Goal: Task Accomplishment & Management: Manage account settings

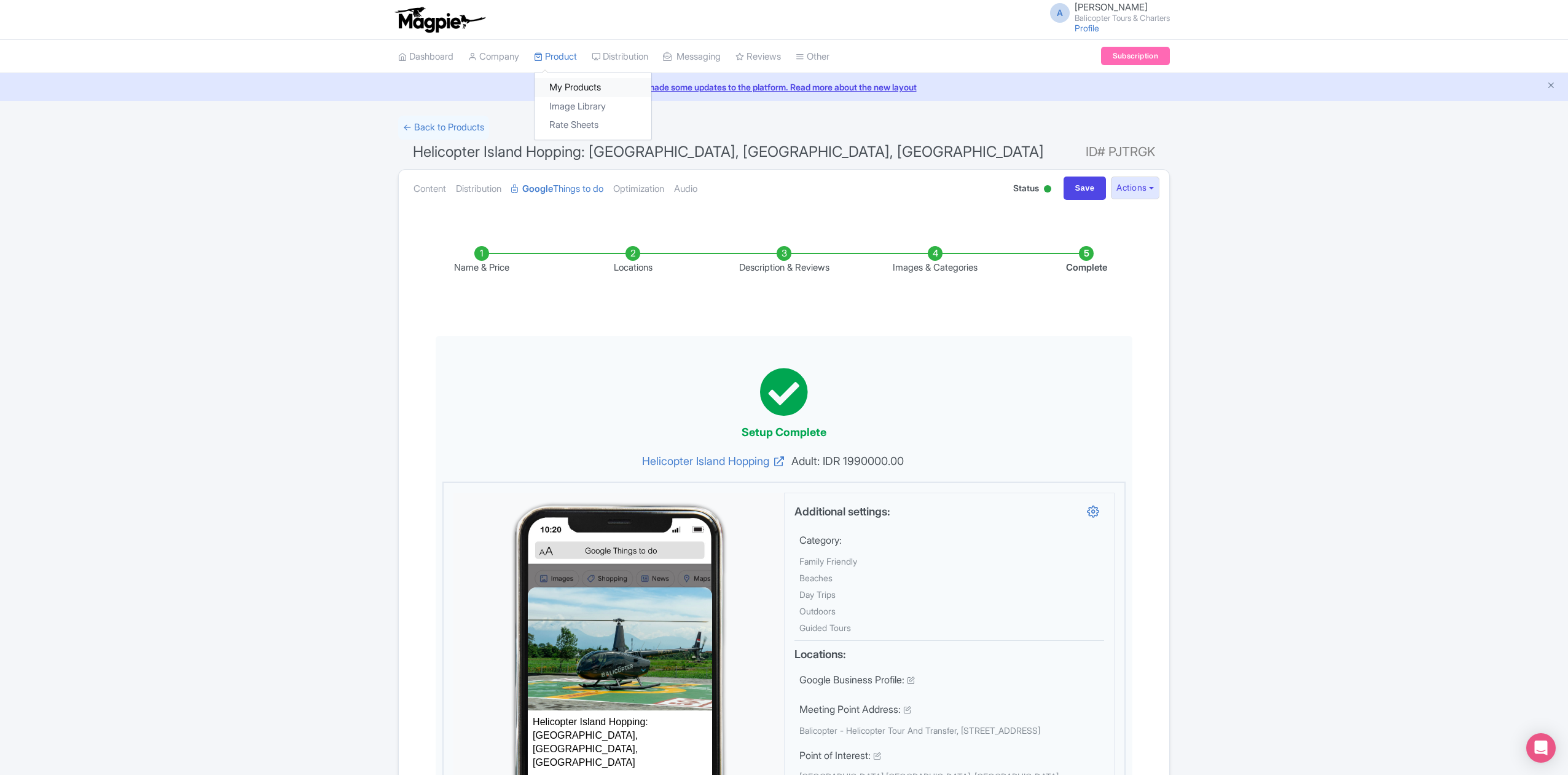
click at [566, 83] on link "My Products" at bounding box center [593, 88] width 117 height 19
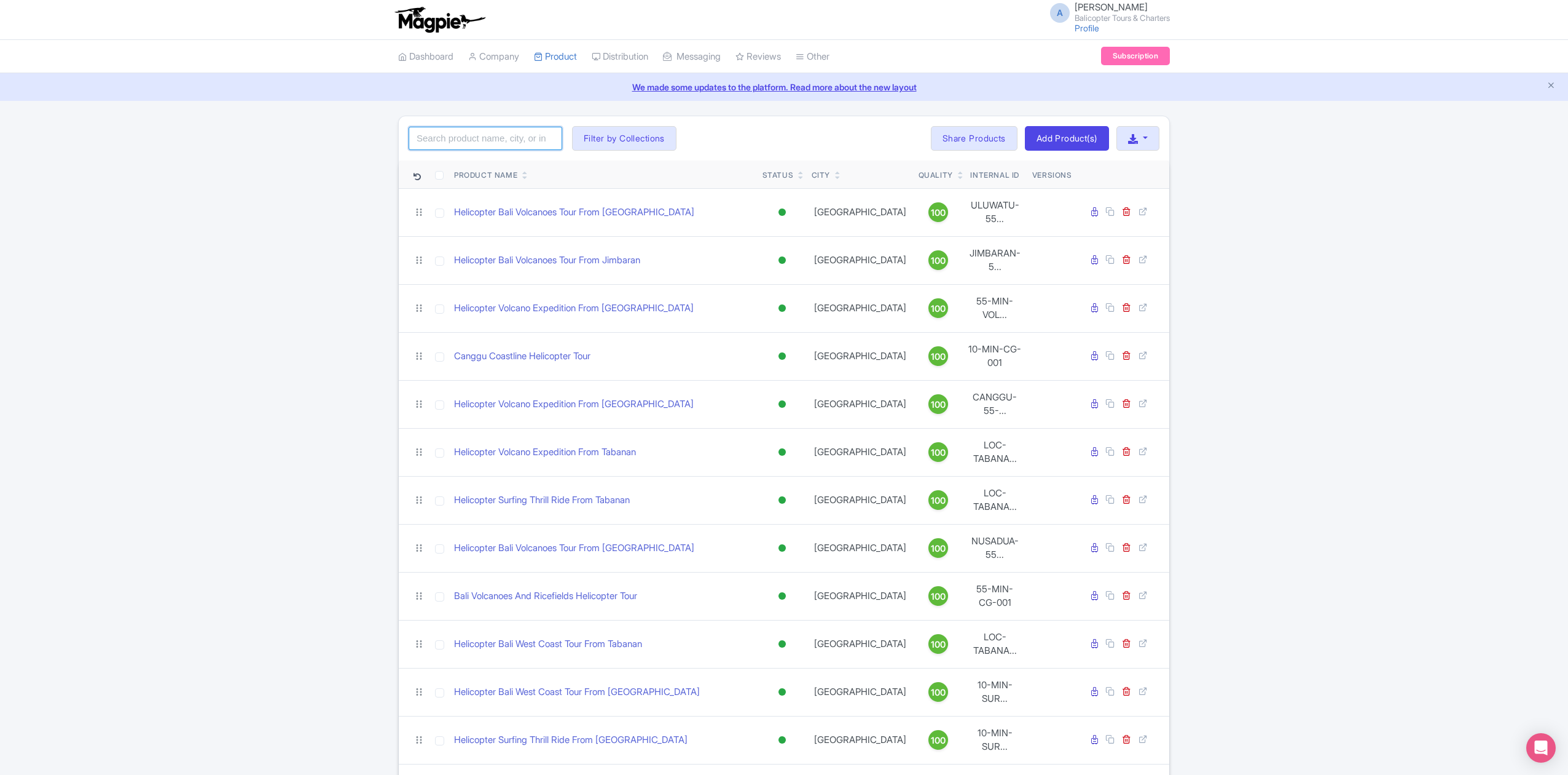
click at [494, 139] on input "search" at bounding box center [485, 138] width 154 height 23
paste input "Nusa Dua Helicopter Tour"
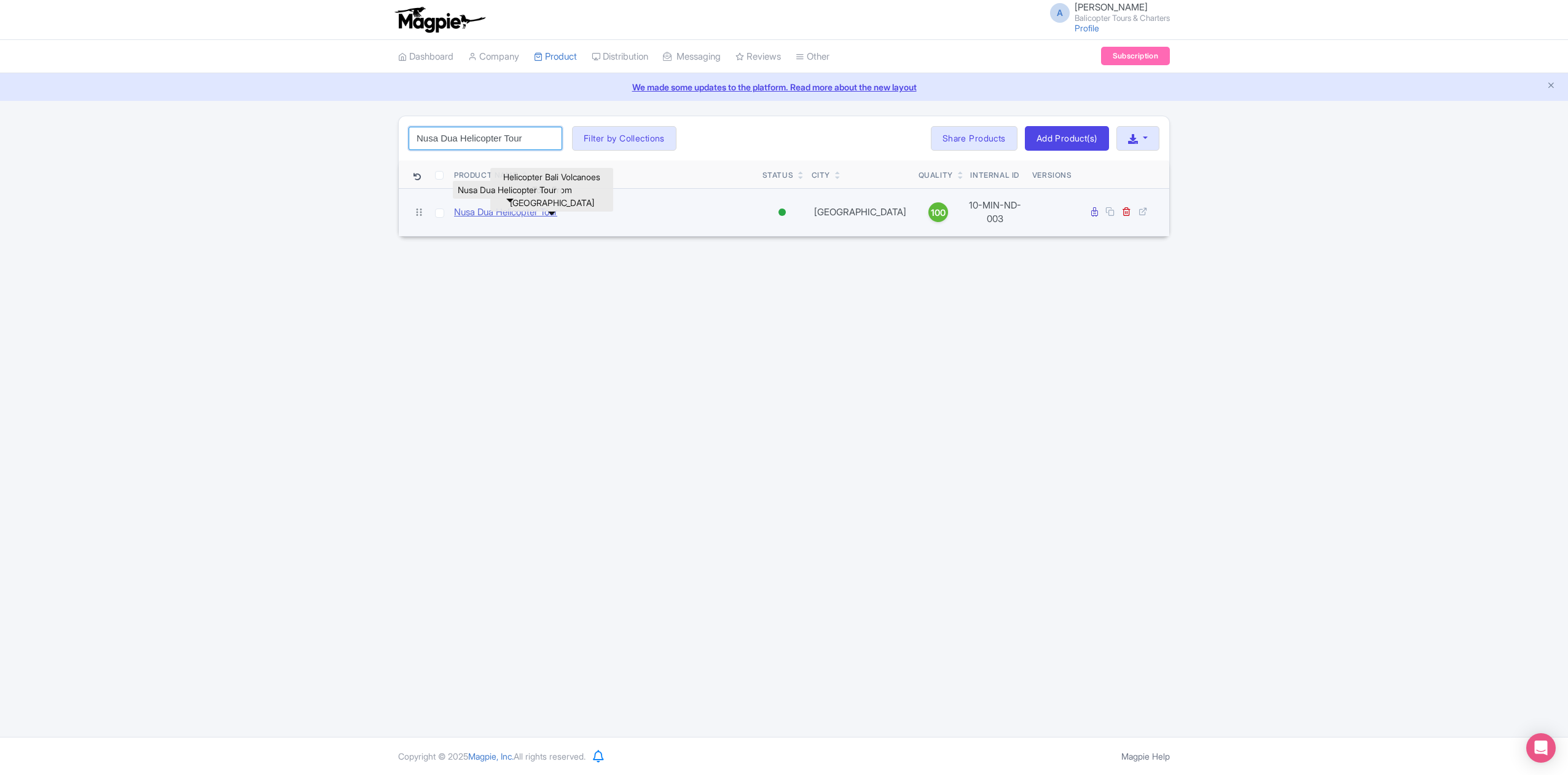
type input "Nusa Dua Helicopter Tour"
click at [491, 208] on link "Nusa Dua Helicopter Tour" at bounding box center [506, 212] width 103 height 14
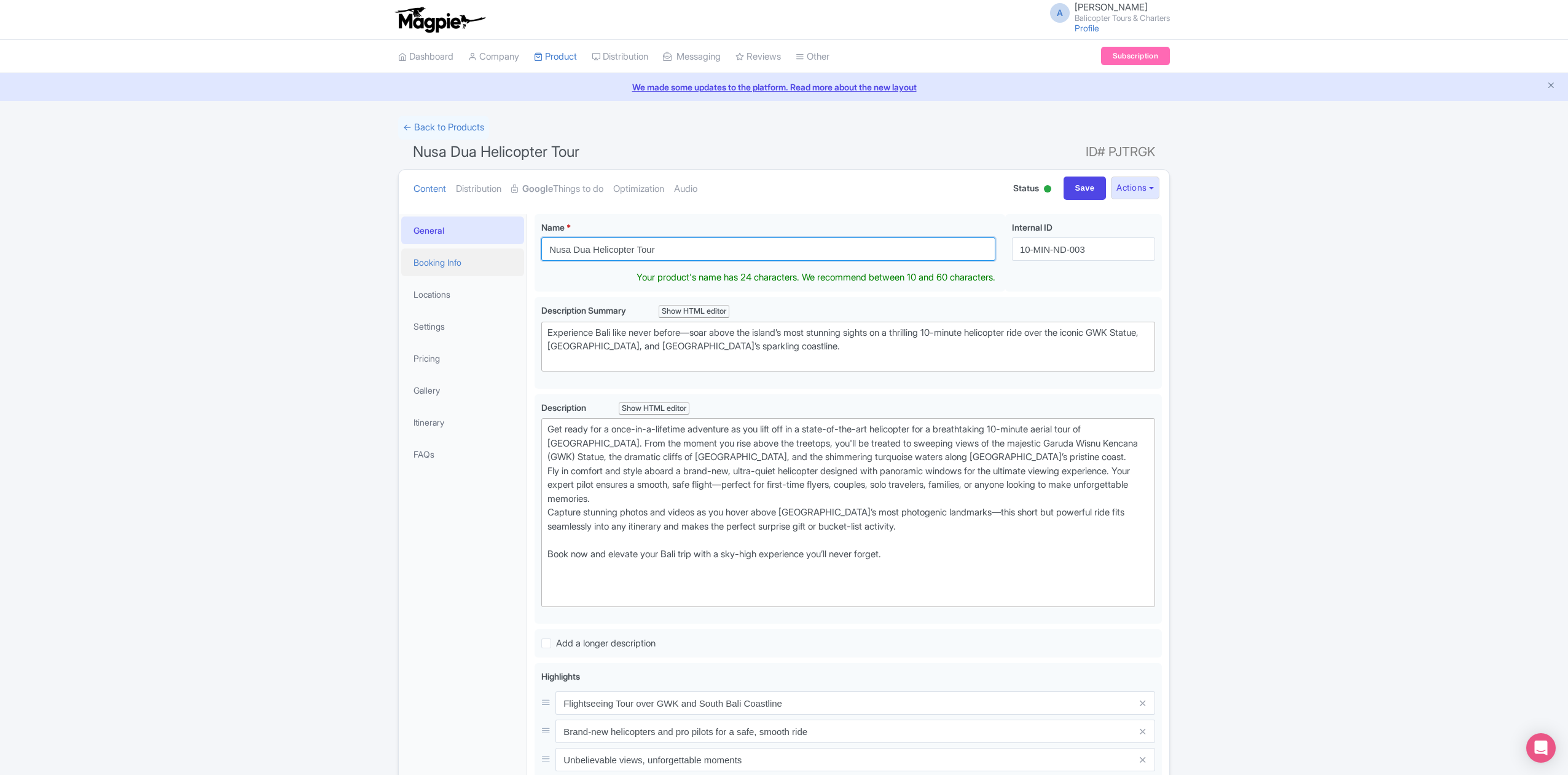
drag, startPoint x: 667, startPoint y: 250, endPoint x: 514, endPoint y: 255, distance: 153.1
click at [514, 255] on div "General Booking Info Locations Settings Pricing Gallery Itinerary FAQs Nusa Dua…" at bounding box center [783, 630] width 770 height 848
paste input "Helicopter Island Hopping: Bali, Nusa Penida, Nusa Lembongan"
drag, startPoint x: 683, startPoint y: 248, endPoint x: 867, endPoint y: 250, distance: 184.0
click at [867, 250] on input "Helicopter Island Hopping: Bali, Nusa Penida, Nusa Lembongan" at bounding box center [769, 249] width 454 height 23
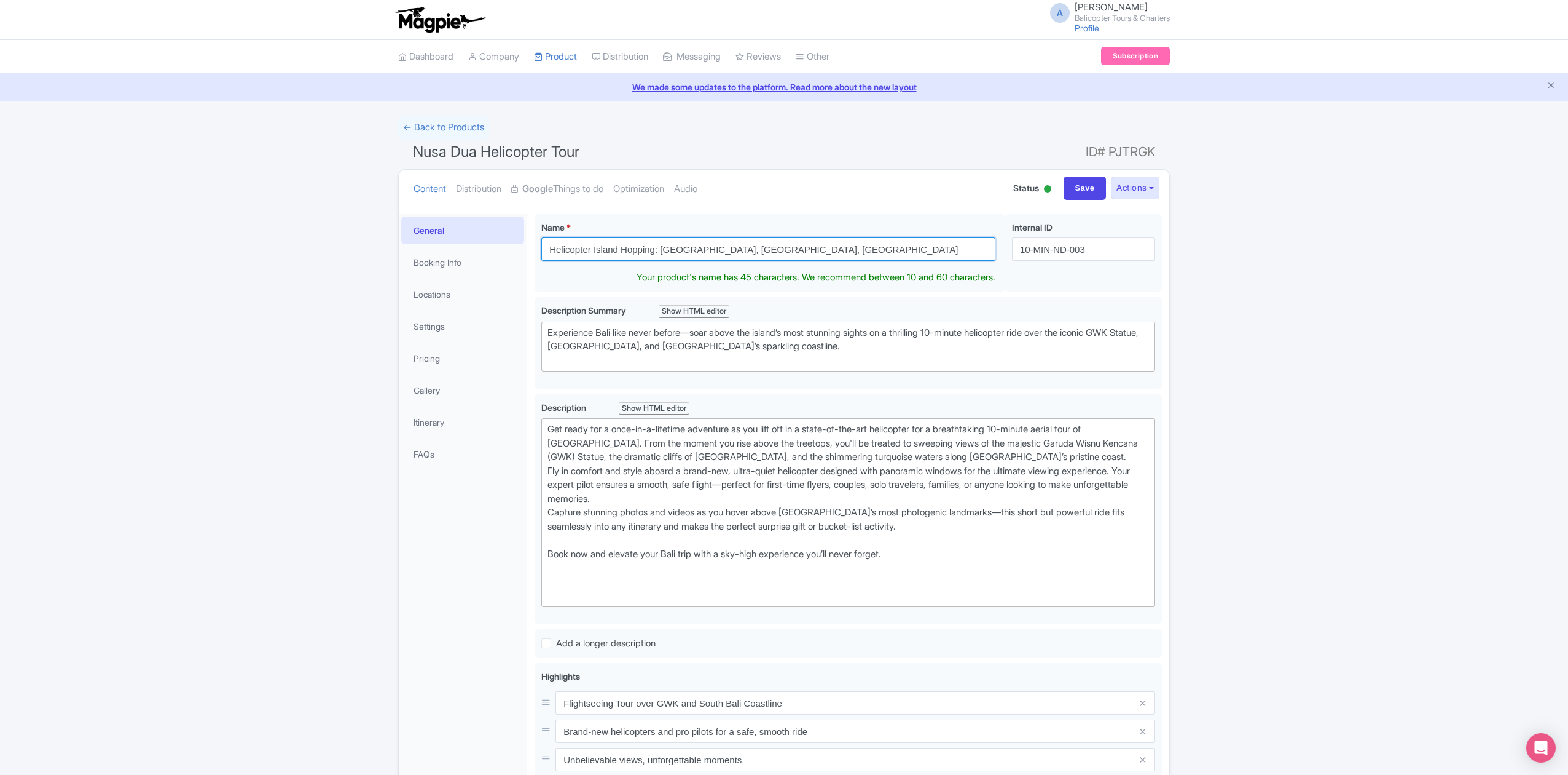
type input "Helicopter Island Hopping: Bali, Gili, Lombok"
click at [1392, 401] on div "← Back to Products Nusa Dua Helicopter Tour ID# PJTRGK Content Distribution Goo…" at bounding box center [784, 585] width 1568 height 939
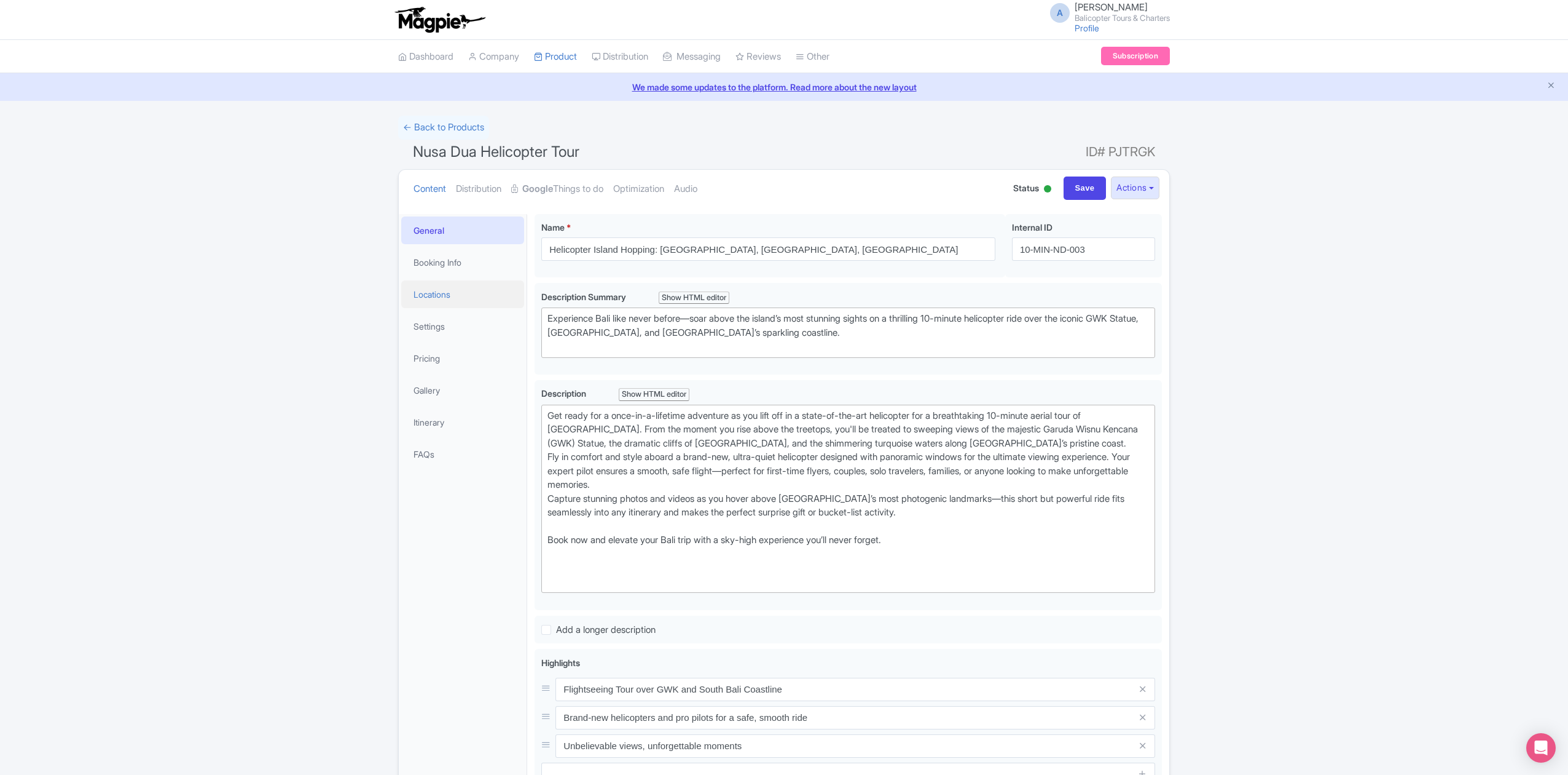
click at [455, 294] on link "Locations" at bounding box center [462, 294] width 123 height 28
drag, startPoint x: 1099, startPoint y: 247, endPoint x: 969, endPoint y: 248, distance: 130.0
click at [970, 248] on div "Nusa Dua Helicopter Tour Name * i Helicopter Island Hopping: Bali, Gili, Lombok…" at bounding box center [848, 248] width 627 height 69
paste input "IHOPPING-NUSA"
type input "10-MIN-IHOPPING-NUSA"
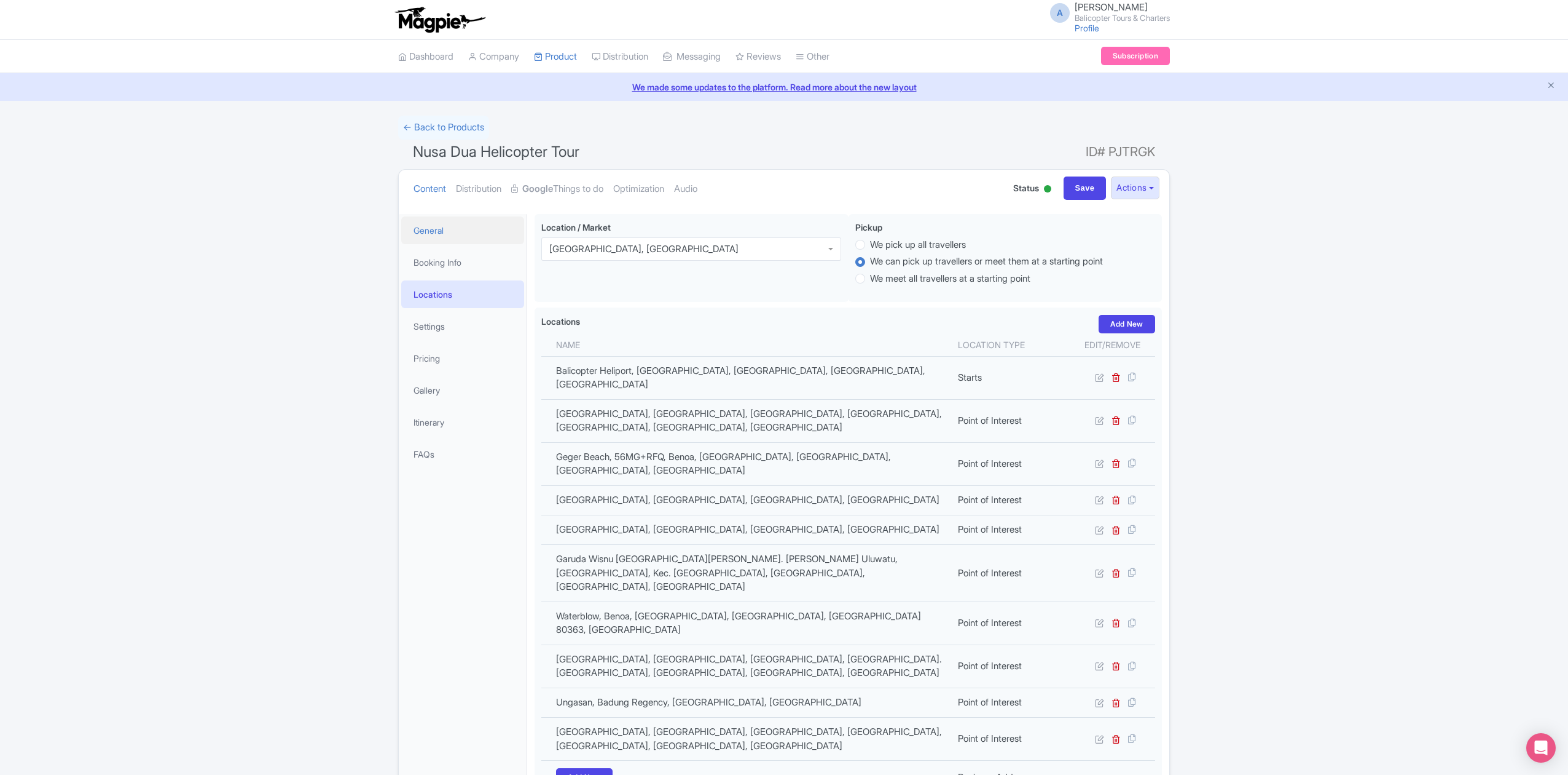
click at [442, 234] on link "General" at bounding box center [462, 230] width 123 height 28
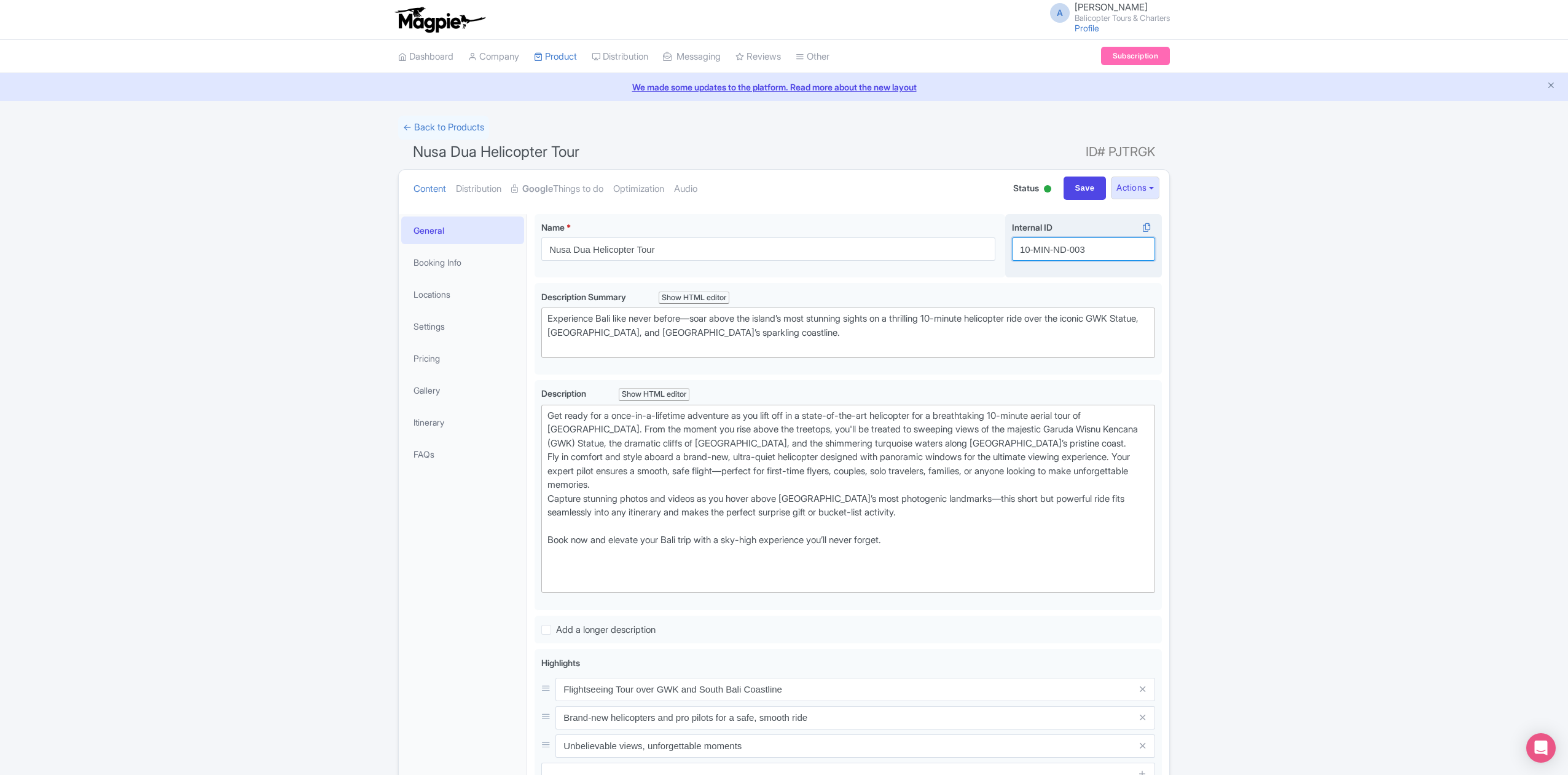
drag, startPoint x: 1092, startPoint y: 246, endPoint x: 1005, endPoint y: 254, distance: 87.4
click at [1005, 254] on div "Internal ID i 10-MIN-ND-003" at bounding box center [1083, 245] width 157 height 64
paste input "IHOPPING-NUSA"
drag, startPoint x: 1101, startPoint y: 251, endPoint x: 1152, endPoint y: 249, distance: 51.0
click at [1152, 249] on input "10-MIN-IHOPPING-NUSA" at bounding box center [1083, 249] width 143 height 23
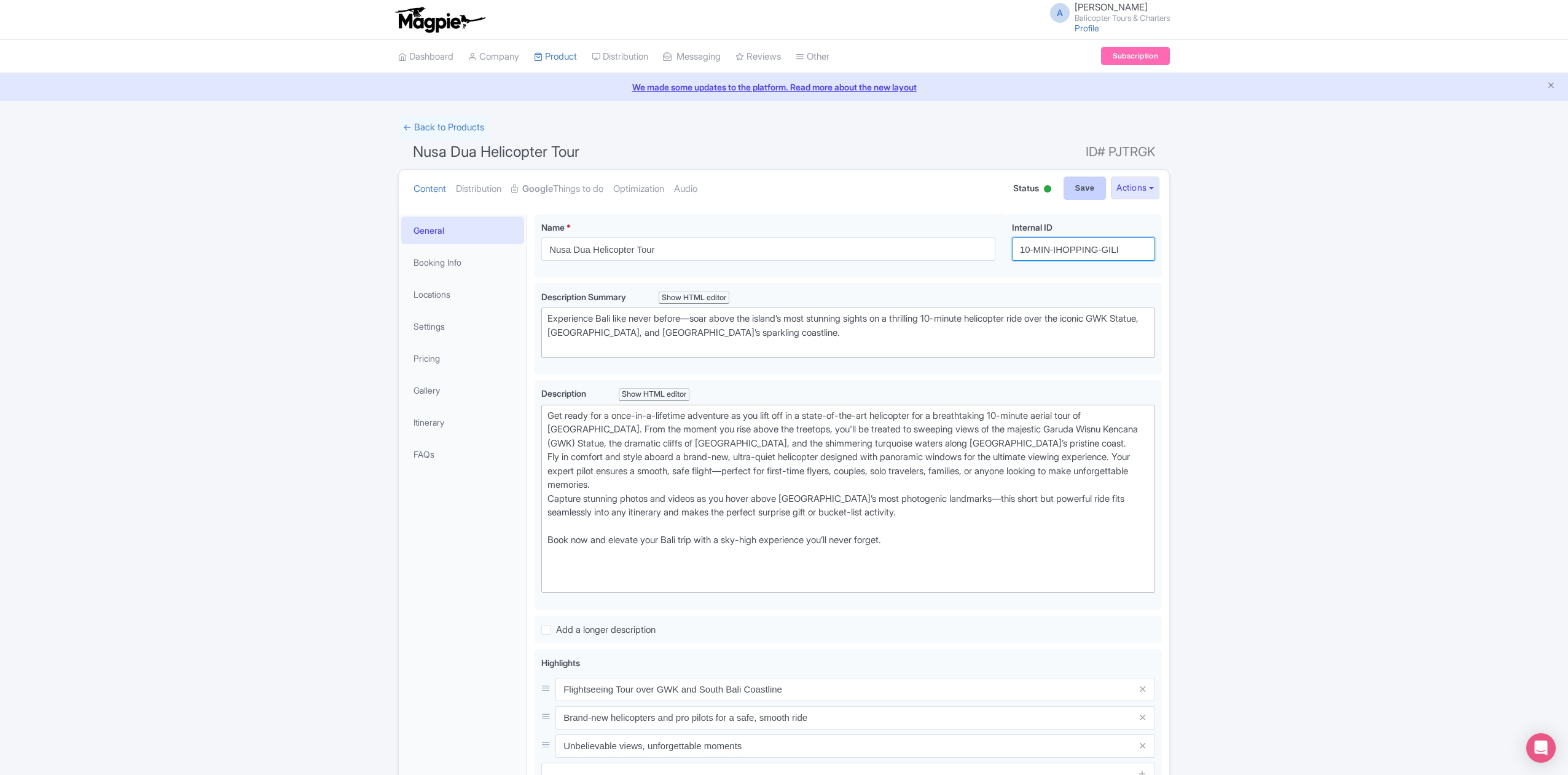
type input "10-MIN-IHOPPING-GILI"
click at [1084, 195] on input "Save" at bounding box center [1085, 188] width 43 height 23
type input "Saving..."
click at [426, 298] on link "Locations" at bounding box center [462, 294] width 123 height 28
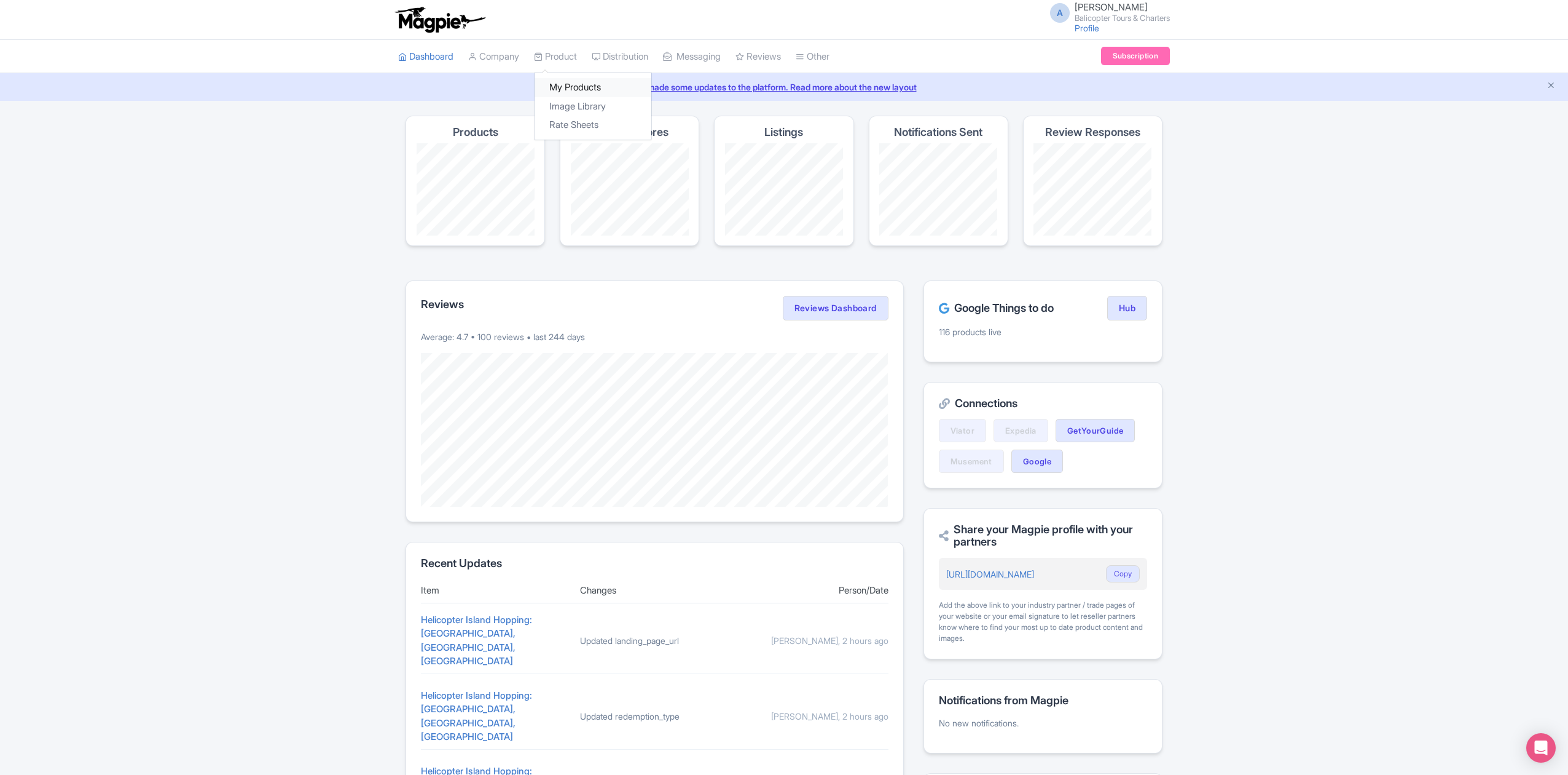
click at [579, 79] on link "My Products" at bounding box center [593, 88] width 117 height 19
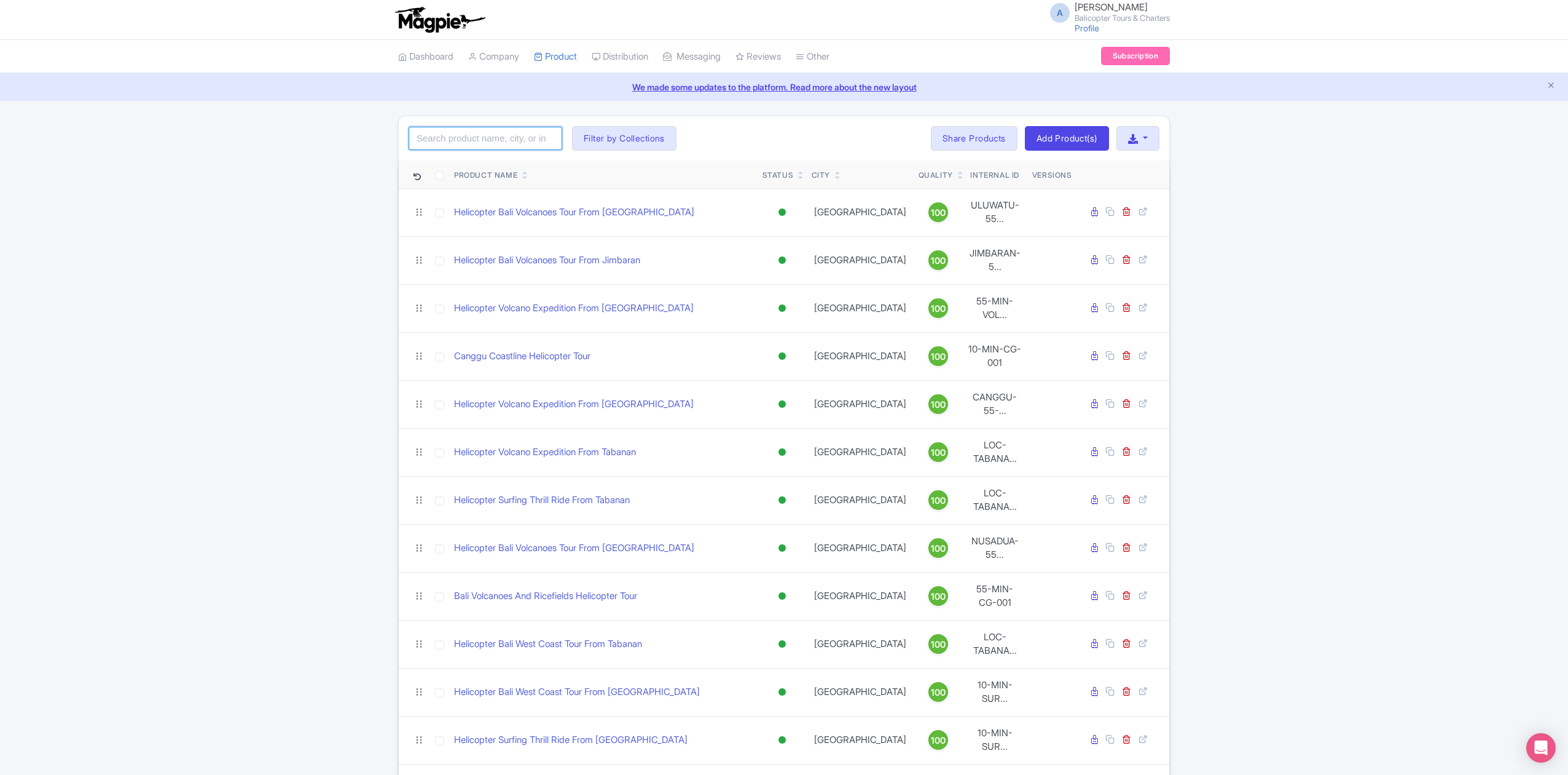
click at [511, 138] on input "search" at bounding box center [485, 138] width 154 height 23
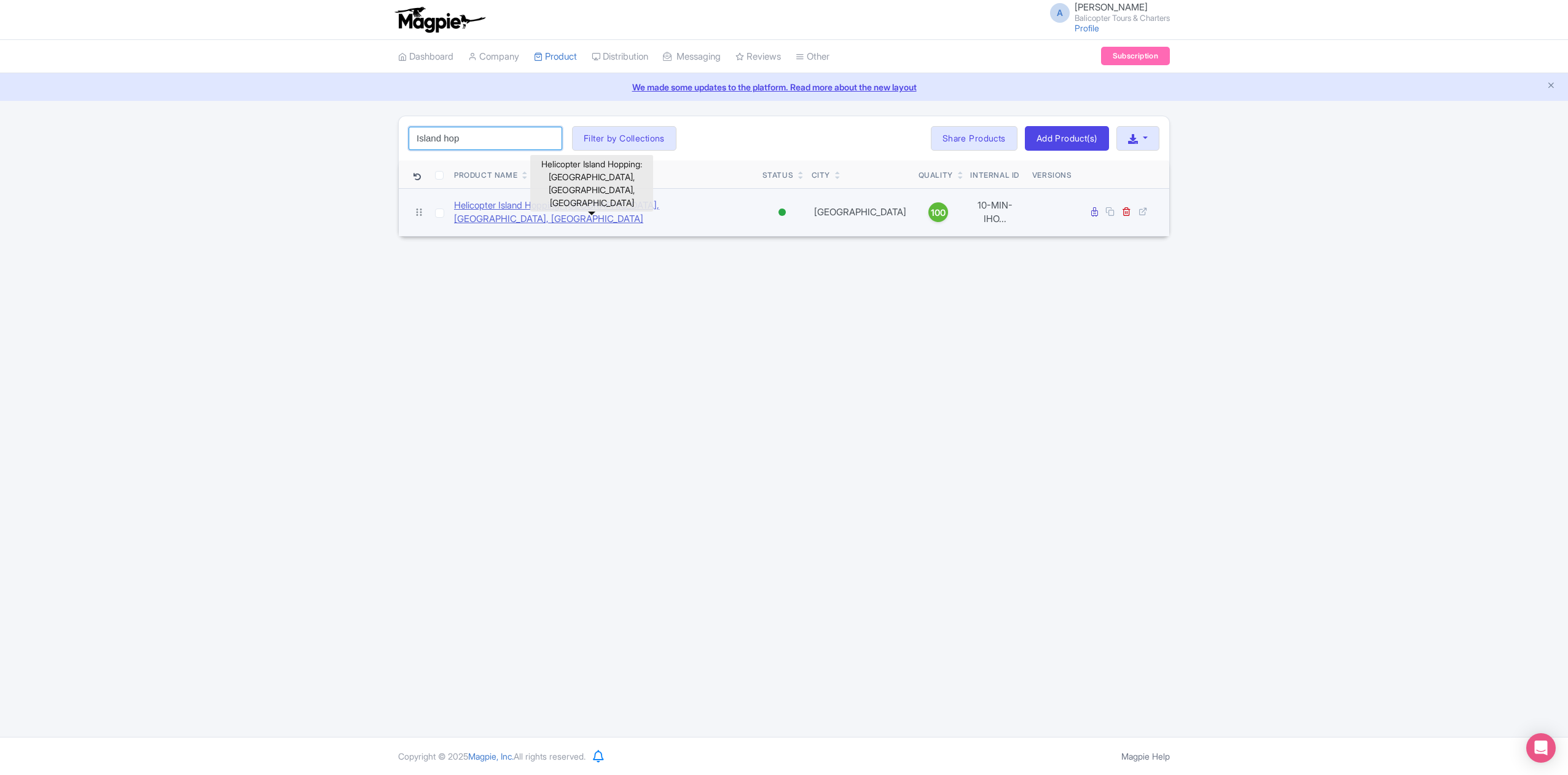
type input "Island hop"
click at [626, 210] on link "Helicopter Island Hopping: Bali, Nusa Penida, Nusa Lembongan" at bounding box center [603, 213] width 299 height 28
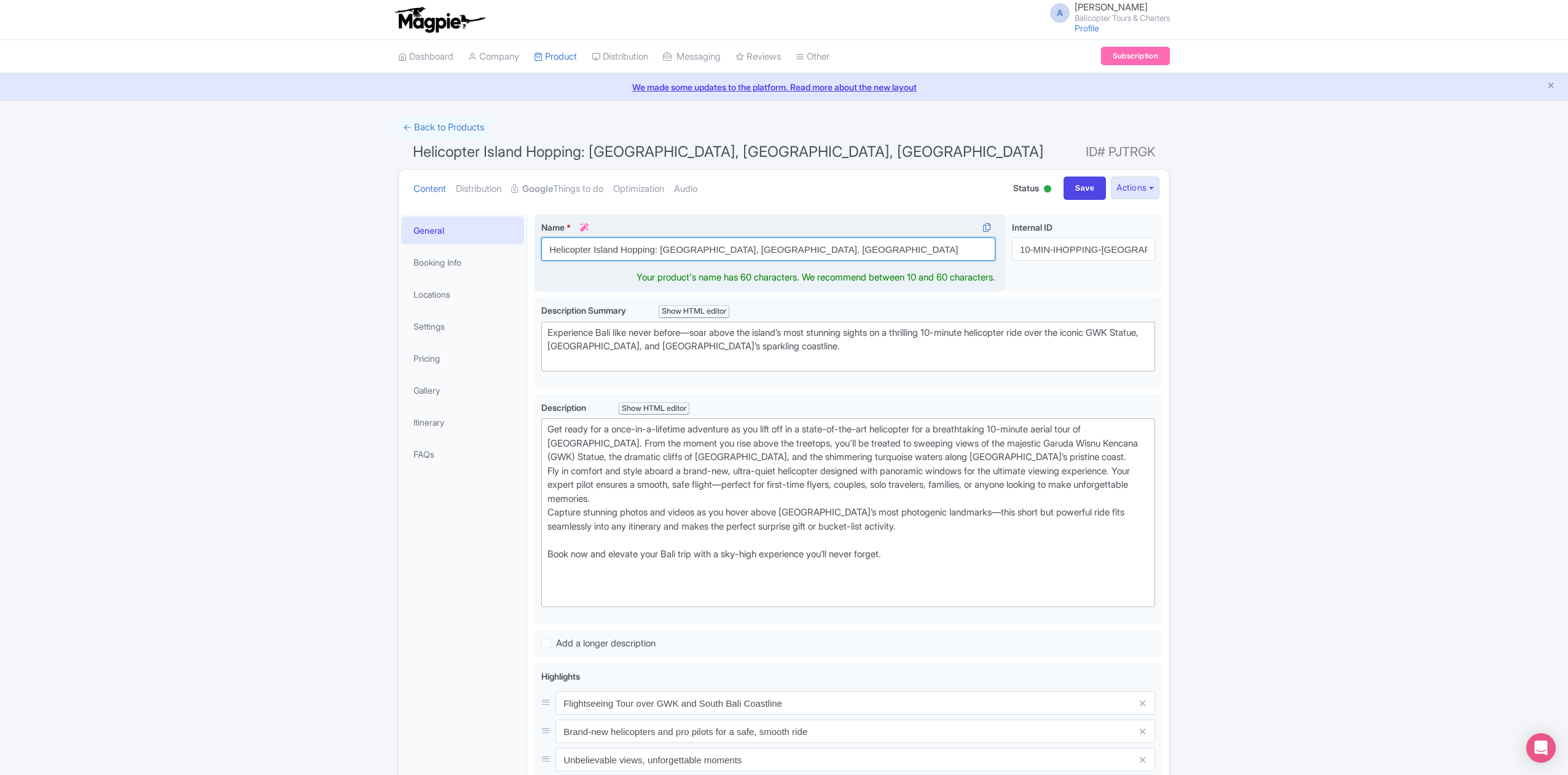
drag, startPoint x: 831, startPoint y: 253, endPoint x: 537, endPoint y: 258, distance: 294.0
click at [540, 252] on div "Name * i Helicopter Island Hopping: Bali, Nusa Penida, Nusa Lembongan Your prod…" at bounding box center [769, 252] width 471 height 78
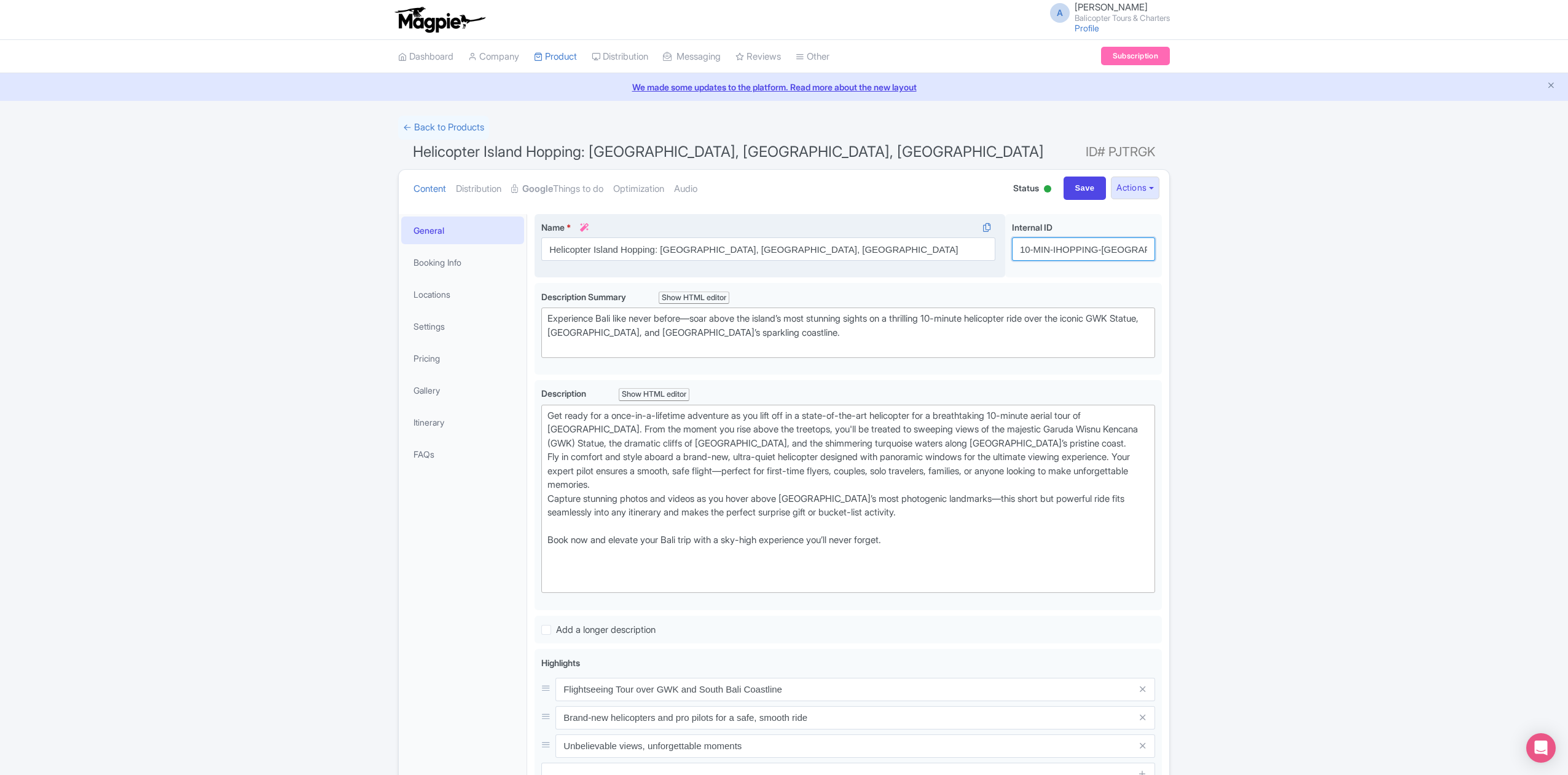
drag, startPoint x: 1131, startPoint y: 247, endPoint x: 993, endPoint y: 250, distance: 138.0
click at [993, 250] on div "Helicopter Island Hopping: Bali, Nusa Penida, Nusa Lembongan Name * i Helicopte…" at bounding box center [848, 248] width 627 height 69
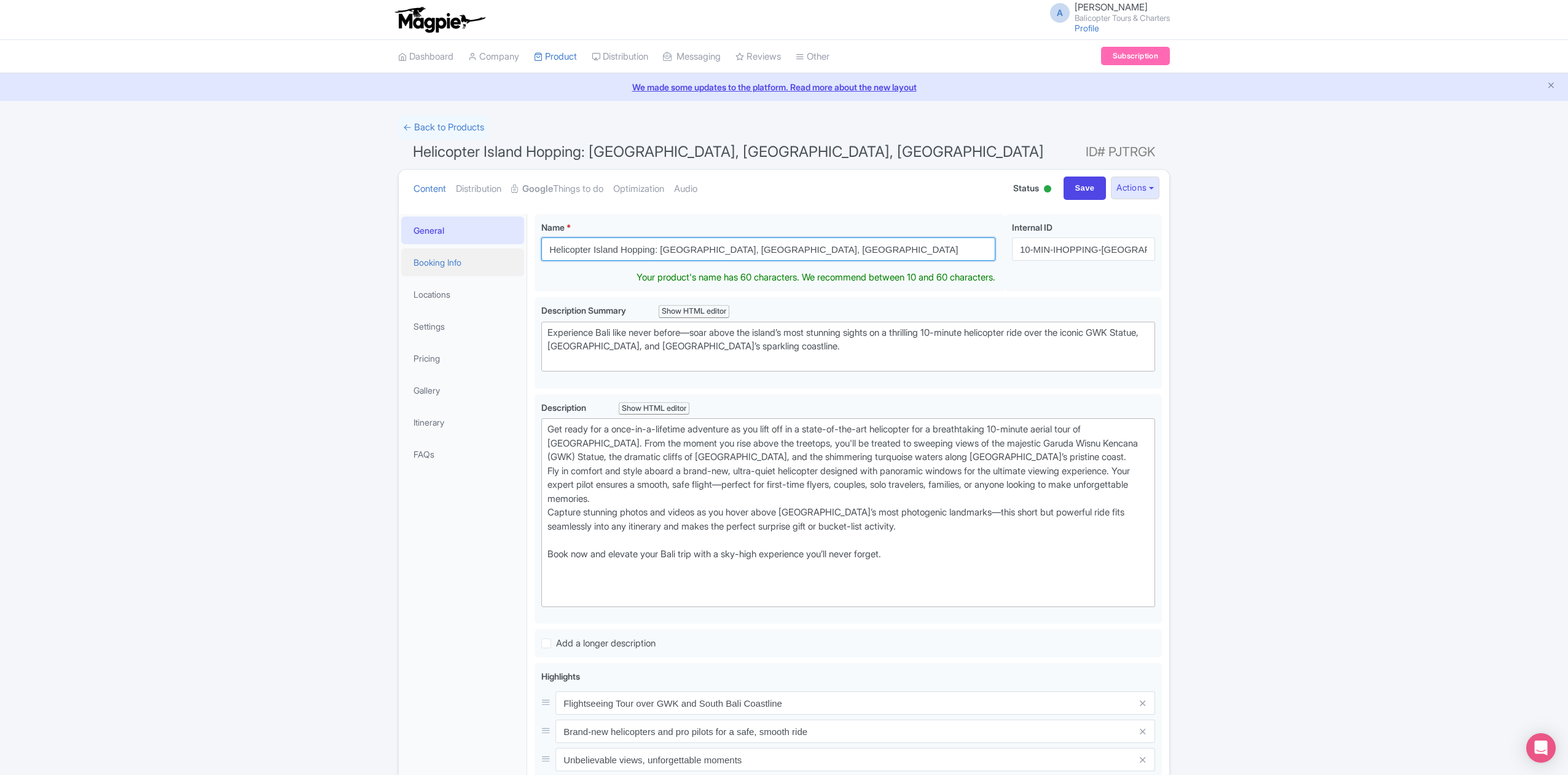
drag, startPoint x: 847, startPoint y: 254, endPoint x: 522, endPoint y: 254, distance: 325.0
click at [522, 254] on div "General Booking Info Locations Settings Pricing Gallery Itinerary FAQs Helicopt…" at bounding box center [783, 630] width 770 height 848
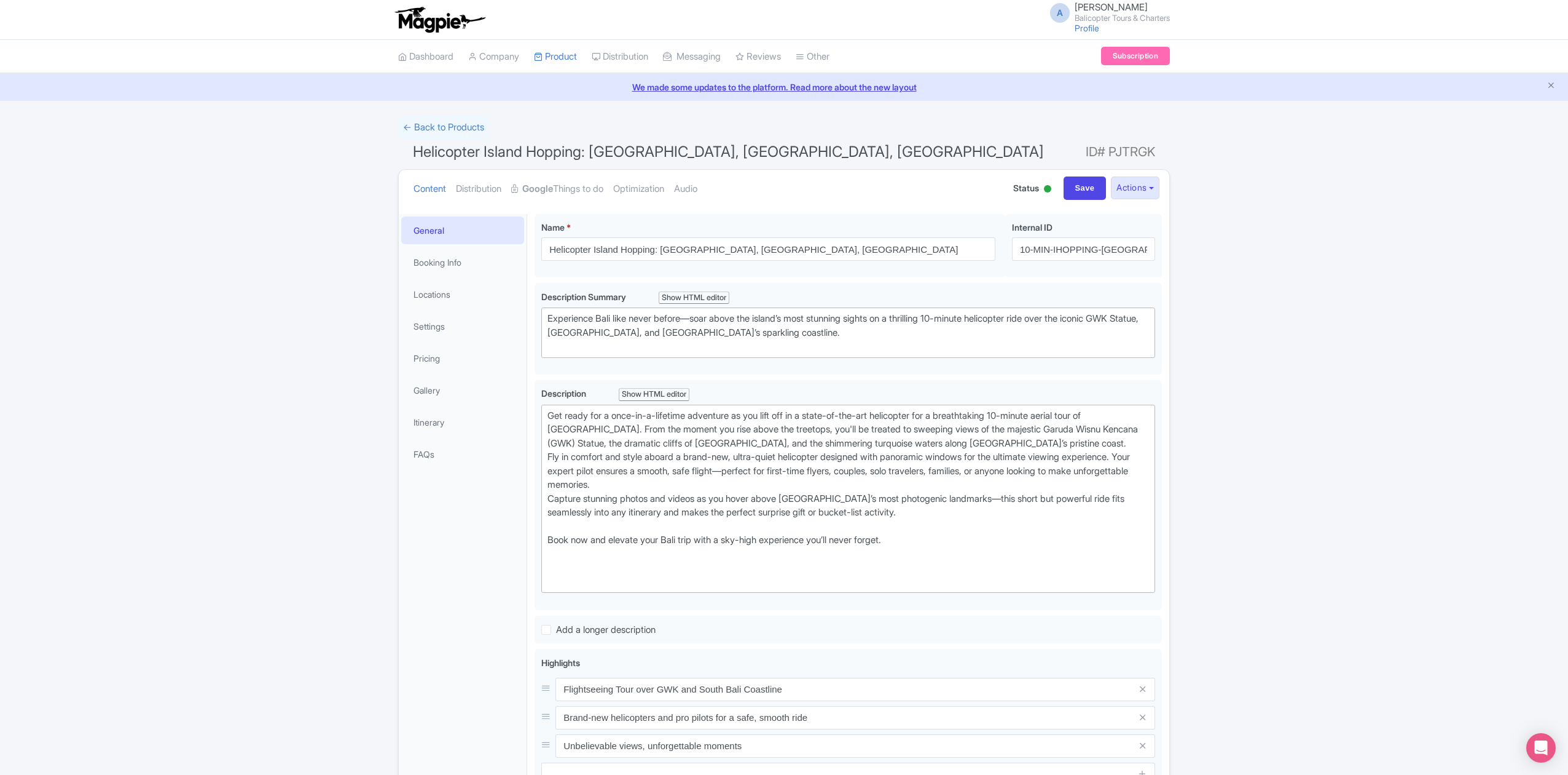
click at [241, 462] on div "← Back to Products Helicopter Island Hopping: Bali, Nusa Penida, Nusa Lembongan…" at bounding box center [784, 578] width 1568 height 926
click at [577, 55] on link "Product" at bounding box center [555, 56] width 43 height 34
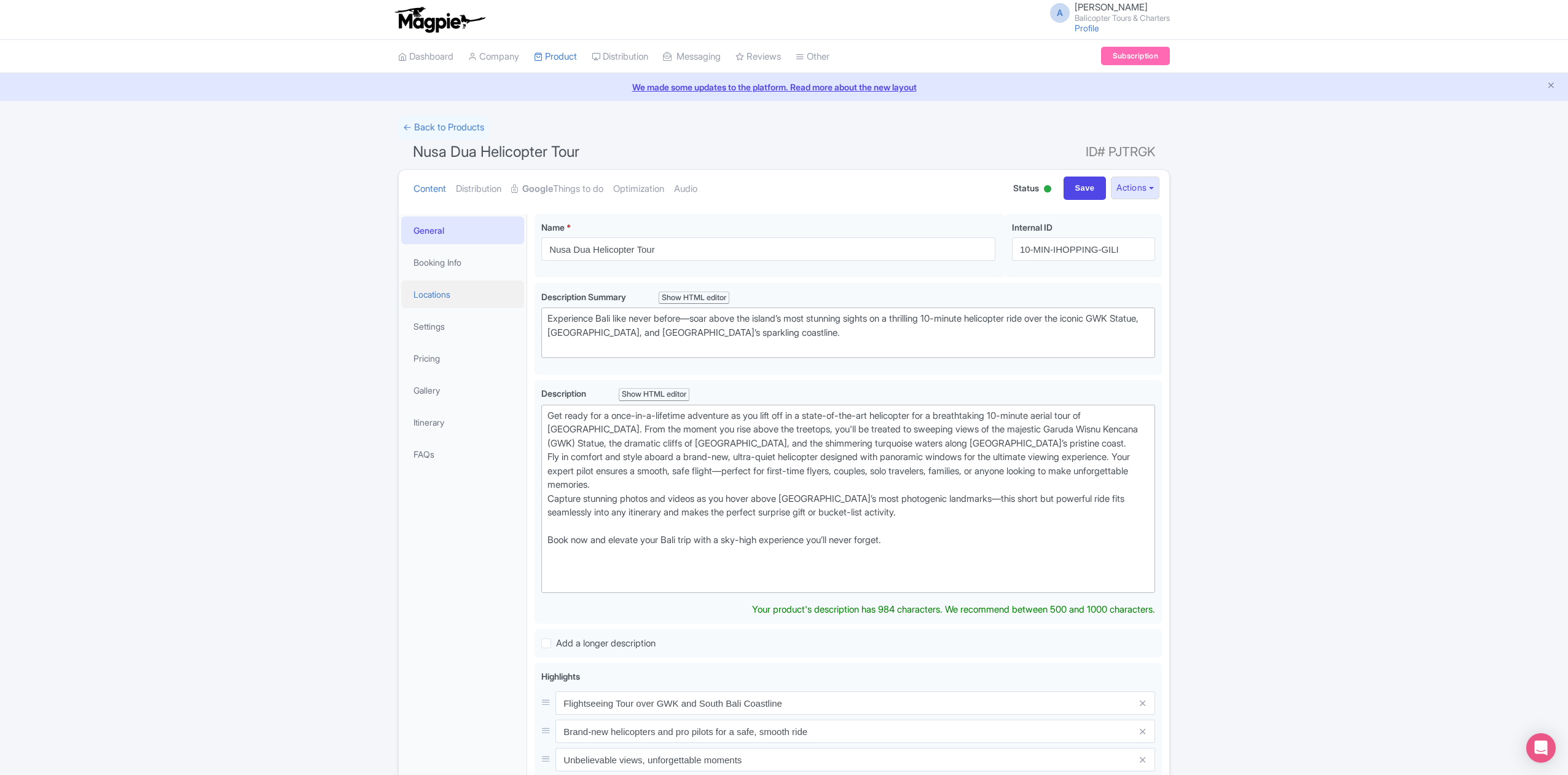
click at [434, 298] on link "Locations" at bounding box center [462, 294] width 123 height 28
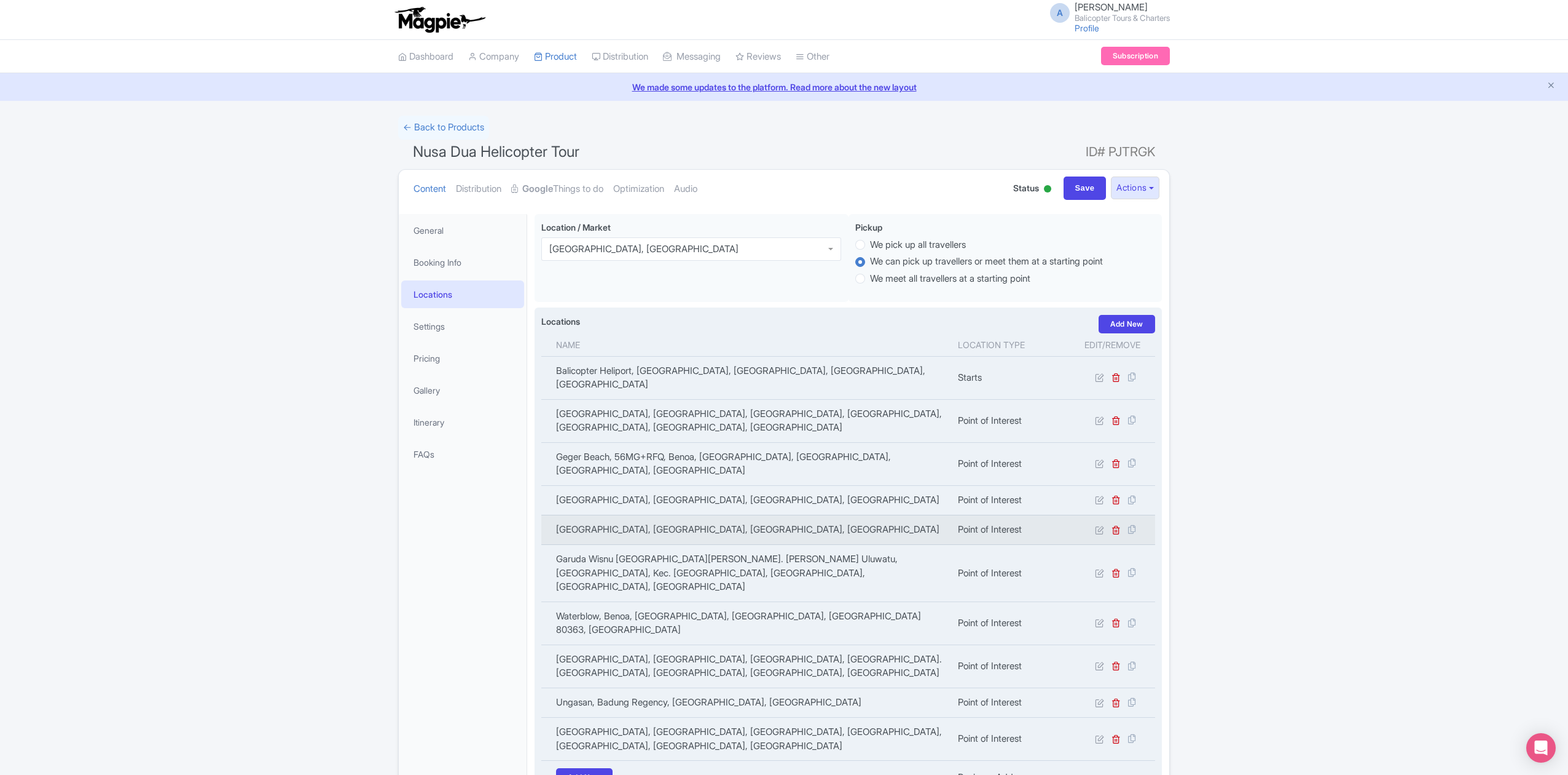
scroll to position [82, 0]
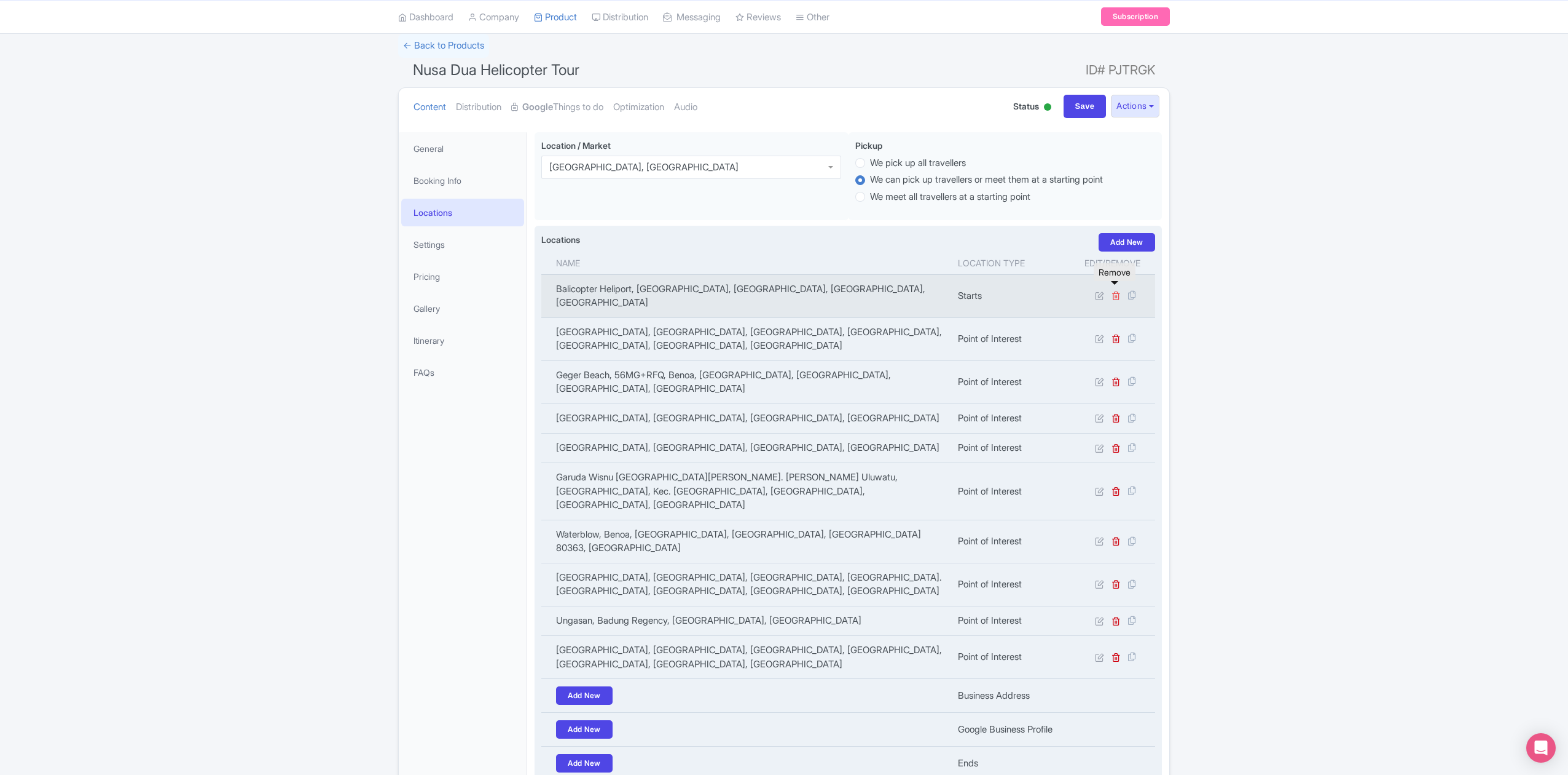
click at [1120, 291] on icon at bounding box center [1116, 295] width 9 height 9
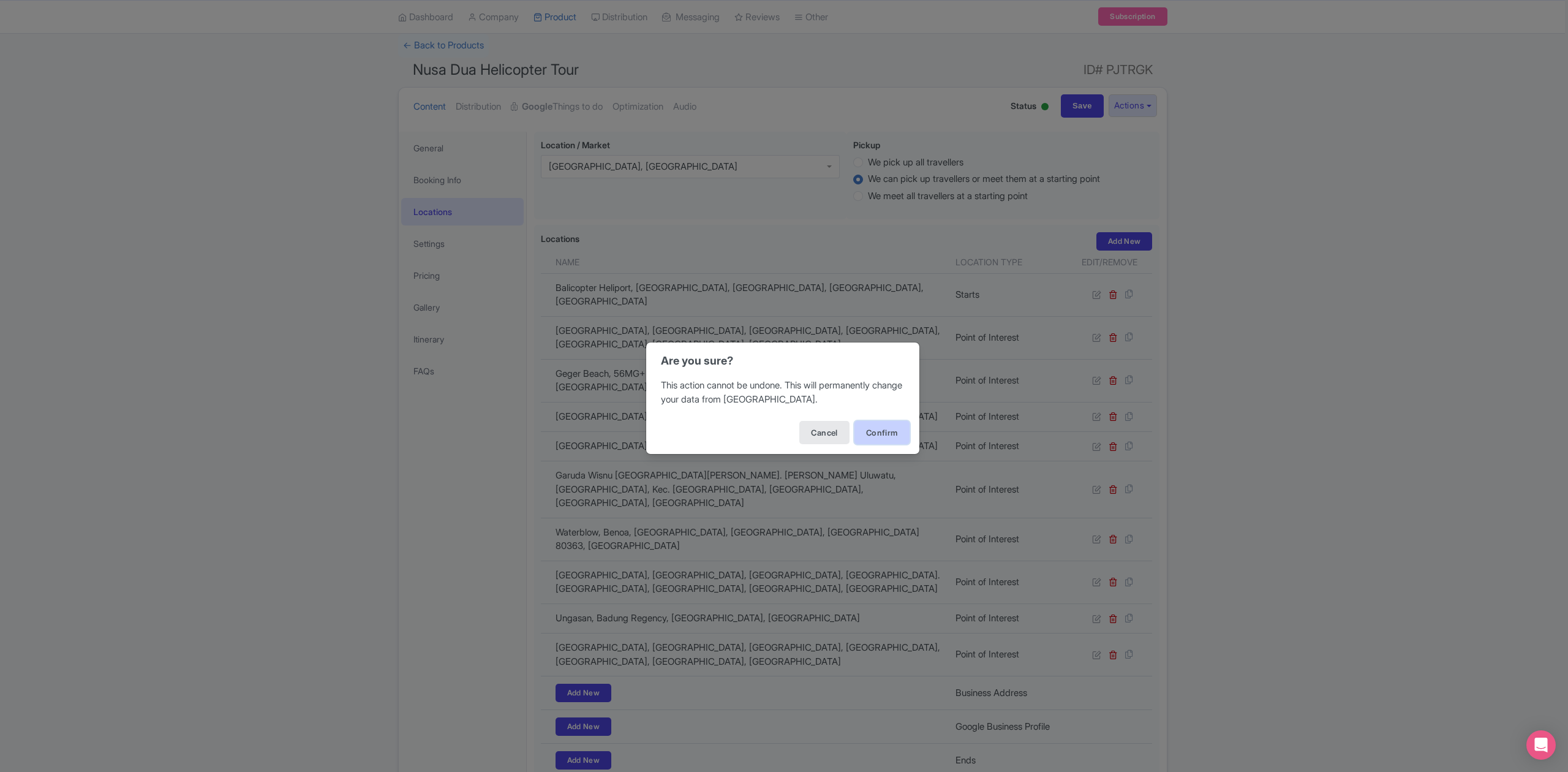
click at [894, 434] on button "Confirm" at bounding box center [882, 432] width 55 height 23
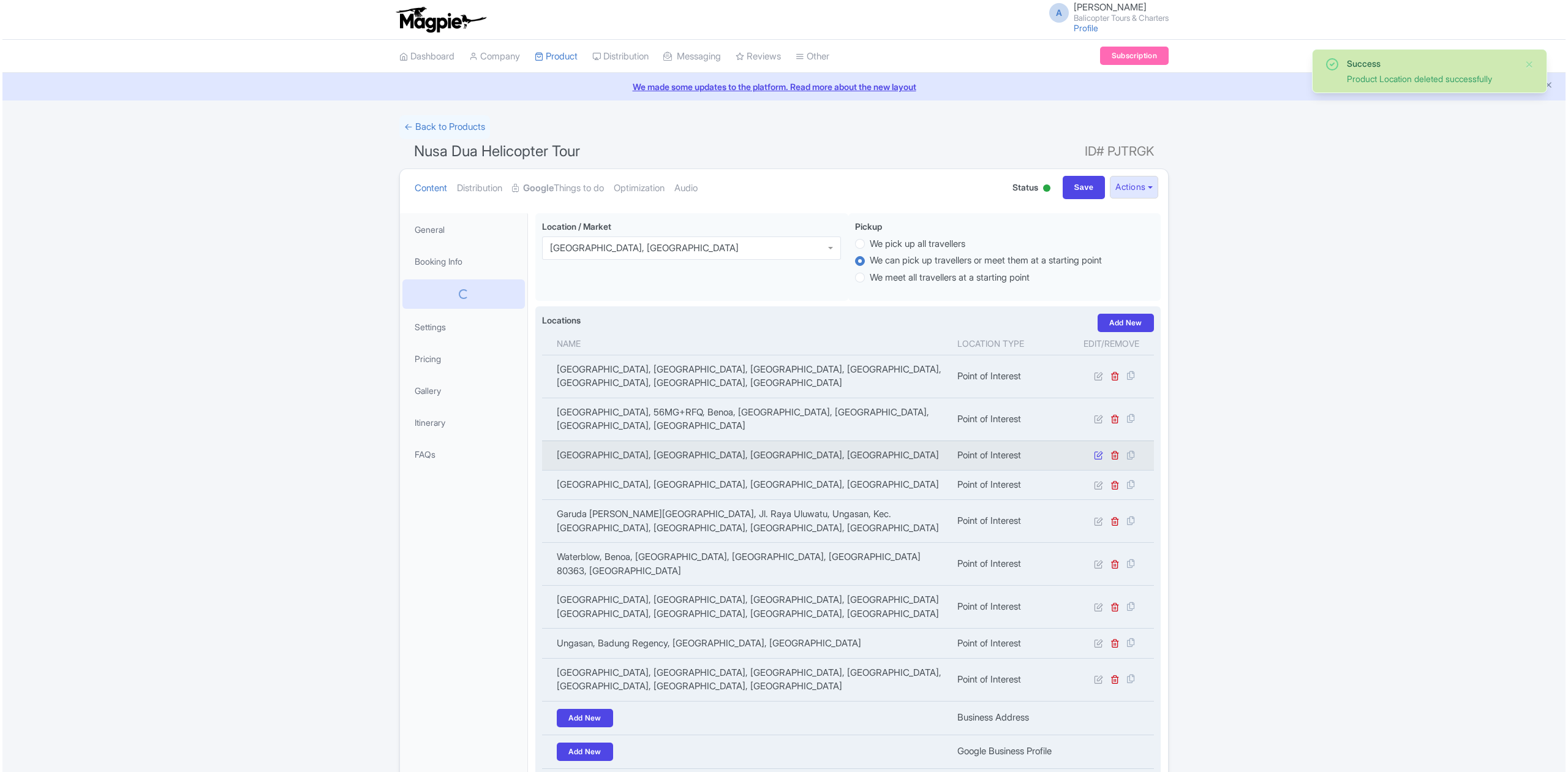
scroll to position [214, 0]
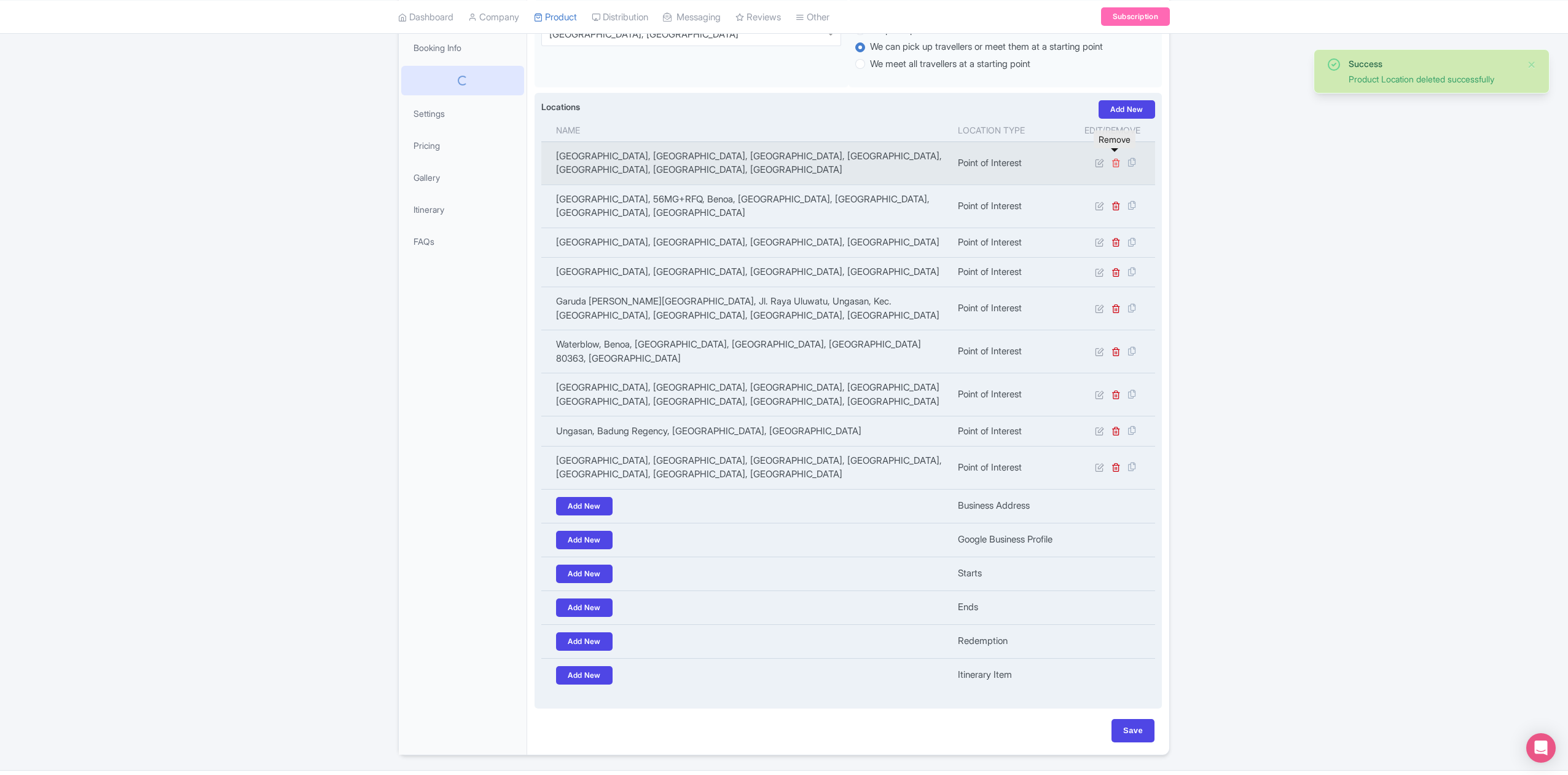
click at [1116, 158] on icon at bounding box center [1116, 162] width 9 height 9
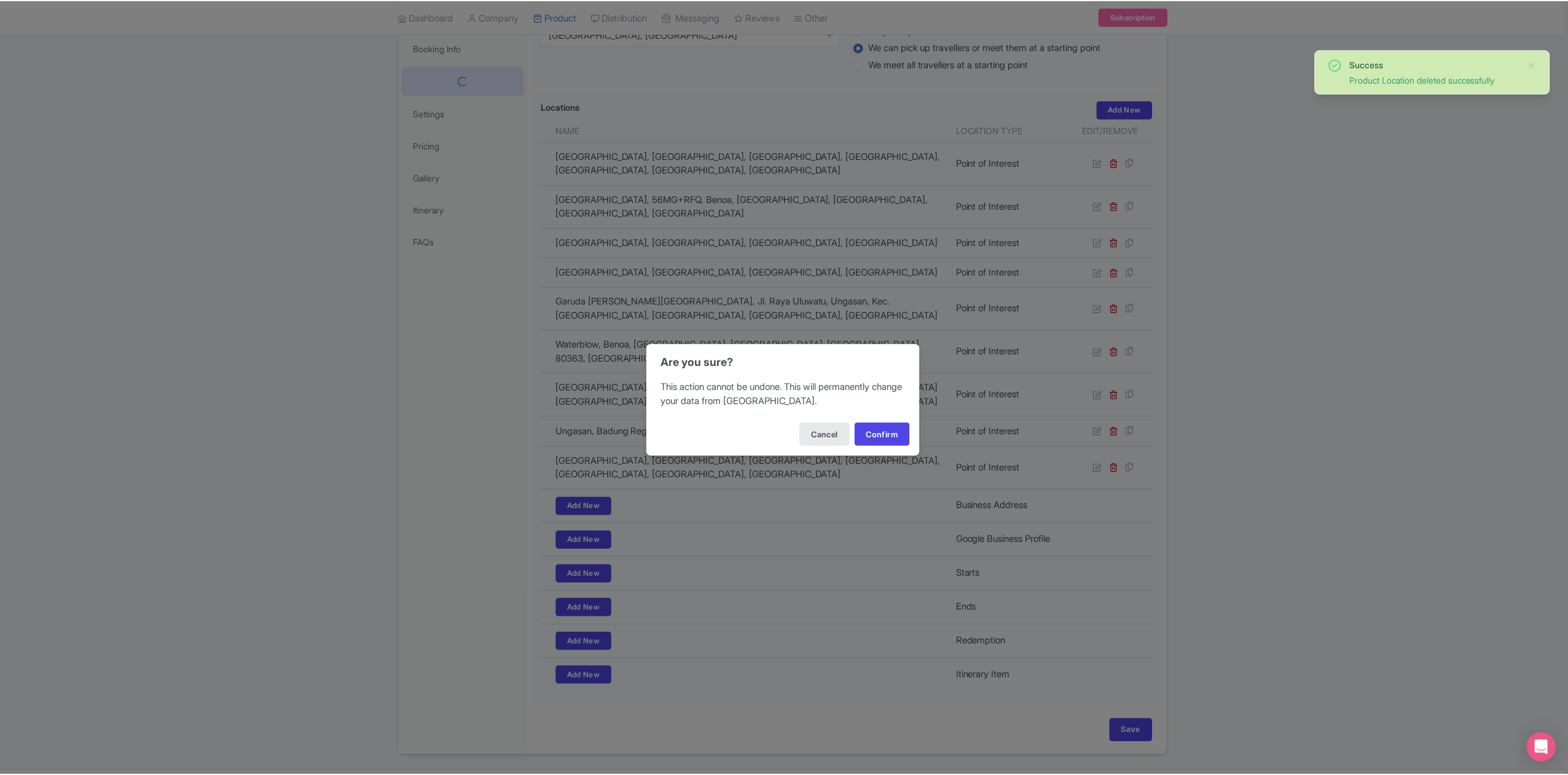
scroll to position [210, 0]
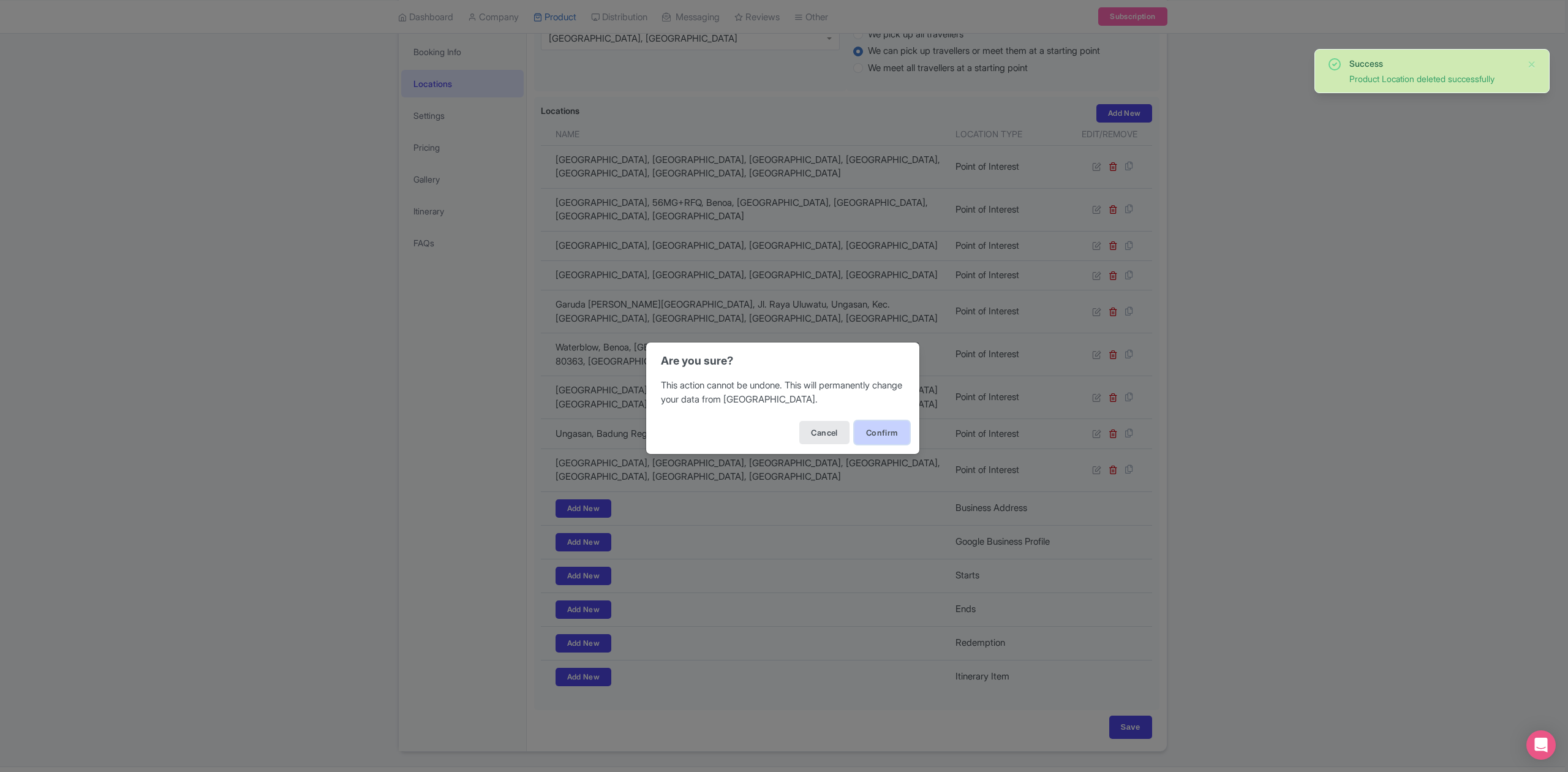
click at [890, 430] on button "Confirm" at bounding box center [882, 432] width 55 height 23
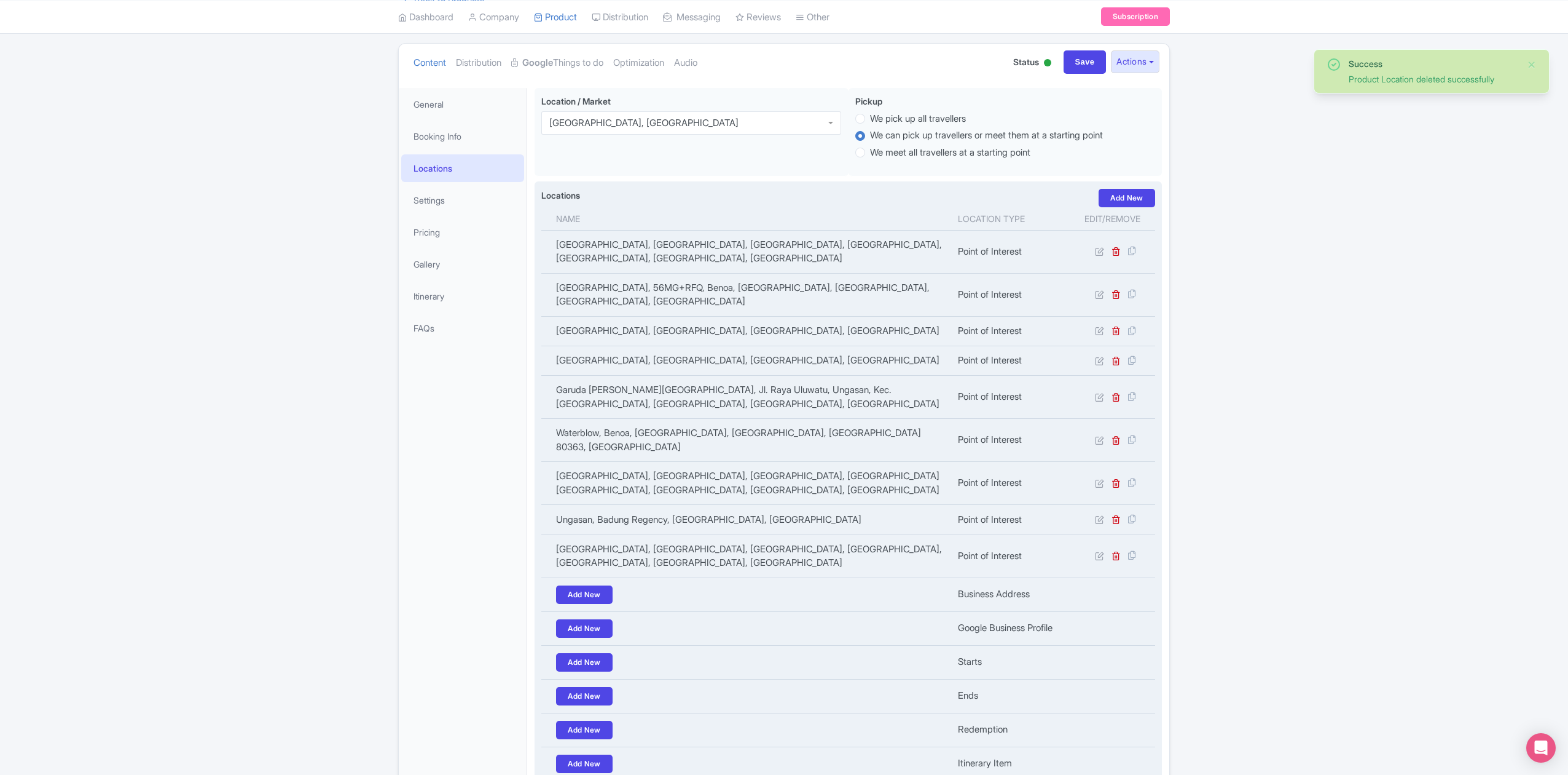
scroll to position [46, 0]
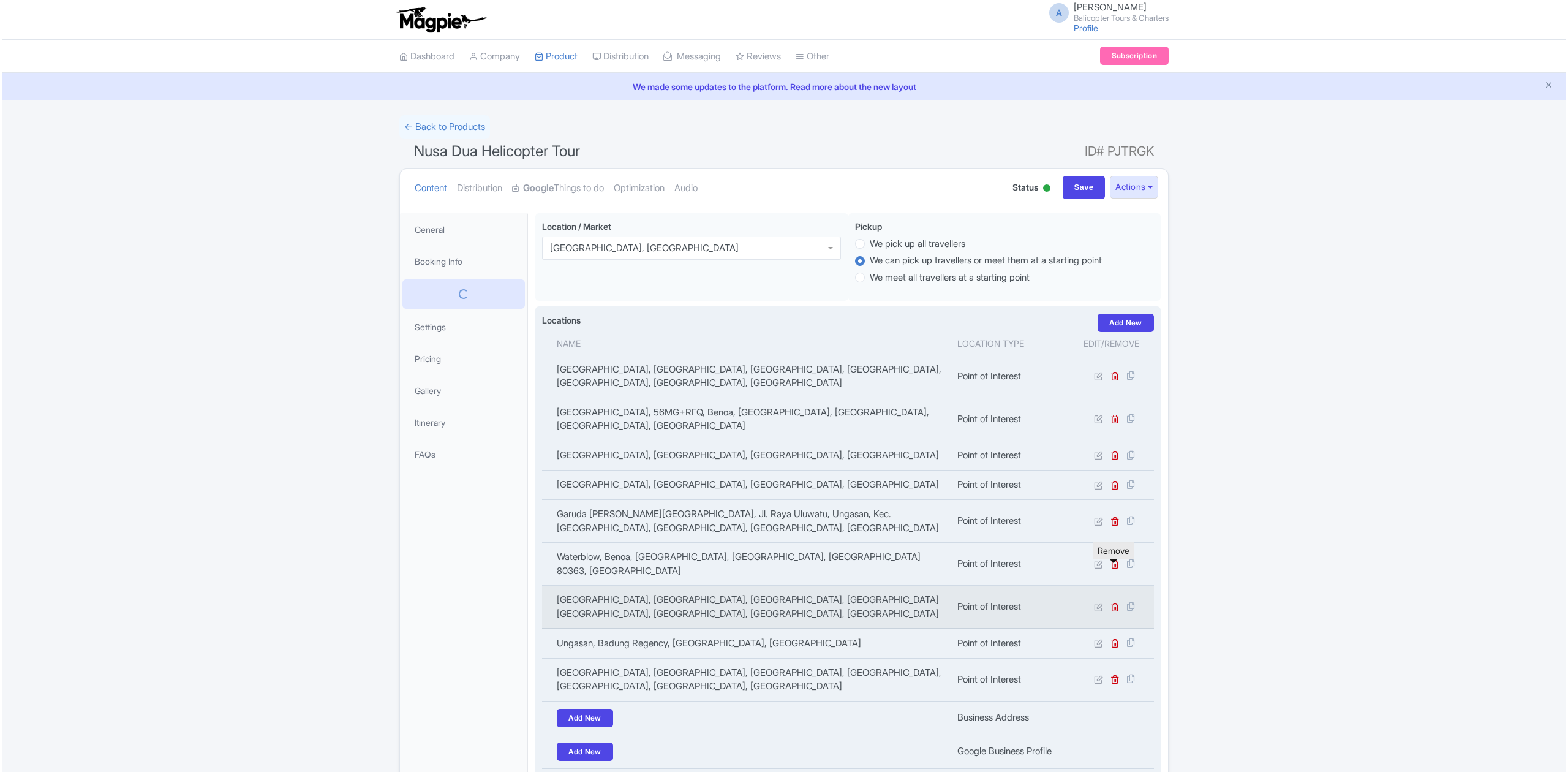
scroll to position [214, 0]
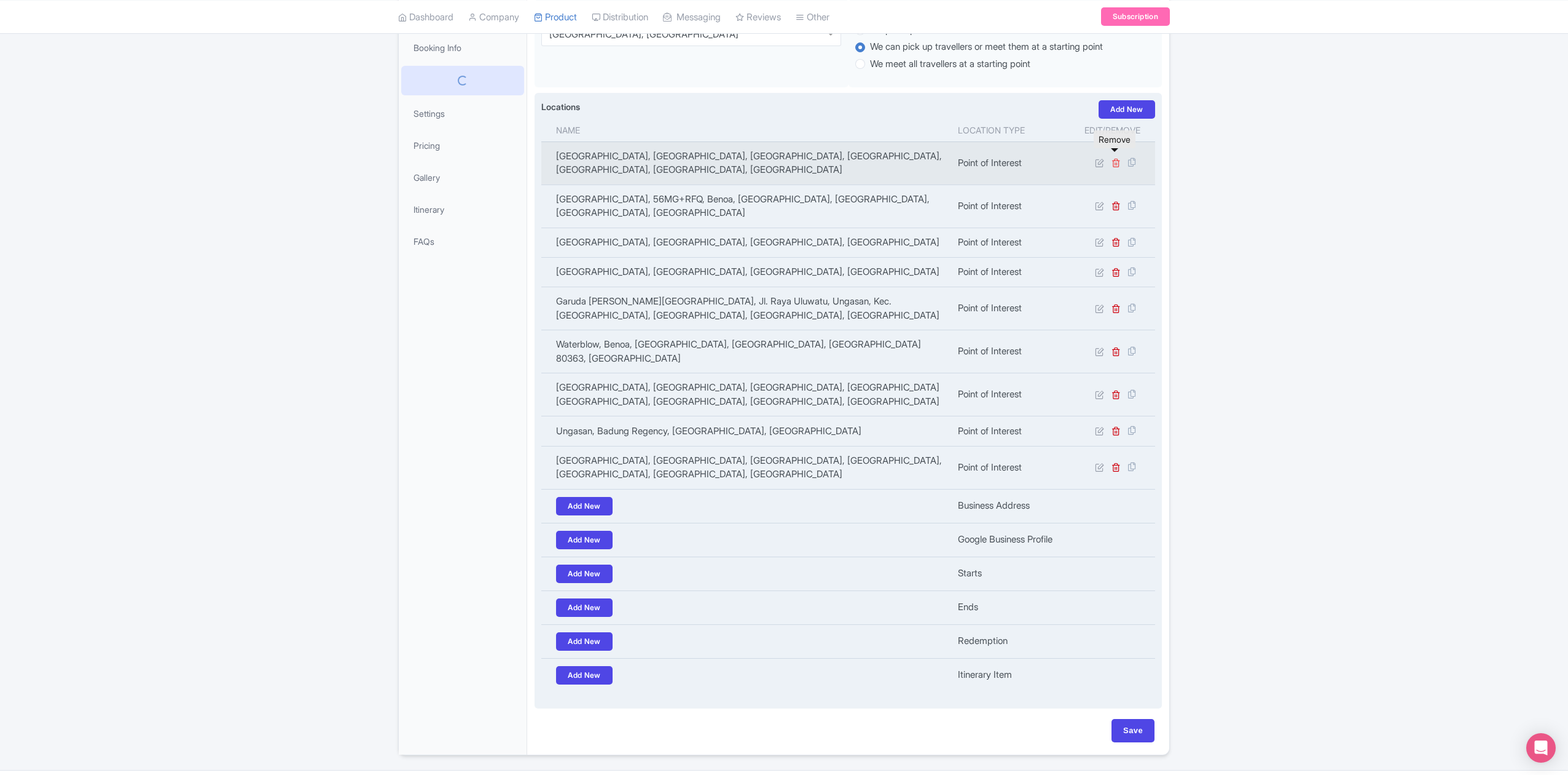
click at [1114, 158] on icon at bounding box center [1116, 162] width 9 height 9
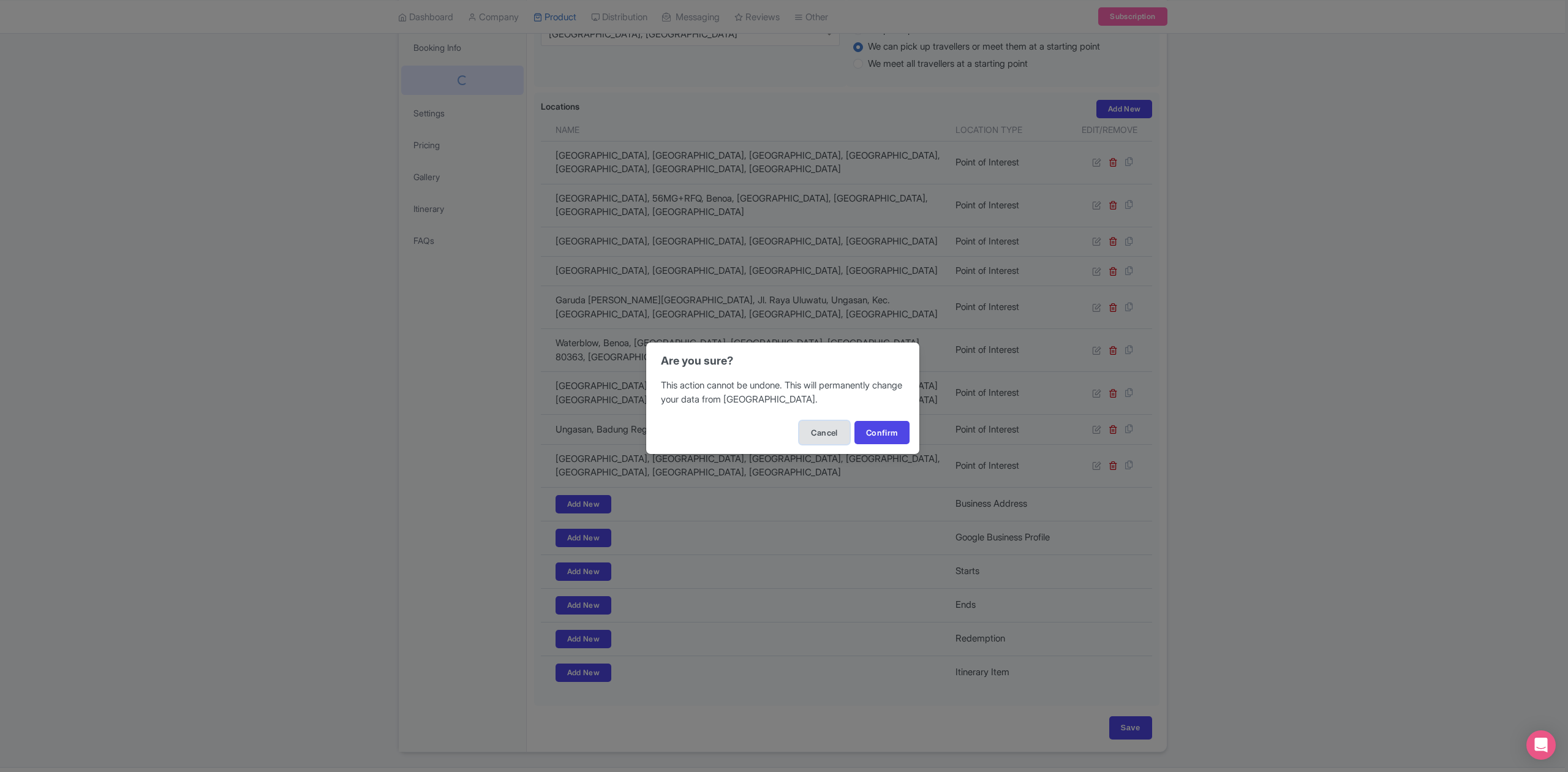
scroll to position [209, 0]
click at [880, 436] on button "Confirm" at bounding box center [882, 432] width 55 height 23
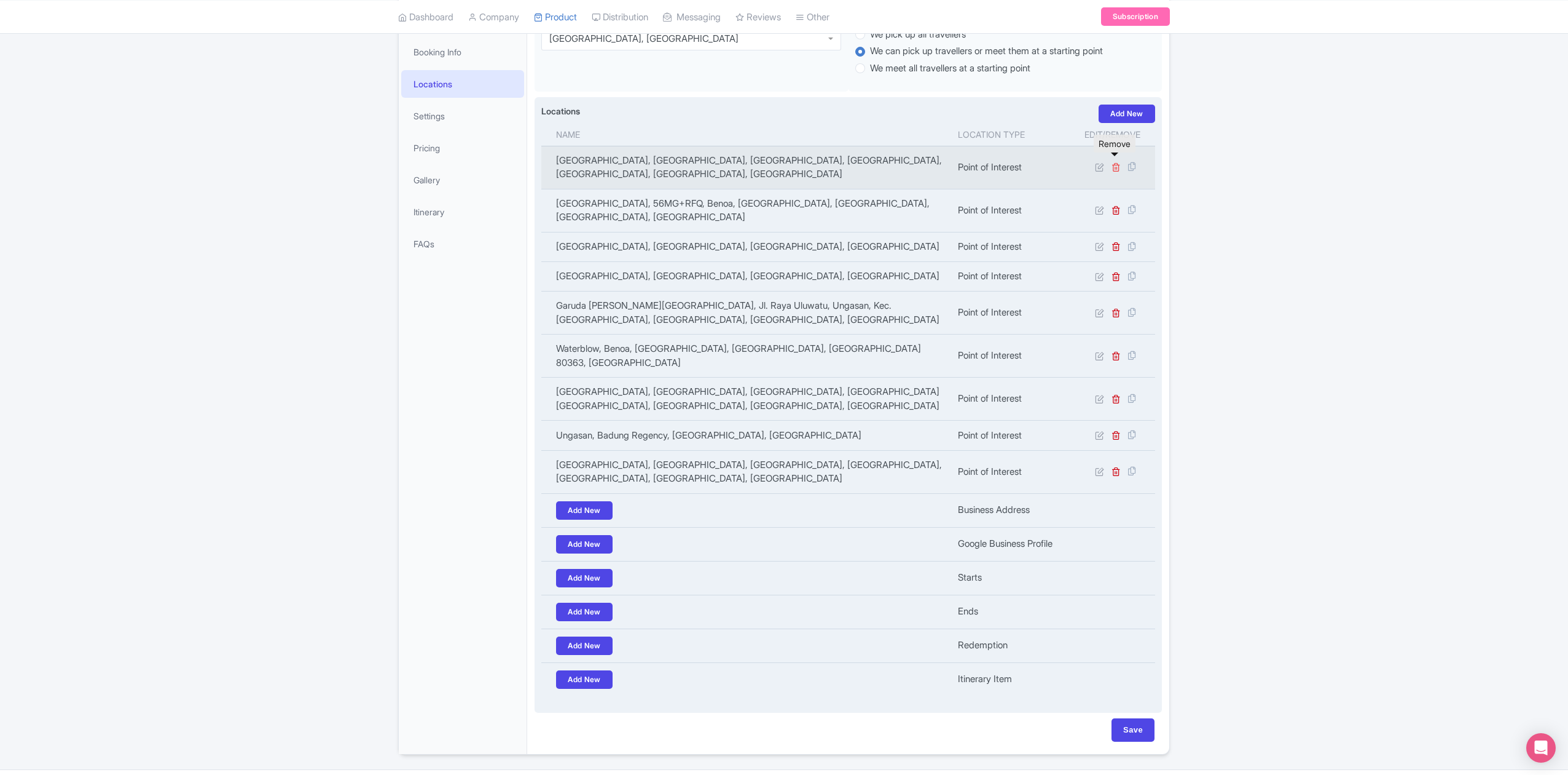
click at [1114, 162] on icon at bounding box center [1116, 166] width 9 height 9
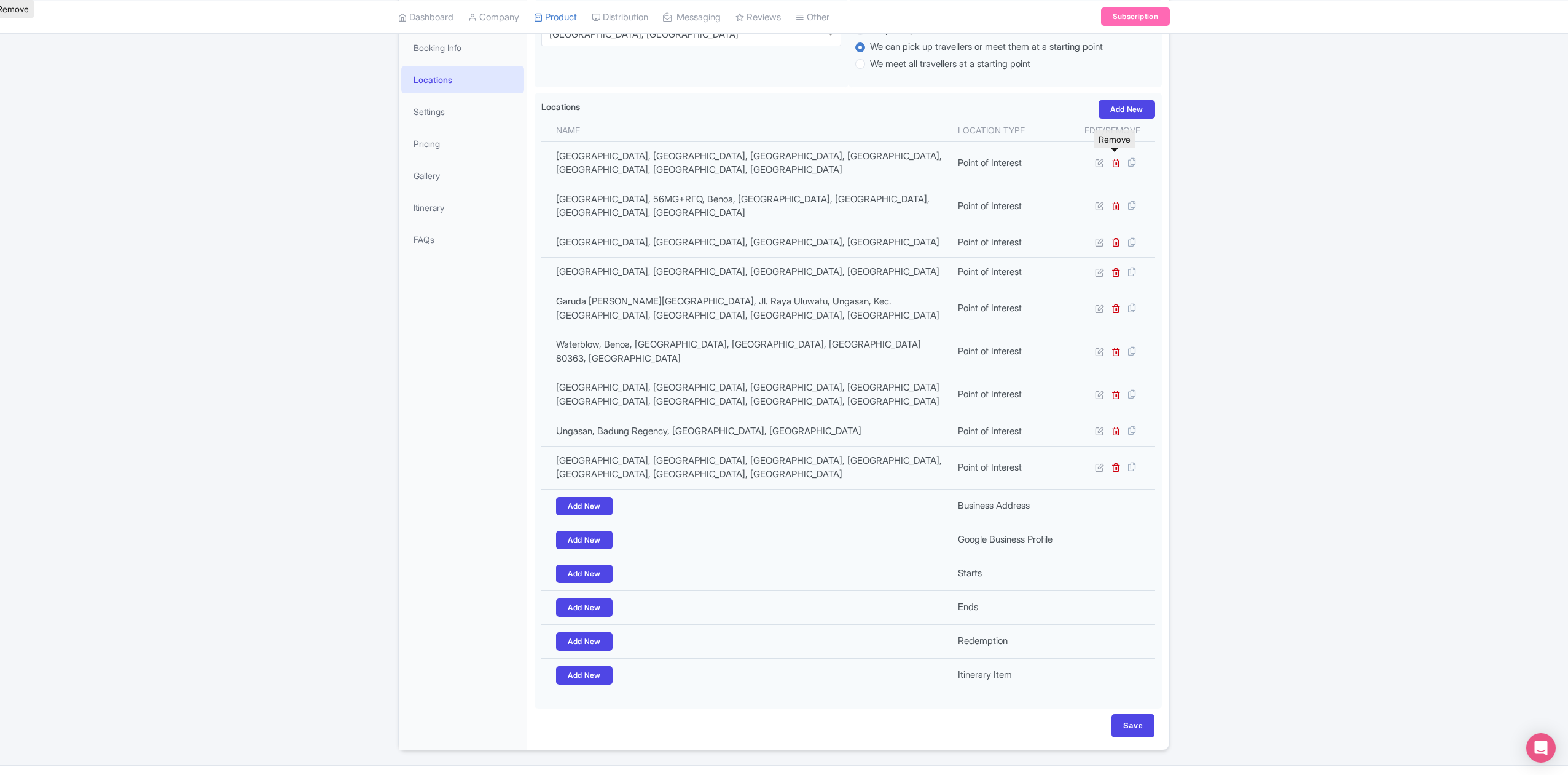
scroll to position [210, 0]
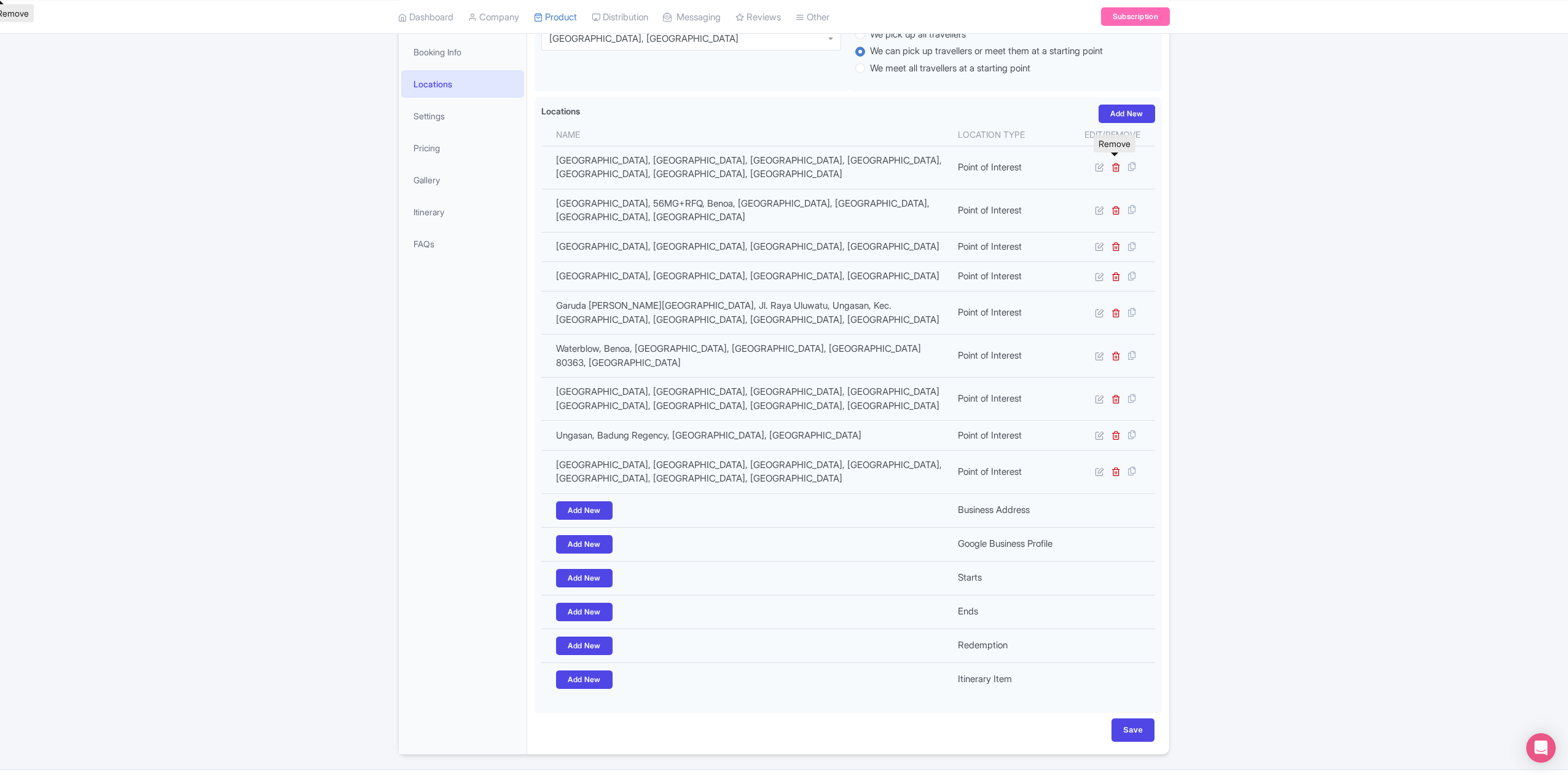
click at [1116, 162] on icon at bounding box center [1116, 166] width 9 height 9
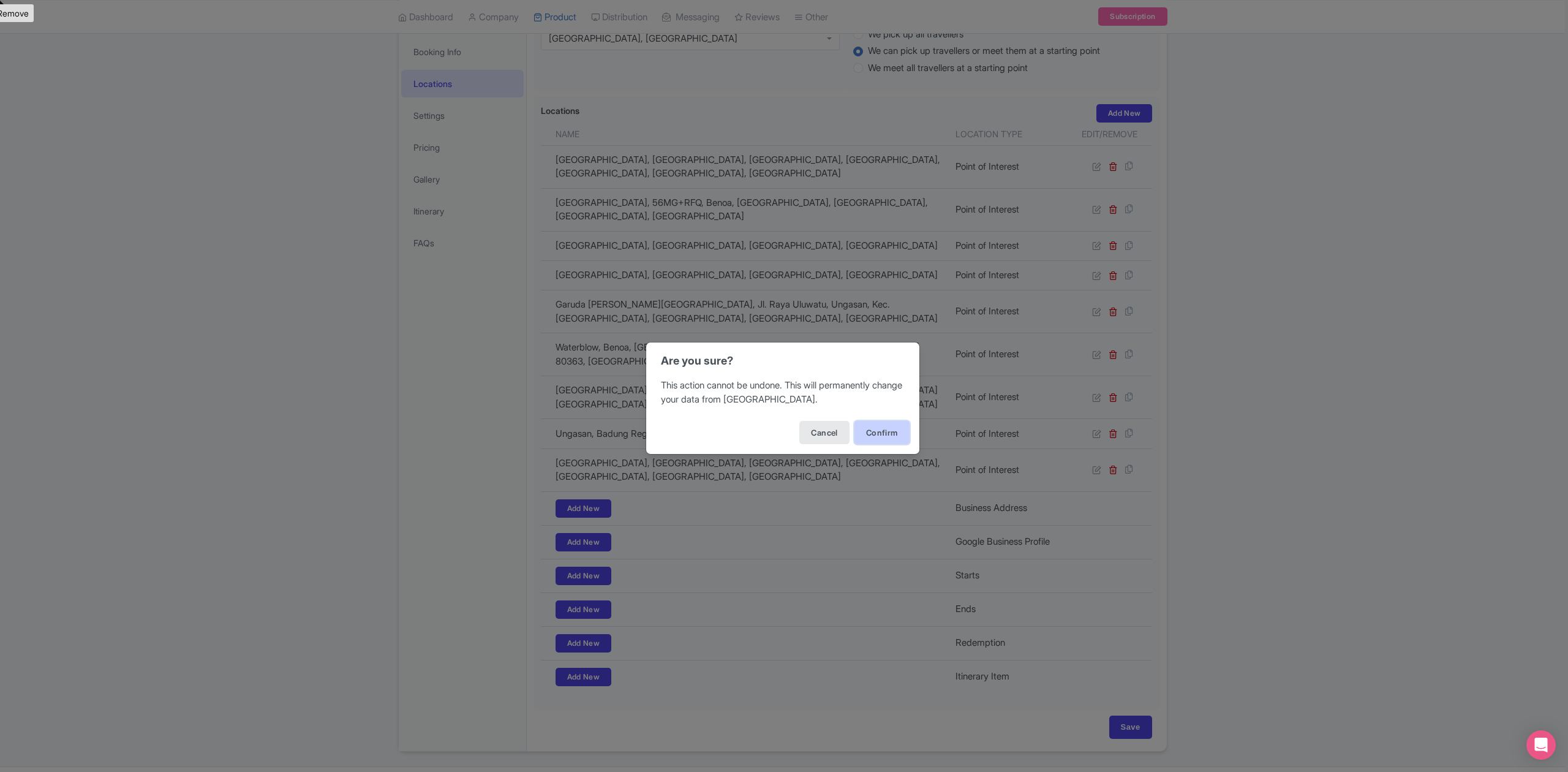
click at [875, 431] on button "Confirm" at bounding box center [882, 432] width 55 height 23
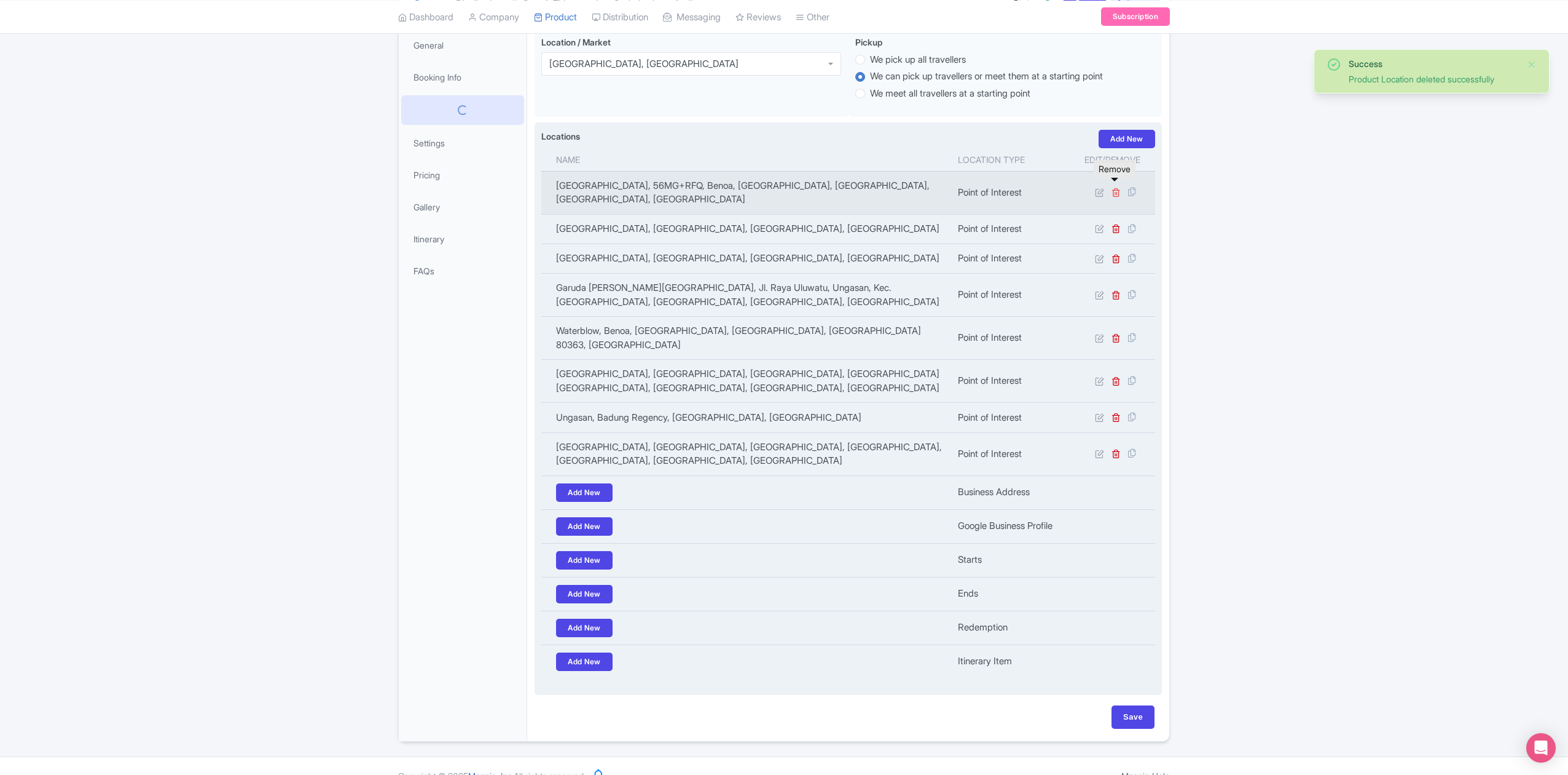
scroll to position [180, 0]
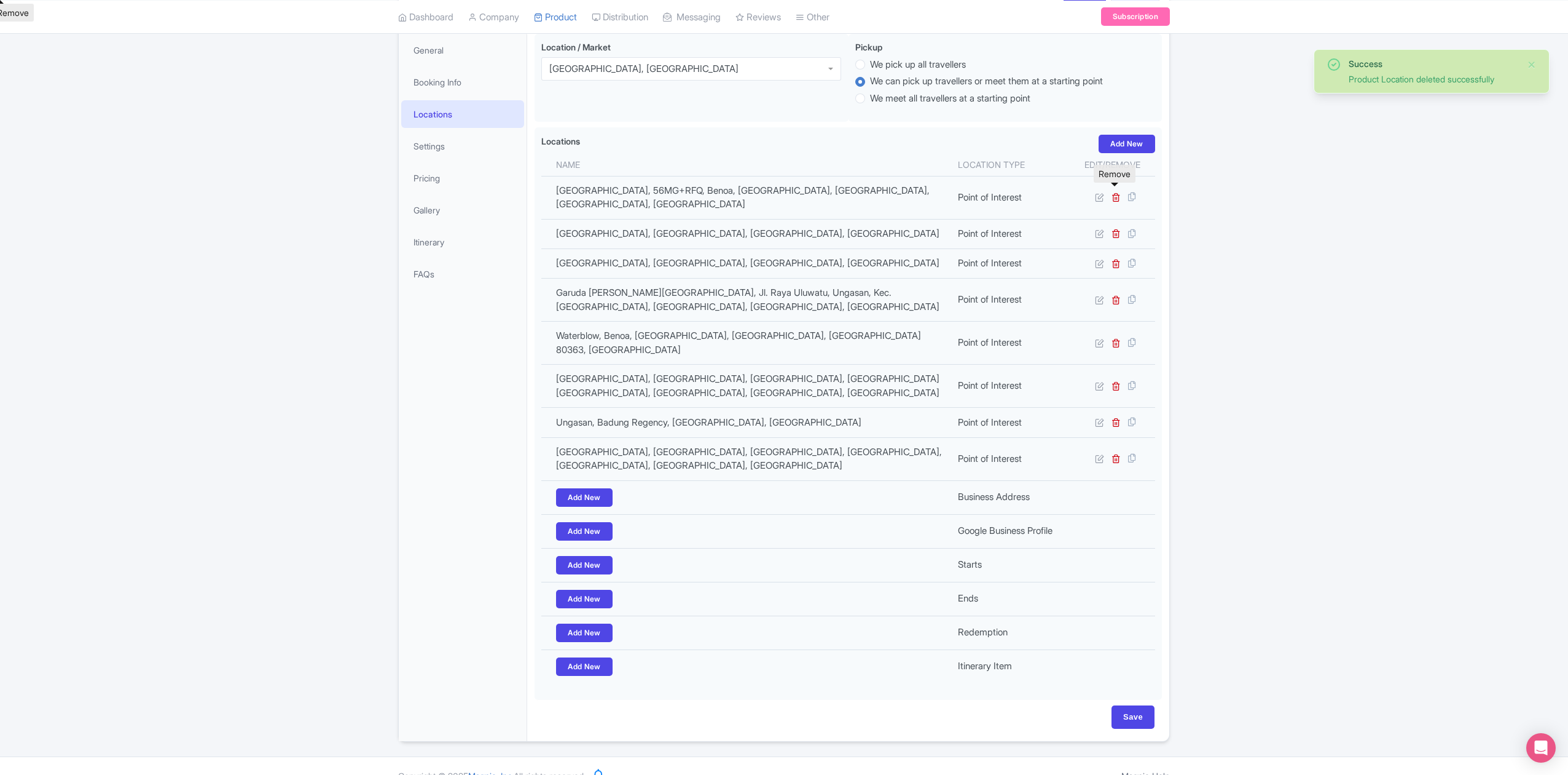
click at [1114, 192] on icon at bounding box center [1116, 196] width 9 height 9
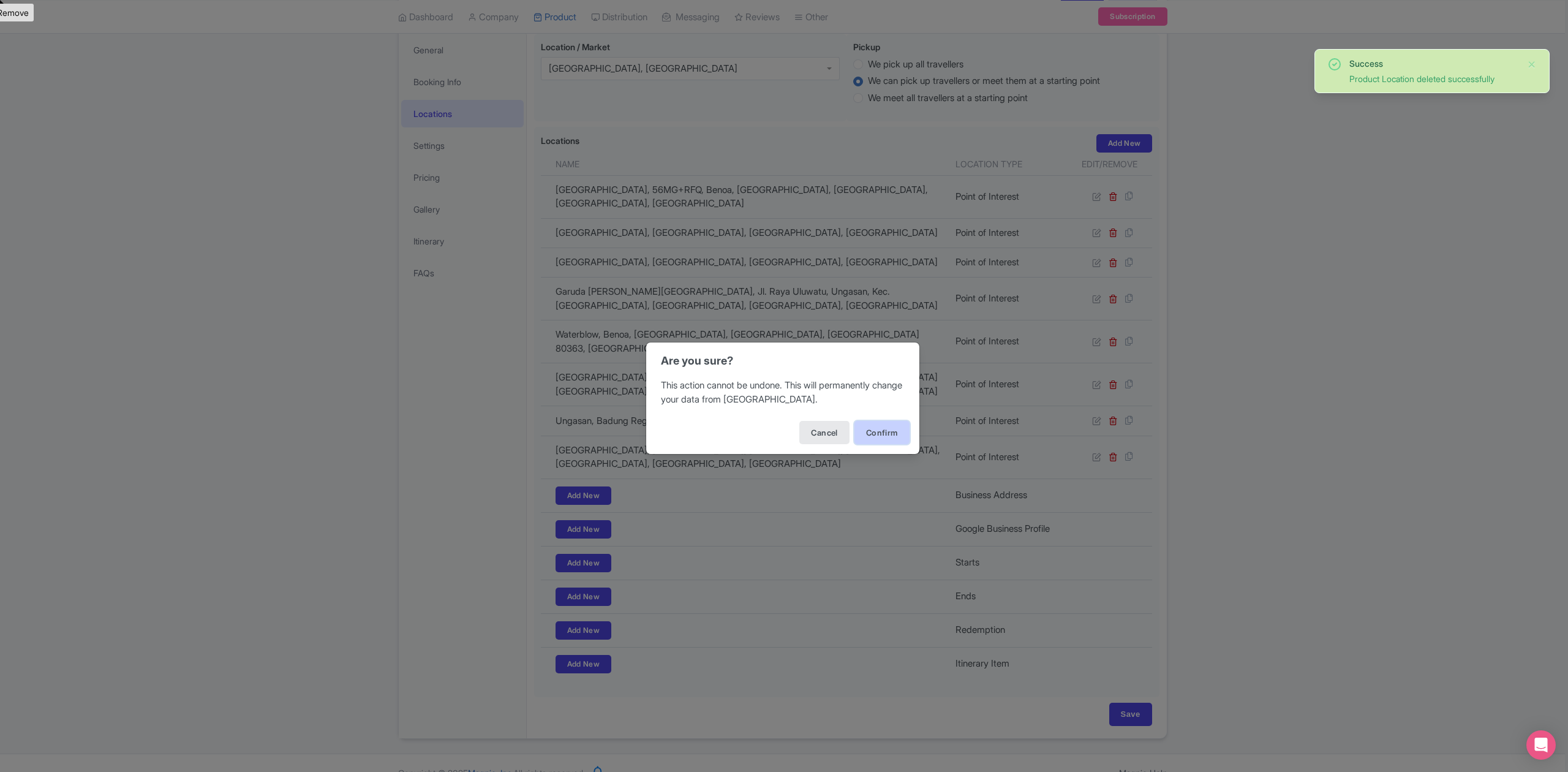
click at [890, 427] on button "Confirm" at bounding box center [882, 432] width 55 height 23
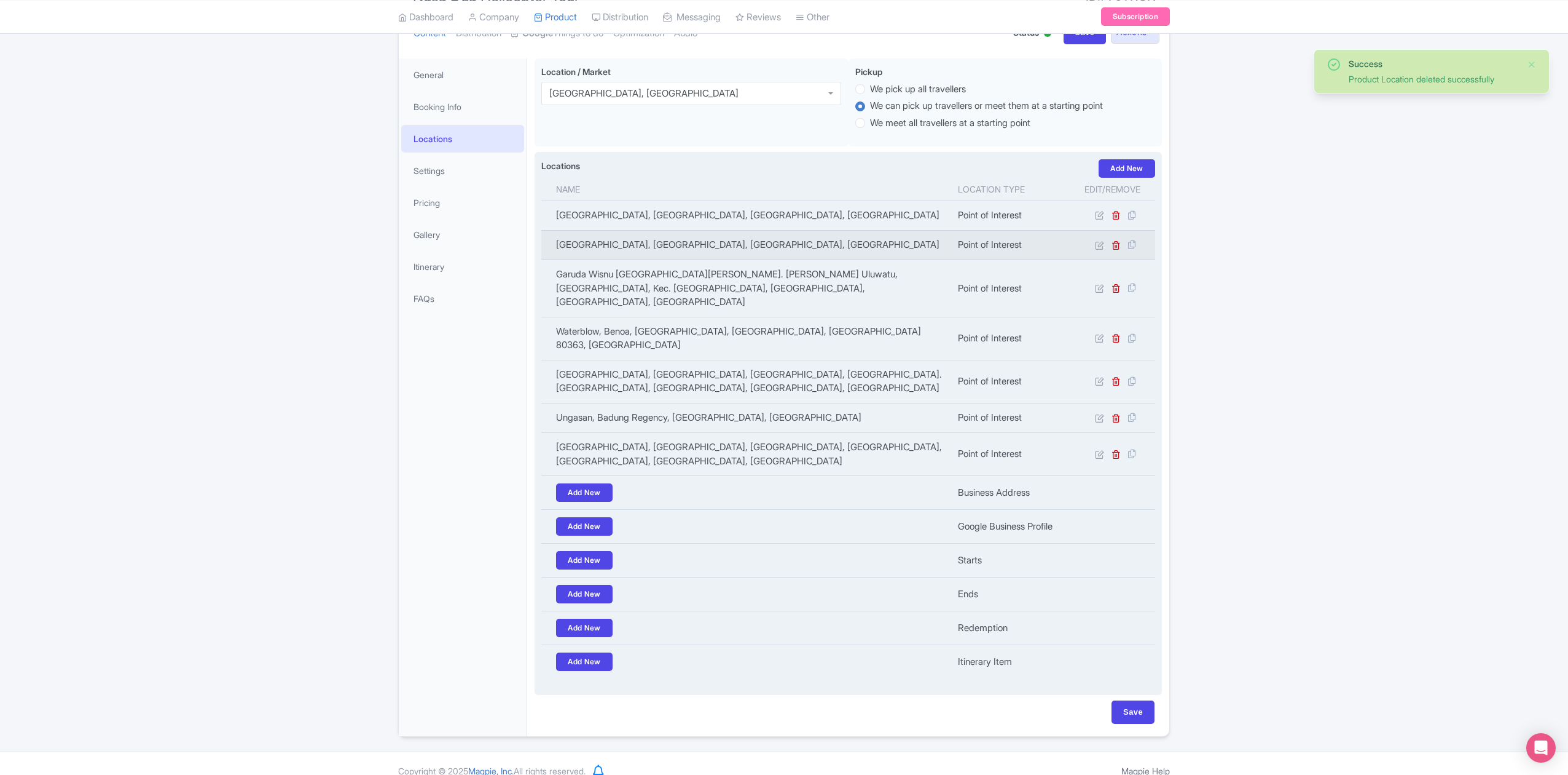
scroll to position [151, 0]
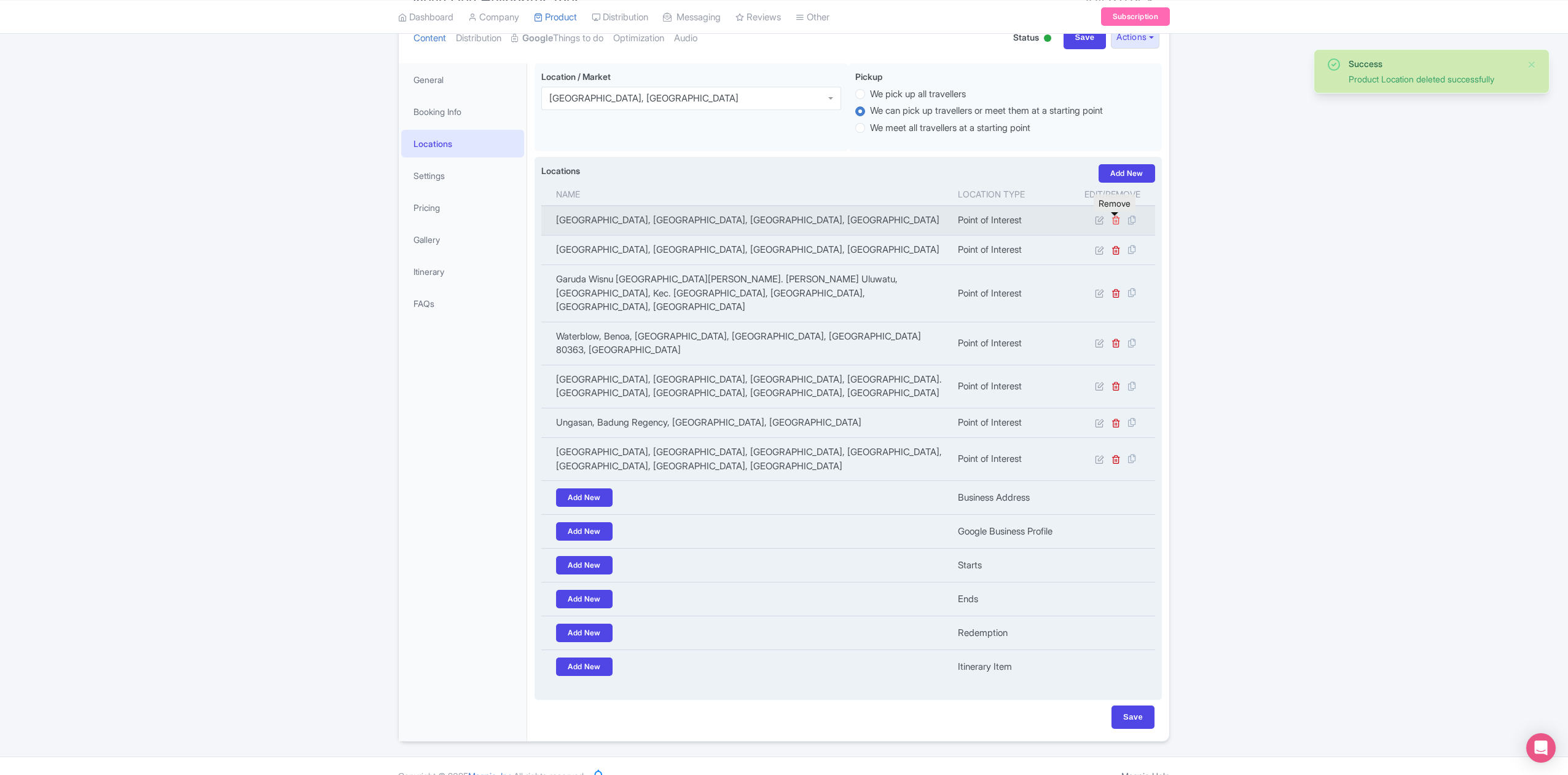
click at [1116, 221] on icon at bounding box center [1116, 220] width 9 height 9
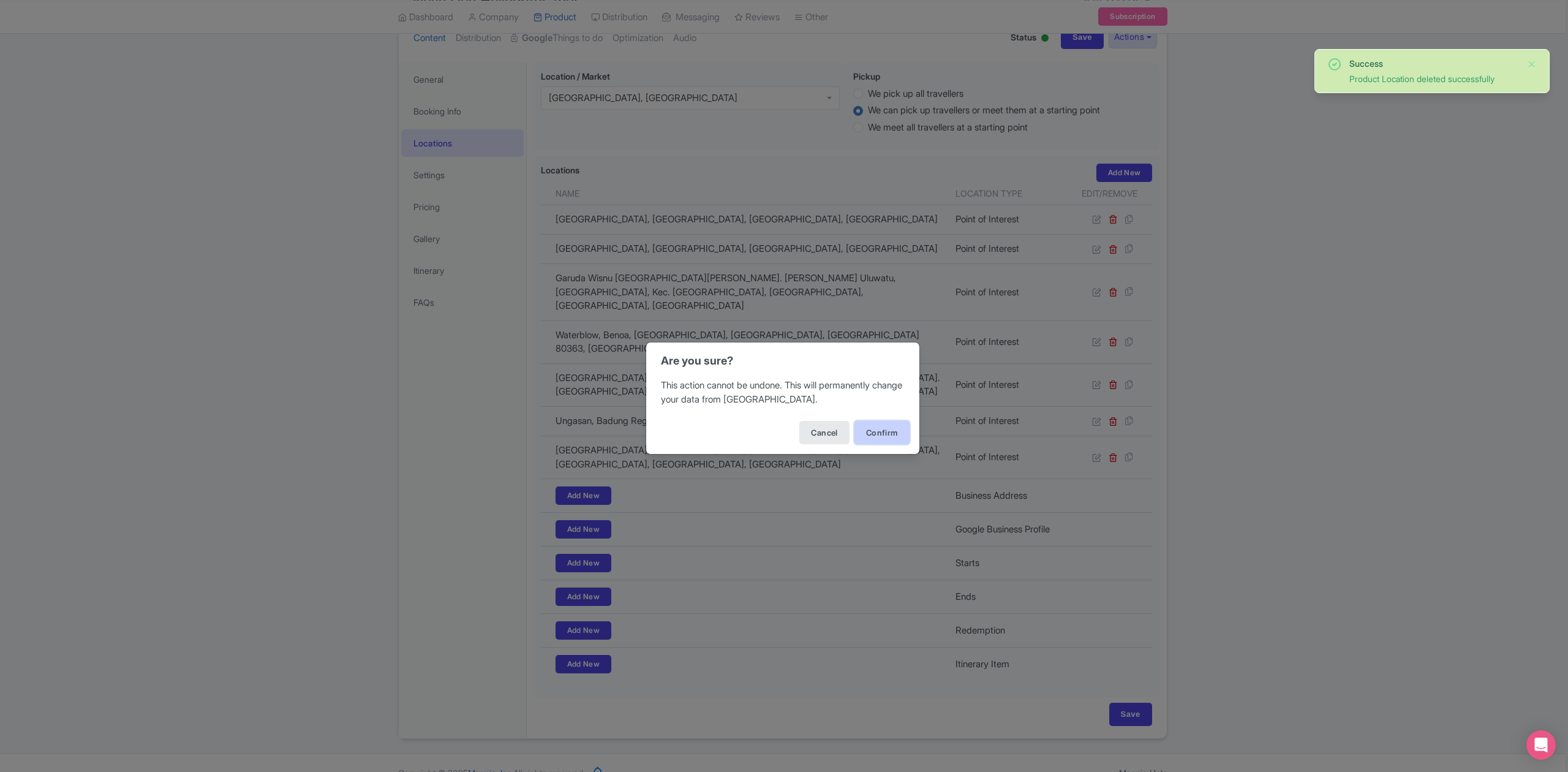
click at [901, 427] on button "Confirm" at bounding box center [882, 432] width 55 height 23
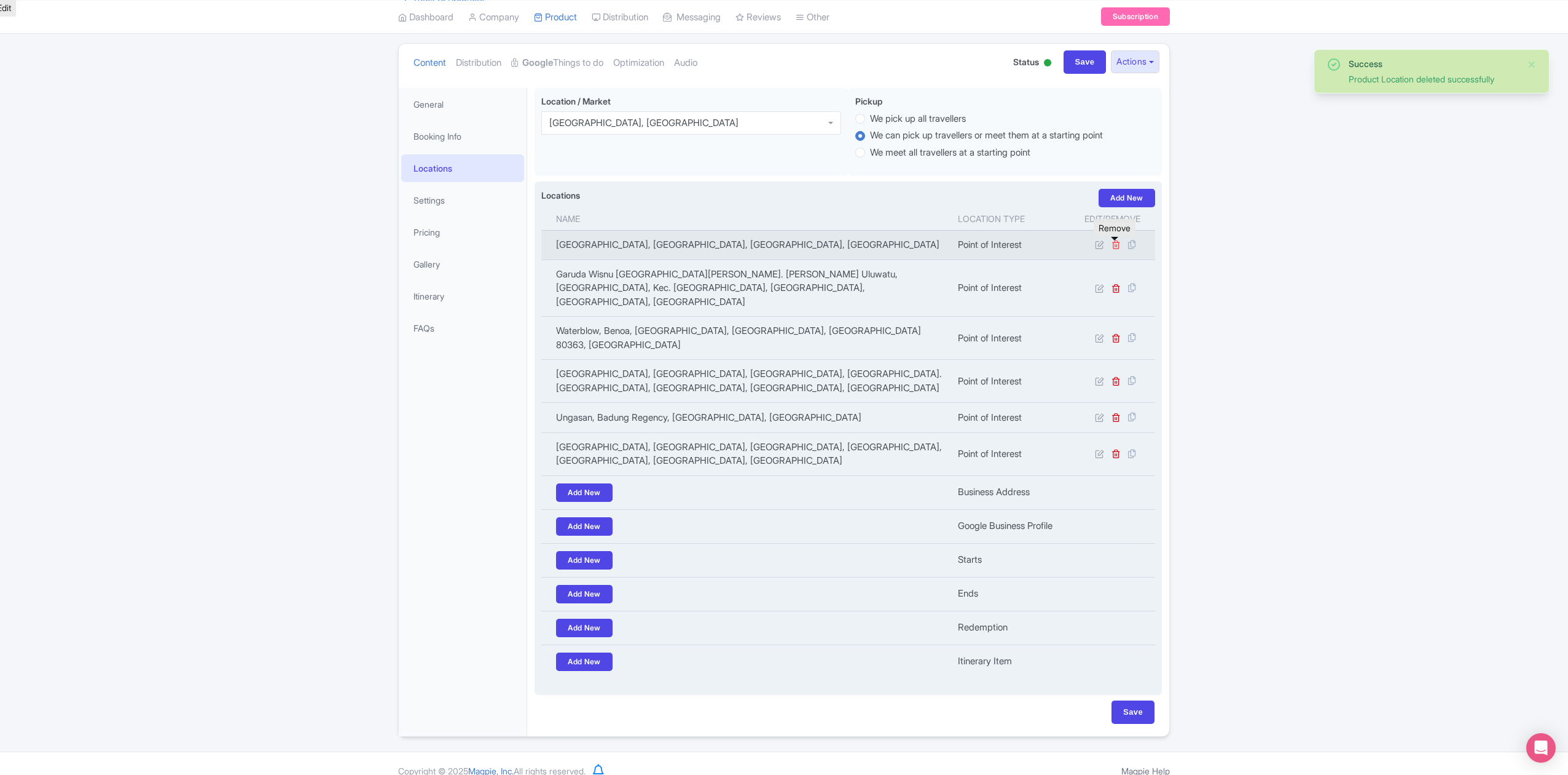
scroll to position [121, 0]
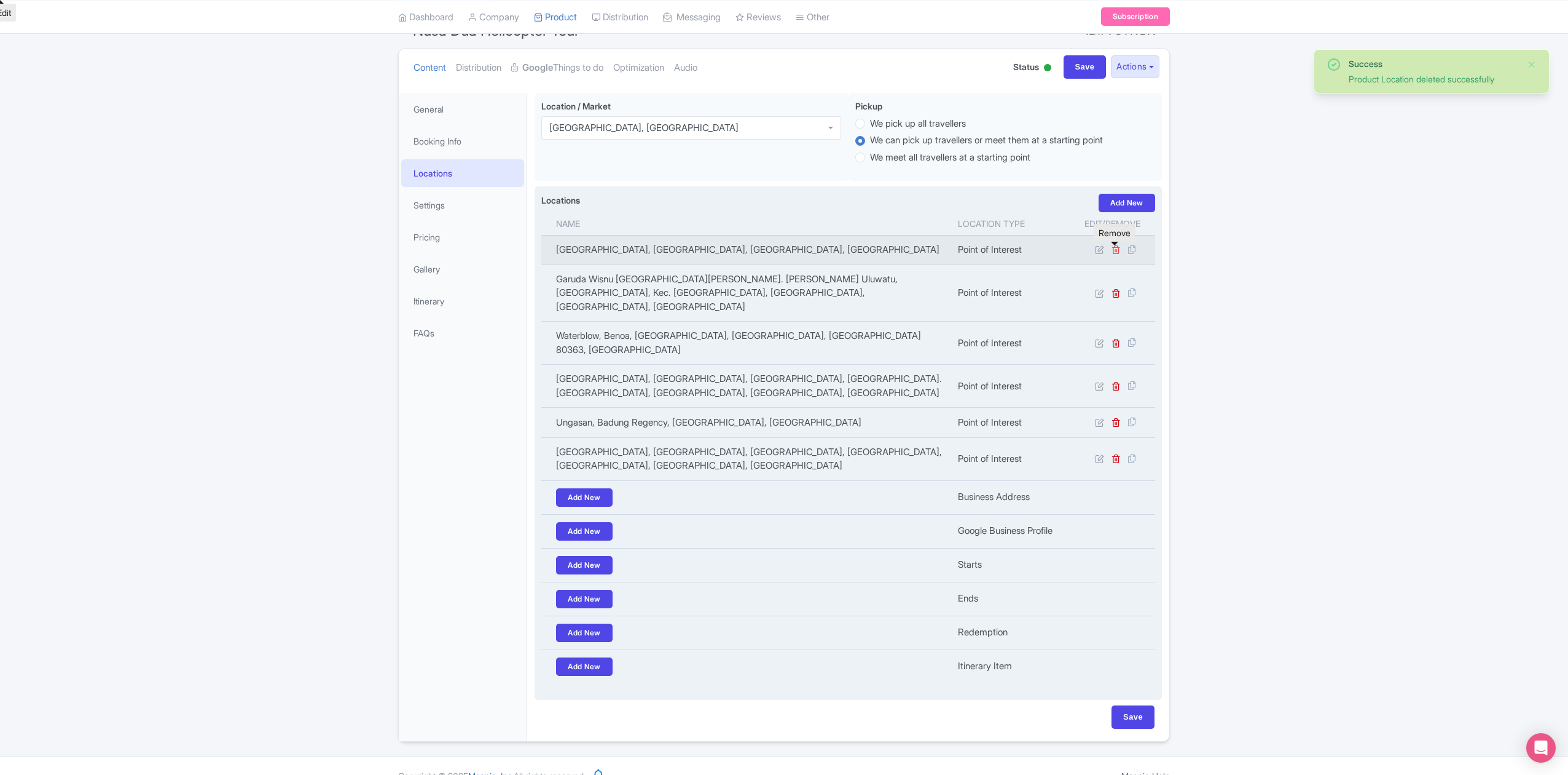
click at [1114, 252] on icon at bounding box center [1116, 249] width 9 height 9
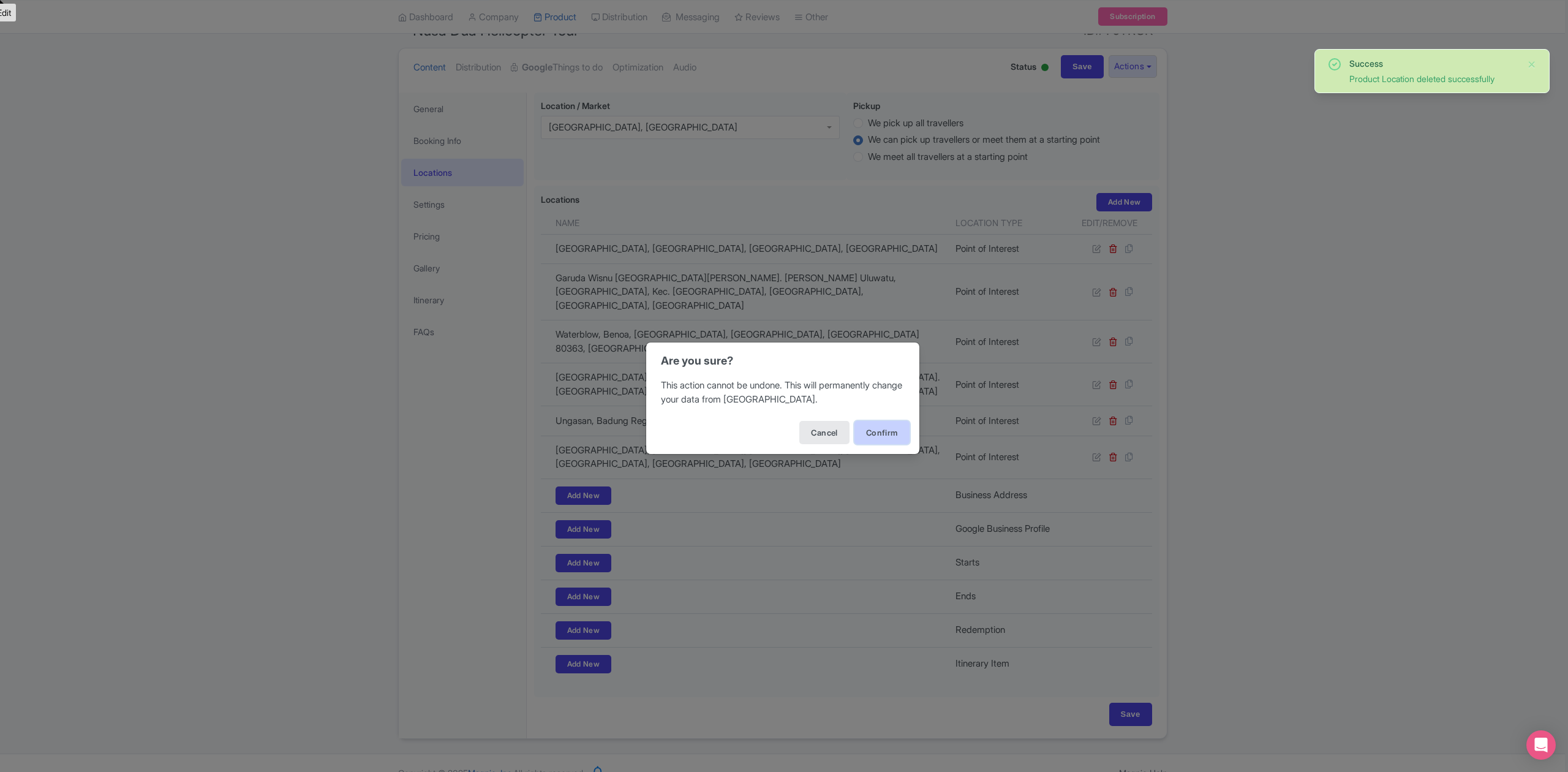
click at [896, 429] on button "Confirm" at bounding box center [882, 432] width 55 height 23
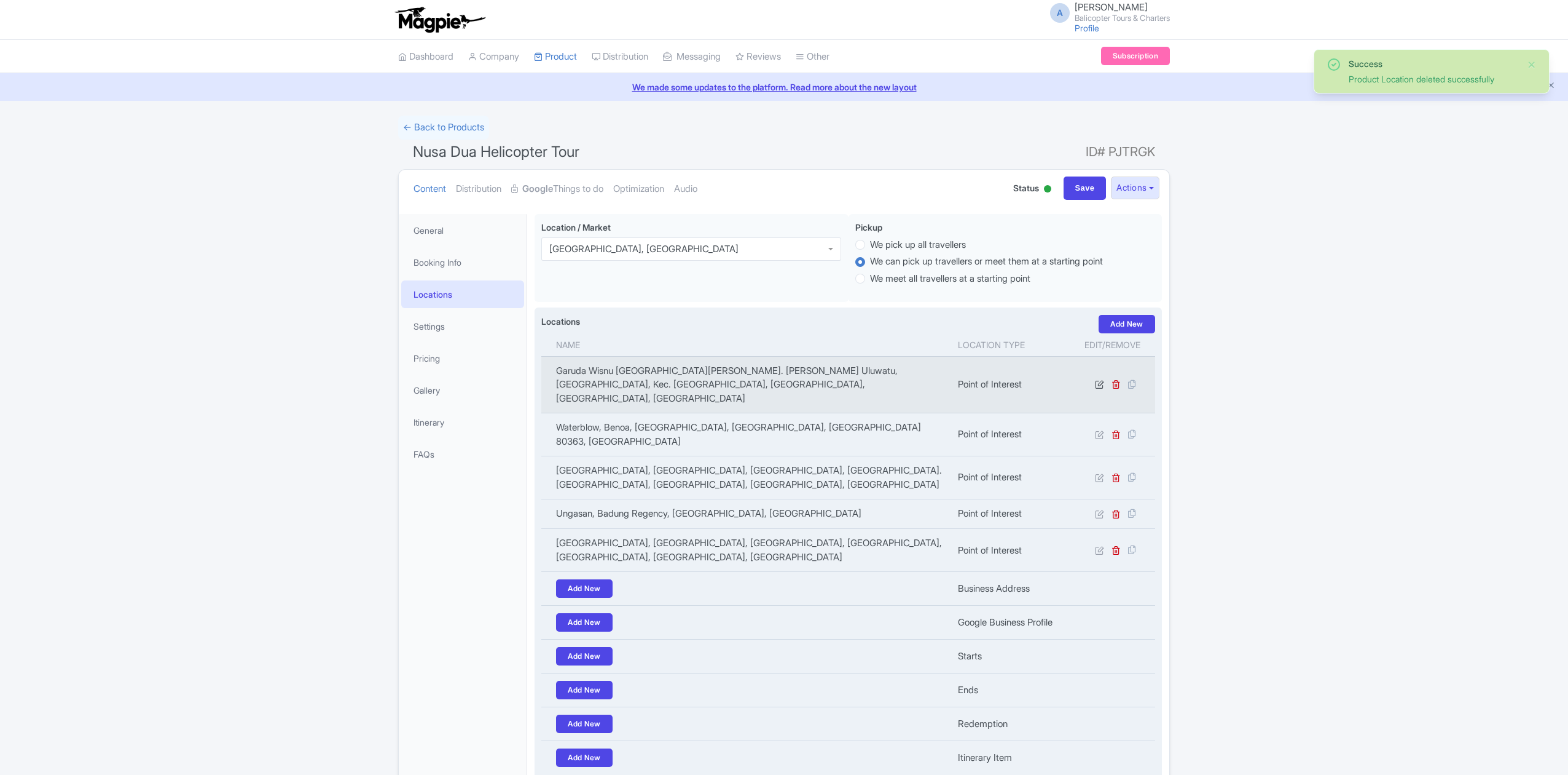
scroll to position [91, 0]
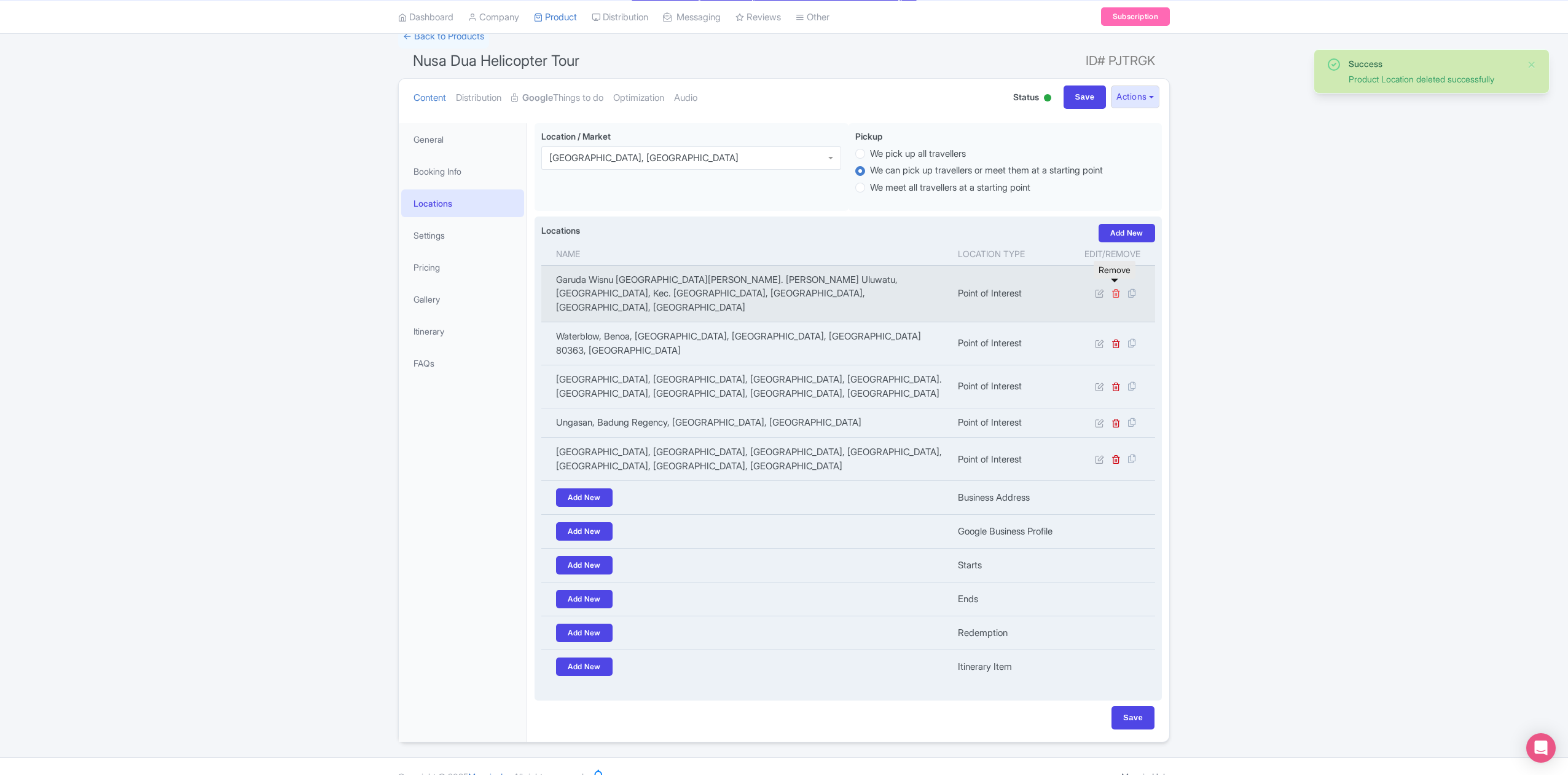
click at [1118, 289] on icon at bounding box center [1116, 293] width 9 height 9
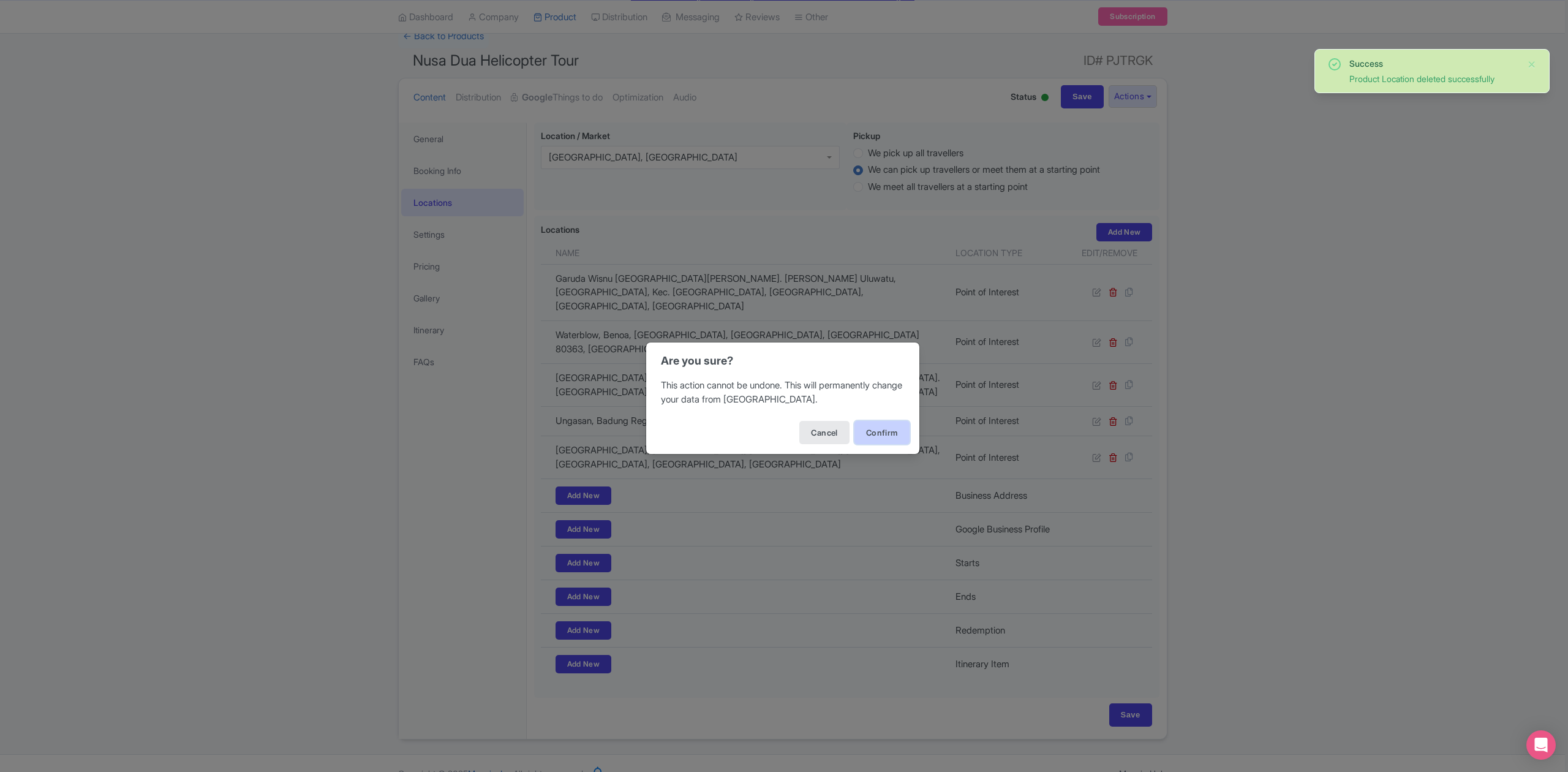
click at [896, 434] on button "Confirm" at bounding box center [882, 432] width 55 height 23
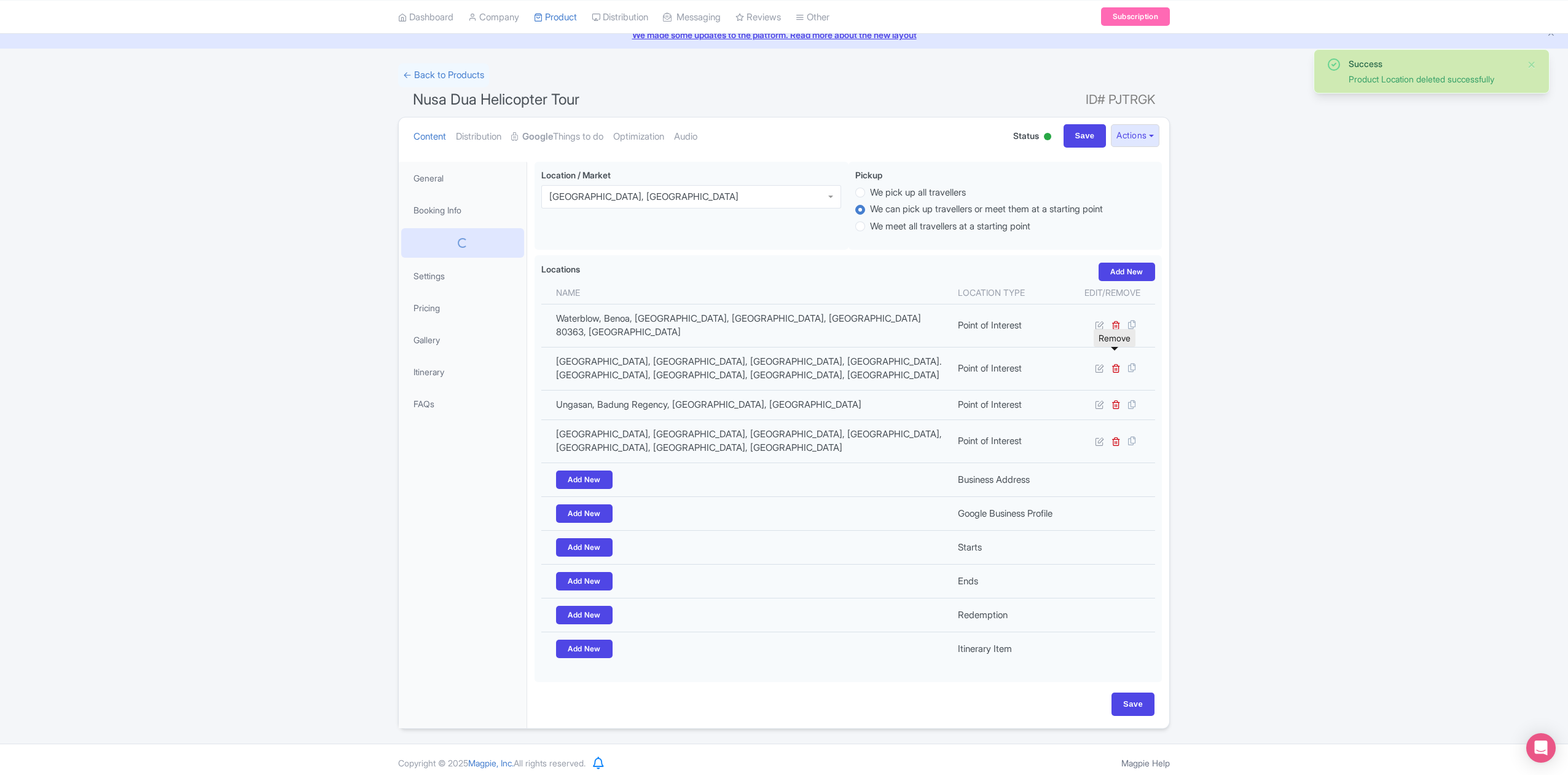
scroll to position [47, 0]
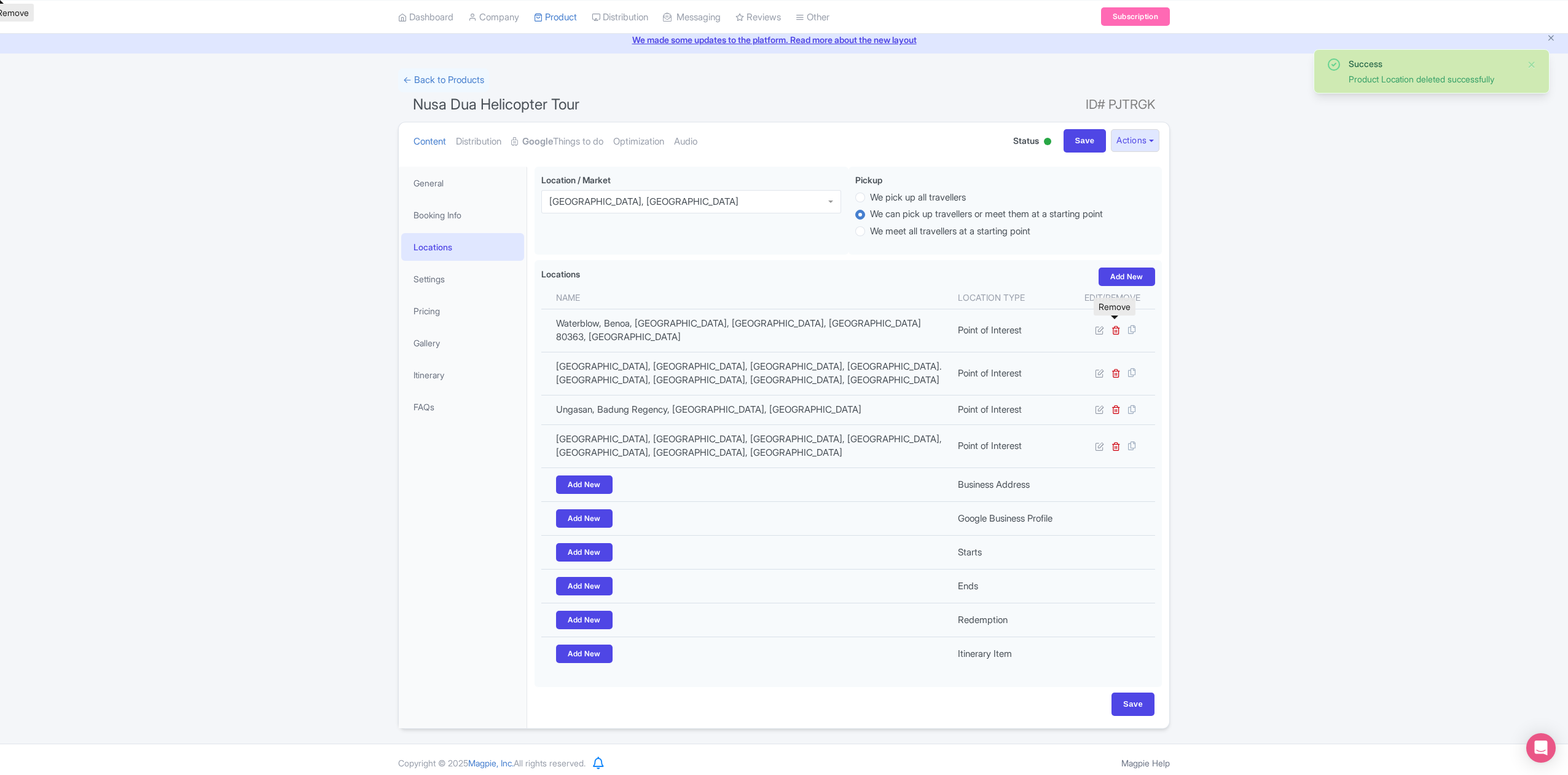
click at [1116, 326] on icon at bounding box center [1116, 330] width 9 height 9
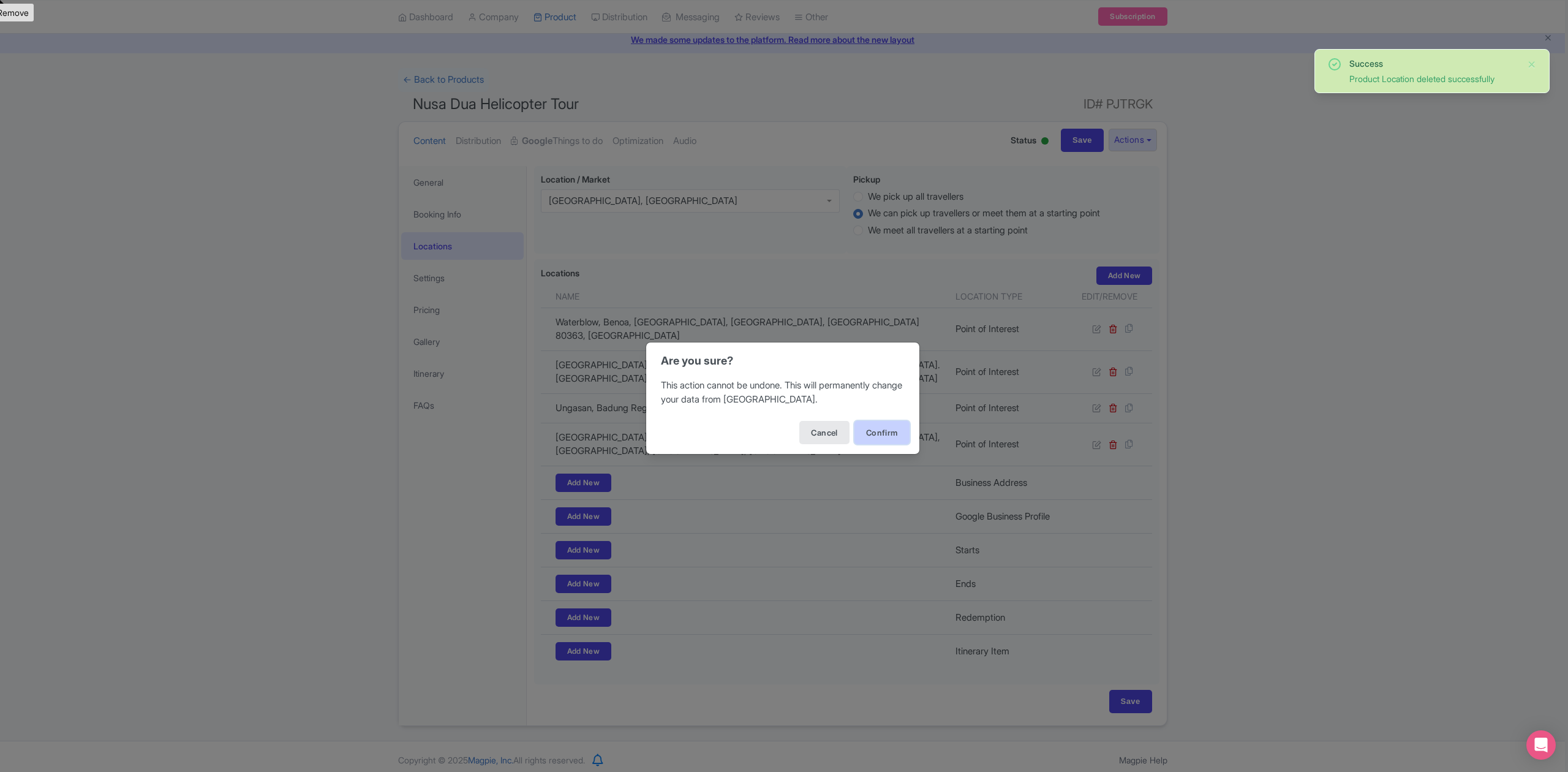
click at [905, 429] on button "Confirm" at bounding box center [882, 432] width 55 height 23
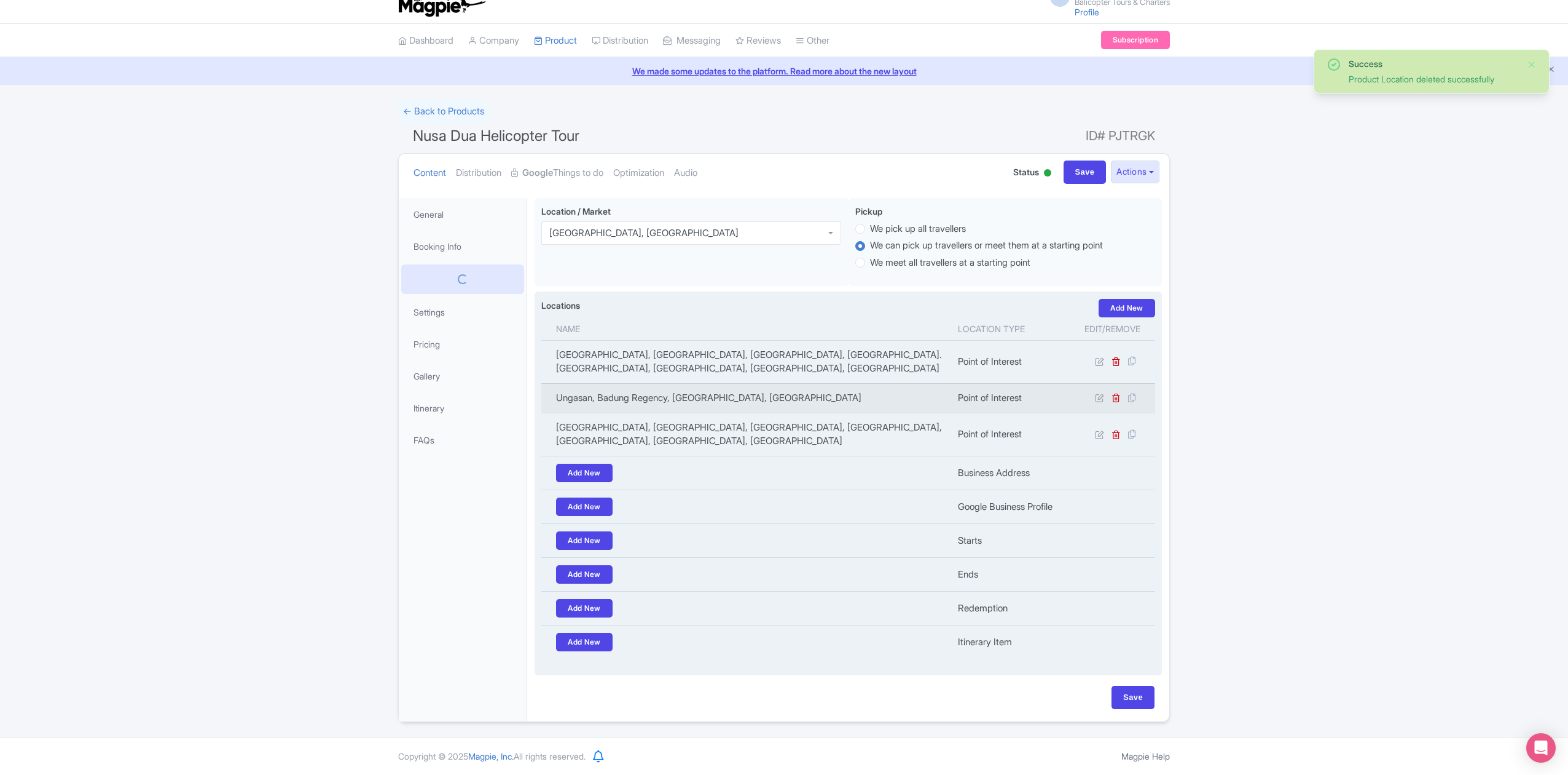
scroll to position [18, 0]
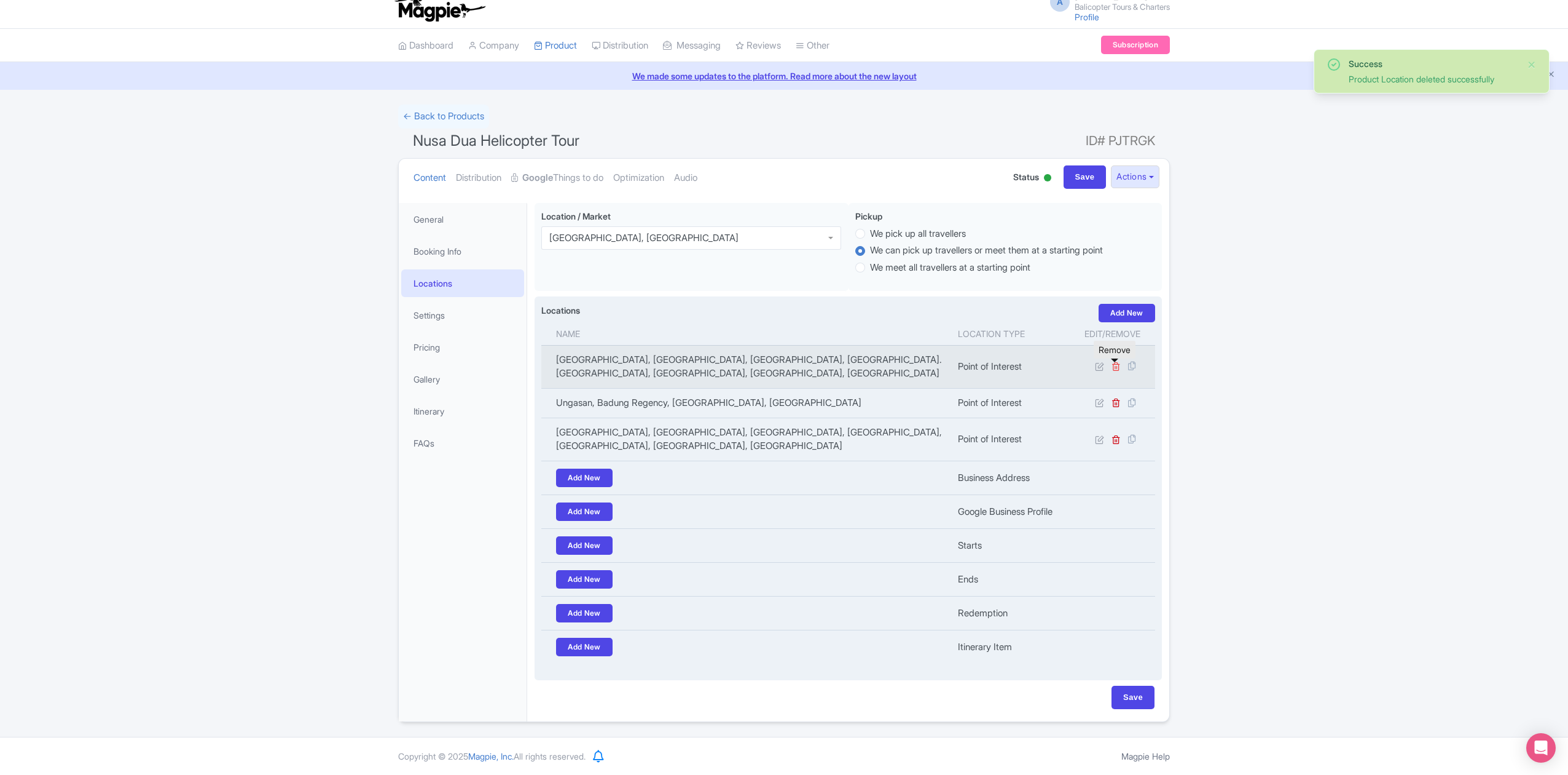
click at [1114, 364] on icon at bounding box center [1116, 366] width 9 height 9
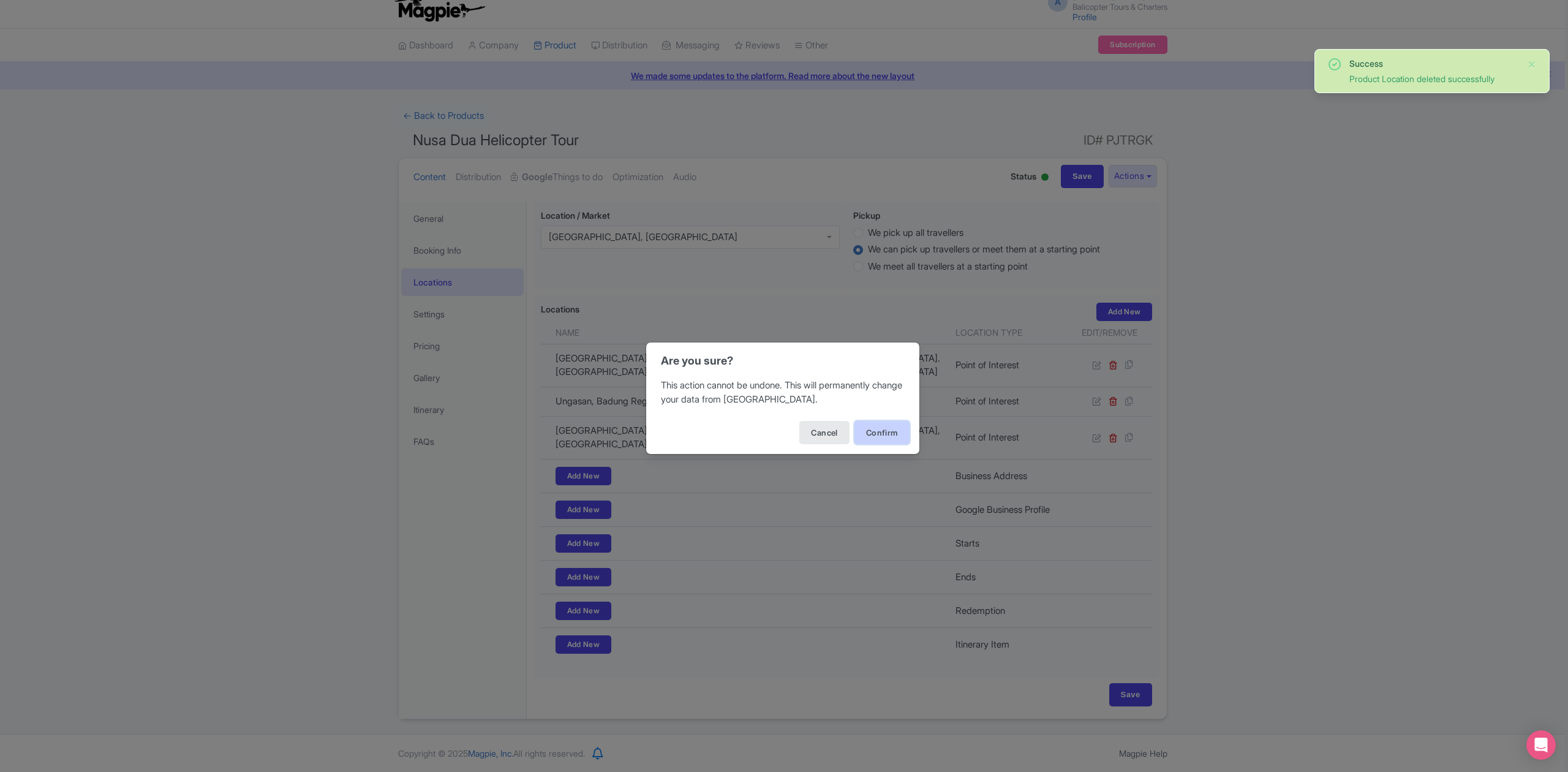
click at [895, 426] on button "Confirm" at bounding box center [882, 432] width 55 height 23
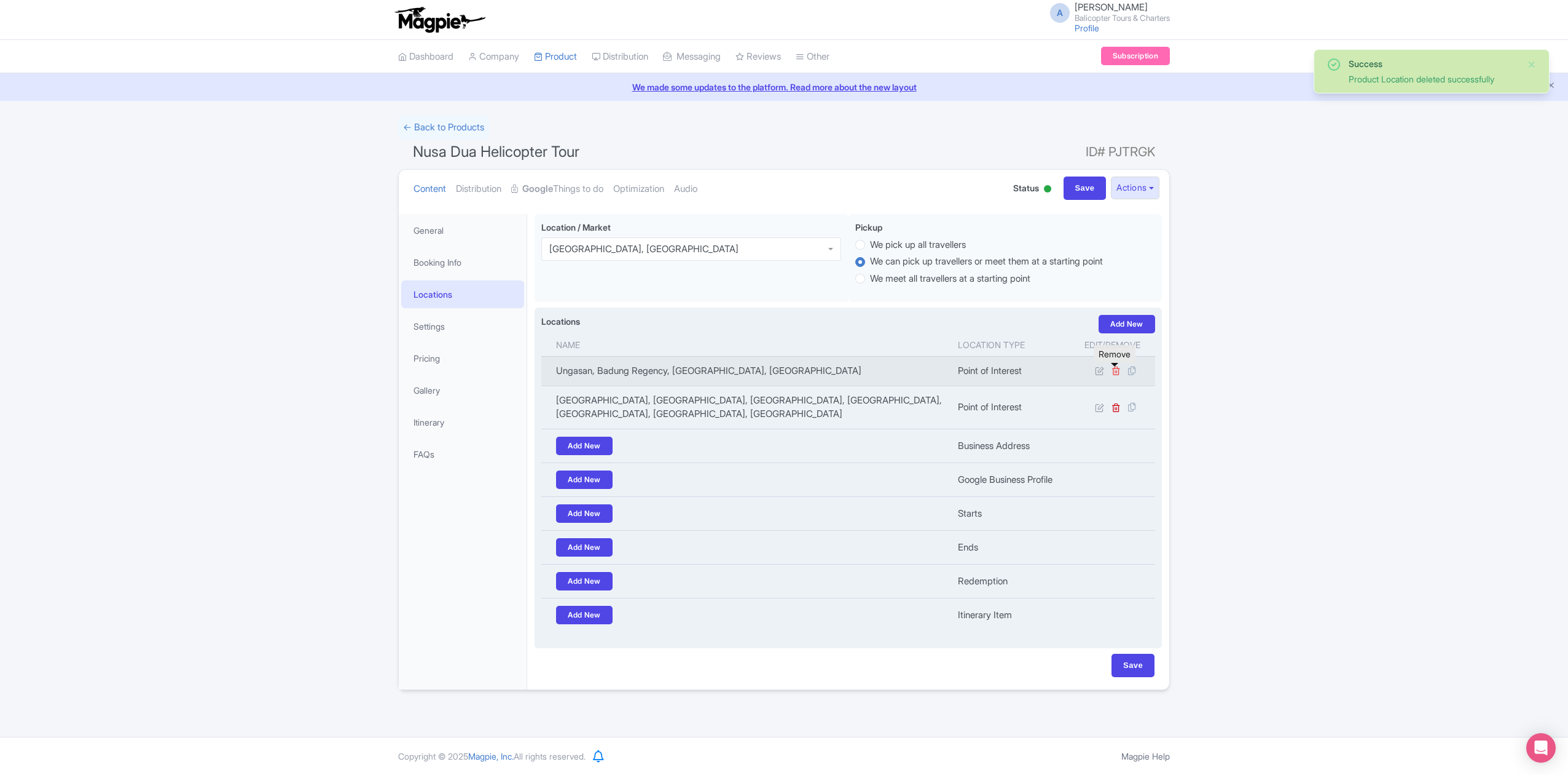
click at [1119, 370] on icon at bounding box center [1116, 370] width 9 height 9
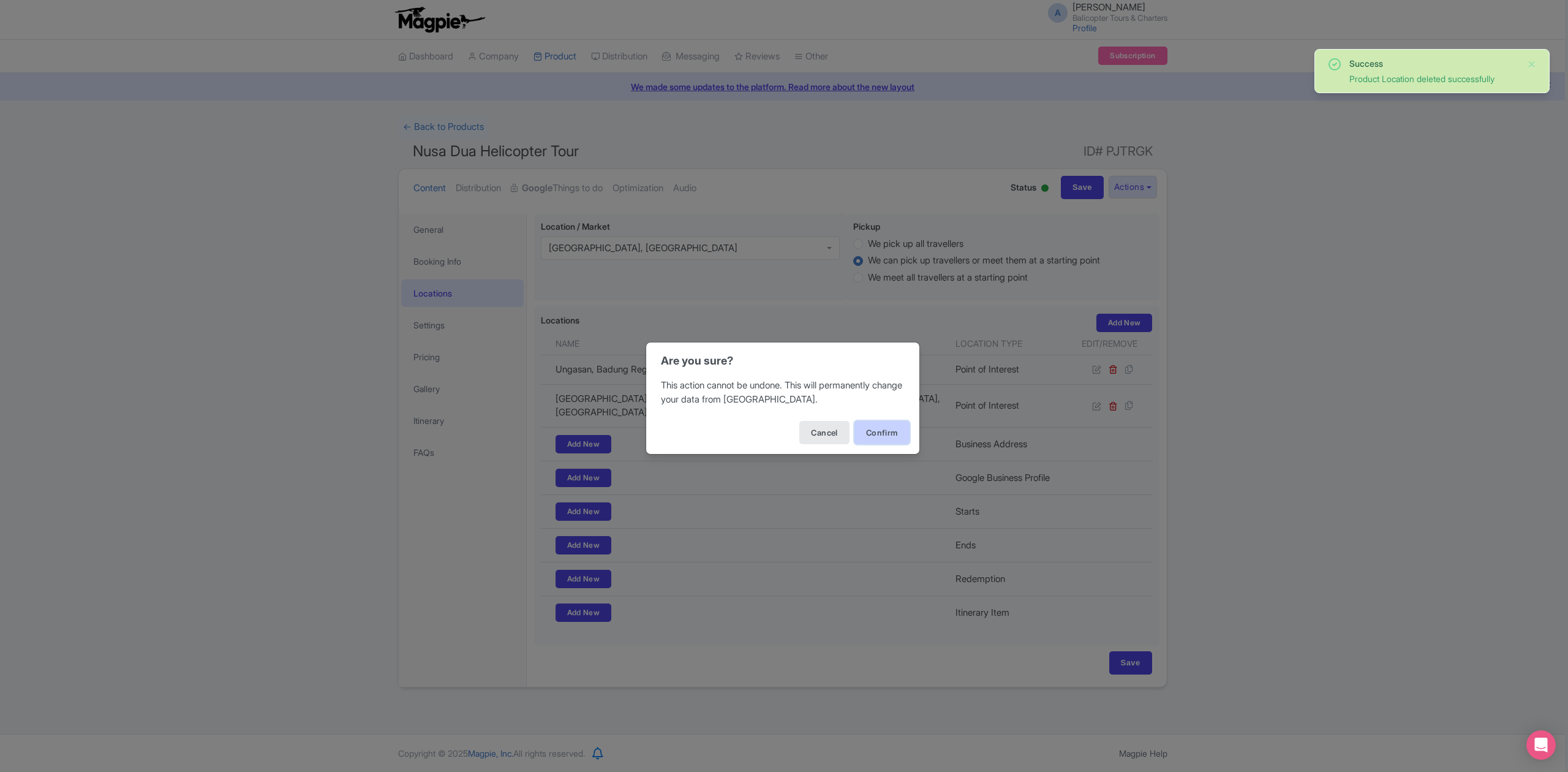
click at [895, 421] on button "Confirm" at bounding box center [882, 432] width 55 height 23
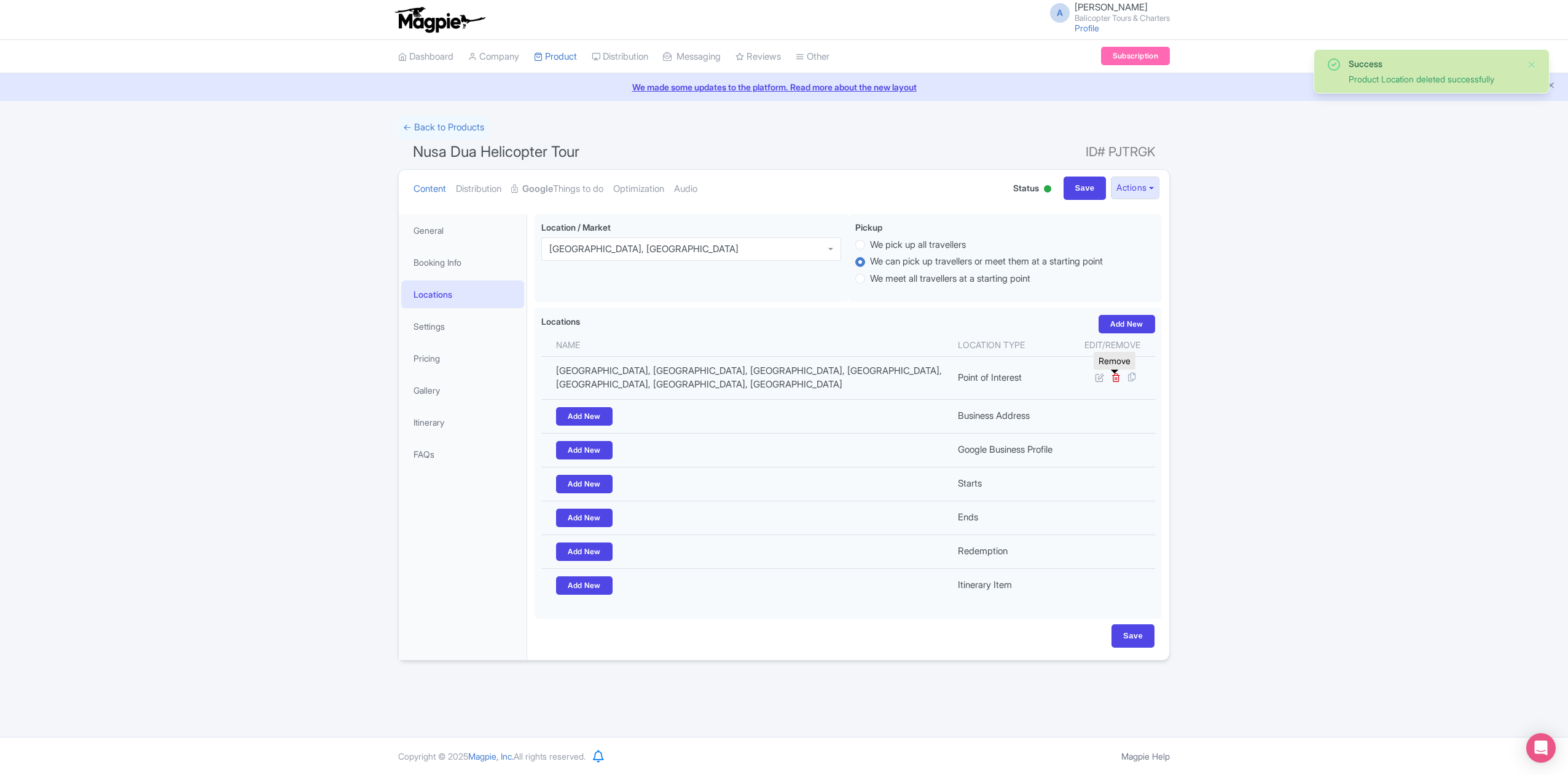
click at [1116, 380] on icon at bounding box center [1116, 377] width 9 height 9
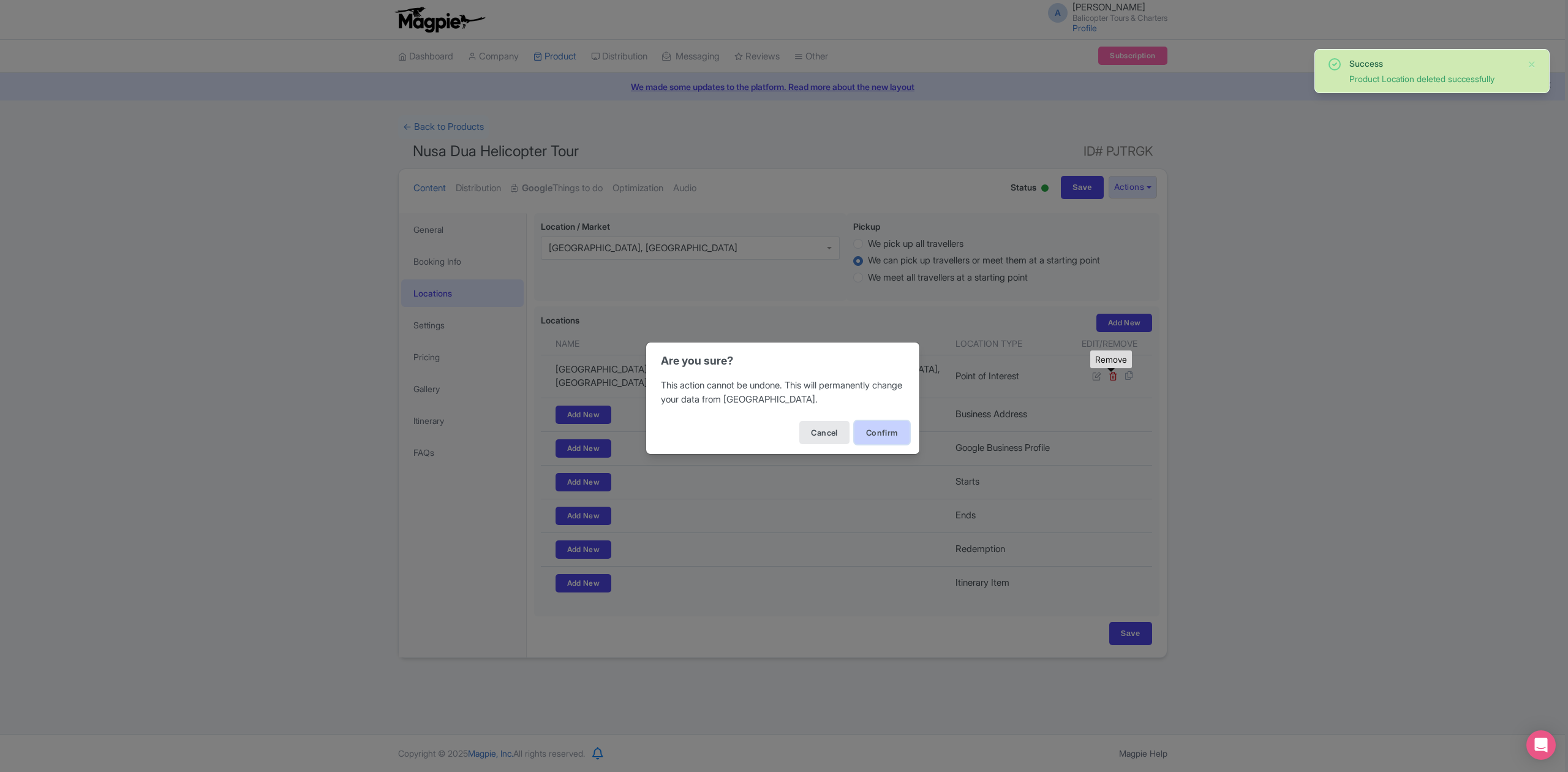
click at [881, 425] on button "Confirm" at bounding box center [882, 432] width 55 height 23
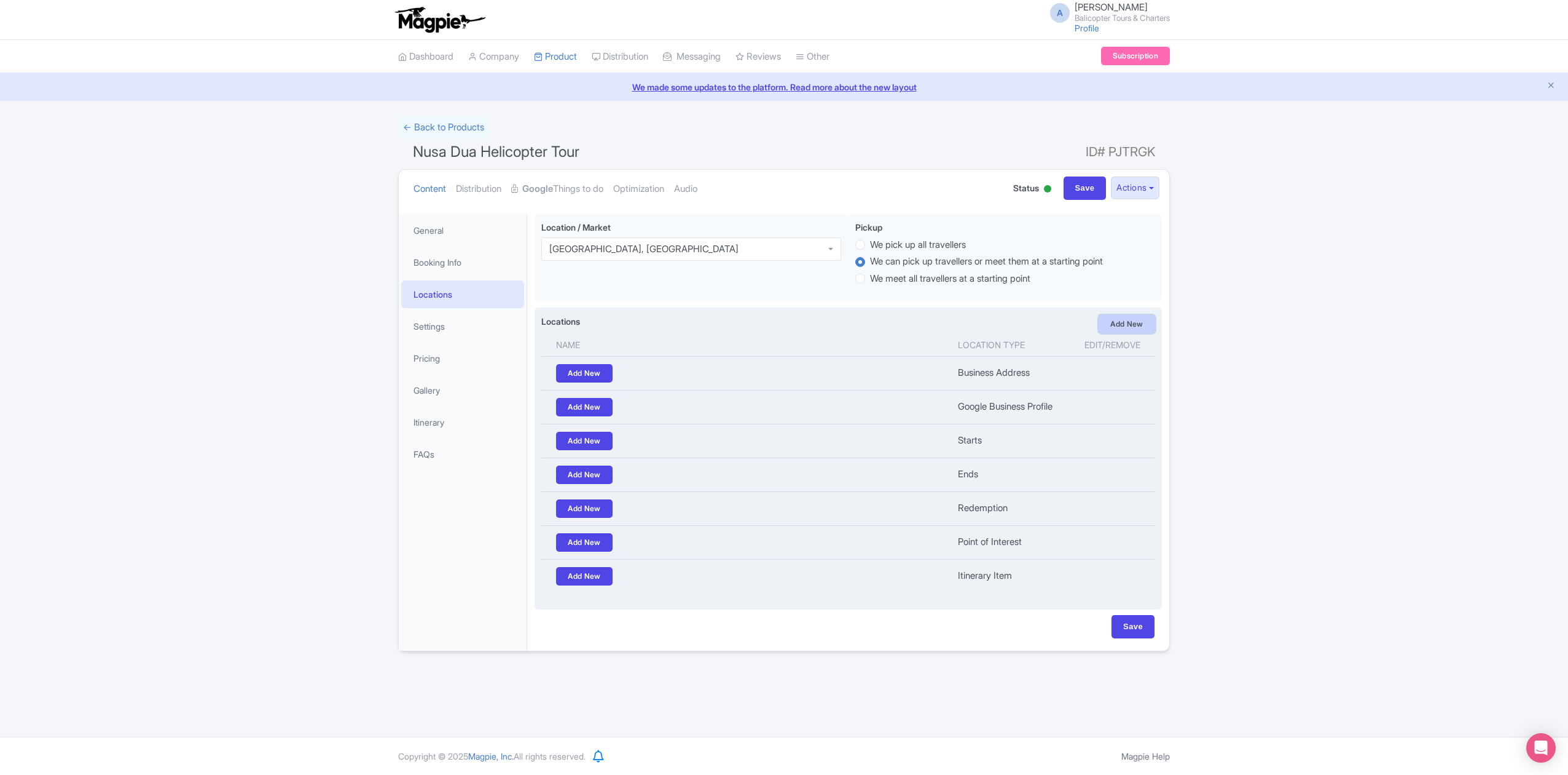
click at [1129, 332] on link "Add New" at bounding box center [1127, 324] width 57 height 18
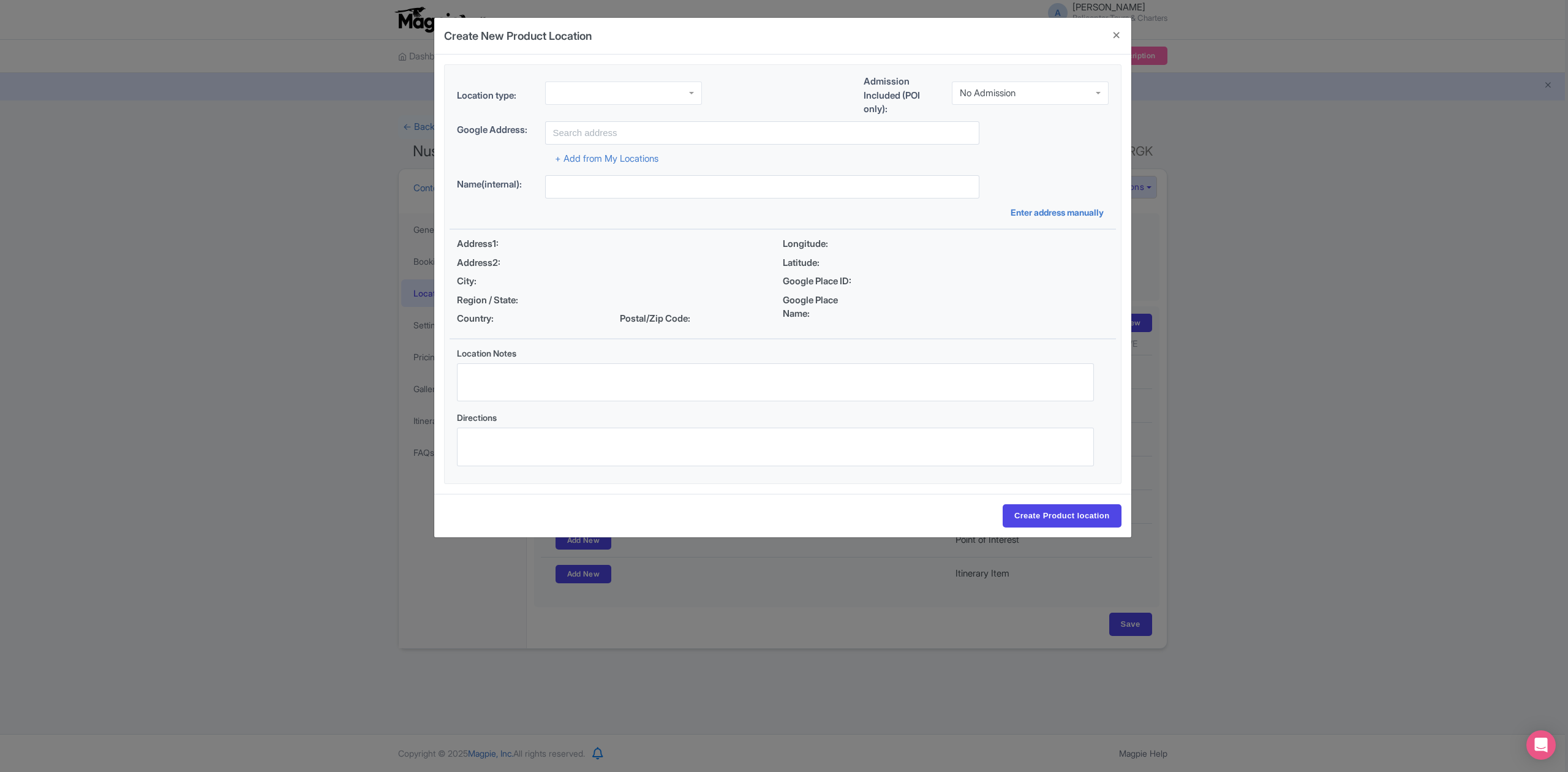
click at [663, 96] on div at bounding box center [623, 93] width 157 height 23
click at [1007, 77] on div "Admission Included (POI only): No Admission No Admission" at bounding box center [986, 98] width 245 height 46
click at [1012, 88] on div "No Admission" at bounding box center [987, 93] width 56 height 11
click at [799, 140] on input "text" at bounding box center [762, 132] width 434 height 23
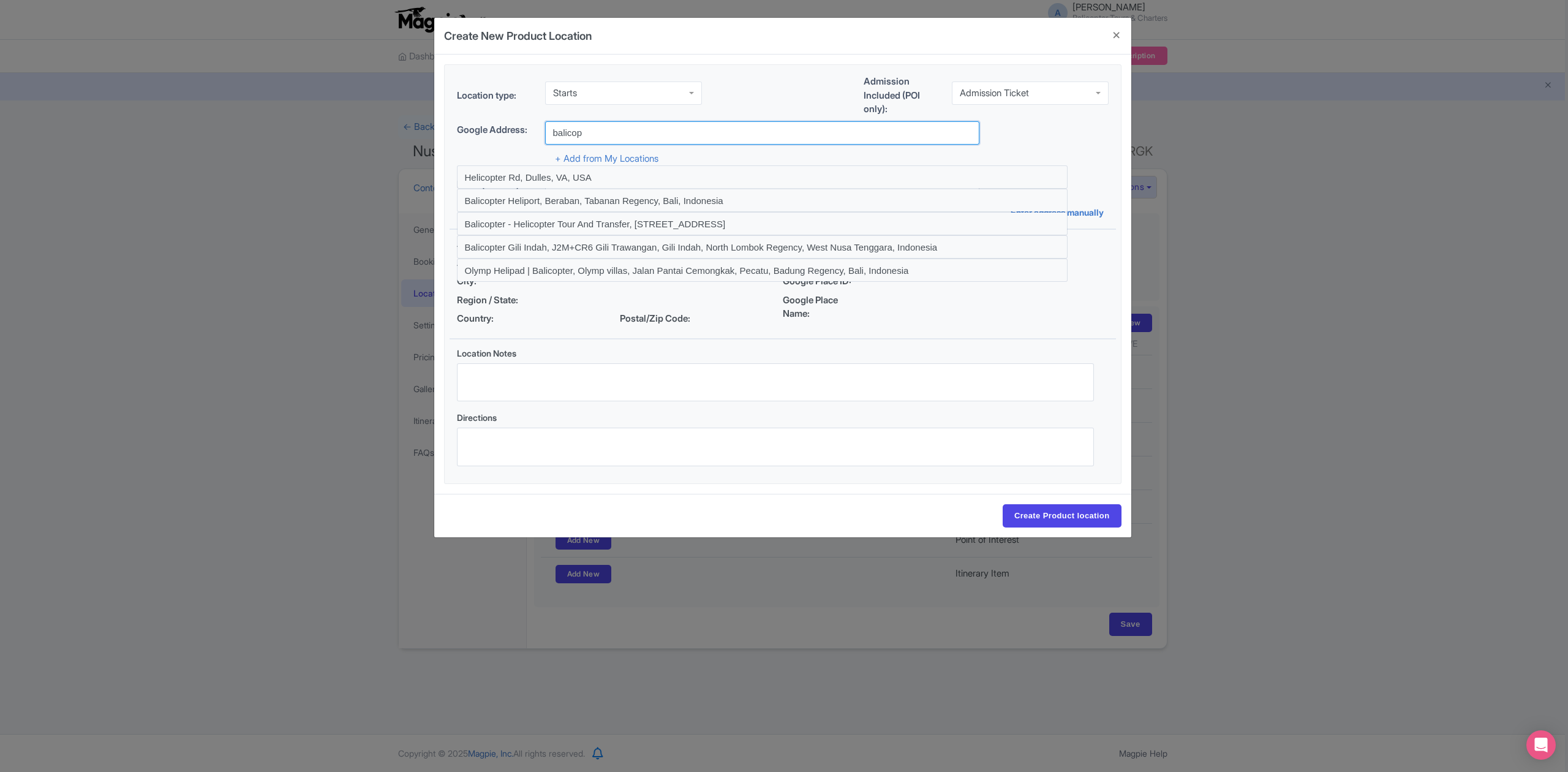
type input "Balicopter - Helicopter Tour And Transfer, [STREET_ADDRESS]"
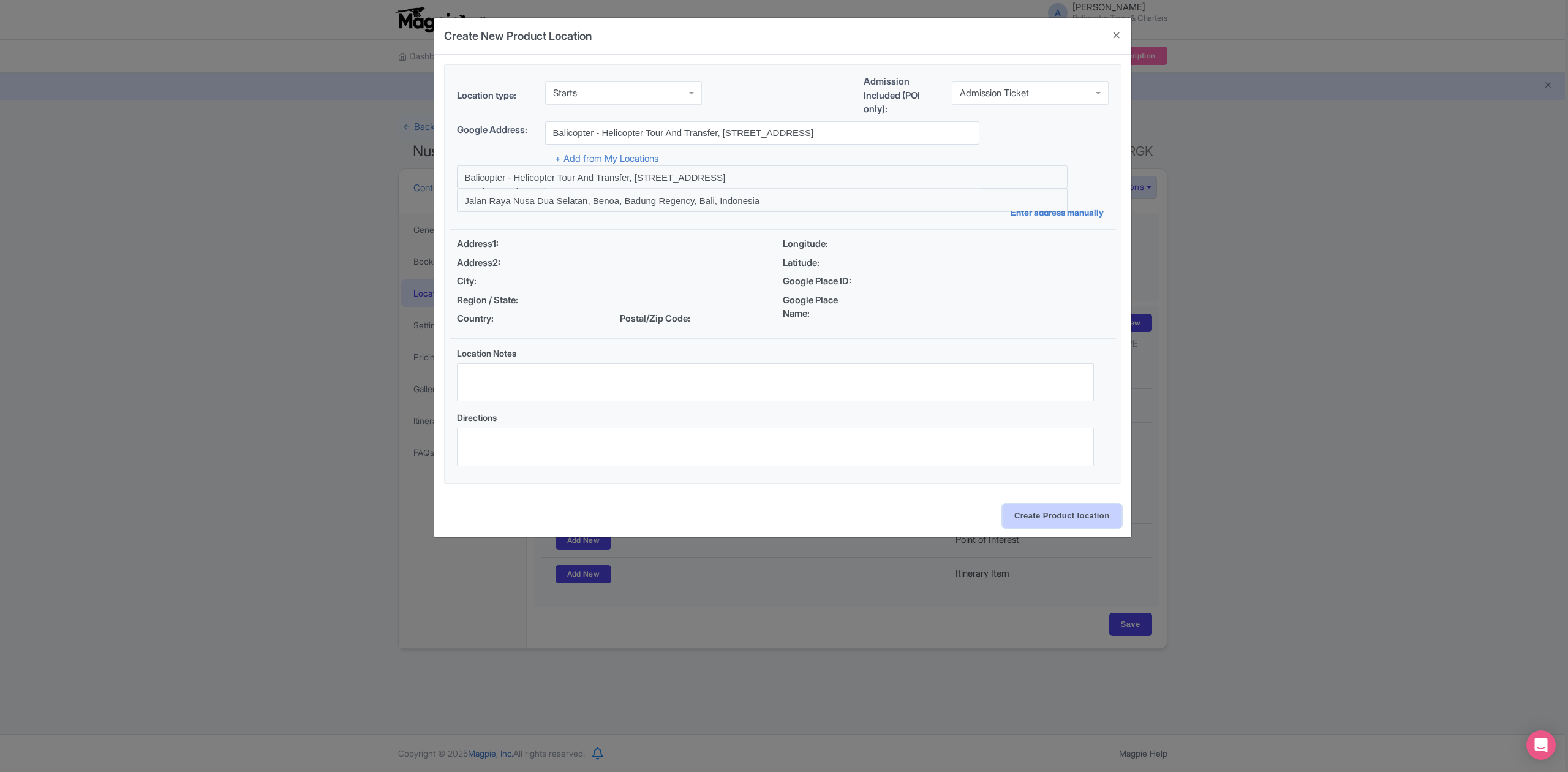
click at [1045, 515] on input "Create Product location" at bounding box center [1062, 516] width 119 height 23
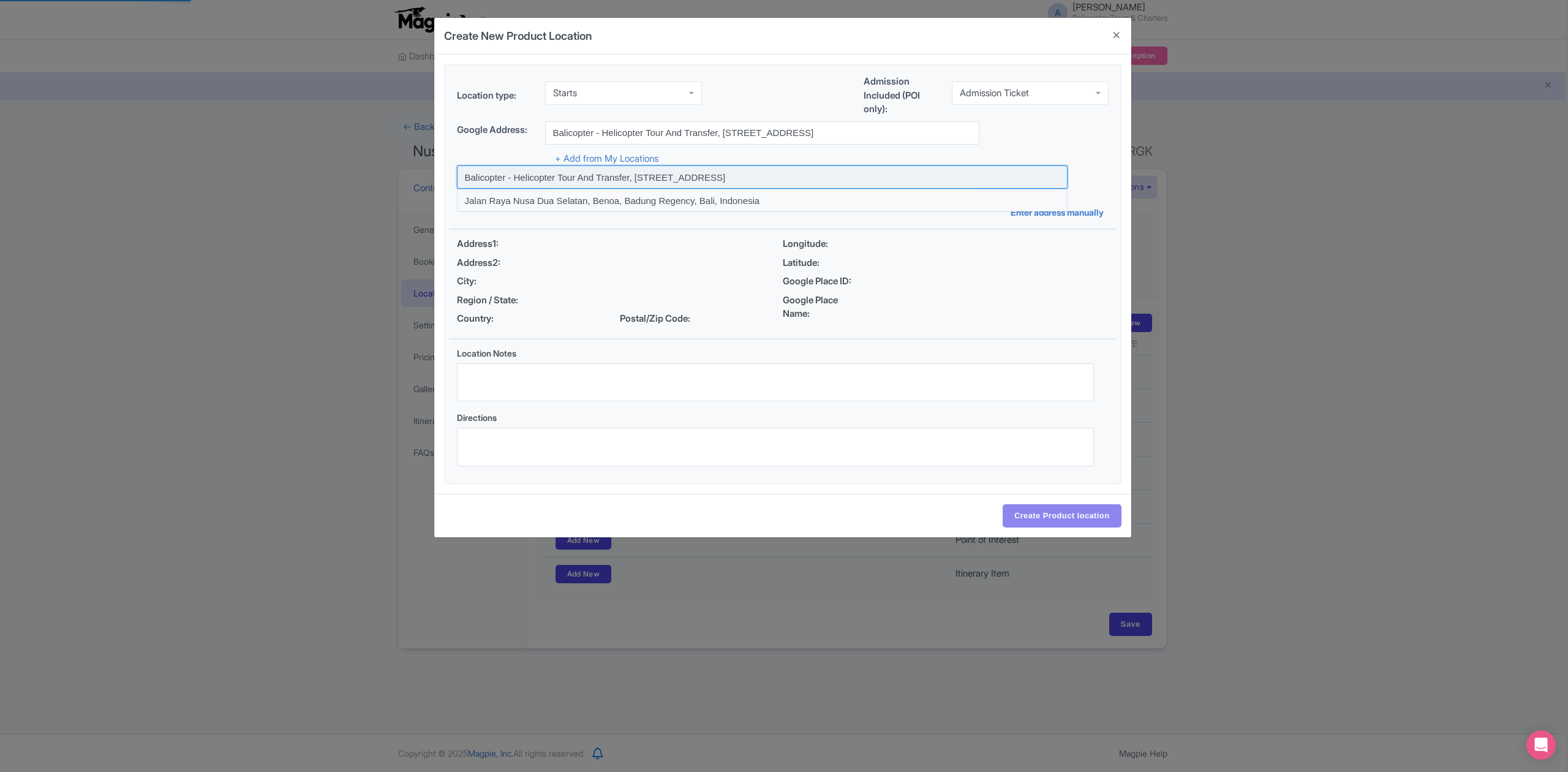
click at [871, 179] on input at bounding box center [763, 177] width 611 height 23
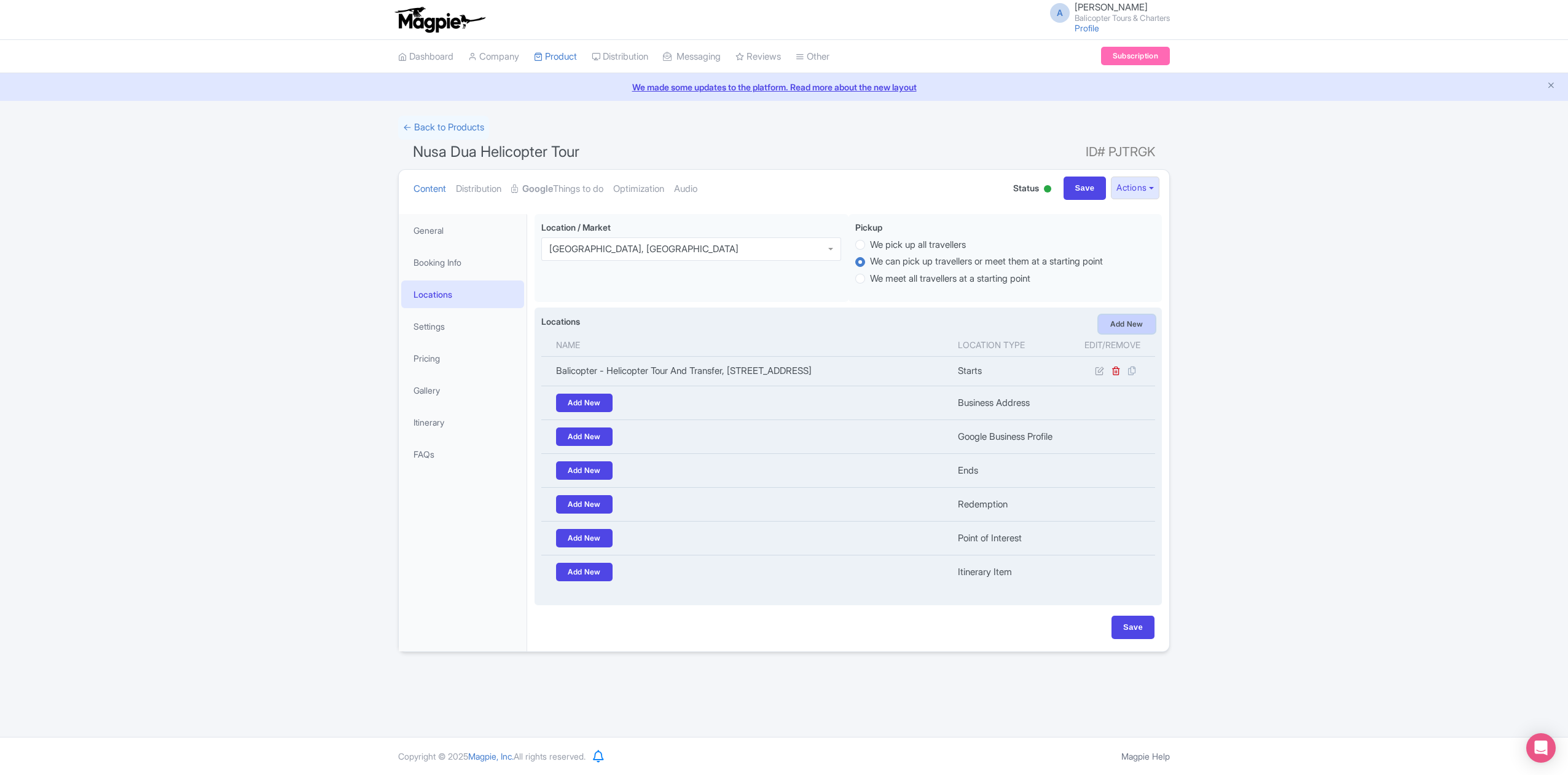
click at [1146, 321] on link "Add New" at bounding box center [1127, 324] width 57 height 18
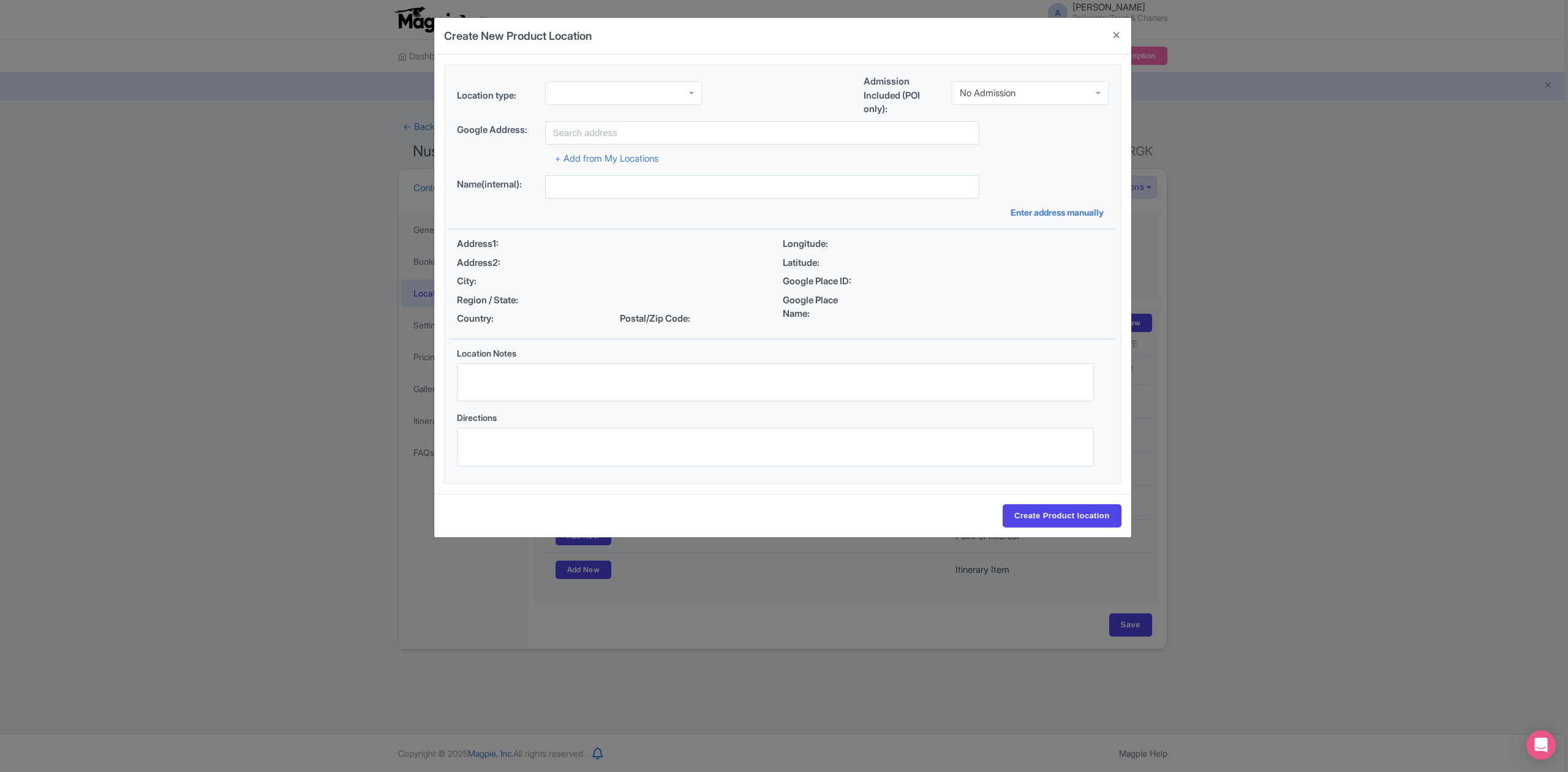
click at [652, 99] on div at bounding box center [623, 93] width 157 height 23
click at [1040, 96] on div "No Admission" at bounding box center [1030, 93] width 157 height 23
click at [665, 130] on input "text" at bounding box center [762, 132] width 434 height 23
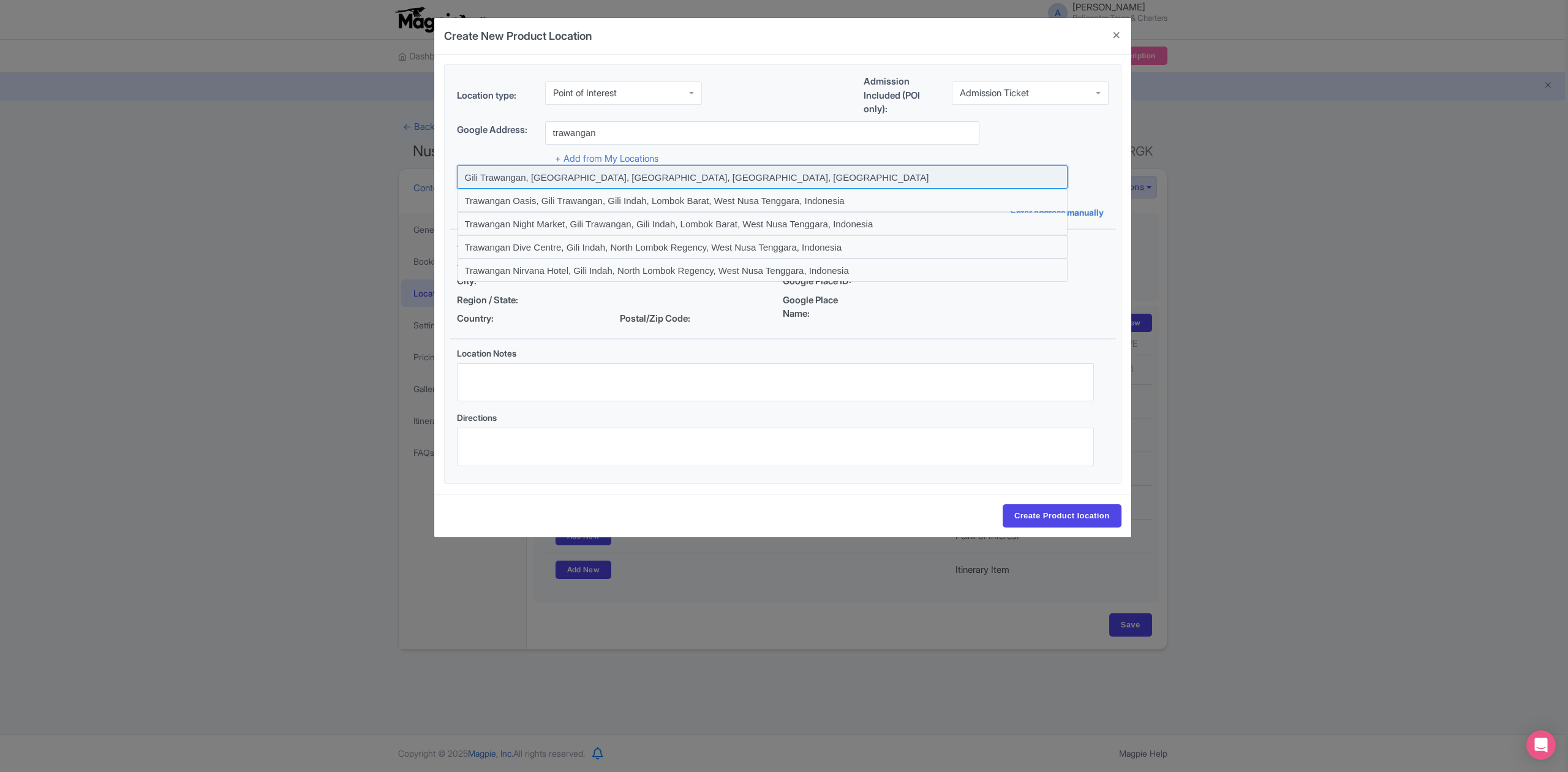
click at [757, 177] on input at bounding box center [763, 177] width 611 height 23
type input "Gili Trawangan, Gili Indah, North Lombok Regency, West Nusa Tenggara, Indonesia"
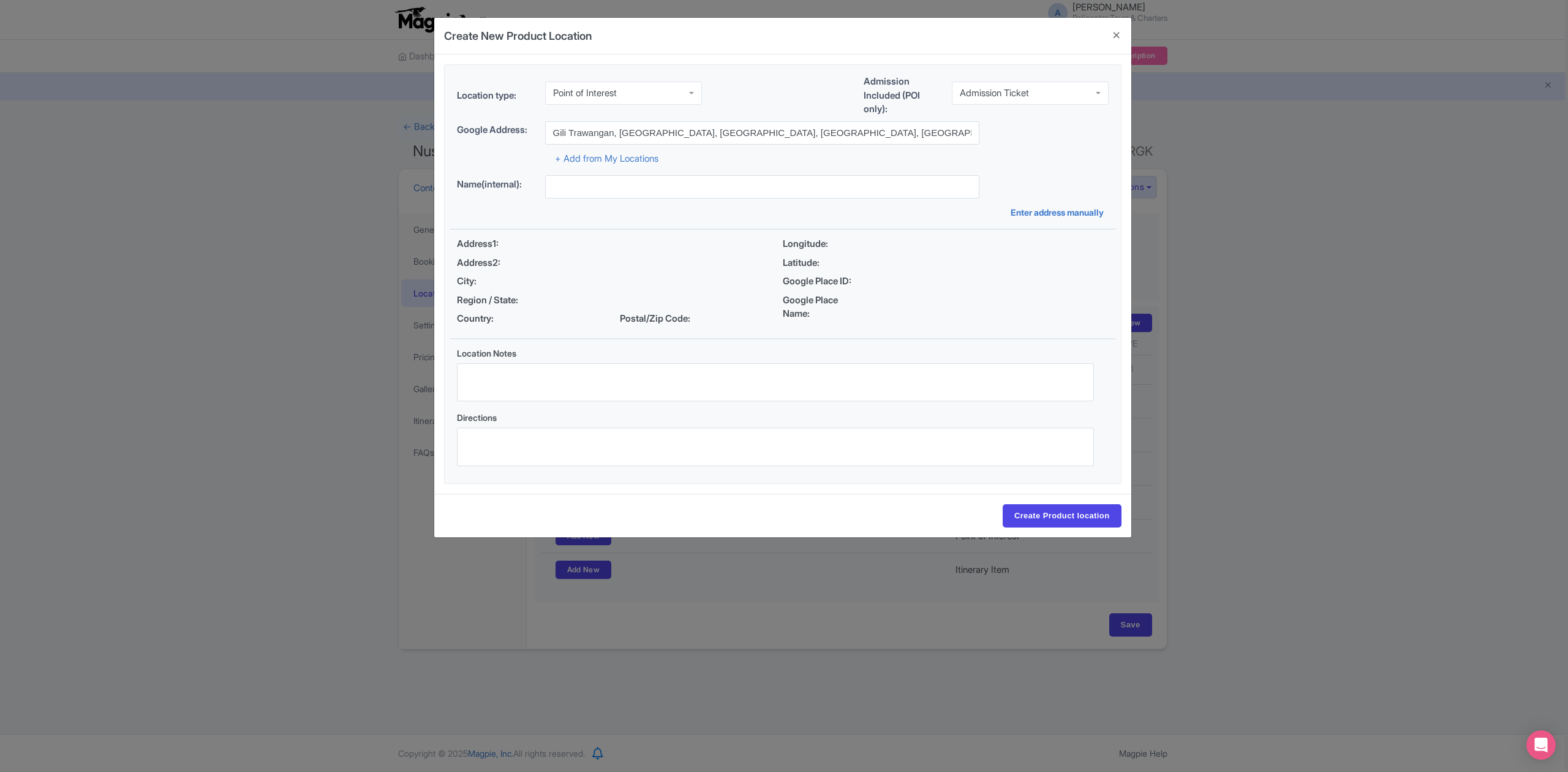
type input "Gili Trawangan, Gili Indah, North Lombok Regency, West Nusa Tenggara, Indonesia"
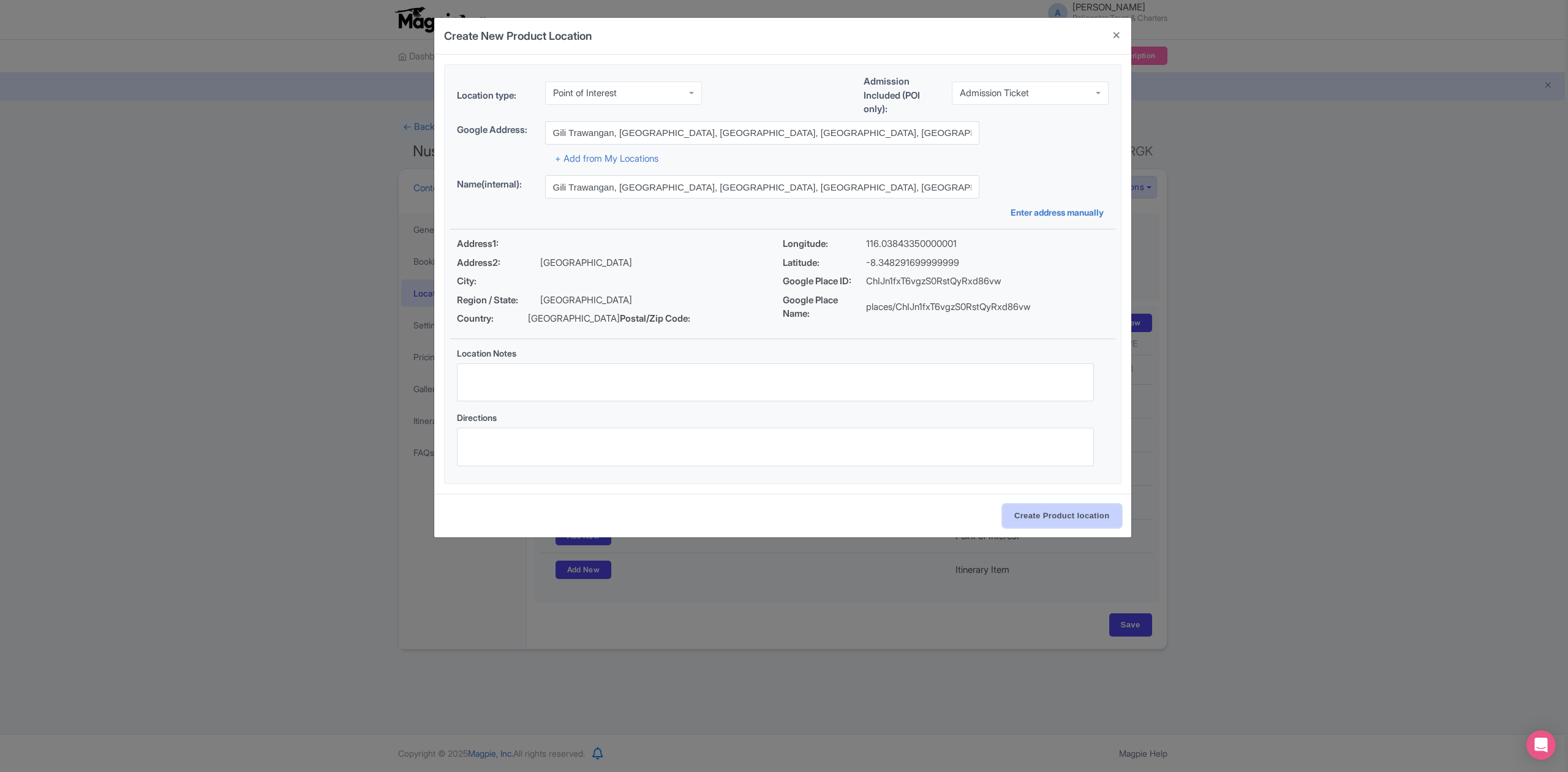
click at [1045, 522] on input "Create Product location" at bounding box center [1062, 516] width 119 height 23
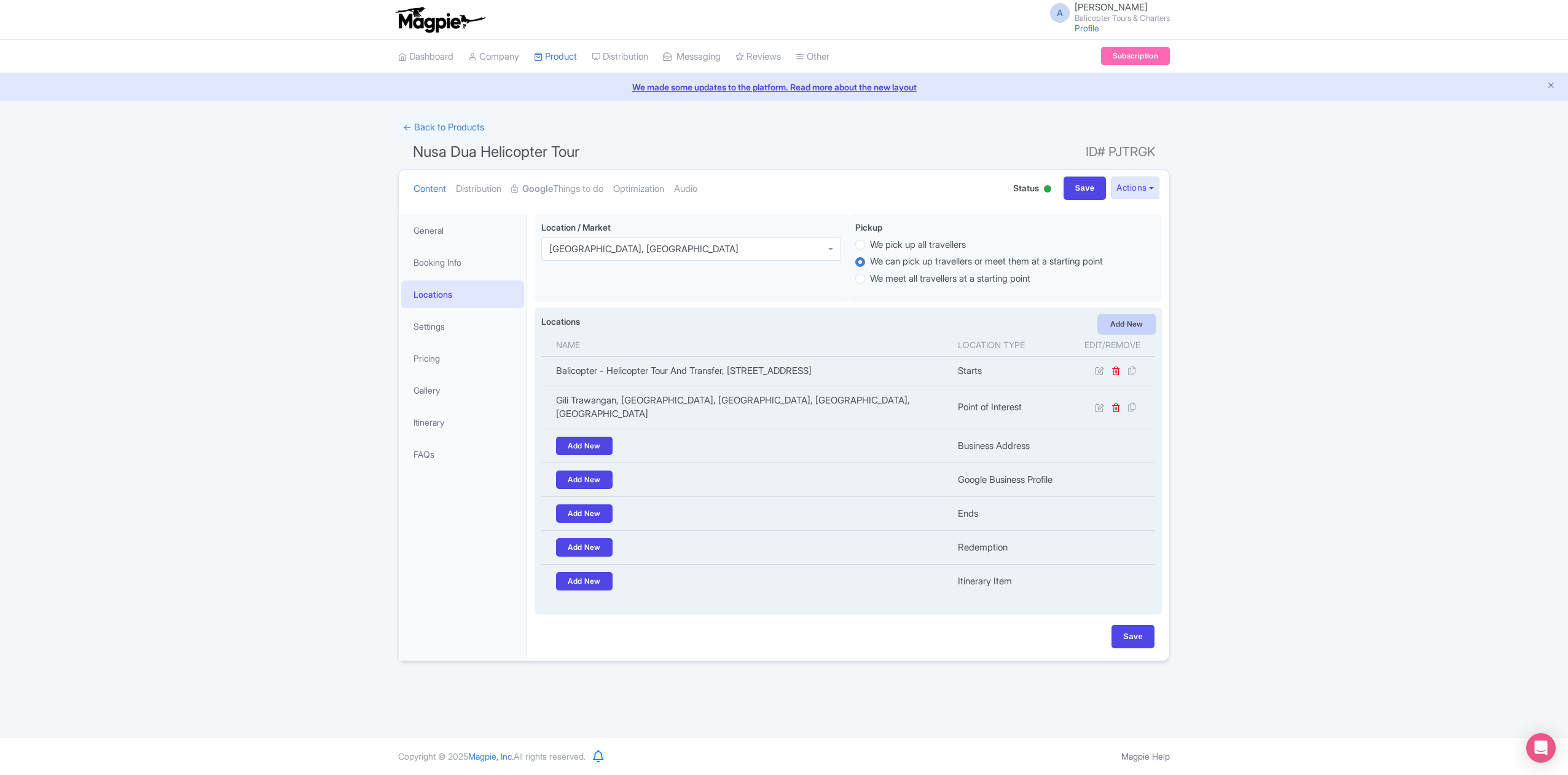
click at [1125, 330] on link "Add New" at bounding box center [1127, 324] width 57 height 18
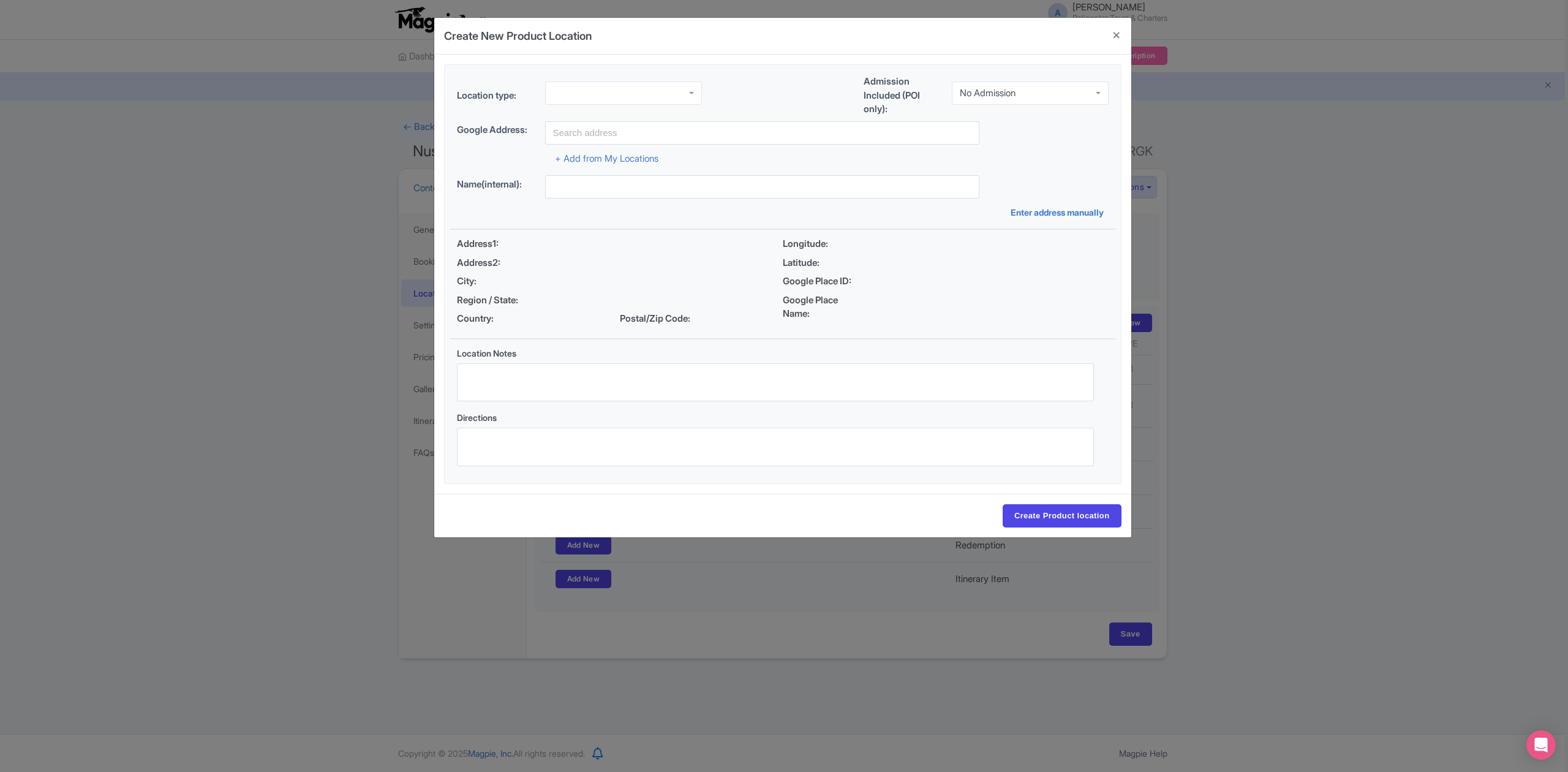
click at [618, 100] on div at bounding box center [623, 93] width 157 height 23
click at [1018, 94] on input "select-one" at bounding box center [1016, 93] width 3 height 11
click at [701, 137] on input "text" at bounding box center [762, 132] width 434 height 23
paste input "Gili Air"
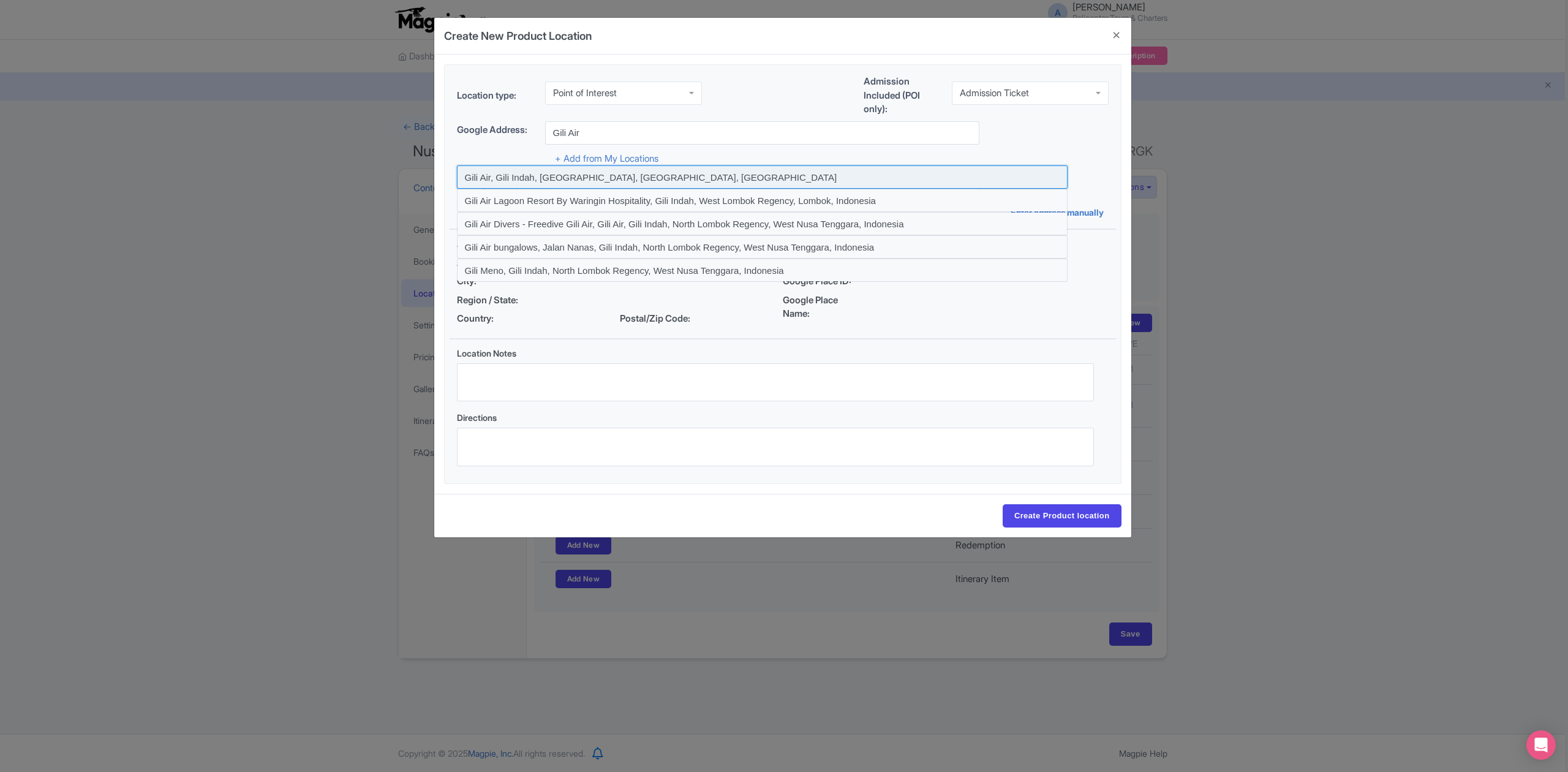
click at [674, 172] on input at bounding box center [763, 177] width 611 height 23
type input "Gili Air, Gili Indah, North Lombok Regency, West Nusa Tenggara, Indonesia"
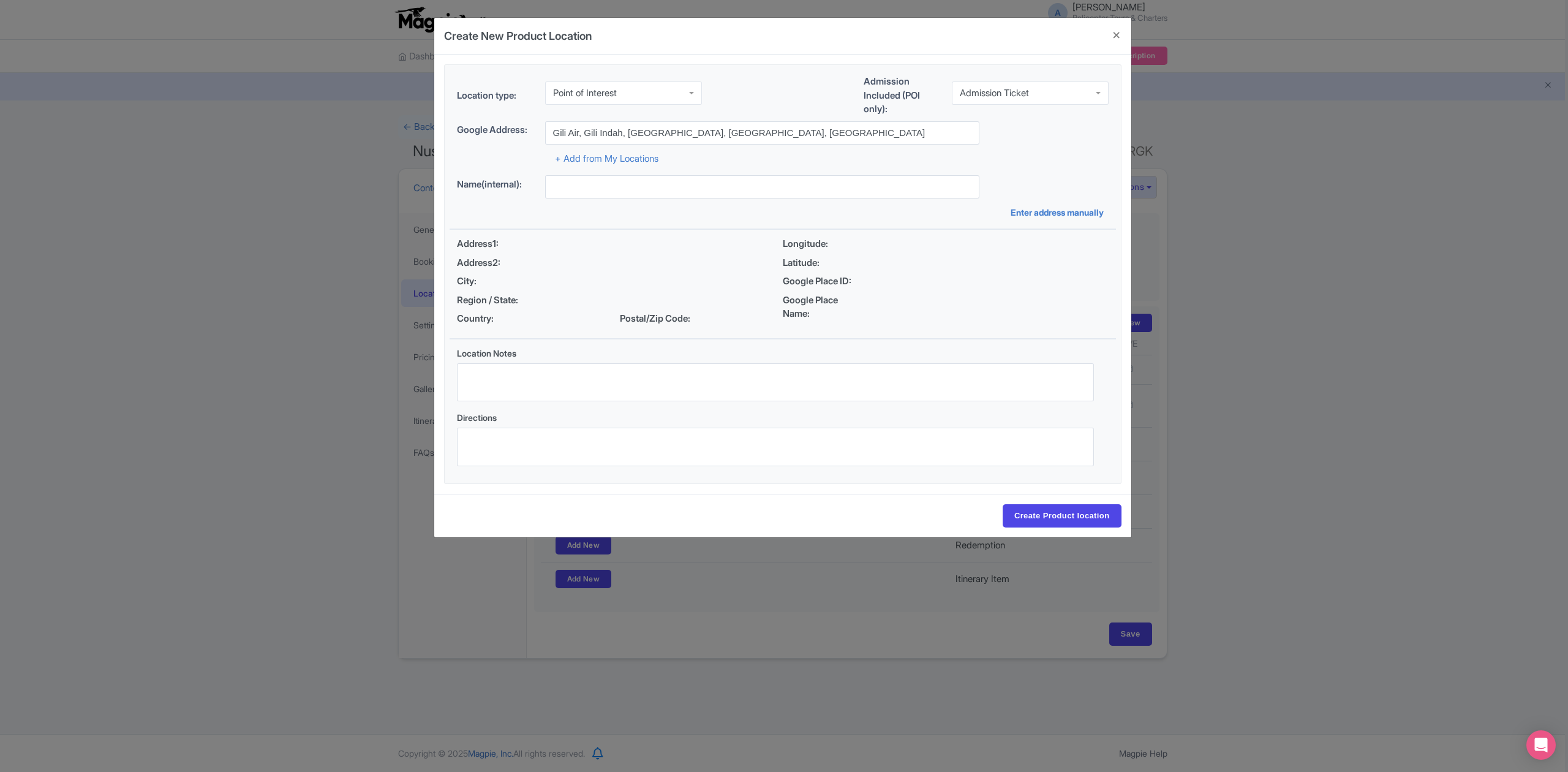
type input "Gili Air, Gili Indah, North Lombok Regency, West Nusa Tenggara, Indonesia"
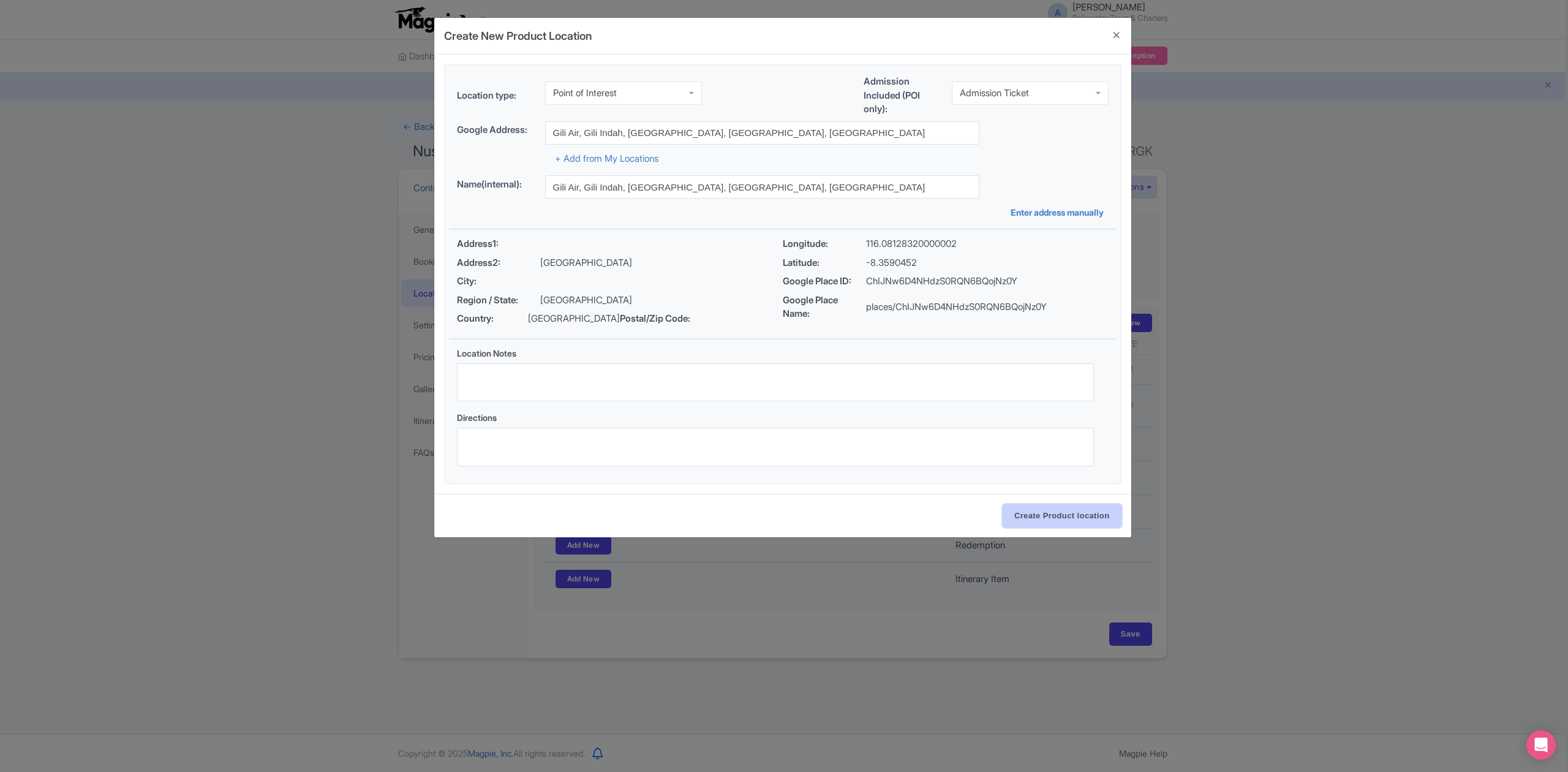
click at [1034, 521] on input "Create Product location" at bounding box center [1062, 516] width 119 height 23
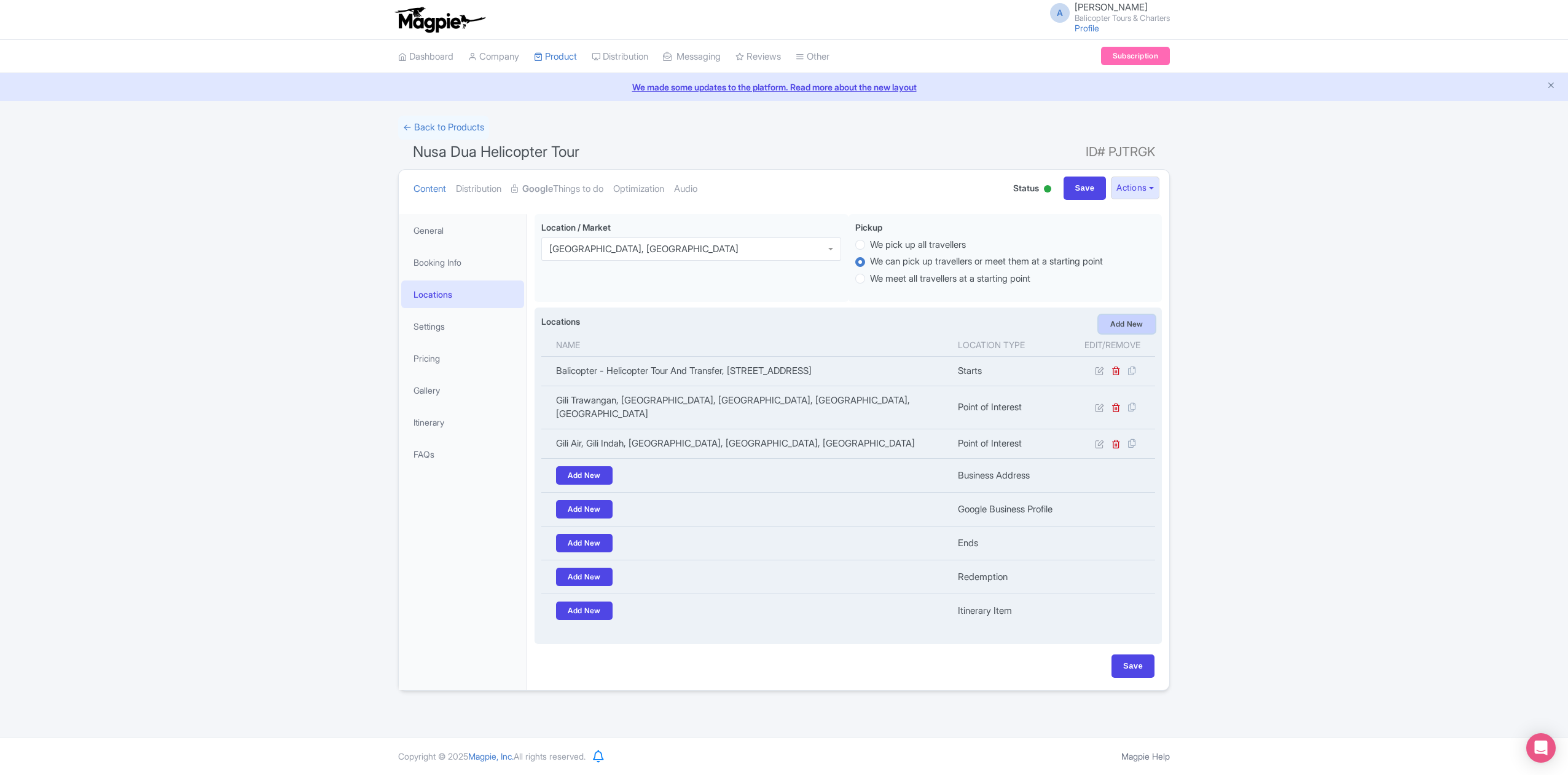
click at [1127, 323] on link "Add New" at bounding box center [1127, 324] width 57 height 18
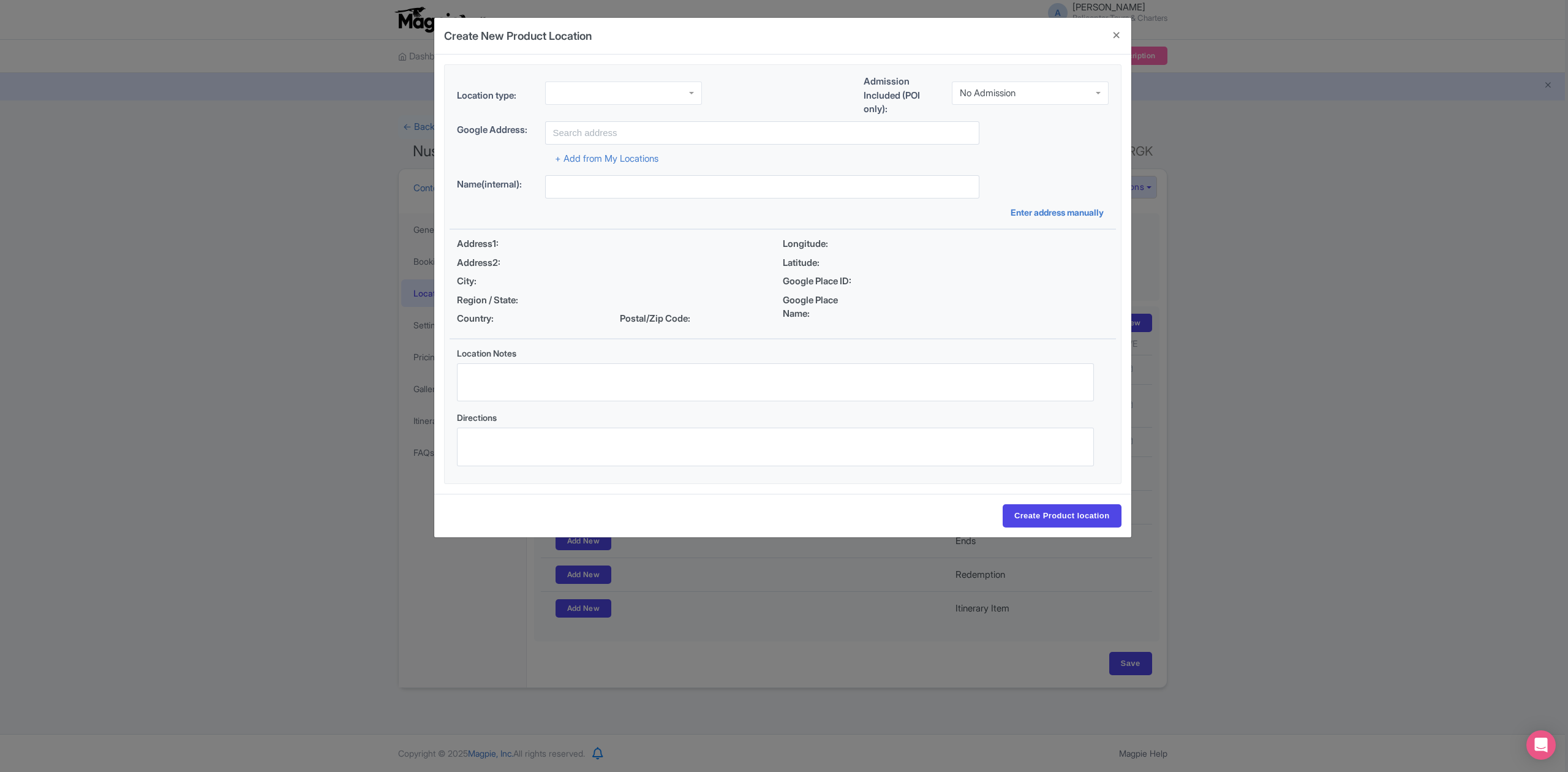
click at [623, 82] on div at bounding box center [623, 93] width 157 height 23
click at [1004, 97] on div "No Admission" at bounding box center [1030, 93] width 157 height 23
click at [727, 138] on input "text" at bounding box center [762, 132] width 434 height 23
paste input "Gili Meno island"
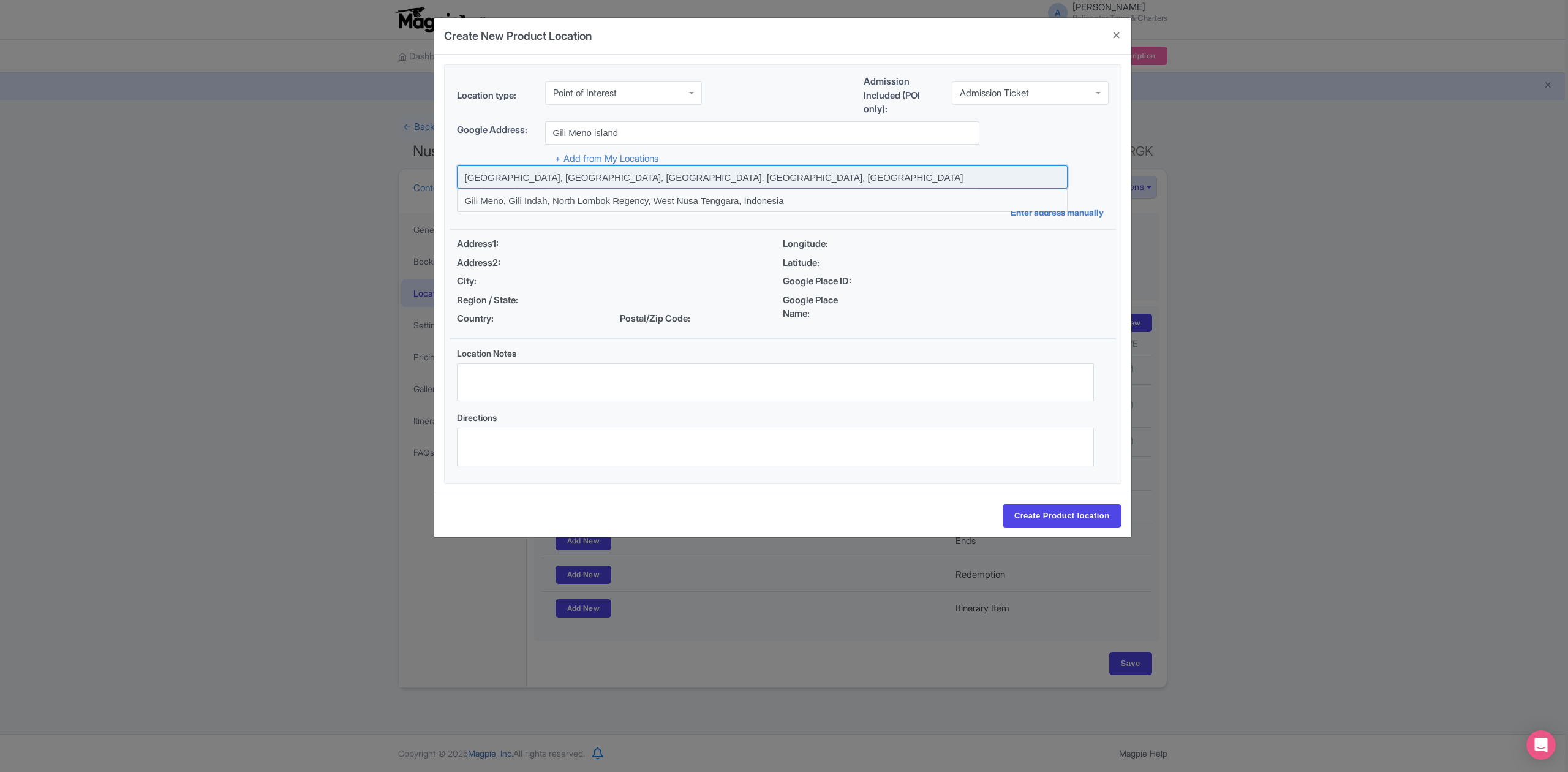
click at [620, 179] on input at bounding box center [763, 177] width 611 height 23
type input "Gili Meno island, Gili Indah, North Lombok Regency, West Nusa Tenggara, Indones…"
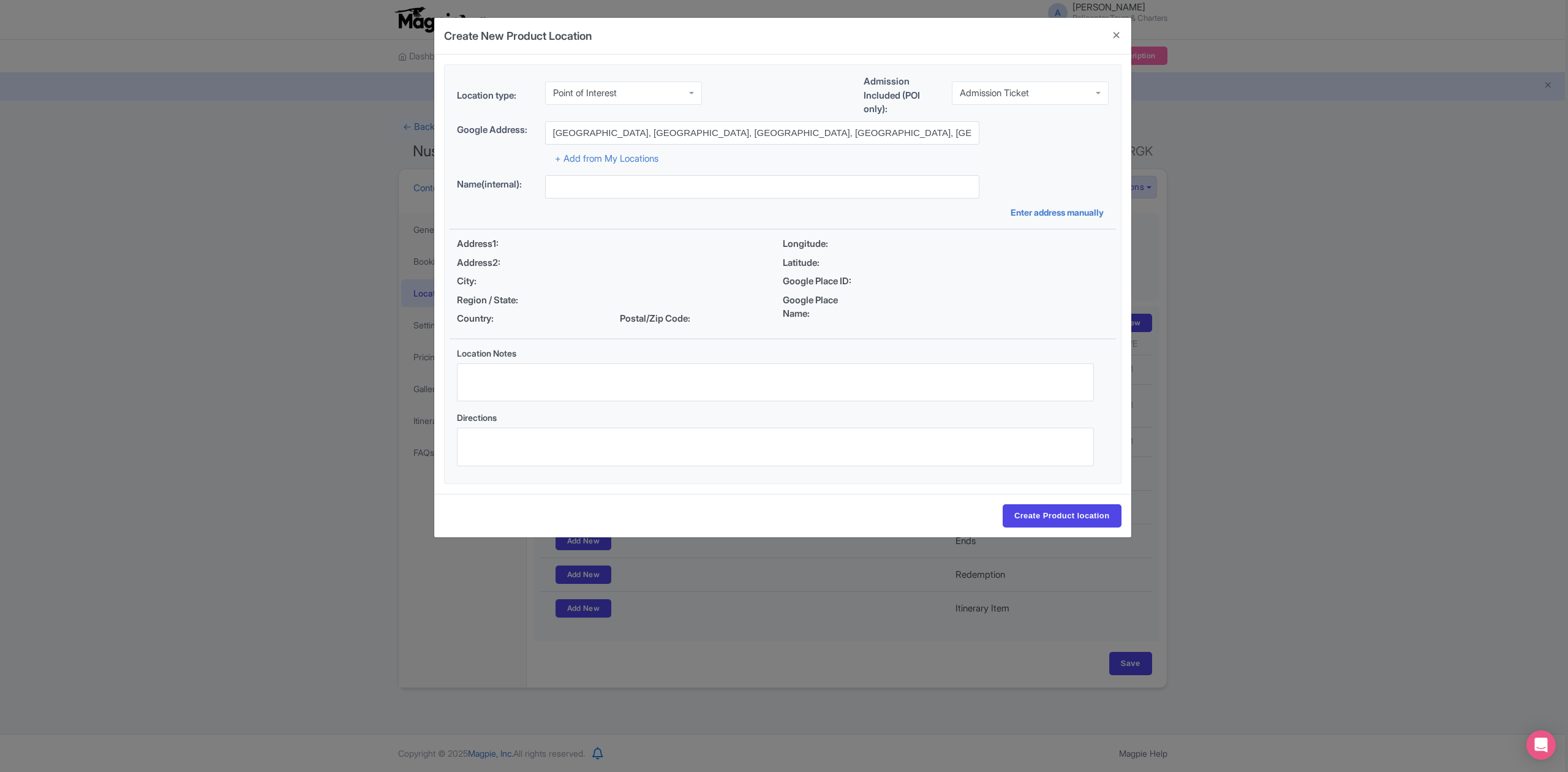
type input "Gili Meno island, Gili Indah, North Lombok Regency, West Nusa Tenggara, Indones…"
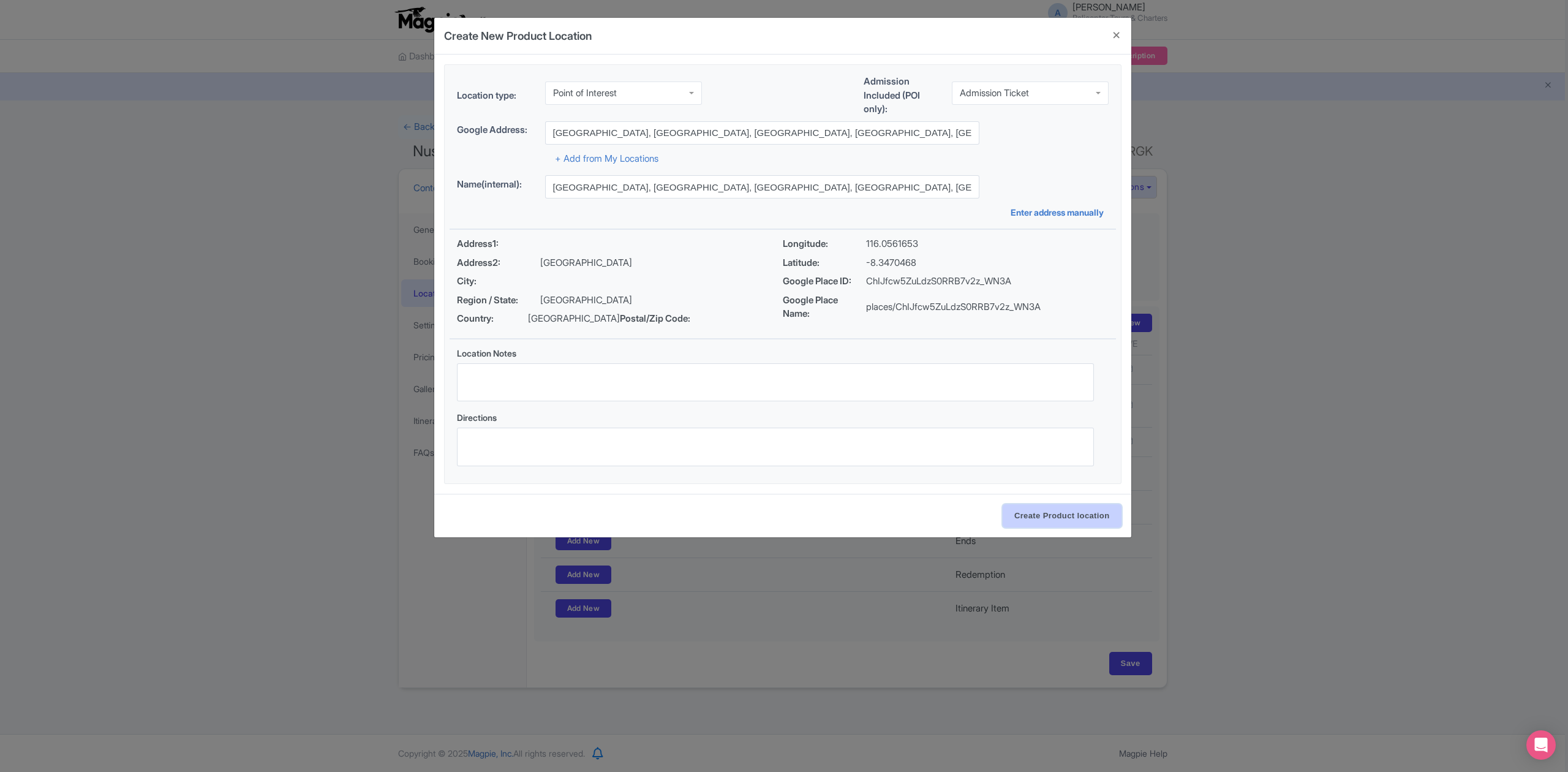
click at [1029, 517] on input "Create Product location" at bounding box center [1062, 516] width 119 height 23
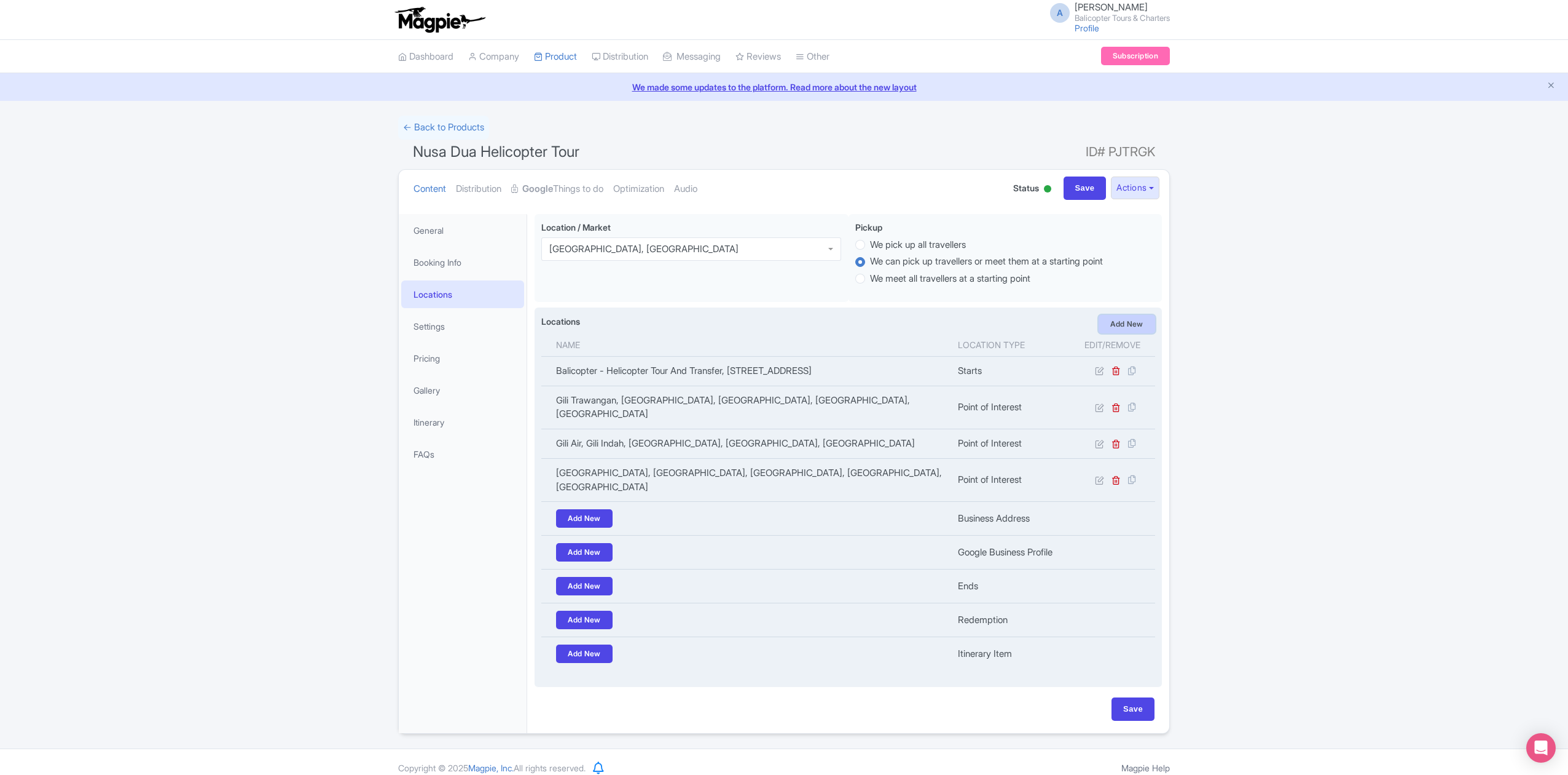
click at [1118, 324] on link "Add New" at bounding box center [1127, 324] width 57 height 18
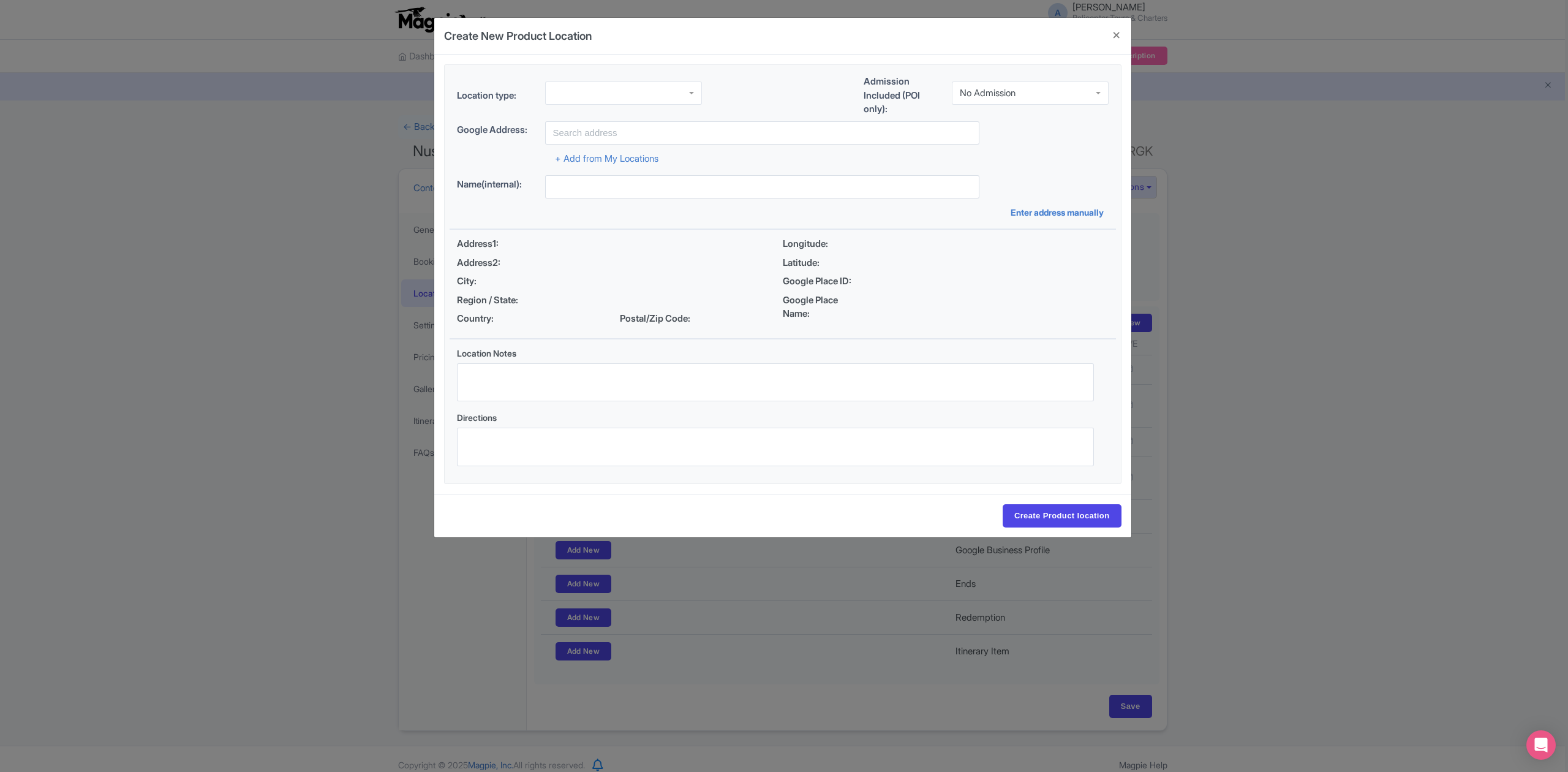
click at [660, 95] on div at bounding box center [623, 93] width 157 height 23
click at [1081, 79] on div "Admission Included (POI only): No Admission No Admission" at bounding box center [986, 98] width 245 height 46
click at [1071, 93] on div "No Admission" at bounding box center [1030, 93] width 157 height 23
click at [759, 137] on input "text" at bounding box center [762, 132] width 434 height 23
paste input "Bask Nest underwater sculptures"
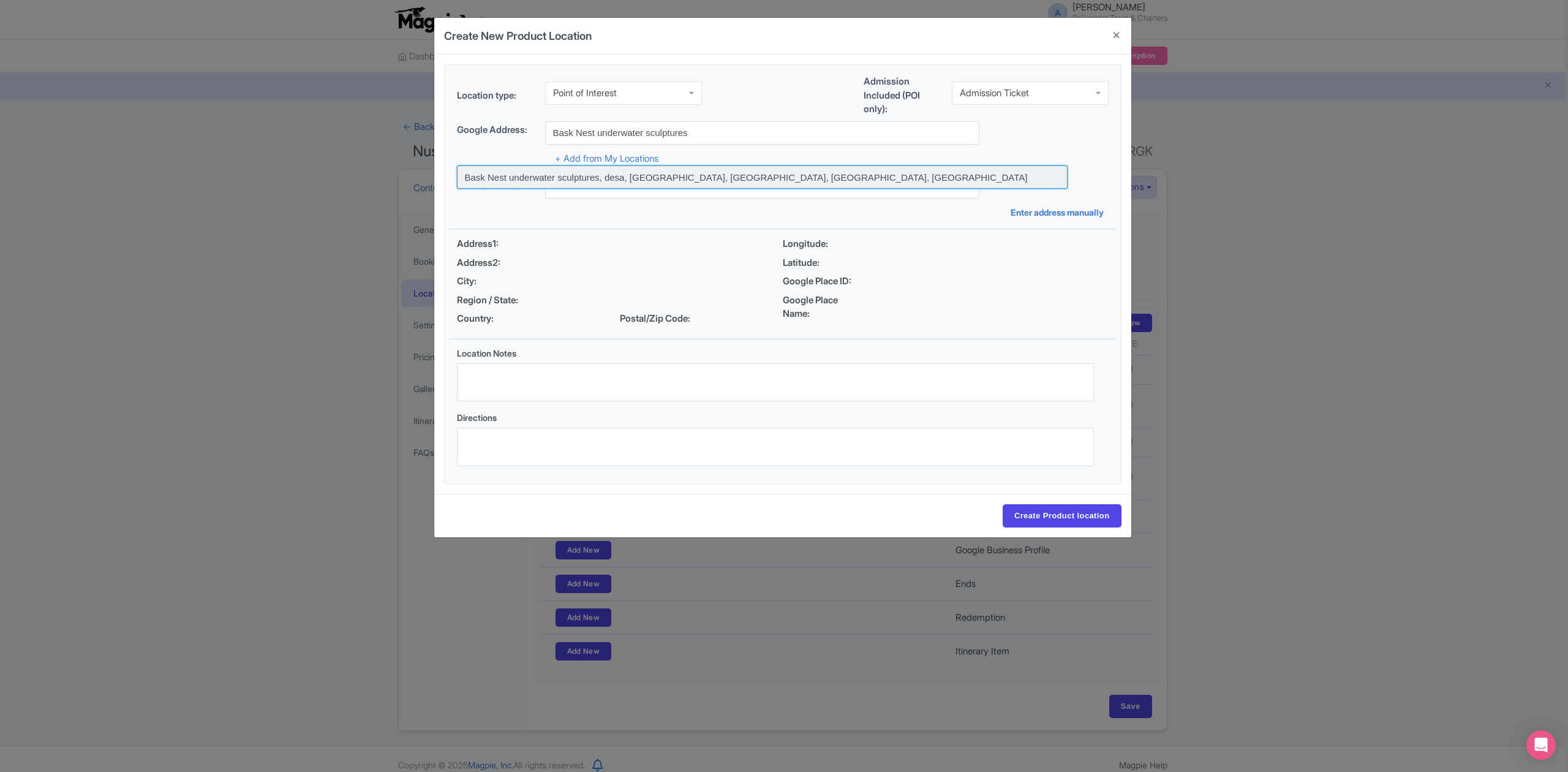
click at [654, 175] on input at bounding box center [763, 177] width 611 height 23
type input "Bask Nest underwater sculptures, desa, Gili Indah, North Lombok Regency, West N…"
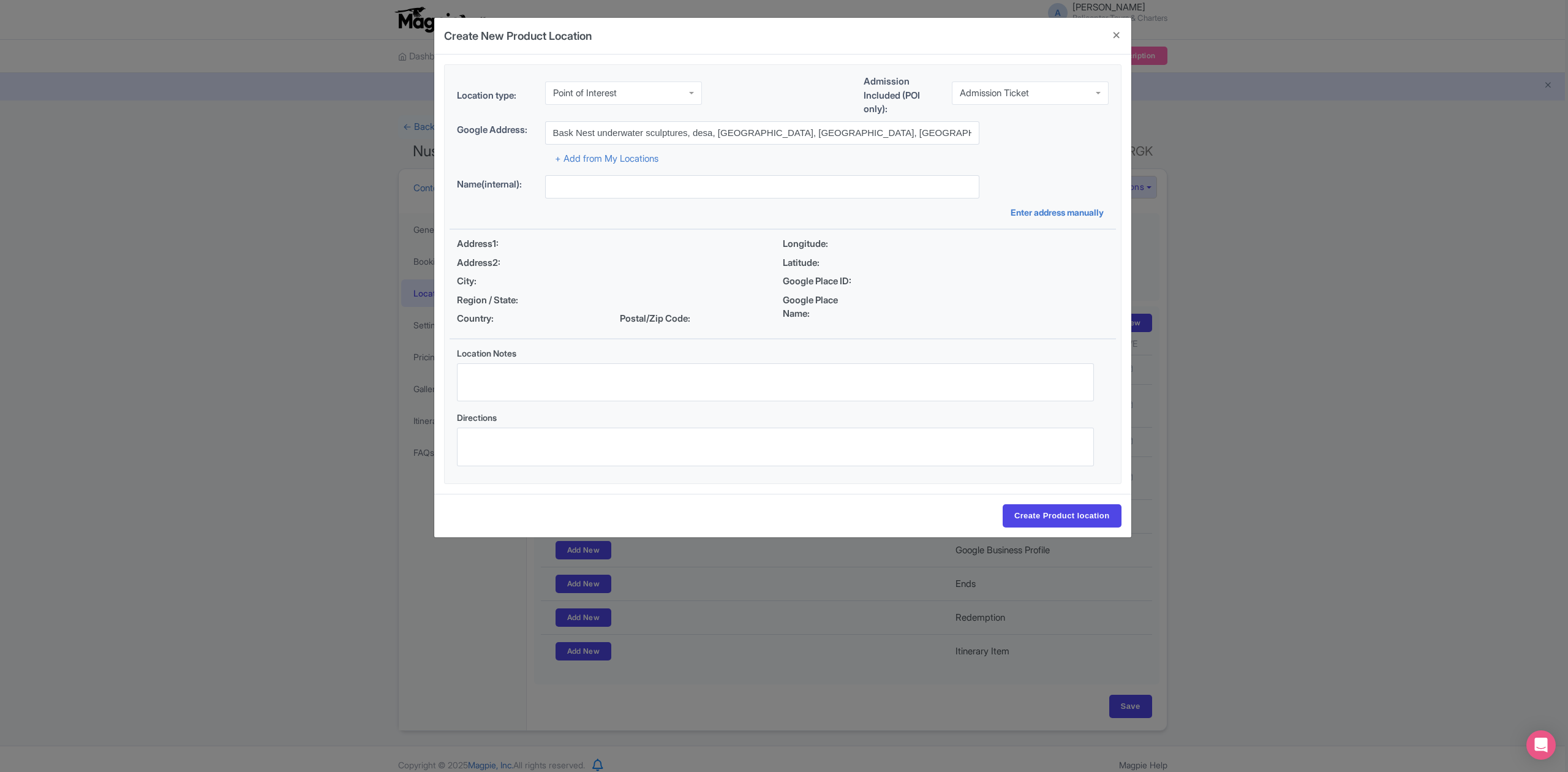
type input "Bask Nest underwater sculptures, desa, Gili Indah, North Lombok Regency, West N…"
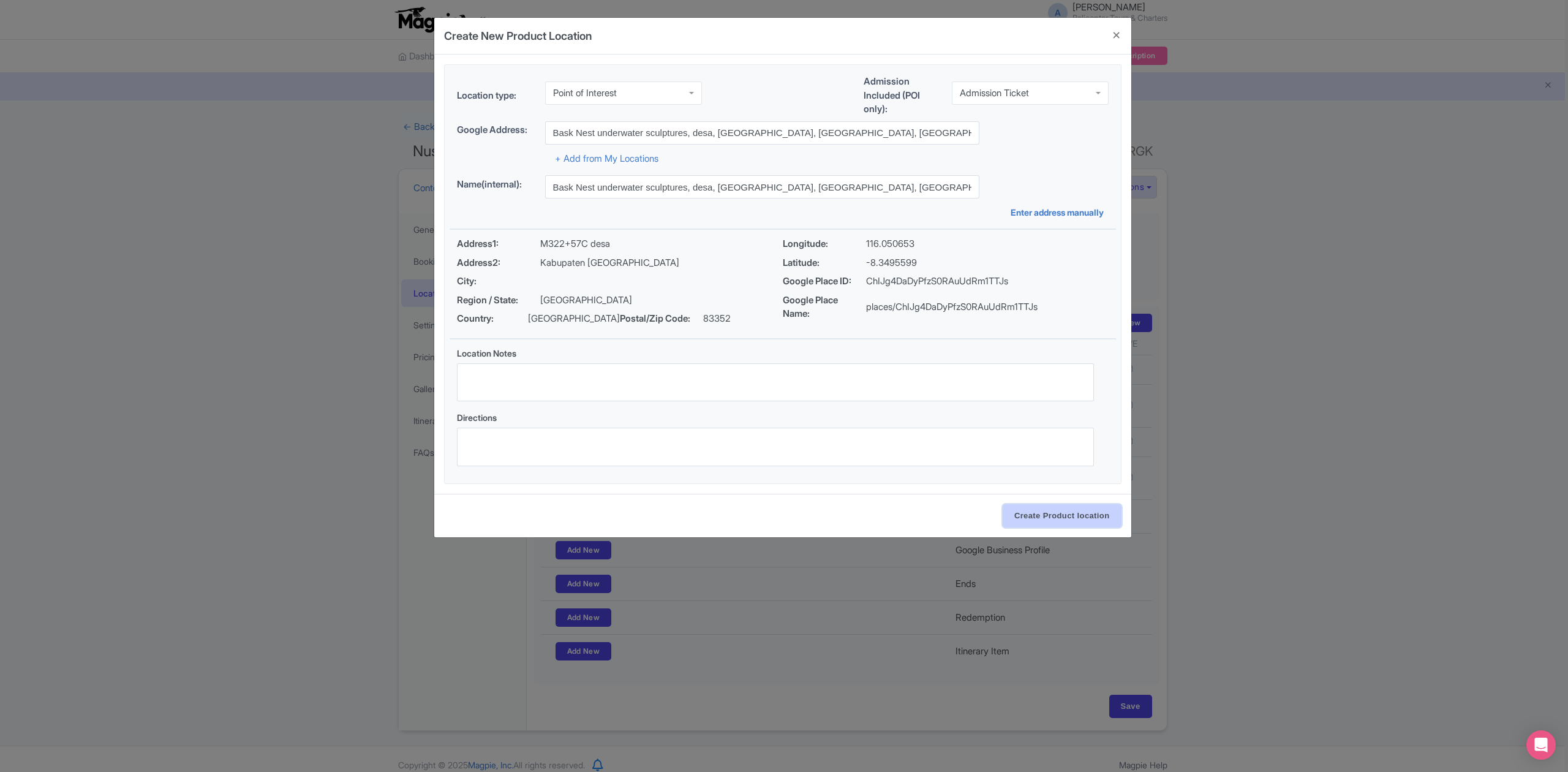
click at [1052, 523] on input "Create Product location" at bounding box center [1062, 516] width 119 height 23
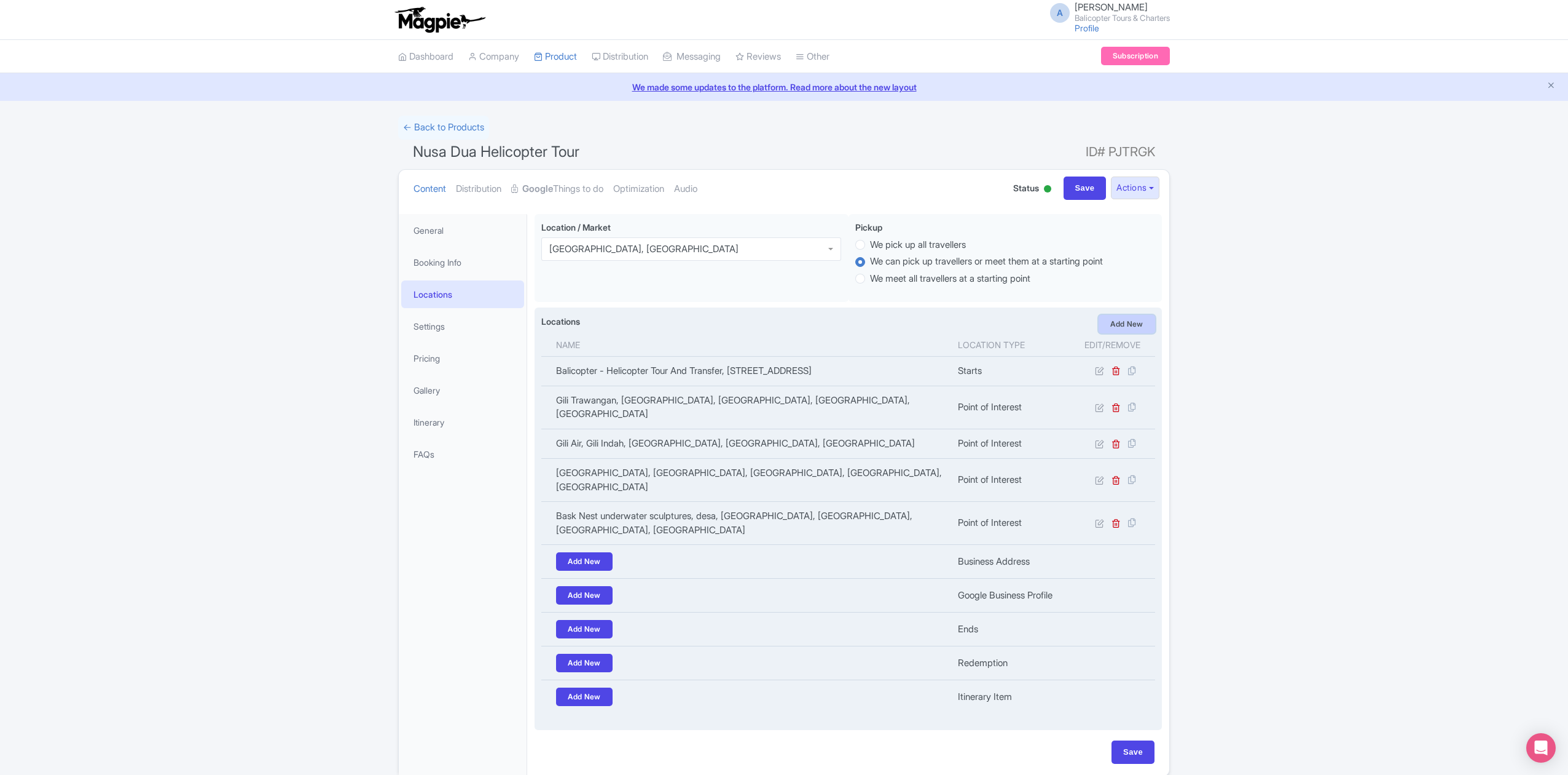
click at [1139, 322] on link "Add New" at bounding box center [1127, 324] width 57 height 18
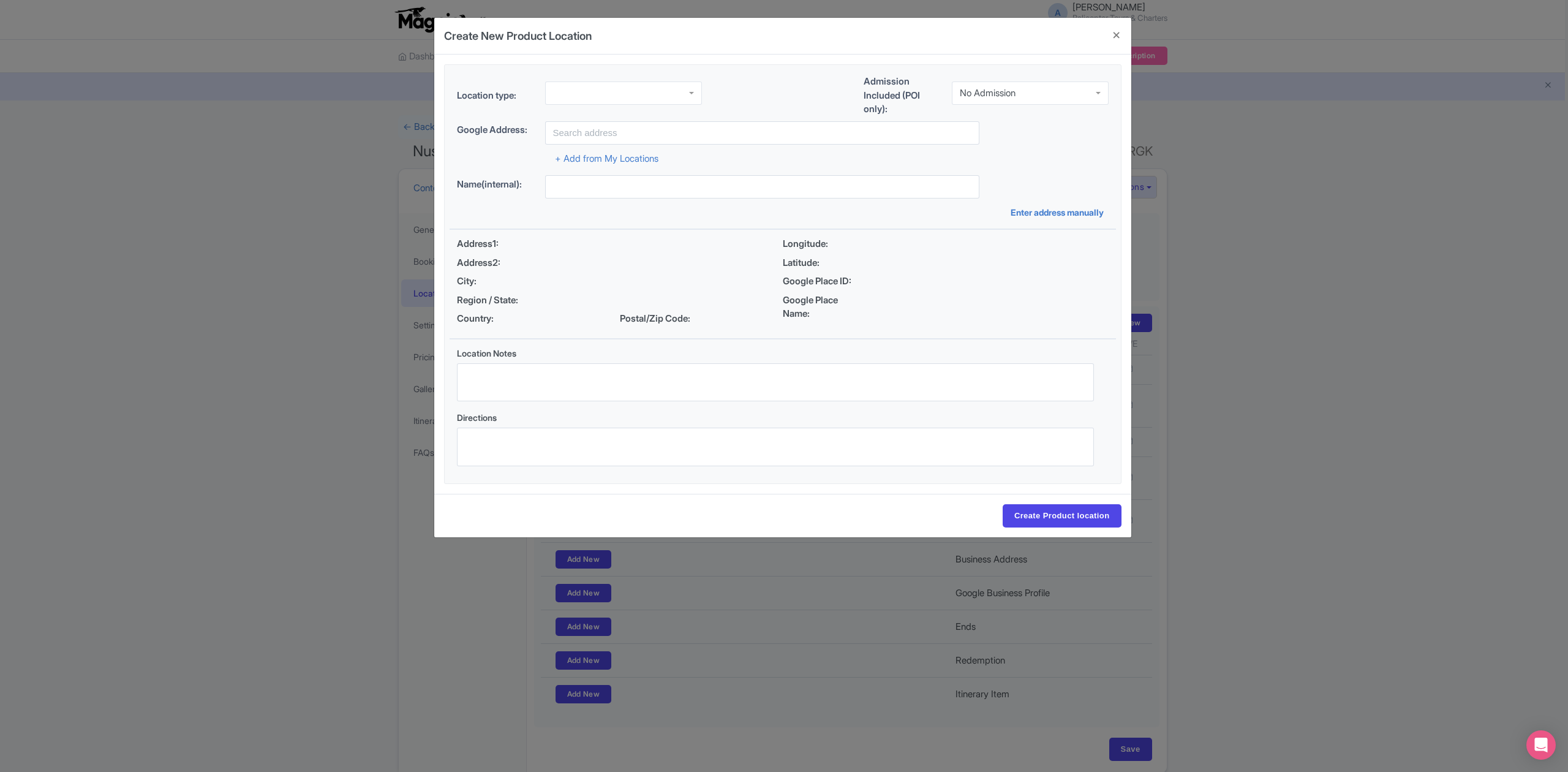
click at [618, 91] on div at bounding box center [623, 93] width 157 height 23
click at [991, 106] on div "Admission Included (POI only): No Admission No Admission" at bounding box center [986, 98] width 245 height 46
click at [998, 92] on div "No Admission" at bounding box center [987, 93] width 56 height 11
click at [687, 134] on input "text" at bounding box center [762, 132] width 434 height 23
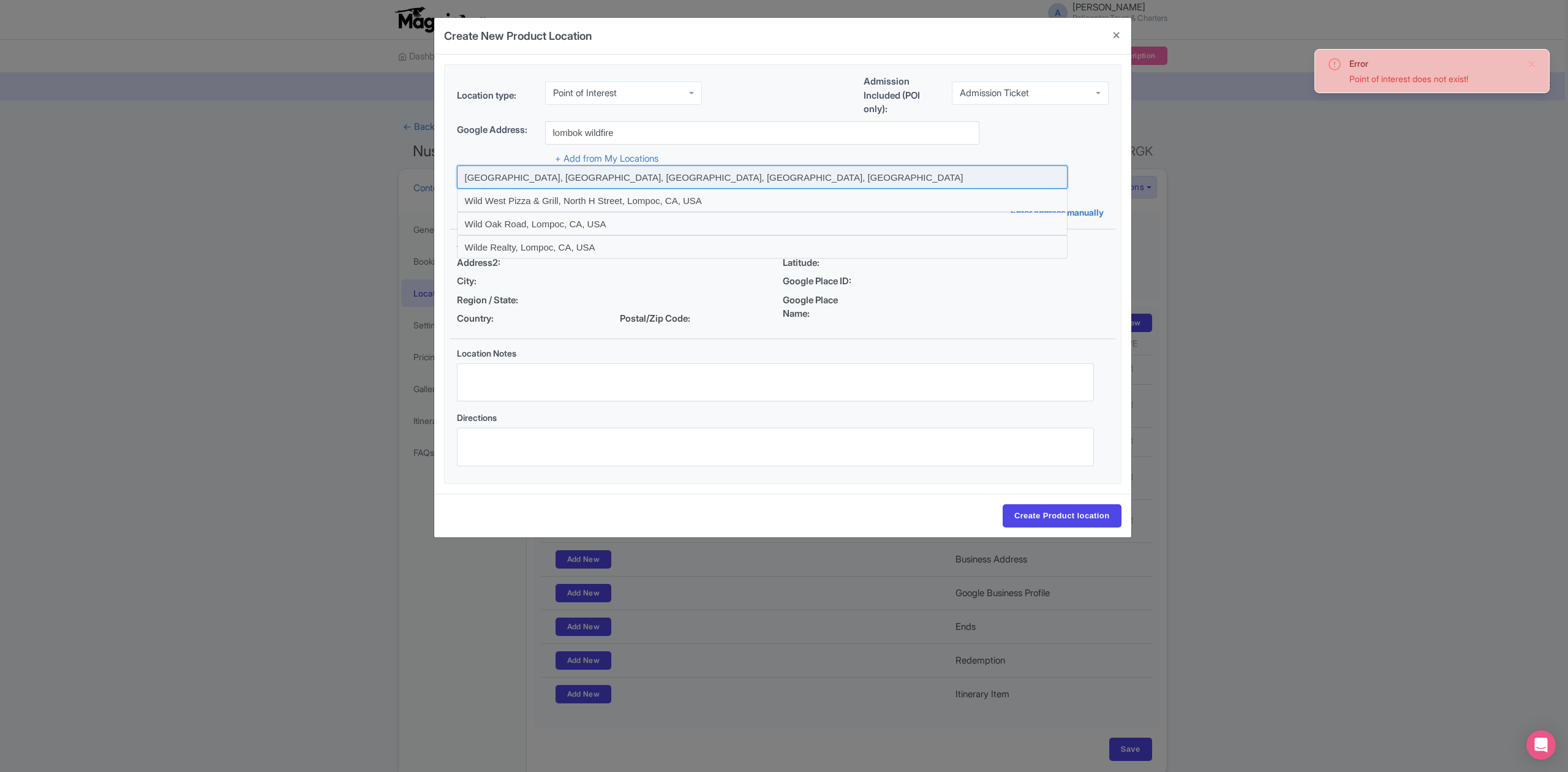
click at [604, 180] on input at bounding box center [763, 177] width 611 height 23
type input "Lombok Wildlife Park, Sigar Penjalin, North Lombok Regency, West Nusa Tenggara,…"
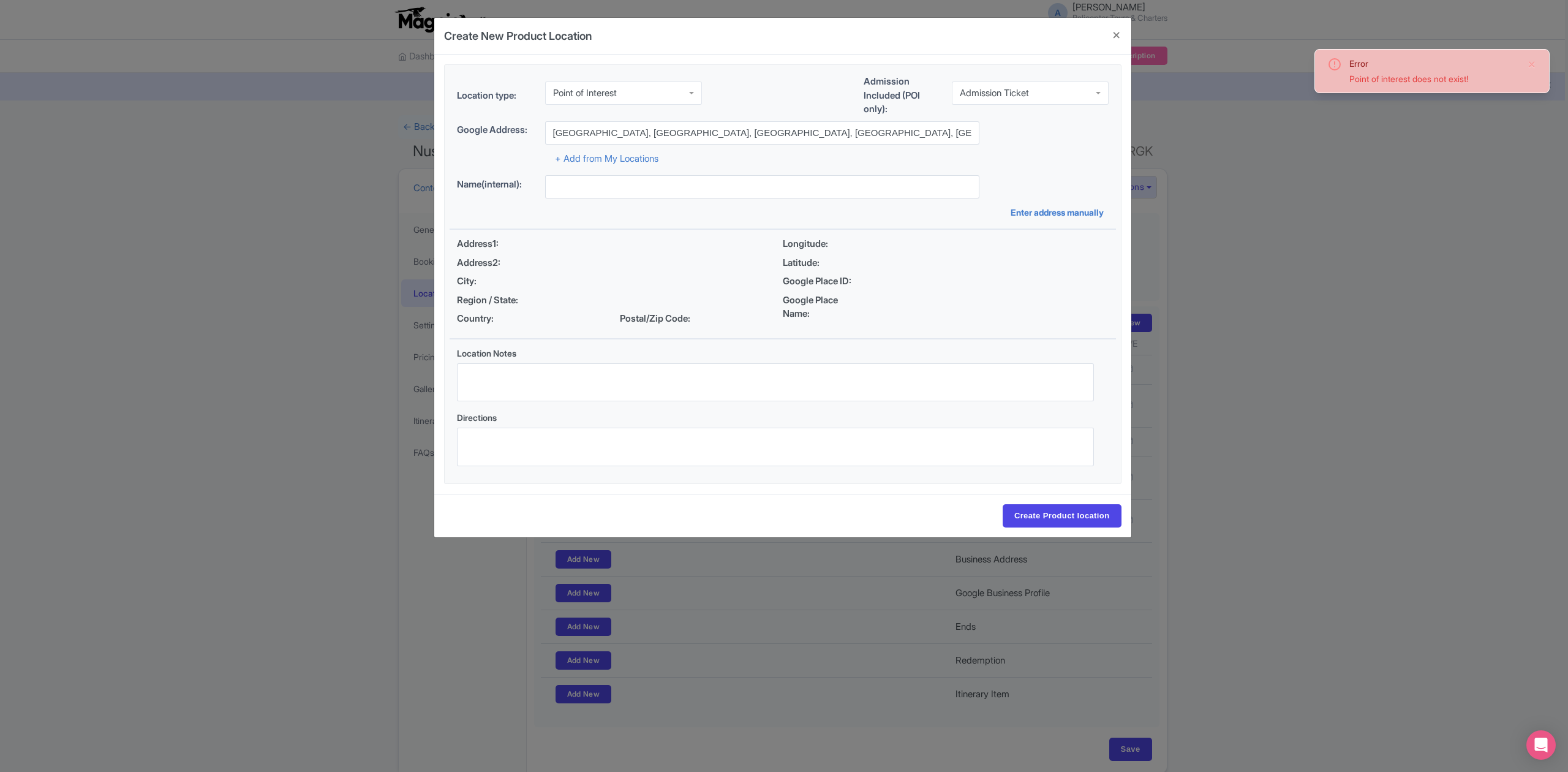
type input "Lombok Wildlife Park, Sigar Penjalin, North Lombok Regency, West Nusa Tenggara,…"
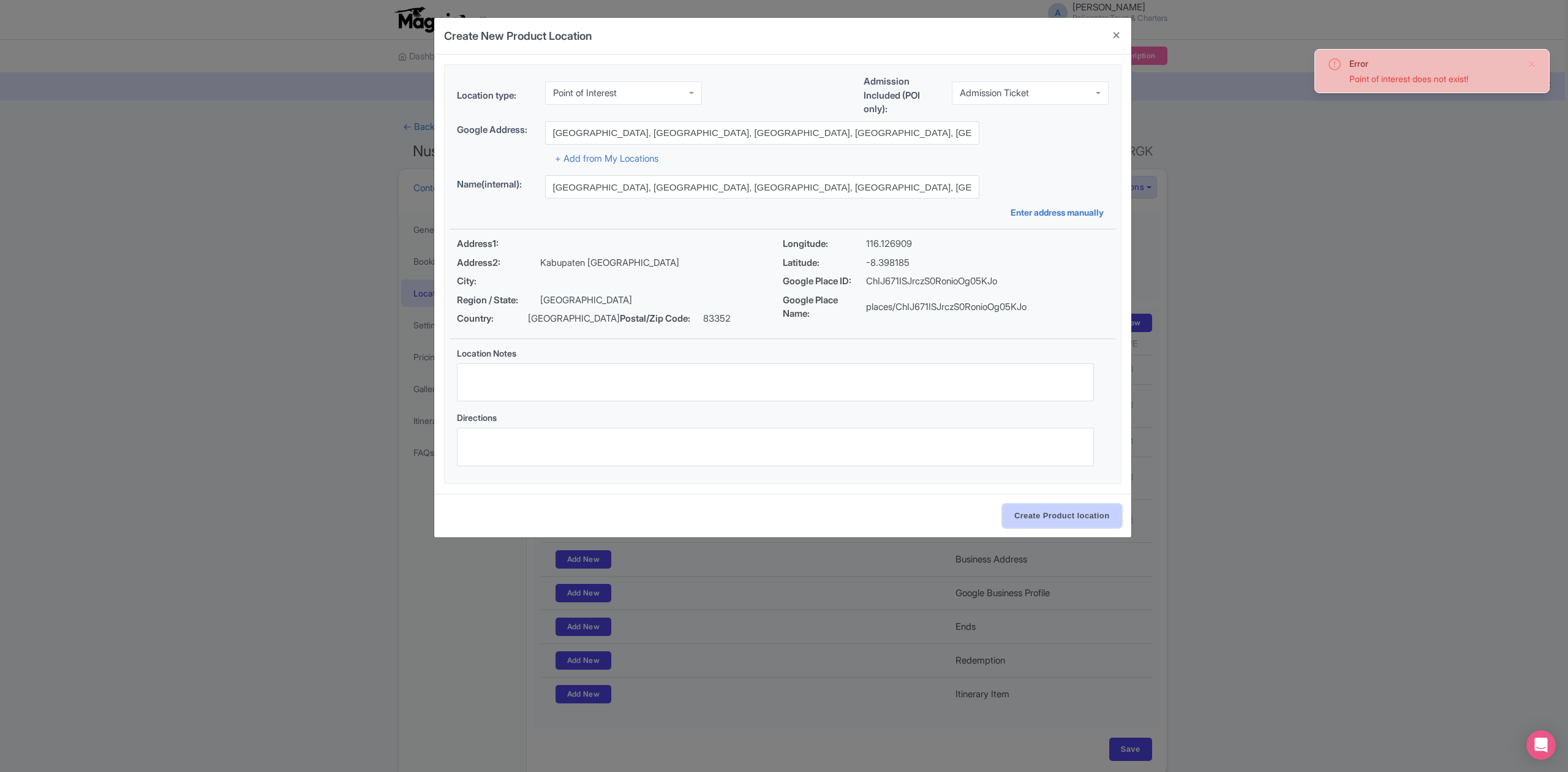
click at [1042, 515] on input "Create Product location" at bounding box center [1062, 516] width 119 height 23
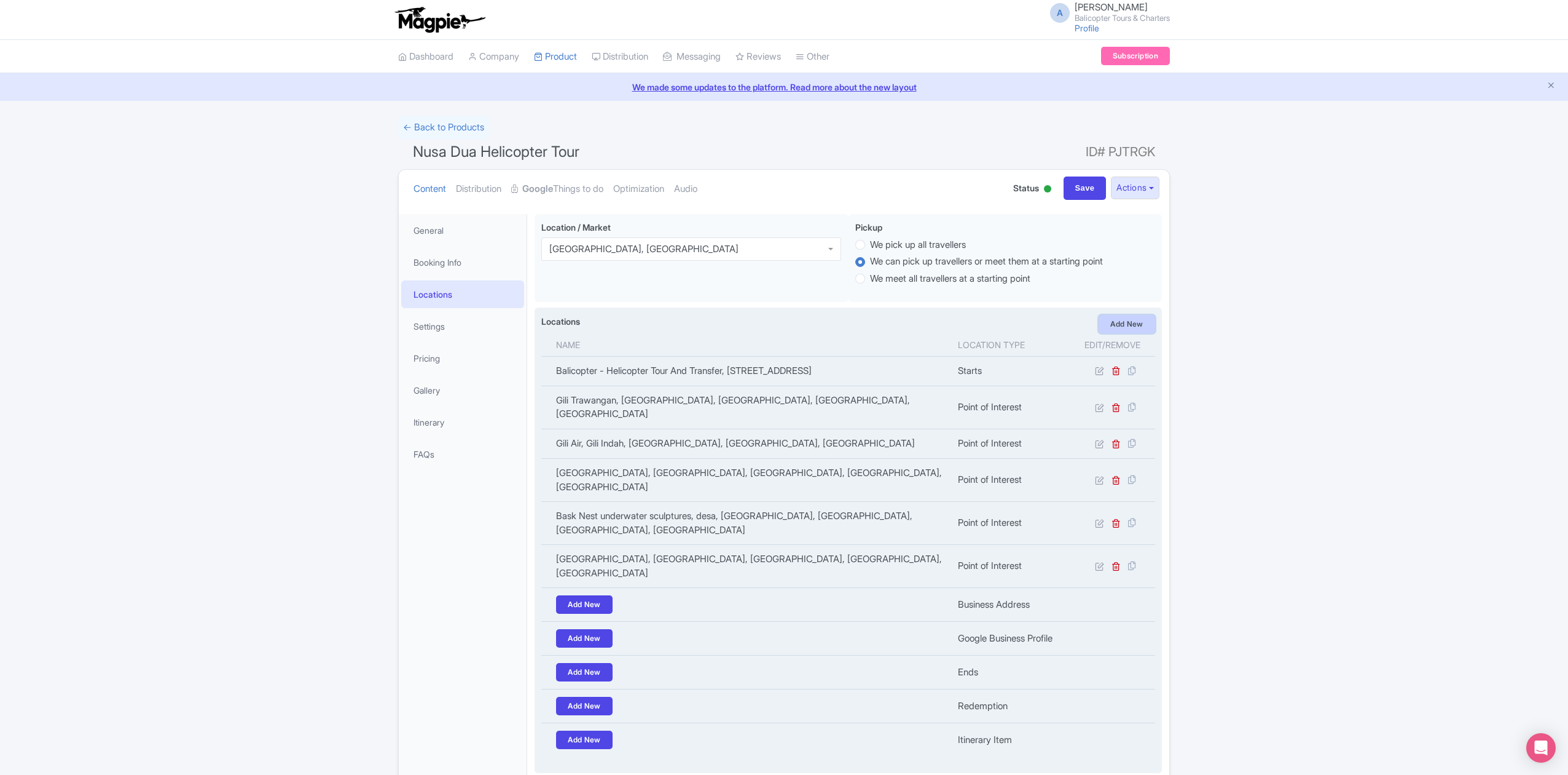
click at [1127, 324] on link "Add New" at bounding box center [1127, 324] width 57 height 18
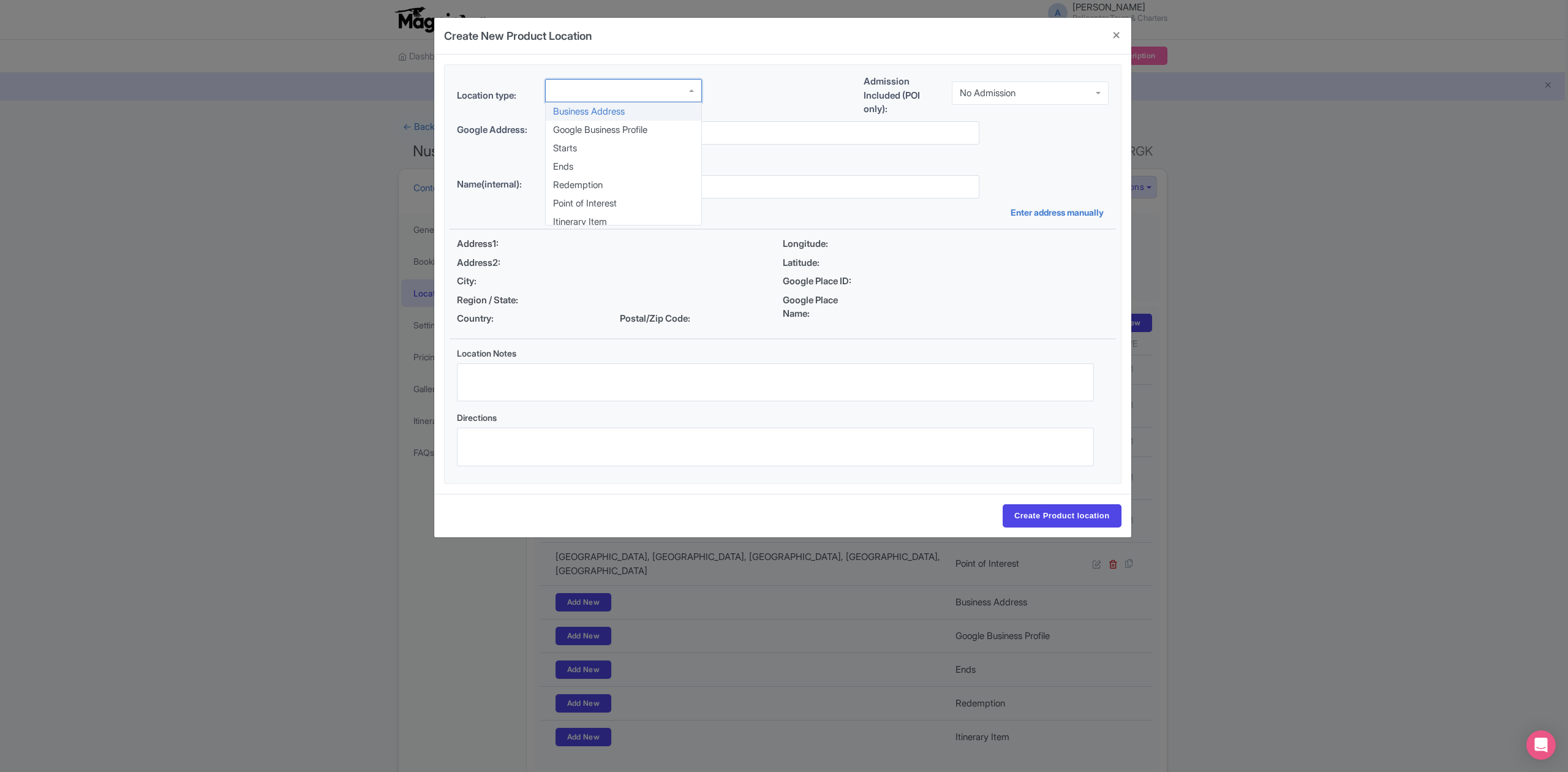
click at [637, 101] on div at bounding box center [623, 90] width 157 height 23
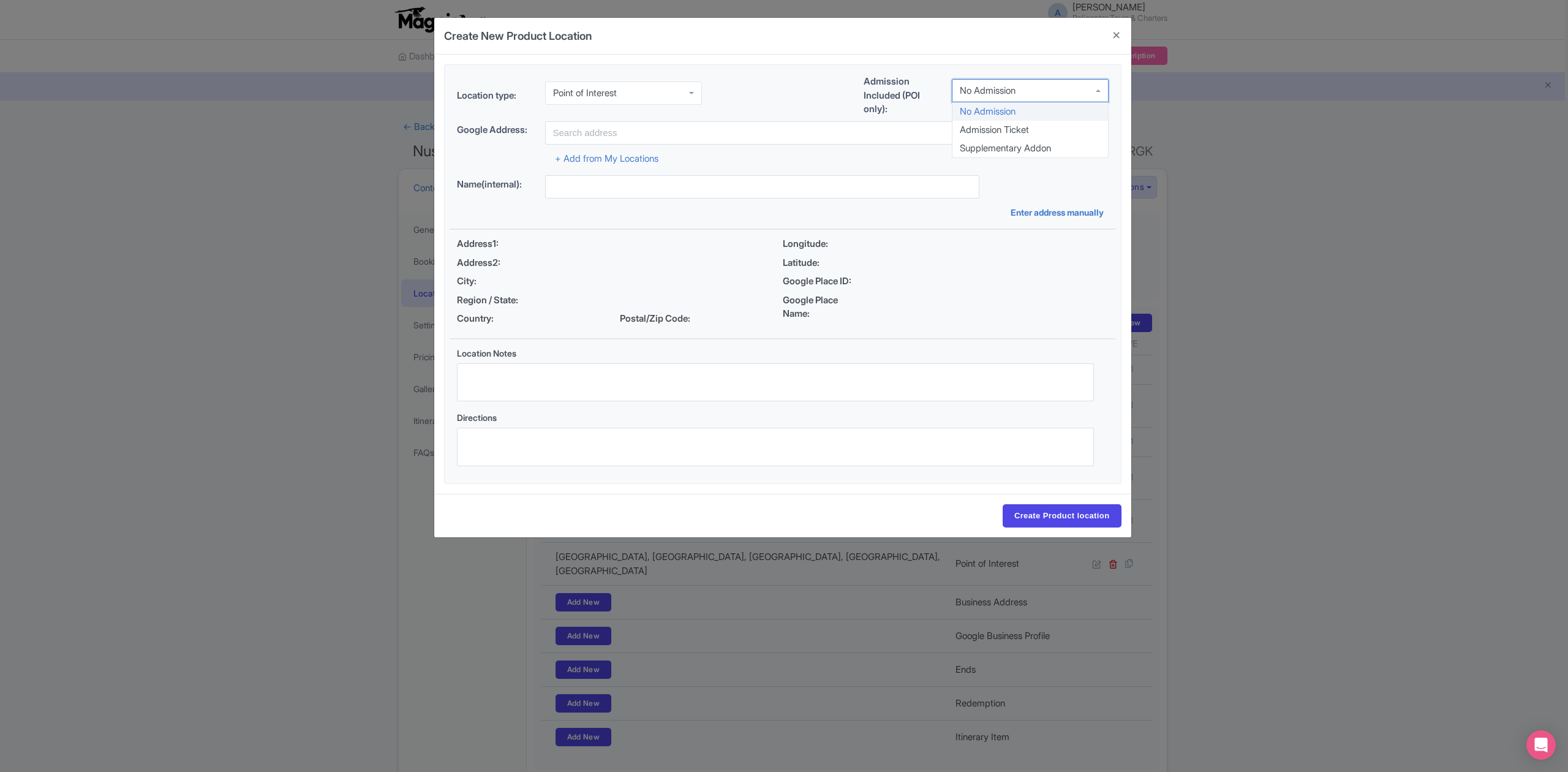
click at [1018, 94] on input "select-one" at bounding box center [1016, 90] width 3 height 11
click at [662, 131] on input "text" at bounding box center [762, 132] width 434 height 23
paste input "Pink Beach"
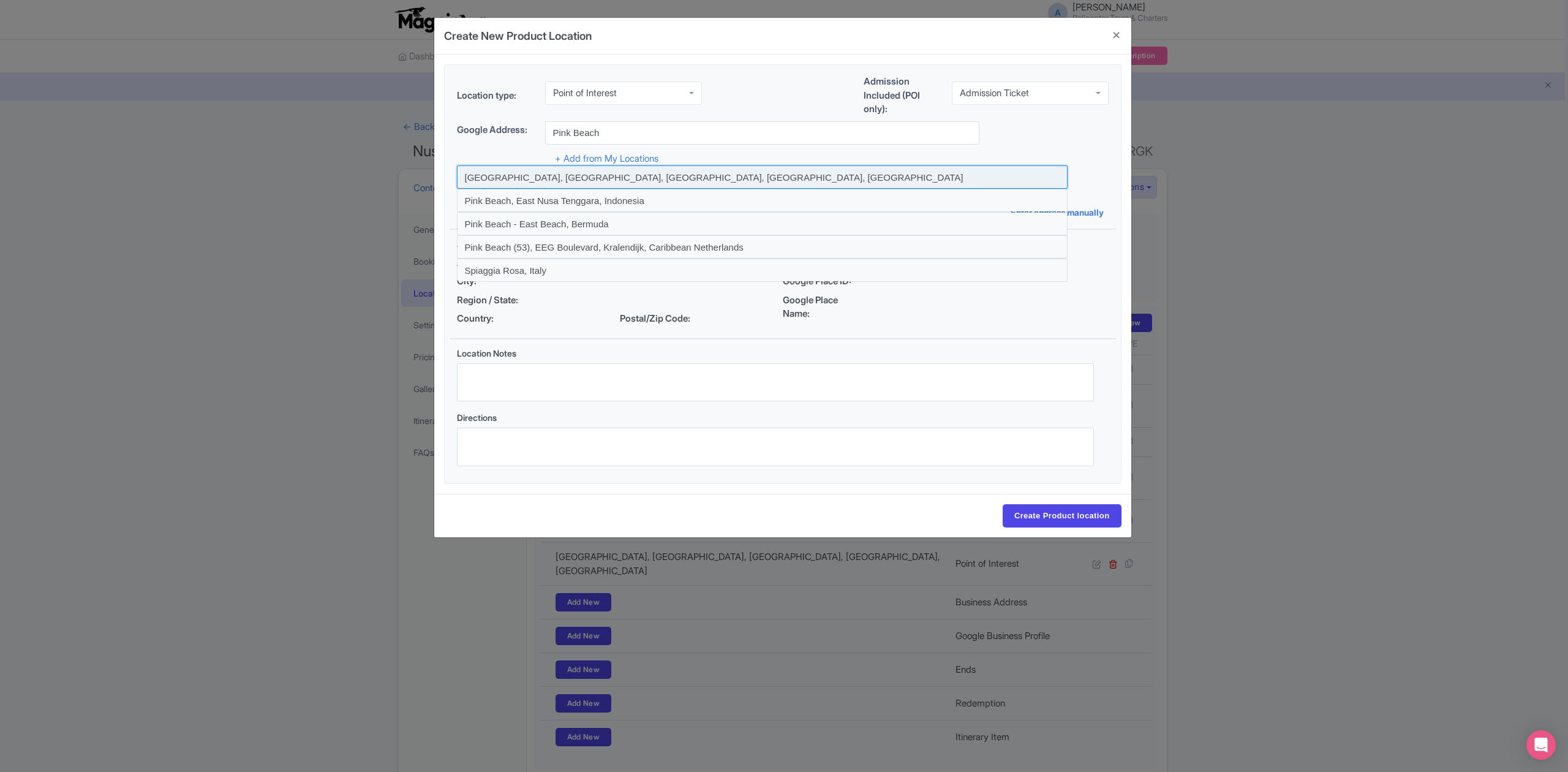
click at [710, 172] on input at bounding box center [763, 177] width 611 height 23
type input "Pink Beach, Sekaroh, East Lombok Regency, West Nusa Tenggara, Indonesia"
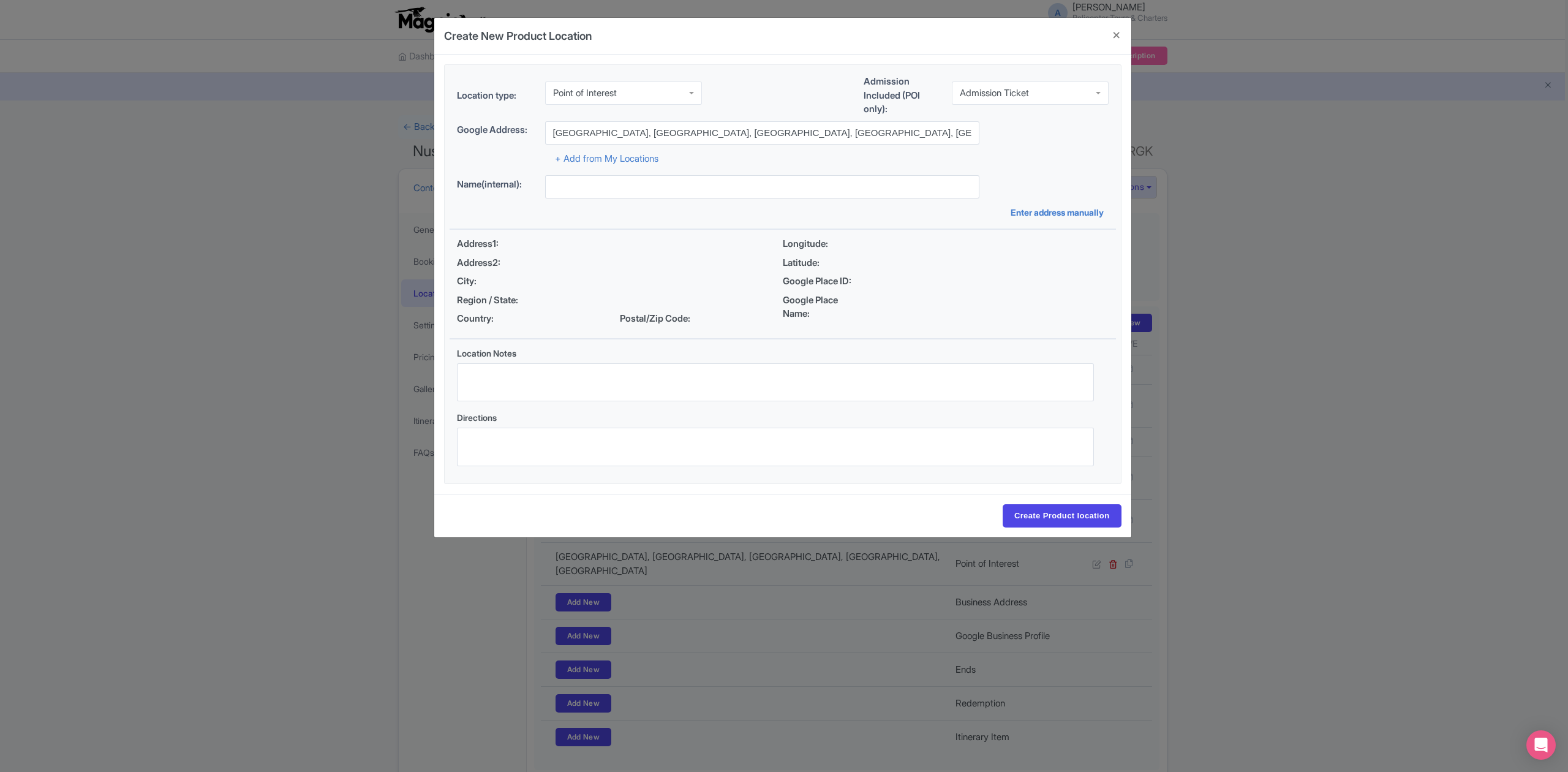
type input "Pink Beach, Sekaroh, East Lombok Regency, West Nusa Tenggara, Indonesia"
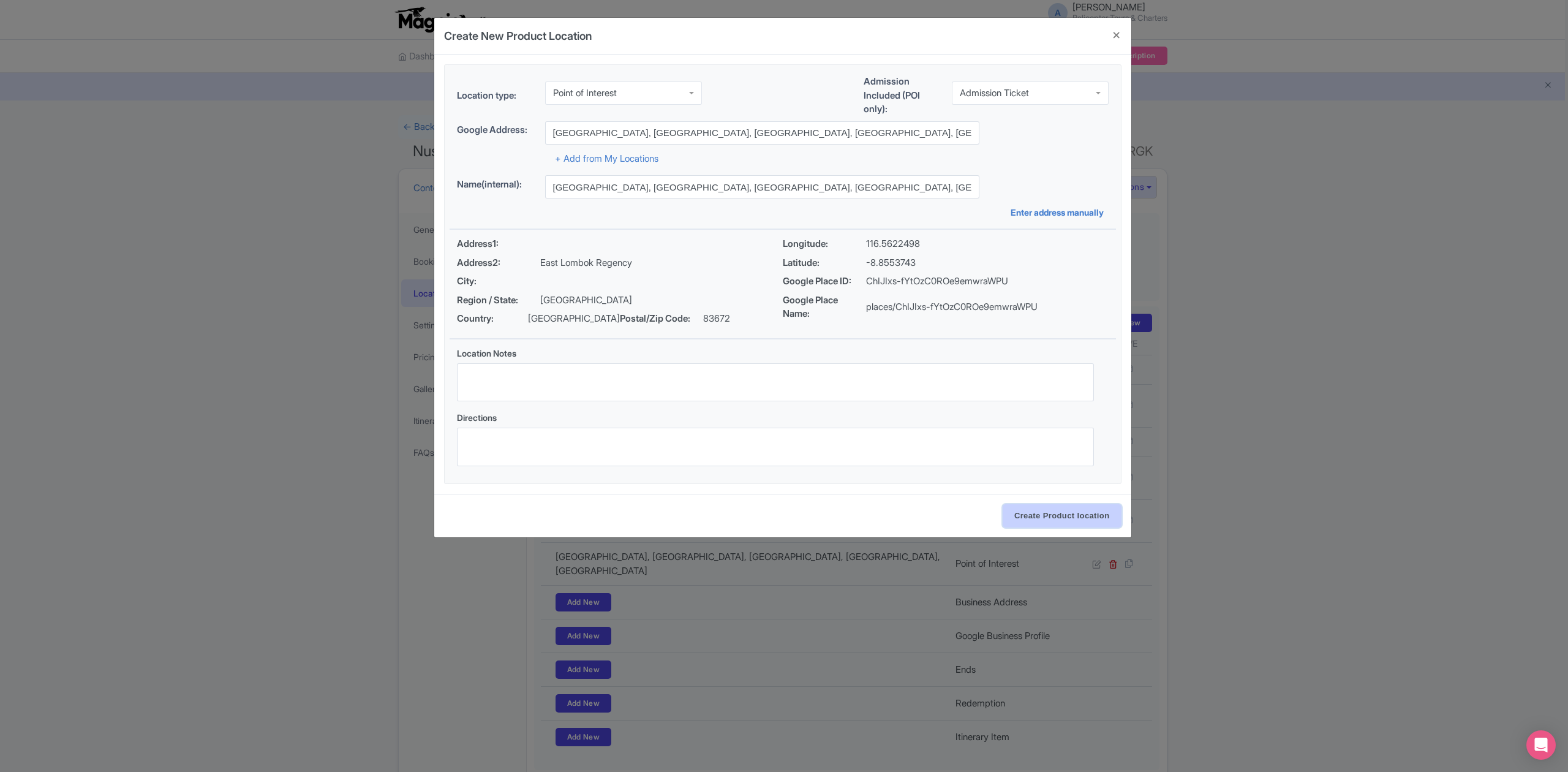
click at [1091, 519] on input "Create Product location" at bounding box center [1062, 516] width 119 height 23
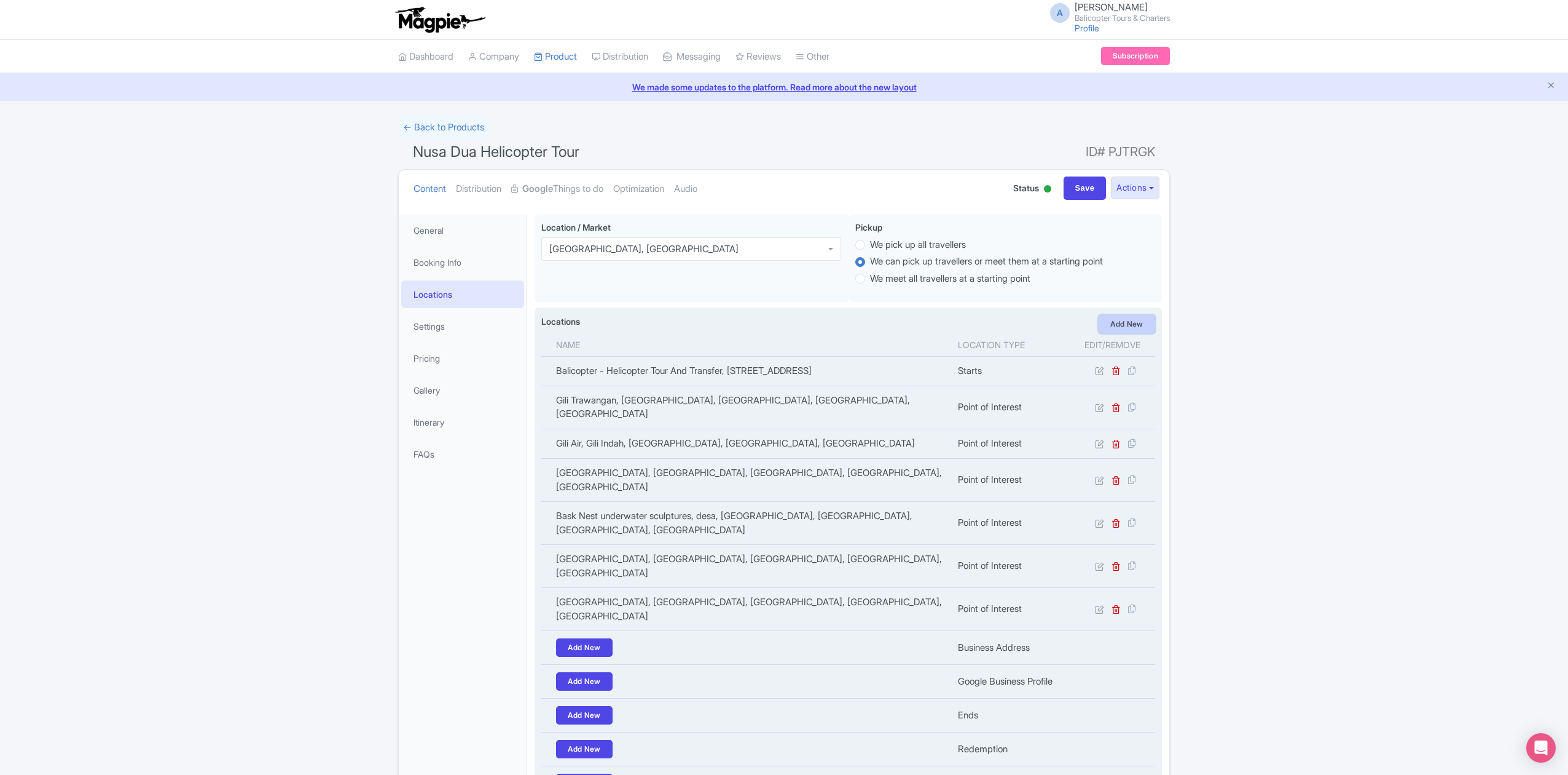
click at [1134, 320] on link "Add New" at bounding box center [1127, 324] width 57 height 18
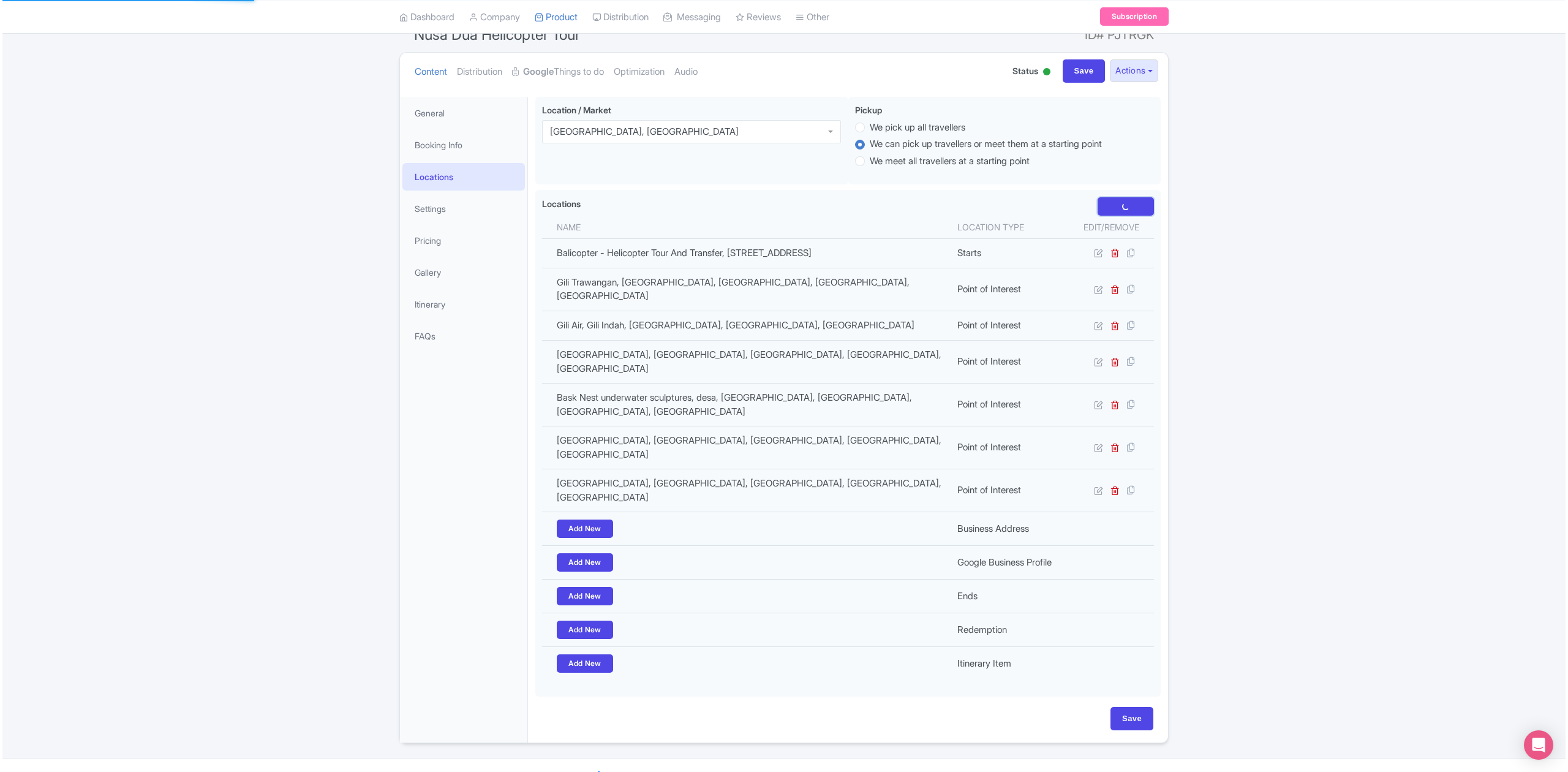
scroll to position [121, 0]
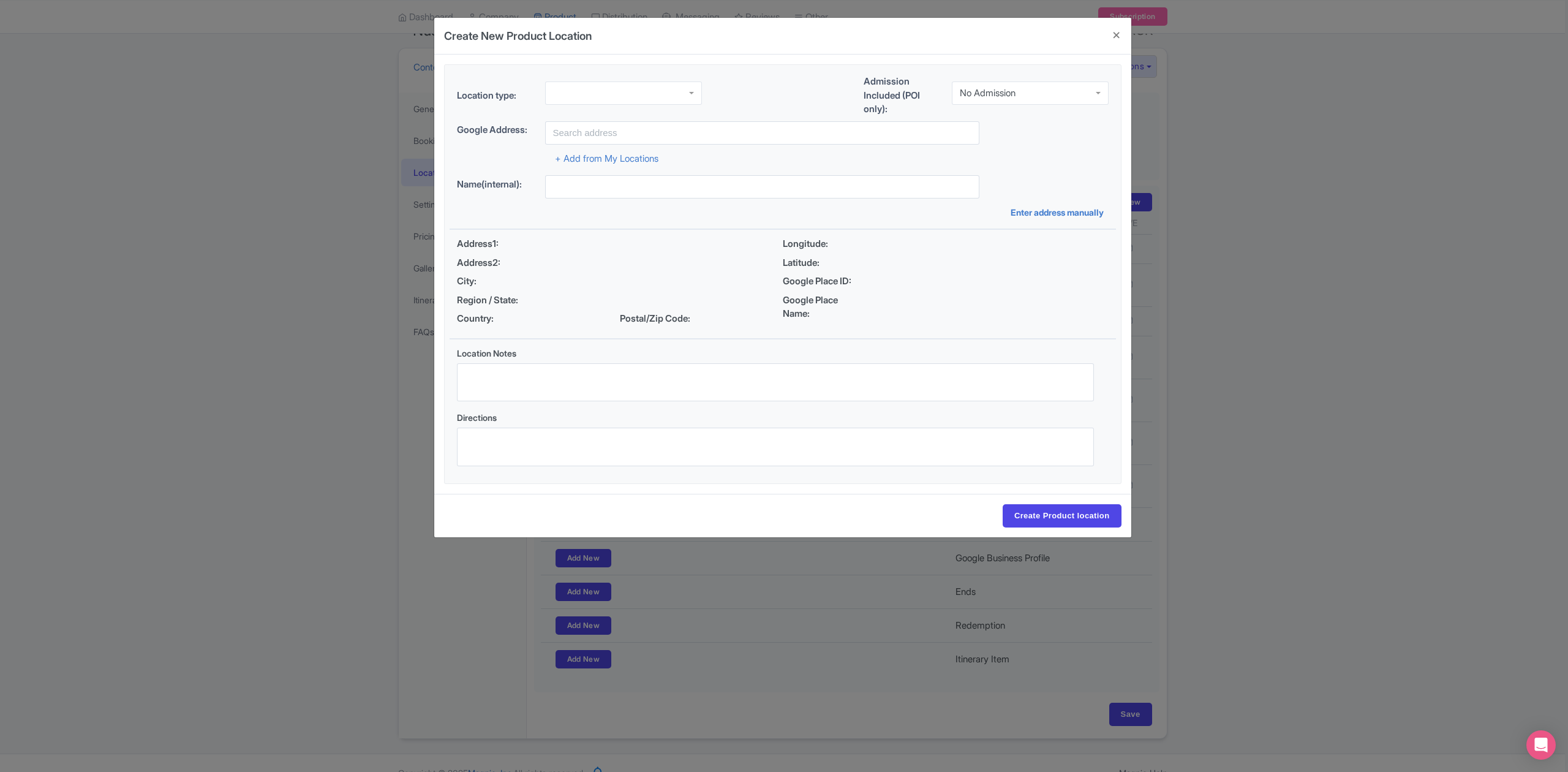
click at [658, 92] on div at bounding box center [623, 93] width 157 height 23
click at [1018, 97] on div "No Admission" at bounding box center [1030, 93] width 157 height 23
click at [716, 130] on input "text" at bounding box center [762, 132] width 434 height 23
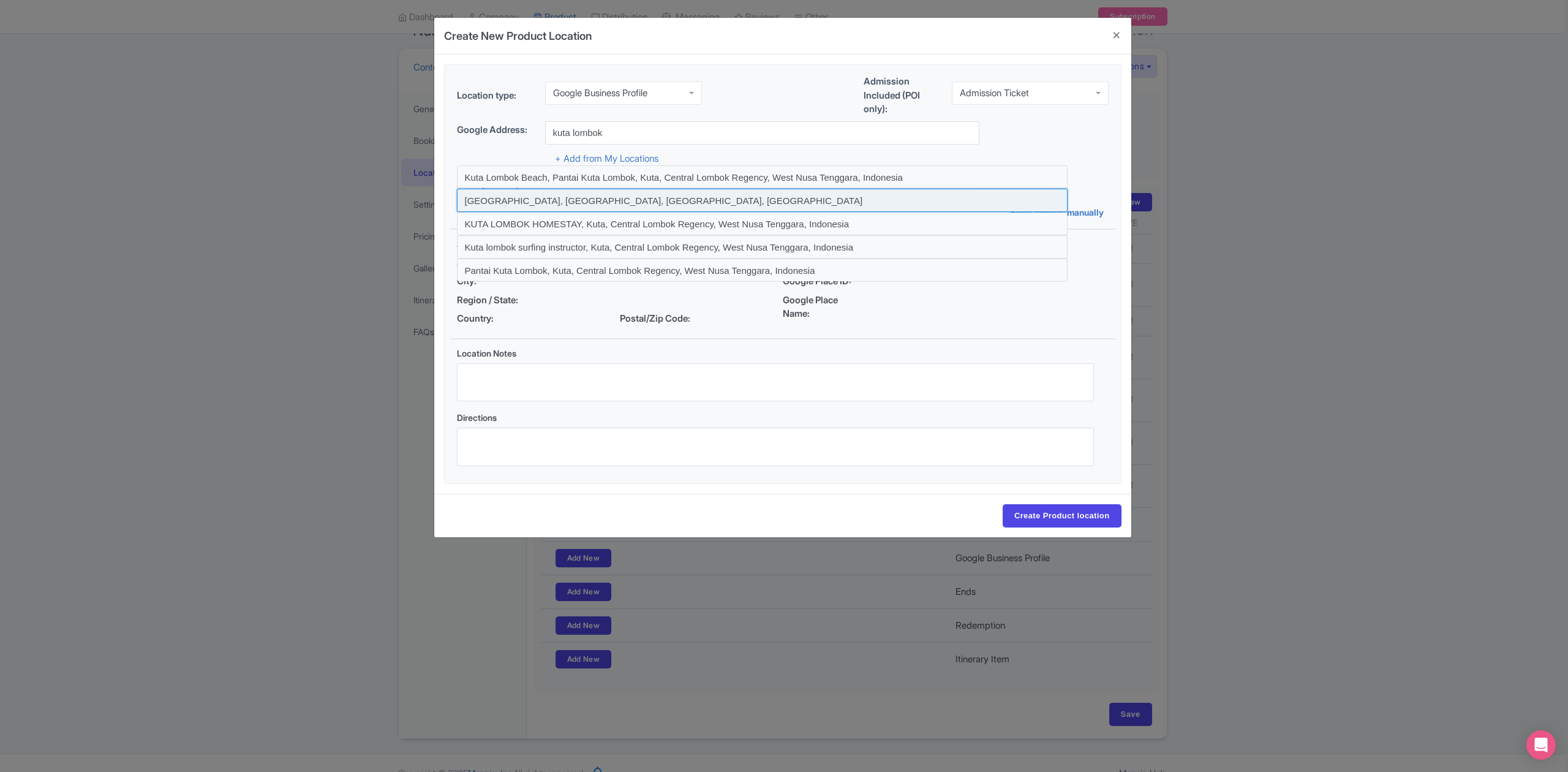
click at [534, 194] on input at bounding box center [763, 200] width 611 height 23
type input "Kuta, Central Lombok Regency, West Nusa Tenggara, Indonesia"
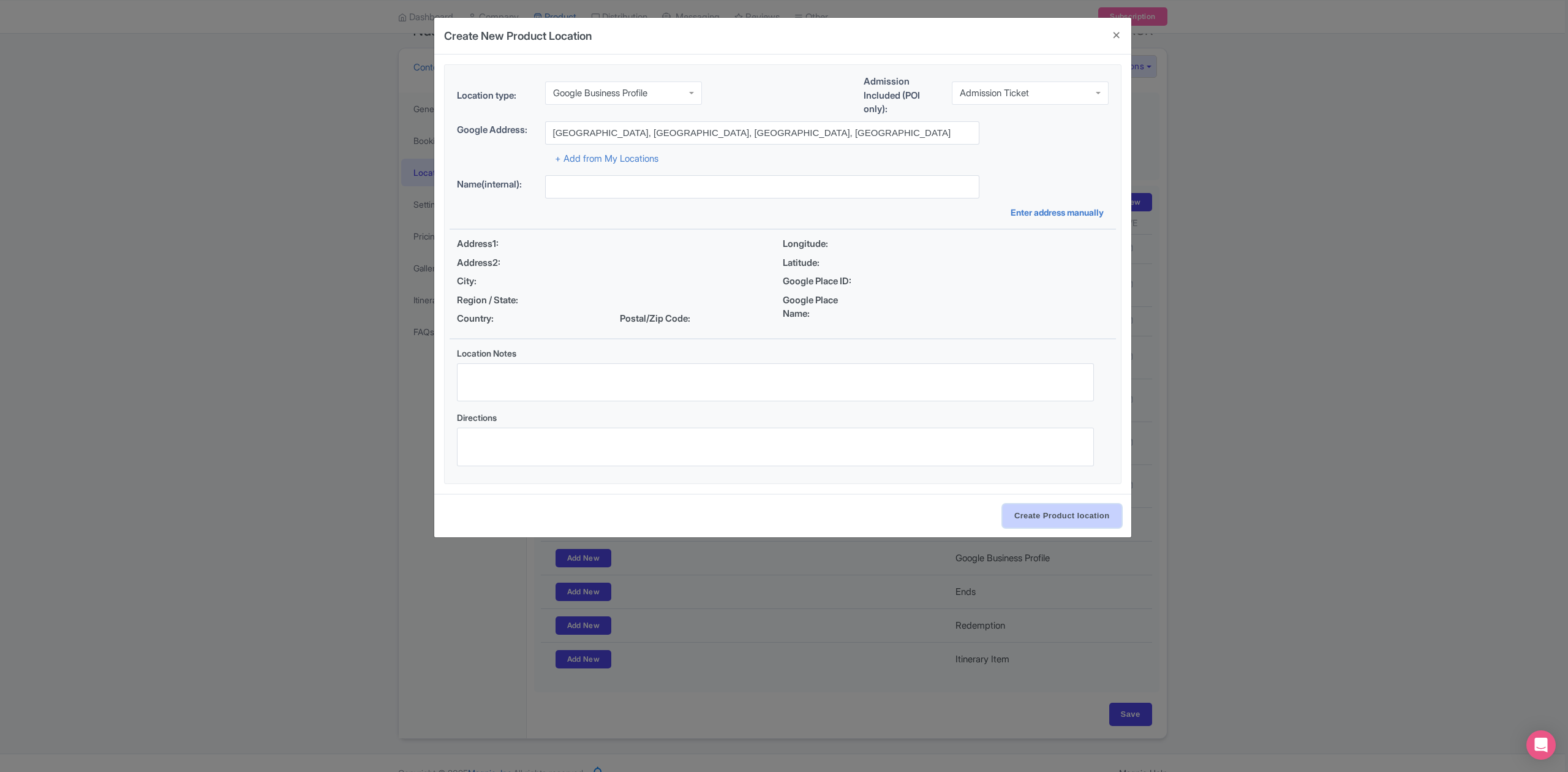
click at [1064, 517] on input "Create Product location" at bounding box center [1062, 516] width 119 height 23
click at [980, 286] on div "Google Place ID:" at bounding box center [945, 281] width 326 height 14
click at [1233, 504] on div "Create New Product Location Location type: Google Business Profile Google Busin…" at bounding box center [784, 386] width 1568 height 772
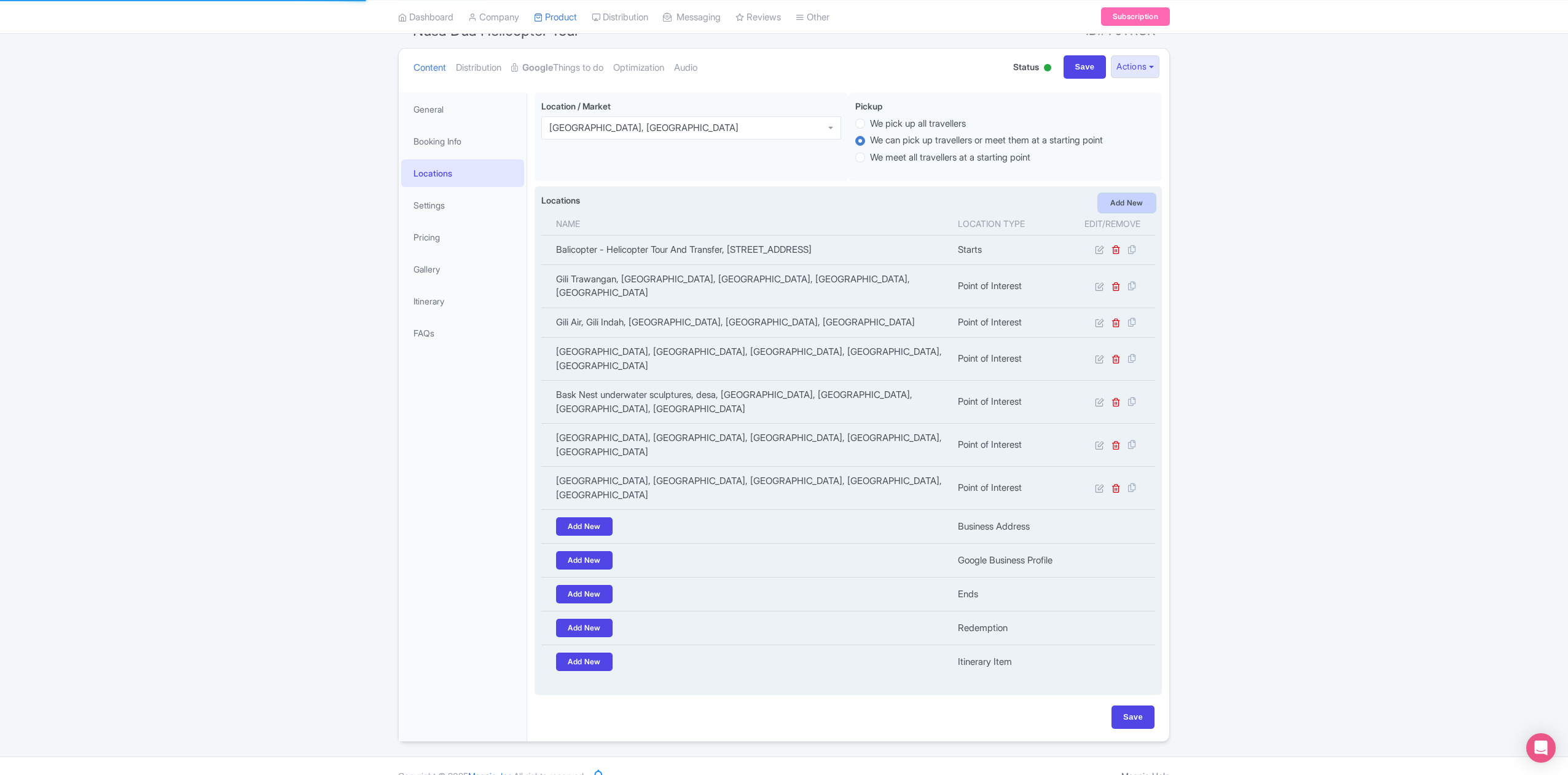
click at [1114, 200] on link "Add New" at bounding box center [1127, 202] width 57 height 18
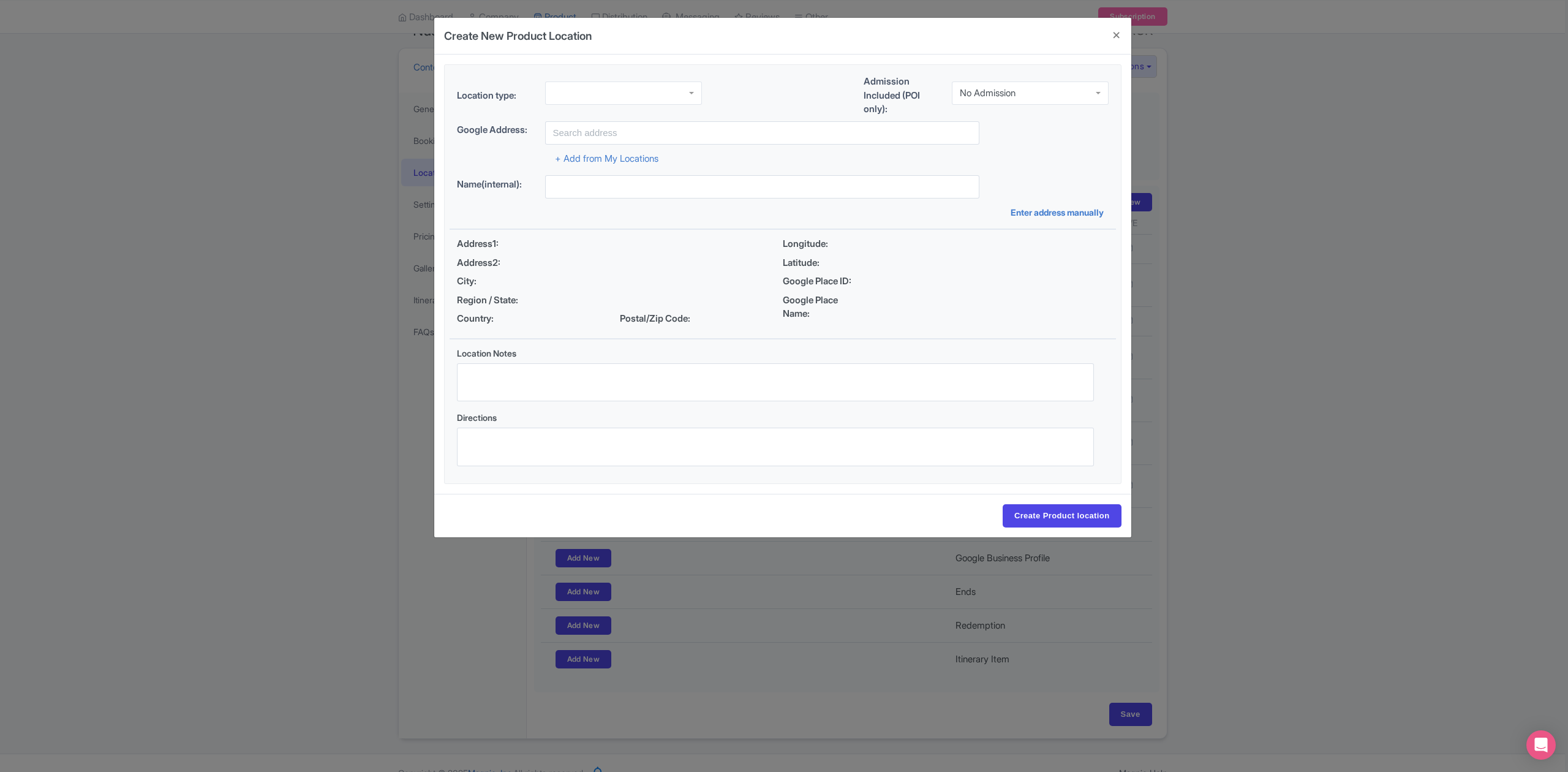
click at [670, 83] on div at bounding box center [623, 93] width 157 height 23
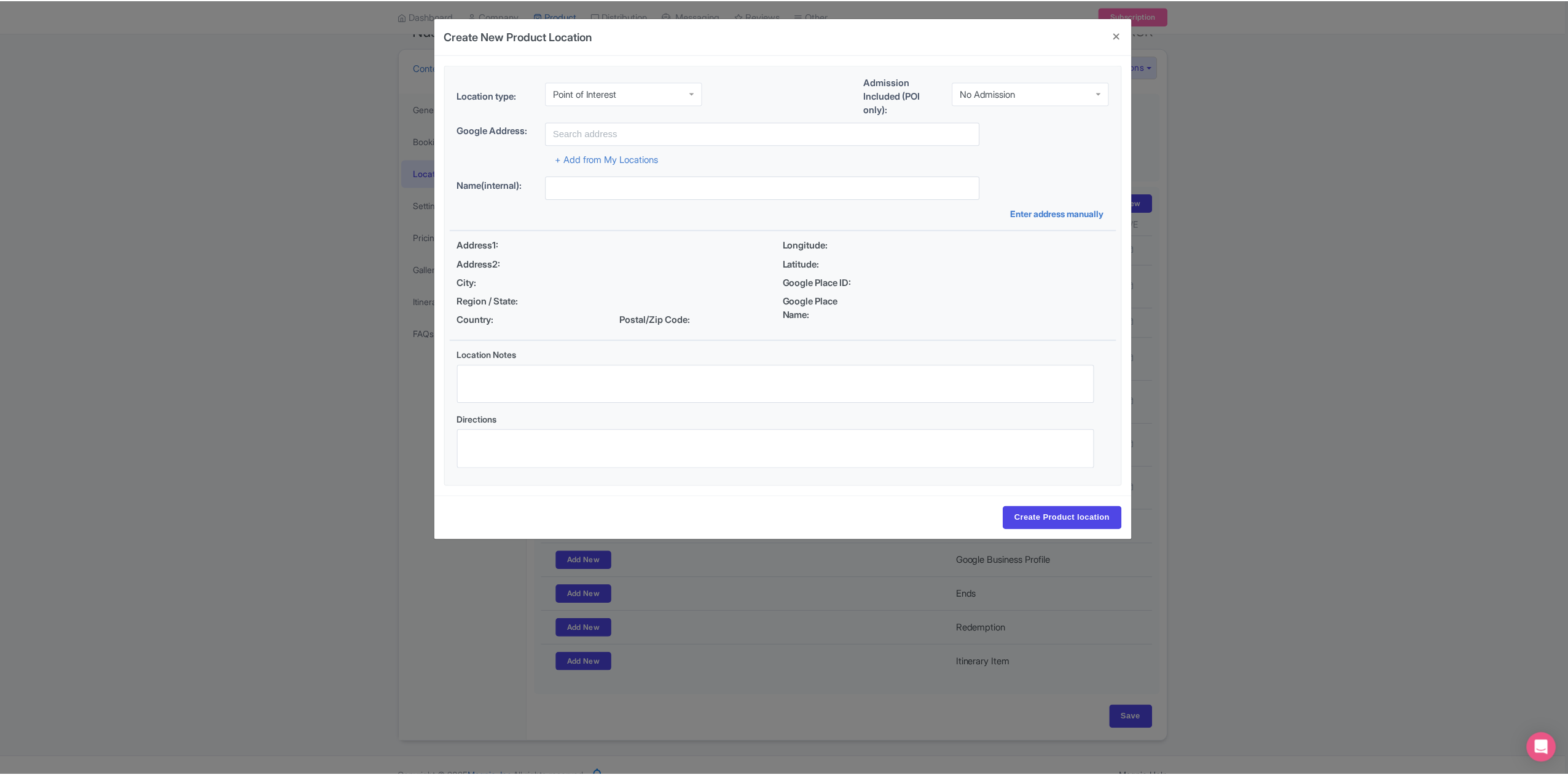
scroll to position [0, 0]
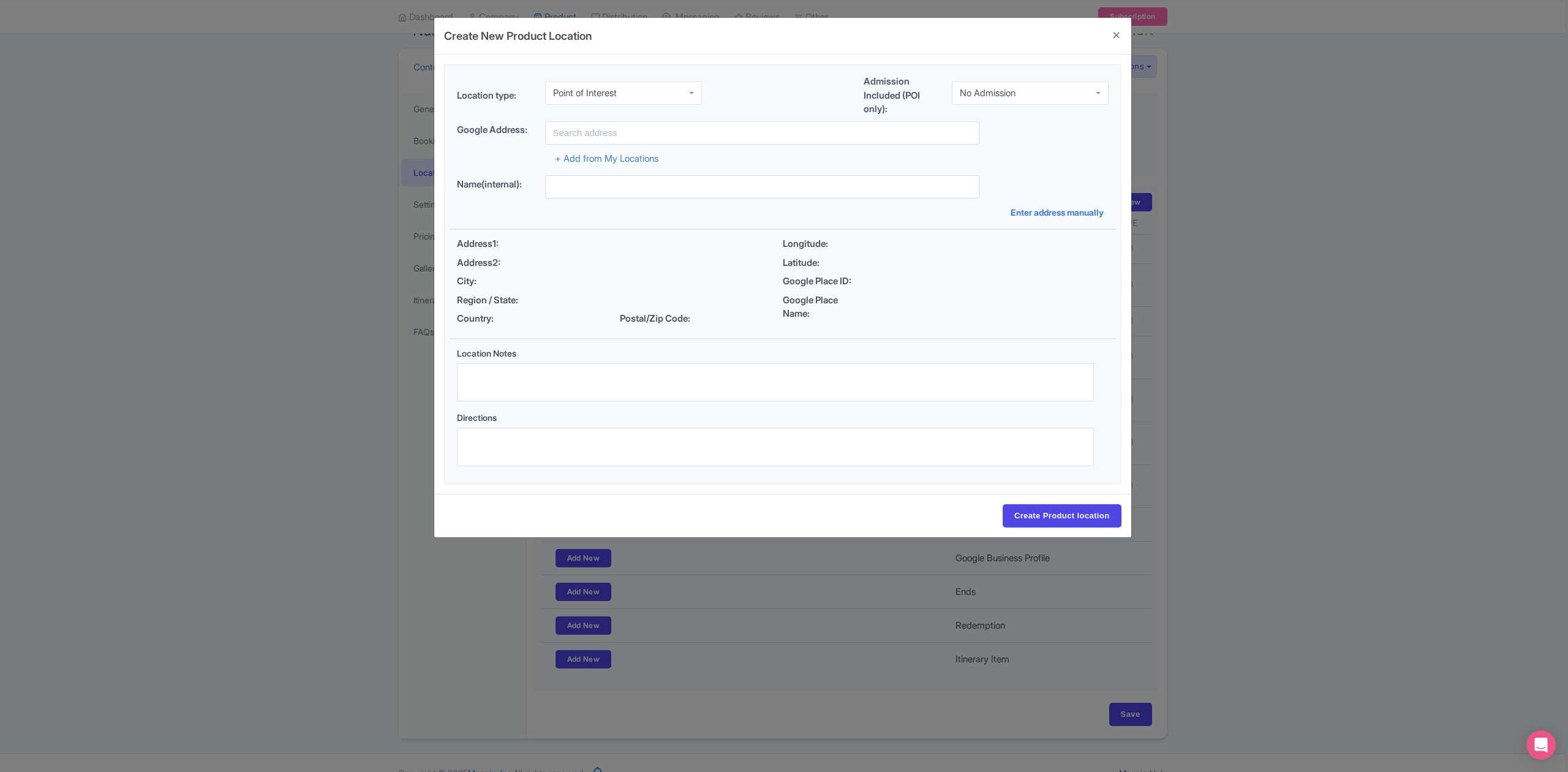
click at [980, 100] on div "No Admission" at bounding box center [1030, 93] width 157 height 23
click at [731, 136] on input "text" at bounding box center [762, 132] width 434 height 23
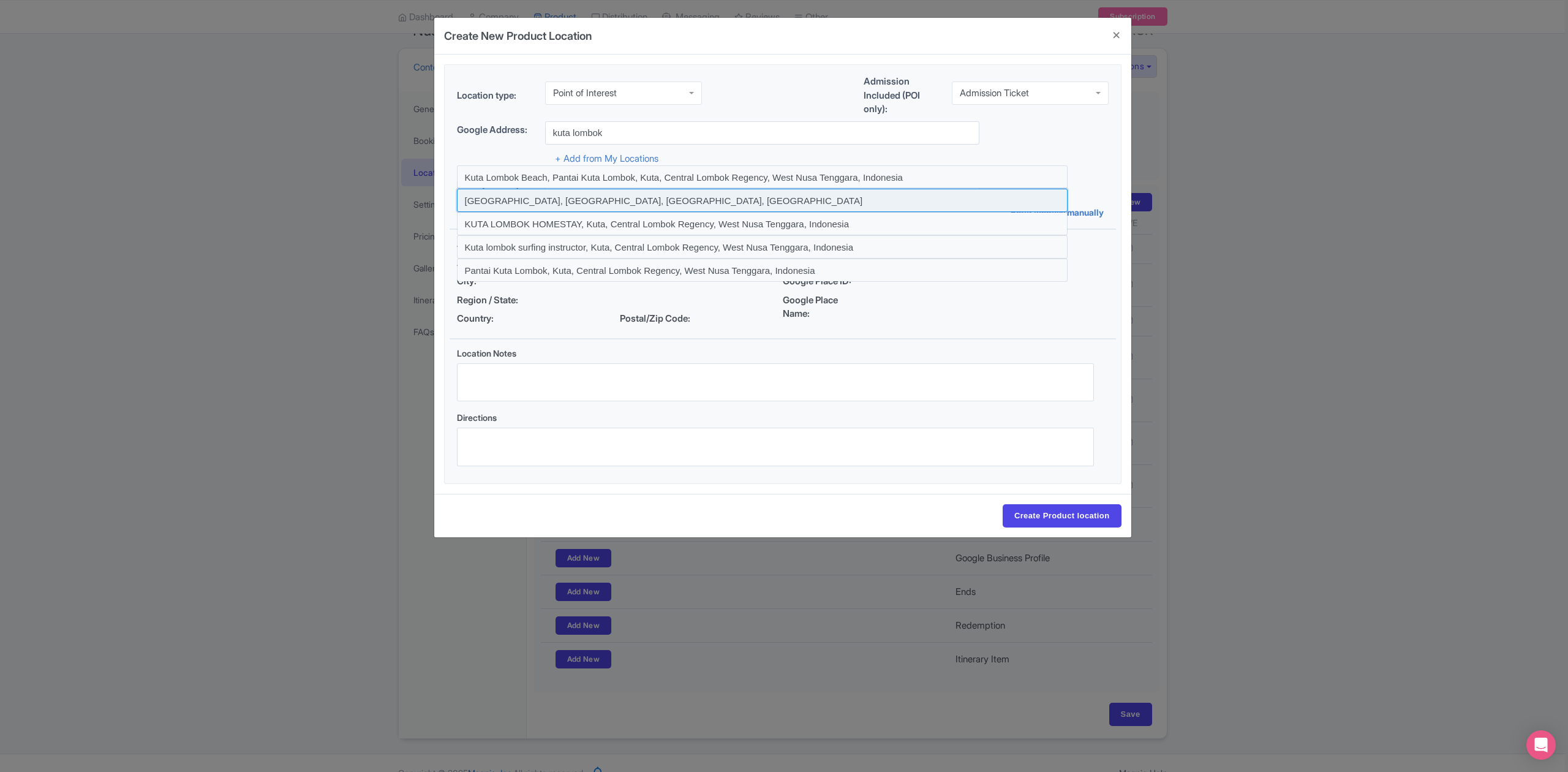
click at [686, 198] on input at bounding box center [763, 200] width 611 height 23
type input "Kuta, Central Lombok Regency, West Nusa Tenggara, Indonesia"
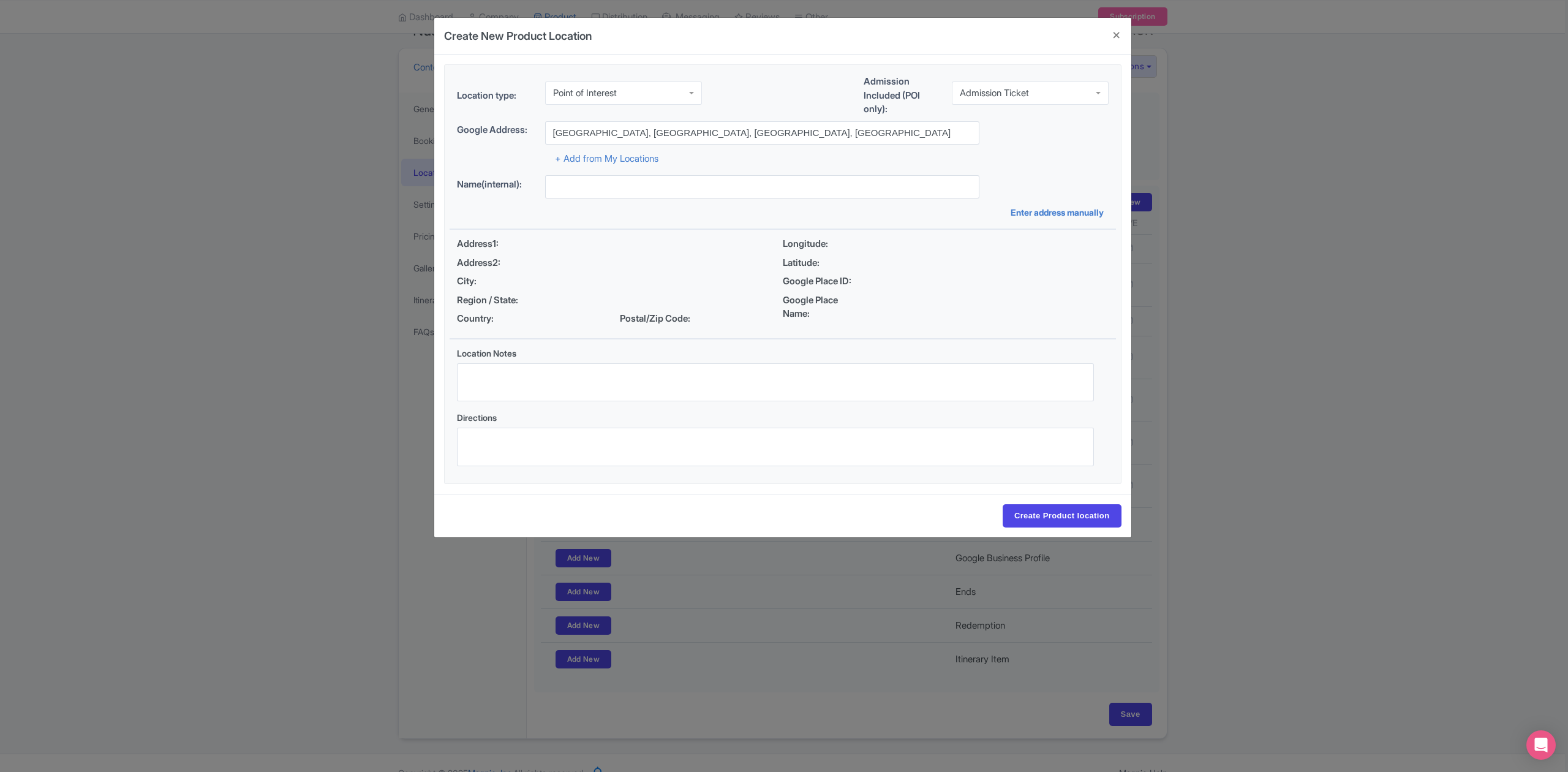
type input "Kuta, Central Lombok Regency, West Nusa Tenggara, Indonesia"
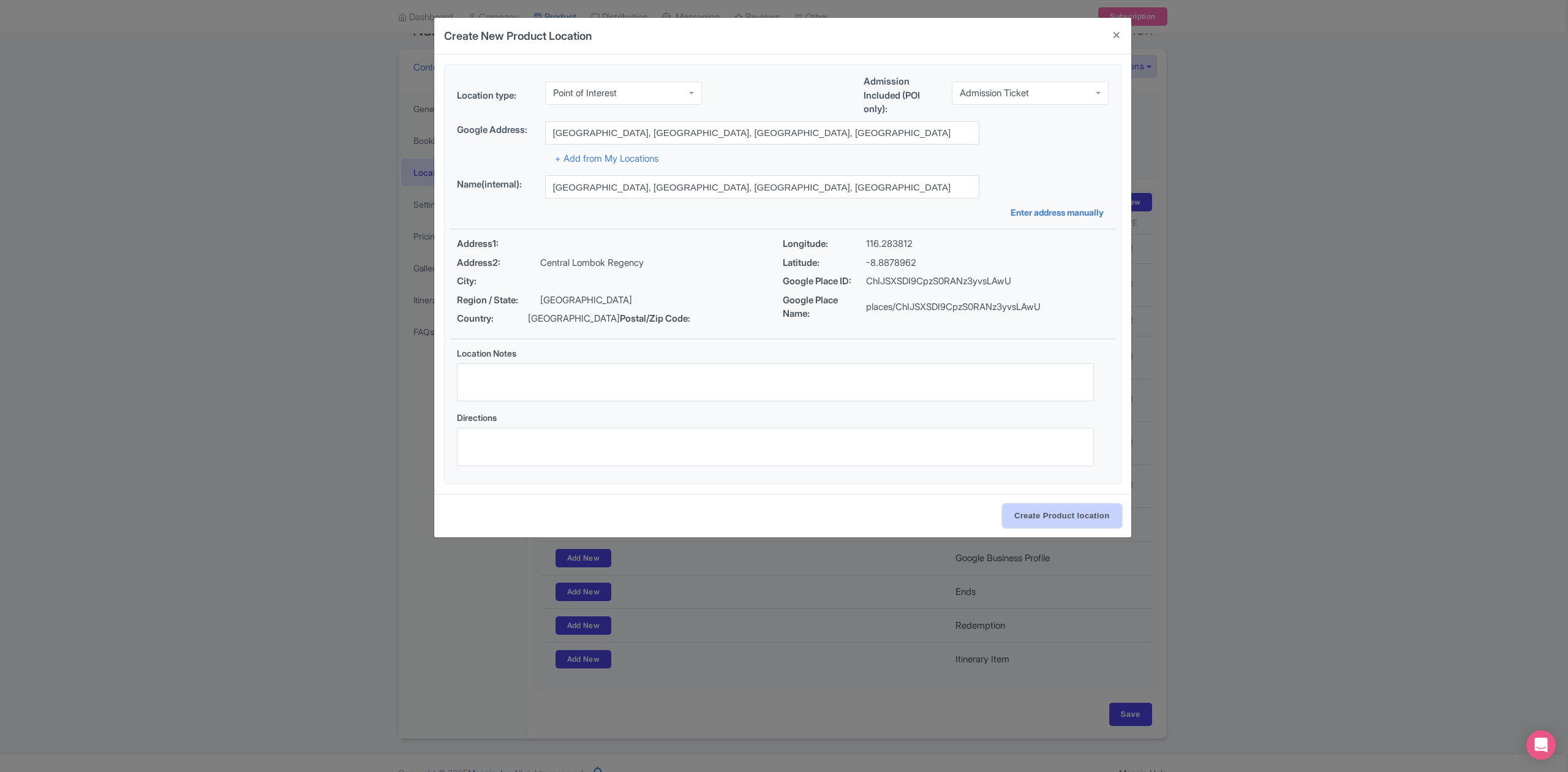
click at [1051, 519] on input "Create Product location" at bounding box center [1062, 516] width 119 height 23
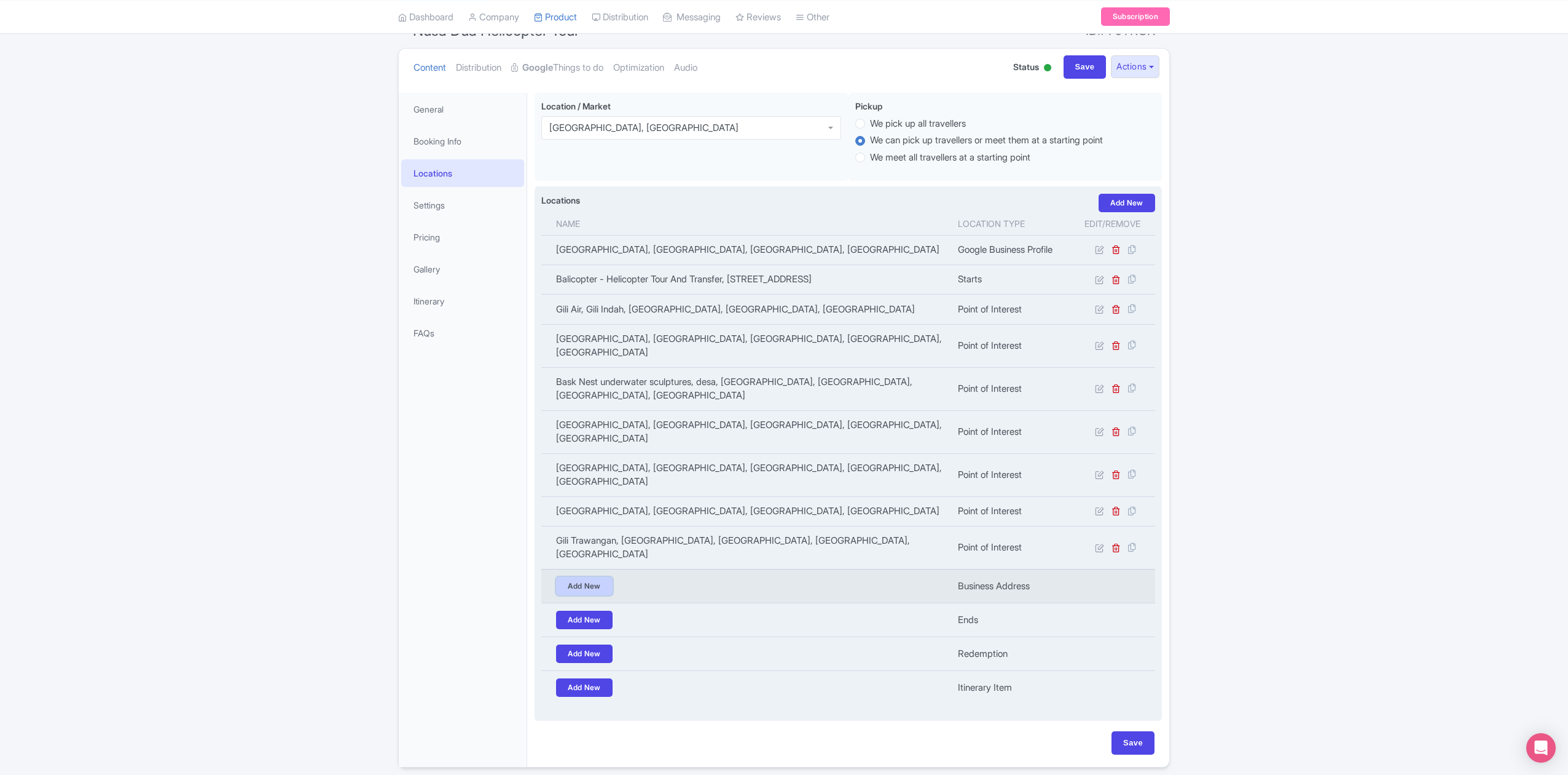
click at [595, 577] on link "Add New" at bounding box center [584, 586] width 57 height 18
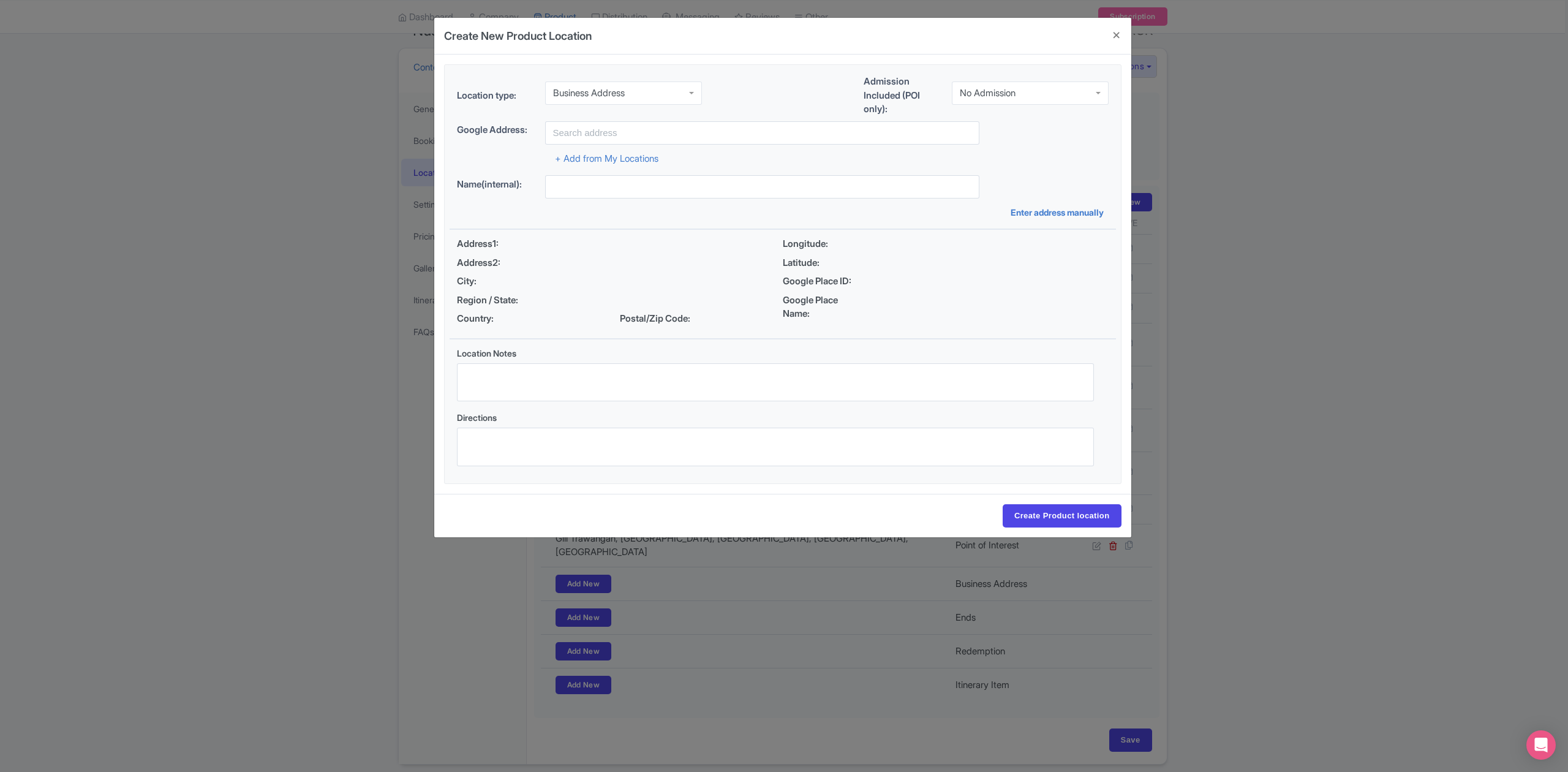
click at [652, 95] on div "Business Address" at bounding box center [623, 93] width 157 height 23
click at [986, 98] on div "No Admission" at bounding box center [1030, 93] width 157 height 23
click at [807, 140] on input "text" at bounding box center [762, 132] width 434 height 23
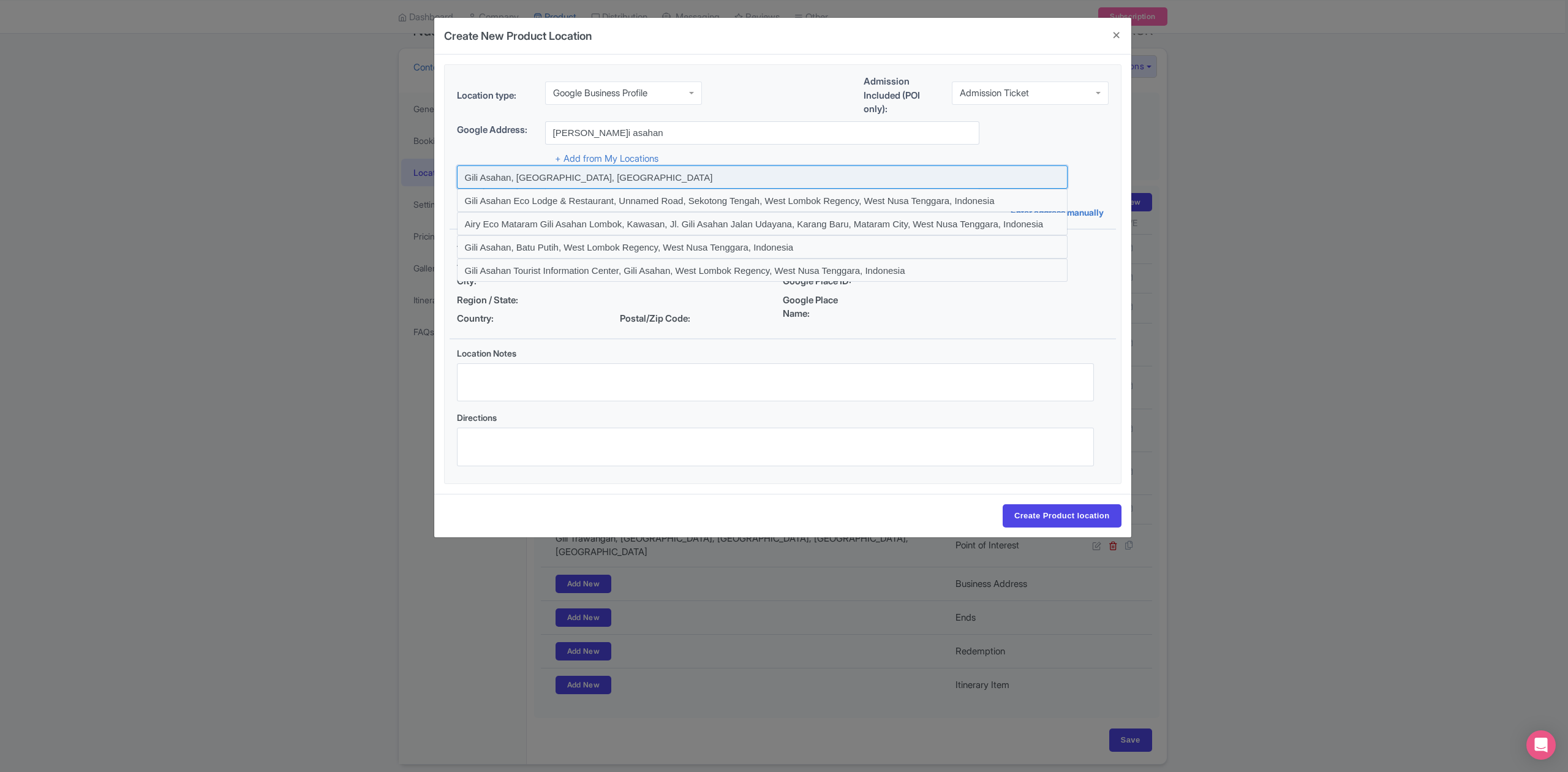
click at [571, 177] on input at bounding box center [763, 177] width 611 height 23
type input "Gili Asahan, West Nusa Tenggara, Indonesia"
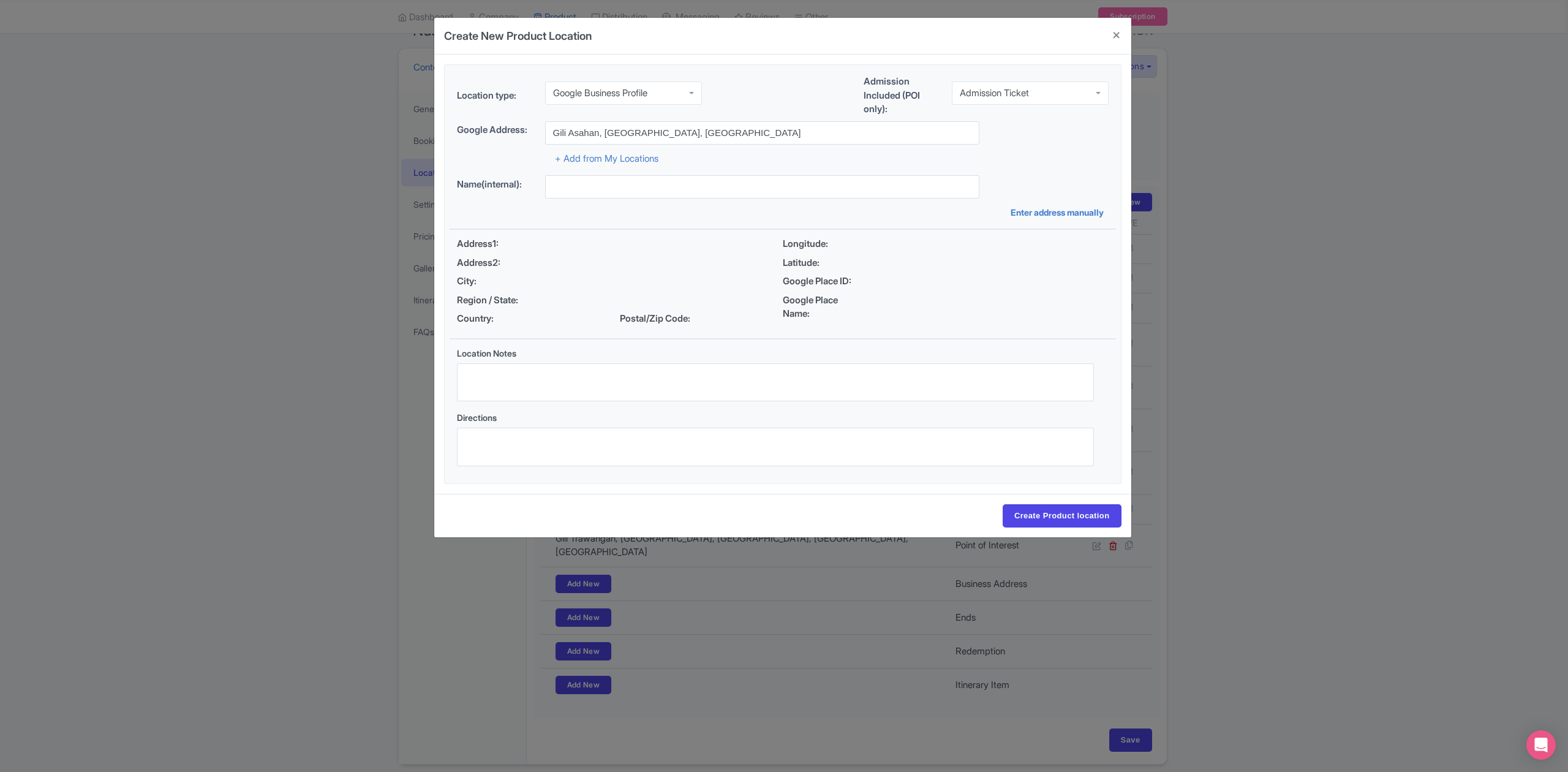
type input "Gili Asahan, West Nusa Tenggara, Indonesia"
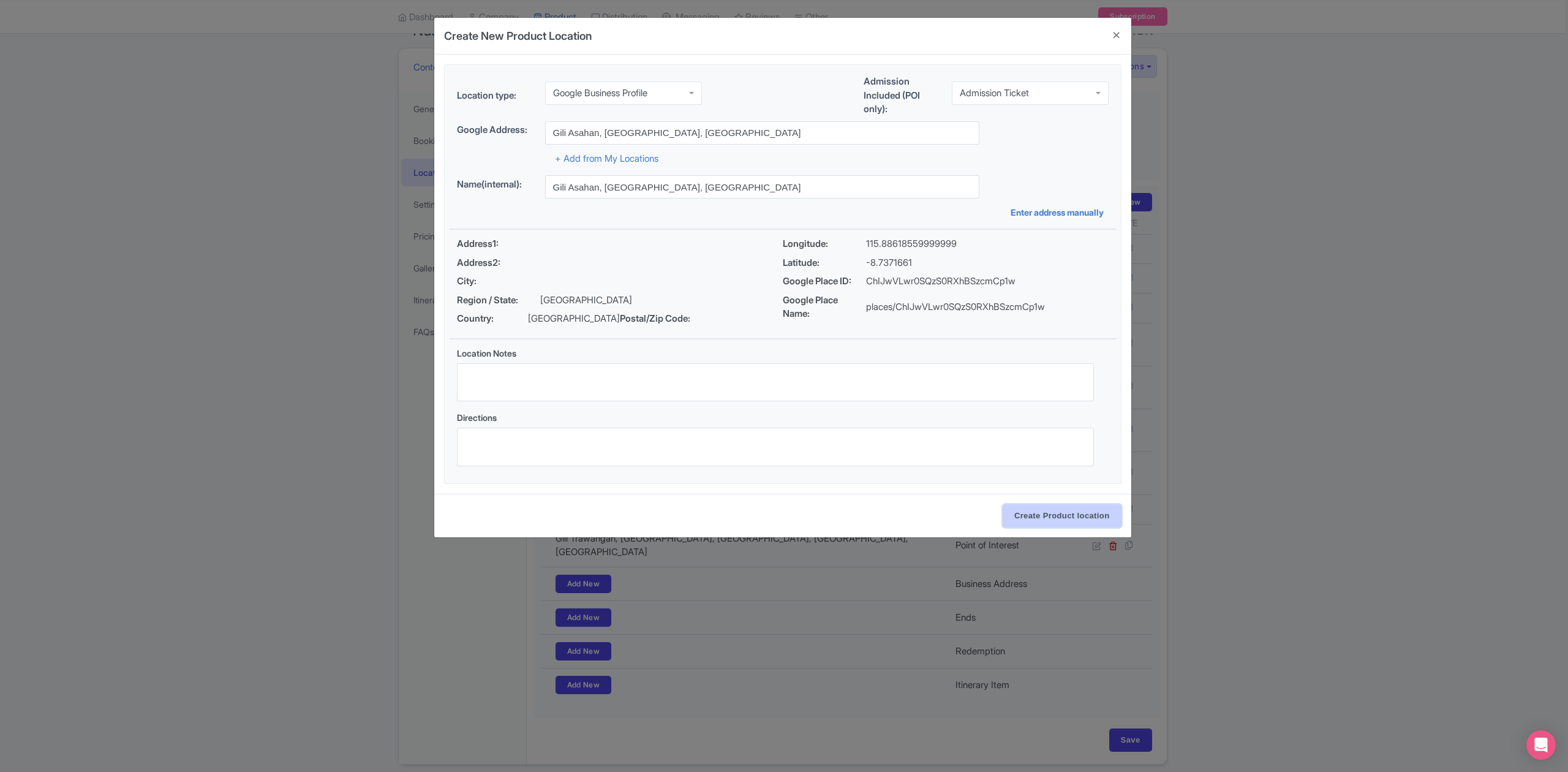
click at [1061, 519] on input "Create Product location" at bounding box center [1062, 516] width 119 height 23
click at [1263, 549] on div "Create New Product Location Location type: Google Business Profile Google Busin…" at bounding box center [784, 386] width 1568 height 772
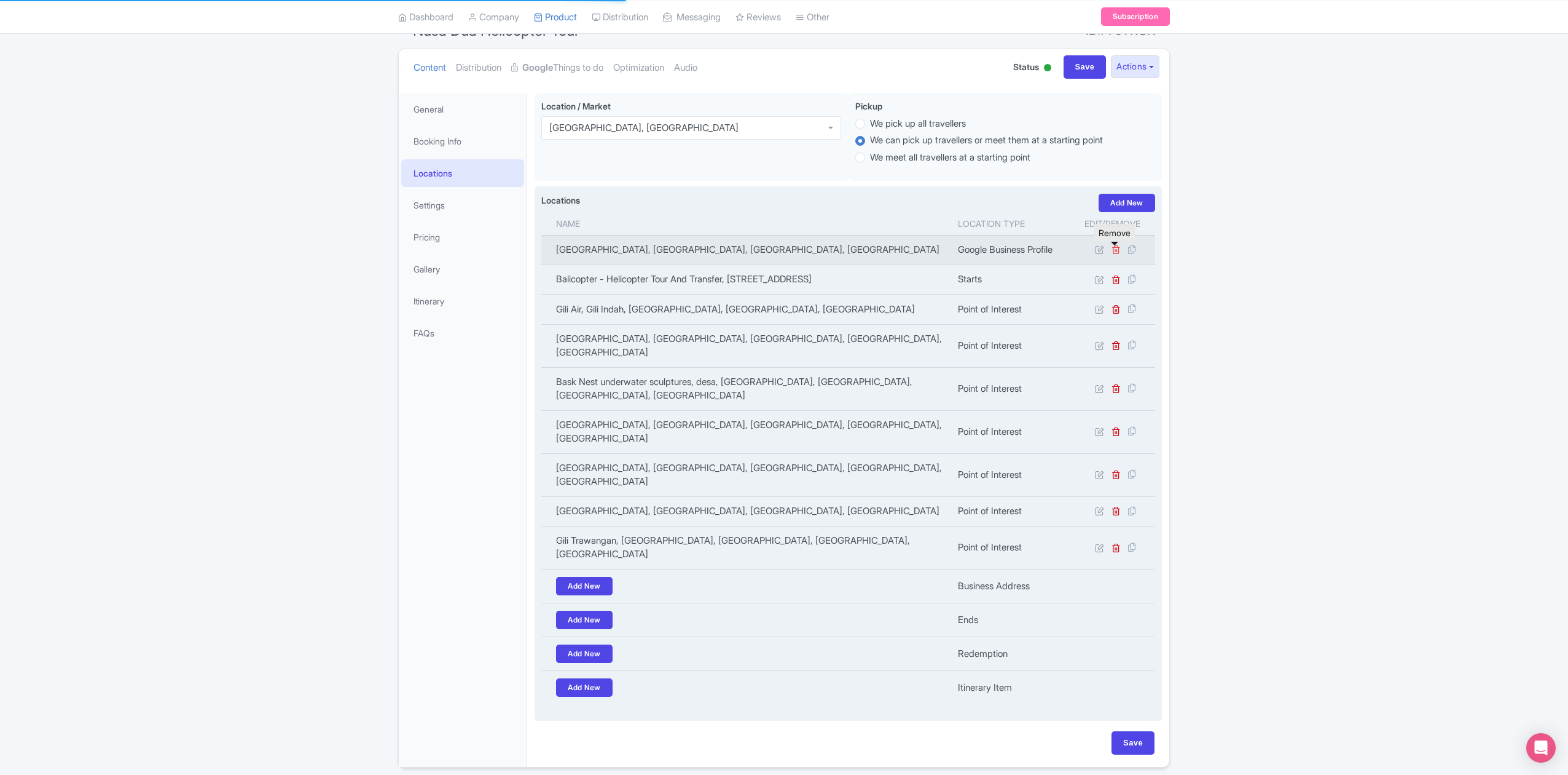
click at [1116, 254] on icon at bounding box center [1116, 249] width 9 height 9
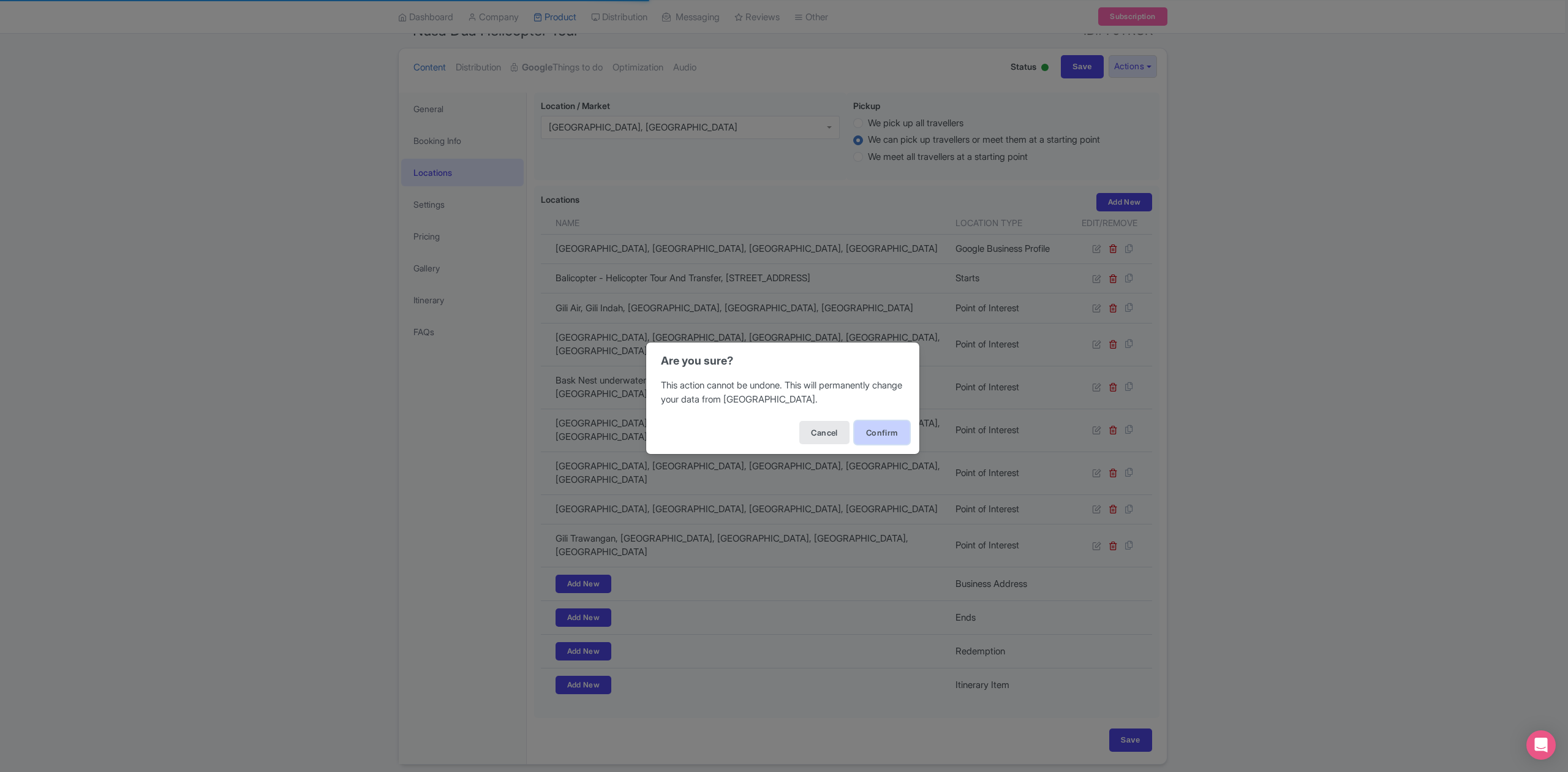
click at [885, 431] on button "Confirm" at bounding box center [882, 432] width 55 height 23
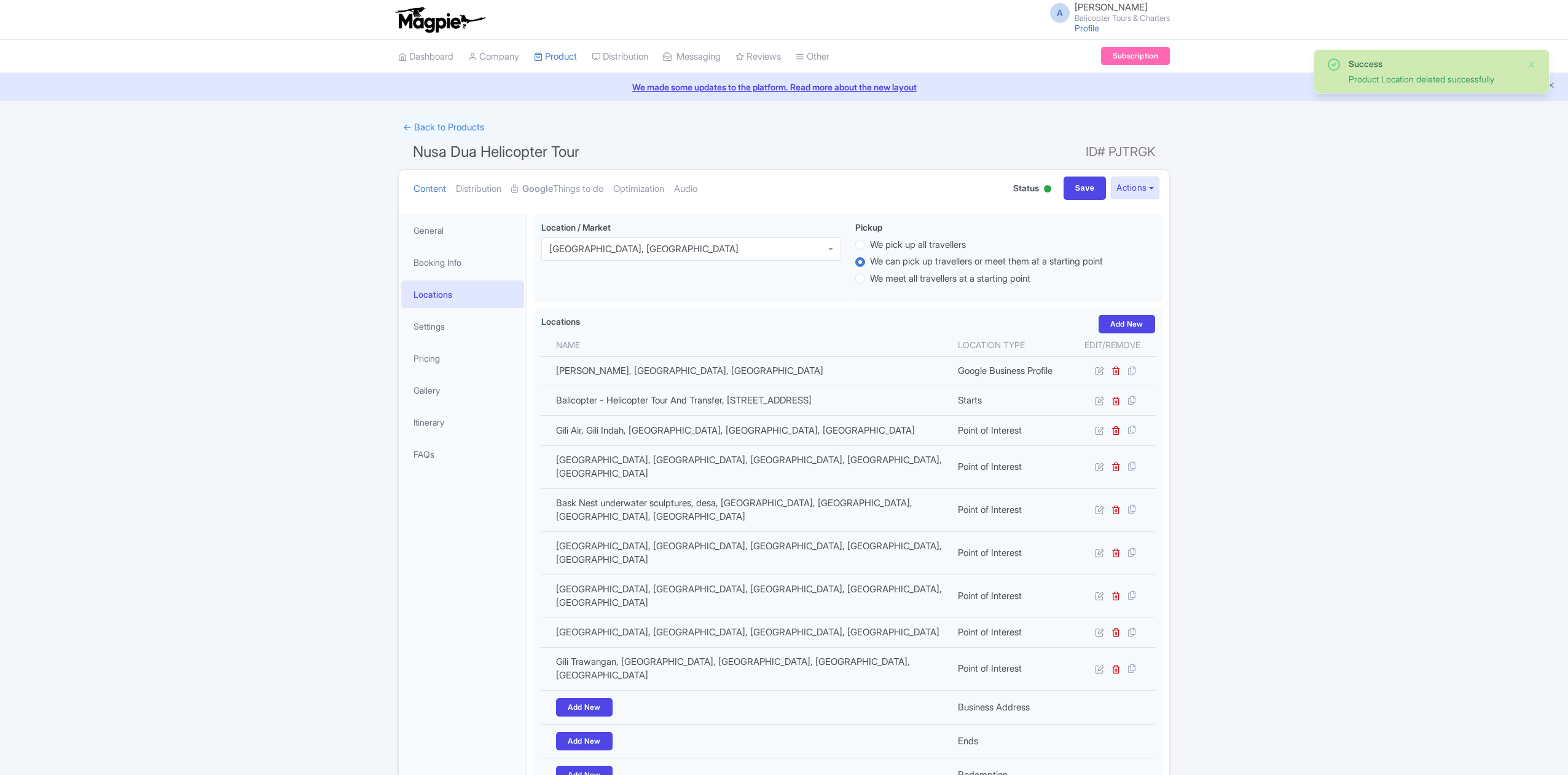
scroll to position [141, 0]
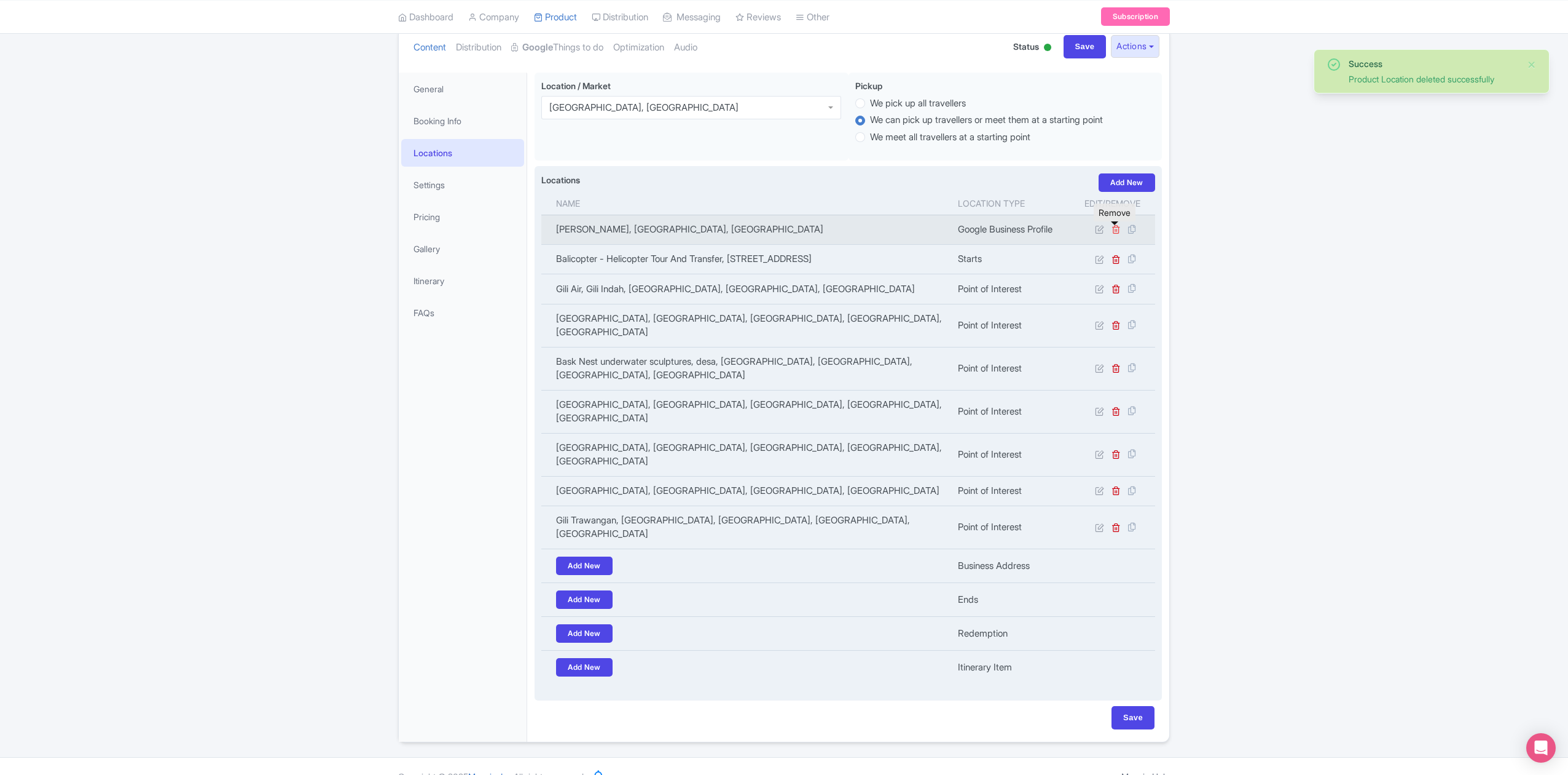
click at [1114, 229] on icon at bounding box center [1116, 229] width 9 height 9
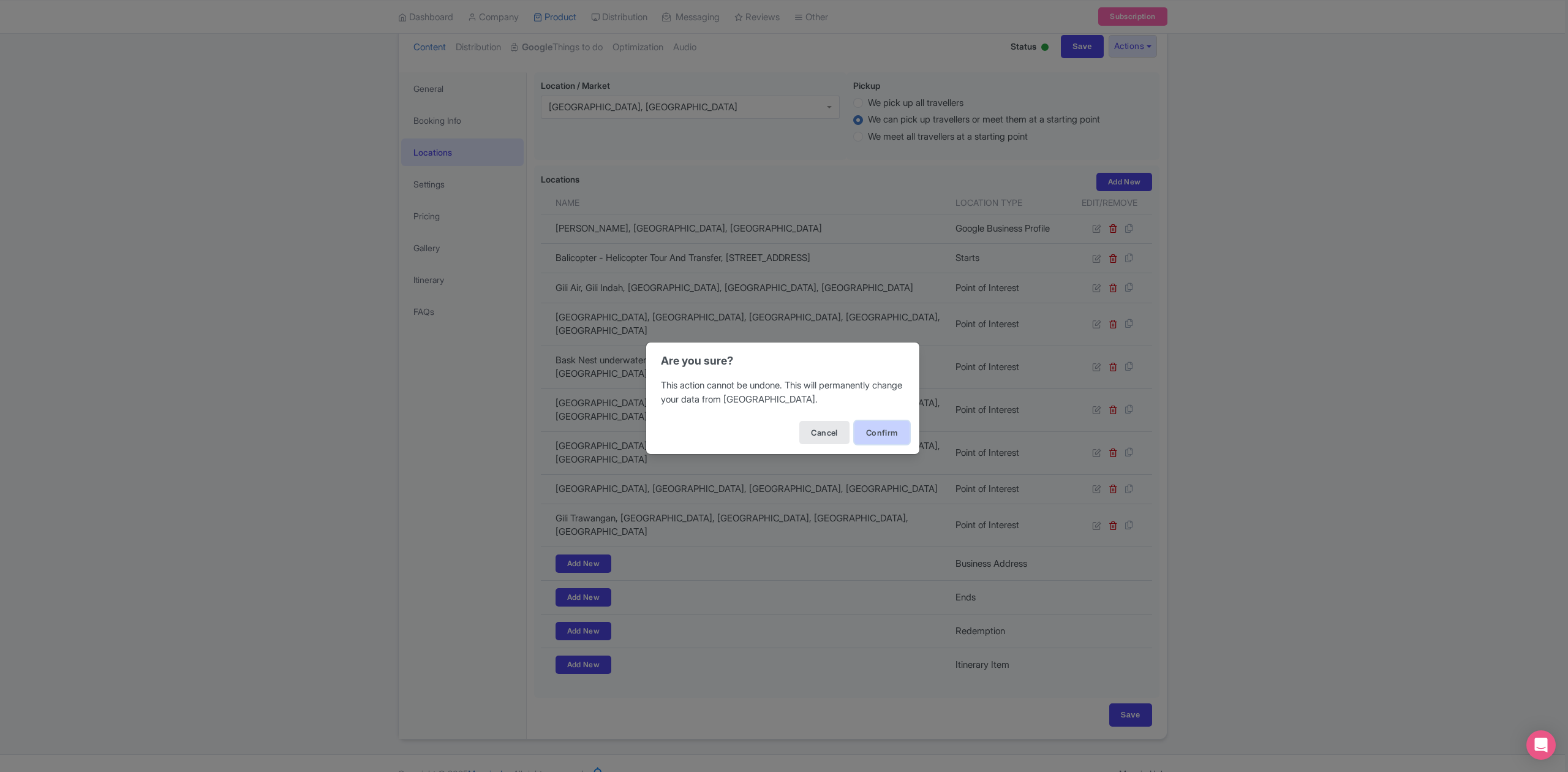
click at [885, 437] on button "Confirm" at bounding box center [882, 432] width 55 height 23
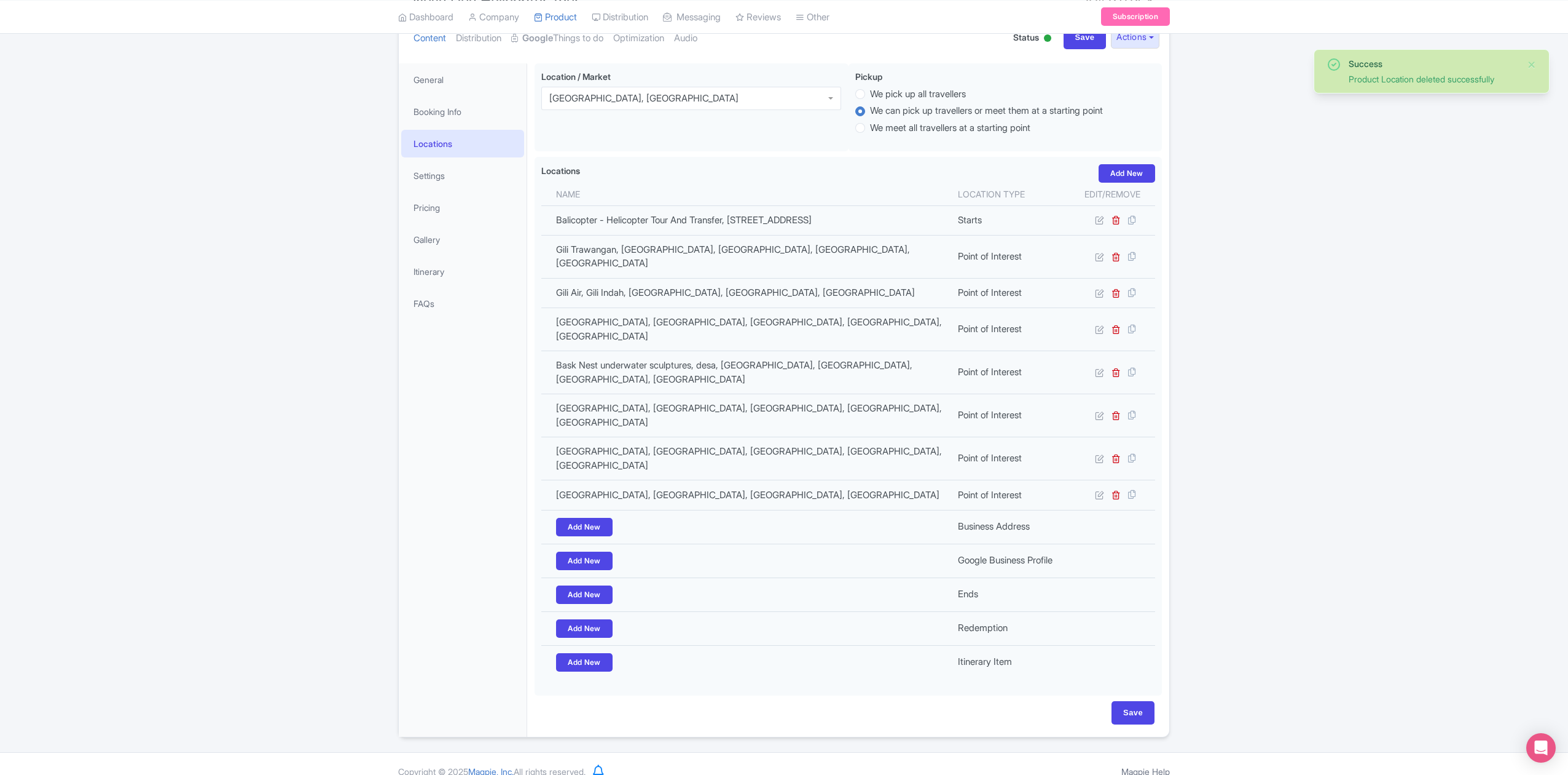
scroll to position [146, 0]
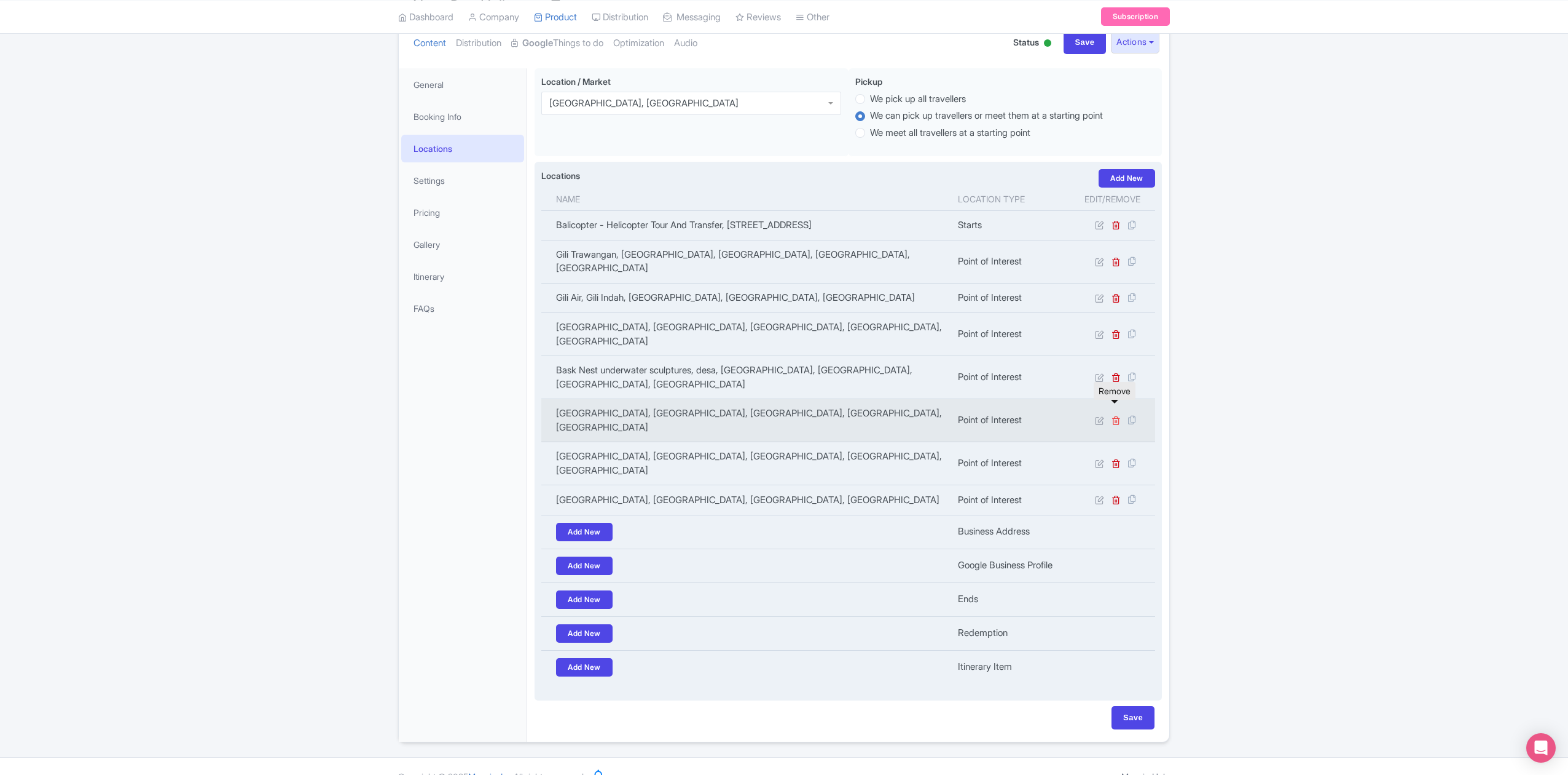
click at [1116, 416] on icon at bounding box center [1116, 420] width 9 height 9
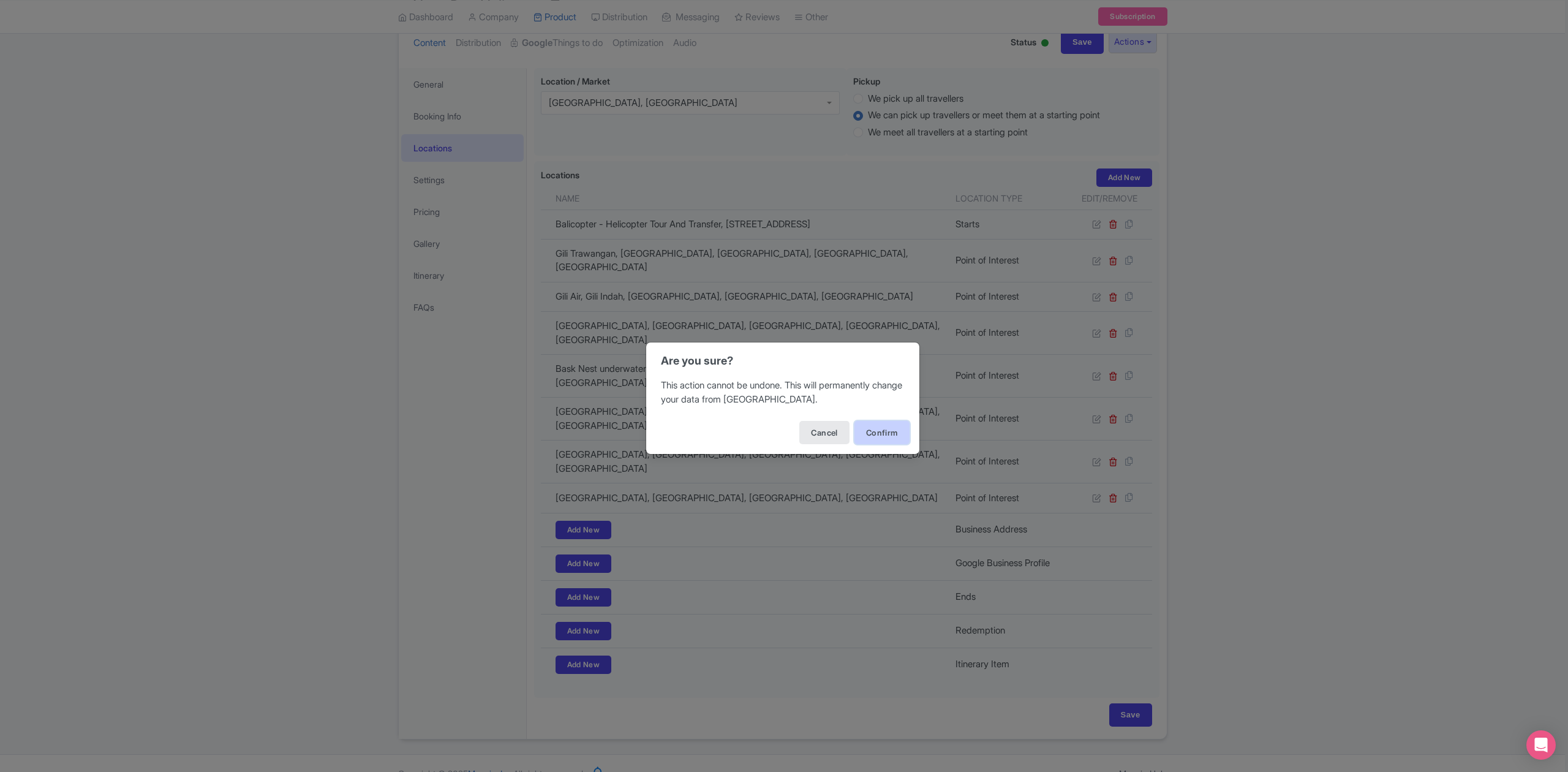
click at [888, 431] on button "Confirm" at bounding box center [882, 432] width 55 height 23
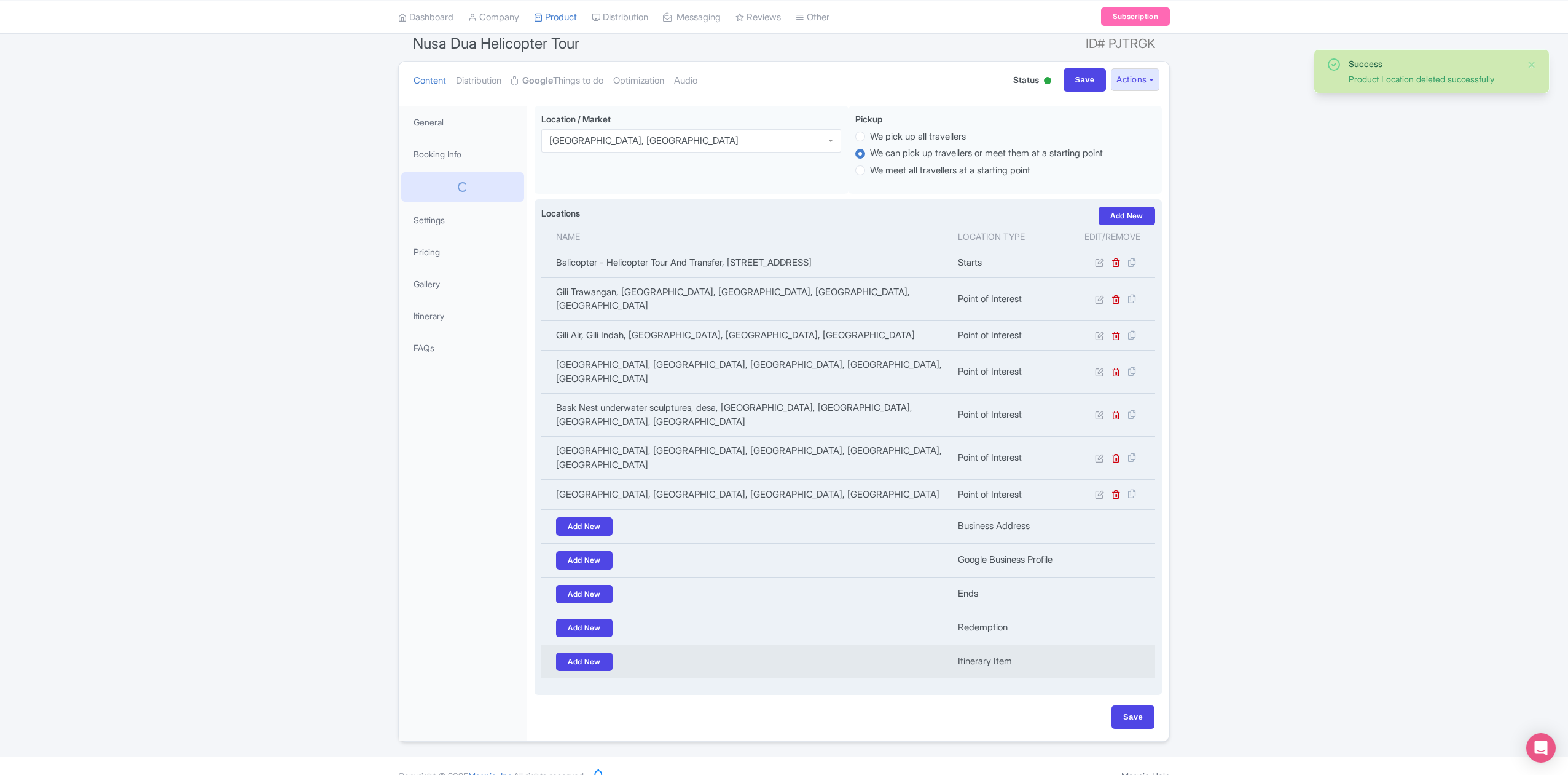
scroll to position [103, 0]
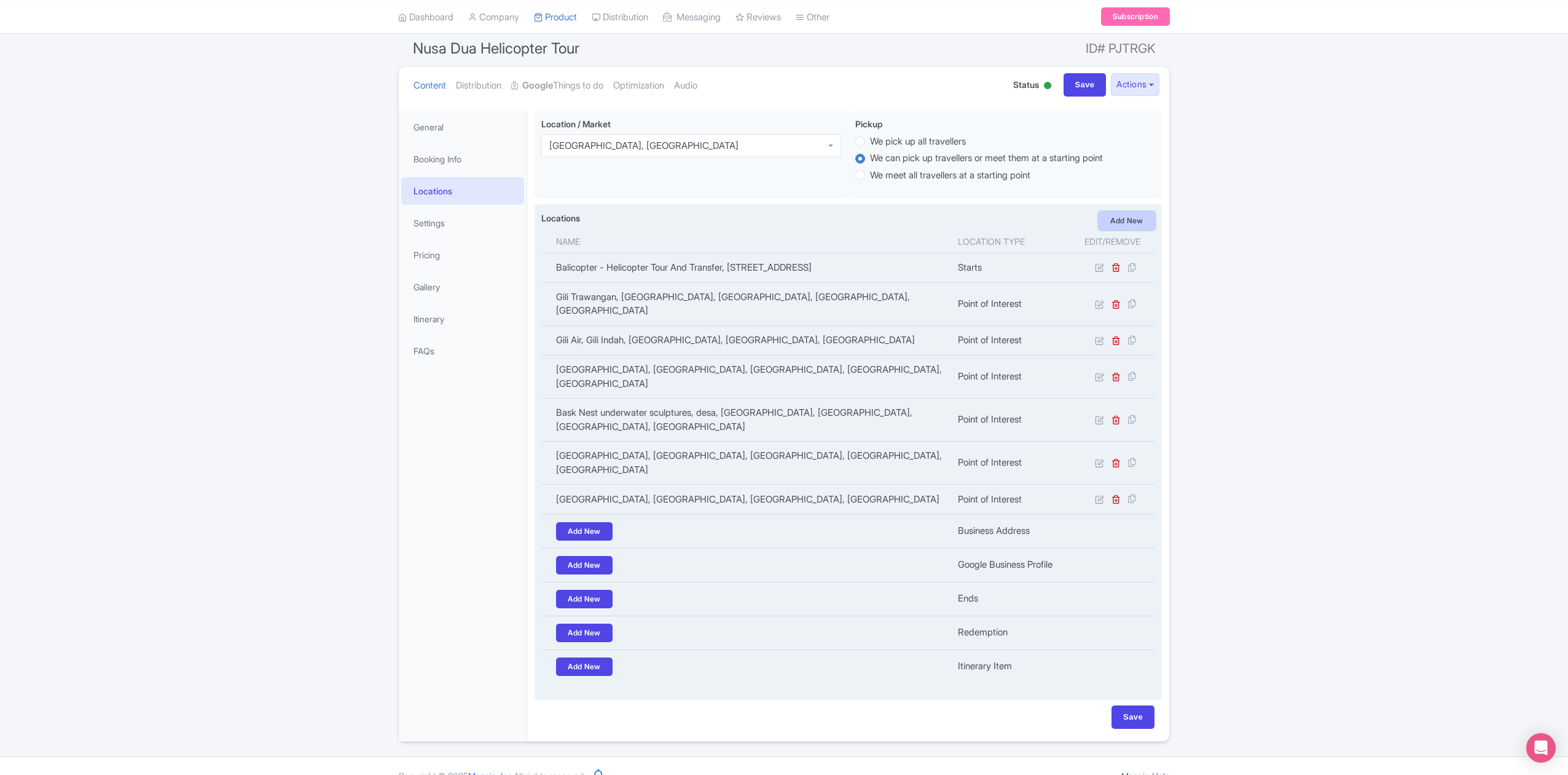
click at [1133, 220] on link "Add New" at bounding box center [1127, 220] width 57 height 18
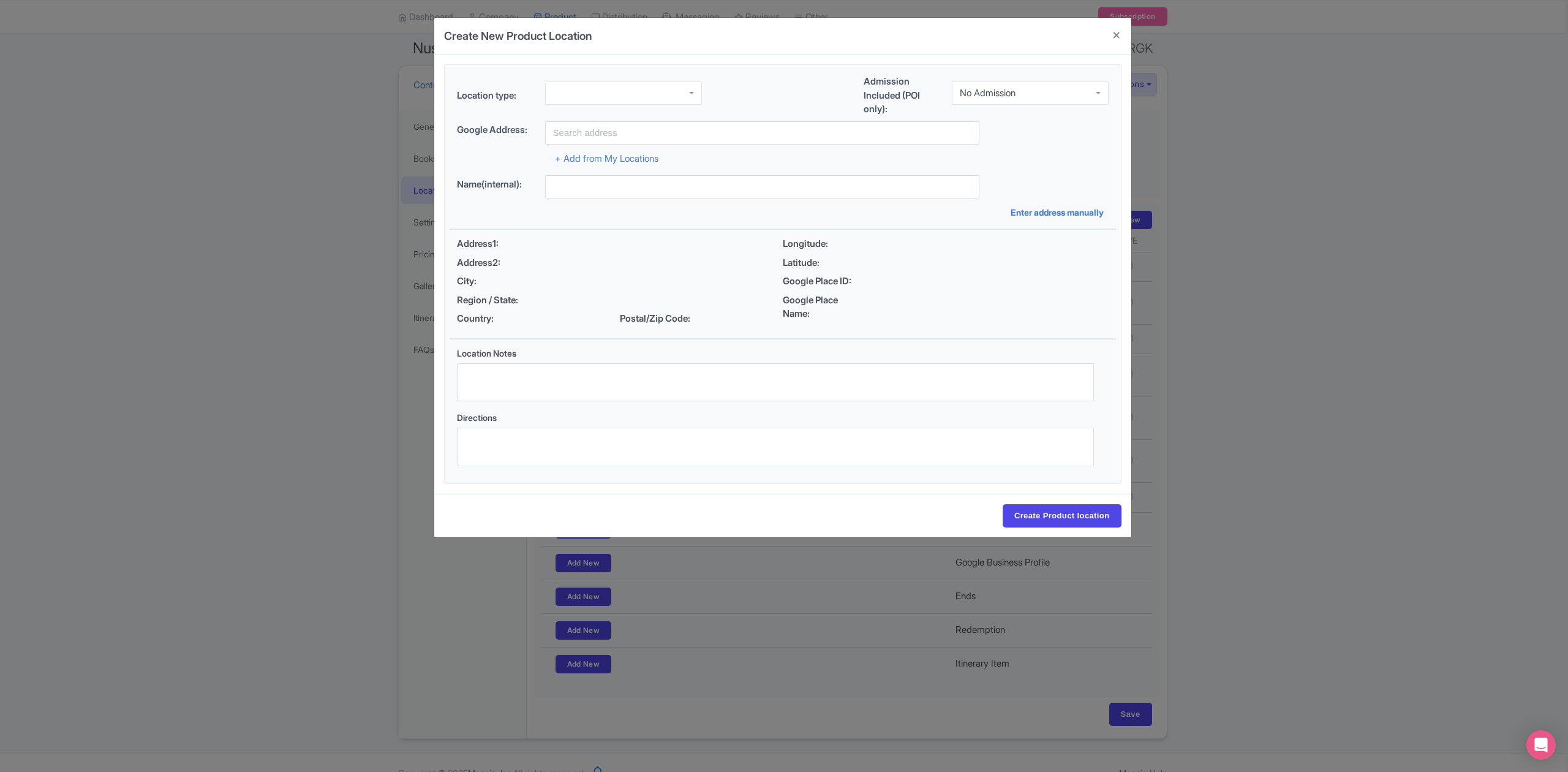
click at [647, 91] on div at bounding box center [623, 93] width 157 height 23
click at [1015, 100] on div "No Admission" at bounding box center [1030, 93] width 157 height 23
drag, startPoint x: 1019, startPoint y: 135, endPoint x: 865, endPoint y: 140, distance: 154.1
click at [799, 124] on input "text" at bounding box center [762, 132] width 434 height 23
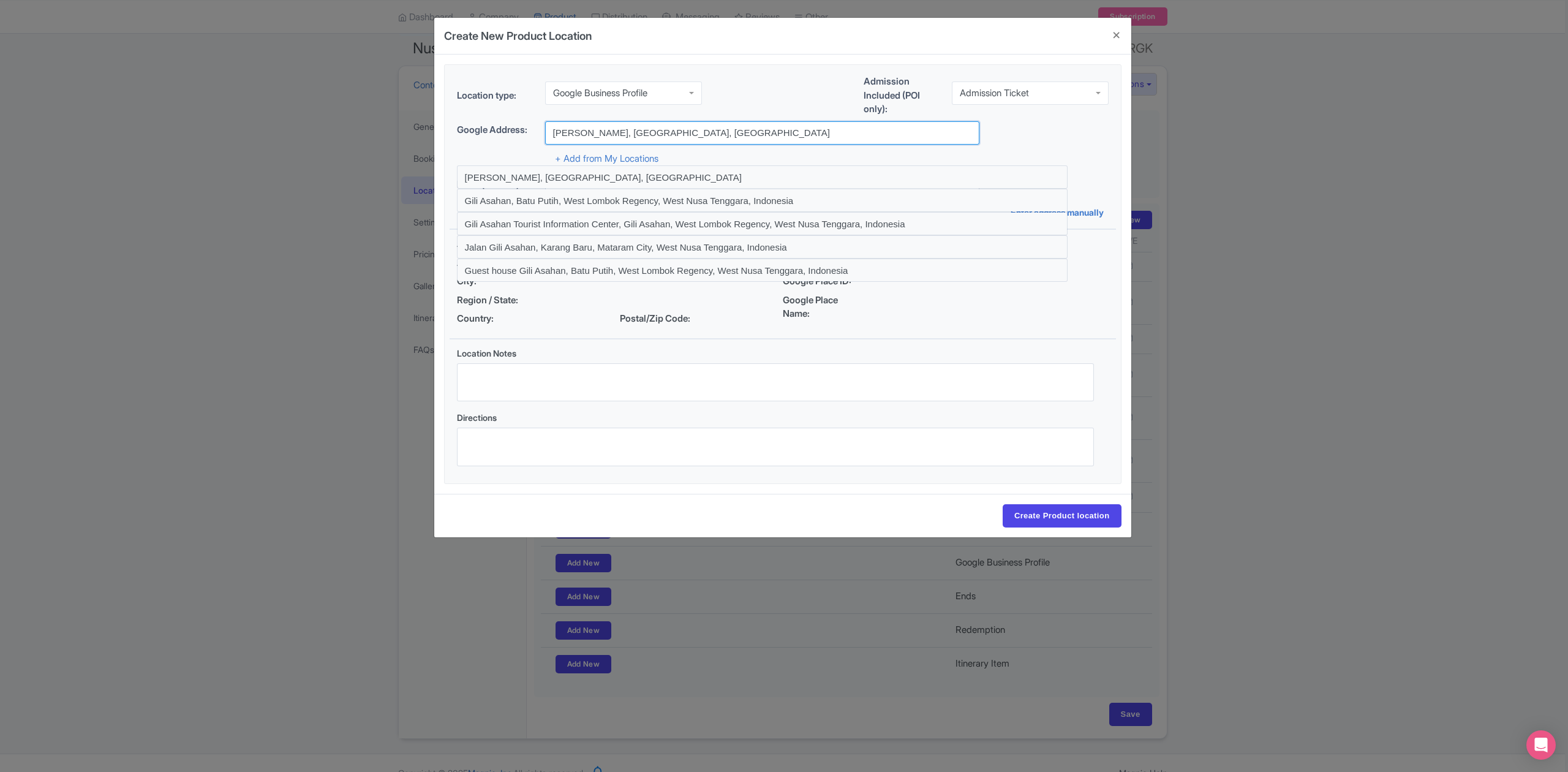
click at [611, 130] on input "Gili Asahan, West Nusa Tenggara, Indonesia" at bounding box center [762, 132] width 434 height 23
drag, startPoint x: 689, startPoint y: 136, endPoint x: 569, endPoint y: 126, distance: 120.4
click at [569, 126] on input "Gili Asahan, West Nusa Tenggara, Indonesia" at bounding box center [762, 132] width 434 height 23
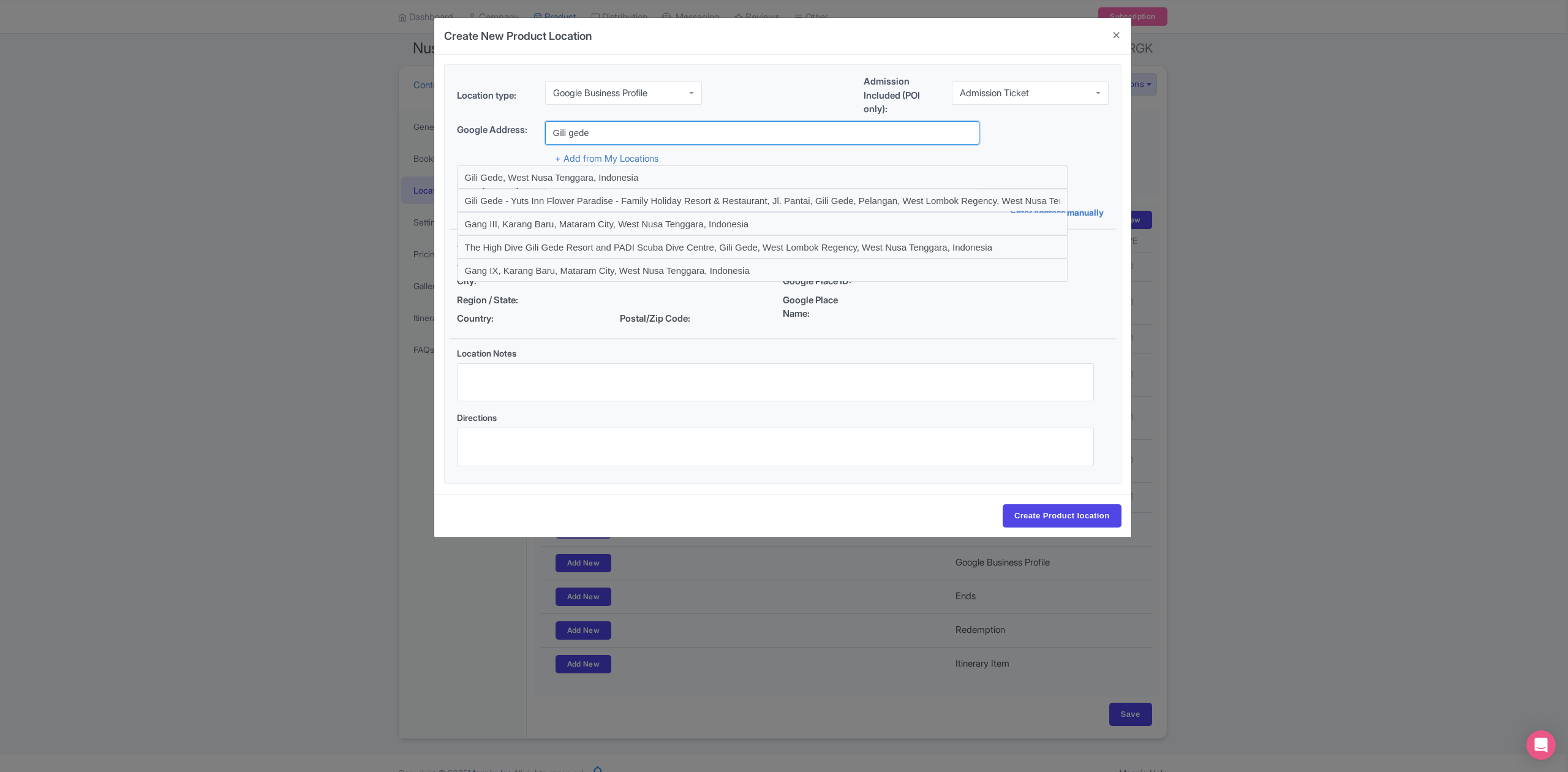
type input "Gili gede"
click at [896, 153] on div "+ Add from My Locations" at bounding box center [783, 155] width 652 height 21
click at [605, 125] on input "Gili gede" at bounding box center [762, 132] width 434 height 23
click at [1003, 504] on input "Create Product location" at bounding box center [1062, 516] width 119 height 23
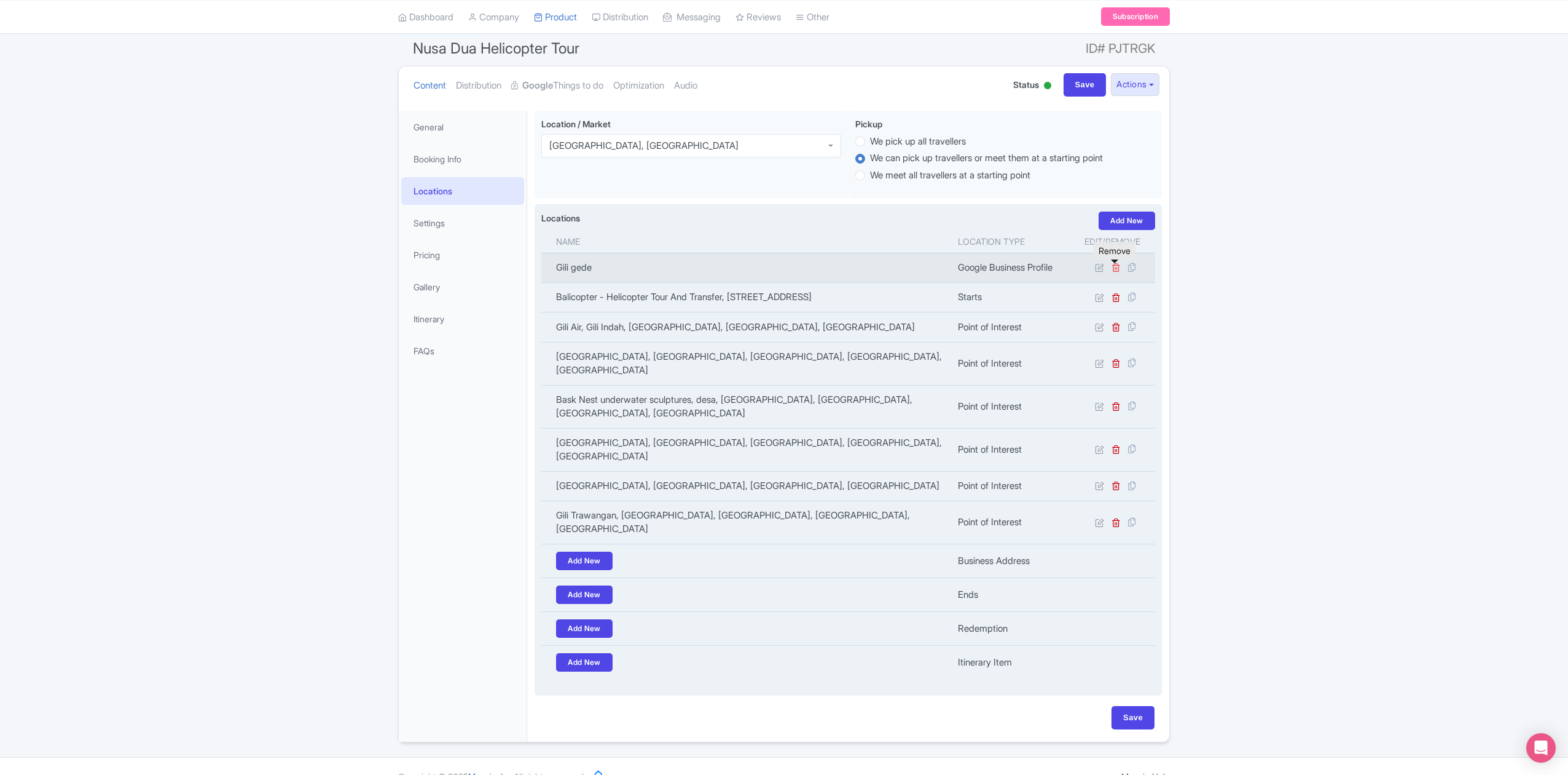
click at [1112, 270] on icon at bounding box center [1116, 267] width 9 height 9
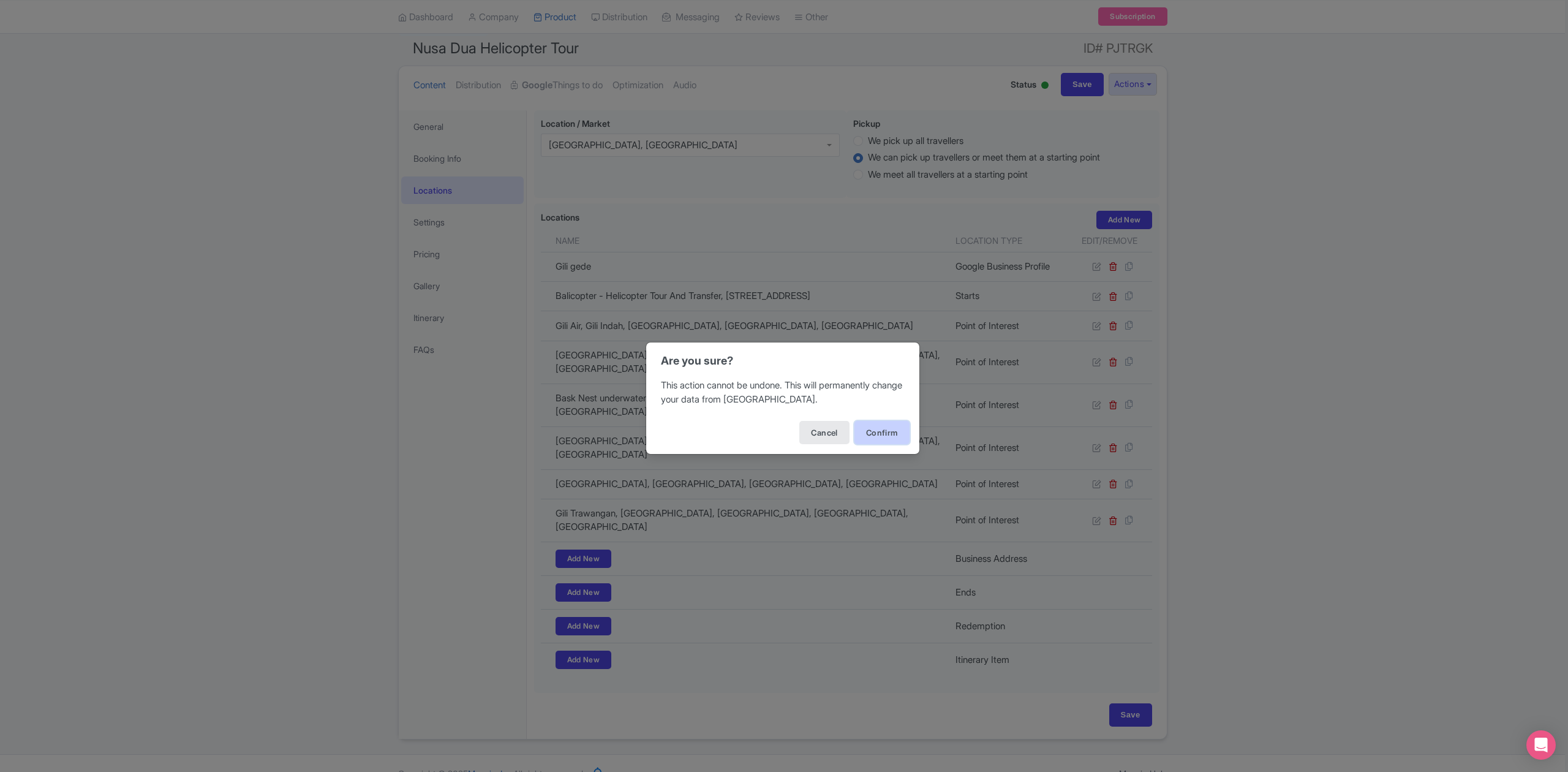
click at [871, 437] on button "Confirm" at bounding box center [882, 432] width 55 height 23
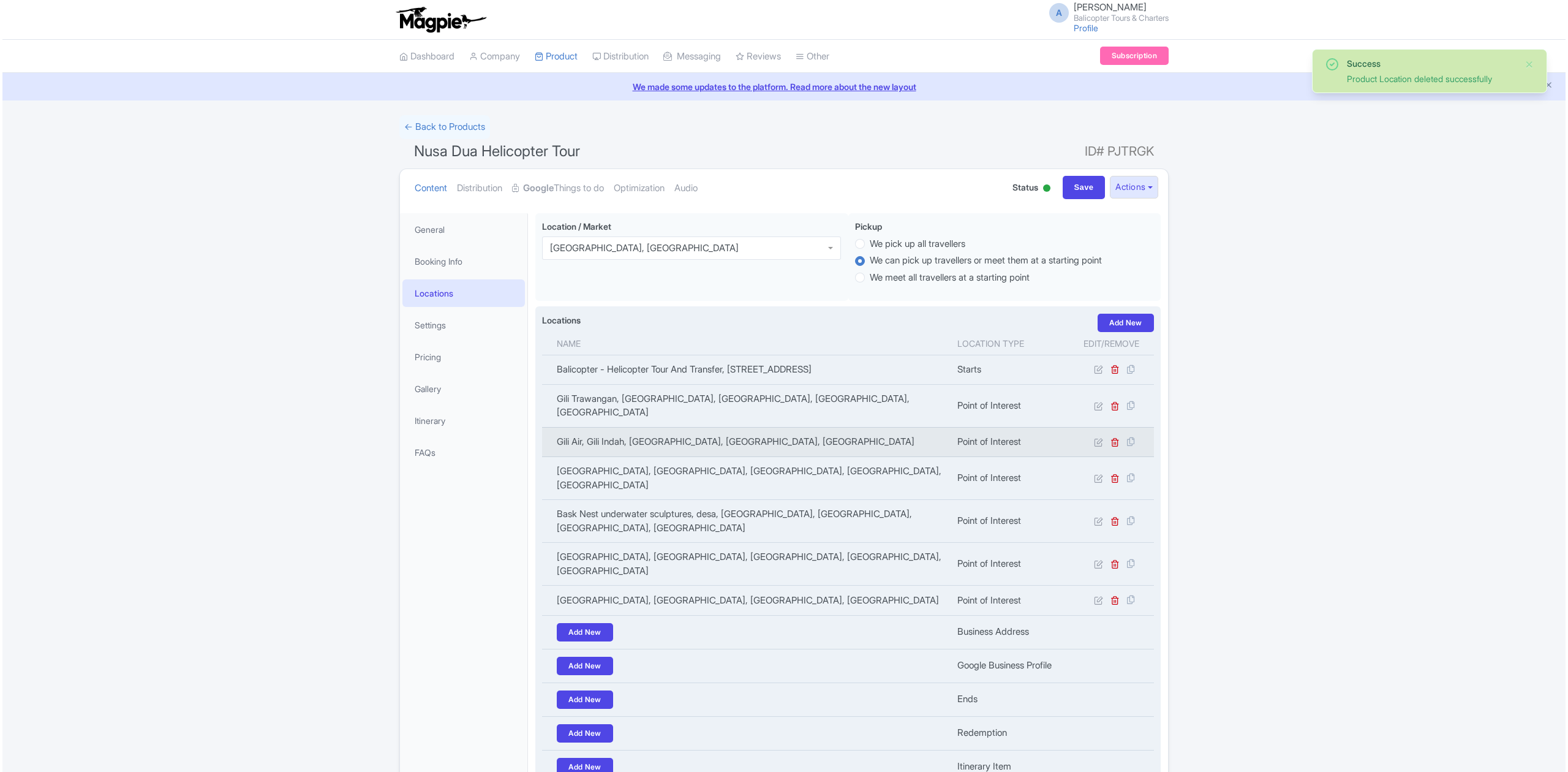
scroll to position [103, 0]
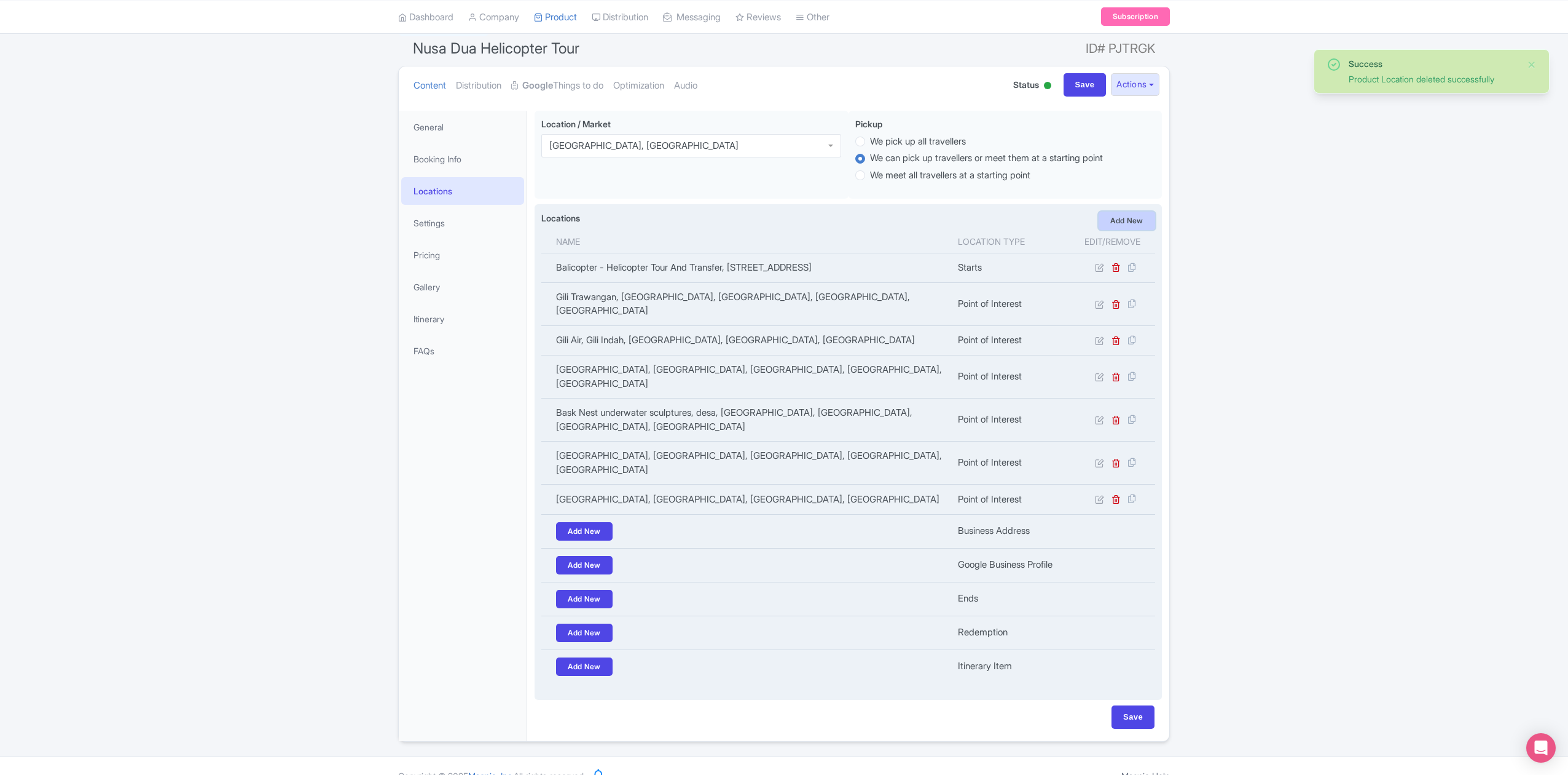
click at [1131, 222] on link "Add New" at bounding box center [1127, 220] width 57 height 18
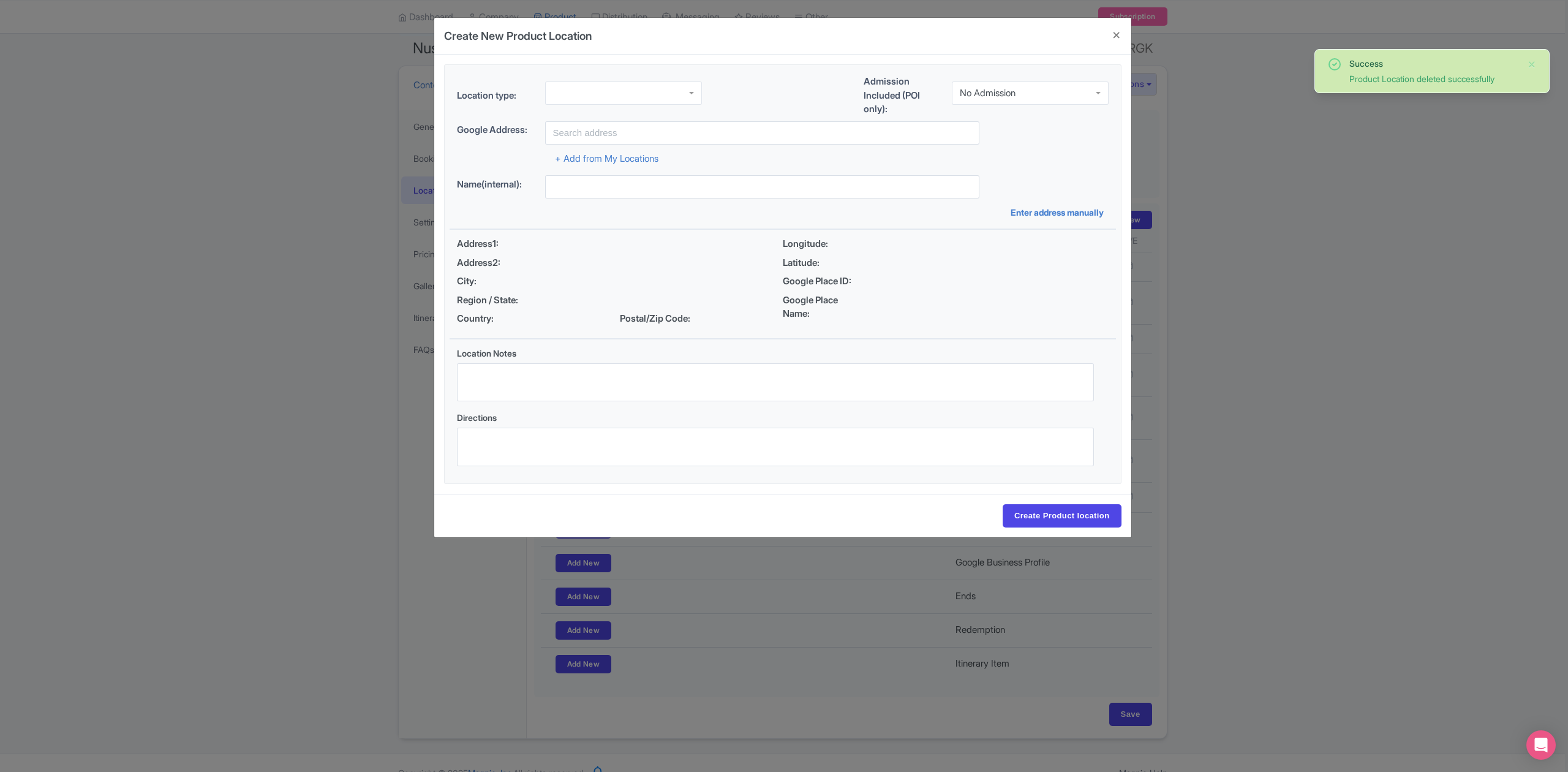
click at [646, 89] on div at bounding box center [623, 93] width 157 height 23
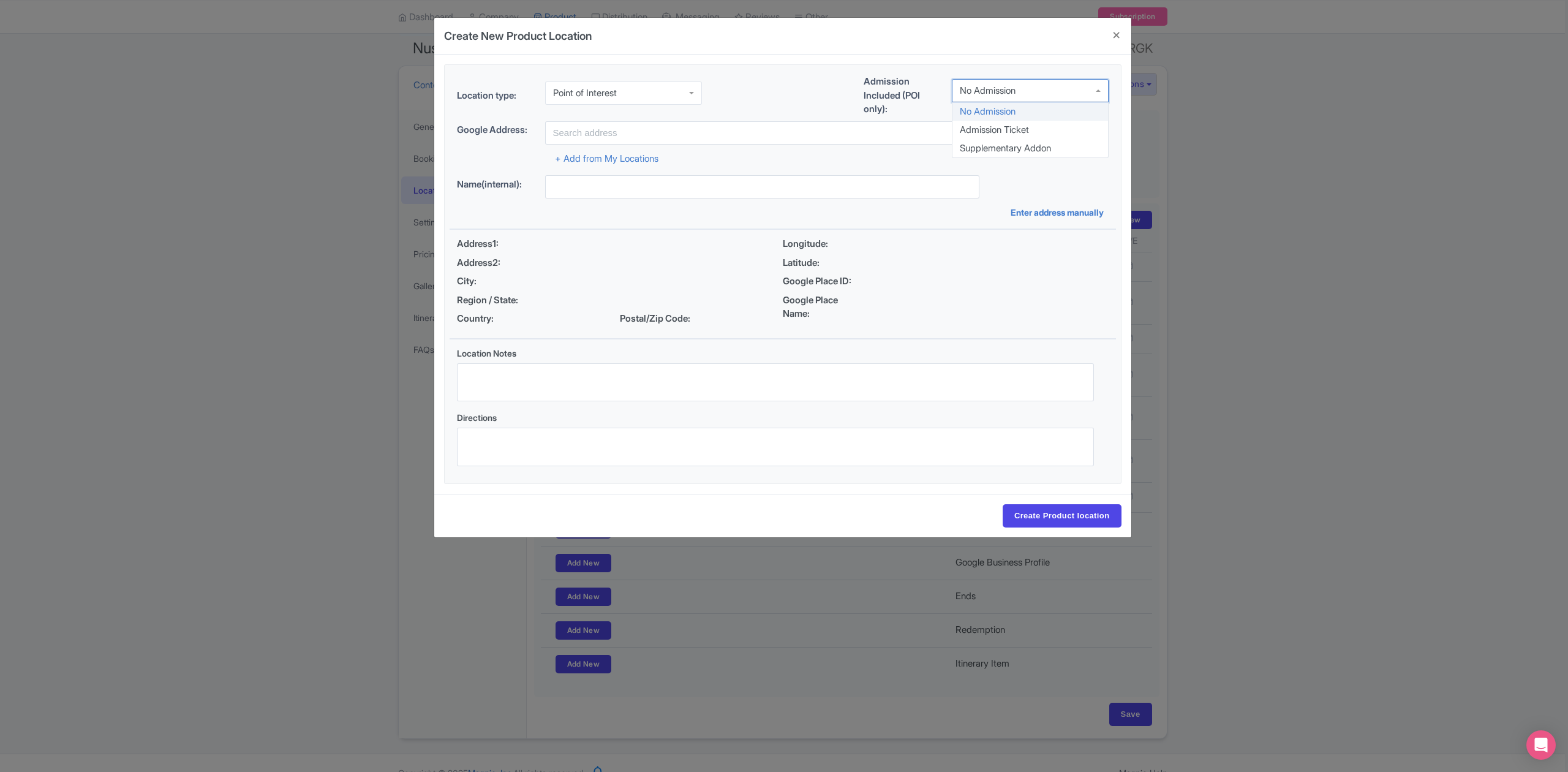
click at [998, 93] on div "No Admission" at bounding box center [987, 90] width 56 height 11
click at [755, 130] on input "text" at bounding box center [762, 132] width 434 height 23
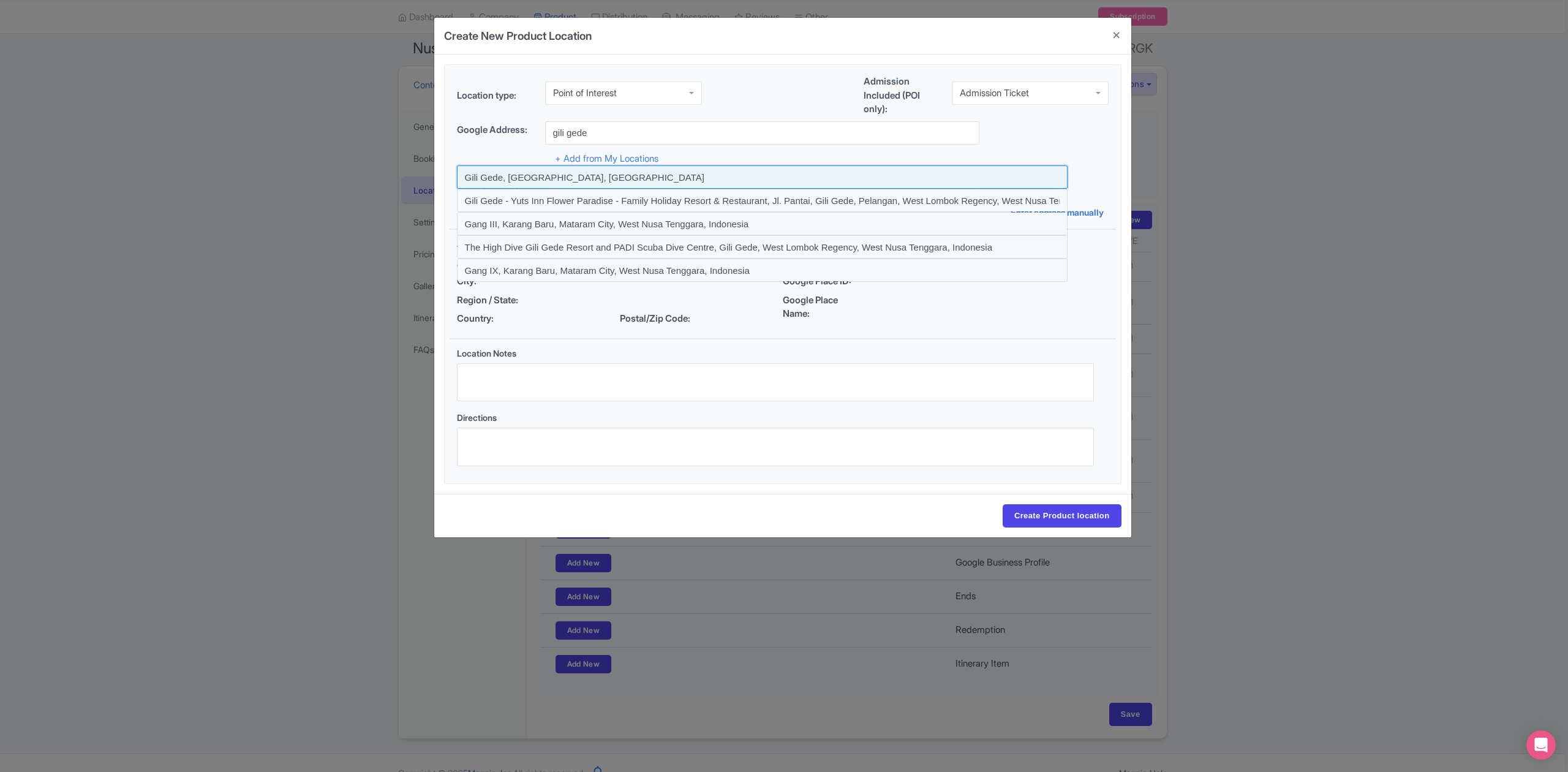
click at [515, 180] on input at bounding box center [763, 177] width 611 height 23
type input "Gili Gede, [GEOGRAPHIC_DATA], [GEOGRAPHIC_DATA]"
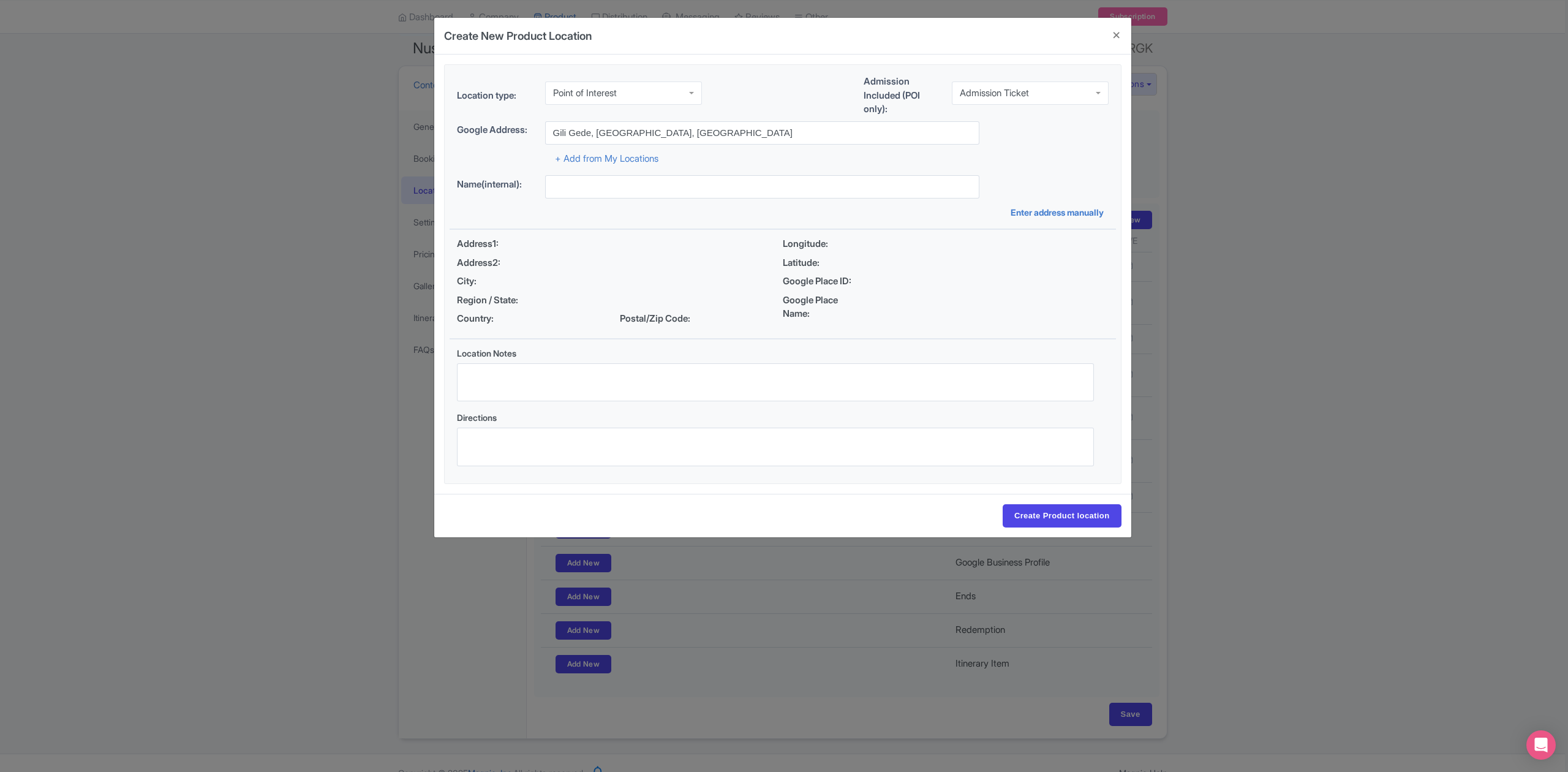
type input "Gili Gede, [GEOGRAPHIC_DATA], [GEOGRAPHIC_DATA]"
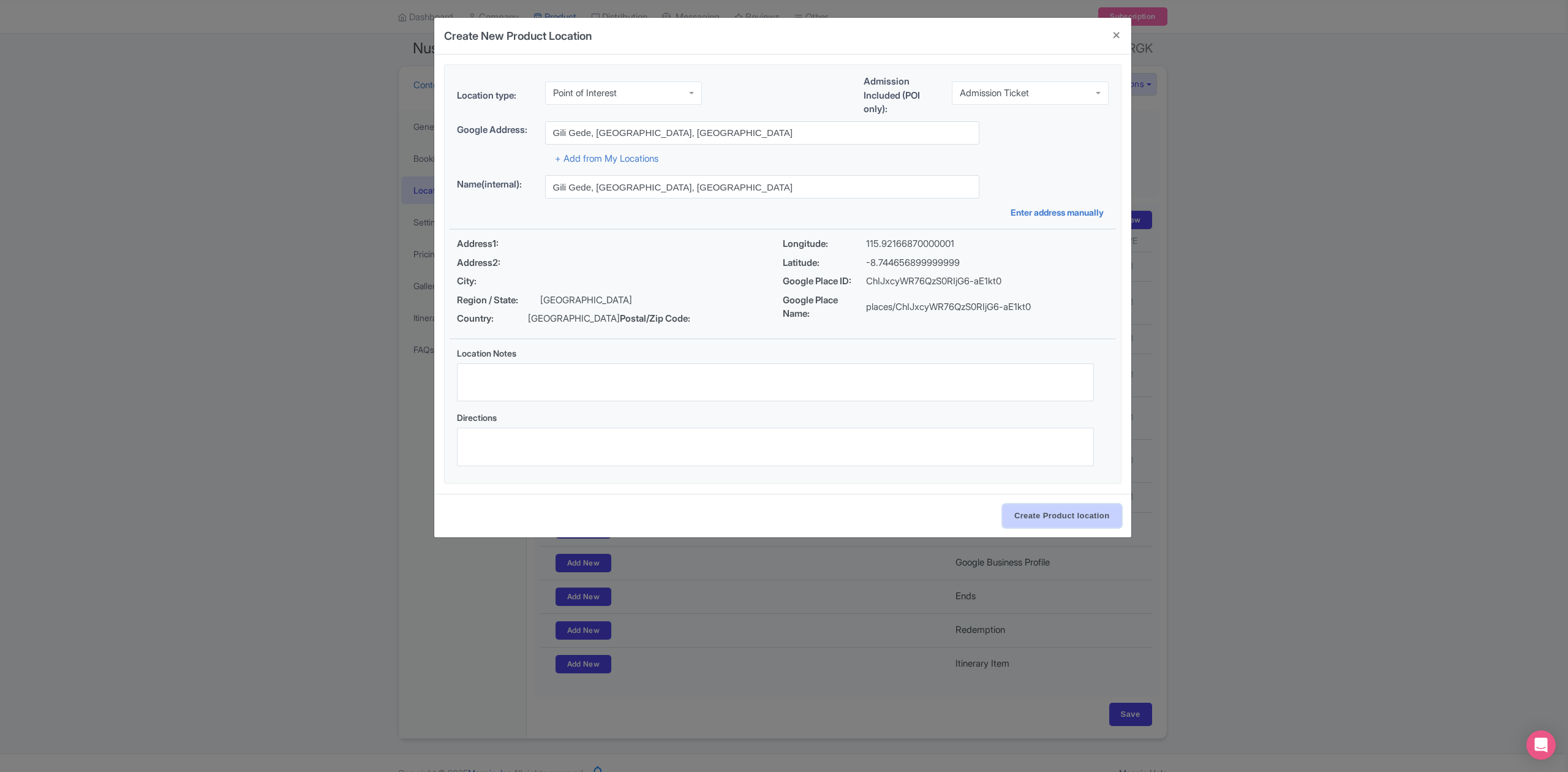
click at [1076, 517] on input "Create Product location" at bounding box center [1062, 516] width 119 height 23
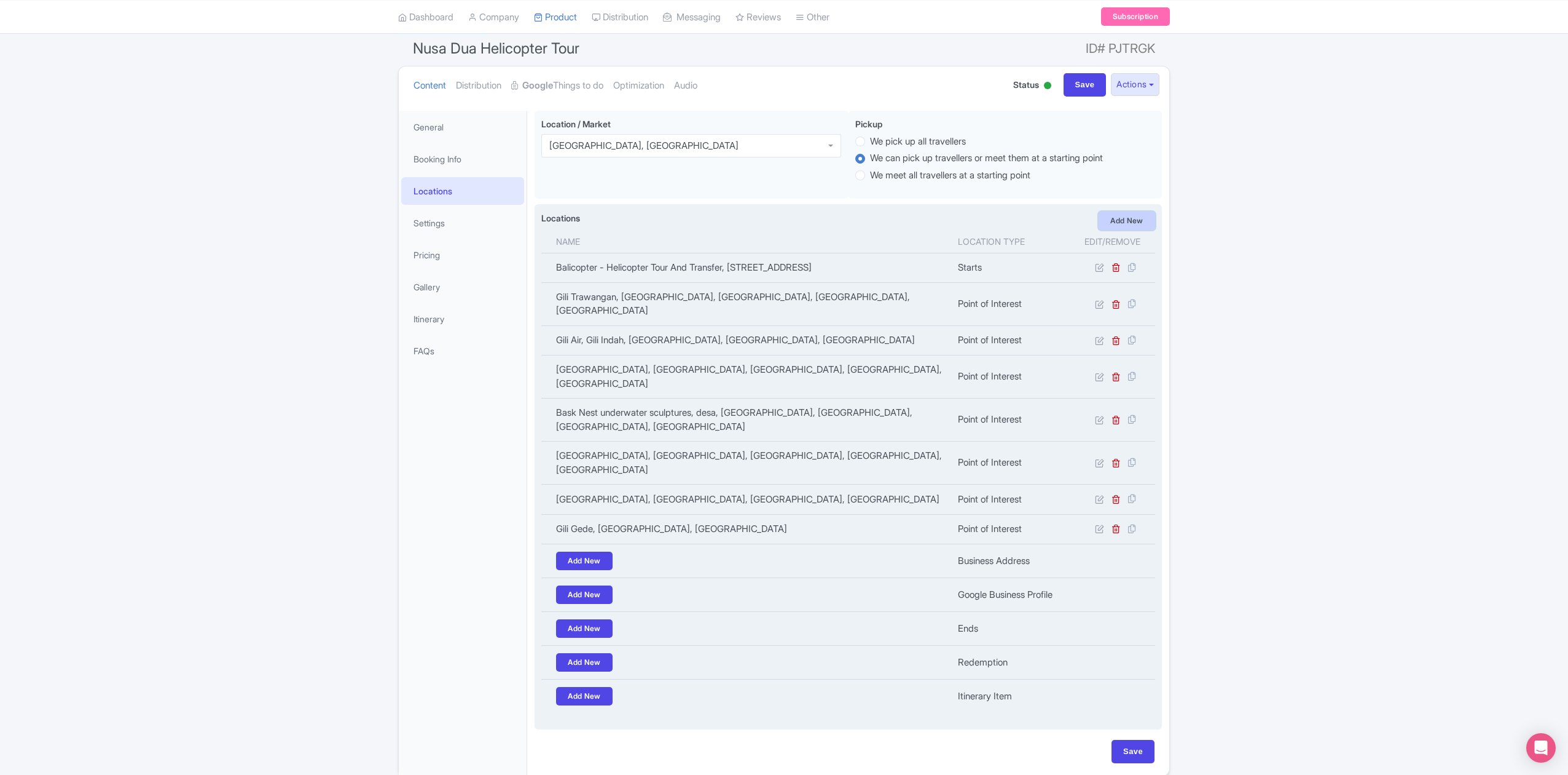
click at [1144, 217] on link "Add New" at bounding box center [1127, 220] width 57 height 18
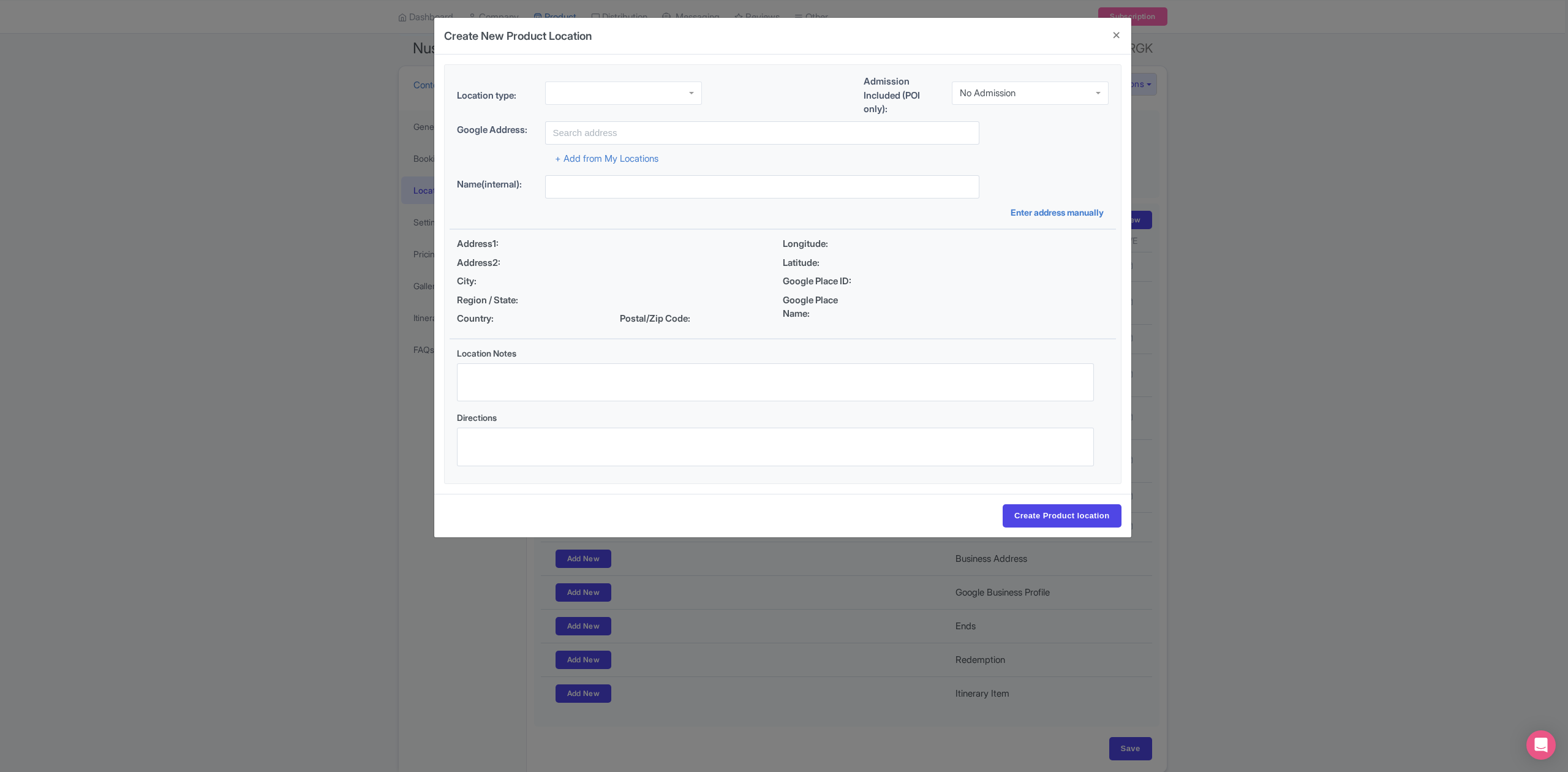
click at [659, 94] on div at bounding box center [623, 93] width 157 height 23
click at [1004, 91] on div "No Admission" at bounding box center [987, 93] width 56 height 11
click at [716, 131] on input "text" at bounding box center [762, 132] width 434 height 23
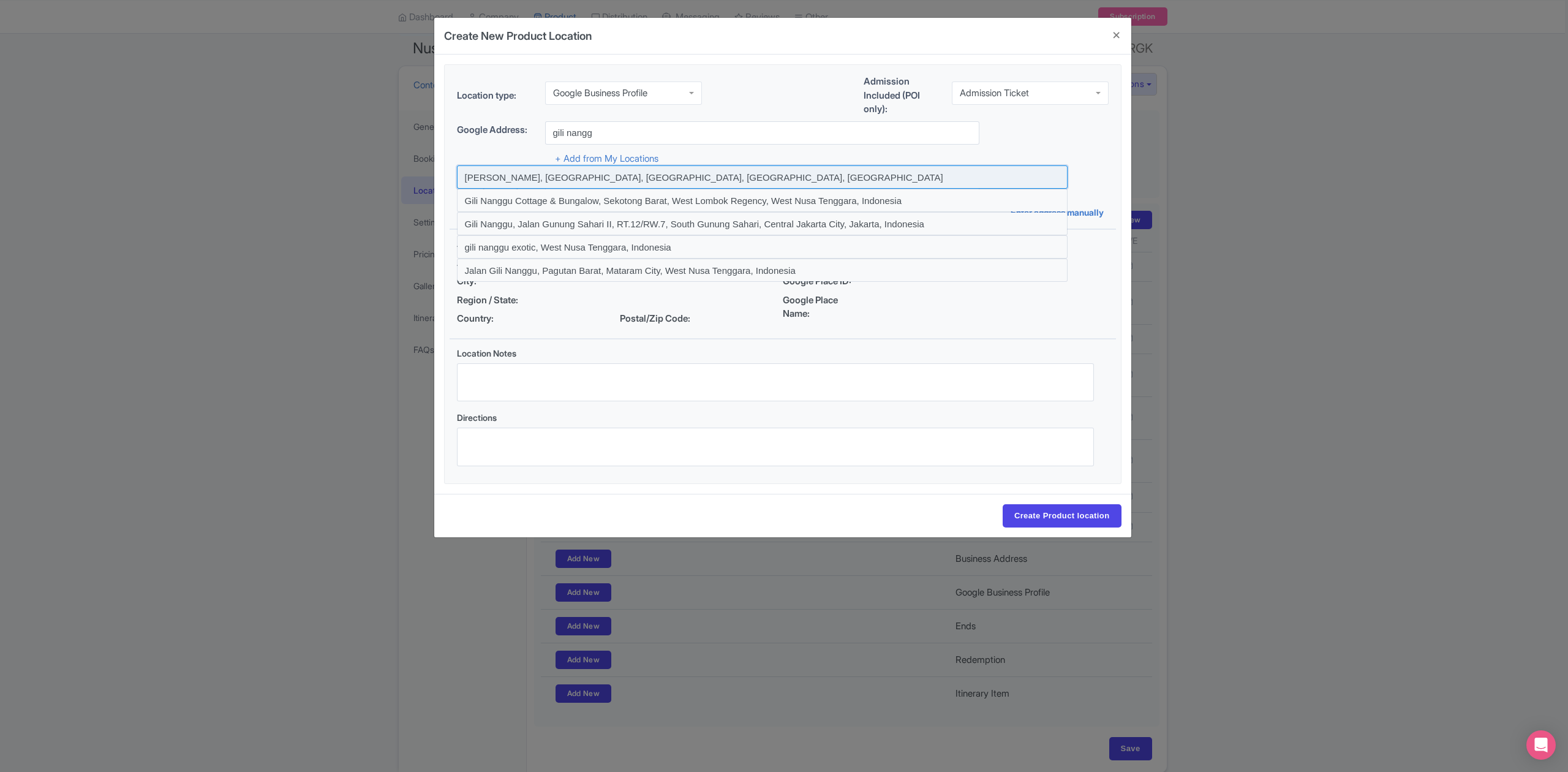
click at [709, 181] on input at bounding box center [763, 177] width 611 height 23
type input "[PERSON_NAME], [GEOGRAPHIC_DATA], [GEOGRAPHIC_DATA], [GEOGRAPHIC_DATA], [GEOGRA…"
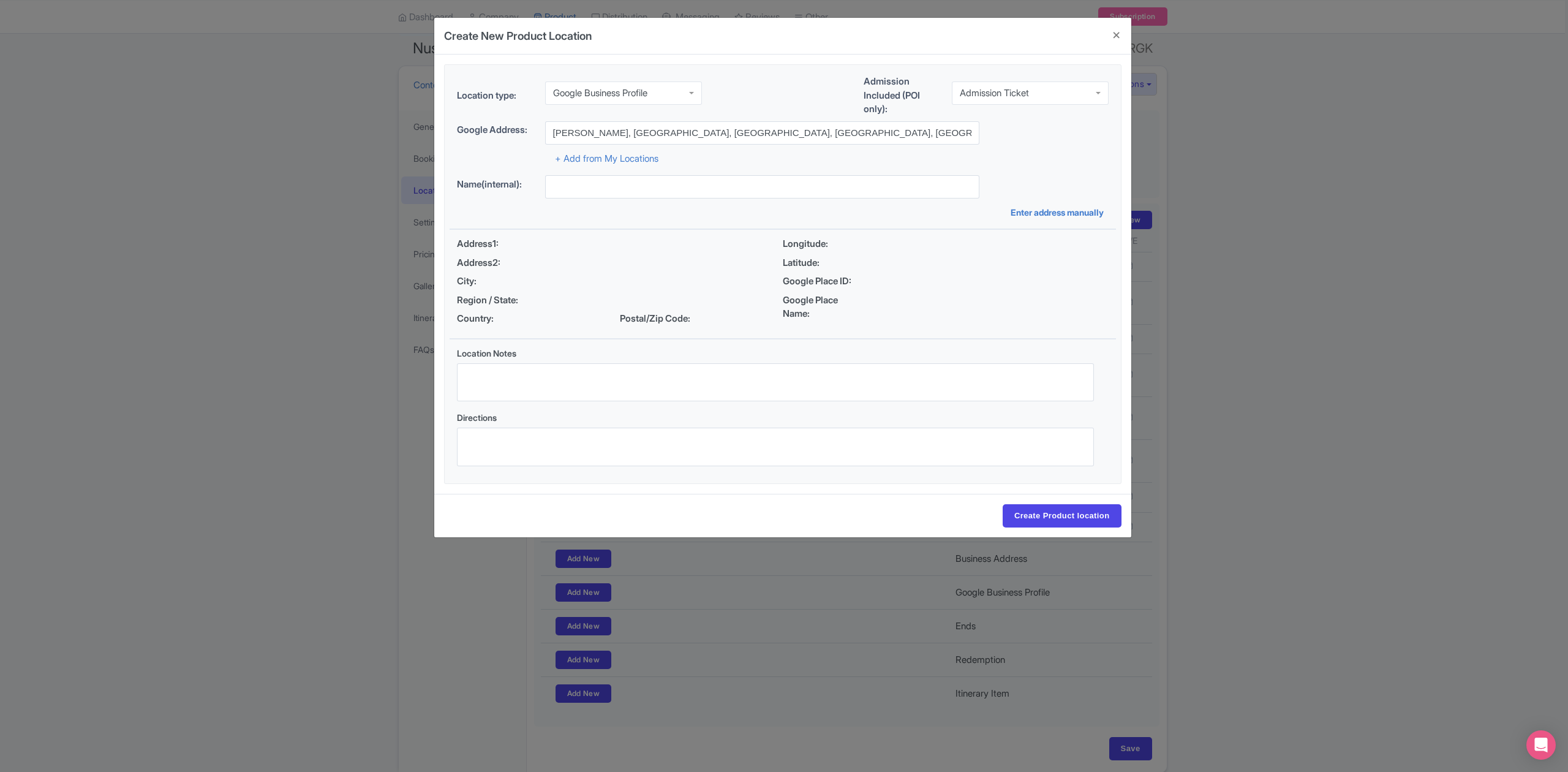
type input "[PERSON_NAME], [GEOGRAPHIC_DATA], [GEOGRAPHIC_DATA], [GEOGRAPHIC_DATA], [GEOGRA…"
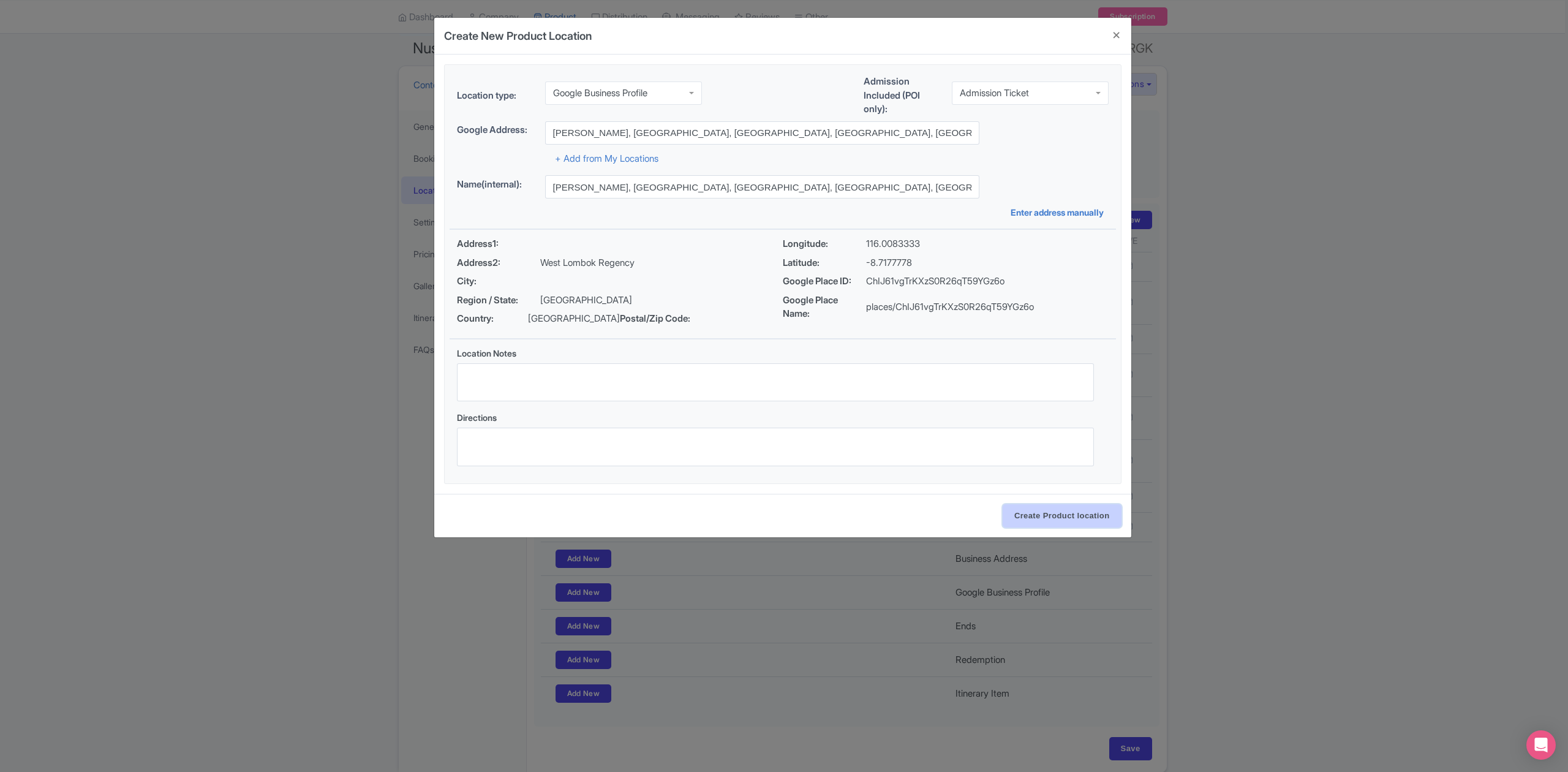
click at [1051, 518] on input "Create Product location" at bounding box center [1062, 516] width 119 height 23
click at [663, 229] on form "Location type: Google Business Profile Google Business Profile Business Address…" at bounding box center [782, 296] width 697 height 483
click at [672, 102] on div "Google Business Profile Business Address Google Business Profile Starts Ends Re…" at bounding box center [623, 93] width 157 height 23
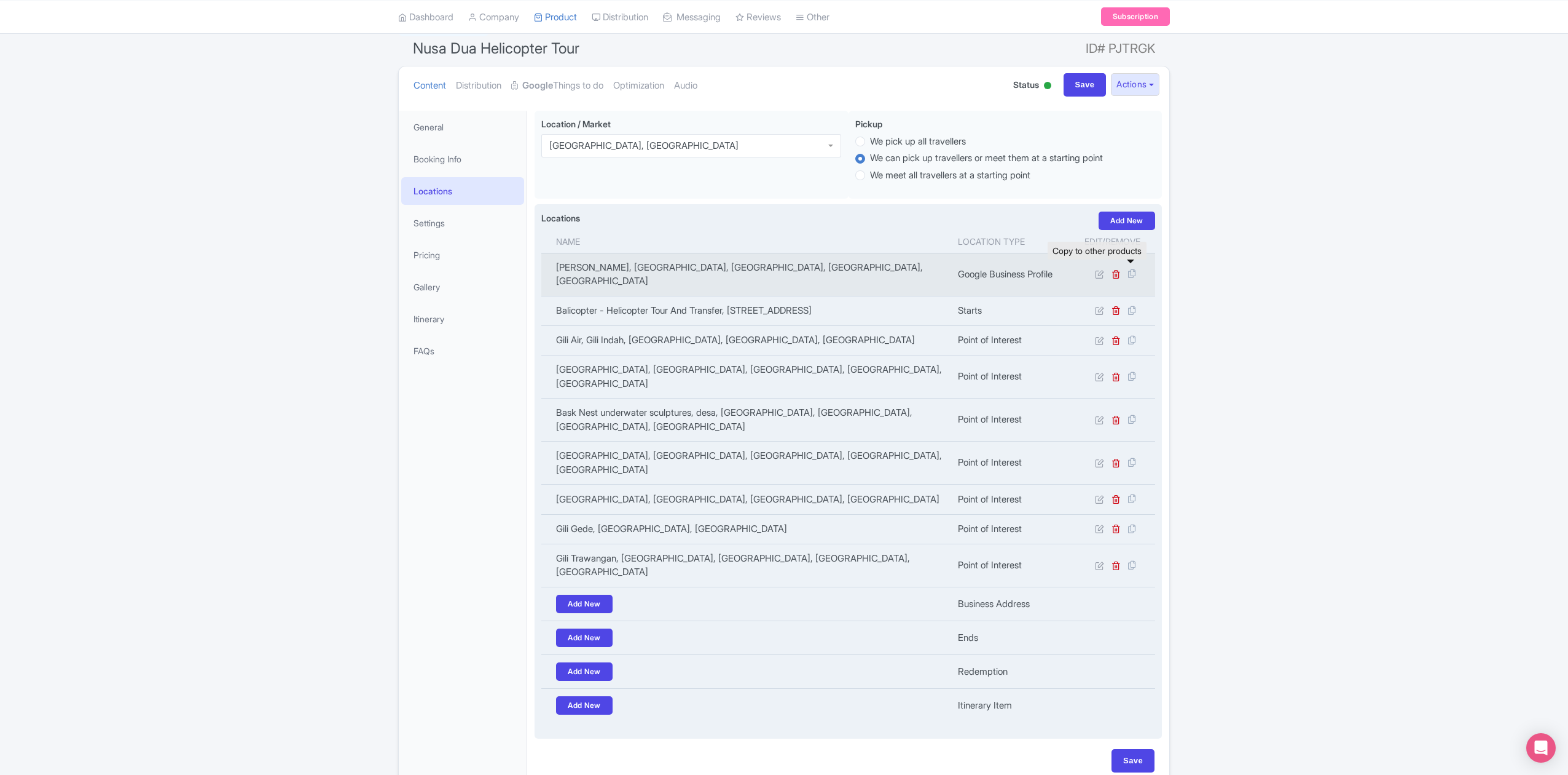
click at [1136, 268] on icon at bounding box center [1132, 273] width 17 height 11
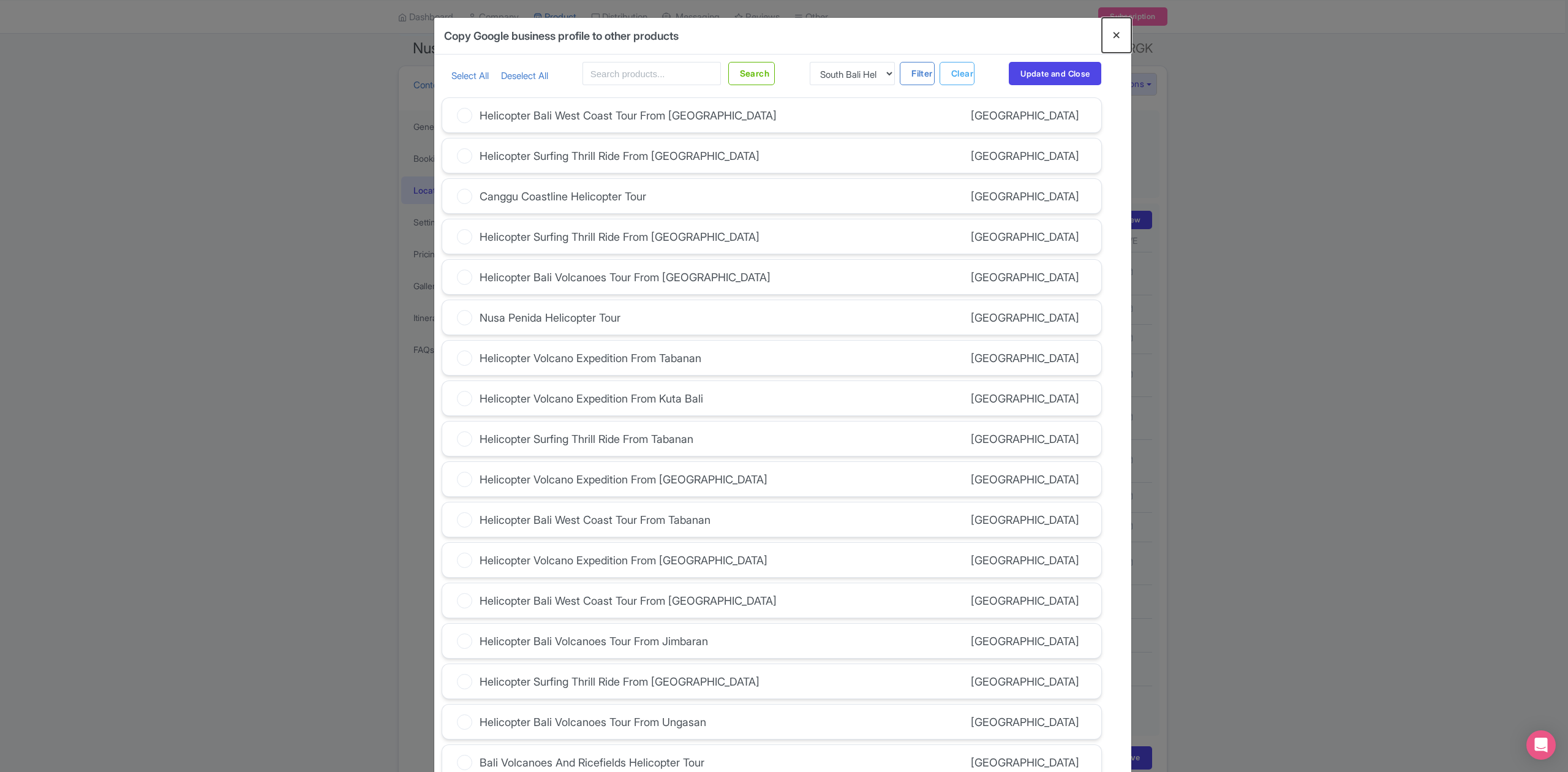
click at [1113, 34] on button "Close" at bounding box center [1116, 35] width 29 height 35
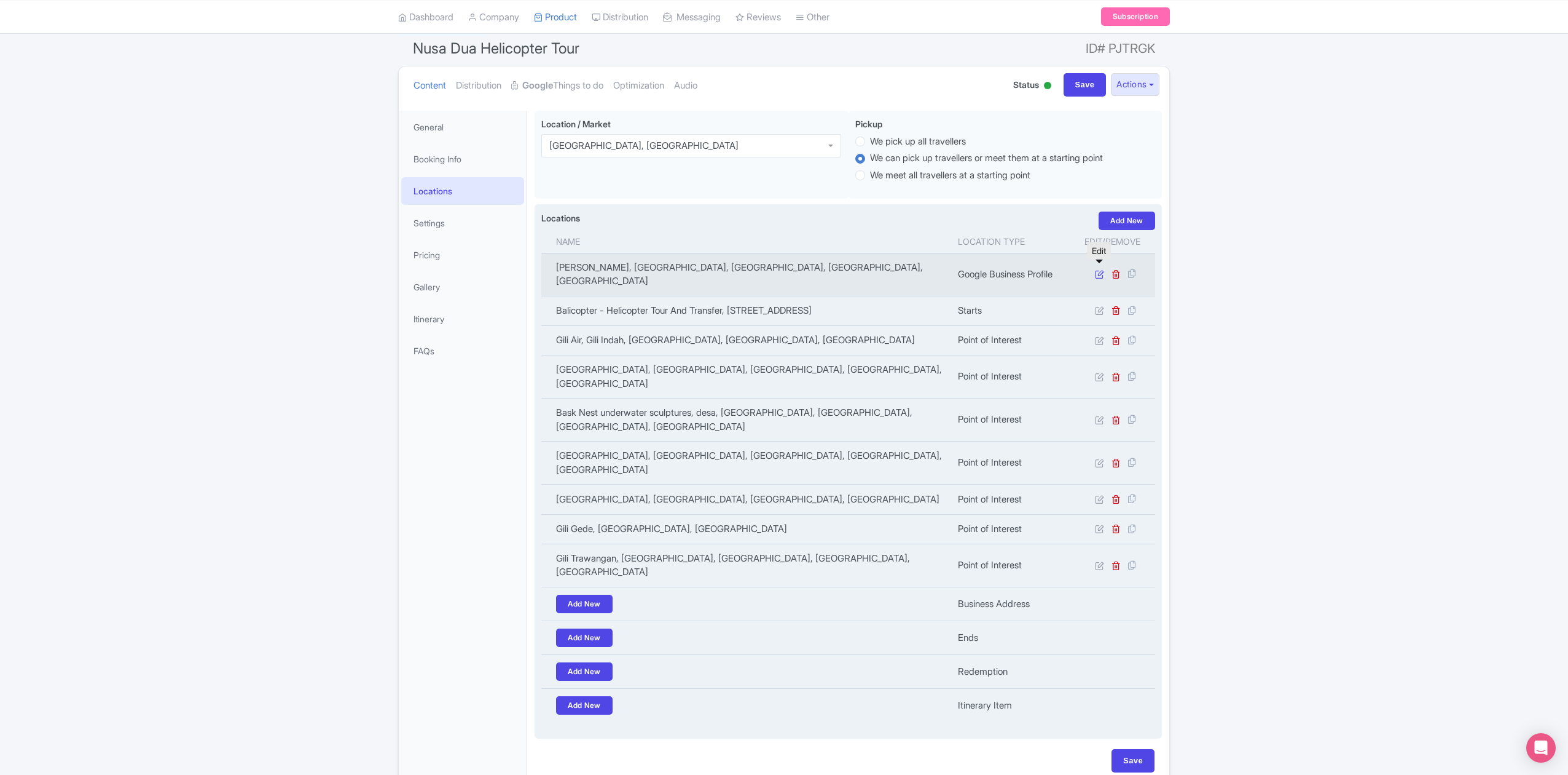
click at [1095, 272] on icon at bounding box center [1099, 274] width 9 height 9
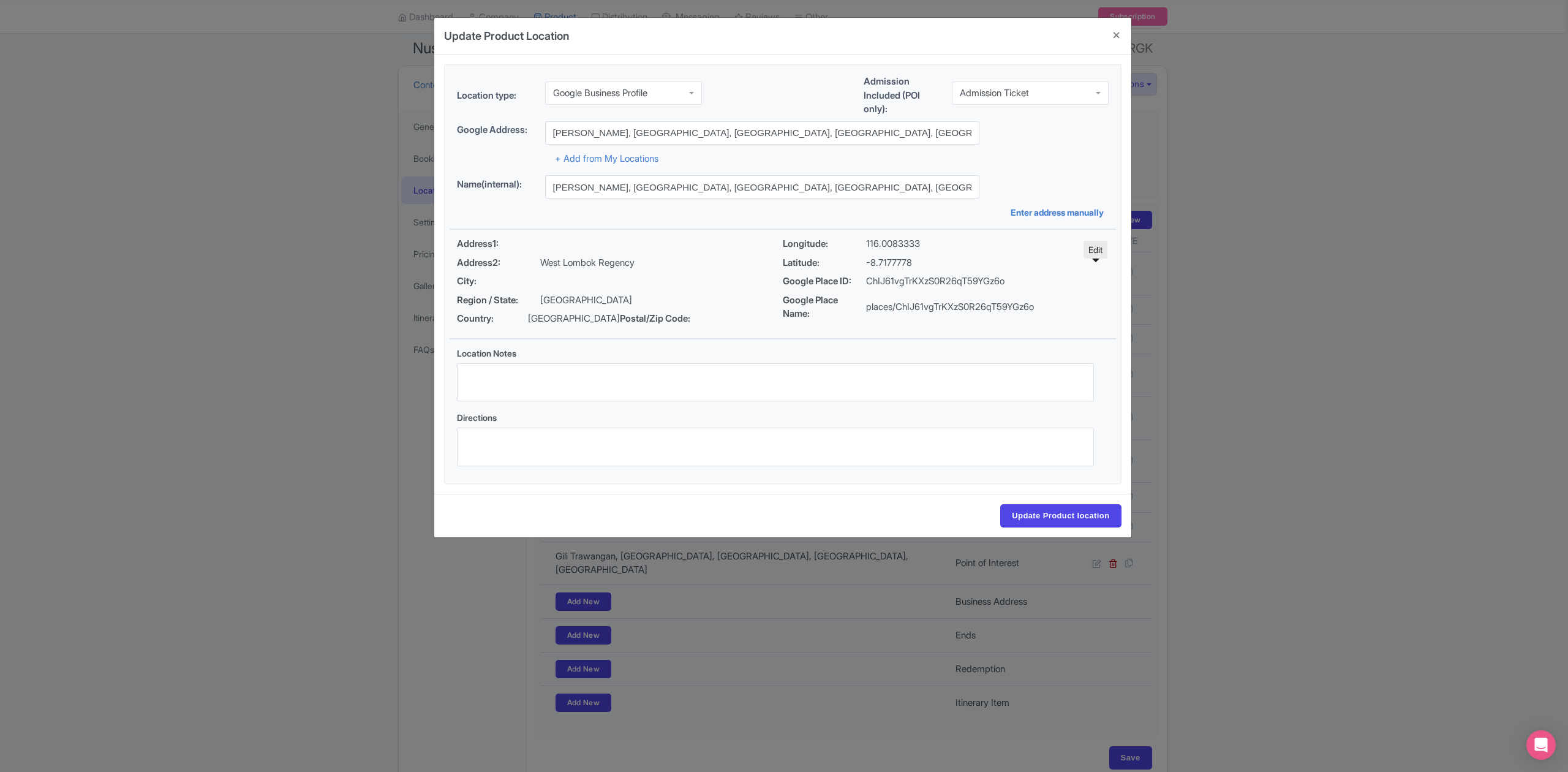
click at [638, 98] on div "Google Business Profile" at bounding box center [623, 93] width 157 height 23
click at [1029, 510] on input "Update Product location" at bounding box center [1060, 516] width 121 height 23
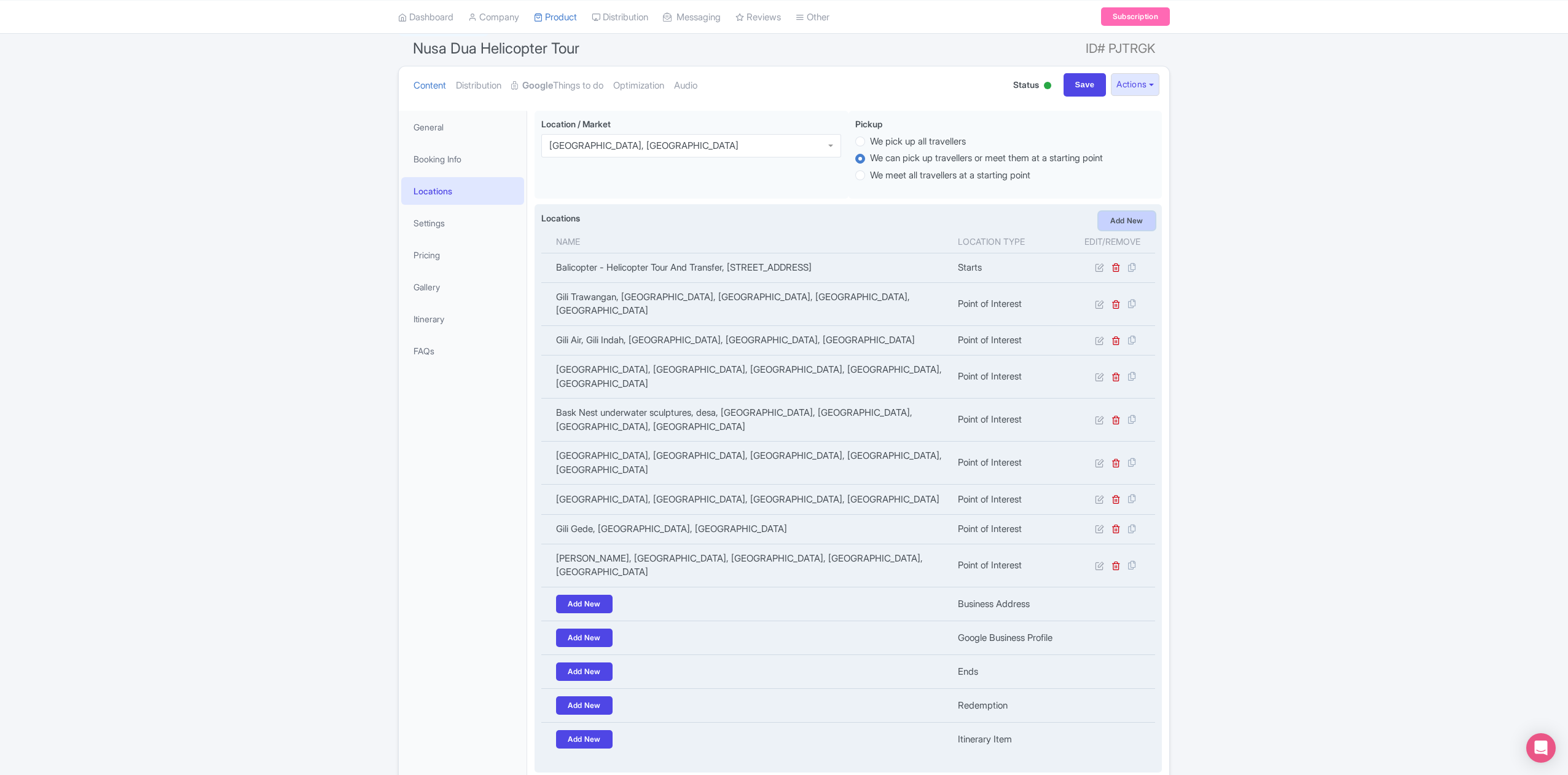
click at [1123, 220] on link "Add New" at bounding box center [1127, 220] width 57 height 18
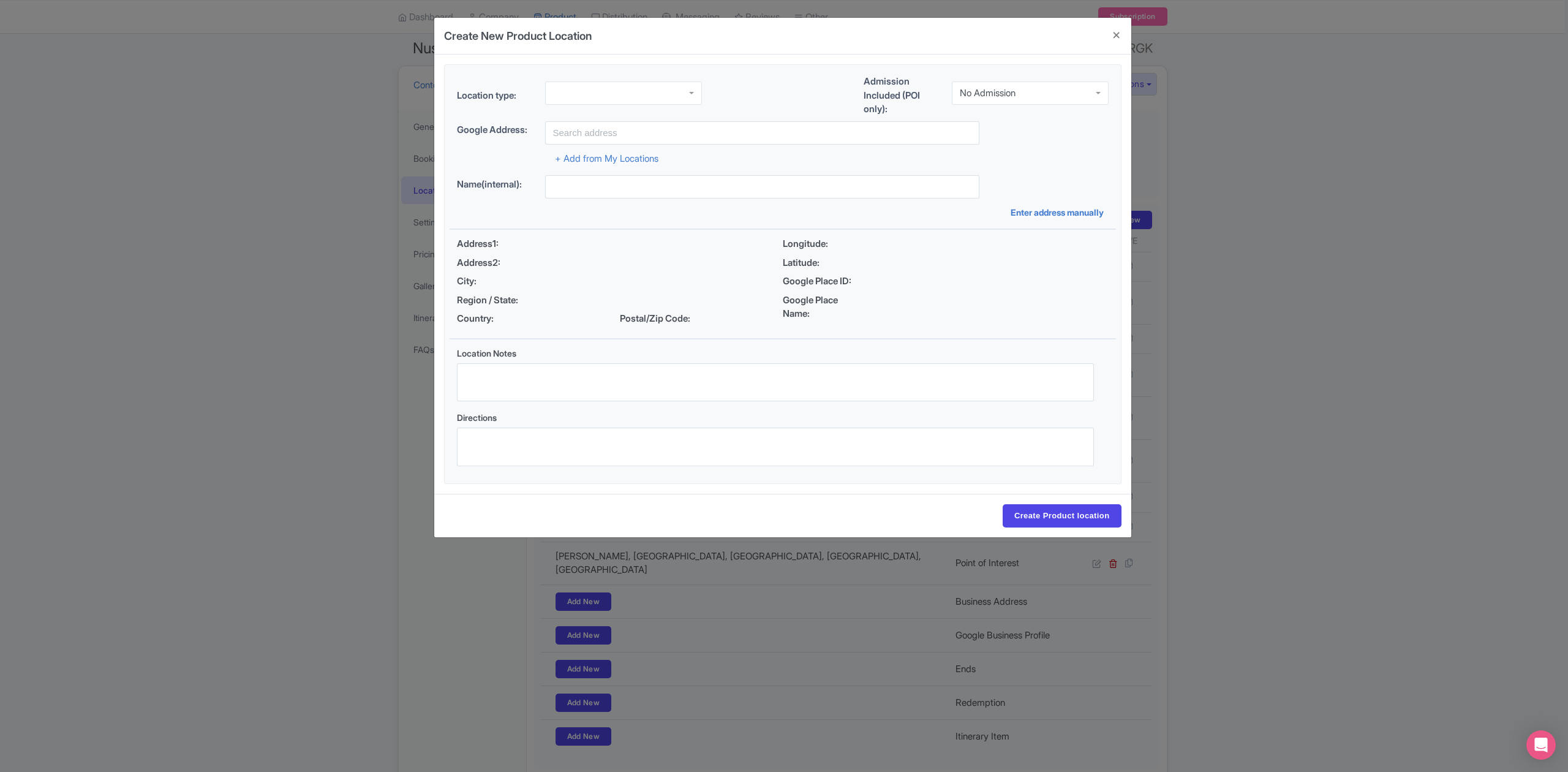
click at [627, 94] on div at bounding box center [623, 93] width 157 height 23
click at [995, 95] on div "No Admission" at bounding box center [987, 90] width 56 height 11
click at [707, 126] on input "text" at bounding box center [762, 132] width 434 height 23
paste input "Gili Bedis"
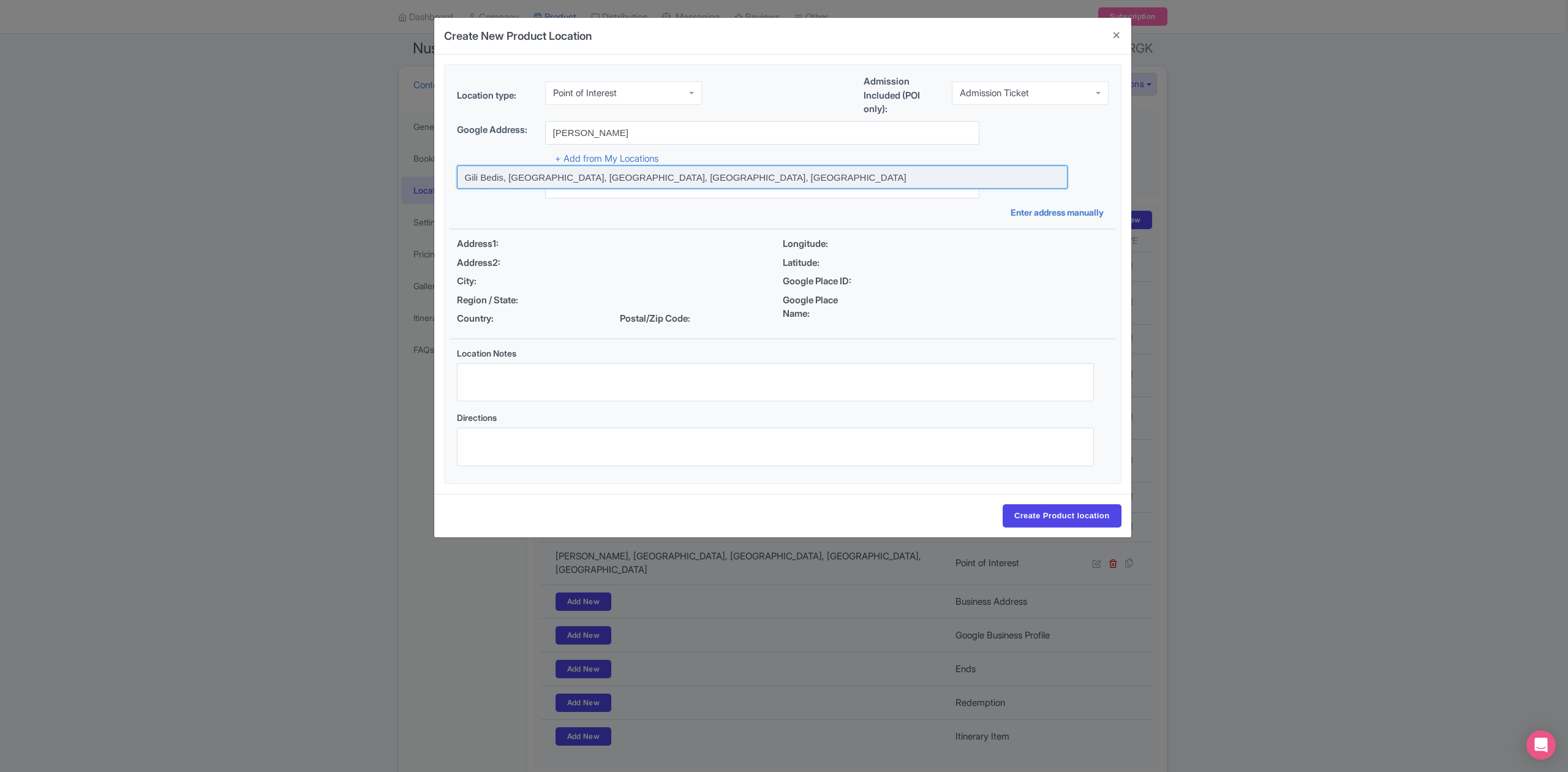
click at [657, 177] on input at bounding box center [763, 177] width 611 height 23
type input "Gili Bedis, Sekotong Barat, West Lombok Regency, West Nusa Tenggara, Indonesia"
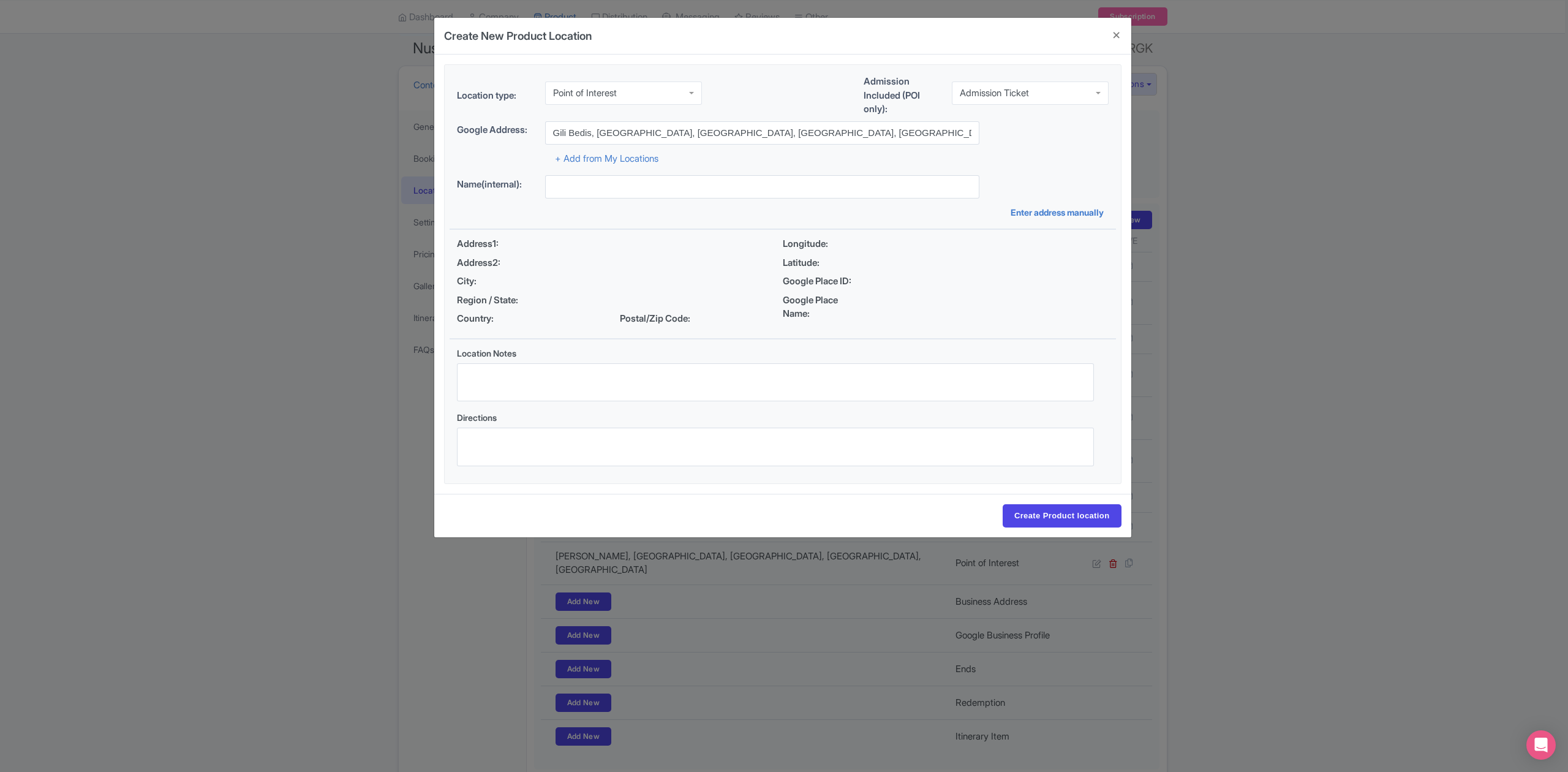
type input "Gili Bedis, Sekotong Barat, West Lombok Regency, West Nusa Tenggara, Indonesia"
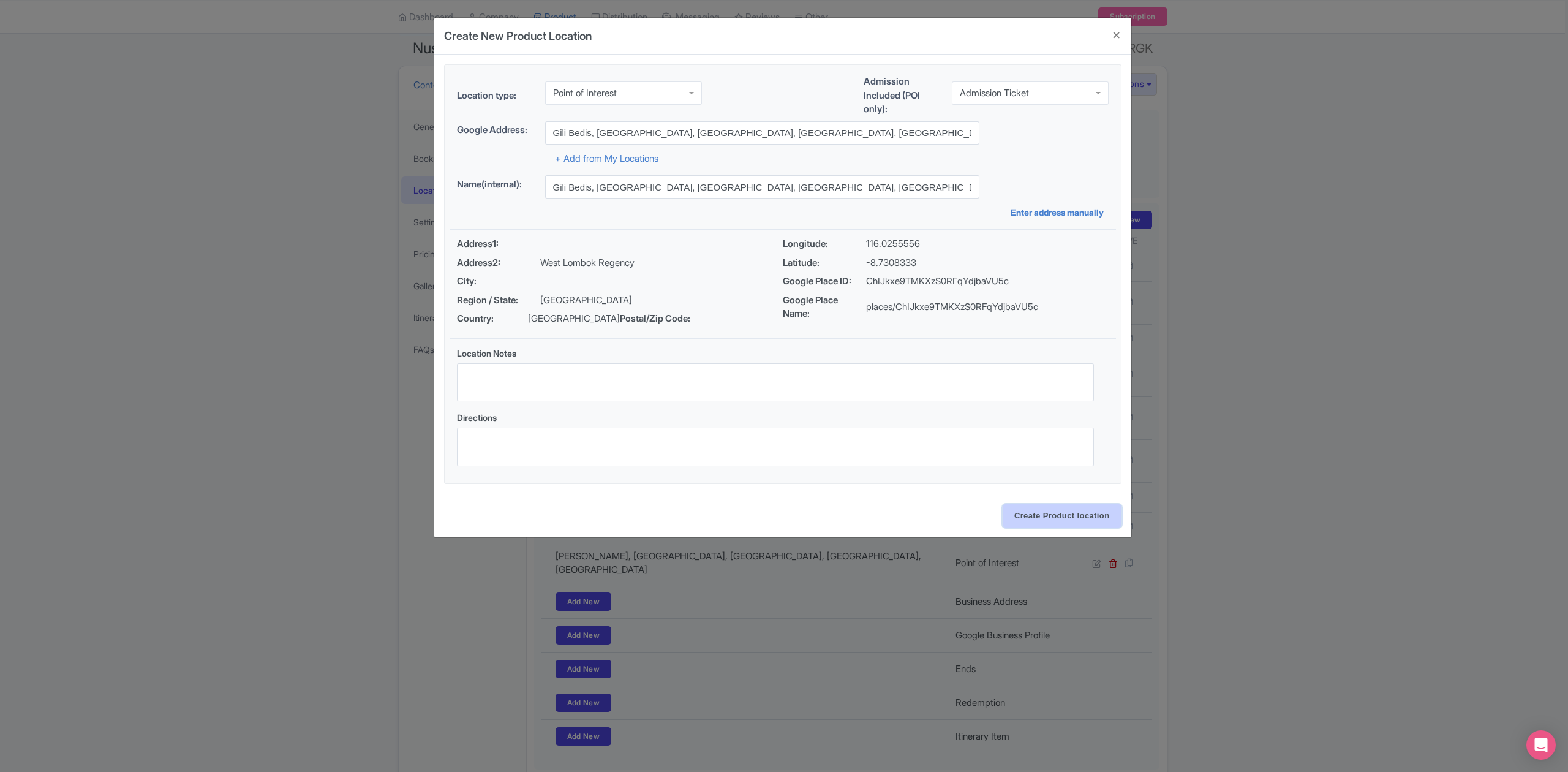
click at [1066, 520] on input "Create Product location" at bounding box center [1062, 516] width 119 height 23
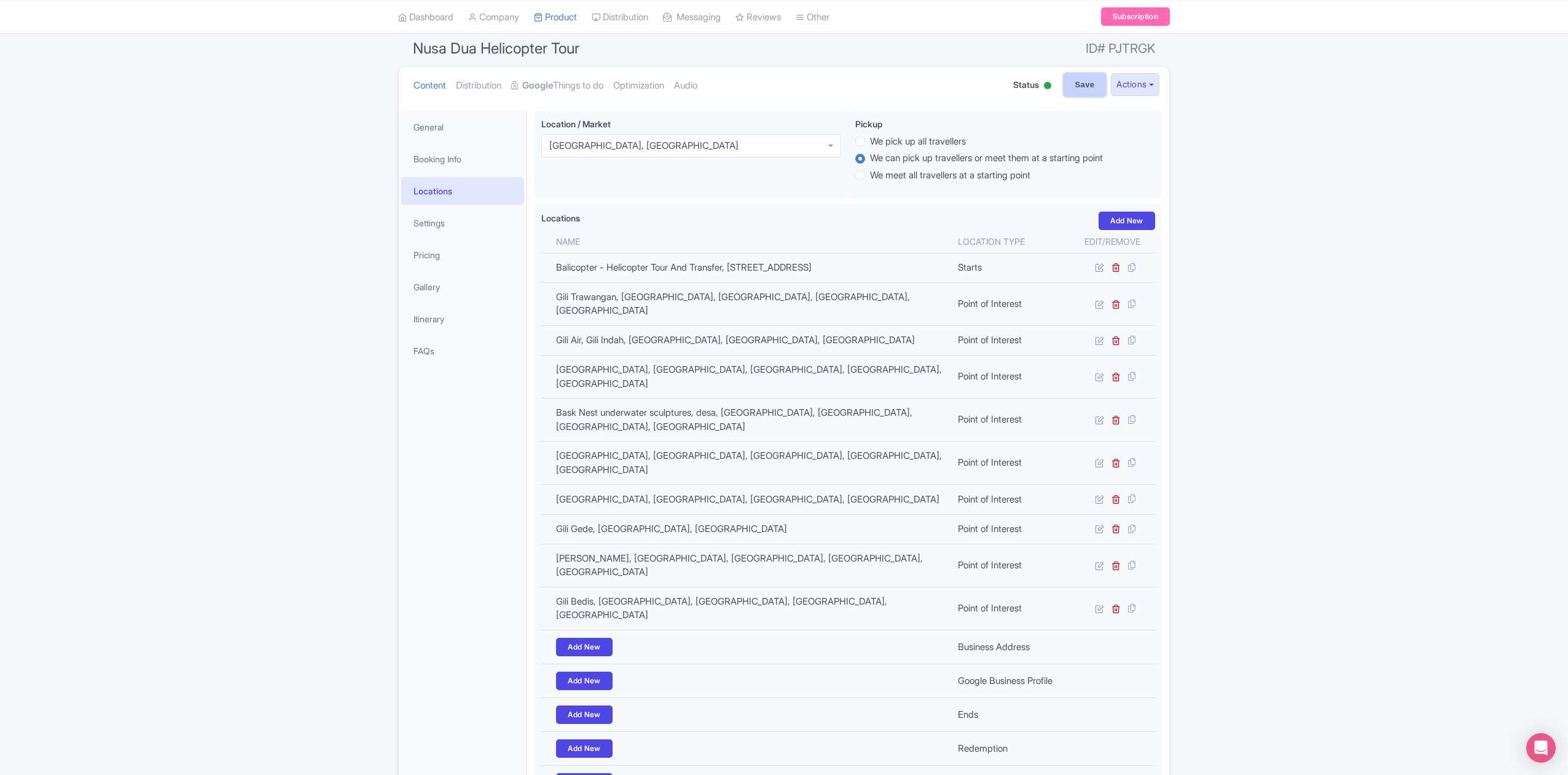
click at [1070, 91] on input "Save" at bounding box center [1085, 84] width 43 height 23
type input "Update Product"
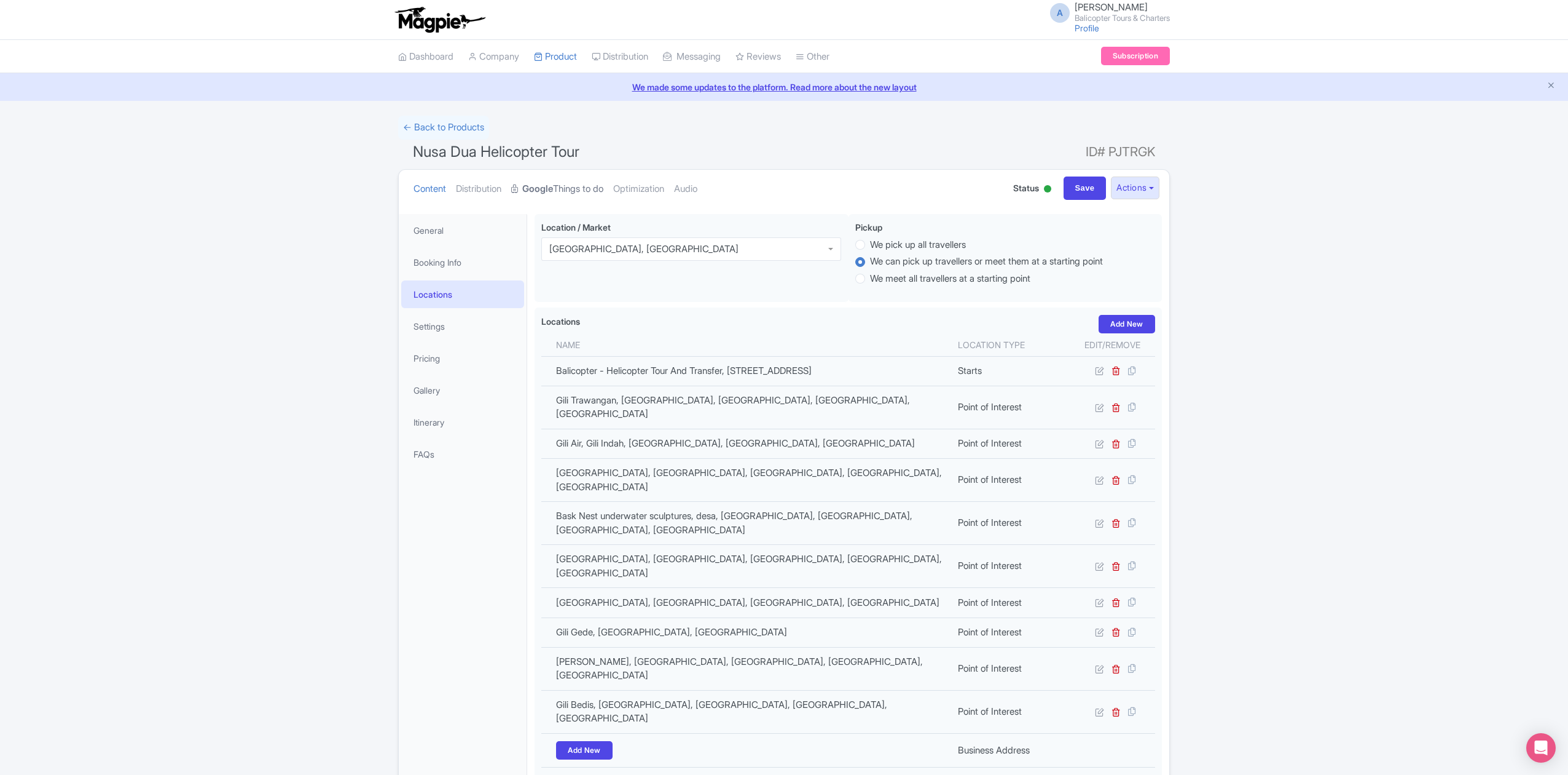
click at [560, 190] on link "Google Things to do" at bounding box center [557, 189] width 92 height 39
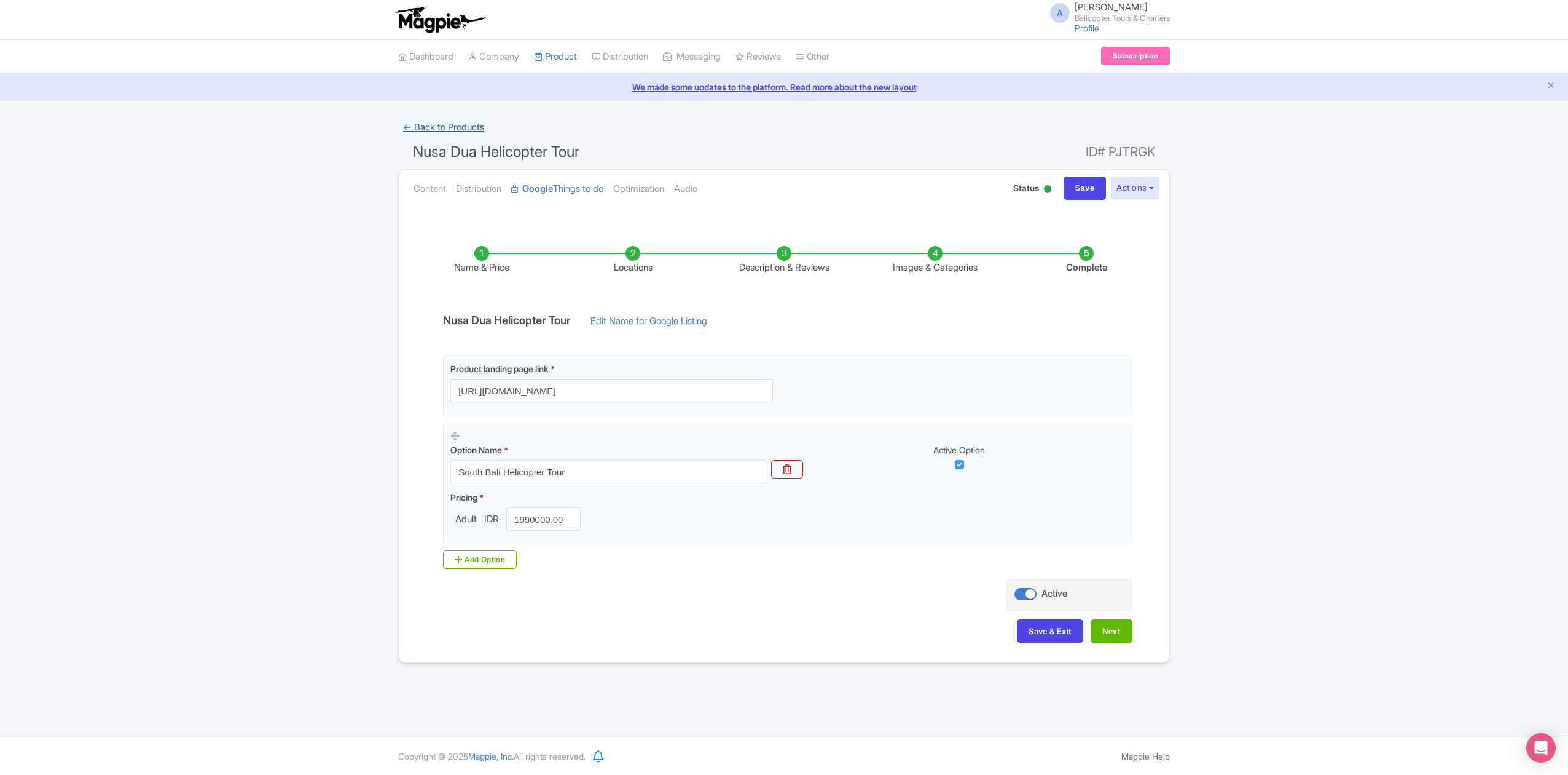
click at [441, 130] on link "← Back to Products" at bounding box center [444, 127] width 91 height 24
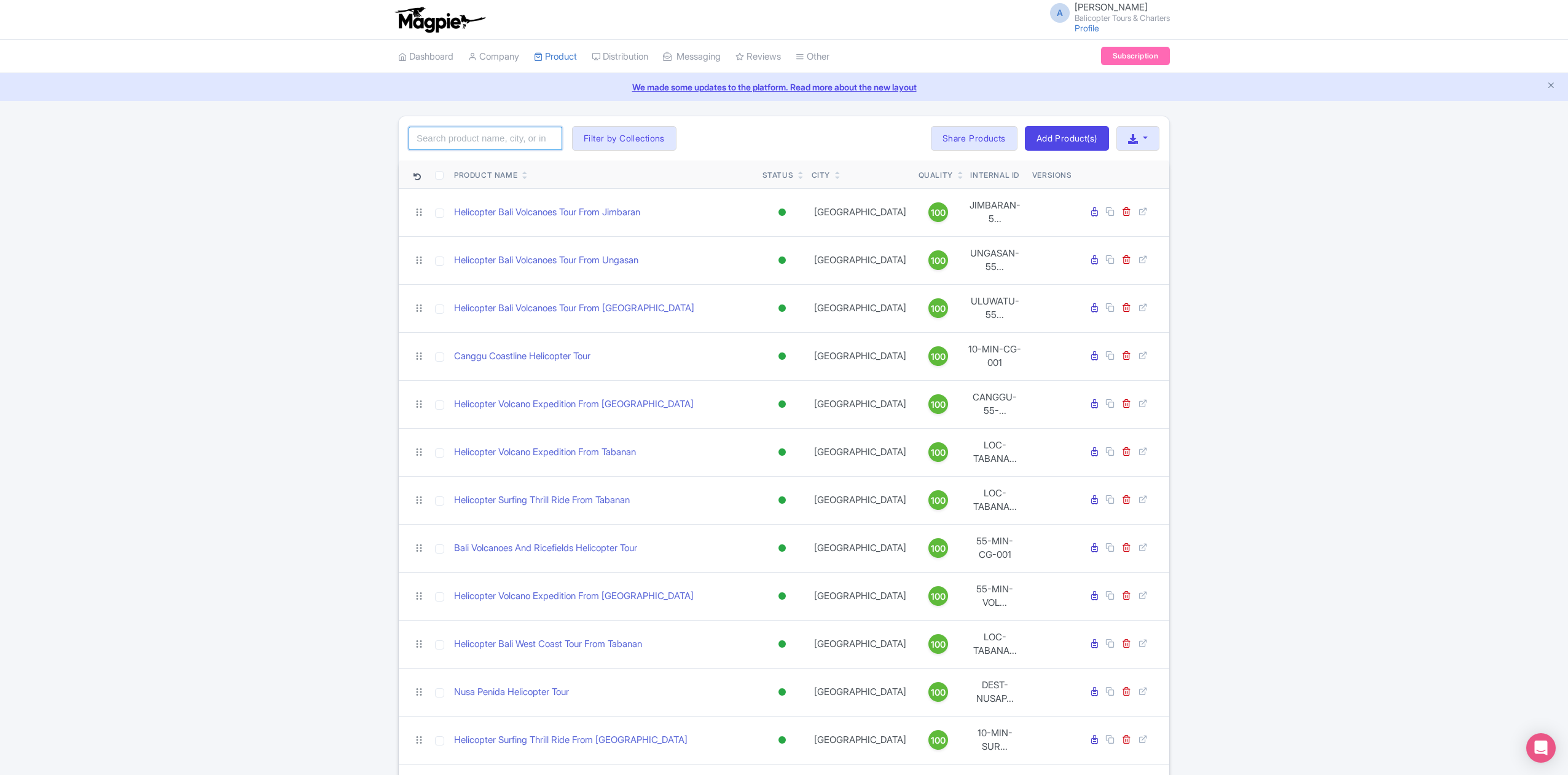
click at [480, 136] on input "search" at bounding box center [485, 138] width 154 height 23
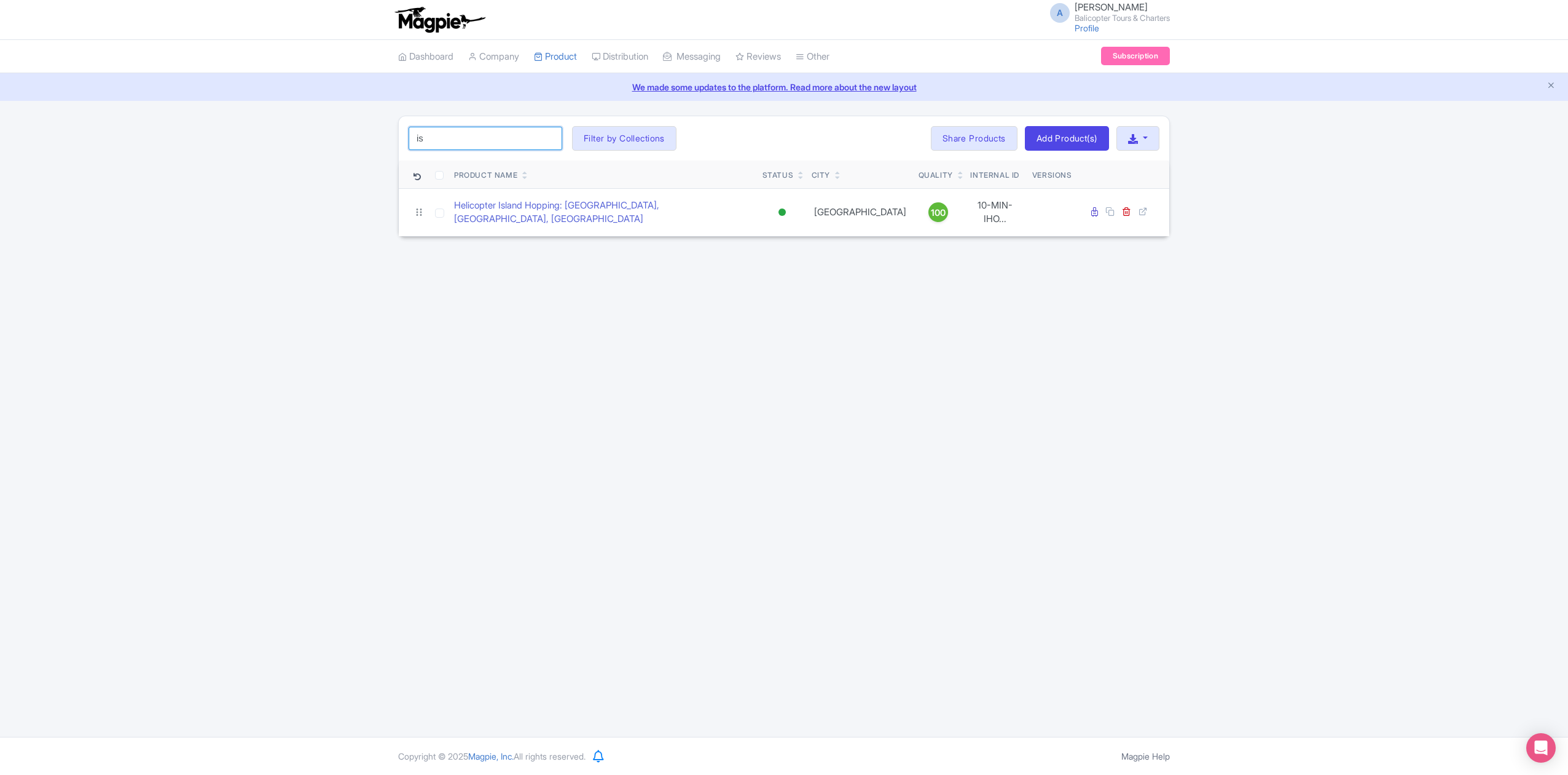
type input "i"
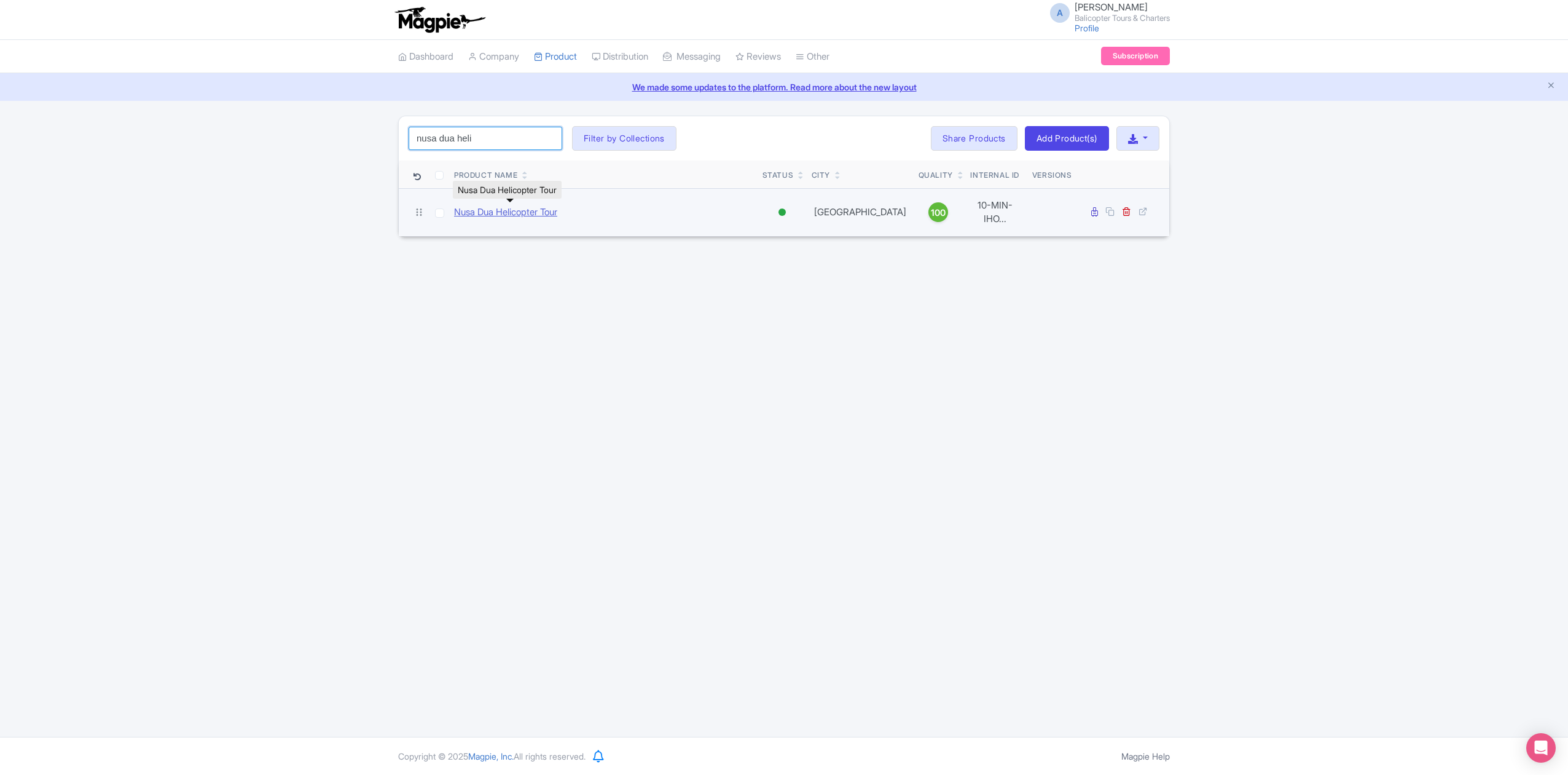
type input "nusa dua heli"
click at [546, 209] on link "Nusa Dua Helicopter Tour" at bounding box center [506, 212] width 103 height 14
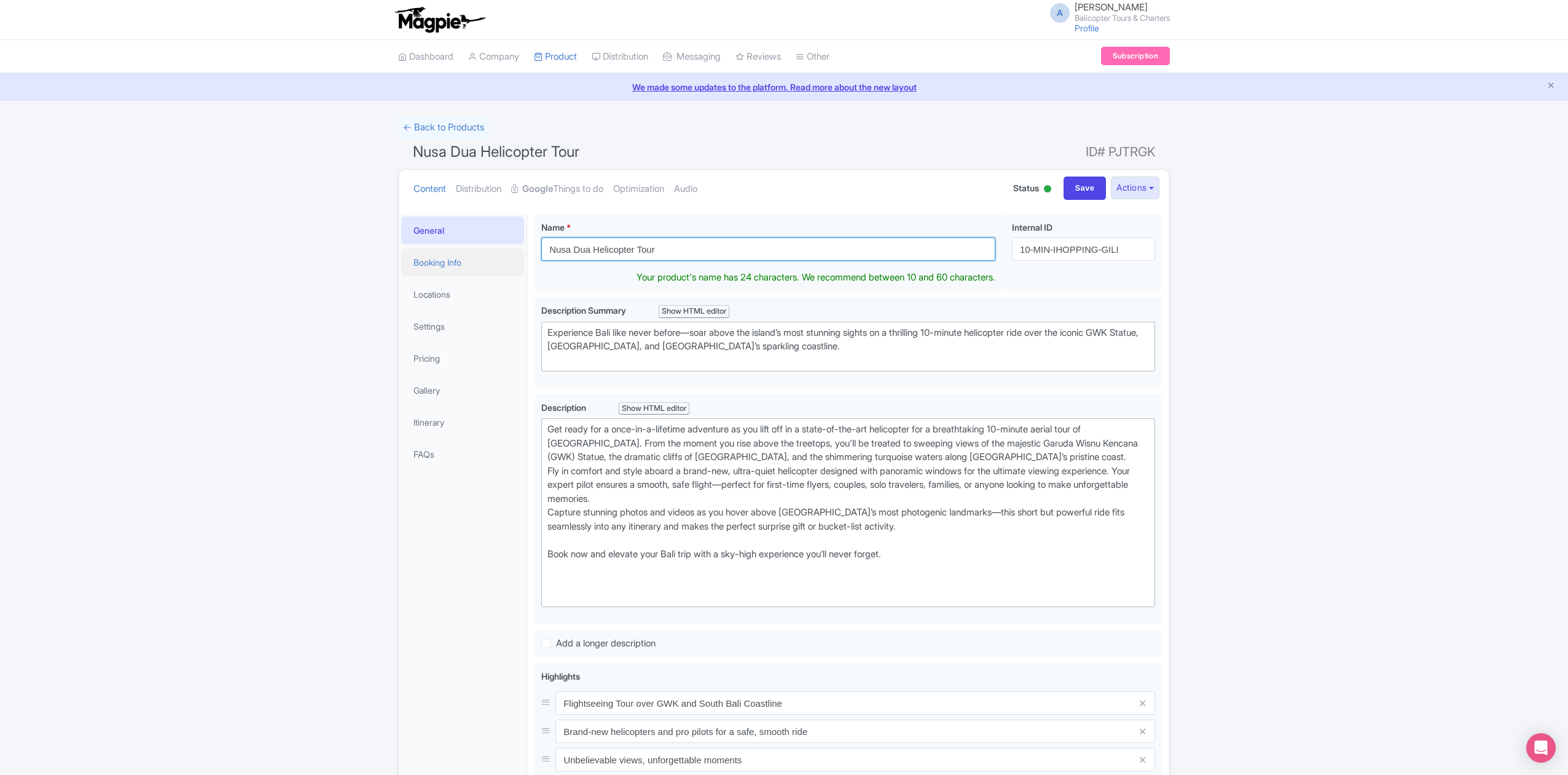
drag, startPoint x: 591, startPoint y: 251, endPoint x: 522, endPoint y: 257, distance: 69.3
click at [522, 257] on div "General Booking Info Locations Settings Pricing Gallery Itinerary FAQs Nusa Dua…" at bounding box center [783, 630] width 770 height 848
paste input "Helicopter Island Hopping: [GEOGRAPHIC_DATA], [GEOGRAPHIC_DATA], [GEOGRAPHIC_DA…"
drag, startPoint x: 838, startPoint y: 246, endPoint x: 683, endPoint y: 252, distance: 155.1
click at [683, 252] on input "Helicopter Island Hopping: Bali, Nusa Penida, Nusa Lembongan" at bounding box center [769, 249] width 454 height 23
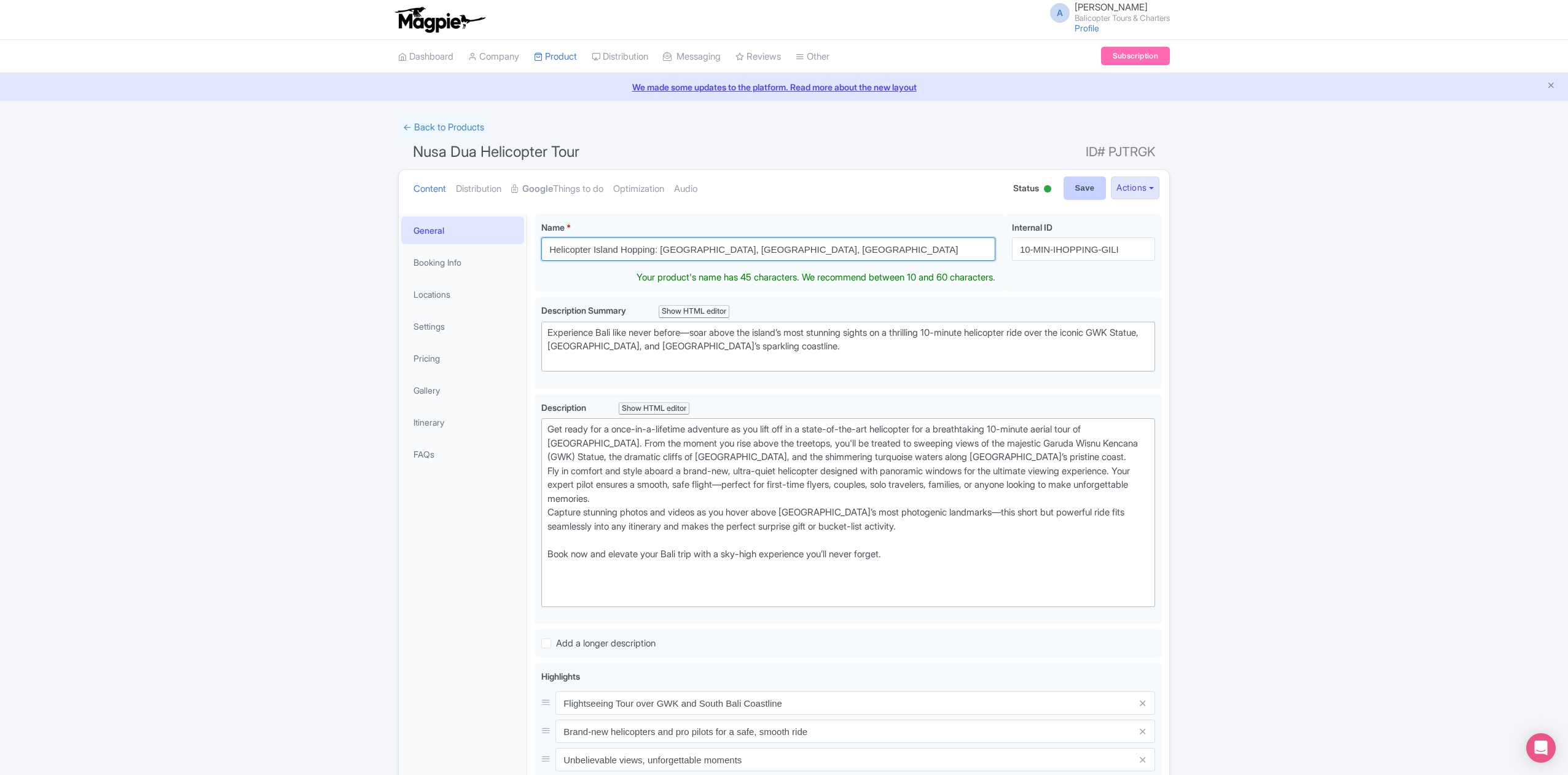
type input "Helicopter Island Hopping: [GEOGRAPHIC_DATA], [GEOGRAPHIC_DATA], [GEOGRAPHIC_DA…"
click at [1074, 195] on input "Save" at bounding box center [1085, 188] width 43 height 23
type input "Saving..."
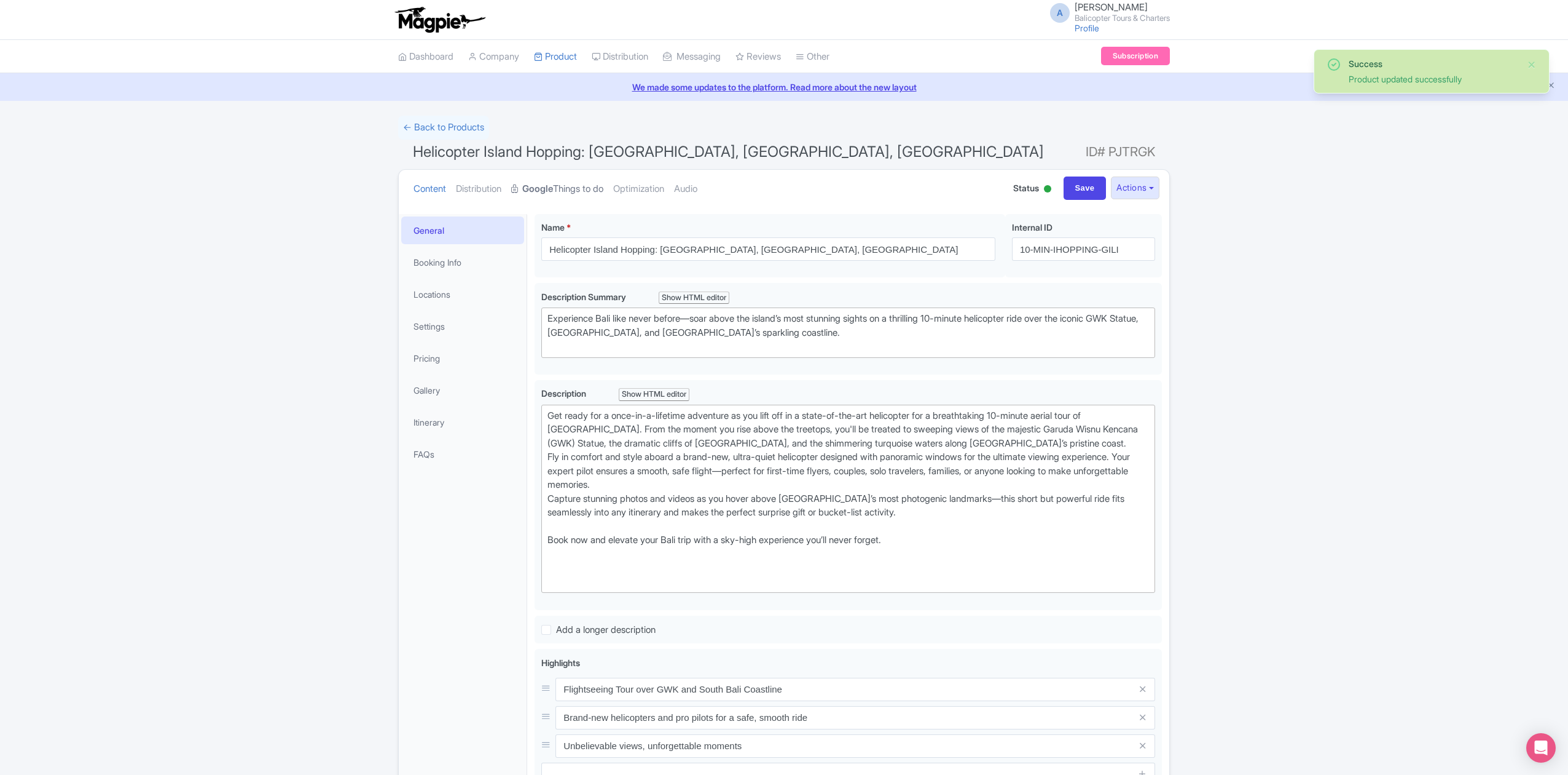
click at [572, 189] on link "Google Things to do" at bounding box center [557, 189] width 92 height 39
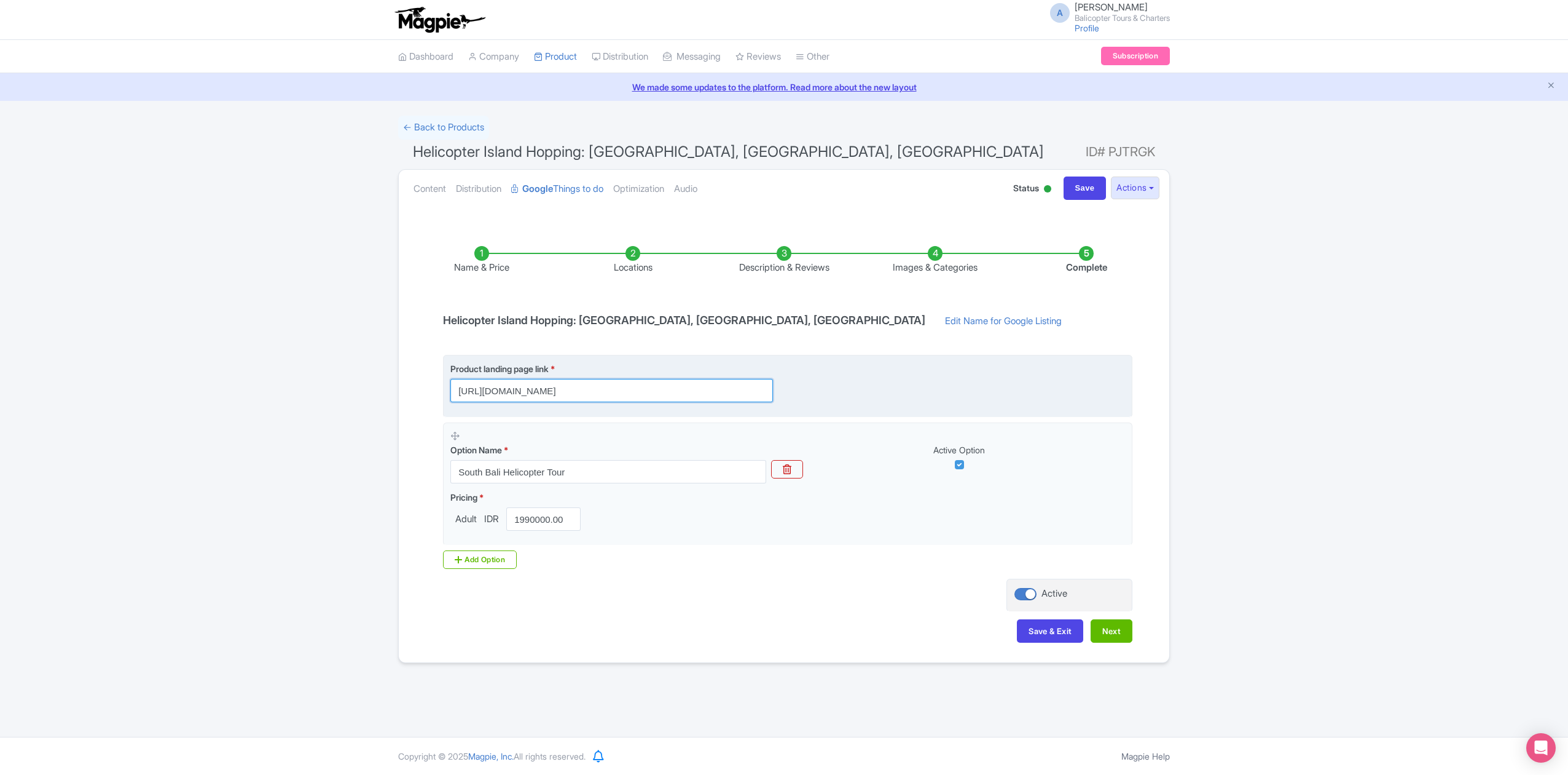
drag, startPoint x: 716, startPoint y: 394, endPoint x: 591, endPoint y: 387, distance: 125.2
click at [571, 394] on input "[URL][DOMAIN_NAME]" at bounding box center [611, 390] width 323 height 23
type input "[URL][DOMAIN_NAME]"
click at [852, 394] on div "Product landing page link * https://www.balicopter.com/" at bounding box center [787, 382] width 675 height 40
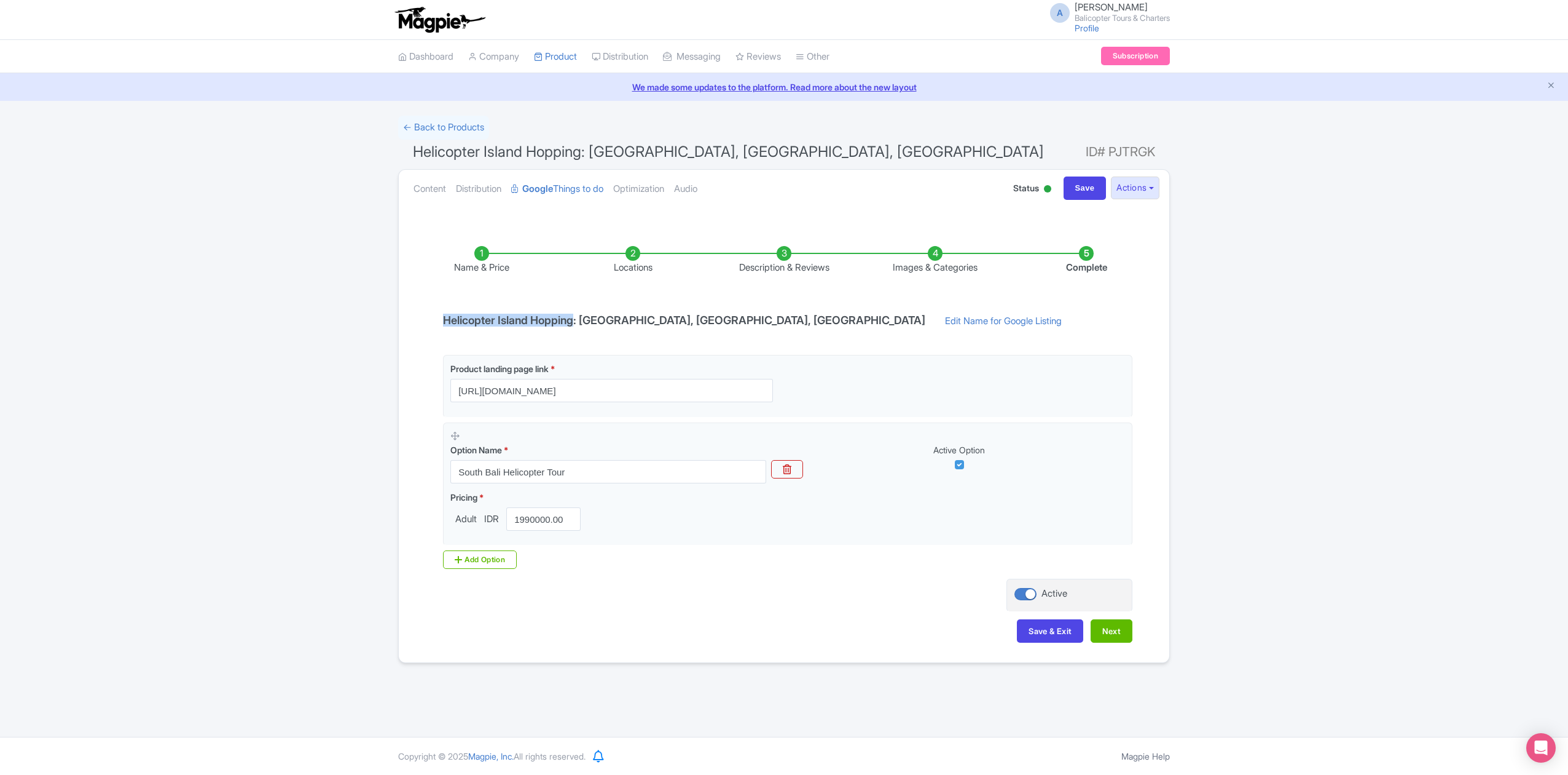
drag, startPoint x: 438, startPoint y: 324, endPoint x: 580, endPoint y: 326, distance: 142.0
click at [580, 326] on h4 "Helicopter Island Hopping: [GEOGRAPHIC_DATA], [GEOGRAPHIC_DATA], [GEOGRAPHIC_DA…" at bounding box center [684, 320] width 497 height 12
copy h4 "Helicopter Island Hopping"
drag, startPoint x: 546, startPoint y: 480, endPoint x: 423, endPoint y: 480, distance: 123.0
click at [423, 480] on div "Name & Price Locations Description & Reviews Images & Categories Complete Helic…" at bounding box center [784, 437] width 756 height 433
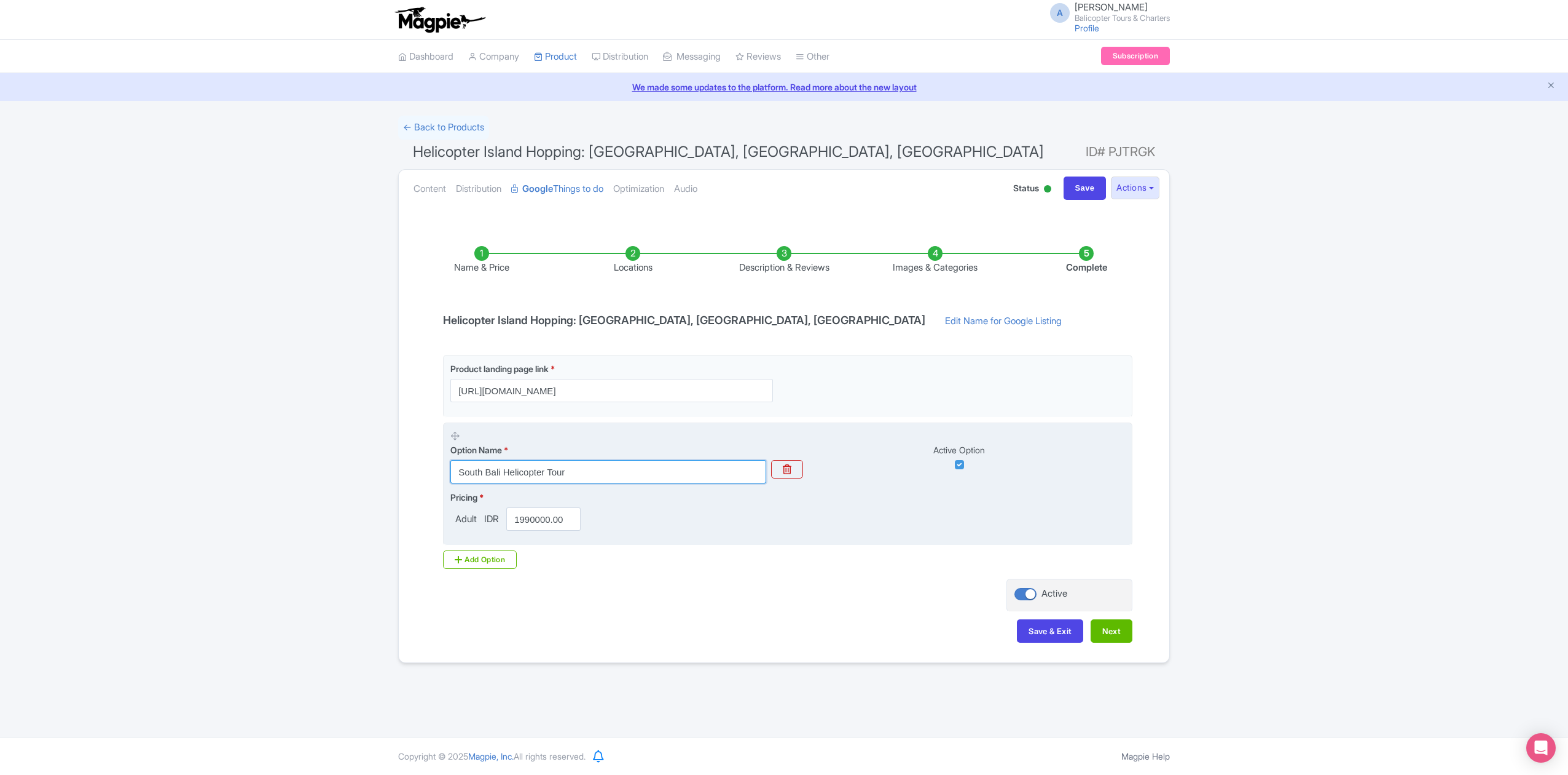
paste input "Helicopter Island Hopping"
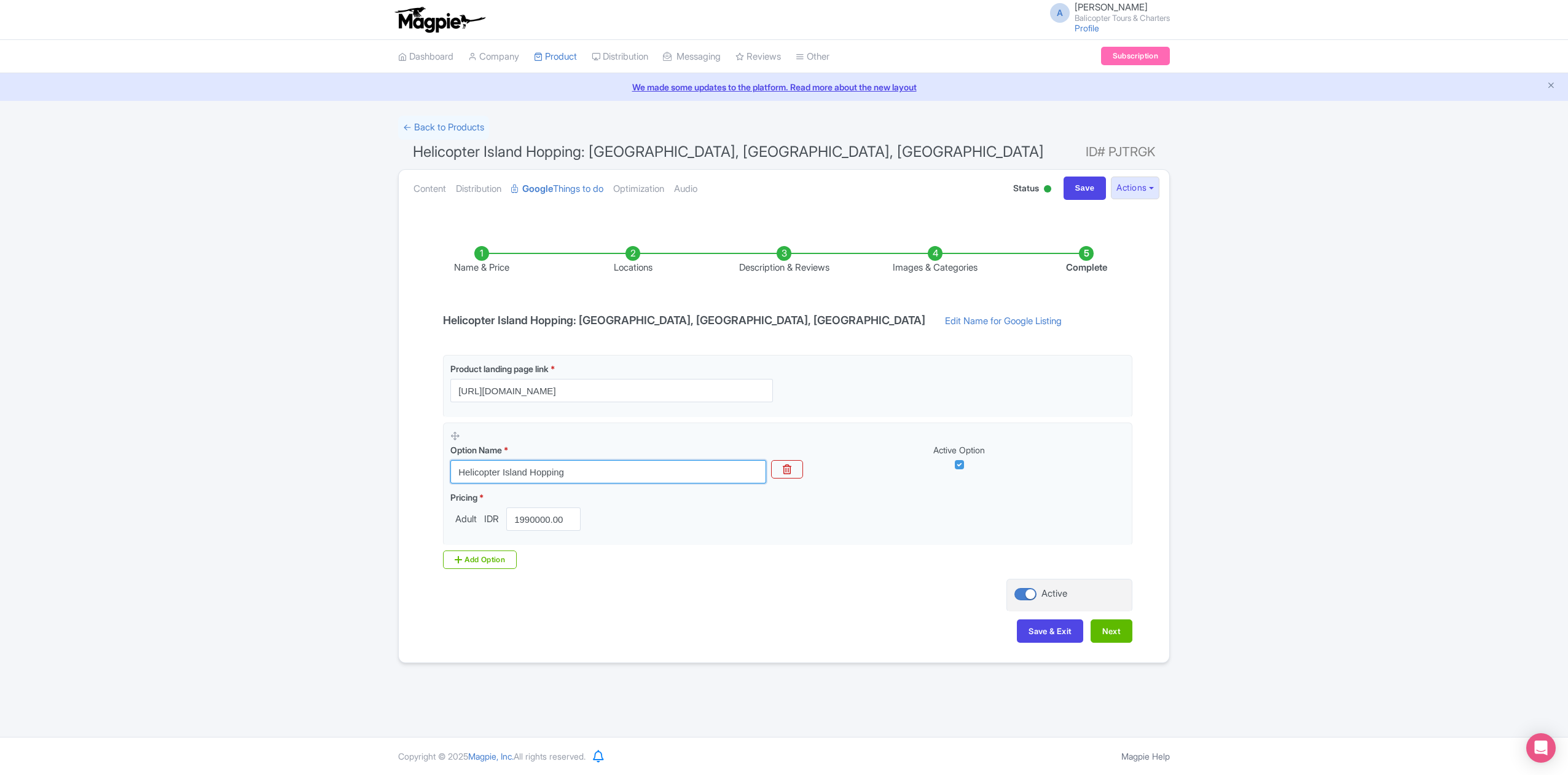
type input "Helicopter Island Hopping"
click at [756, 563] on div "Product landing page link * https://www.balicopter.com/ Option Name * Helicopte…" at bounding box center [784, 462] width 697 height 214
click at [1057, 638] on button "Save & Exit" at bounding box center [1050, 630] width 66 height 23
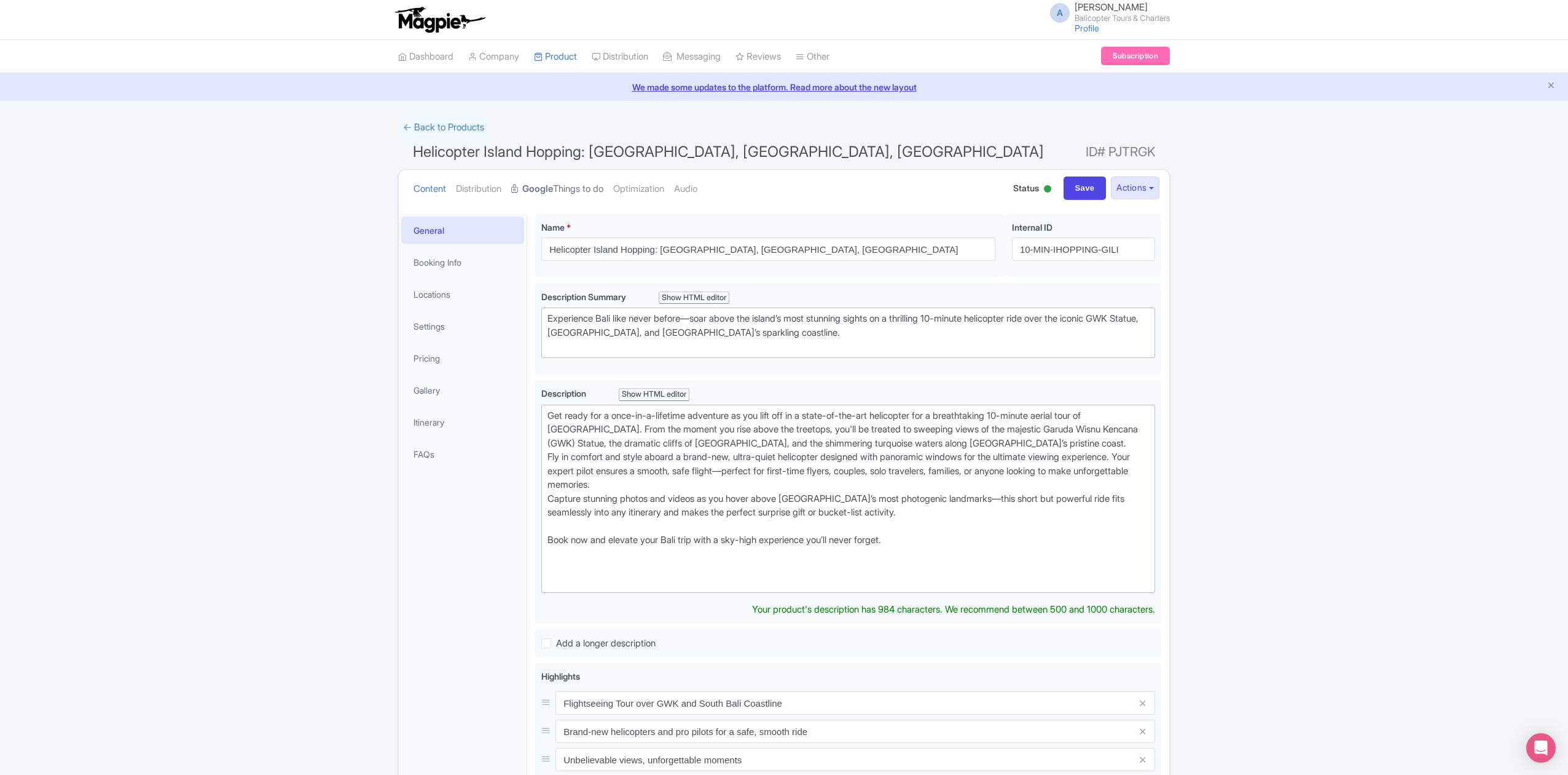
click at [596, 190] on link "Google Things to do" at bounding box center [557, 189] width 92 height 39
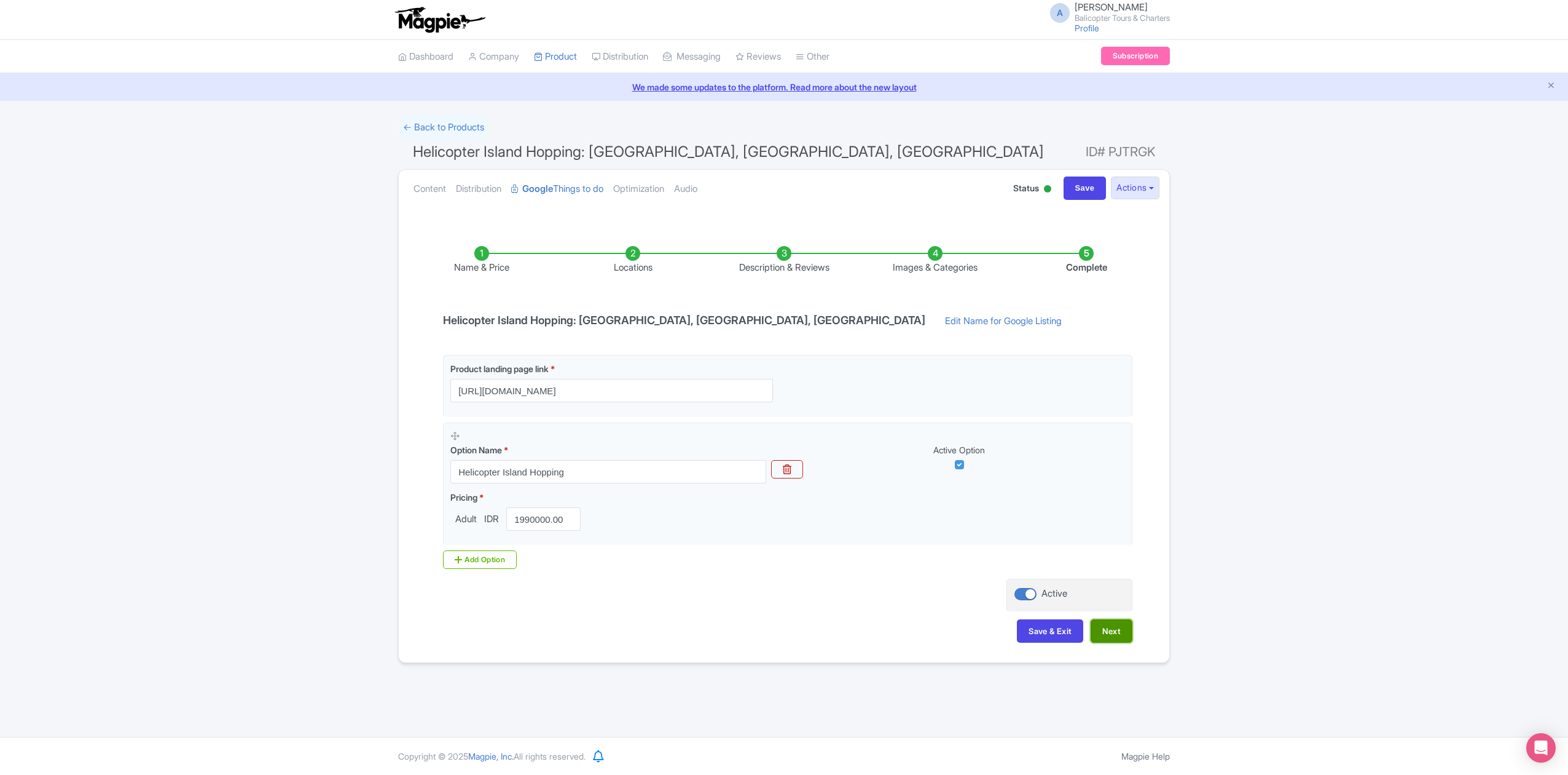
click at [1116, 635] on button "Next" at bounding box center [1111, 630] width 42 height 23
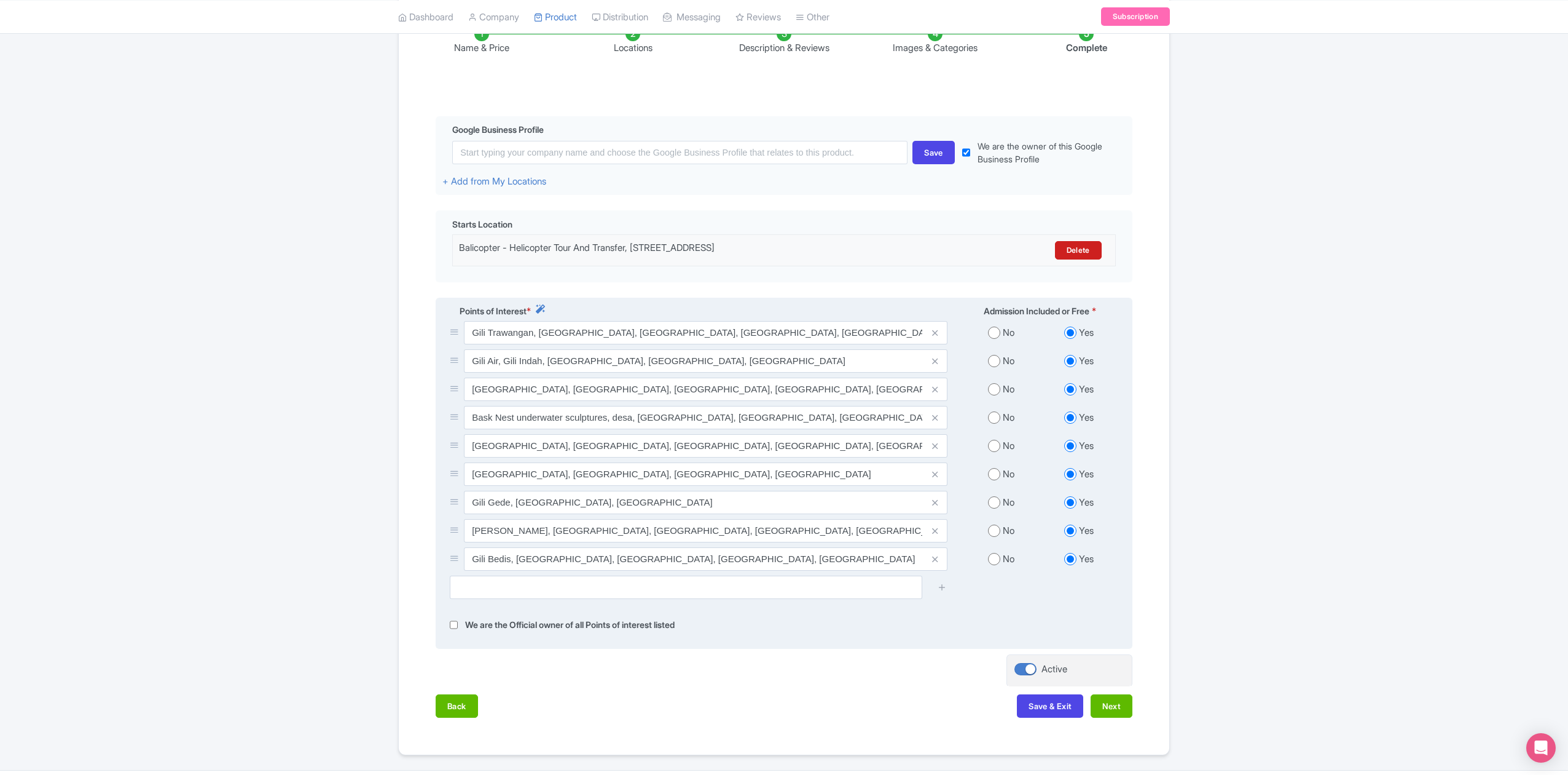
scroll to position [246, 0]
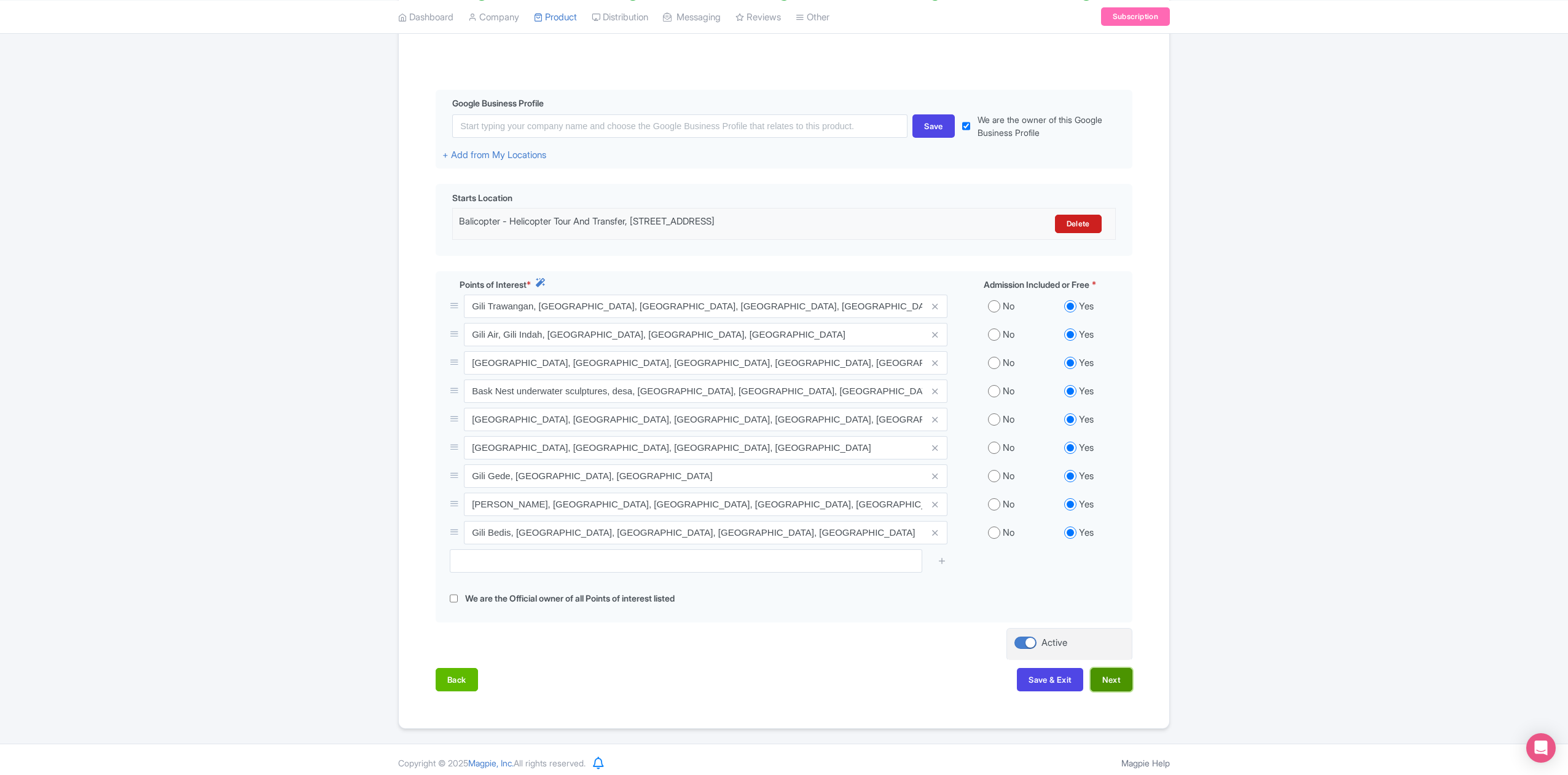
click at [1114, 680] on button "Next" at bounding box center [1111, 679] width 42 height 23
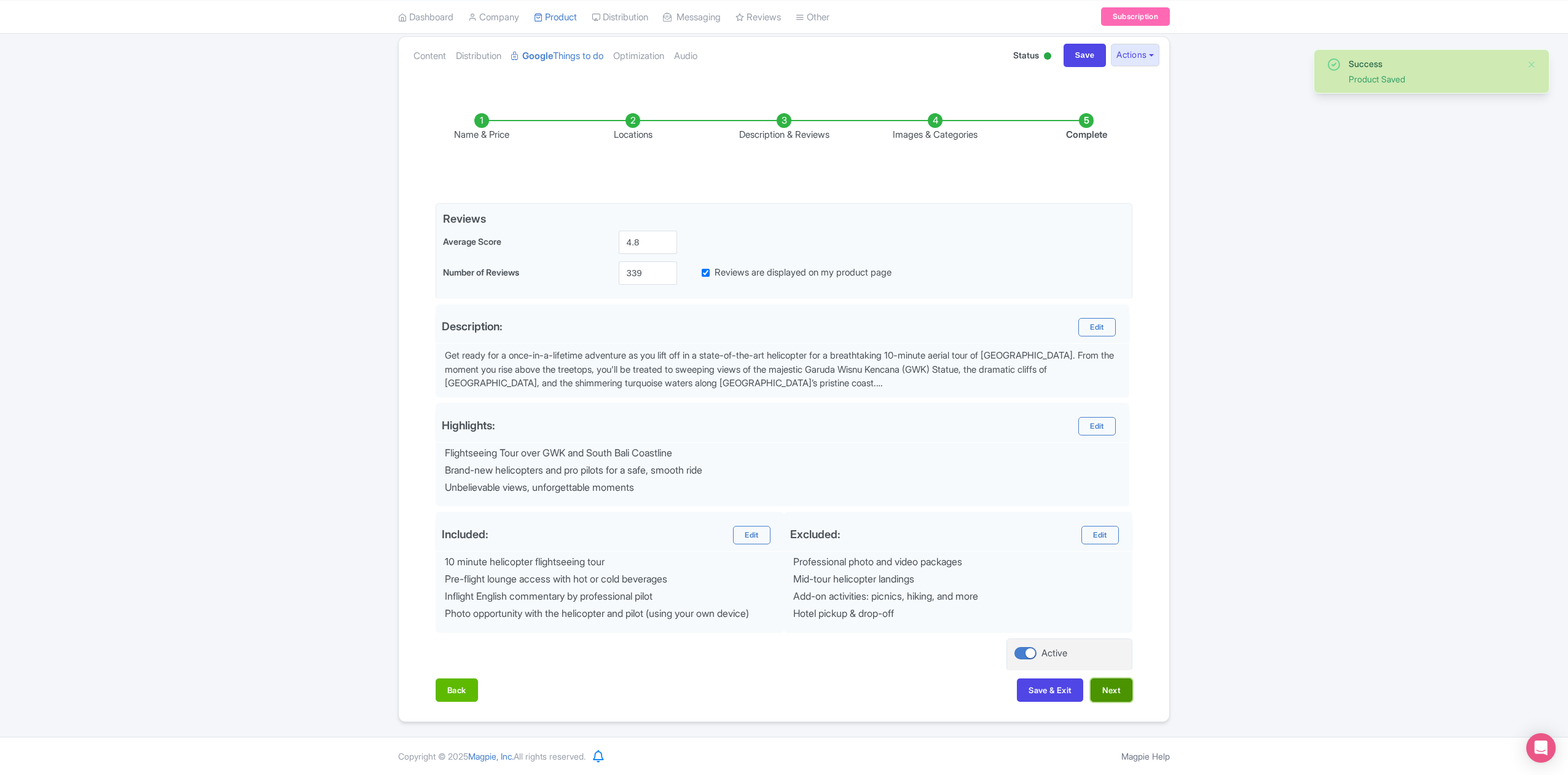
click at [1116, 687] on button "Next" at bounding box center [1111, 690] width 42 height 23
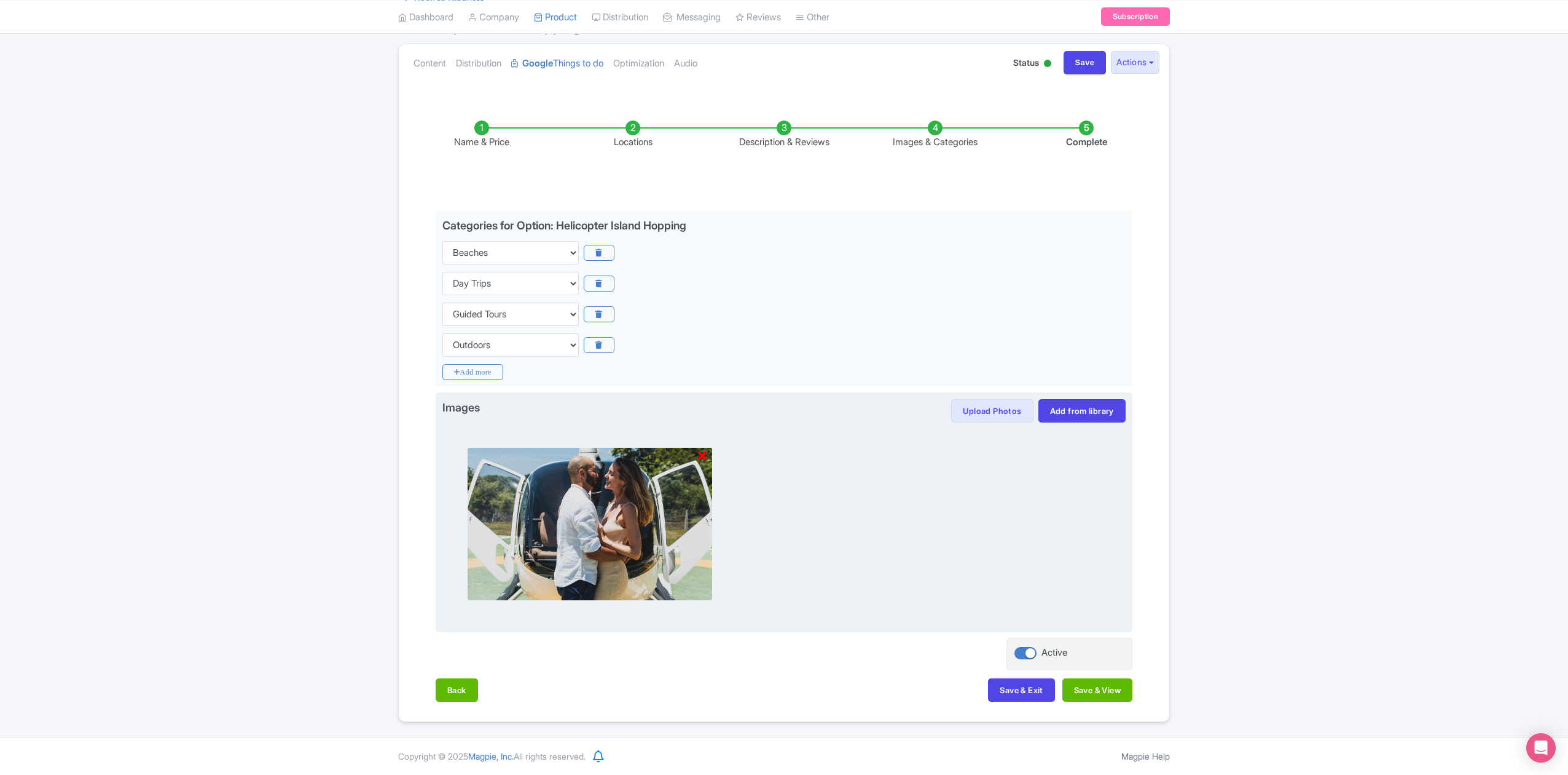
click at [701, 450] on icon at bounding box center [702, 456] width 9 height 12
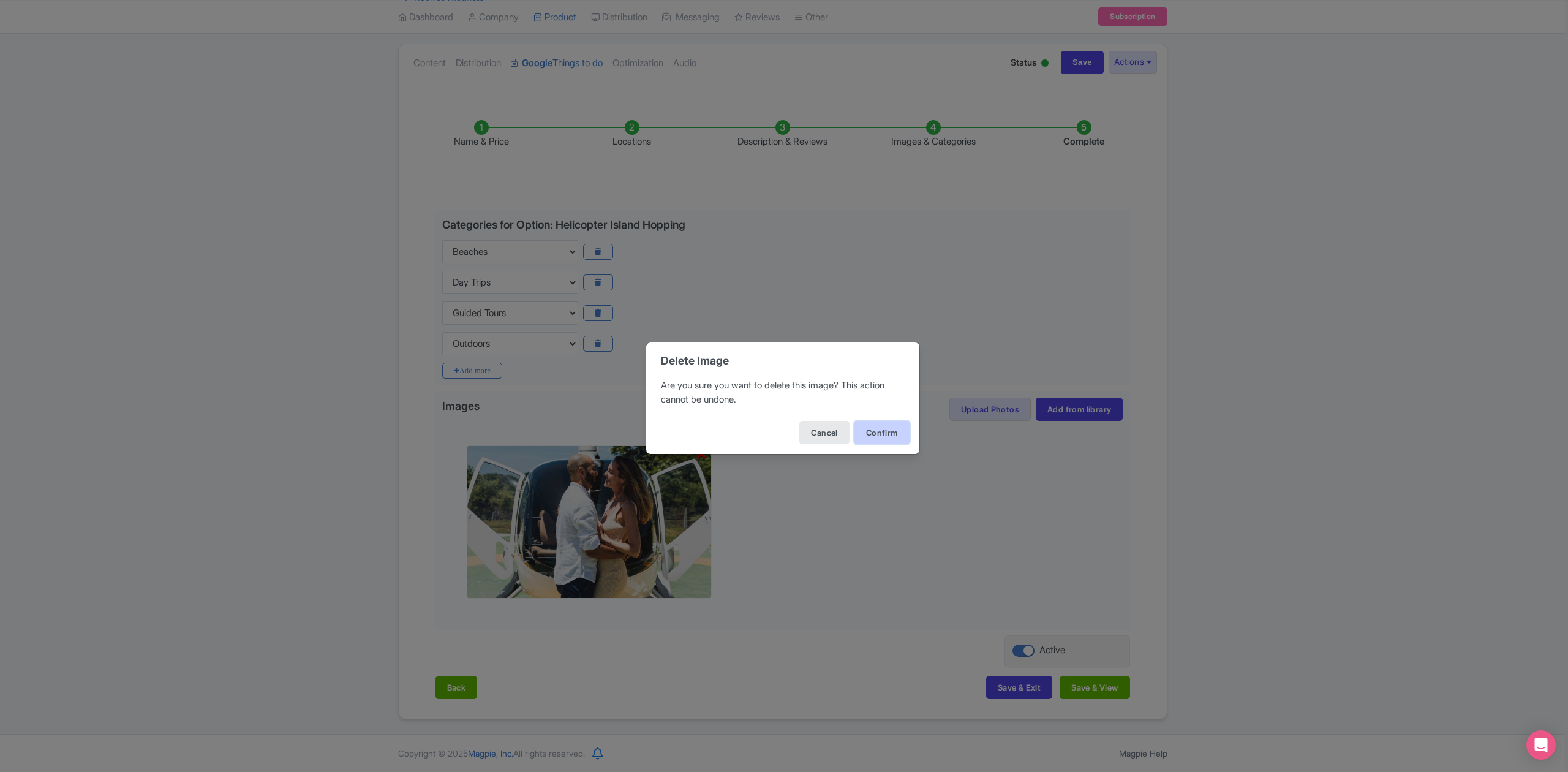
click at [871, 424] on button "Confirm" at bounding box center [882, 432] width 55 height 23
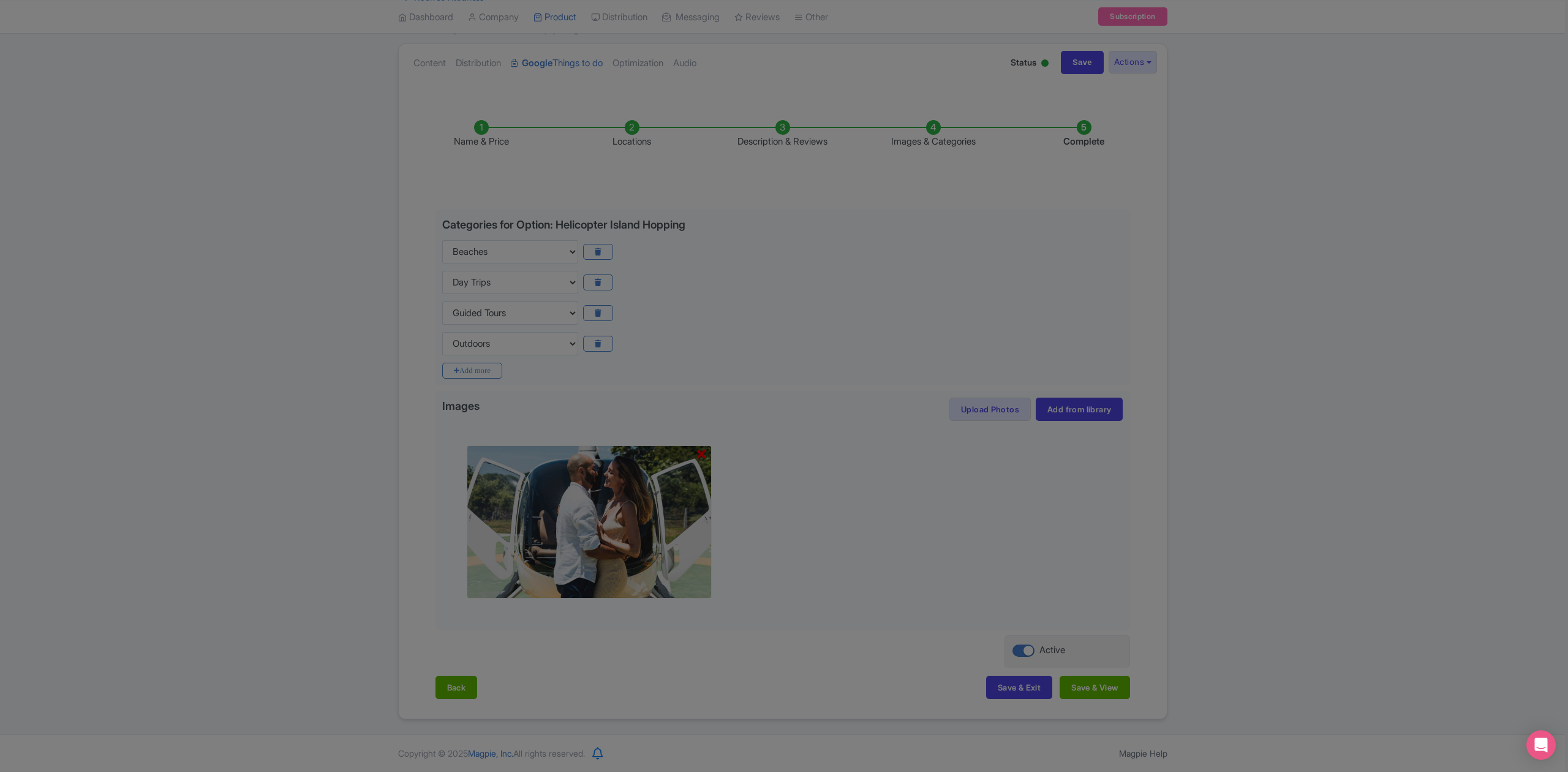
scroll to position [0, 0]
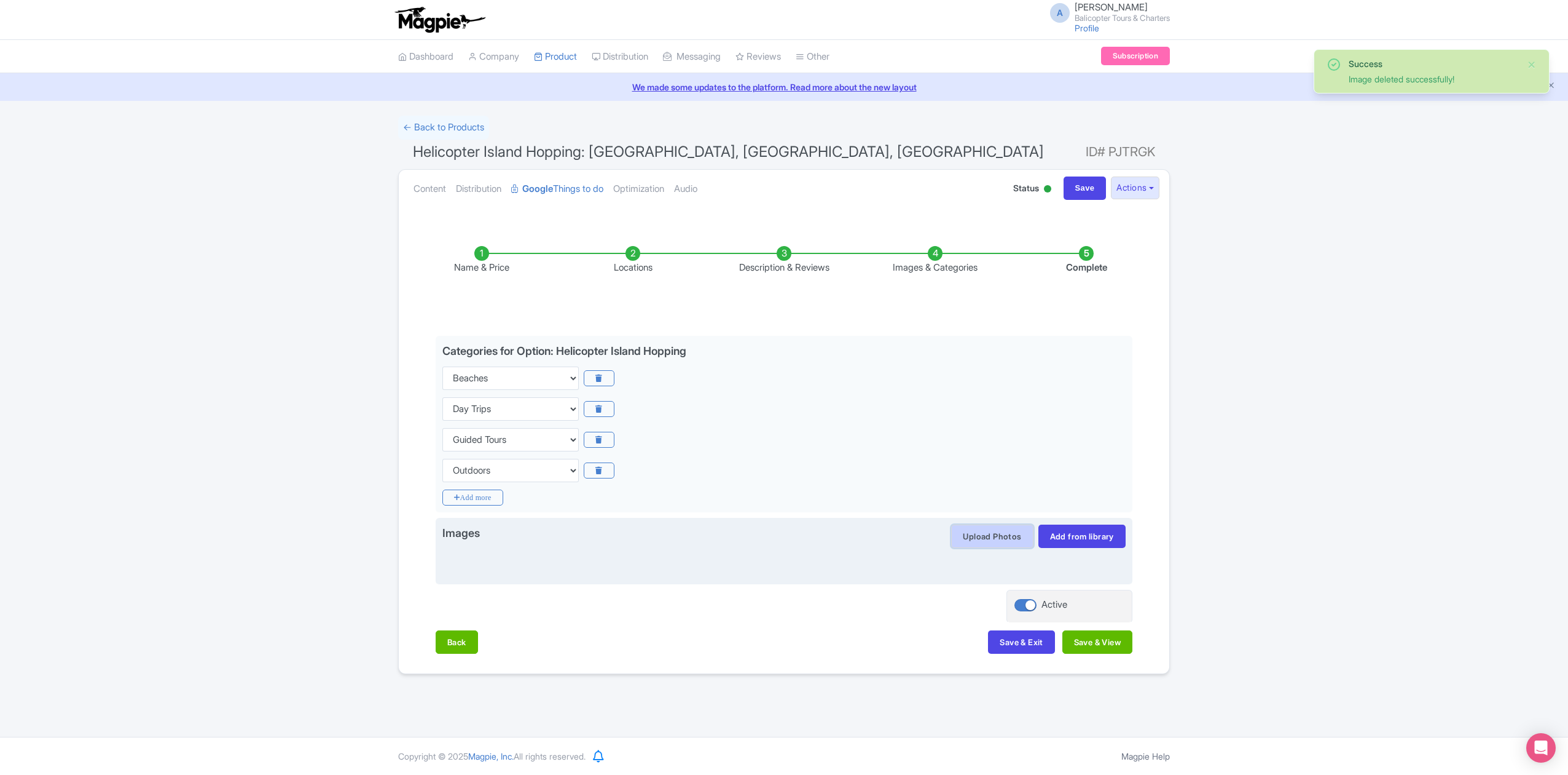
click at [981, 536] on button "Upload Photos" at bounding box center [991, 536] width 82 height 23
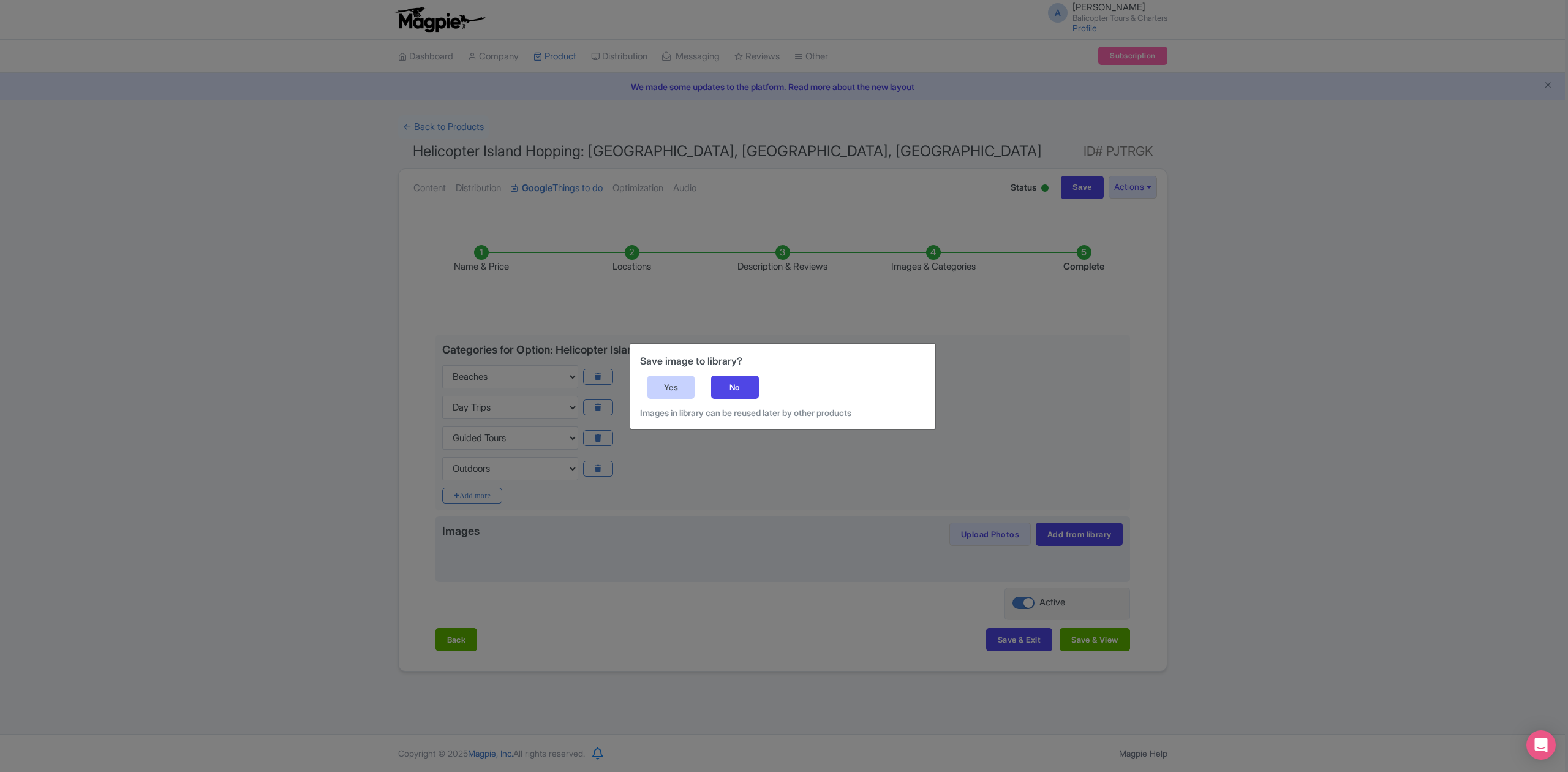
click at [658, 381] on div "Yes" at bounding box center [672, 387] width 48 height 23
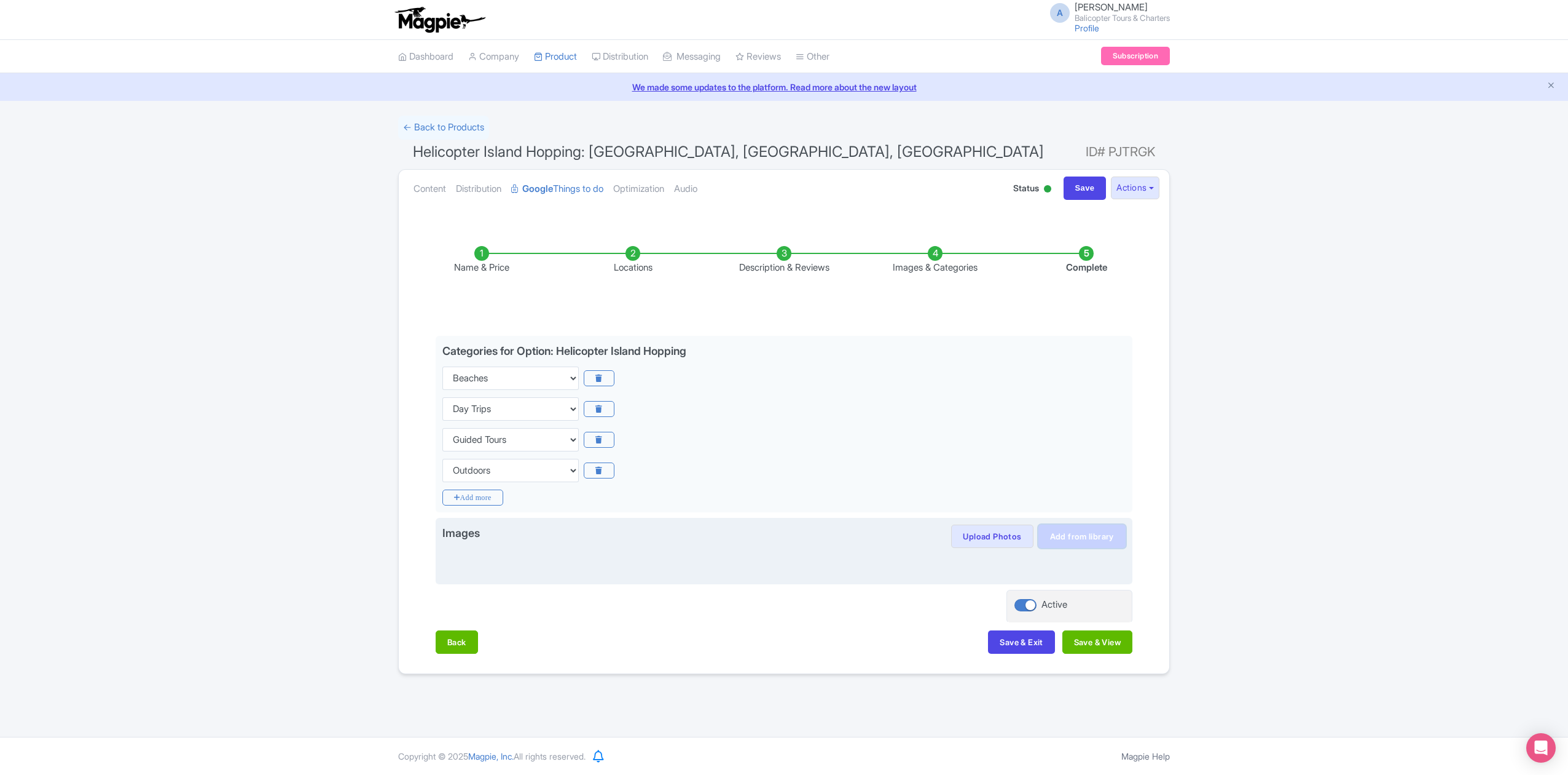
click at [1073, 536] on link "Add from library" at bounding box center [1082, 536] width 87 height 23
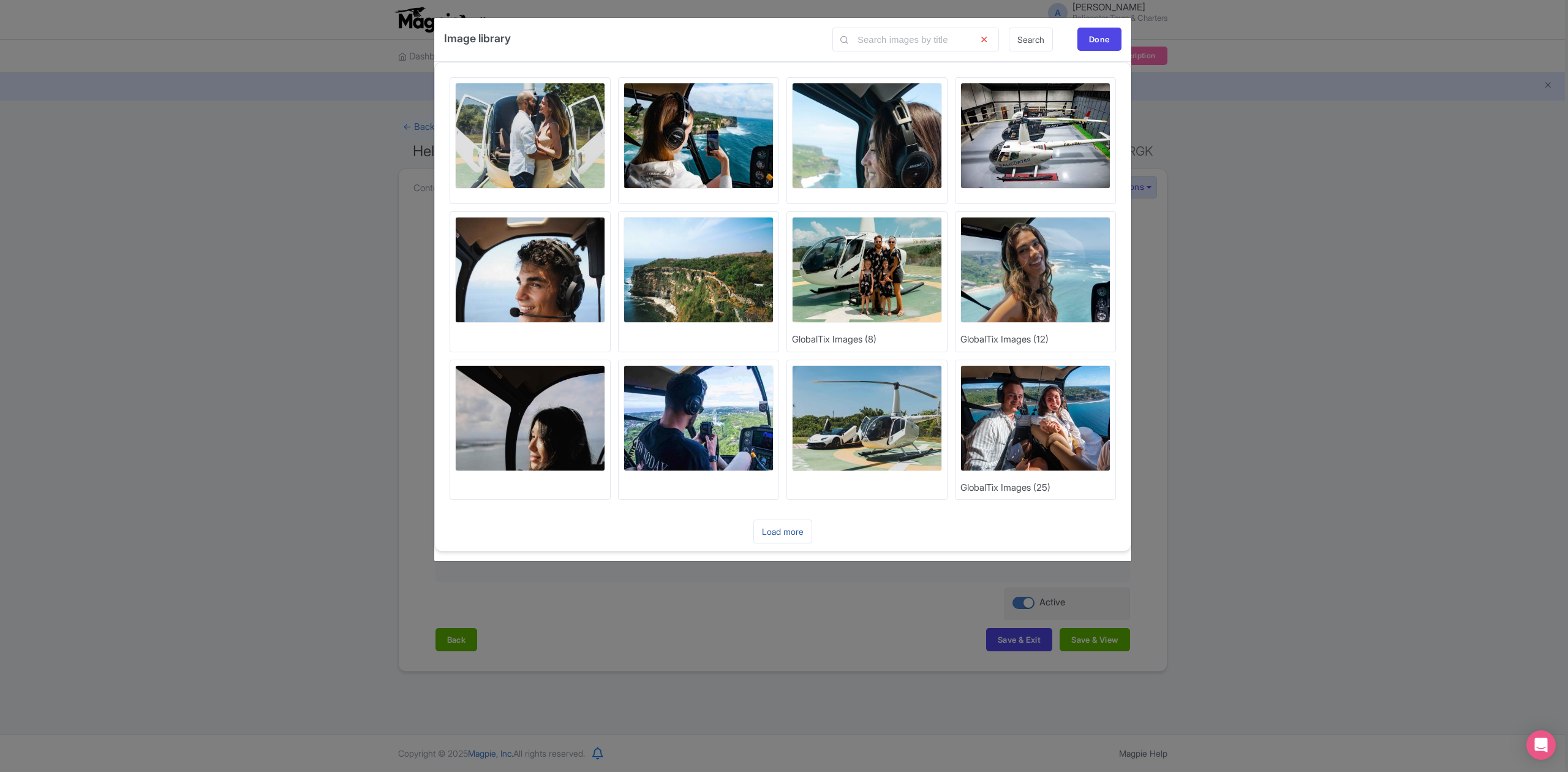
click at [791, 534] on link "Load more" at bounding box center [782, 531] width 59 height 24
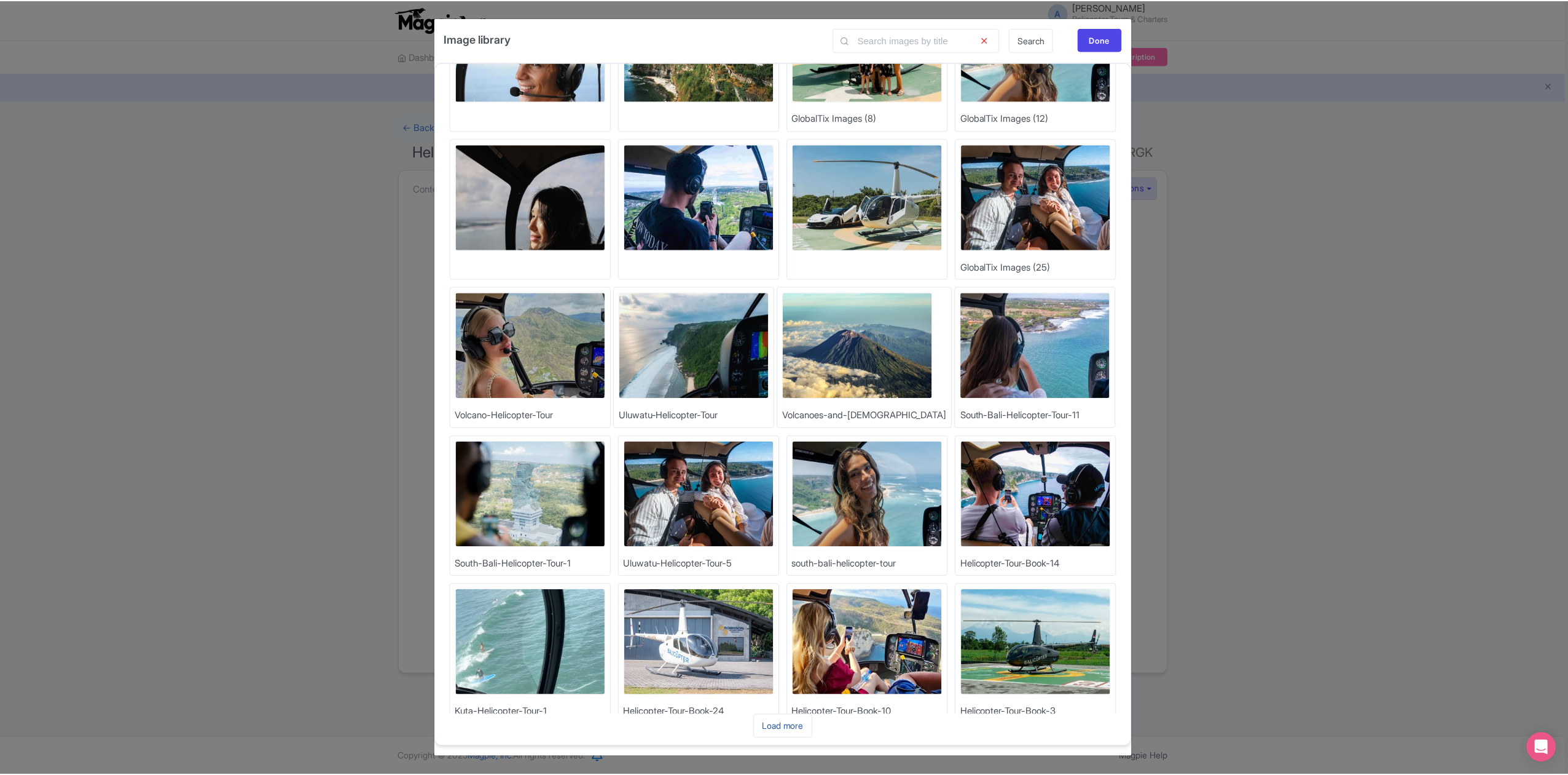
scroll to position [246, 0]
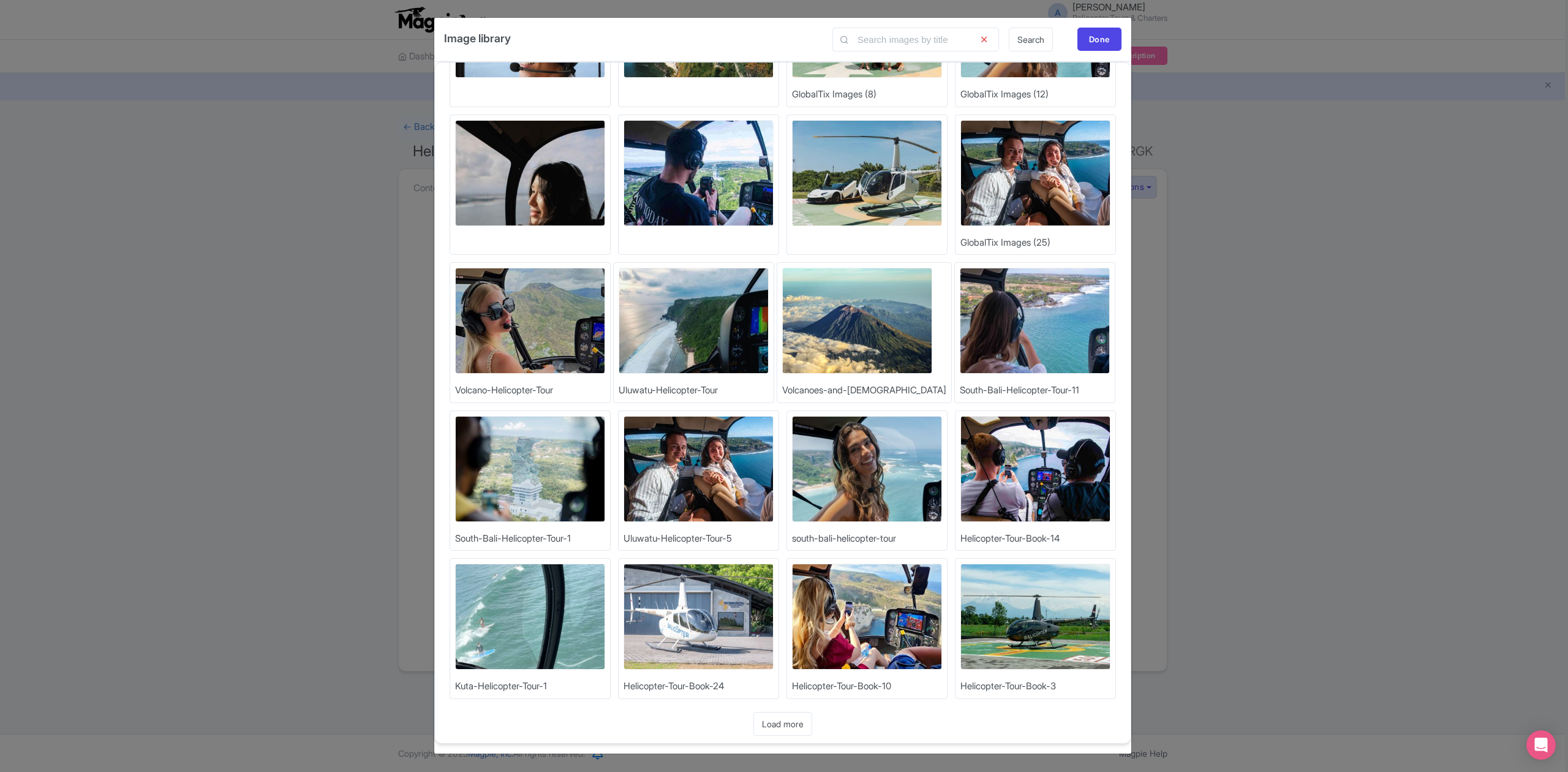
click at [1018, 623] on img at bounding box center [1035, 617] width 150 height 106
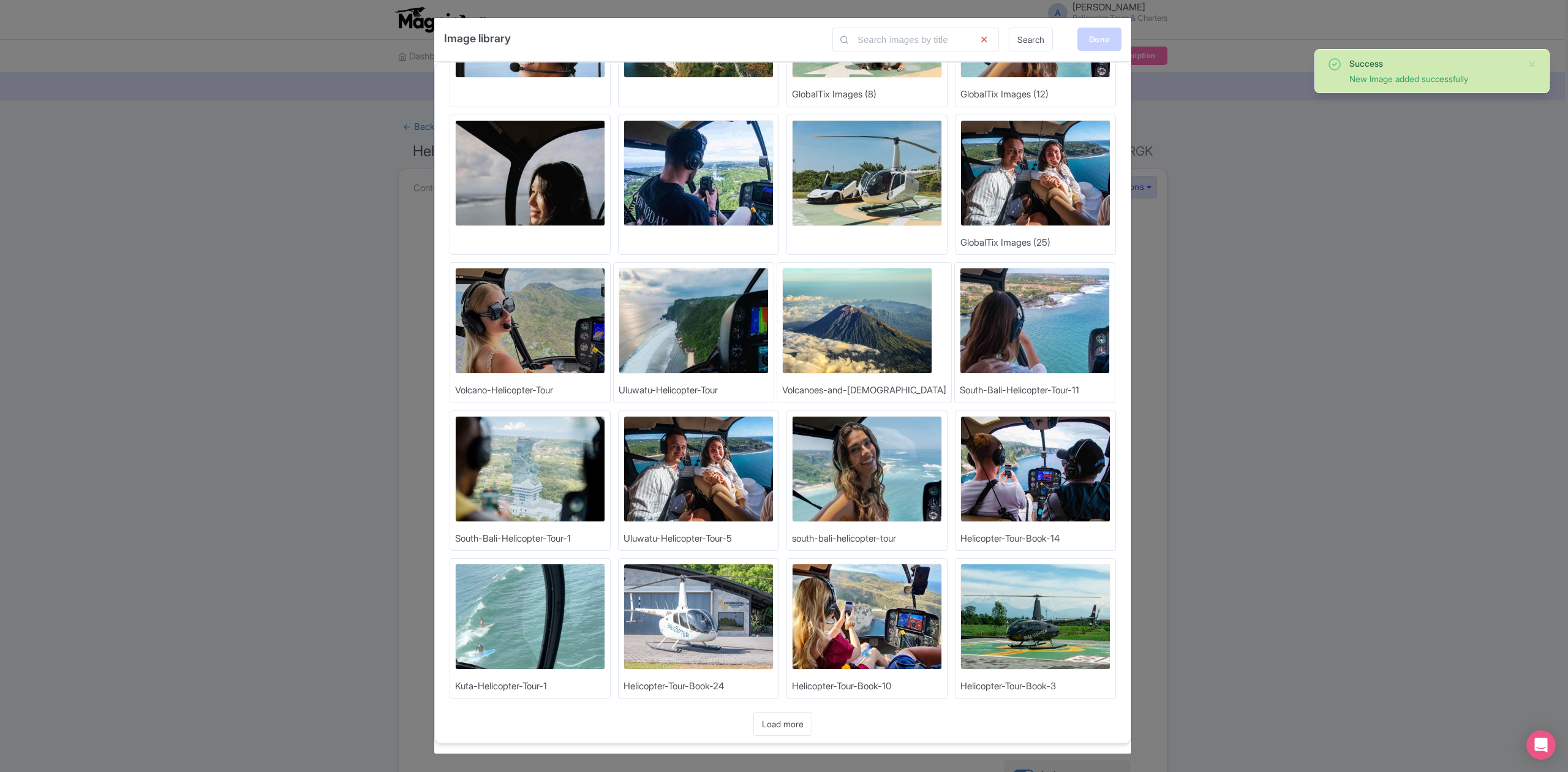
click at [1095, 38] on div "Done" at bounding box center [1099, 39] width 44 height 23
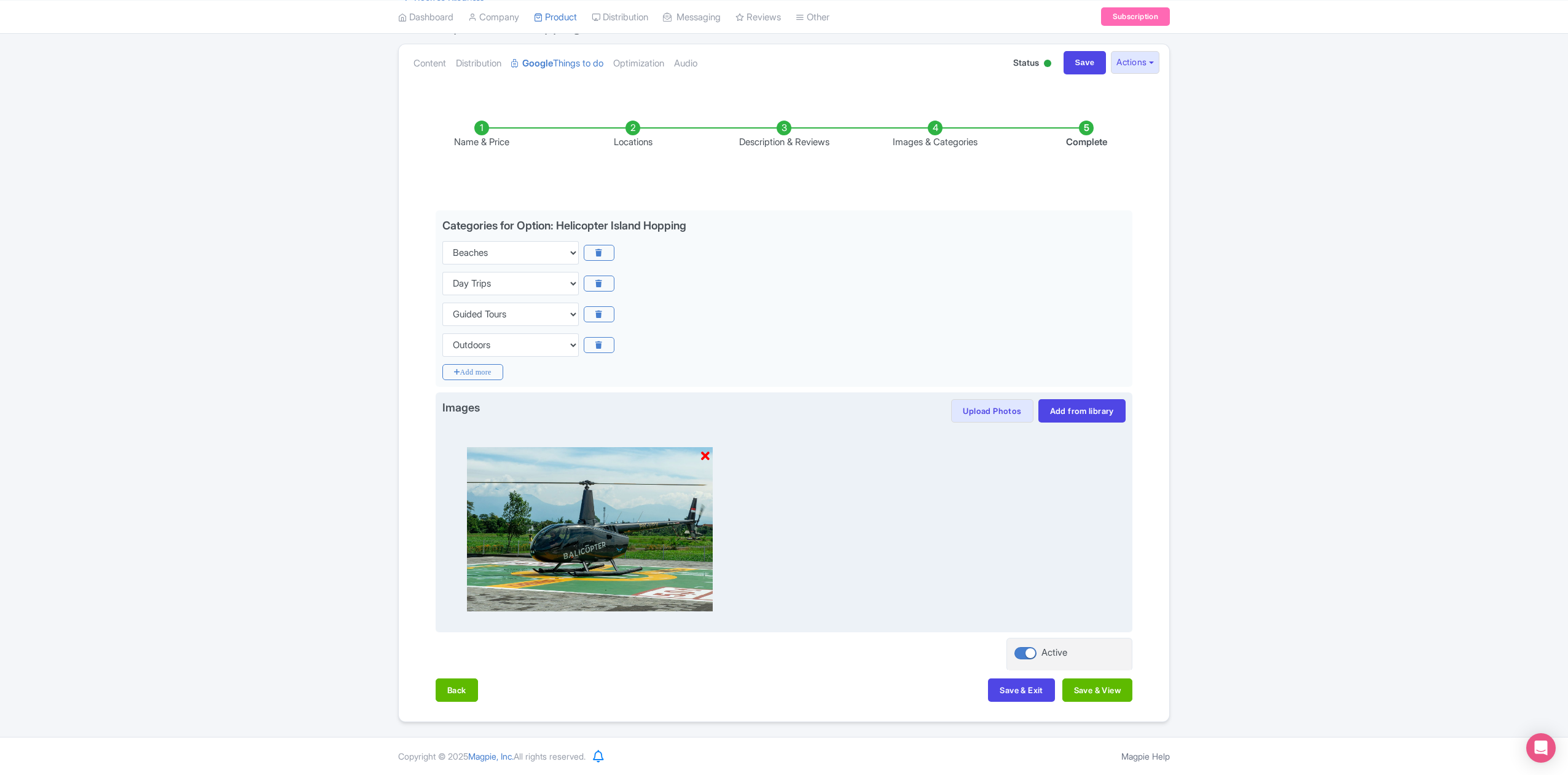
scroll to position [128, 0]
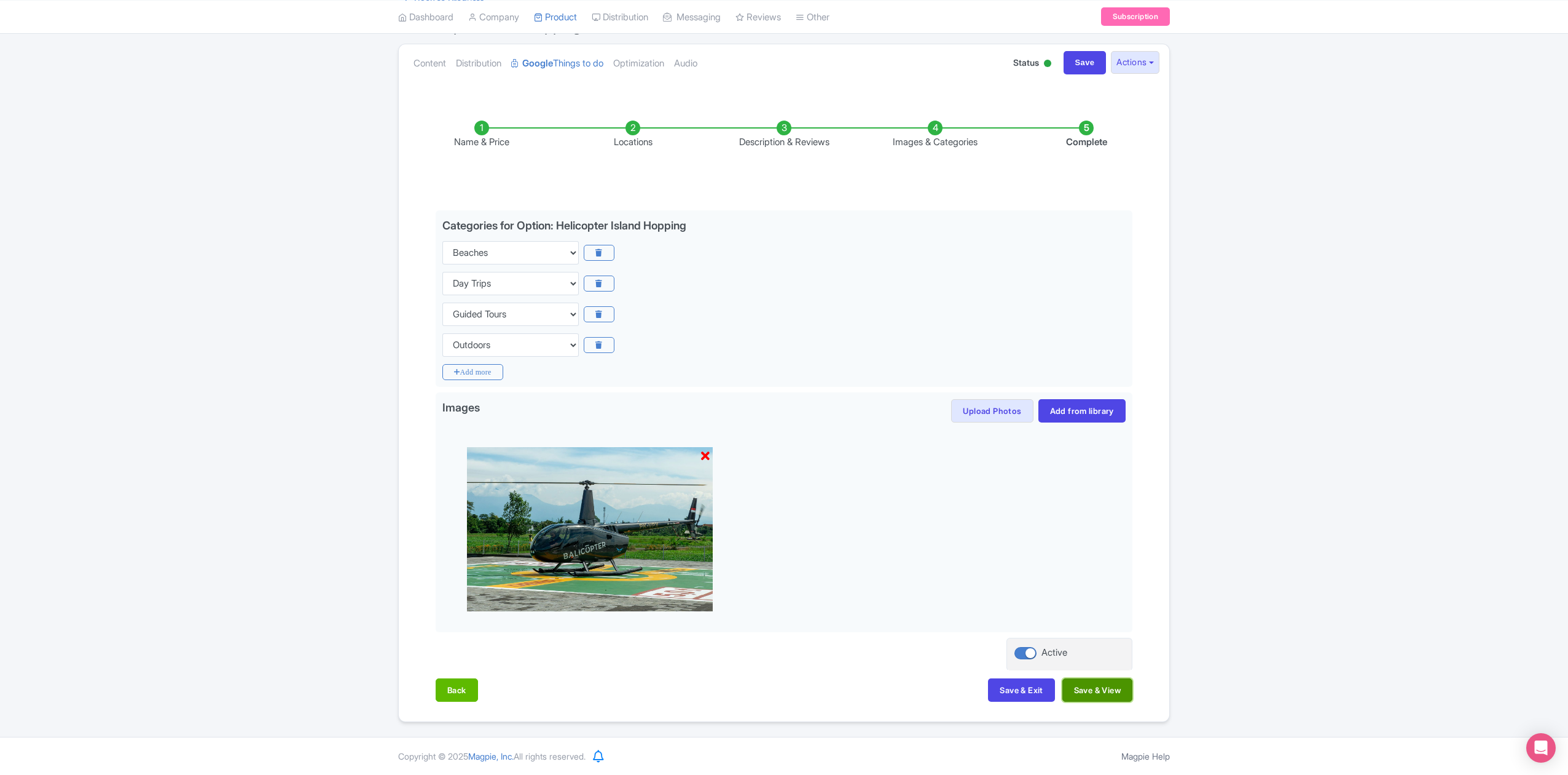
click at [1112, 693] on button "Save & View" at bounding box center [1097, 690] width 70 height 23
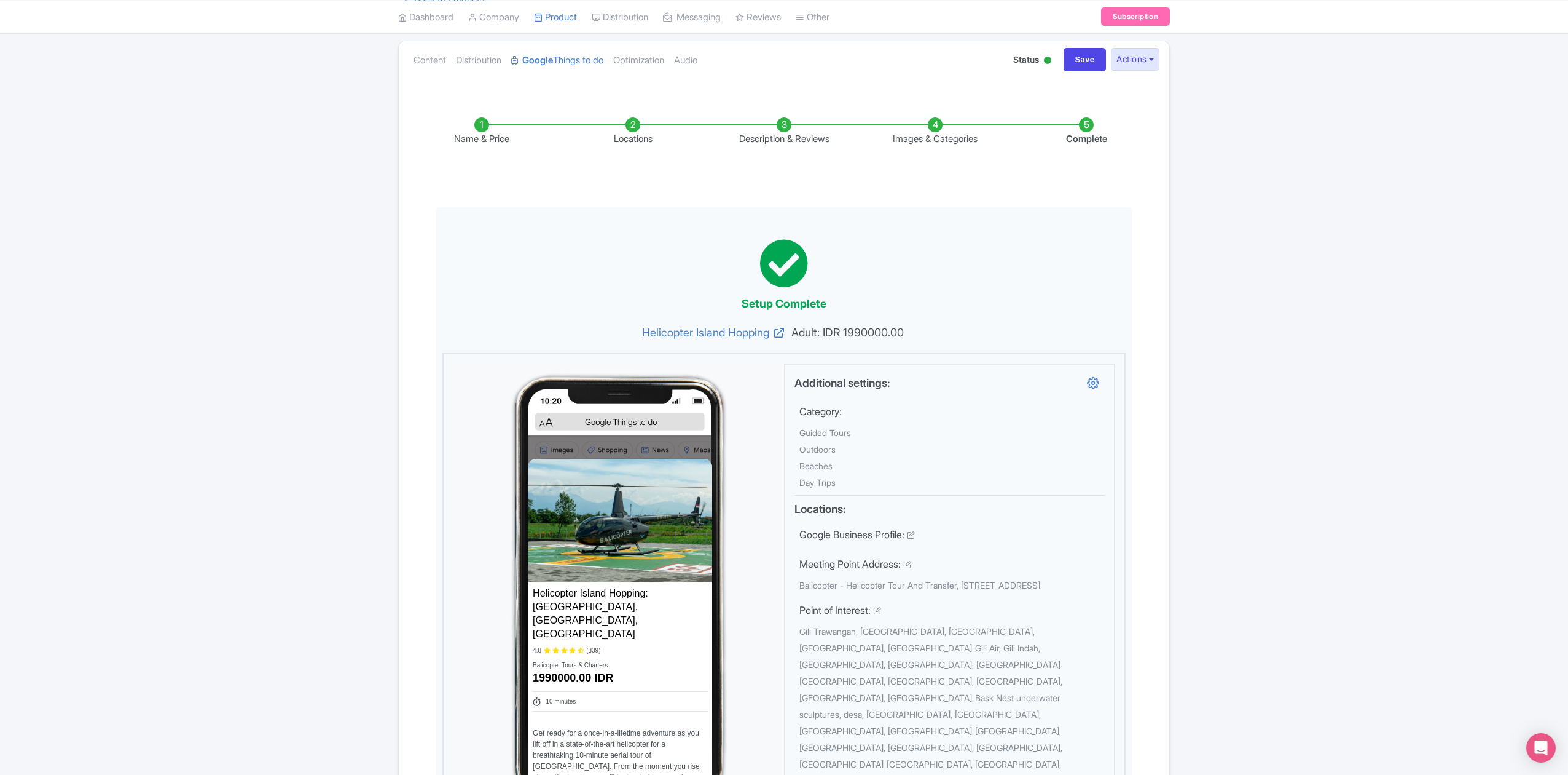
click at [933, 135] on li "Images & Categories" at bounding box center [935, 132] width 151 height 29
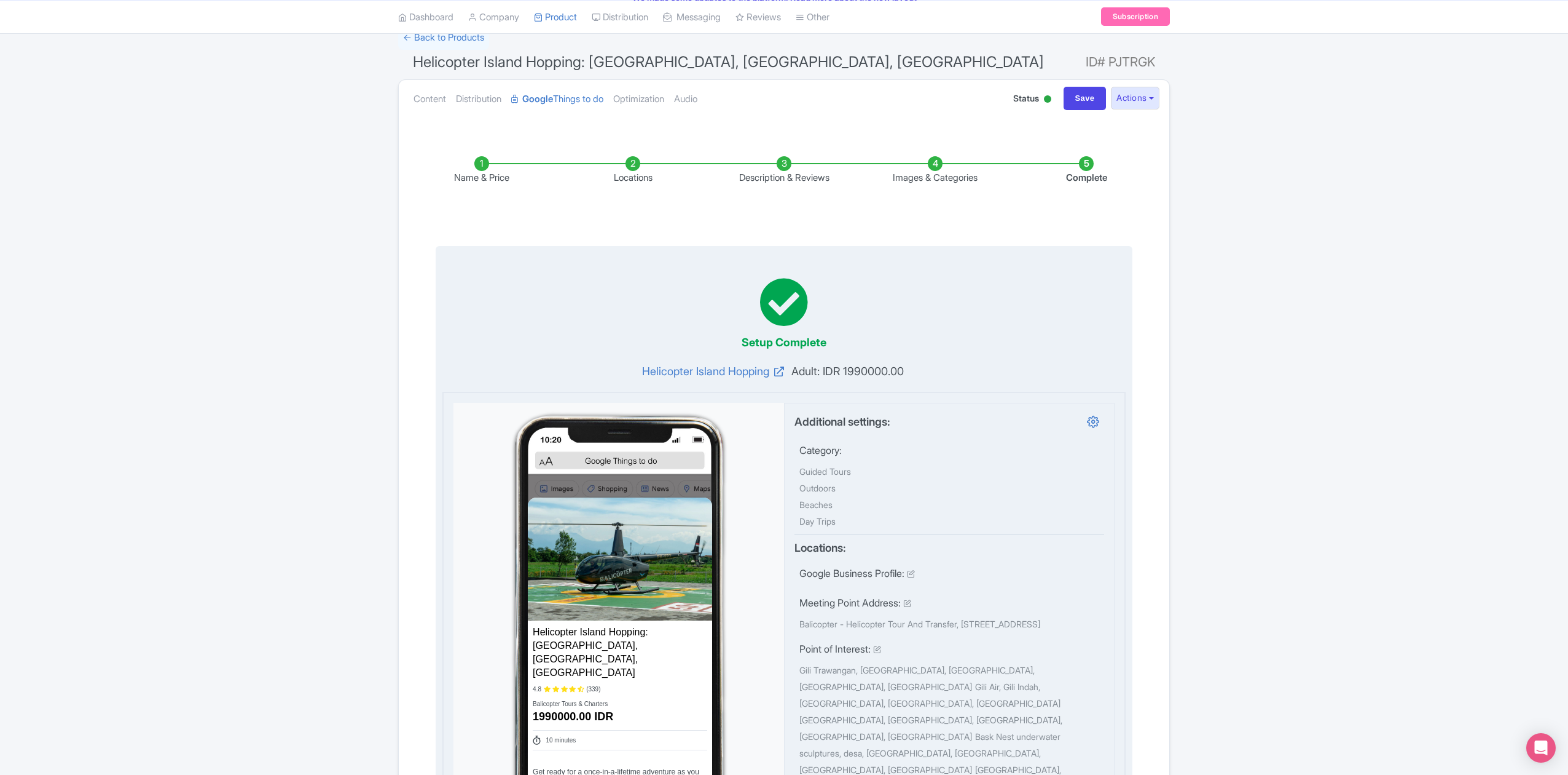
scroll to position [46, 0]
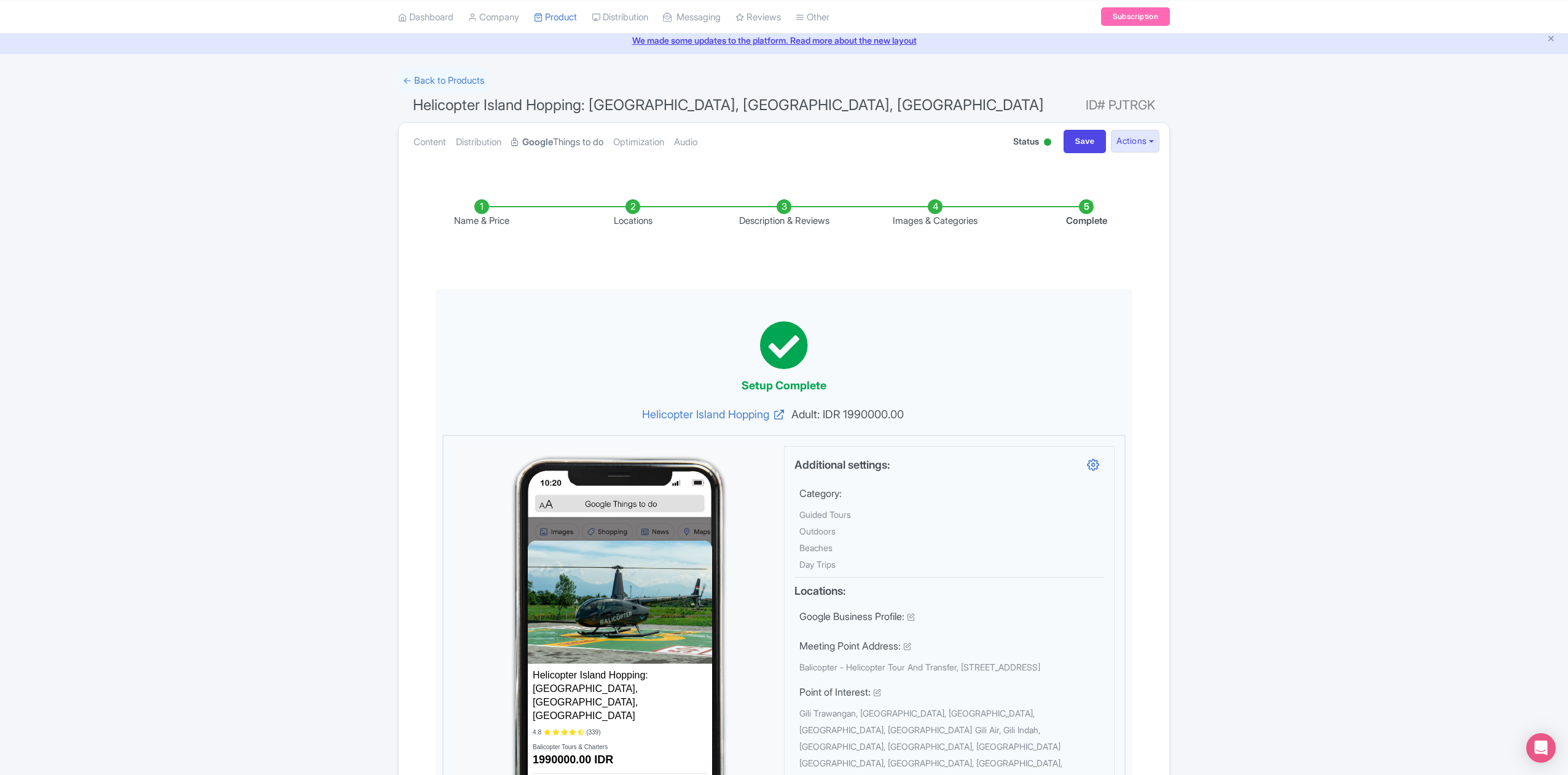
click at [580, 140] on link "Google Things to do" at bounding box center [557, 142] width 92 height 39
click at [577, 143] on link "Google Things to do" at bounding box center [557, 142] width 92 height 39
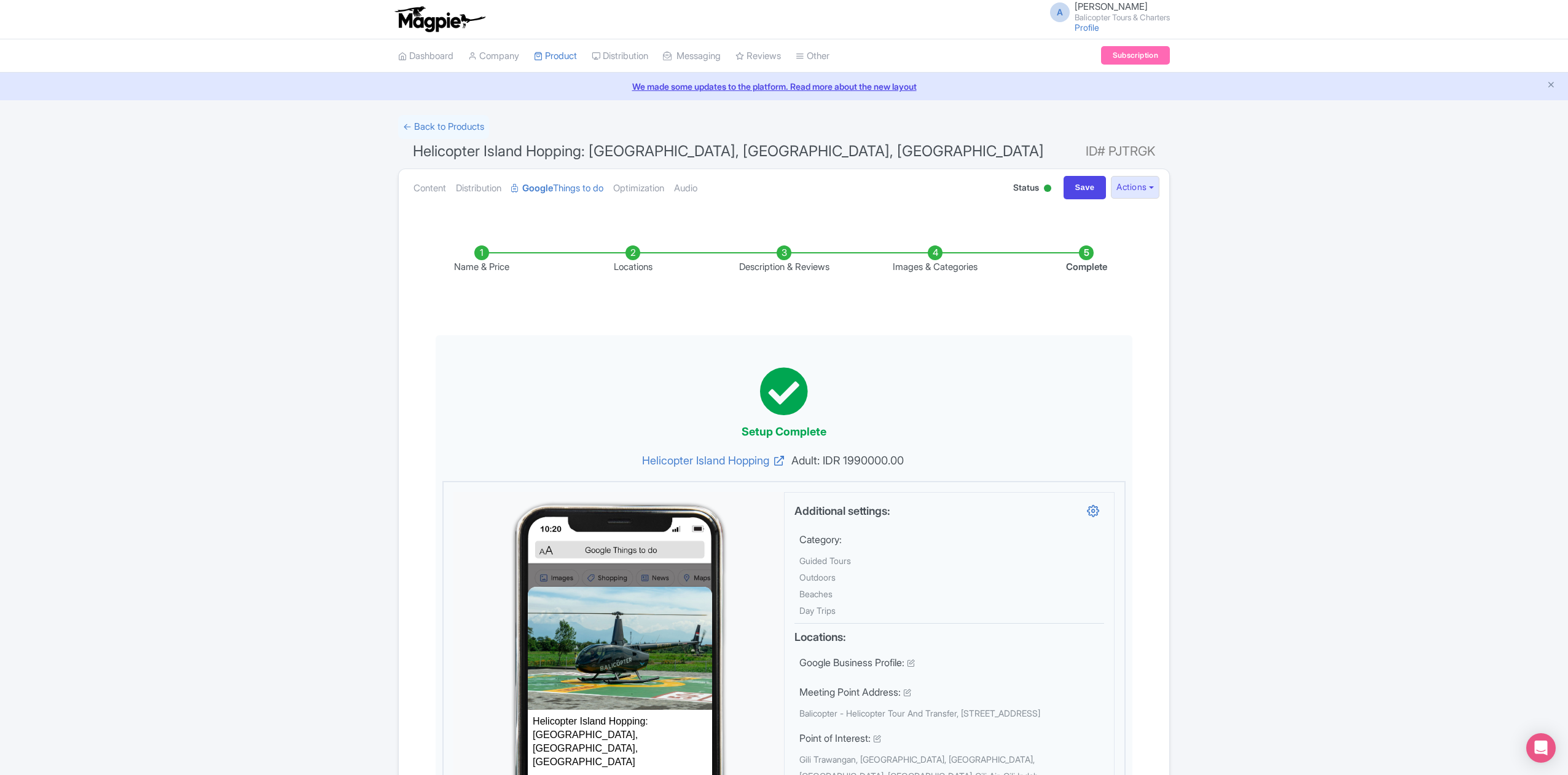
scroll to position [0, 0]
click at [631, 265] on li "Locations" at bounding box center [633, 261] width 151 height 29
click at [457, 128] on link "← Back to Products" at bounding box center [444, 127] width 91 height 24
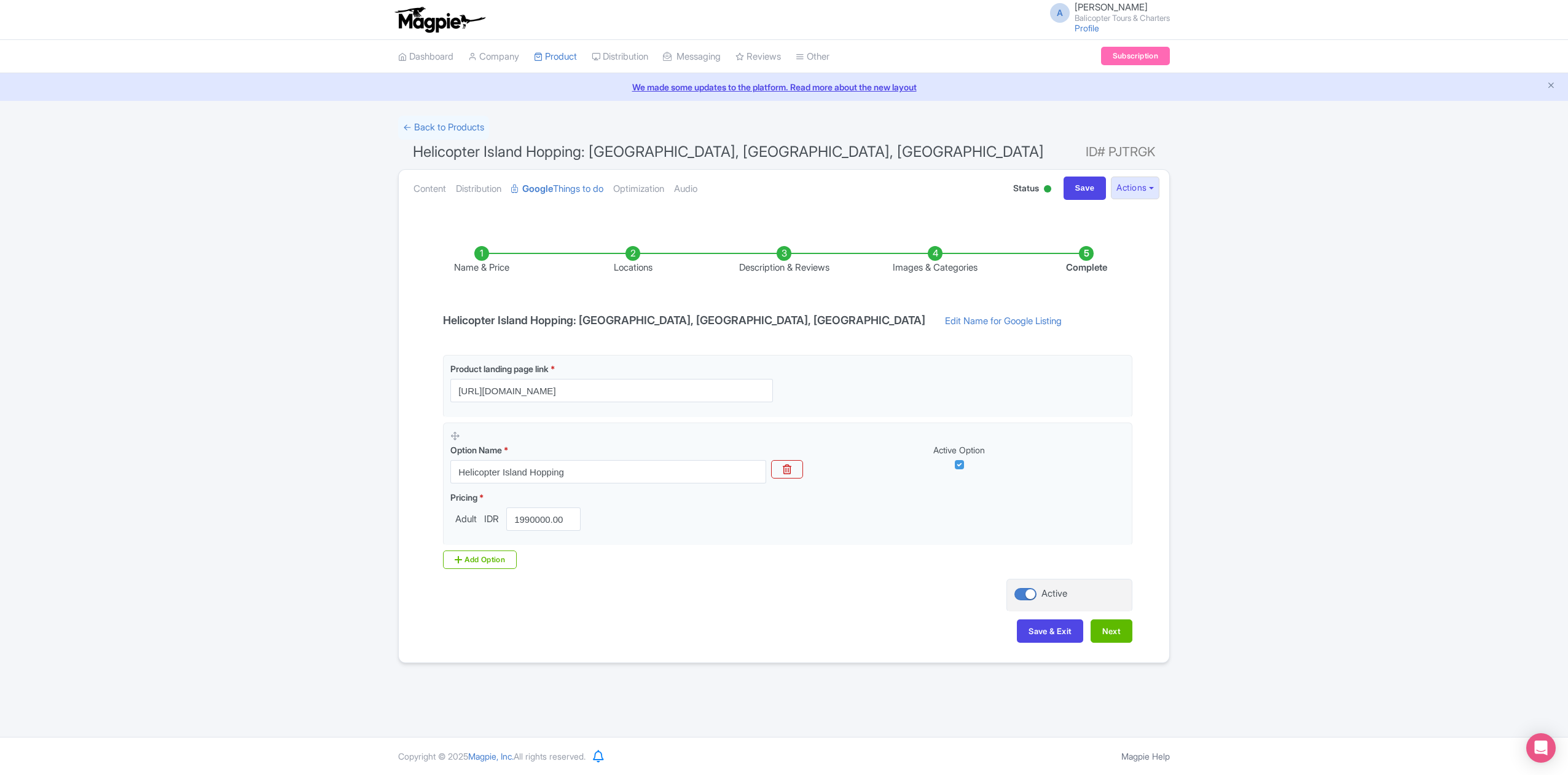
click at [945, 257] on li "Images & Categories" at bounding box center [935, 261] width 151 height 29
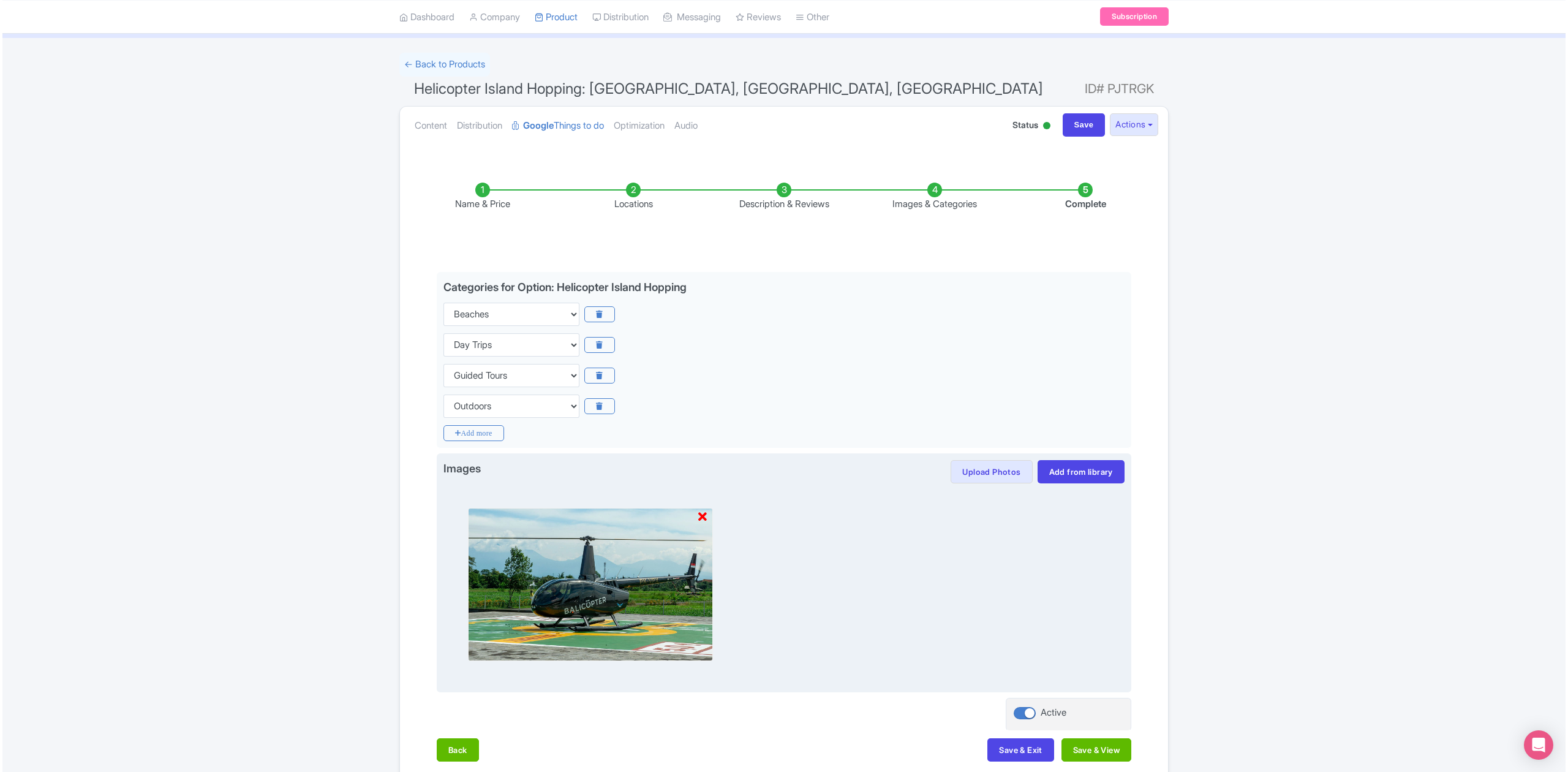
scroll to position [81, 0]
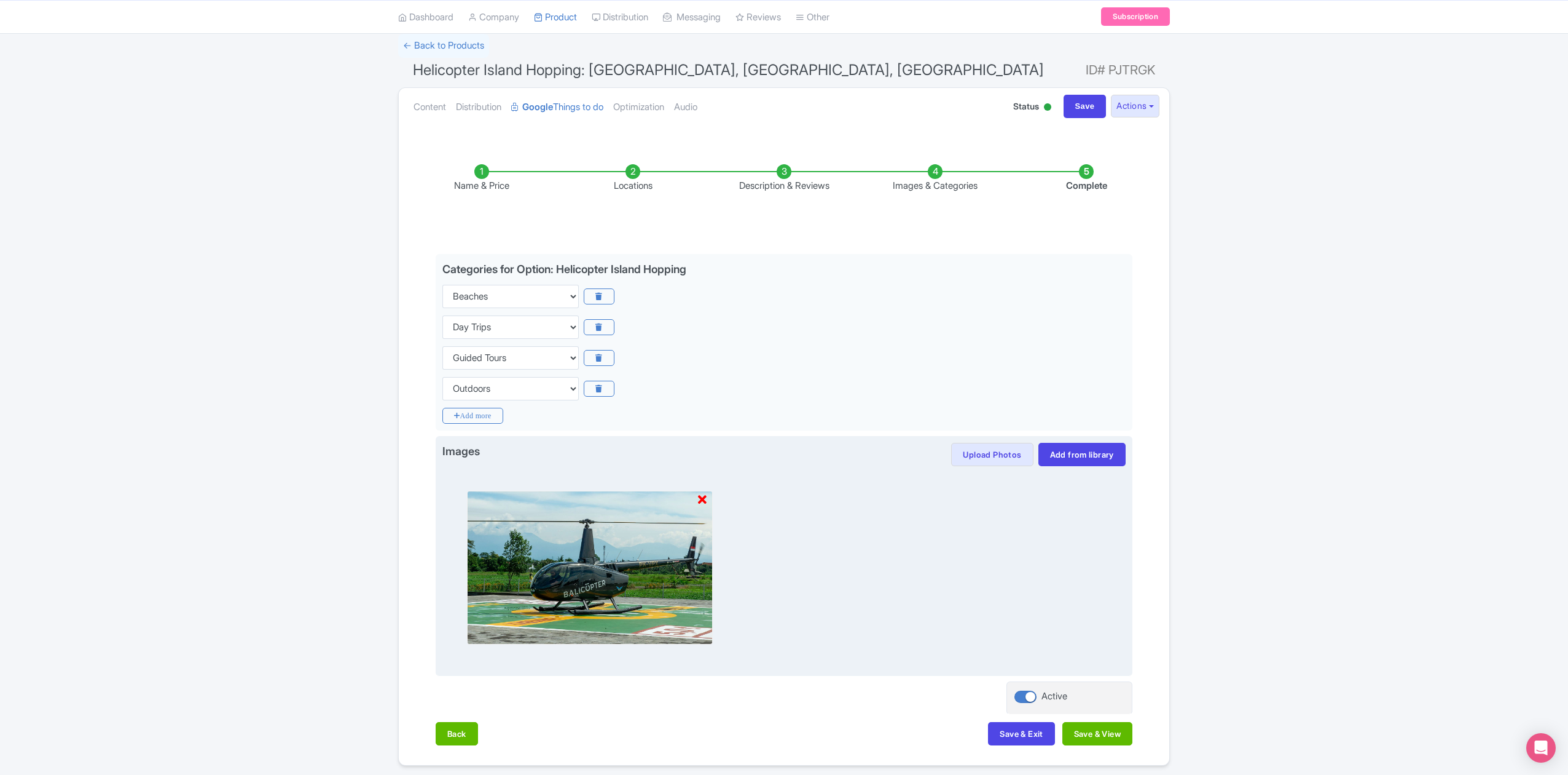
click at [846, 564] on div at bounding box center [784, 567] width 683 height 203
click at [986, 454] on button "Upload Photos" at bounding box center [991, 454] width 82 height 23
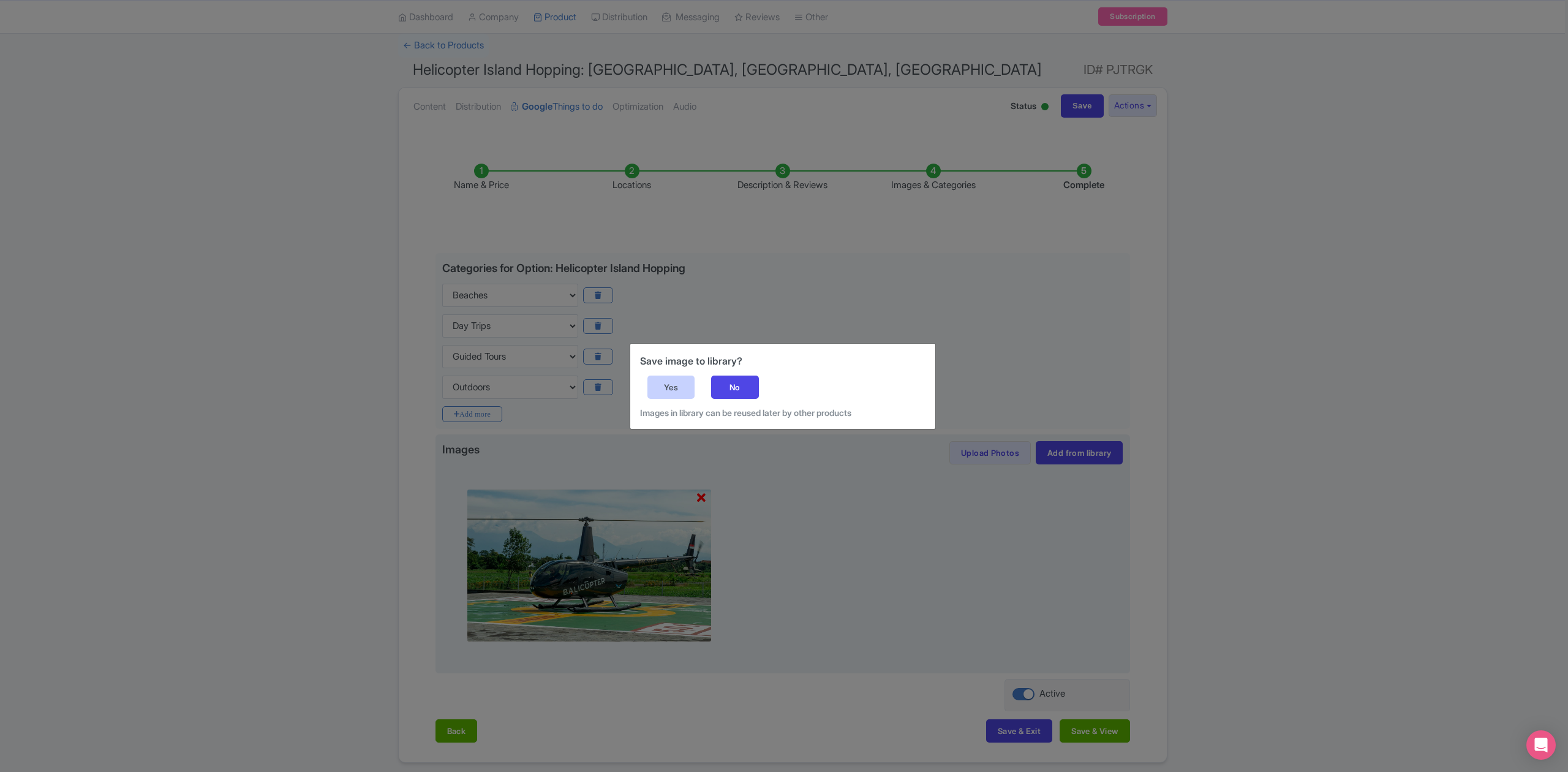
click at [666, 388] on div "Yes" at bounding box center [672, 387] width 48 height 23
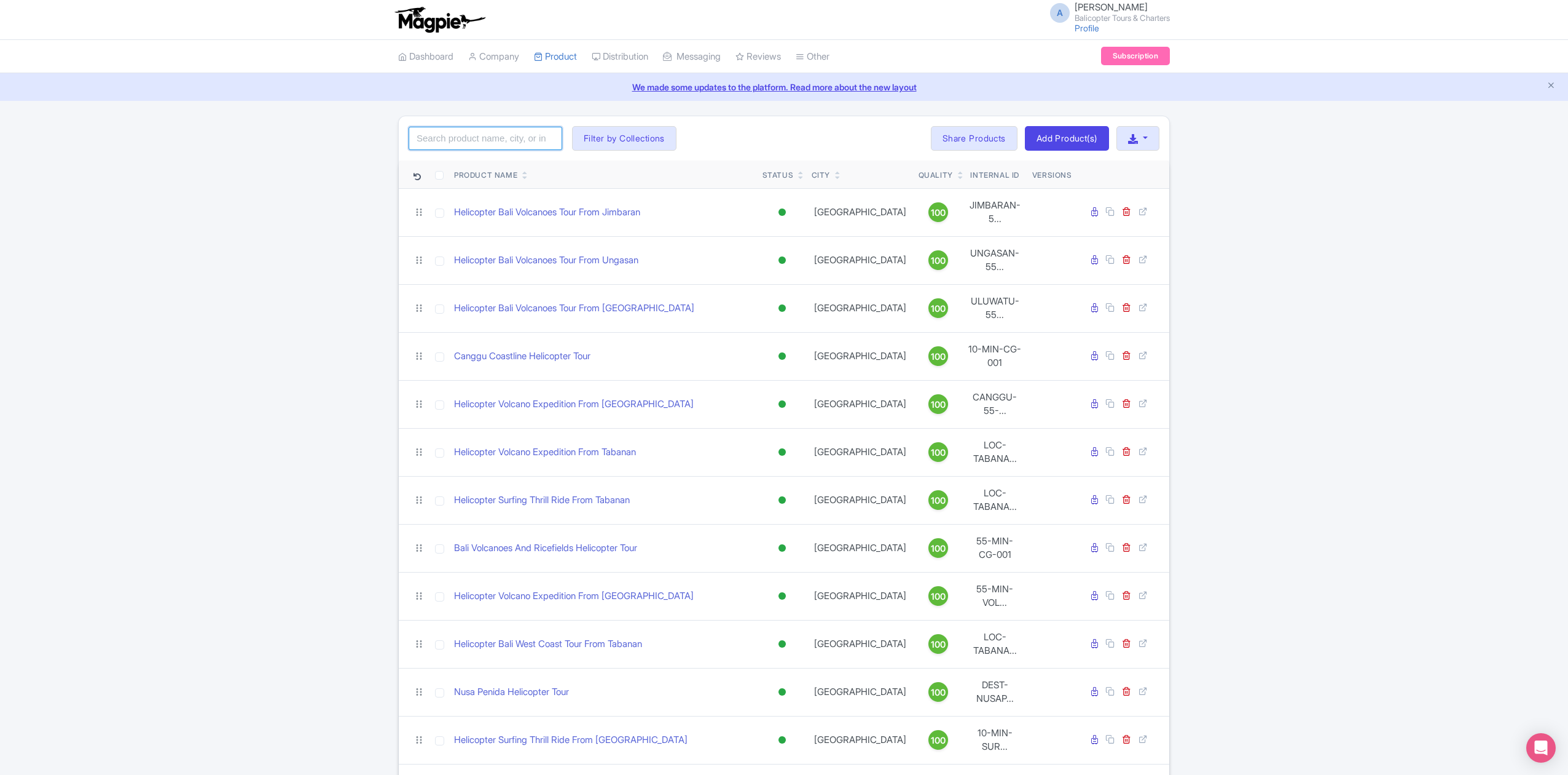
click at [477, 141] on input "search" at bounding box center [485, 138] width 154 height 23
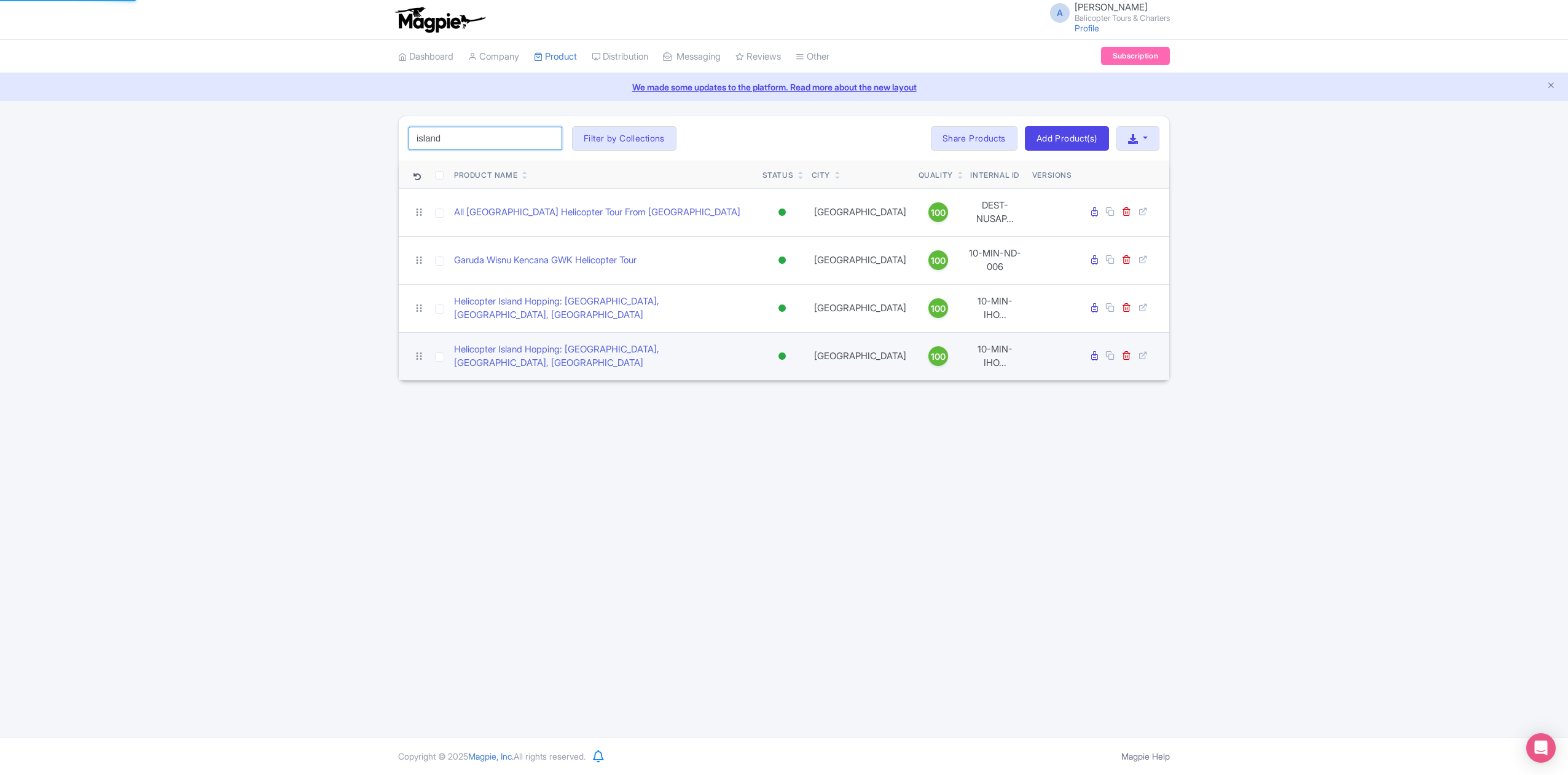
type input "island"
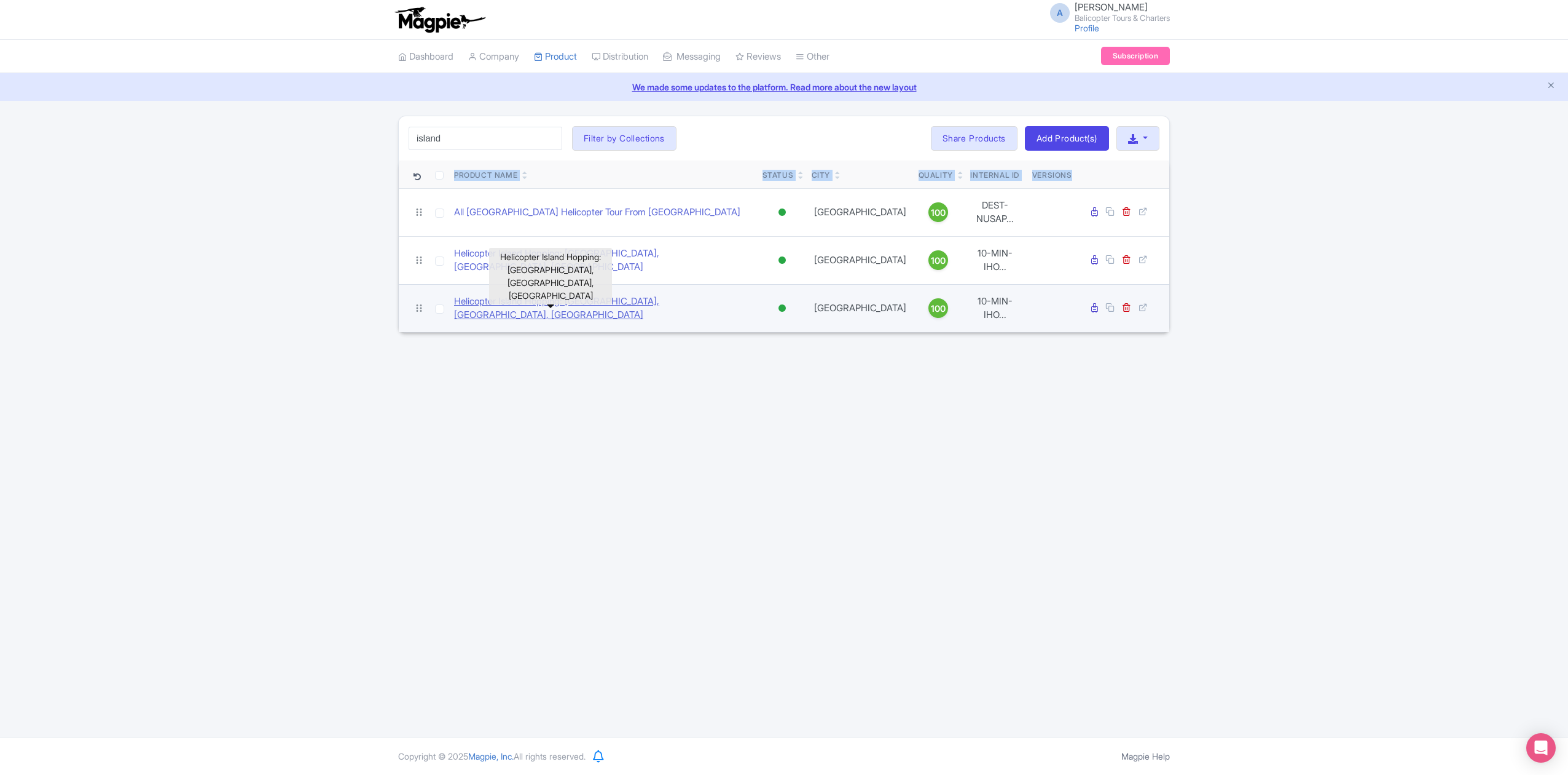
click at [541, 294] on link "Helicopter Island Hopping: [GEOGRAPHIC_DATA], [GEOGRAPHIC_DATA], [GEOGRAPHIC_DA…" at bounding box center [603, 308] width 299 height 28
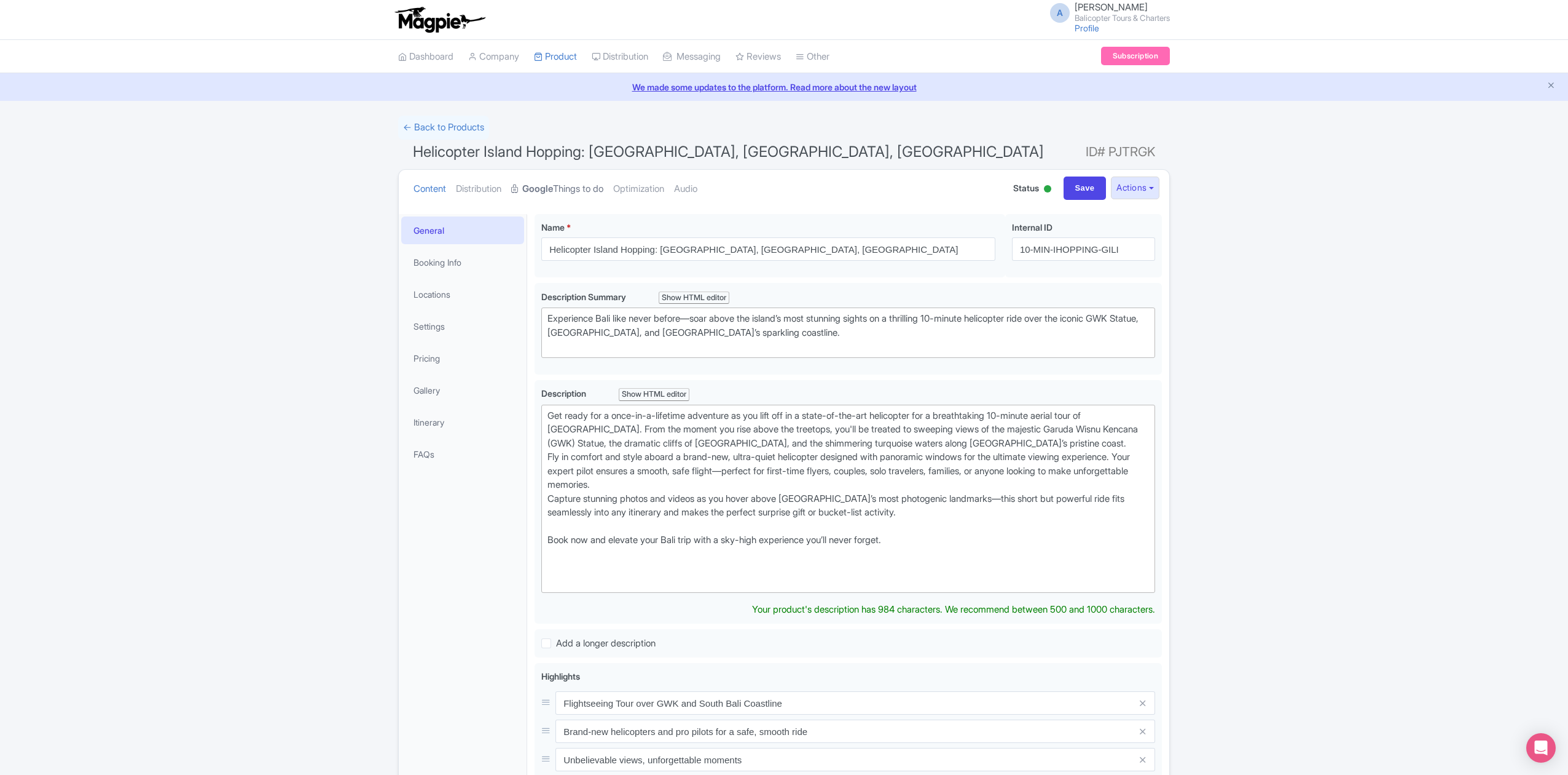
click at [553, 190] on strong "Google" at bounding box center [538, 189] width 31 height 14
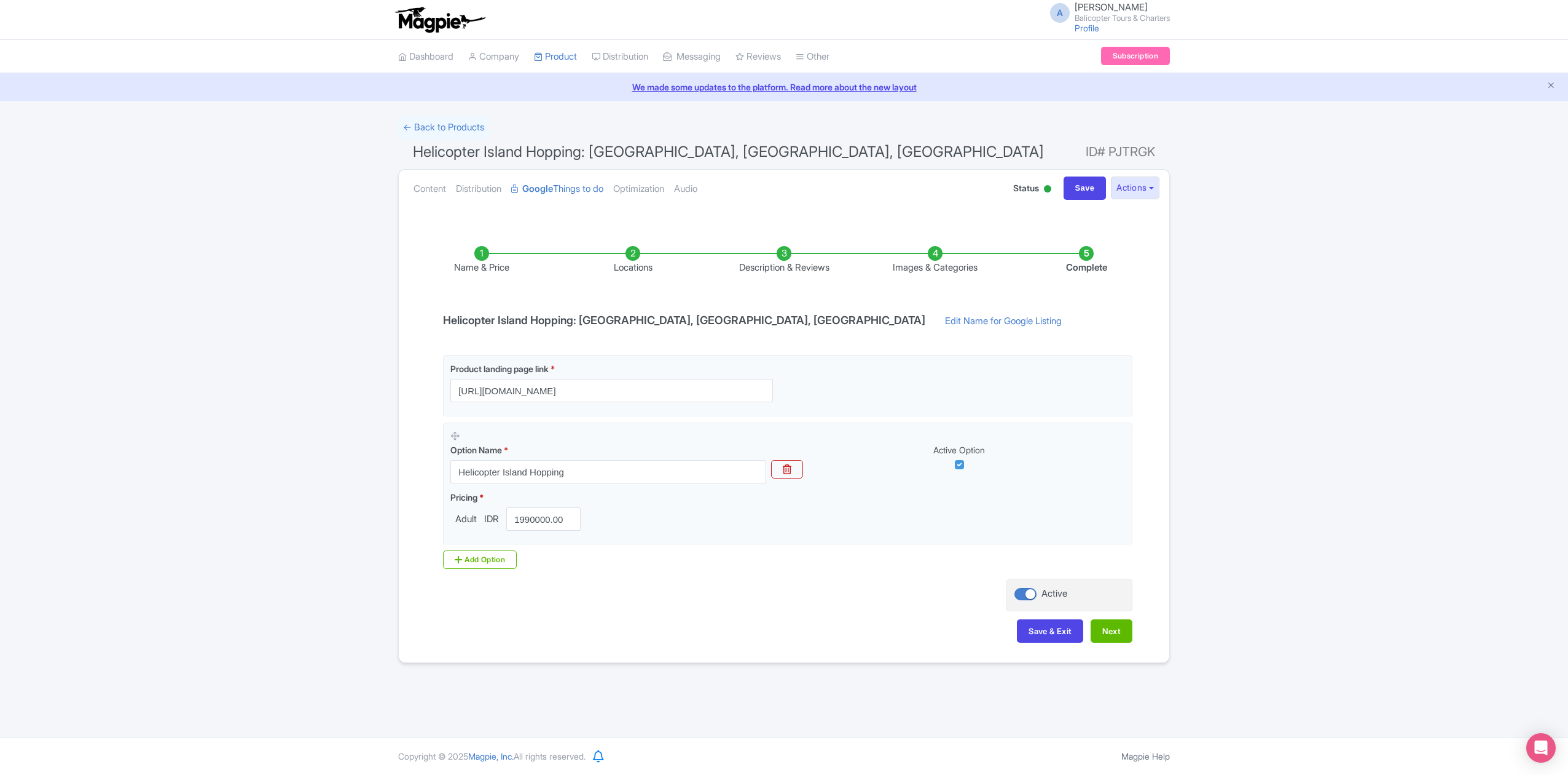
click at [935, 253] on li "Images & Categories" at bounding box center [935, 261] width 151 height 29
click at [935, 259] on li "Images & Categories" at bounding box center [935, 261] width 151 height 29
click at [918, 268] on li "Images & Categories" at bounding box center [935, 261] width 151 height 29
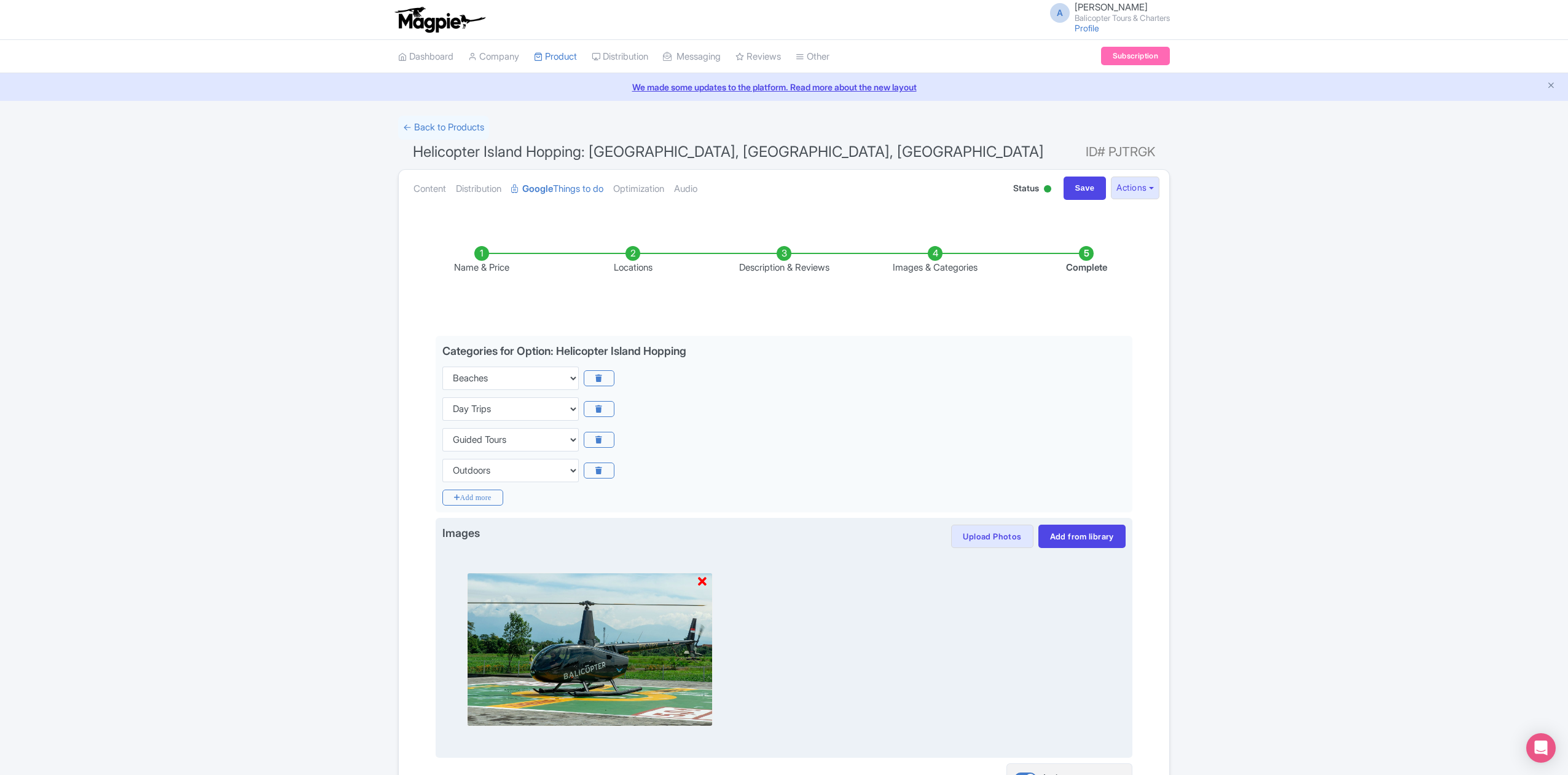
click at [704, 580] on icon at bounding box center [702, 581] width 9 height 12
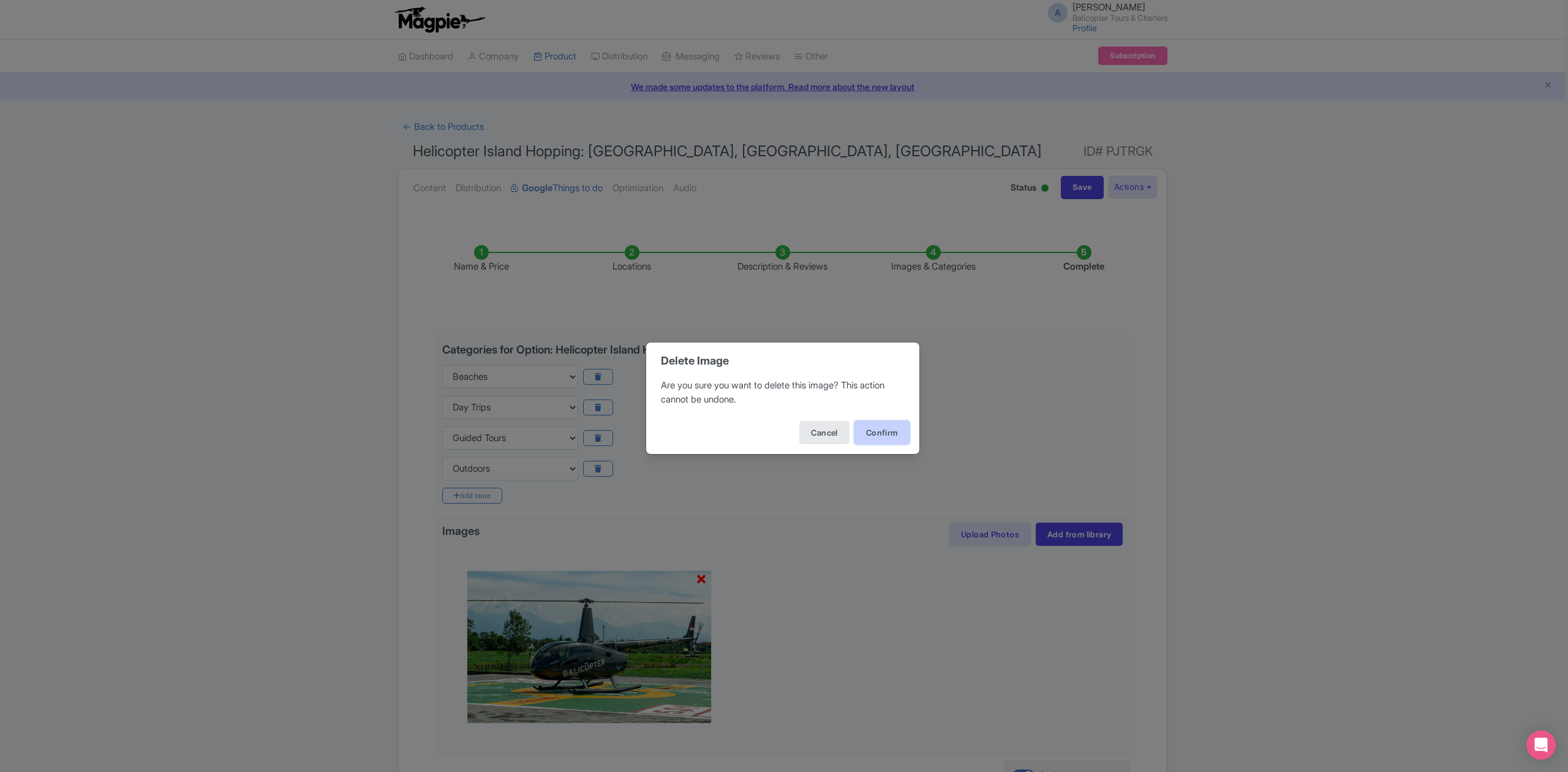
click at [873, 431] on button "Confirm" at bounding box center [882, 432] width 55 height 23
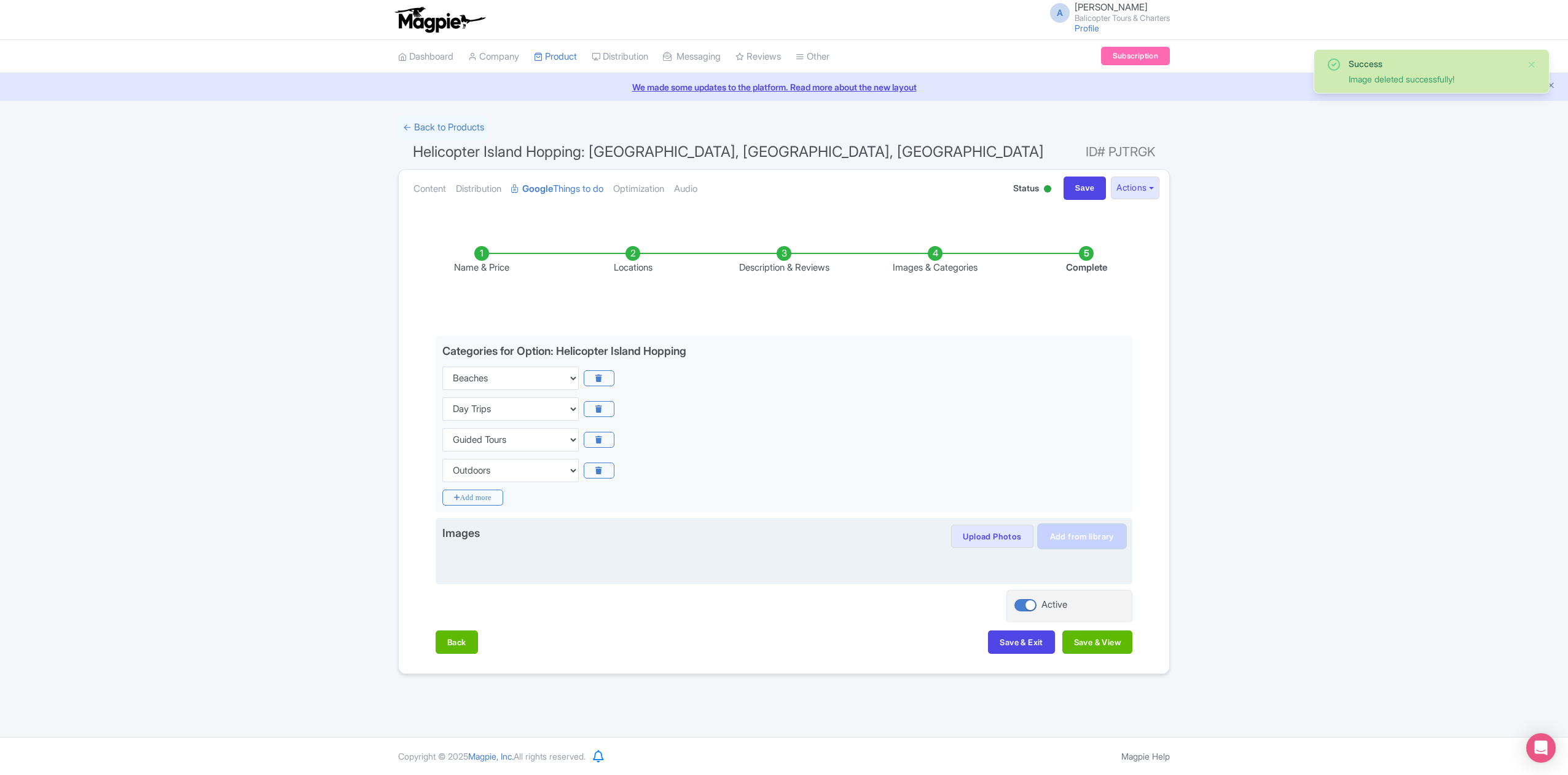
click at [1080, 537] on link "Add from library" at bounding box center [1082, 536] width 87 height 23
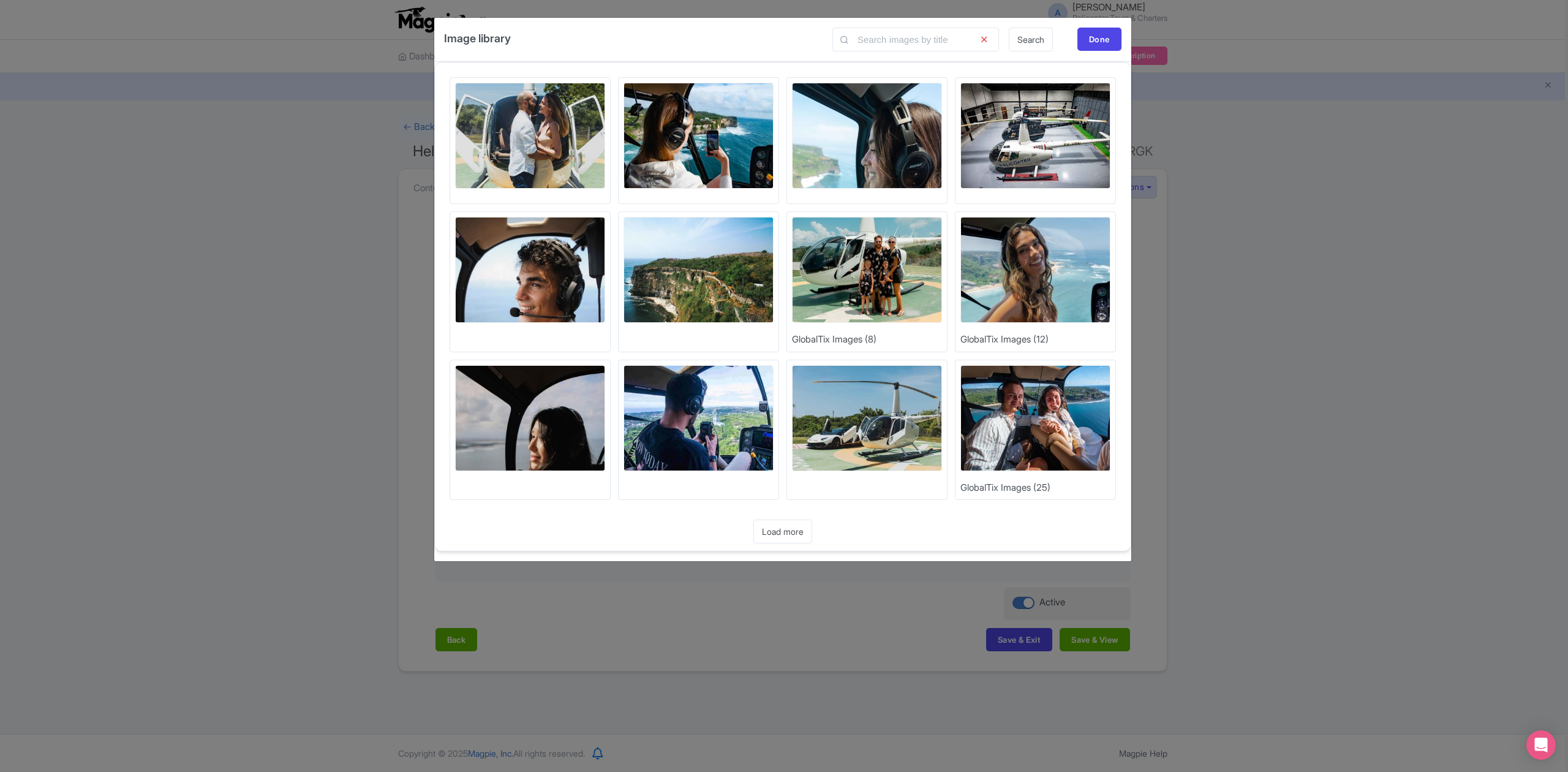
click at [1288, 483] on div "Image library Search Done Upload Photos Upload Photos Upload Photos Upload Phot…" at bounding box center [784, 386] width 1568 height 772
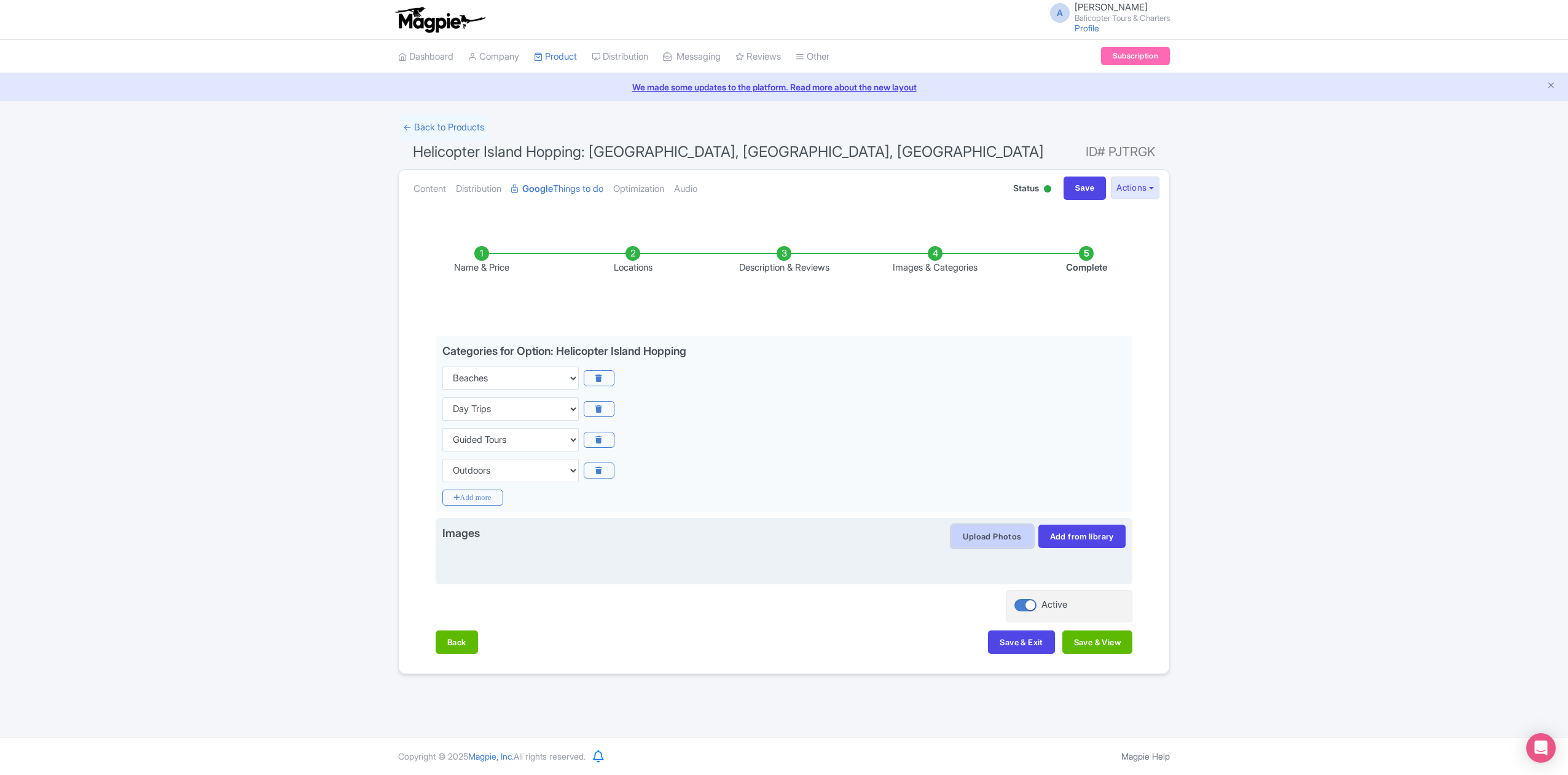
click at [998, 537] on button "Upload Photos" at bounding box center [991, 536] width 82 height 23
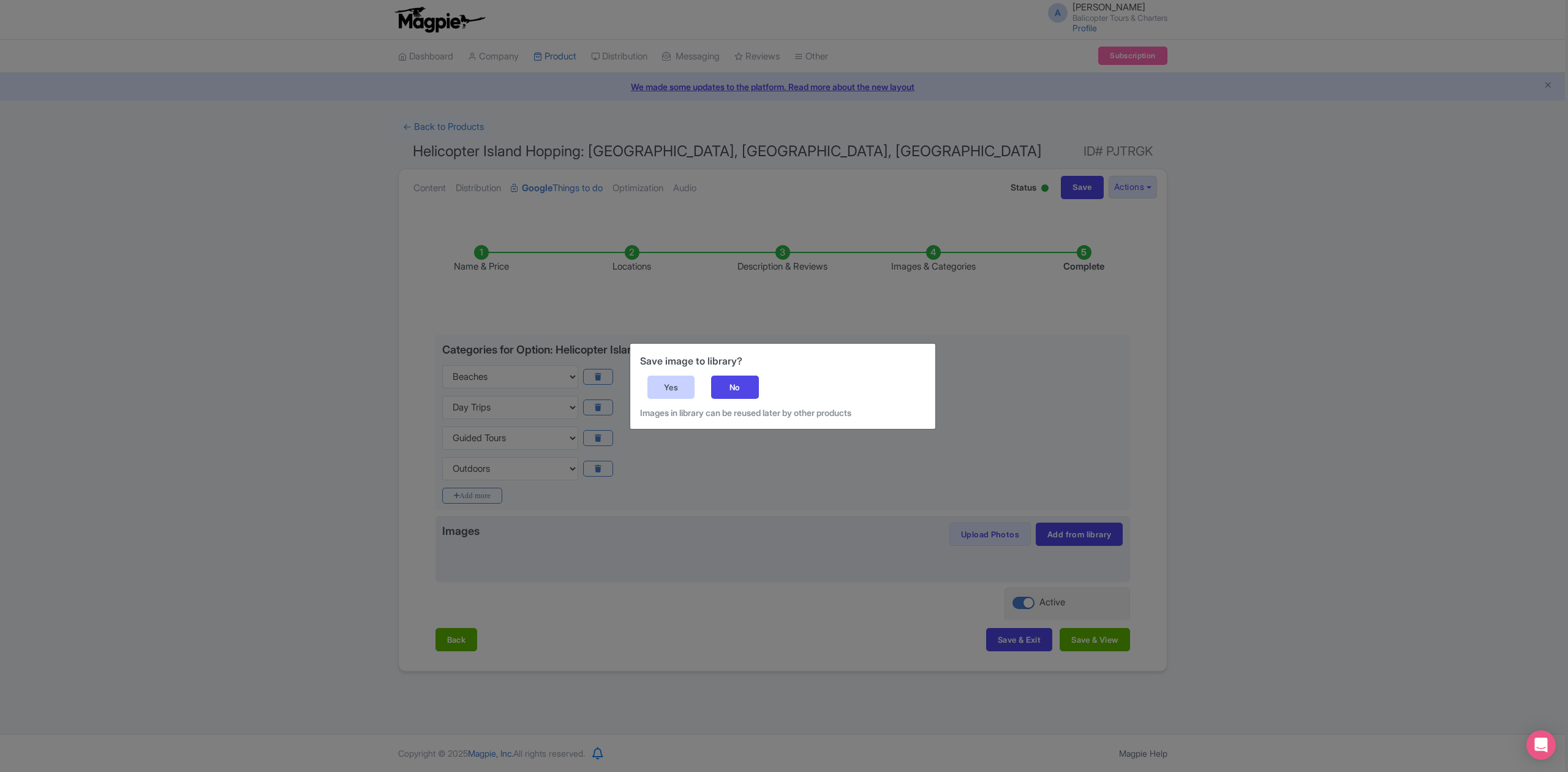
click at [673, 386] on div "Yes" at bounding box center [672, 387] width 48 height 23
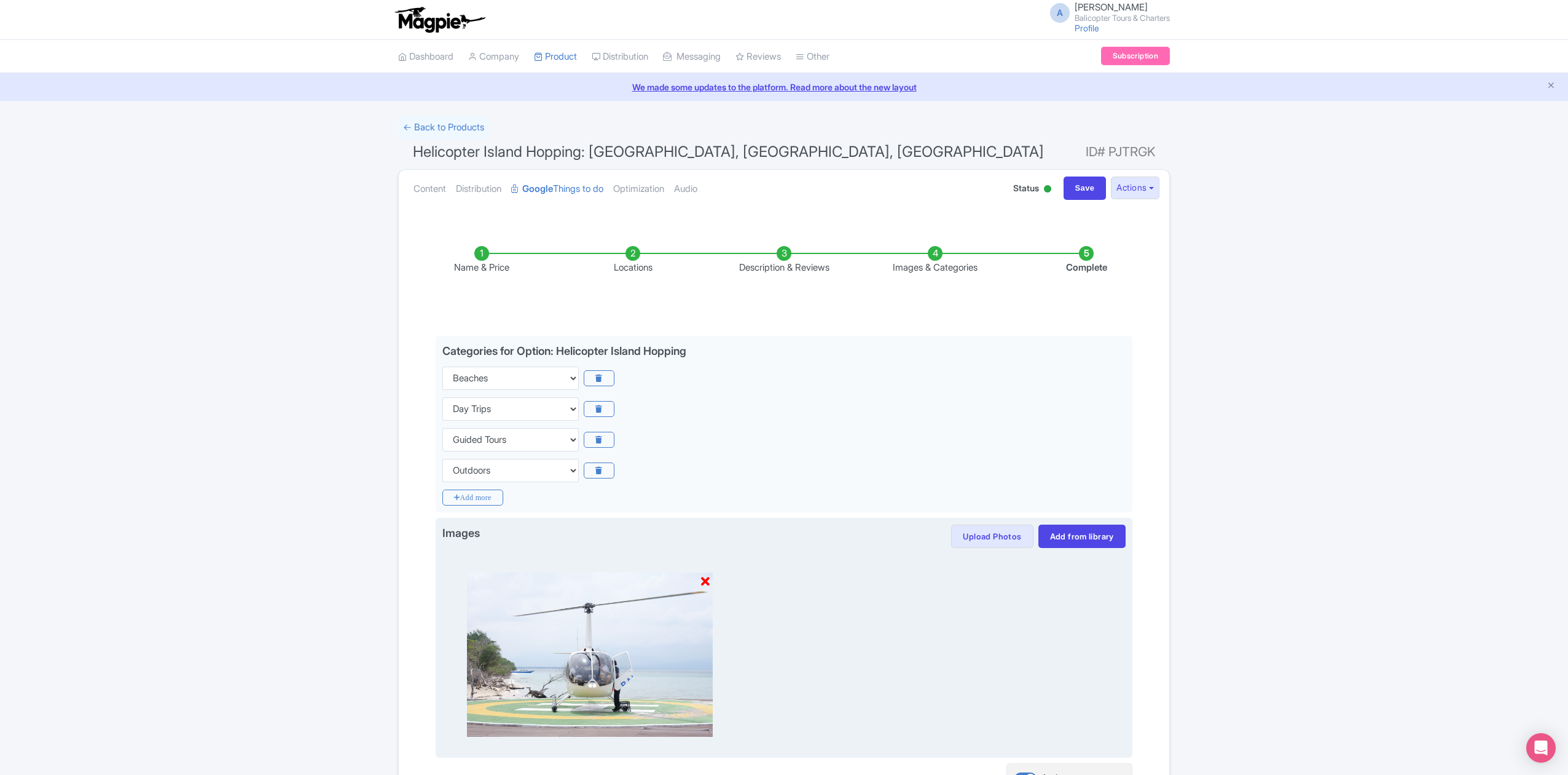
scroll to position [128, 0]
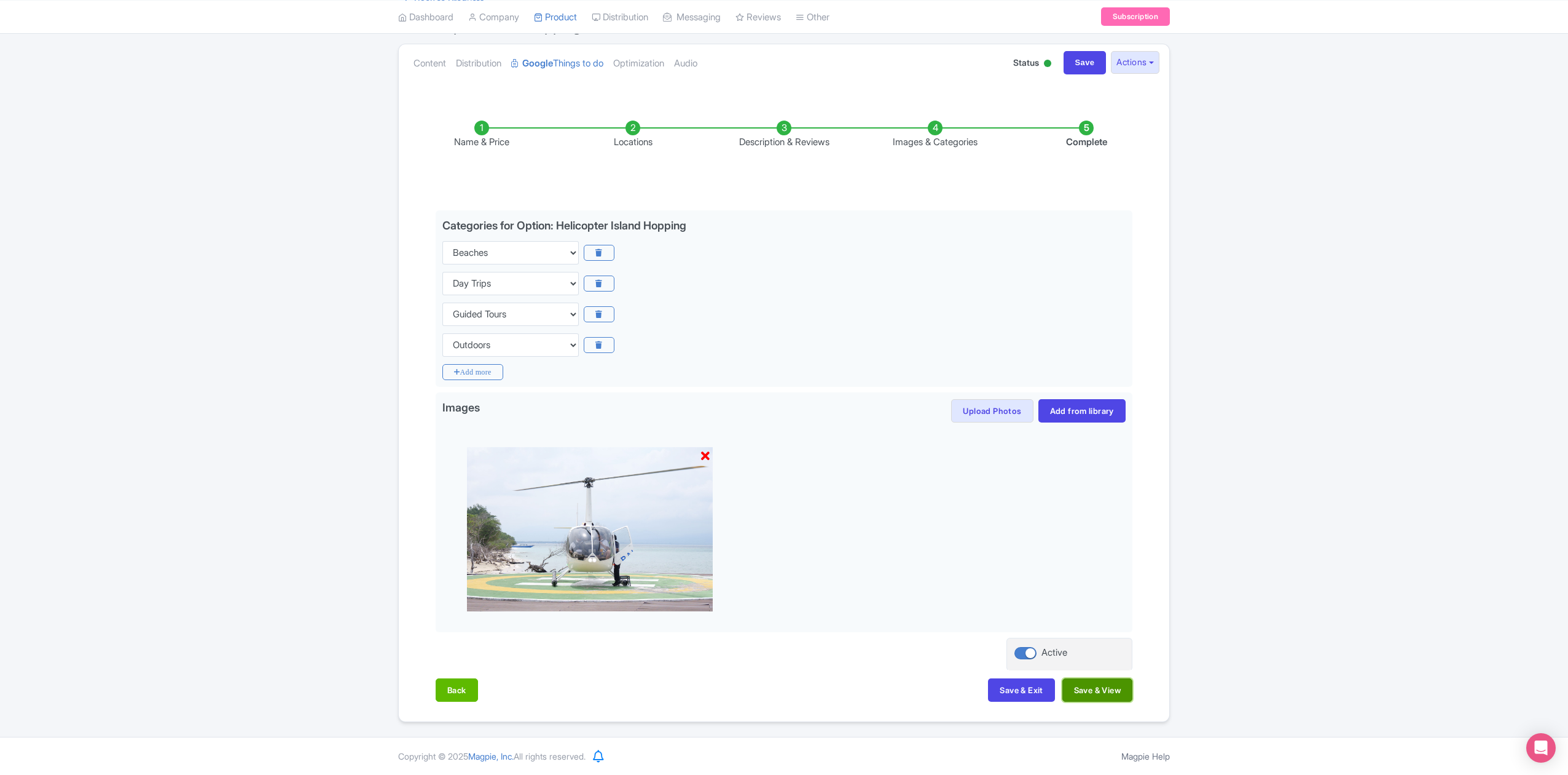
click at [1086, 689] on button "Save & View" at bounding box center [1097, 690] width 70 height 23
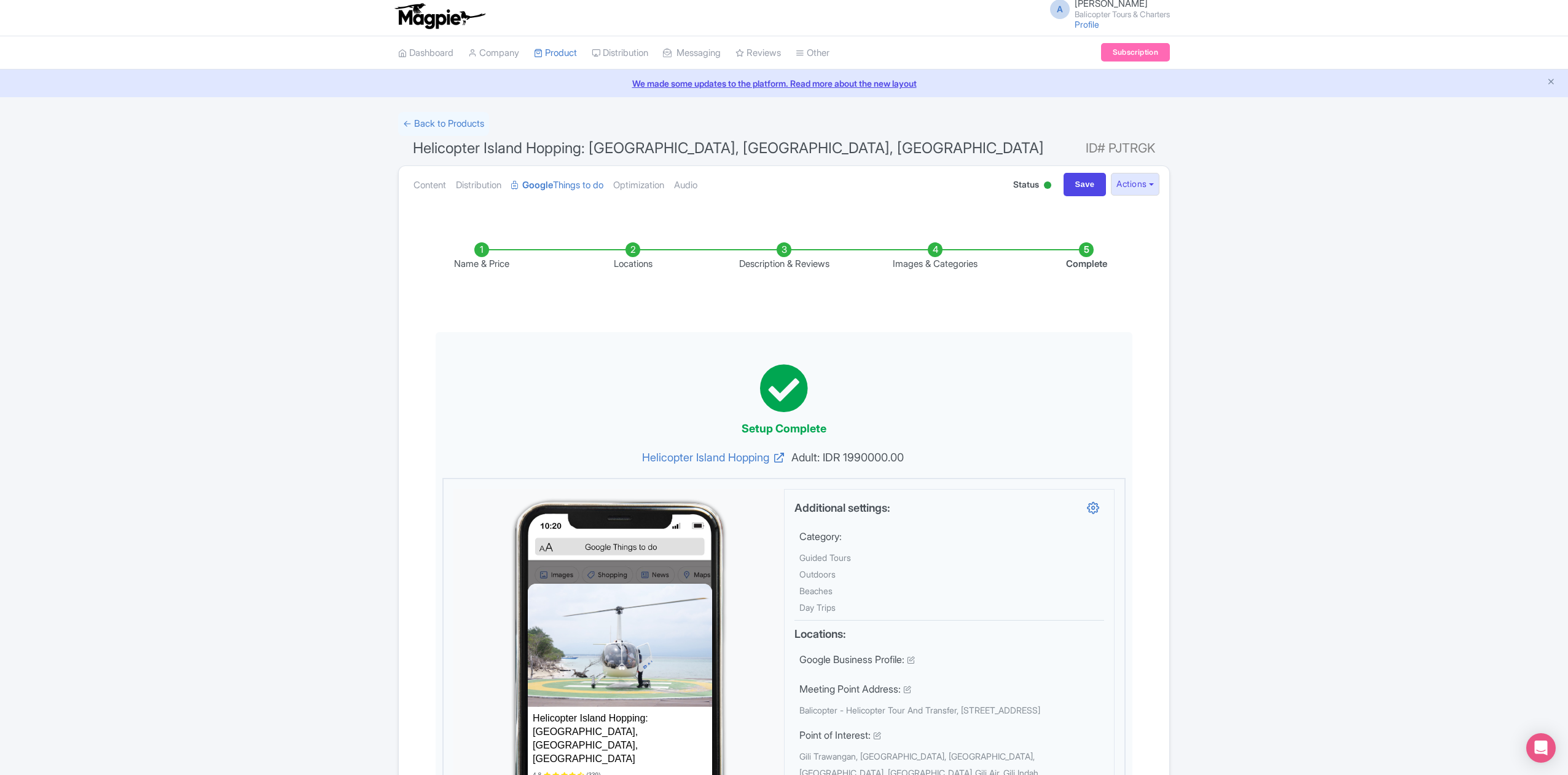
scroll to position [0, 0]
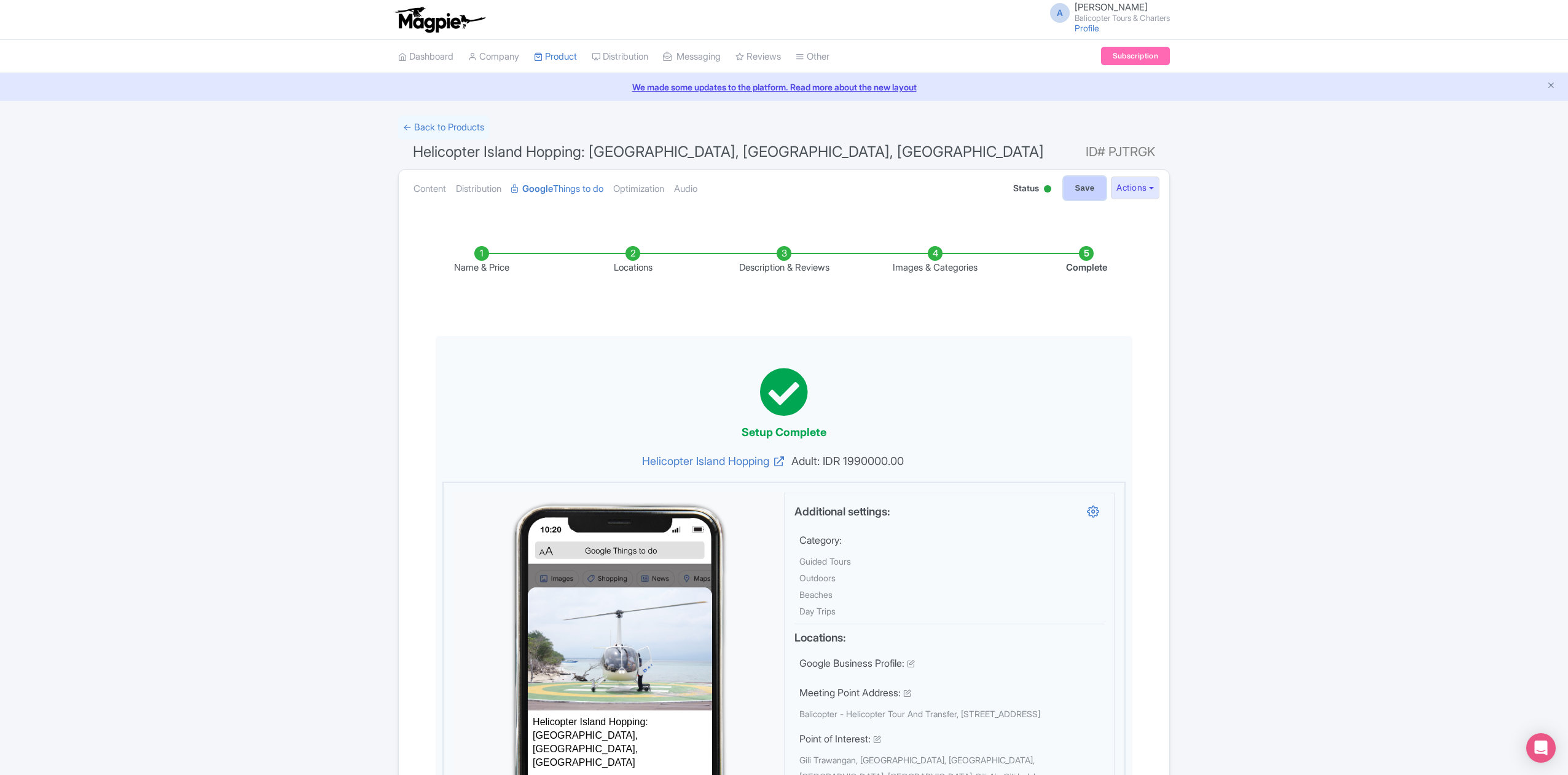
click at [1094, 184] on input "Save" at bounding box center [1085, 188] width 43 height 23
type input "Saving..."
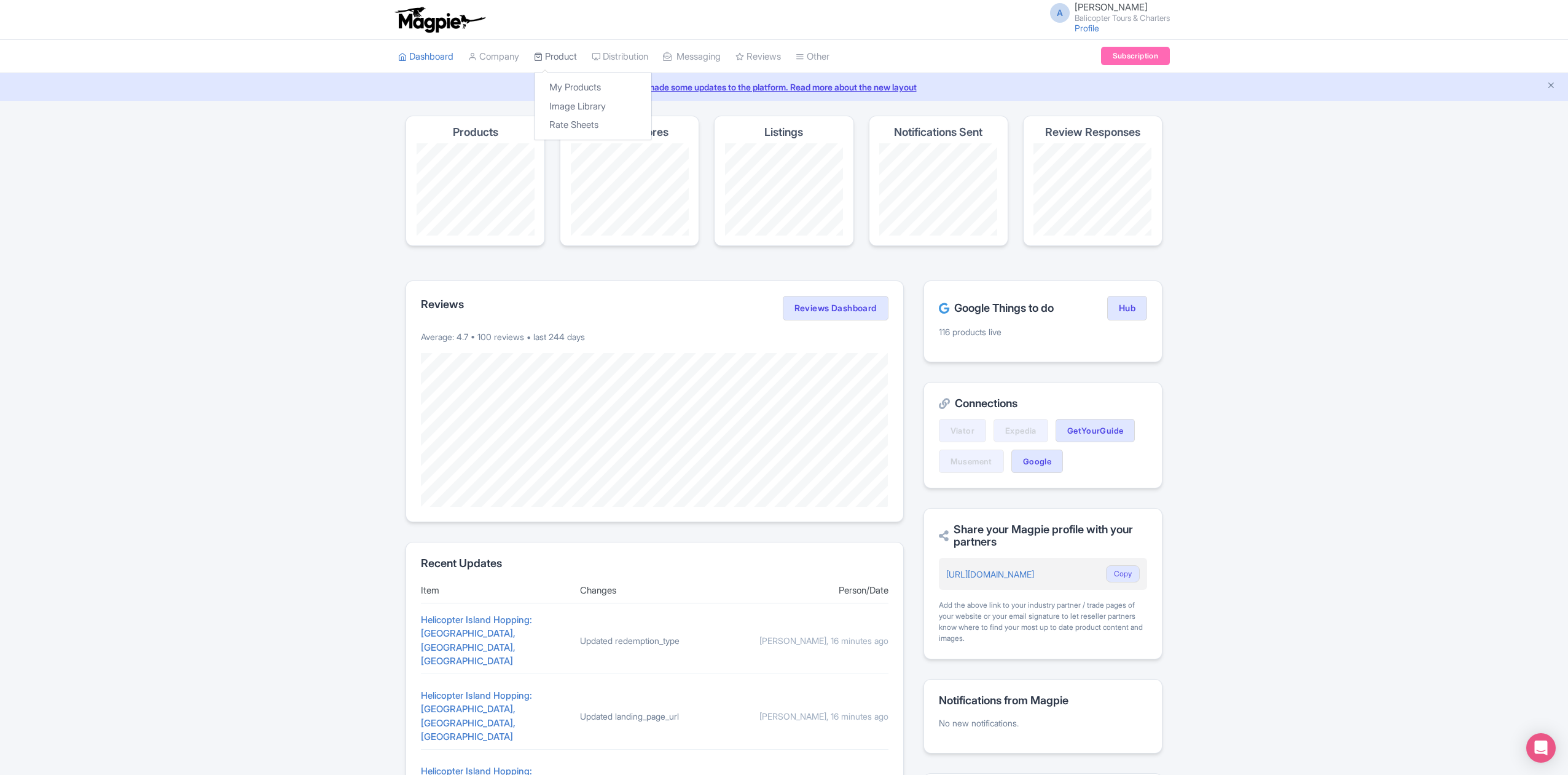
click at [564, 55] on link "Product" at bounding box center [555, 56] width 43 height 34
click at [583, 84] on link "My Products" at bounding box center [593, 88] width 117 height 19
click at [576, 89] on link "My Products" at bounding box center [593, 88] width 117 height 19
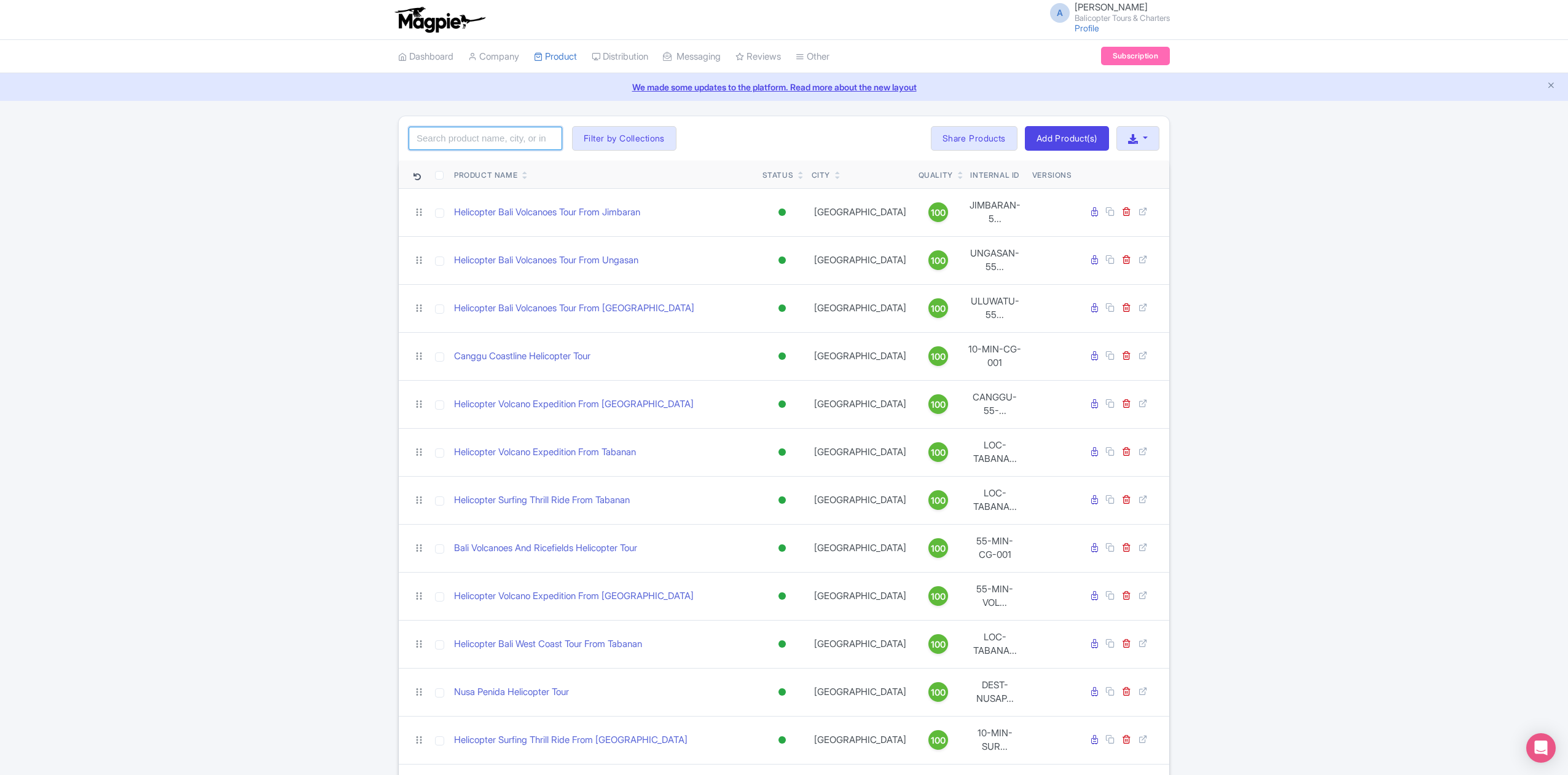
click at [470, 141] on input "search" at bounding box center [485, 138] width 154 height 23
paste input "Melasti Beach Helicopter Tour"
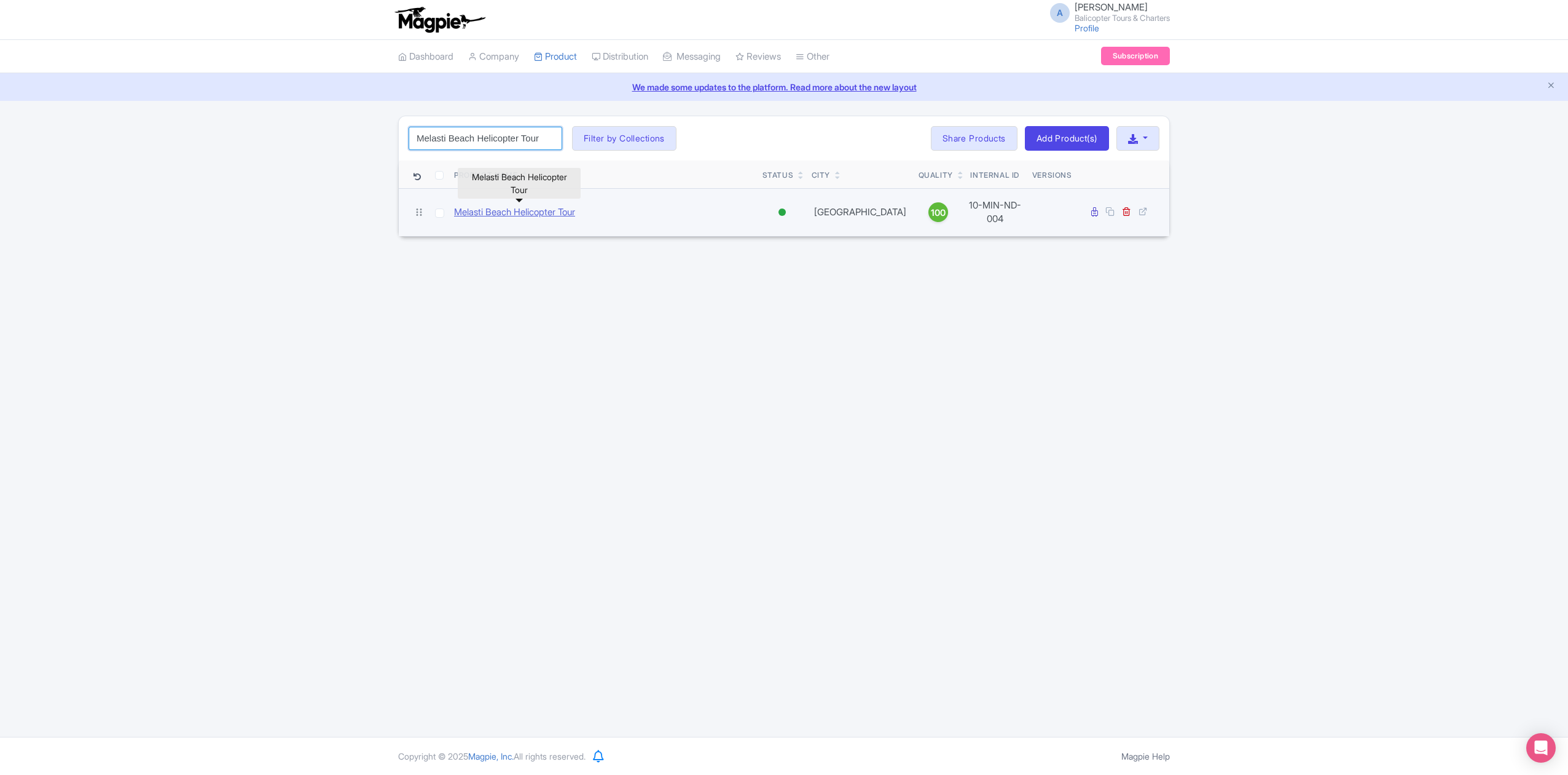
type input "Melasti Beach Helicopter Tour"
click at [532, 209] on link "Melasti Beach Helicopter Tour" at bounding box center [515, 212] width 121 height 14
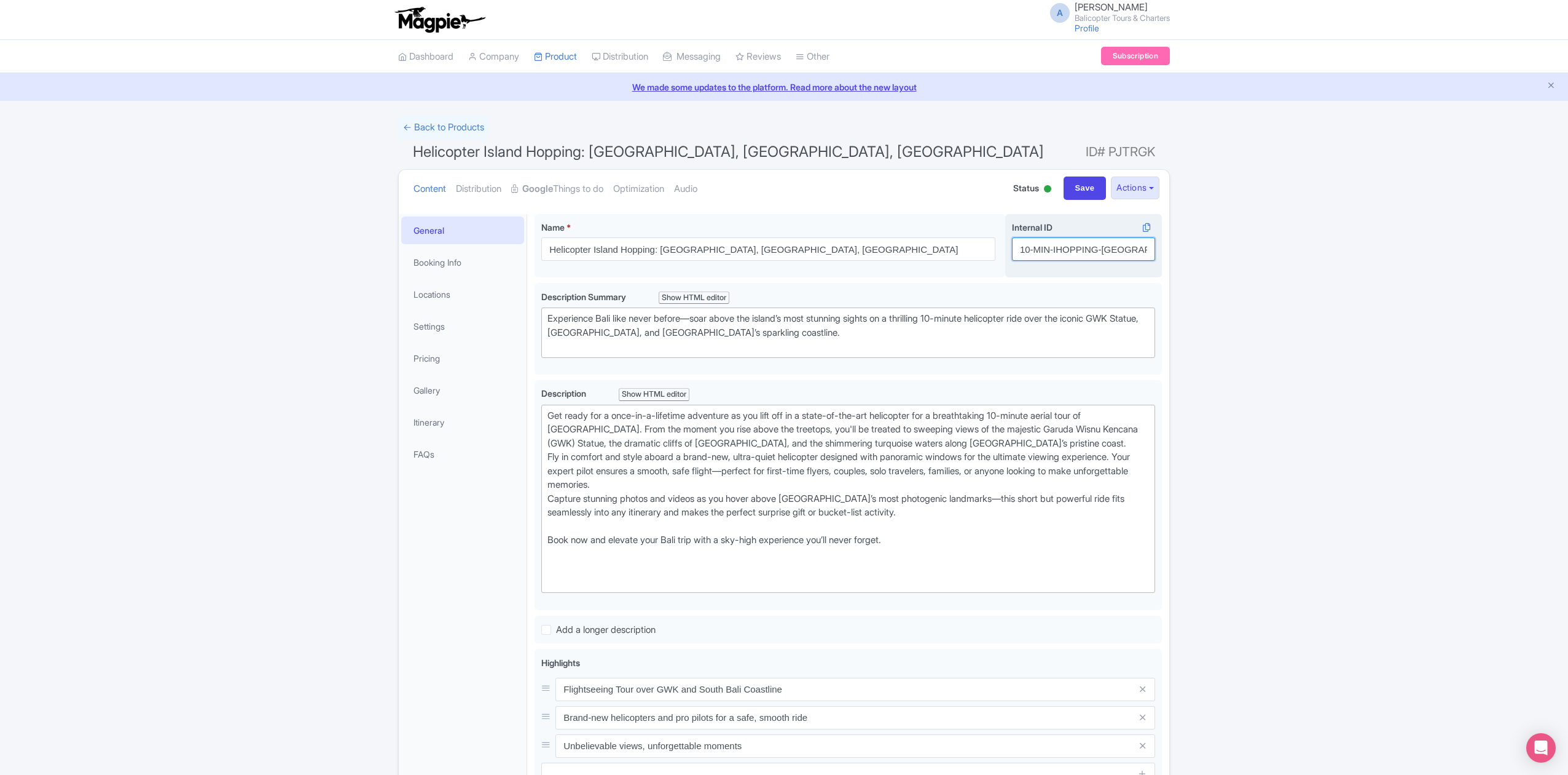
drag, startPoint x: 1034, startPoint y: 248, endPoint x: 1144, endPoint y: 253, distance: 110.1
click at [1144, 253] on input "10-MIN-IHOPPING-[GEOGRAPHIC_DATA]" at bounding box center [1083, 249] width 143 height 23
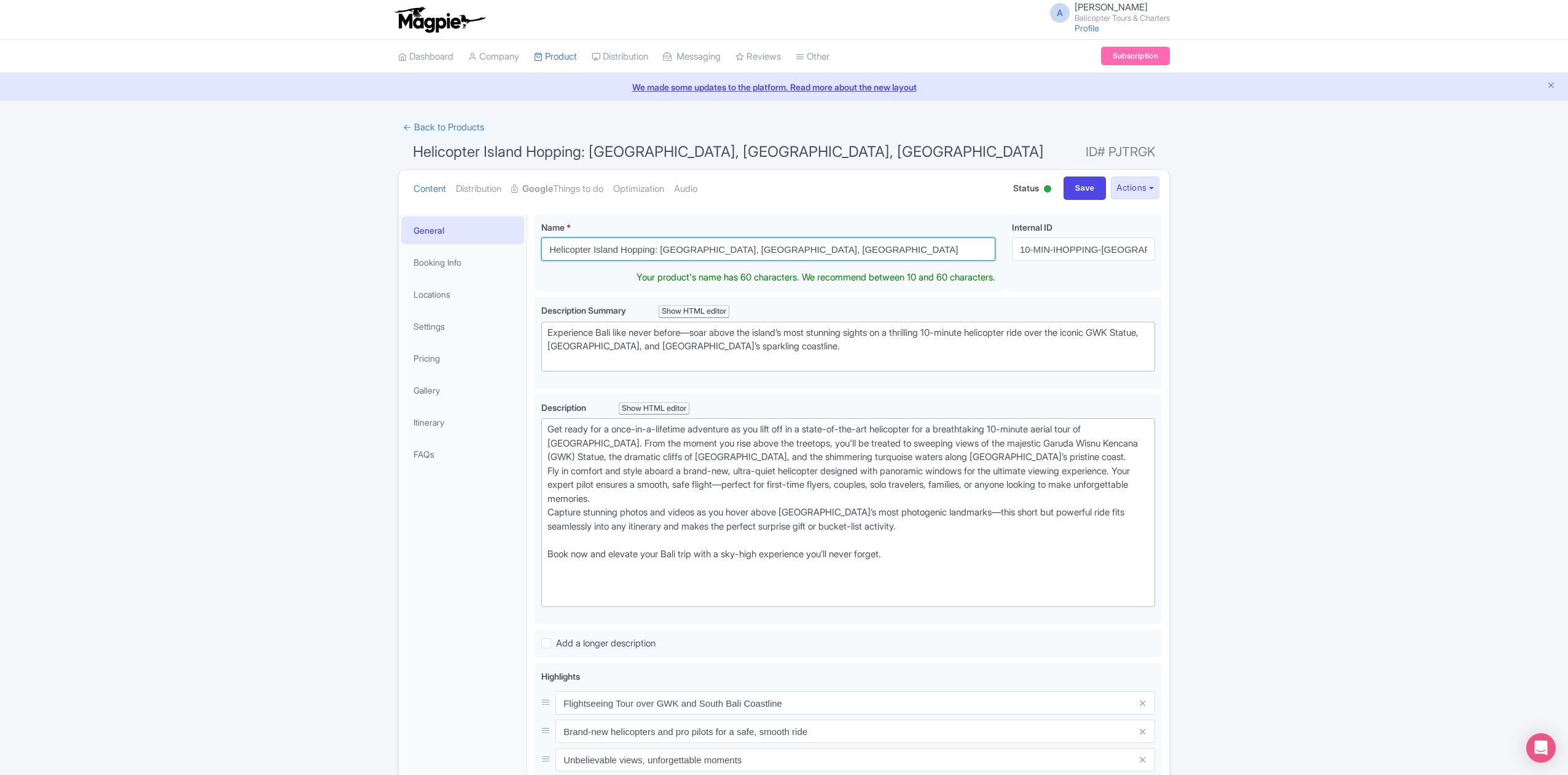
drag, startPoint x: 822, startPoint y: 246, endPoint x: 531, endPoint y: 241, distance: 291.0
click at [531, 241] on div "Helicopter Island Hopping: Bali, Nusa Penida, Nusa Lembongan Name * i Helicopte…" at bounding box center [849, 630] width 642 height 848
click at [556, 59] on link "Product" at bounding box center [555, 56] width 43 height 34
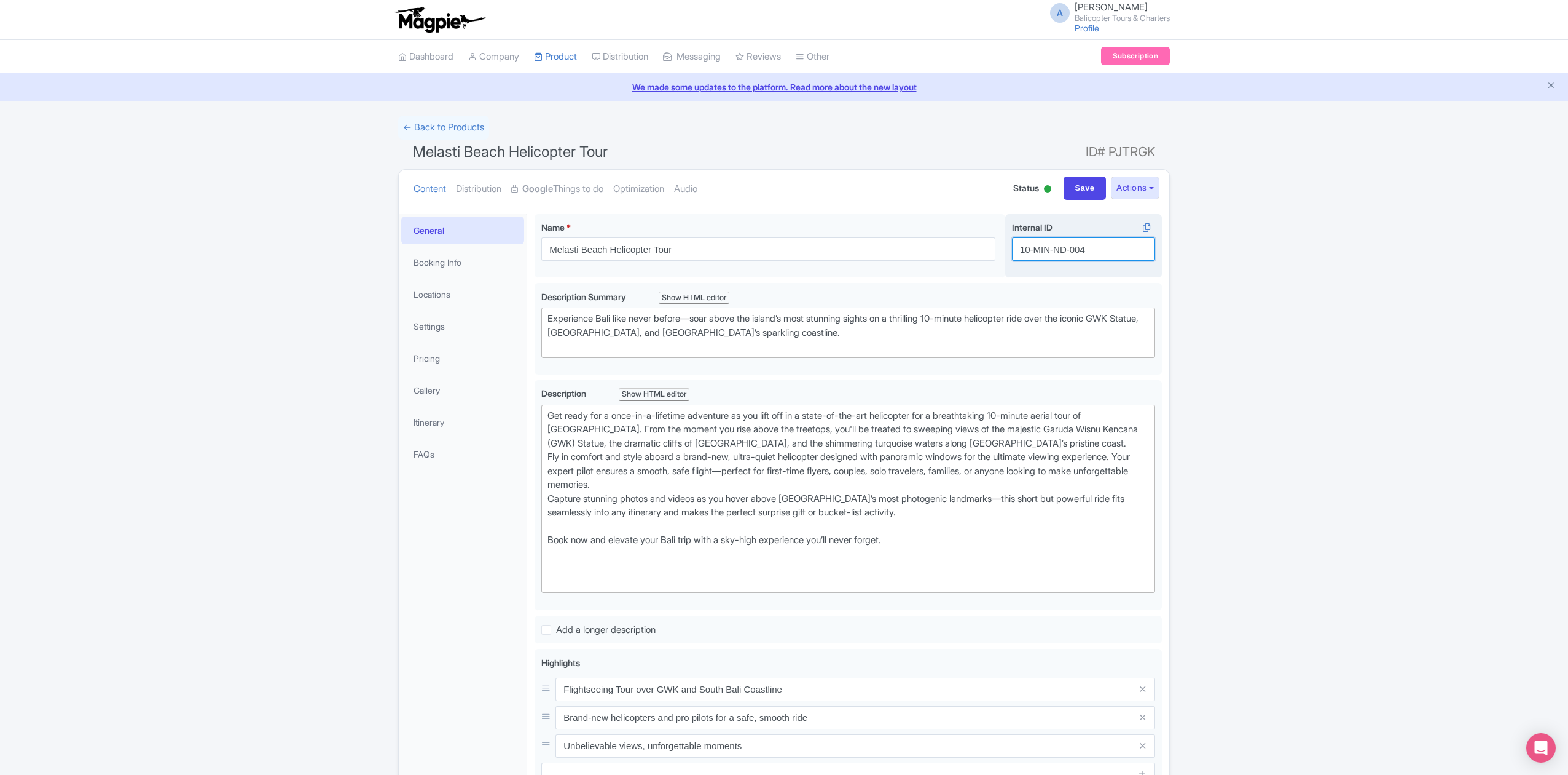
drag, startPoint x: 1100, startPoint y: 253, endPoint x: 1011, endPoint y: 253, distance: 89.0
click at [1011, 253] on div "Internal ID i 10-MIN-ND-004" at bounding box center [1083, 245] width 157 height 64
paste input "IHOPPING-NUSA"
drag, startPoint x: 1133, startPoint y: 250, endPoint x: 1100, endPoint y: 248, distance: 33.1
click at [1100, 248] on input "10-MIN-IHOPPING-[GEOGRAPHIC_DATA]" at bounding box center [1083, 249] width 143 height 23
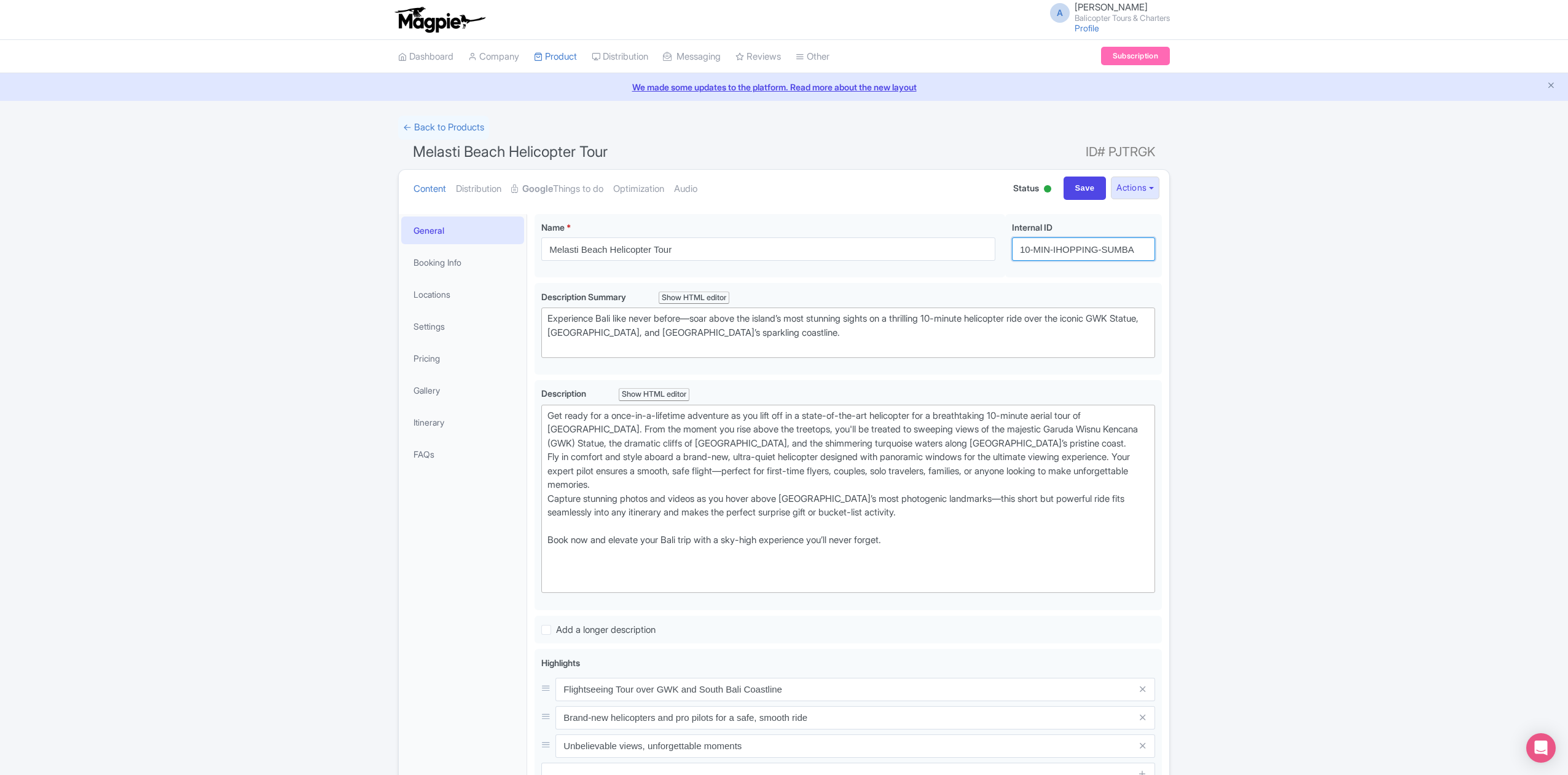
type input "10-MIN-IHOPPING-SUMBA"
click at [1256, 264] on div "Success Data saved automatically ← Back to Products Melasti Beach Helicopter To…" at bounding box center [784, 578] width 1568 height 926
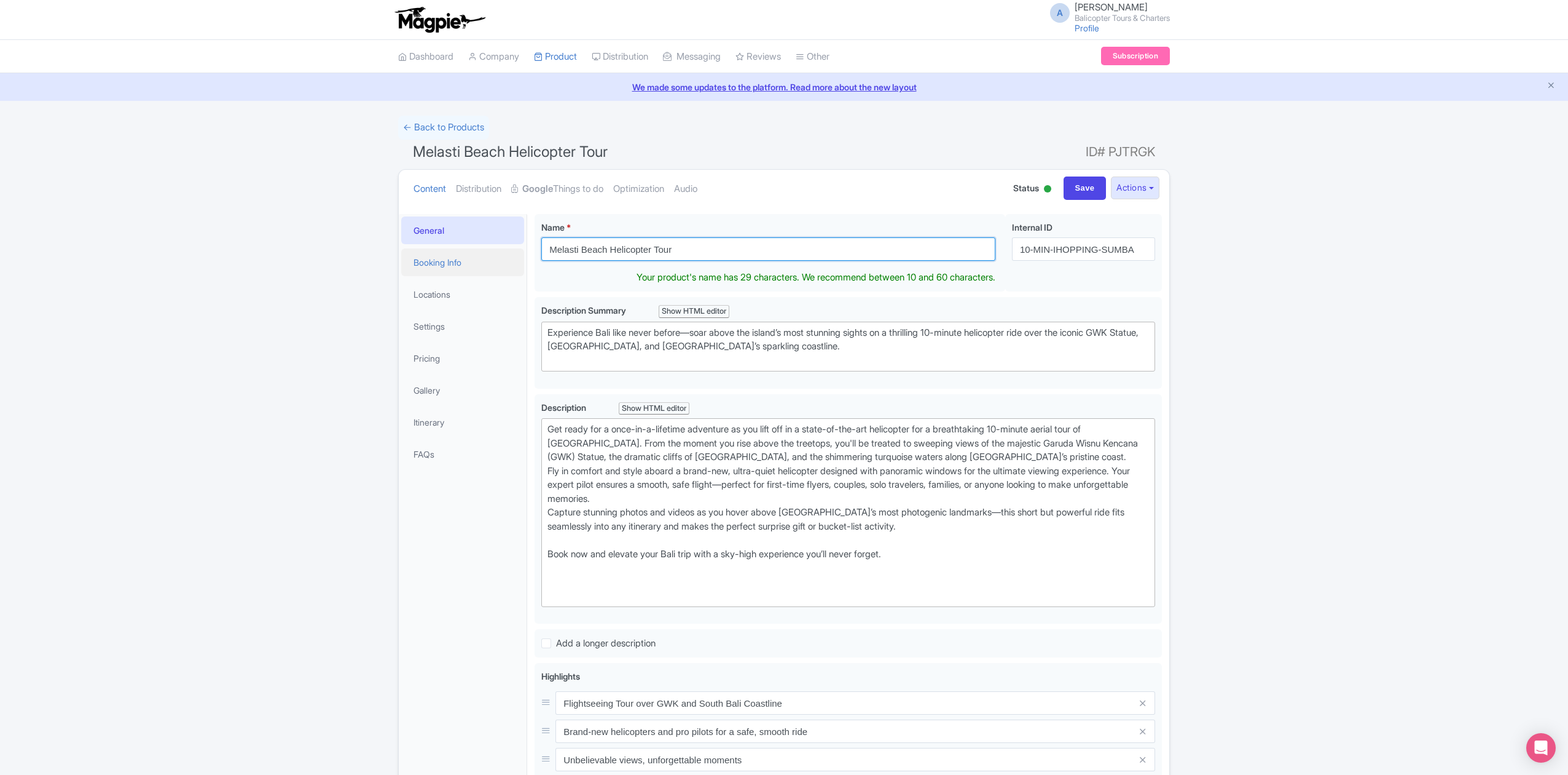
drag, startPoint x: 588, startPoint y: 252, endPoint x: 510, endPoint y: 252, distance: 78.0
click at [510, 252] on div "General Booking Info Locations Settings Pricing Gallery Itinerary FAQs Melasti …" at bounding box center [783, 630] width 770 height 848
paste input "Helicopter Island Hopping: Bali, Nusa Penida, Nusa Lembongan"
click at [683, 250] on input "Helicopter Island Hopping: Bali, Nusa Penida, Nusa Lembongan" at bounding box center [769, 249] width 454 height 23
drag, startPoint x: 679, startPoint y: 248, endPoint x: 835, endPoint y: 251, distance: 156.0
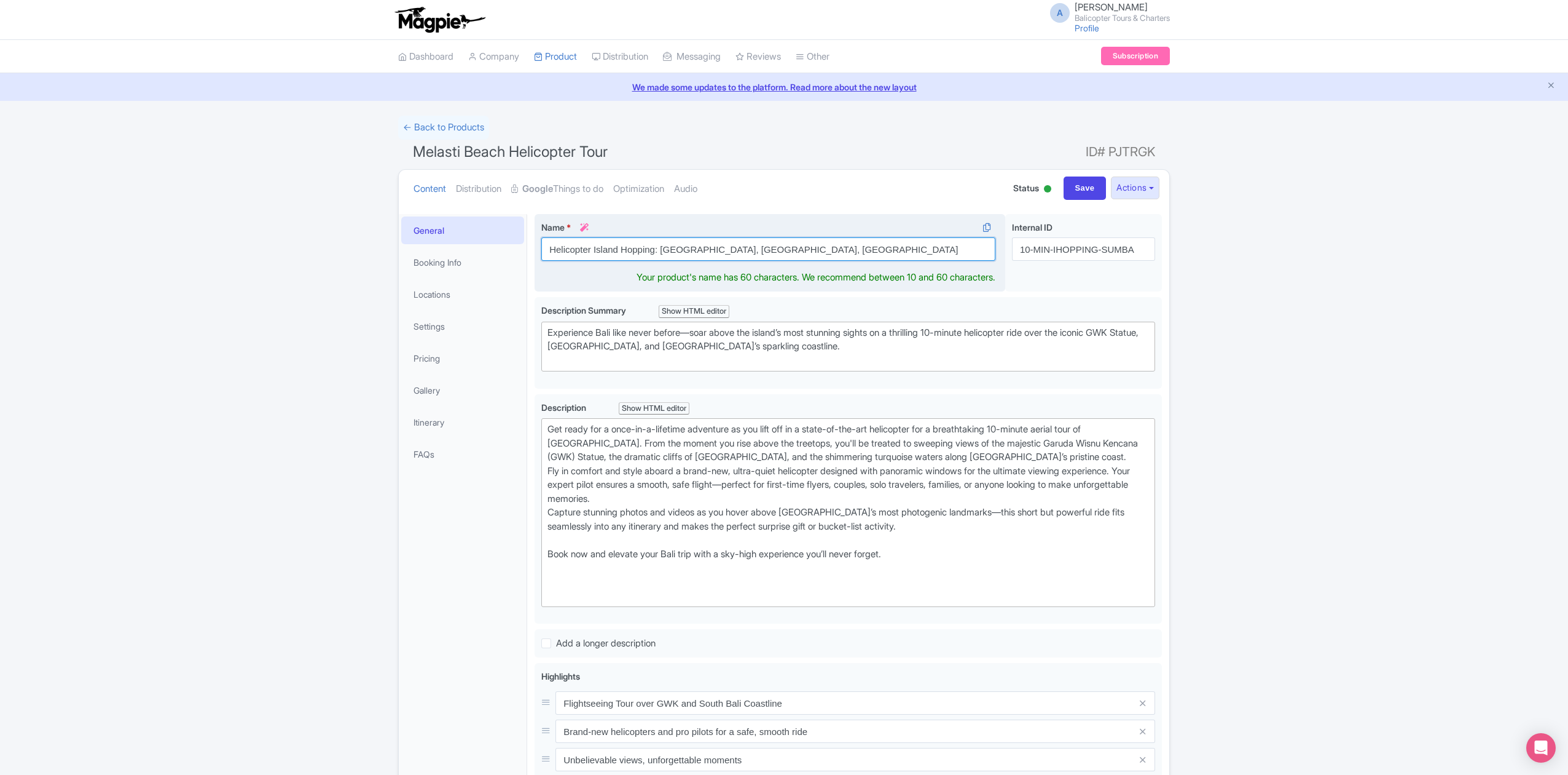
click at [830, 249] on input "Helicopter Island Hopping: Bali, Nusa Penida, Nusa Lembongan" at bounding box center [769, 249] width 454 height 23
click at [738, 248] on input "Helicopter Island Hopping: [GEOGRAPHIC_DATA], [GEOGRAPHIC_DATA], Mojo, [GEOGRAP…" at bounding box center [769, 249] width 454 height 23
type input "Helicopter Island Hopping: [GEOGRAPHIC_DATA], [GEOGRAPHIC_DATA], Mojo, [GEOGRAP…"
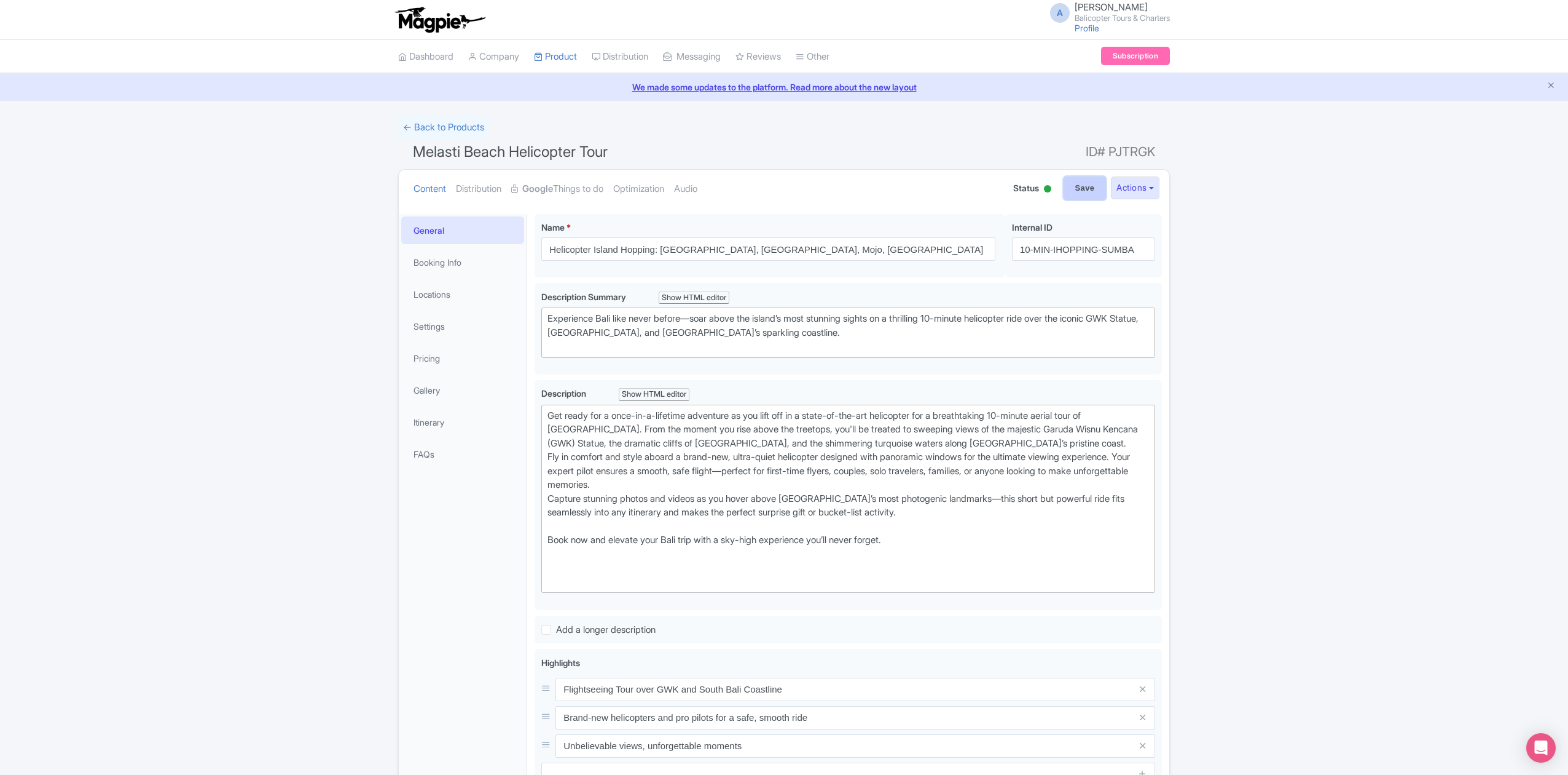
click at [1077, 192] on input "Save" at bounding box center [1085, 188] width 43 height 23
type input "Saving..."
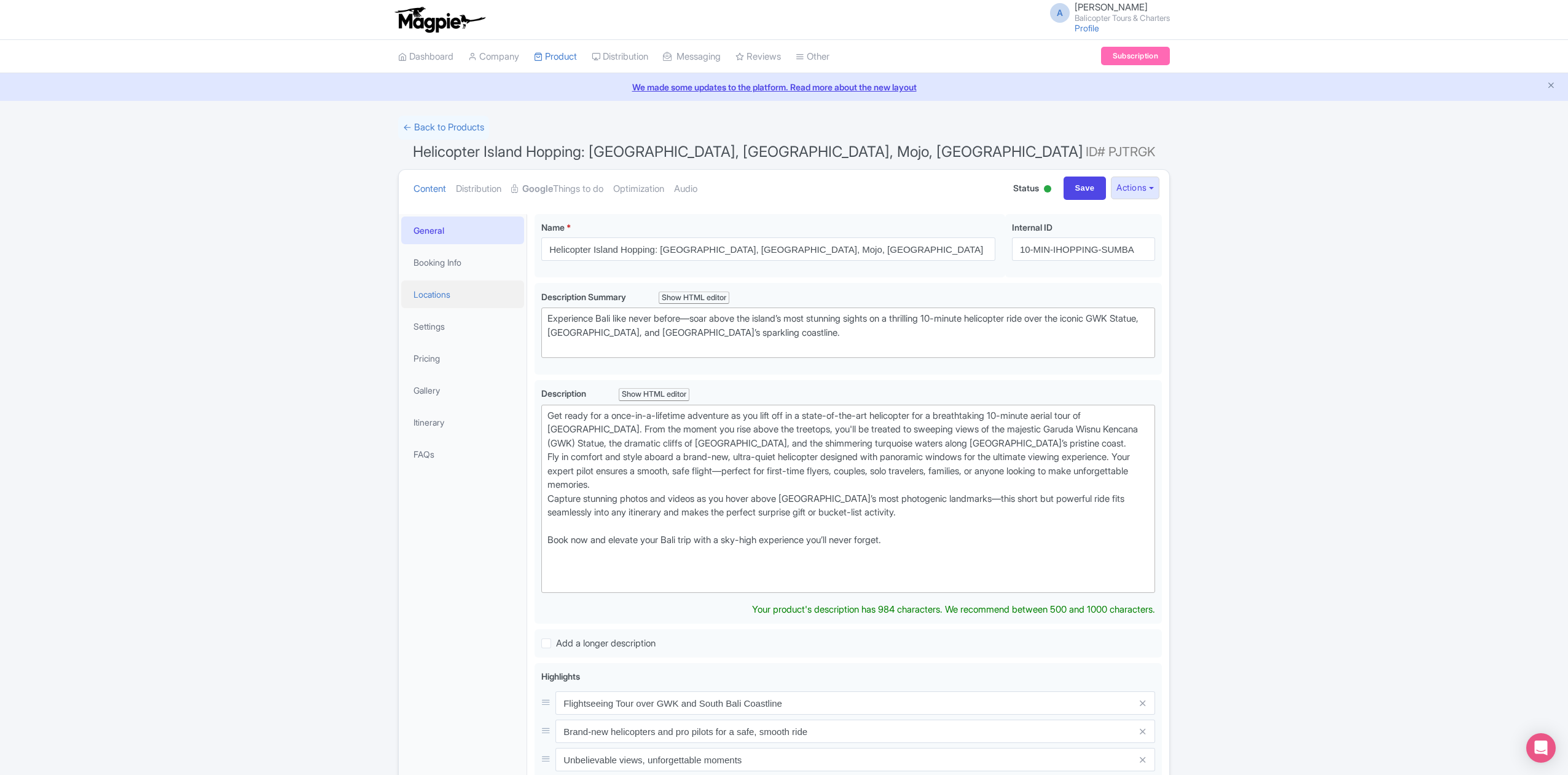
click at [427, 291] on link "Locations" at bounding box center [462, 294] width 123 height 28
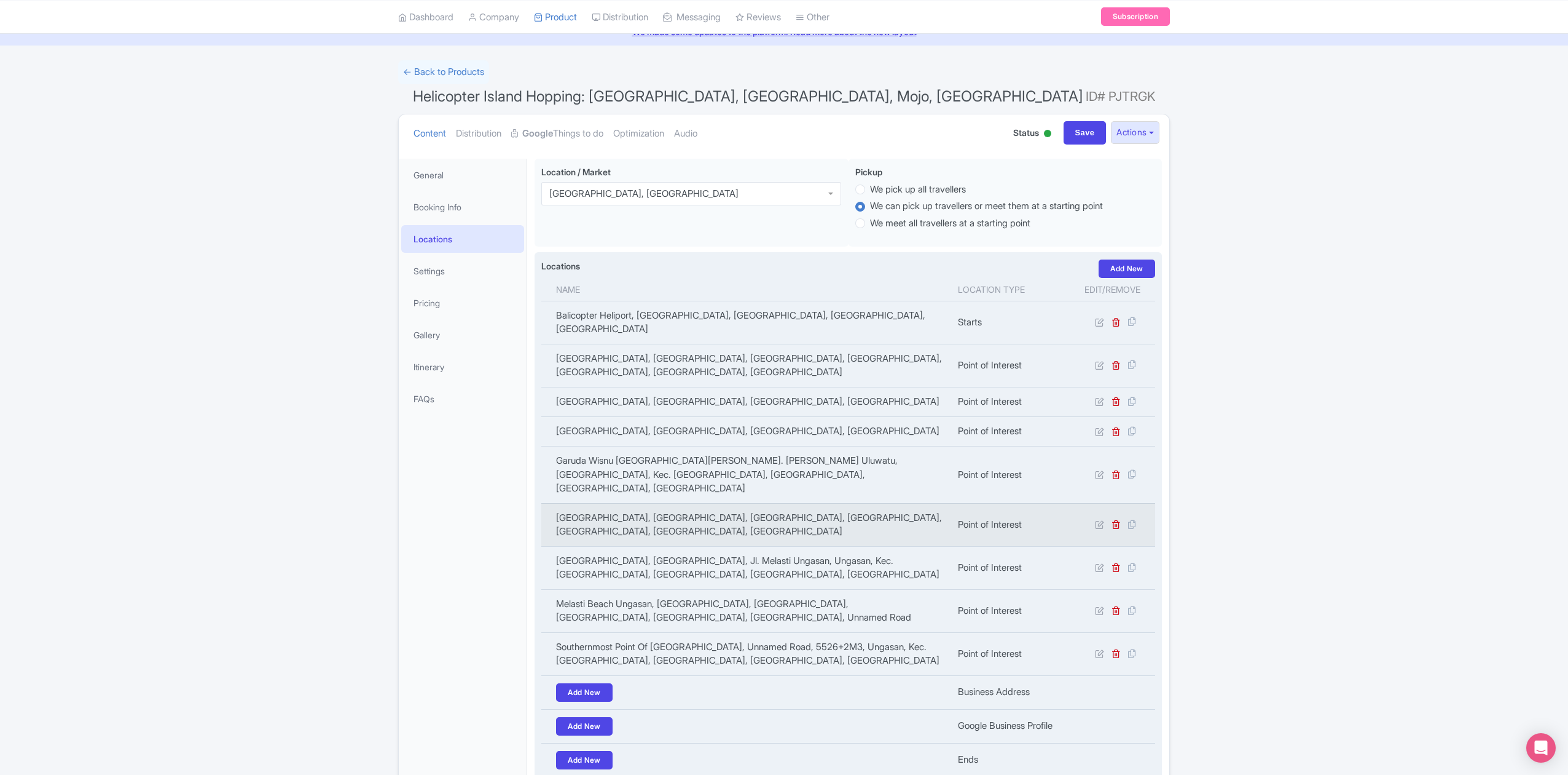
scroll to position [82, 0]
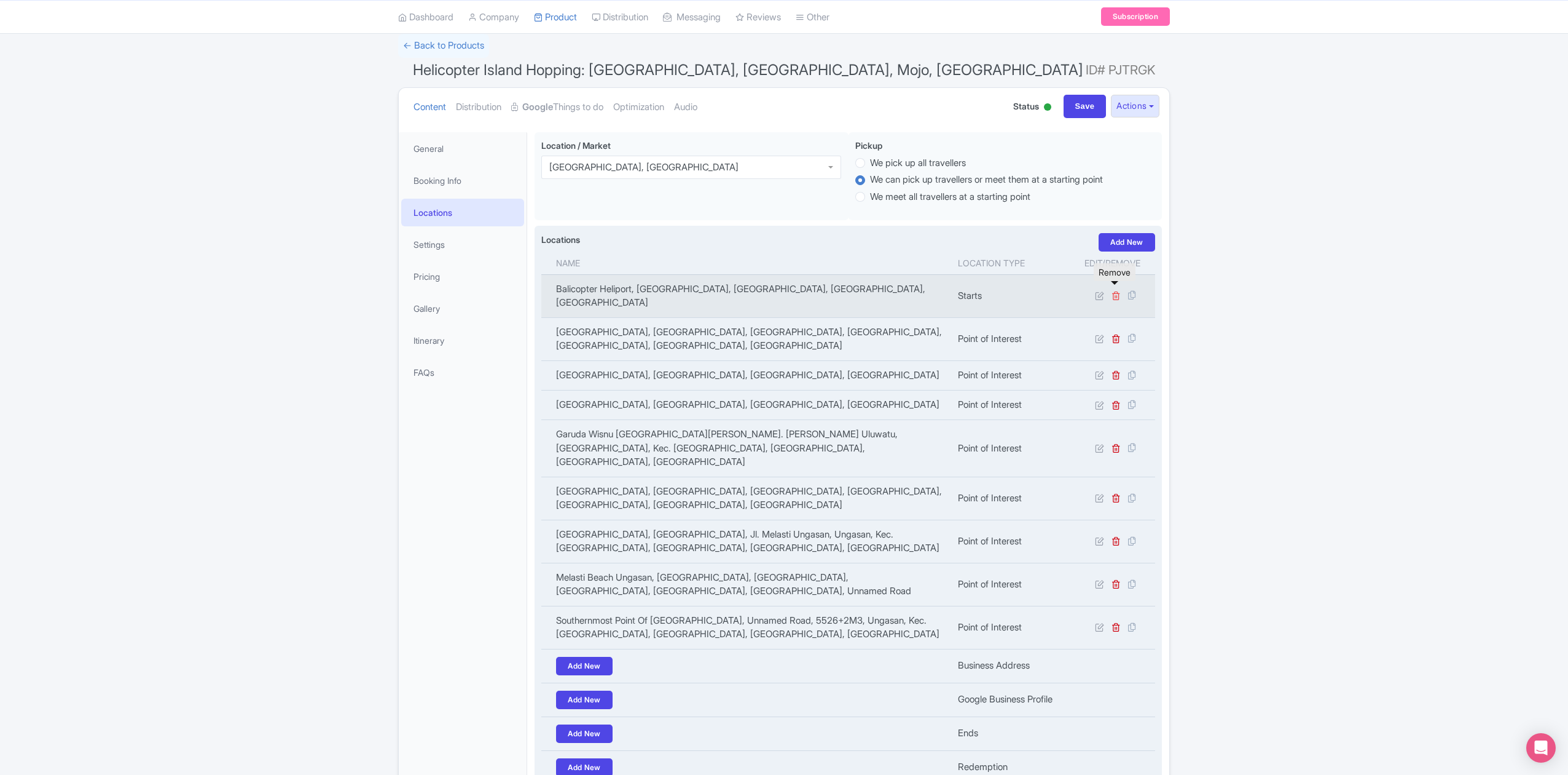
click at [1116, 291] on icon at bounding box center [1116, 295] width 9 height 9
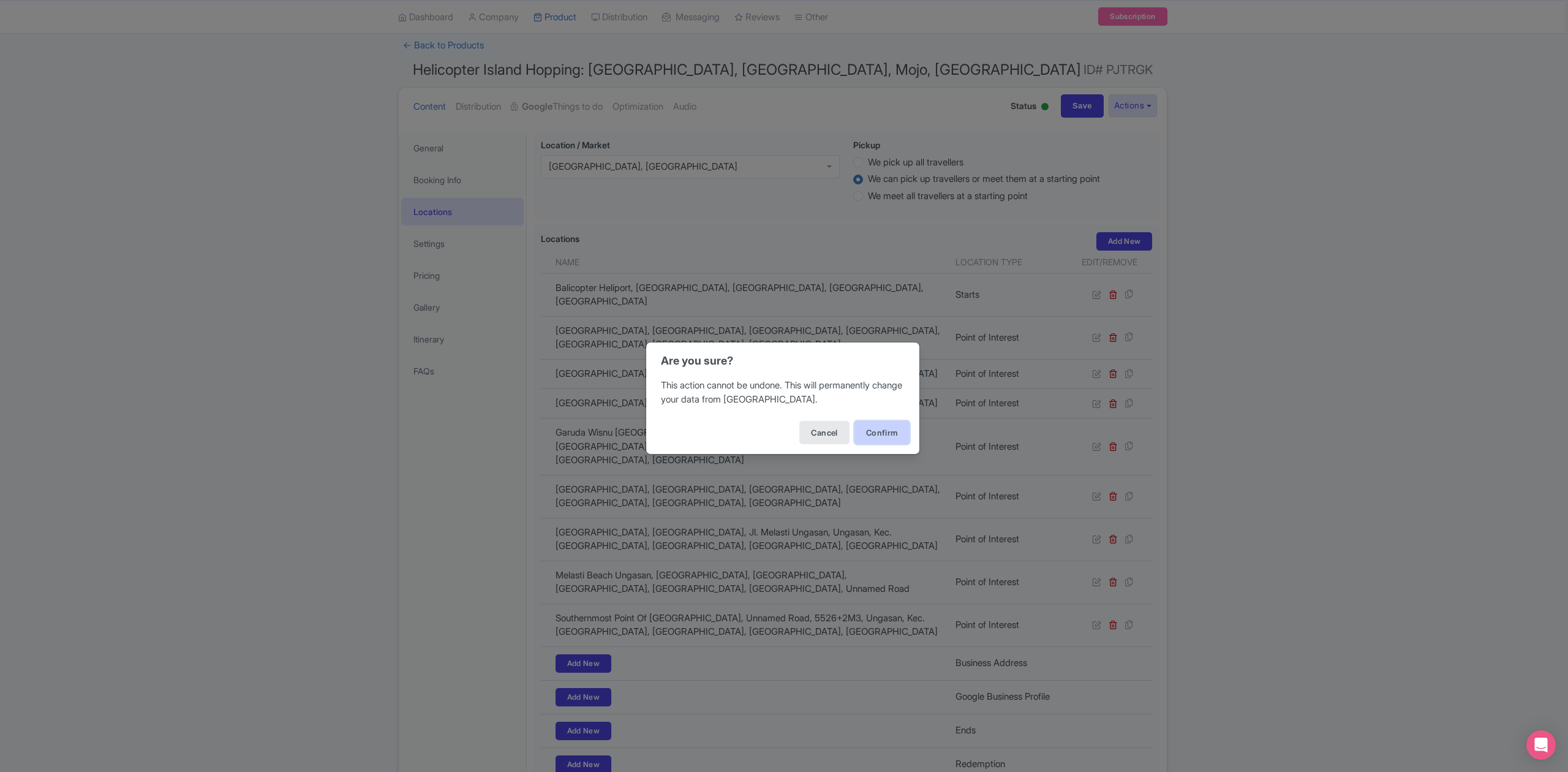
click at [865, 430] on button "Confirm" at bounding box center [882, 432] width 55 height 23
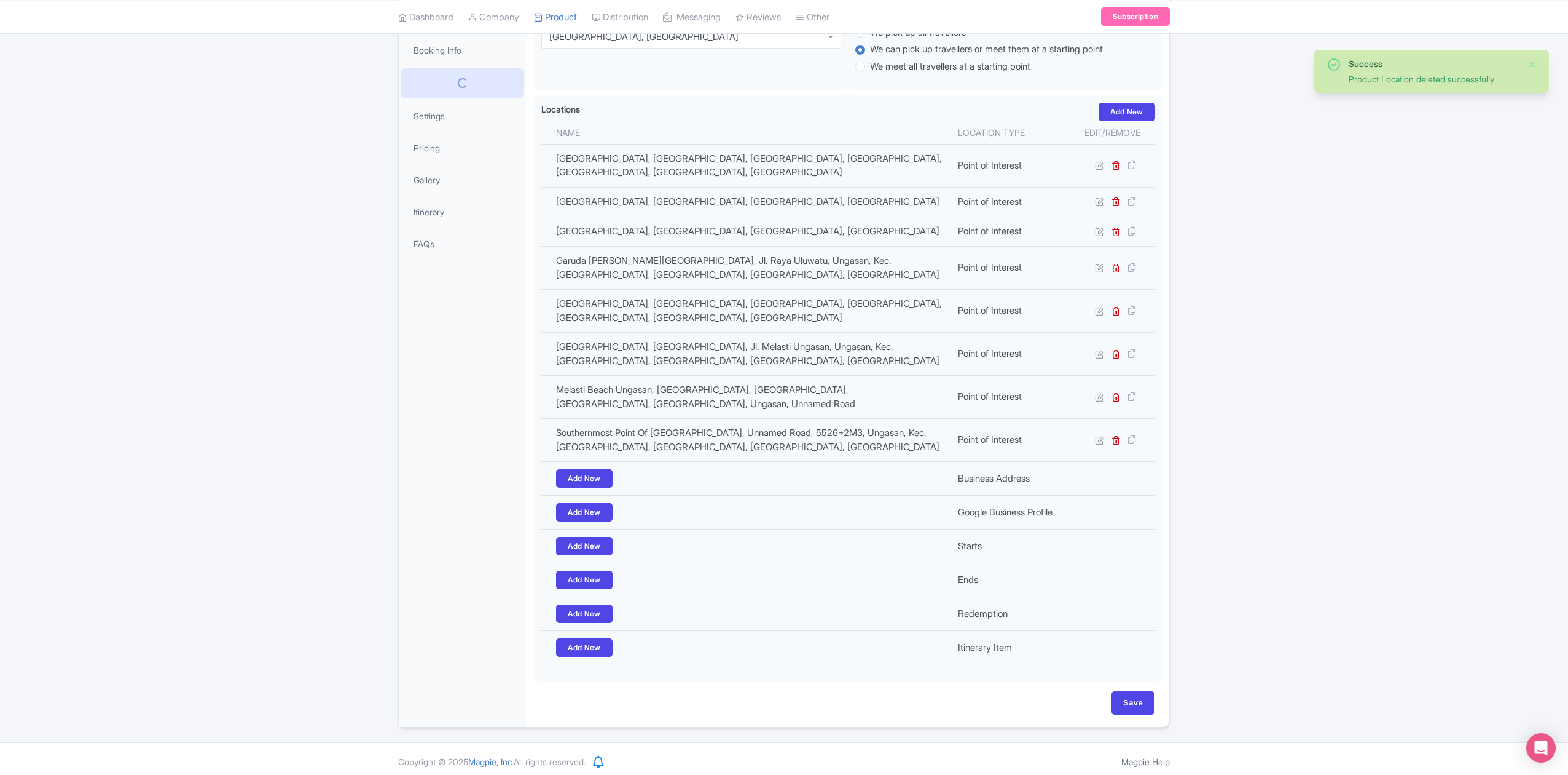
scroll to position [208, 0]
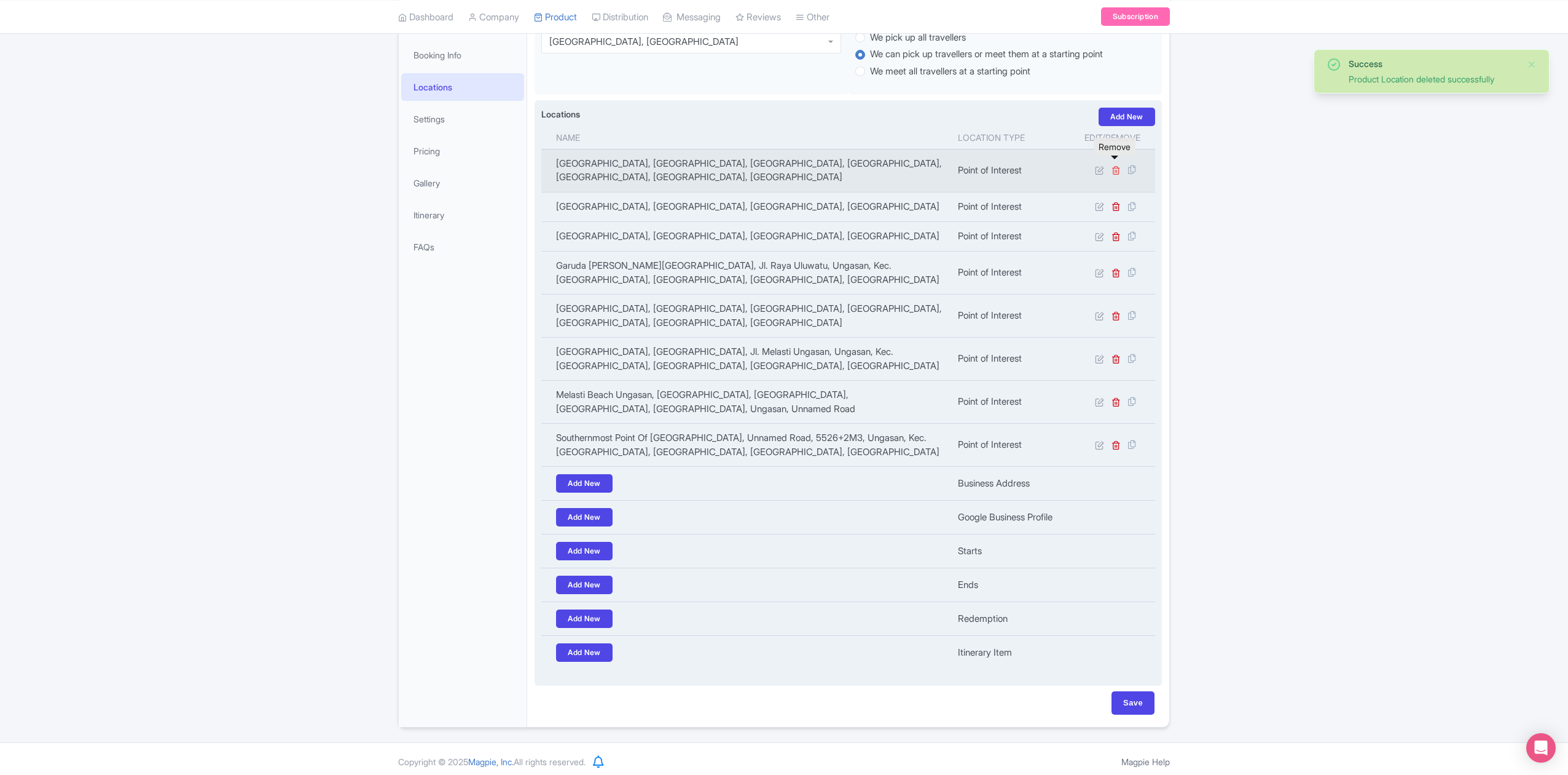
click at [1114, 165] on icon at bounding box center [1116, 170] width 9 height 9
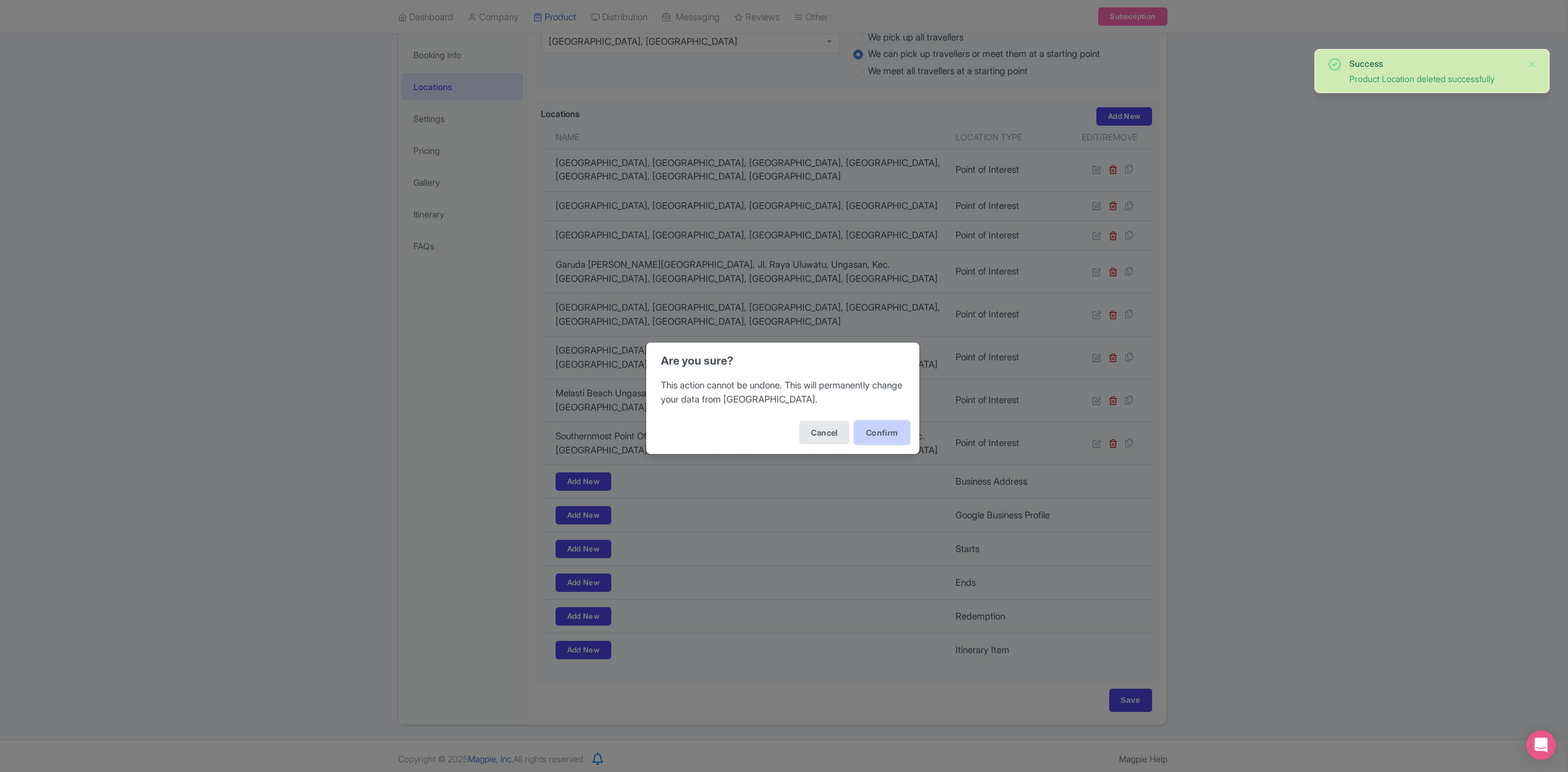
click at [888, 431] on button "Confirm" at bounding box center [882, 432] width 55 height 23
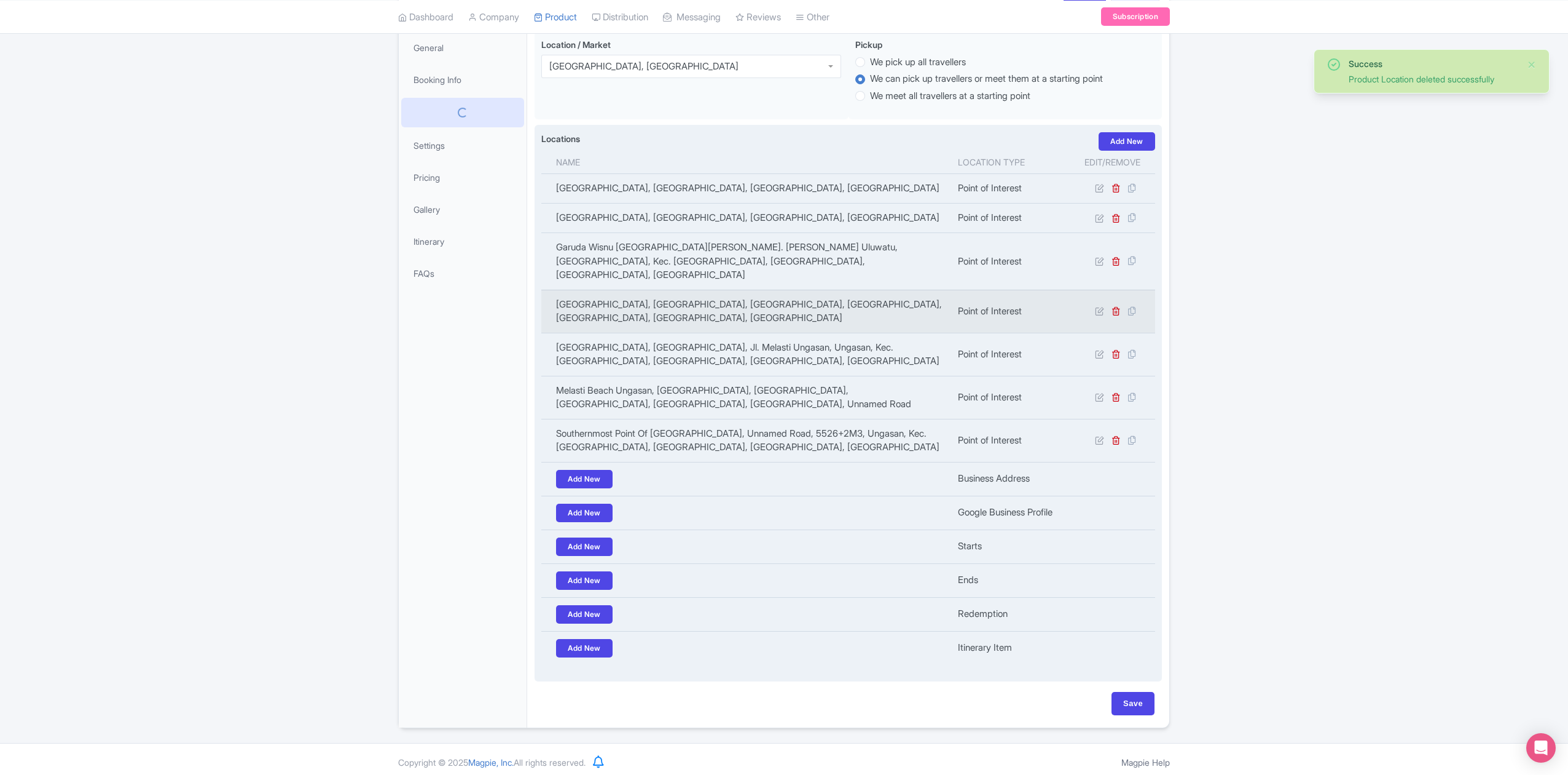
scroll to position [177, 0]
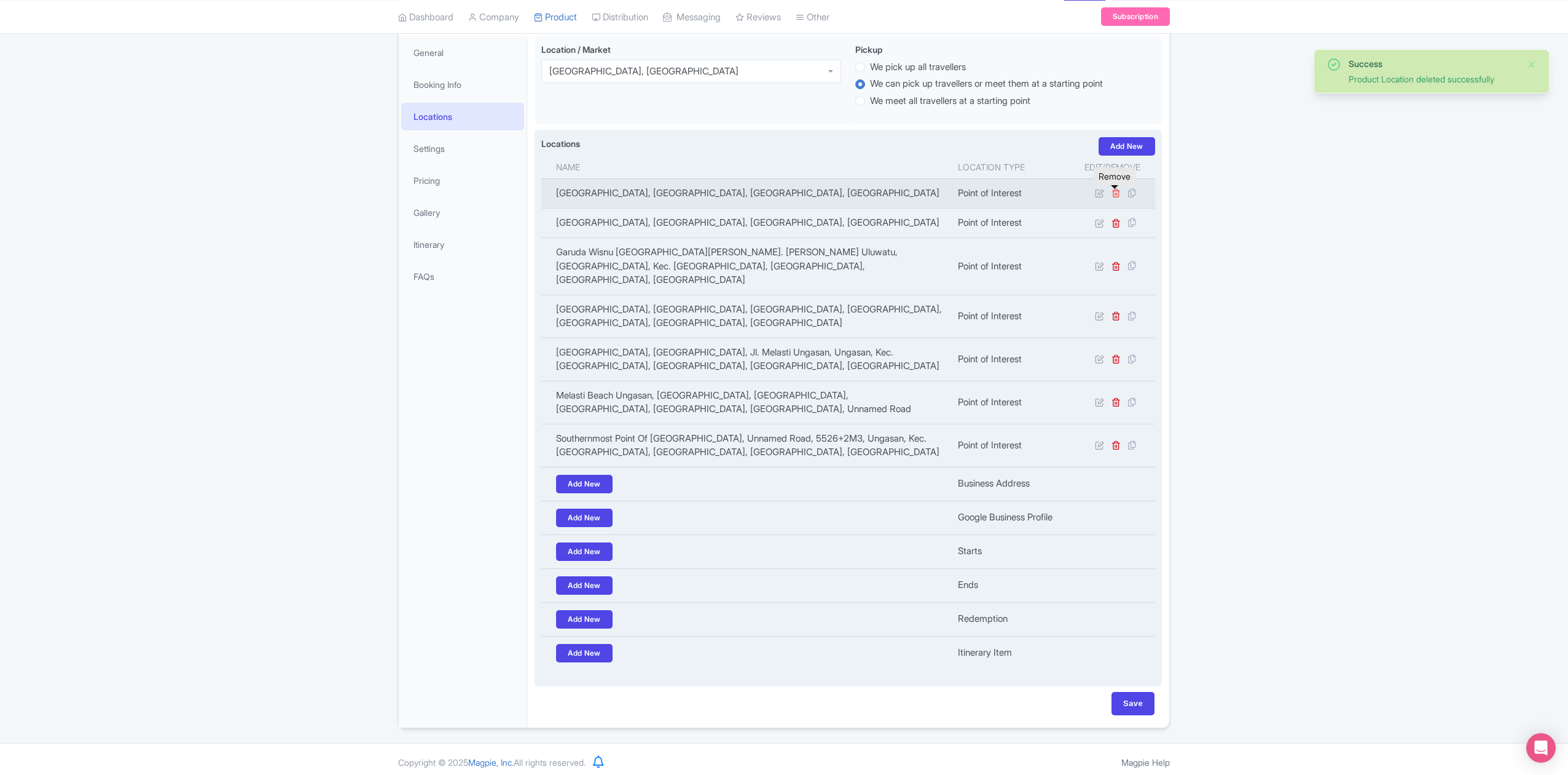
click at [1114, 197] on icon at bounding box center [1116, 192] width 9 height 9
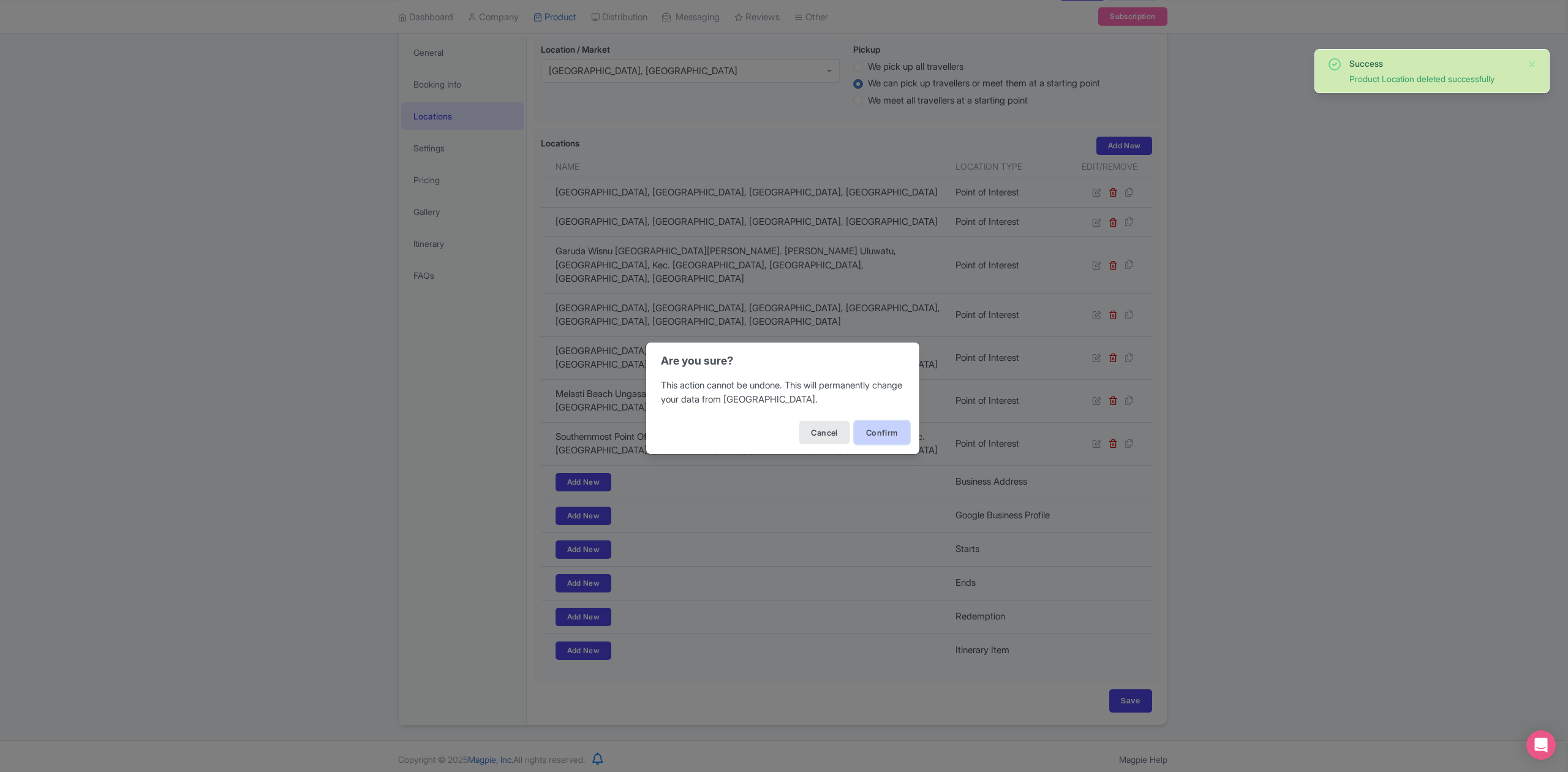
click at [890, 429] on button "Confirm" at bounding box center [882, 432] width 55 height 23
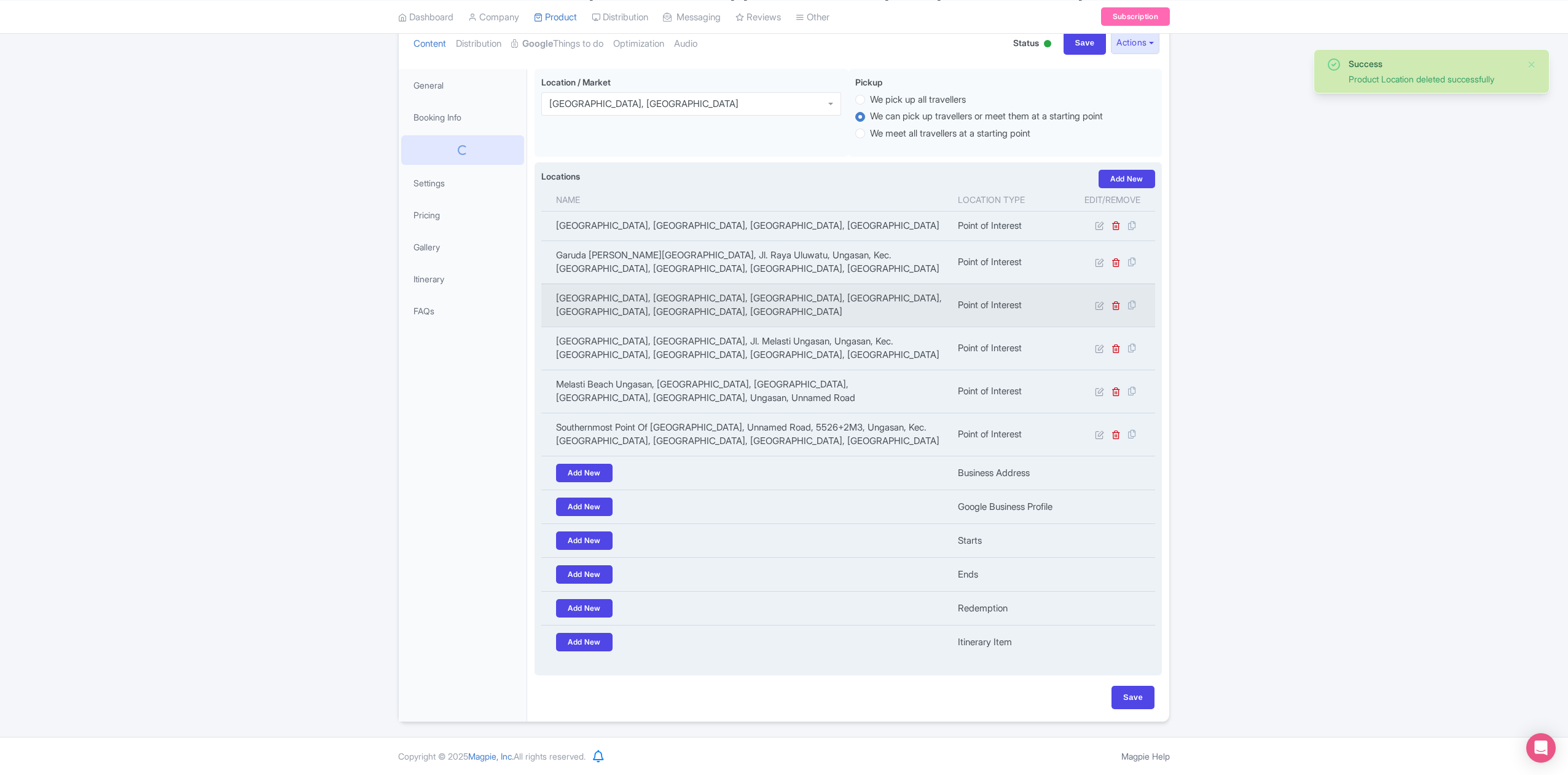
scroll to position [147, 0]
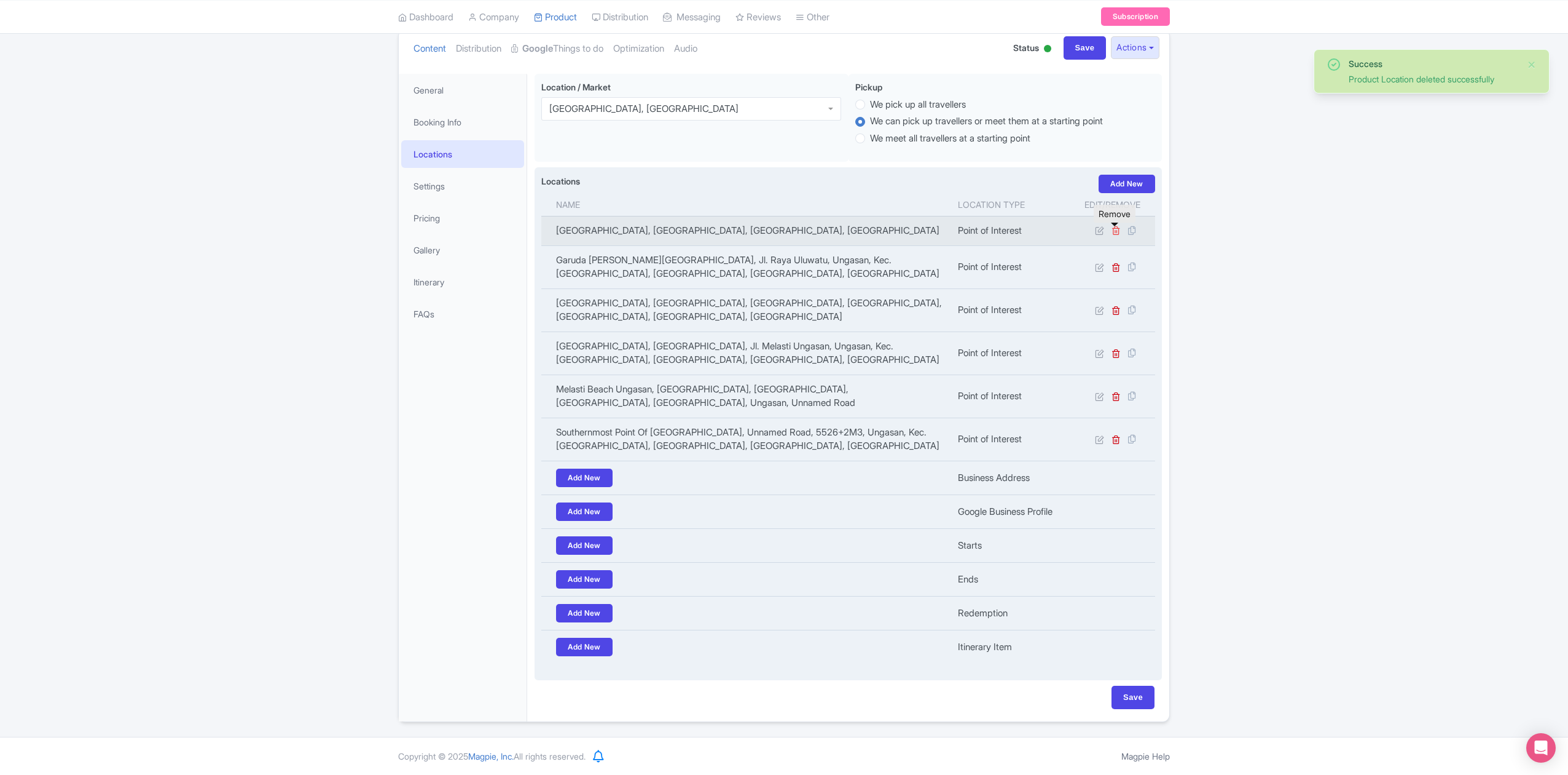
click at [1114, 227] on icon at bounding box center [1116, 230] width 9 height 9
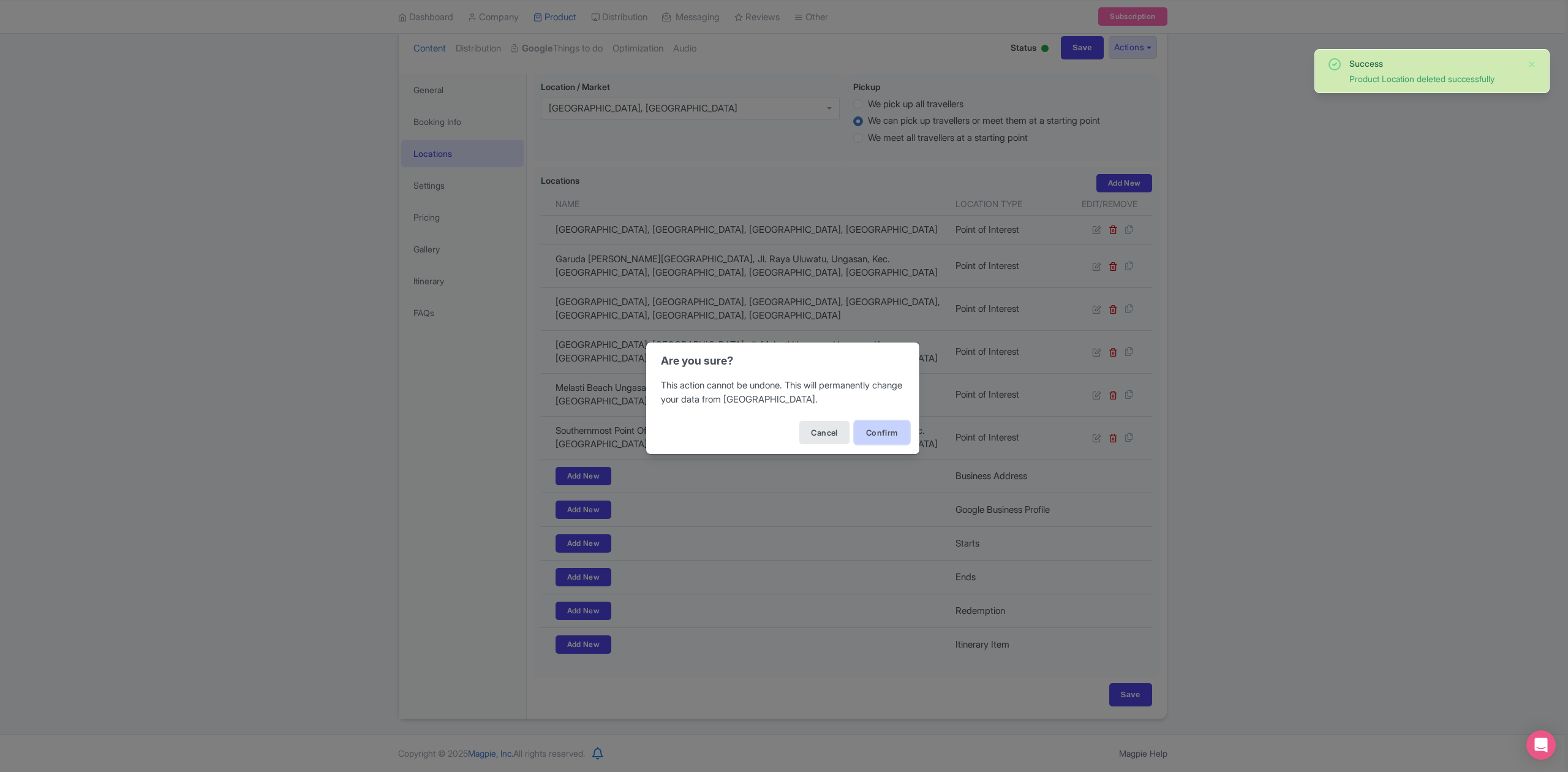
click at [890, 431] on button "Confirm" at bounding box center [882, 432] width 55 height 23
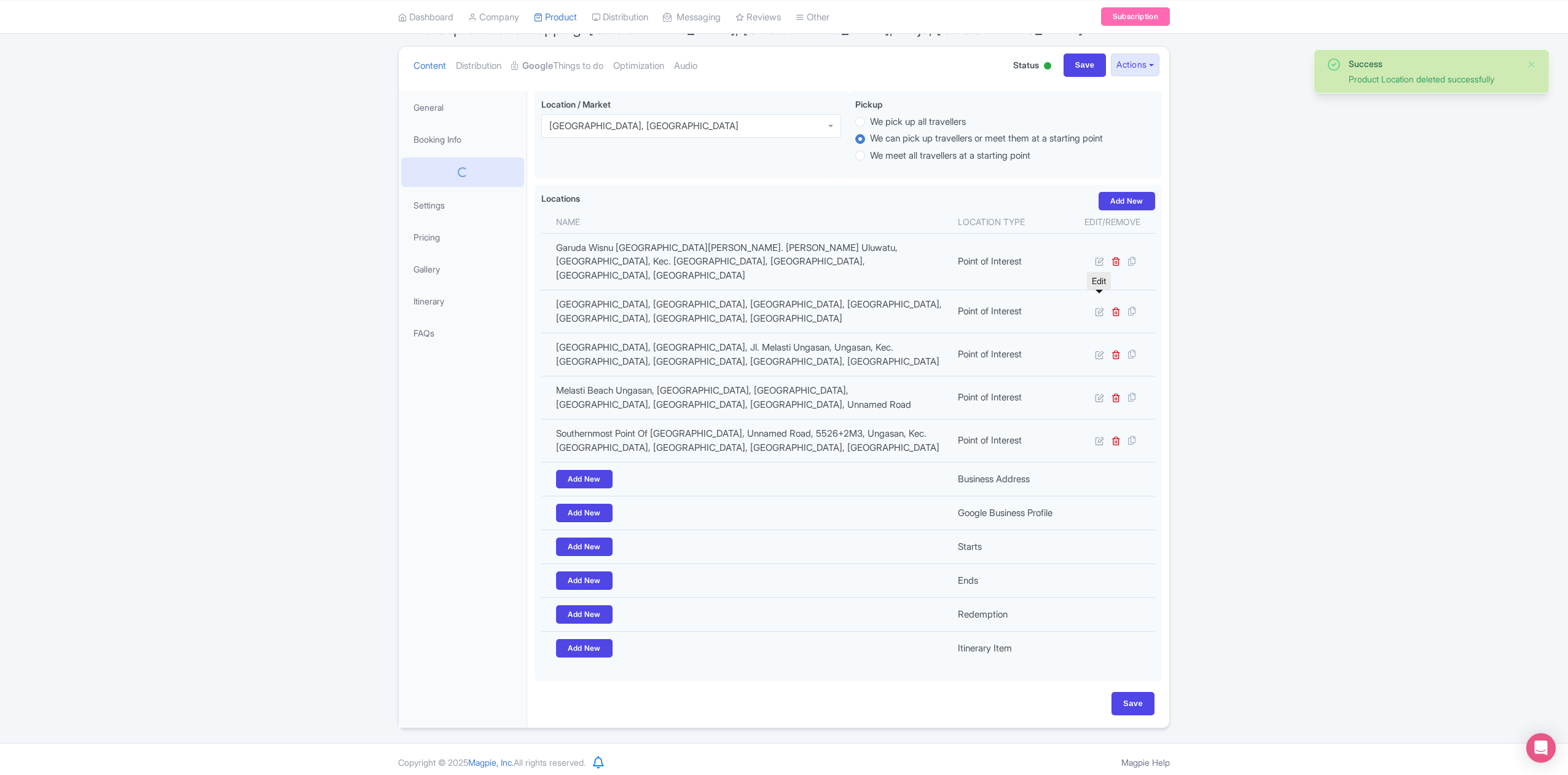
scroll to position [118, 0]
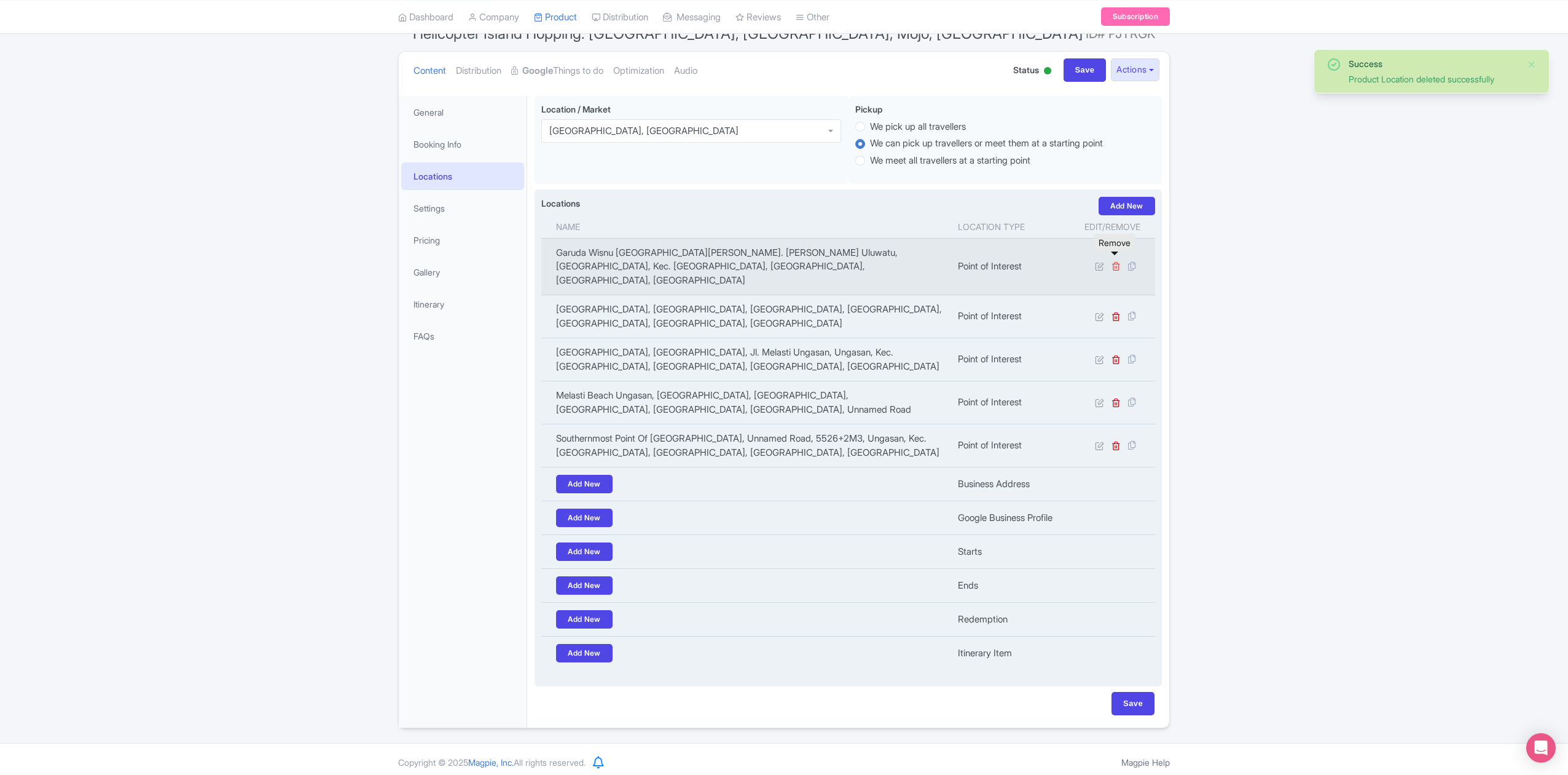
click at [1114, 261] on icon at bounding box center [1116, 265] width 9 height 9
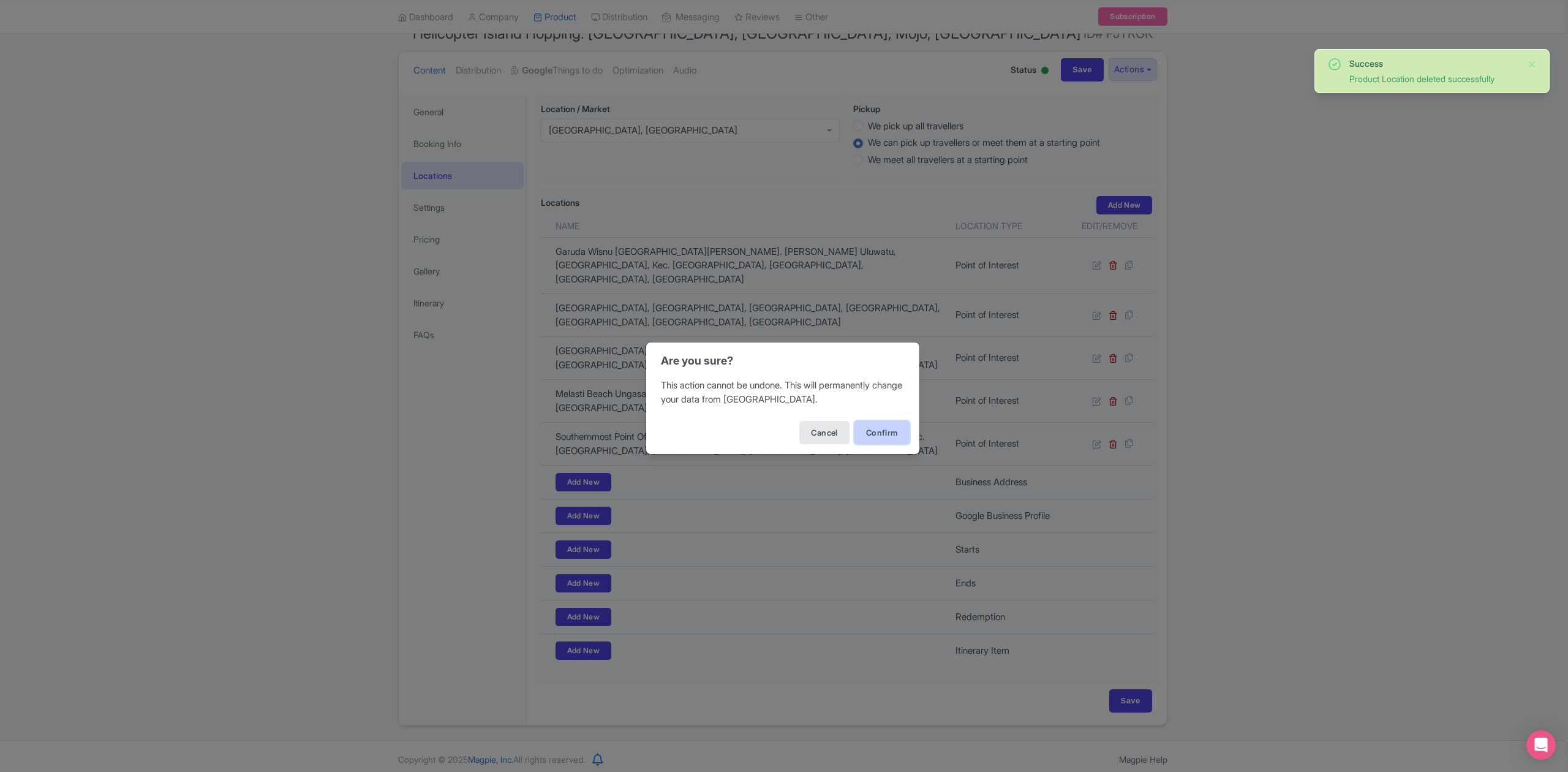
click at [877, 434] on button "Confirm" at bounding box center [882, 432] width 55 height 23
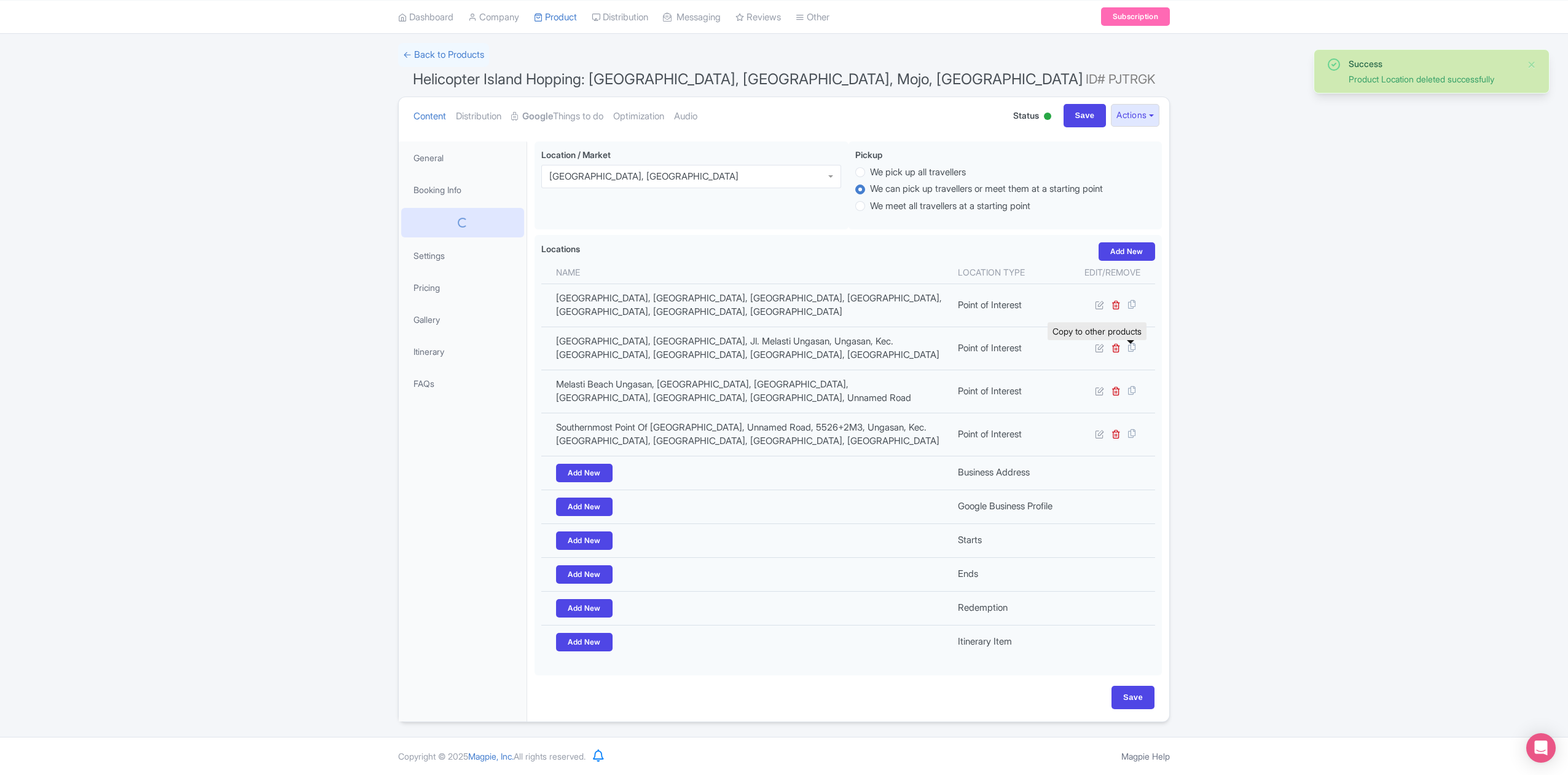
scroll to position [74, 0]
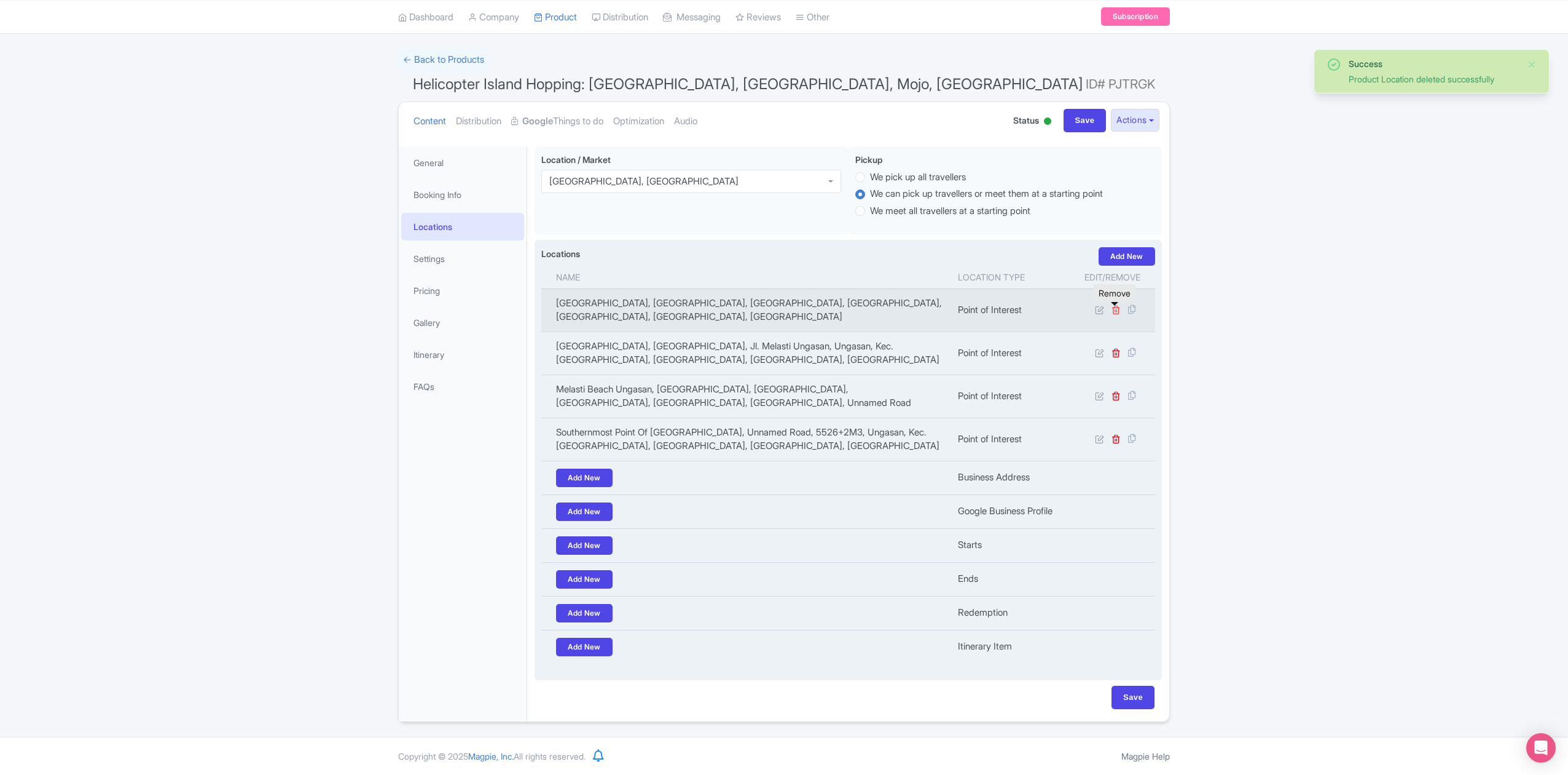
click at [1114, 305] on icon at bounding box center [1116, 309] width 9 height 9
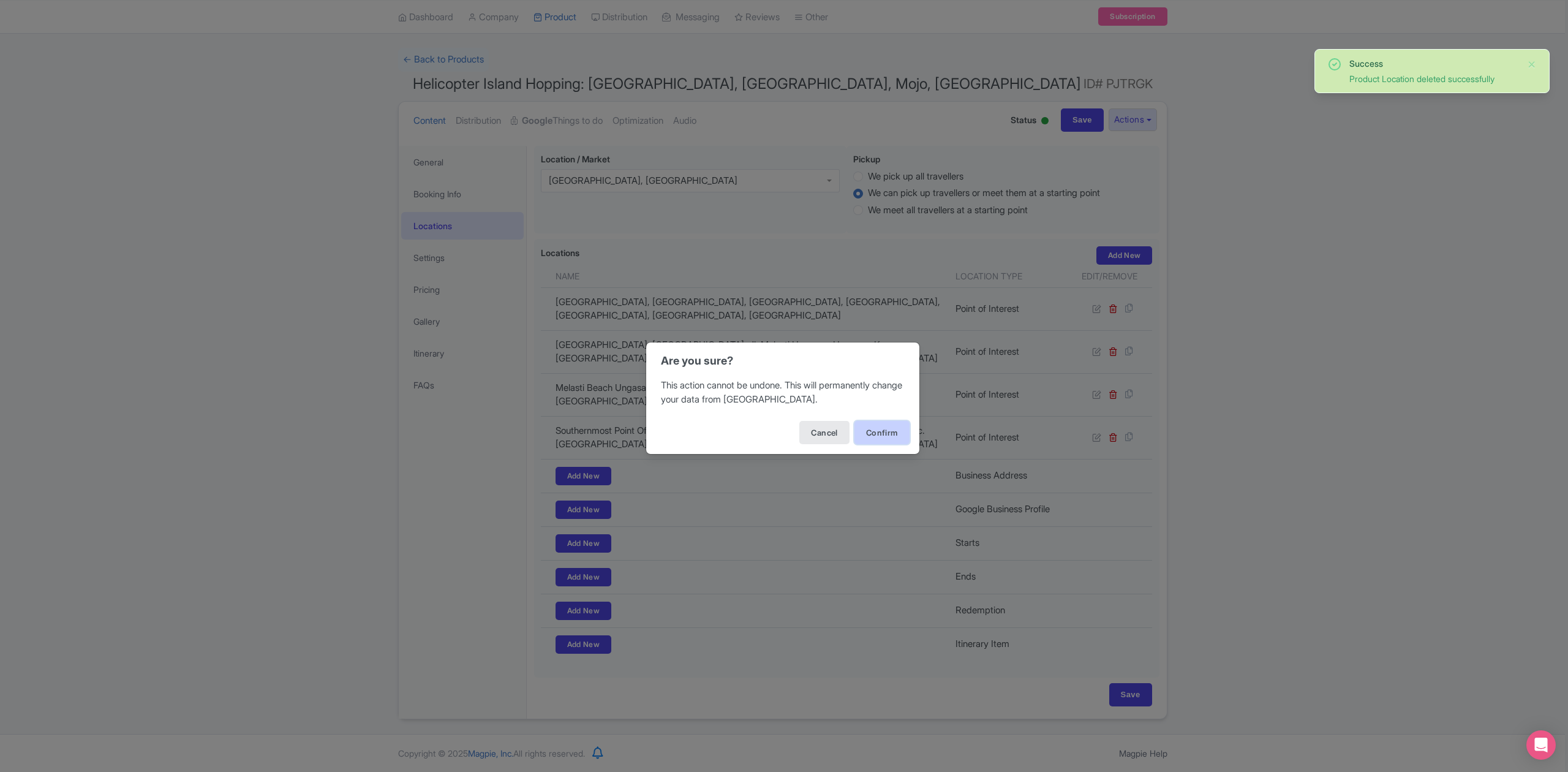
click at [902, 434] on button "Confirm" at bounding box center [882, 432] width 55 height 23
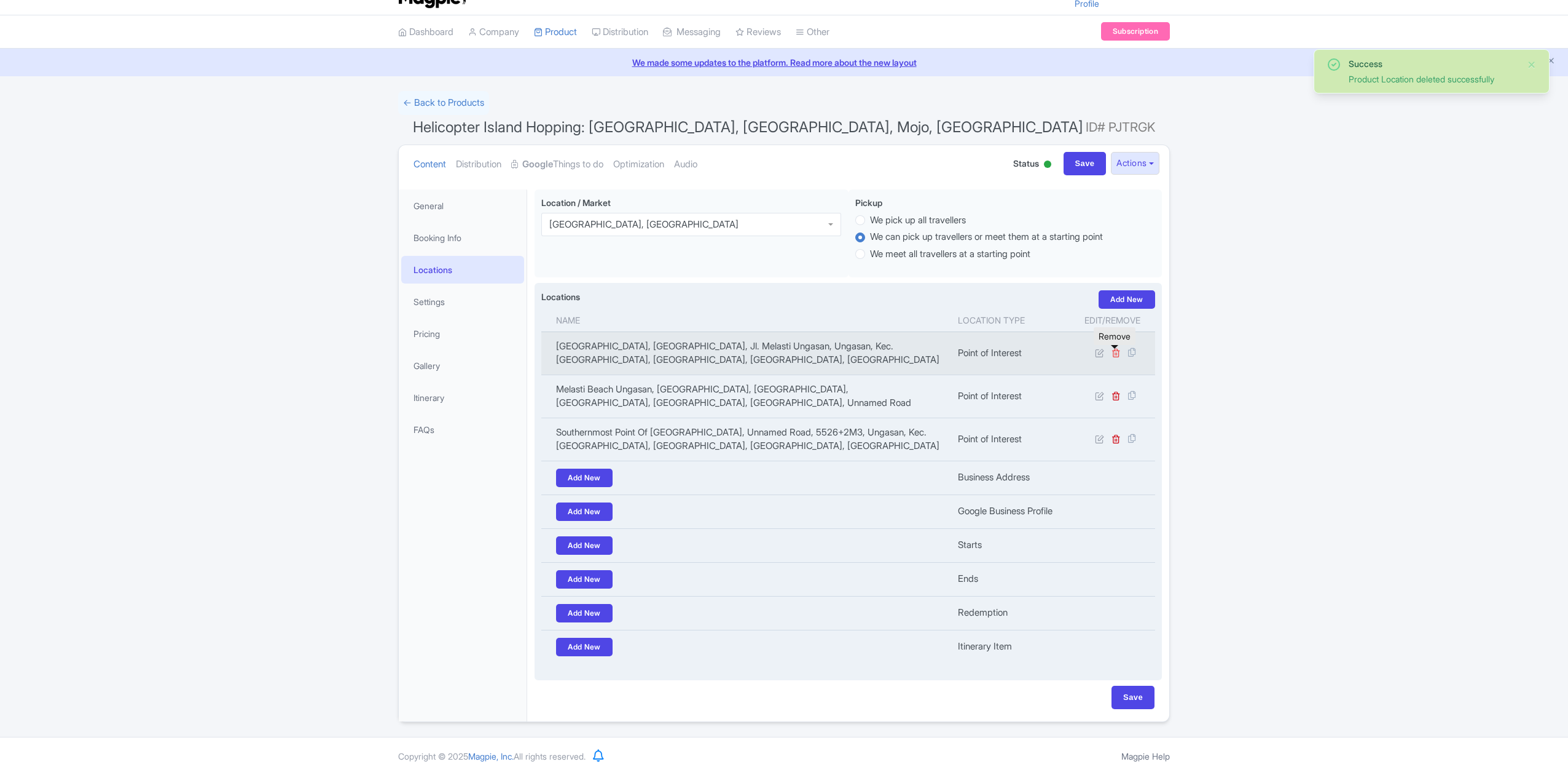
scroll to position [31, 0]
click at [1114, 348] on icon at bounding box center [1116, 352] width 9 height 9
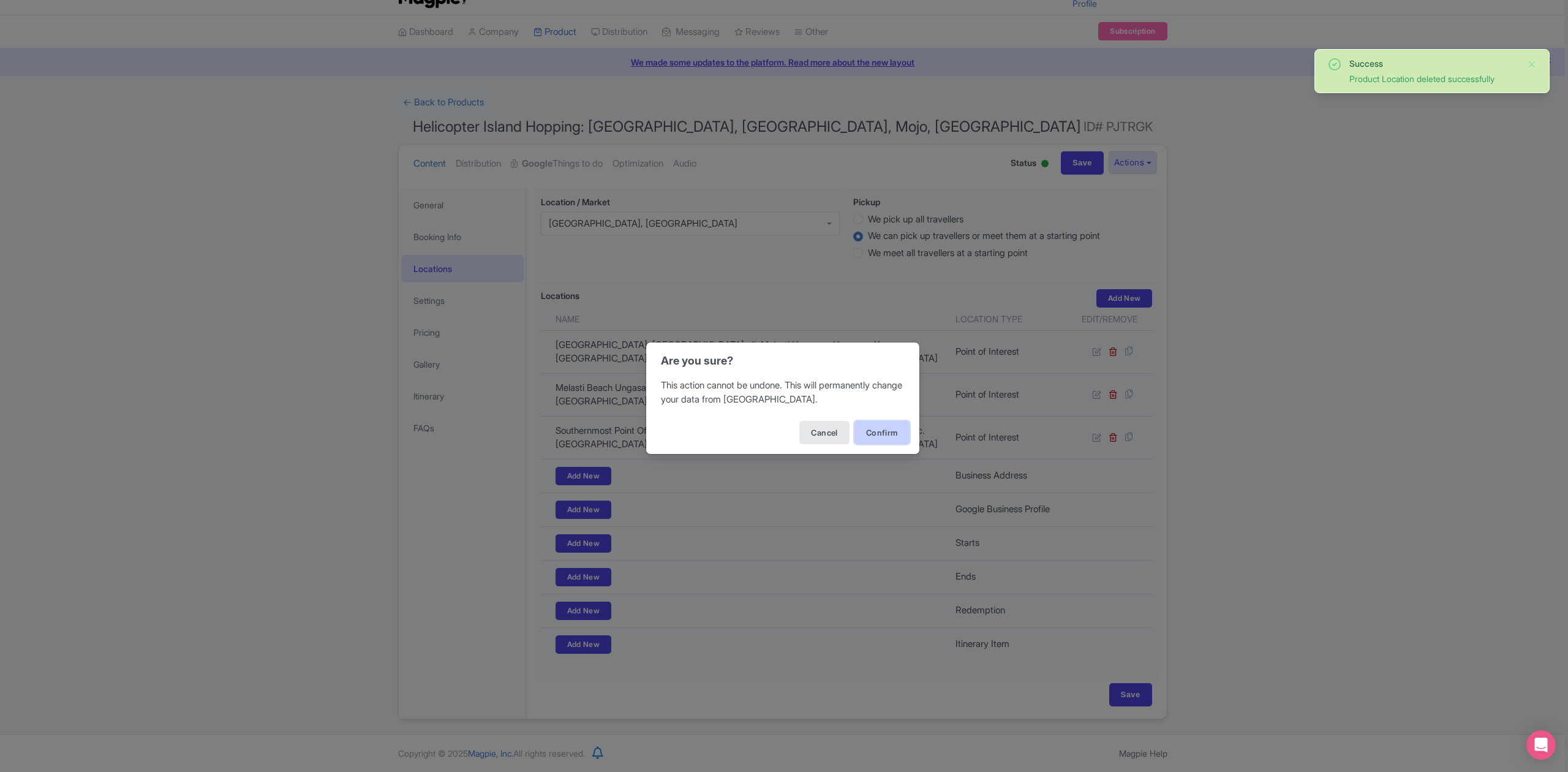
click at [907, 425] on button "Confirm" at bounding box center [882, 432] width 55 height 23
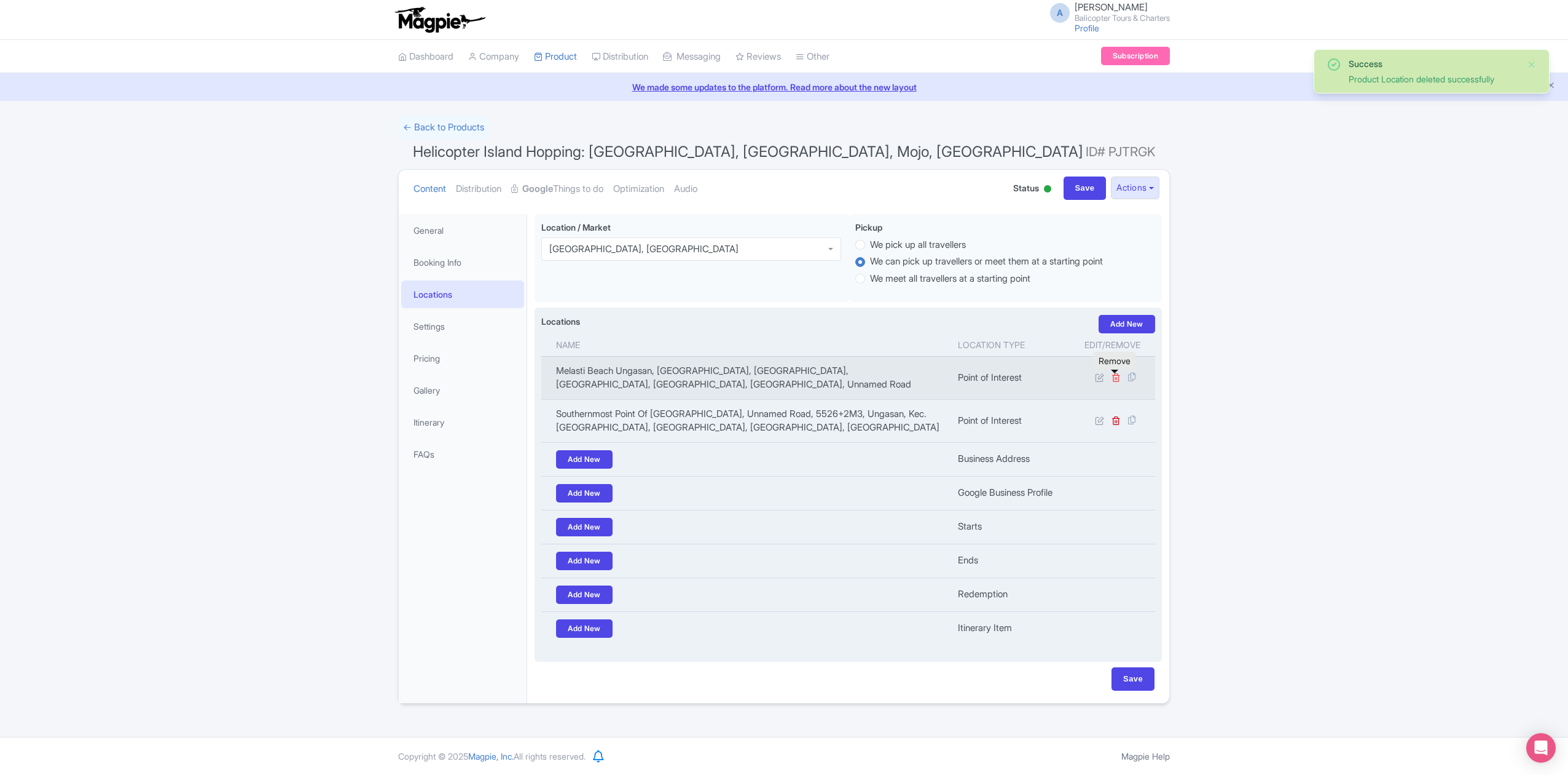
click at [1116, 380] on icon at bounding box center [1116, 377] width 9 height 9
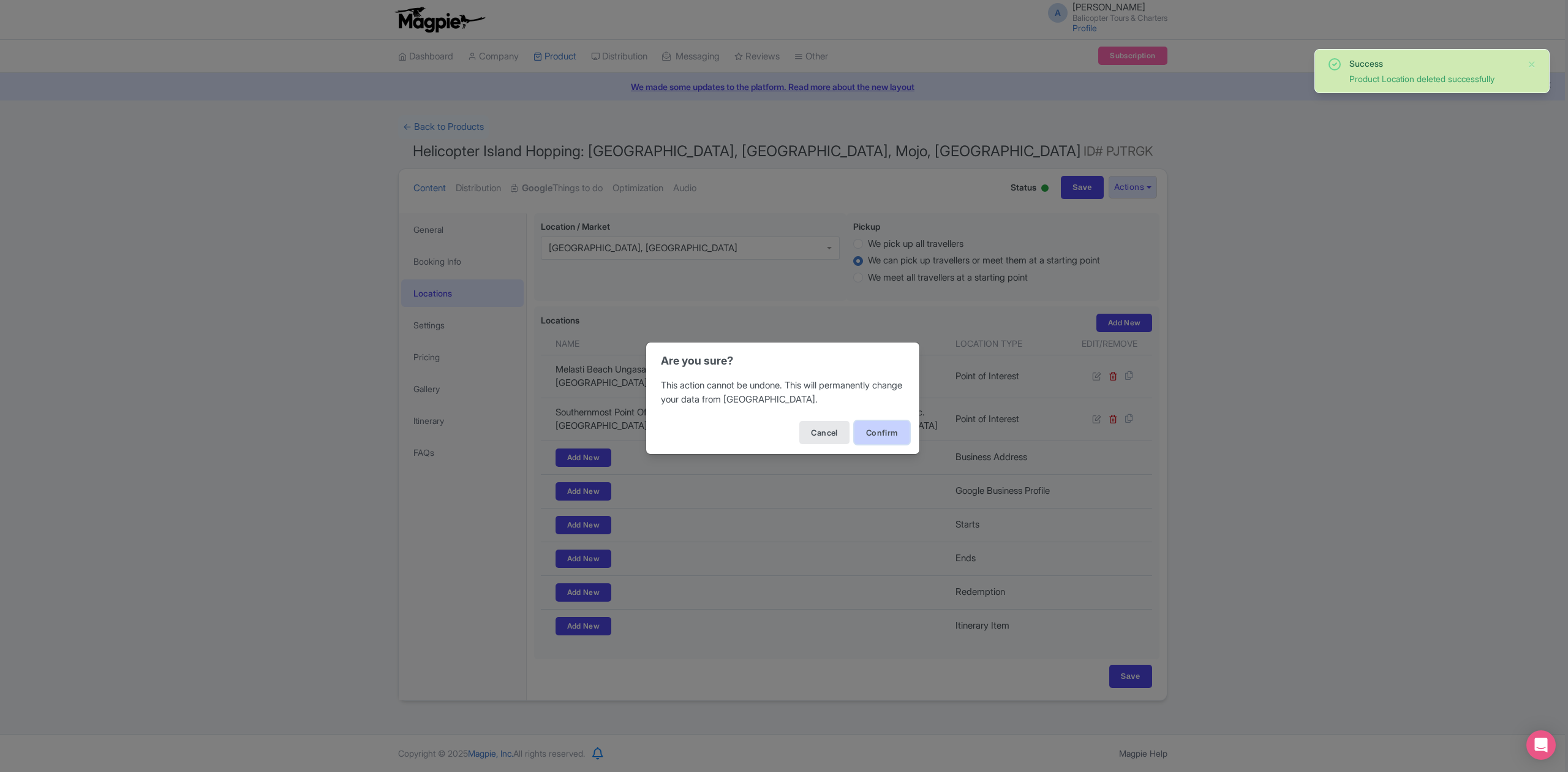
click at [890, 434] on button "Confirm" at bounding box center [882, 432] width 55 height 23
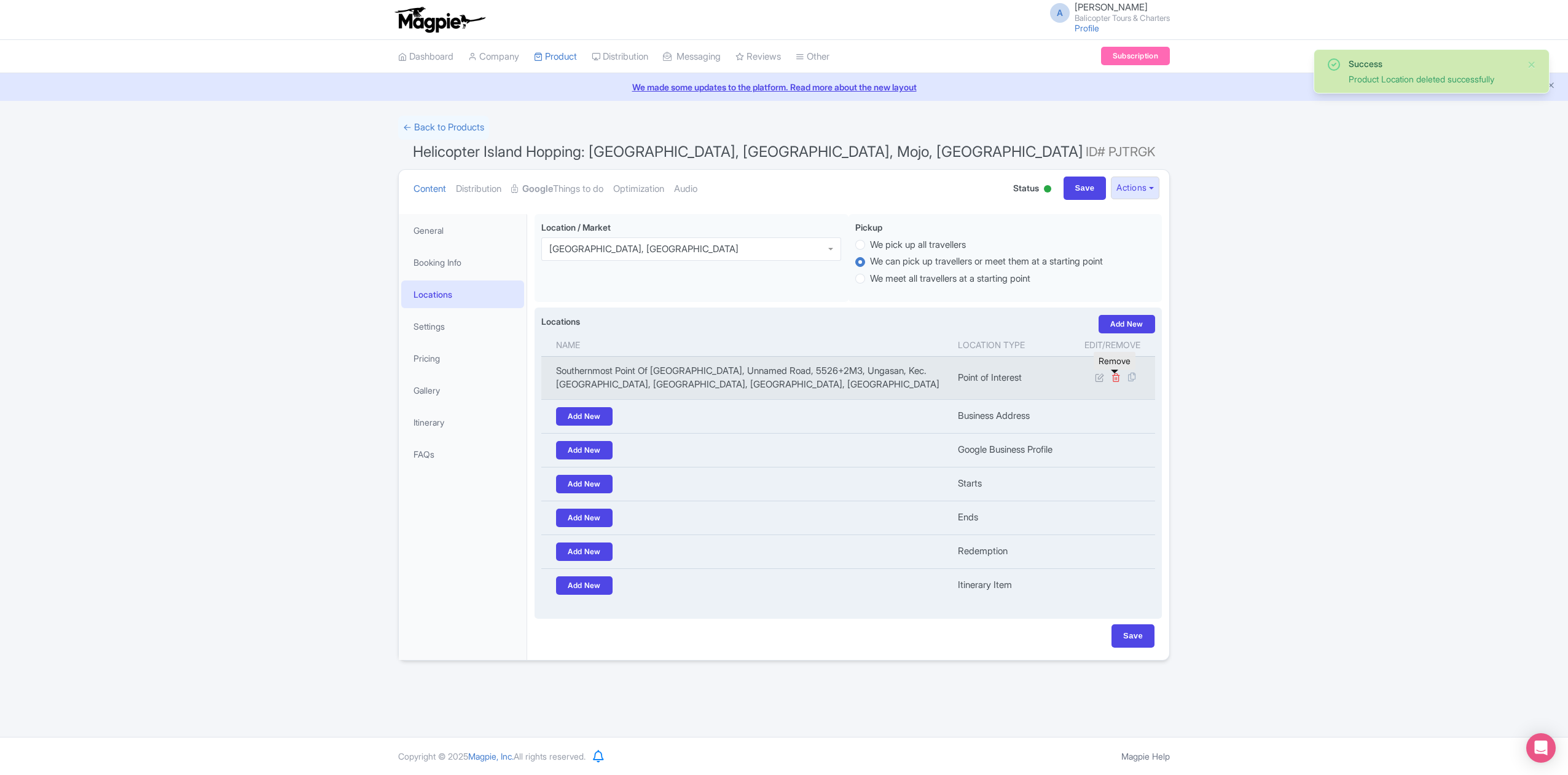
click at [1117, 380] on icon at bounding box center [1116, 377] width 9 height 9
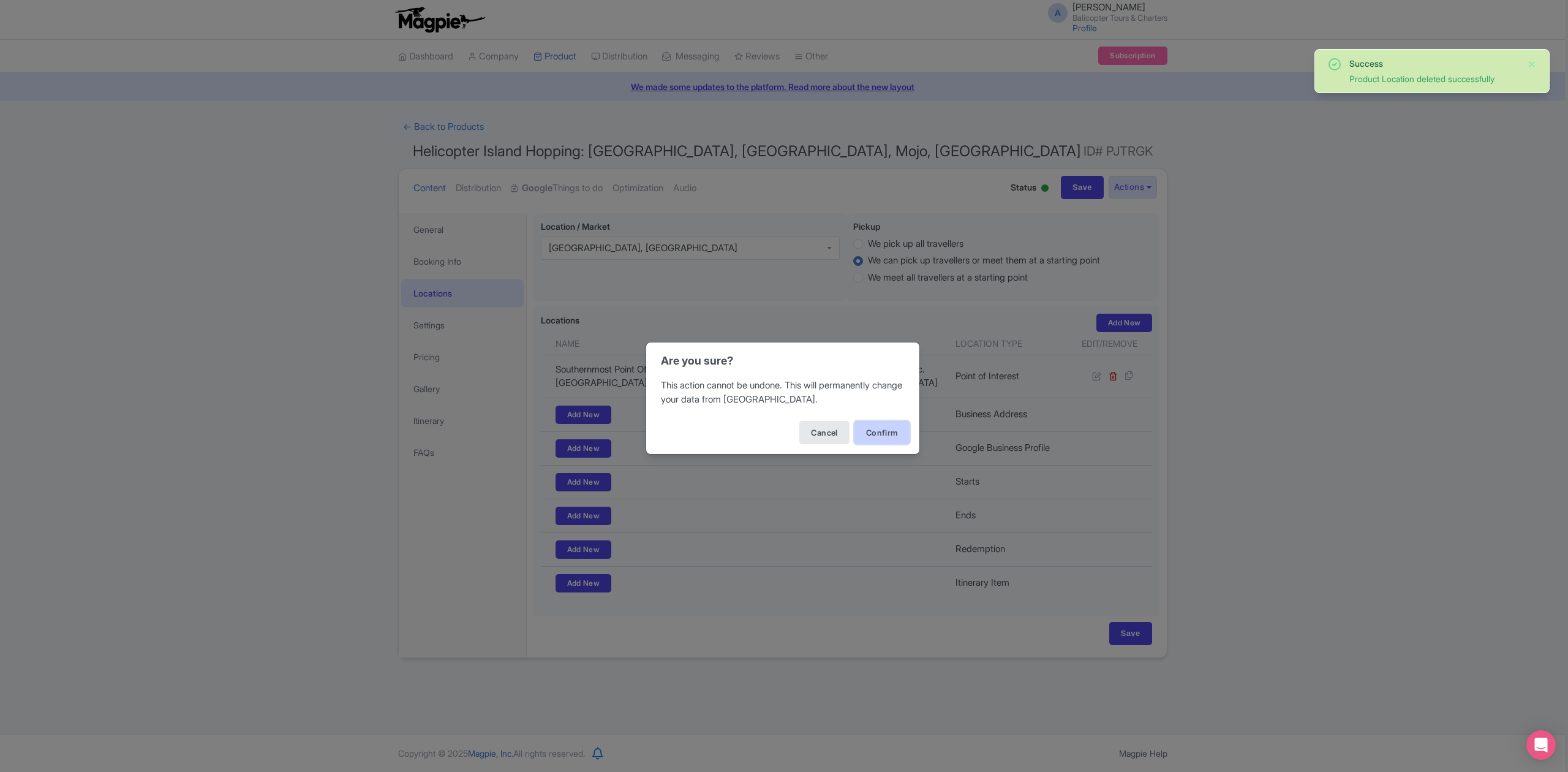
click at [877, 431] on button "Confirm" at bounding box center [882, 432] width 55 height 23
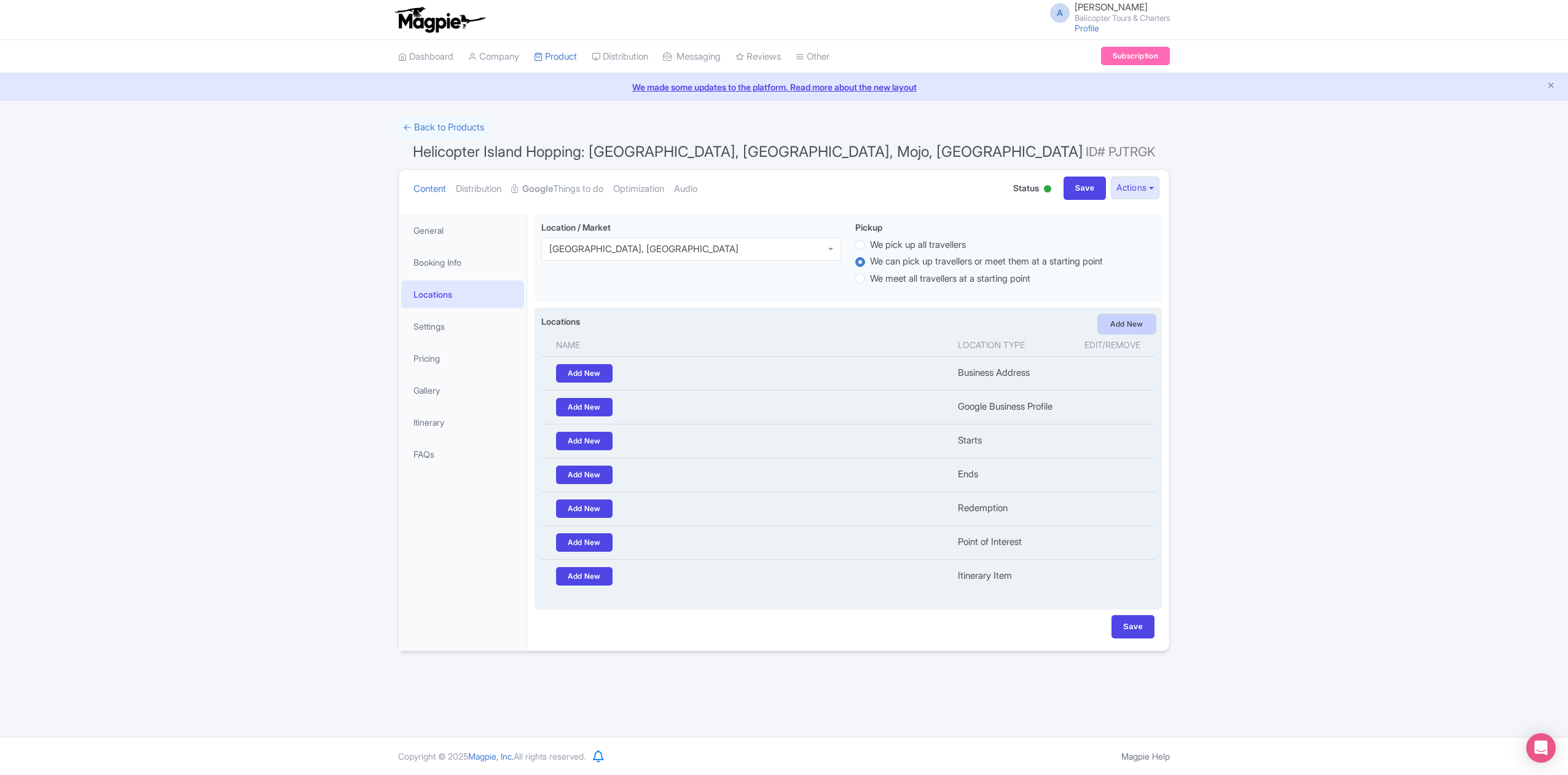
click at [1132, 319] on link "Add New" at bounding box center [1127, 324] width 57 height 18
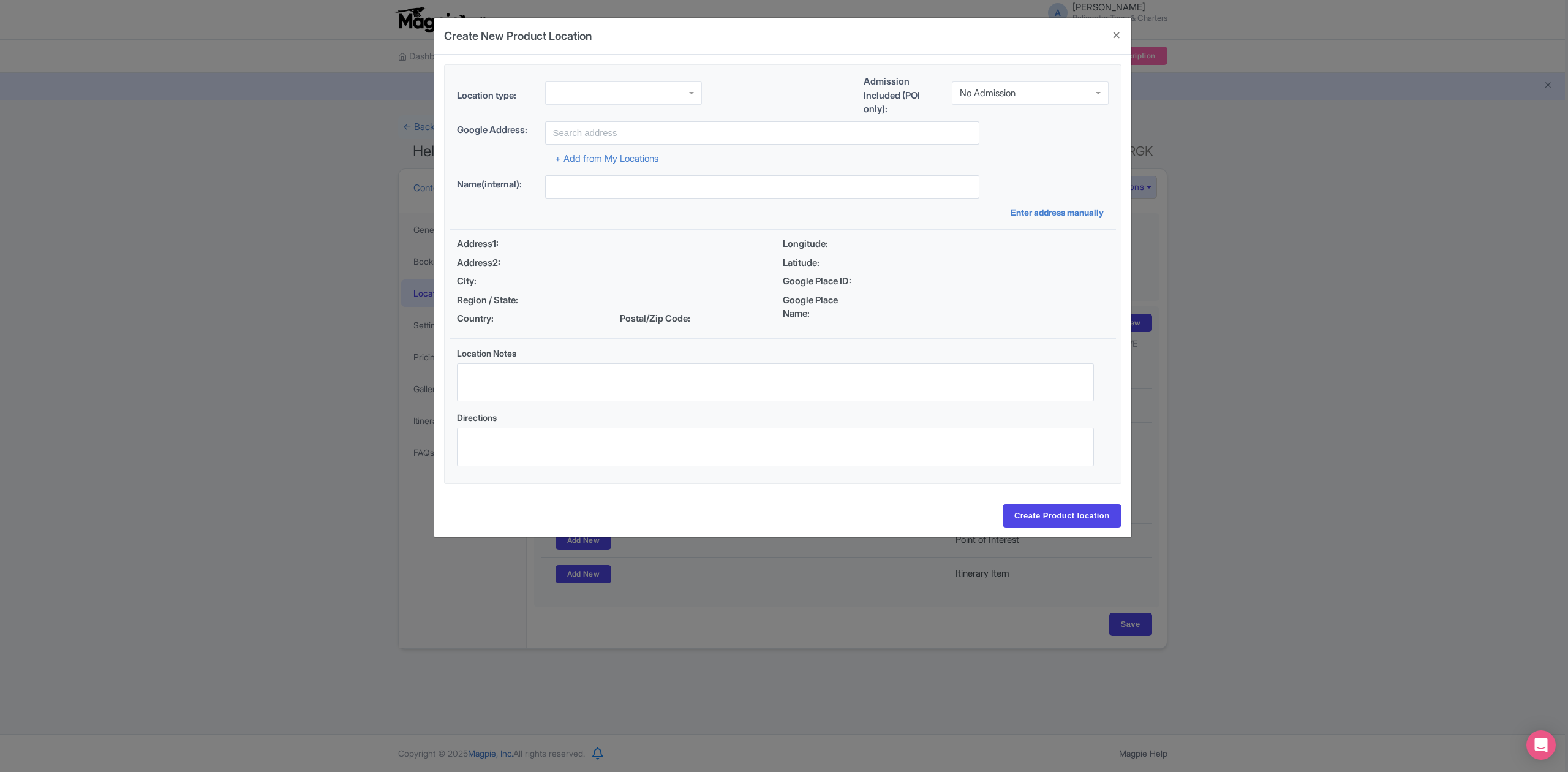
click at [624, 88] on div at bounding box center [623, 93] width 157 height 23
click at [1035, 92] on div "No Admission" at bounding box center [1030, 90] width 157 height 23
click at [804, 142] on input "text" at bounding box center [762, 132] width 434 height 23
click at [618, 133] on input "text" at bounding box center [762, 132] width 434 height 23
type input "Balicopter - Helicopter Tour And Transfer, [STREET_ADDRESS]"
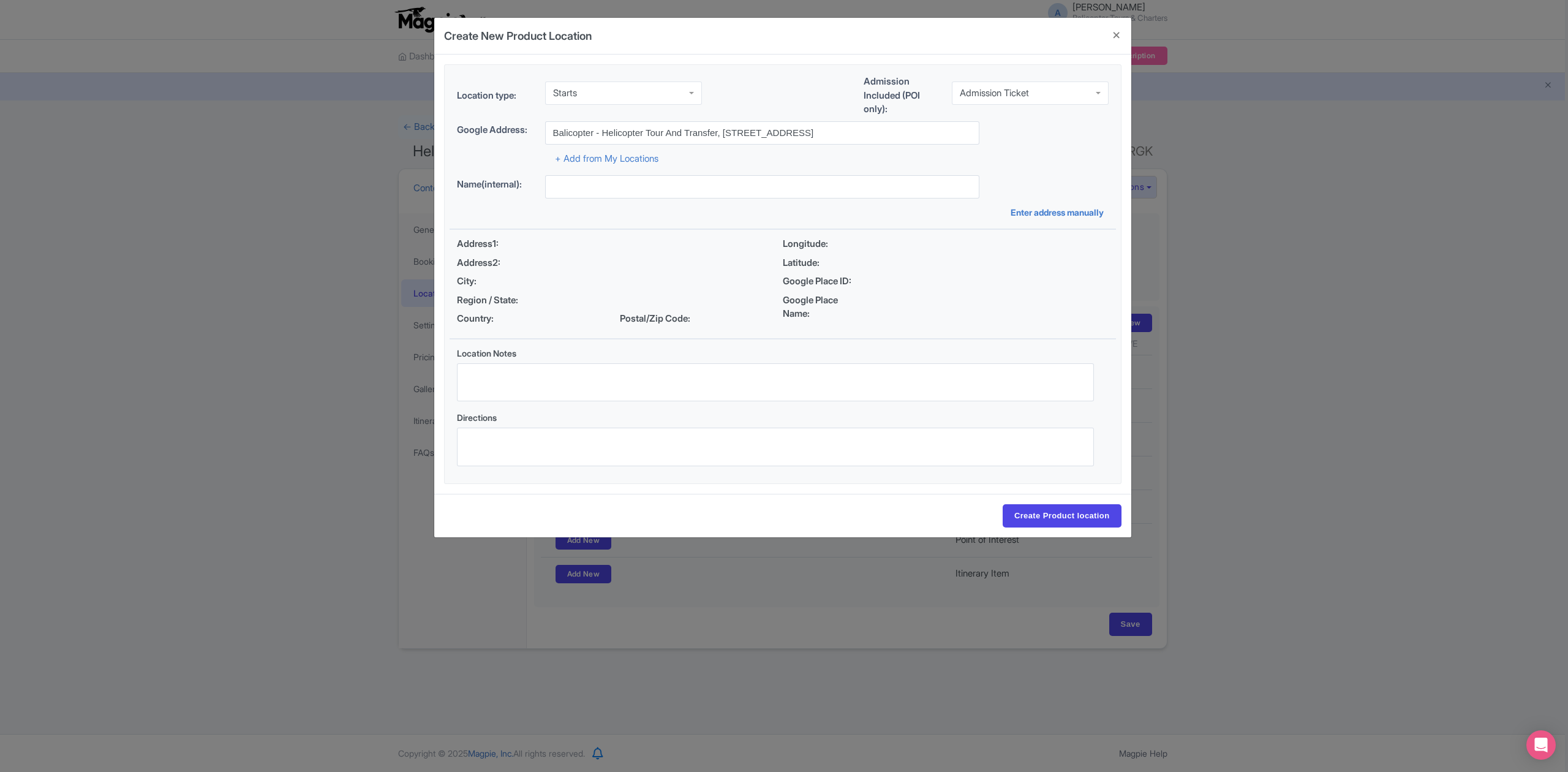
click at [1048, 160] on div "+ Add from My Locations" at bounding box center [783, 155] width 652 height 21
click at [1015, 141] on div "Google Address: Balicopter - Helicopter Tour And Transfer, Jalan Raya Nusa Dua …" at bounding box center [783, 132] width 652 height 23
click at [789, 135] on input "Balicopter - Helicopter Tour And Transfer, [STREET_ADDRESS]" at bounding box center [762, 132] width 434 height 23
click at [885, 128] on input "Balicopter - Helicopter Tour And Transfer, [STREET_ADDRESS]" at bounding box center [762, 132] width 434 height 23
click at [936, 160] on div "+ Add from My Locations" at bounding box center [783, 155] width 652 height 21
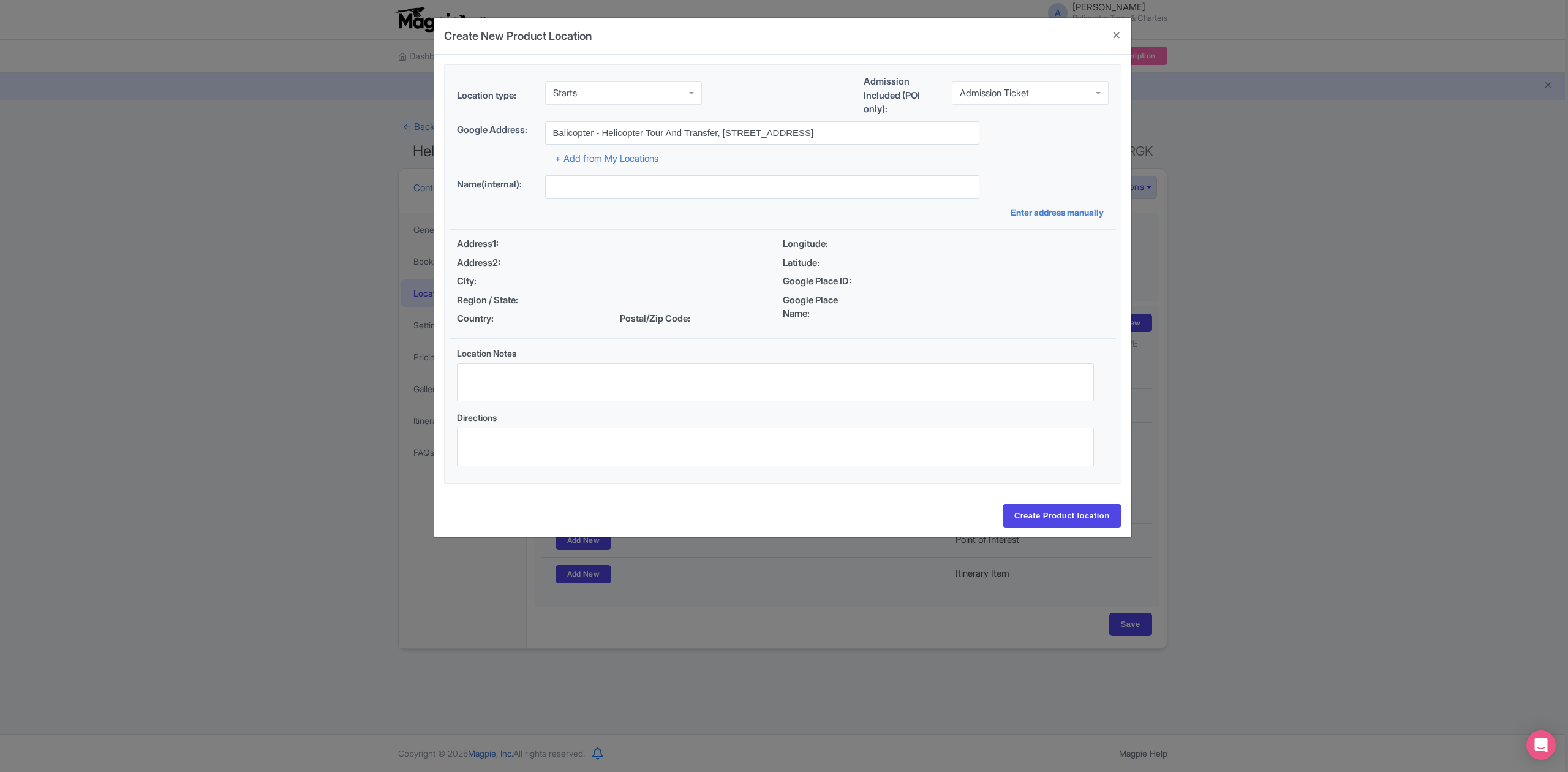
click at [985, 305] on div "Google Place Name:" at bounding box center [945, 307] width 326 height 27
click at [1042, 520] on input "Create Product location" at bounding box center [1062, 516] width 119 height 23
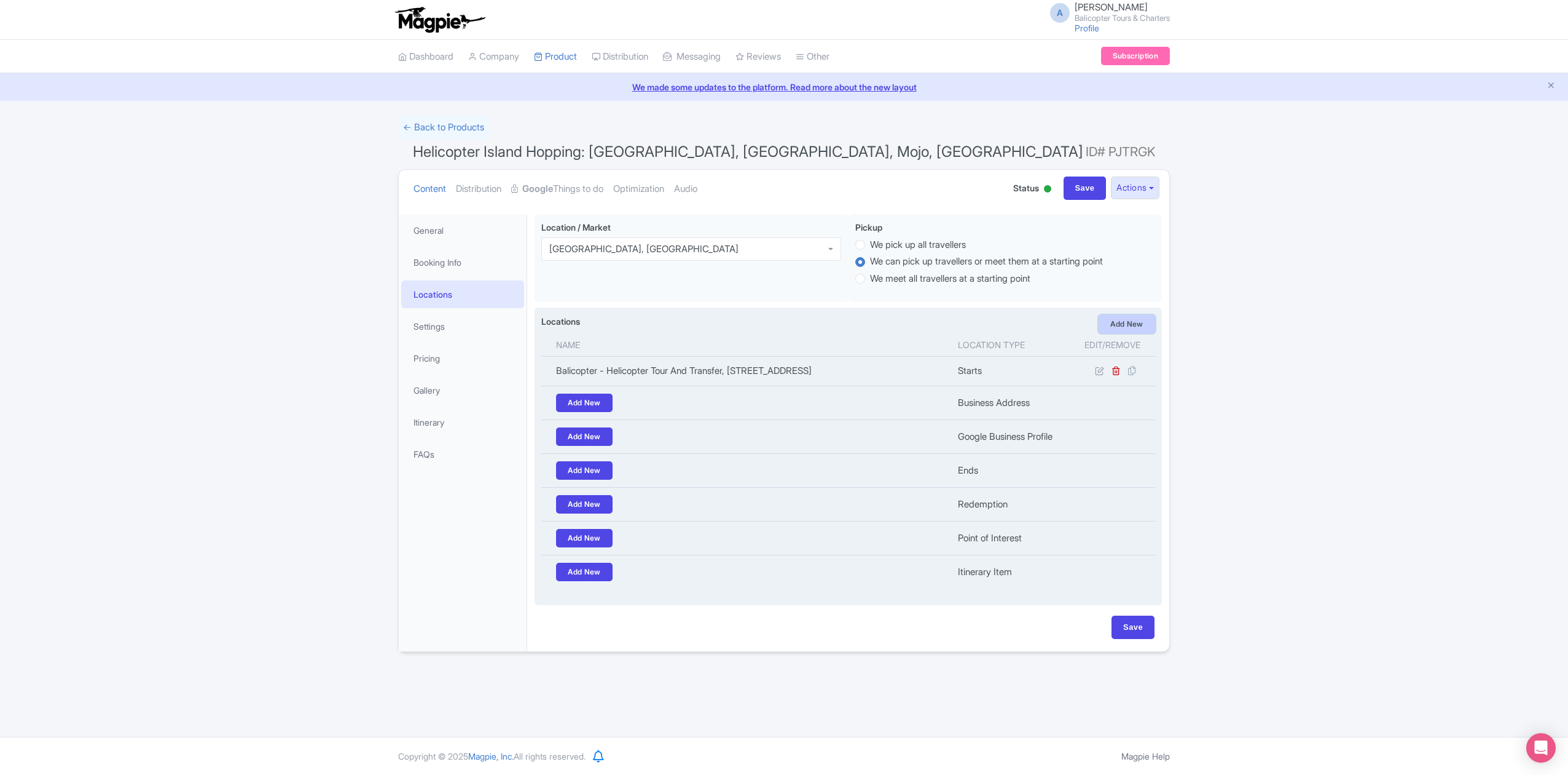
click at [1132, 328] on link "Add New" at bounding box center [1127, 324] width 57 height 18
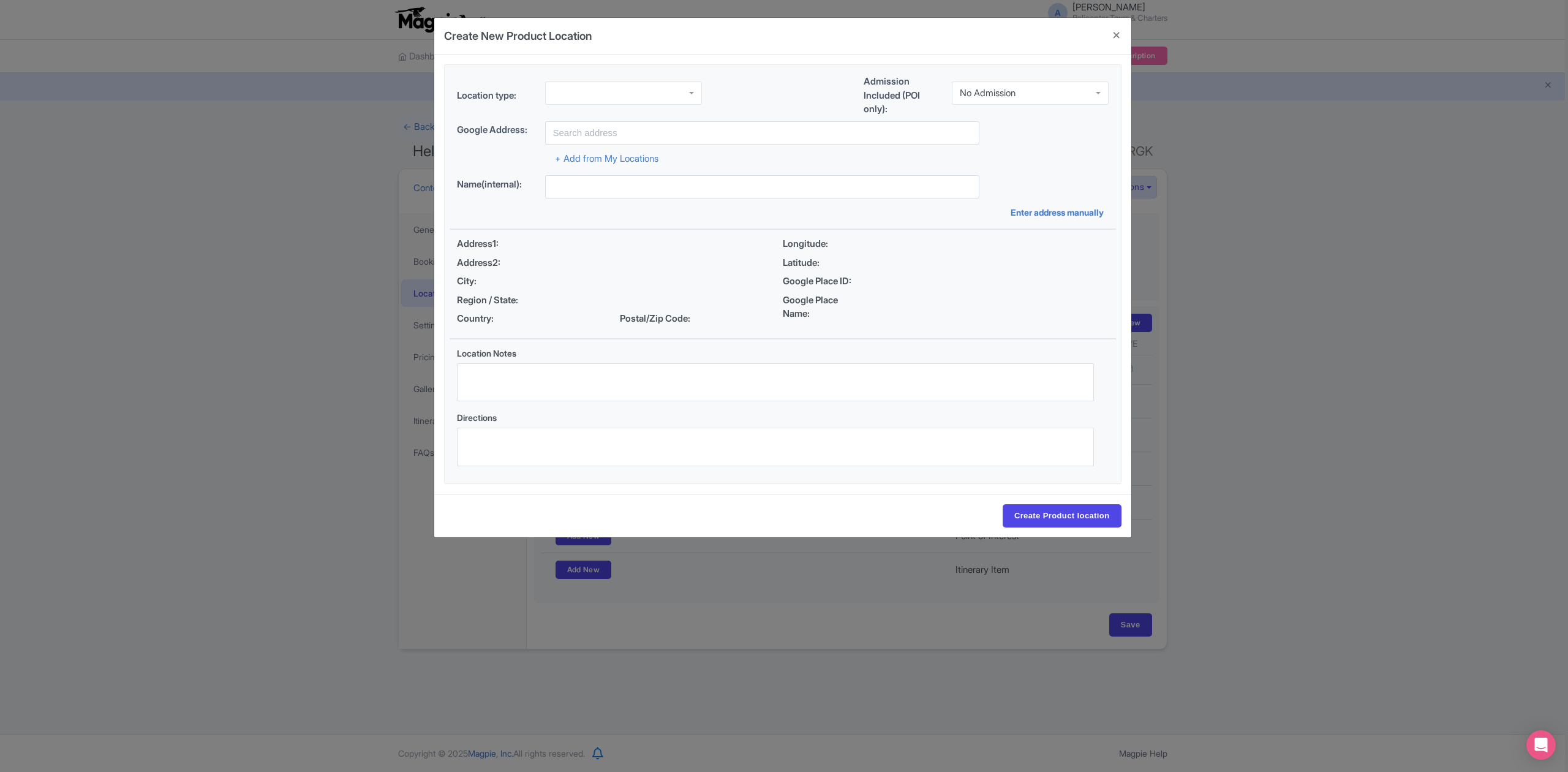
click at [657, 100] on div at bounding box center [623, 93] width 157 height 23
click at [1007, 86] on div "No Admission" at bounding box center [1030, 93] width 157 height 23
click at [778, 131] on input "text" at bounding box center [762, 132] width 434 height 23
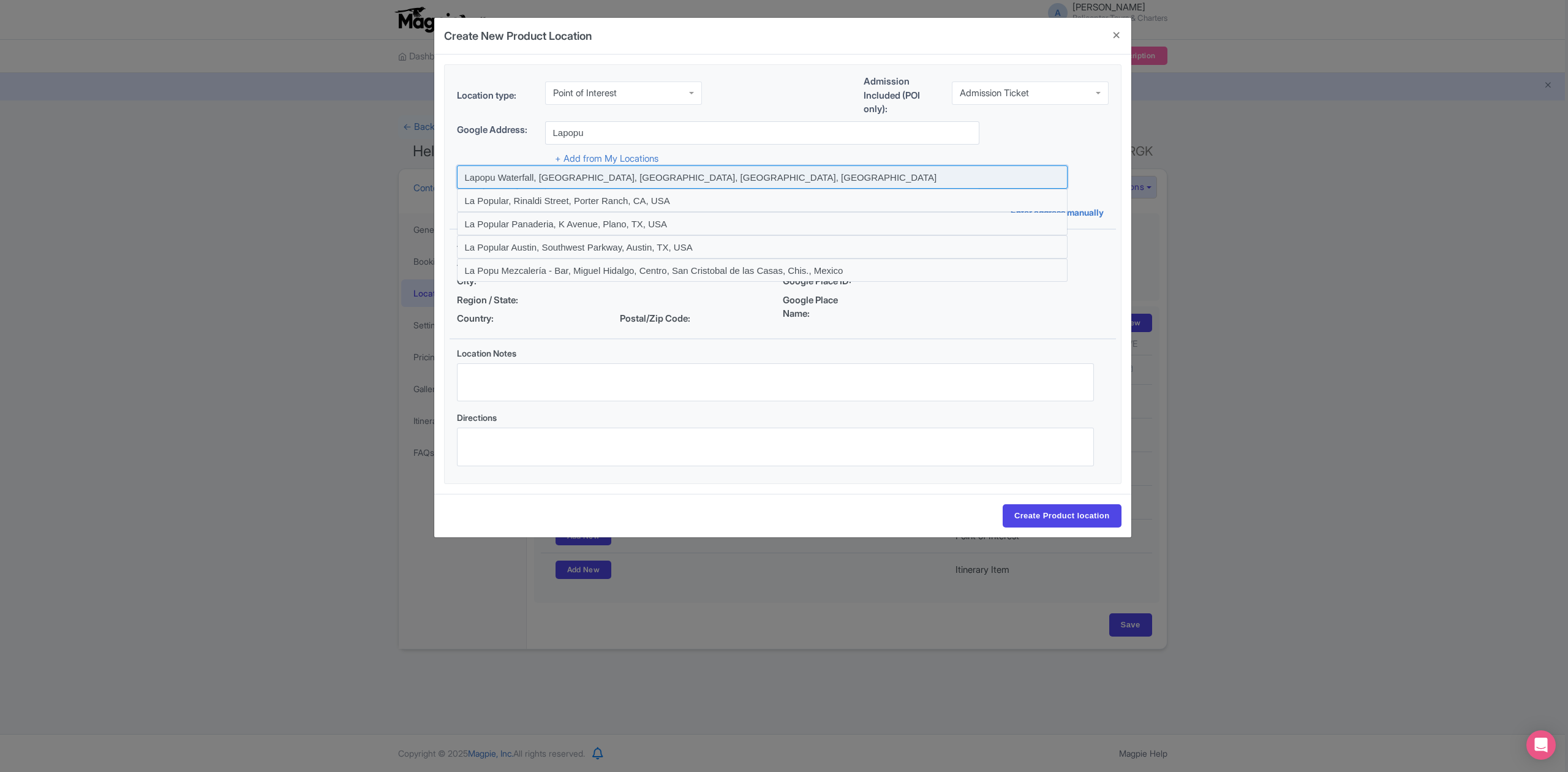
click at [715, 178] on input at bounding box center [763, 177] width 611 height 23
type input "Lapopu Waterfall, Manurara, Central Sumba Regency, East Nusa Tenggara, Indonesia"
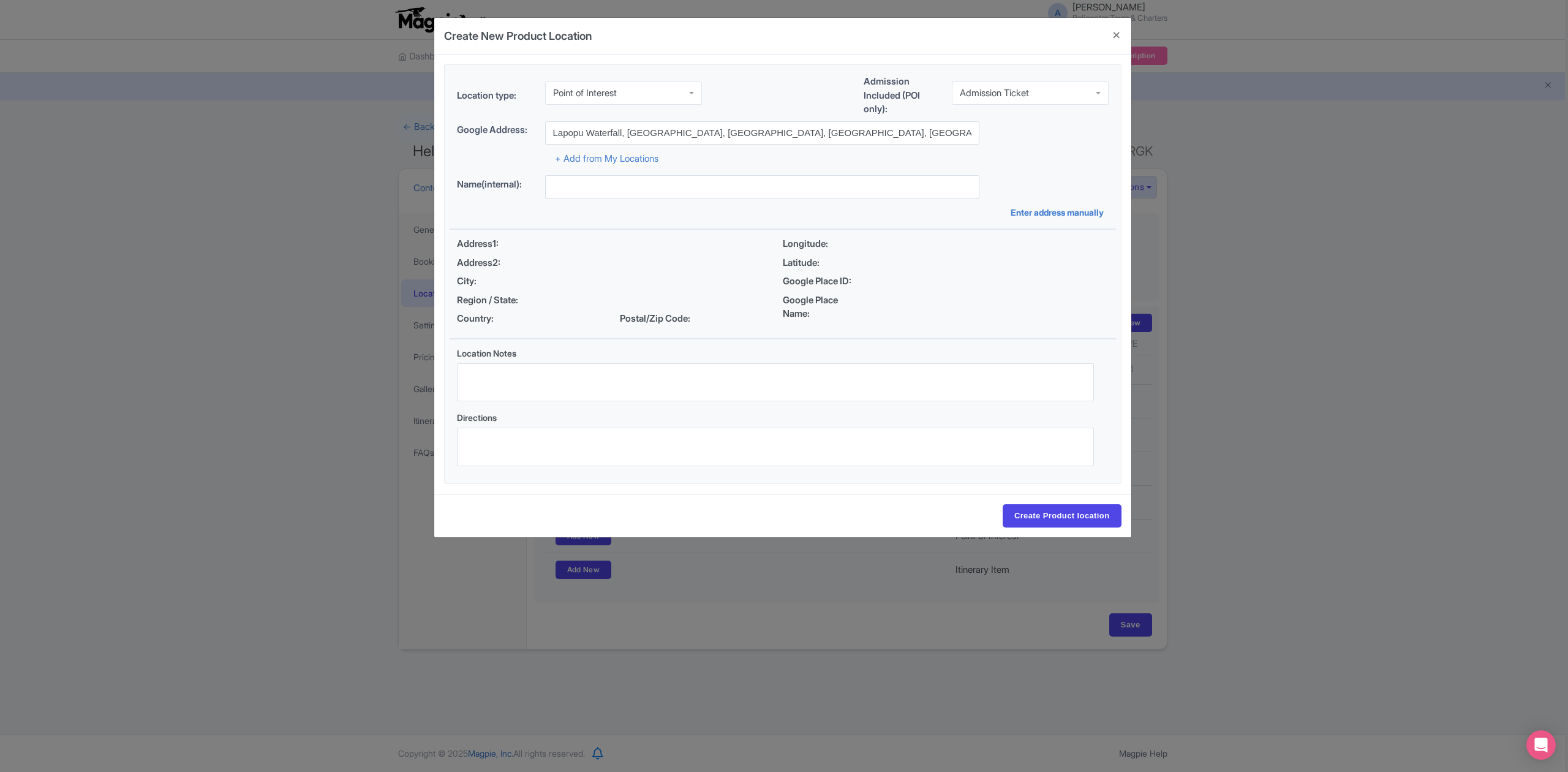
type input "Lapopu Waterfall, Manurara, Central Sumba Regency, East Nusa Tenggara, Indonesia"
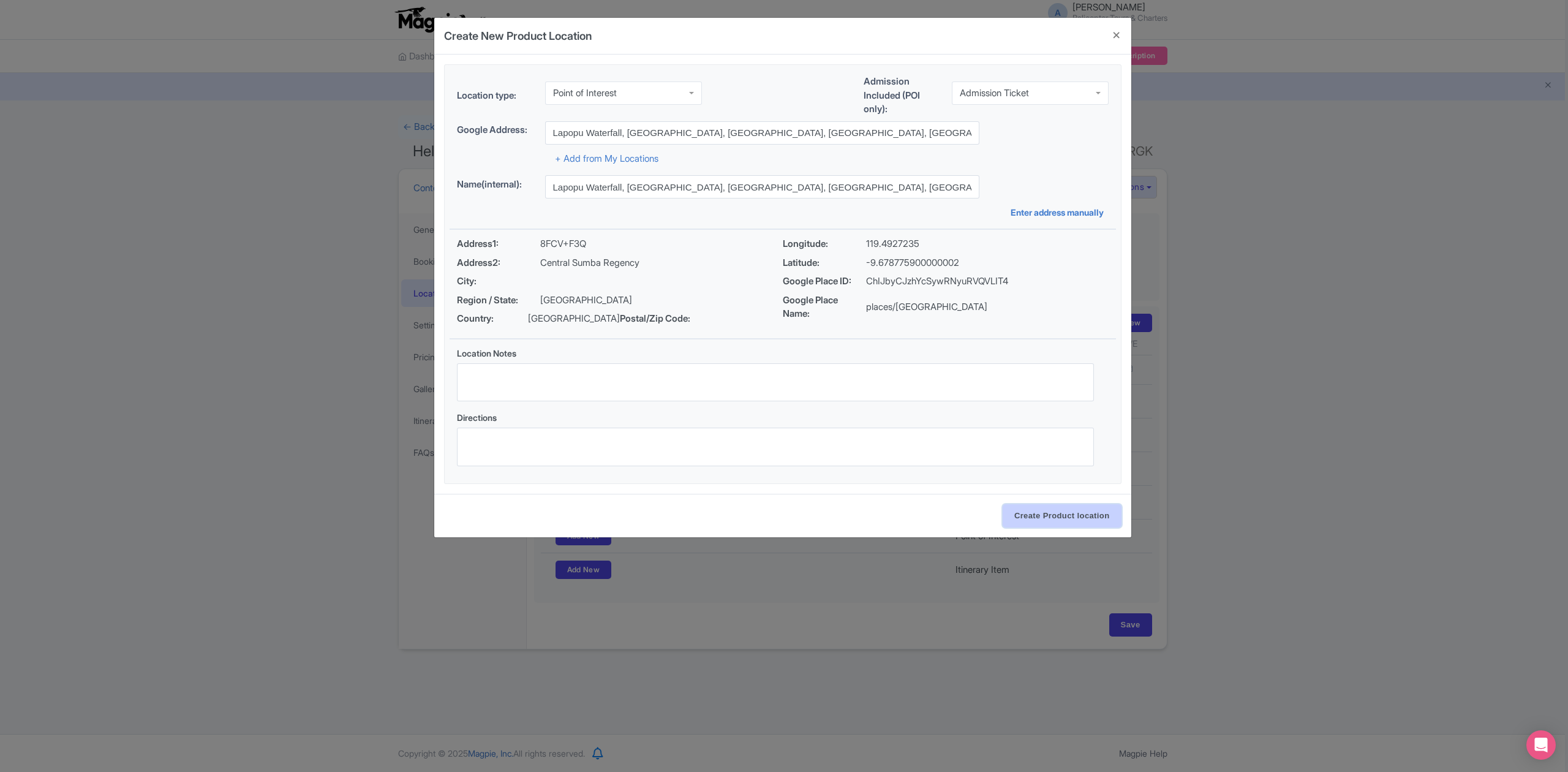
click at [1038, 516] on input "Create Product location" at bounding box center [1062, 516] width 119 height 23
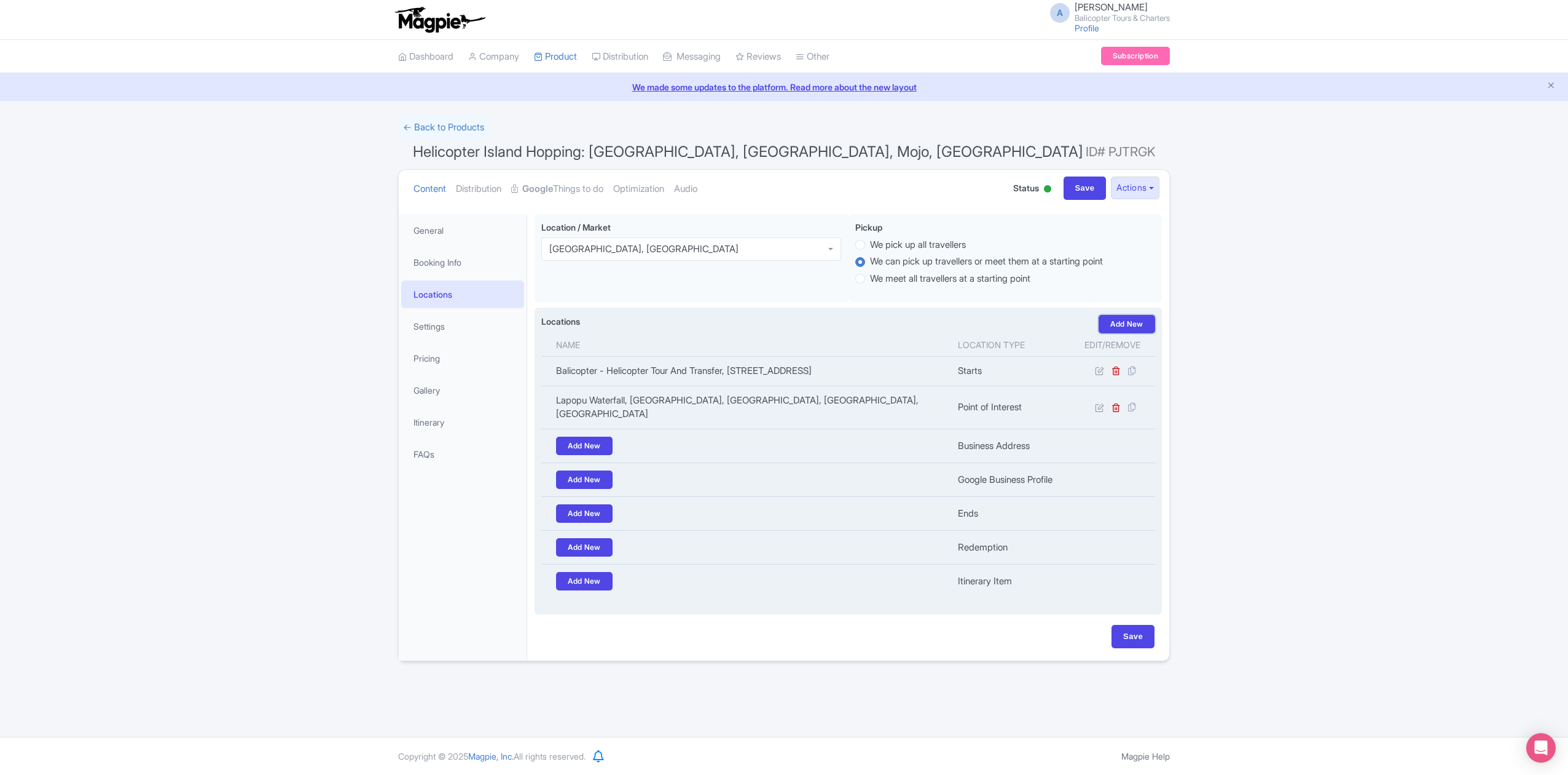
click at [1122, 330] on link "Add New" at bounding box center [1127, 324] width 57 height 18
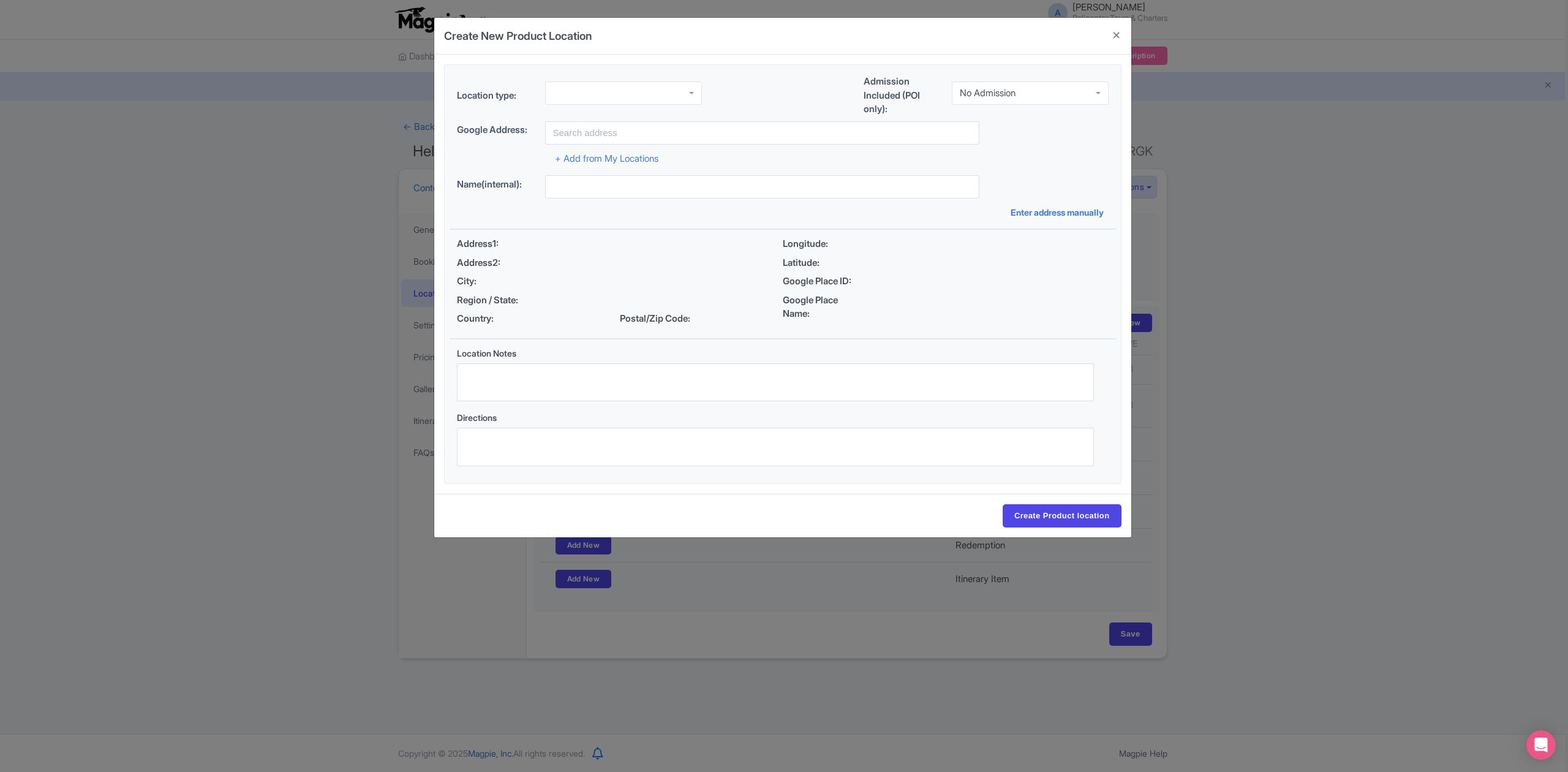
click at [665, 91] on div at bounding box center [623, 93] width 157 height 23
click at [995, 87] on div "No Admission" at bounding box center [1030, 93] width 157 height 23
click at [745, 136] on input "text" at bounding box center [762, 132] width 434 height 23
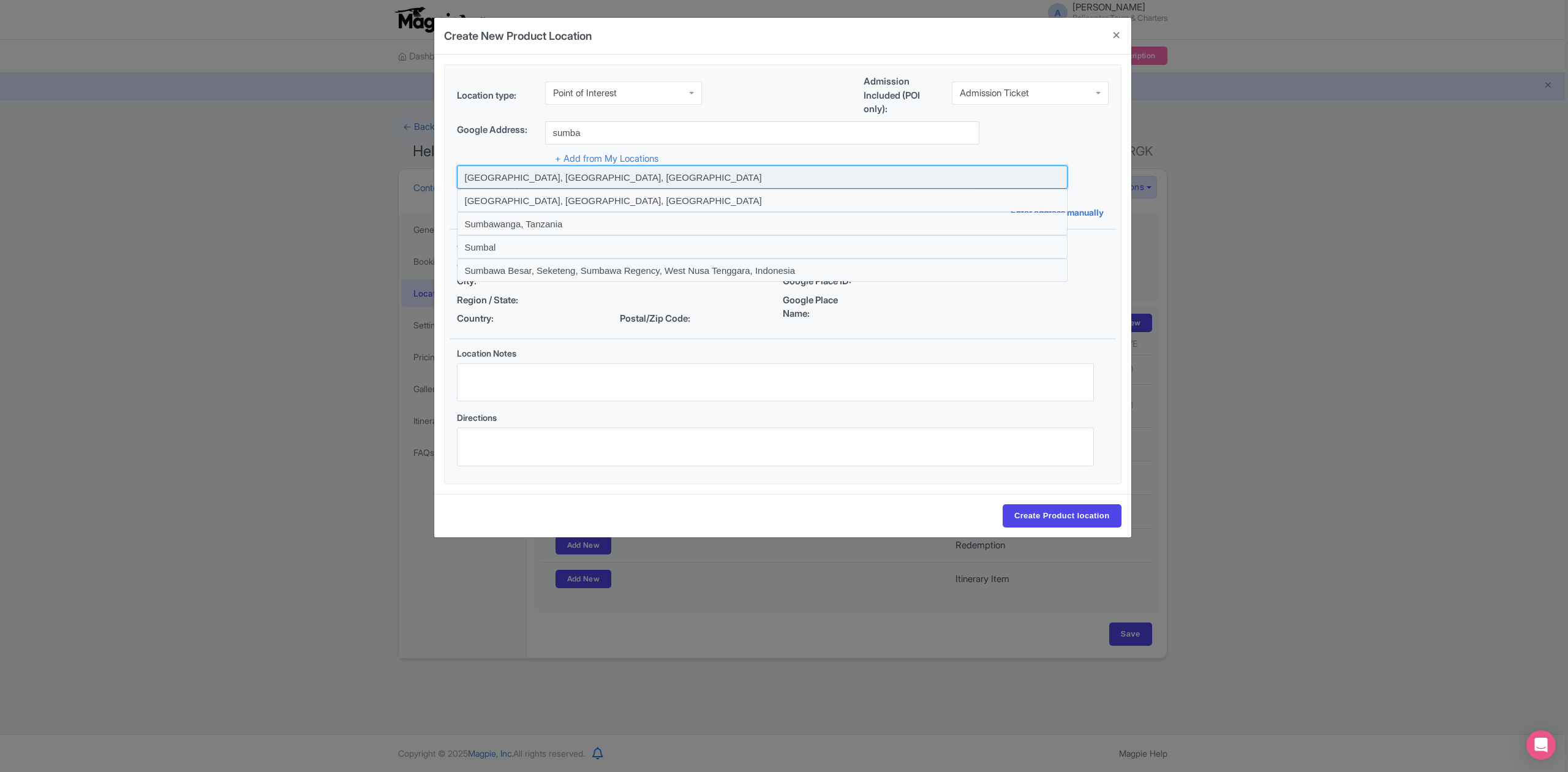
click at [570, 180] on input at bounding box center [763, 177] width 611 height 23
type input "Sumba, East Nusa Tenggara, Indonesia"
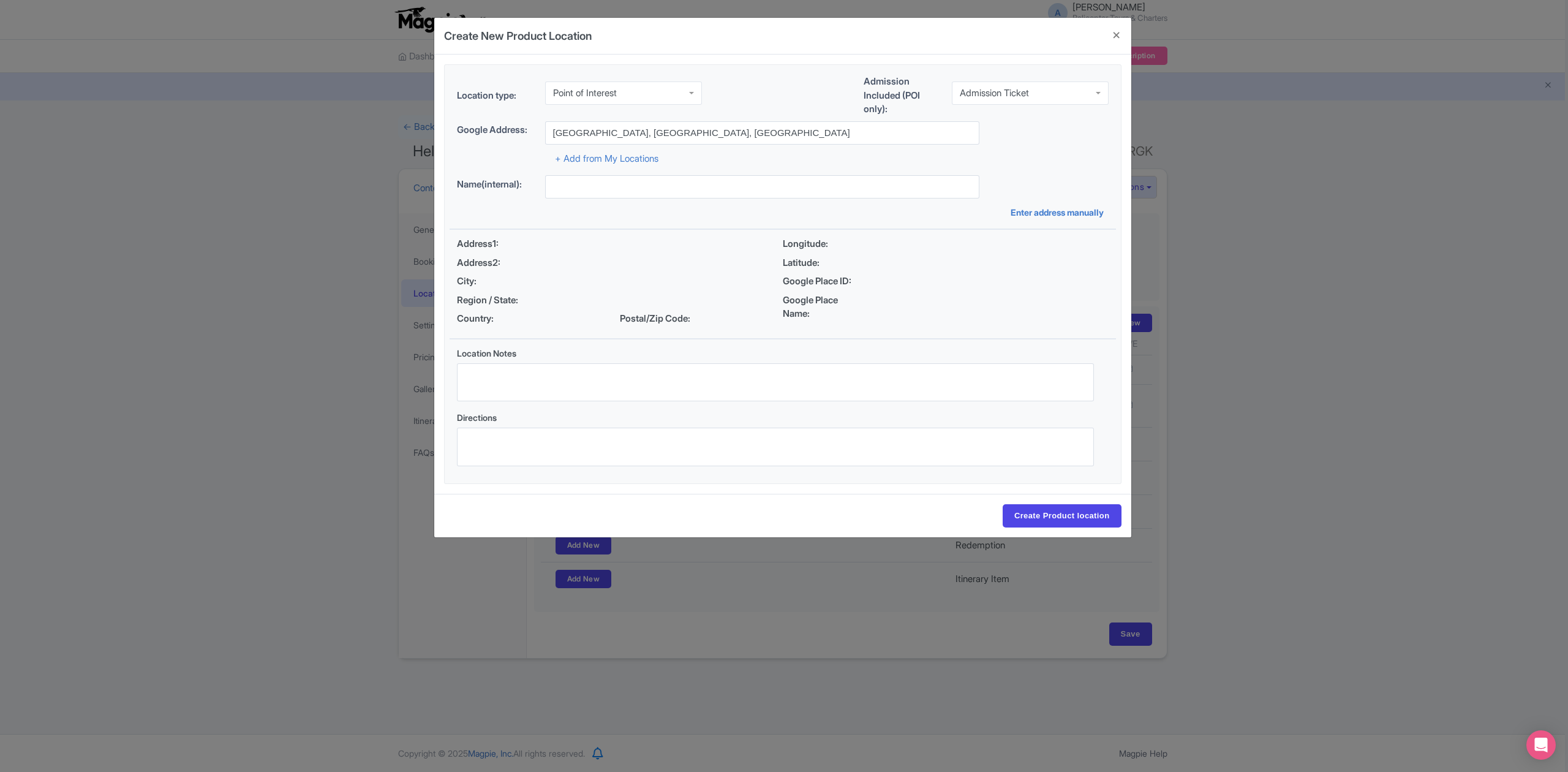
type input "Sumba, East Nusa Tenggara, Indonesia"
drag, startPoint x: 1048, startPoint y: 516, endPoint x: 875, endPoint y: 510, distance: 173.1
click at [1048, 517] on input "Create Product location" at bounding box center [1062, 516] width 119 height 23
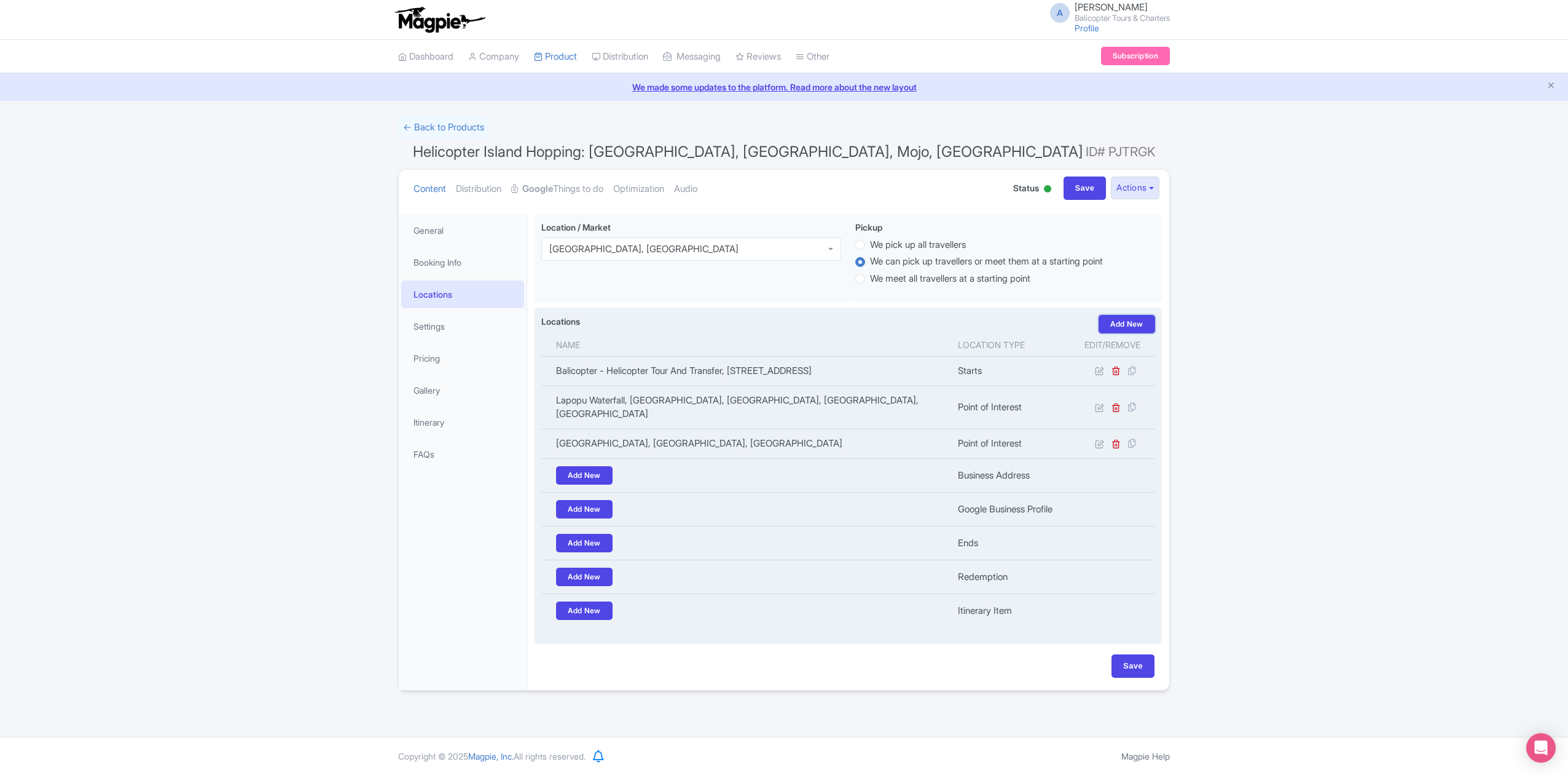
click at [1127, 326] on link "Add New" at bounding box center [1127, 324] width 57 height 18
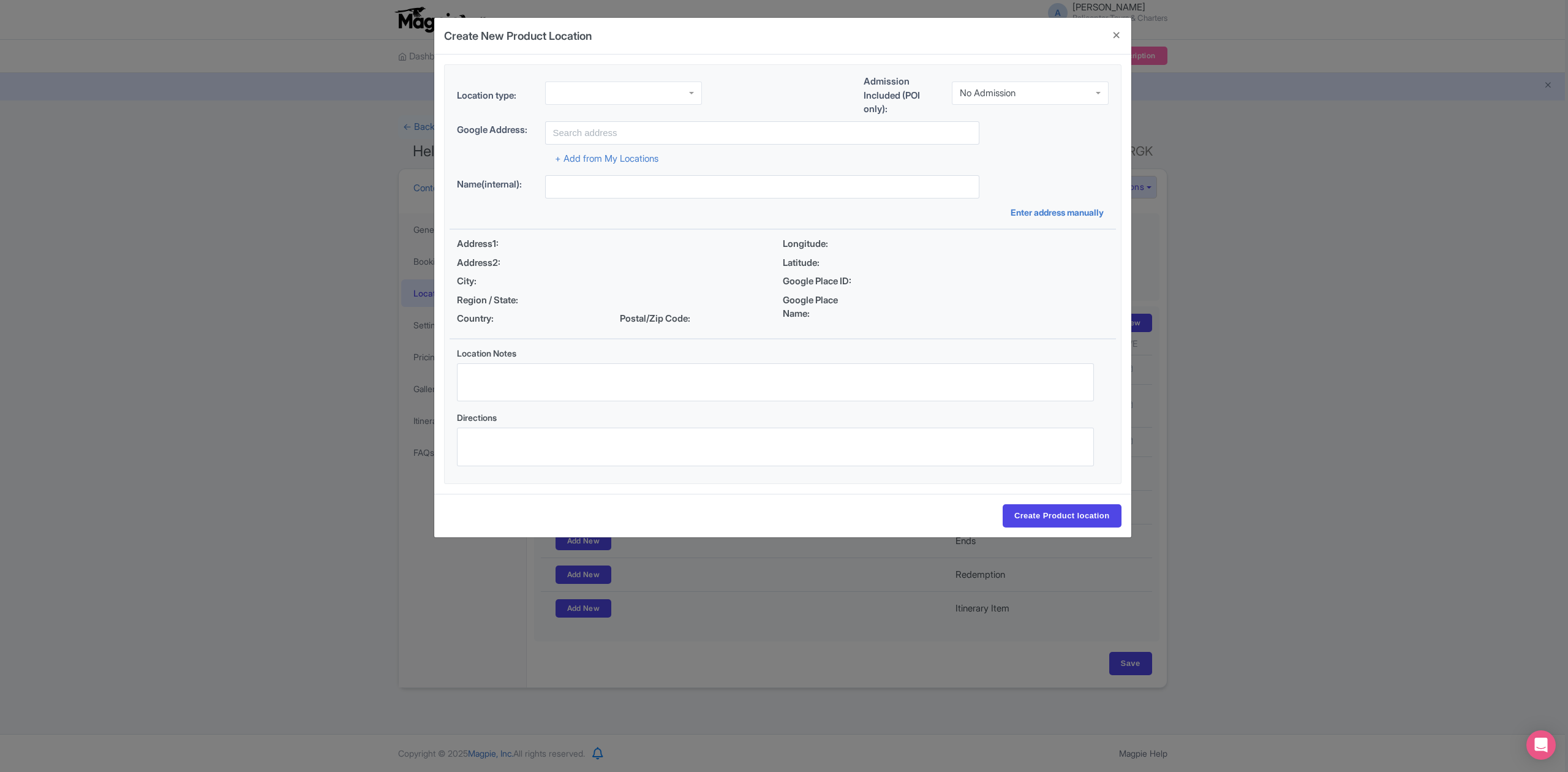
click at [626, 86] on div at bounding box center [623, 93] width 157 height 23
click at [997, 93] on div "No Admission" at bounding box center [987, 93] width 56 height 11
click at [790, 121] on input "text" at bounding box center [762, 132] width 434 height 23
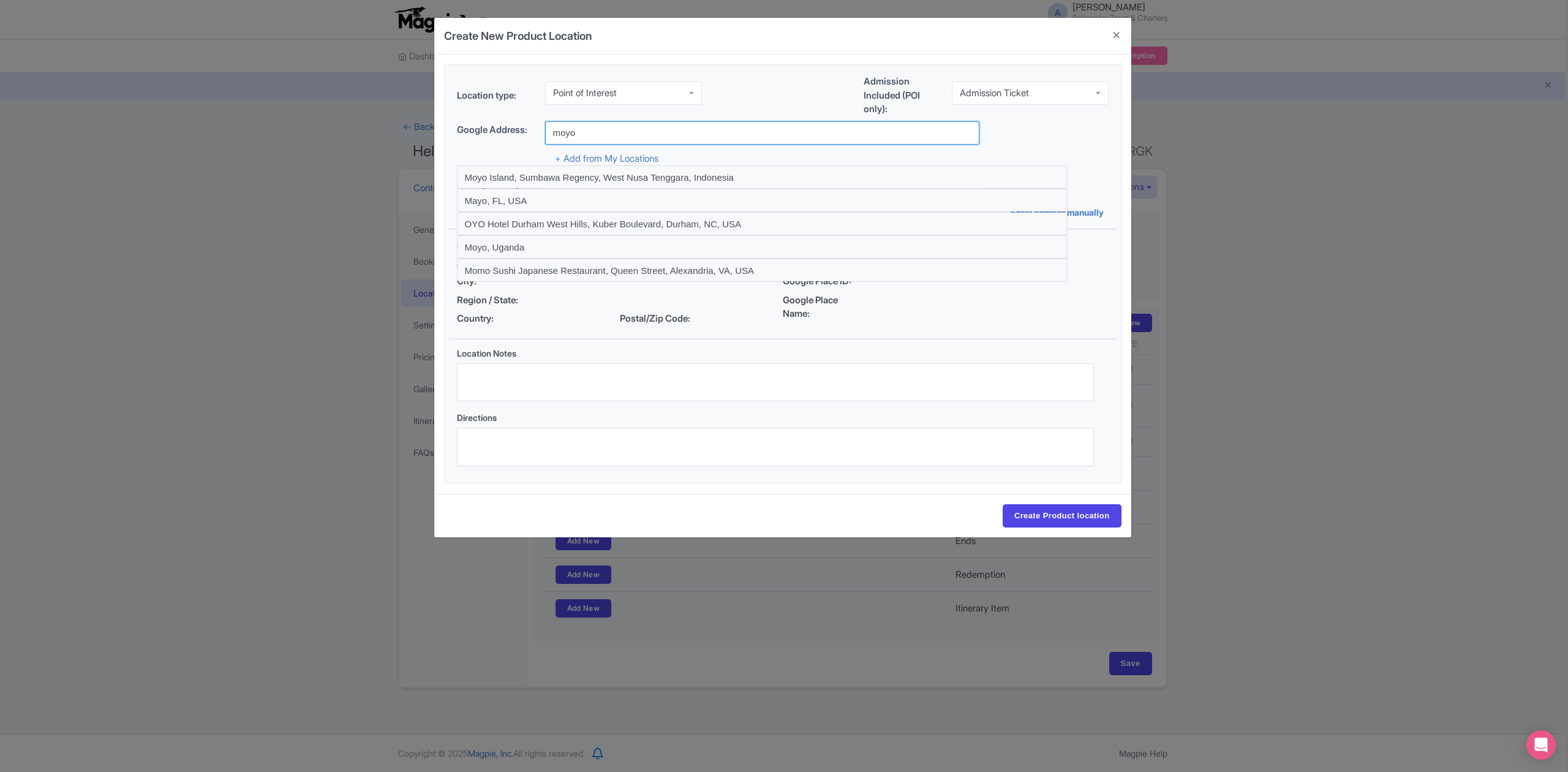
drag, startPoint x: 586, startPoint y: 133, endPoint x: 540, endPoint y: 133, distance: 46.0
click at [540, 133] on div "Google Address: moyo" at bounding box center [783, 132] width 652 height 23
paste input "Mojo Island"
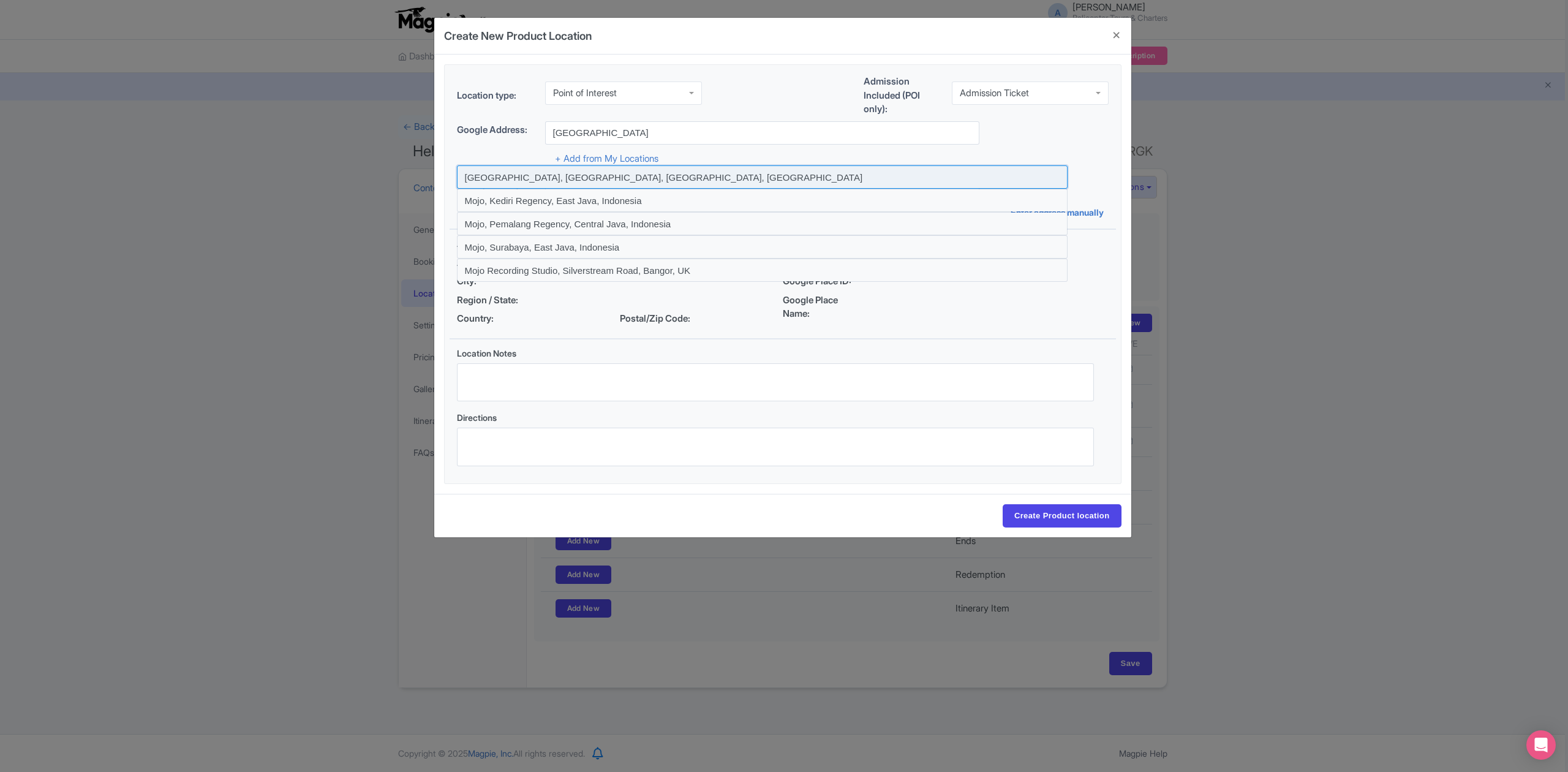
click at [621, 175] on input at bounding box center [763, 177] width 611 height 23
type input "Mojo Island, Sumbawa Regency, West Nusa Tenggara, Indonesia"
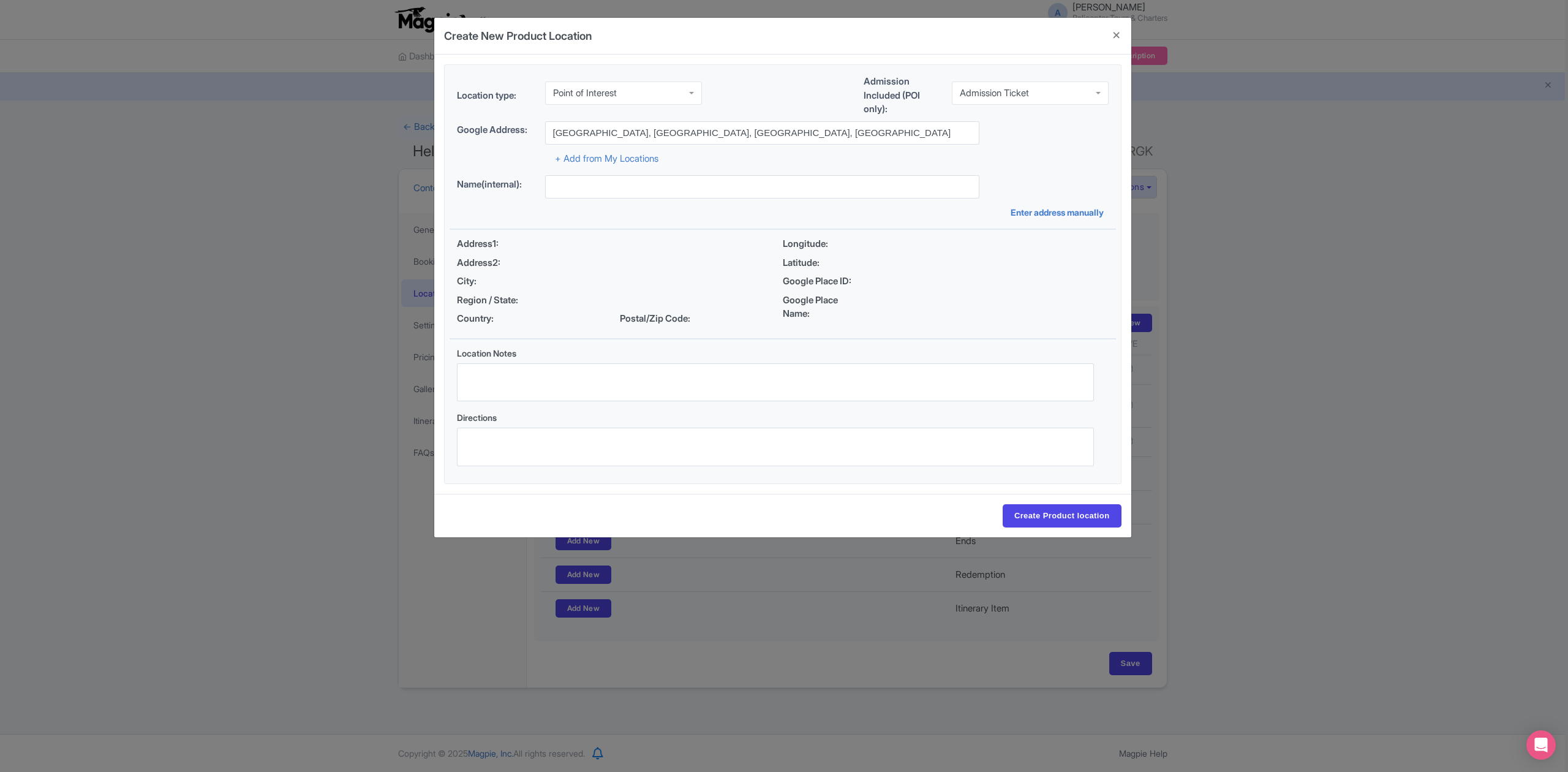
type input "Mojo Island, Sumbawa Regency, West Nusa Tenggara, Indonesia"
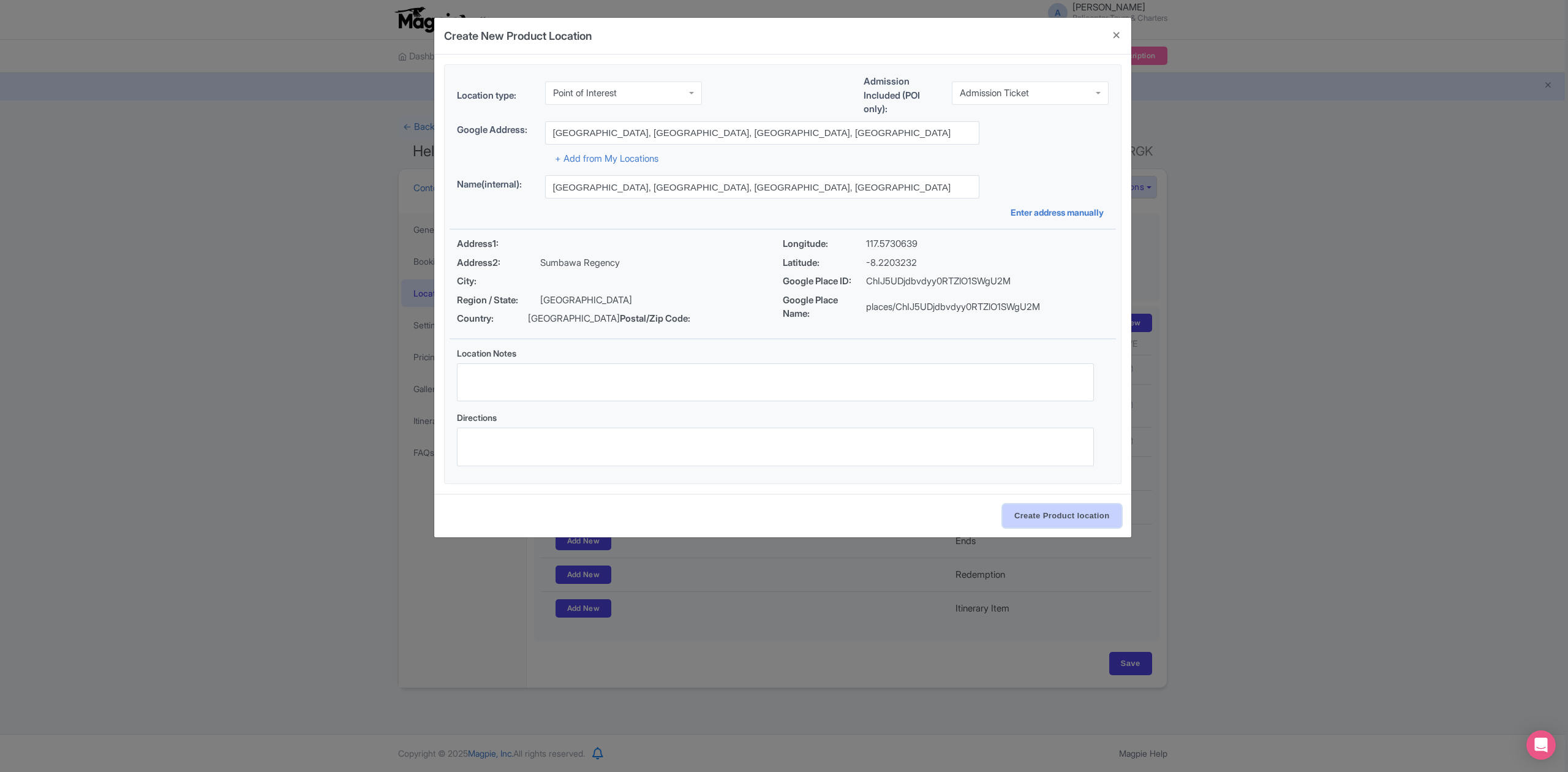
click at [1081, 512] on input "Create Product location" at bounding box center [1062, 516] width 119 height 23
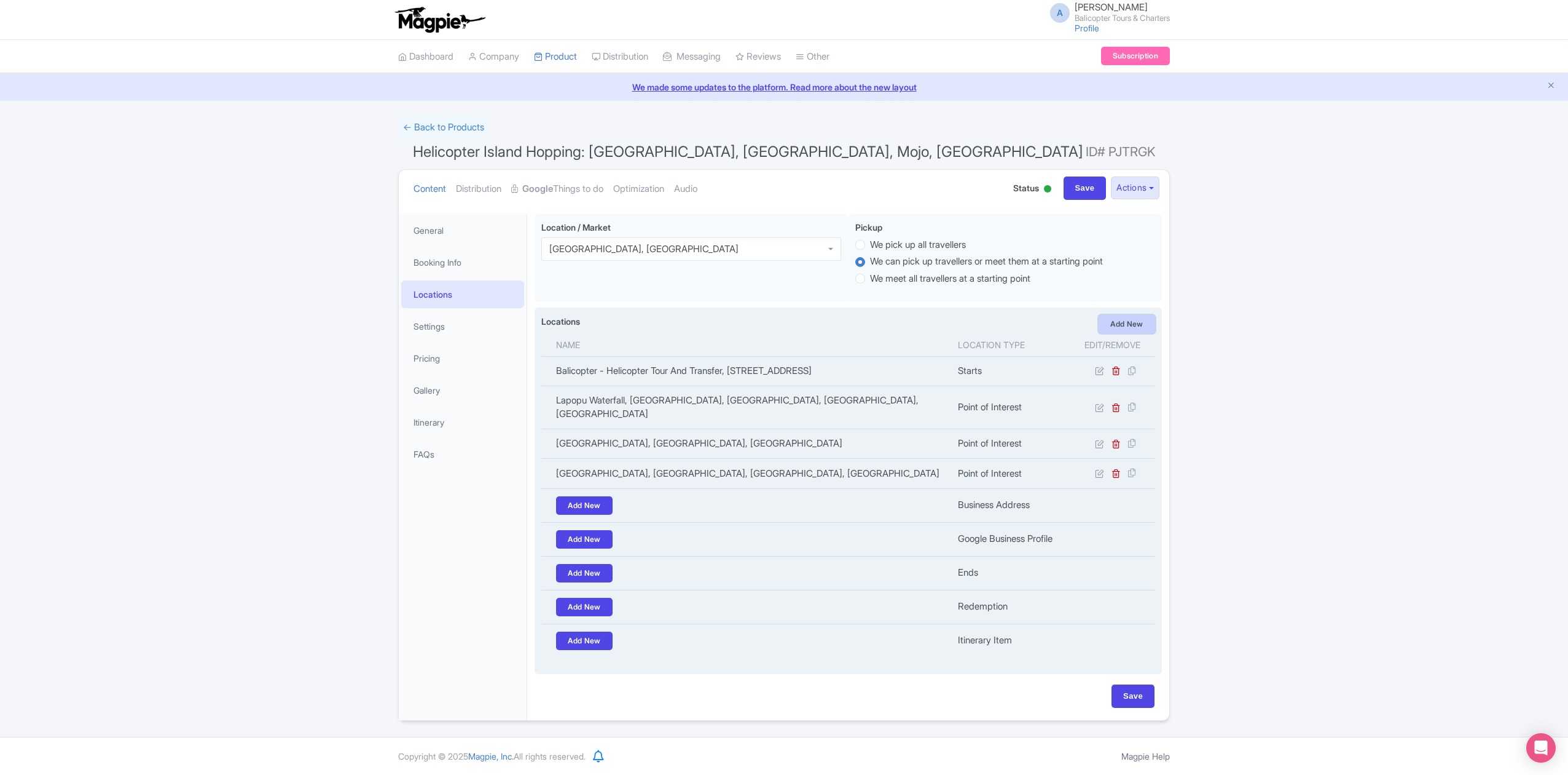
click at [1125, 326] on link "Add New" at bounding box center [1127, 324] width 57 height 18
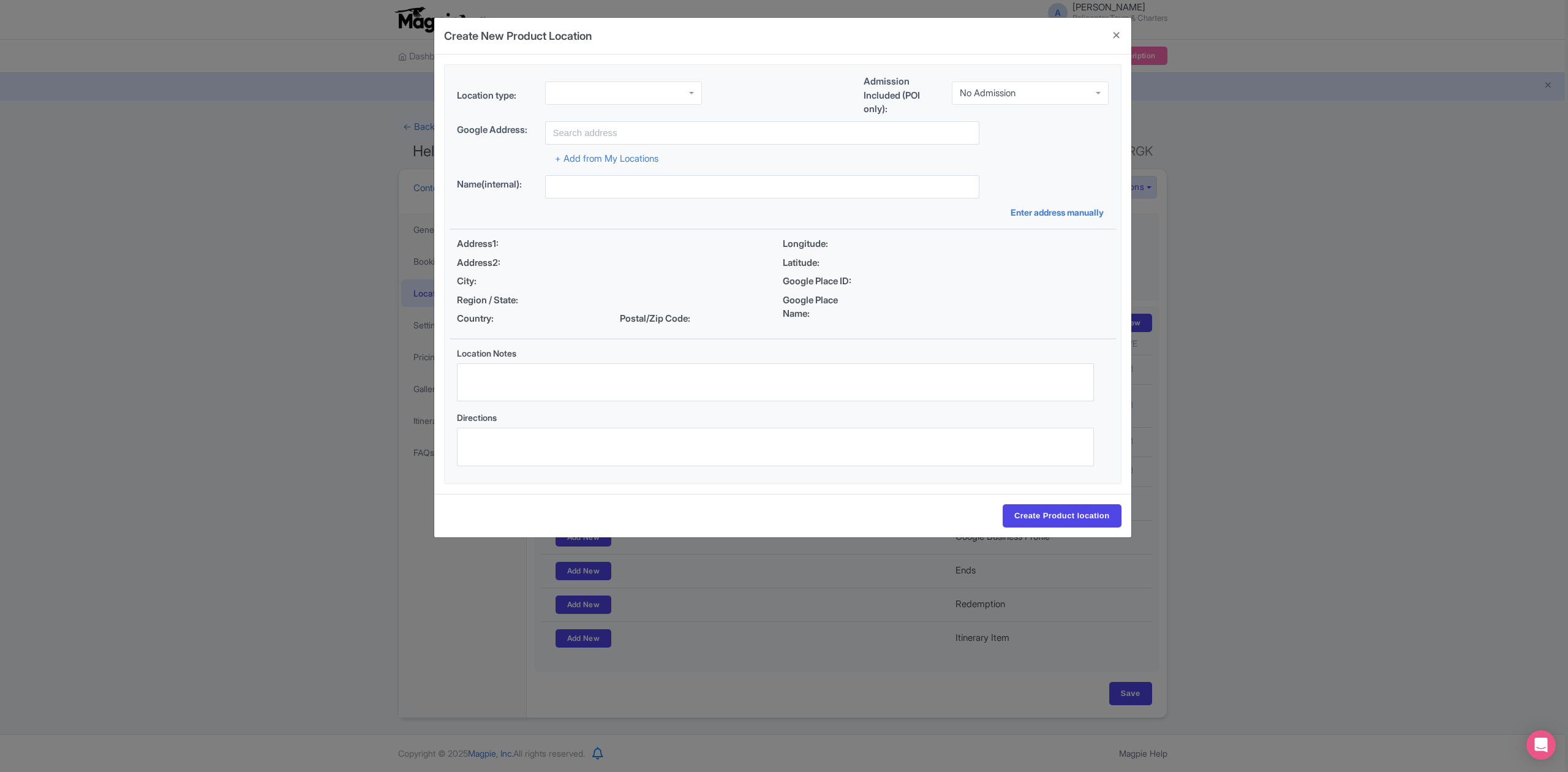
click at [640, 96] on div at bounding box center [623, 93] width 157 height 23
drag, startPoint x: 983, startPoint y: 112, endPoint x: 991, endPoint y: 95, distance: 18.8
click at [983, 109] on div "Admission Included (POI only): No Admission No Admission" at bounding box center [986, 98] width 245 height 46
click at [991, 95] on div "No Admission" at bounding box center [987, 93] width 56 height 11
click at [769, 137] on input "text" at bounding box center [762, 132] width 434 height 23
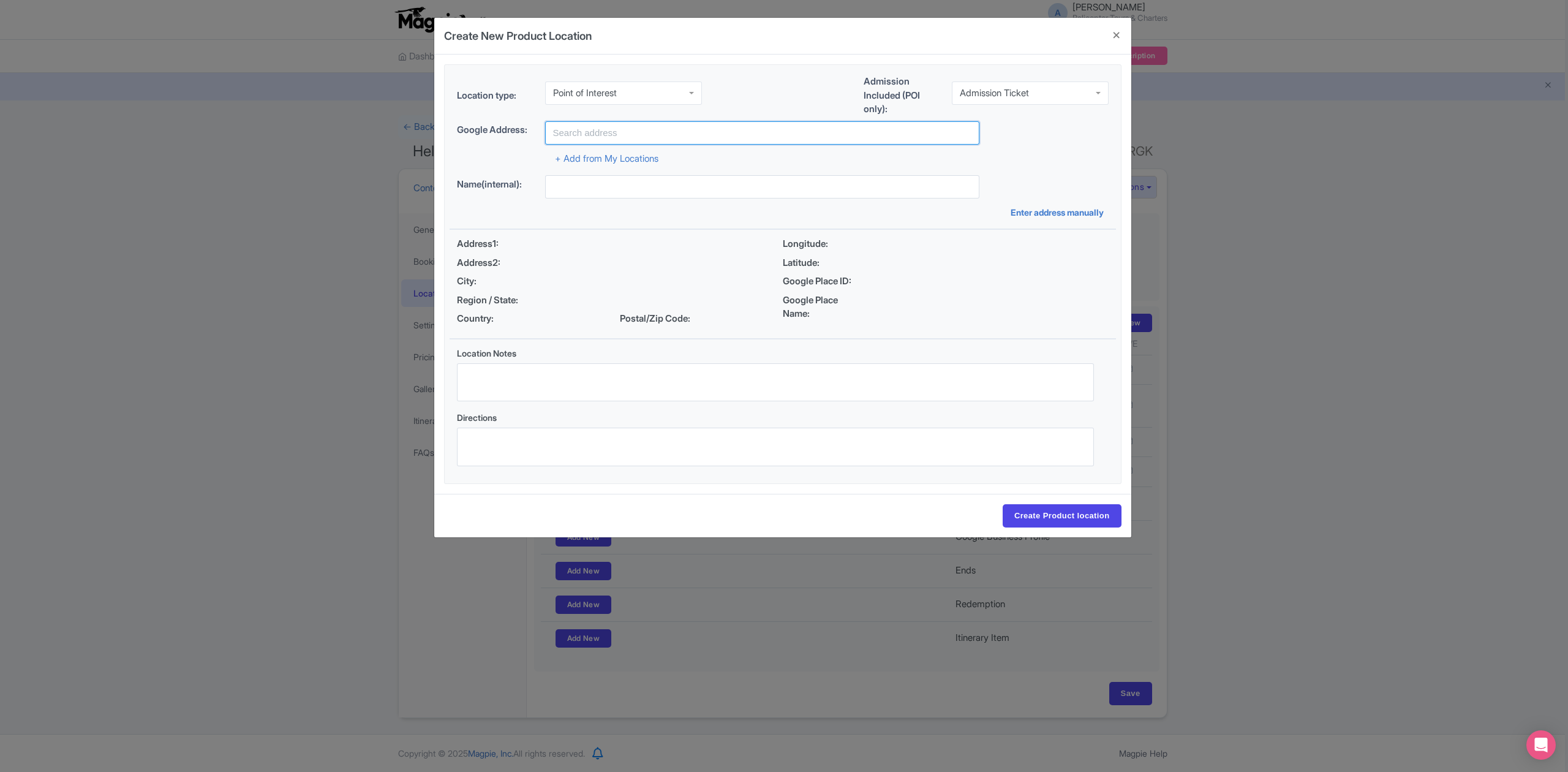
paste input "Pulau Kenawa"
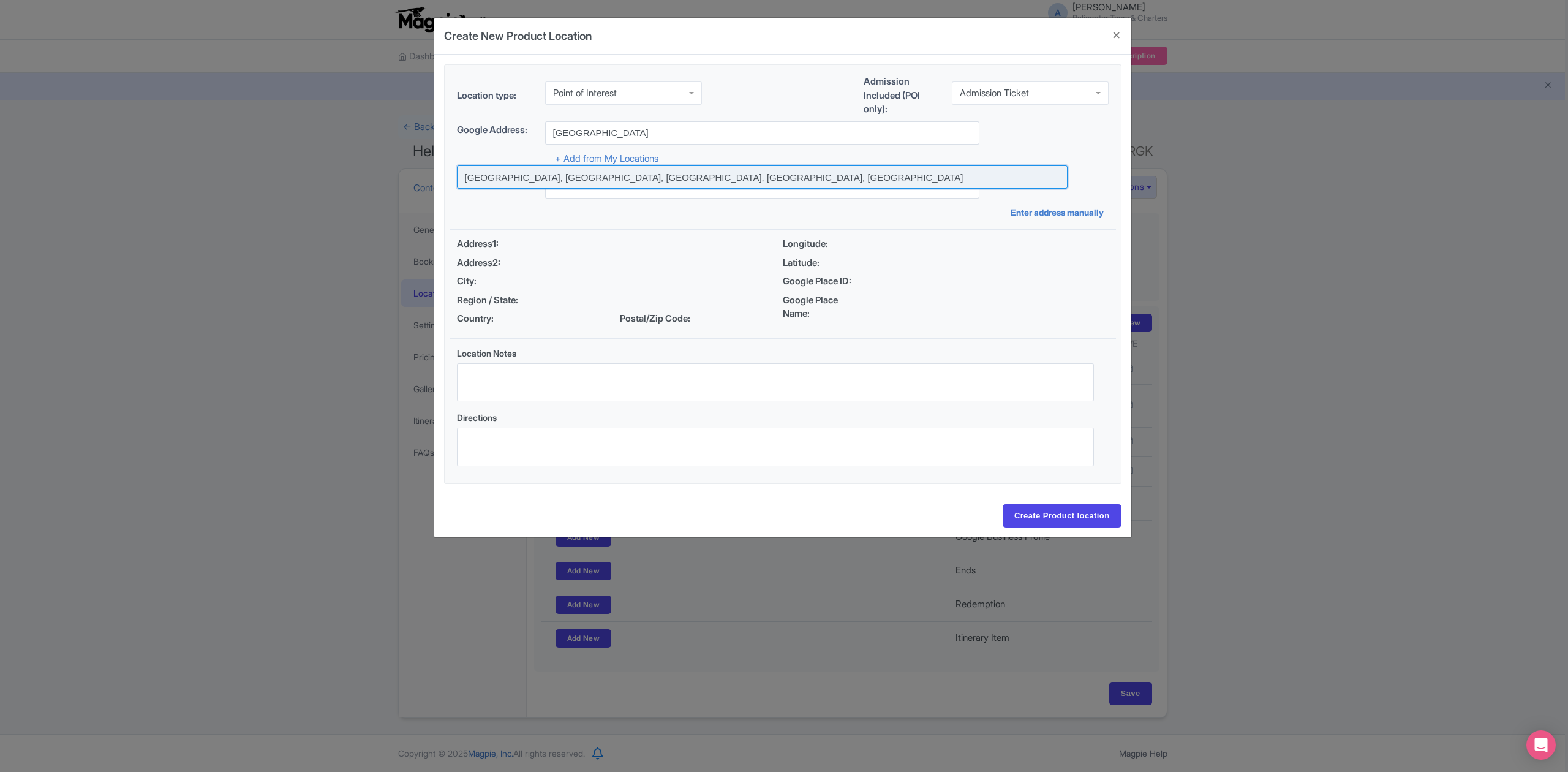
click at [632, 174] on input at bounding box center [763, 177] width 611 height 23
type input "Pulau Kenawa, Poto Tano, West Sumbawa Regency, West Nusa Tenggara, Indonesia"
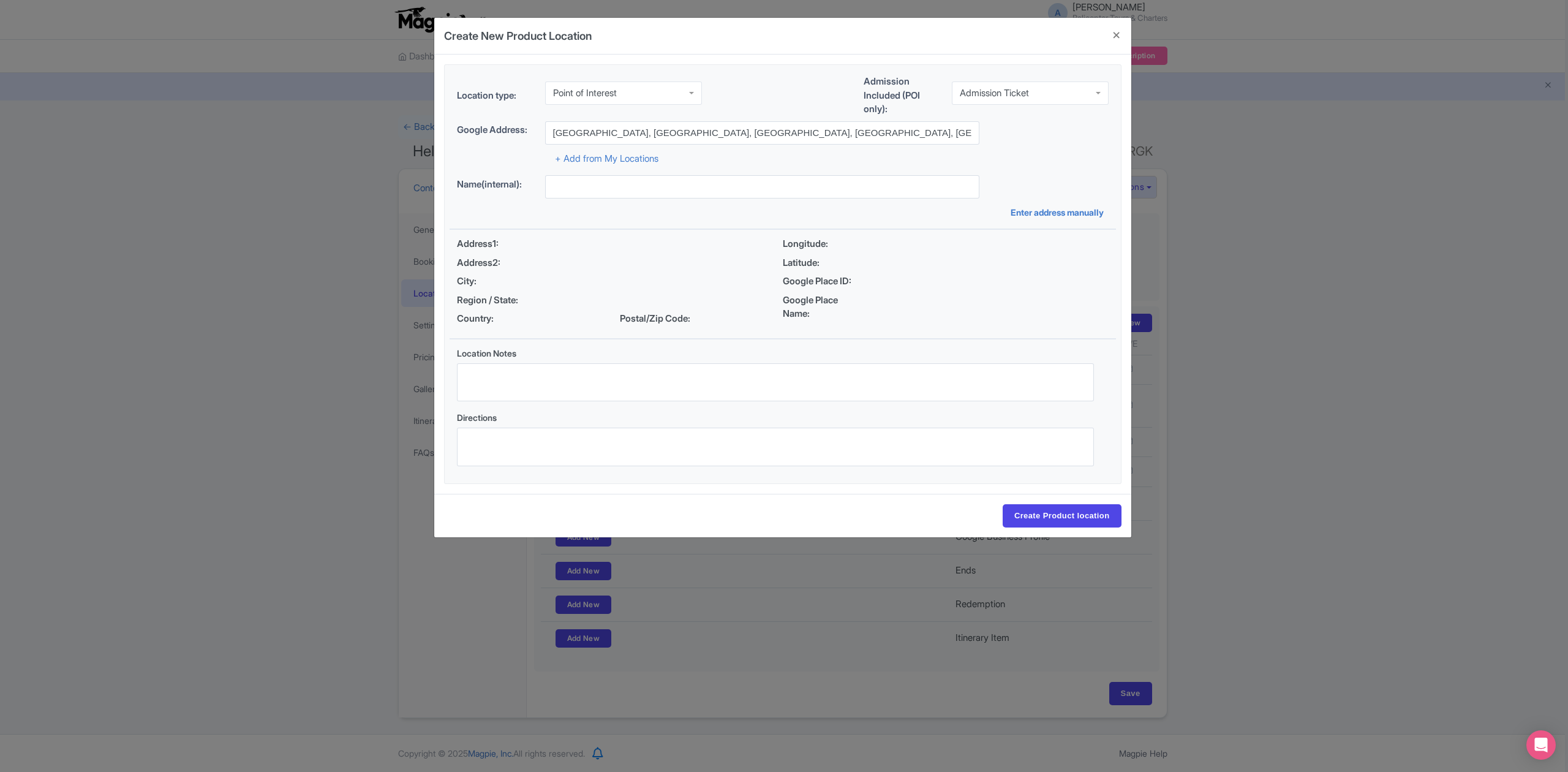
type input "Pulau Kenawa, Poto Tano, West Sumbawa Regency, West Nusa Tenggara, Indonesia"
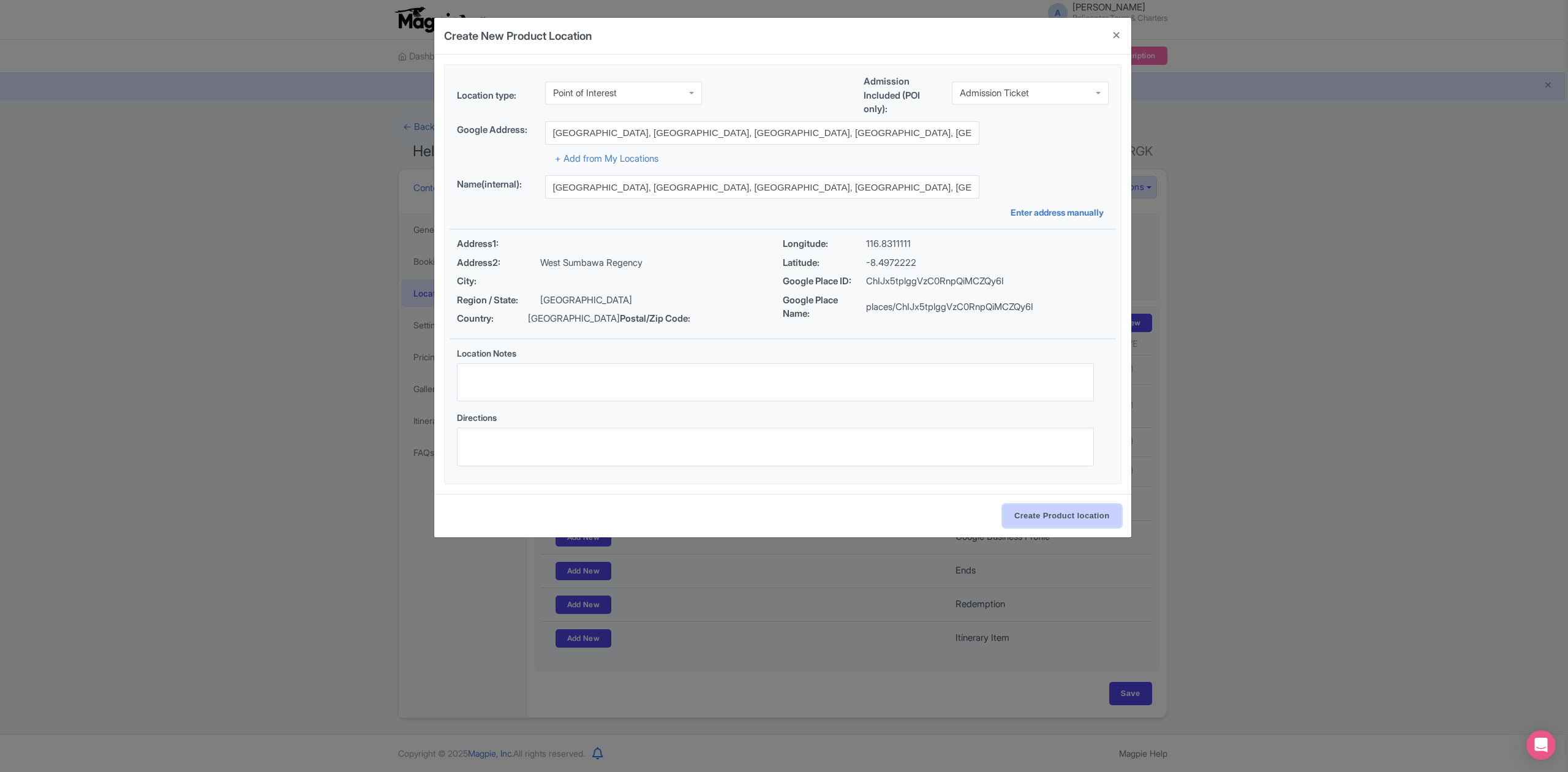
click at [1057, 518] on input "Create Product location" at bounding box center [1062, 516] width 119 height 23
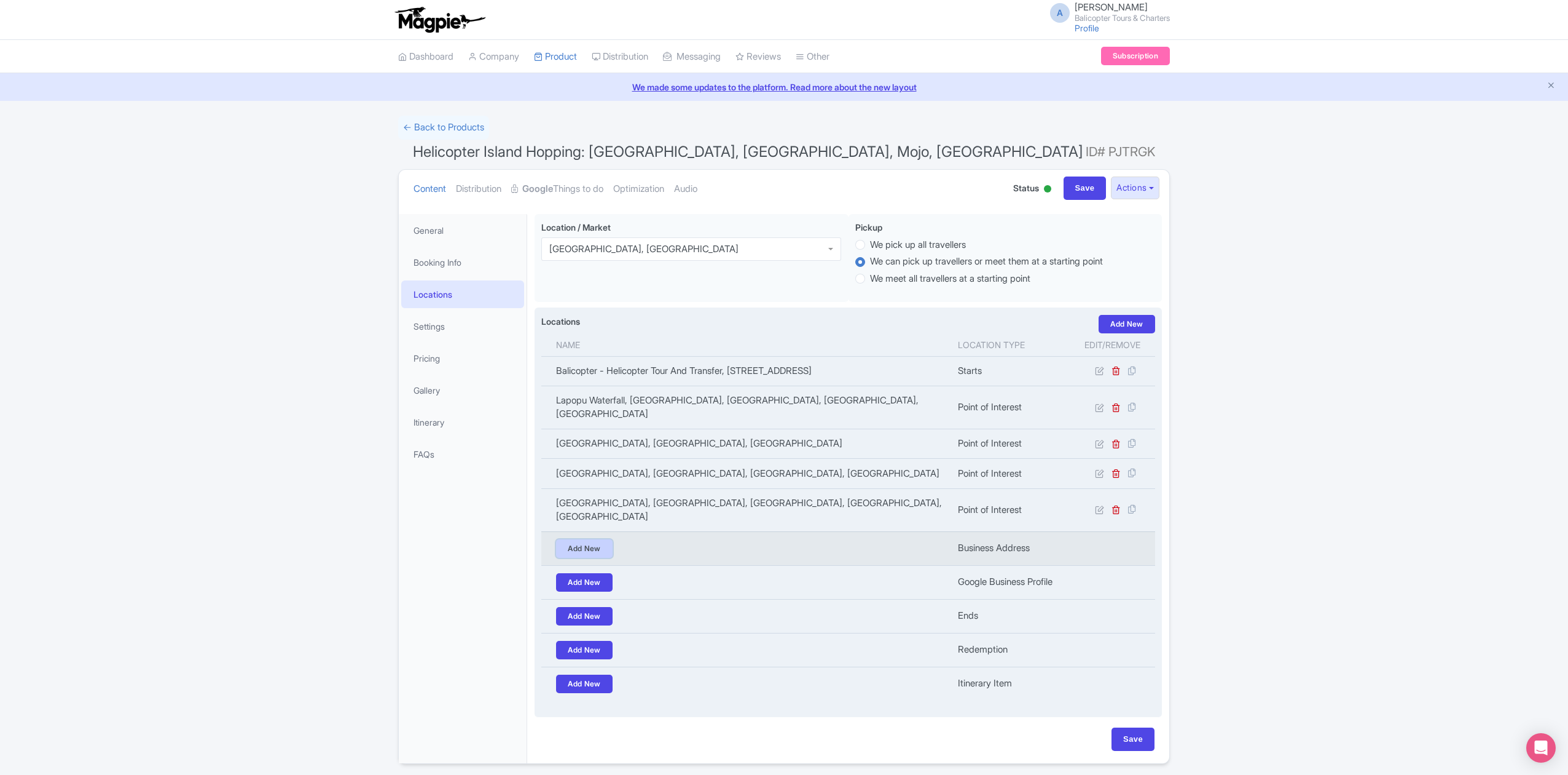
click at [581, 541] on link "Add New" at bounding box center [584, 548] width 57 height 18
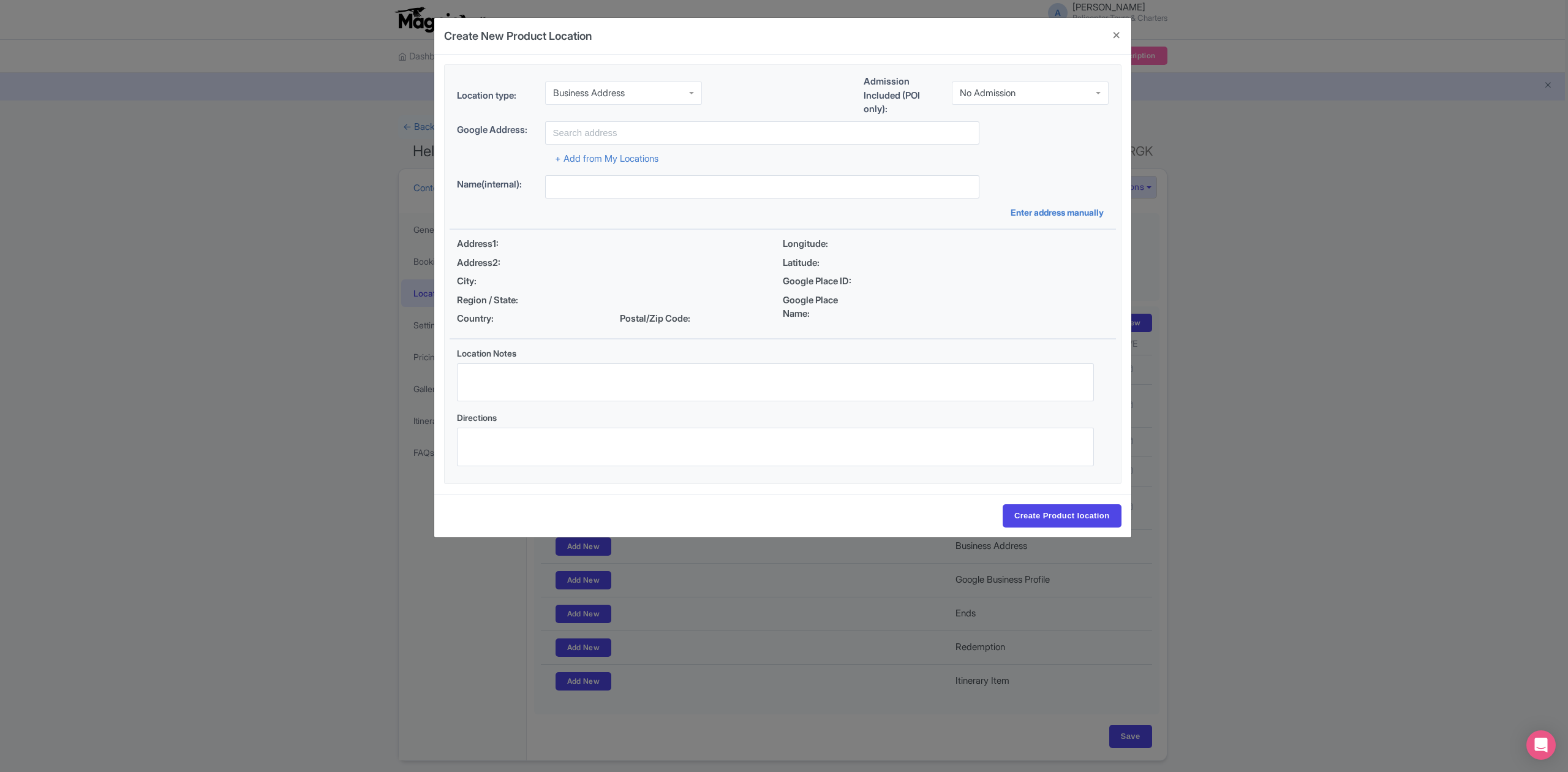
click at [660, 89] on div "Business Address" at bounding box center [623, 93] width 157 height 23
click at [1032, 96] on div "No Admission" at bounding box center [1030, 90] width 157 height 23
click at [740, 138] on input "text" at bounding box center [762, 132] width 434 height 23
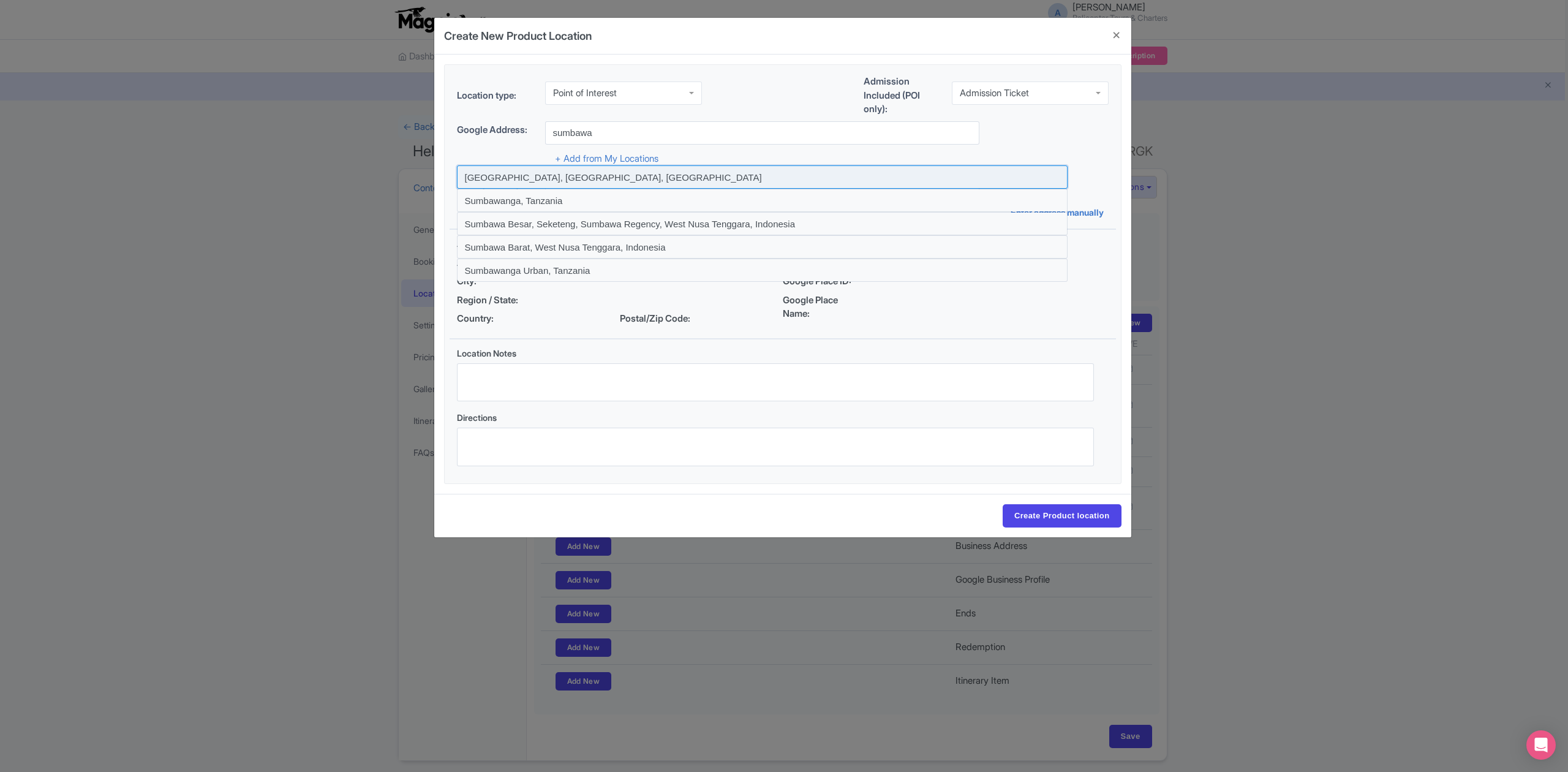
click at [627, 178] on input at bounding box center [763, 177] width 611 height 23
type input "Sumbawa, West Nusa Tenggara, Indonesia"
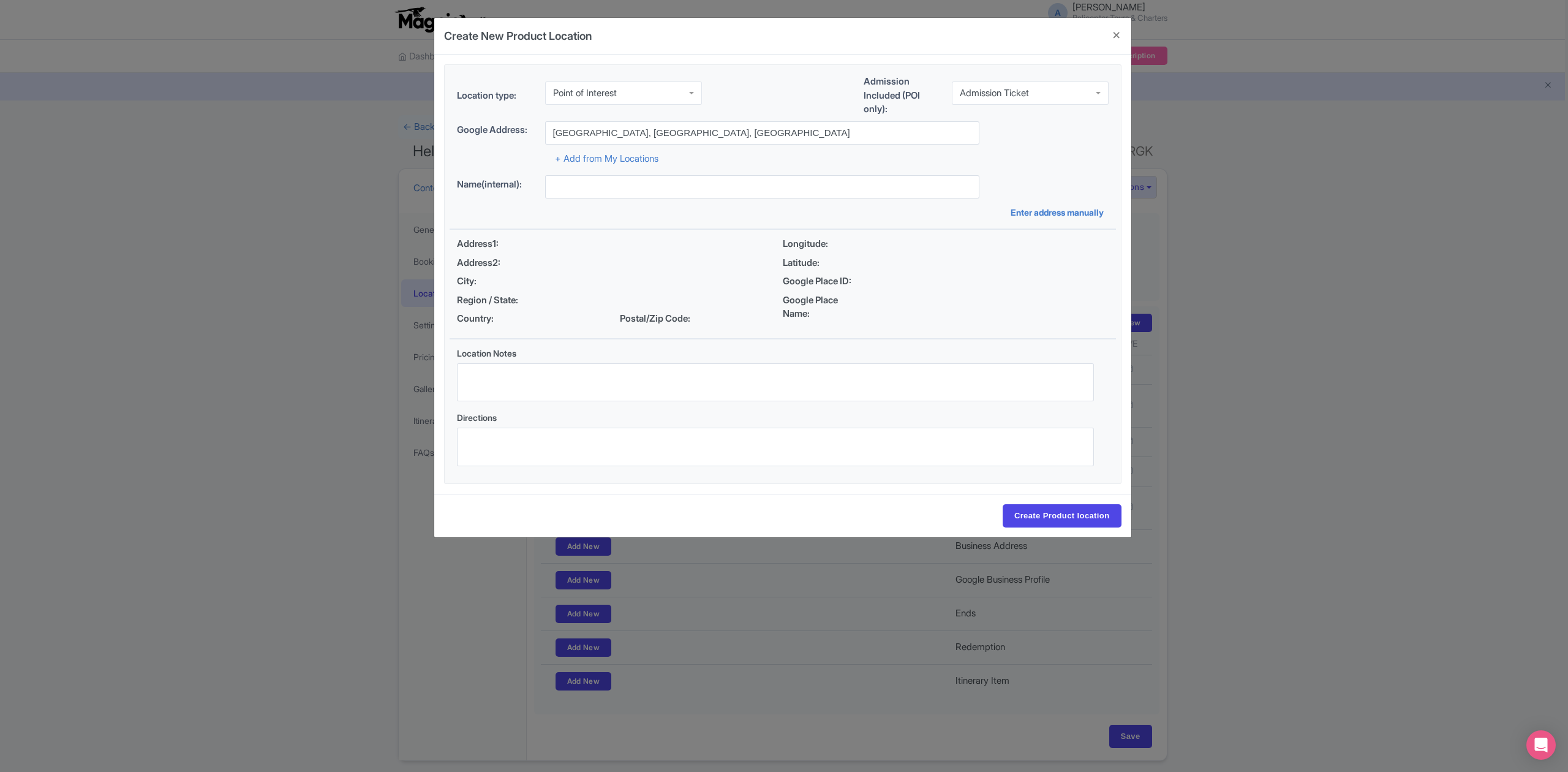
type input "Sumbawa, West Nusa Tenggara, Indonesia"
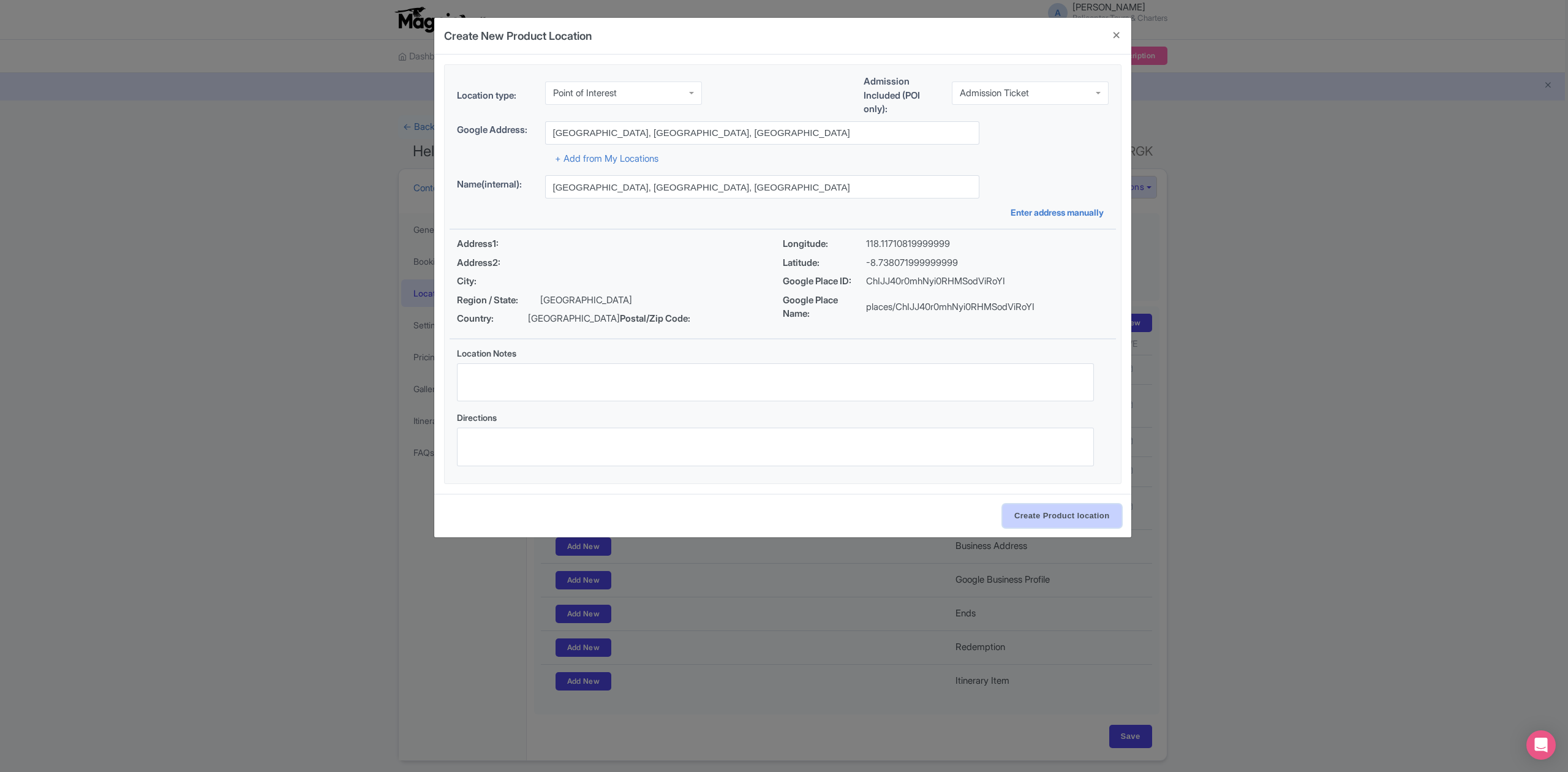
click at [1055, 518] on input "Create Product location" at bounding box center [1062, 516] width 119 height 23
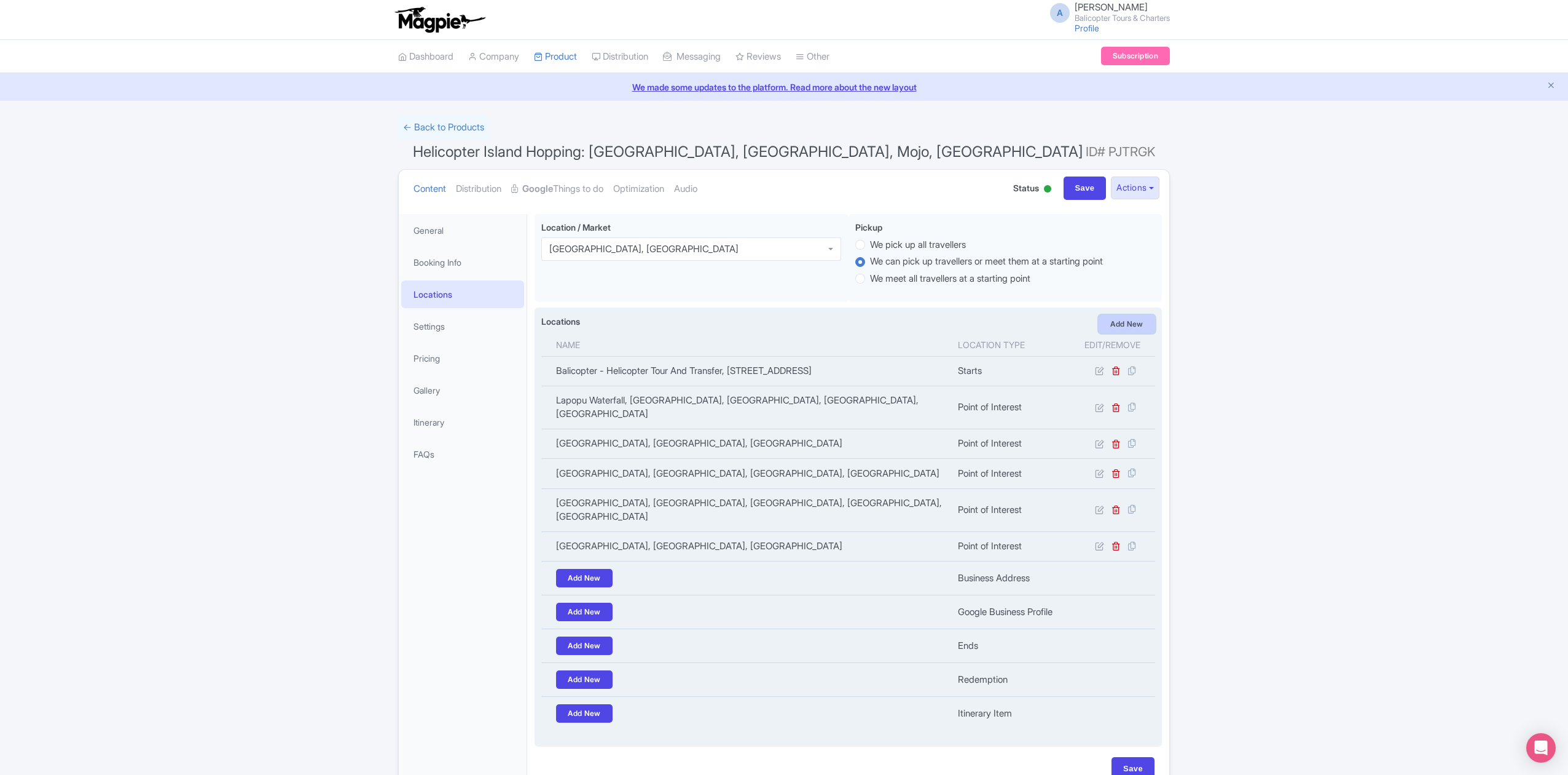
click at [1128, 328] on link "Add New" at bounding box center [1127, 324] width 57 height 18
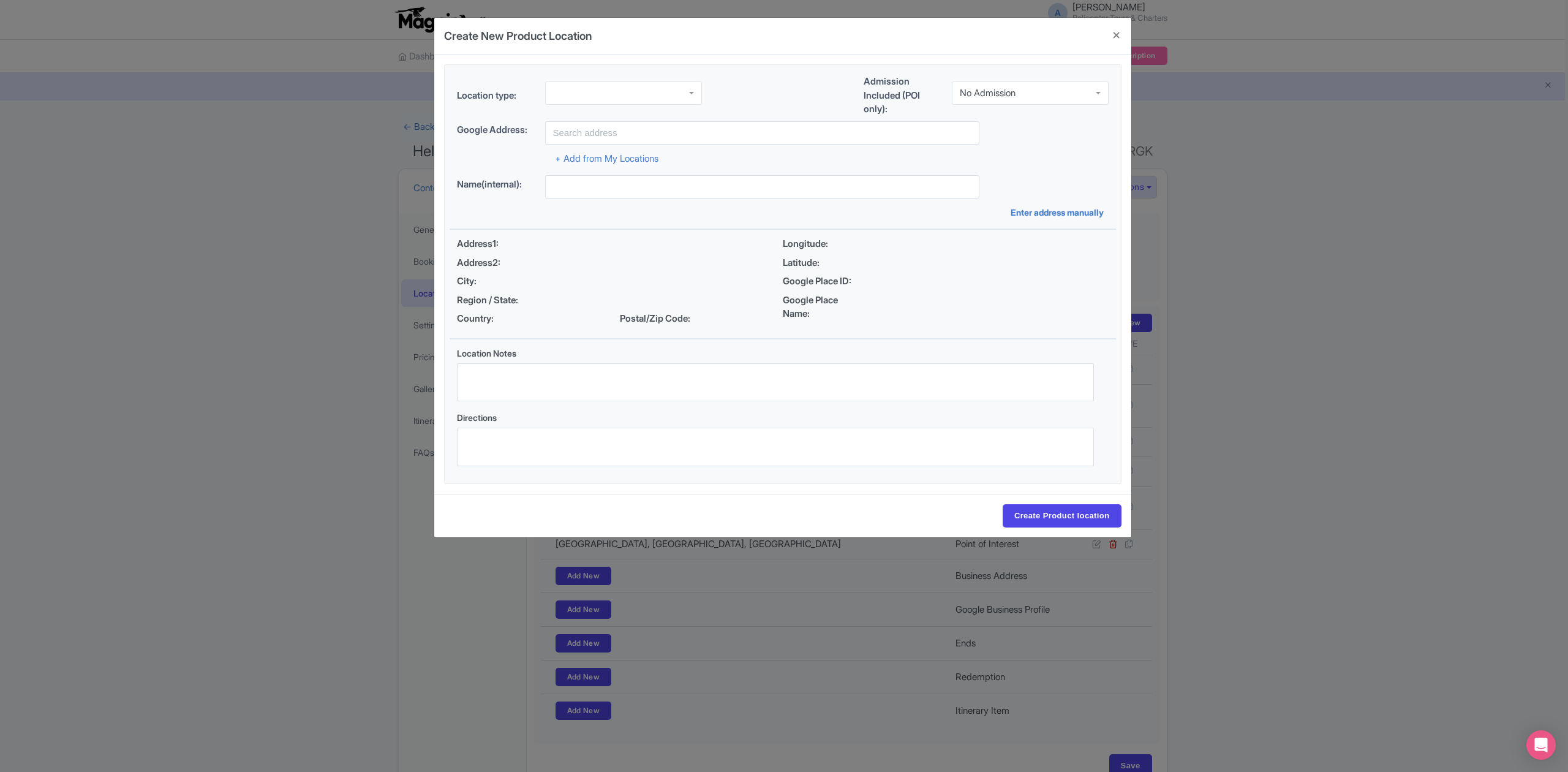
click at [650, 98] on div at bounding box center [623, 93] width 157 height 23
click at [998, 88] on div "No Admission" at bounding box center [987, 93] width 56 height 11
click at [798, 141] on input "text" at bounding box center [762, 132] width 434 height 23
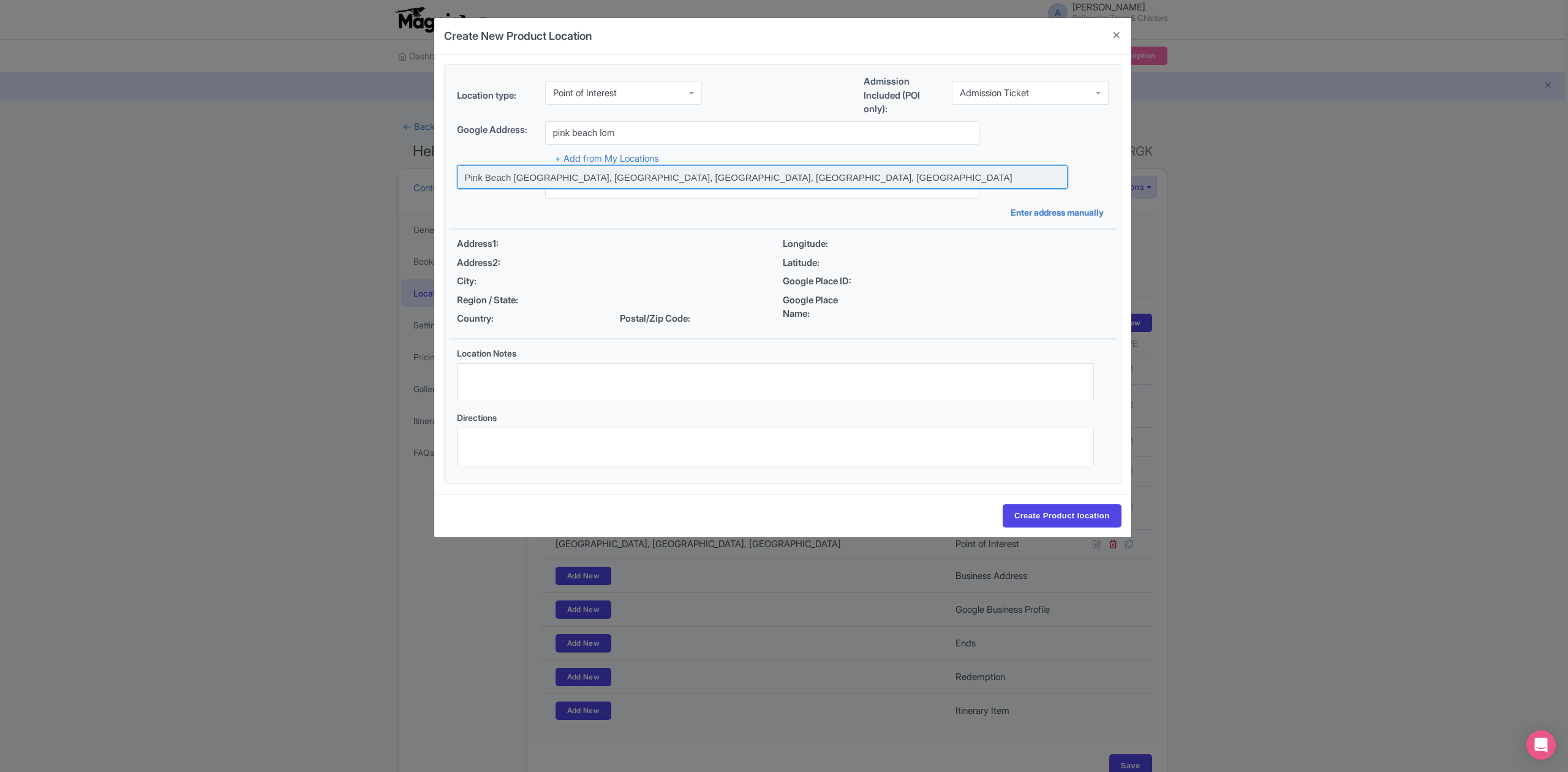
click at [615, 178] on input at bounding box center [763, 177] width 611 height 23
type input "Pink Beach Lombok, Sekaroh, East Lombok Regency, West Nusa Tenggara, Indonesia"
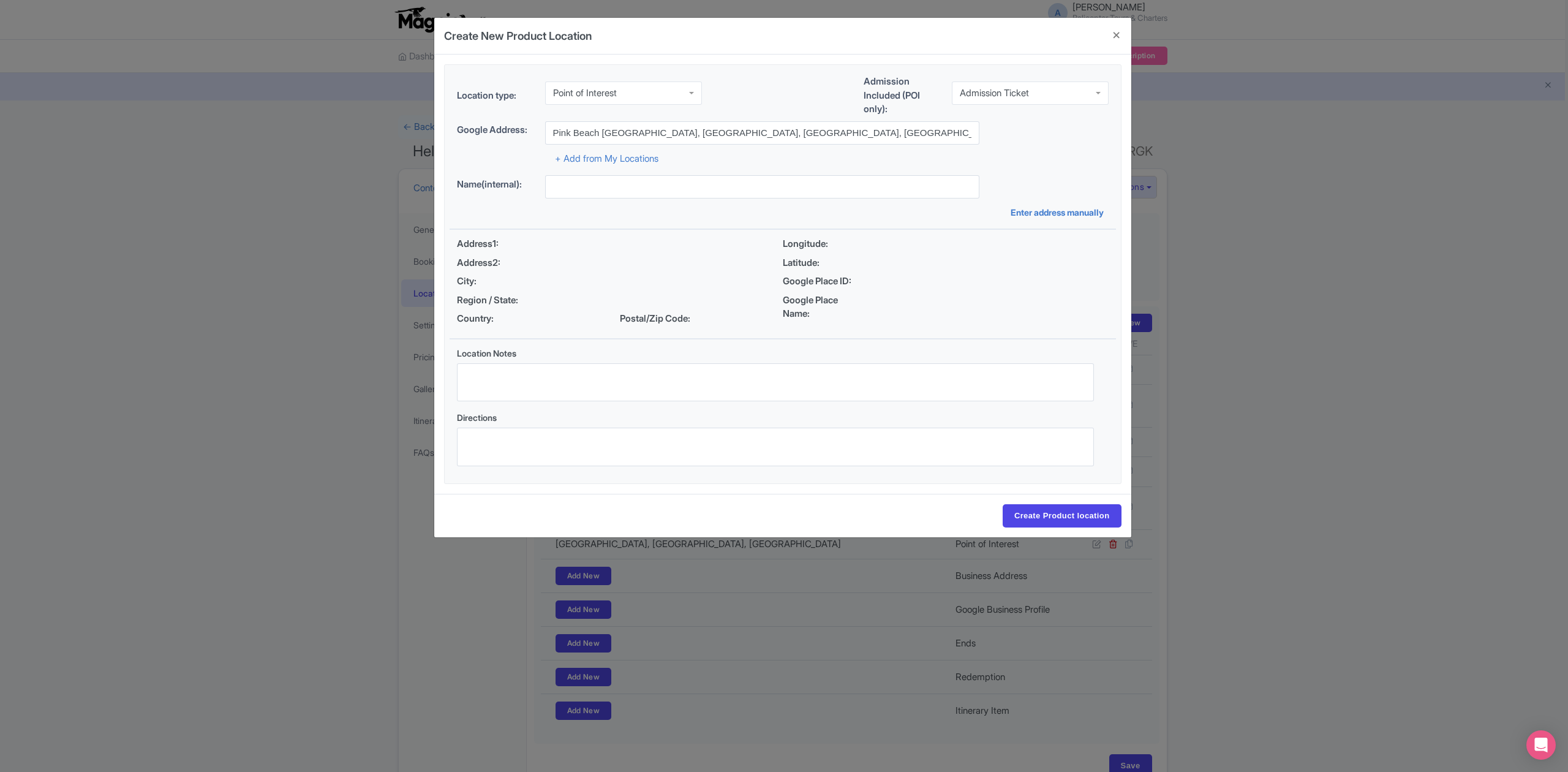
type input "Pink Beach Lombok, Sekaroh, East Lombok Regency, West Nusa Tenggara, Indonesia"
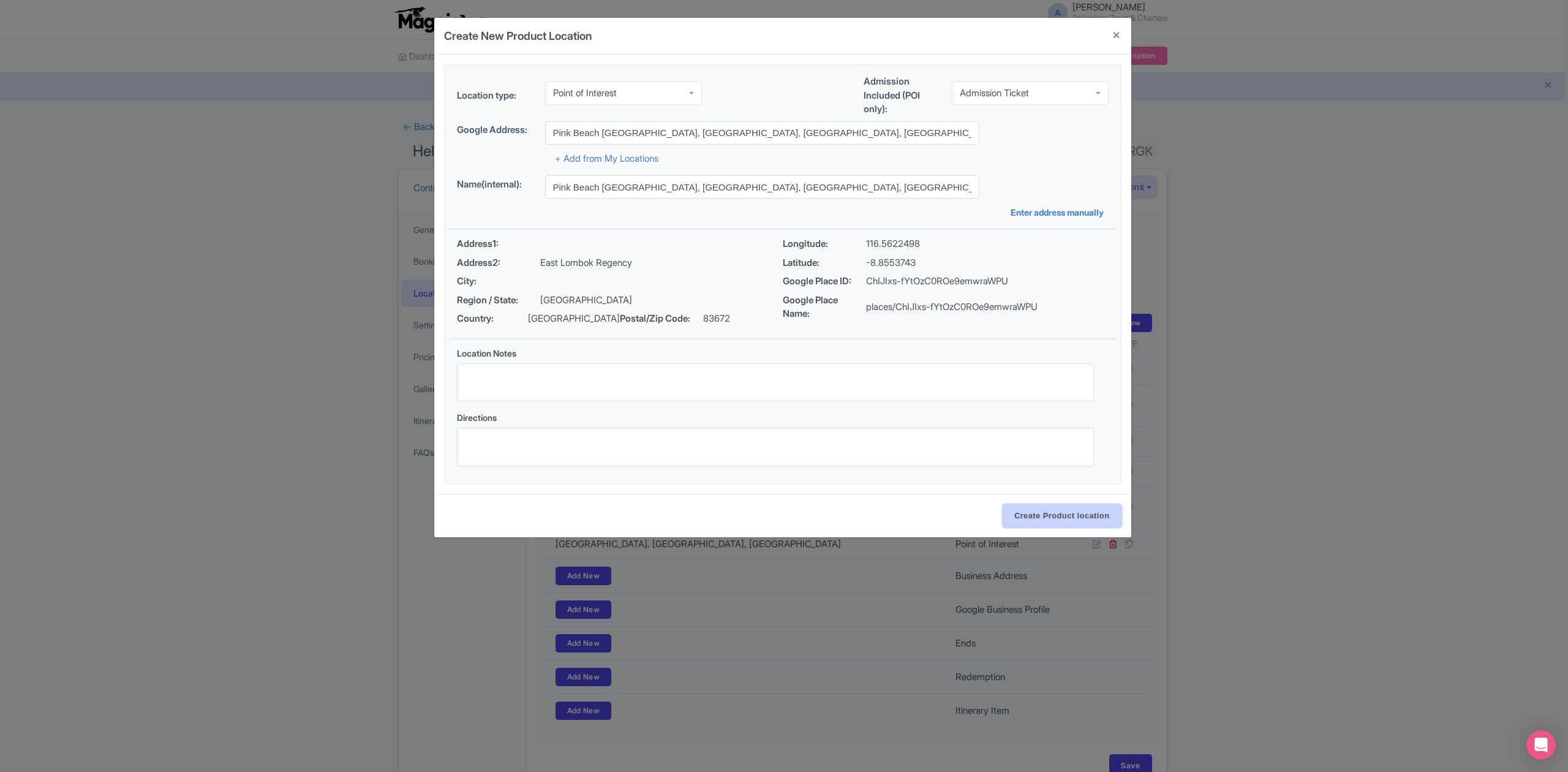
click at [1068, 519] on input "Create Product location" at bounding box center [1062, 516] width 119 height 23
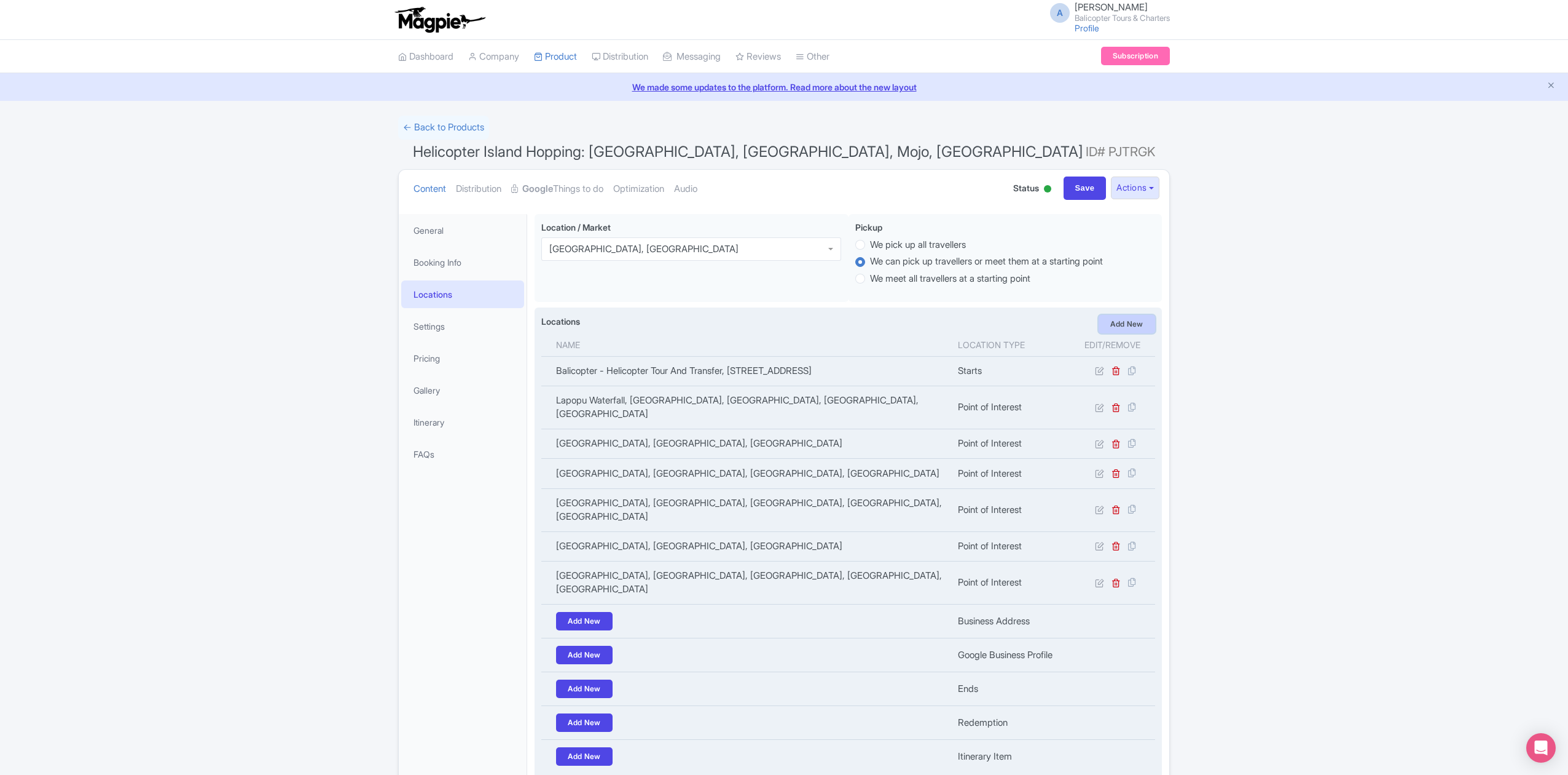
click at [1140, 319] on link "Add New" at bounding box center [1127, 324] width 57 height 18
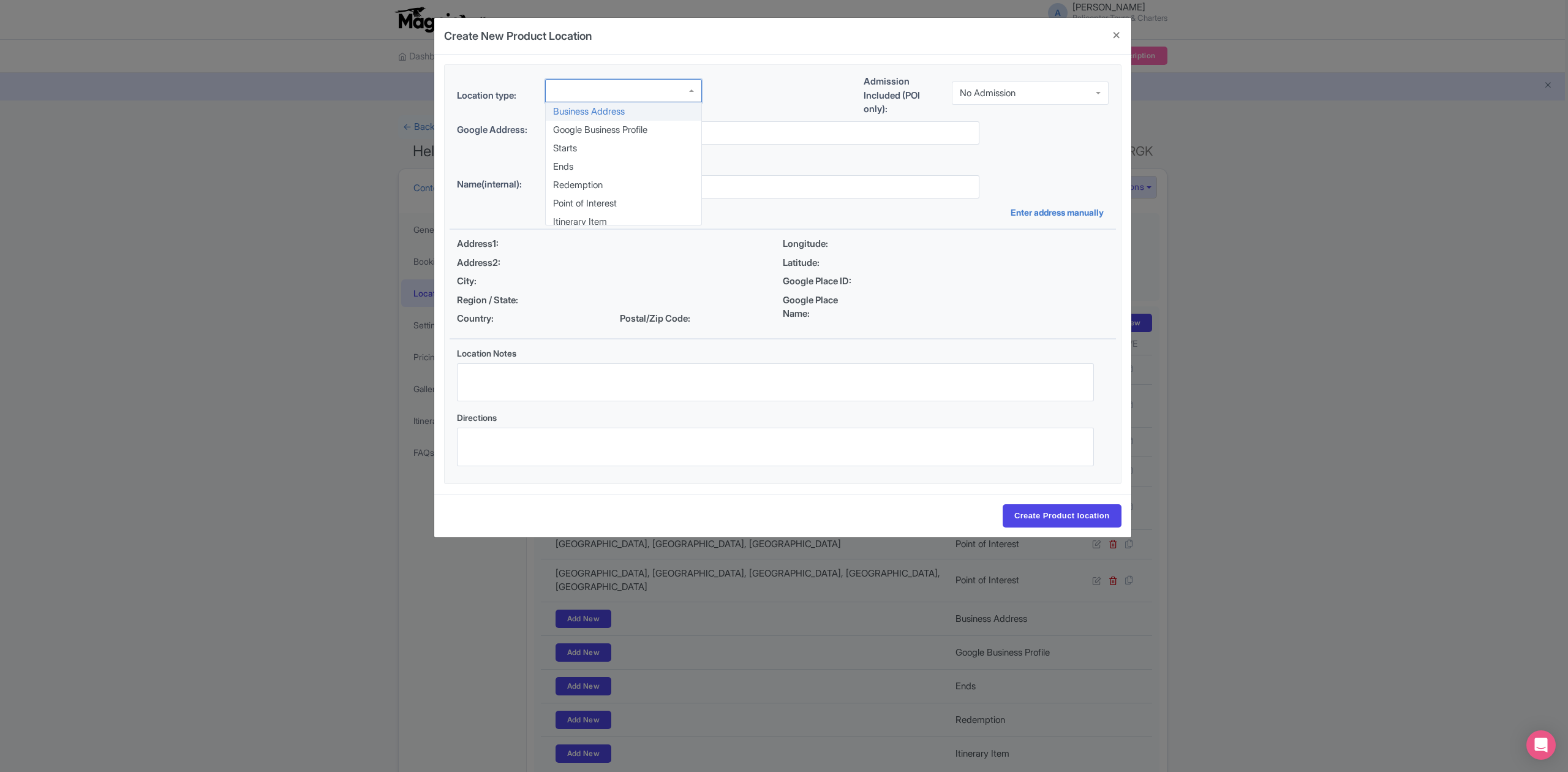
click at [660, 94] on div at bounding box center [623, 90] width 157 height 23
click at [1055, 77] on div "Admission Included (POI only): No Admission No Admission" at bounding box center [986, 98] width 245 height 46
click at [1055, 91] on div "No Admission" at bounding box center [1030, 93] width 157 height 23
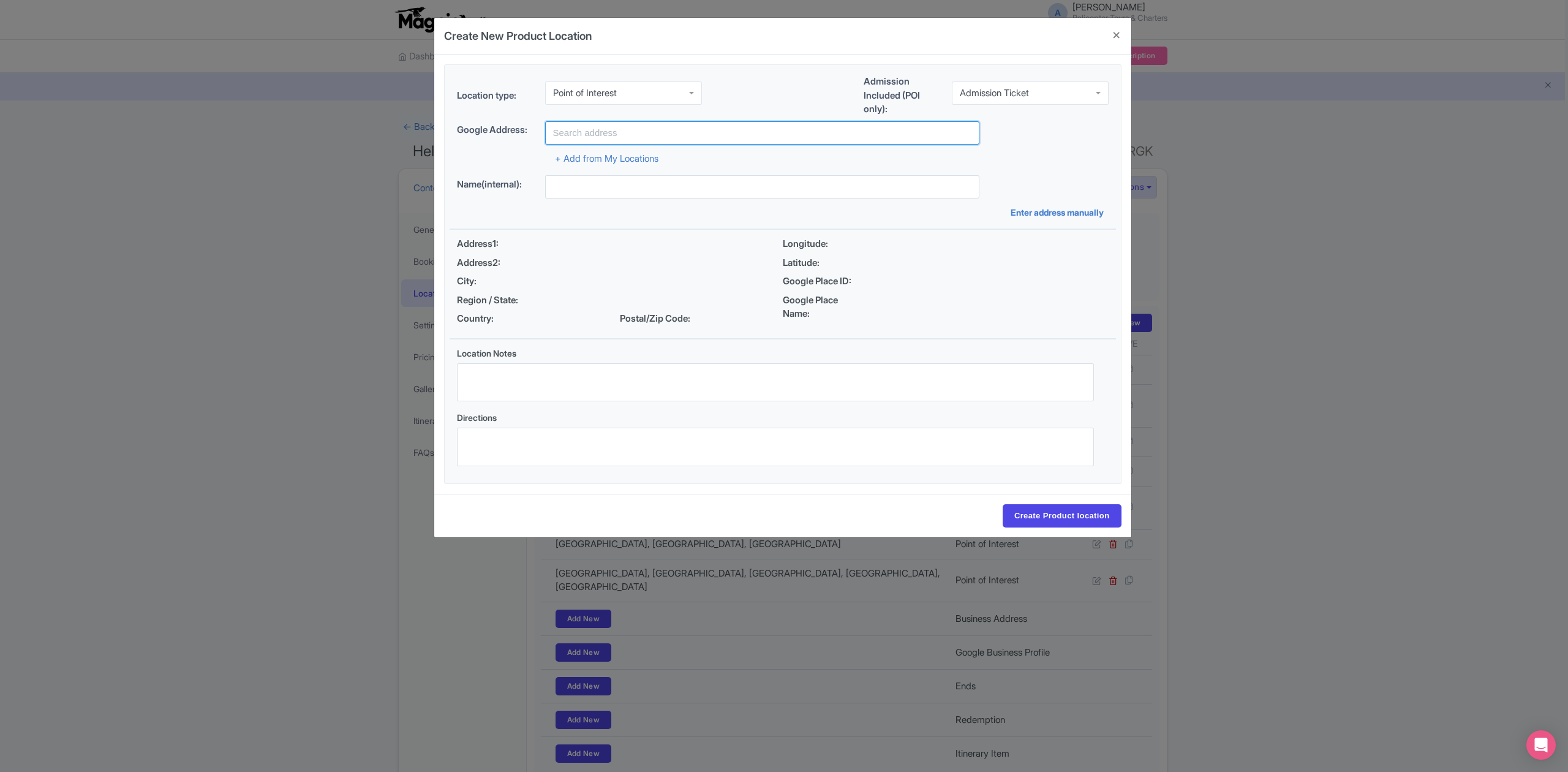
click at [669, 140] on input "text" at bounding box center [762, 132] width 434 height 23
paste input "Mount Rinjani"
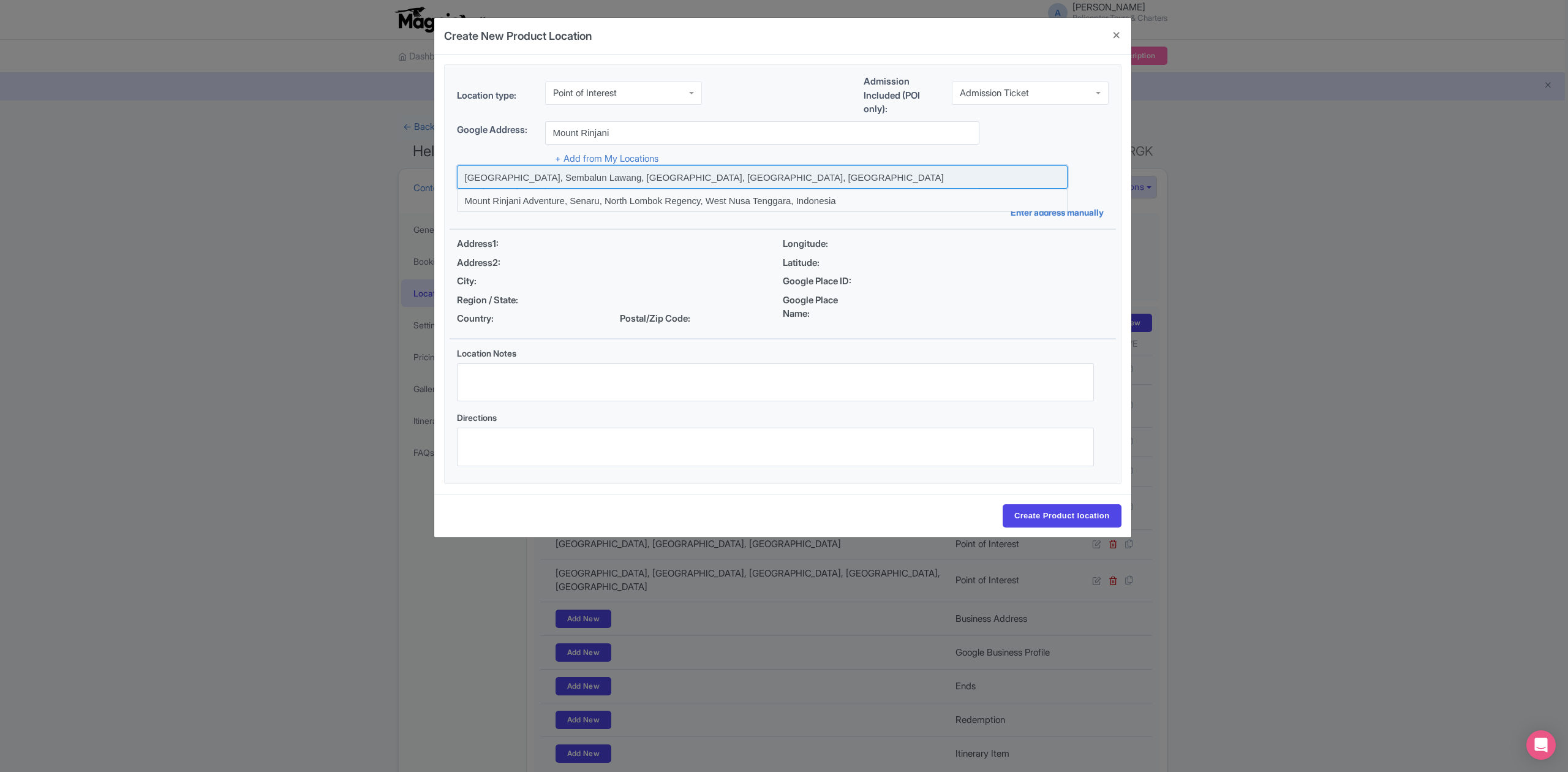
click at [557, 178] on input at bounding box center [763, 177] width 611 height 23
type input "Mount Rinjani, Sembalun Lawang, East Lombok Regency, West Nusa Tenggara, Indone…"
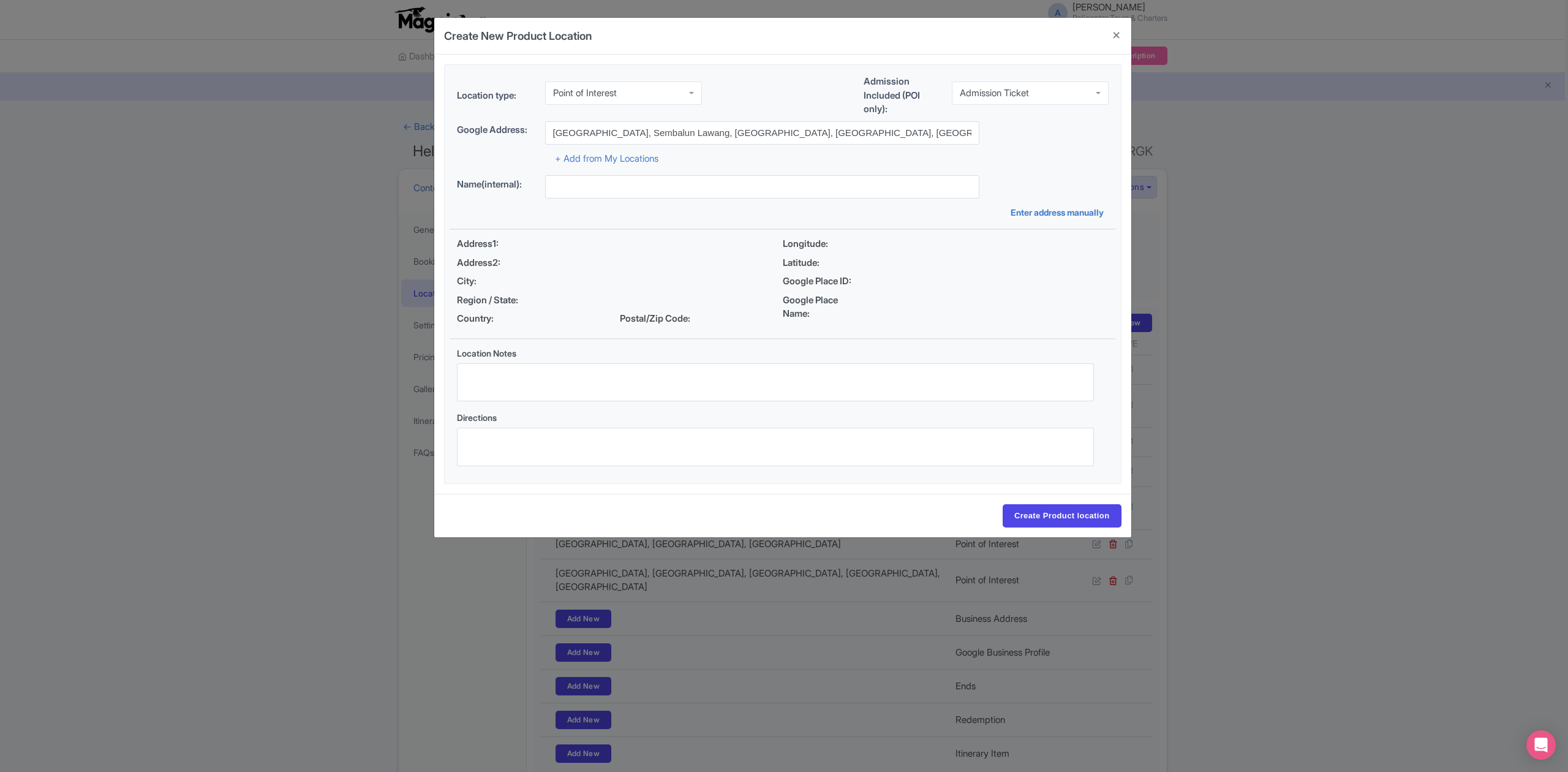
type input "Mount Rinjani, Sembalun Lawang, East Lombok Regency, West Nusa Tenggara, Indone…"
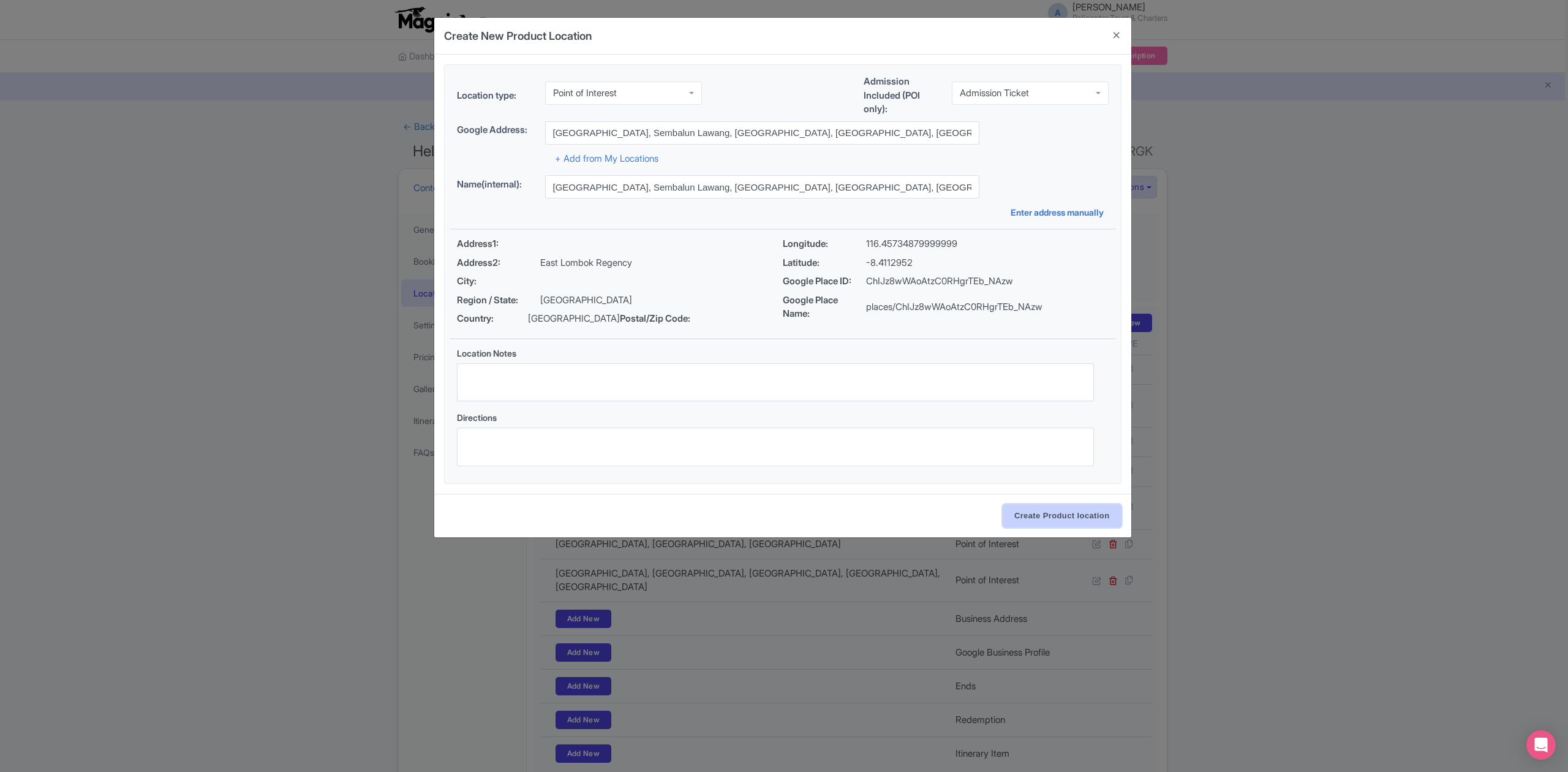
click at [1057, 522] on input "Create Product location" at bounding box center [1062, 516] width 119 height 23
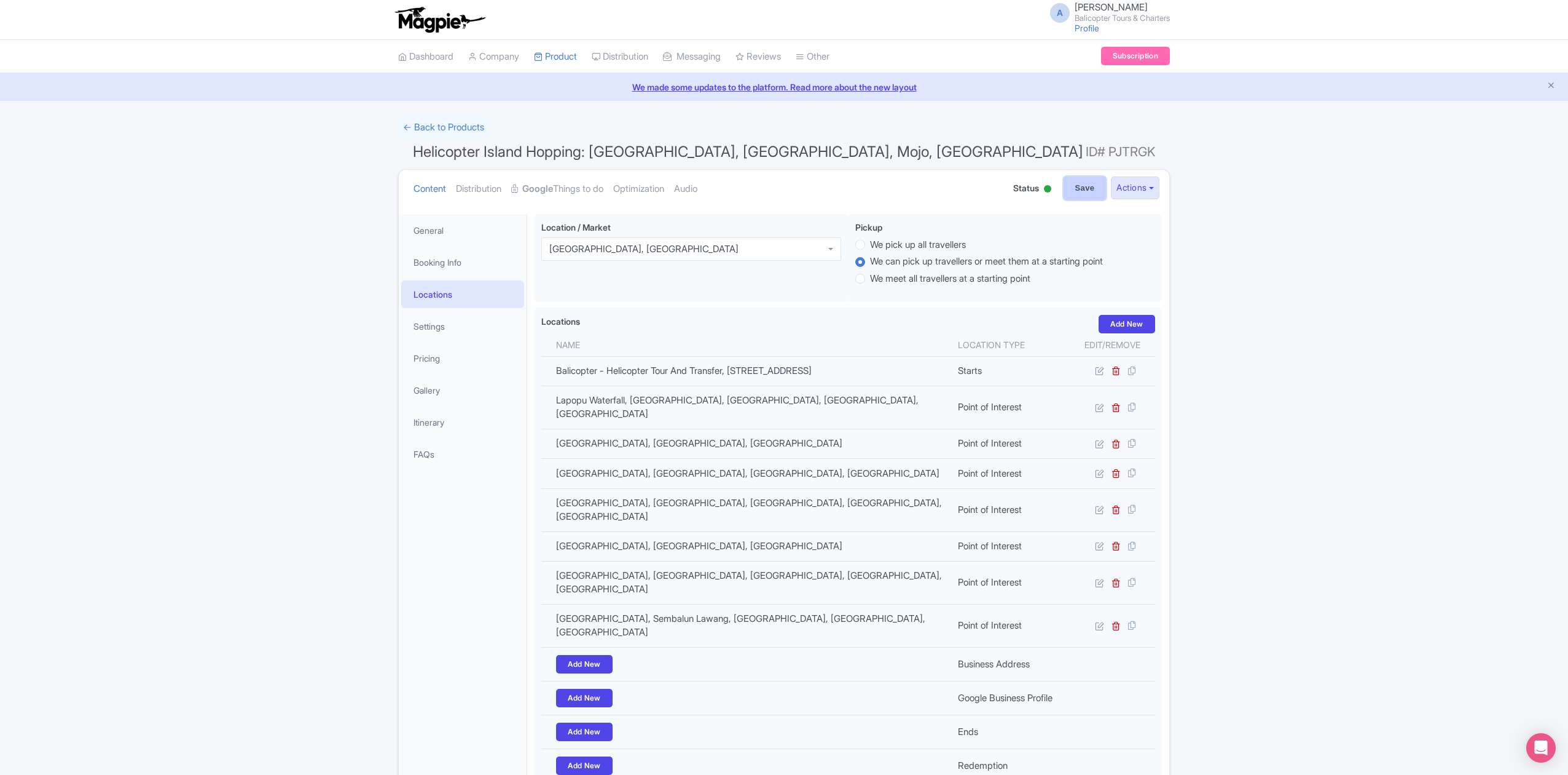
click at [1084, 178] on input "Save" at bounding box center [1085, 188] width 43 height 23
type input "Update Product"
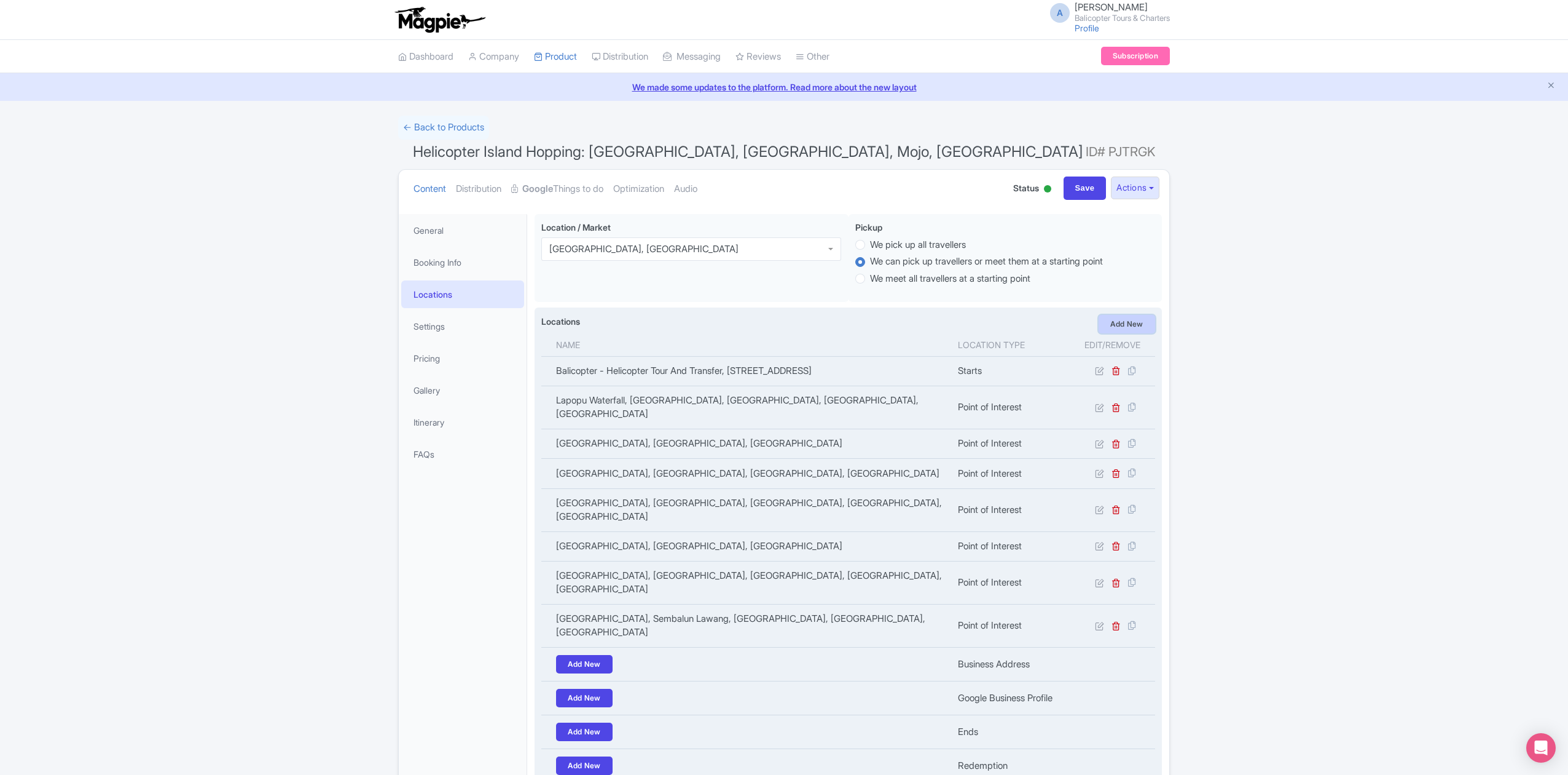
click at [1136, 319] on link "Add New" at bounding box center [1127, 324] width 57 height 18
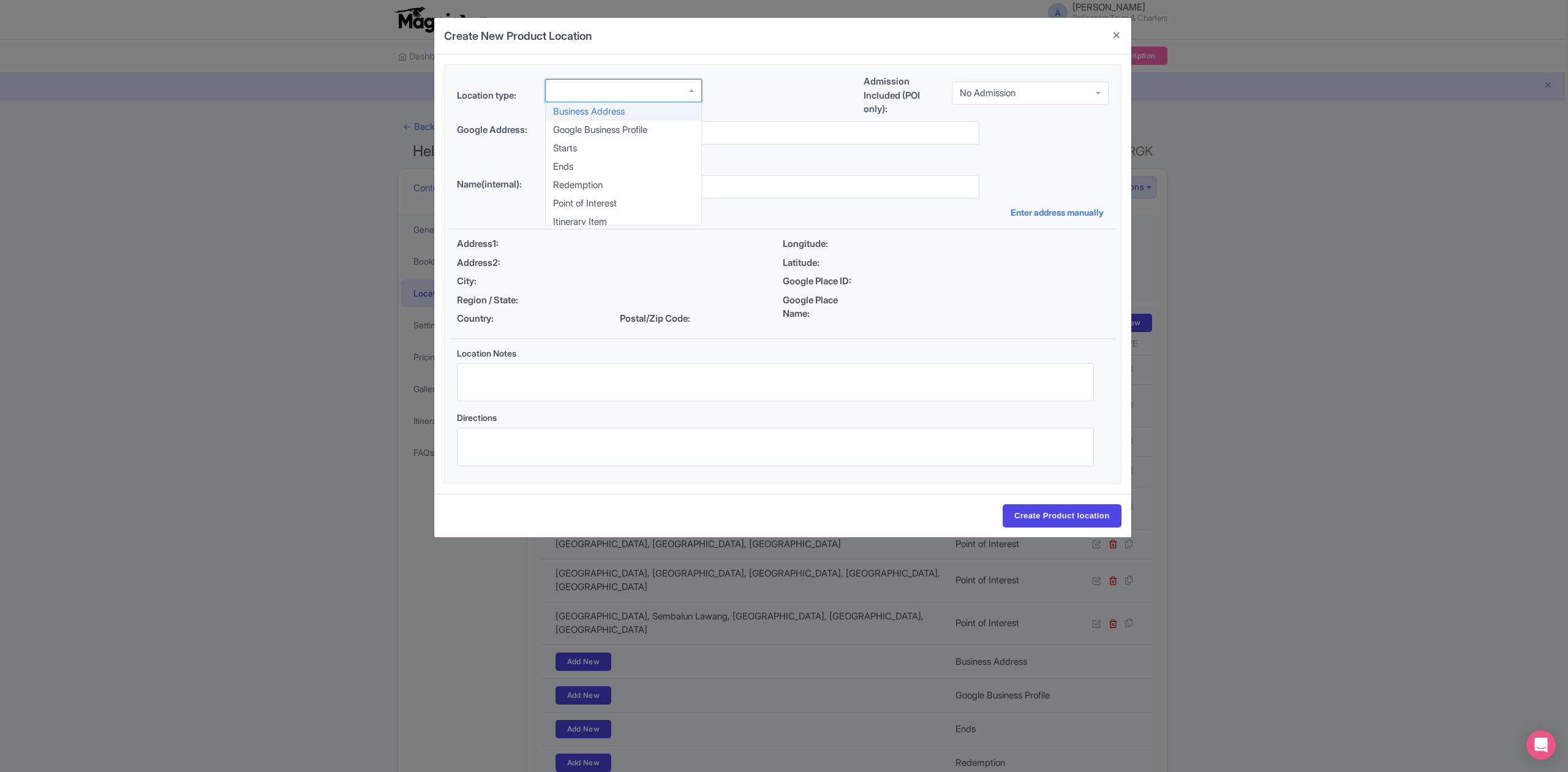
click at [604, 100] on div at bounding box center [623, 90] width 157 height 23
click at [998, 97] on div "No Admission" at bounding box center [1030, 93] width 157 height 23
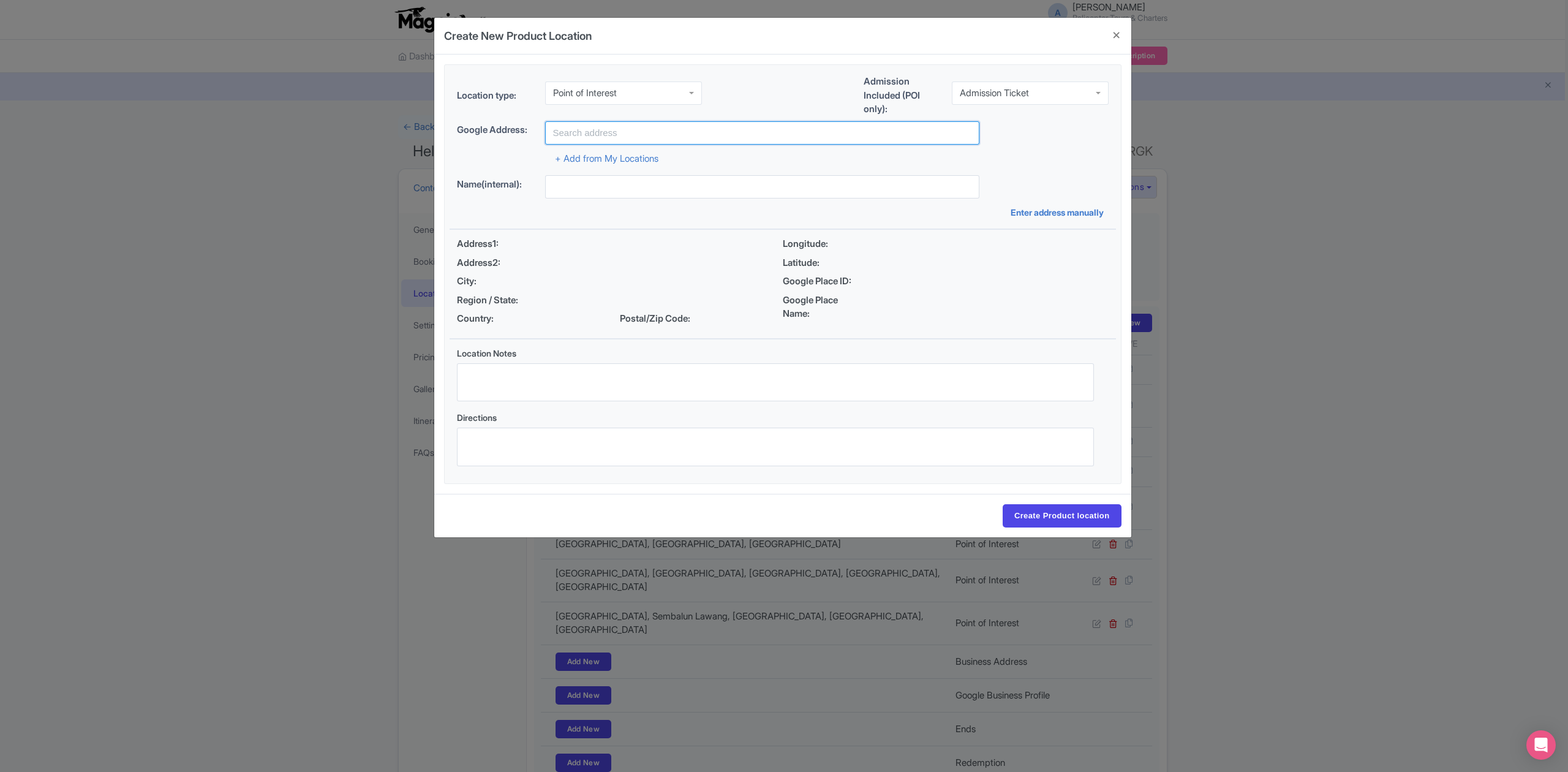
click at [787, 133] on input "text" at bounding box center [762, 132] width 434 height 23
paste input "Tetebatu"
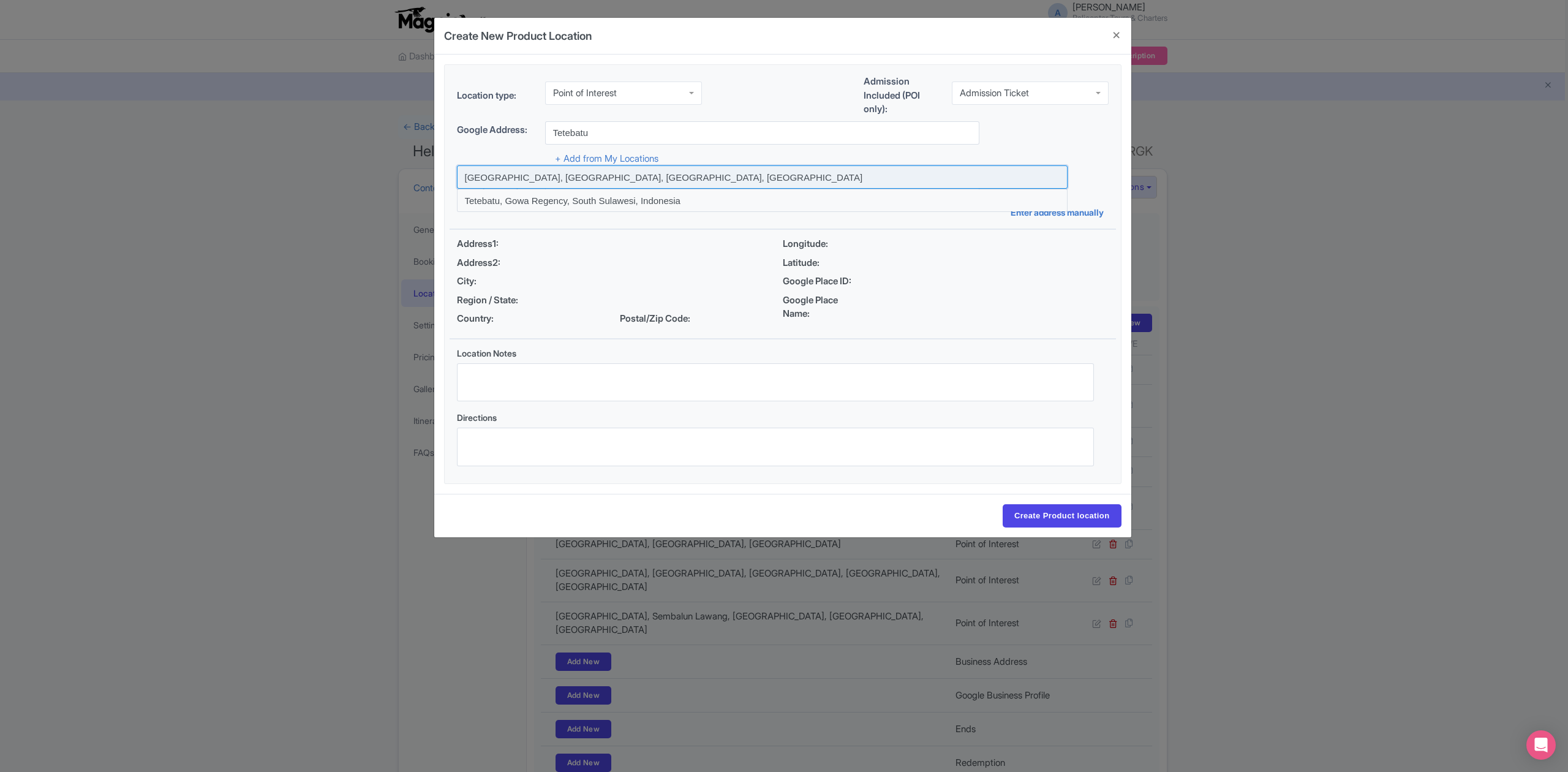
click at [612, 177] on input at bounding box center [763, 177] width 611 height 23
type input "[GEOGRAPHIC_DATA], [GEOGRAPHIC_DATA], [GEOGRAPHIC_DATA], [GEOGRAPHIC_DATA]"
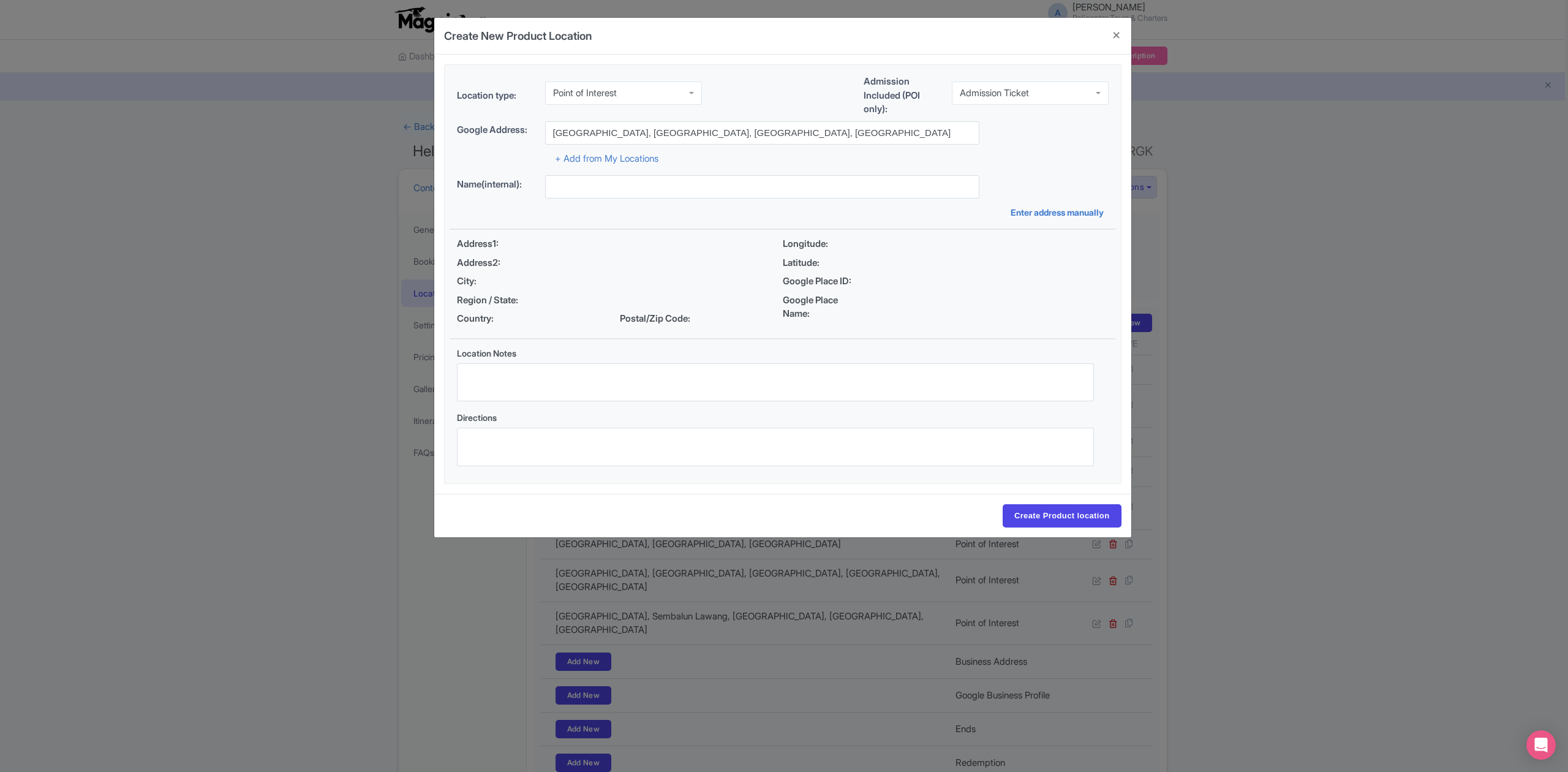
type input "[GEOGRAPHIC_DATA], [GEOGRAPHIC_DATA], [GEOGRAPHIC_DATA], [GEOGRAPHIC_DATA]"
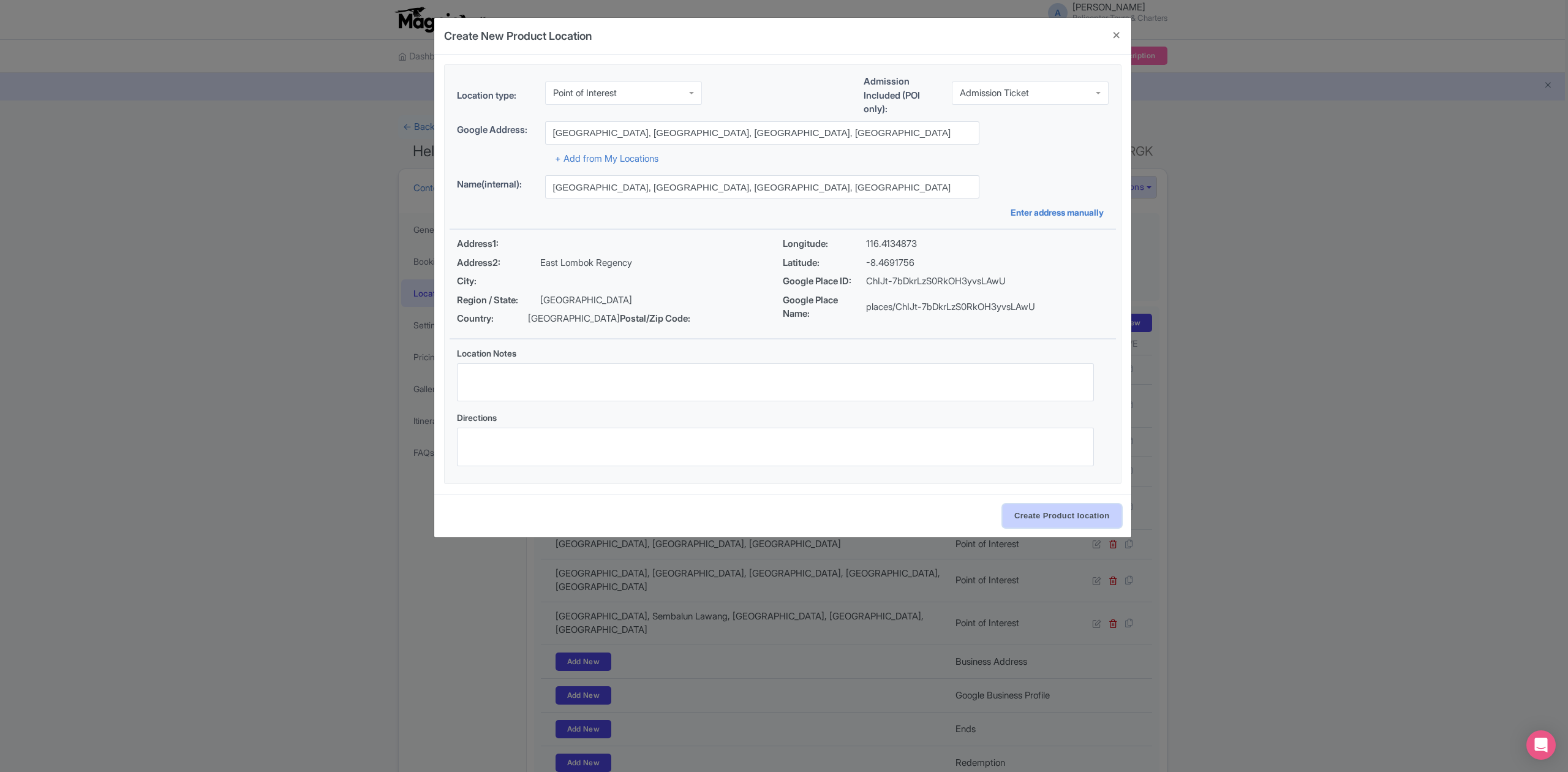
click at [1059, 522] on input "Create Product location" at bounding box center [1062, 516] width 119 height 23
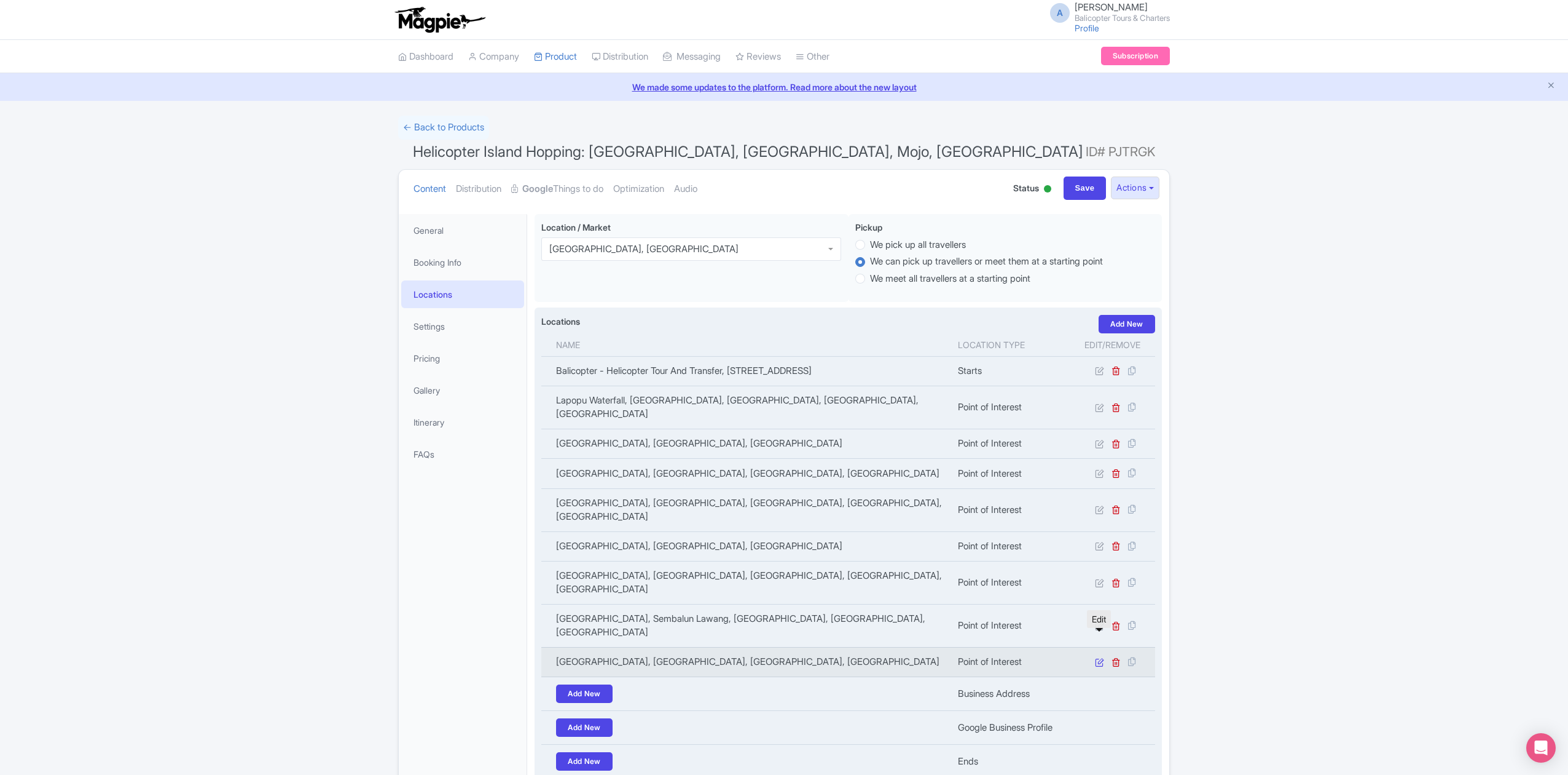
click at [1100, 657] on icon at bounding box center [1099, 661] width 9 height 9
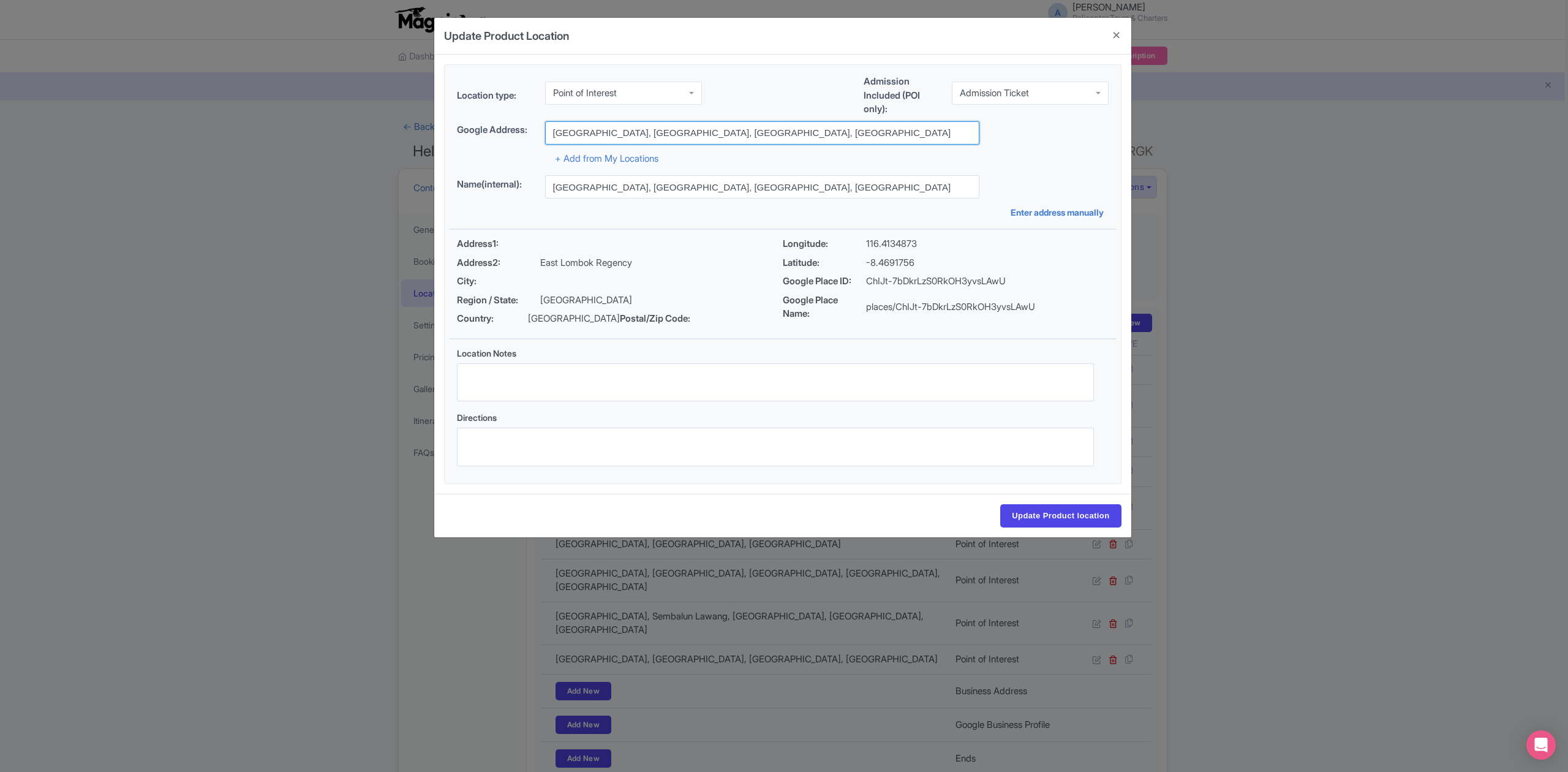
drag, startPoint x: 588, startPoint y: 129, endPoint x: 868, endPoint y: 142, distance: 280.3
click at [867, 142] on input "[GEOGRAPHIC_DATA], [GEOGRAPHIC_DATA], [GEOGRAPHIC_DATA], [GEOGRAPHIC_DATA]" at bounding box center [762, 132] width 434 height 23
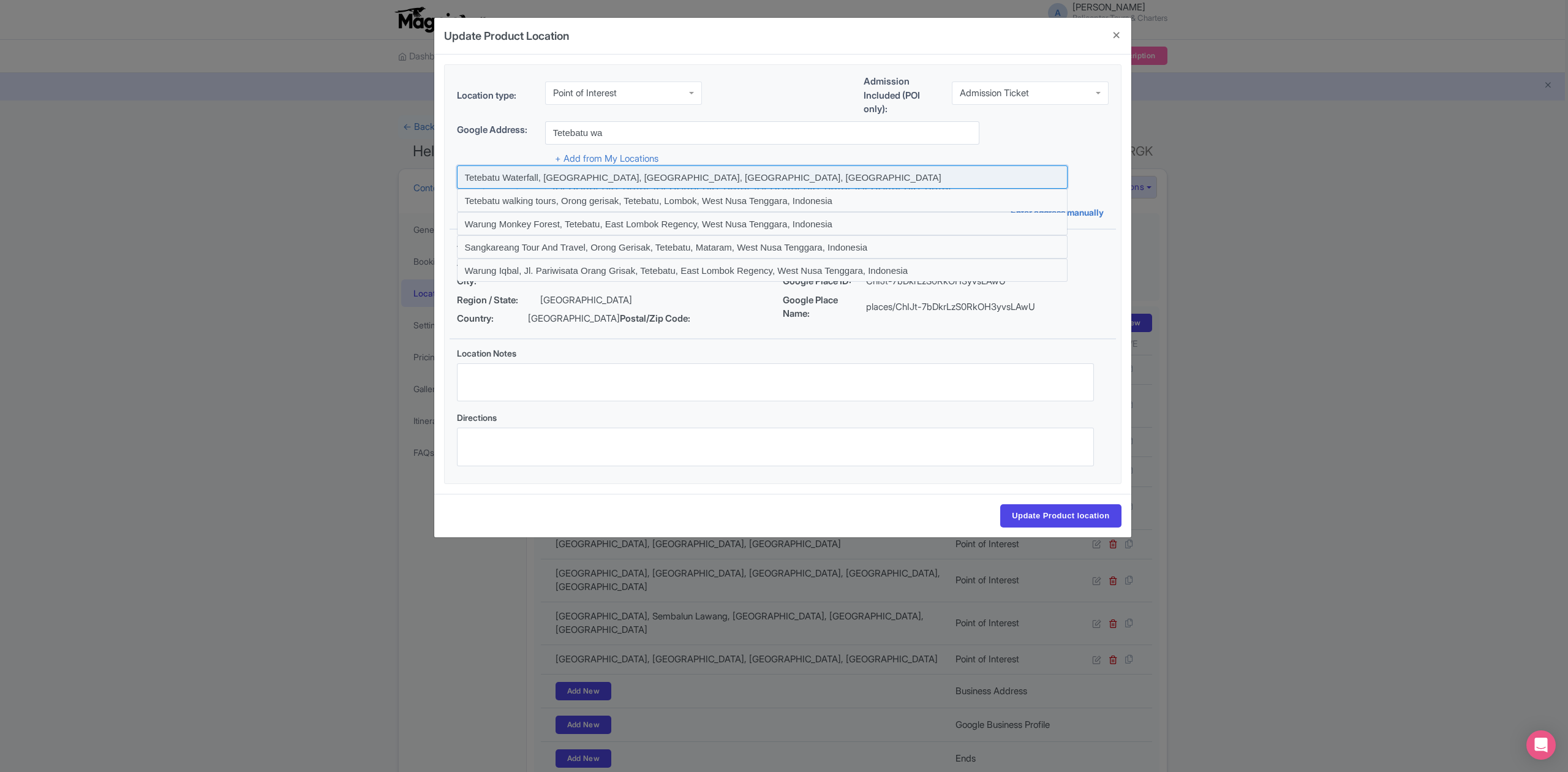
click at [566, 174] on input at bounding box center [763, 177] width 611 height 23
type input "Tetebatu Waterfall, [GEOGRAPHIC_DATA], [GEOGRAPHIC_DATA], [GEOGRAPHIC_DATA], [G…"
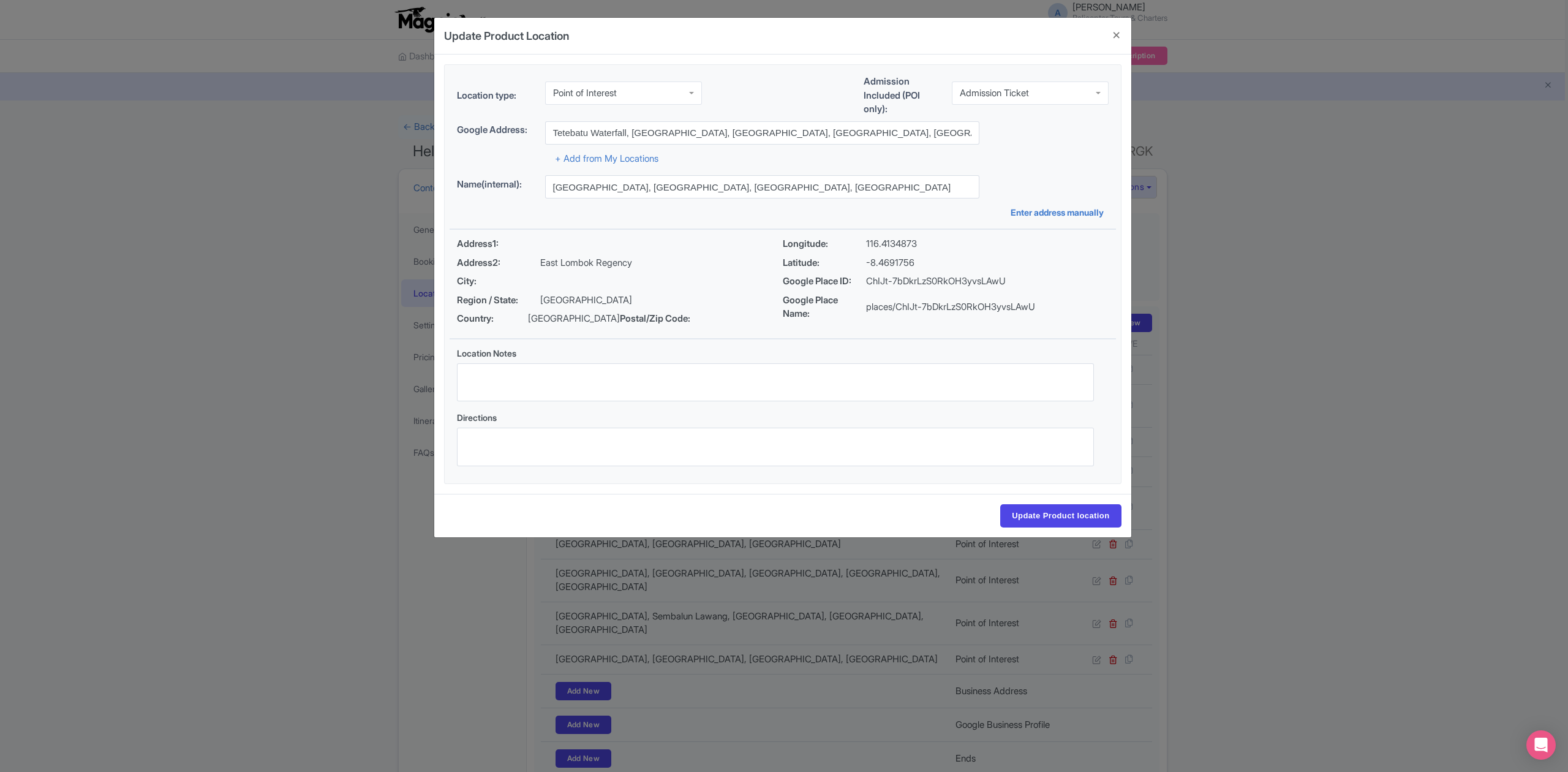
type input "Tetebatu Waterfall, [GEOGRAPHIC_DATA], [GEOGRAPHIC_DATA], [GEOGRAPHIC_DATA], [G…"
click at [1057, 515] on input "Update Product location" at bounding box center [1060, 516] width 121 height 23
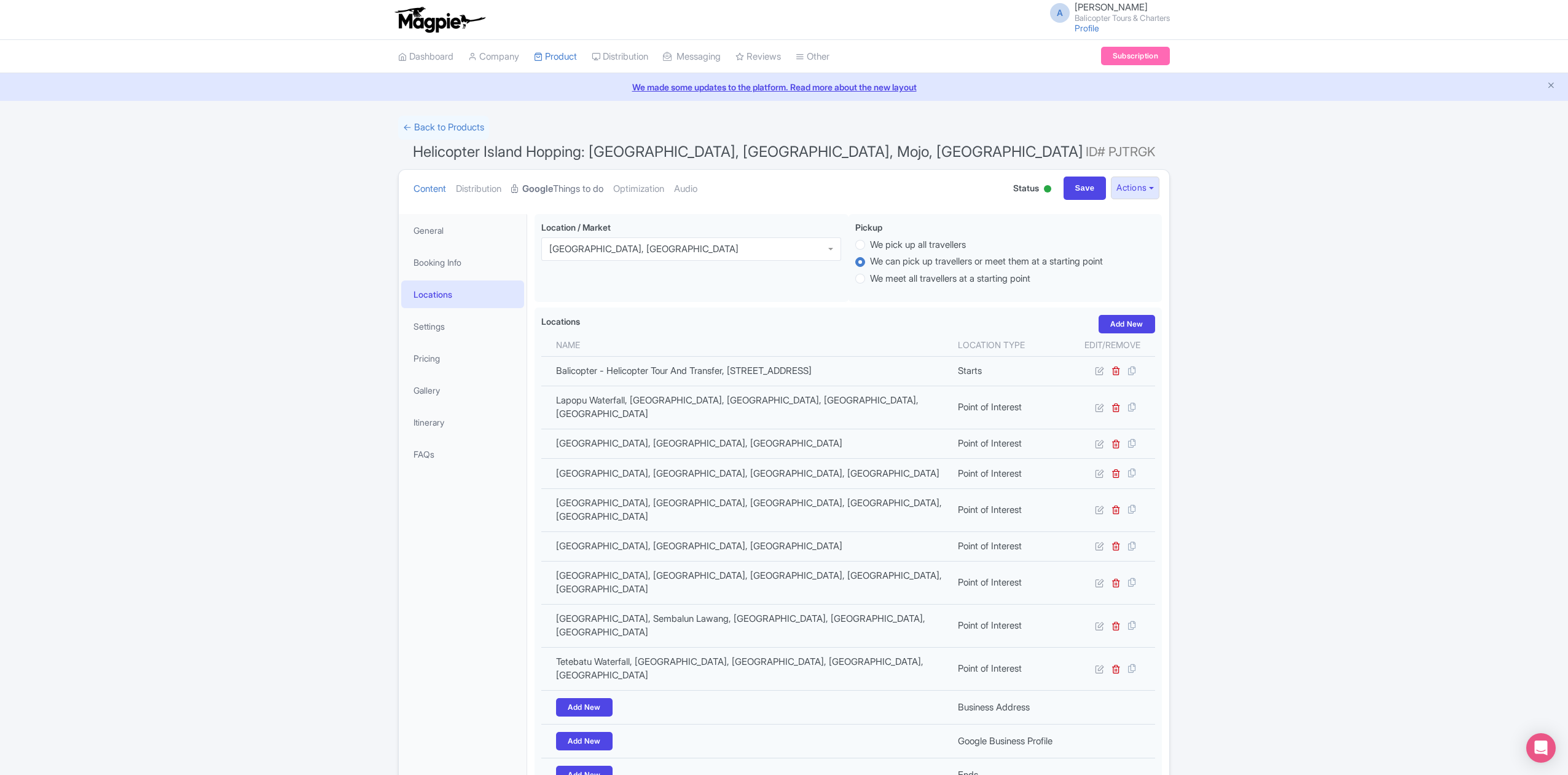
click at [585, 188] on link "Google Things to do" at bounding box center [557, 189] width 92 height 39
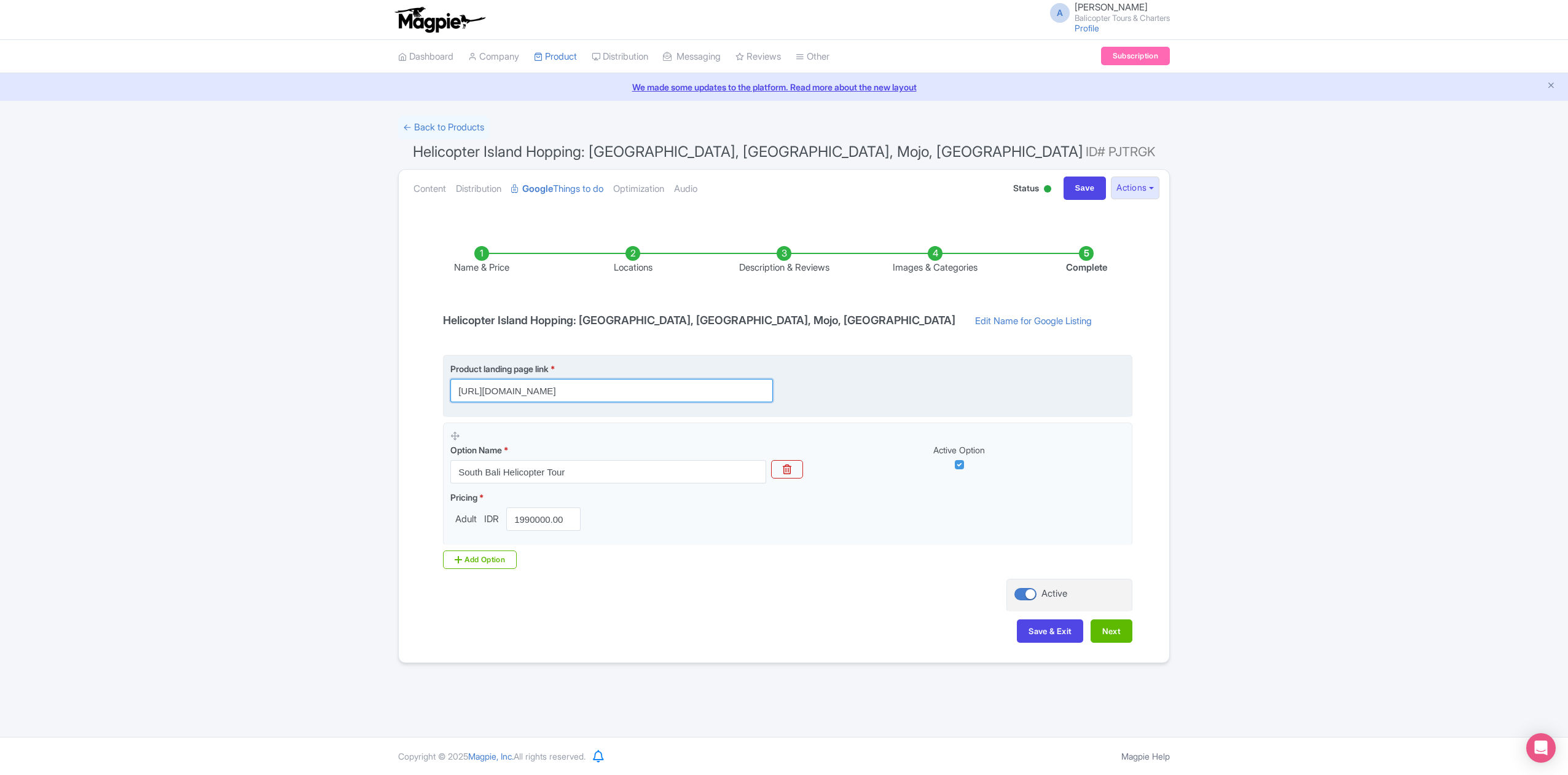
drag, startPoint x: 669, startPoint y: 394, endPoint x: 569, endPoint y: 397, distance: 100.0
click at [569, 397] on input "https://www.balicopter.com/bali-helicopter-tour-10-minute" at bounding box center [611, 390] width 323 height 23
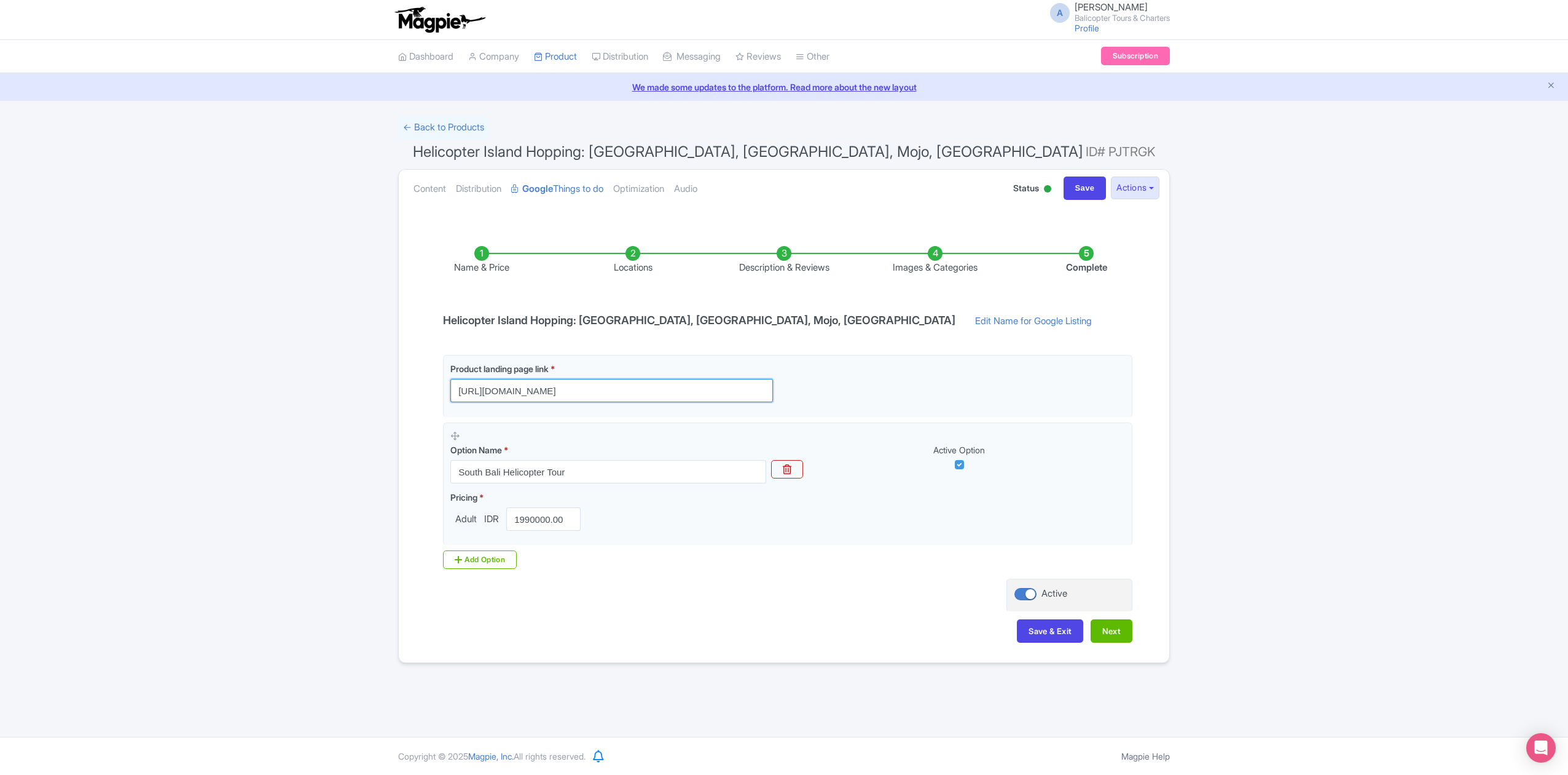
type input "https://www.balicopter.com"
click at [709, 561] on div "Product landing page link * https://www.balicopter.com Option Name * South Bali…" at bounding box center [784, 462] width 697 height 214
drag, startPoint x: 446, startPoint y: 321, endPoint x: 578, endPoint y: 322, distance: 132.0
click at [578, 322] on h4 "Helicopter Island Hopping: Bali, Sumba, Mojo, Sumbawa" at bounding box center [699, 320] width 528 height 12
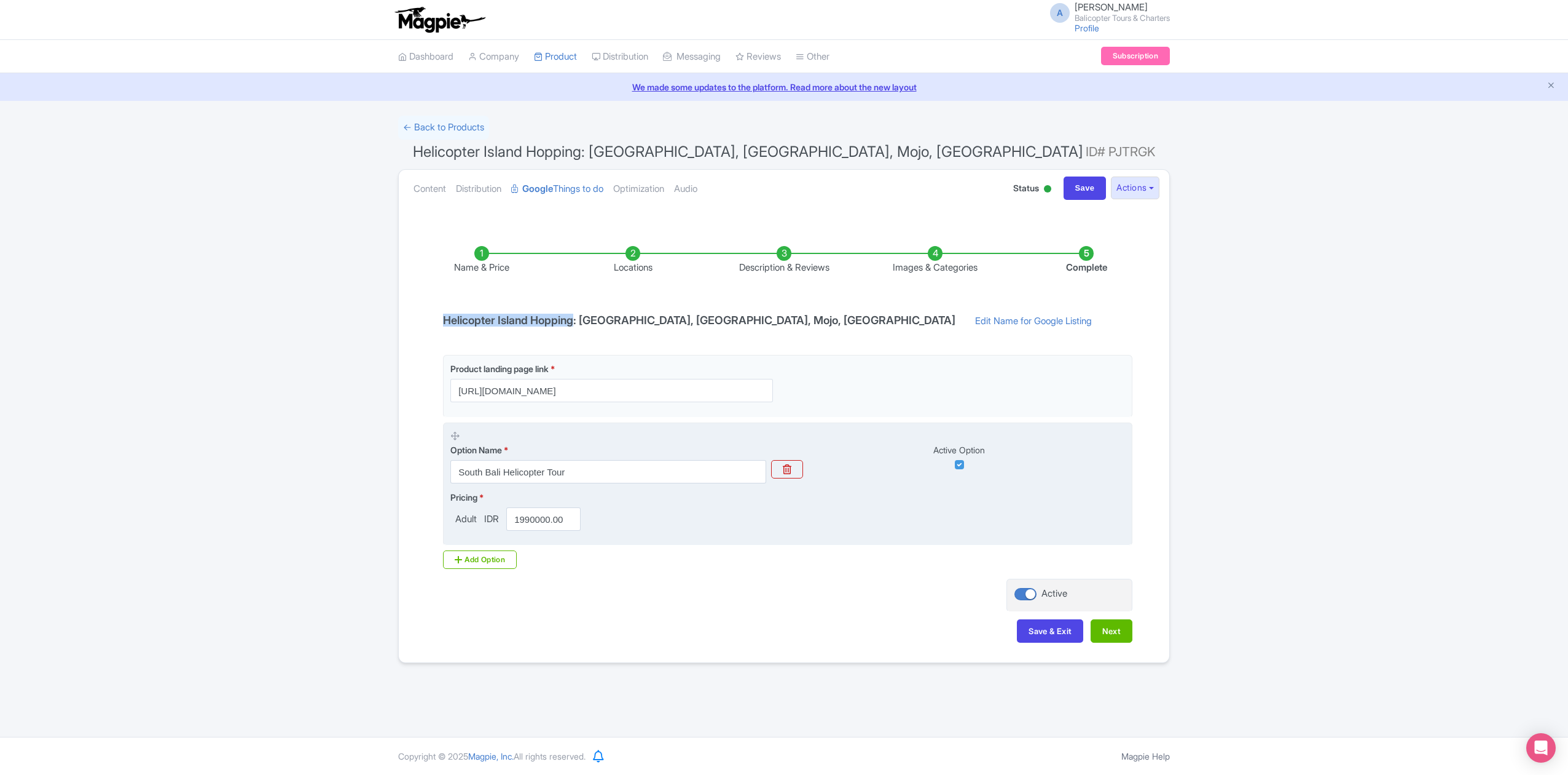
copy h4 "Helicopter Island Hopping"
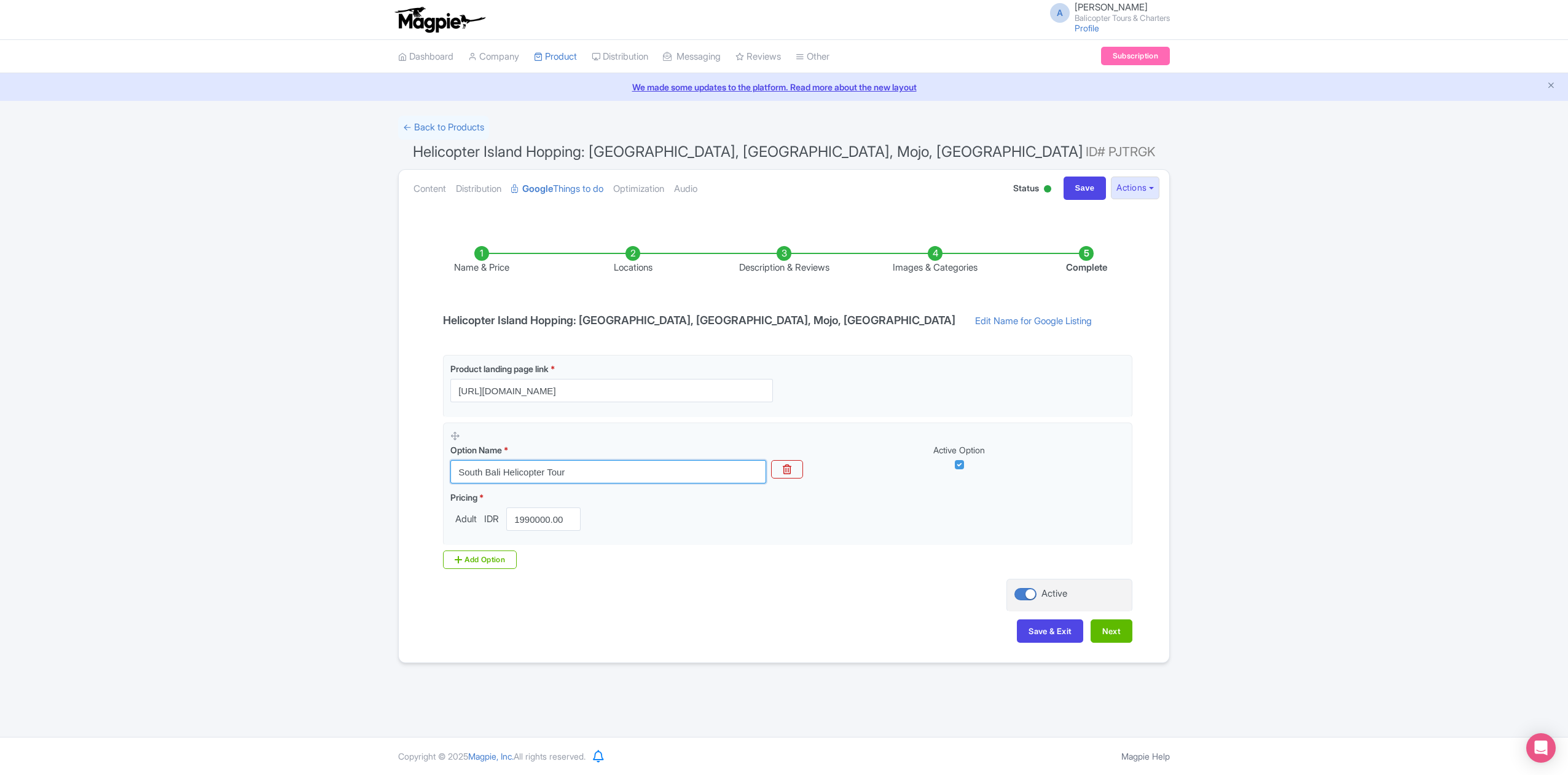
drag, startPoint x: 583, startPoint y: 468, endPoint x: 436, endPoint y: 488, distance: 148.4
click at [436, 488] on div "Product landing page link * https://www.balicopter.com Option Name * South Bali…" at bounding box center [784, 462] width 697 height 214
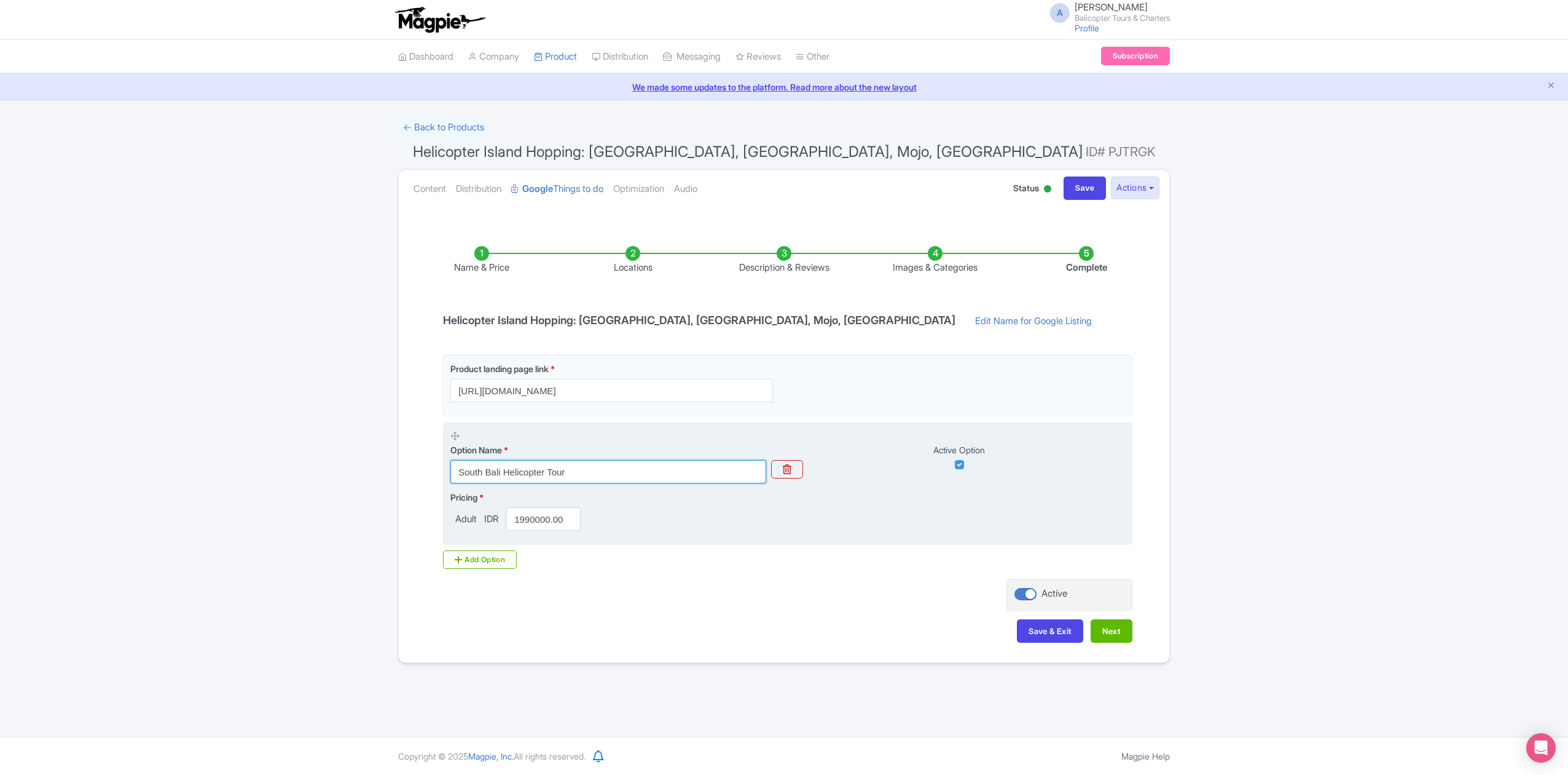
paste input "Helicopter Island Hopping"
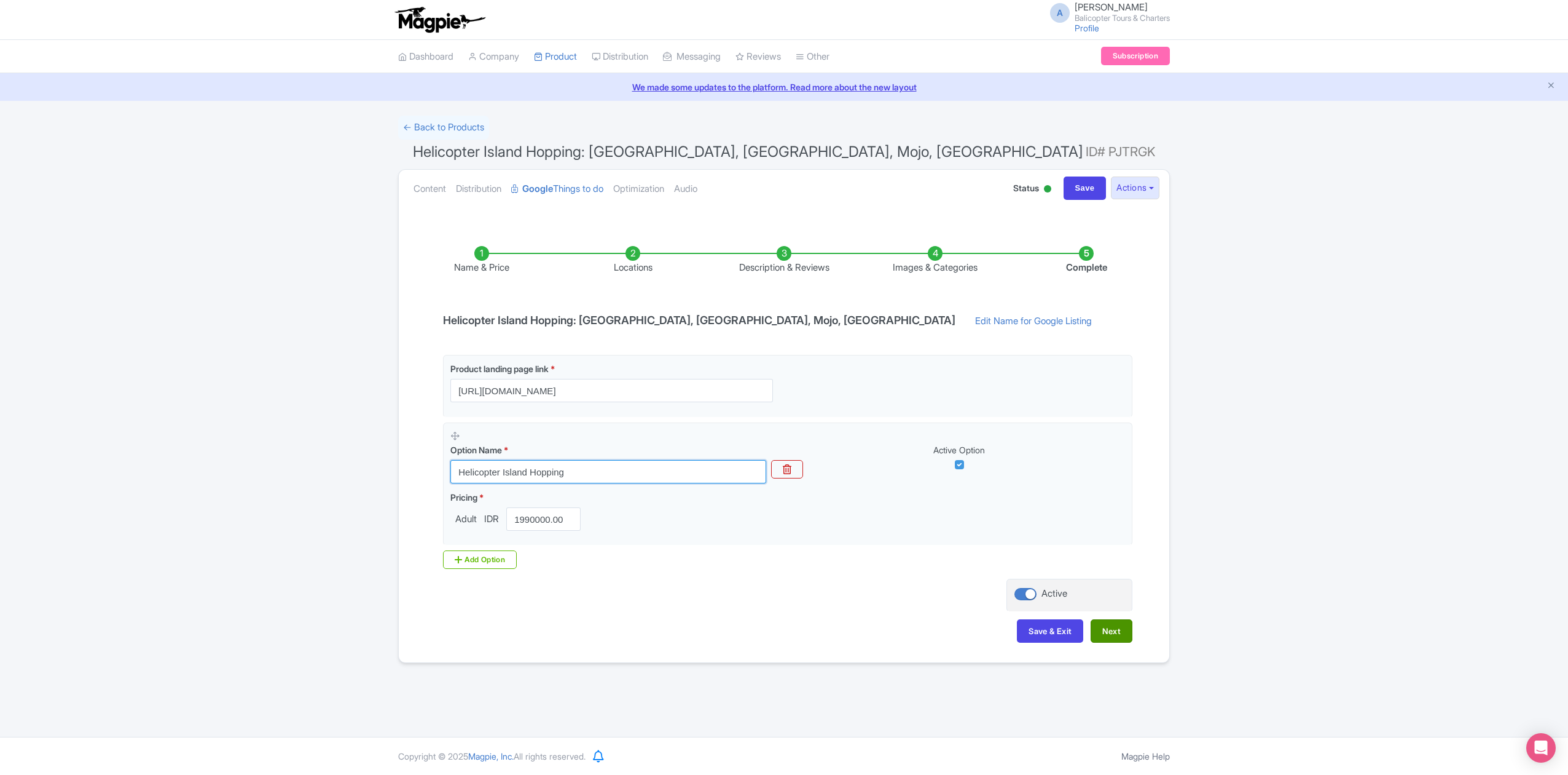
type input "Helicopter Island Hopping"
click at [1116, 635] on button "Next" at bounding box center [1111, 630] width 42 height 23
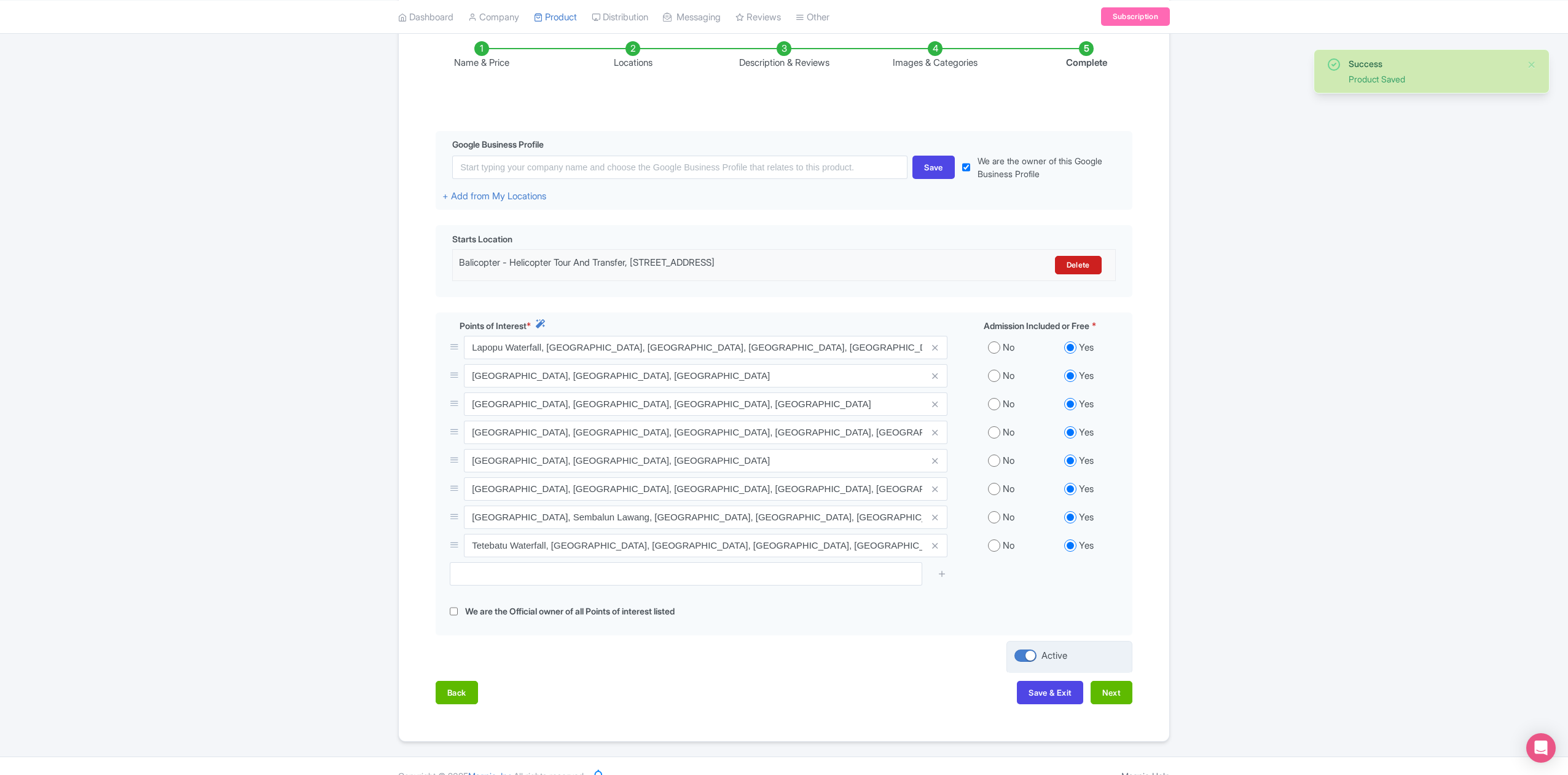
scroll to position [230, 0]
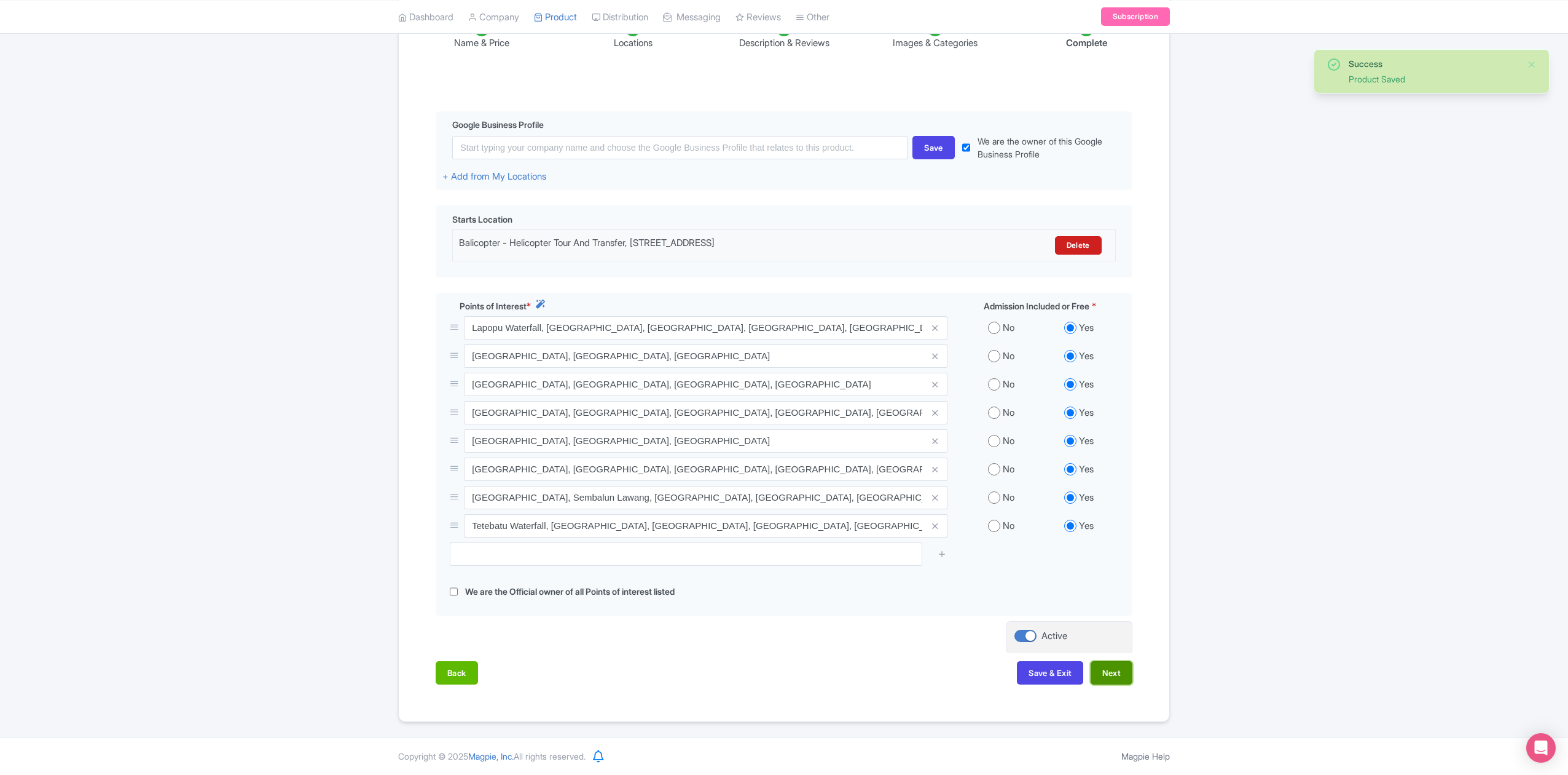
click at [1116, 678] on button "Next" at bounding box center [1111, 673] width 42 height 23
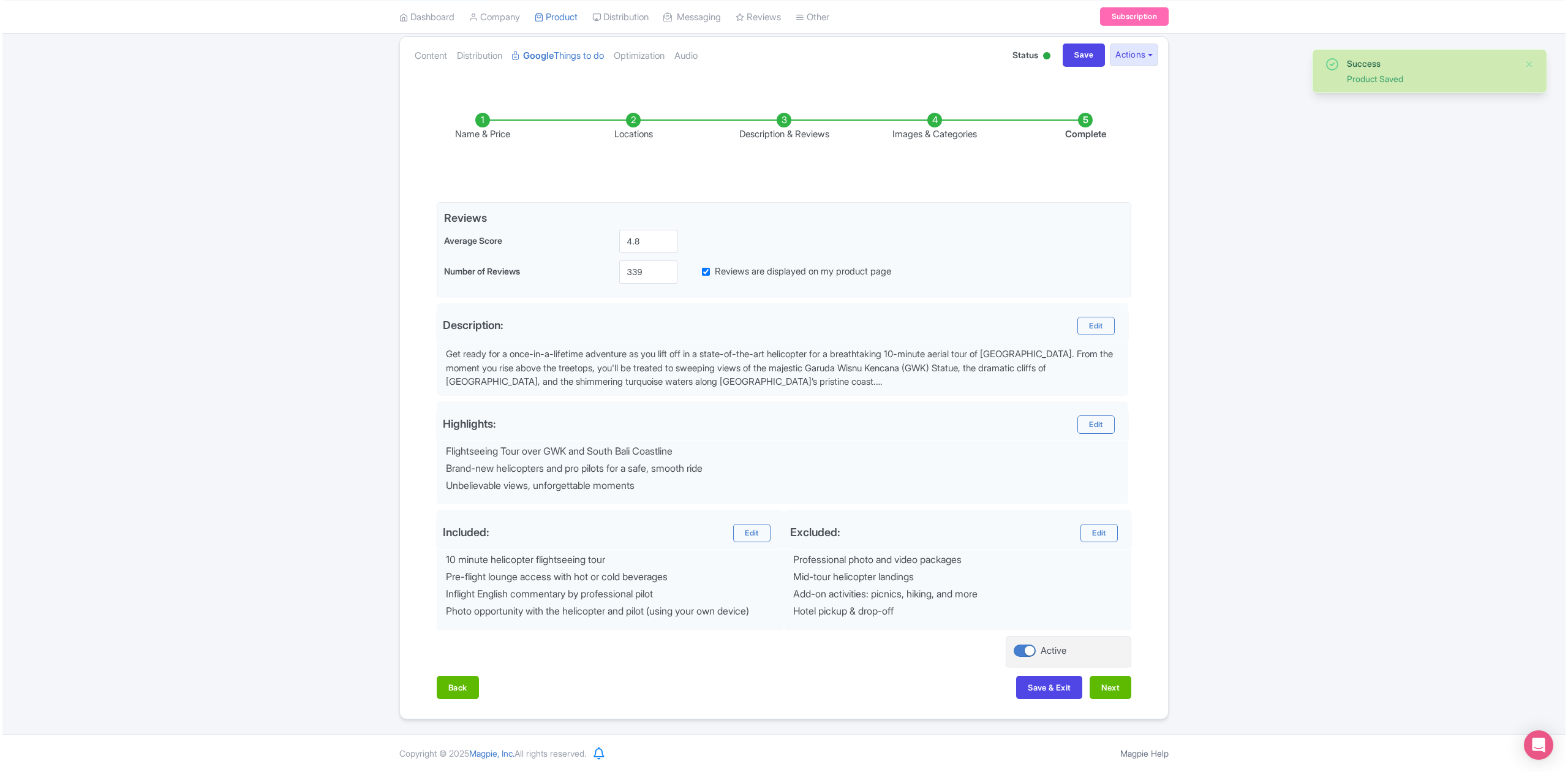
scroll to position [137, 0]
click at [1125, 690] on button "Next" at bounding box center [1107, 687] width 42 height 23
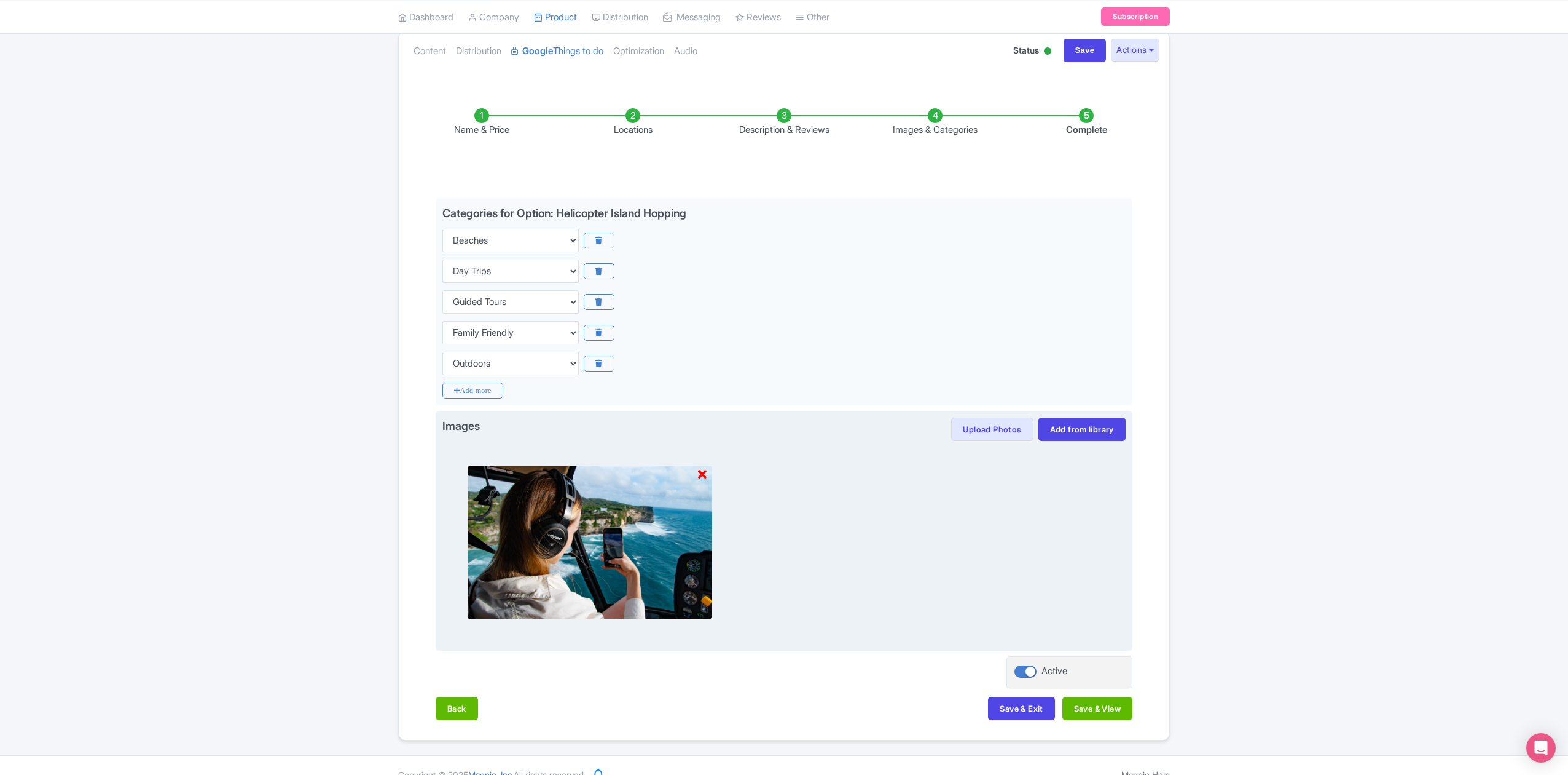
click at [704, 475] on icon at bounding box center [702, 474] width 9 height 12
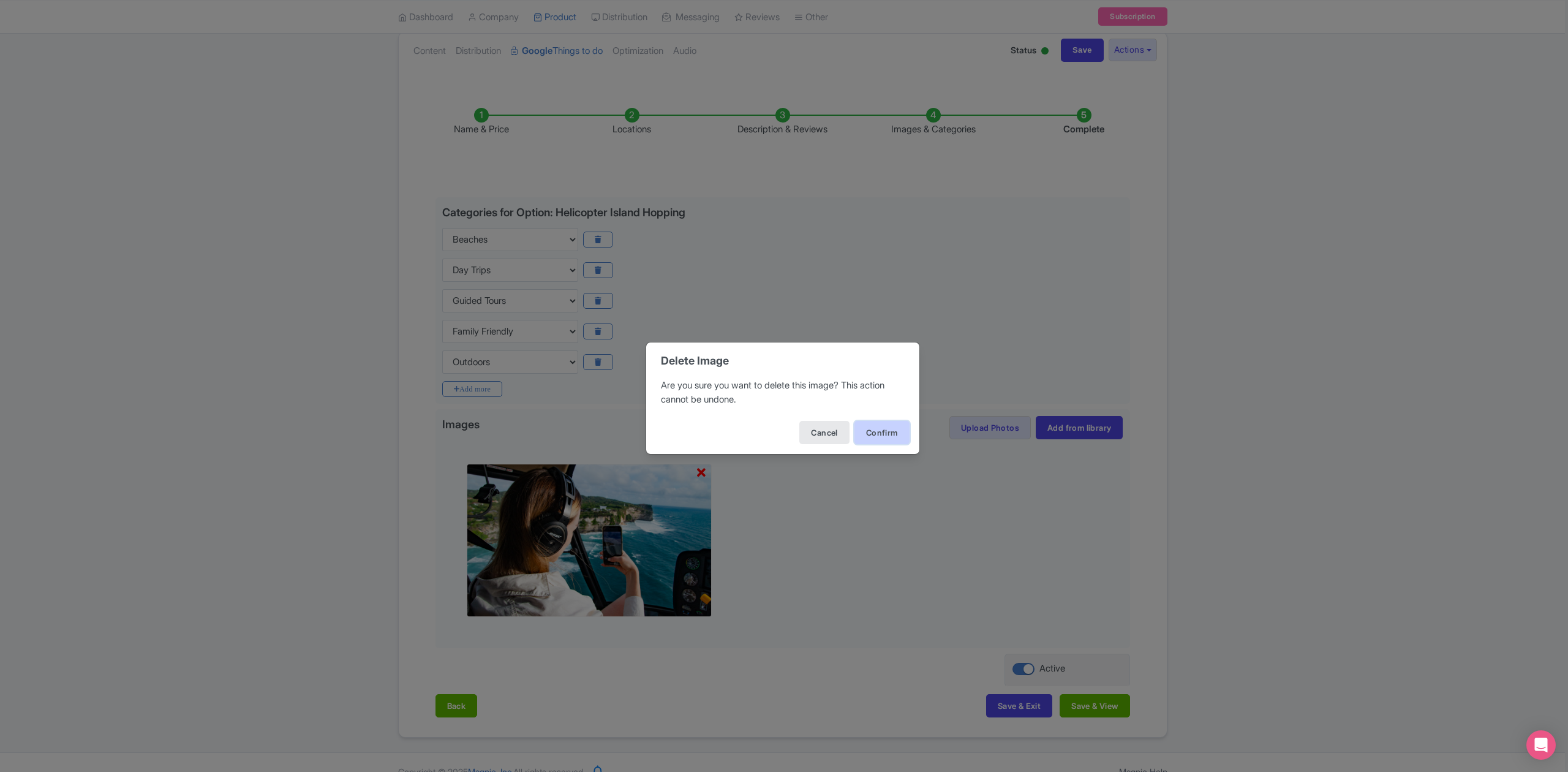
click at [879, 434] on button "Confirm" at bounding box center [882, 432] width 55 height 23
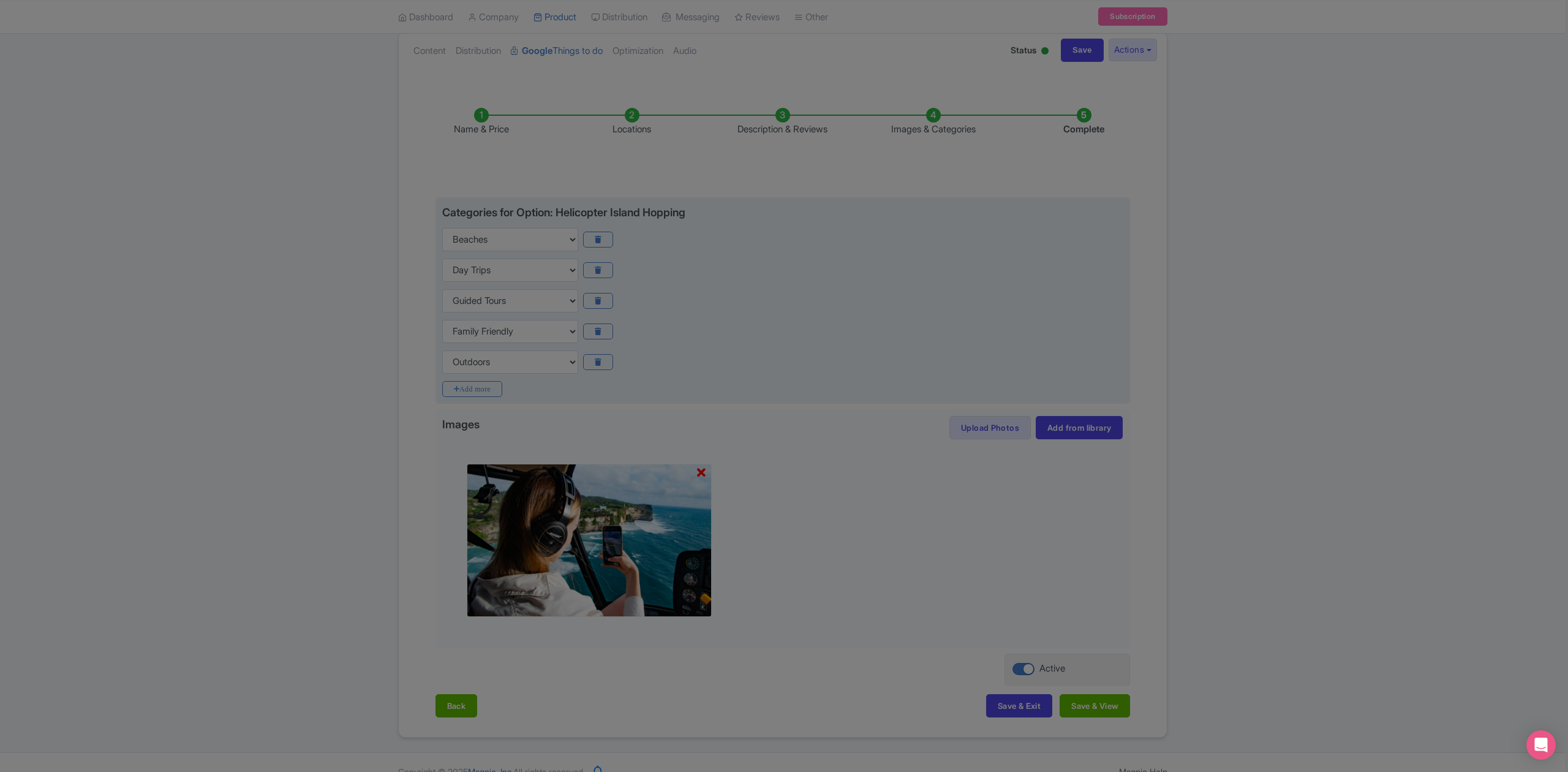
scroll to position [0, 0]
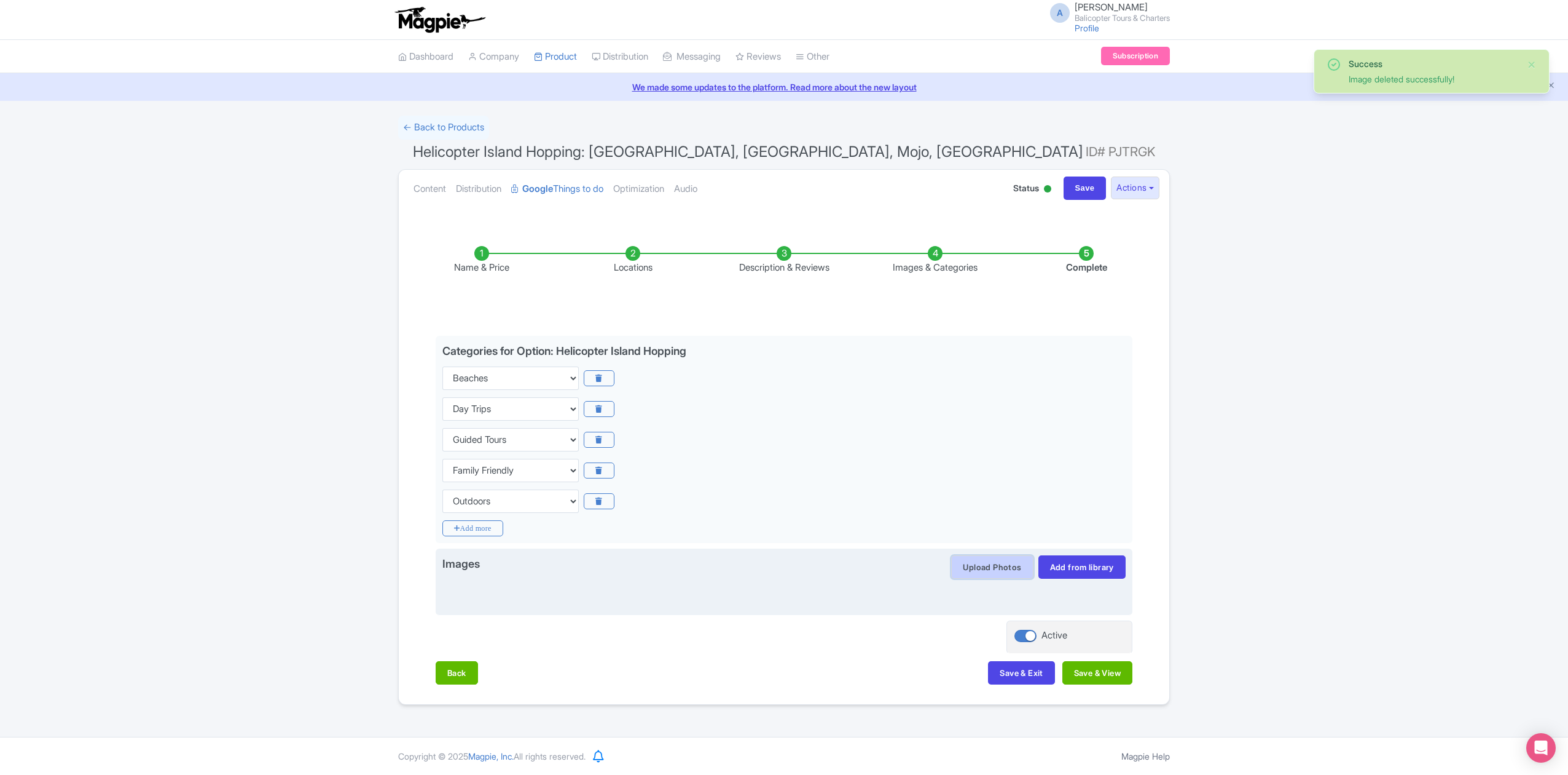
click at [998, 568] on button "Upload Photos" at bounding box center [991, 567] width 82 height 23
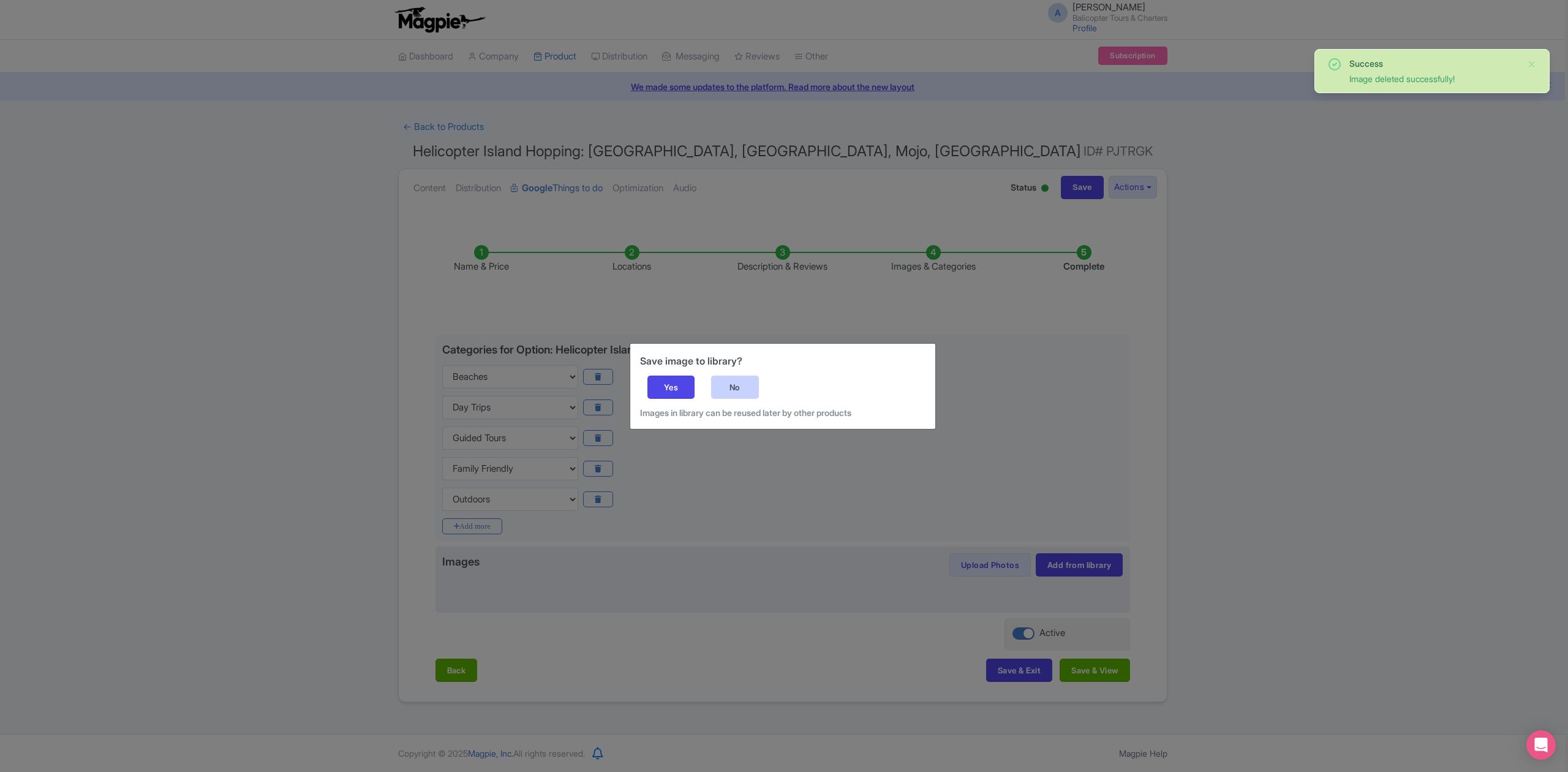
click at [735, 390] on div "No" at bounding box center [735, 387] width 48 height 23
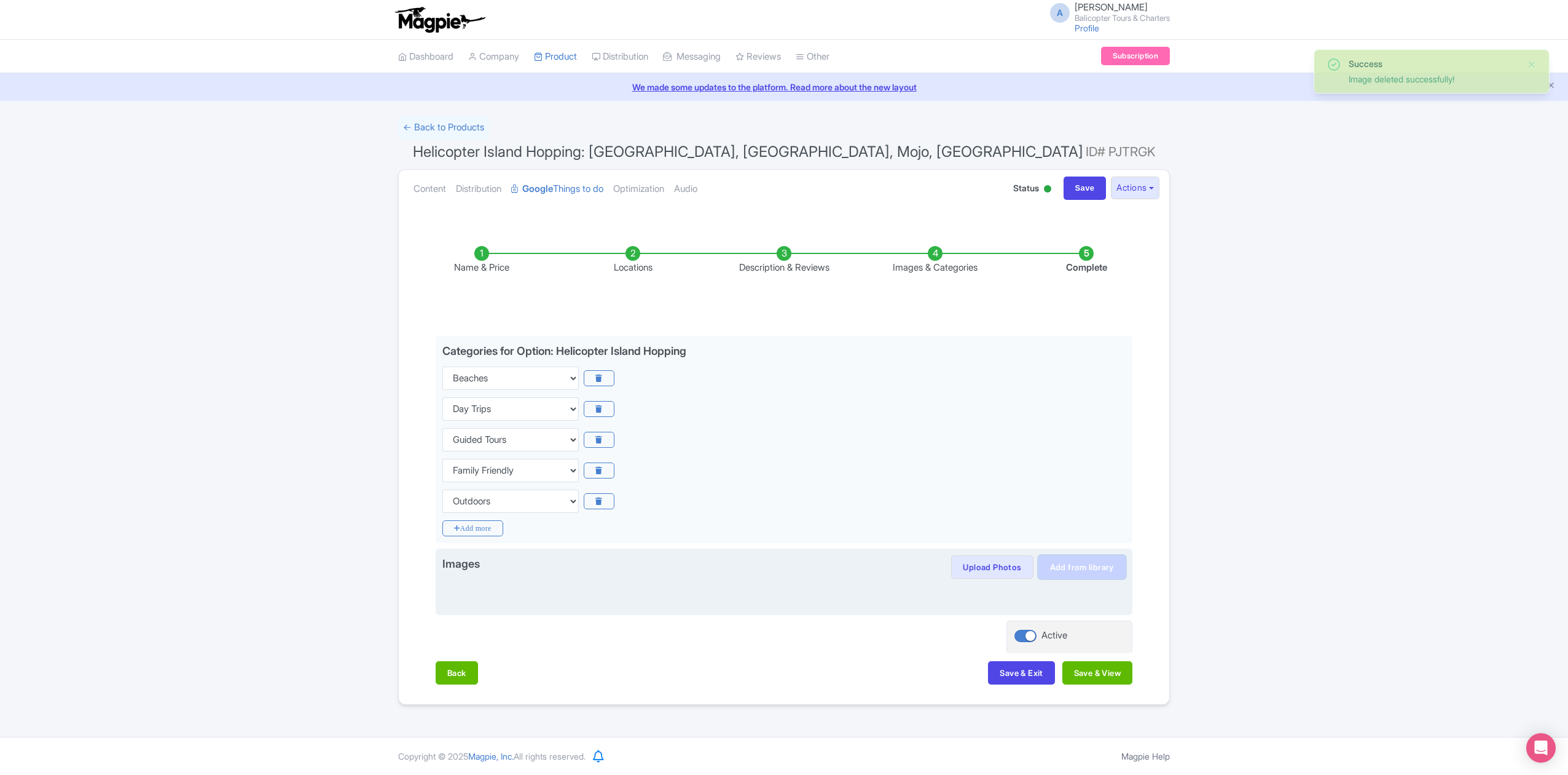
click at [1071, 567] on link "Add from library" at bounding box center [1082, 567] width 87 height 23
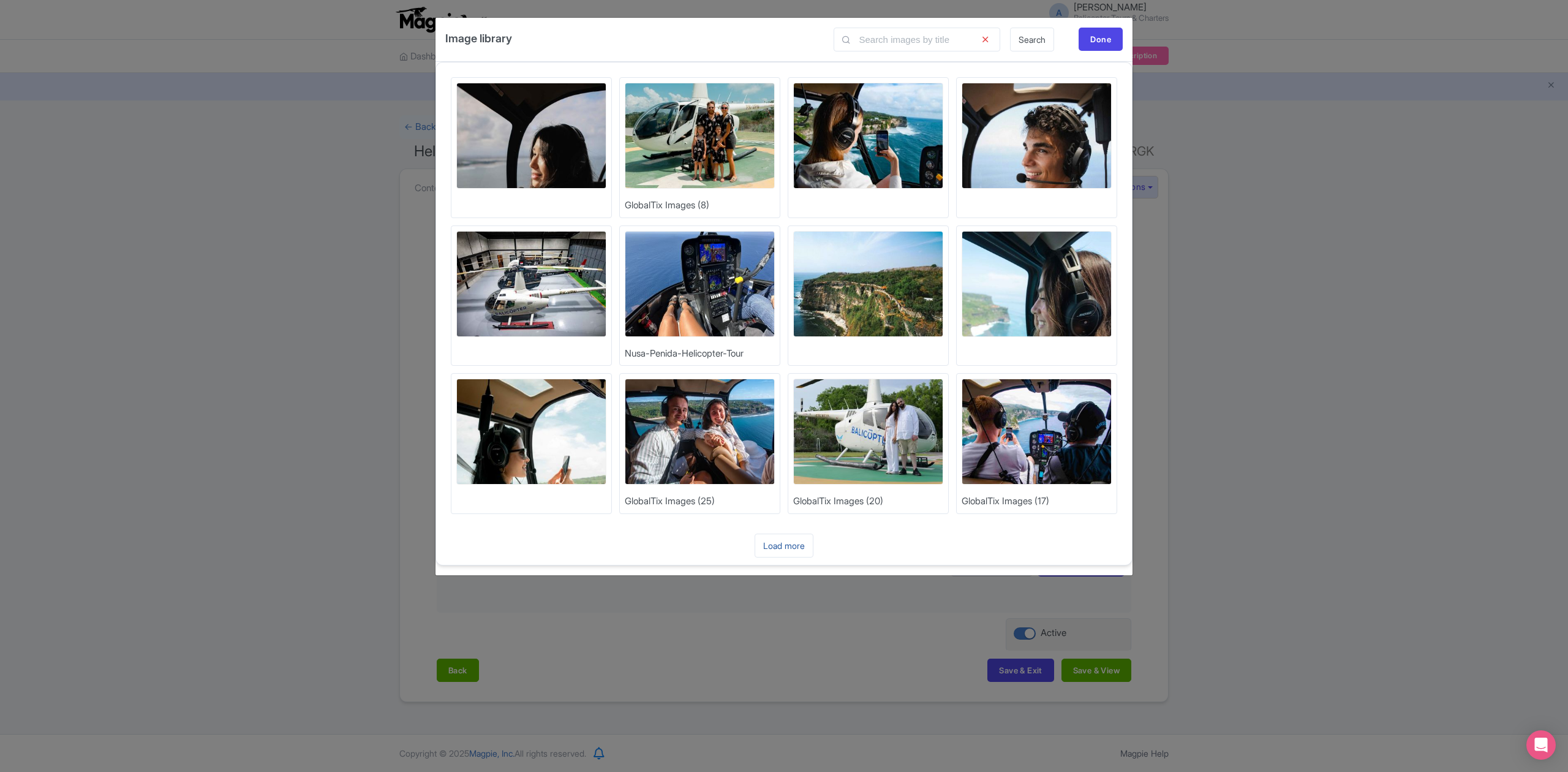
click at [787, 541] on link "Load more" at bounding box center [784, 546] width 59 height 24
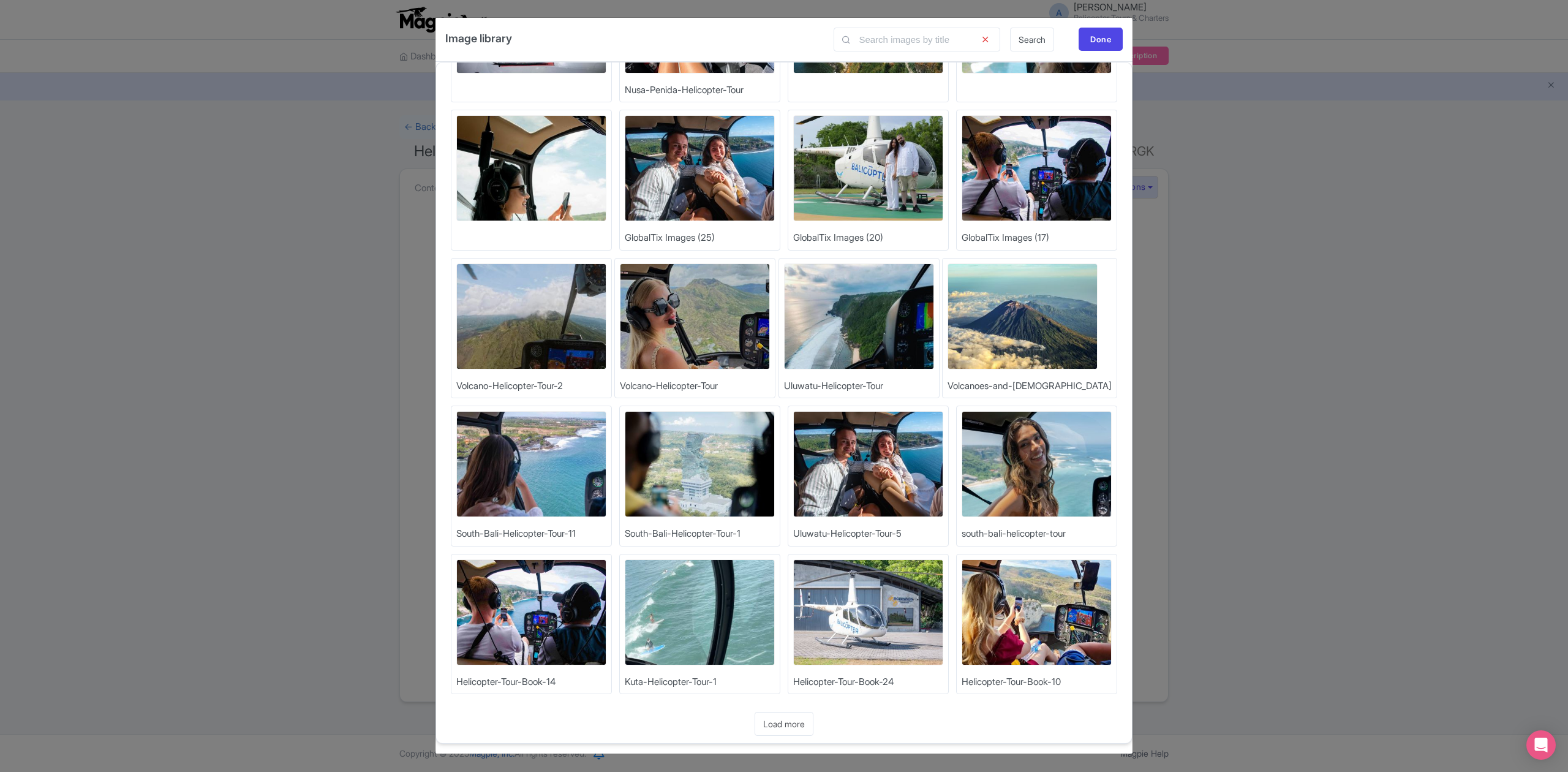
scroll to position [268, 0]
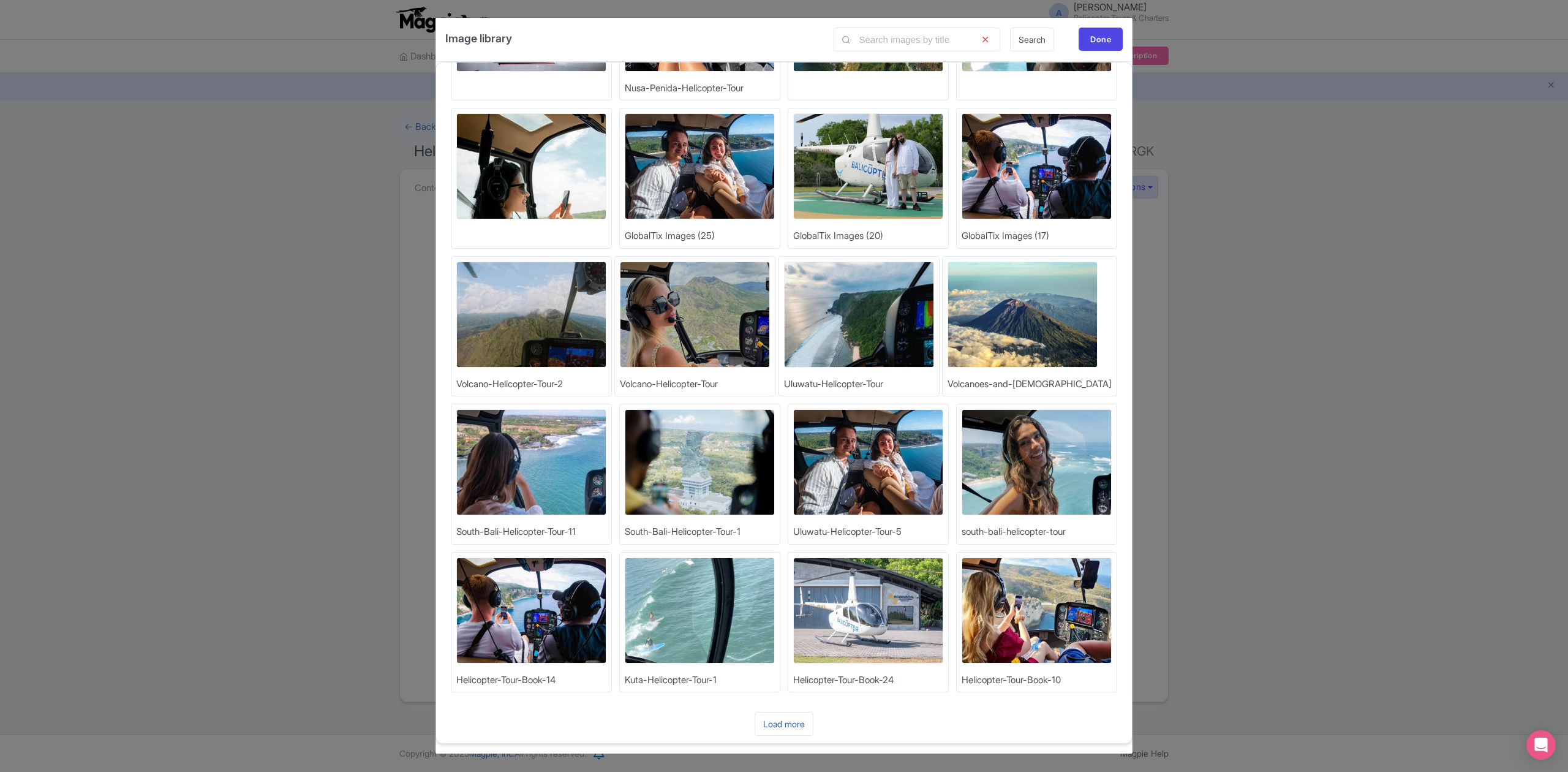
click at [789, 724] on link "Load more" at bounding box center [784, 724] width 59 height 24
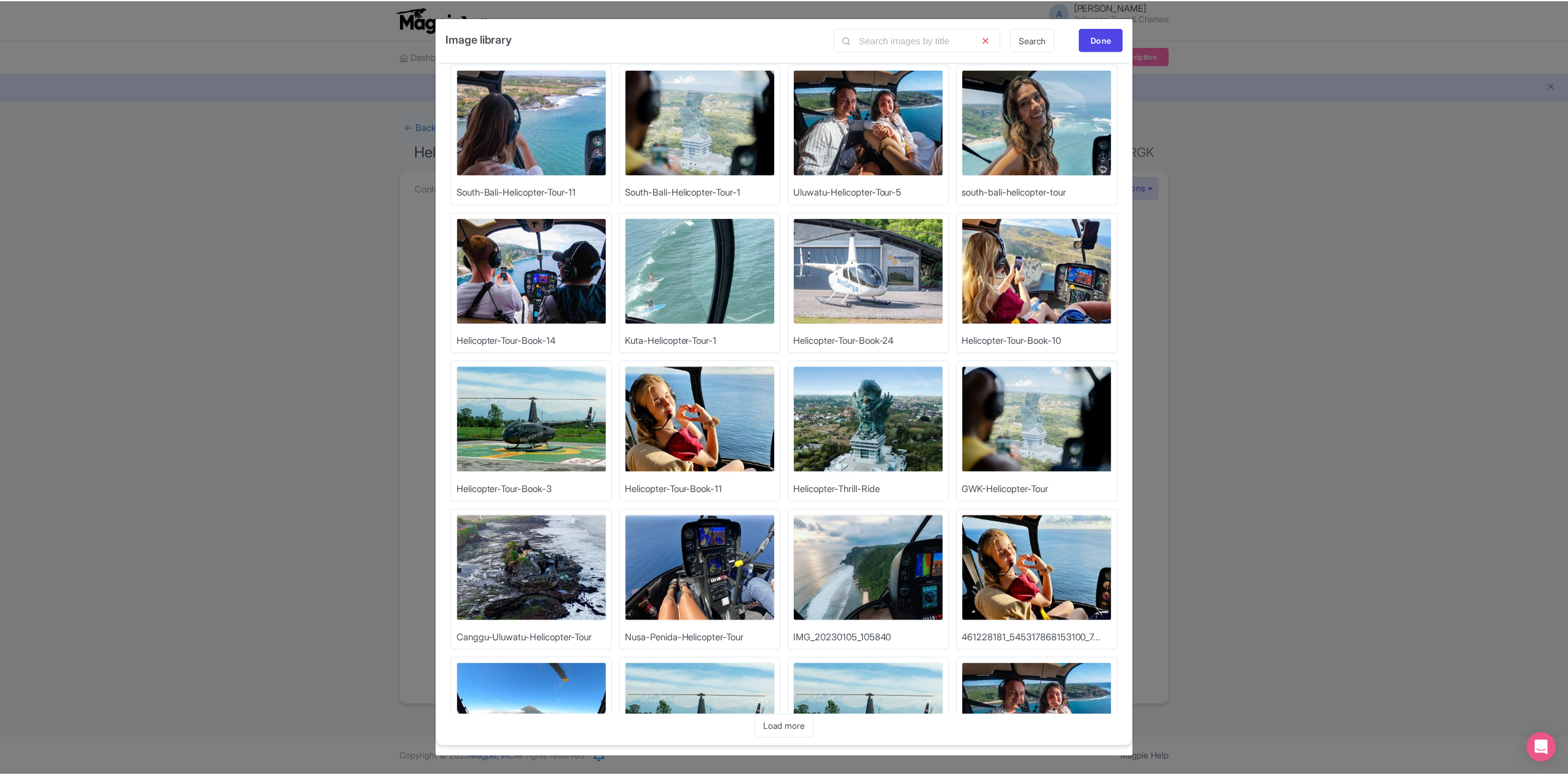
scroll to position [679, 0]
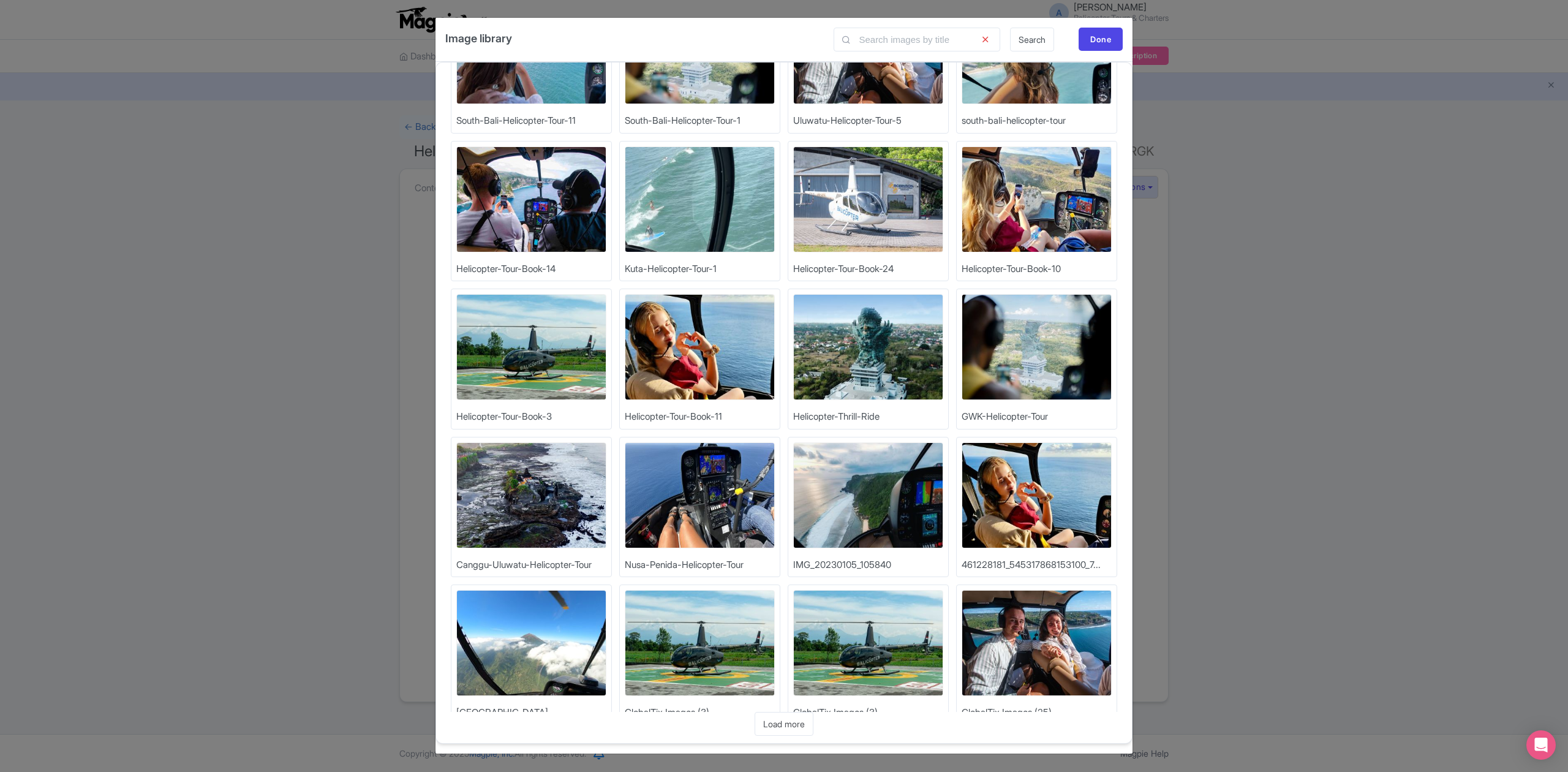
click at [542, 347] on img at bounding box center [531, 347] width 150 height 106
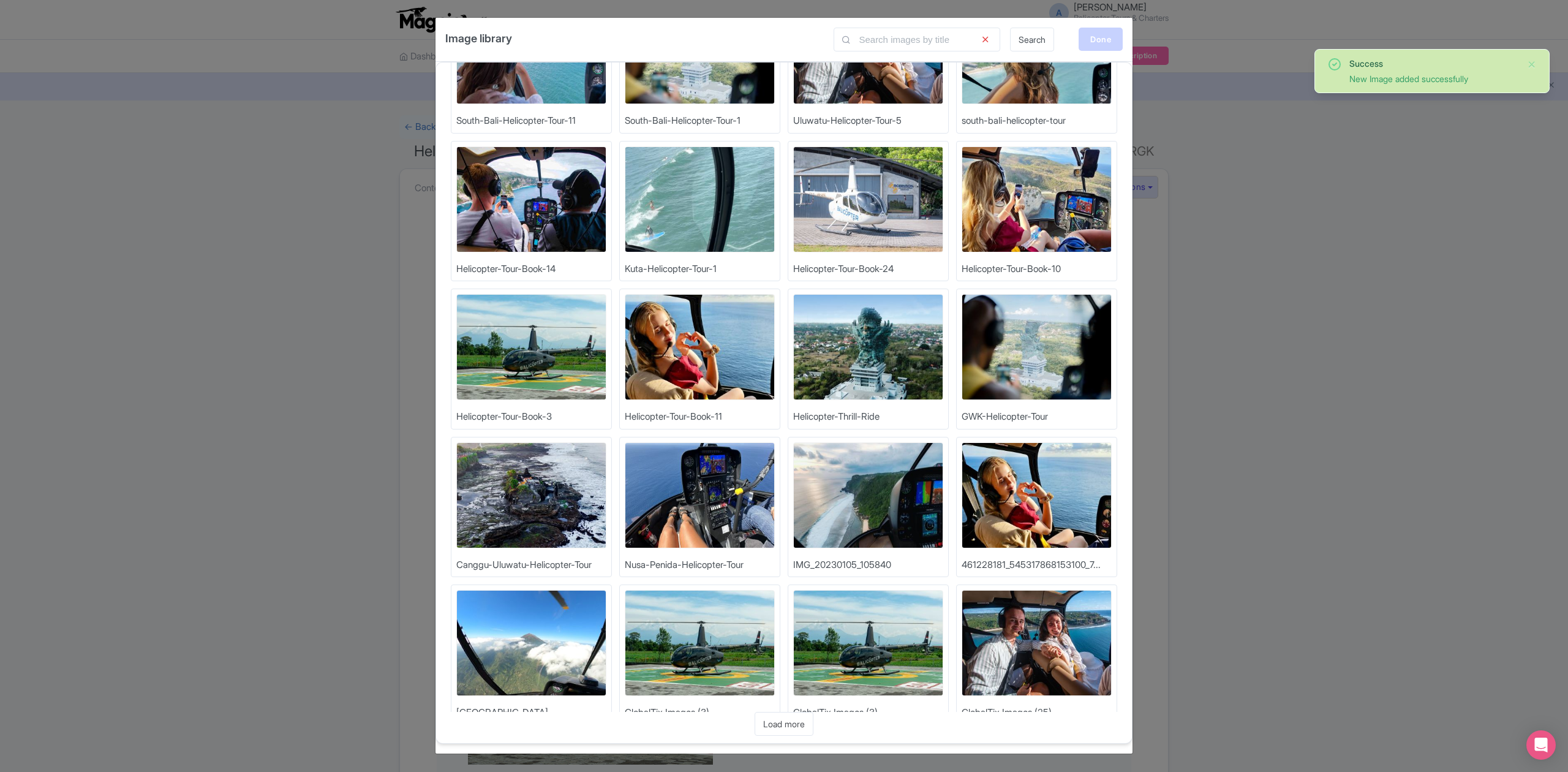
click at [1110, 38] on div "Done" at bounding box center [1100, 39] width 44 height 23
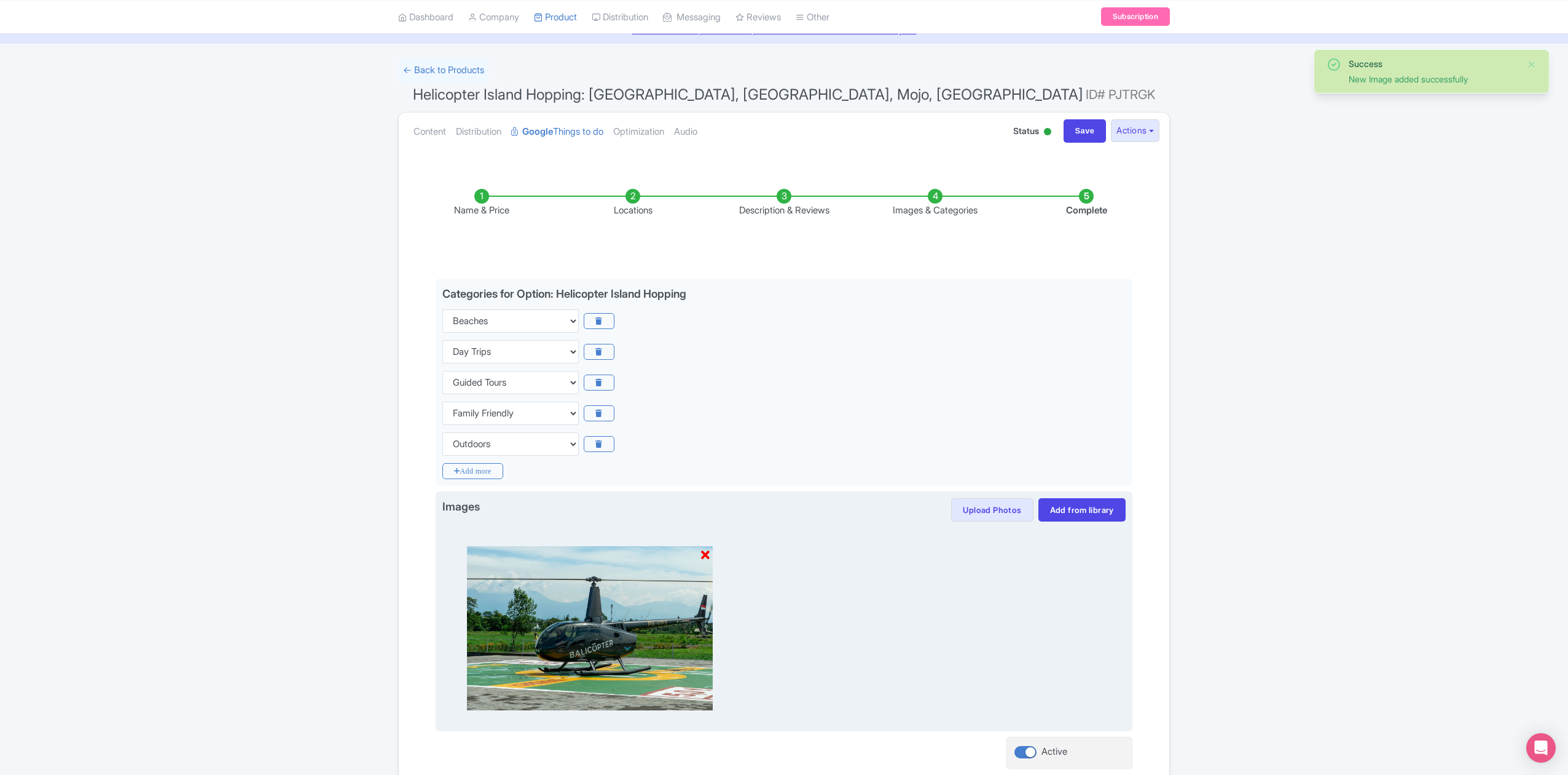
scroll to position [158, 0]
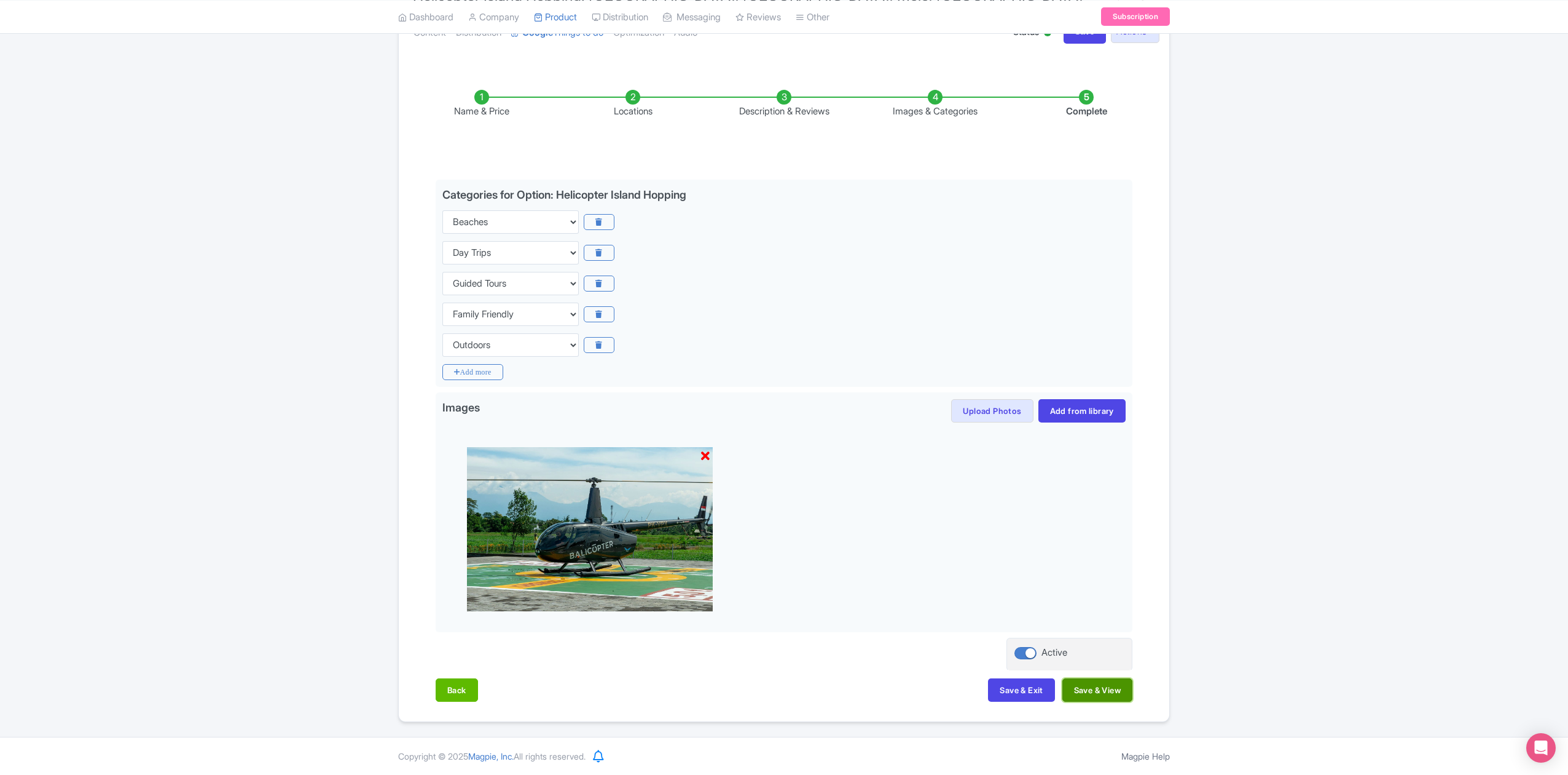
click at [1100, 689] on button "Save & View" at bounding box center [1097, 690] width 70 height 23
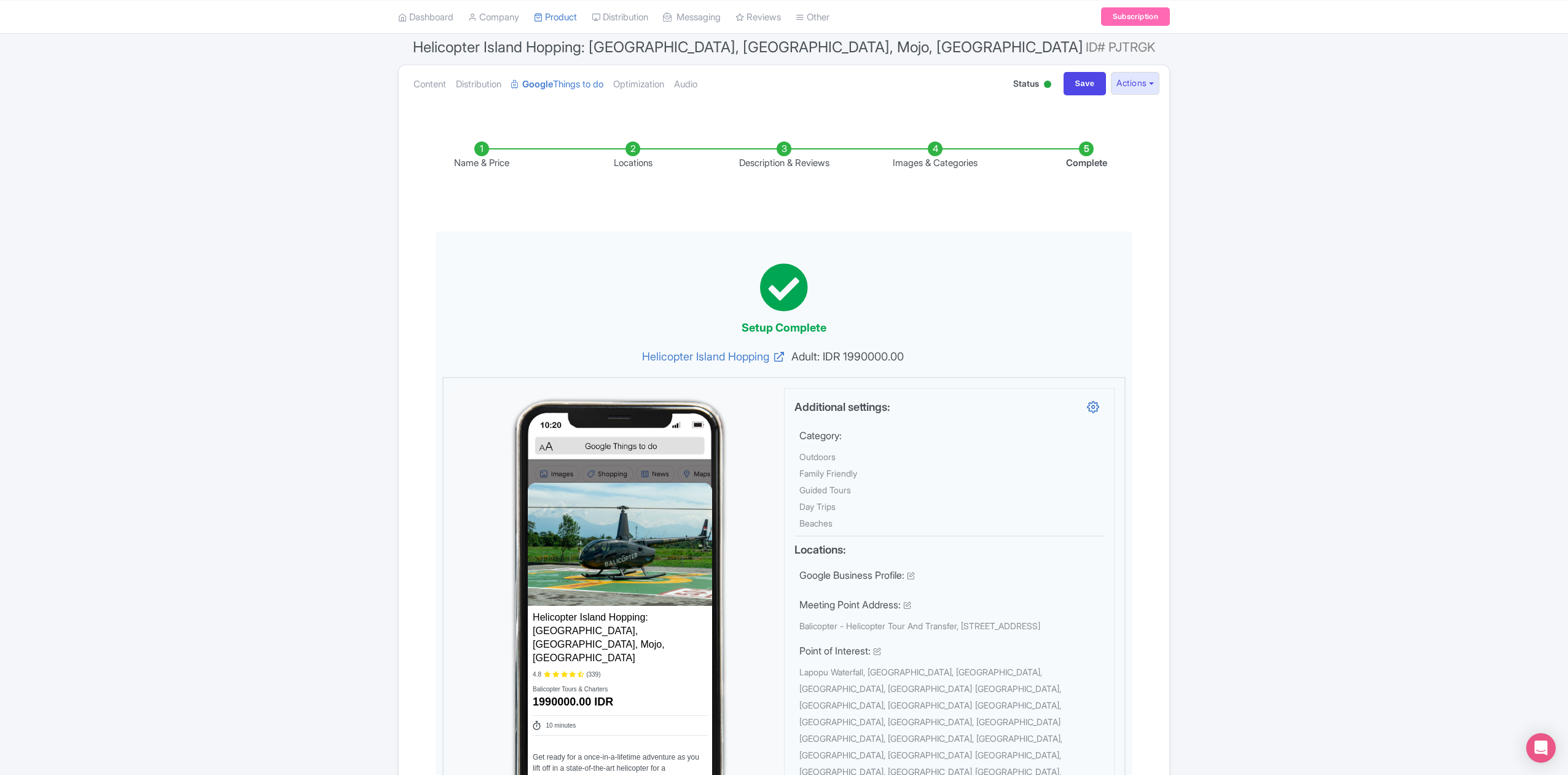
scroll to position [0, 0]
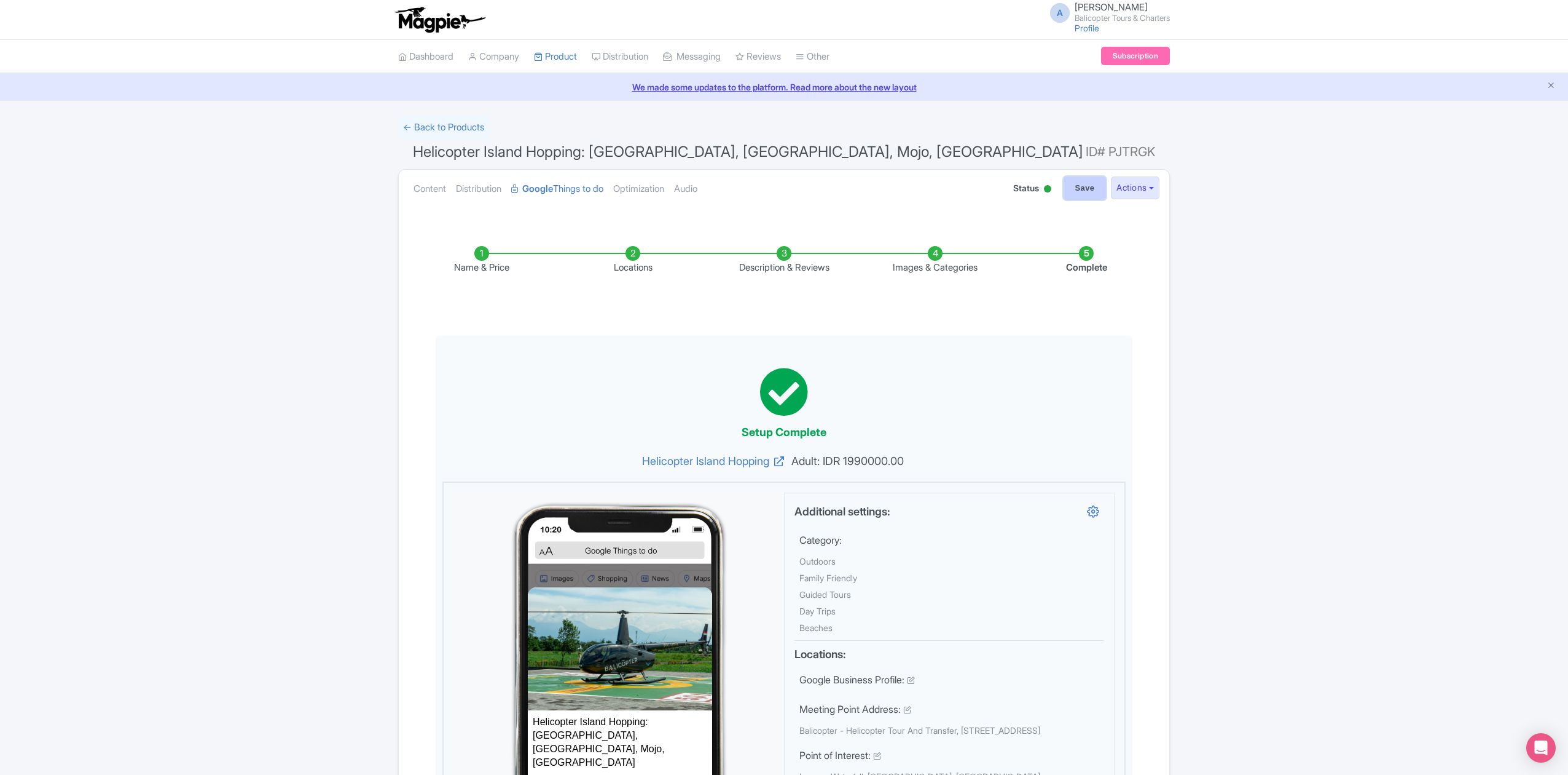
click at [1074, 195] on input "Save" at bounding box center [1085, 188] width 43 height 23
type input "Update Product"
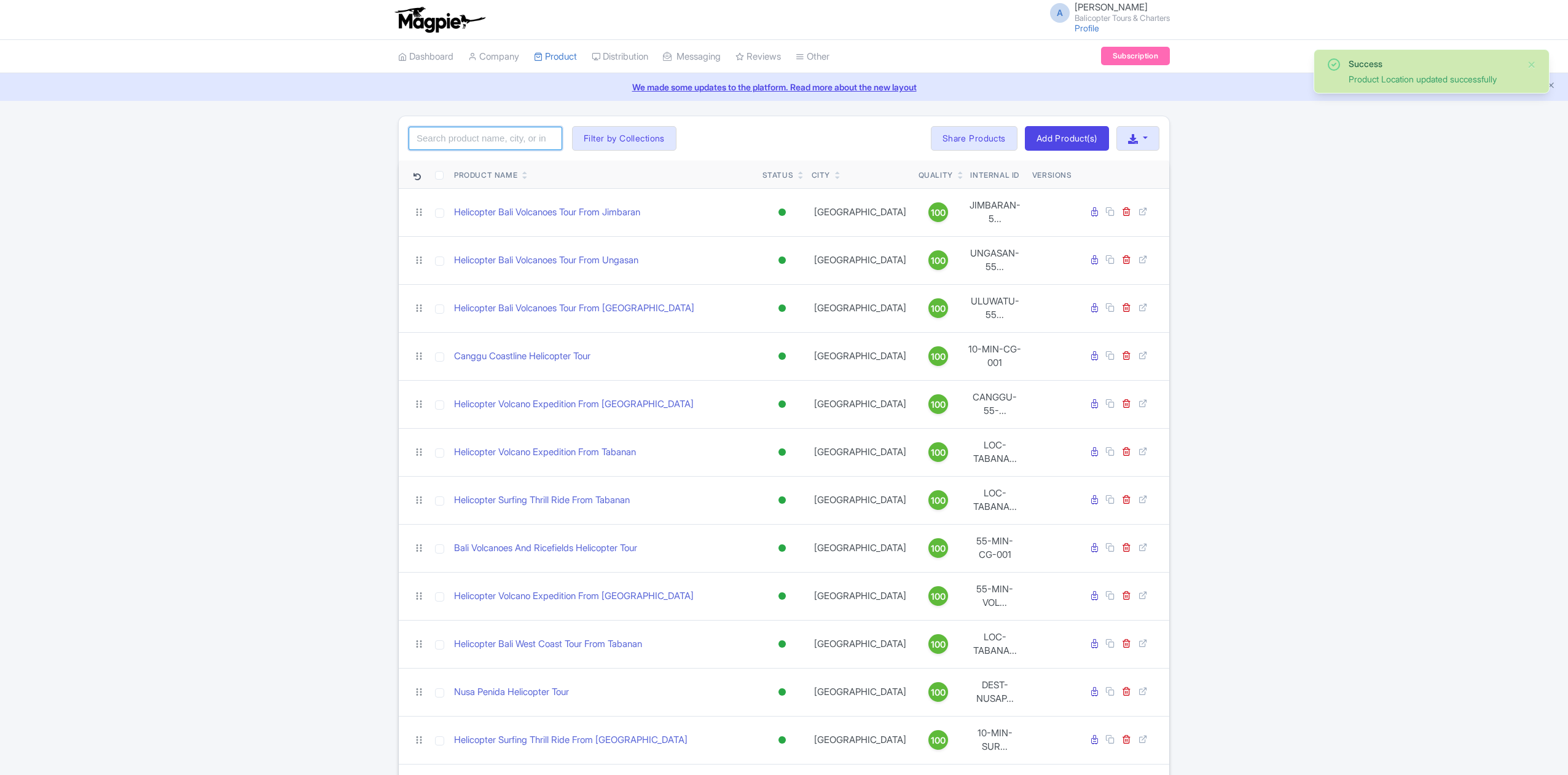
click at [485, 140] on input "search" at bounding box center [485, 138] width 154 height 23
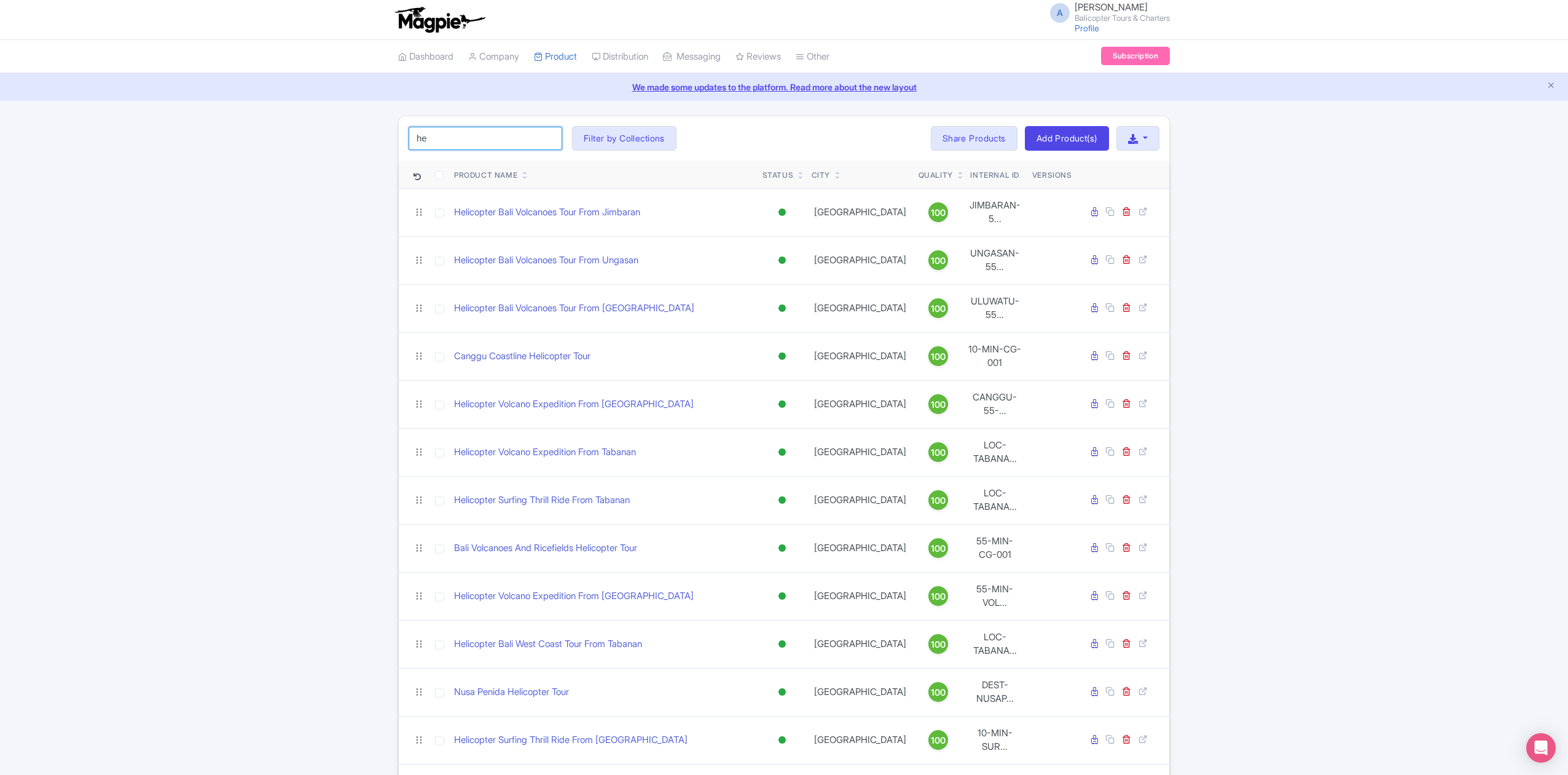
type input "h"
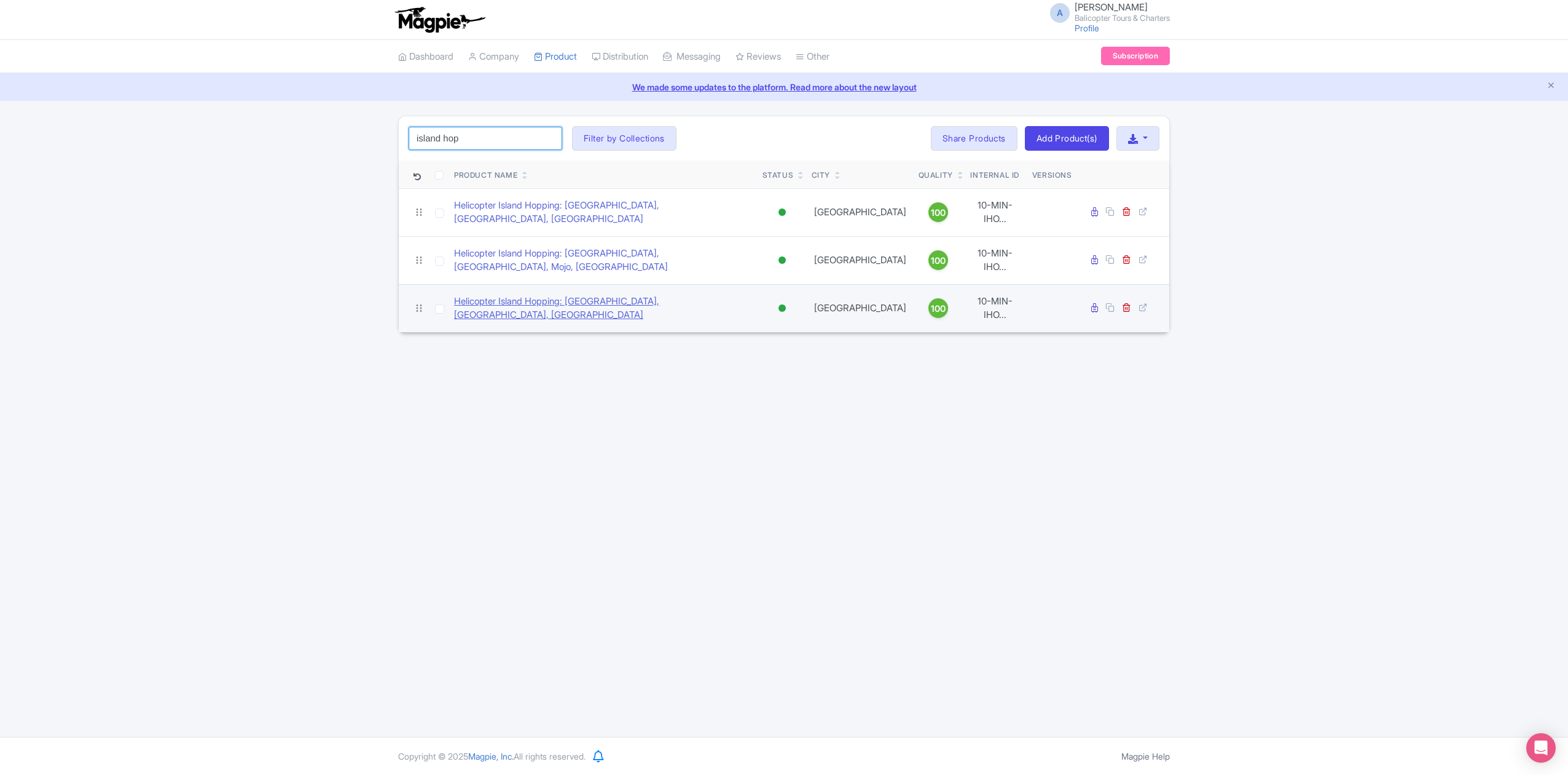
type input "island hop"
click at [614, 294] on link "Helicopter Island Hopping: [GEOGRAPHIC_DATA], [GEOGRAPHIC_DATA], [GEOGRAPHIC_DA…" at bounding box center [603, 308] width 299 height 28
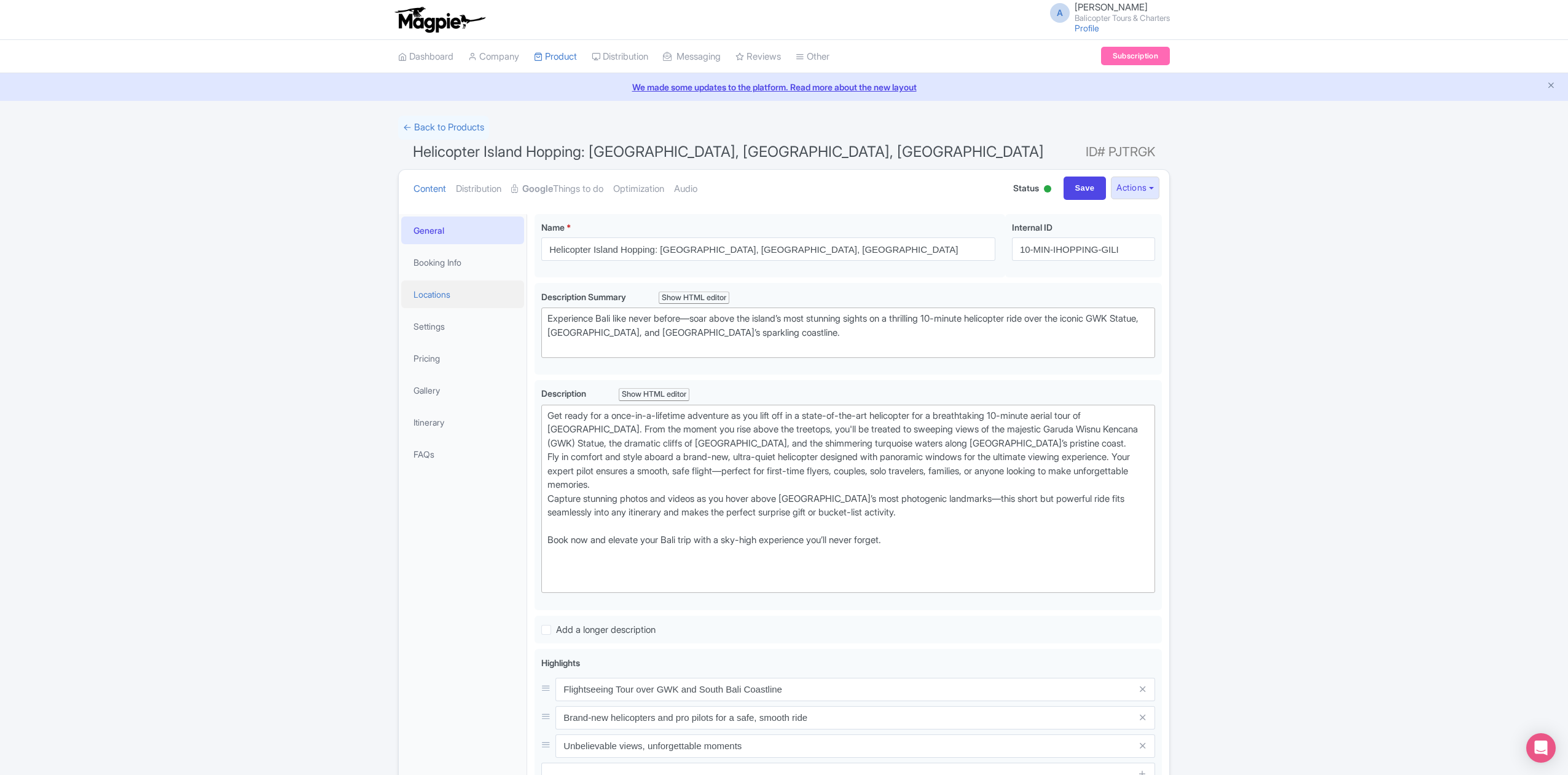
click at [438, 300] on link "Locations" at bounding box center [462, 294] width 123 height 28
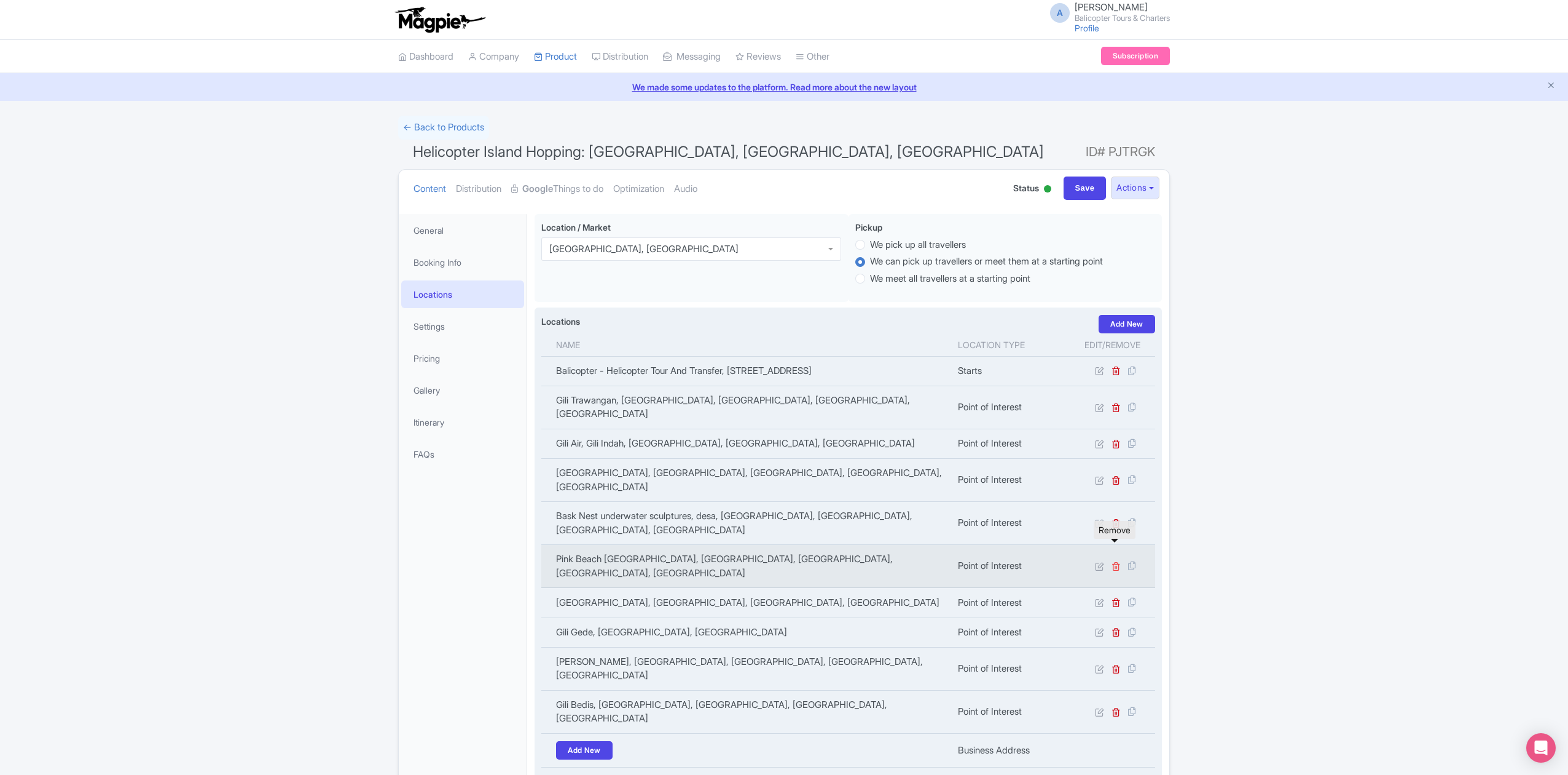
click at [1116, 561] on icon at bounding box center [1116, 566] width 9 height 9
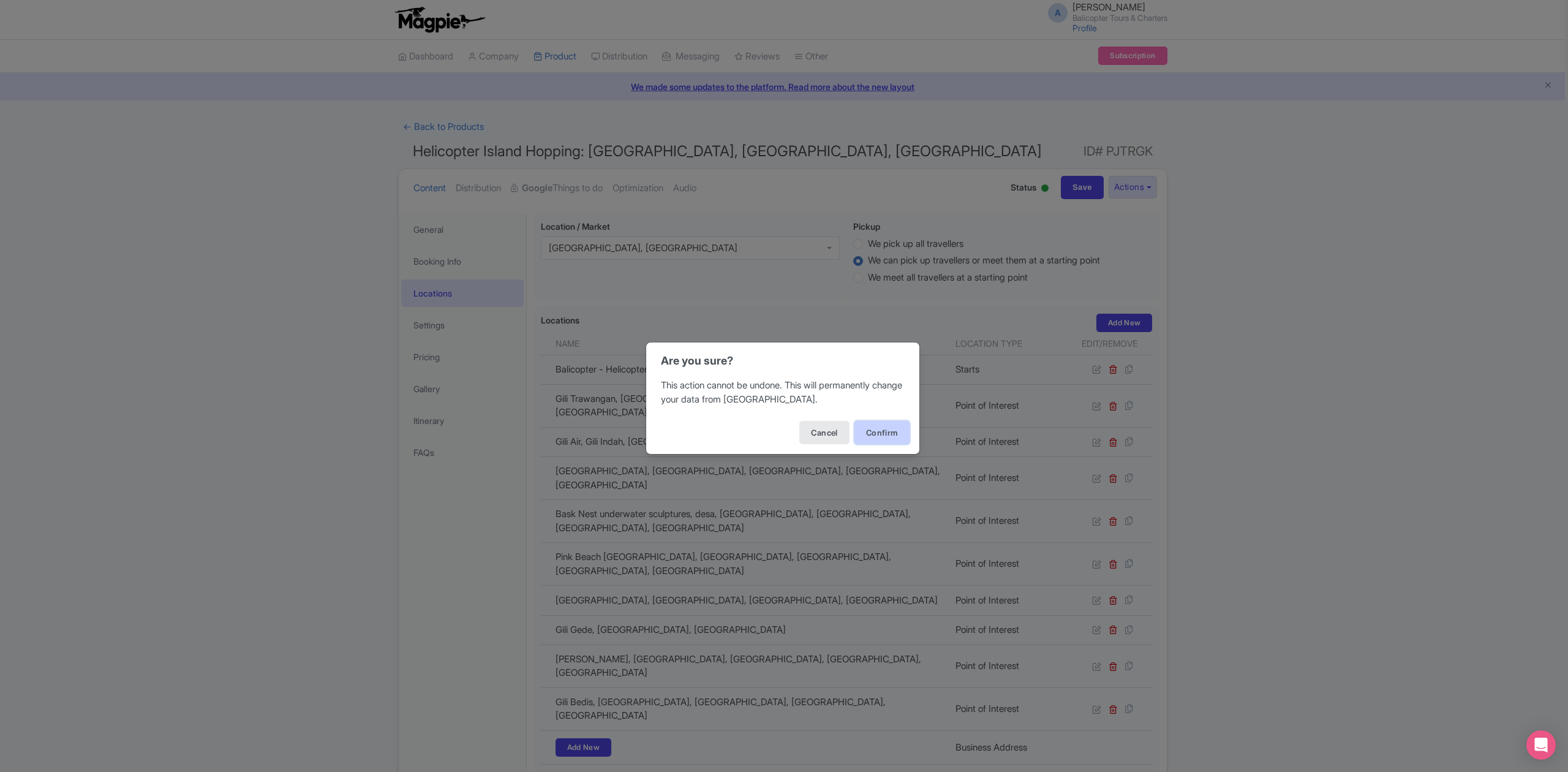
click at [884, 431] on button "Confirm" at bounding box center [882, 432] width 55 height 23
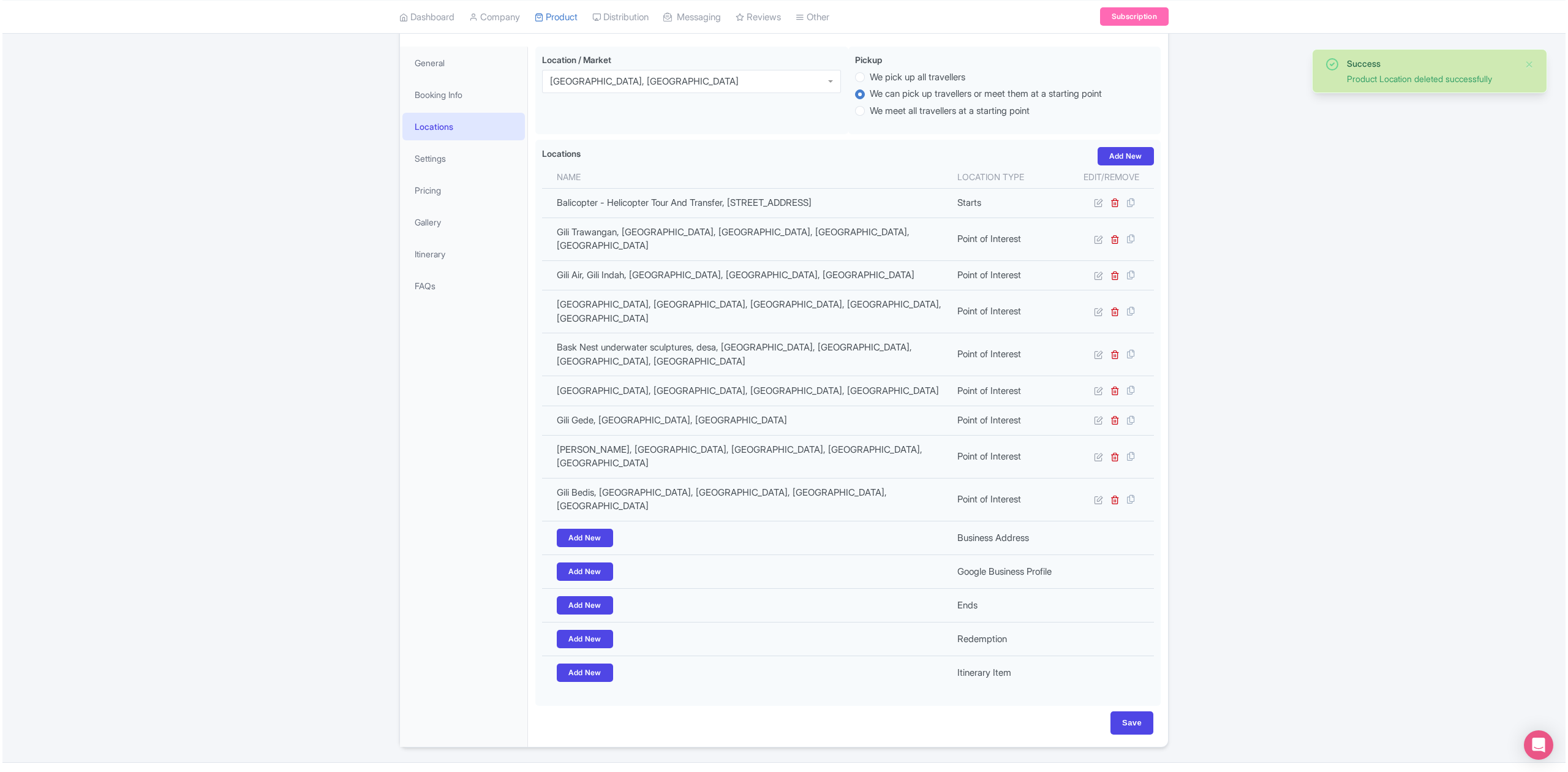
scroll to position [161, 0]
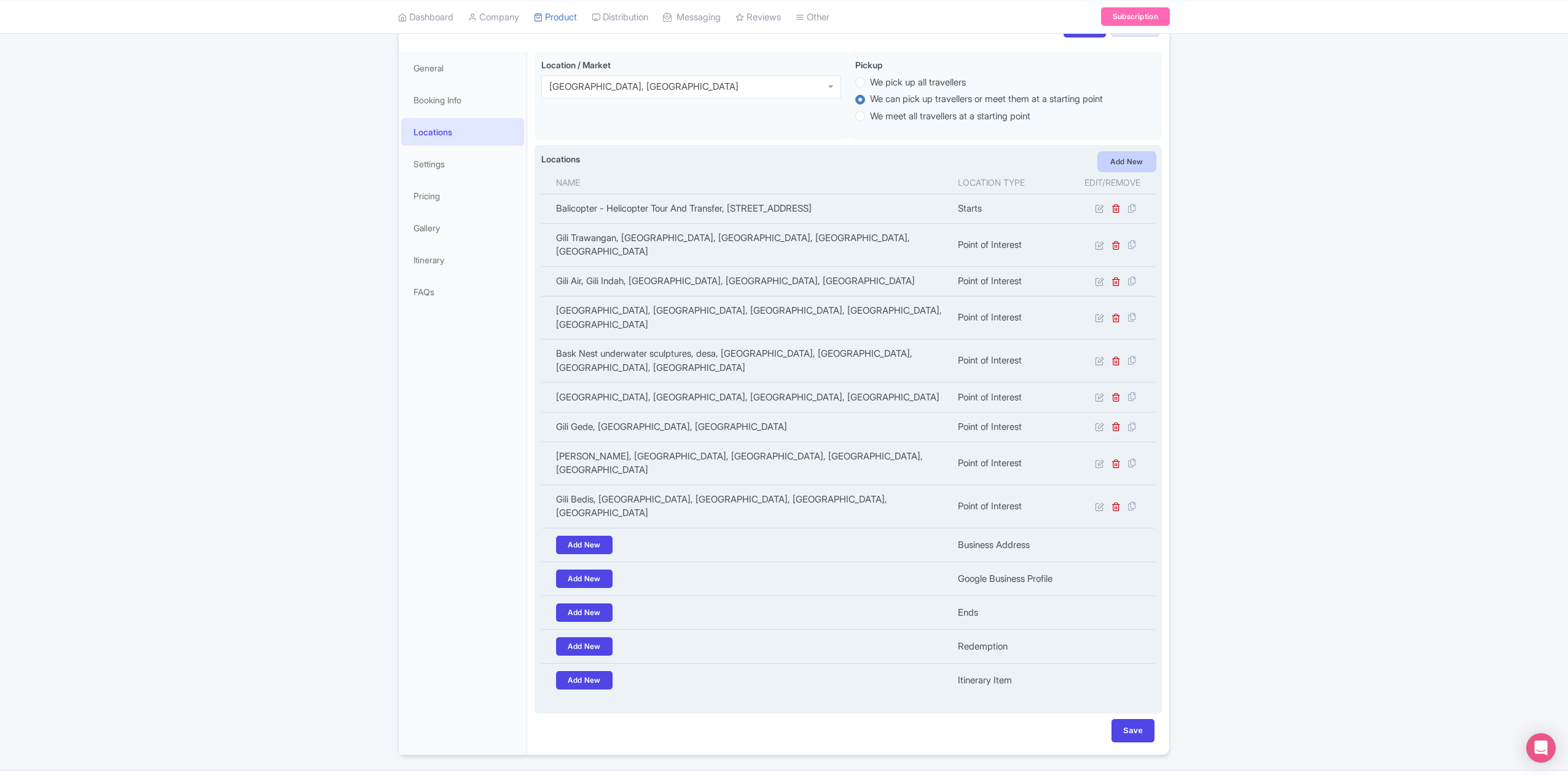
click at [1139, 160] on link "Add New" at bounding box center [1127, 161] width 57 height 18
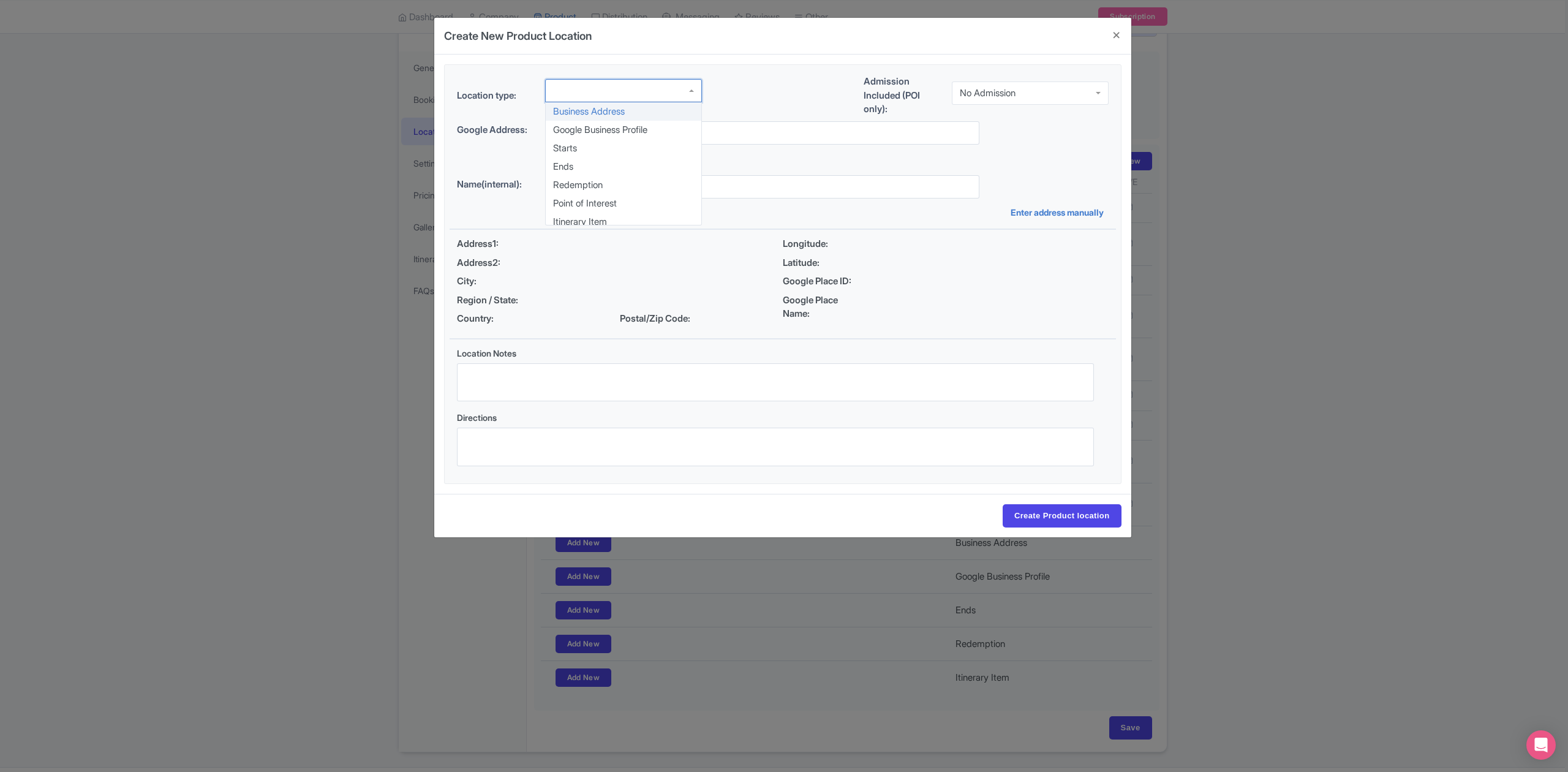
click at [648, 95] on div at bounding box center [623, 90] width 157 height 23
click at [983, 98] on div "No Admission" at bounding box center [1030, 93] width 157 height 23
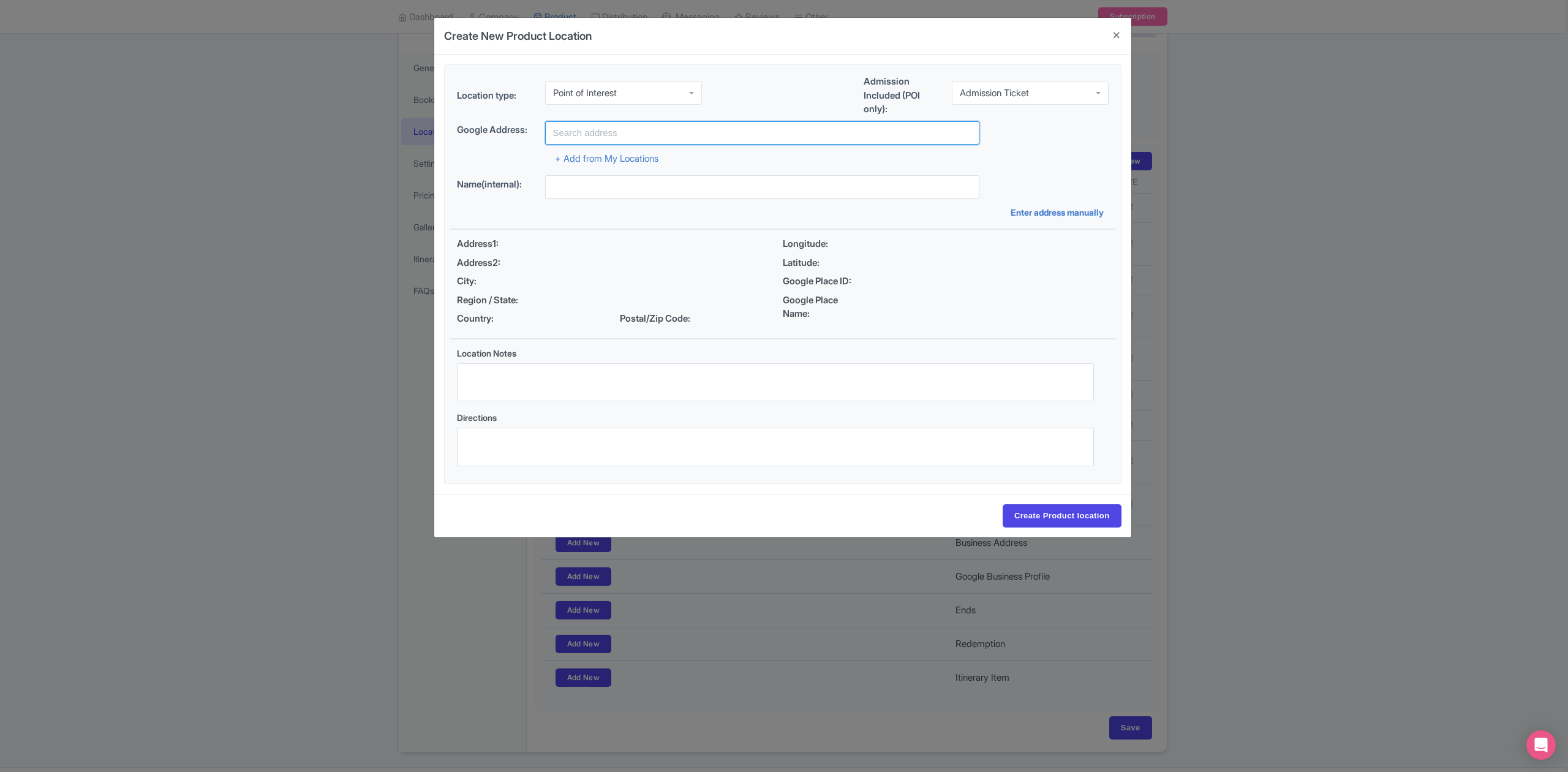
click at [709, 143] on input "text" at bounding box center [762, 132] width 434 height 23
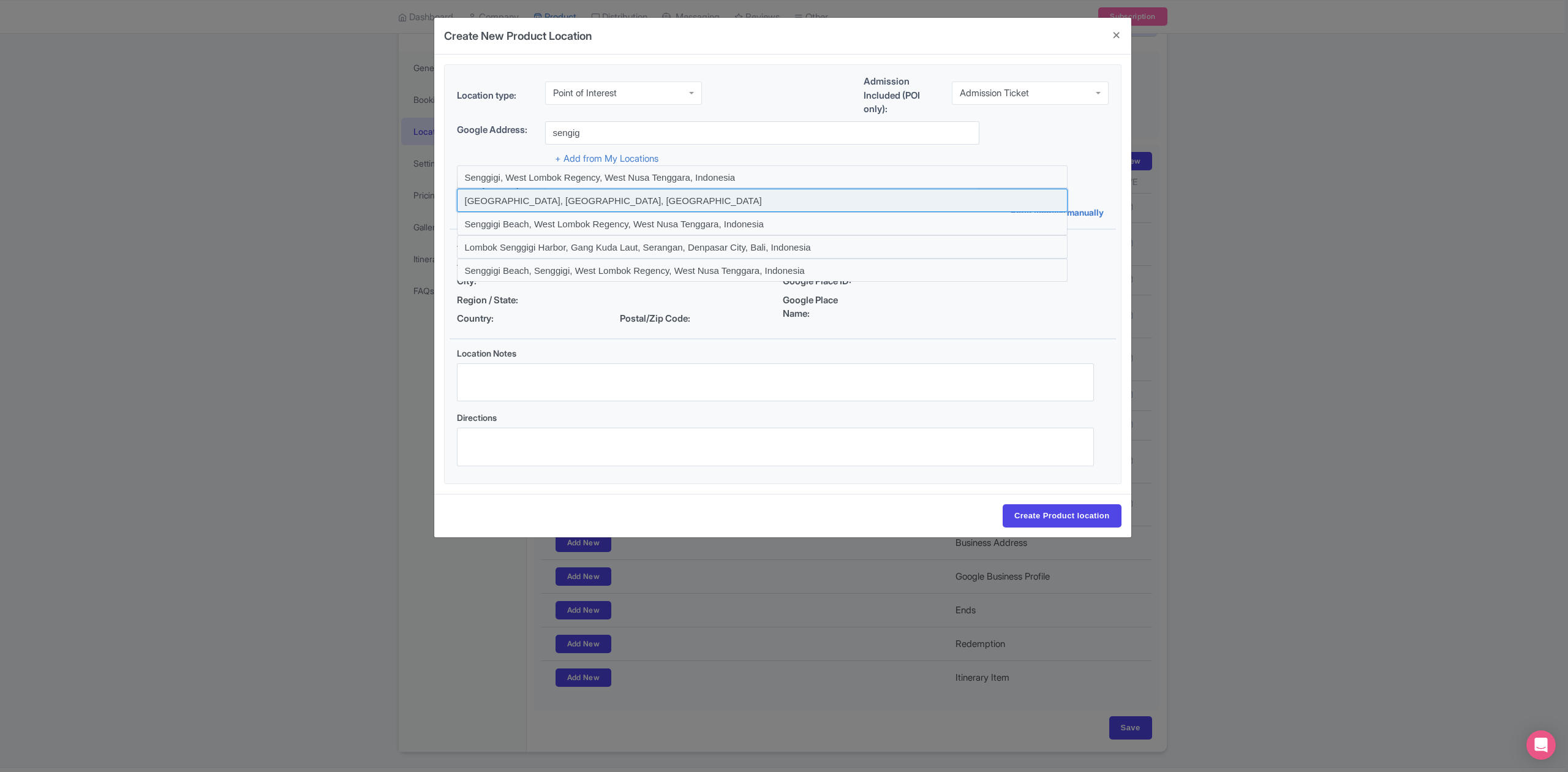
click at [606, 202] on input at bounding box center [763, 200] width 611 height 23
type input "[GEOGRAPHIC_DATA], [GEOGRAPHIC_DATA], [GEOGRAPHIC_DATA]"
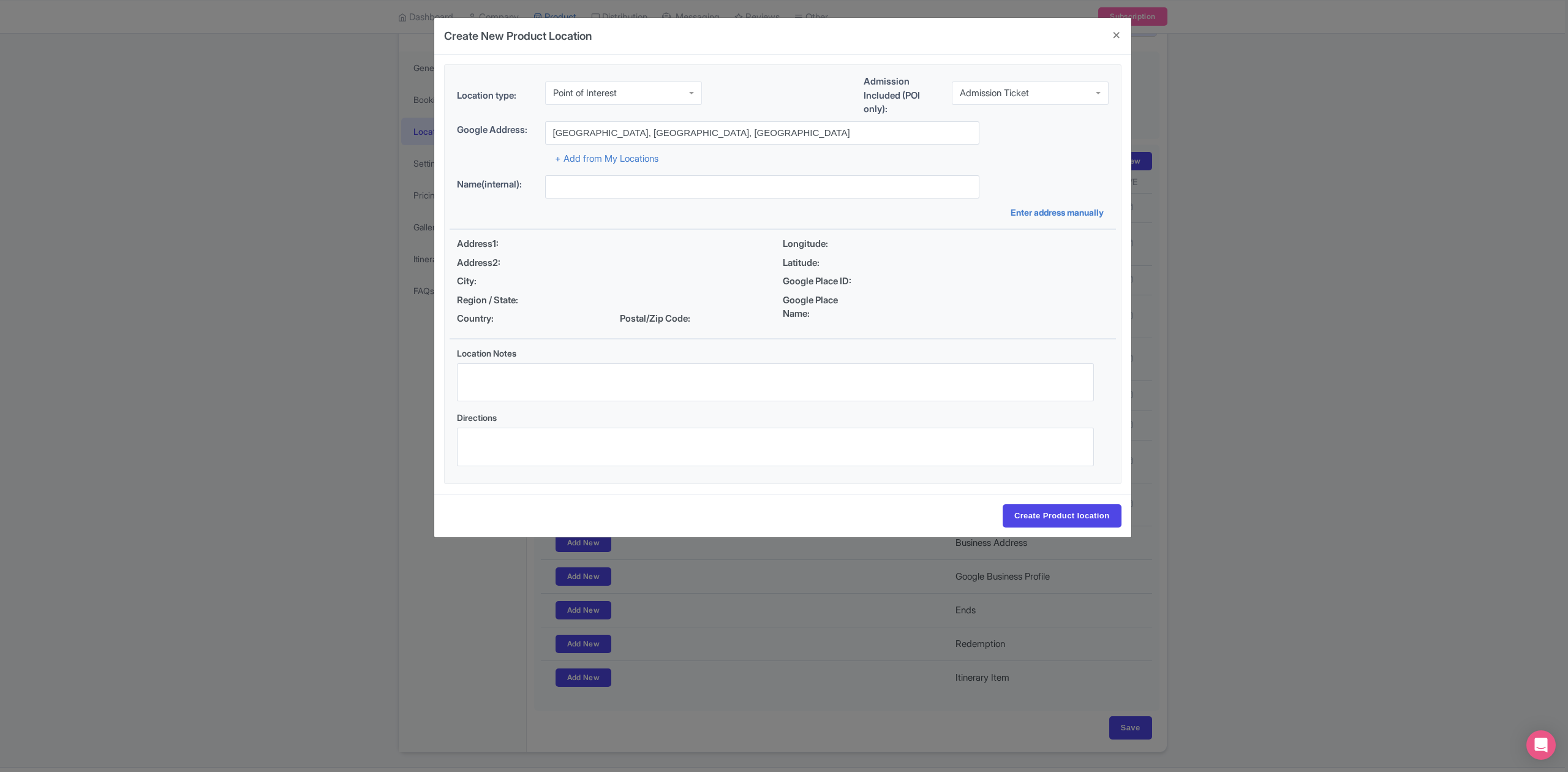
type input "[GEOGRAPHIC_DATA], [GEOGRAPHIC_DATA], [GEOGRAPHIC_DATA]"
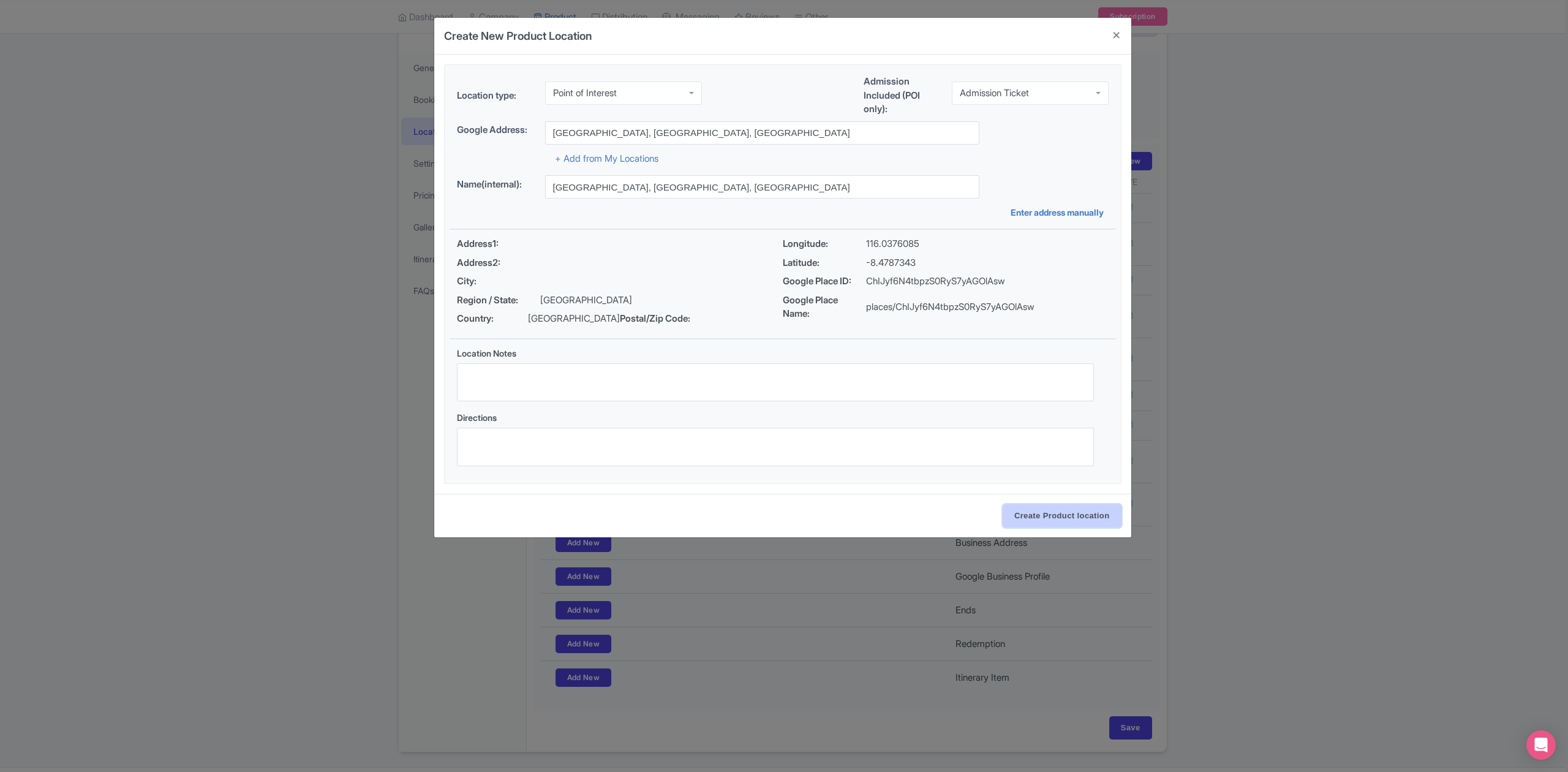
click at [1078, 523] on input "Create Product location" at bounding box center [1062, 516] width 119 height 23
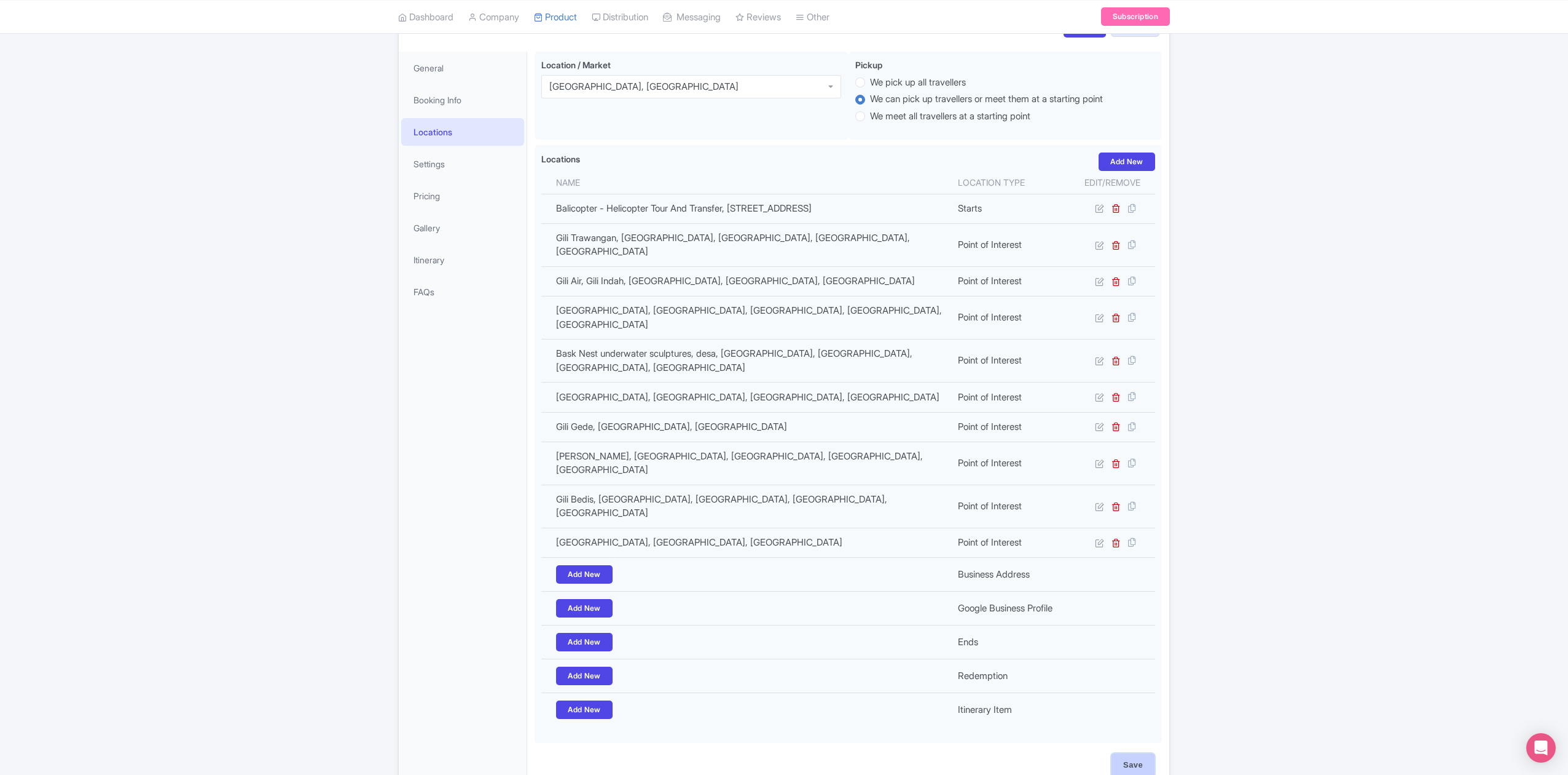
click at [1133, 753] on input "Save" at bounding box center [1133, 765] width 43 height 23
type input "Update Product"
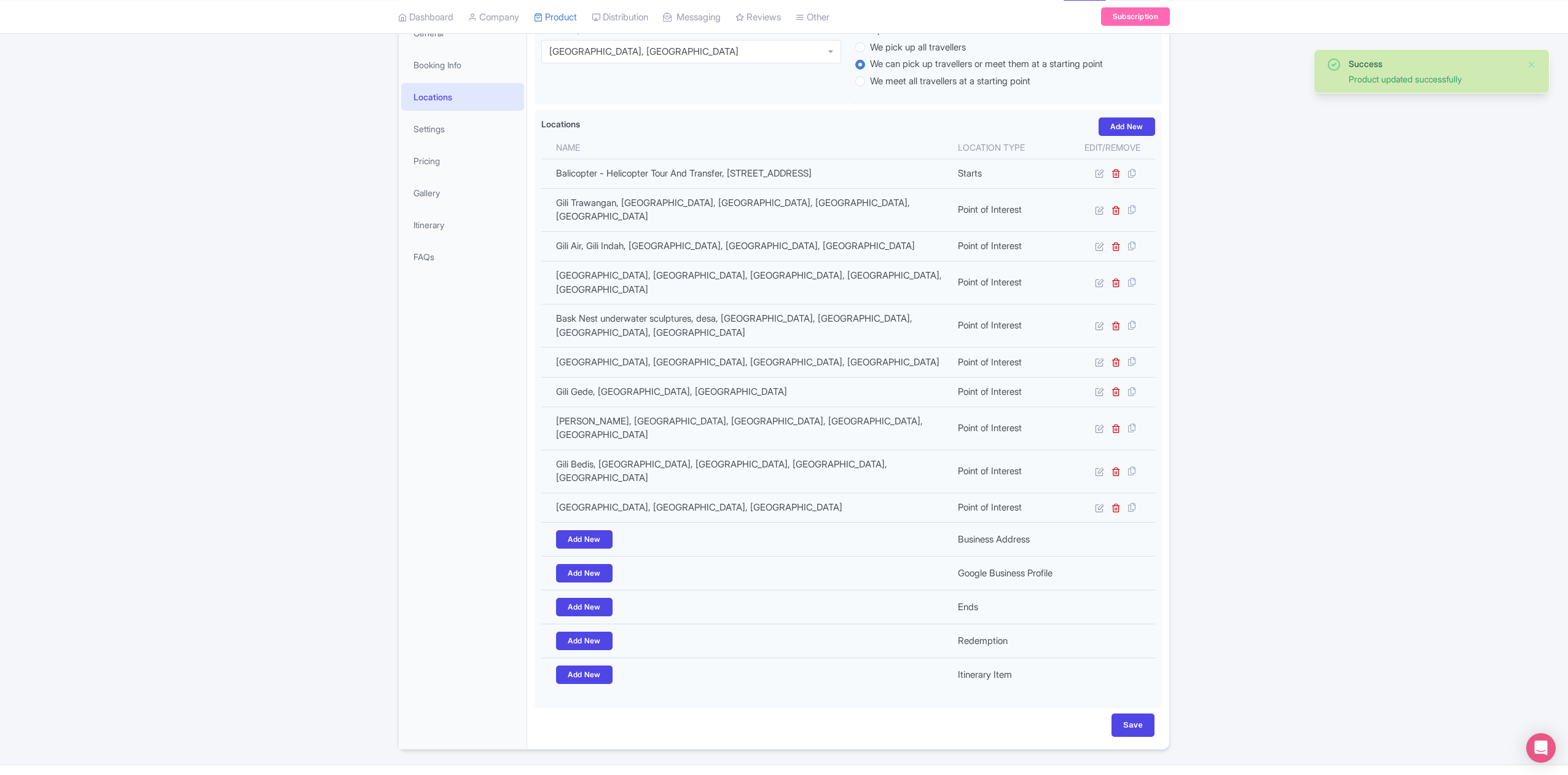
scroll to position [192, 0]
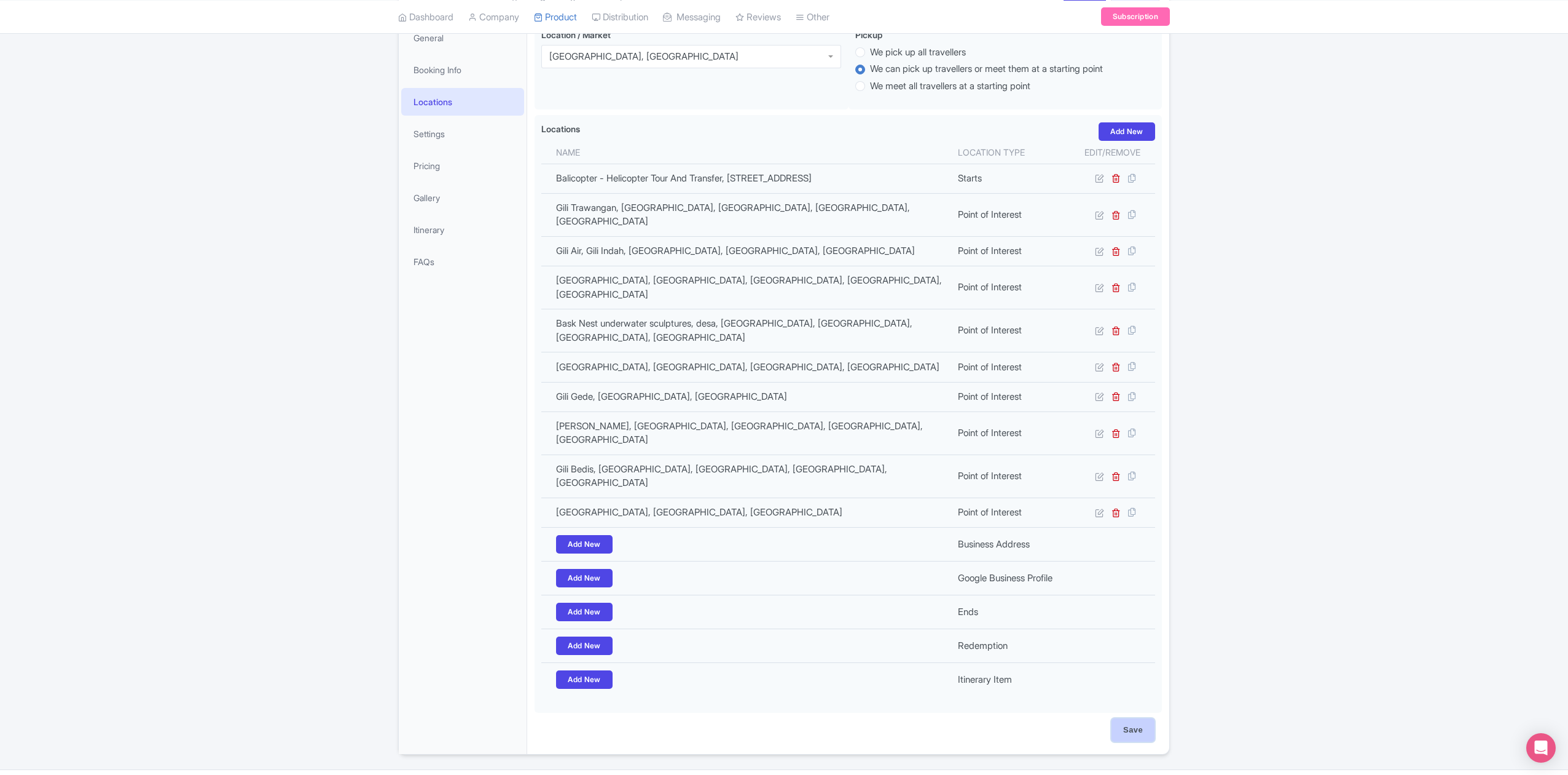
click at [1128, 718] on input "Save" at bounding box center [1133, 729] width 43 height 23
type input "Saving..."
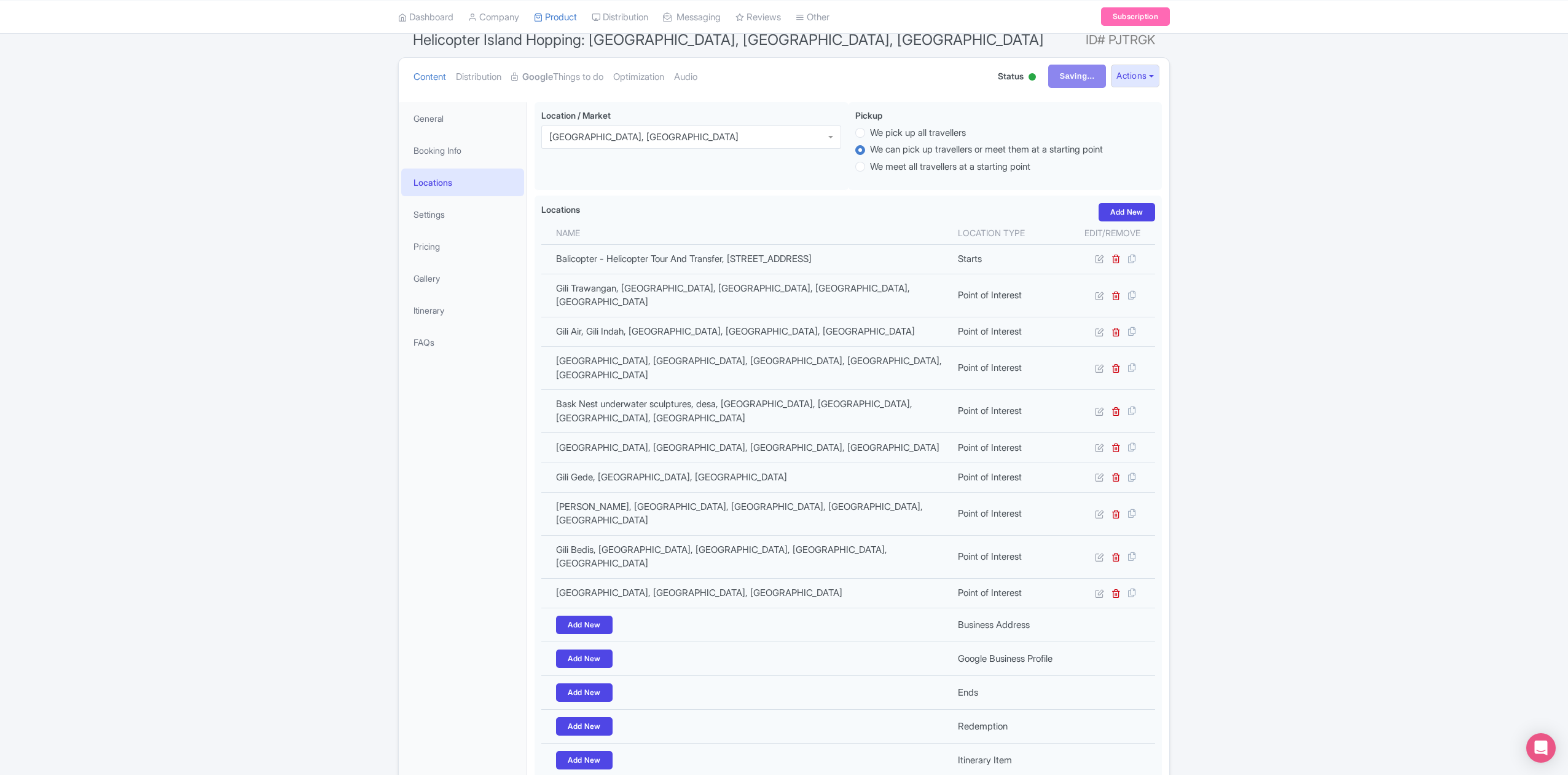
scroll to position [0, 0]
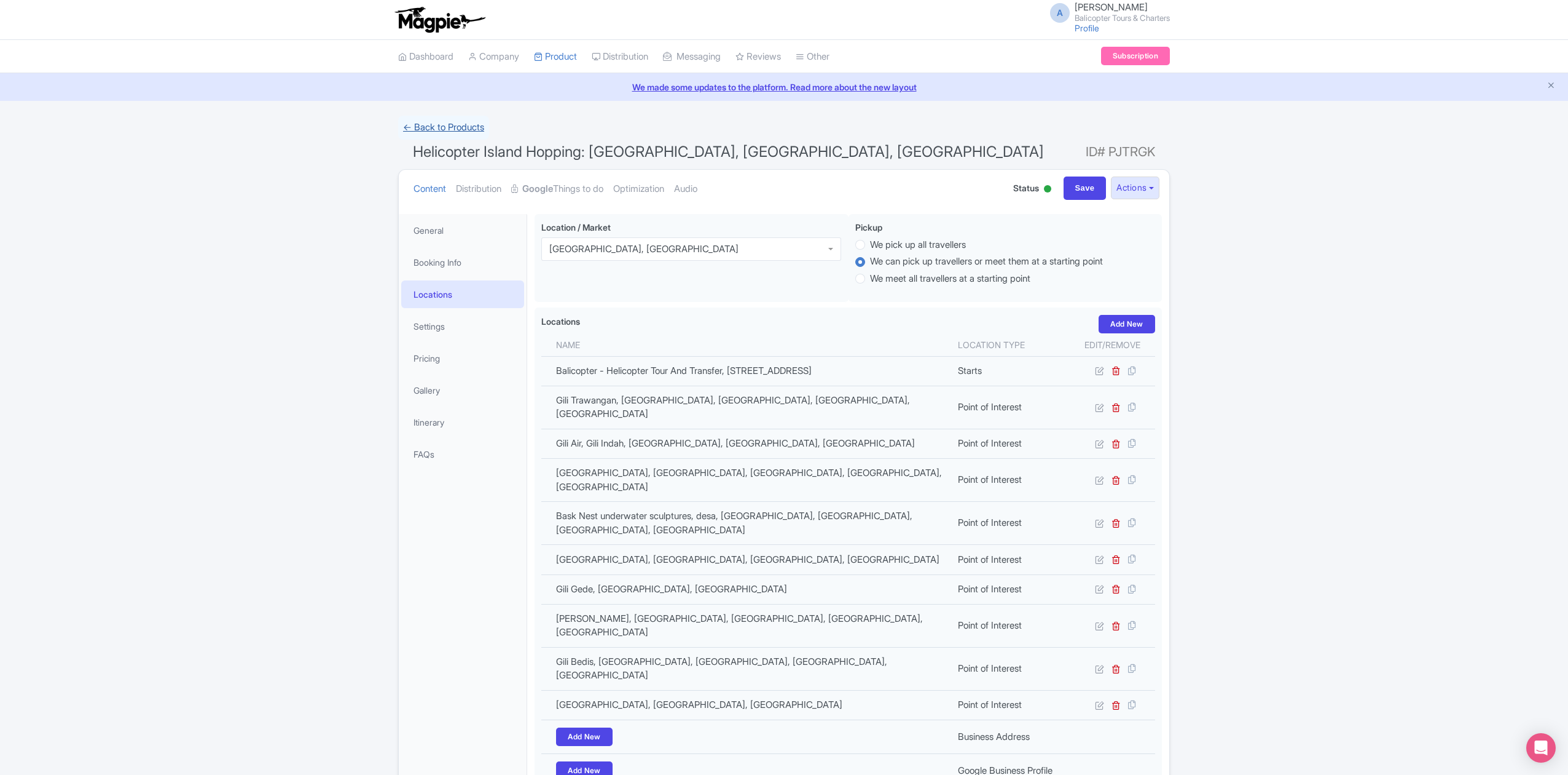
click at [477, 131] on link "← Back to Products" at bounding box center [444, 127] width 91 height 24
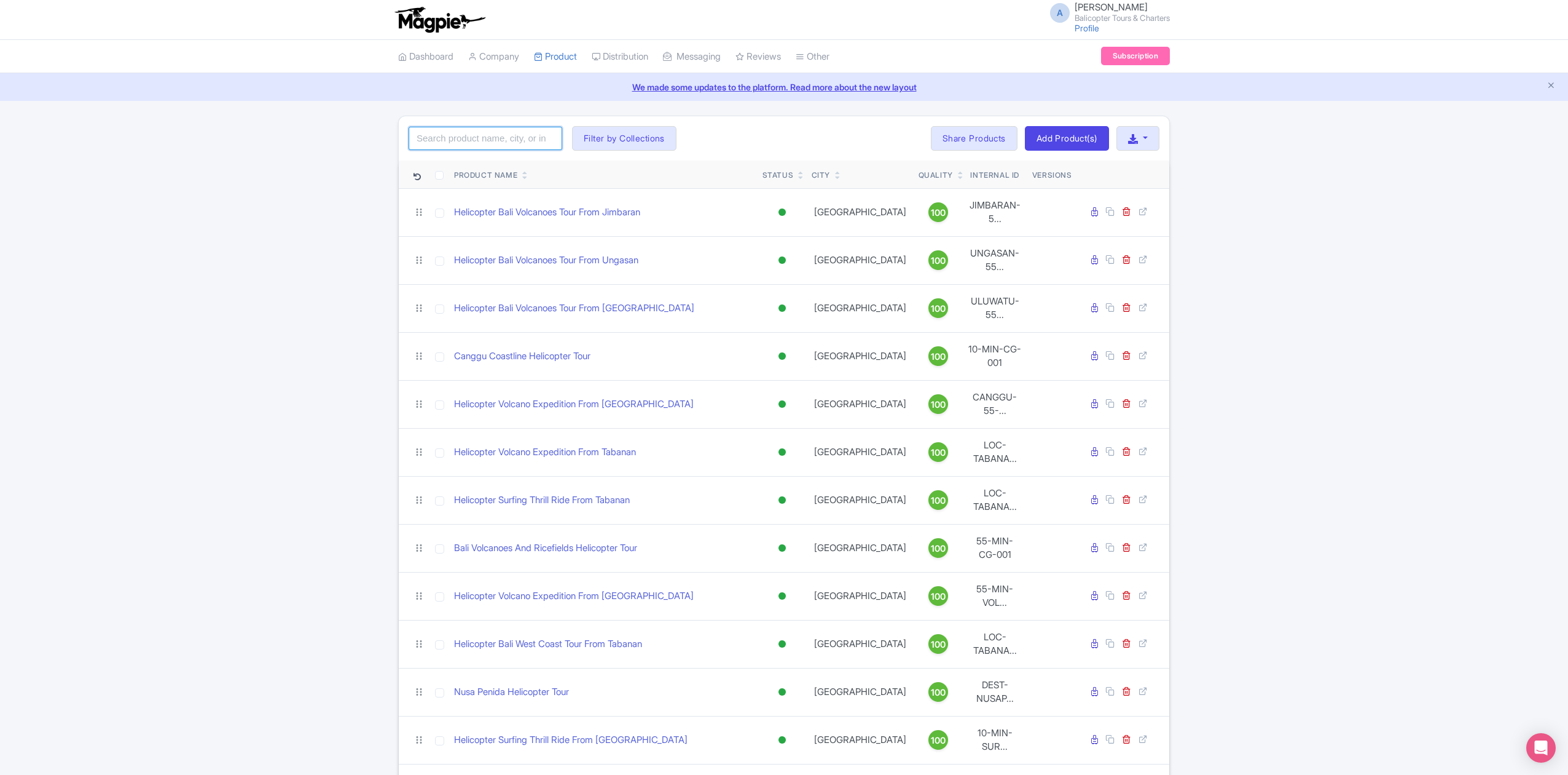
click at [486, 143] on input "search" at bounding box center [485, 138] width 154 height 23
paste input "Garuda Wisnu Kencana GWK Helicopter Tour"
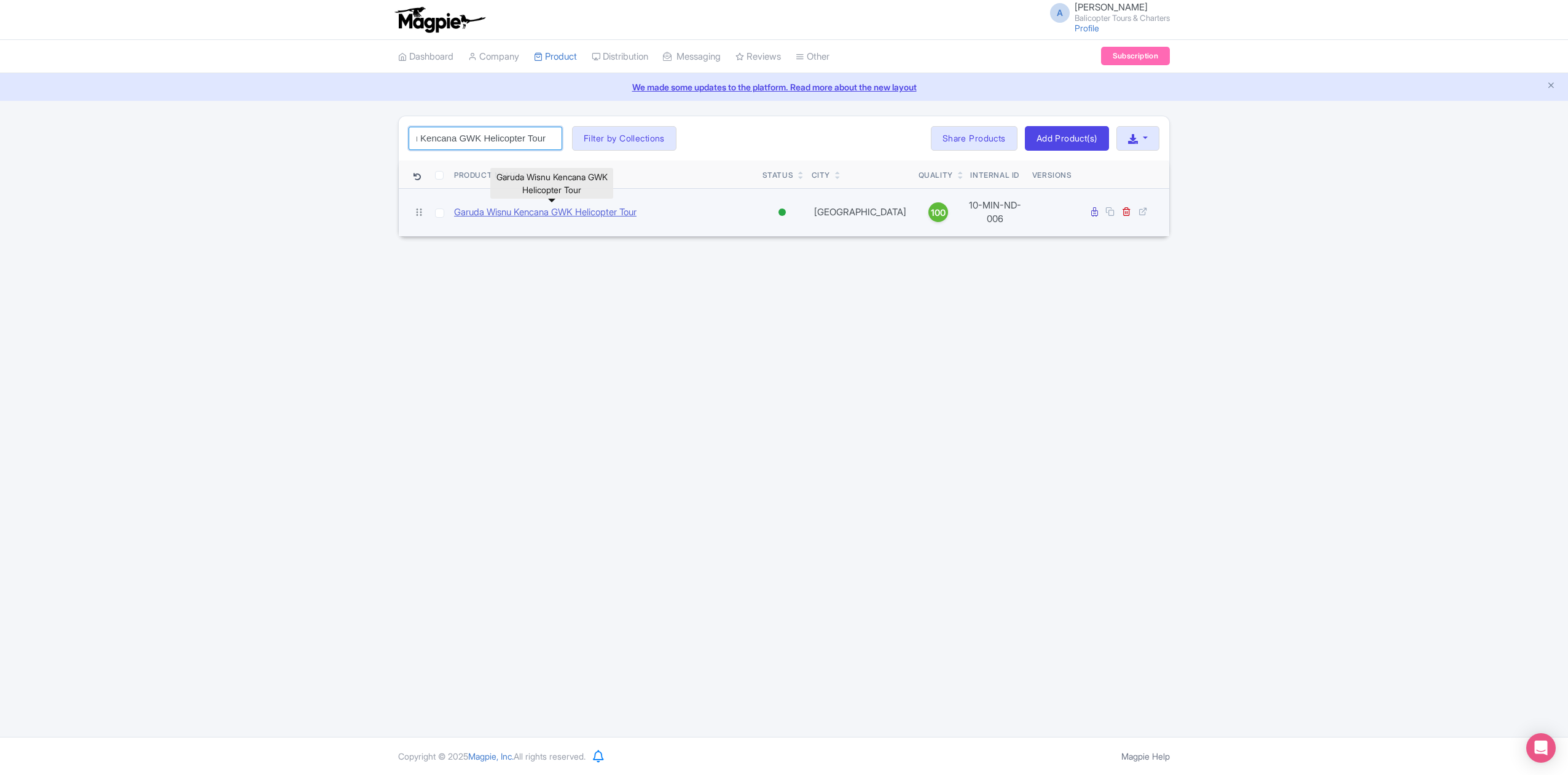
type input "Garuda Wisnu Kencana GWK Helicopter Tour"
click at [548, 207] on link "Garuda Wisnu Kencana GWK Helicopter Tour" at bounding box center [546, 212] width 182 height 14
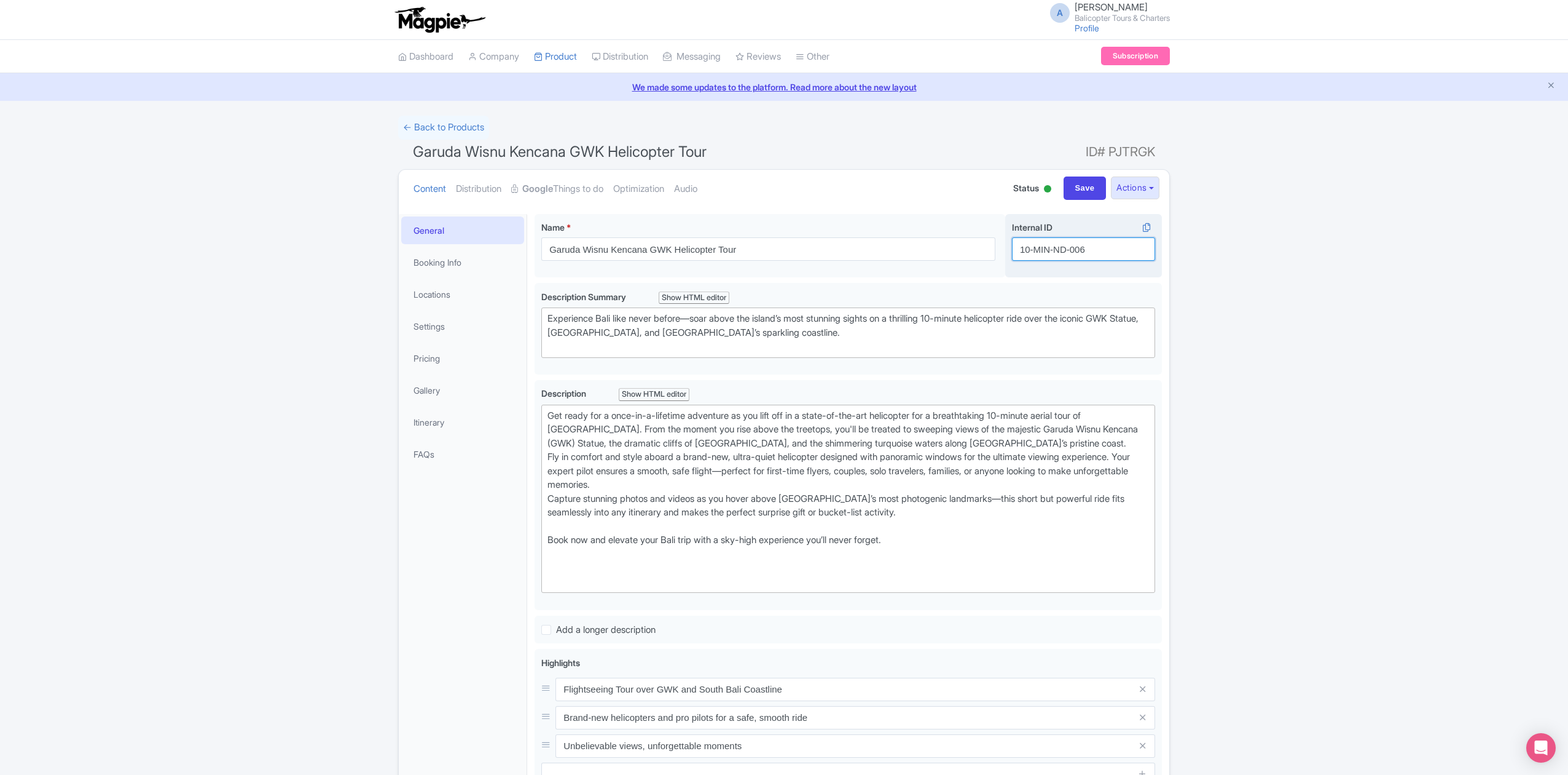
drag, startPoint x: 1080, startPoint y: 251, endPoint x: 1009, endPoint y: 251, distance: 71.0
click at [1009, 251] on div "Internal ID i 10-MIN-ND-006" at bounding box center [1083, 245] width 157 height 64
paste input "IHOPPING-GILI"
drag, startPoint x: 1120, startPoint y: 249, endPoint x: 1102, endPoint y: 247, distance: 18.1
click at [1102, 247] on input "10-MIN-IHOPPING-GILI" at bounding box center [1083, 249] width 143 height 23
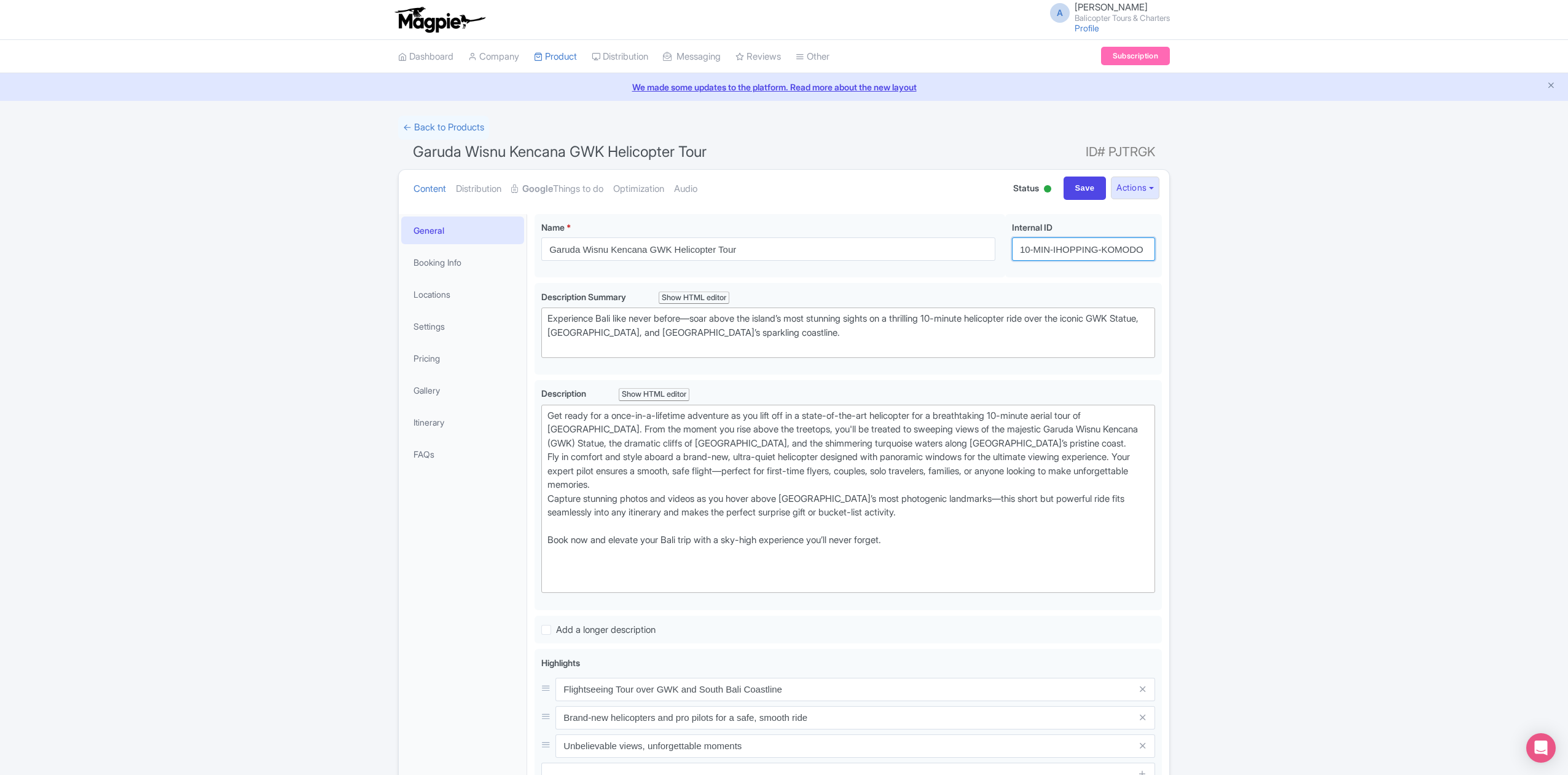
type input "10-MIN-IHOPPING-KOMODO"
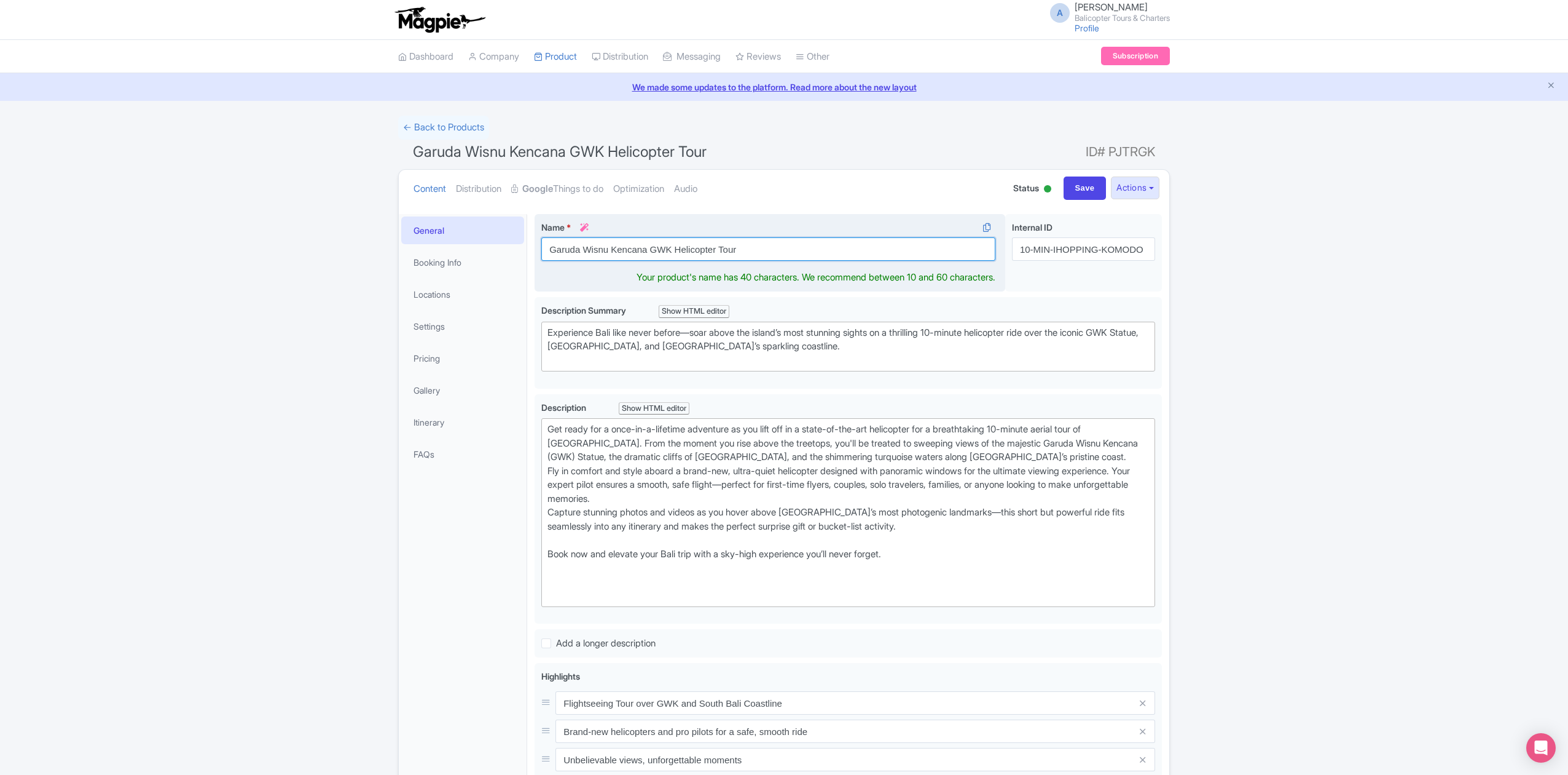
drag, startPoint x: 760, startPoint y: 251, endPoint x: 536, endPoint y: 252, distance: 224.0
click at [536, 253] on div "Name * i Garuda Wisnu Kencana GWK Helicopter Tour Your product's name has 40 ch…" at bounding box center [769, 252] width 471 height 78
paste input "Helicopter Island Hopping: Bali, Gili, Lombok"
drag, startPoint x: 720, startPoint y: 244, endPoint x: 682, endPoint y: 253, distance: 39.1
click at [682, 253] on input "Helicopter Island Hopping: [GEOGRAPHIC_DATA], [GEOGRAPHIC_DATA], [GEOGRAPHIC_DA…" at bounding box center [769, 249] width 454 height 23
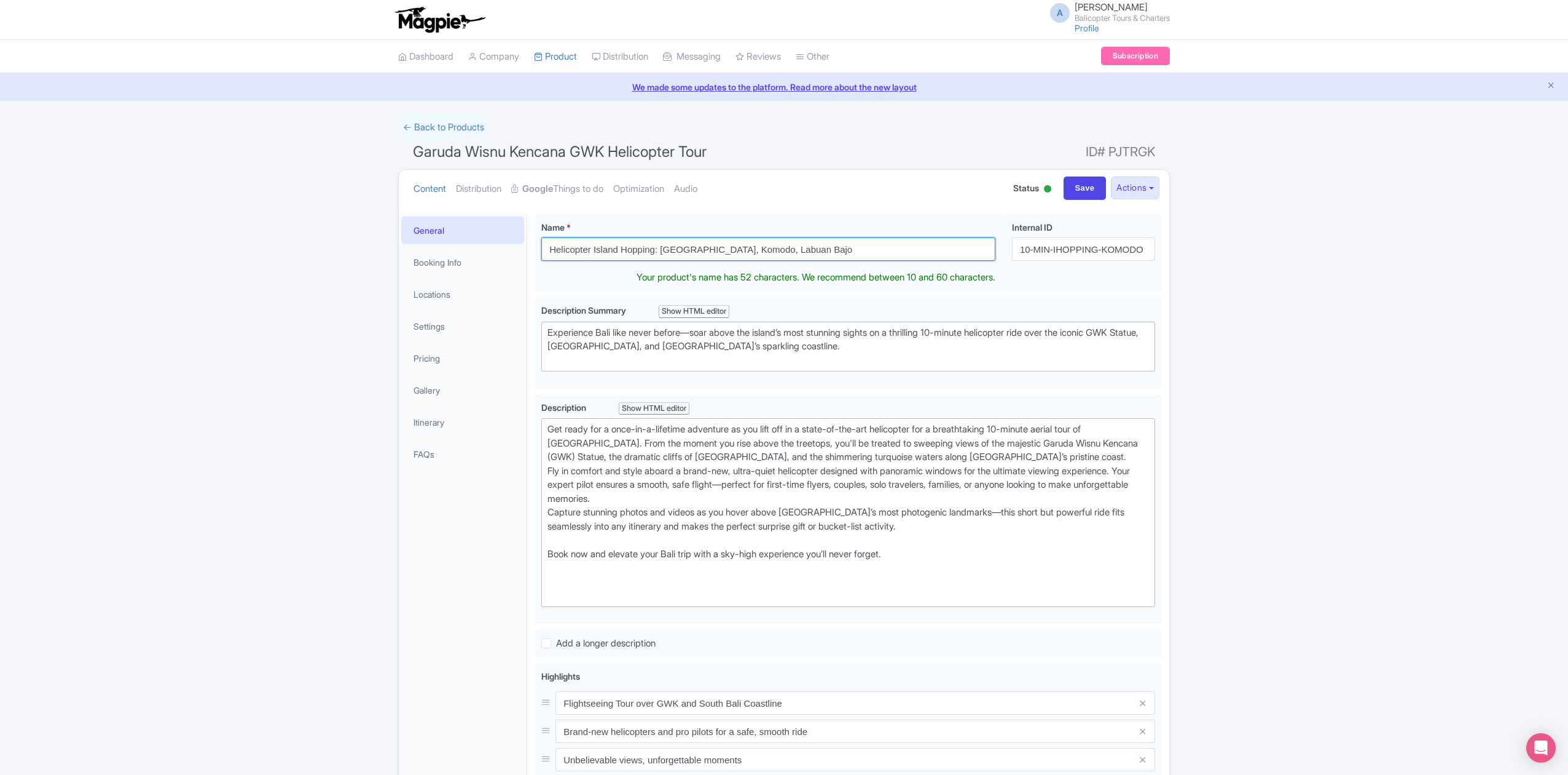
type input "Helicopter Island Hopping: Bali, Komodo, Labuan Bajo"
click at [1367, 365] on div "← Back to Products Garuda Wisnu Kencana GWK Helicopter Tour ID# PJTRGK Content …" at bounding box center [784, 585] width 1568 height 939
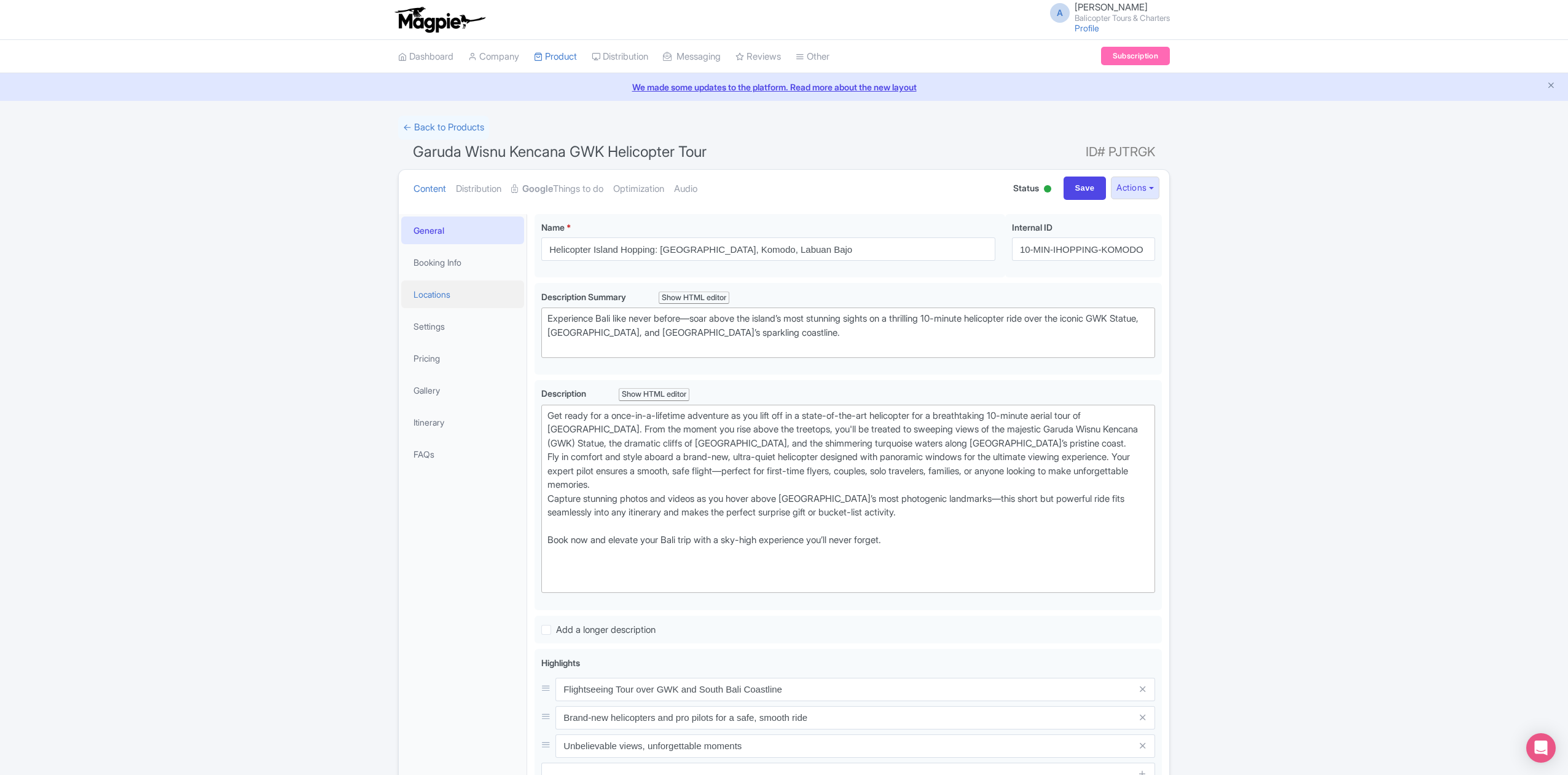
click at [458, 298] on link "Locations" at bounding box center [462, 294] width 123 height 28
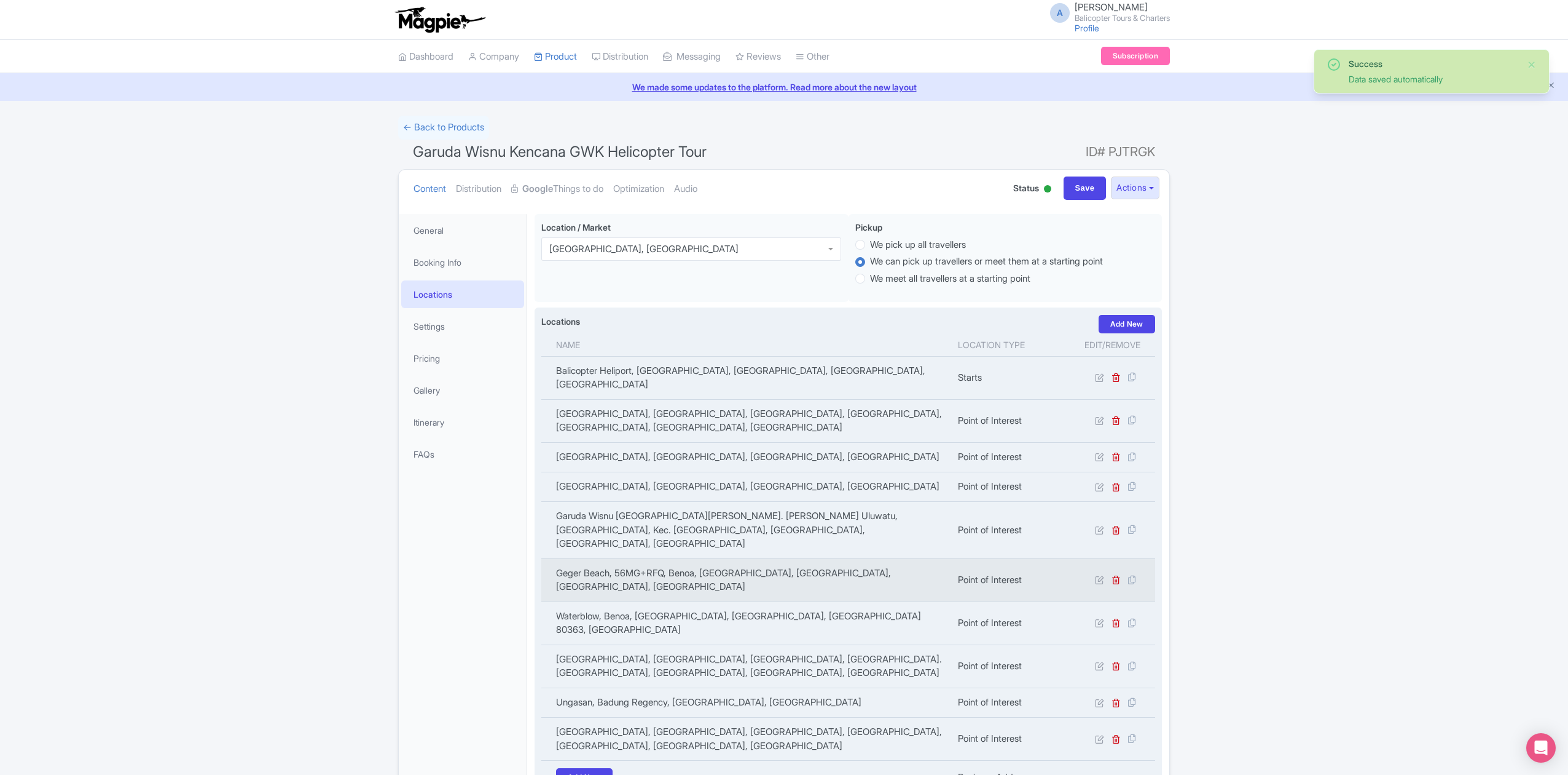
scroll to position [82, 0]
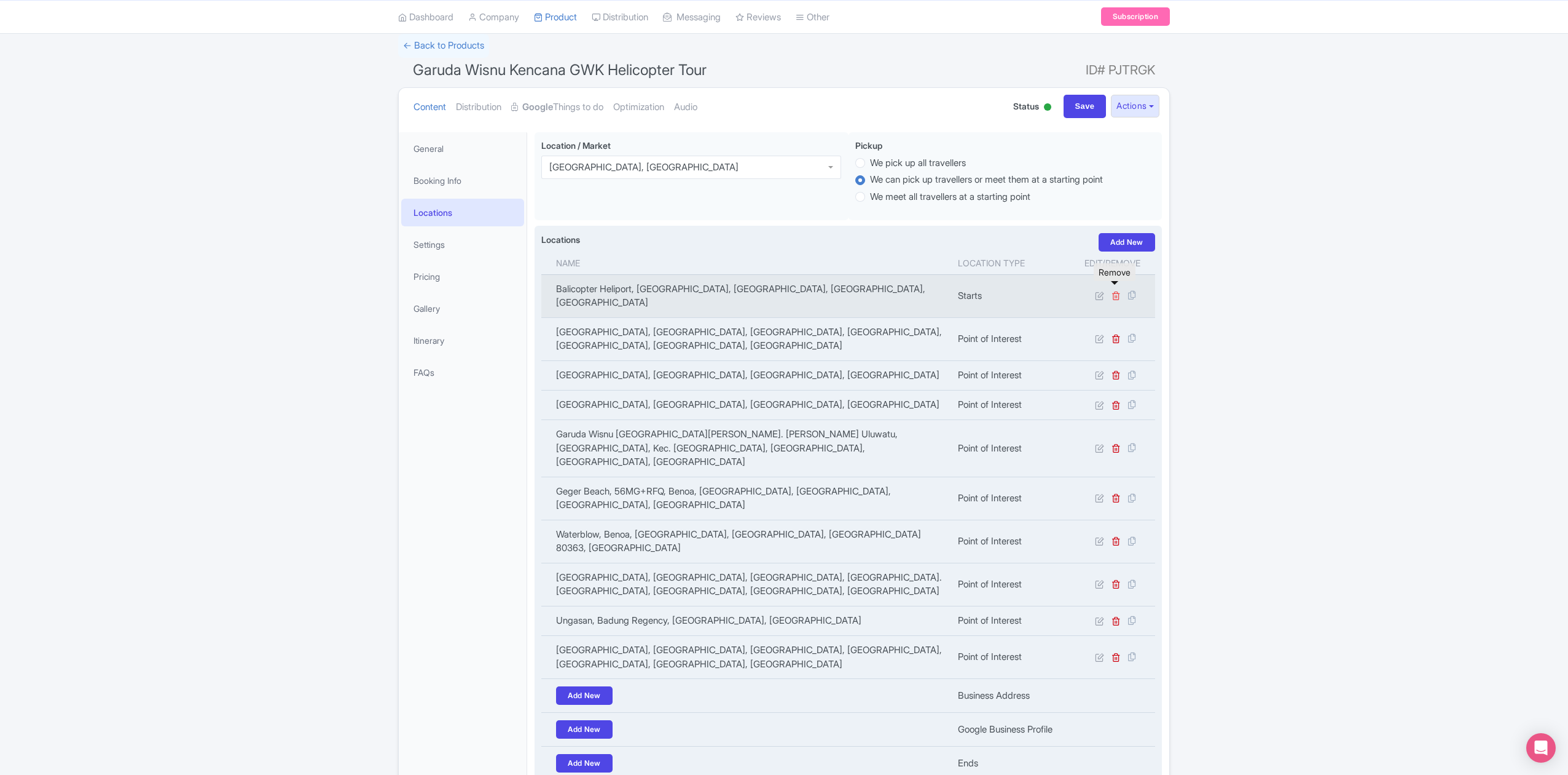
click at [1112, 293] on icon at bounding box center [1116, 295] width 9 height 9
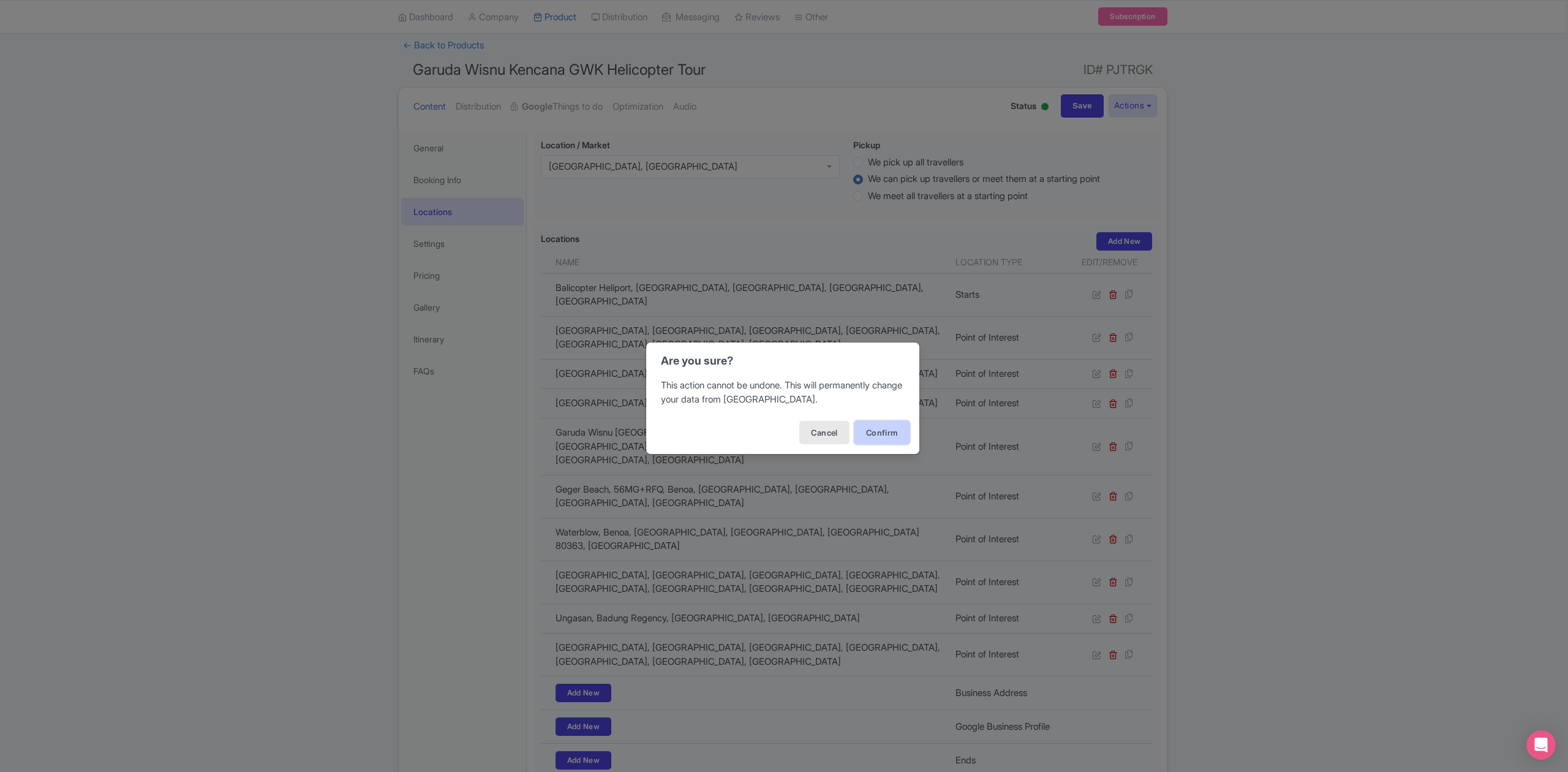
click at [871, 434] on button "Confirm" at bounding box center [882, 432] width 55 height 23
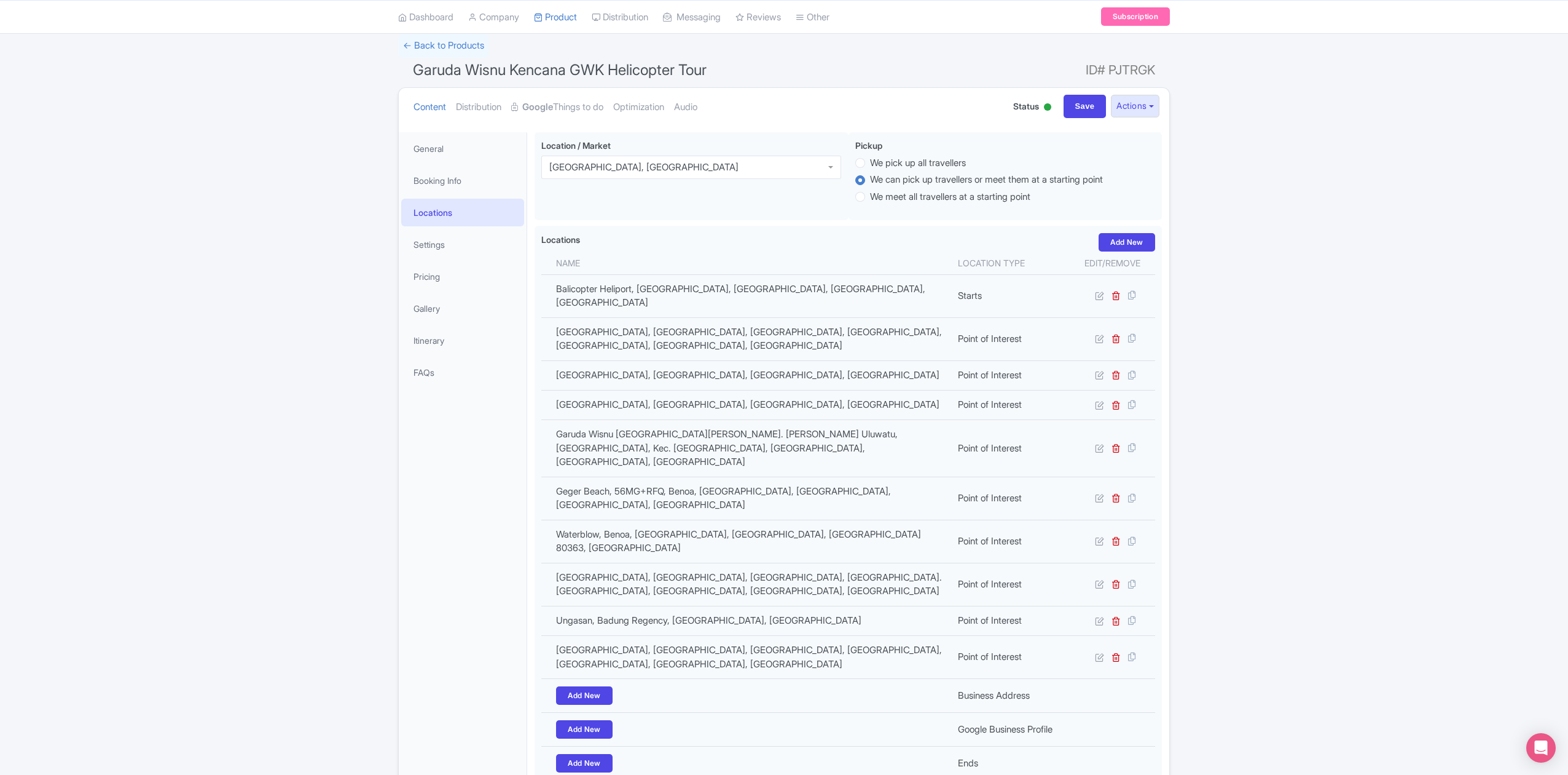
click at [371, 446] on div "Success Data saved automatically ← Back to Products Garuda Wisnu Kencana GWK He…" at bounding box center [784, 469] width 1568 height 871
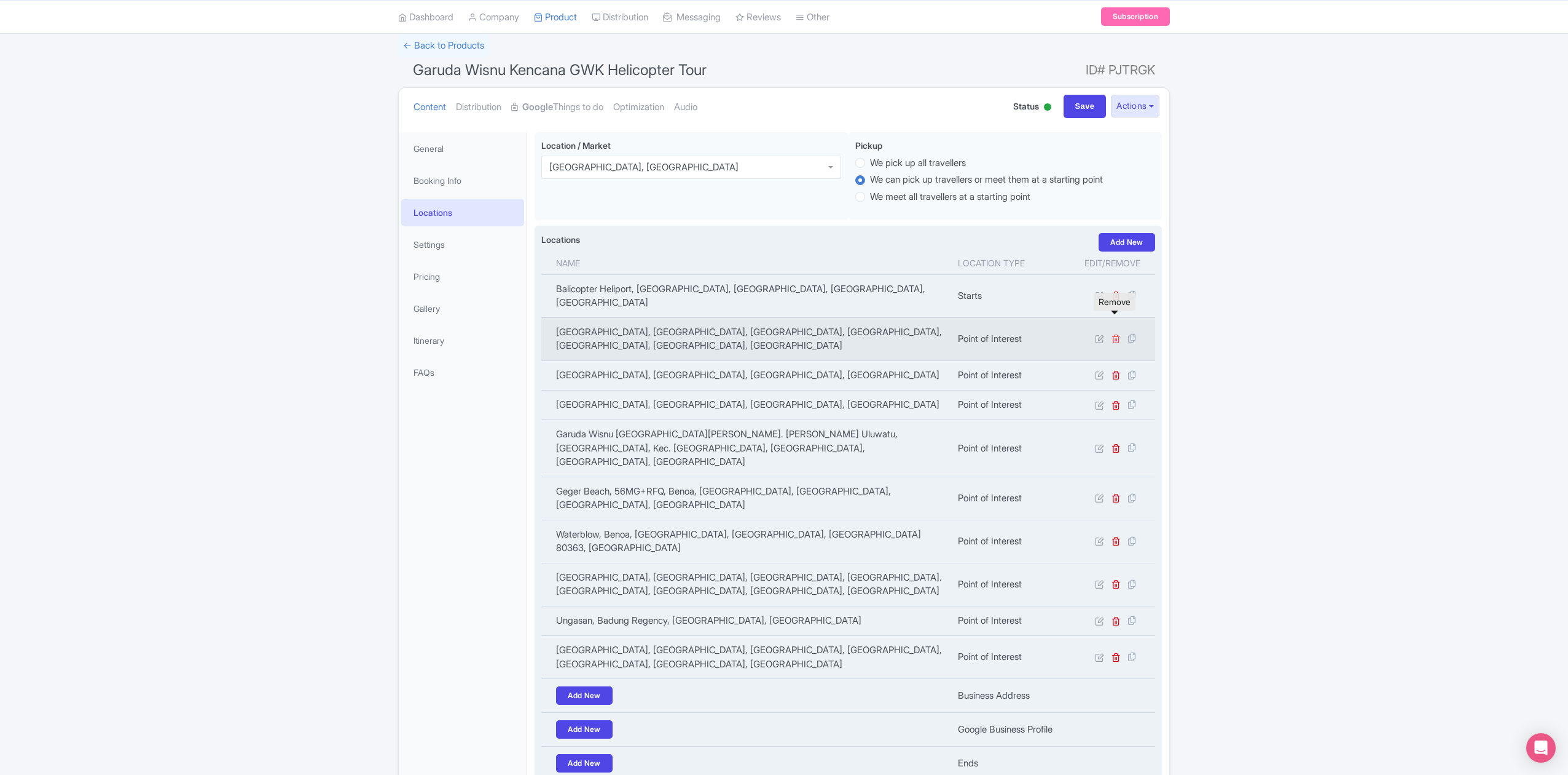
click at [1117, 334] on icon at bounding box center [1116, 338] width 9 height 9
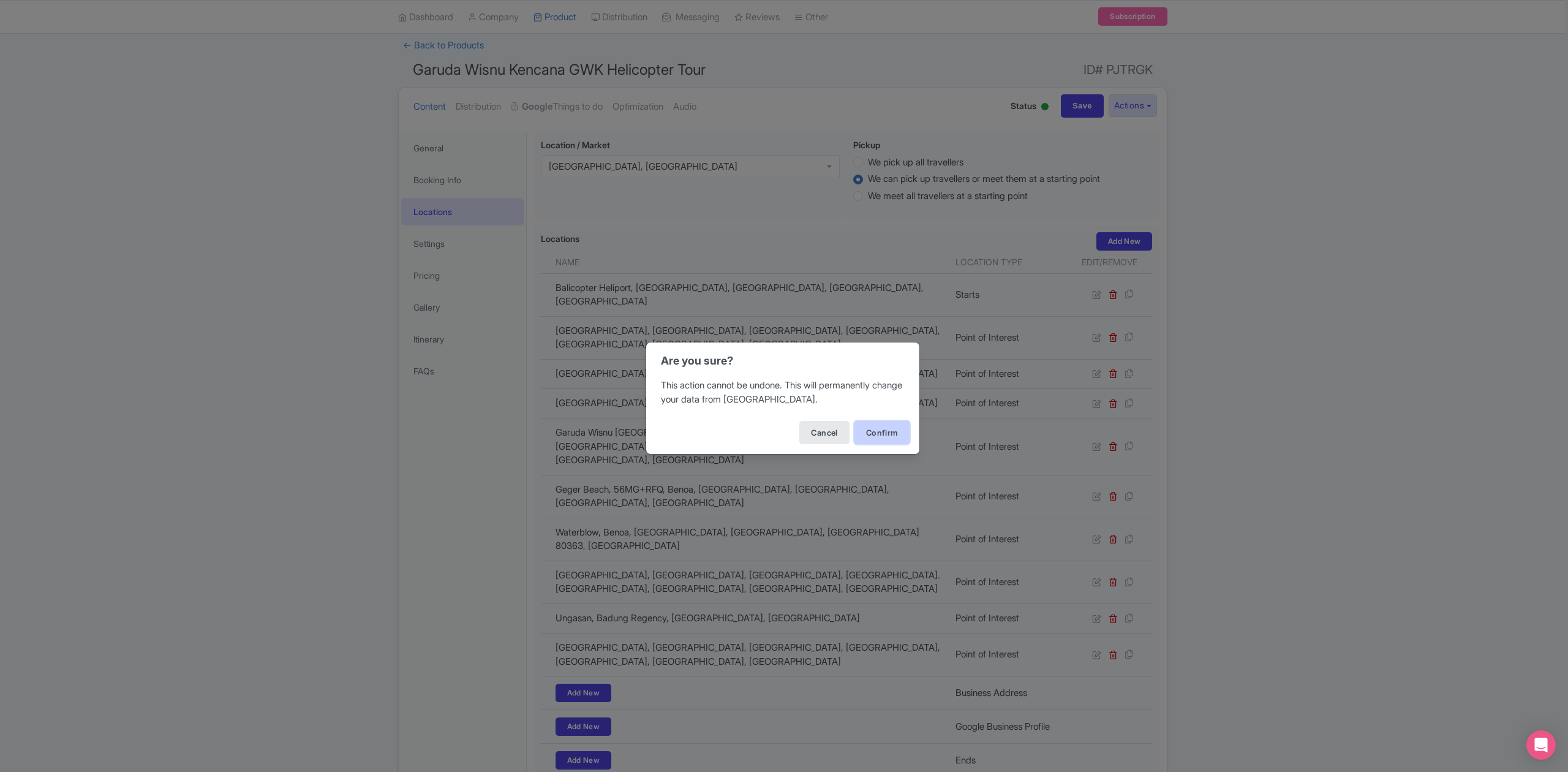
click at [887, 429] on button "Confirm" at bounding box center [882, 432] width 55 height 23
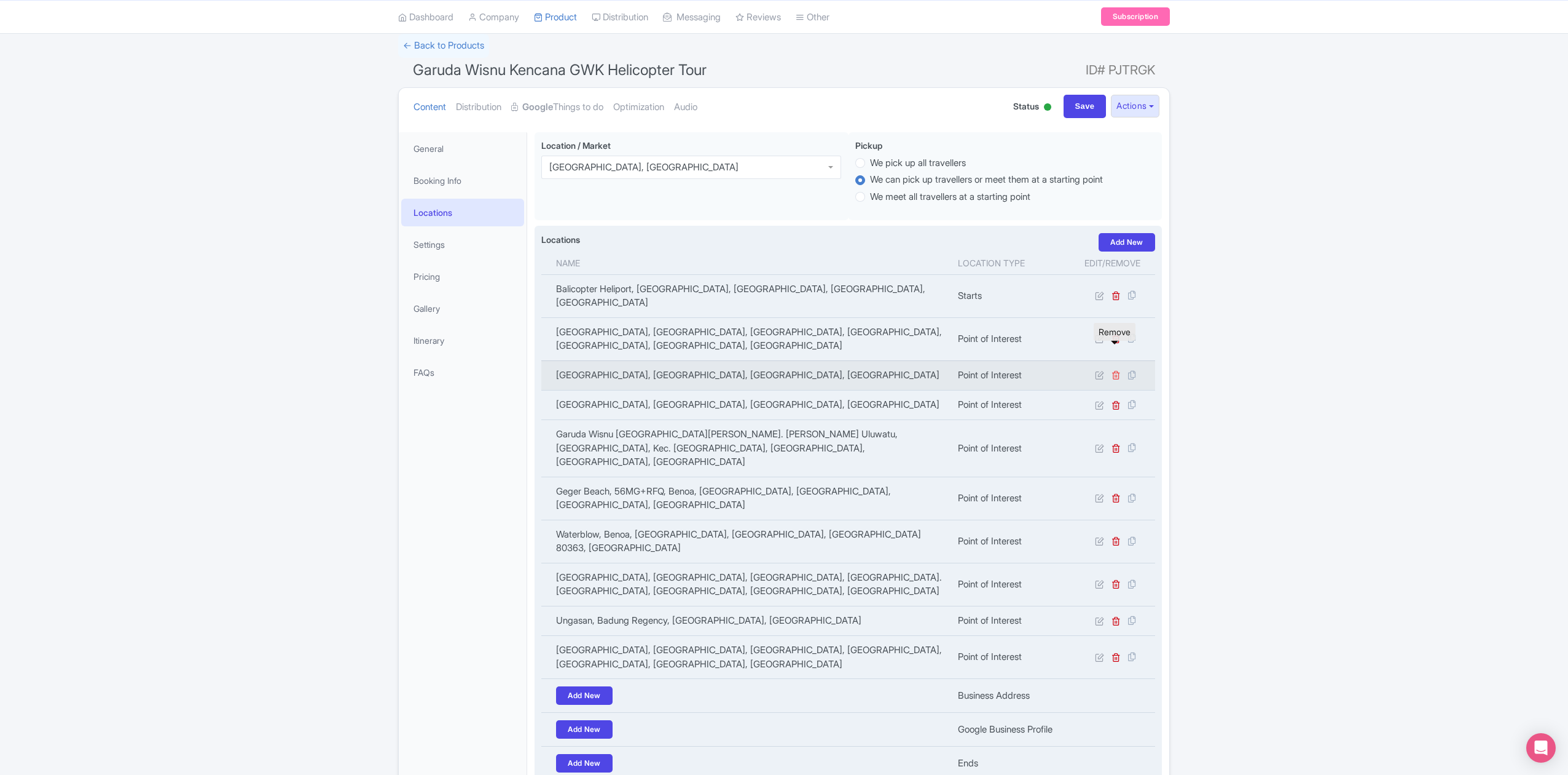
click at [1116, 370] on icon at bounding box center [1116, 375] width 9 height 9
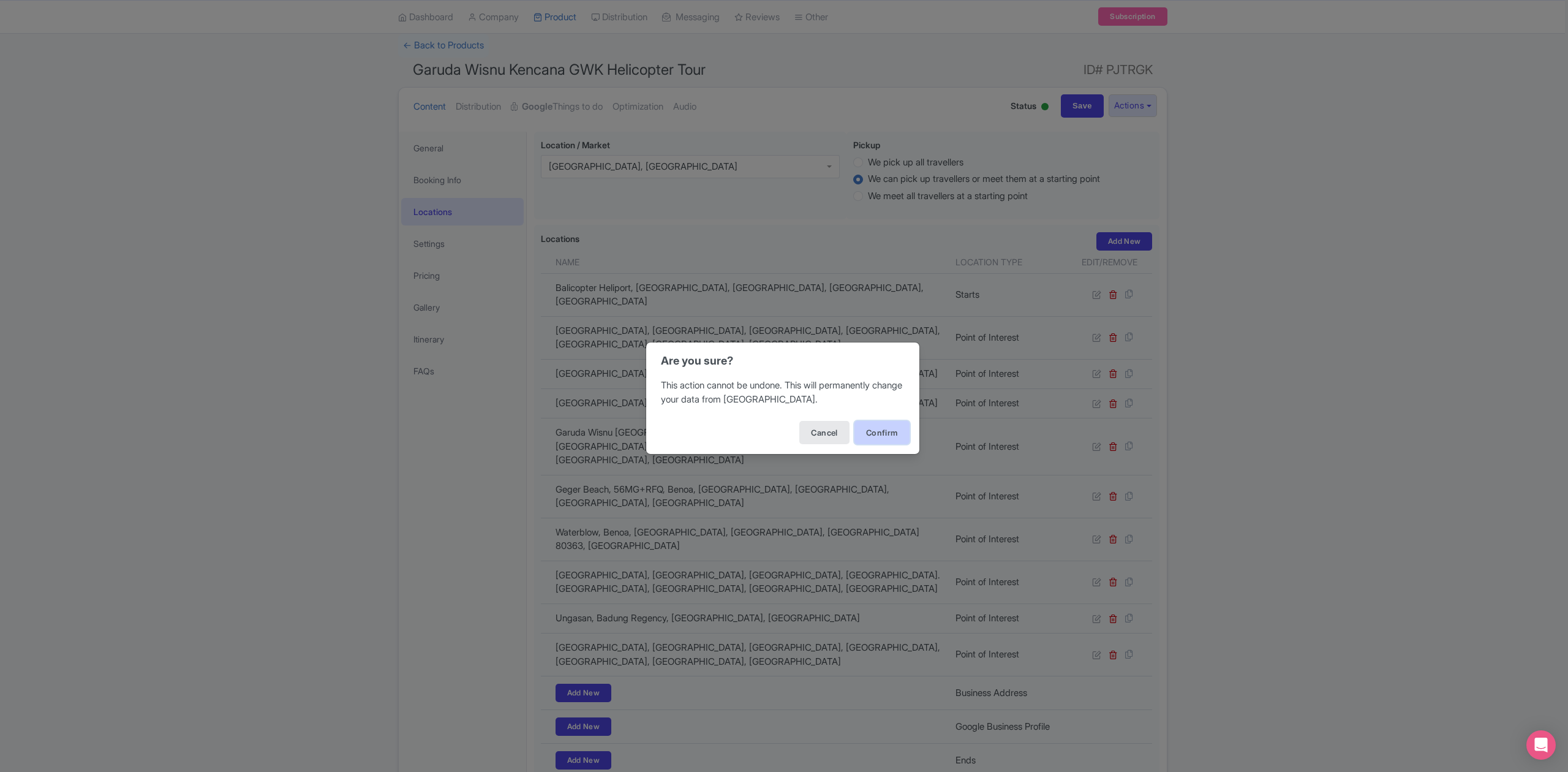
click at [861, 431] on button "Confirm" at bounding box center [882, 432] width 55 height 23
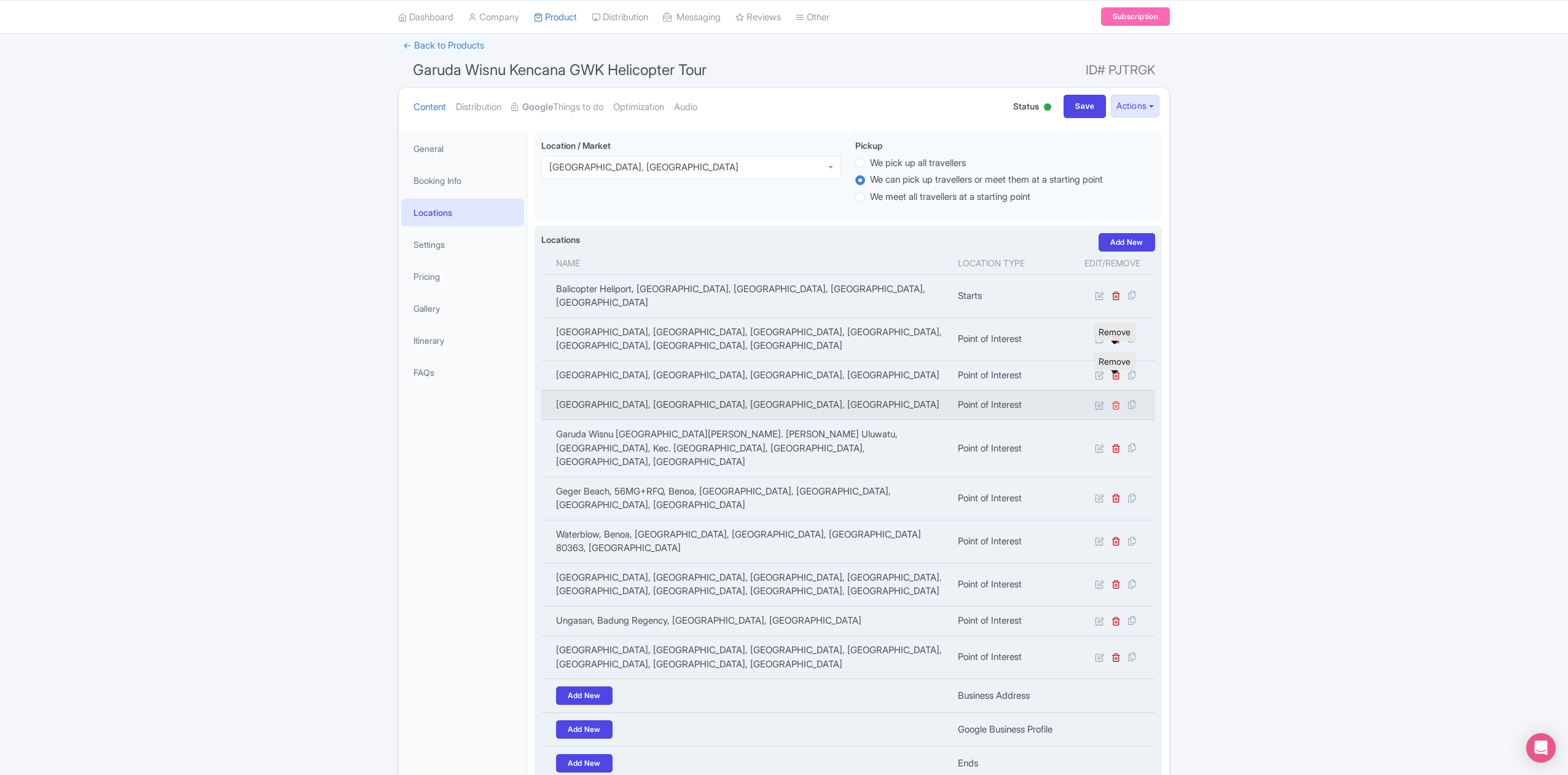
click at [1118, 400] on icon at bounding box center [1116, 405] width 9 height 9
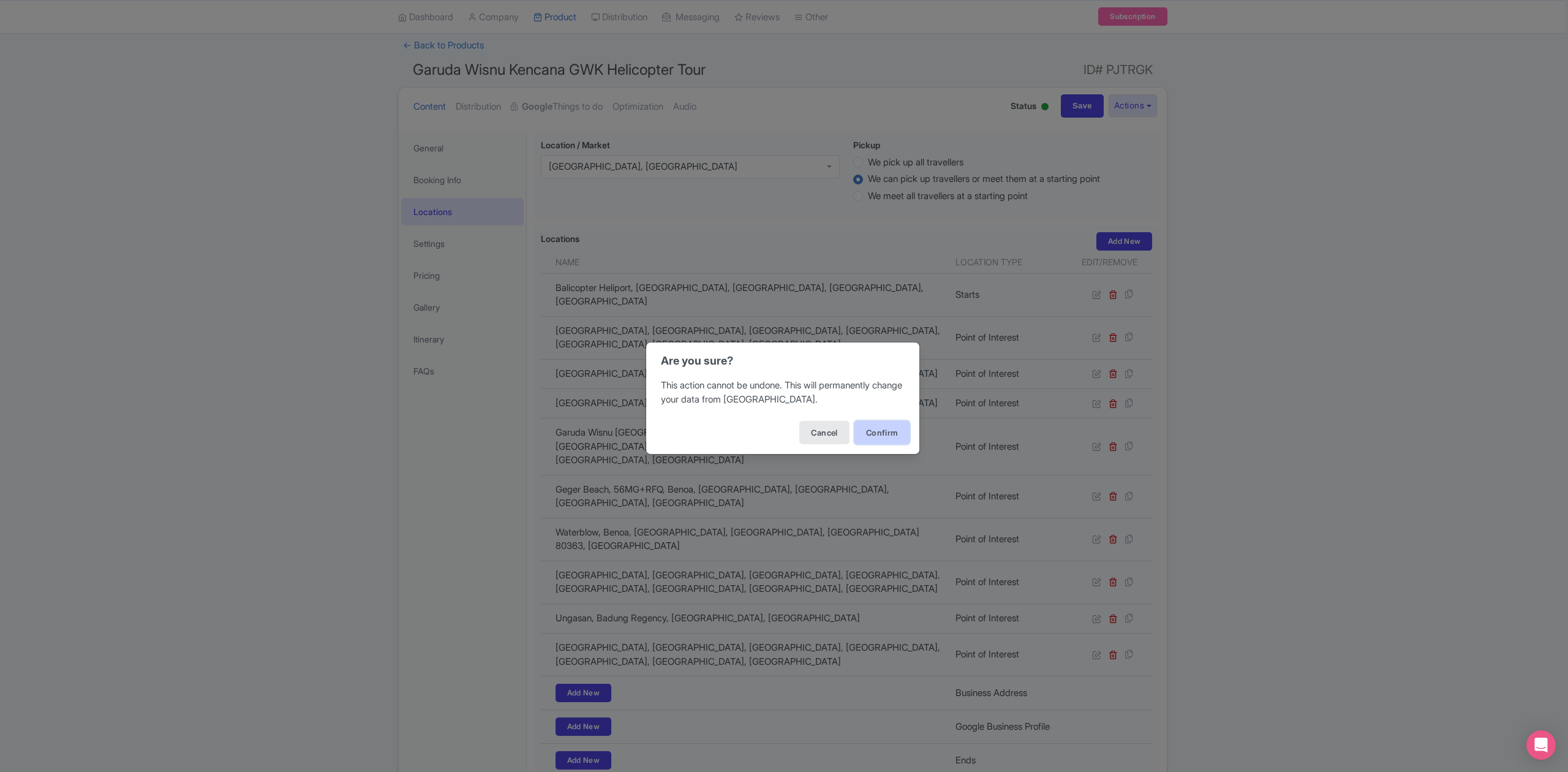
click at [885, 432] on button "Confirm" at bounding box center [882, 432] width 55 height 23
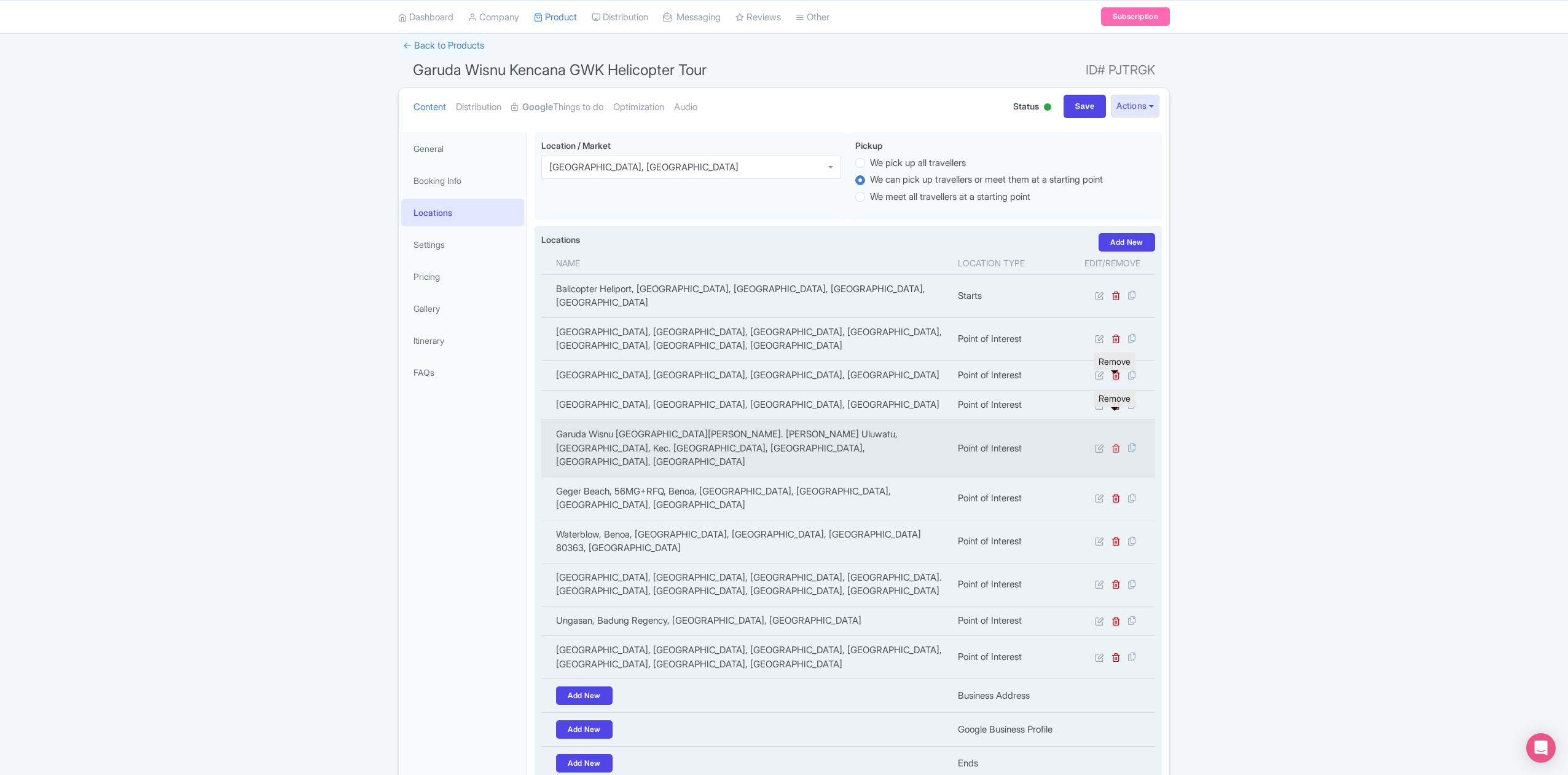
click at [1114, 443] on icon at bounding box center [1116, 448] width 9 height 9
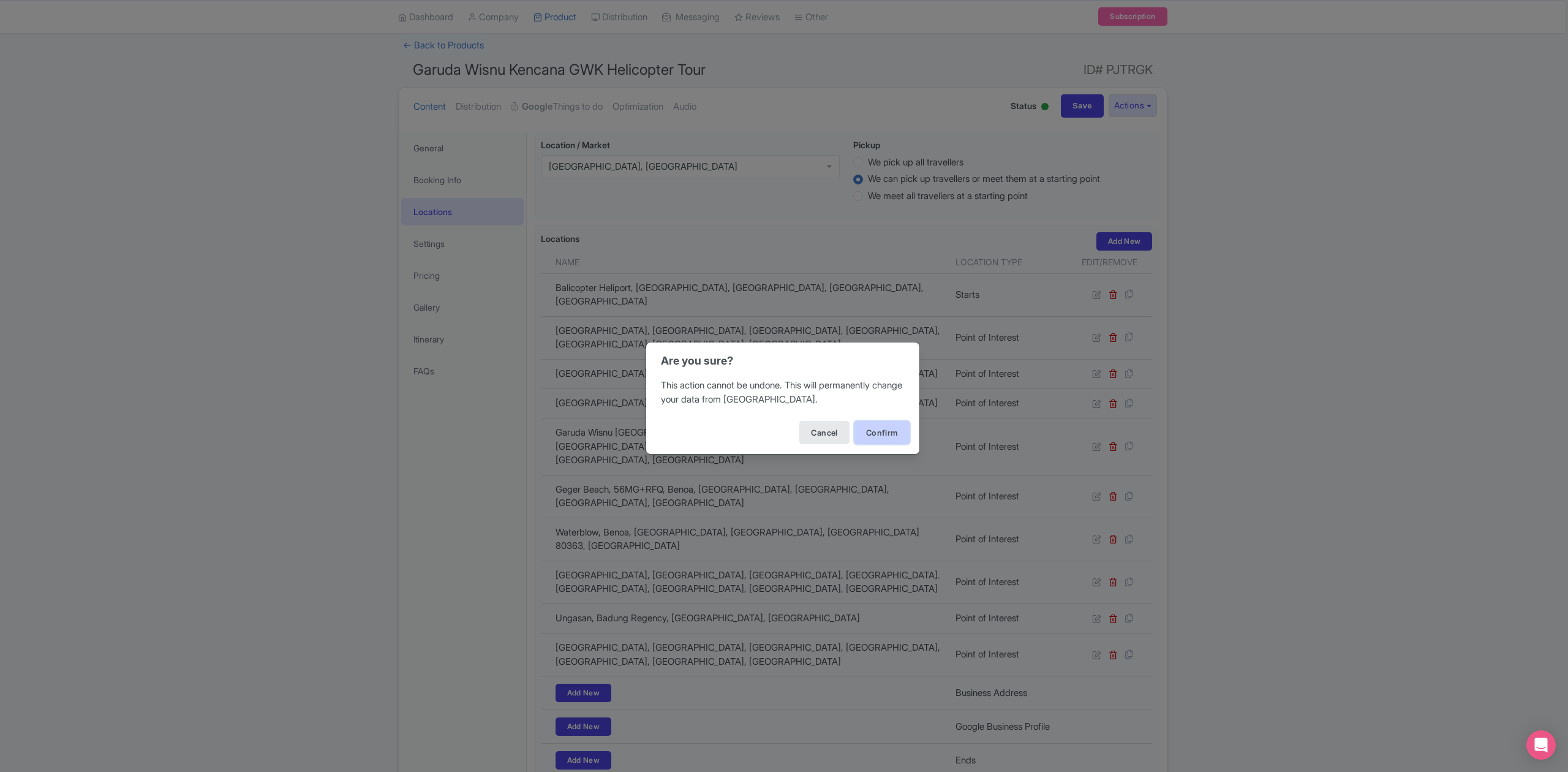
click at [884, 431] on button "Confirm" at bounding box center [882, 432] width 55 height 23
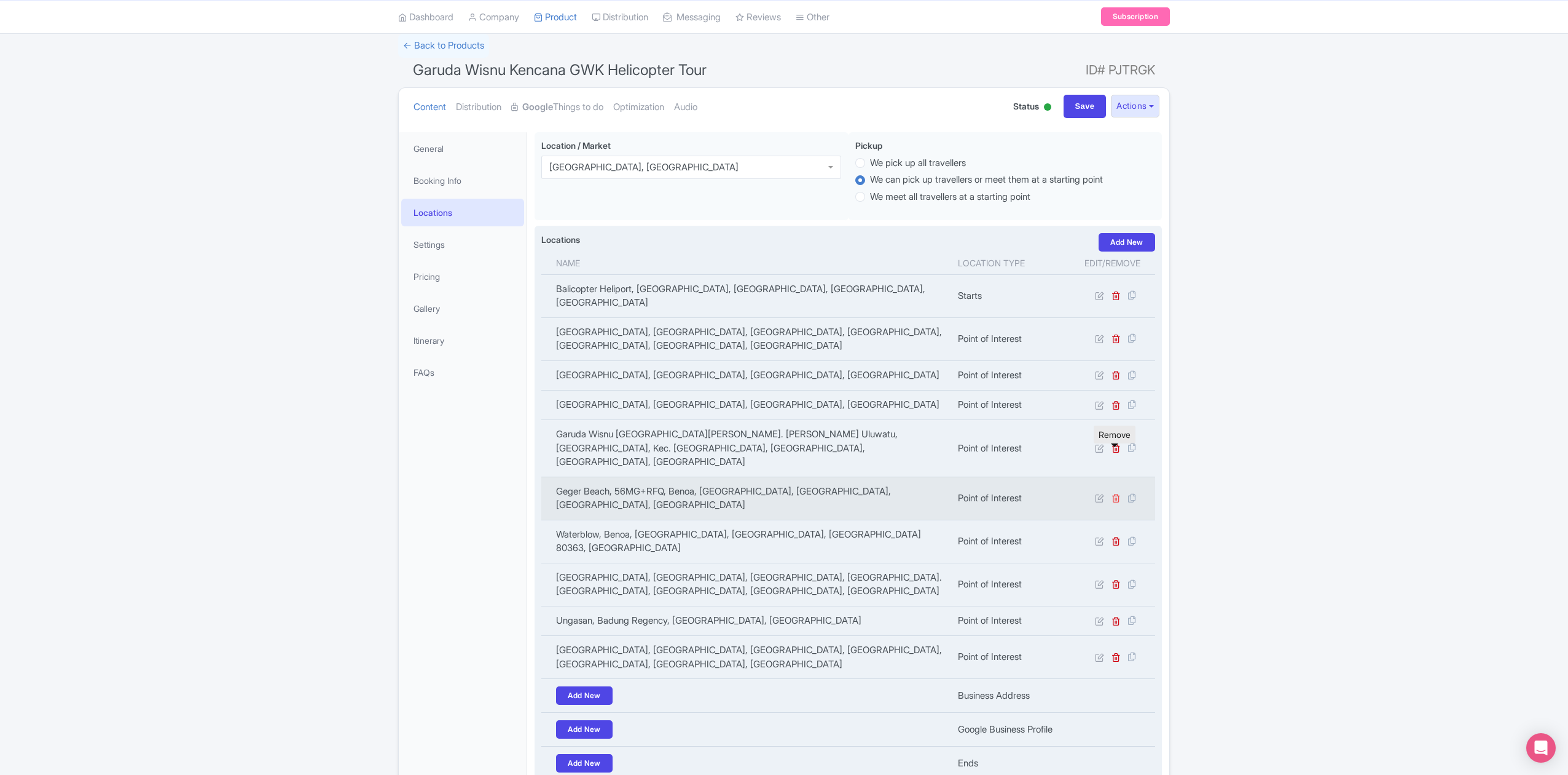
click at [1116, 493] on icon at bounding box center [1116, 498] width 9 height 9
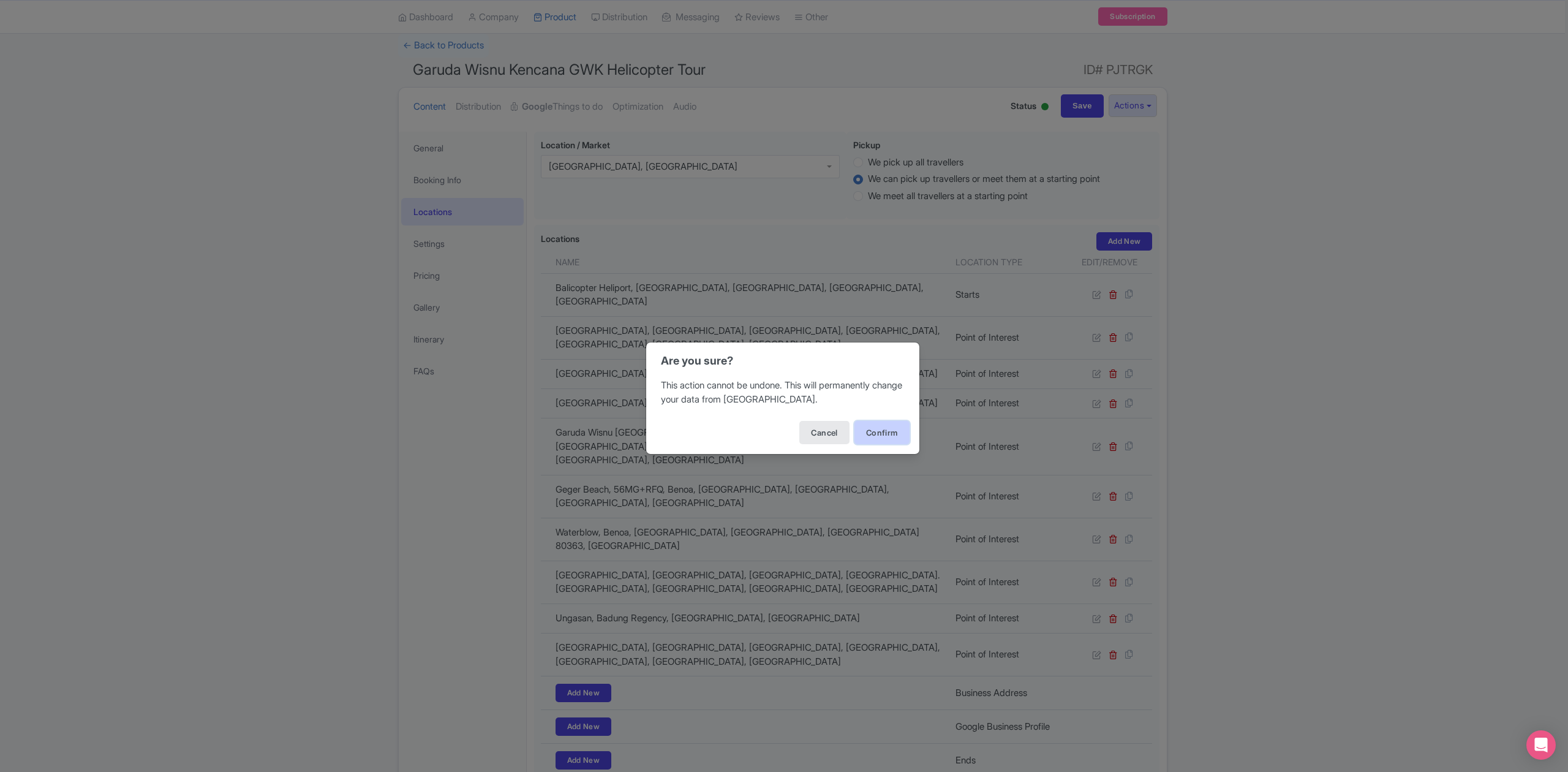
click at [876, 430] on button "Confirm" at bounding box center [882, 432] width 55 height 23
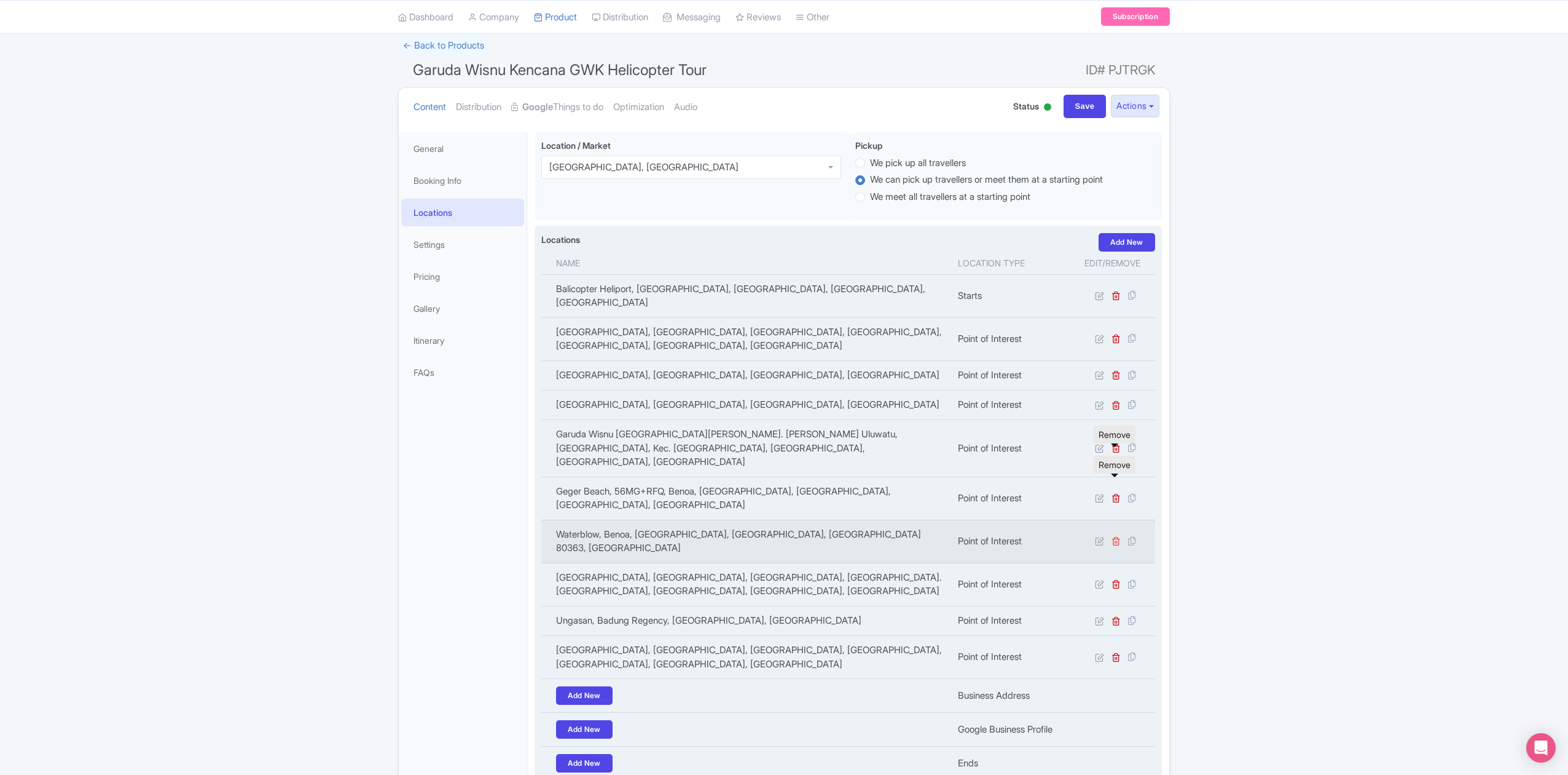
click at [1114, 536] on icon at bounding box center [1116, 541] width 9 height 9
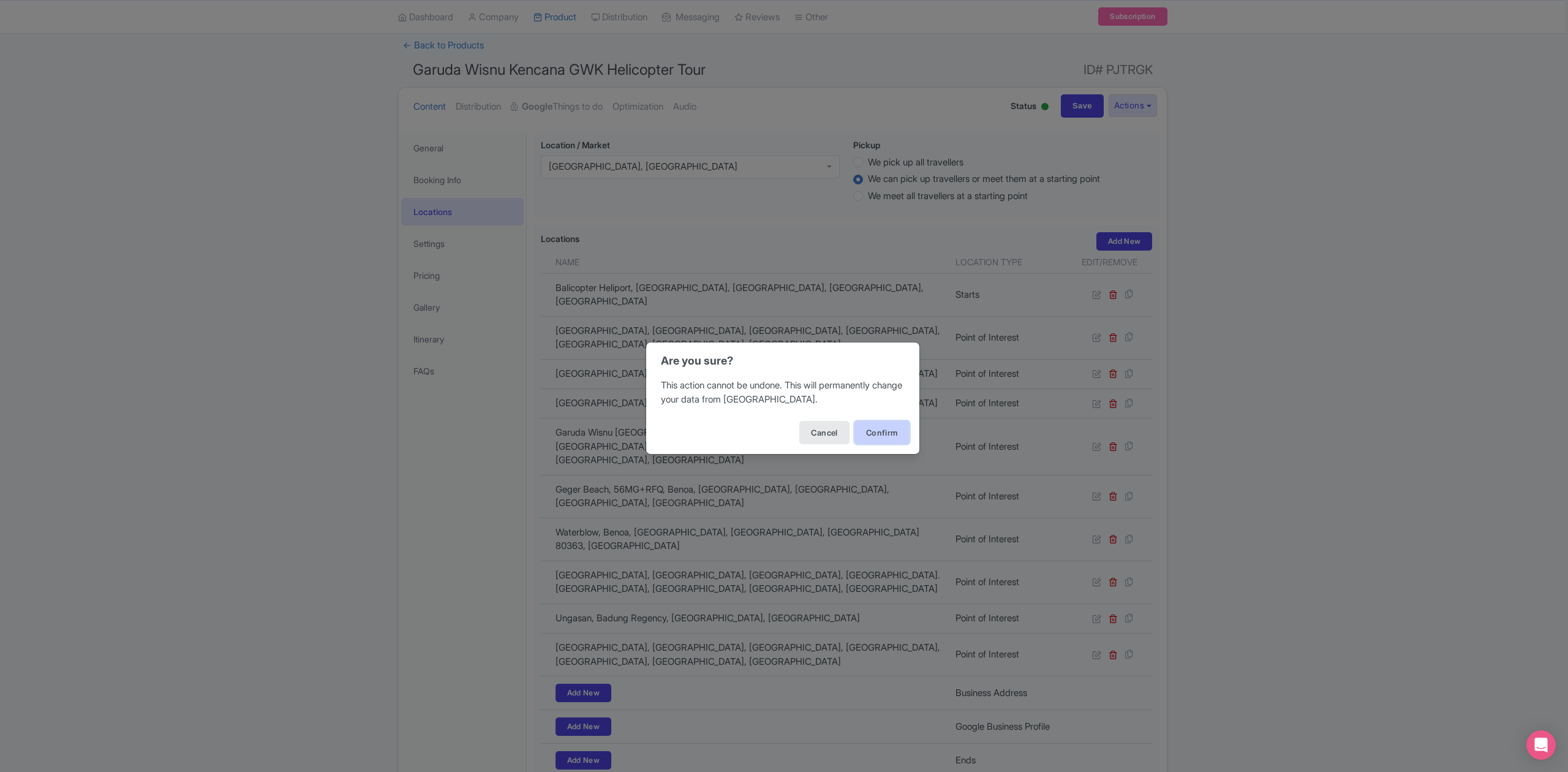
click at [890, 429] on button "Confirm" at bounding box center [882, 432] width 55 height 23
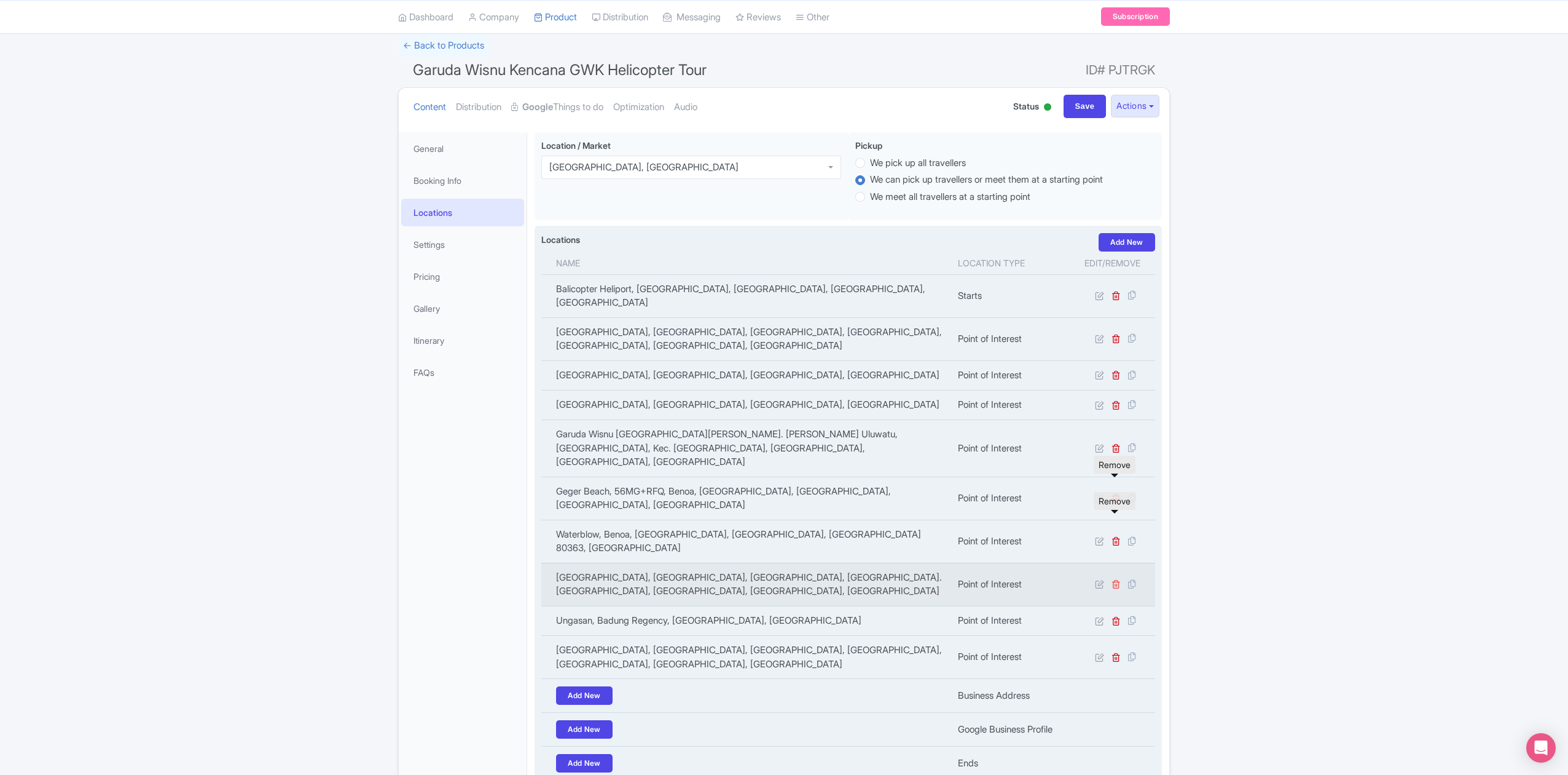
click at [1114, 580] on icon at bounding box center [1116, 584] width 9 height 9
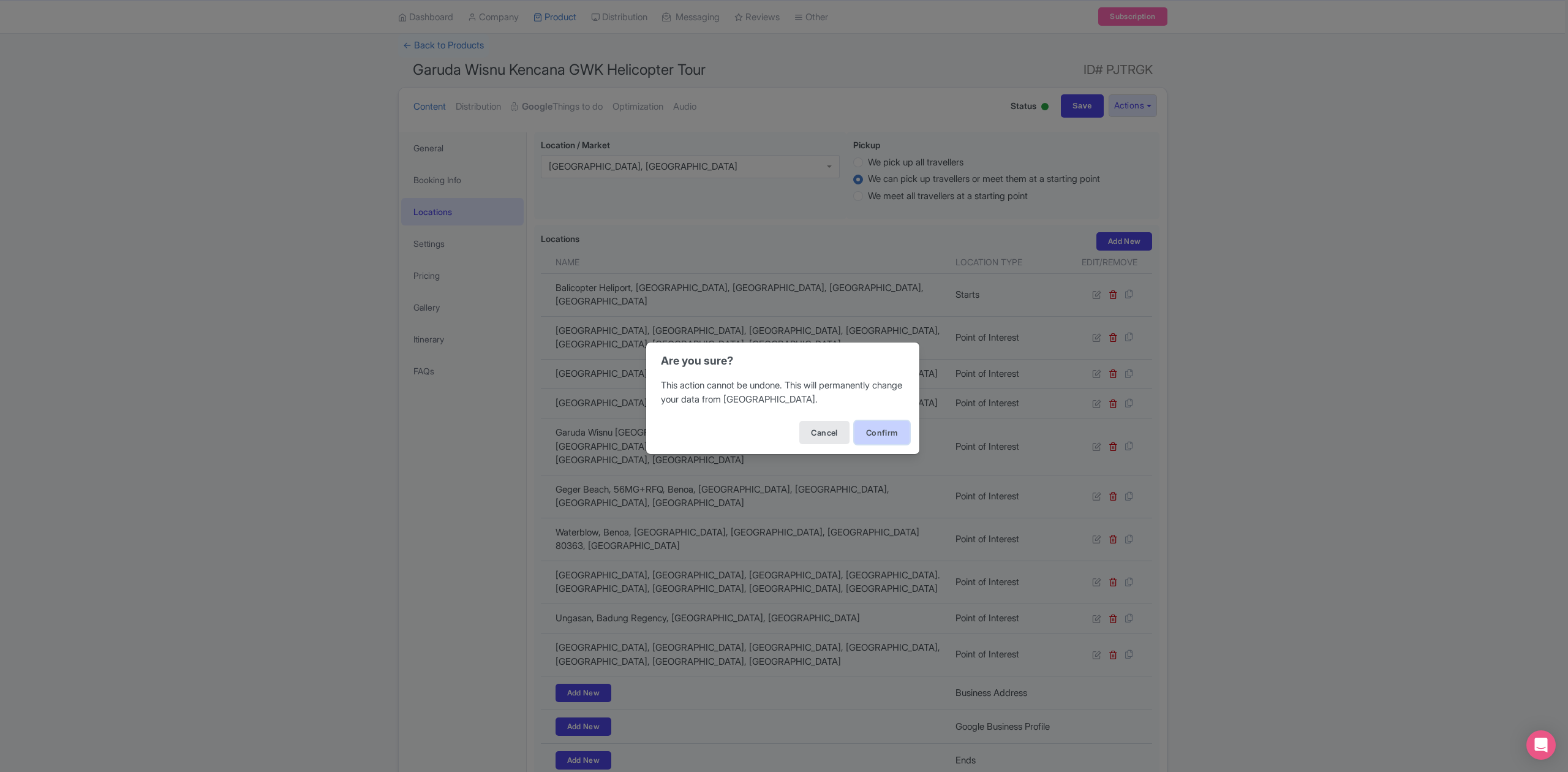
click at [890, 430] on button "Confirm" at bounding box center [882, 432] width 55 height 23
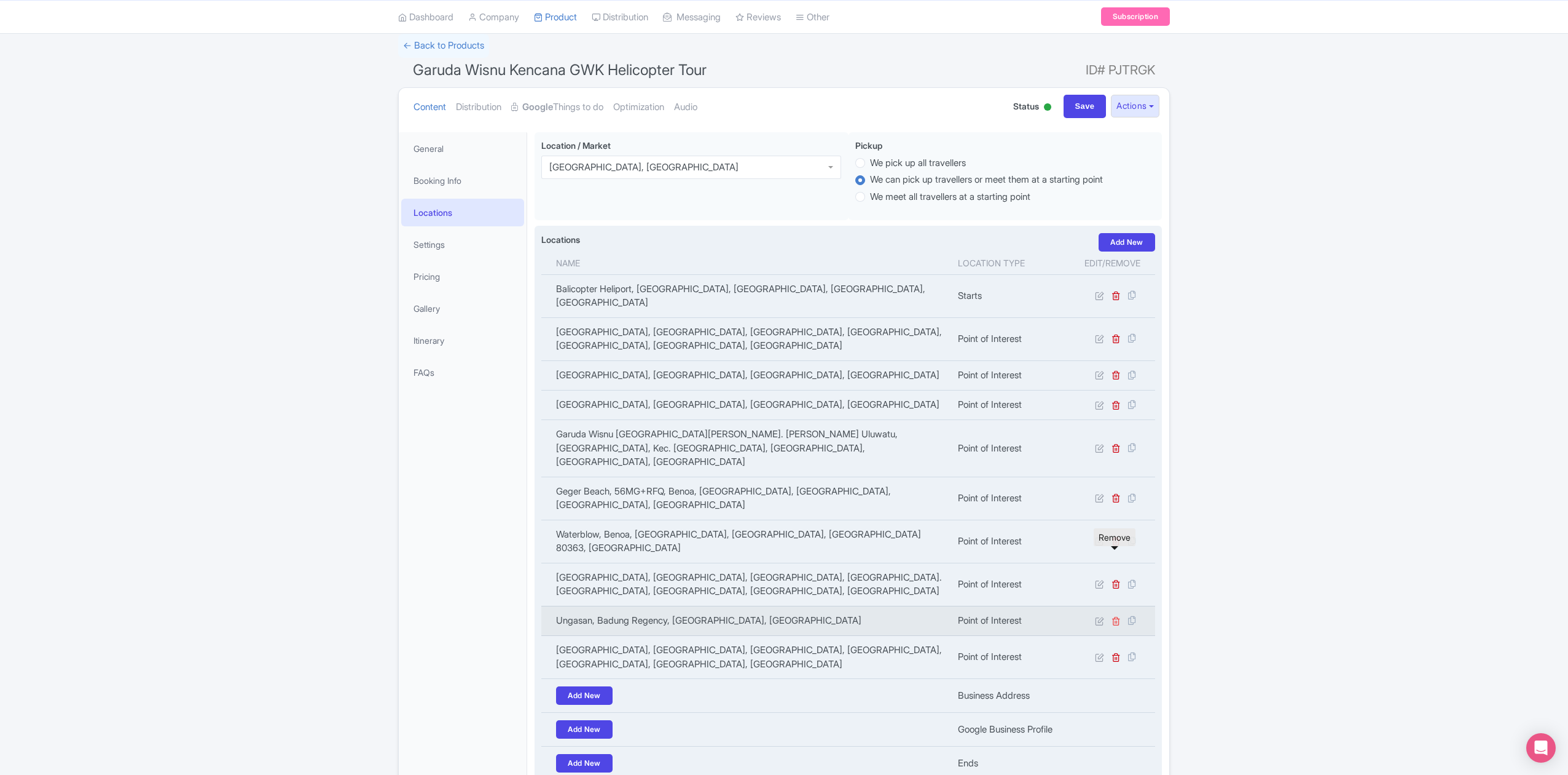
click at [1114, 616] on icon at bounding box center [1116, 620] width 9 height 9
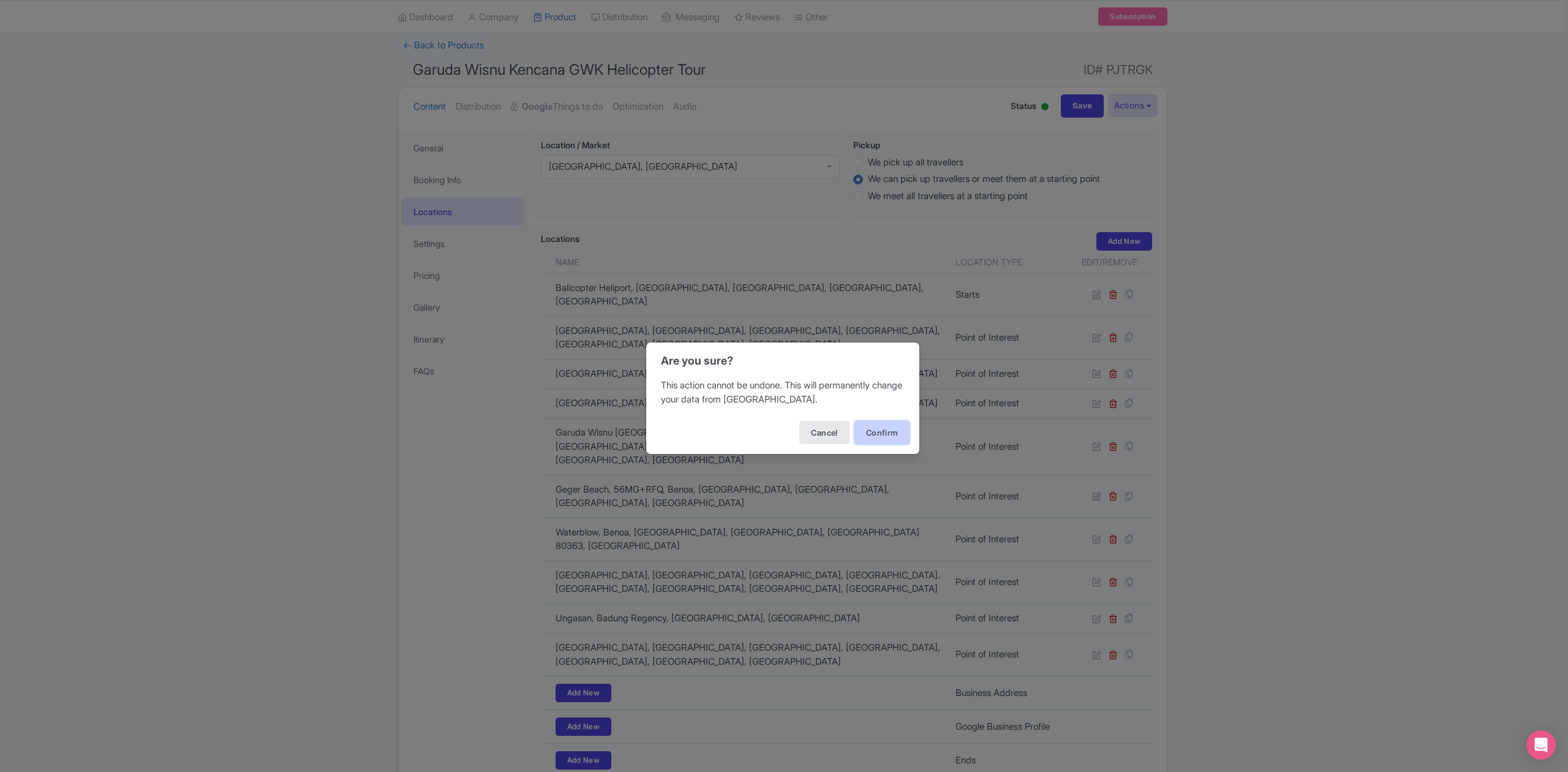
click at [878, 436] on button "Confirm" at bounding box center [882, 432] width 55 height 23
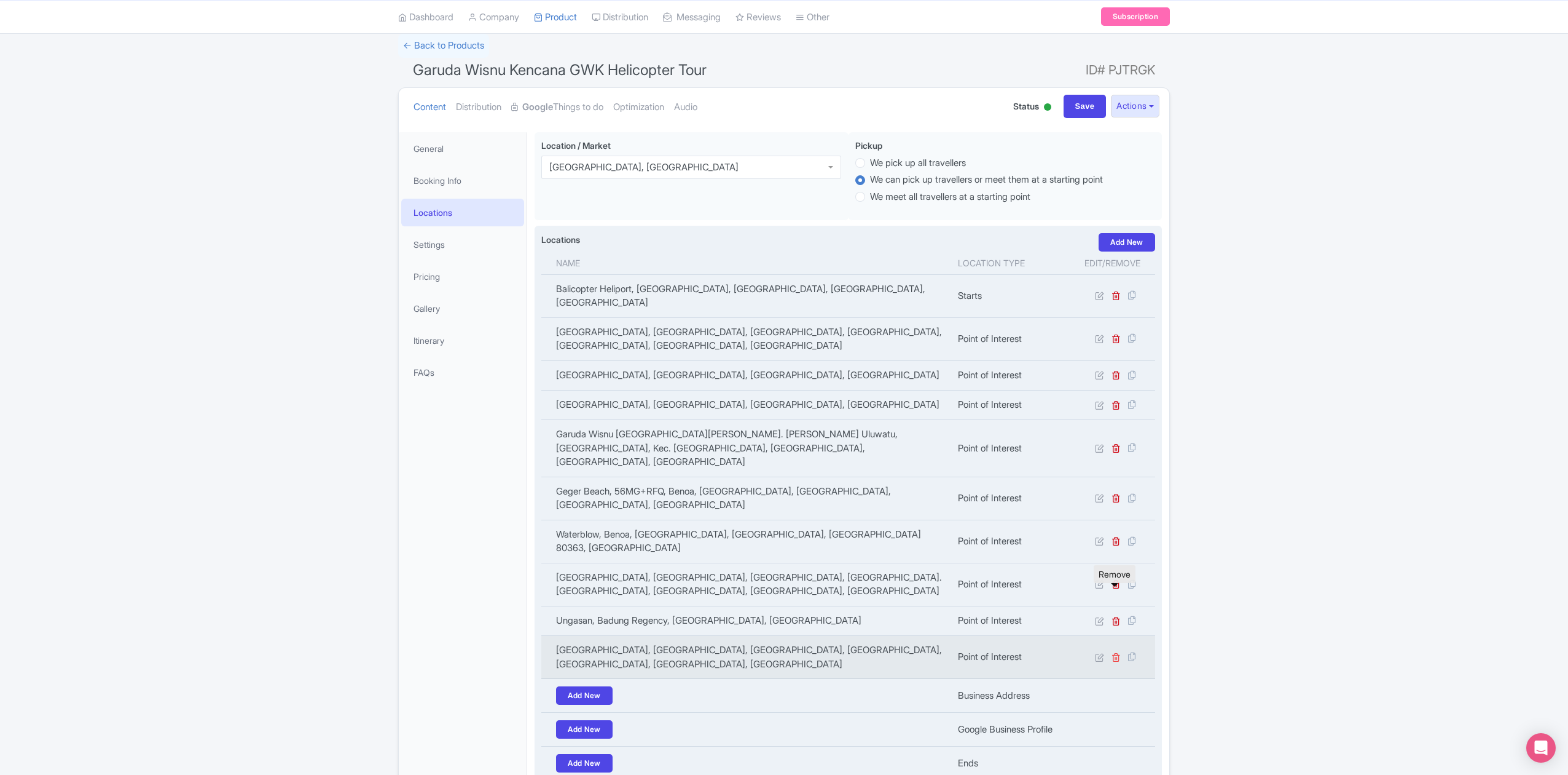
click at [1118, 653] on icon at bounding box center [1116, 657] width 9 height 9
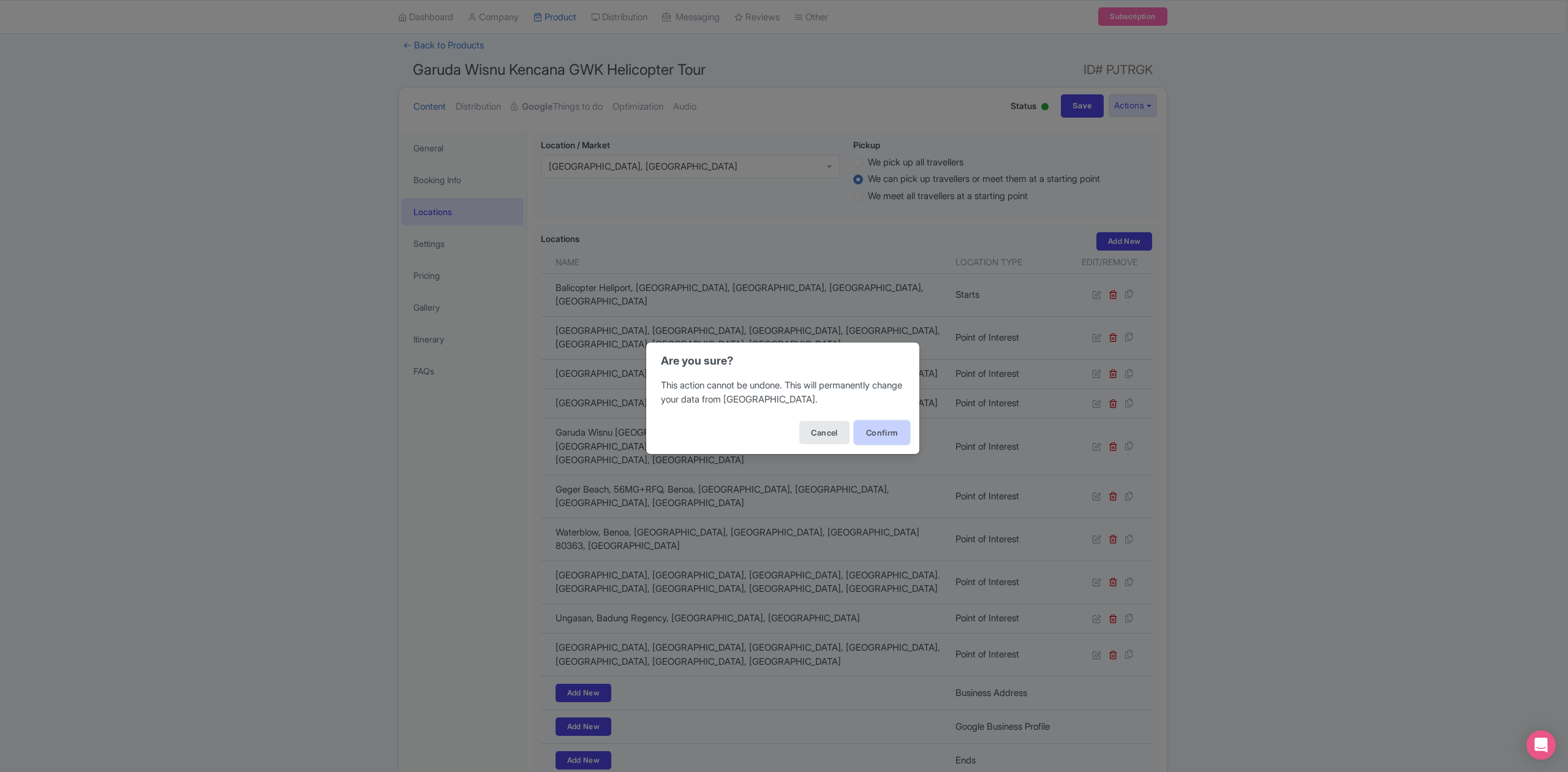
click at [879, 427] on button "Confirm" at bounding box center [882, 432] width 55 height 23
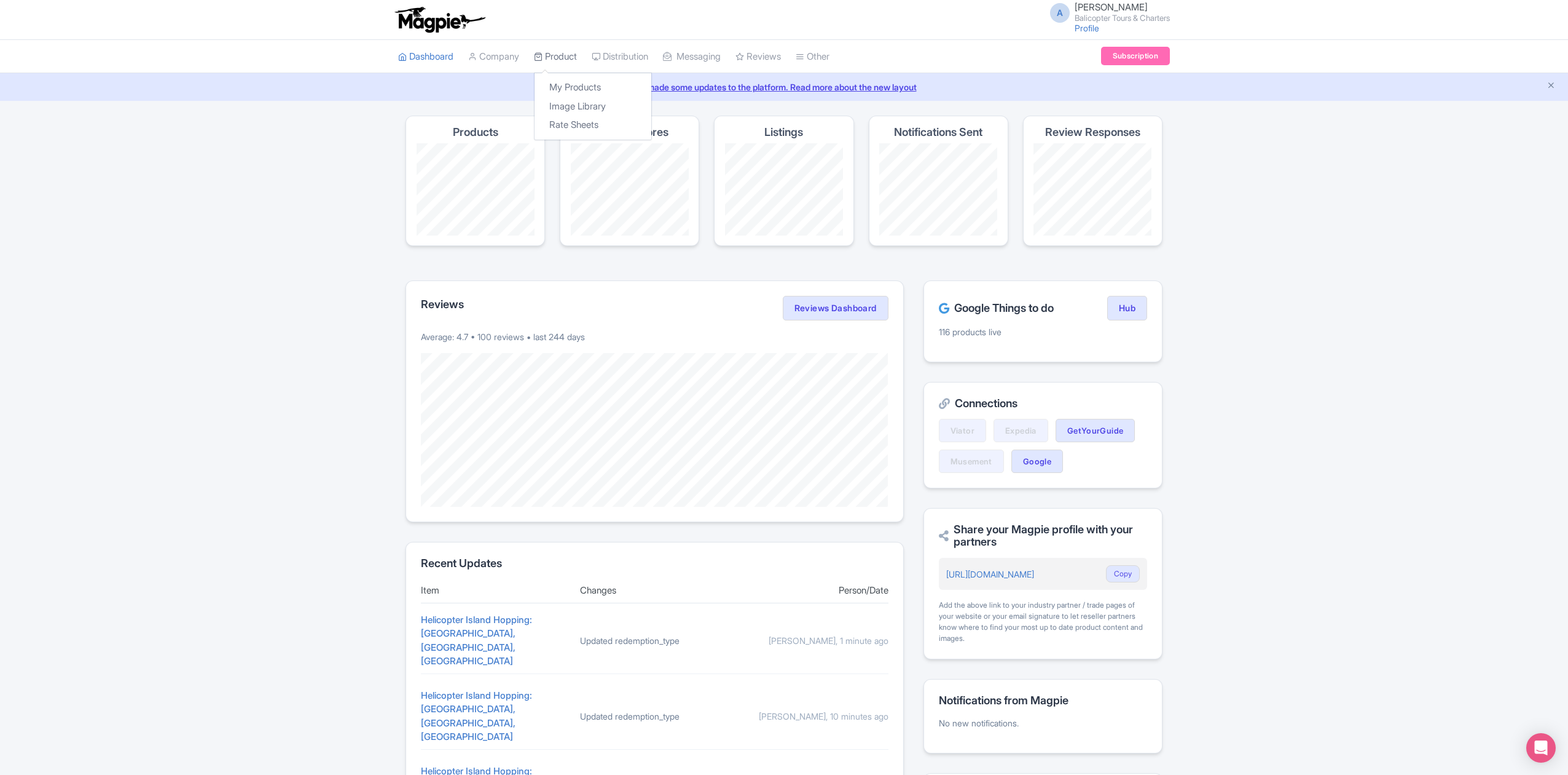
click at [555, 54] on link "Product" at bounding box center [555, 56] width 43 height 34
click at [494, 618] on link "Helicopter Island Hopping: [GEOGRAPHIC_DATA], [GEOGRAPHIC_DATA], [GEOGRAPHIC_DA…" at bounding box center [476, 641] width 111 height 53
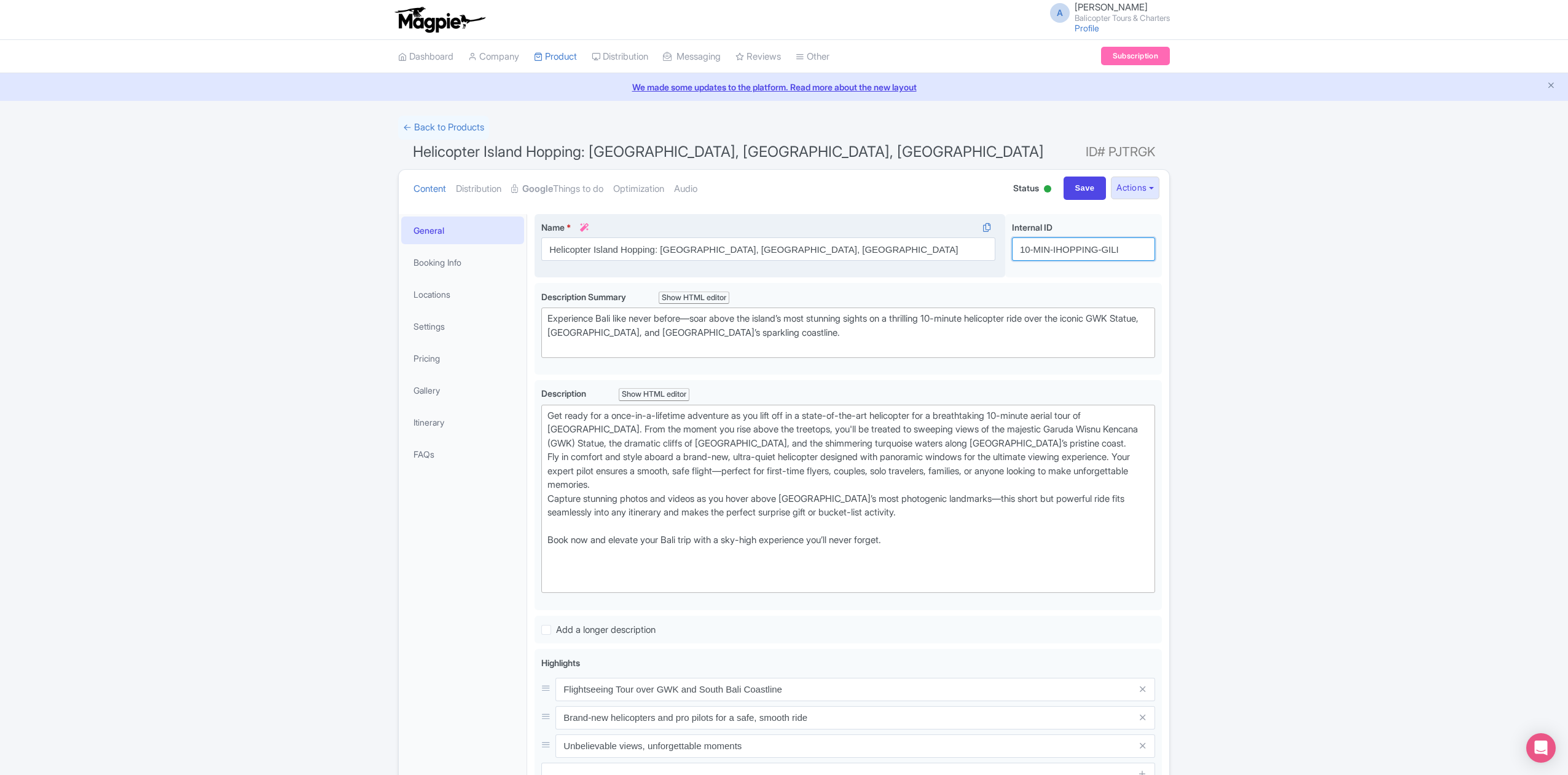
drag, startPoint x: 1127, startPoint y: 247, endPoint x: 991, endPoint y: 247, distance: 136.0
click at [991, 247] on div "Helicopter Island Hopping: [GEOGRAPHIC_DATA], [GEOGRAPHIC_DATA], [GEOGRAPHIC_DA…" at bounding box center [848, 248] width 627 height 69
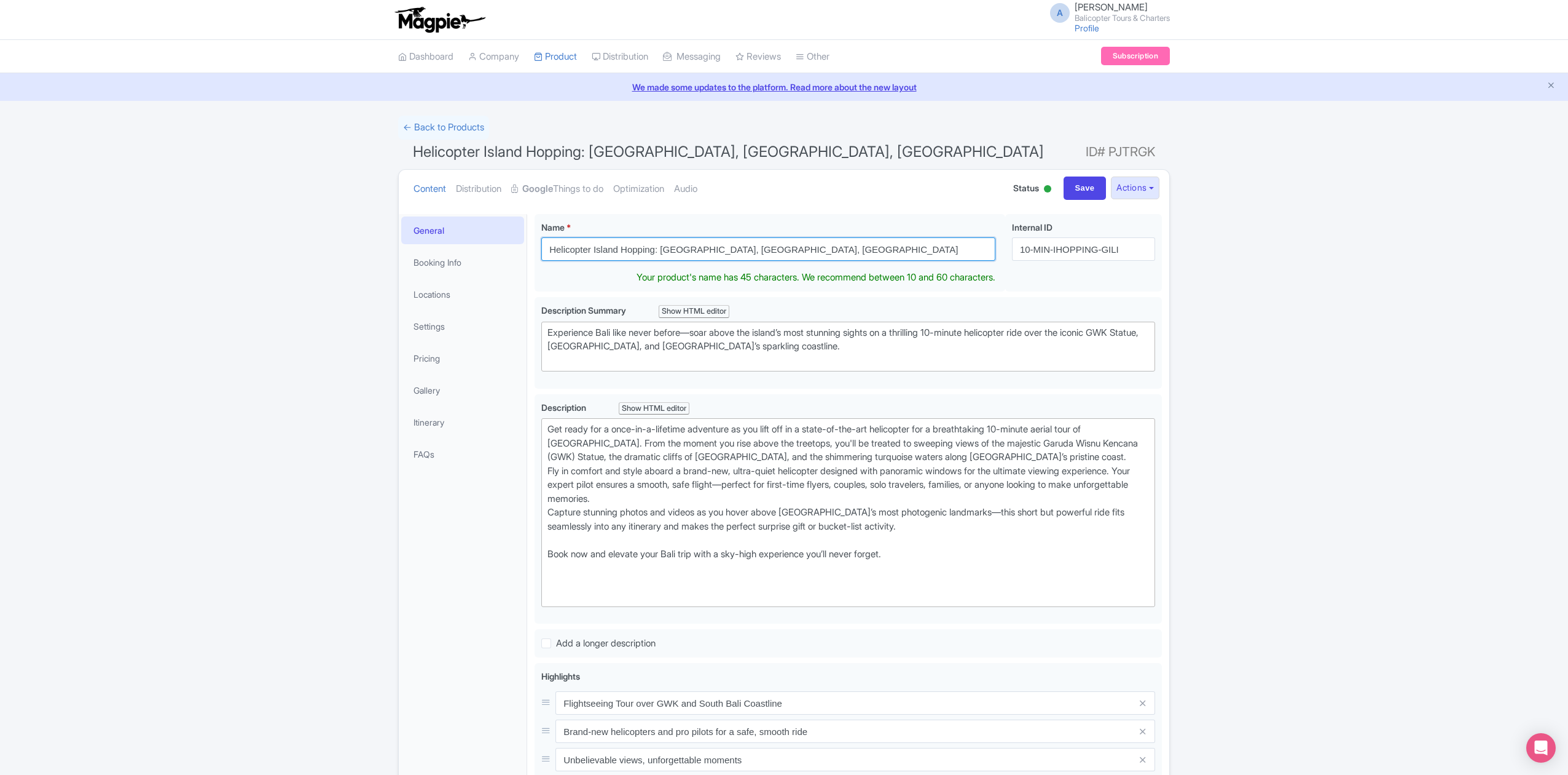
drag, startPoint x: 745, startPoint y: 251, endPoint x: 527, endPoint y: 251, distance: 218.0
click at [528, 251] on div "Helicopter Island Hopping: [GEOGRAPHIC_DATA], [GEOGRAPHIC_DATA], [GEOGRAPHIC_DA…" at bounding box center [849, 630] width 642 height 848
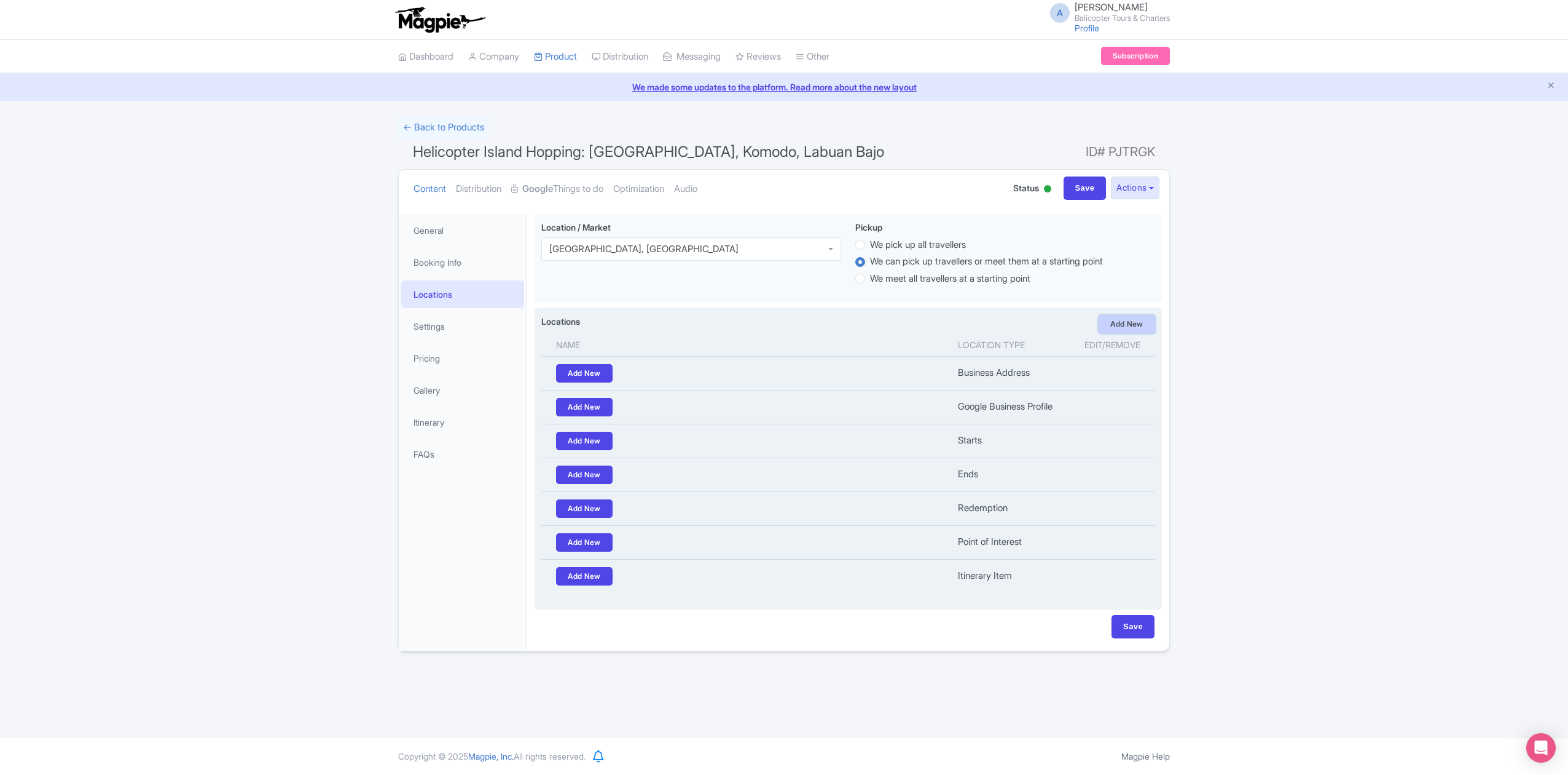
click at [1116, 326] on link "Add New" at bounding box center [1127, 324] width 57 height 18
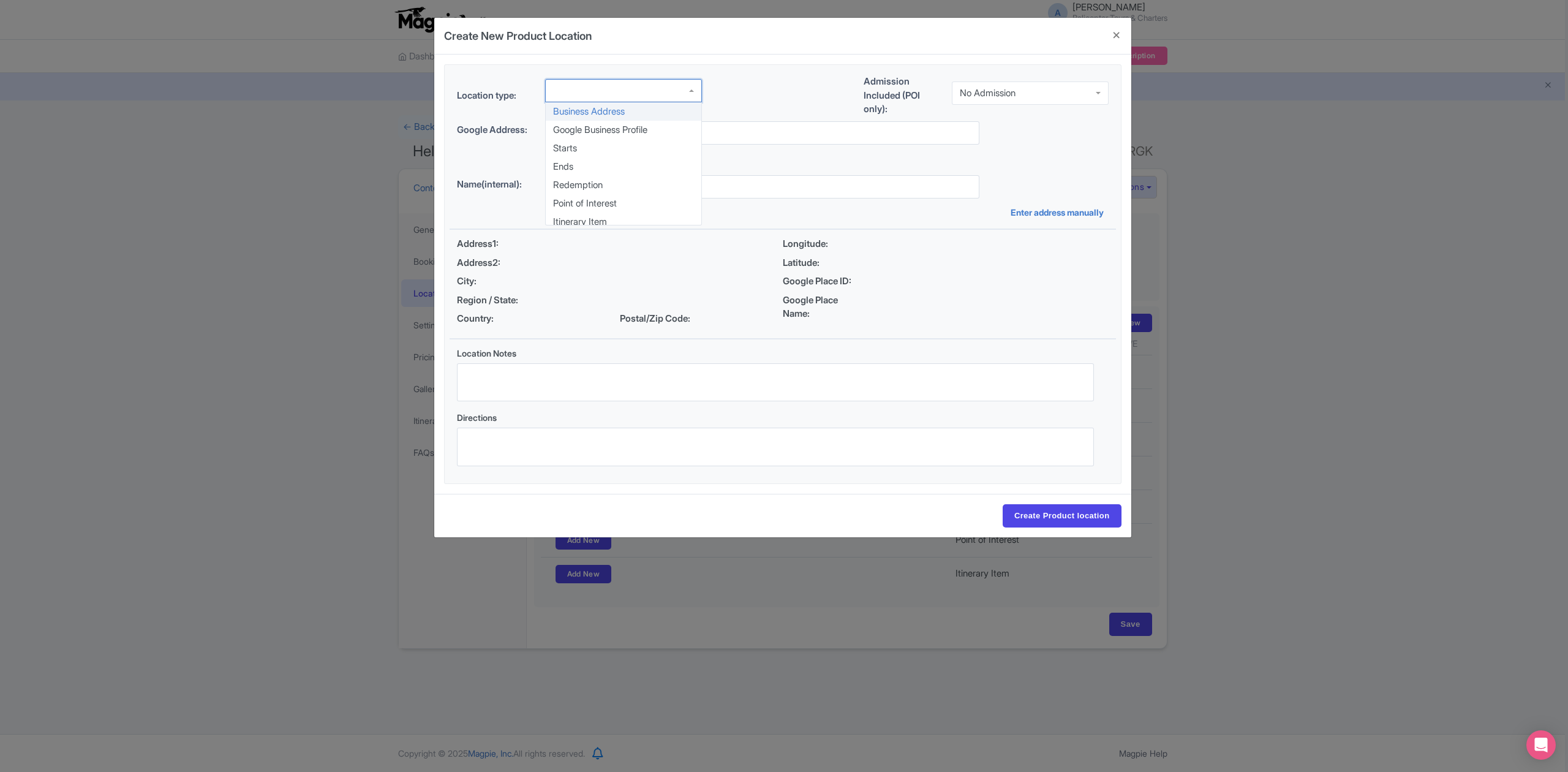
click at [626, 87] on div at bounding box center [623, 90] width 157 height 23
drag, startPoint x: 636, startPoint y: 153, endPoint x: 669, endPoint y: 146, distance: 33.7
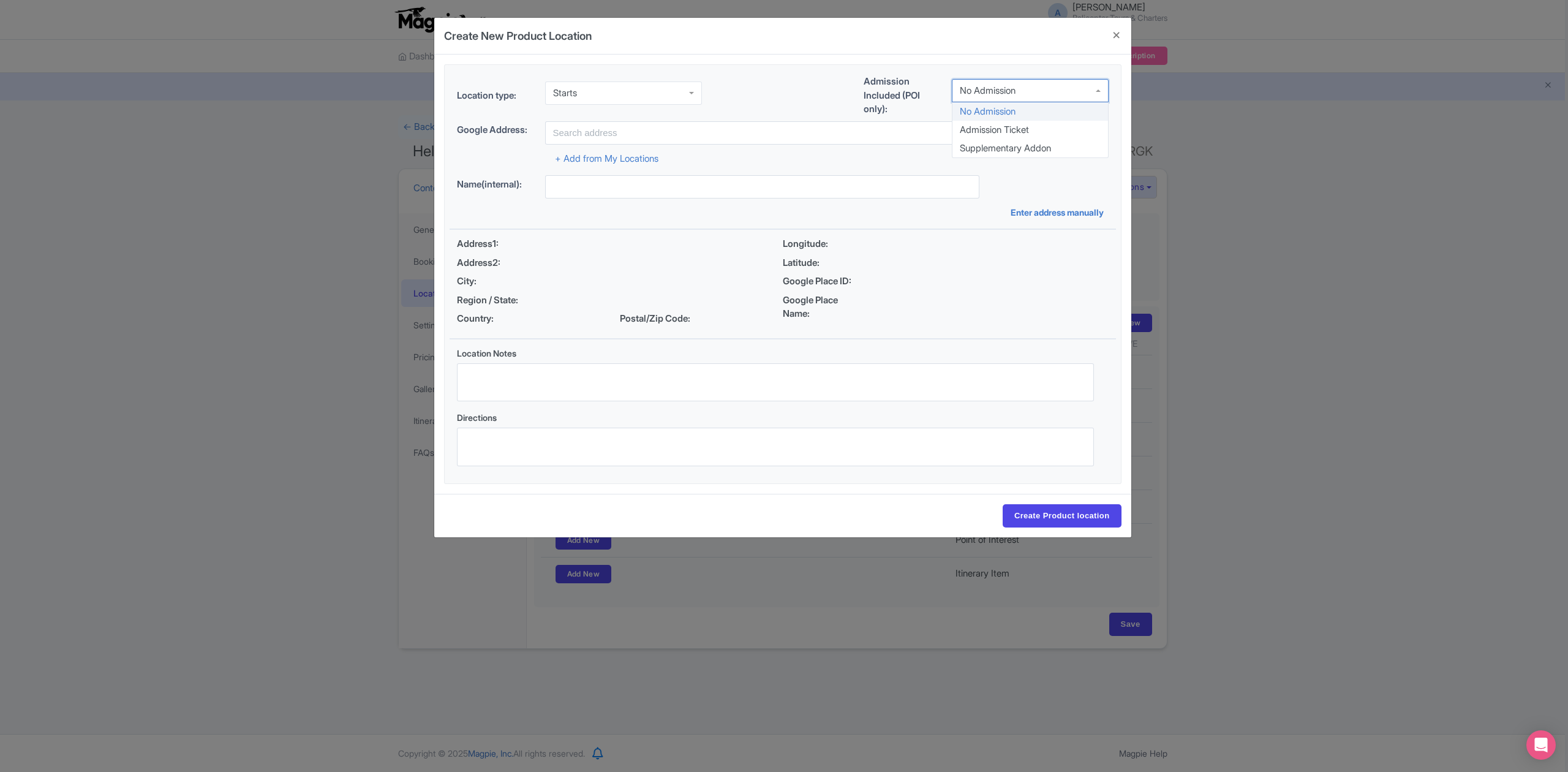
click at [988, 101] on div "No Admission" at bounding box center [1030, 90] width 157 height 23
click at [799, 135] on input "text" at bounding box center [762, 132] width 434 height 23
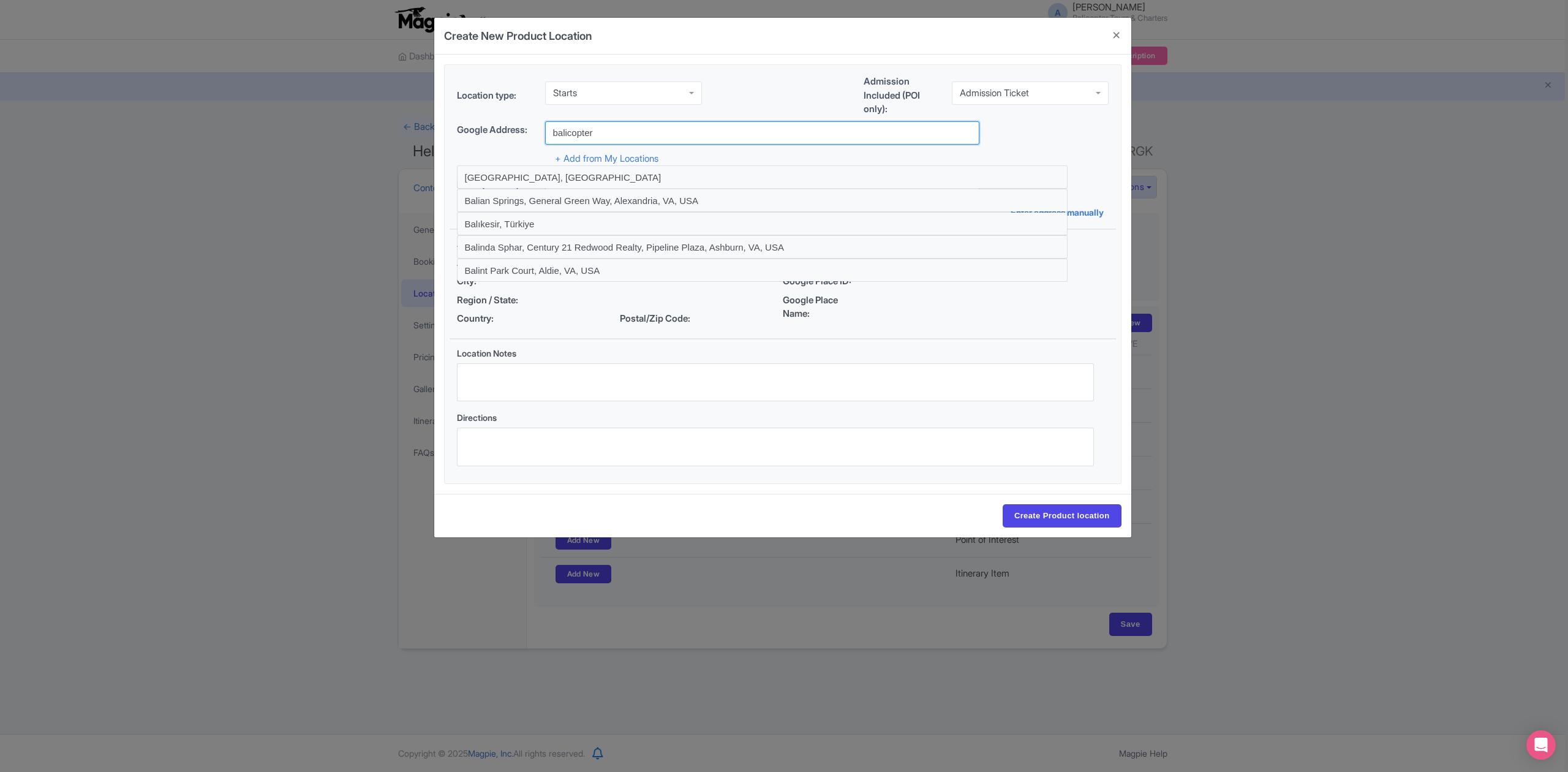
type input "Balicopter - Helicopter Tour And Transfer, [STREET_ADDRESS]"
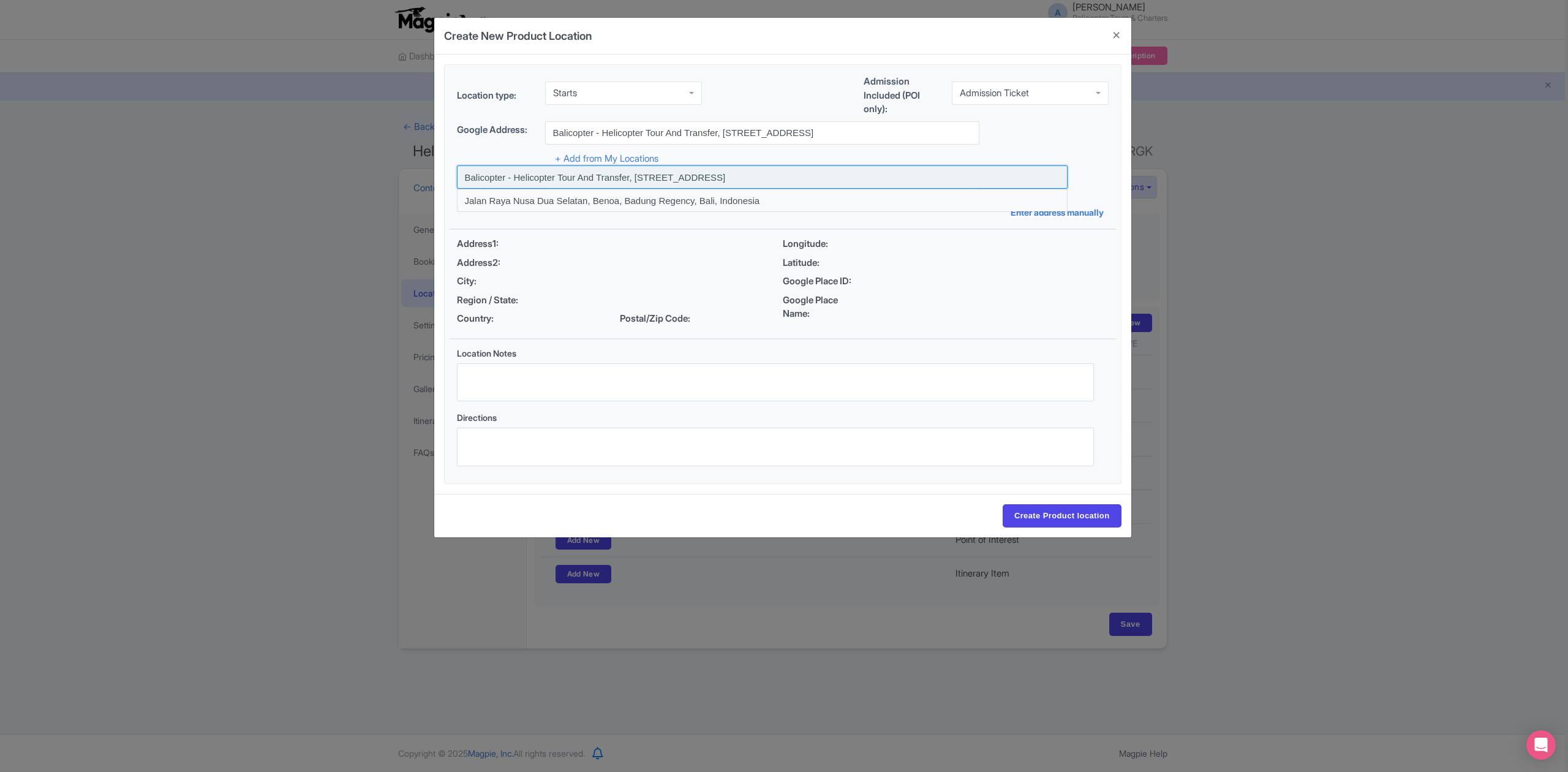
click at [659, 172] on input at bounding box center [763, 177] width 611 height 23
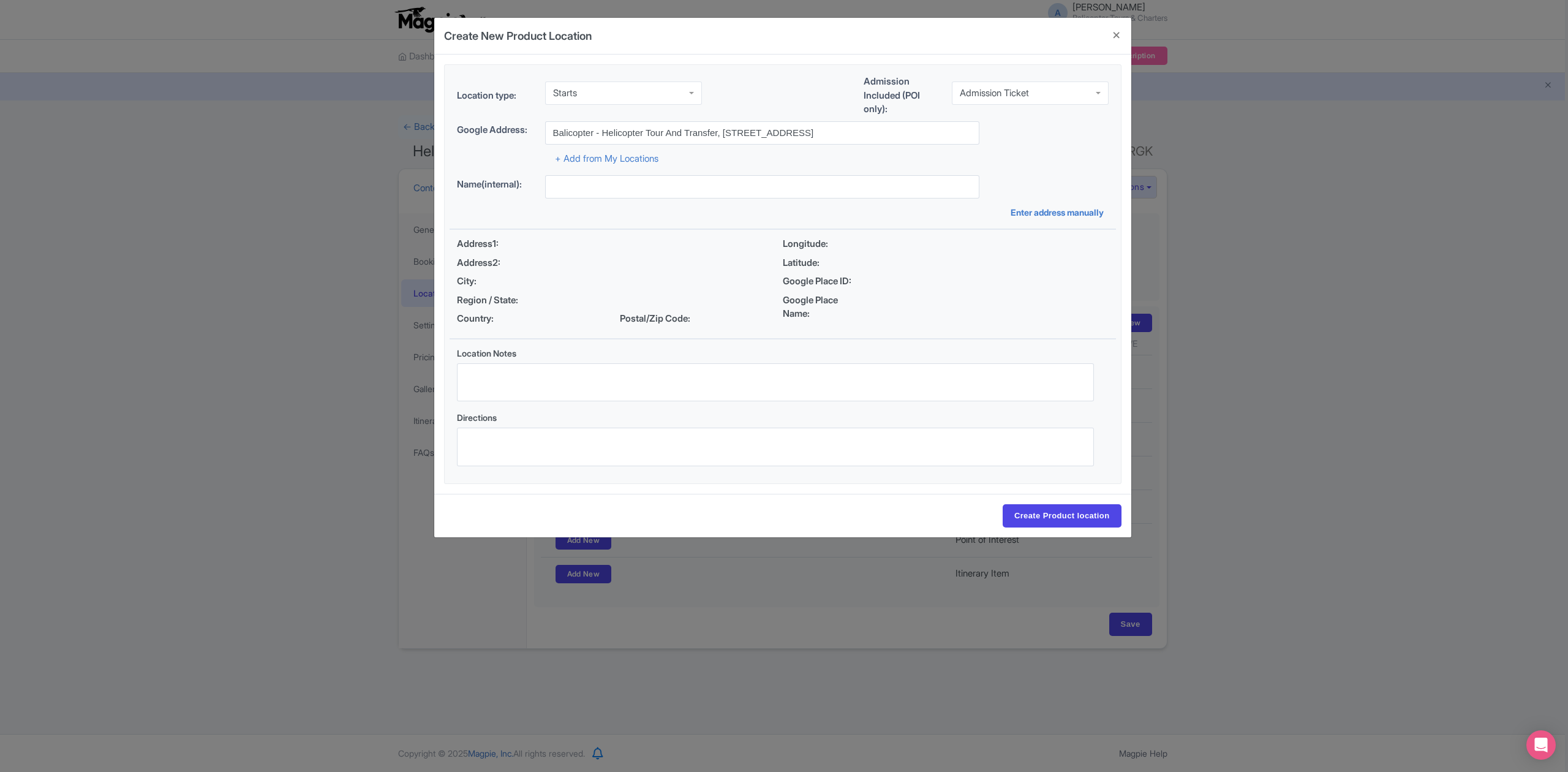
type input "Balicopter - Helicopter Tour And Transfer, [STREET_ADDRESS]"
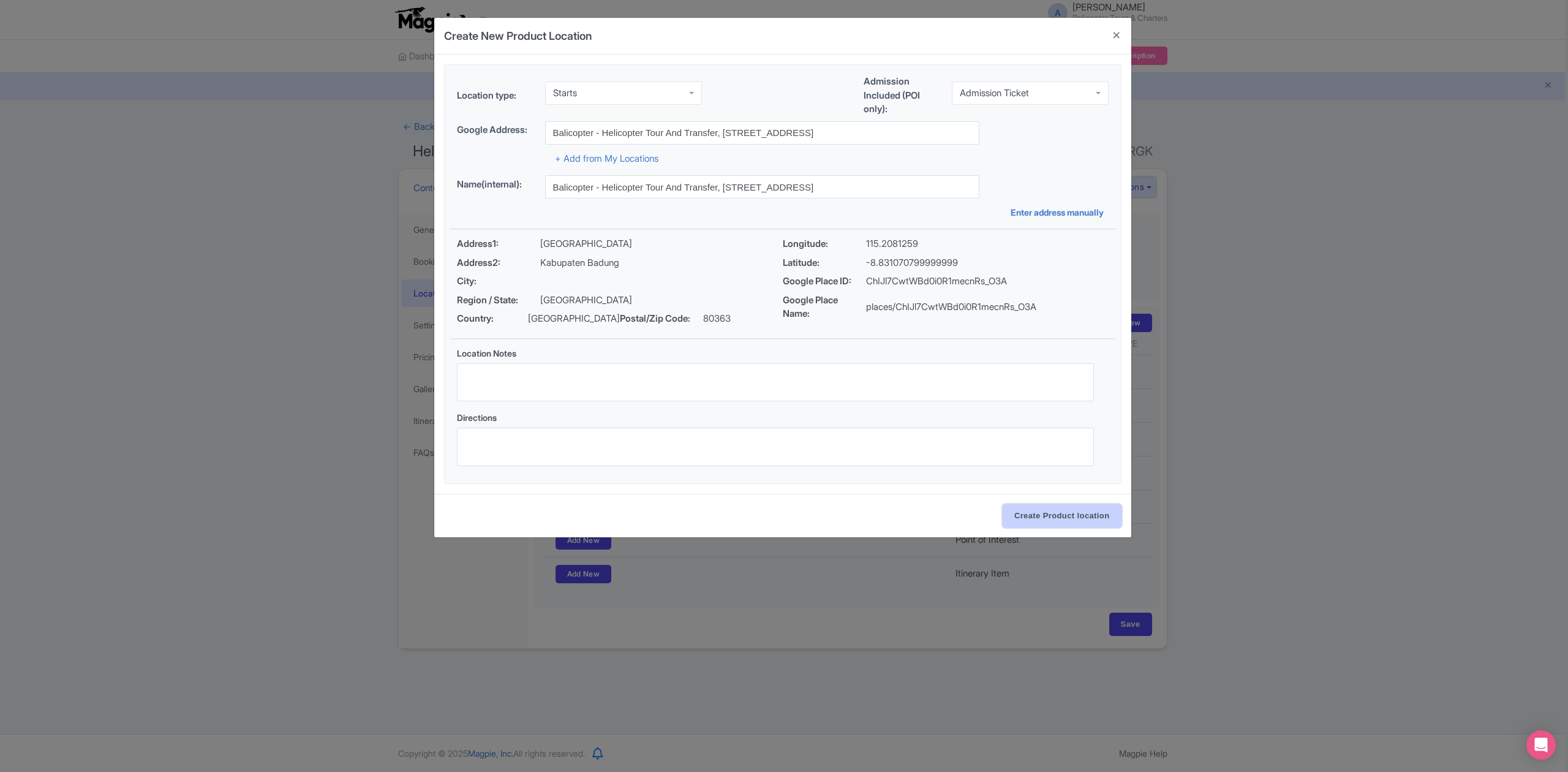
click at [1066, 518] on input "Create Product location" at bounding box center [1062, 516] width 119 height 23
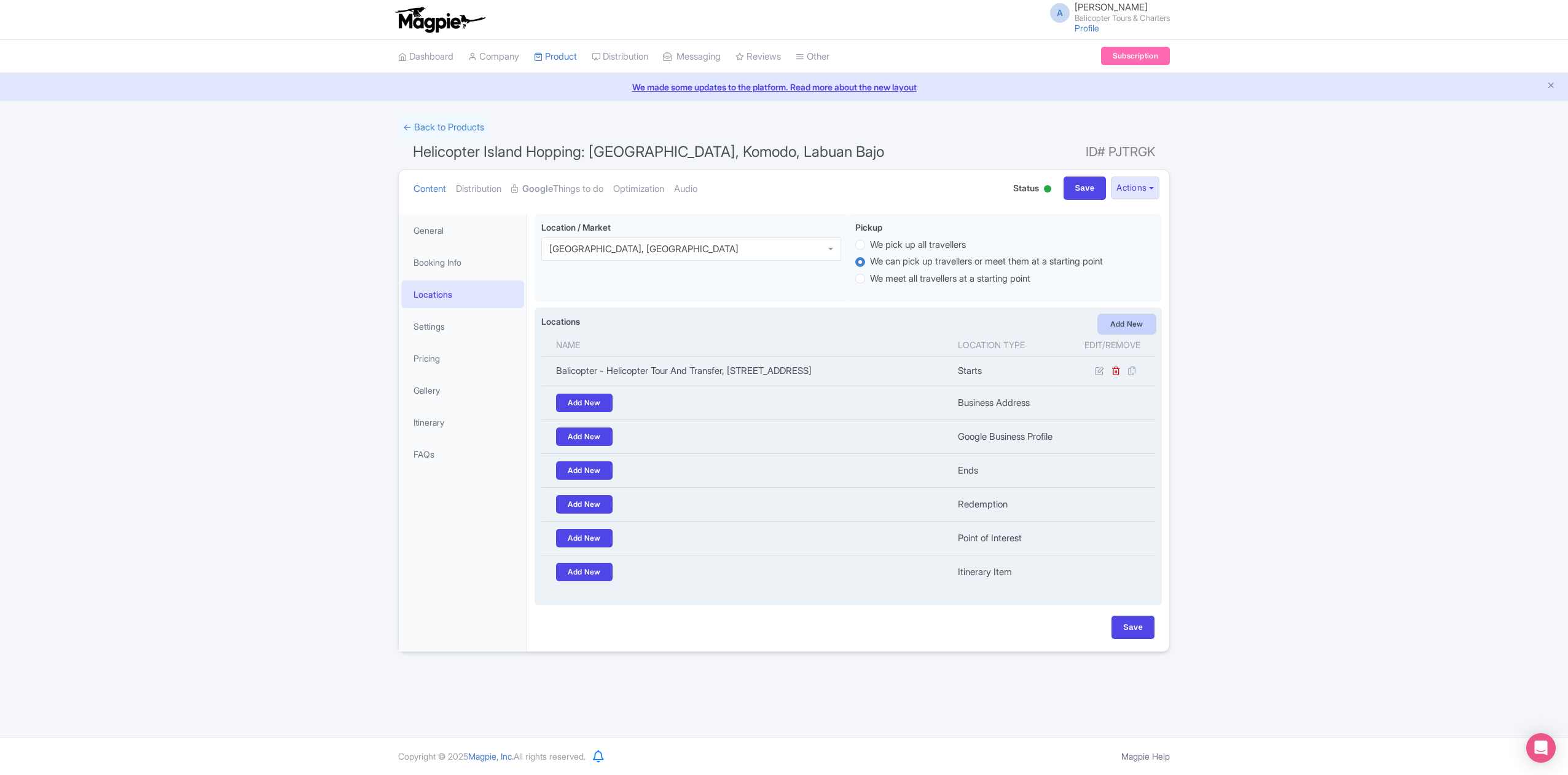
click at [1127, 328] on link "Add New" at bounding box center [1127, 324] width 57 height 18
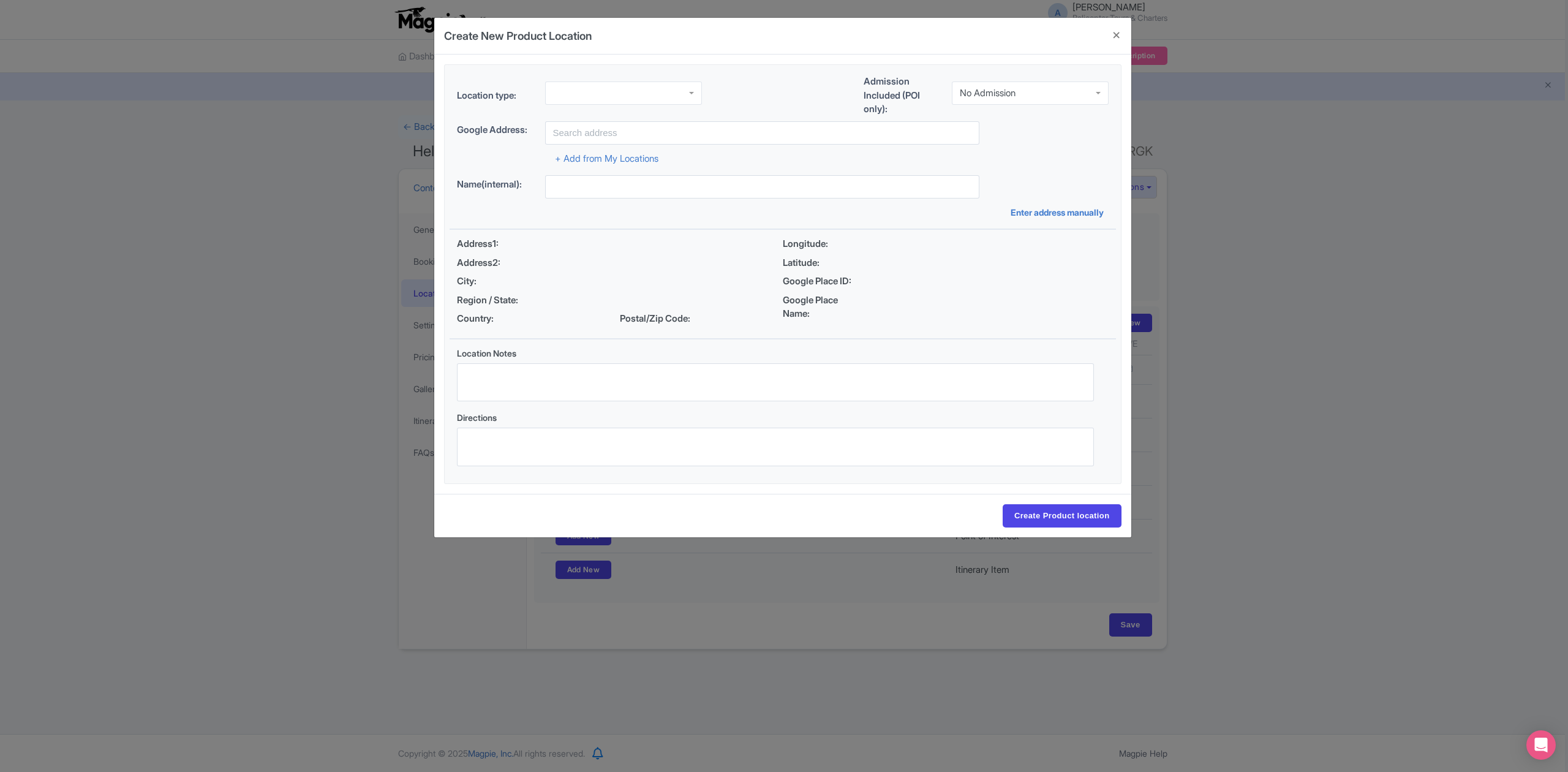
click at [665, 87] on div at bounding box center [623, 93] width 157 height 23
click at [1002, 99] on div "No Admission" at bounding box center [1030, 93] width 157 height 23
click at [649, 134] on input "text" at bounding box center [762, 132] width 434 height 23
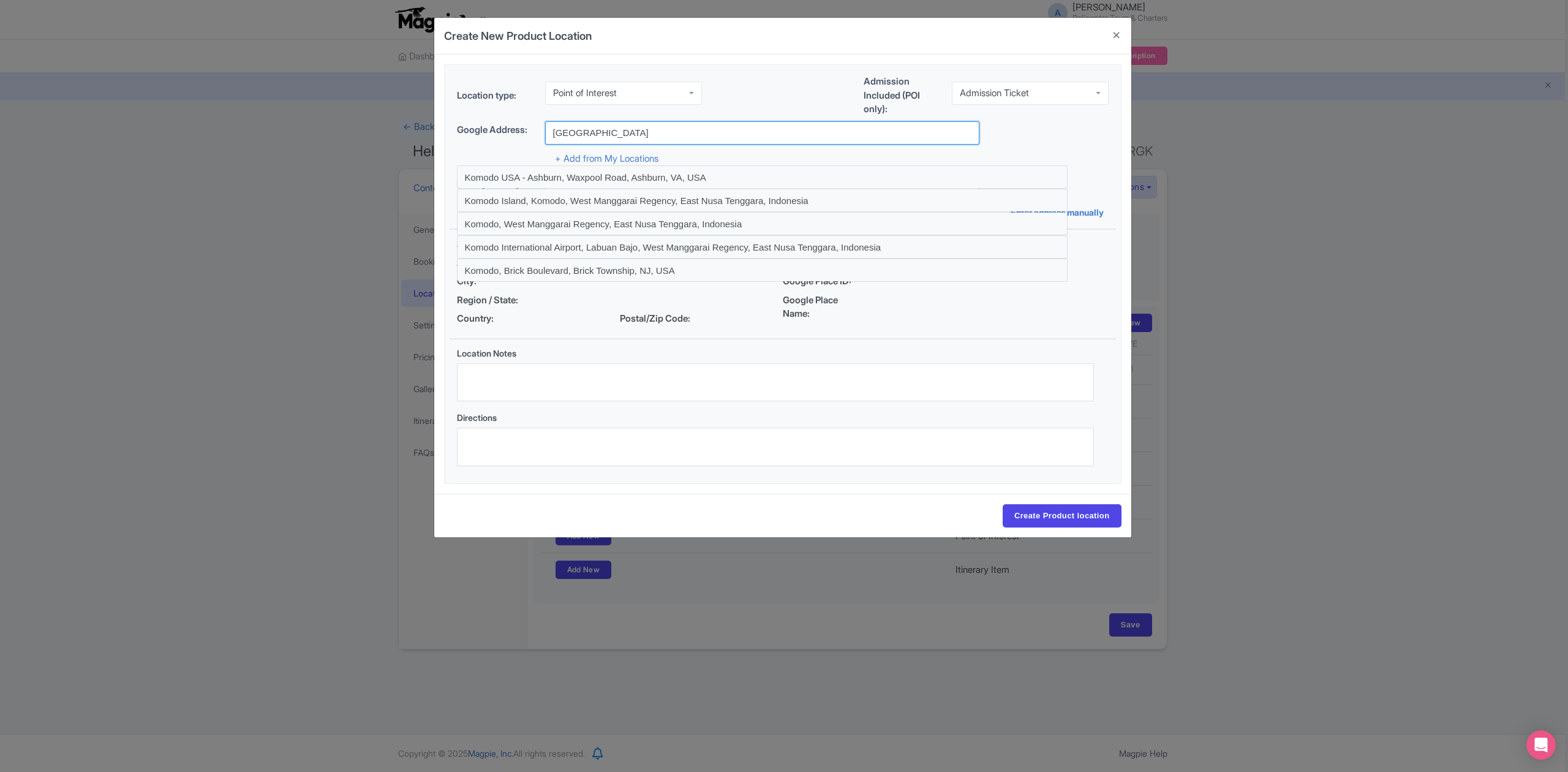
click at [620, 131] on input "komodo national park" at bounding box center [762, 132] width 434 height 23
click at [654, 132] on input "komodo national park" at bounding box center [762, 132] width 434 height 23
drag, startPoint x: 691, startPoint y: 133, endPoint x: 544, endPoint y: 132, distance: 147.0
click at [545, 132] on input "komodo national park" at bounding box center [762, 132] width 434 height 23
click at [660, 126] on input "komodo national park" at bounding box center [762, 132] width 434 height 23
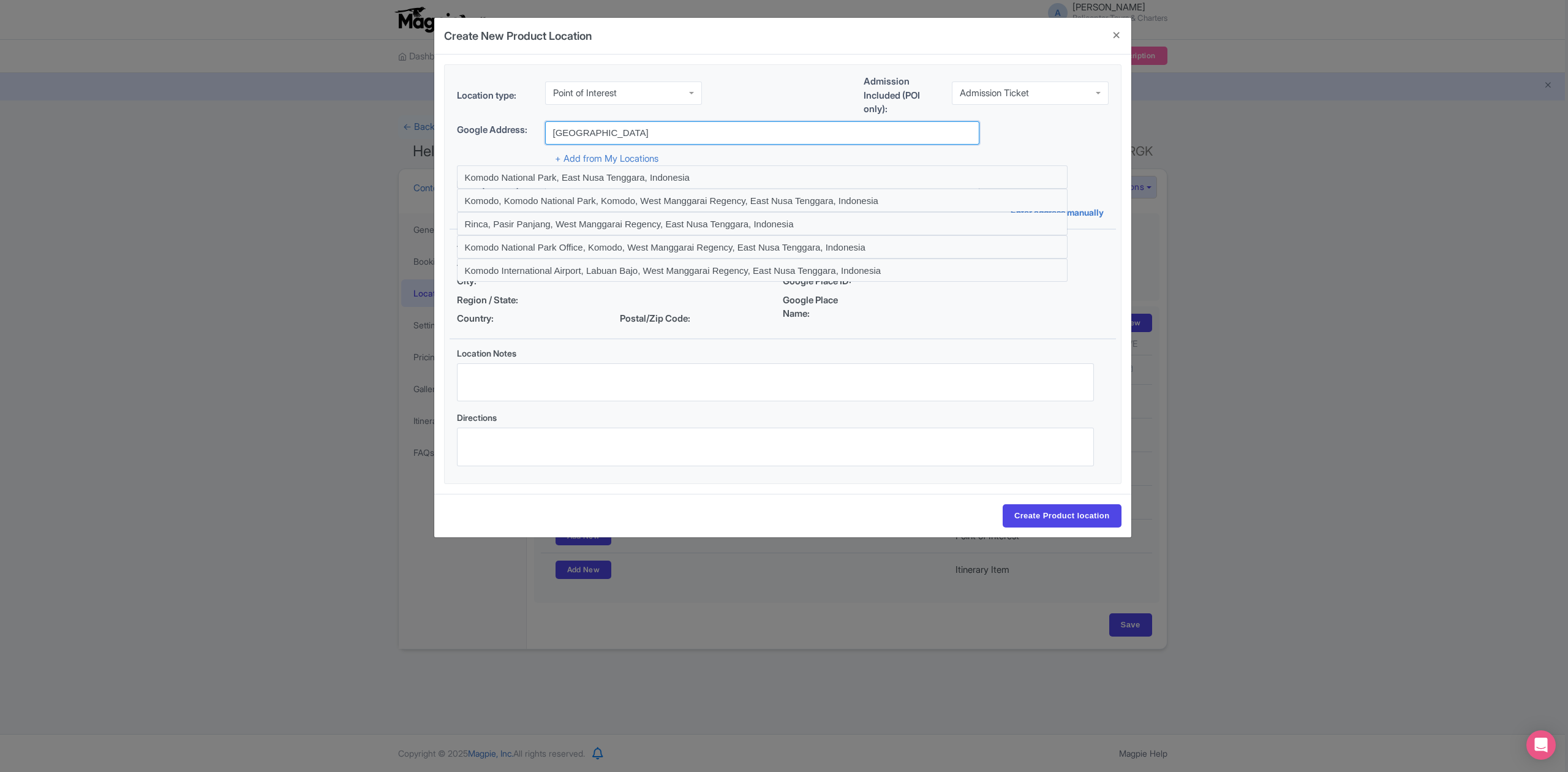
type input "komodo national park"
click at [1003, 504] on input "Create Product location" at bounding box center [1062, 516] width 119 height 23
drag, startPoint x: 661, startPoint y: 134, endPoint x: 517, endPoint y: 141, distance: 144.2
click at [517, 141] on div "Google Address: komodo national park" at bounding box center [783, 132] width 652 height 23
click at [1095, 150] on div "+ Add from My Locations" at bounding box center [783, 155] width 652 height 21
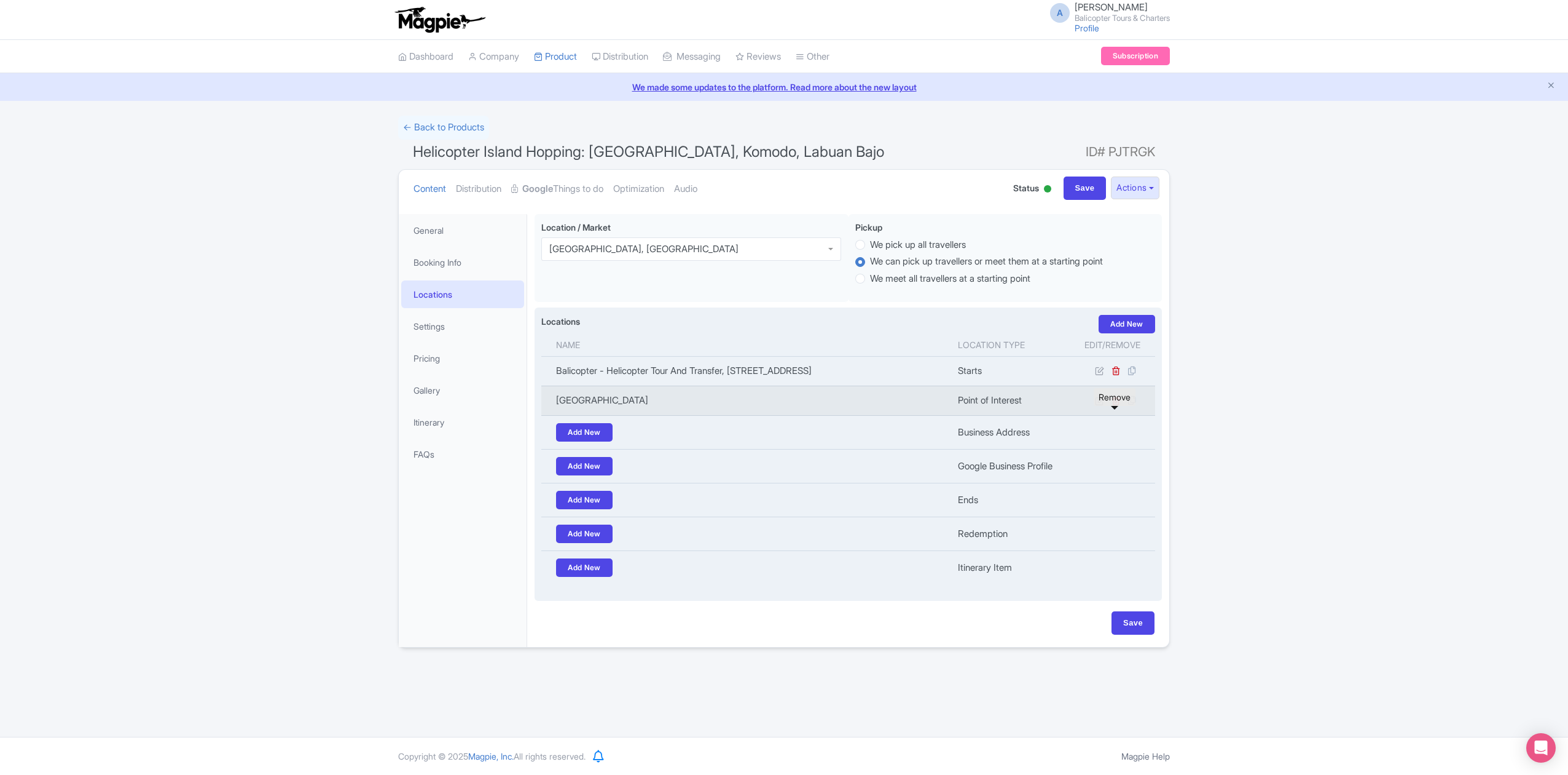
click at [1114, 406] on icon at bounding box center [1116, 400] width 9 height 9
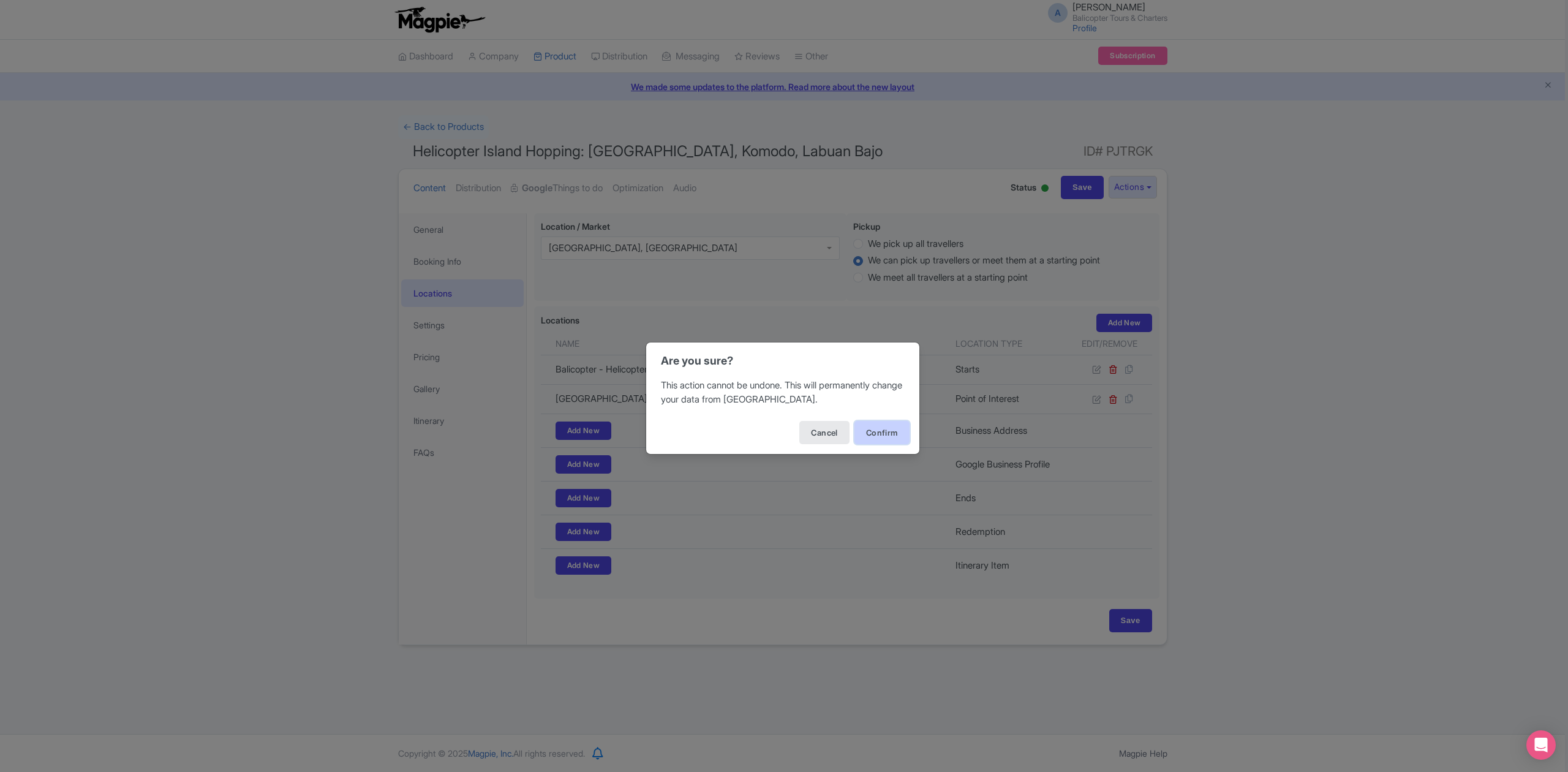
click at [872, 430] on button "Confirm" at bounding box center [882, 432] width 55 height 23
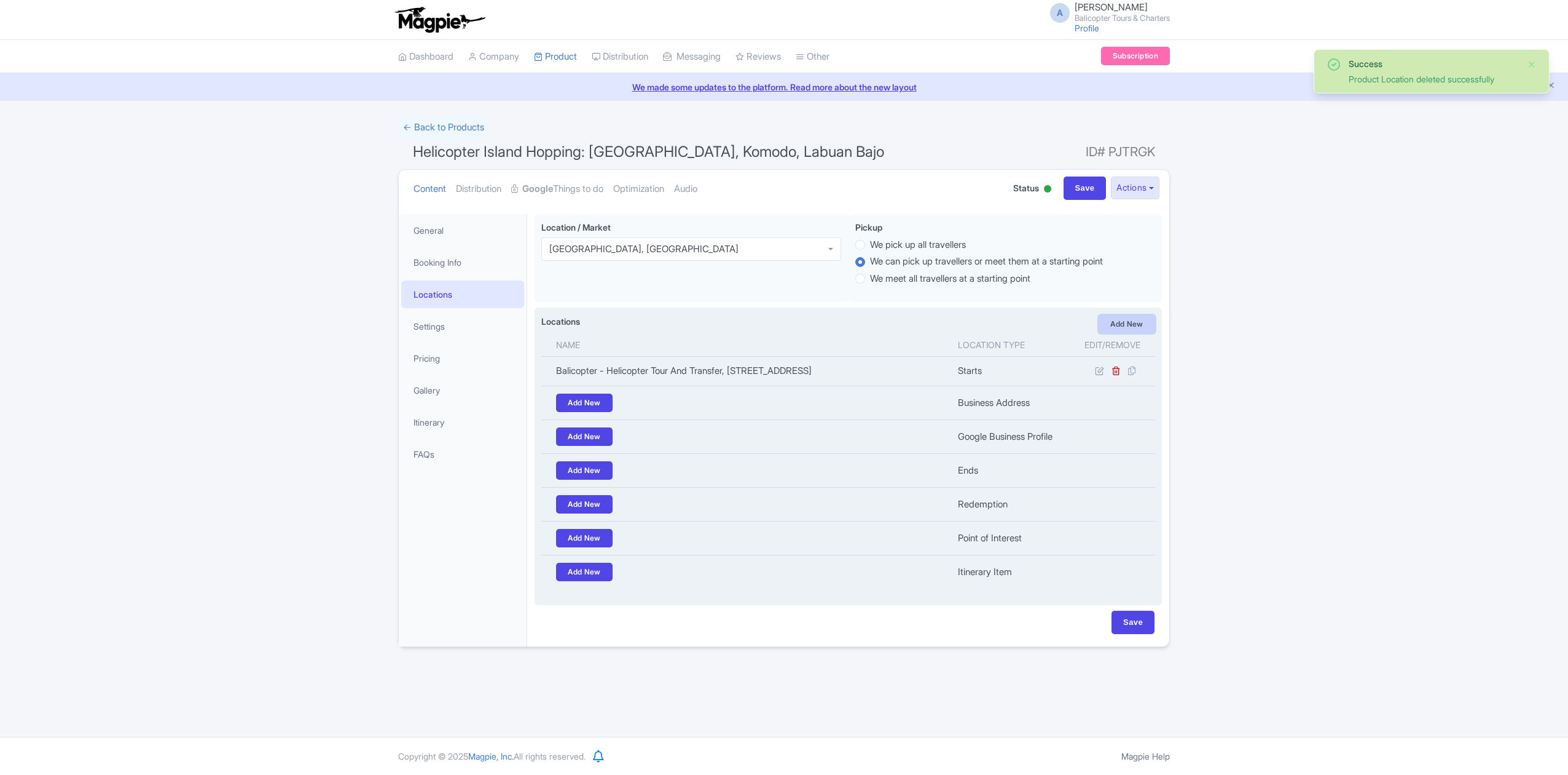
click at [1129, 328] on link "Add New" at bounding box center [1127, 324] width 57 height 18
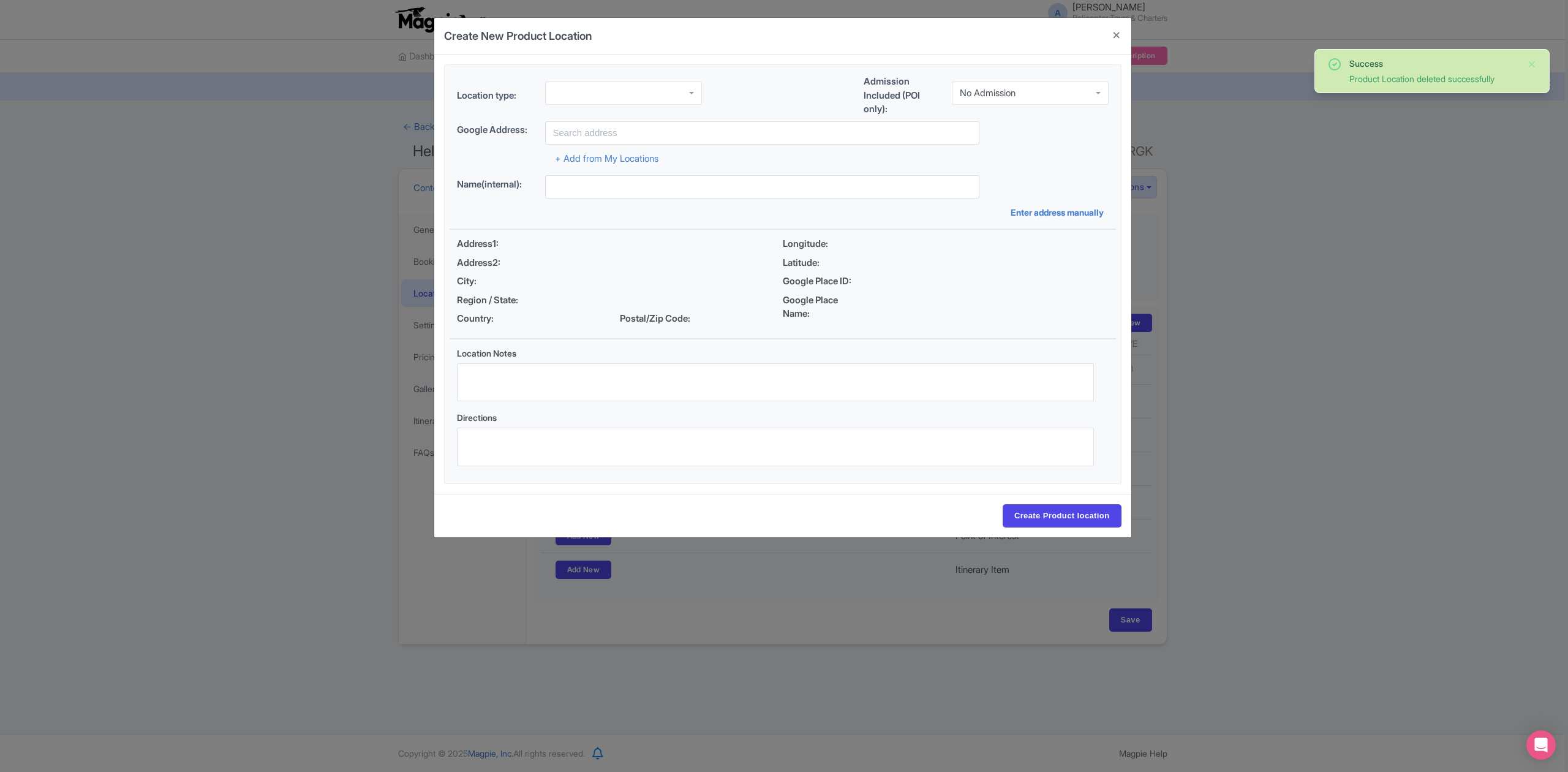
click at [624, 80] on div "Location type: Admission Included (POI only): No Admission No Admission" at bounding box center [782, 98] width 666 height 46
click at [630, 89] on div at bounding box center [623, 93] width 157 height 23
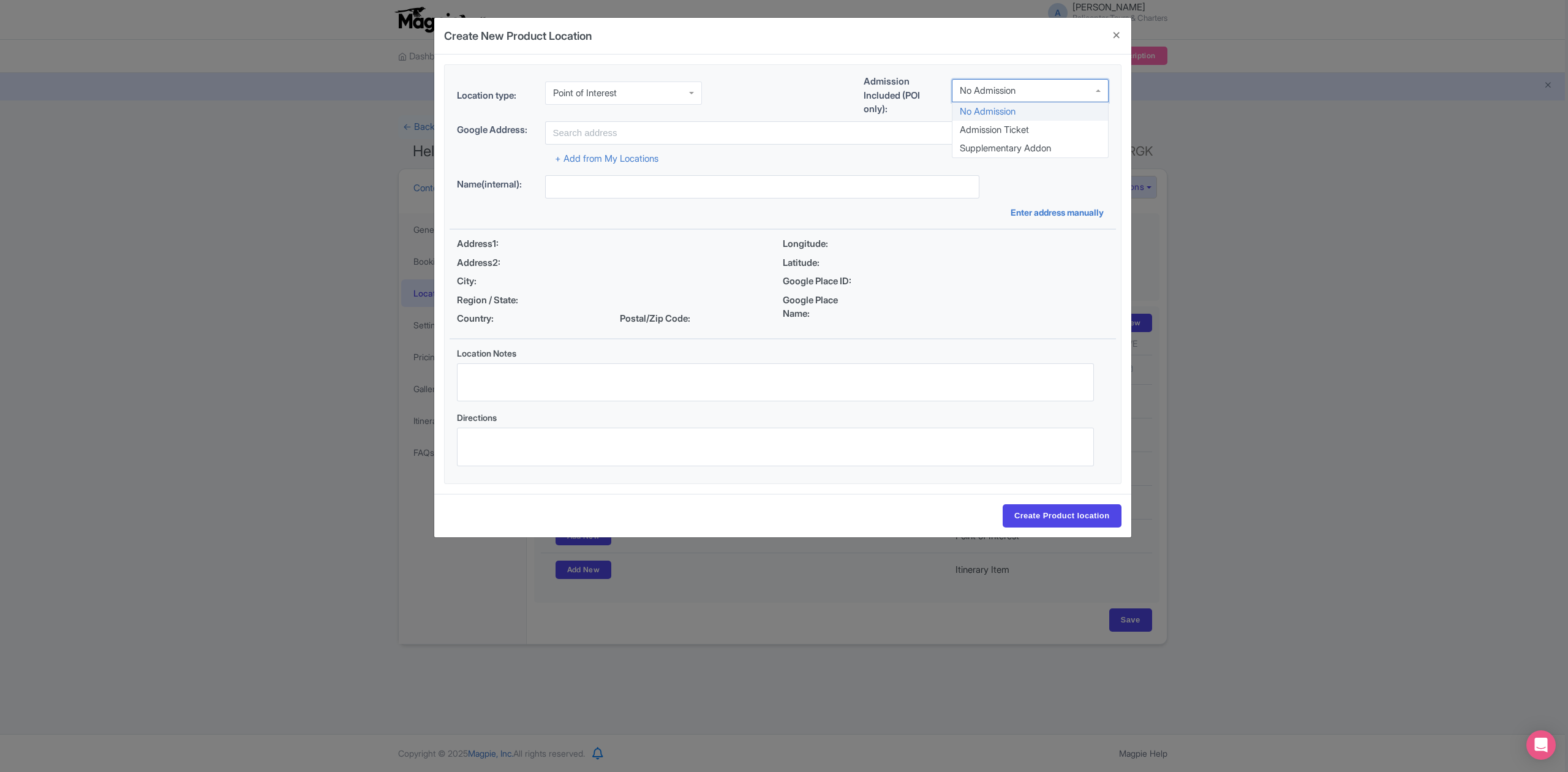
click at [1001, 93] on div "No Admission" at bounding box center [987, 90] width 56 height 11
click at [606, 136] on input "text" at bounding box center [762, 132] width 434 height 23
paste input "komodo national park"
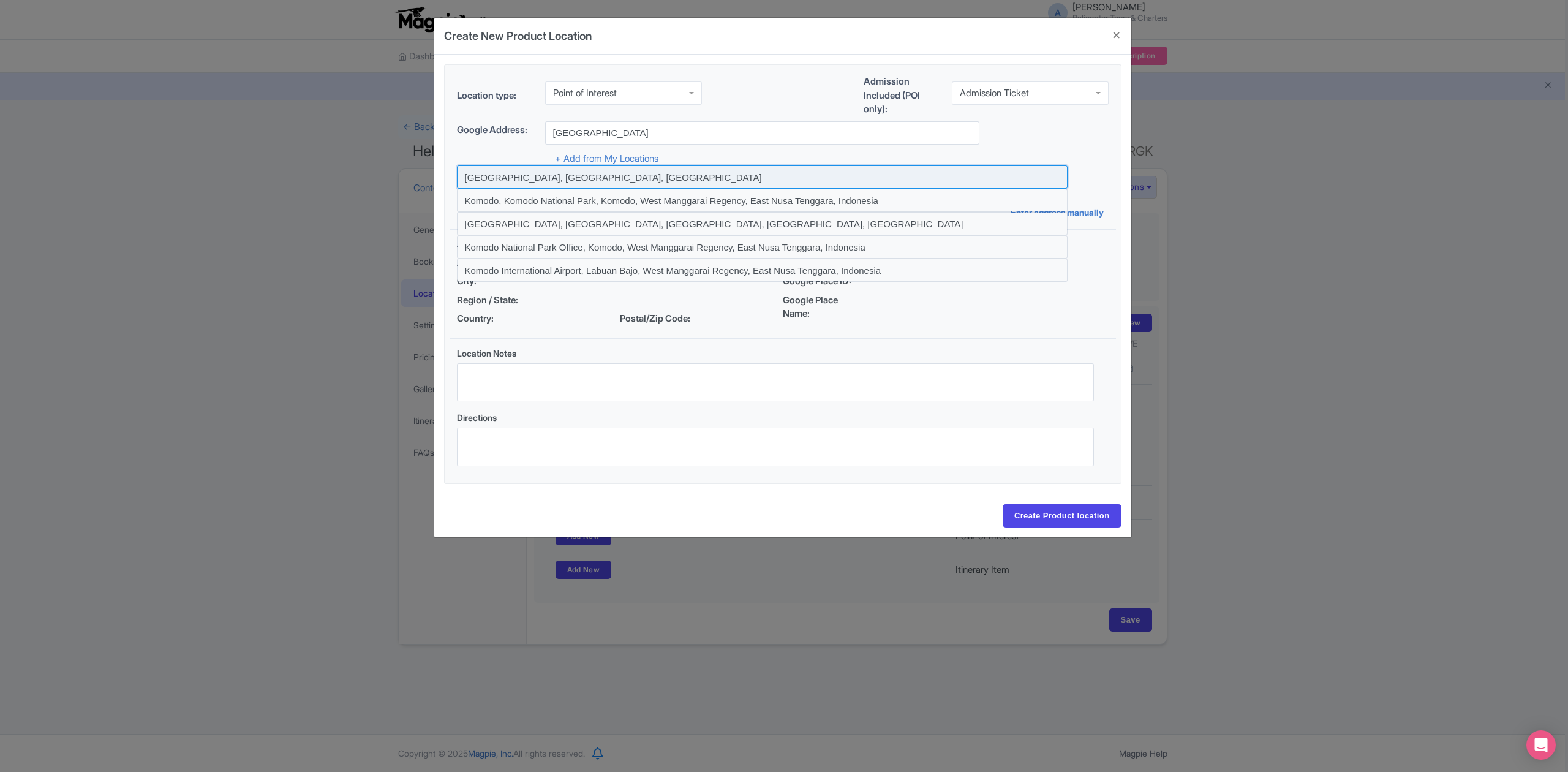
click at [654, 177] on input at bounding box center [763, 177] width 611 height 23
type input "[GEOGRAPHIC_DATA], [GEOGRAPHIC_DATA], [GEOGRAPHIC_DATA]"
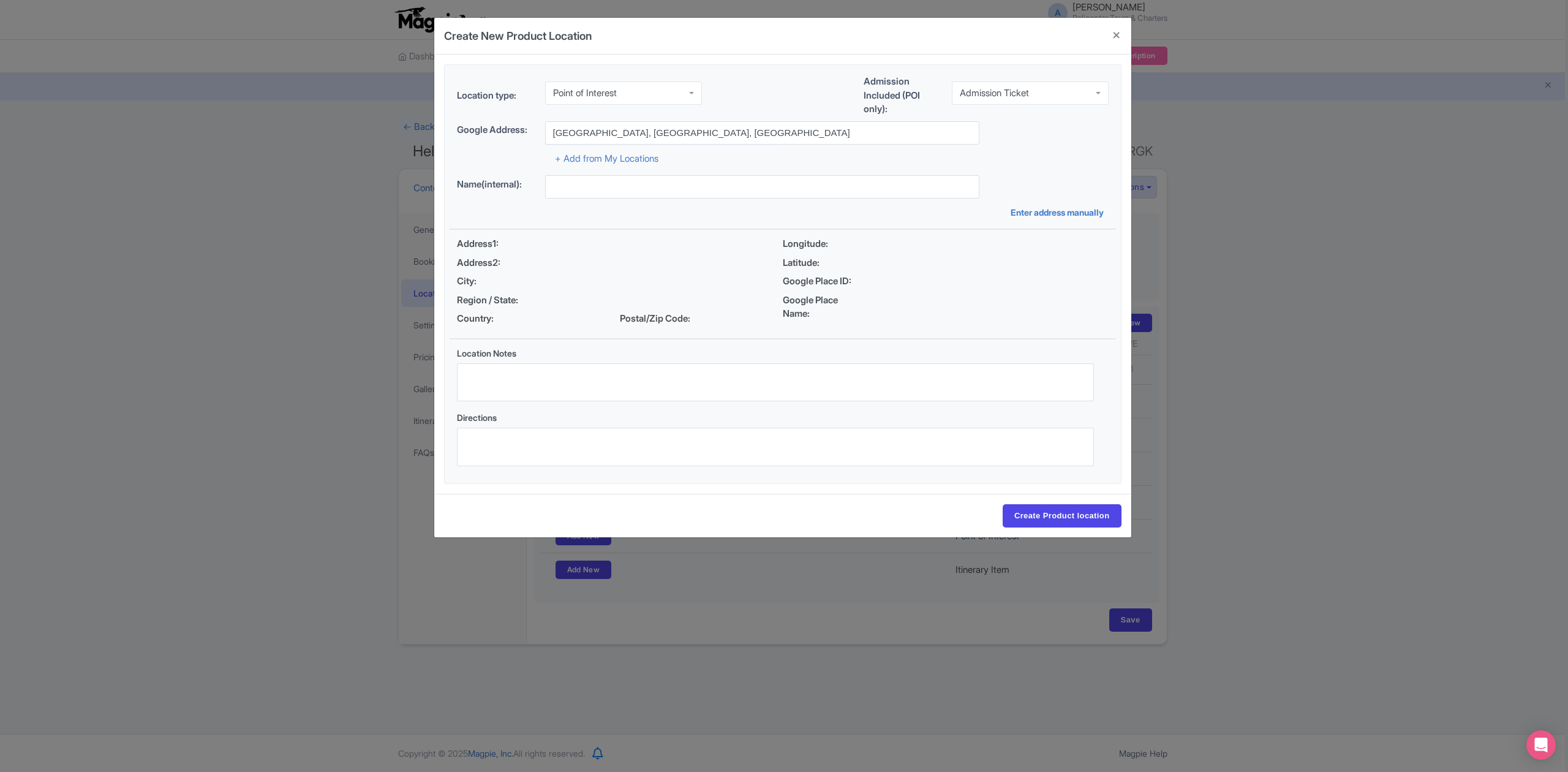
type input "[GEOGRAPHIC_DATA], [GEOGRAPHIC_DATA], [GEOGRAPHIC_DATA]"
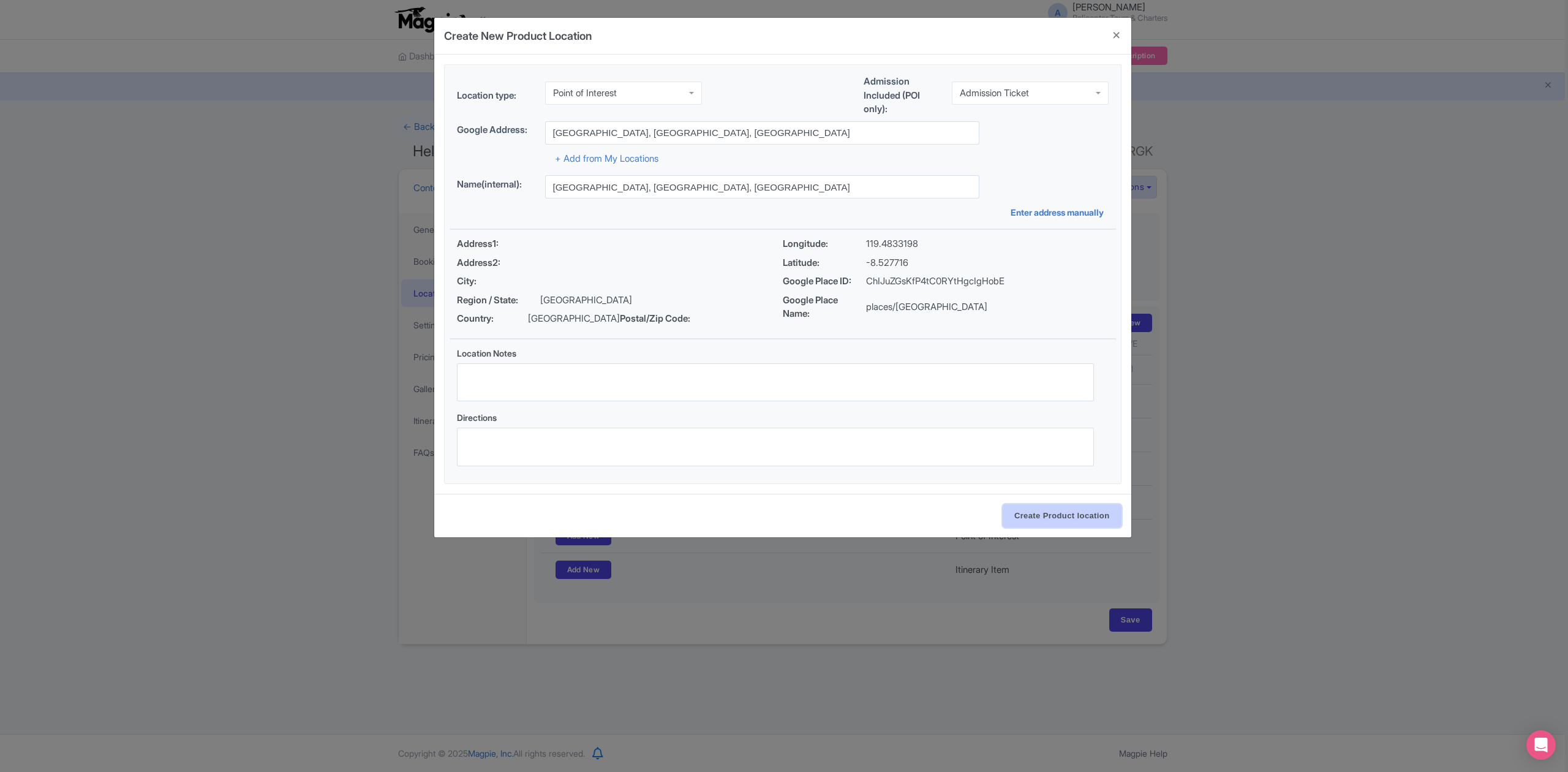
click at [1051, 520] on input "Create Product location" at bounding box center [1062, 516] width 119 height 23
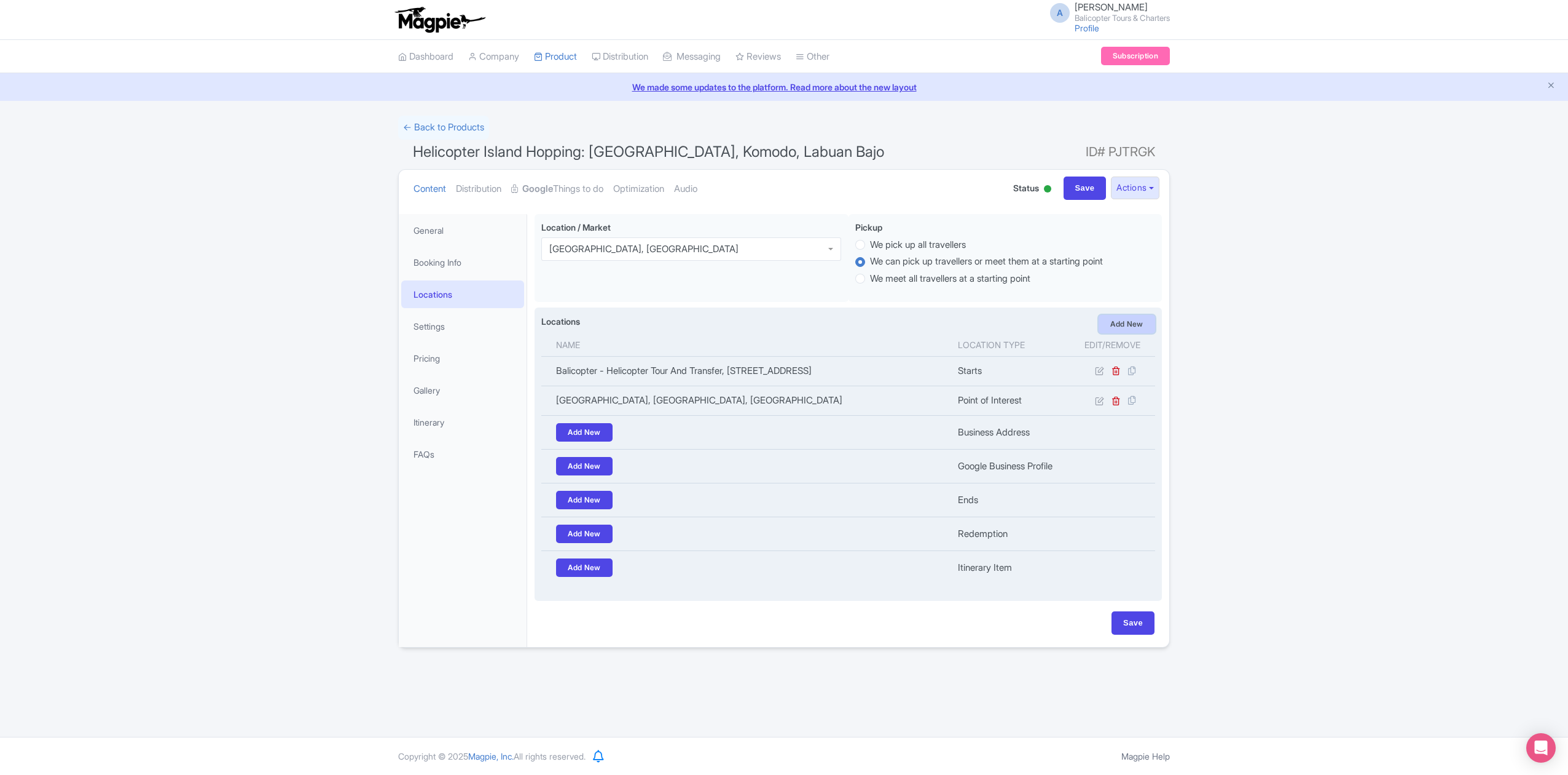
click at [1128, 325] on link "Add New" at bounding box center [1127, 324] width 57 height 18
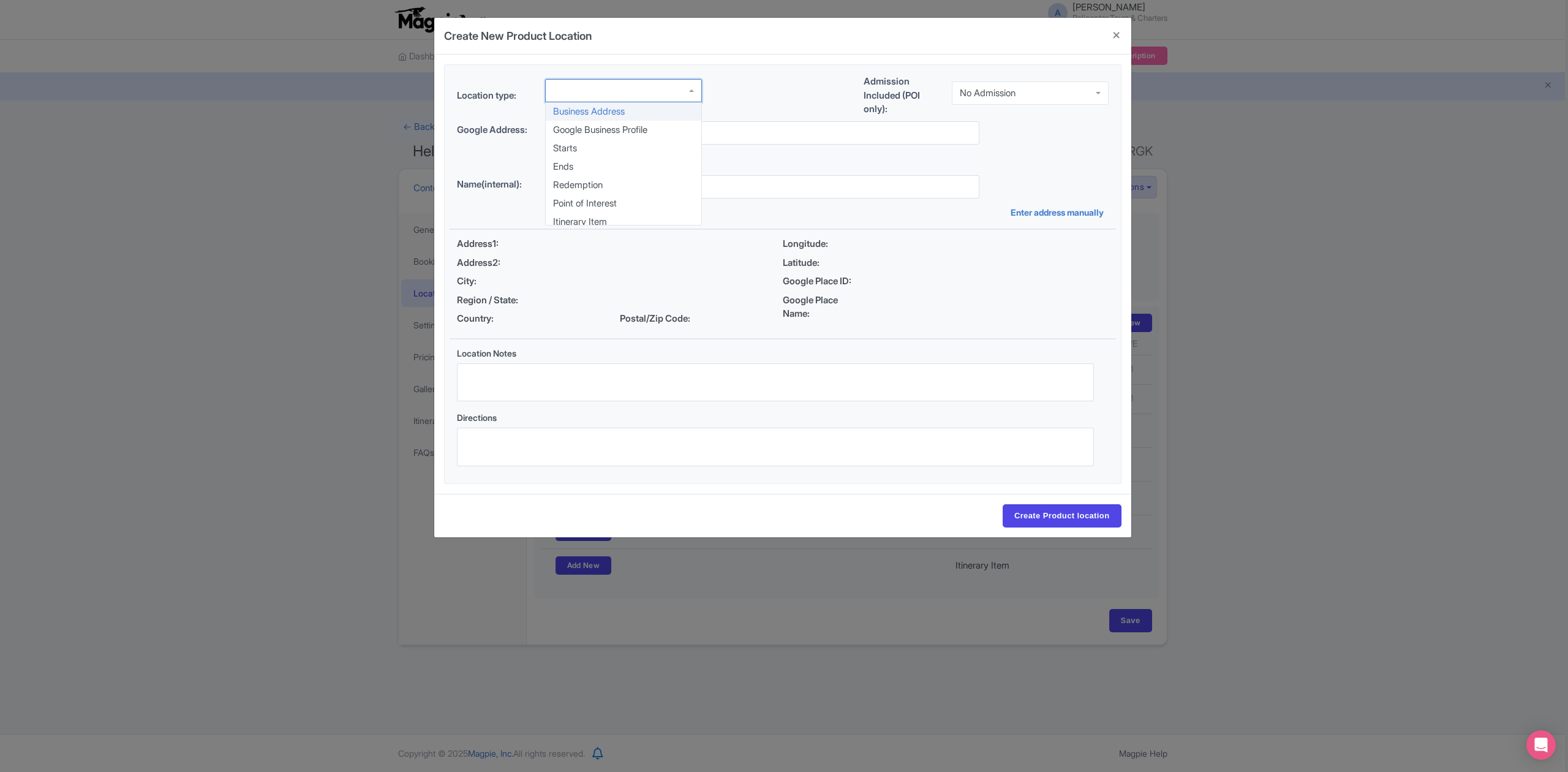
click at [623, 100] on div at bounding box center [623, 90] width 157 height 23
click at [1046, 93] on div "No Admission" at bounding box center [1030, 93] width 157 height 23
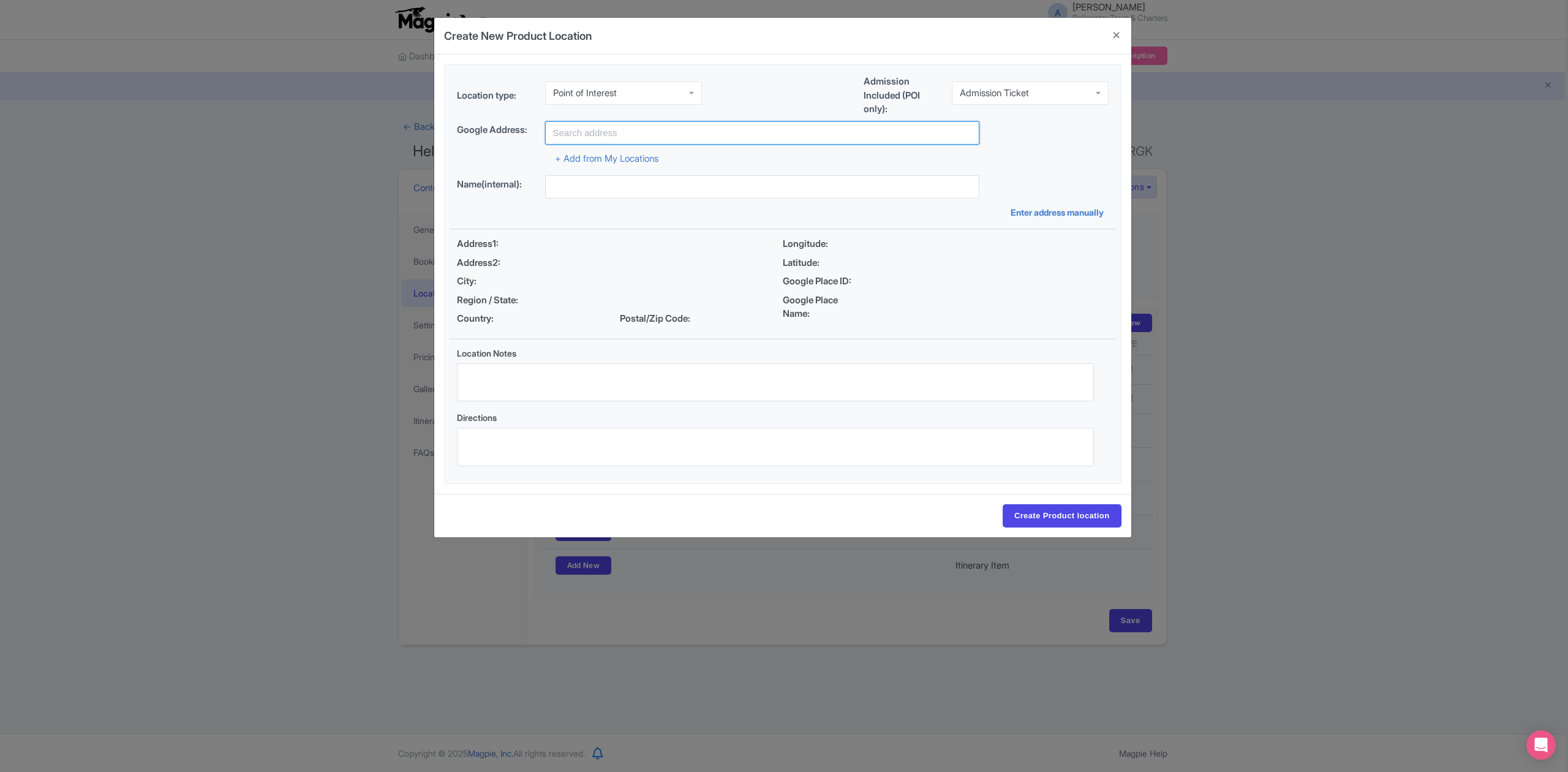
click at [689, 141] on input "text" at bounding box center [762, 132] width 434 height 23
paste input "Mirror Stone Cave"
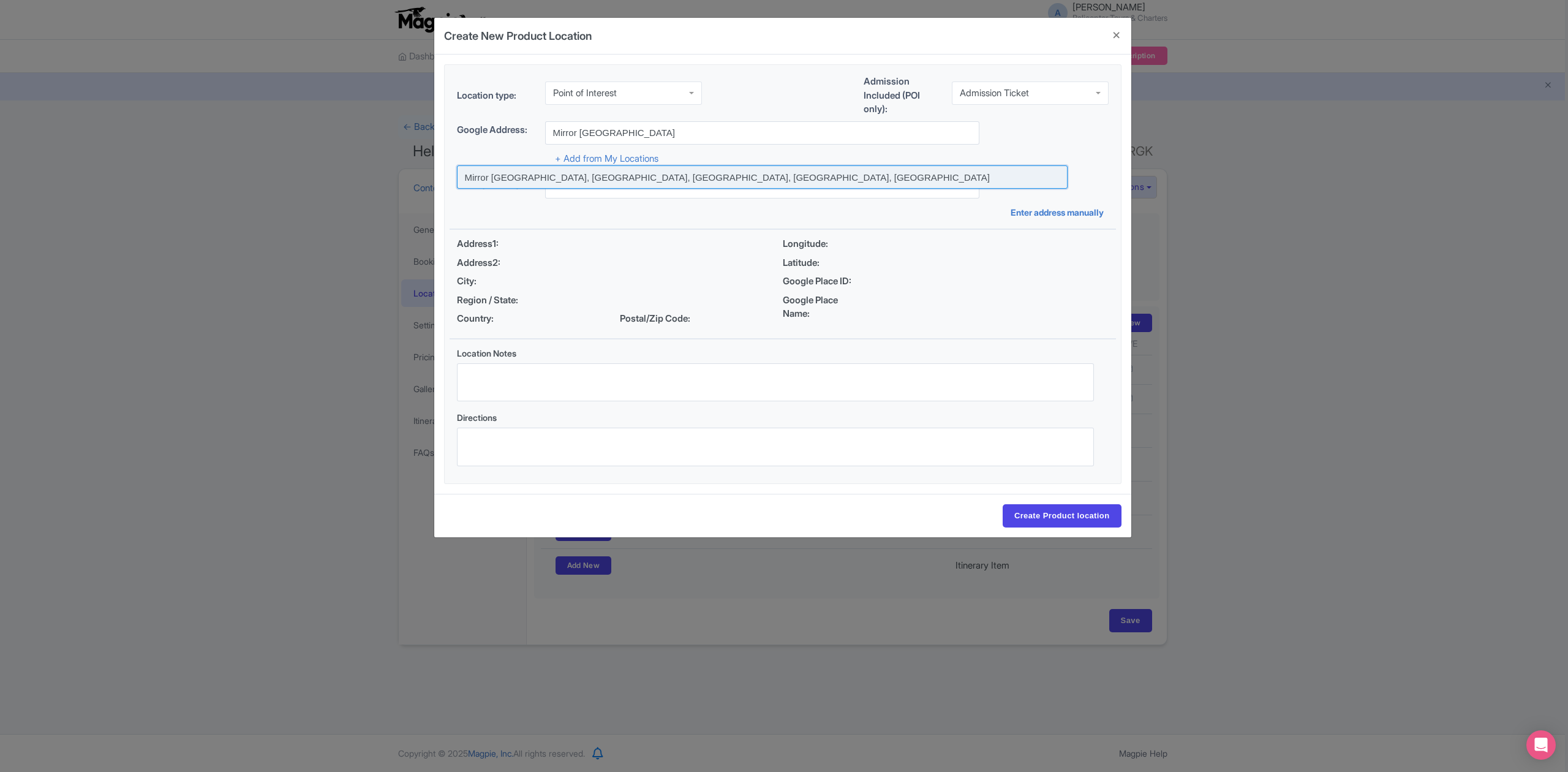
click at [612, 174] on input at bounding box center [763, 177] width 611 height 23
type input "Mirror [GEOGRAPHIC_DATA], [GEOGRAPHIC_DATA], [GEOGRAPHIC_DATA], [GEOGRAPHIC_DAT…"
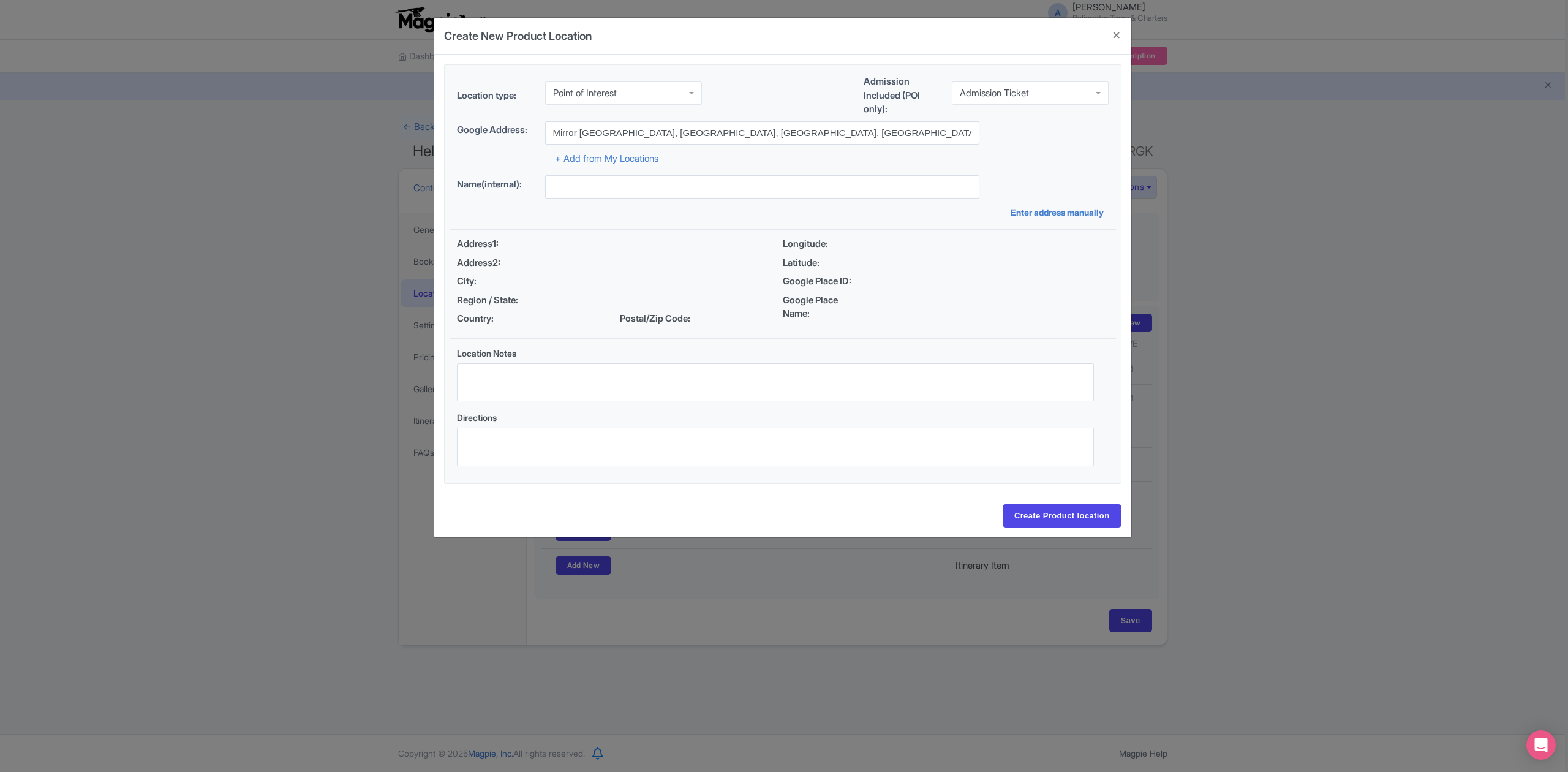
type input "Mirror [GEOGRAPHIC_DATA], [GEOGRAPHIC_DATA], [GEOGRAPHIC_DATA], [GEOGRAPHIC_DAT…"
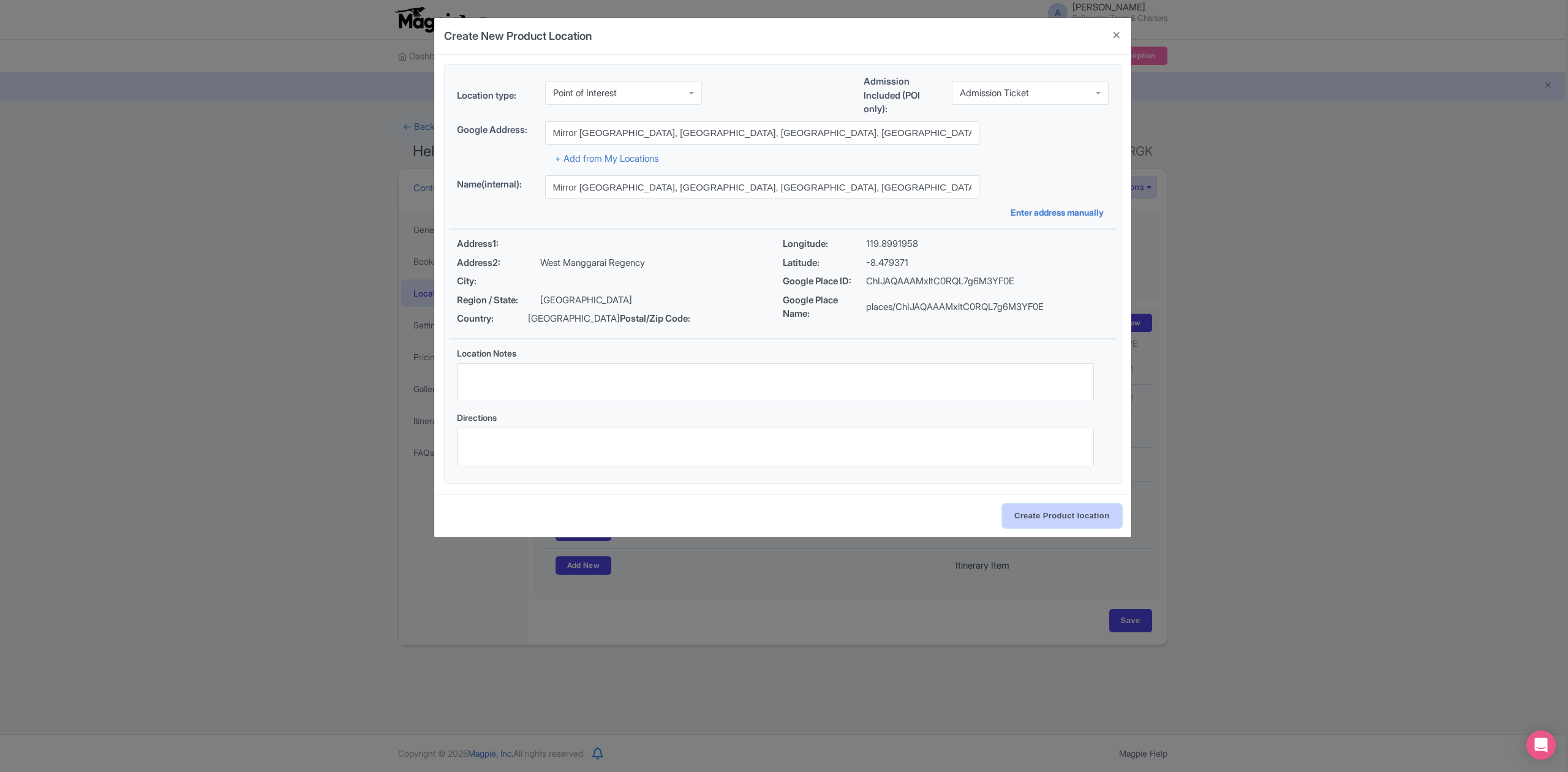
click at [1062, 519] on input "Create Product location" at bounding box center [1062, 516] width 119 height 23
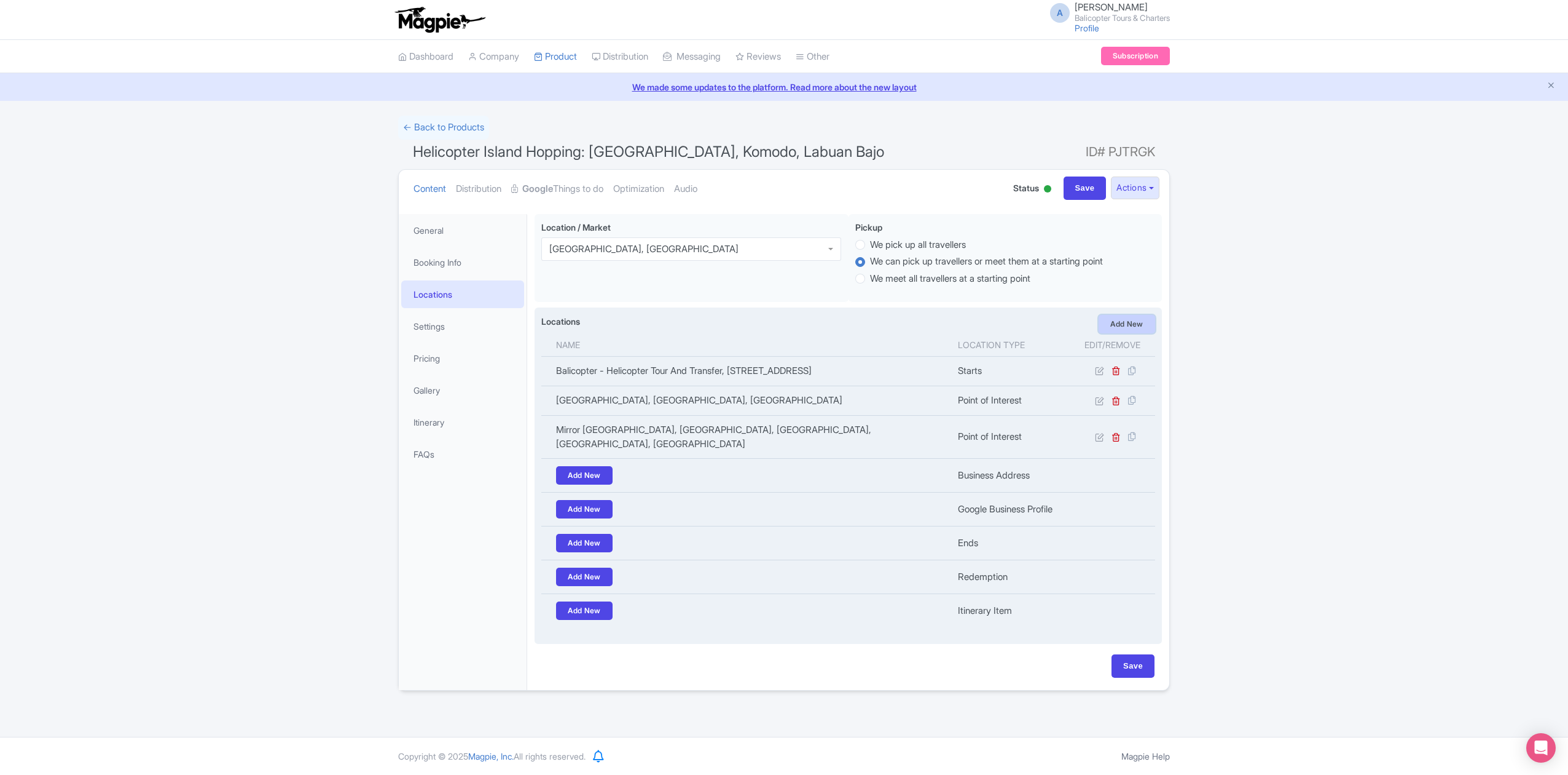
click at [1122, 326] on link "Add New" at bounding box center [1127, 324] width 57 height 18
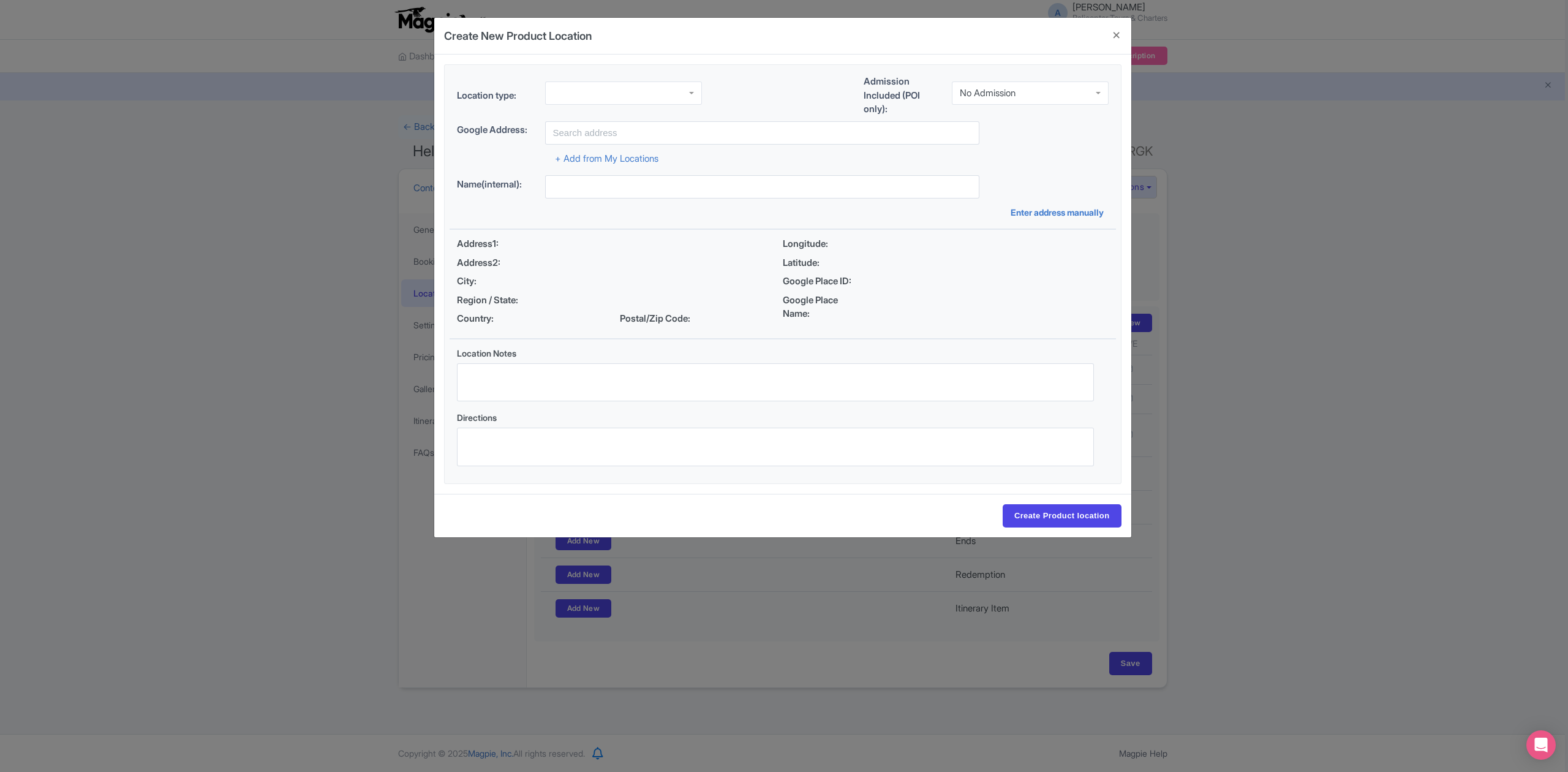
click at [647, 85] on div at bounding box center [623, 93] width 157 height 23
click at [1010, 97] on div "No Admission" at bounding box center [1030, 93] width 157 height 23
click at [745, 138] on input "text" at bounding box center [762, 132] width 434 height 23
paste input "Pink Beach"
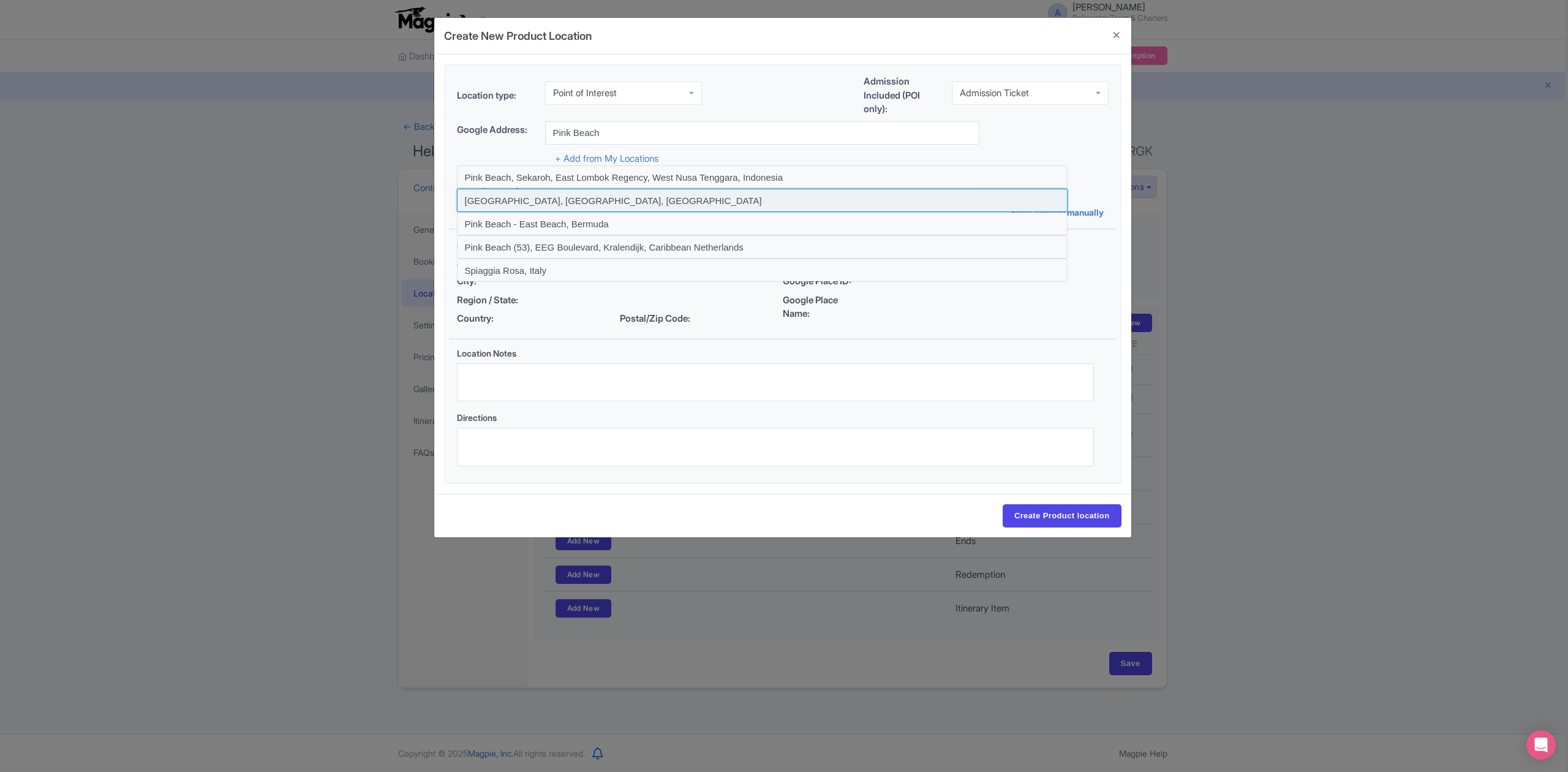
click at [757, 195] on input at bounding box center [763, 200] width 611 height 23
type input "Pink Beach, East Nusa Tenggara, Indonesia"
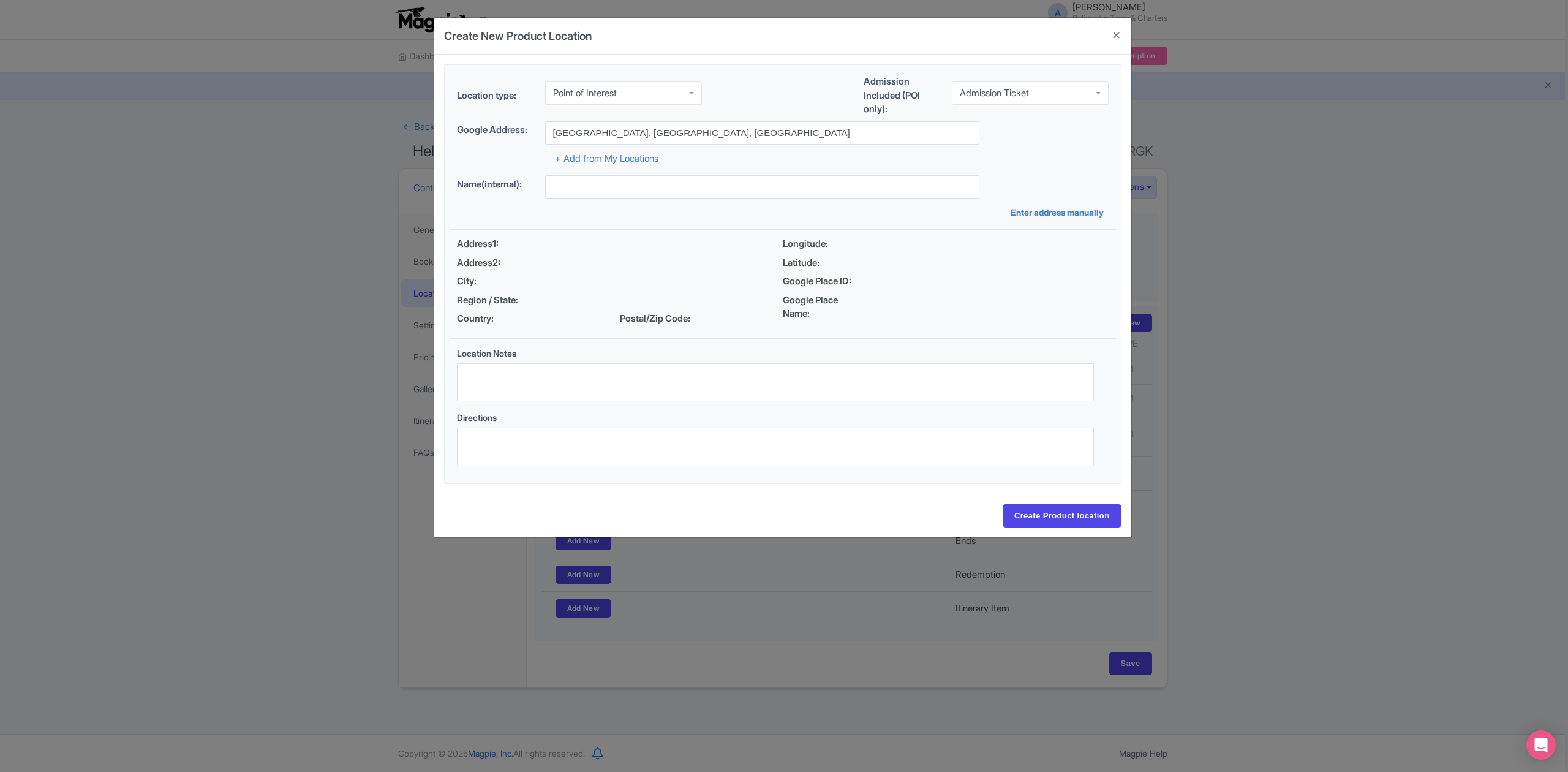
type input "Pink Beach, East Nusa Tenggara, Indonesia"
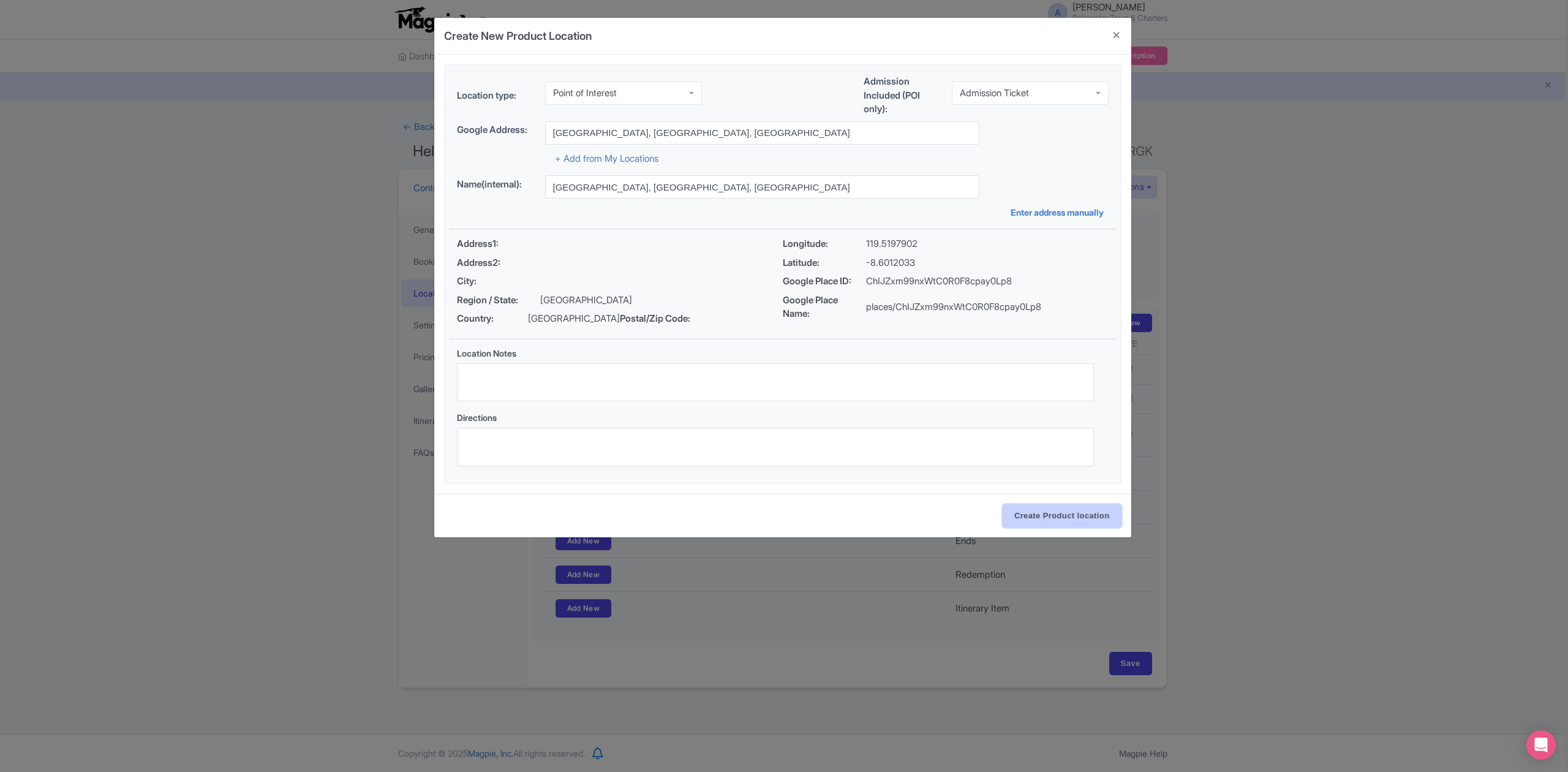
click at [1061, 517] on input "Create Product location" at bounding box center [1062, 516] width 119 height 23
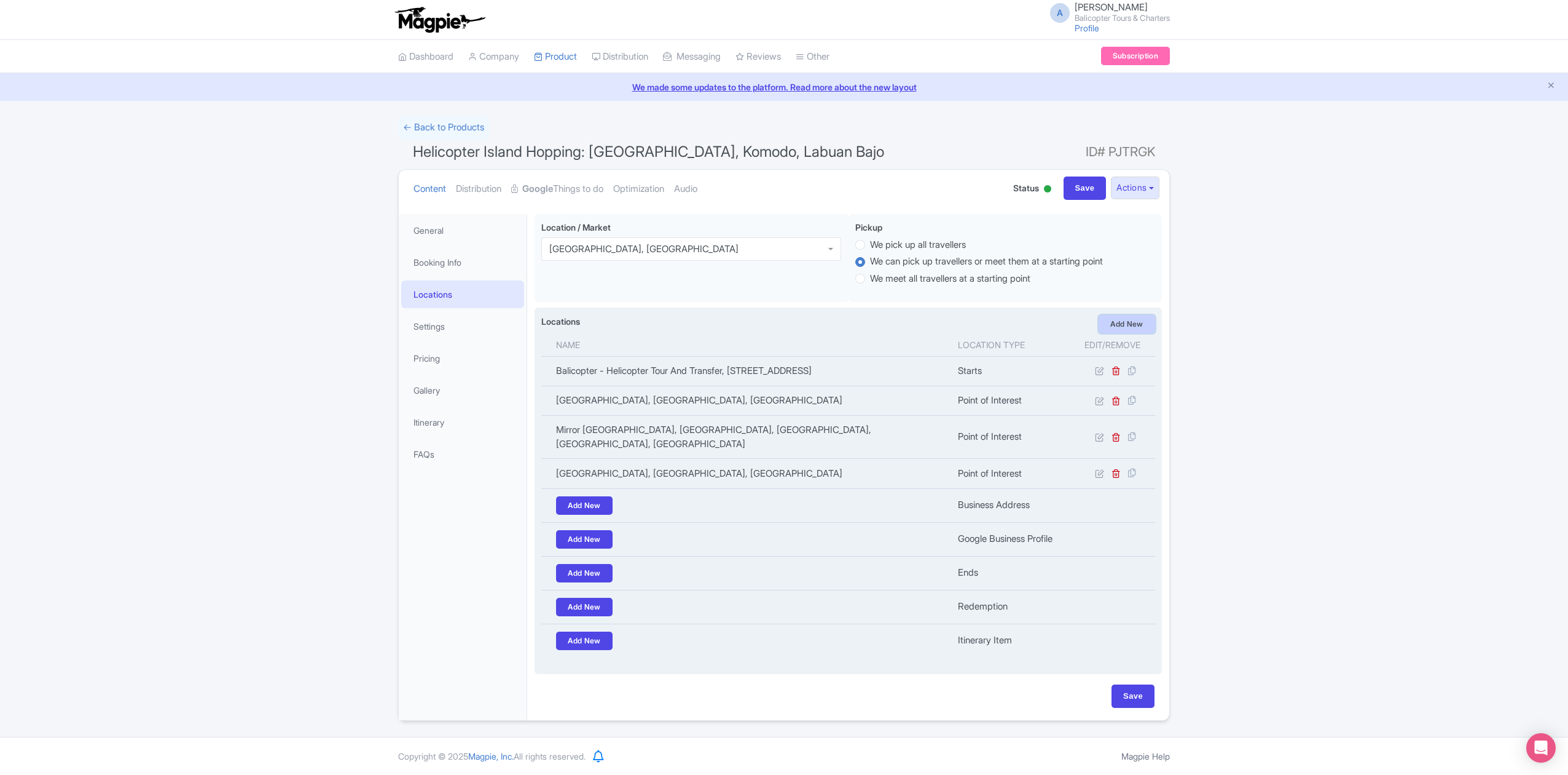
click at [1125, 324] on link "Add New" at bounding box center [1127, 324] width 57 height 18
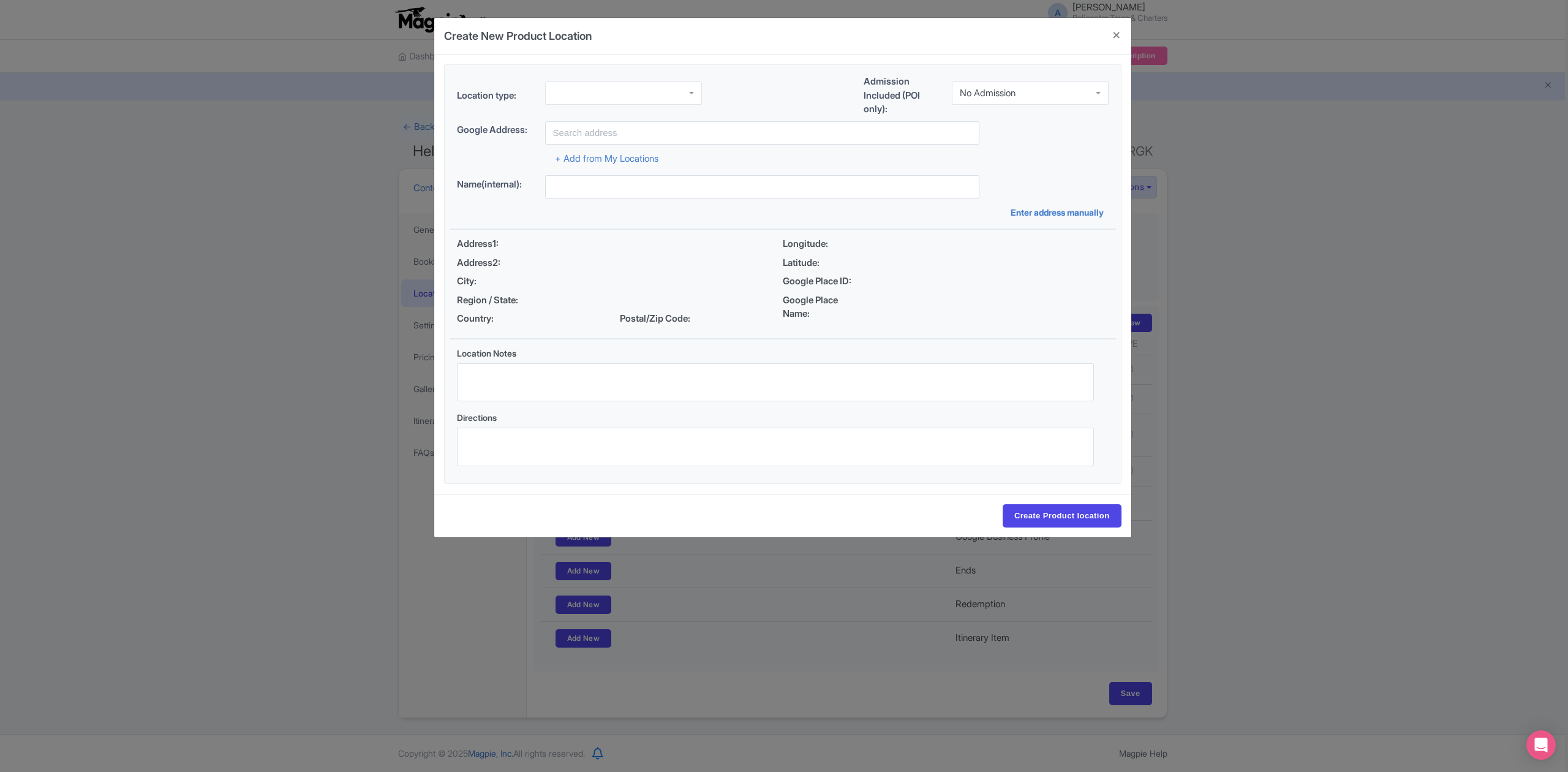
click at [665, 83] on div at bounding box center [623, 93] width 157 height 23
click at [1024, 97] on div "No Admission" at bounding box center [1030, 90] width 157 height 23
click at [716, 138] on input "text" at bounding box center [762, 132] width 434 height 23
click at [847, 133] on input "padar island" at bounding box center [762, 132] width 434 height 23
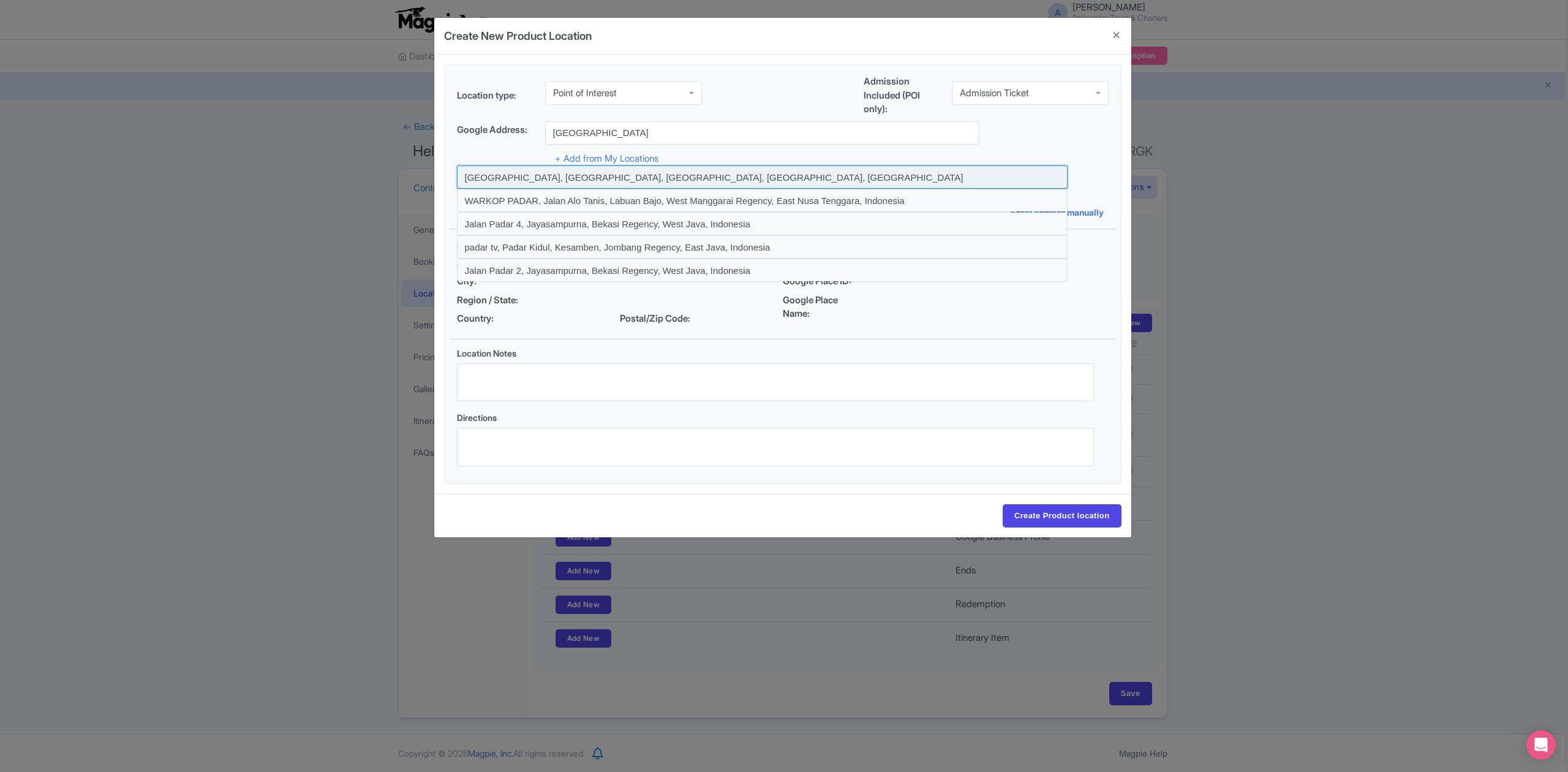
click at [591, 177] on input at bounding box center [763, 177] width 611 height 23
type input "Padar Island, Komodo, West Manggarai Regency, East Nusa Tenggara, Indonesia"
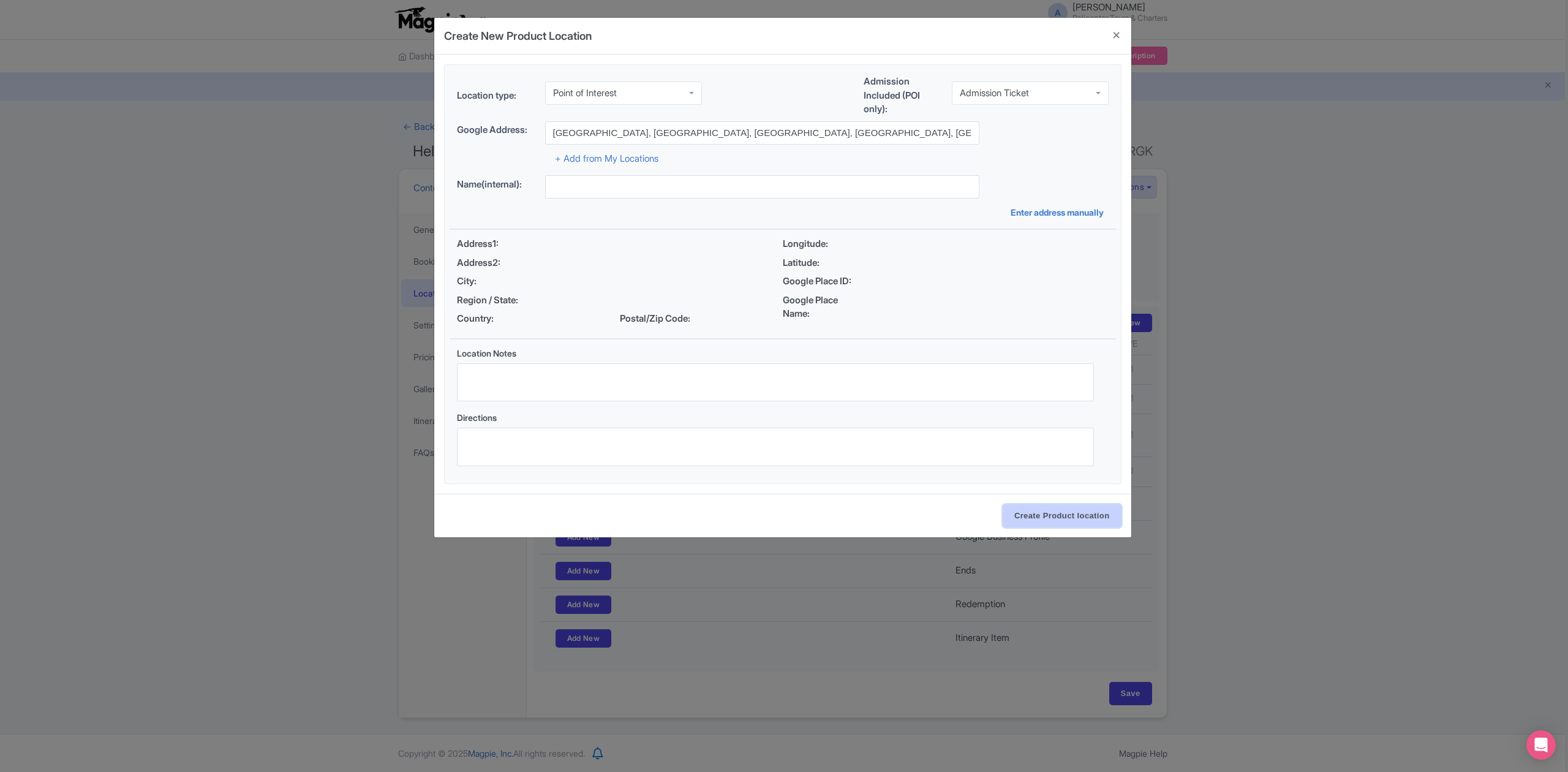
click at [1069, 520] on input "Create Product location" at bounding box center [1062, 516] width 119 height 23
type input "Padar Island, Komodo, West Manggarai Regency, East Nusa Tenggara, Indonesia"
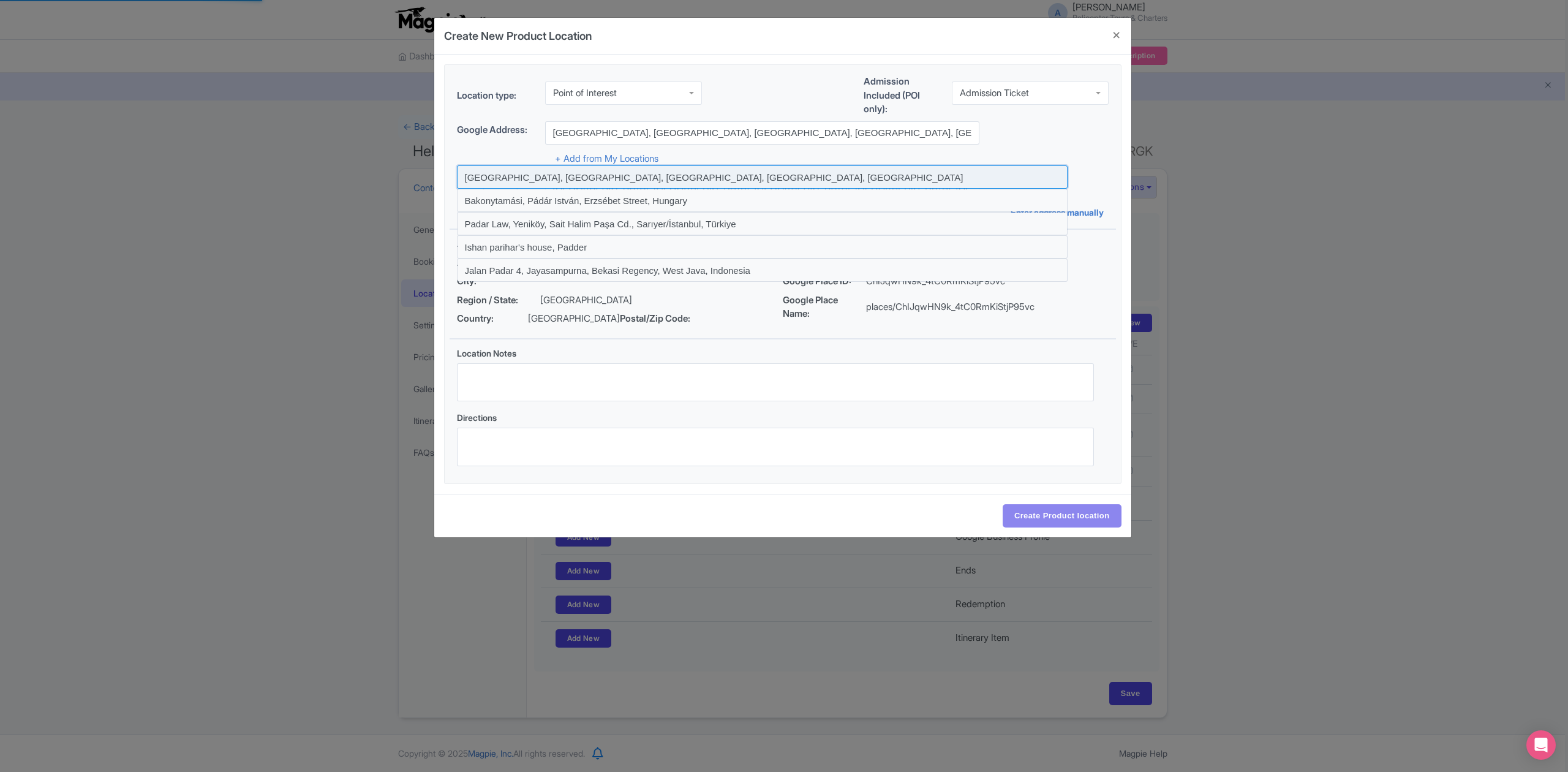
click at [562, 177] on input at bounding box center [763, 177] width 611 height 23
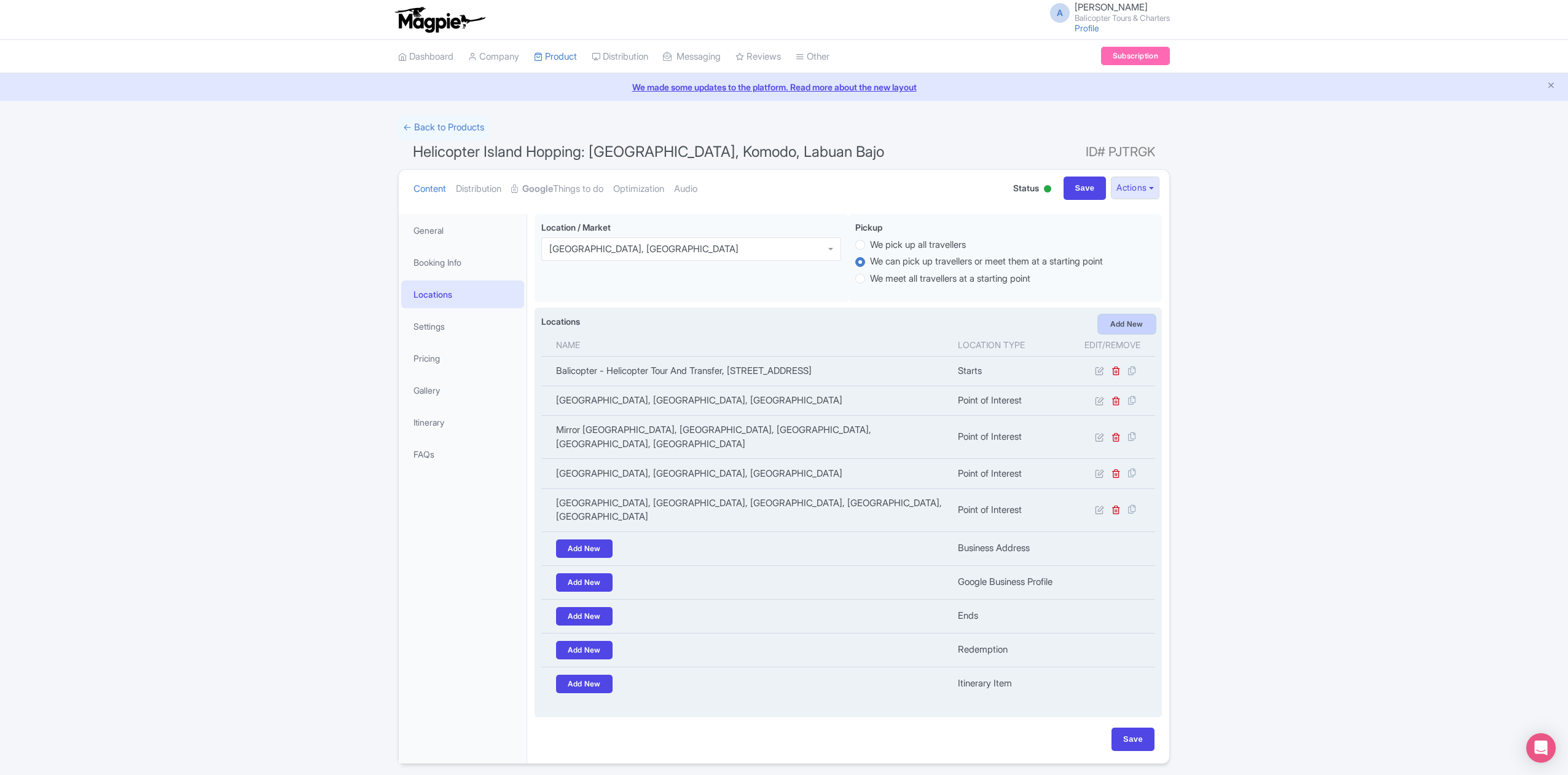
click at [1123, 324] on link "Add New" at bounding box center [1127, 324] width 57 height 18
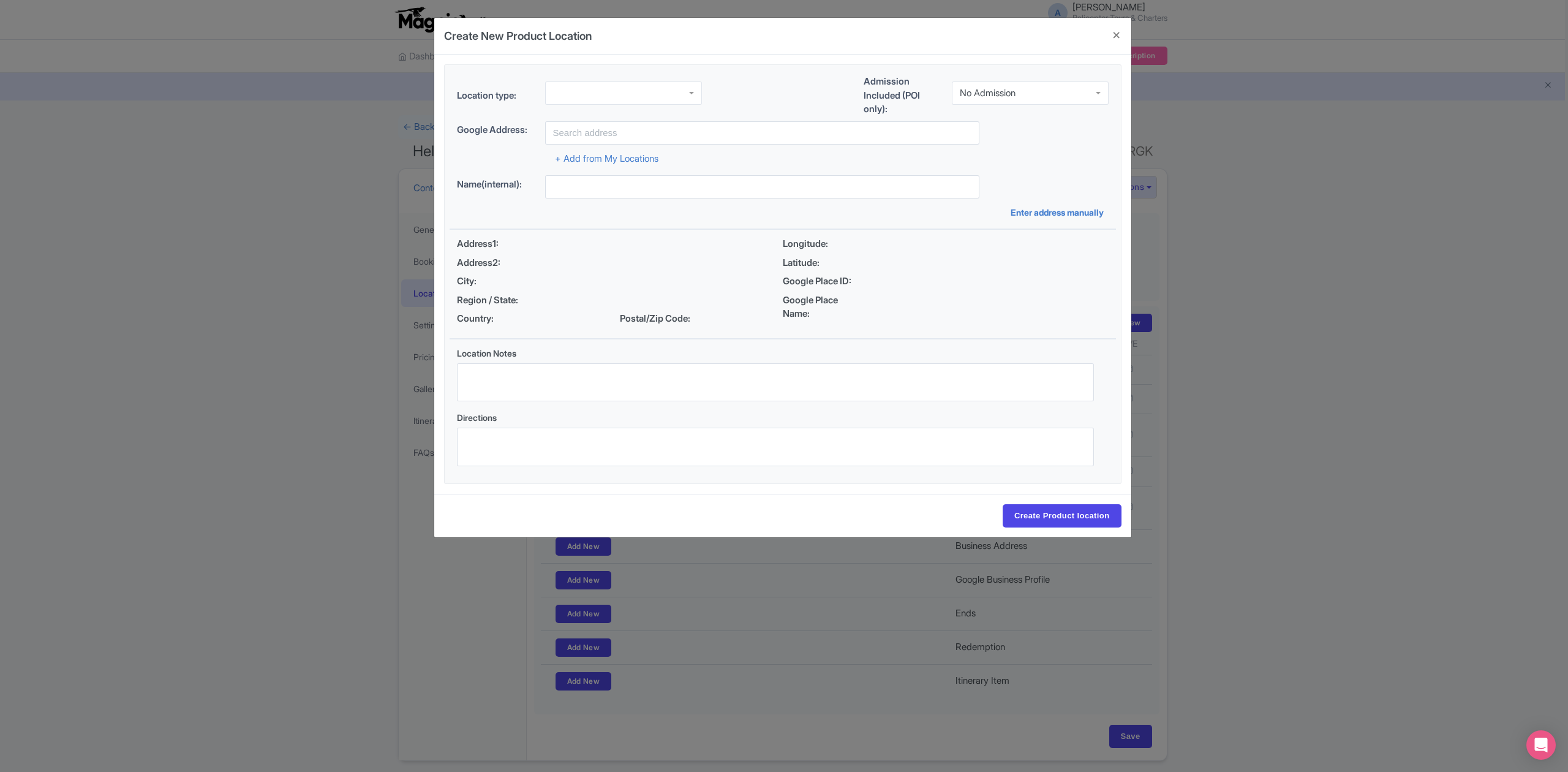
click at [618, 92] on div at bounding box center [623, 93] width 157 height 23
click at [1004, 87] on div "No Admission" at bounding box center [987, 93] width 56 height 11
click at [611, 131] on input "text" at bounding box center [762, 132] width 434 height 23
paste input "Rinca Island"
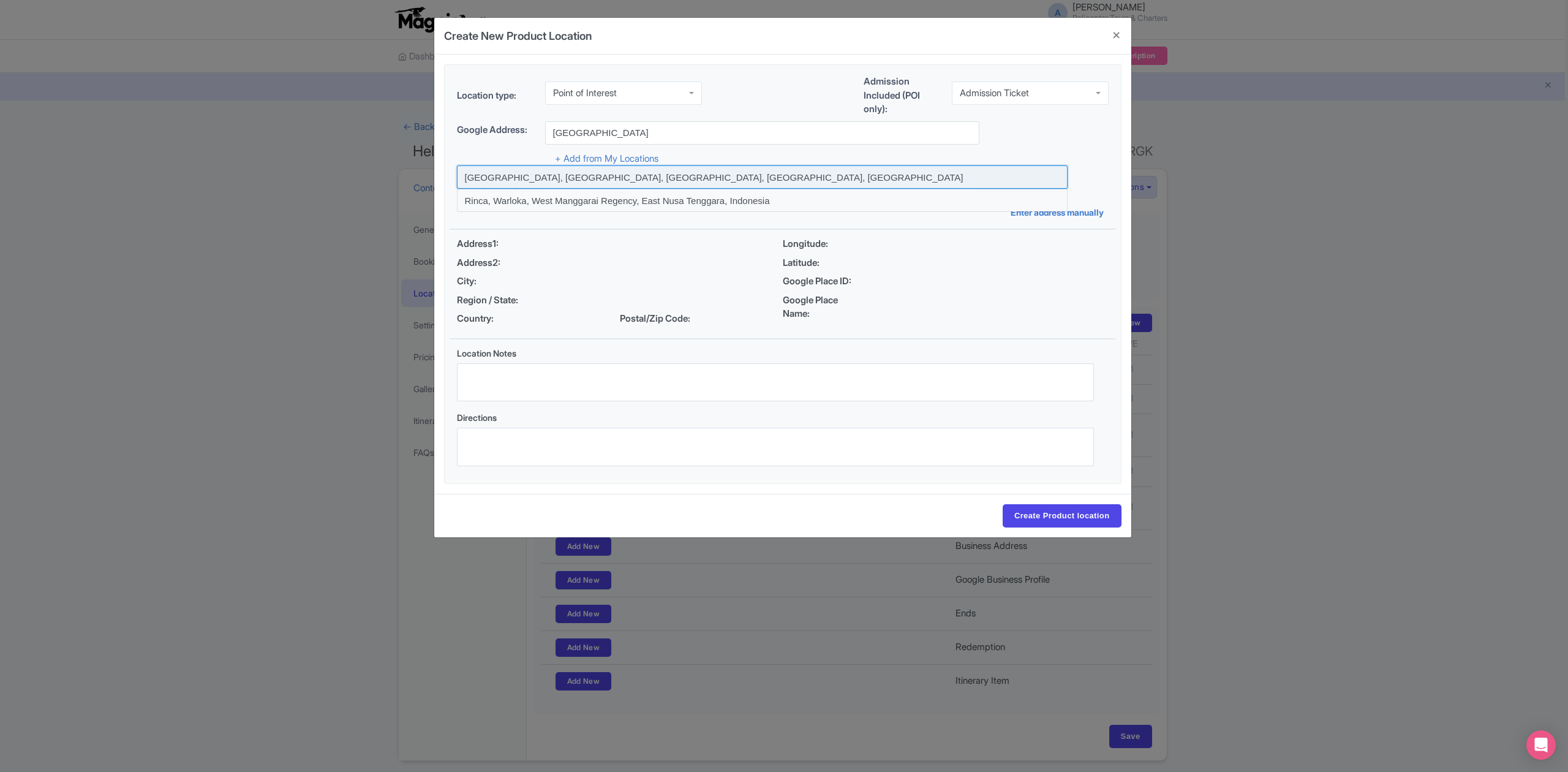
click at [740, 175] on input at bounding box center [763, 177] width 611 height 23
type input "Rinca, Pasir Panjang, West Manggarai Regency, East Nusa Tenggara, Indonesia"
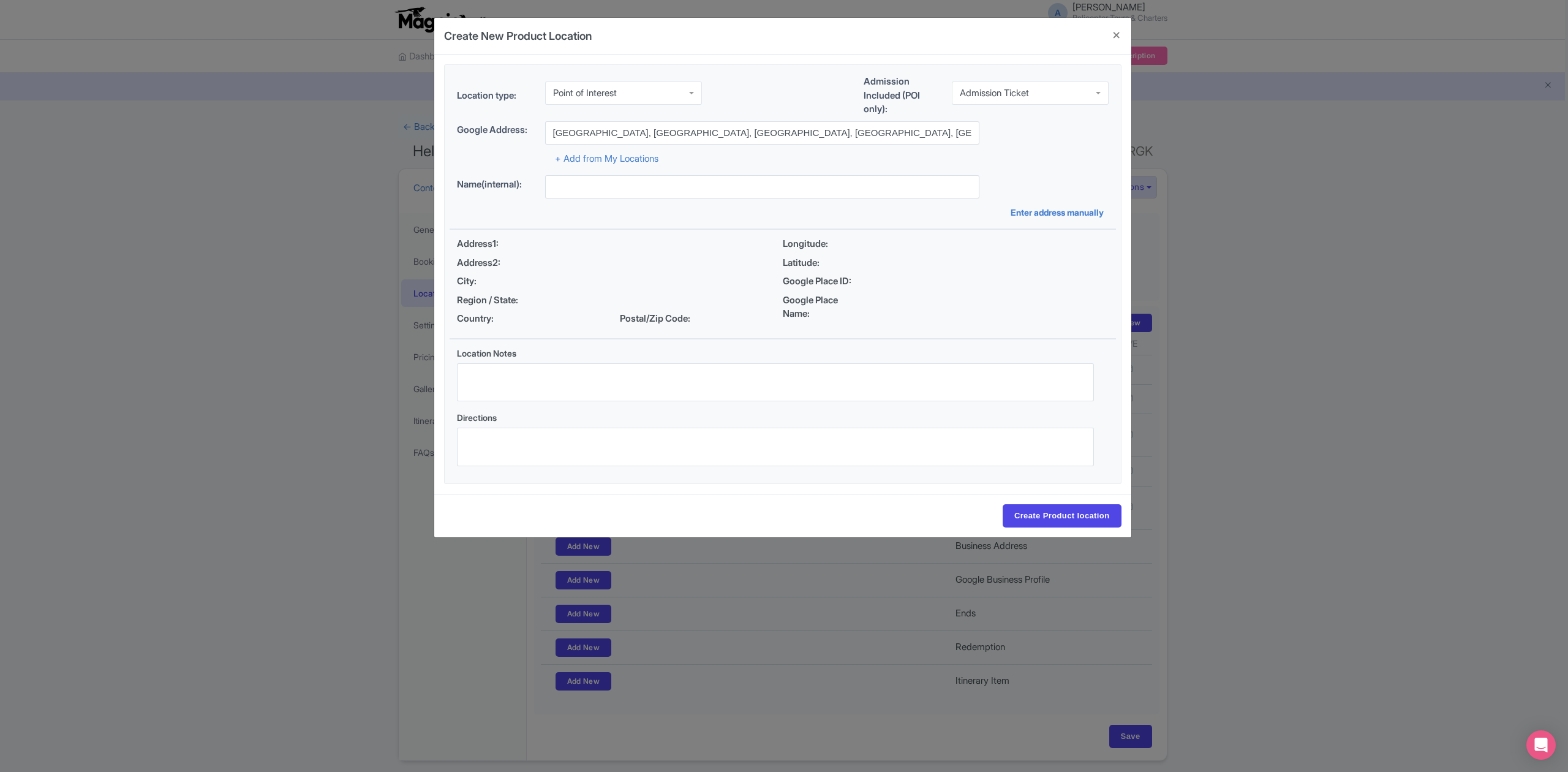
type input "Rinca, Pasir Panjang, West Manggarai Regency, East Nusa Tenggara, Indonesia"
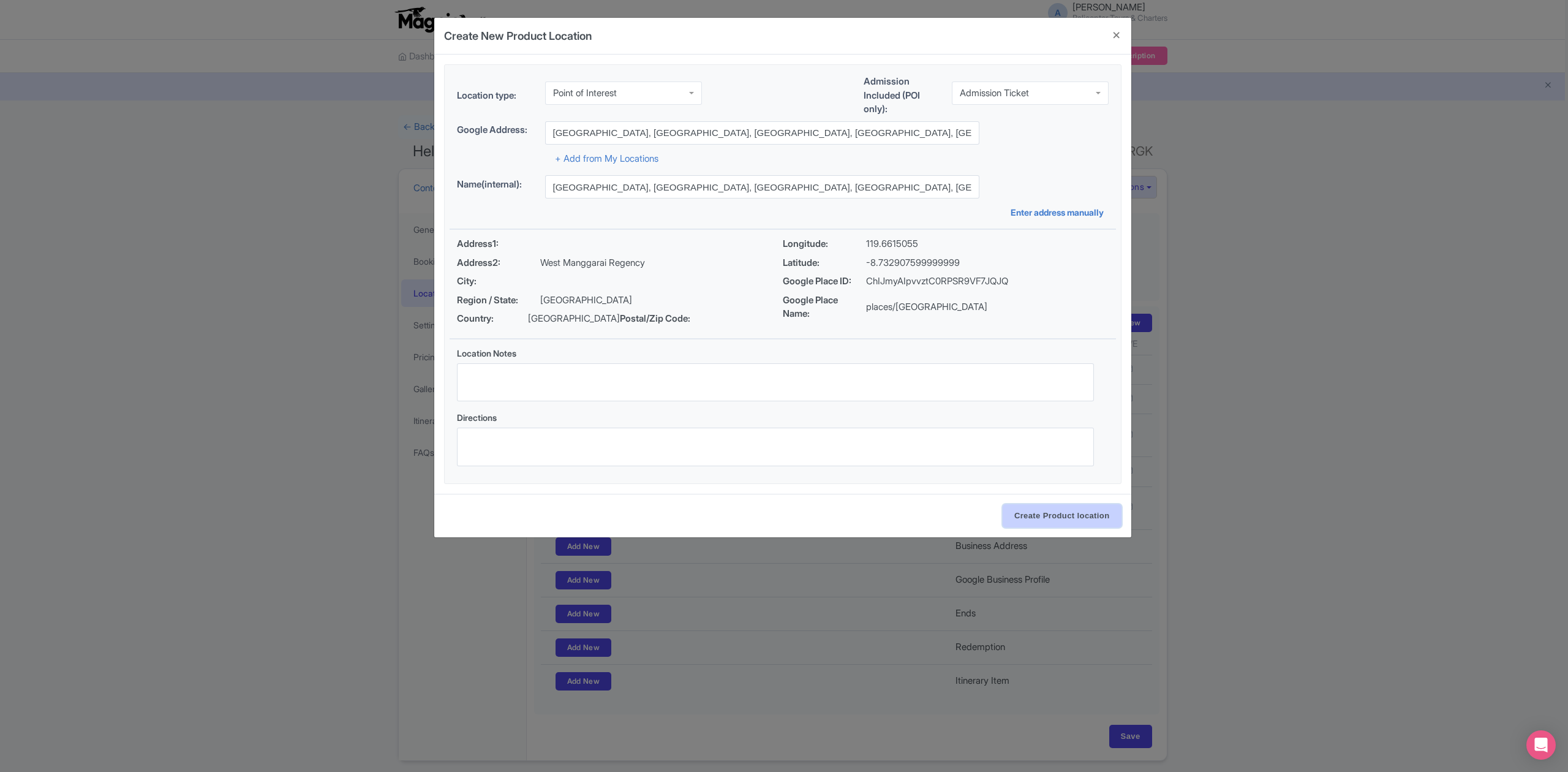
click at [1091, 517] on input "Create Product location" at bounding box center [1062, 516] width 119 height 23
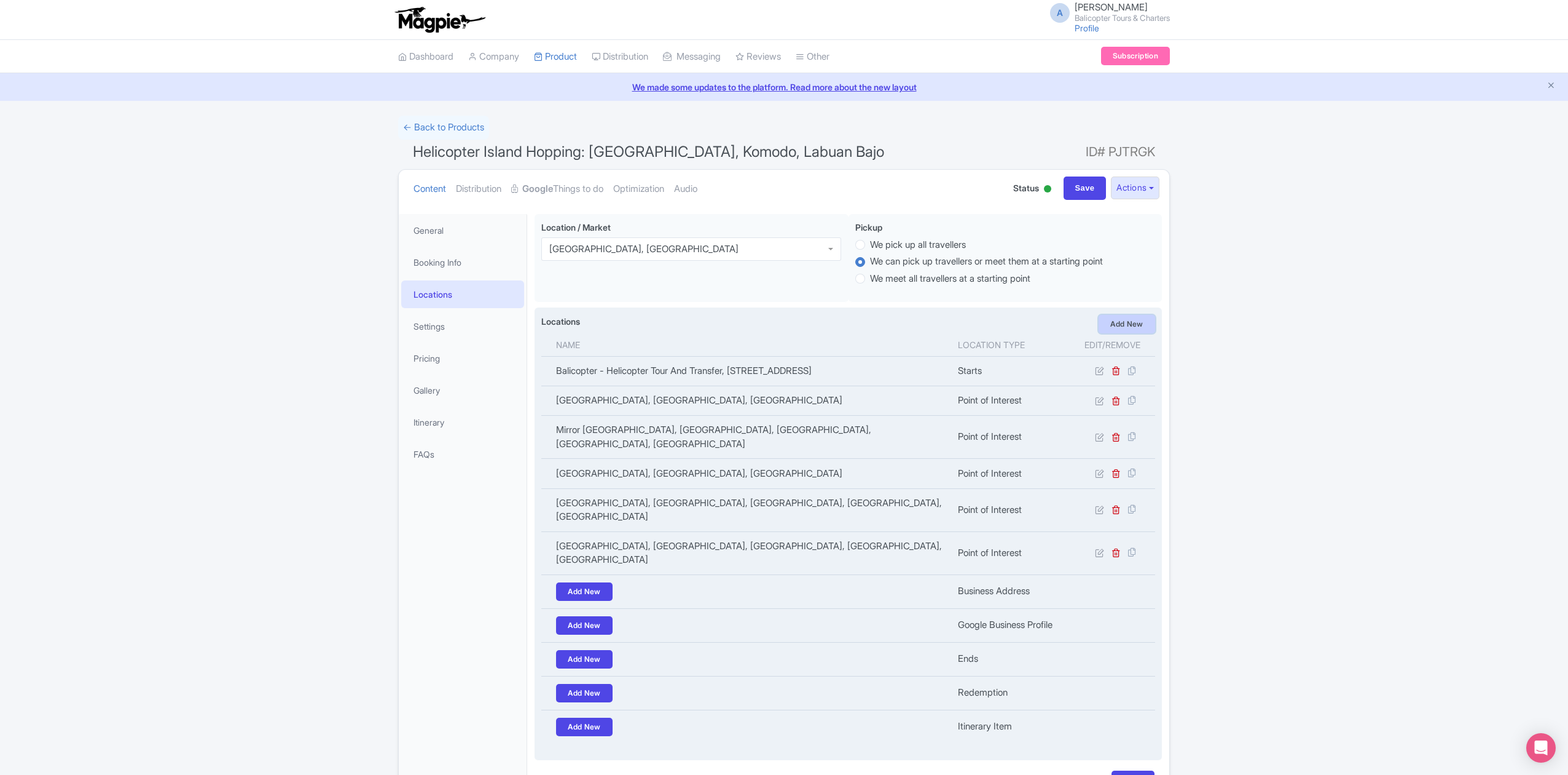
click at [1128, 328] on link "Add New" at bounding box center [1127, 324] width 57 height 18
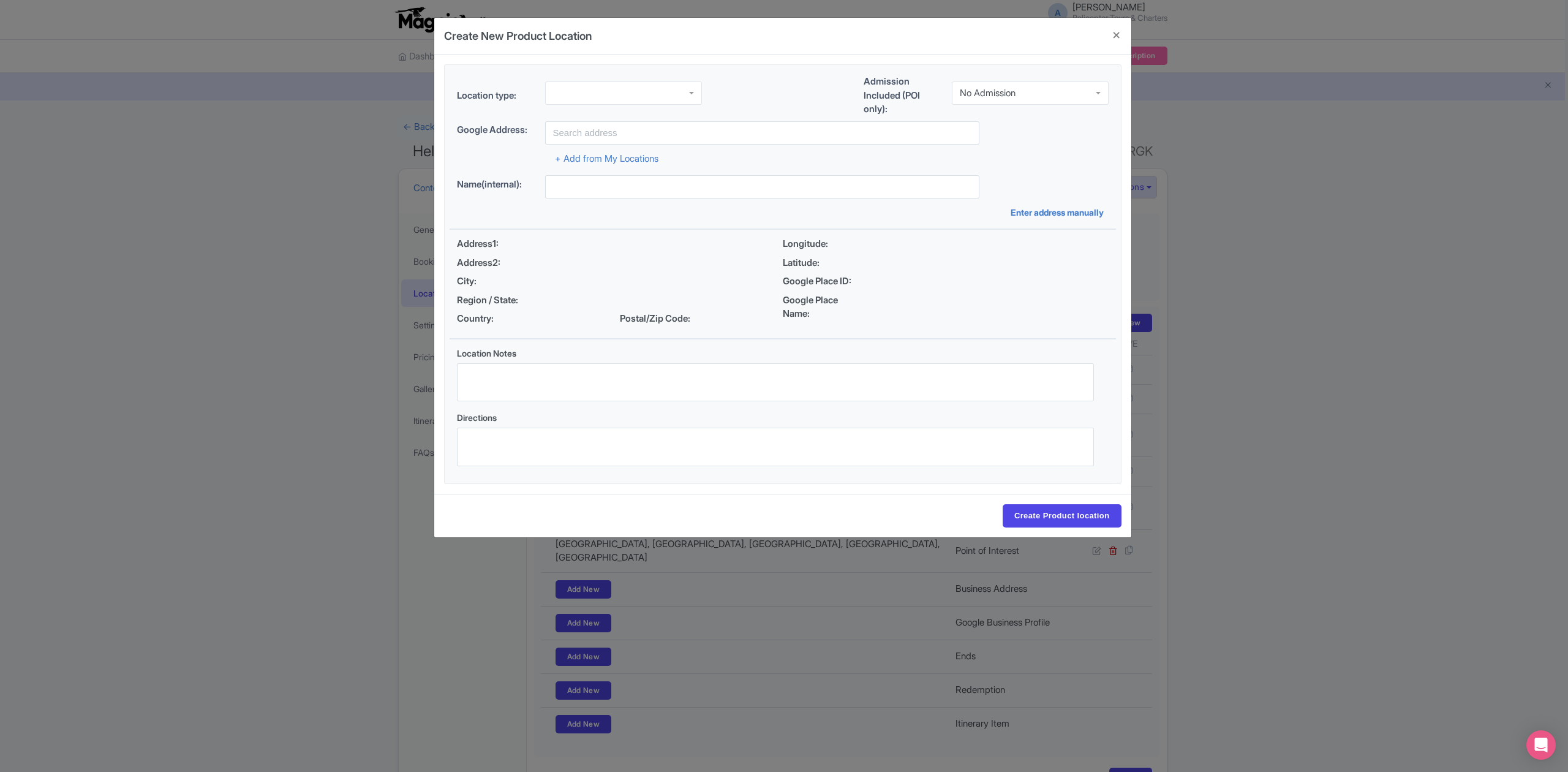
click at [667, 100] on div at bounding box center [623, 93] width 157 height 23
click at [1018, 89] on input "select-one" at bounding box center [1016, 93] width 3 height 11
click at [642, 130] on input "text" at bounding box center [762, 132] width 434 height 23
paste input "Bukit Amelia"
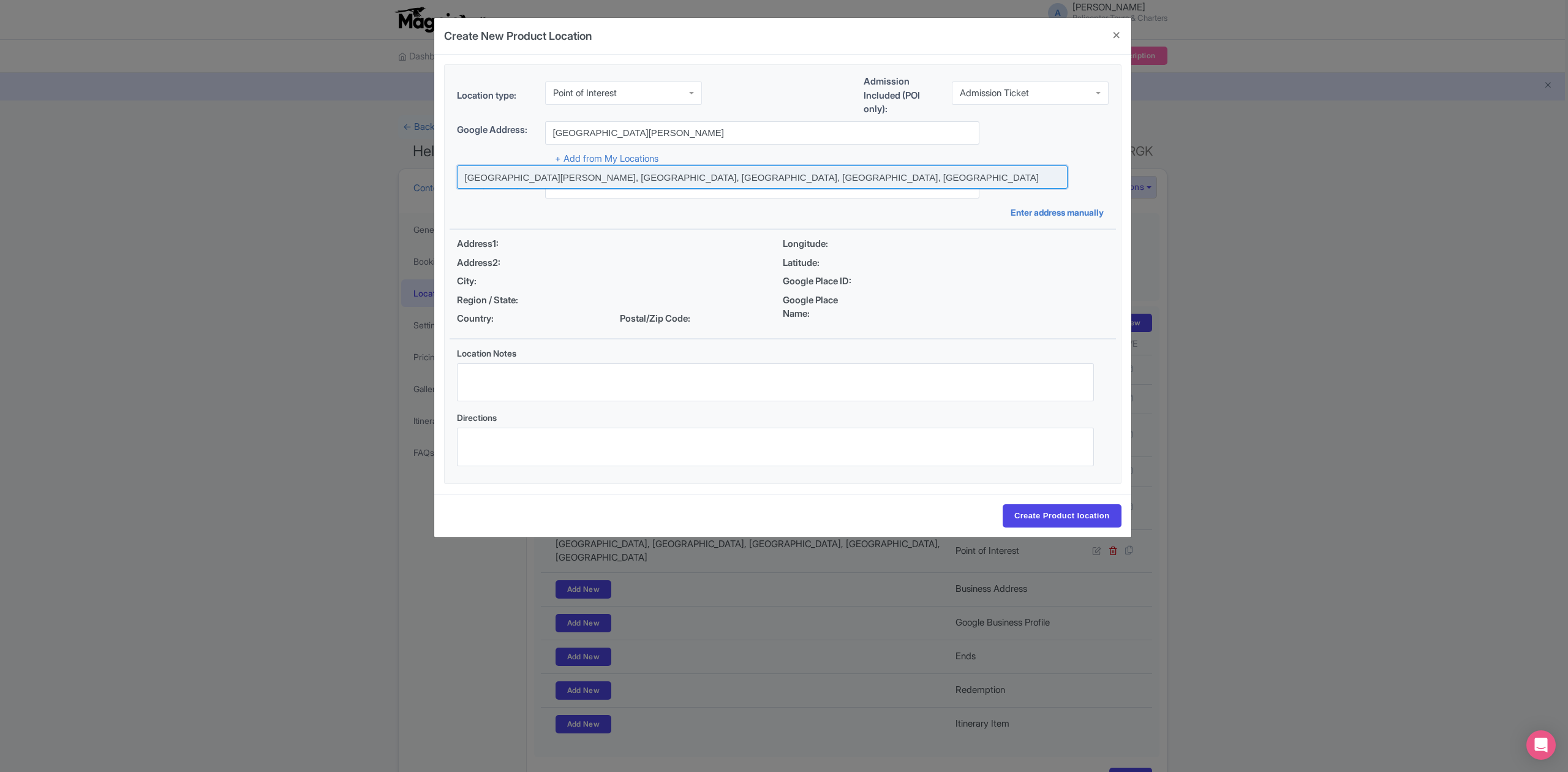
click at [590, 177] on input at bounding box center [763, 177] width 611 height 23
type input "Bukit Amelia, Labuan Bajo, West Manggarai Regency, East Nusa Tenggara, Indonesia"
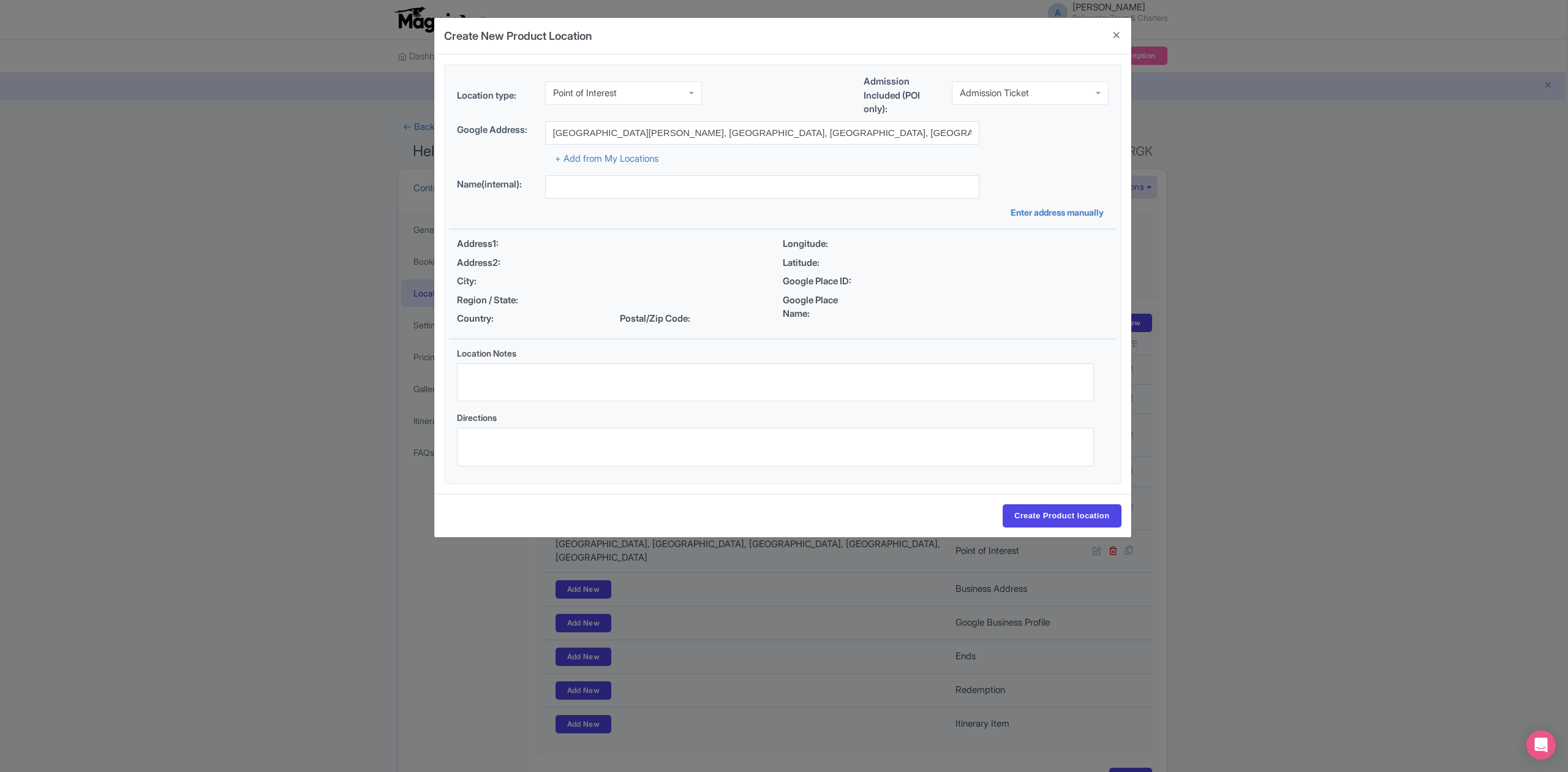
type input "Bukit Amelia, Labuan Bajo, West Manggarai Regency, East Nusa Tenggara, Indonesia"
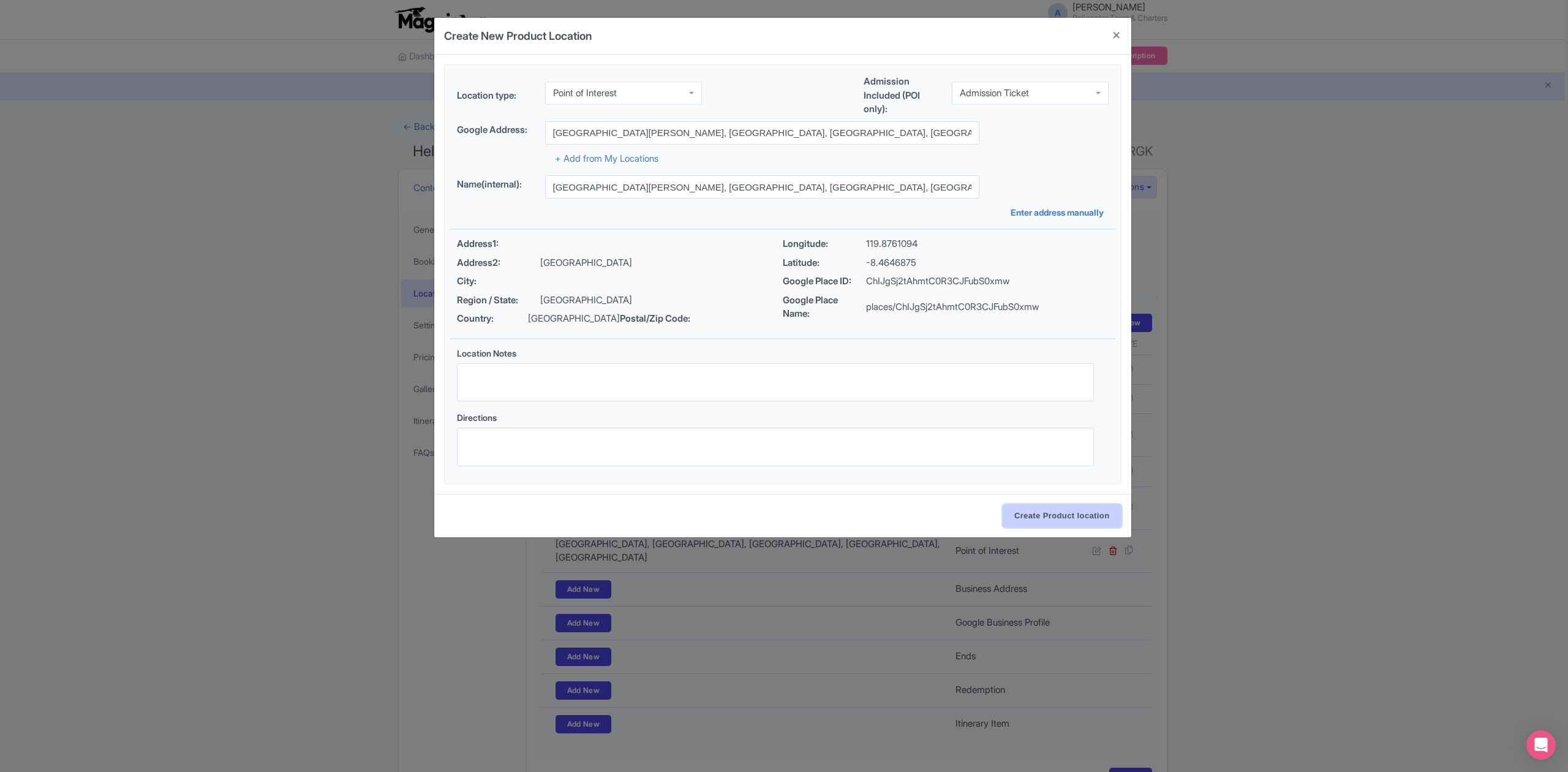
click at [1057, 518] on input "Create Product location" at bounding box center [1062, 516] width 119 height 23
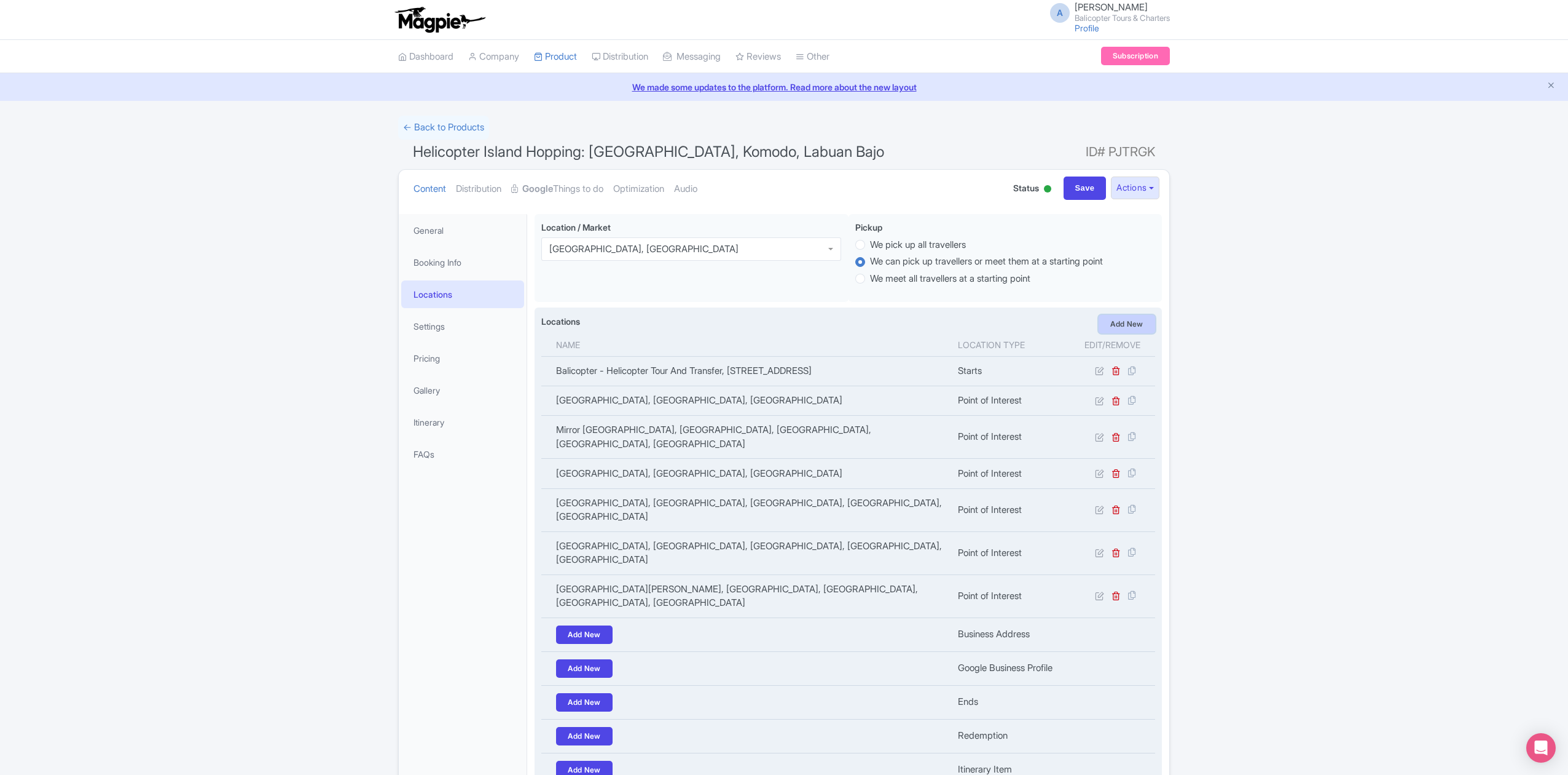
click at [1108, 330] on link "Add New" at bounding box center [1127, 324] width 57 height 18
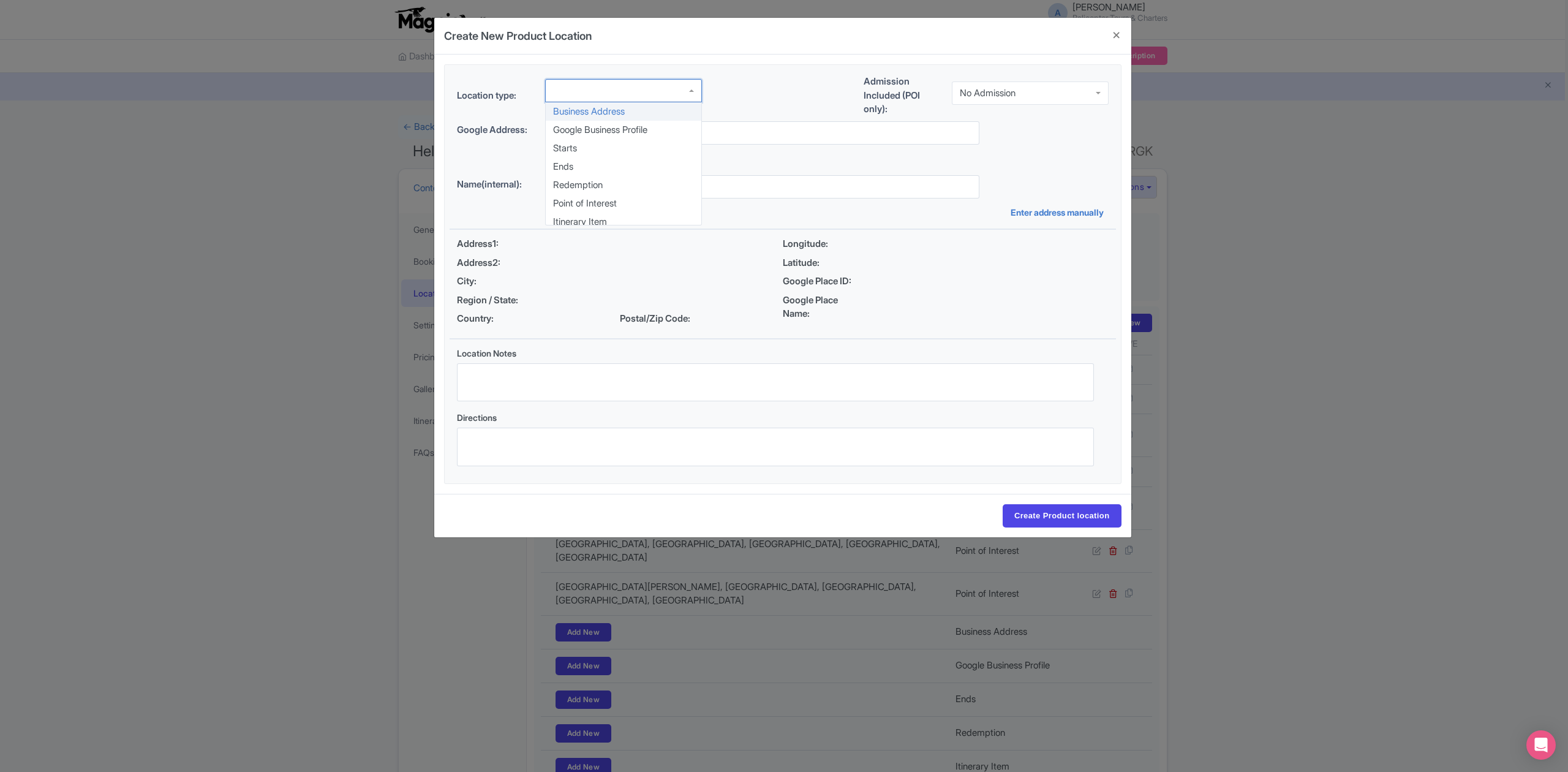
click at [672, 99] on div at bounding box center [623, 90] width 157 height 23
click at [998, 94] on div "No Admission" at bounding box center [987, 93] width 56 height 11
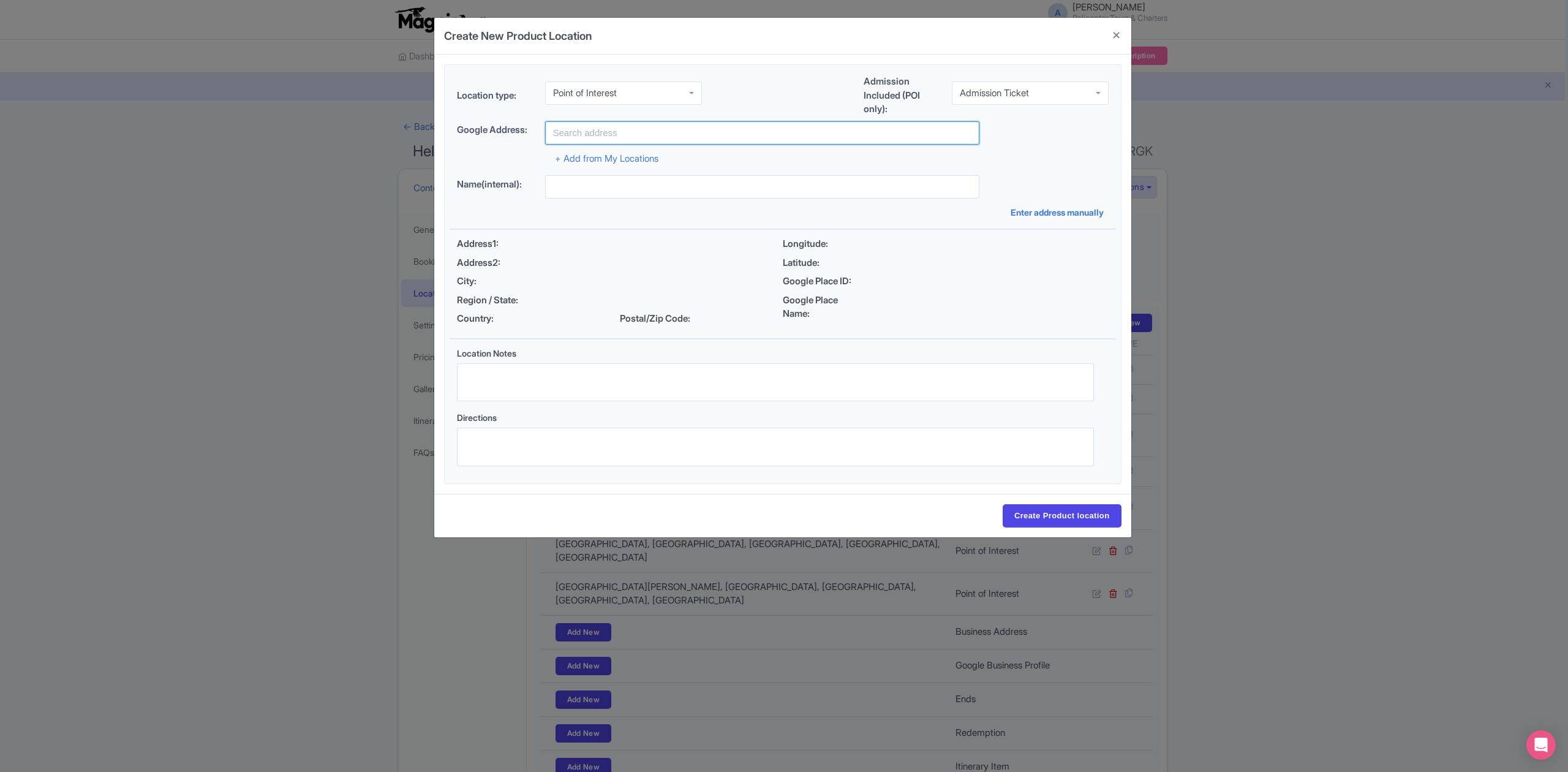
click at [706, 141] on input "text" at bounding box center [762, 132] width 434 height 23
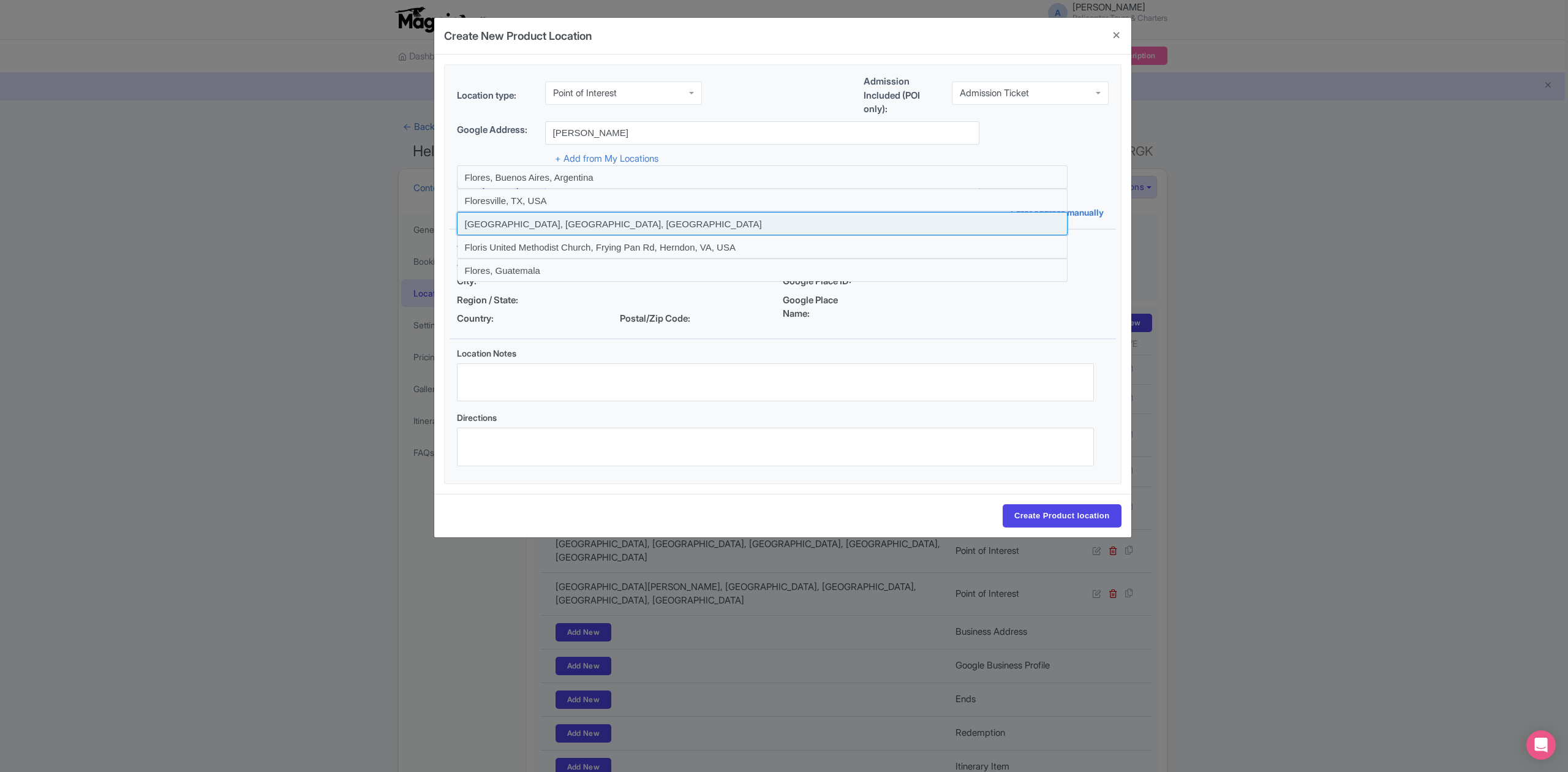
click at [609, 215] on input at bounding box center [763, 223] width 611 height 23
type input "Flores, East Nusa Tenggara, Indonesia"
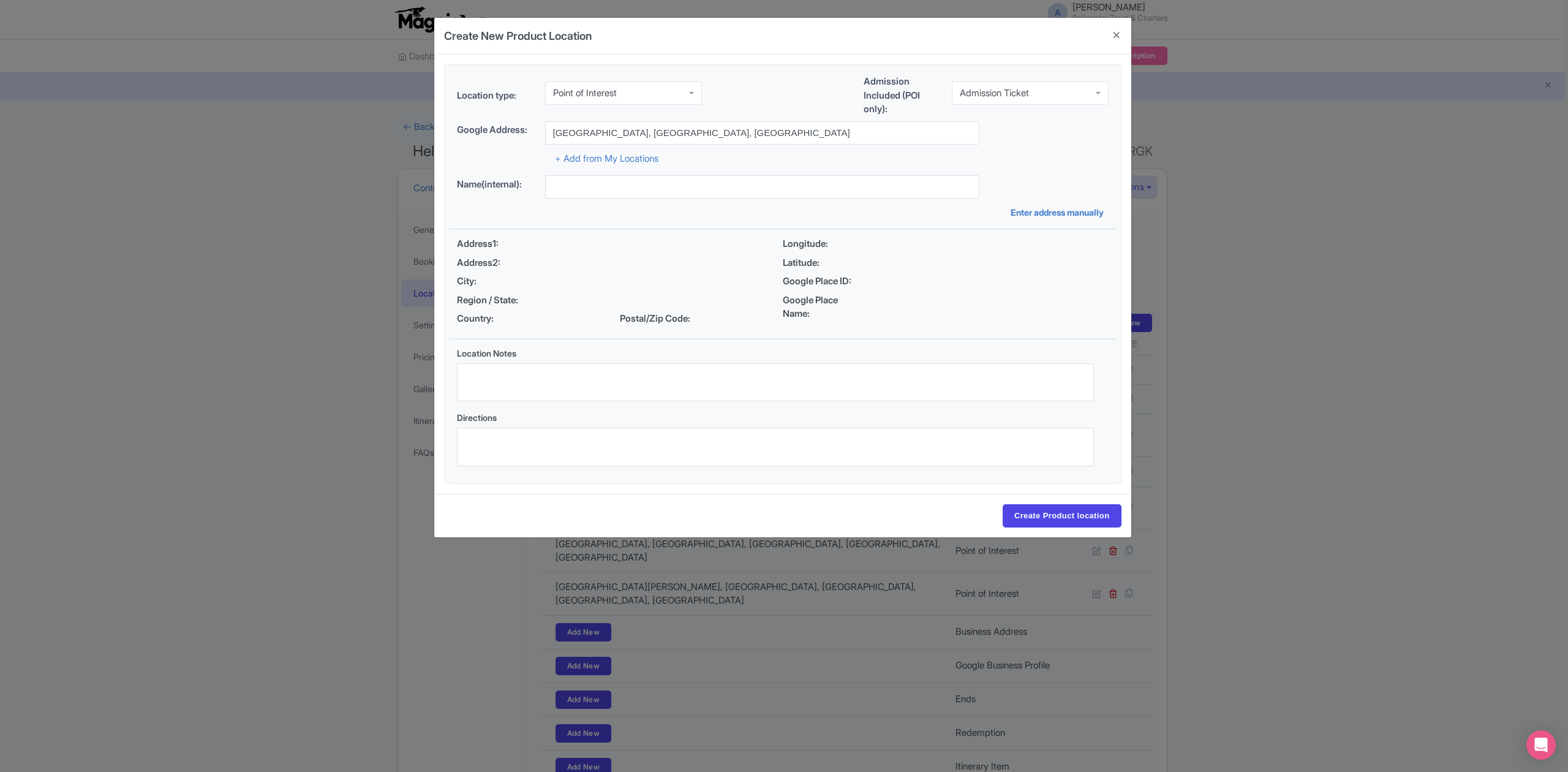
type input "Flores, East Nusa Tenggara, Indonesia"
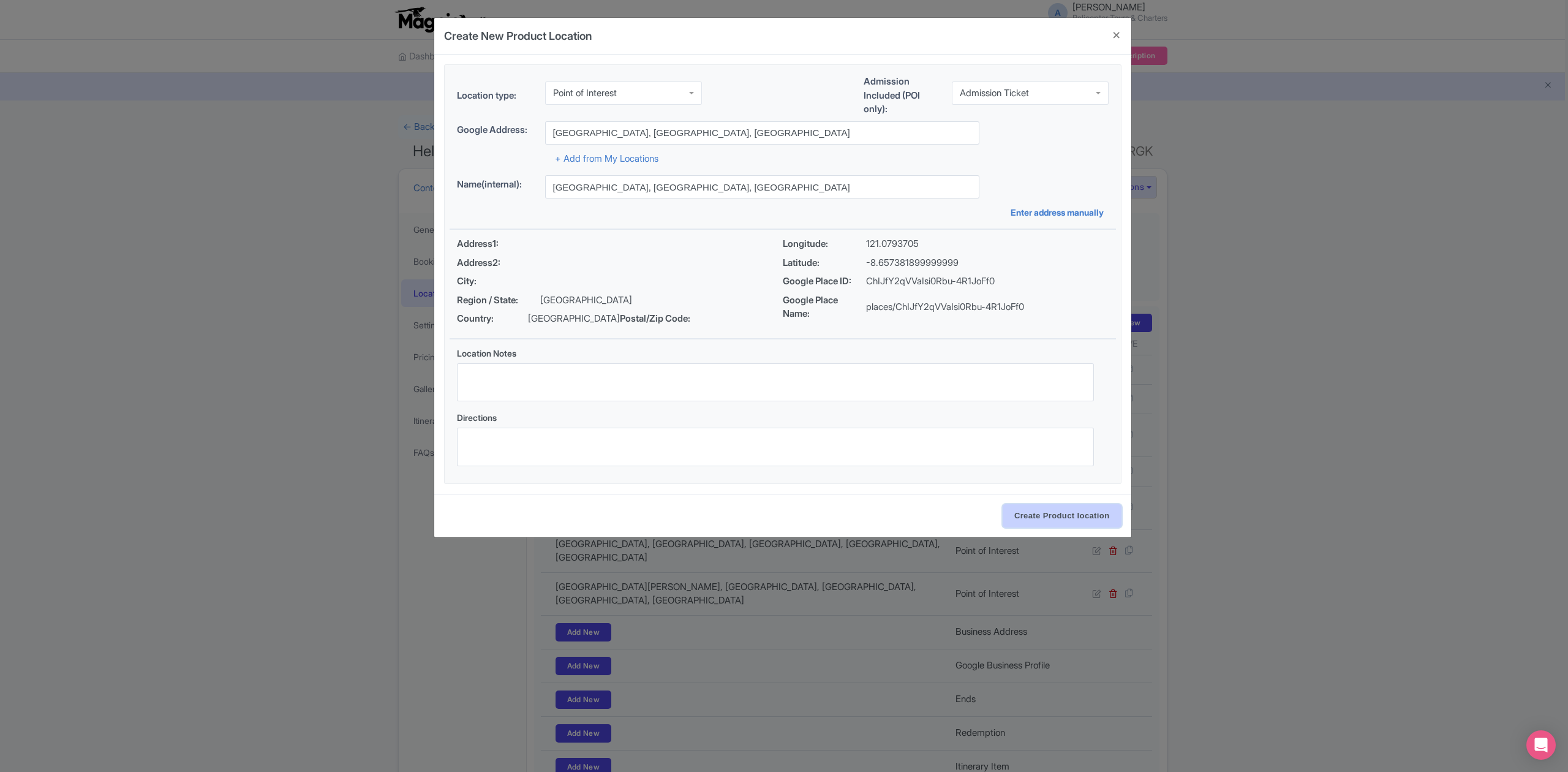
click at [1074, 519] on input "Create Product location" at bounding box center [1062, 516] width 119 height 23
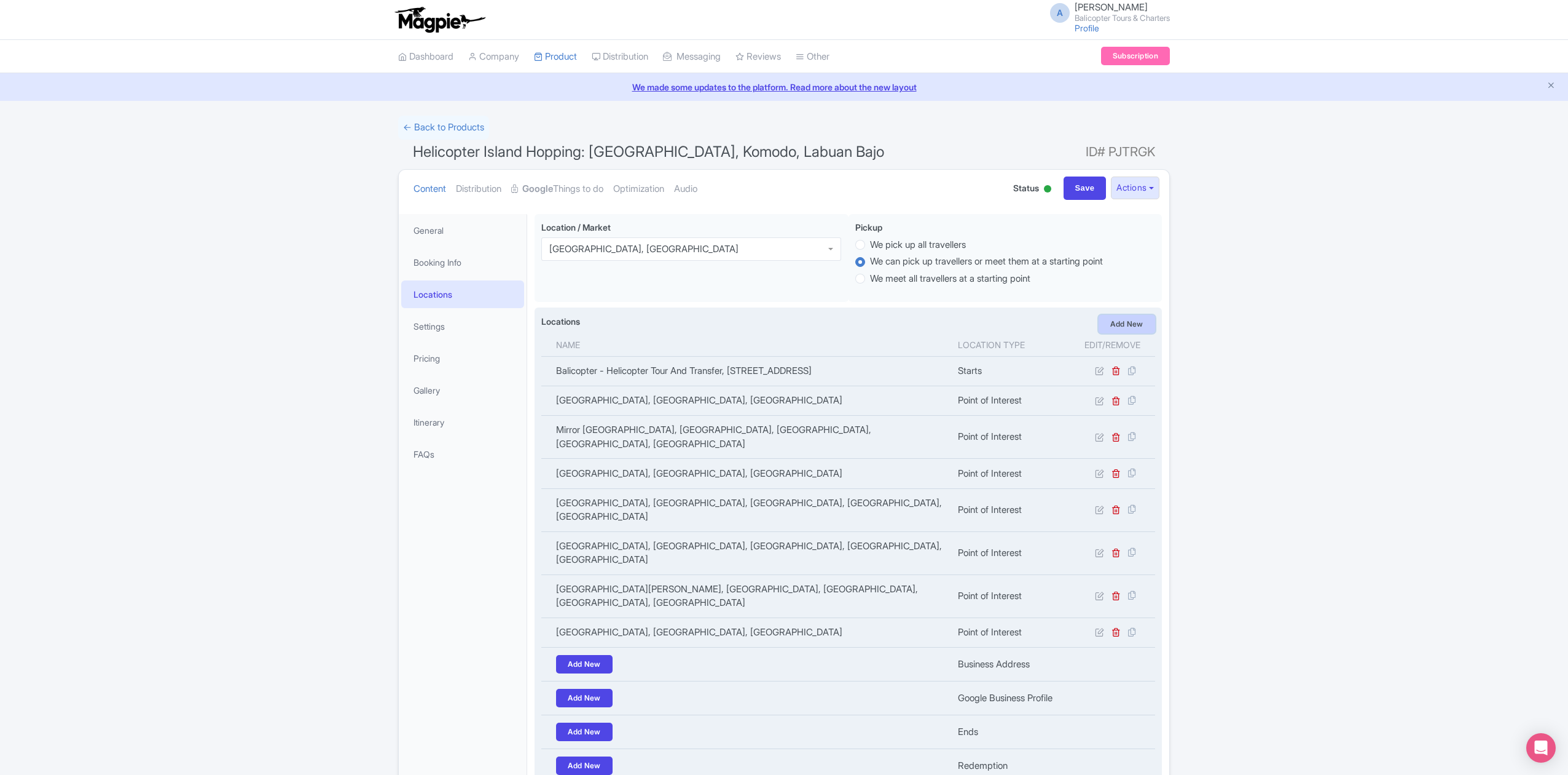
click at [1119, 324] on link "Add New" at bounding box center [1127, 324] width 57 height 18
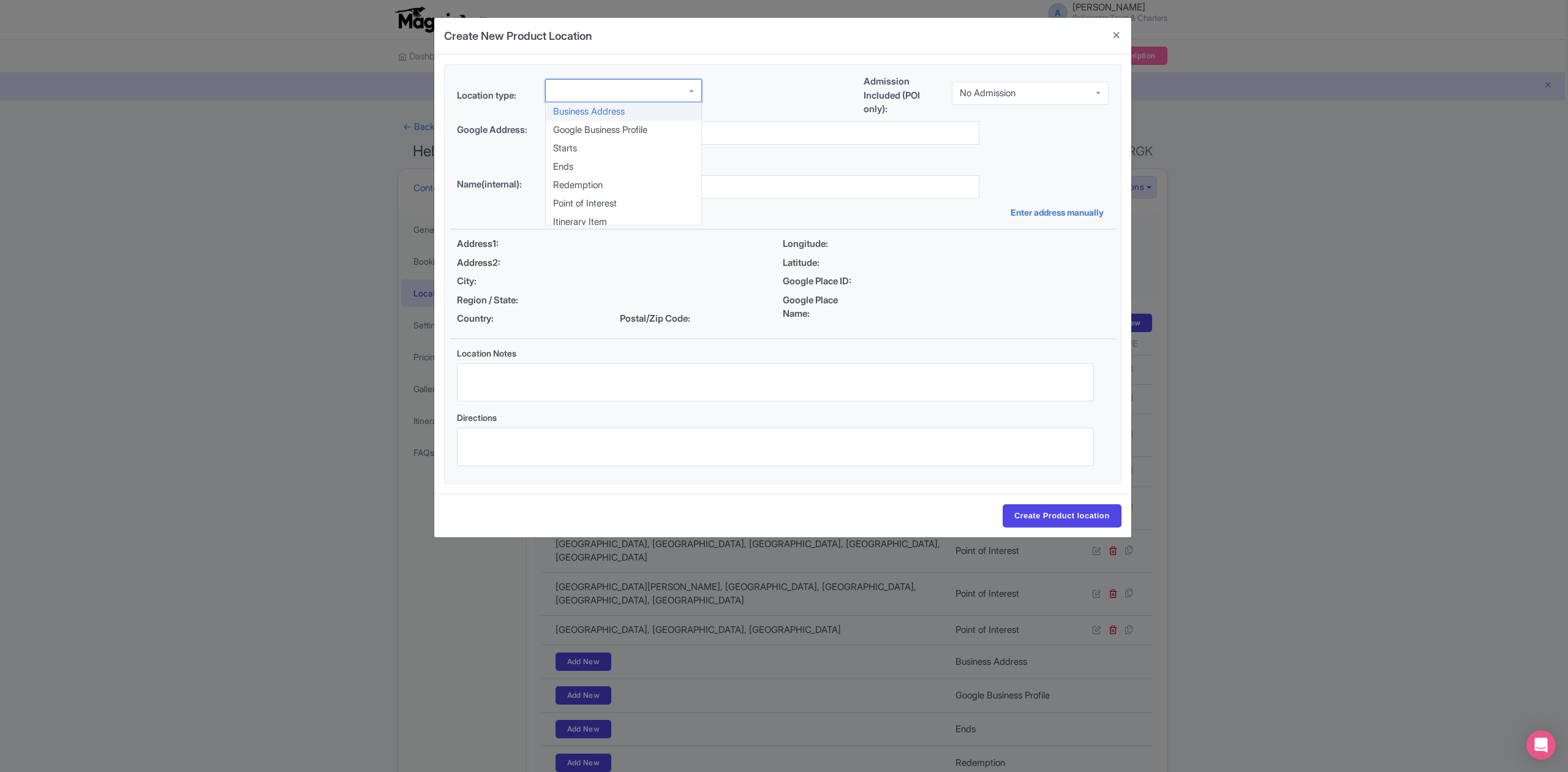
click at [639, 96] on div at bounding box center [623, 90] width 157 height 23
click at [987, 98] on div "No Admission" at bounding box center [1030, 93] width 157 height 23
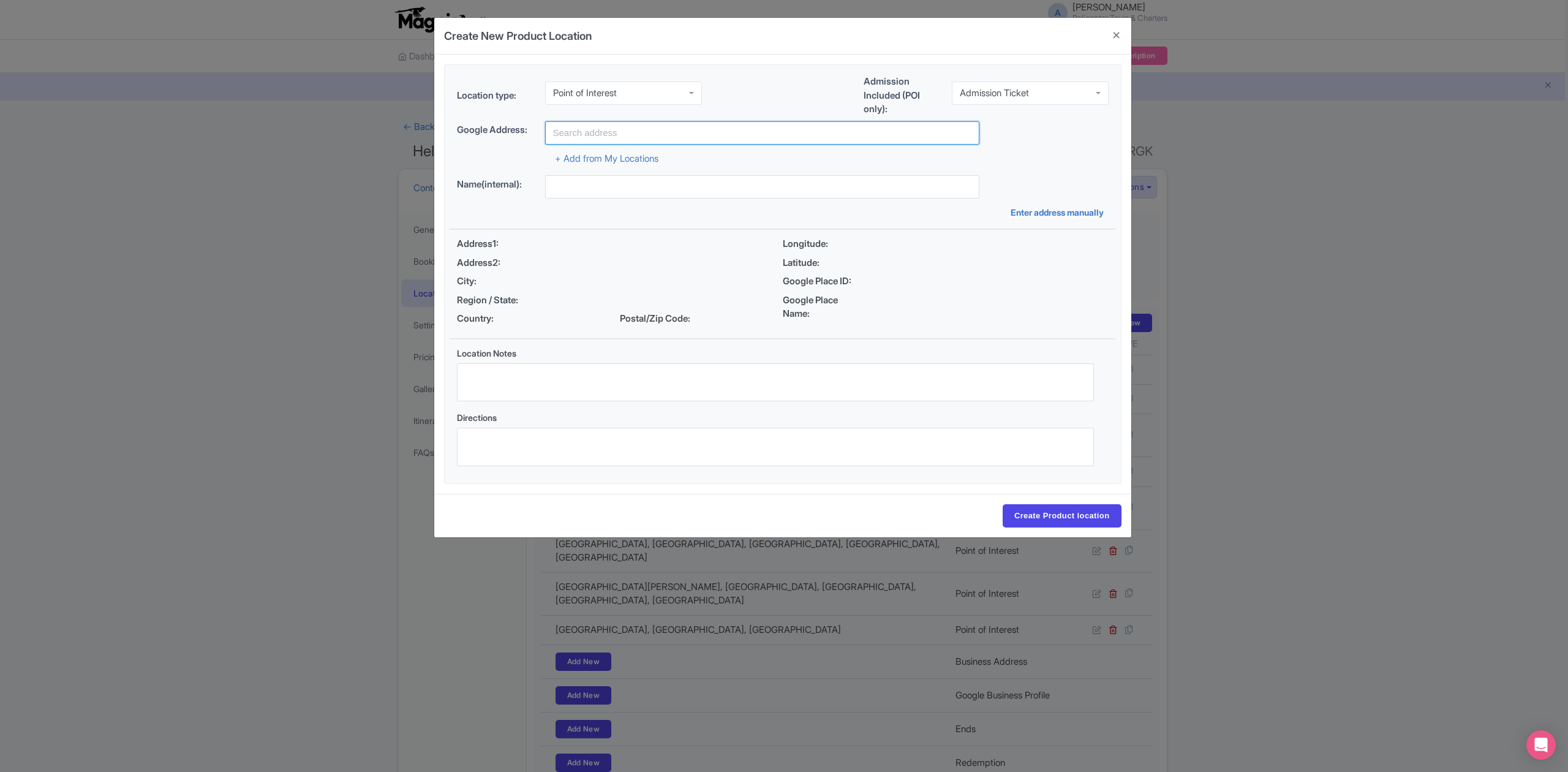
click at [742, 134] on input "text" at bounding box center [762, 132] width 434 height 23
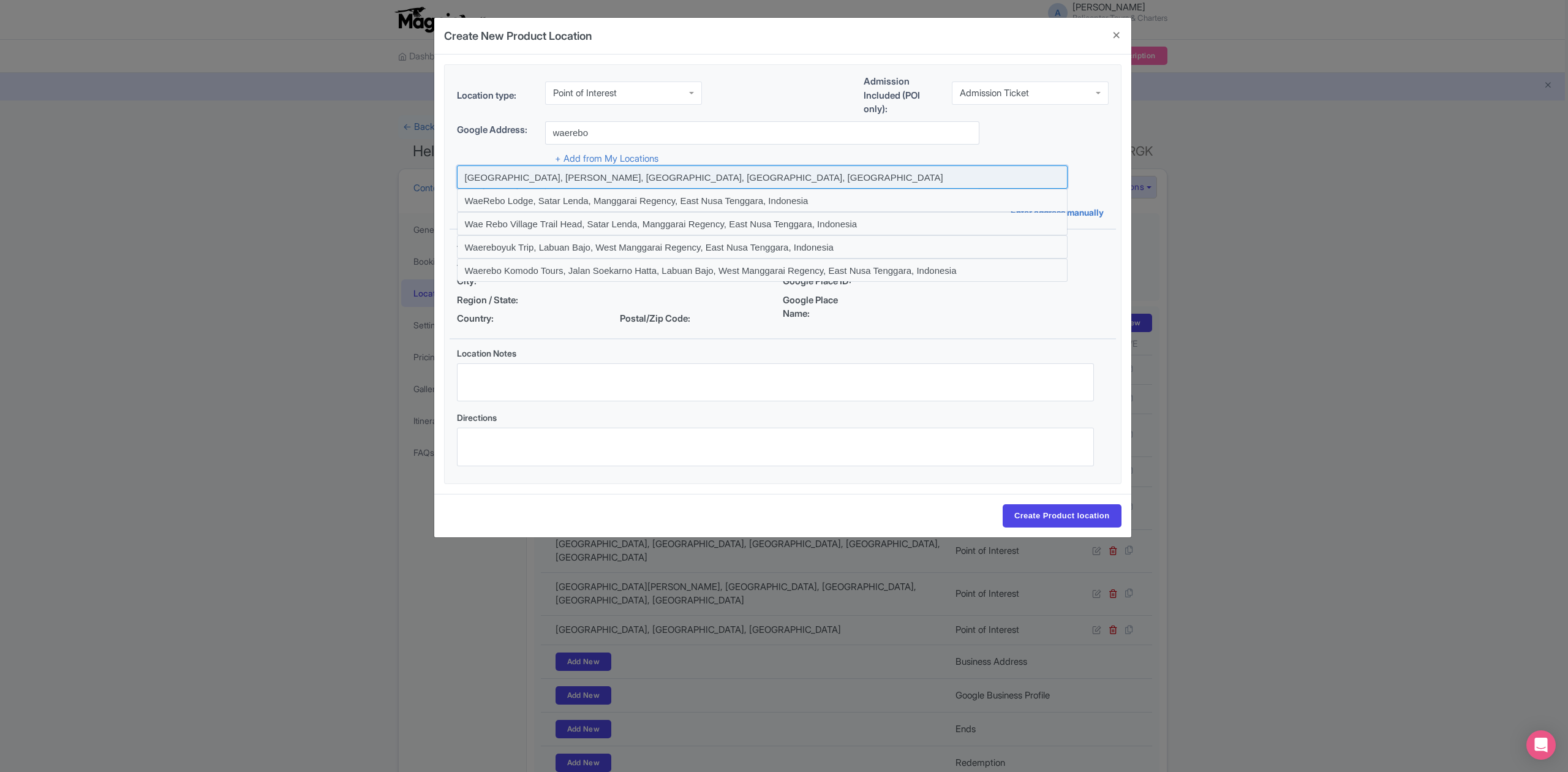
click at [638, 178] on input at bounding box center [763, 177] width 611 height 23
type input "Waerebo Village, Satar Lenda, Manggarai Regency, East Nusa Tenggara, Indonesia"
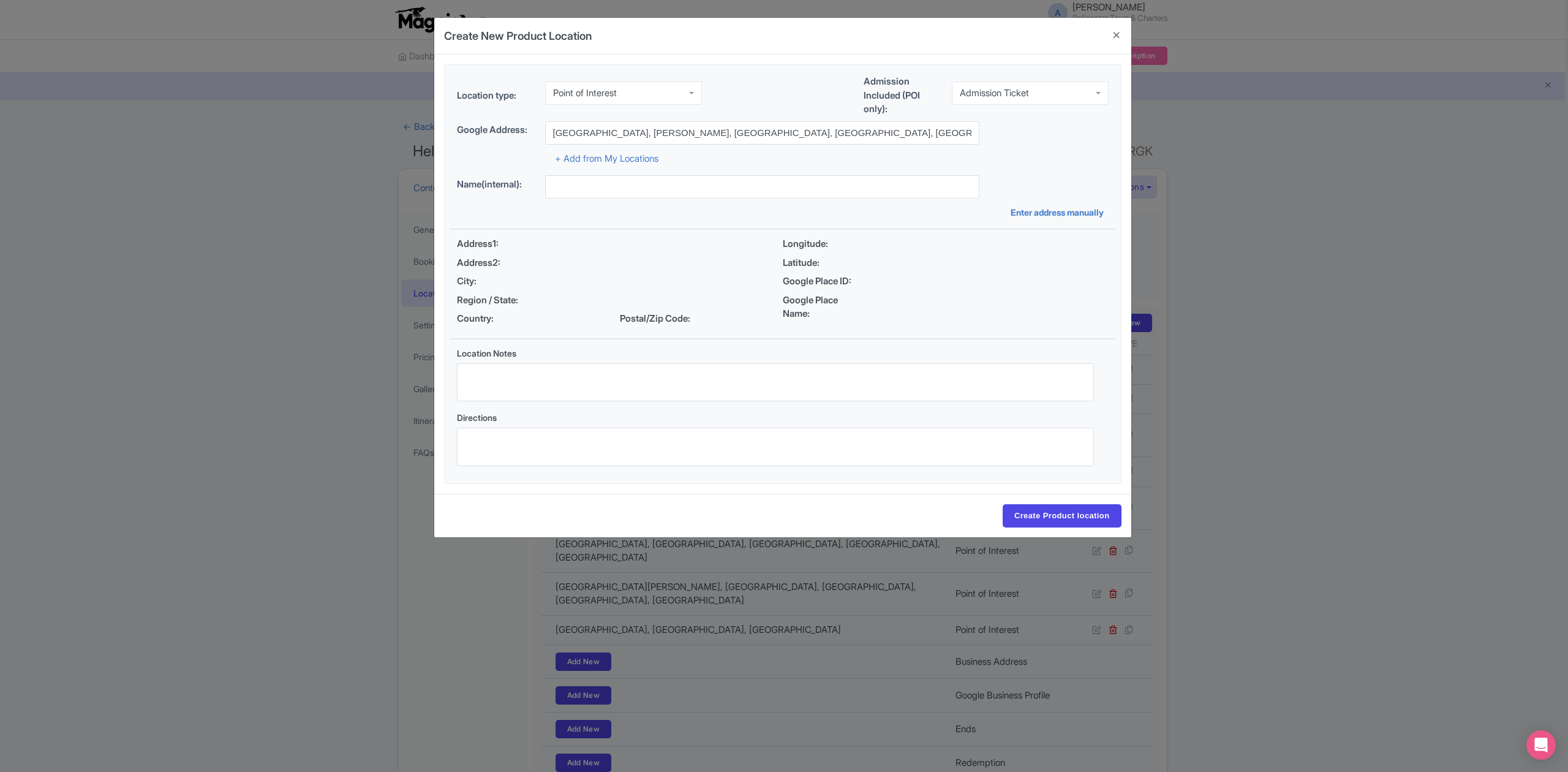
type input "Waerebo Village, Satar Lenda, Manggarai Regency, East Nusa Tenggara, Indonesia"
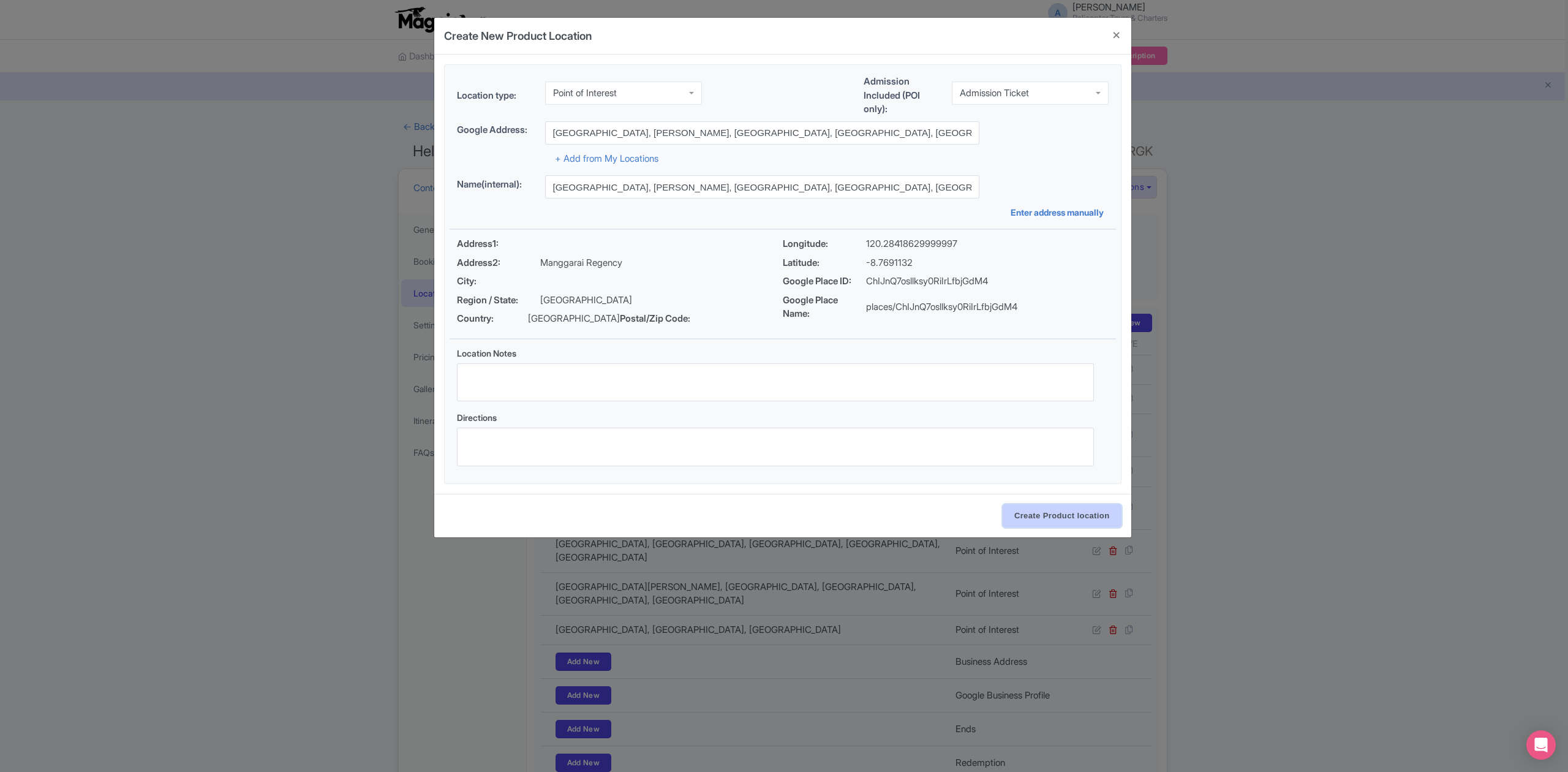
click at [1042, 513] on input "Create Product location" at bounding box center [1062, 516] width 119 height 23
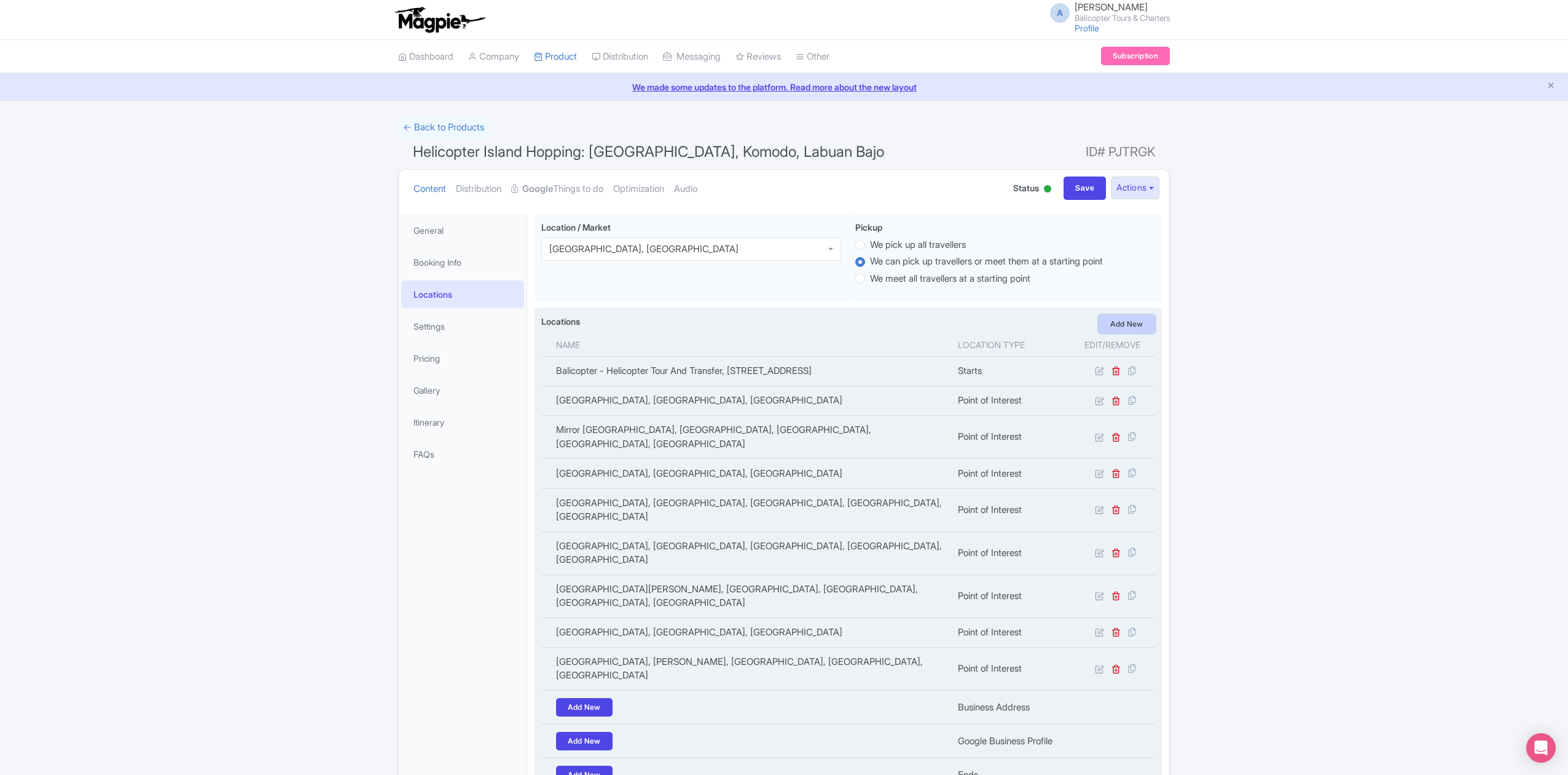
click at [1125, 322] on link "Add New" at bounding box center [1127, 324] width 57 height 18
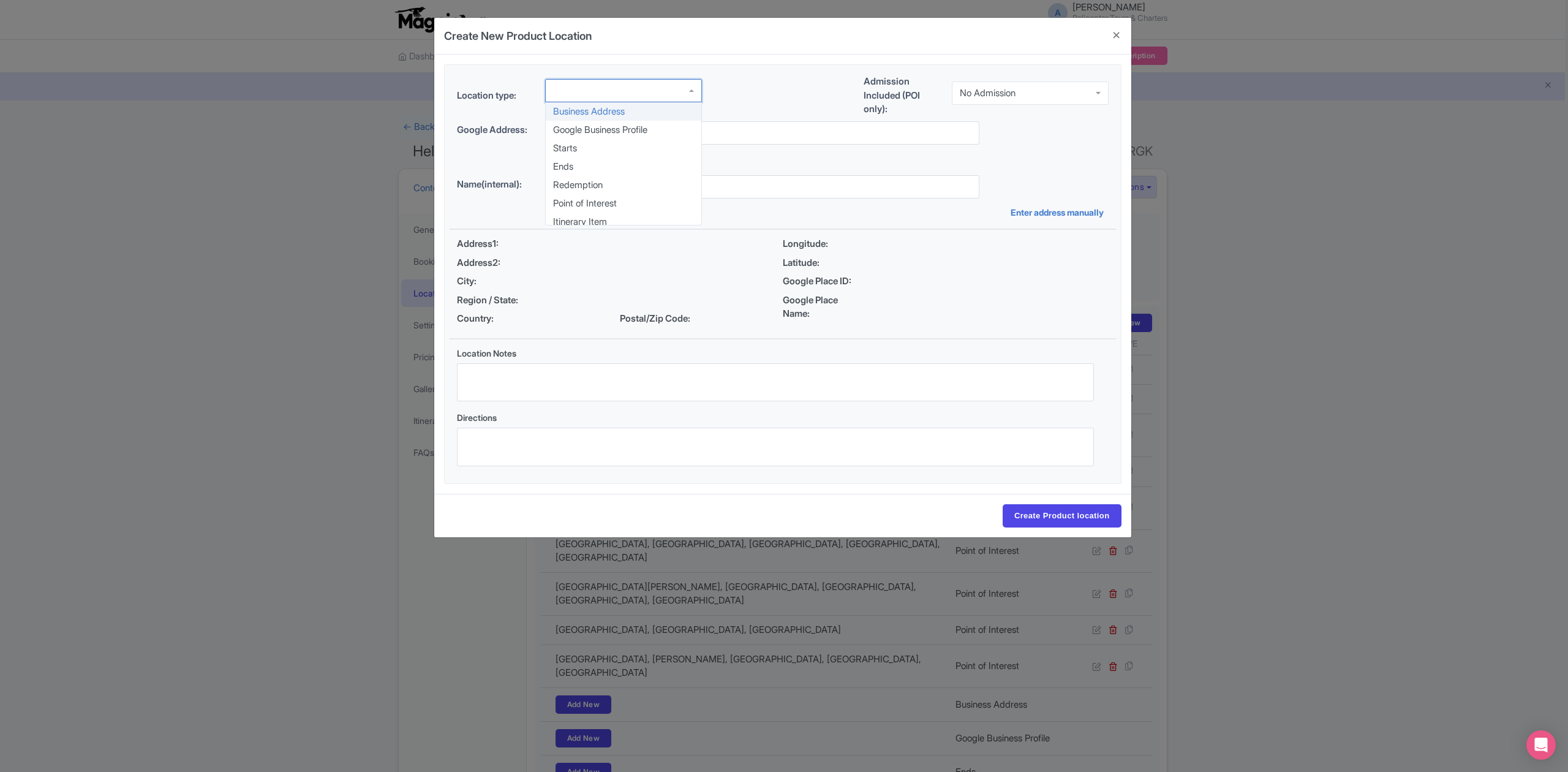
click at [593, 97] on div at bounding box center [623, 90] width 157 height 23
click at [1003, 94] on div "No Admission" at bounding box center [987, 93] width 56 height 11
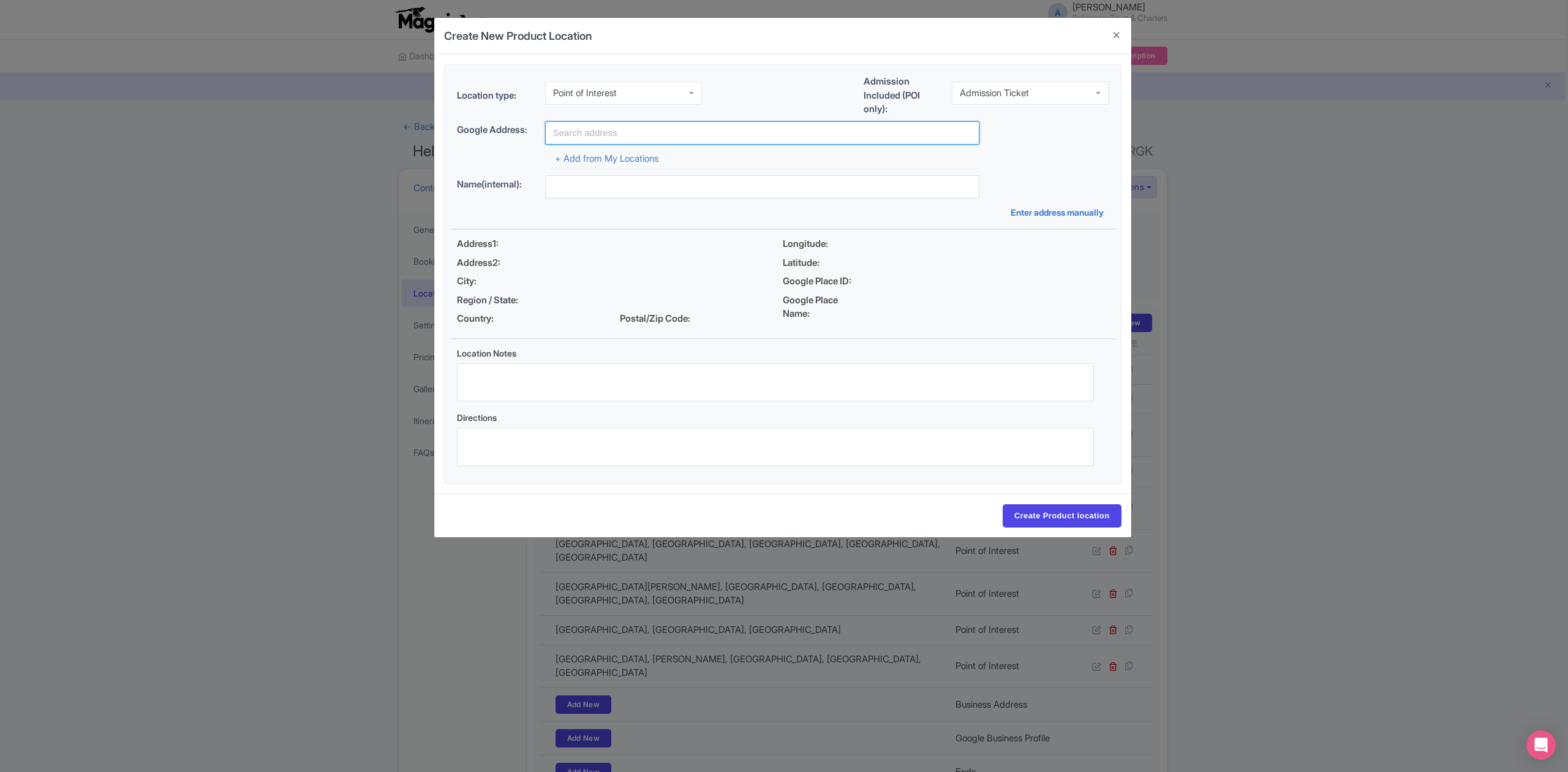
click at [775, 137] on input "text" at bounding box center [762, 132] width 434 height 23
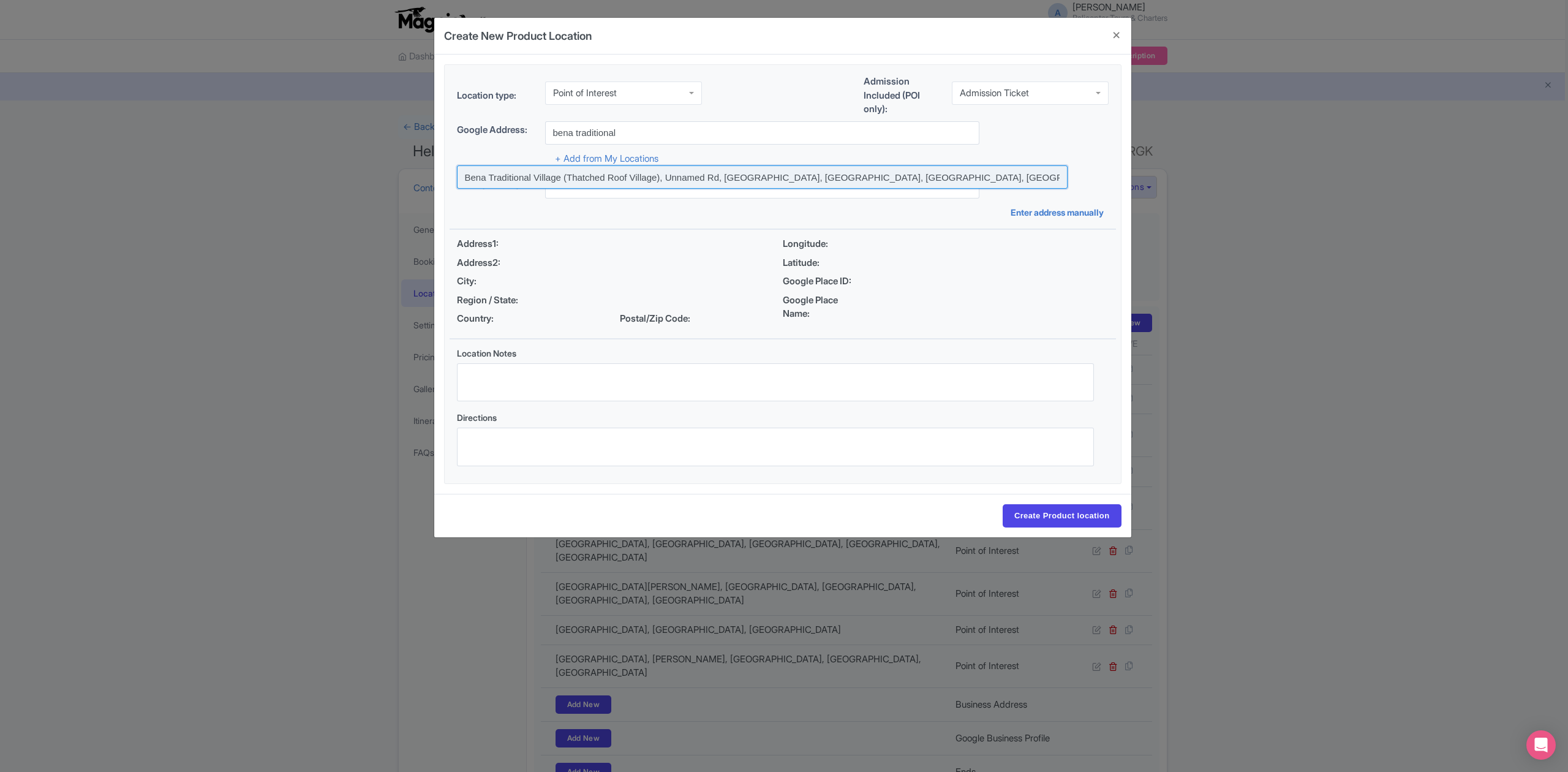
click at [684, 184] on input at bounding box center [763, 177] width 611 height 23
type input "Bena Traditional Village (Thatched Roof Village), Unnamed Rd, Tiworiwu, Ngada R…"
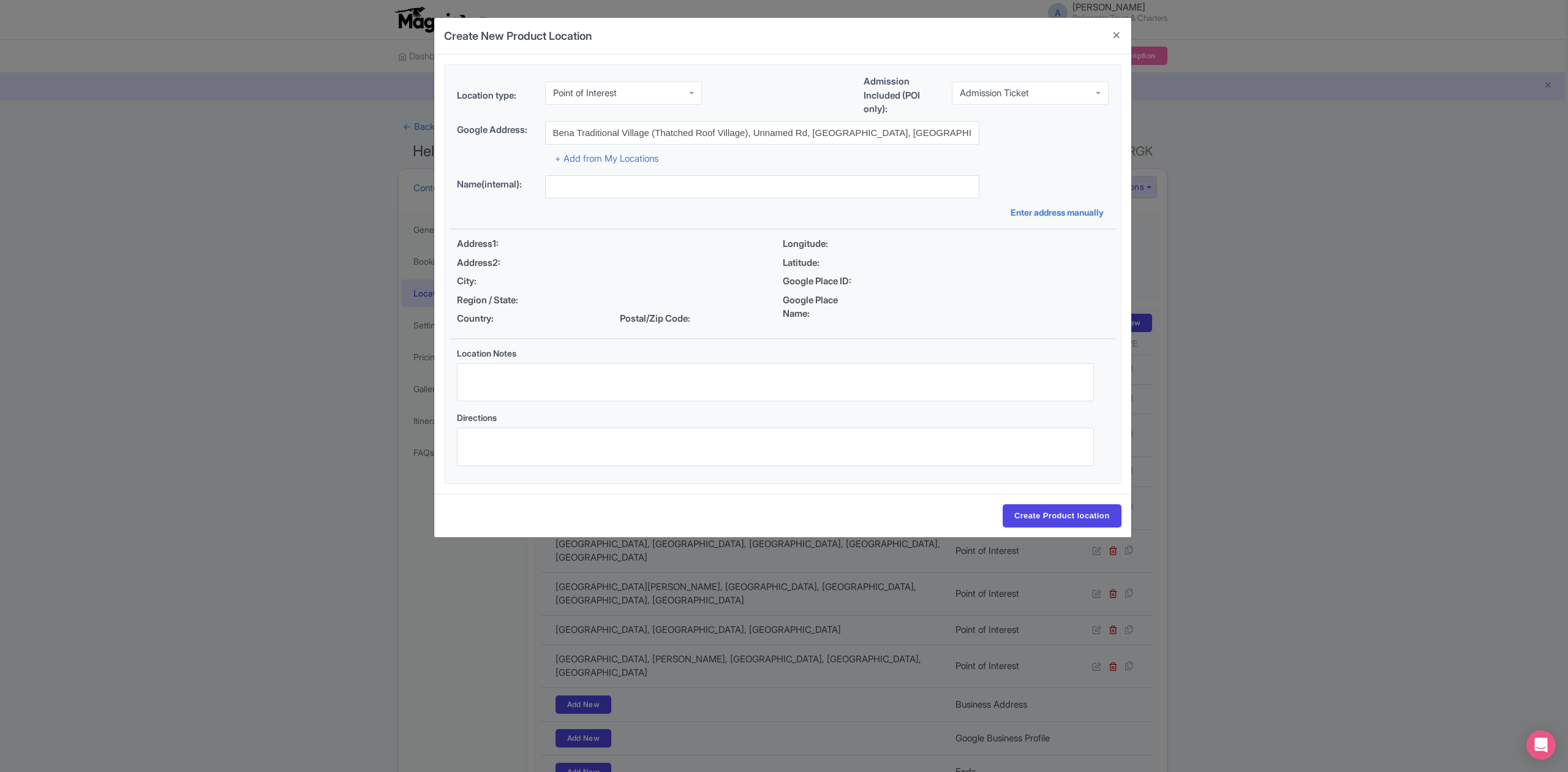
type input "Bena Traditional Village (Thatched Roof Village), Unnamed Rd, Tiworiwu, Ngada R…"
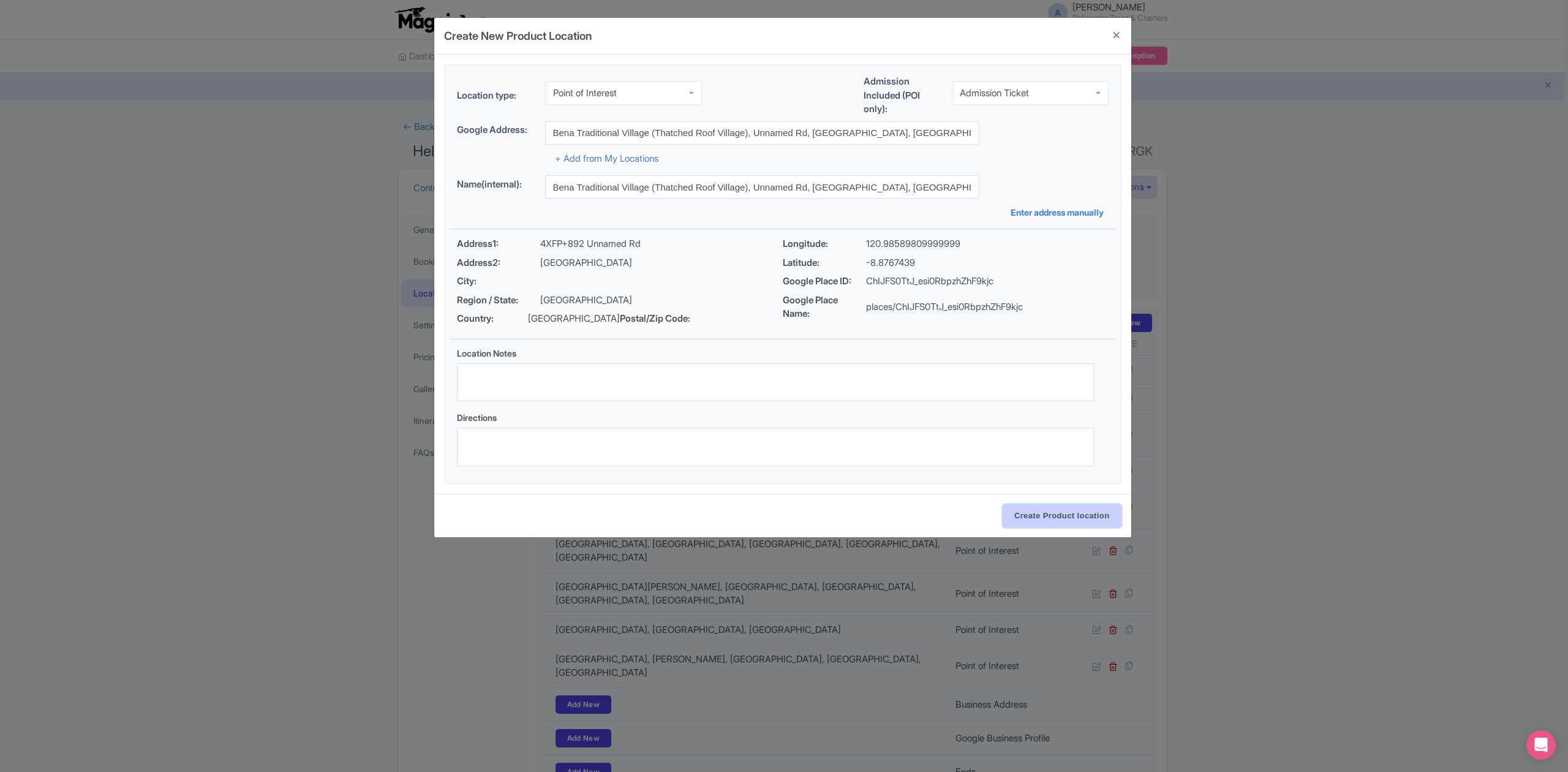
click at [1082, 521] on input "Create Product location" at bounding box center [1062, 516] width 119 height 23
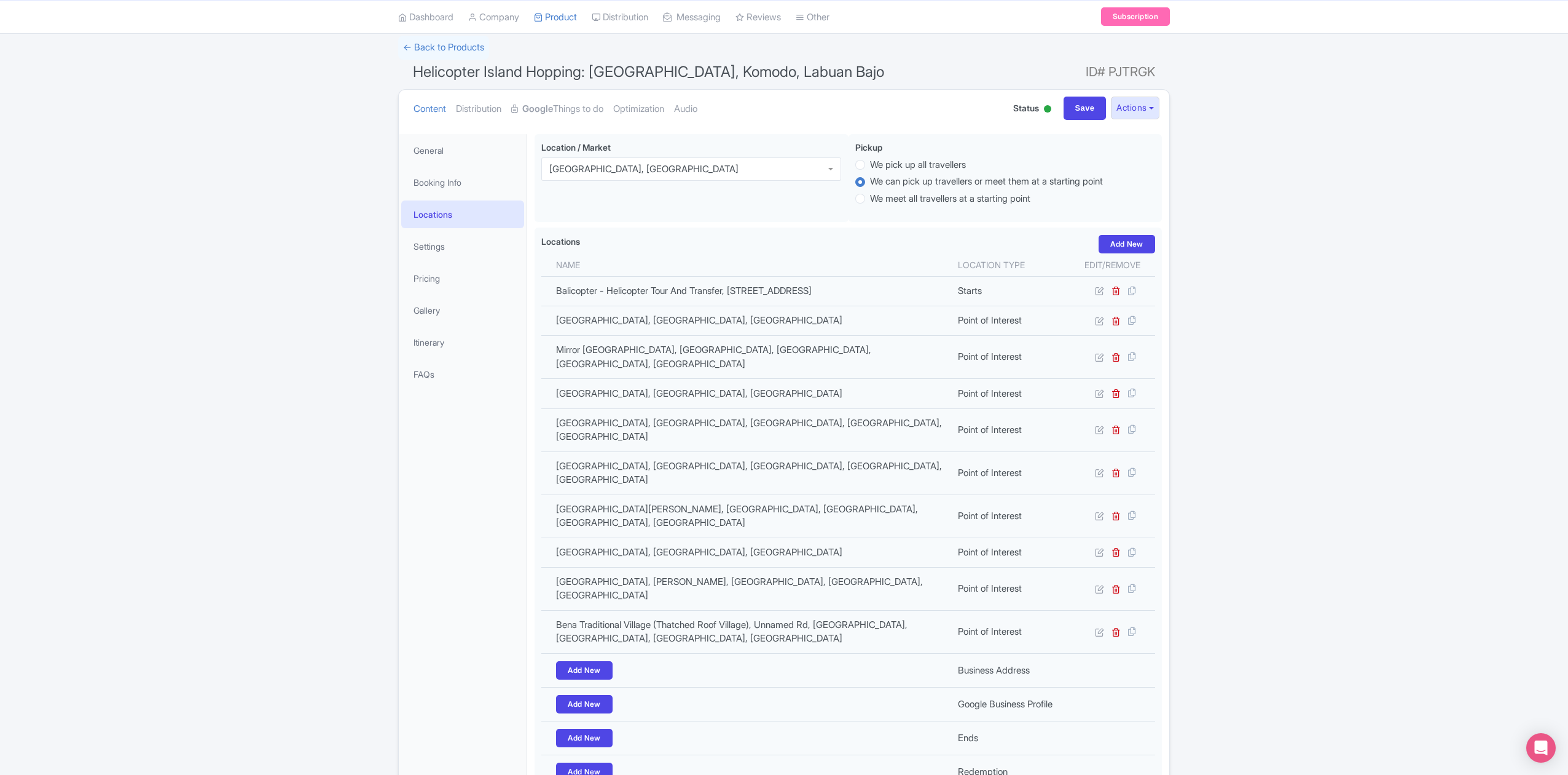
scroll to position [210, 0]
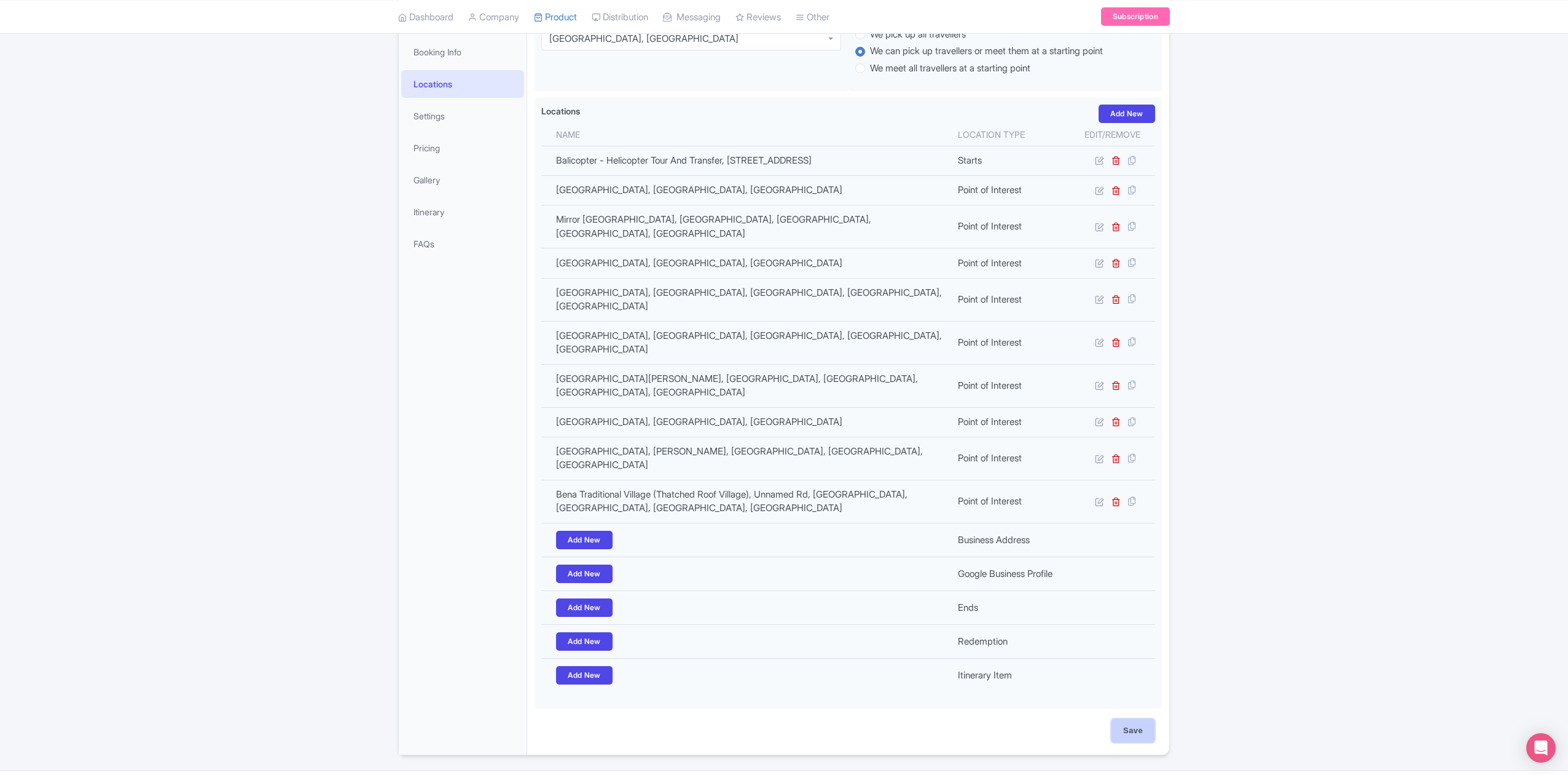
click at [1135, 719] on input "Save" at bounding box center [1133, 730] width 43 height 23
type input "Update Product"
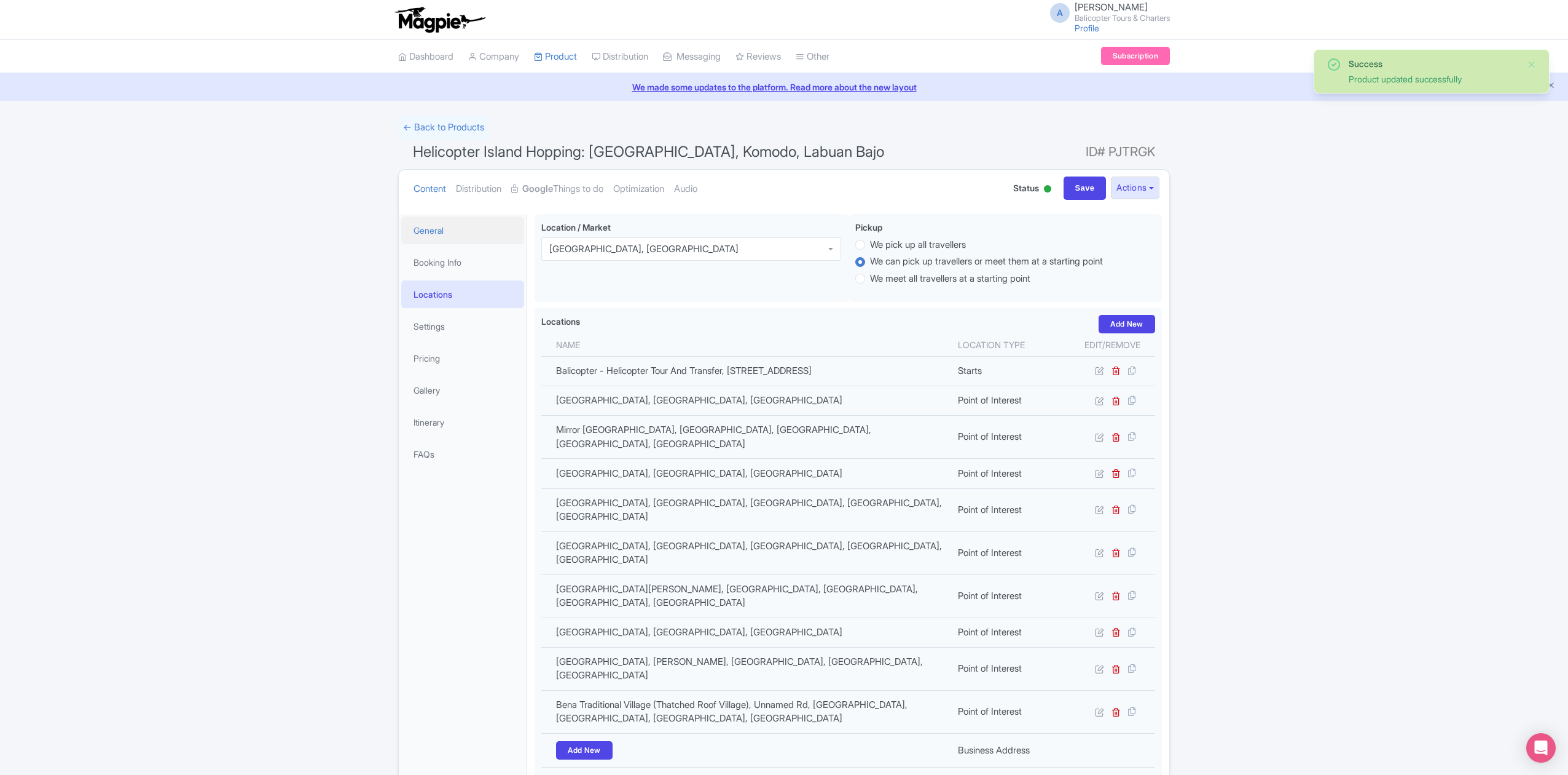
click at [454, 225] on link "General" at bounding box center [462, 230] width 123 height 28
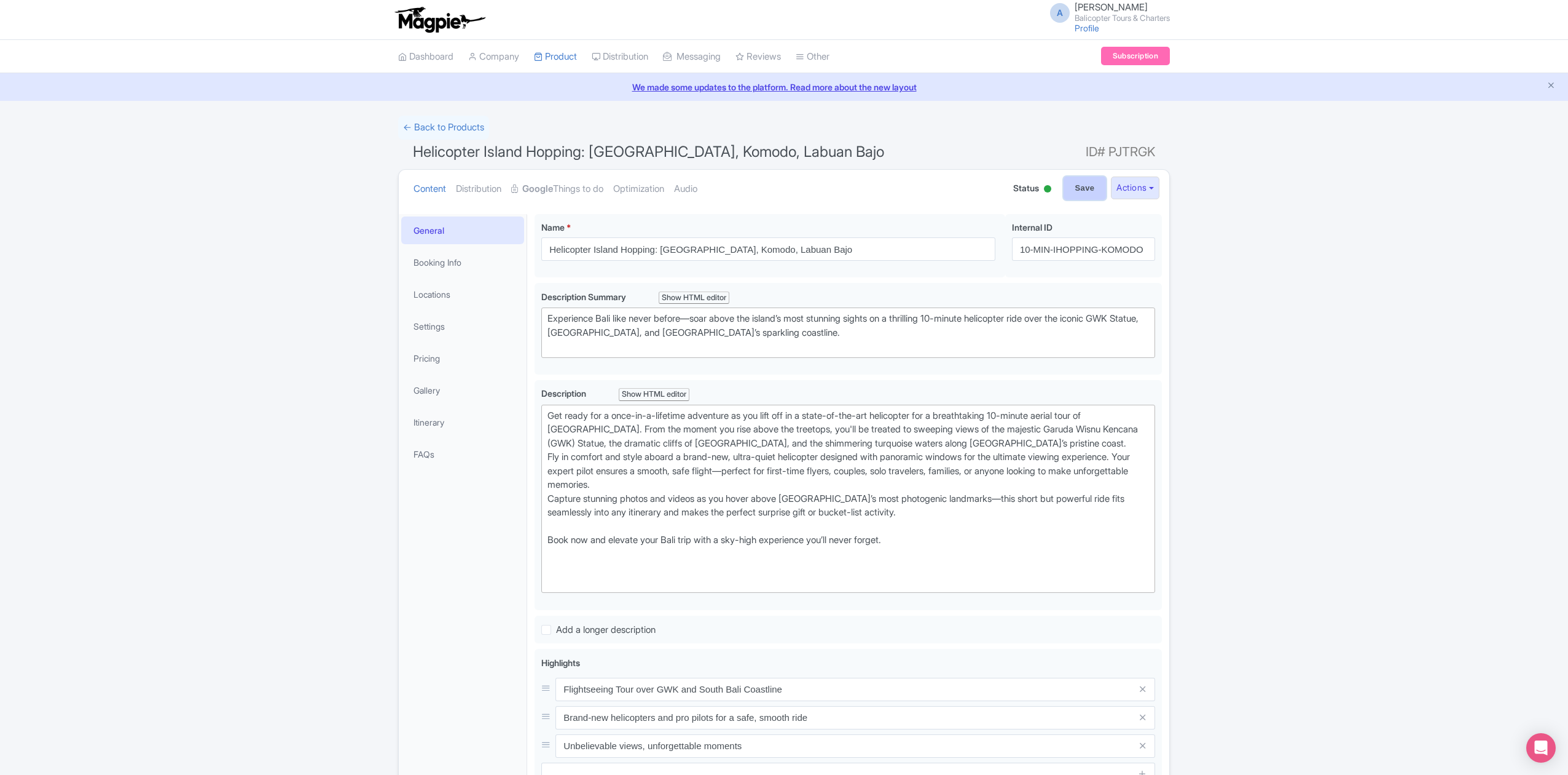
click at [1077, 190] on input "Save" at bounding box center [1085, 188] width 43 height 23
type input "Saving..."
click at [1071, 188] on input "Save" at bounding box center [1085, 188] width 43 height 23
type input "Saving..."
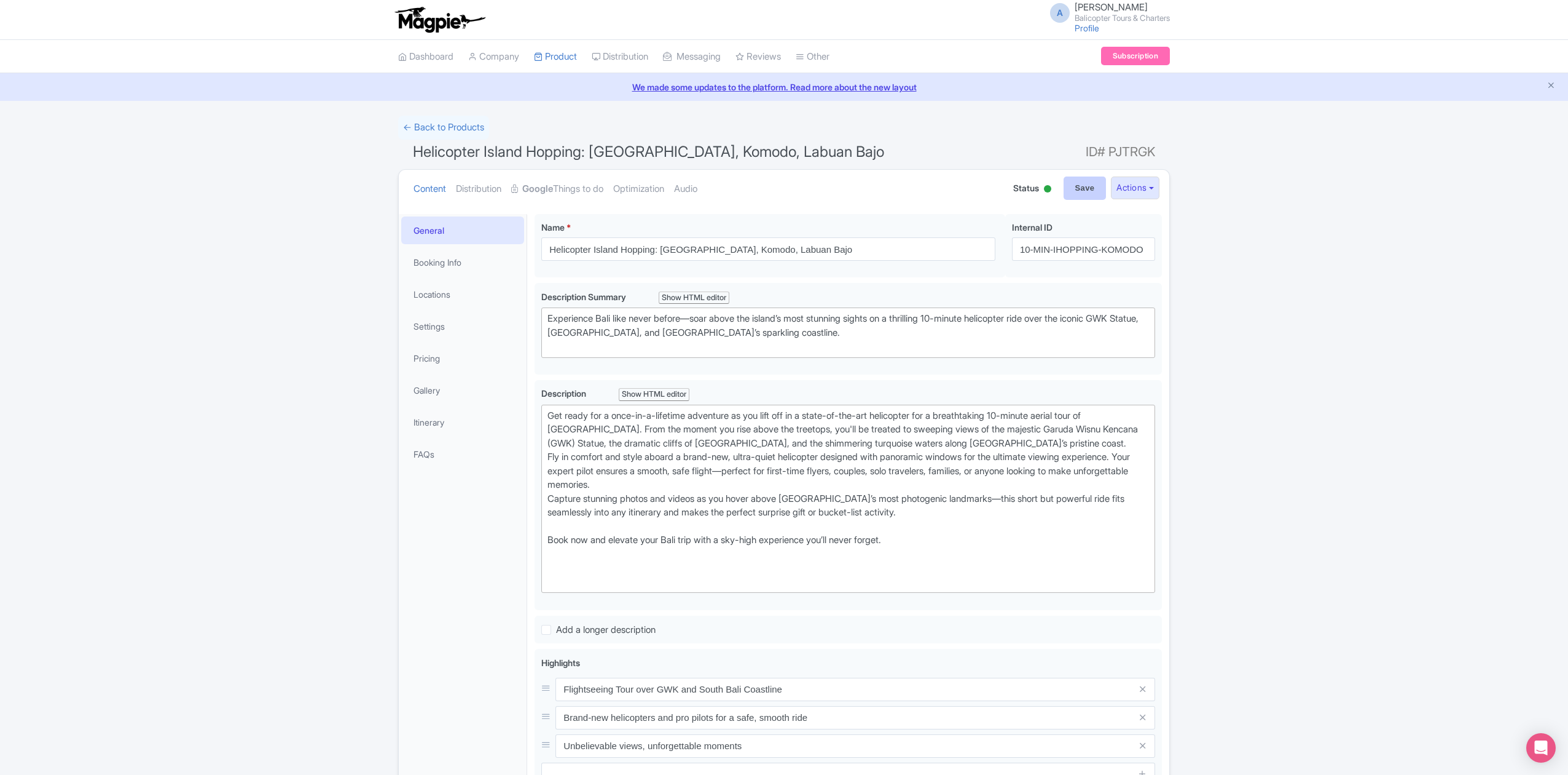
type input "Saving..."
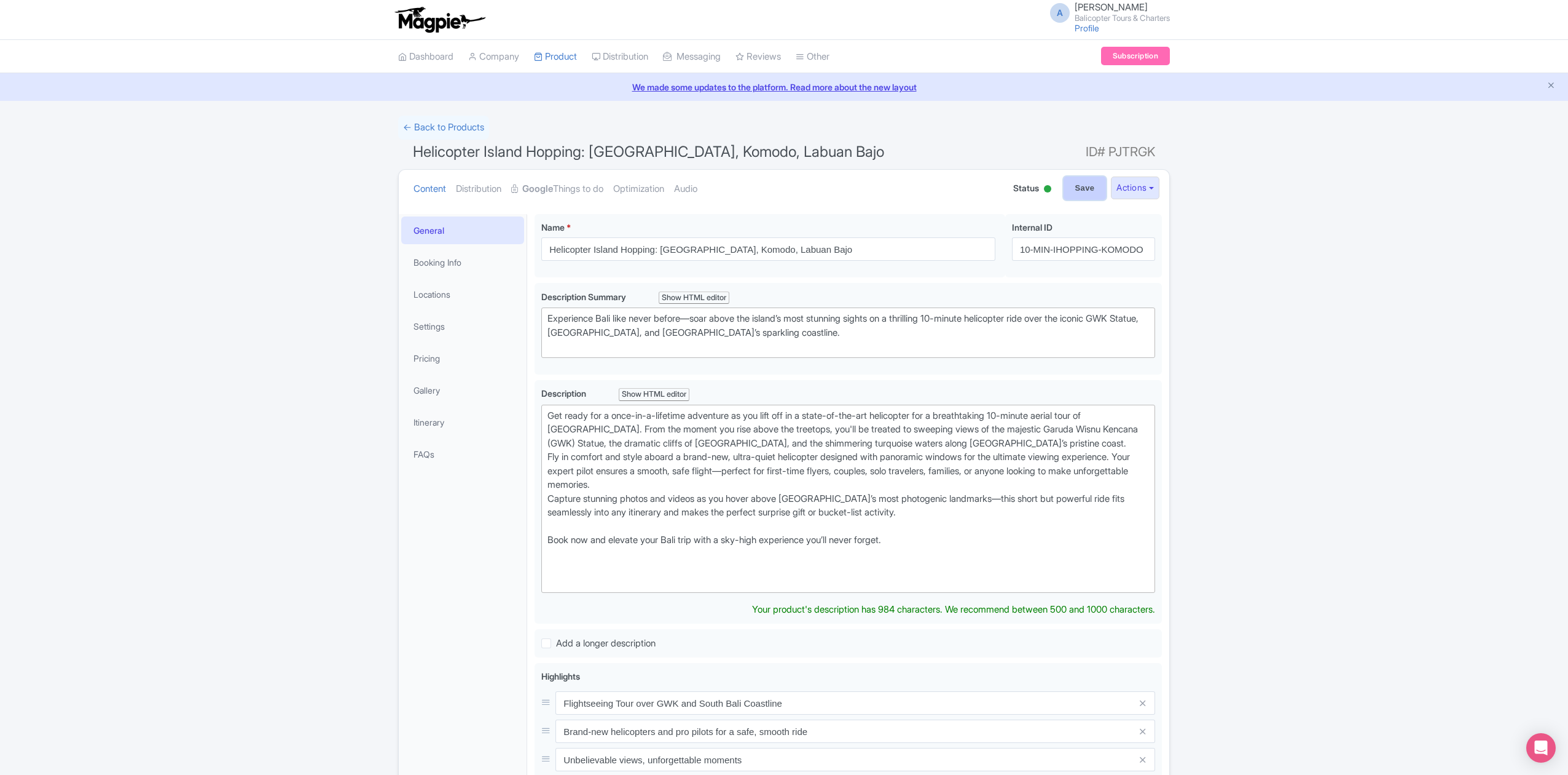
click at [1077, 190] on input "Save" at bounding box center [1085, 188] width 43 height 23
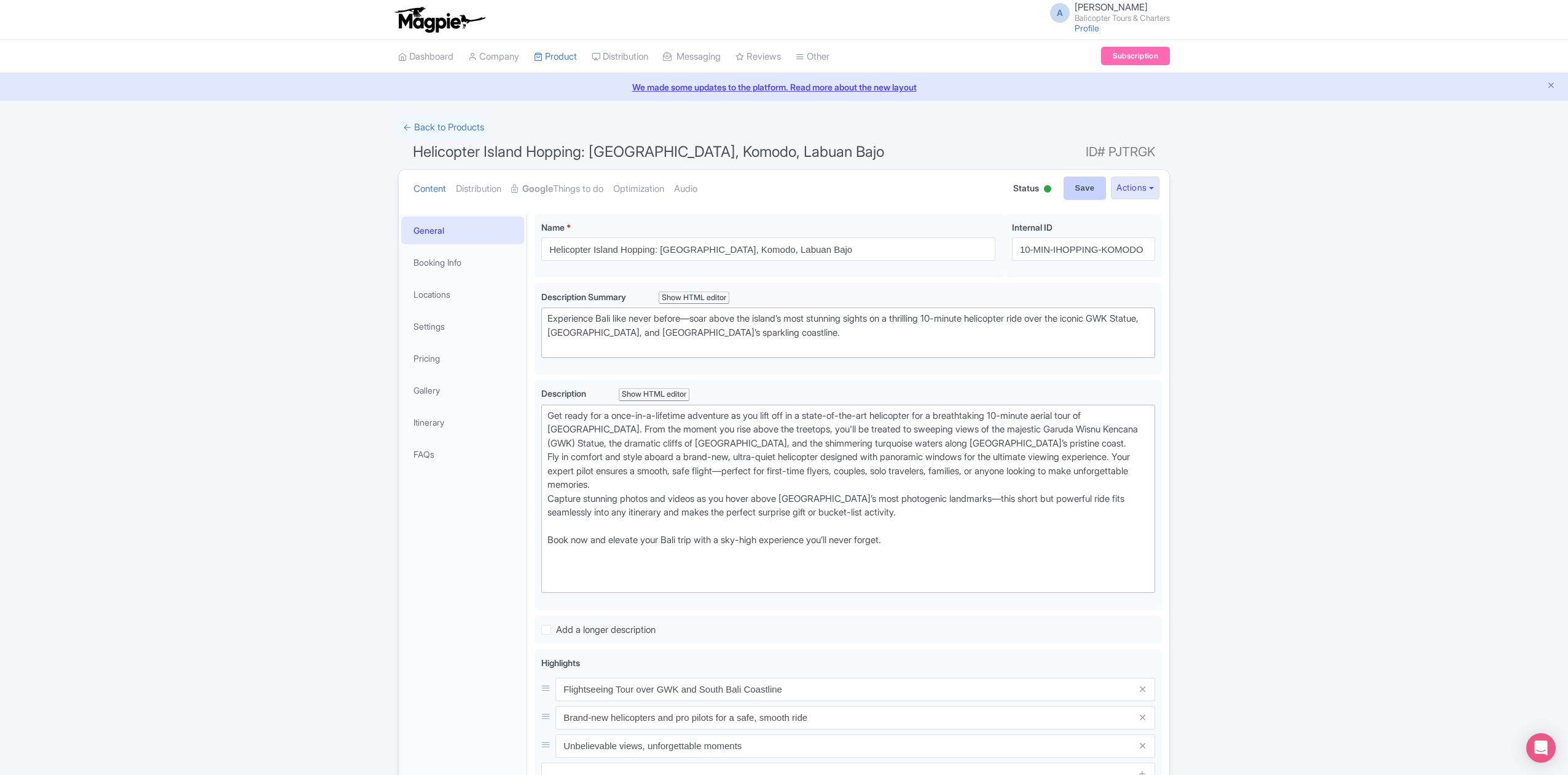
type input "Saving..."
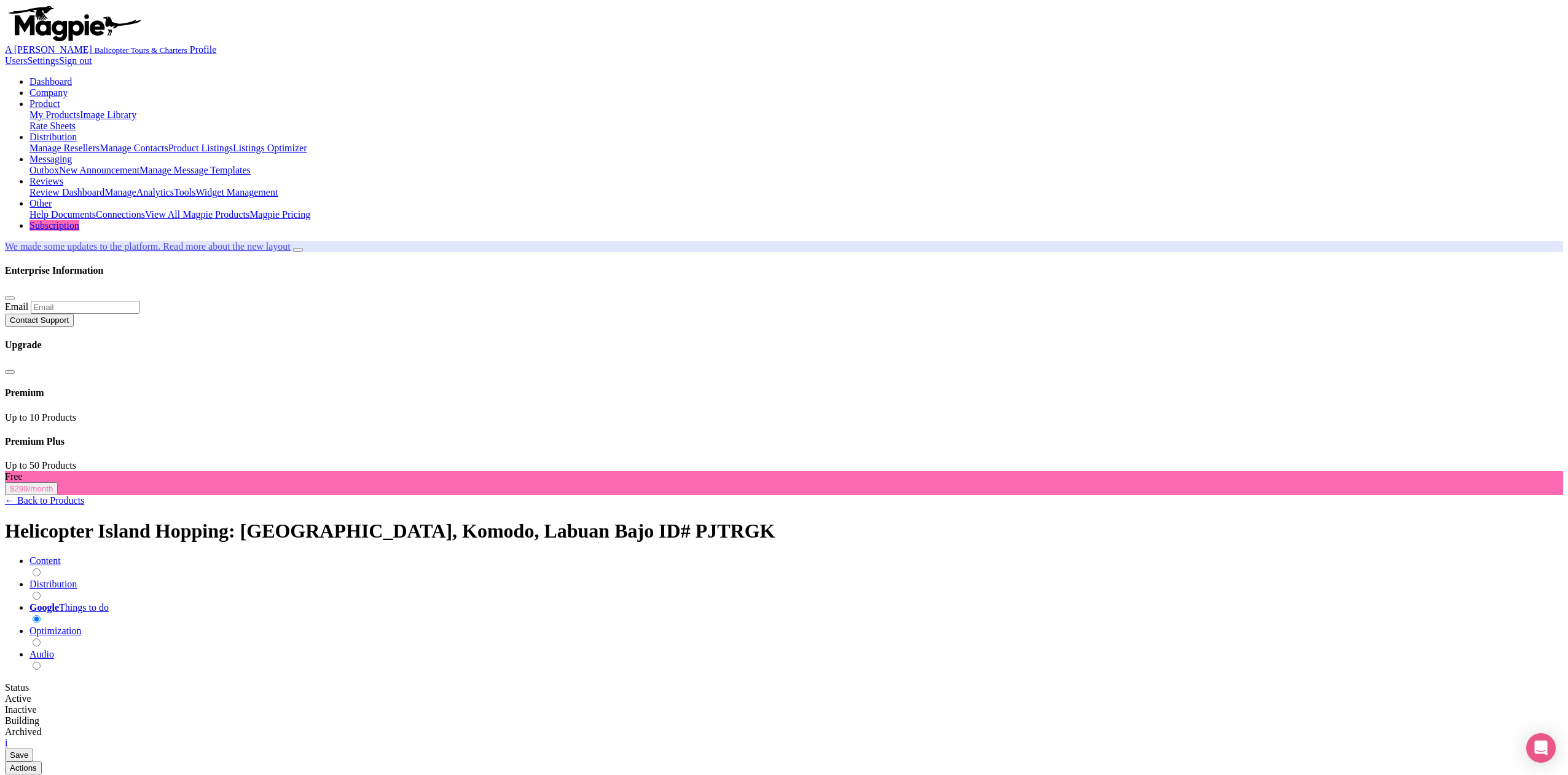
drag, startPoint x: 439, startPoint y: 319, endPoint x: 578, endPoint y: 316, distance: 139.0
copy h4 "Helicopter Island Hopping"
drag, startPoint x: 568, startPoint y: 469, endPoint x: 444, endPoint y: 475, distance: 124.1
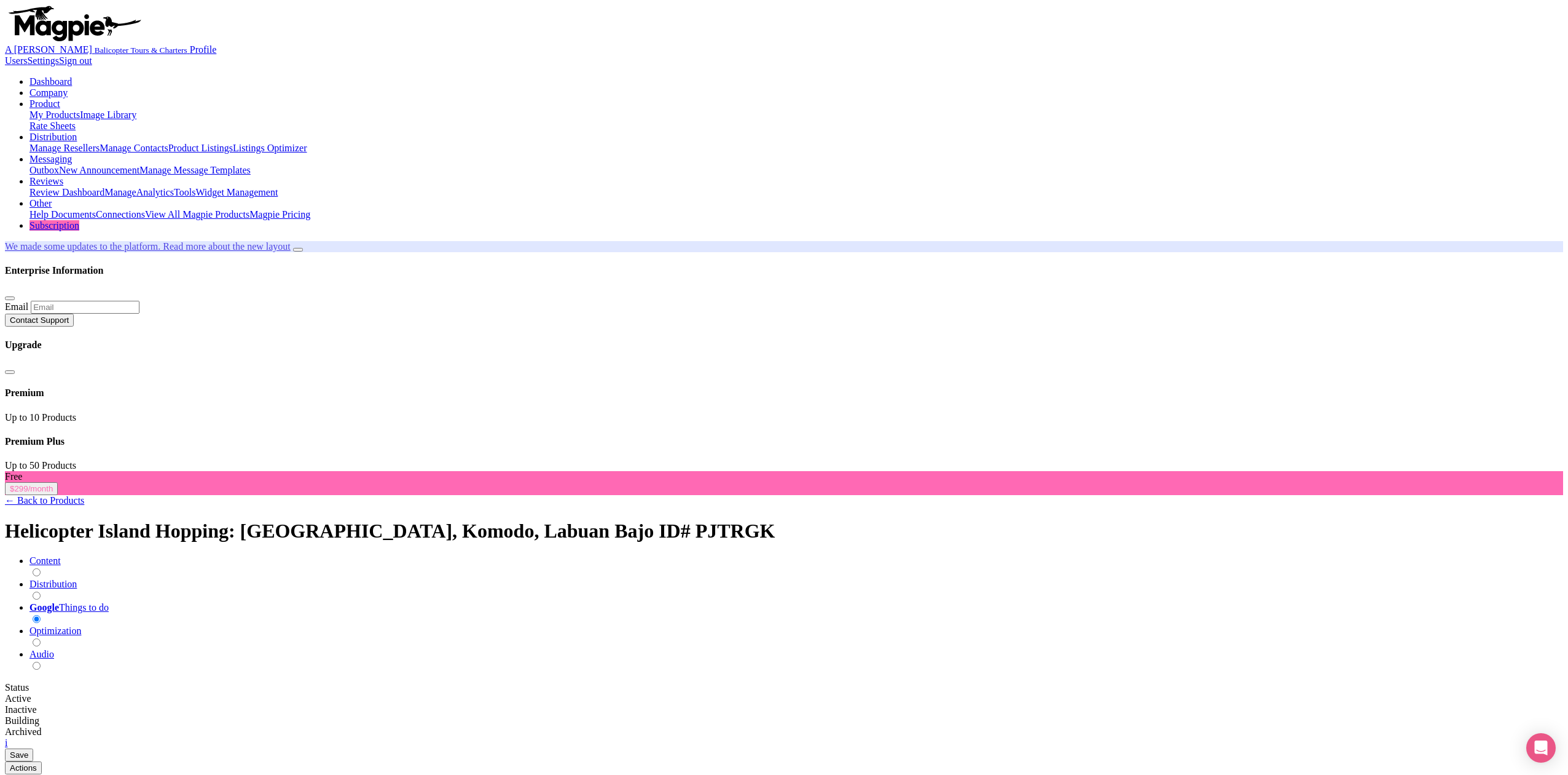
paste input "Helicopter Island Hopping"
type input "Helicopter Island Hopping"
drag, startPoint x: 704, startPoint y: 388, endPoint x: 571, endPoint y: 394, distance: 133.1
type input "[URL][DOMAIN_NAME]"
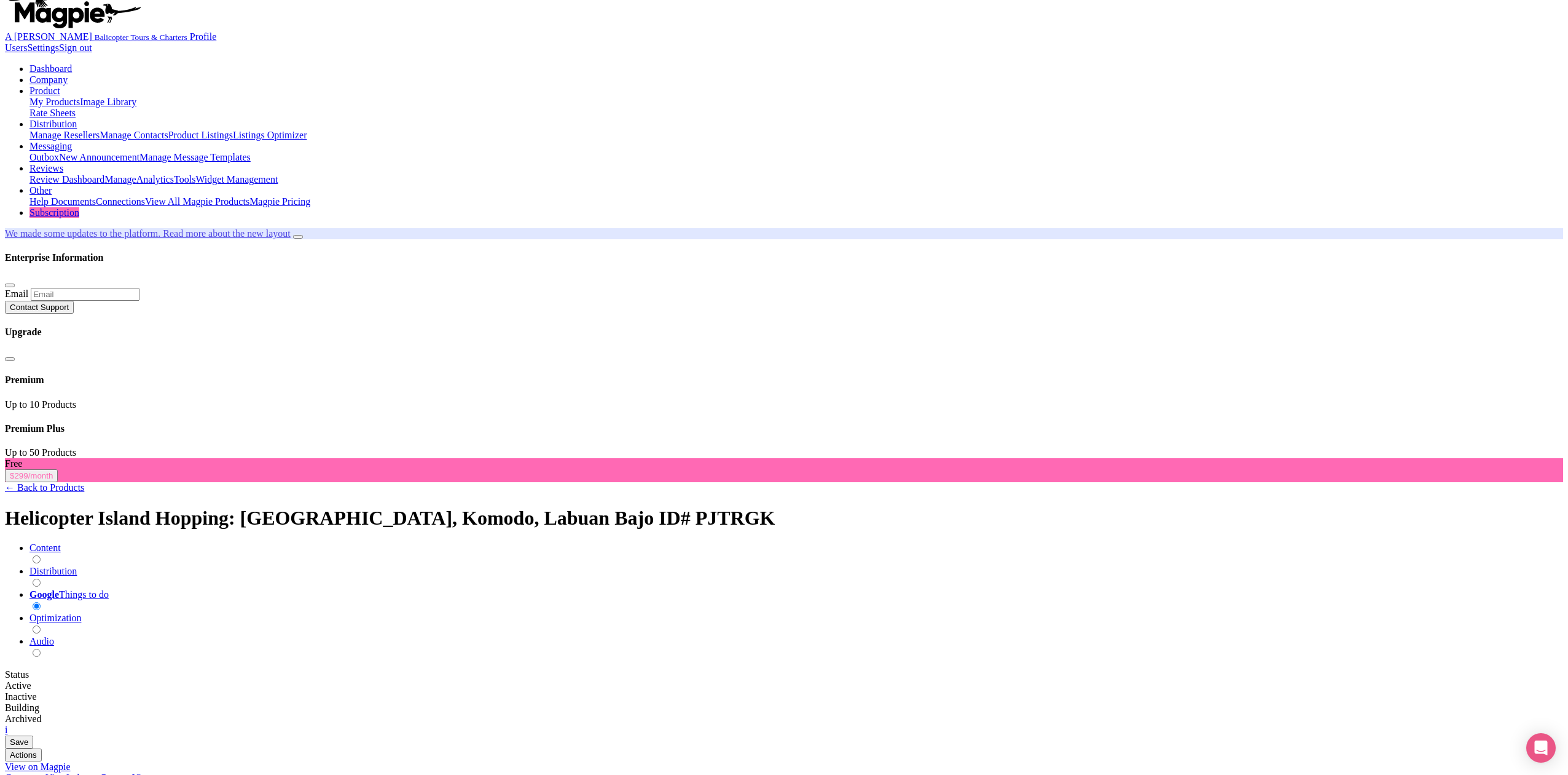
scroll to position [259, 0]
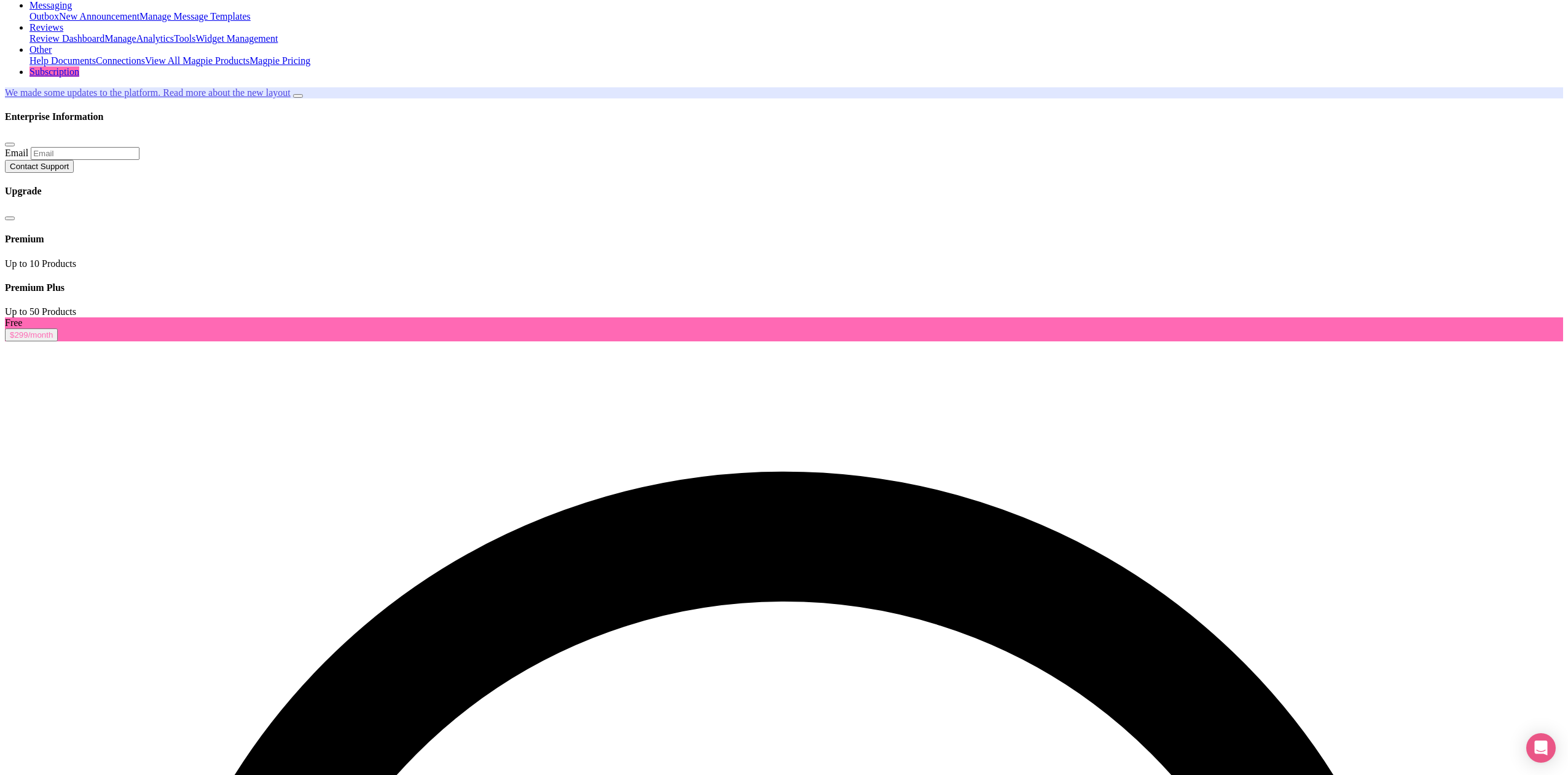
scroll to position [158, 0]
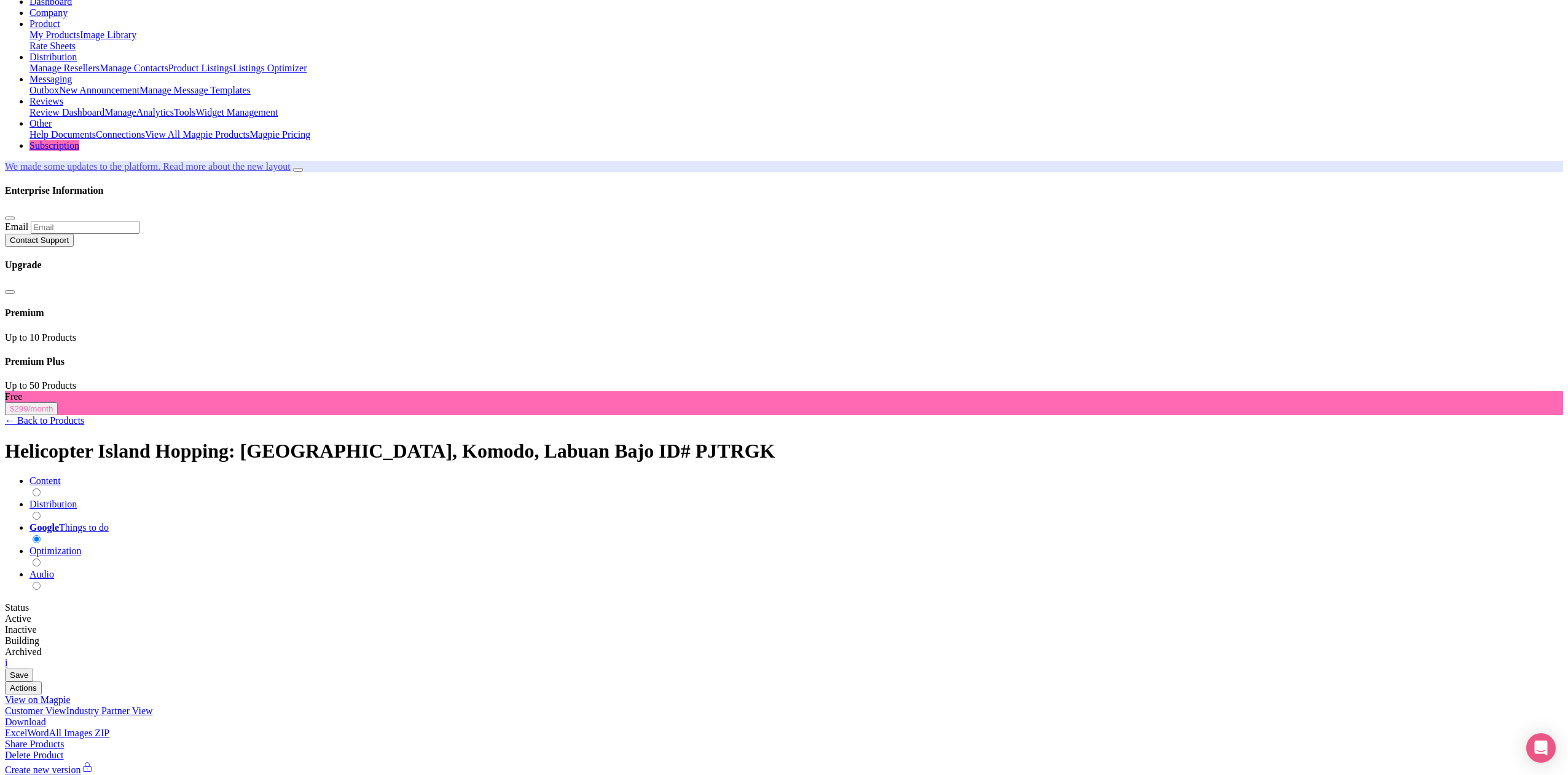
scroll to position [0, 0]
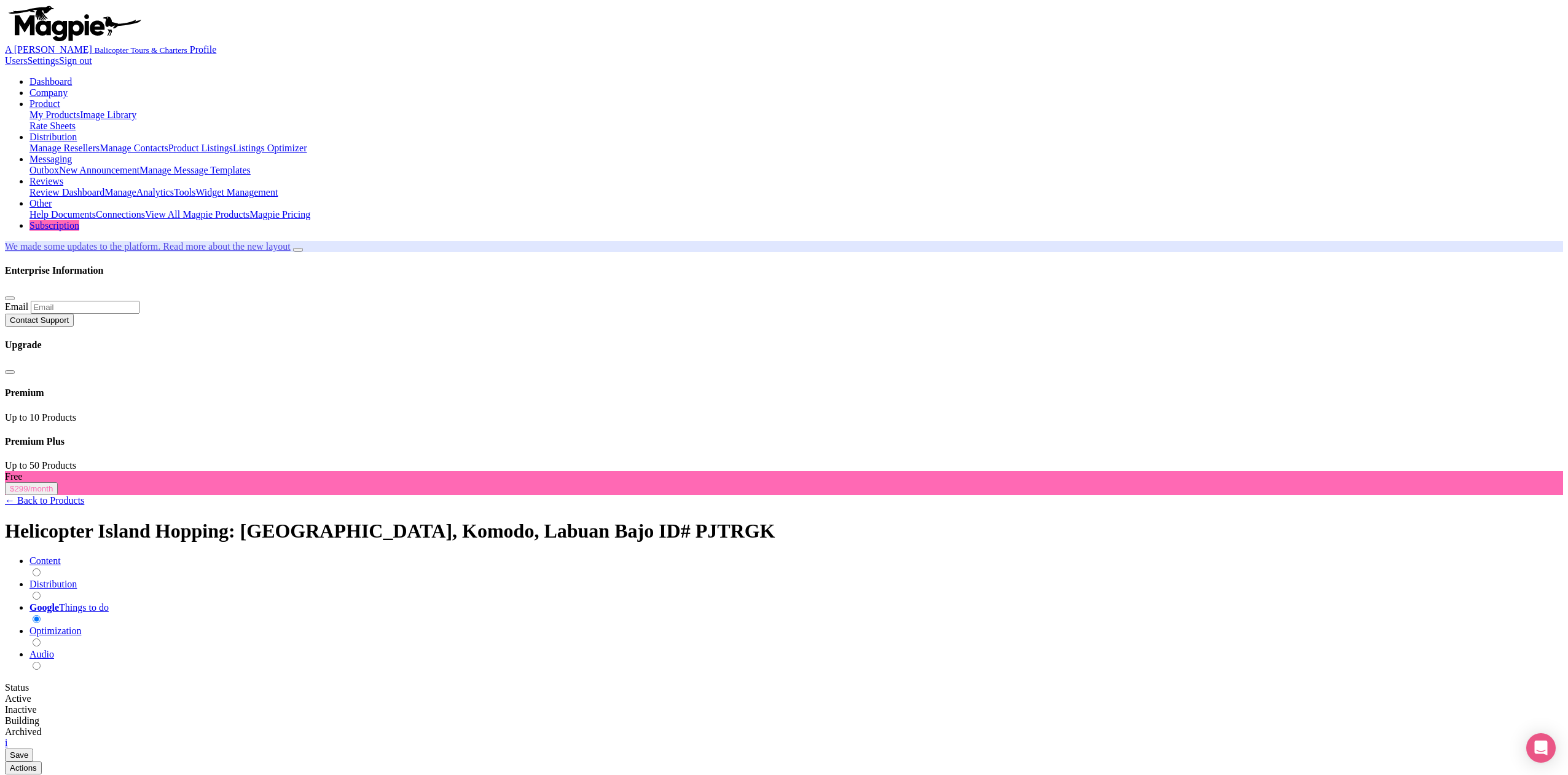
click at [84, 495] on link "← Back to Products" at bounding box center [45, 500] width 79 height 10
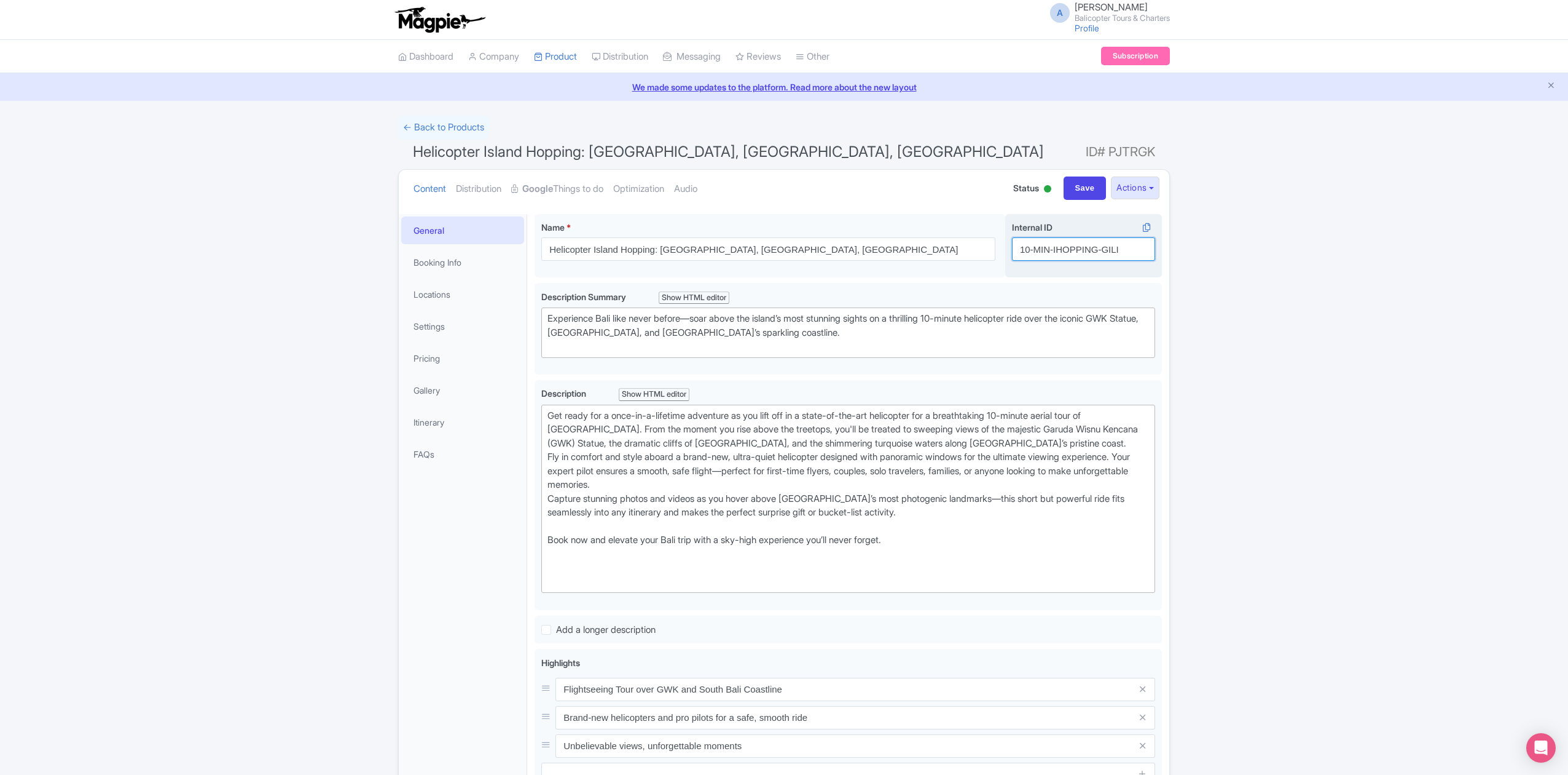
drag, startPoint x: 1119, startPoint y: 249, endPoint x: 1053, endPoint y: 250, distance: 66.0
click at [1053, 250] on input "10-MIN-IHOPPING-GILI" at bounding box center [1083, 249] width 143 height 23
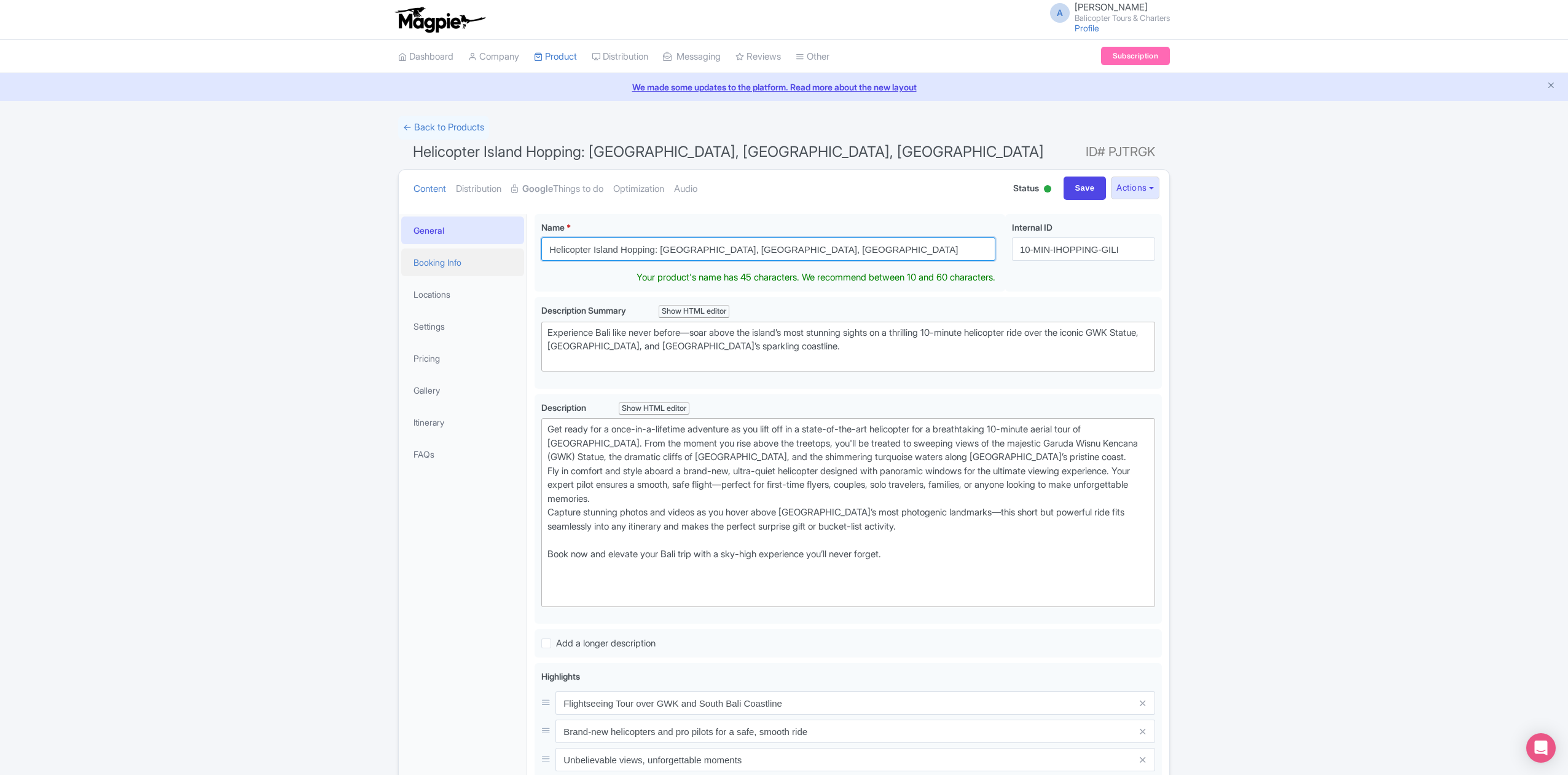
drag, startPoint x: 740, startPoint y: 250, endPoint x: 502, endPoint y: 250, distance: 238.0
click at [502, 250] on div "General Booking Info Locations Settings Pricing Gallery Itinerary FAQs Helicopt…" at bounding box center [783, 630] width 770 height 848
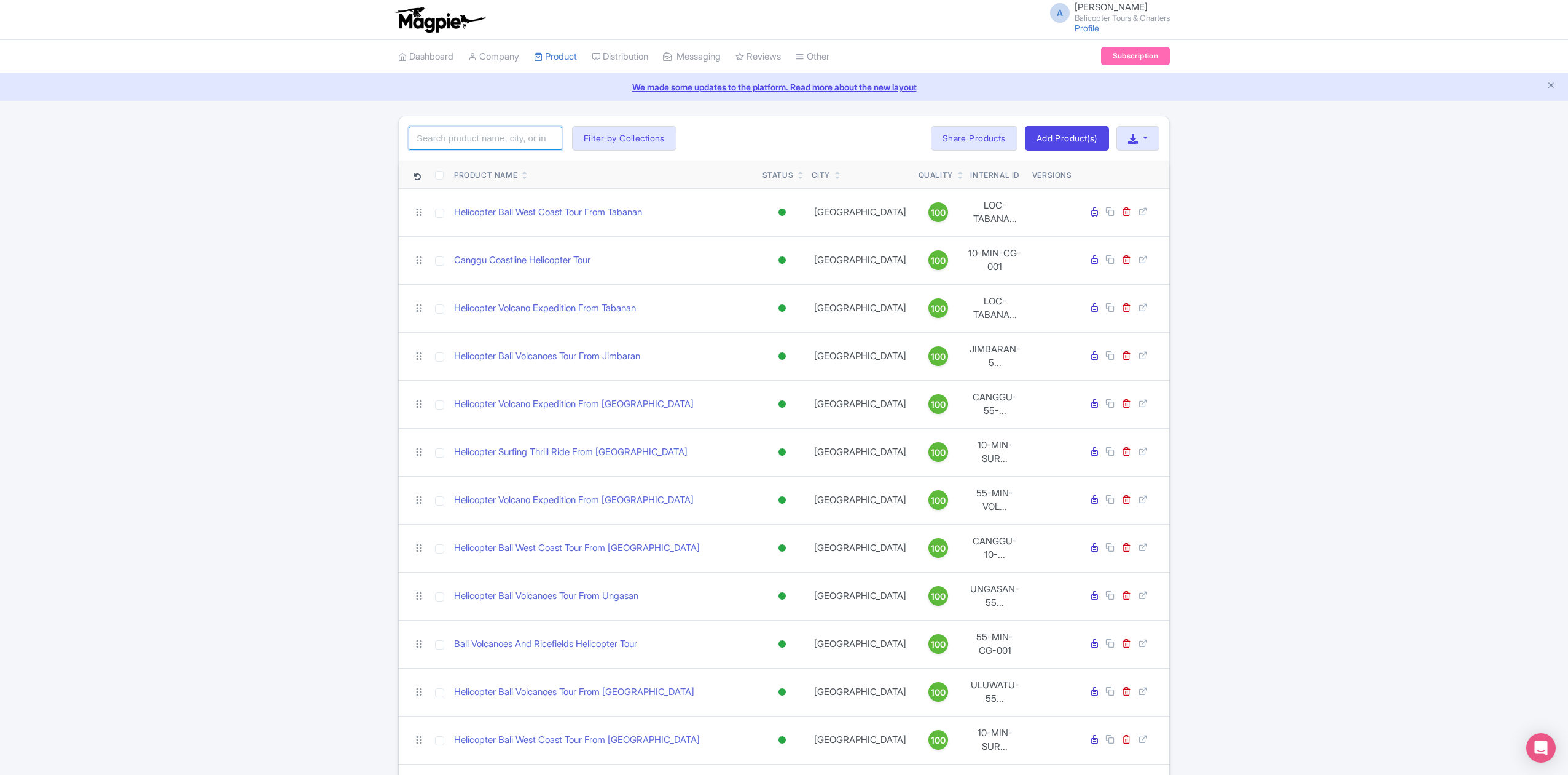
click at [508, 133] on input "search" at bounding box center [485, 138] width 154 height 23
paste input "Legian Beach Helicopter Tour"
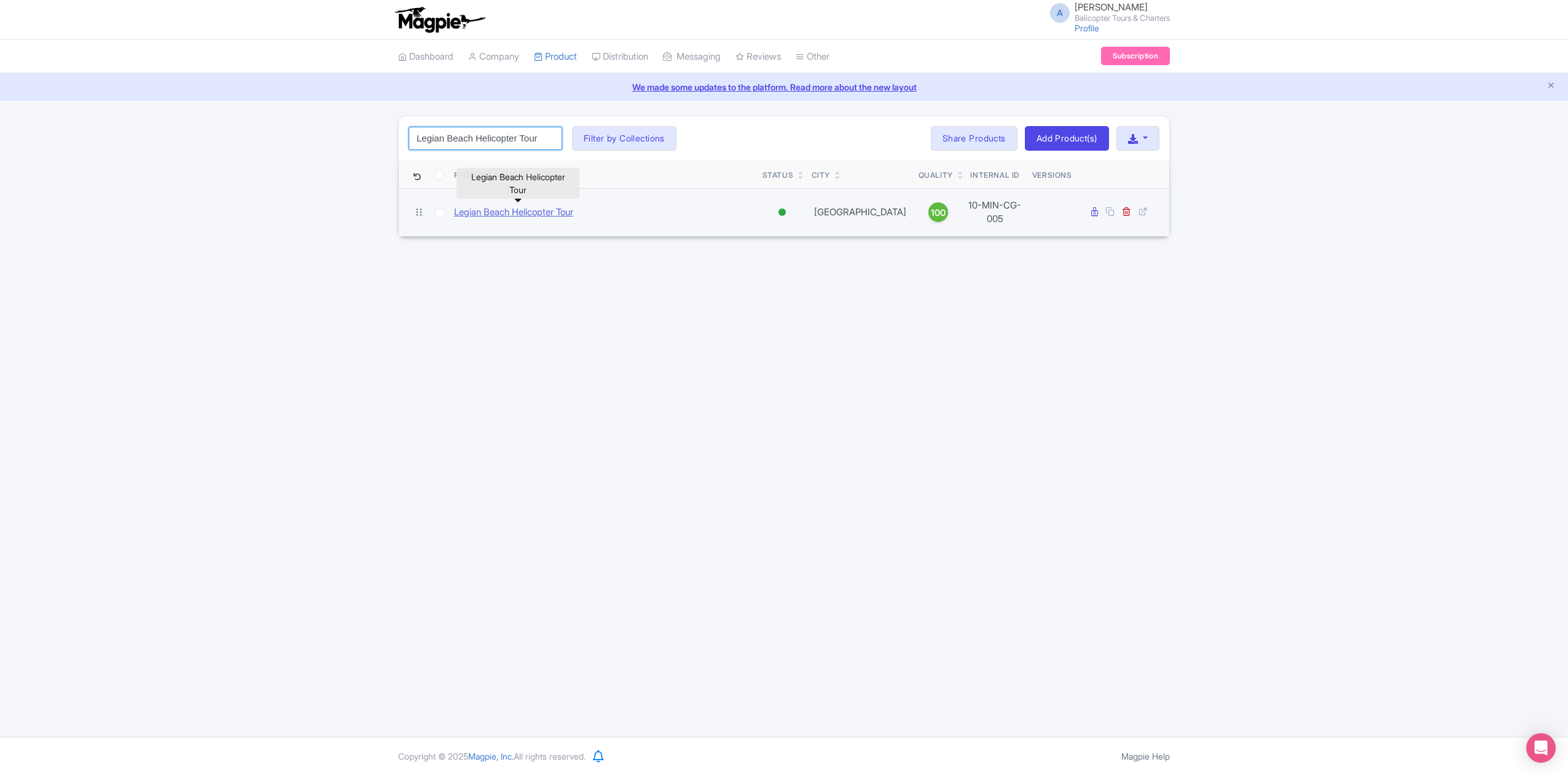
type input "Legian Beach Helicopter Tour"
click at [537, 208] on link "Legian Beach Helicopter Tour" at bounding box center [514, 212] width 120 height 14
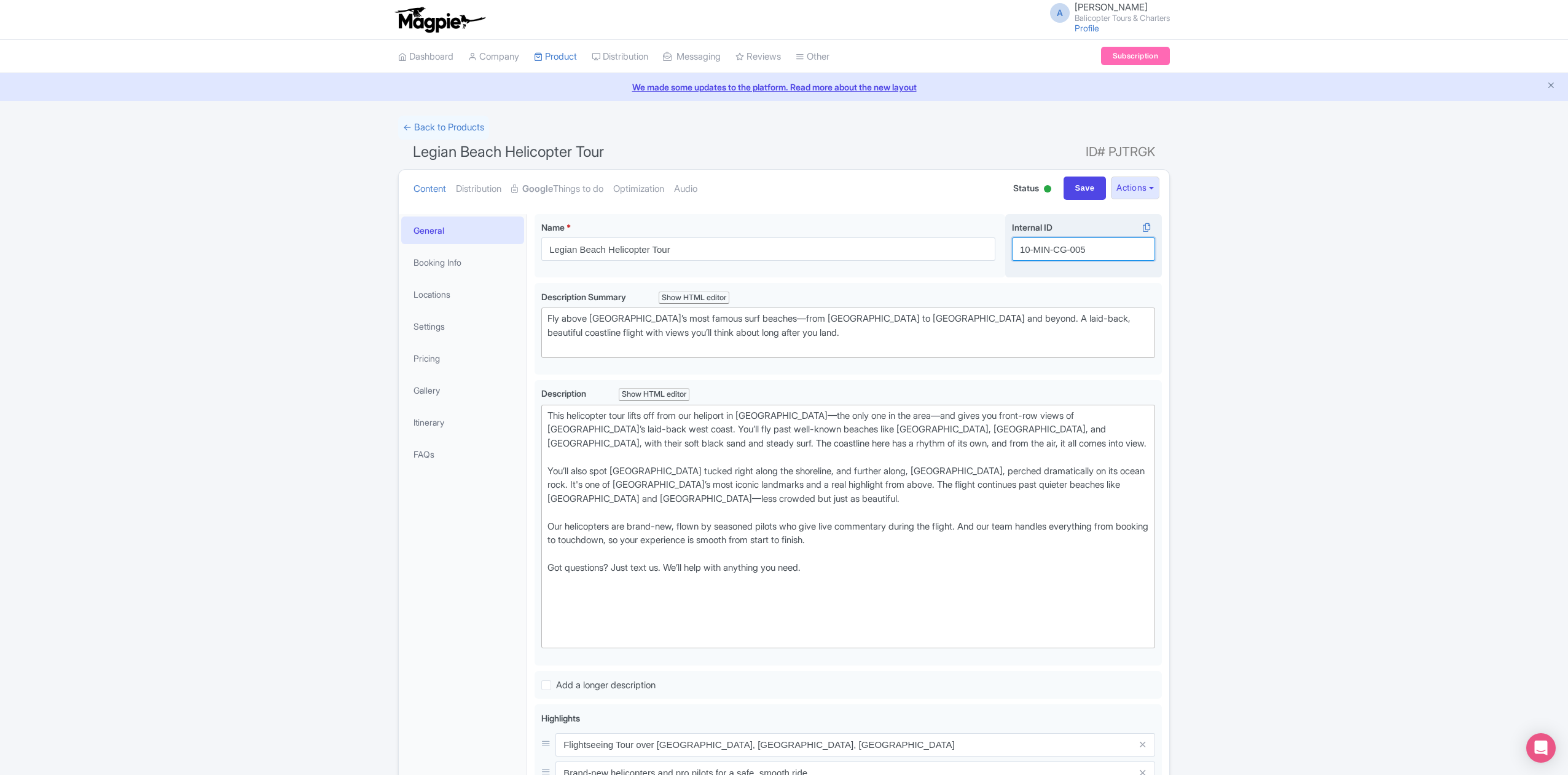
drag, startPoint x: 1055, startPoint y: 246, endPoint x: 1084, endPoint y: 252, distance: 29.6
click at [1084, 252] on input "10-MIN-CG-005" at bounding box center [1083, 249] width 143 height 23
paste input "IHOPPING-GILI"
type input "10-MIN-IHOPPING-[GEOGRAPHIC_DATA]"
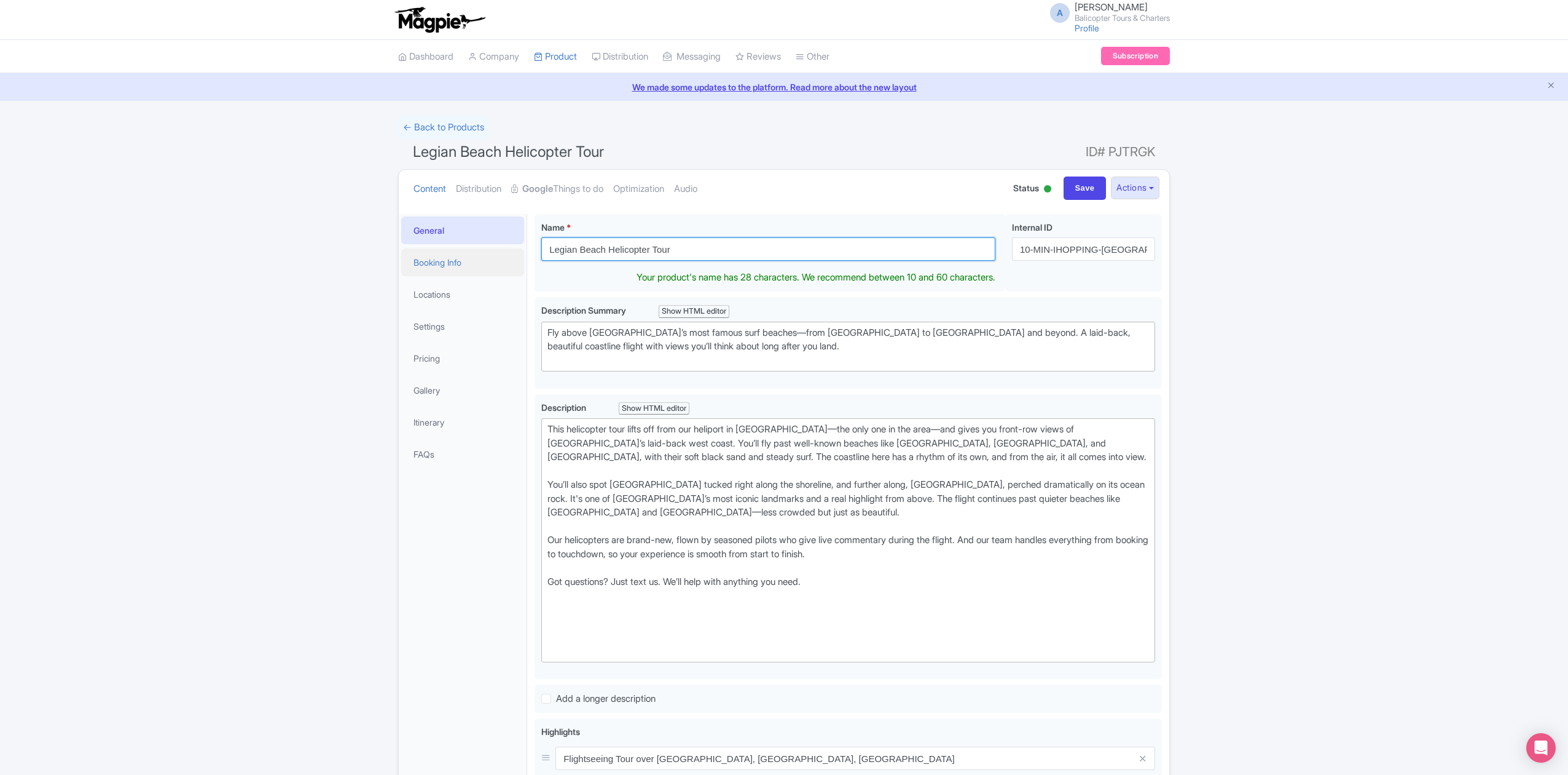
drag, startPoint x: 608, startPoint y: 259, endPoint x: 512, endPoint y: 259, distance: 96.0
click at [512, 259] on div "General Booking Info Locations Settings Pricing Gallery Itinerary FAQs Legian B…" at bounding box center [783, 658] width 770 height 903
paste input "Helicopter Island Hopping: Bali, Gili, Lombok"
drag, startPoint x: 682, startPoint y: 253, endPoint x: 734, endPoint y: 253, distance: 52.0
click at [734, 253] on input "Helicopter Island Hopping: Bali, Gili, Lombok" at bounding box center [769, 249] width 454 height 23
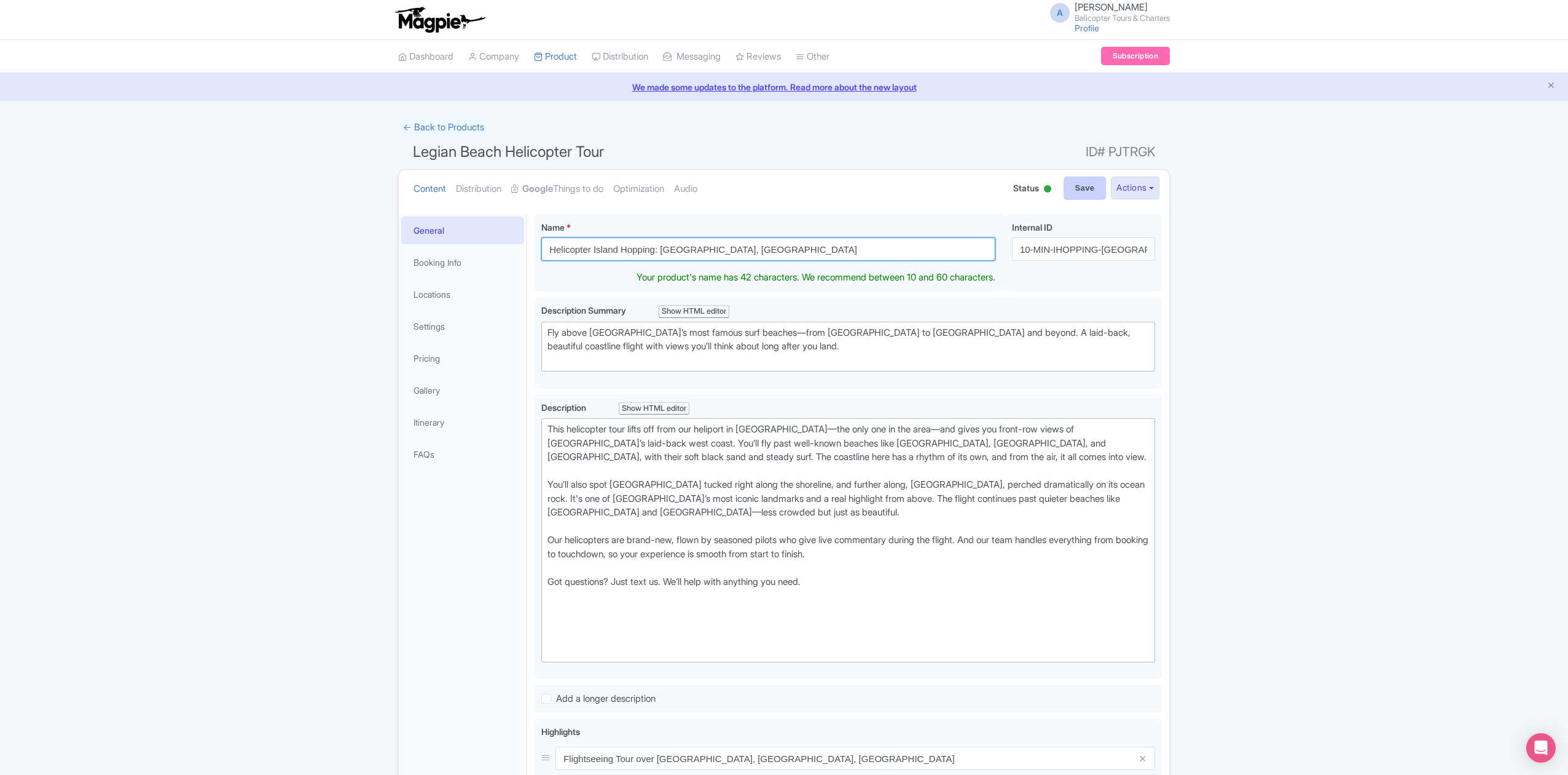
type input "Helicopter Island Hopping: [GEOGRAPHIC_DATA], [GEOGRAPHIC_DATA]"
click at [1070, 193] on input "Save" at bounding box center [1085, 188] width 43 height 23
type input "Saving..."
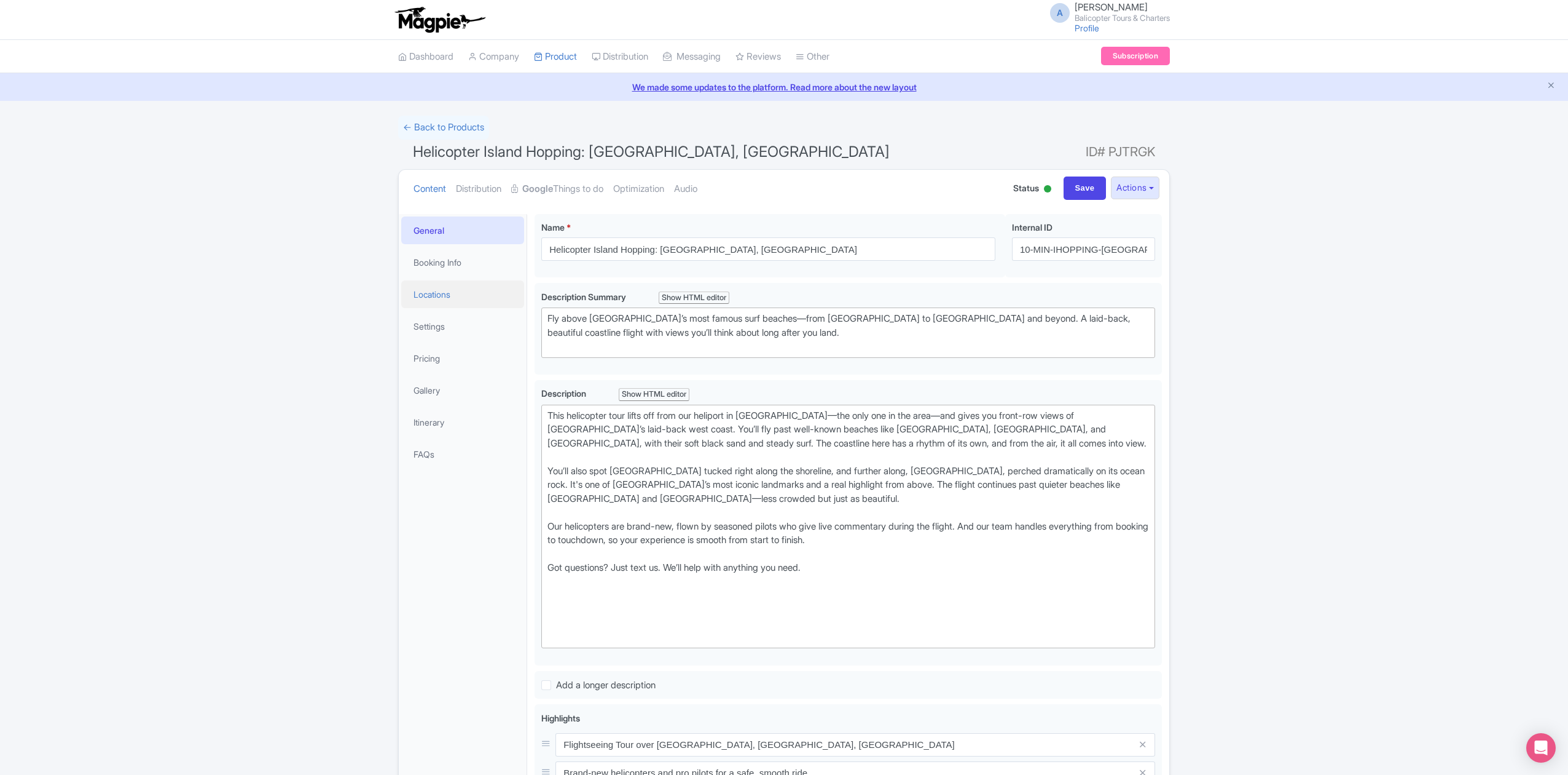
click at [466, 296] on link "Locations" at bounding box center [462, 294] width 123 height 28
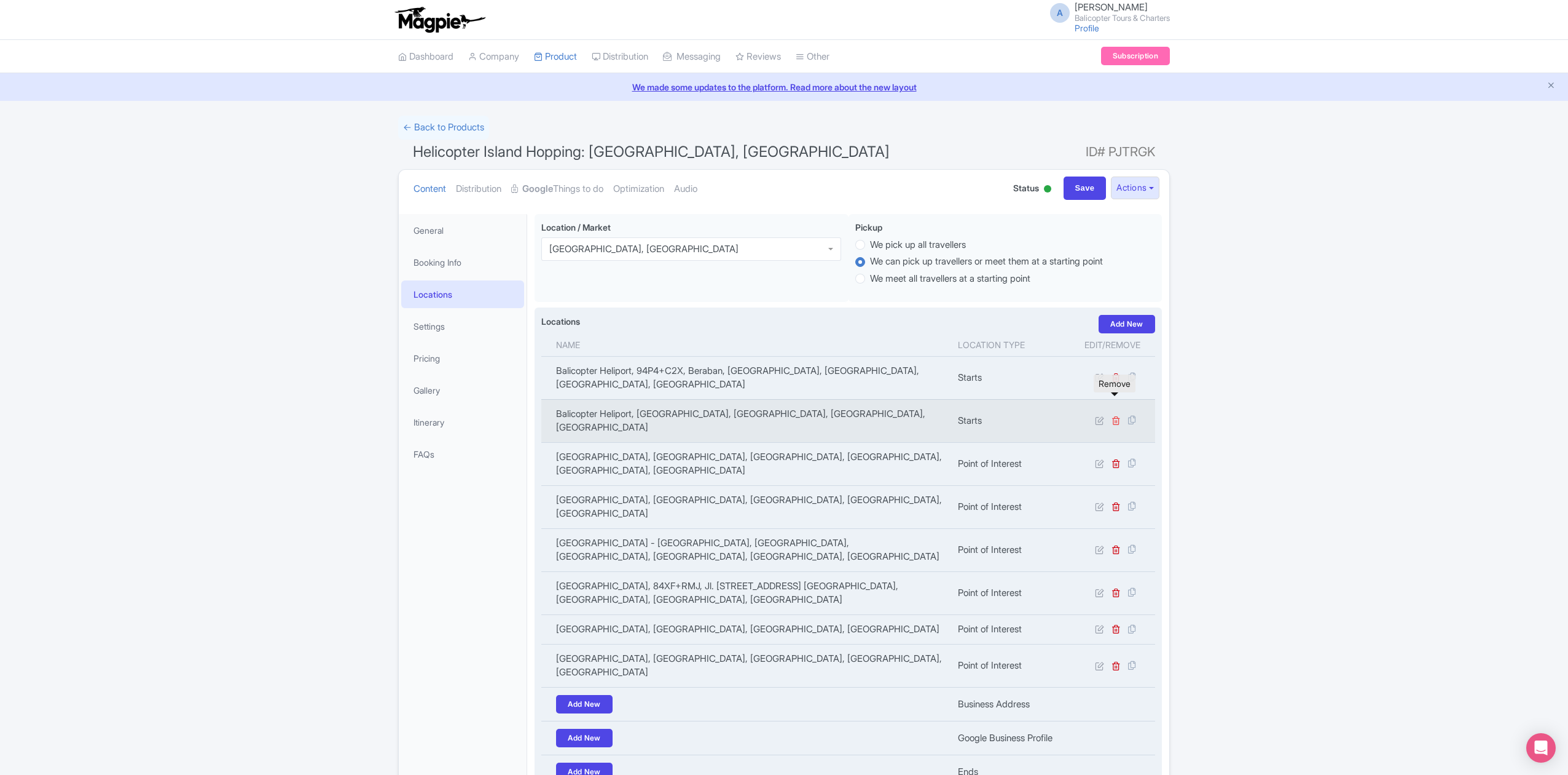
click at [1114, 416] on icon at bounding box center [1116, 420] width 9 height 9
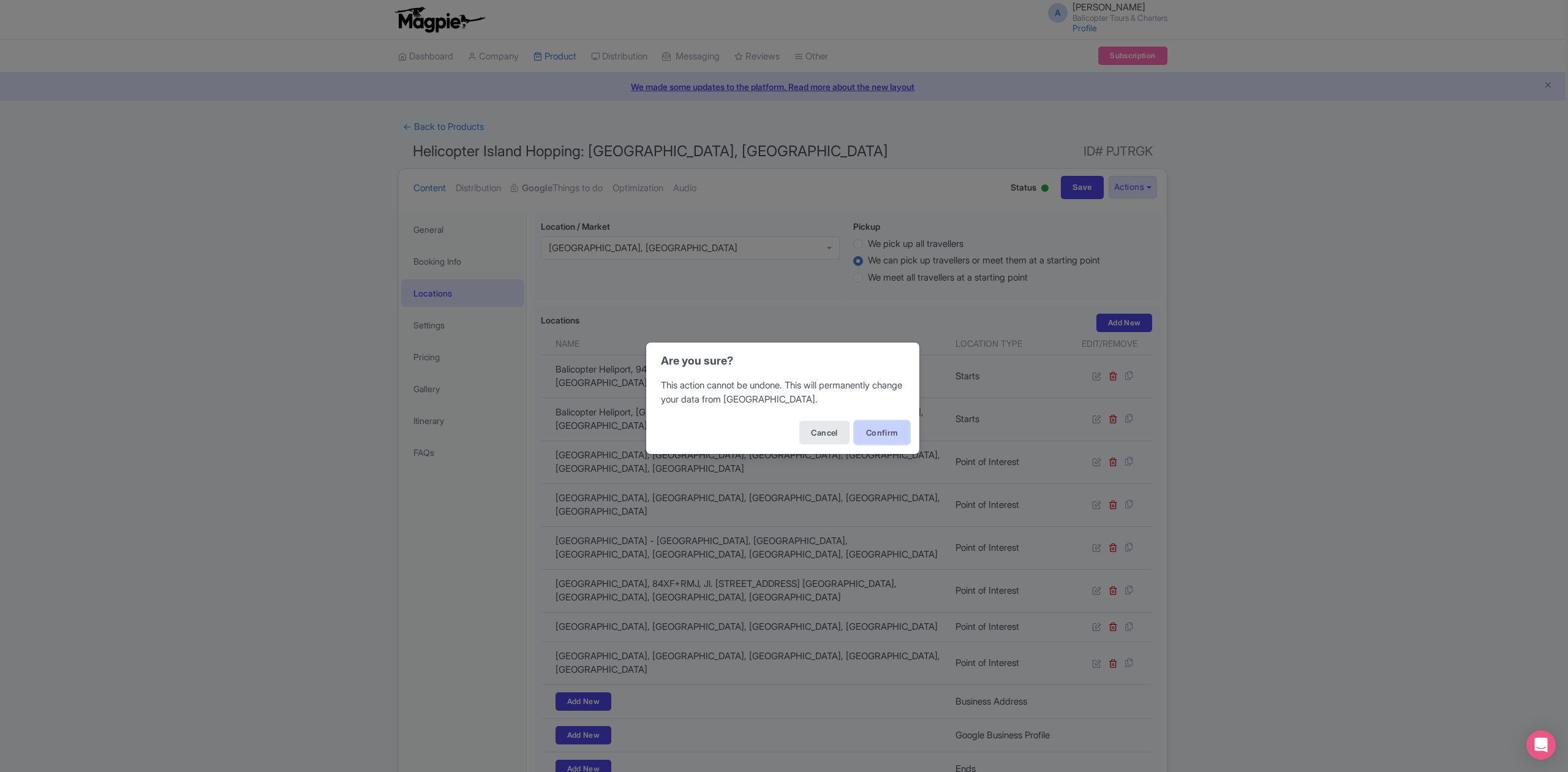
click at [896, 441] on button "Confirm" at bounding box center [882, 432] width 55 height 23
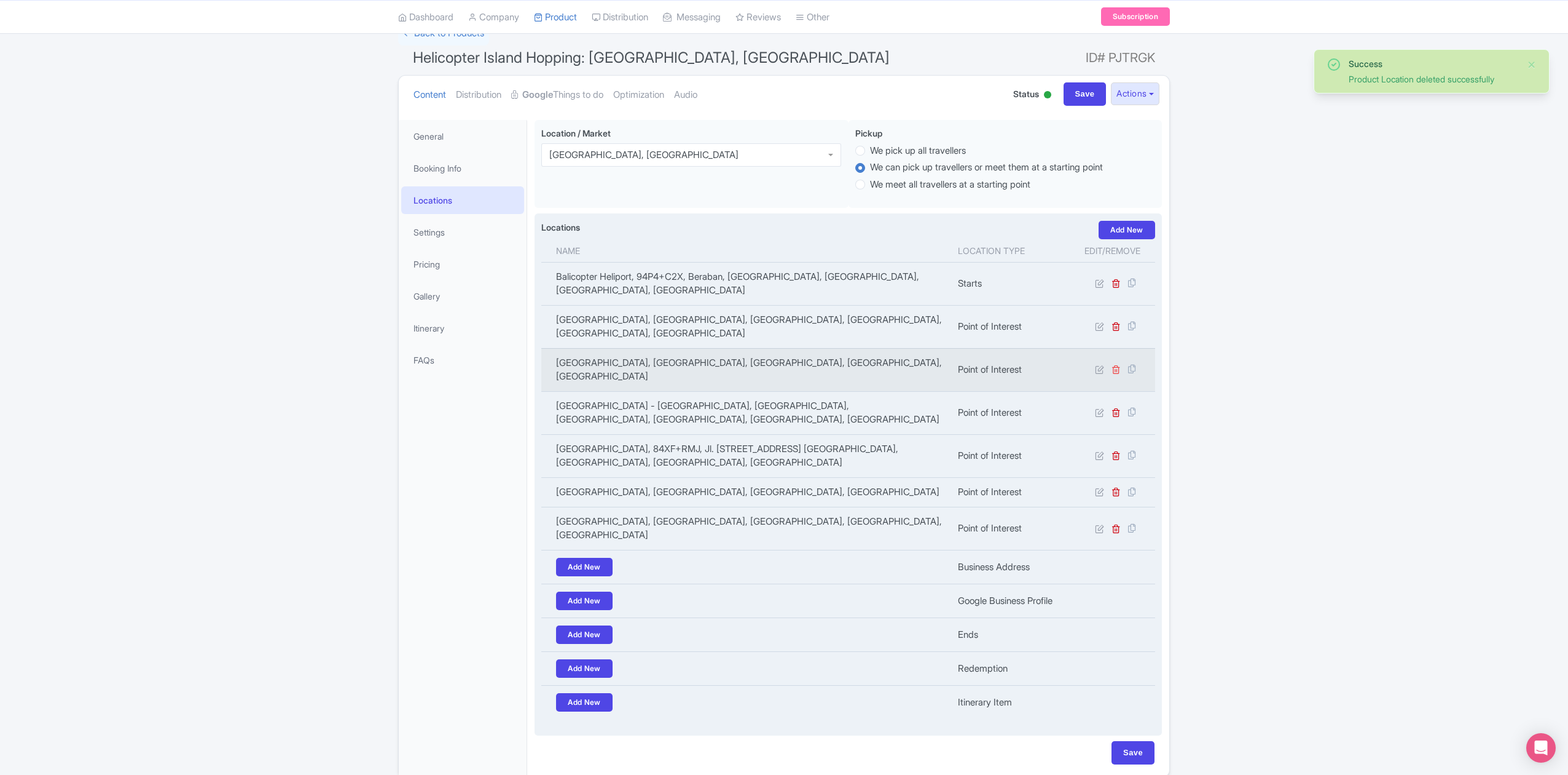
scroll to position [90, 0]
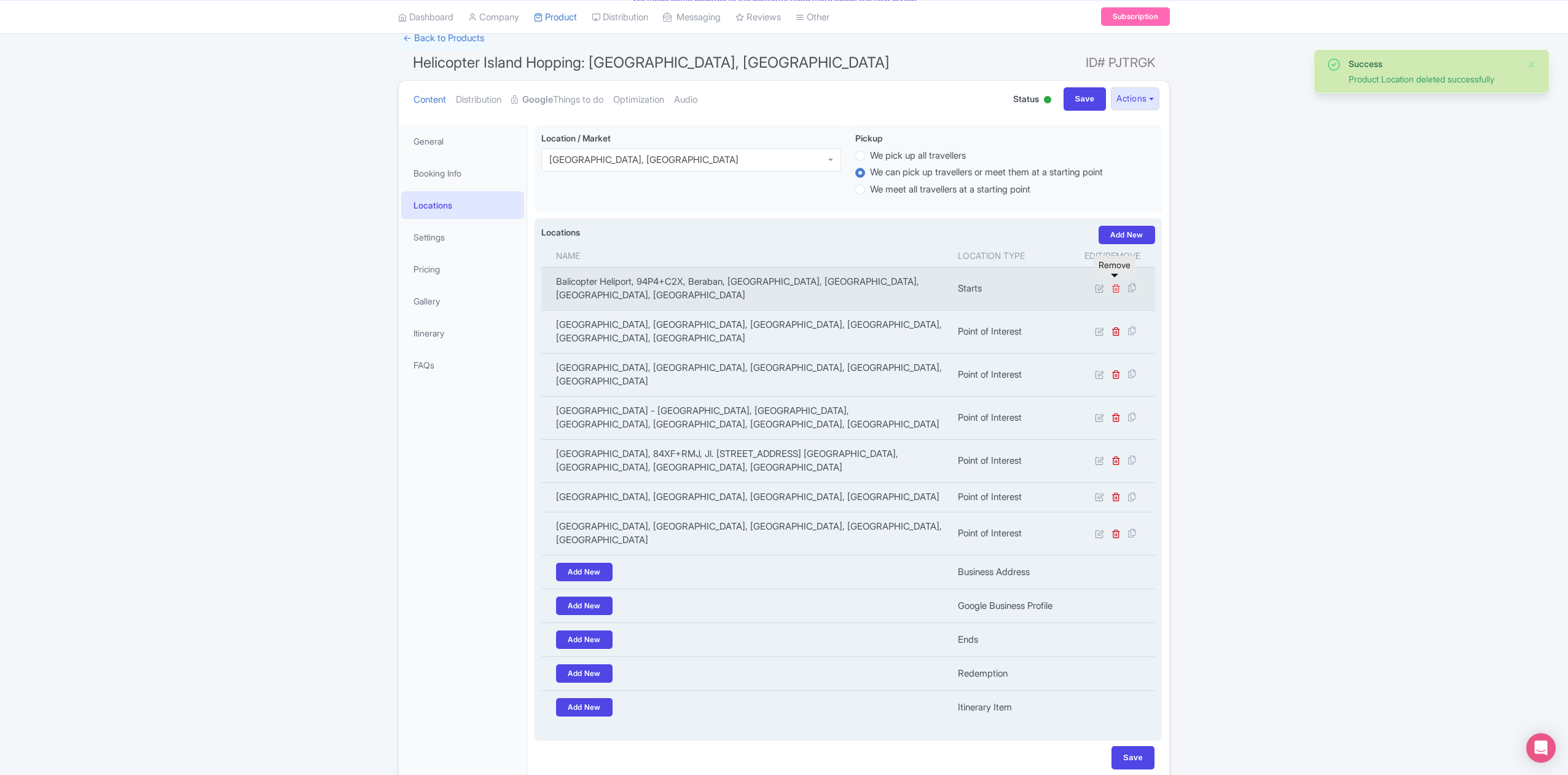
click at [1114, 283] on icon at bounding box center [1116, 288] width 9 height 9
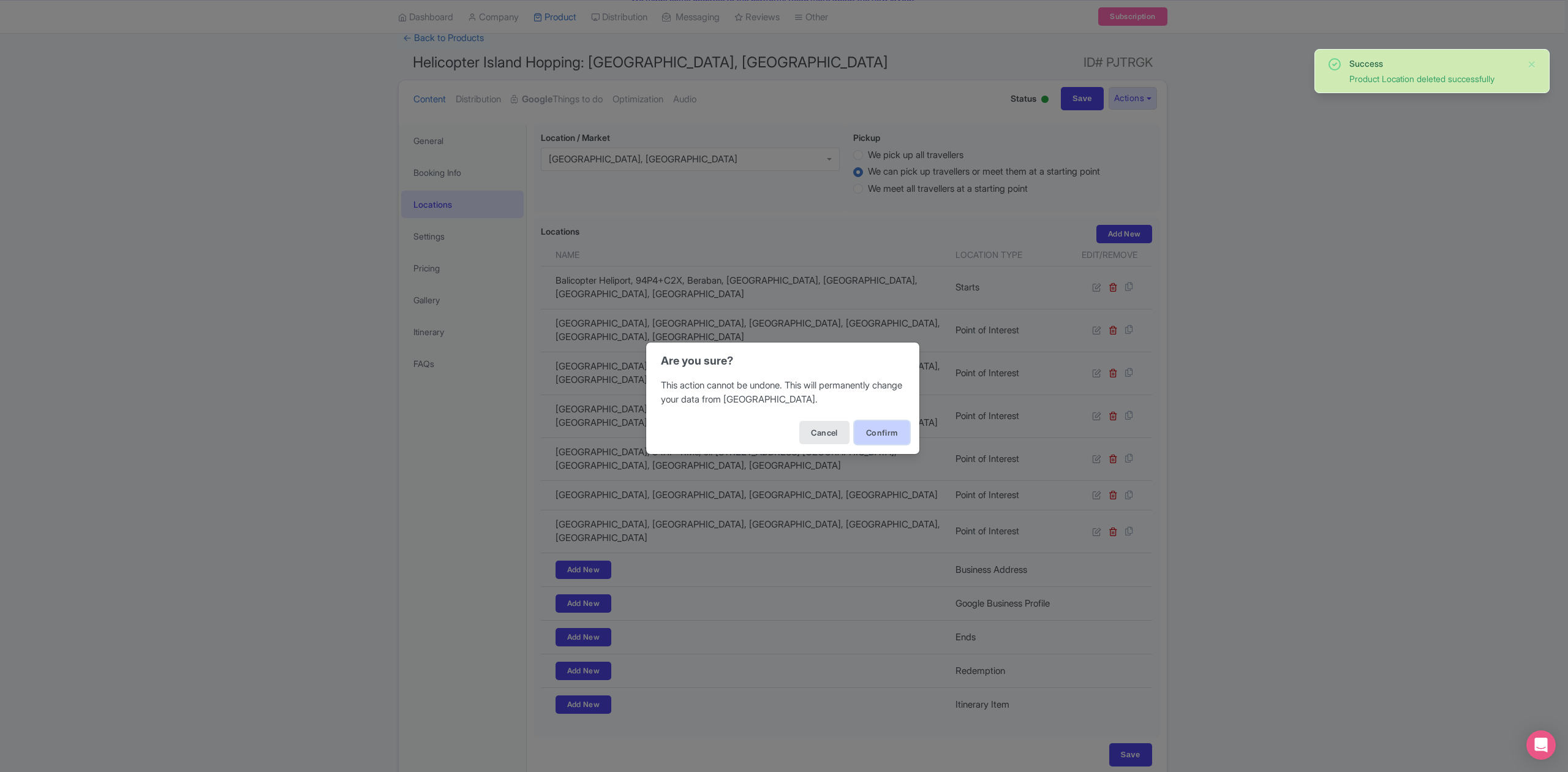
click at [861, 424] on button "Confirm" at bounding box center [882, 432] width 55 height 23
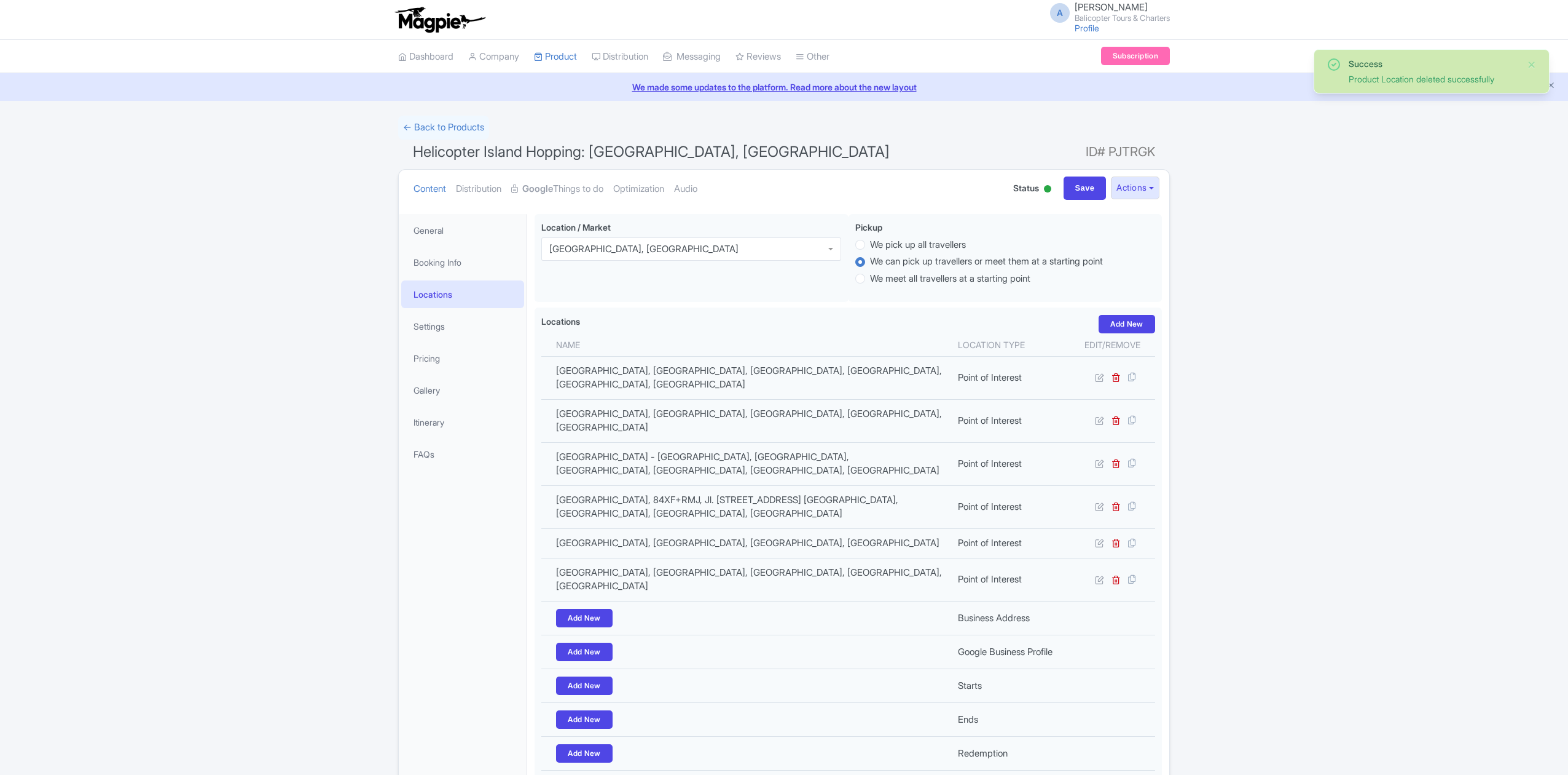
scroll to position [94, 0]
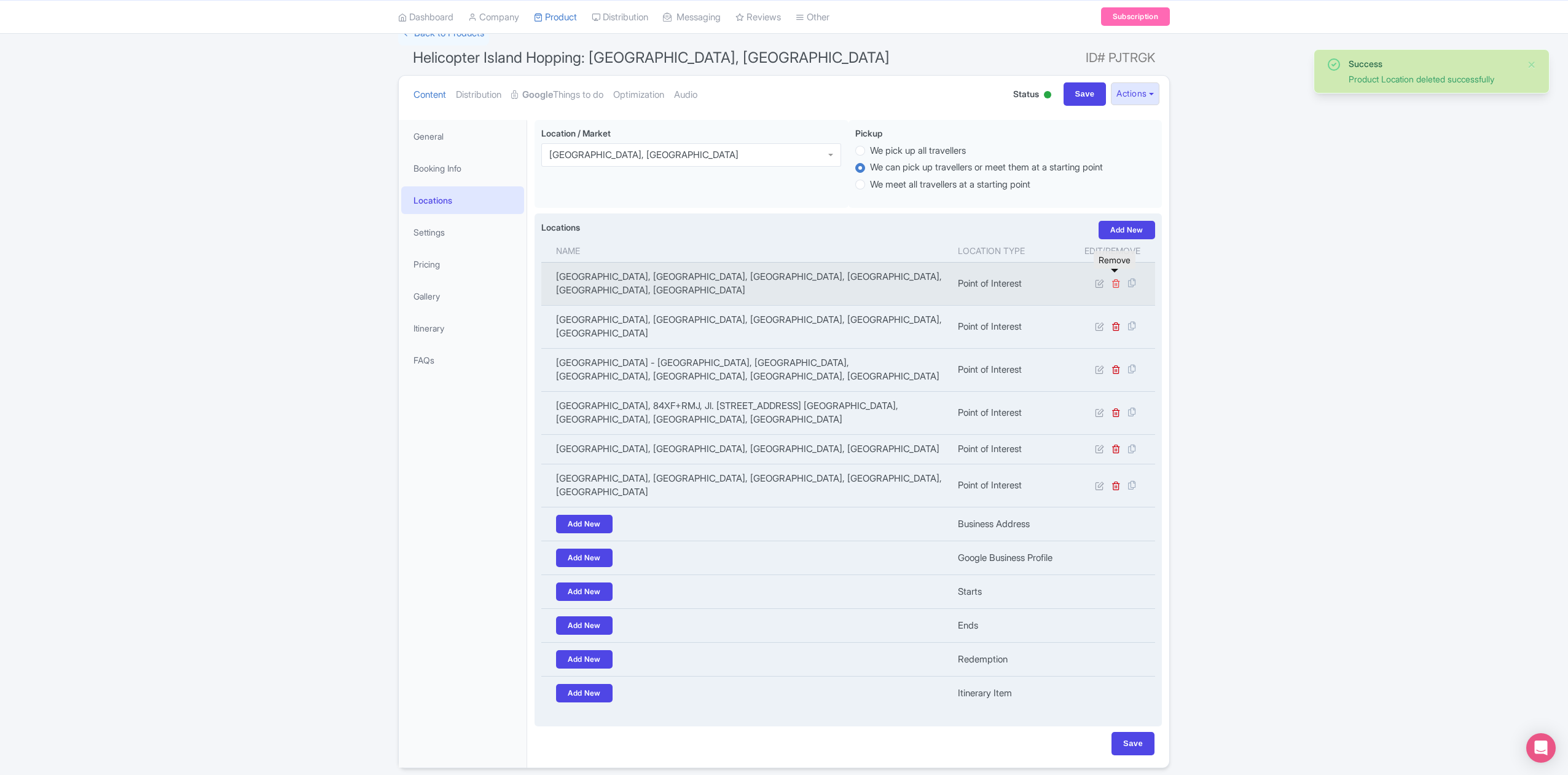
click at [1114, 282] on icon at bounding box center [1116, 282] width 9 height 9
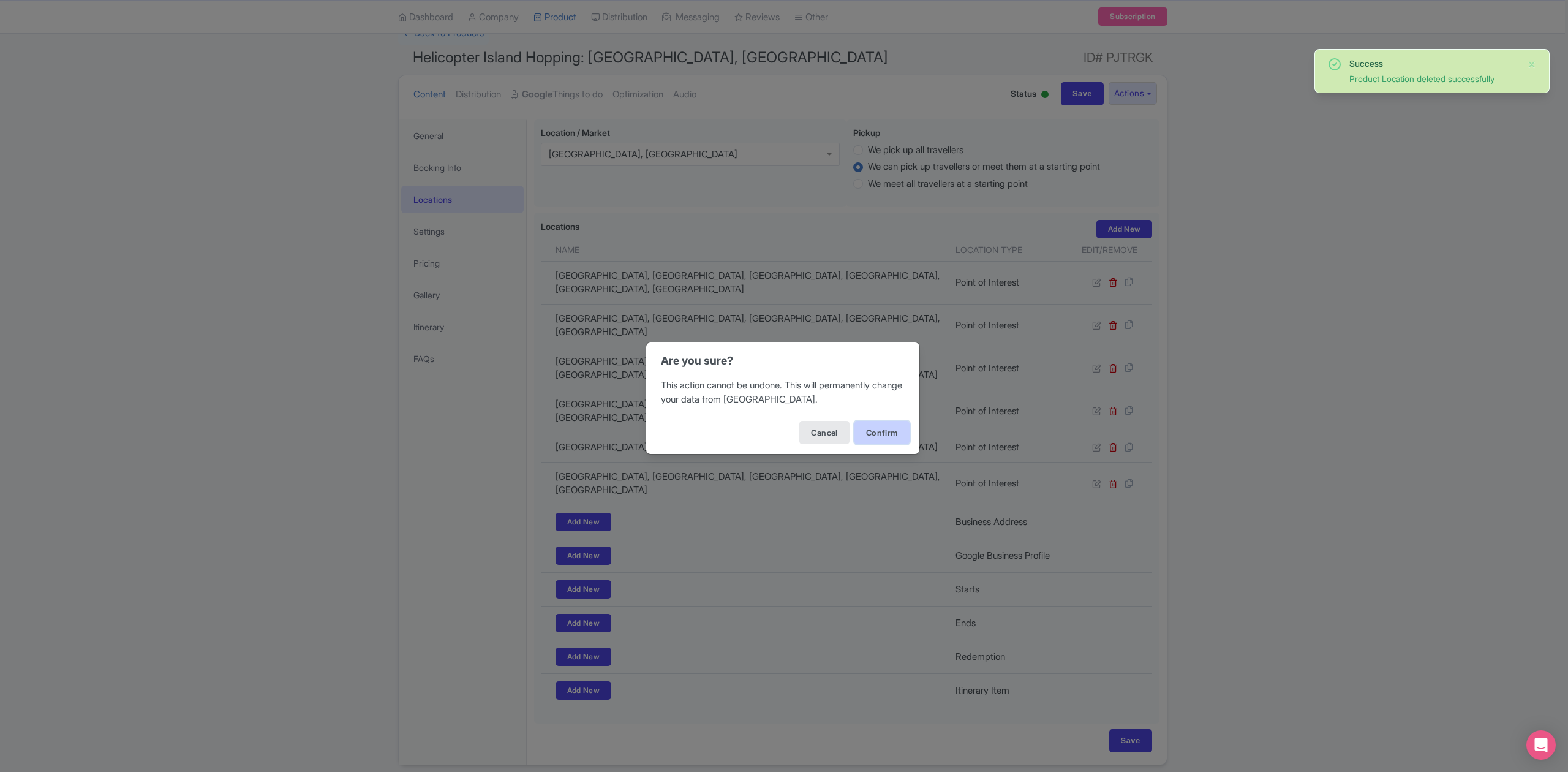
click at [881, 436] on button "Confirm" at bounding box center [882, 432] width 55 height 23
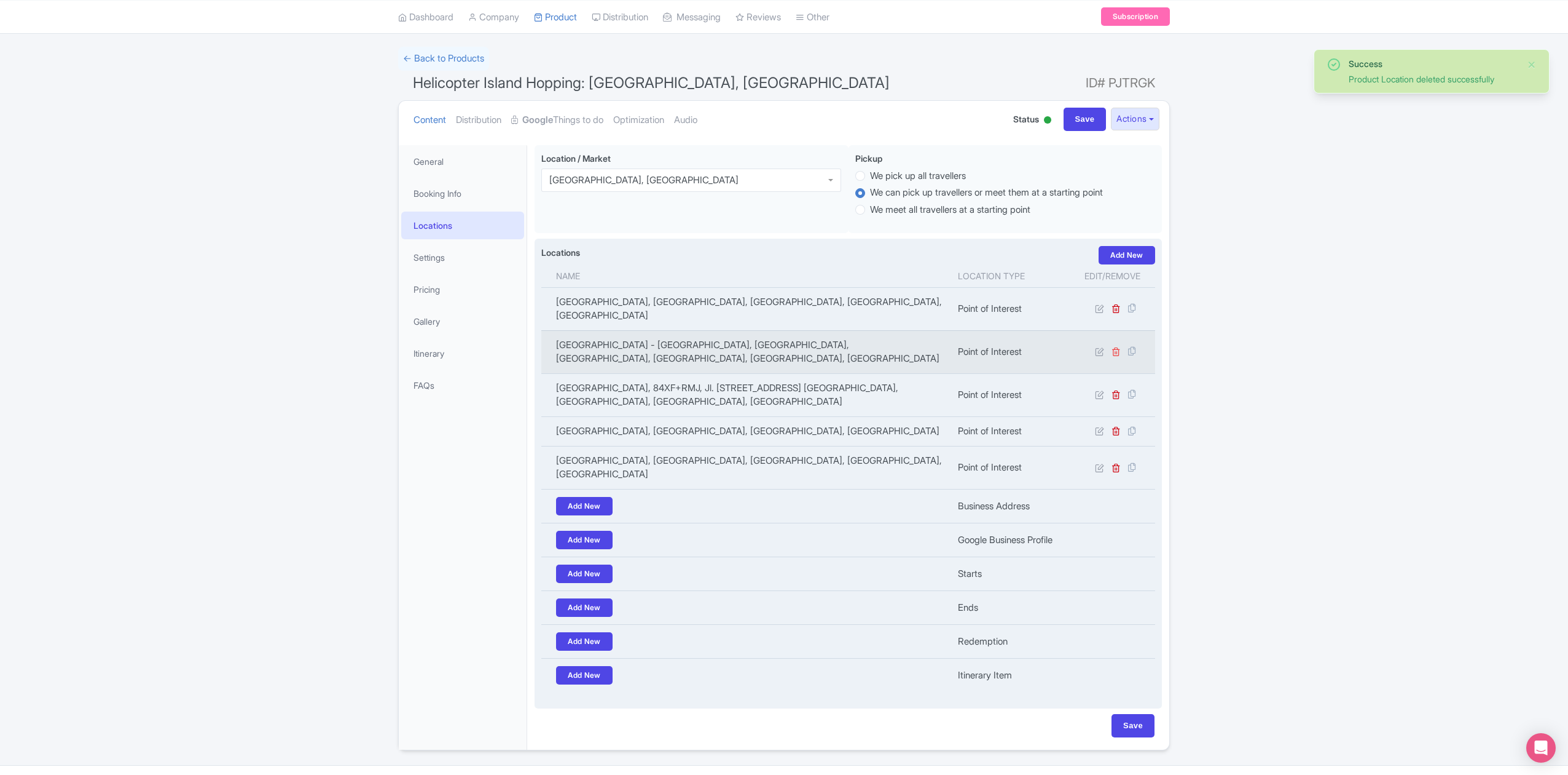
scroll to position [64, 0]
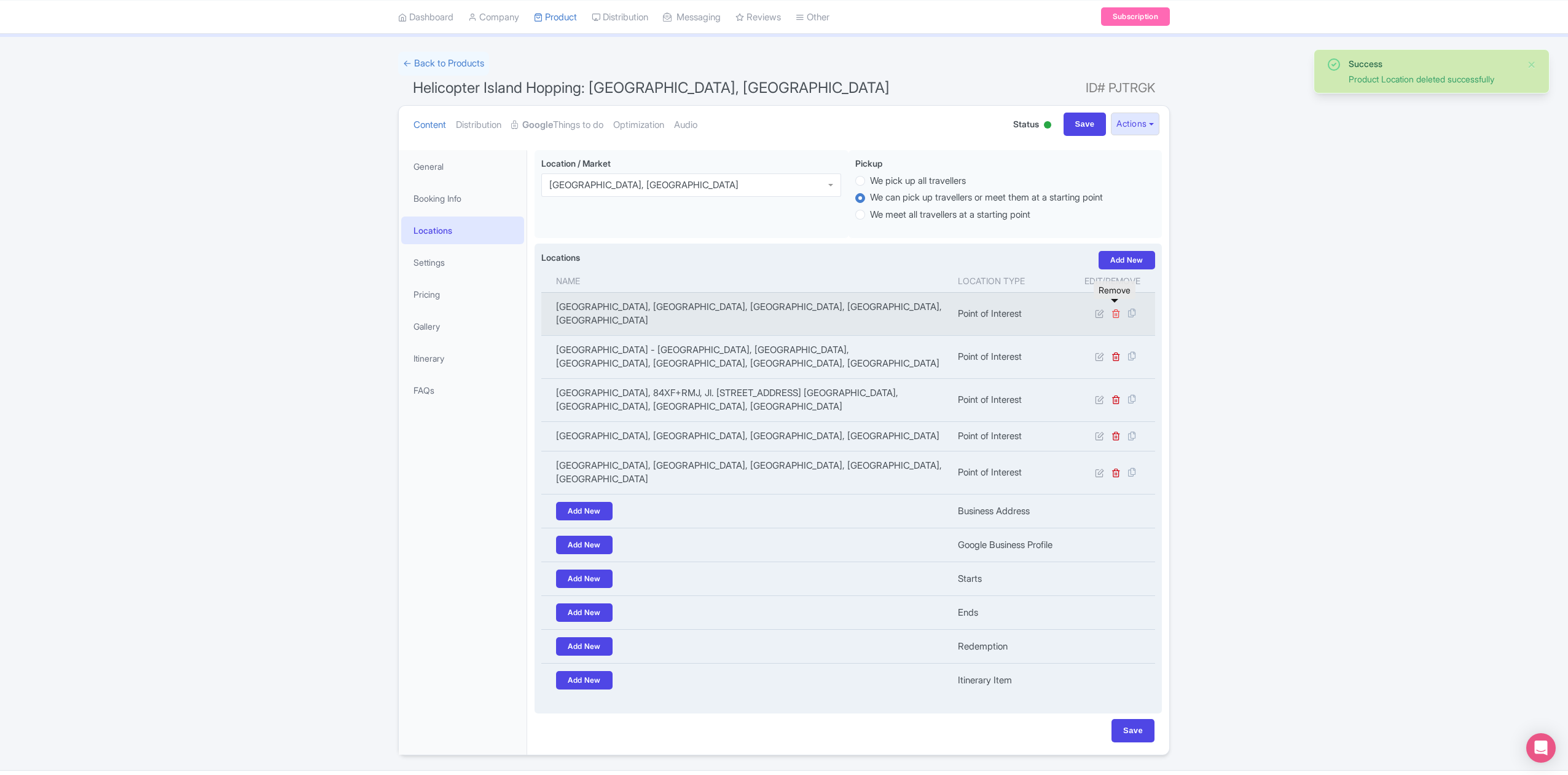
click at [1112, 311] on icon at bounding box center [1116, 313] width 9 height 9
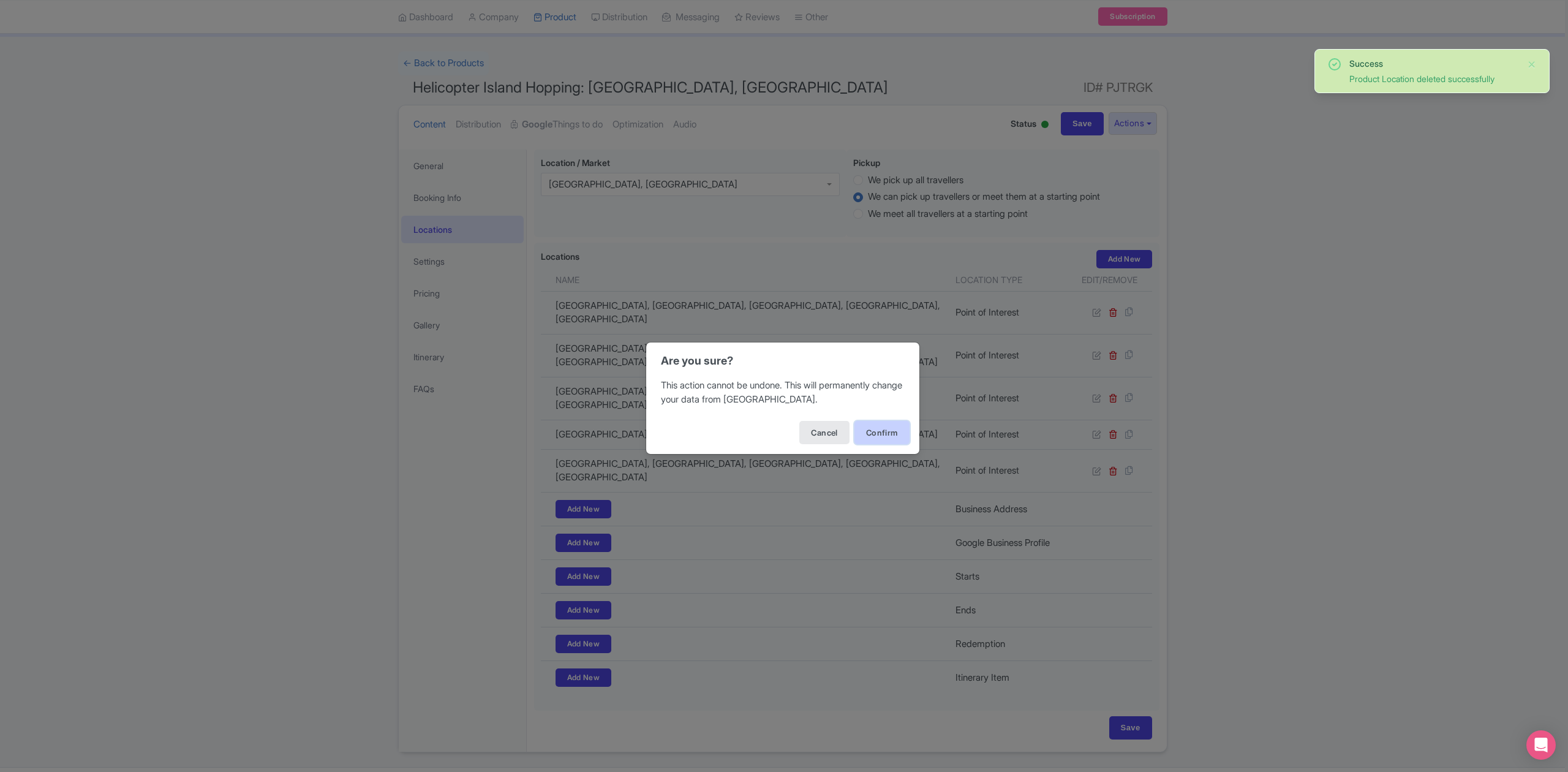
click at [881, 434] on button "Confirm" at bounding box center [882, 432] width 55 height 23
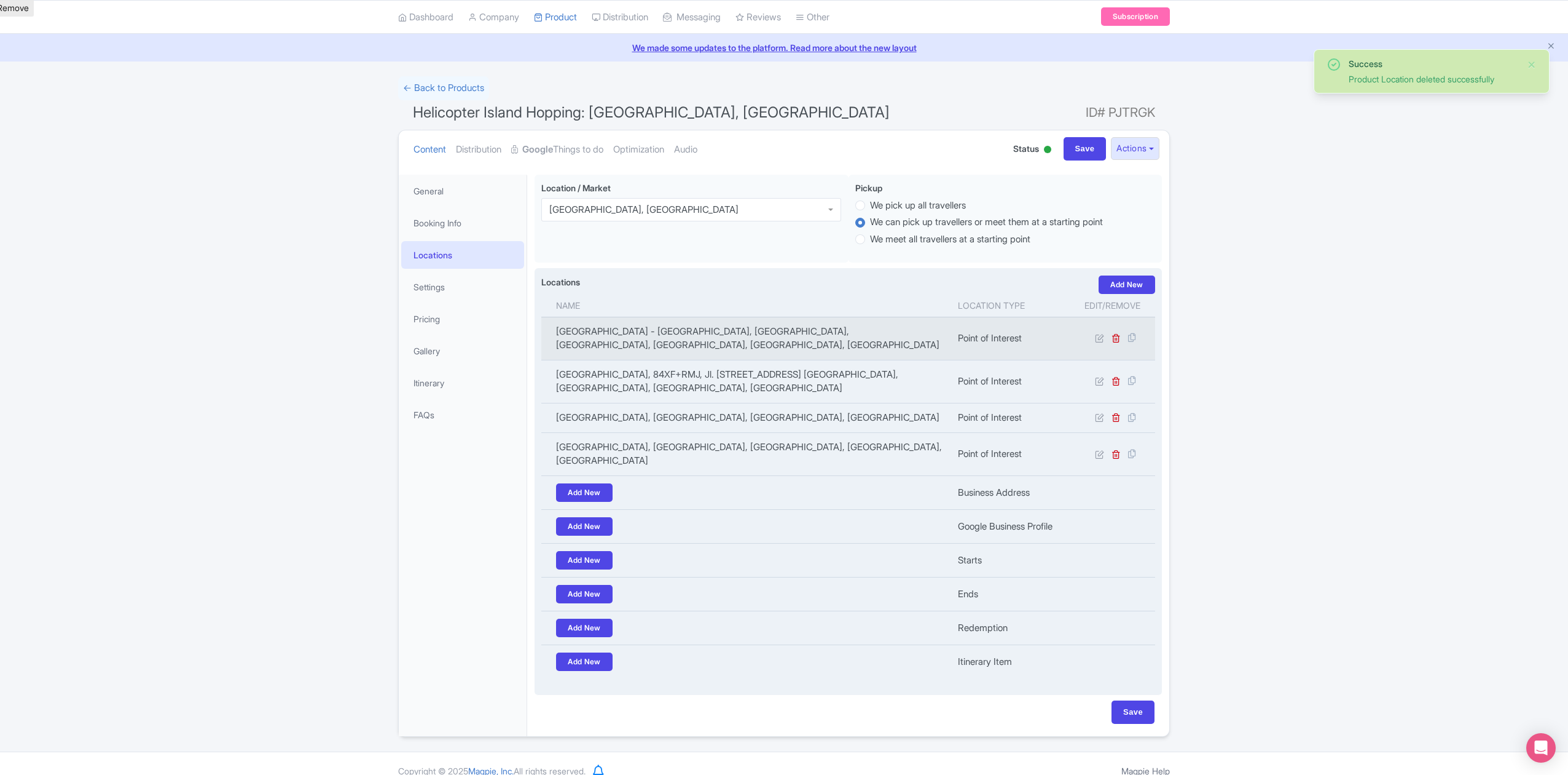
scroll to position [34, 0]
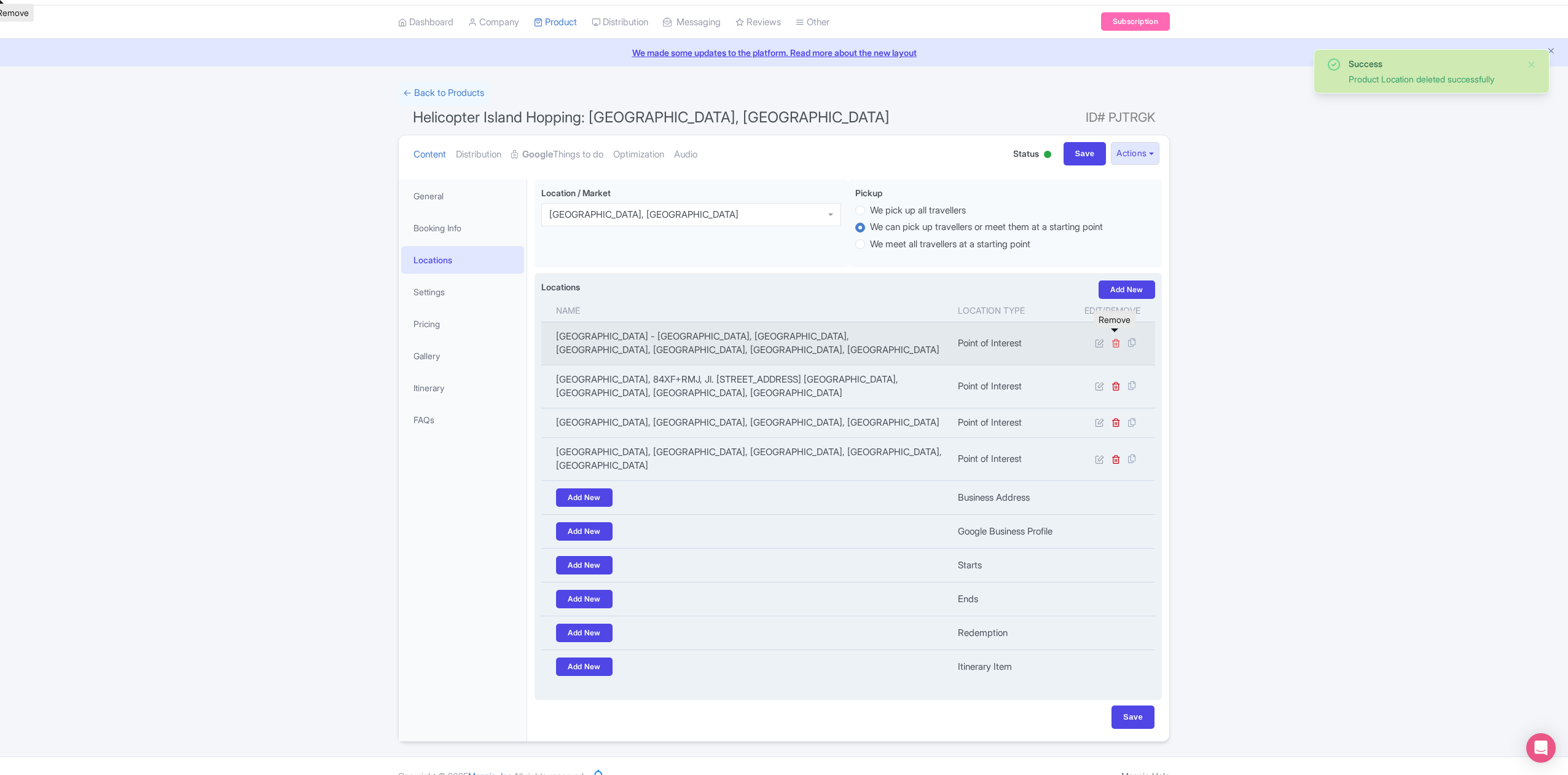
click at [1116, 338] on icon at bounding box center [1116, 343] width 9 height 9
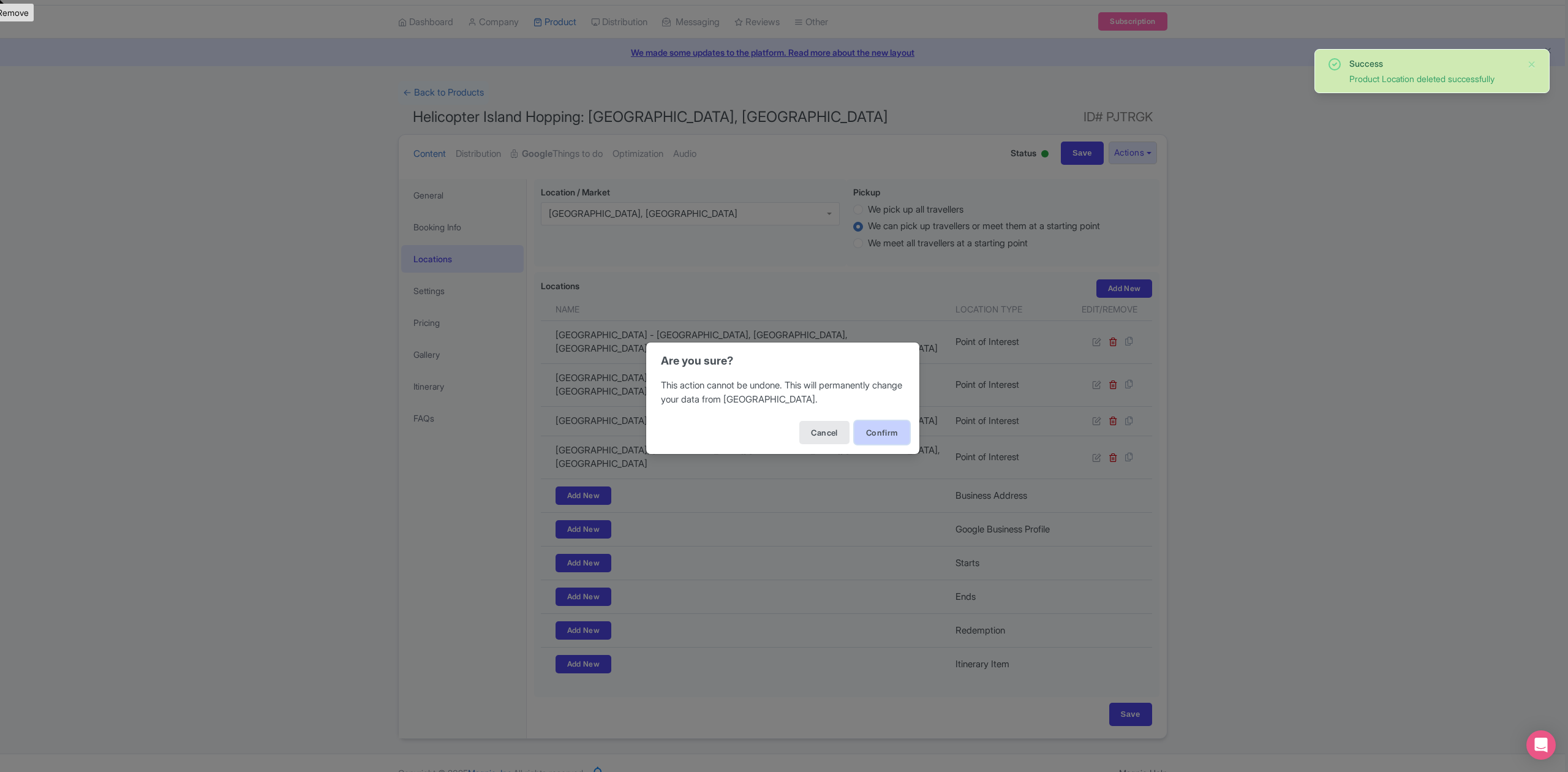
click at [864, 430] on button "Confirm" at bounding box center [882, 432] width 55 height 23
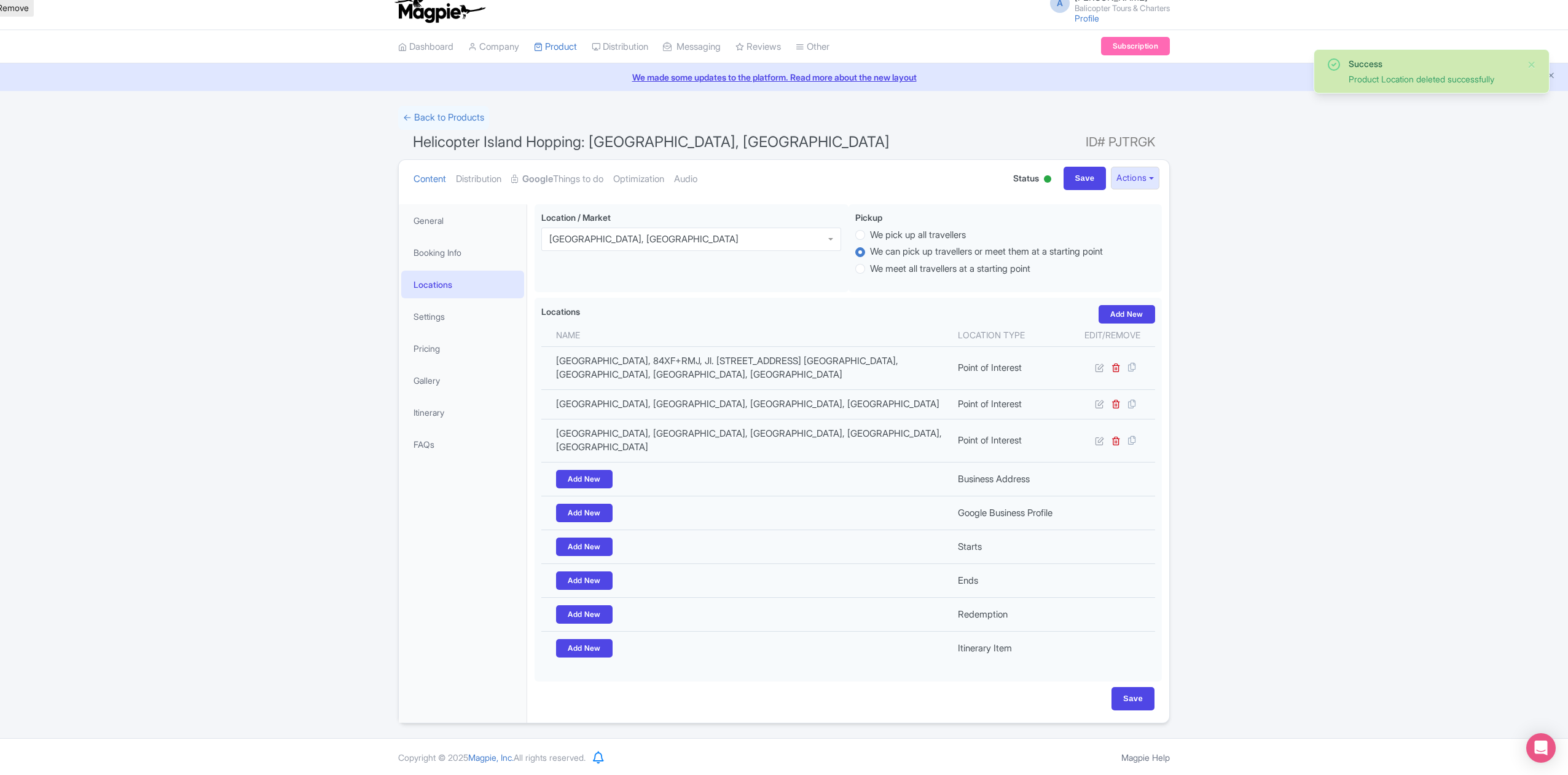
scroll to position [5, 0]
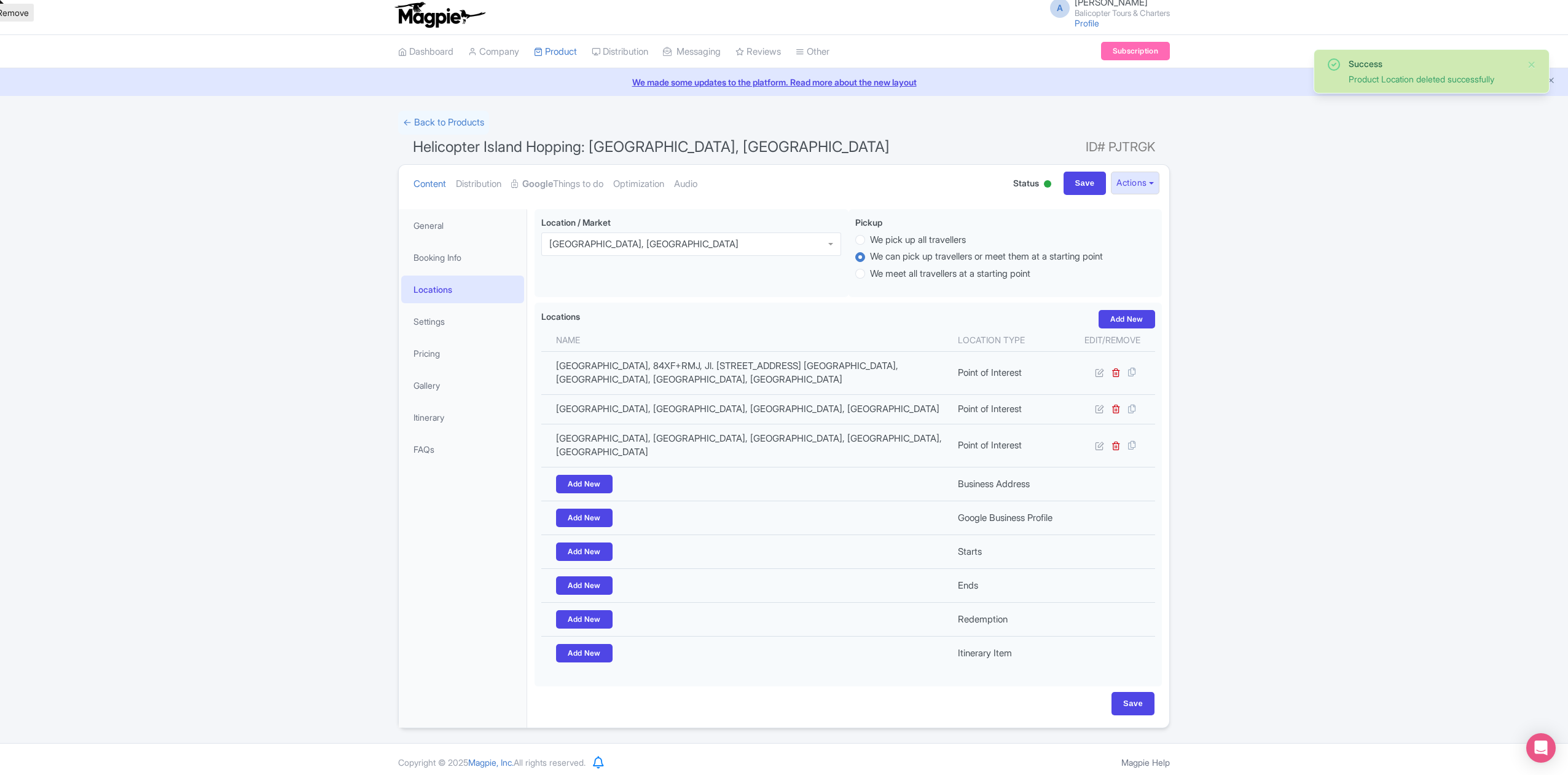
click at [1112, 368] on td at bounding box center [1112, 373] width 85 height 43
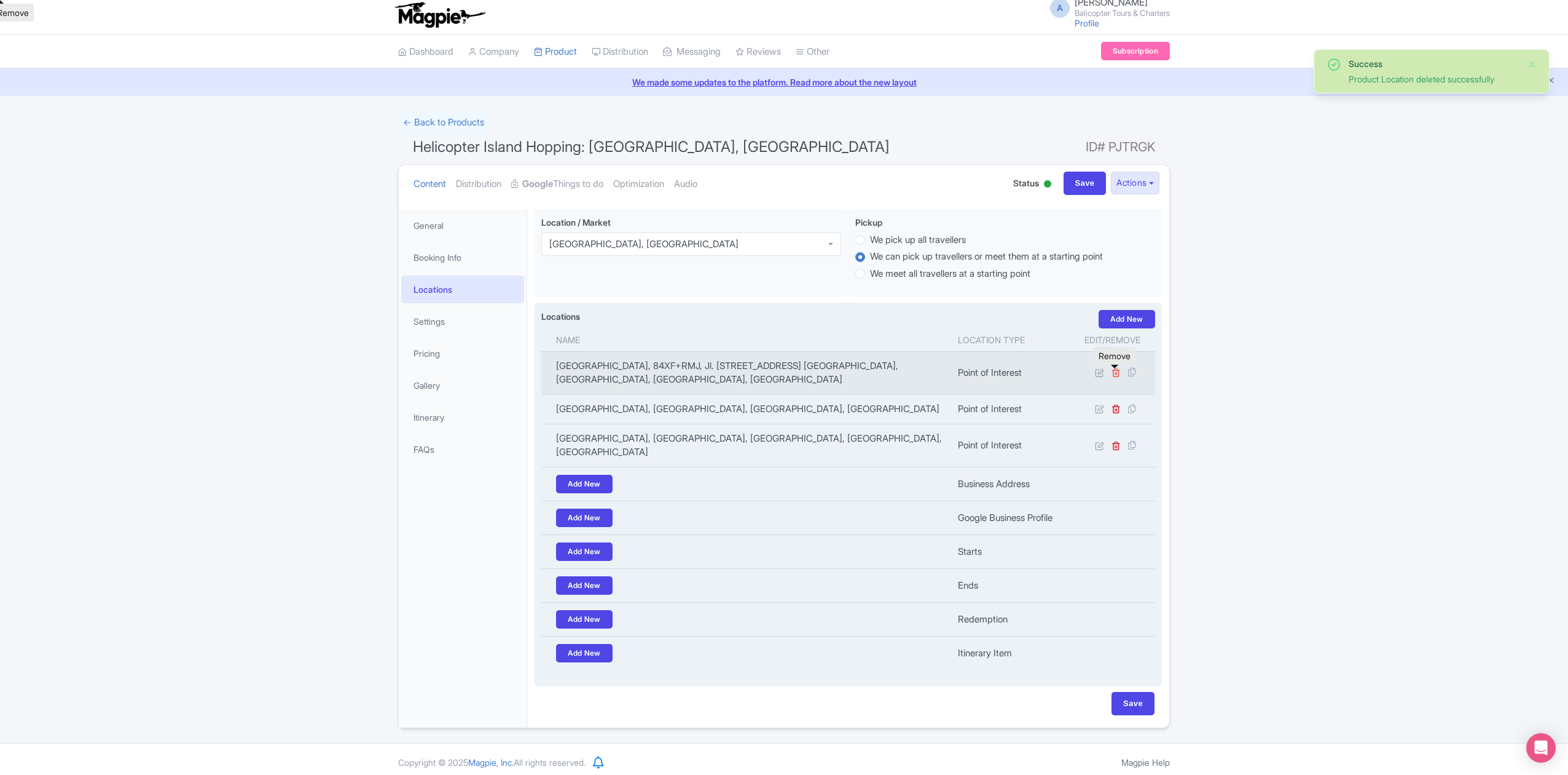
click at [1116, 375] on icon at bounding box center [1116, 372] width 9 height 9
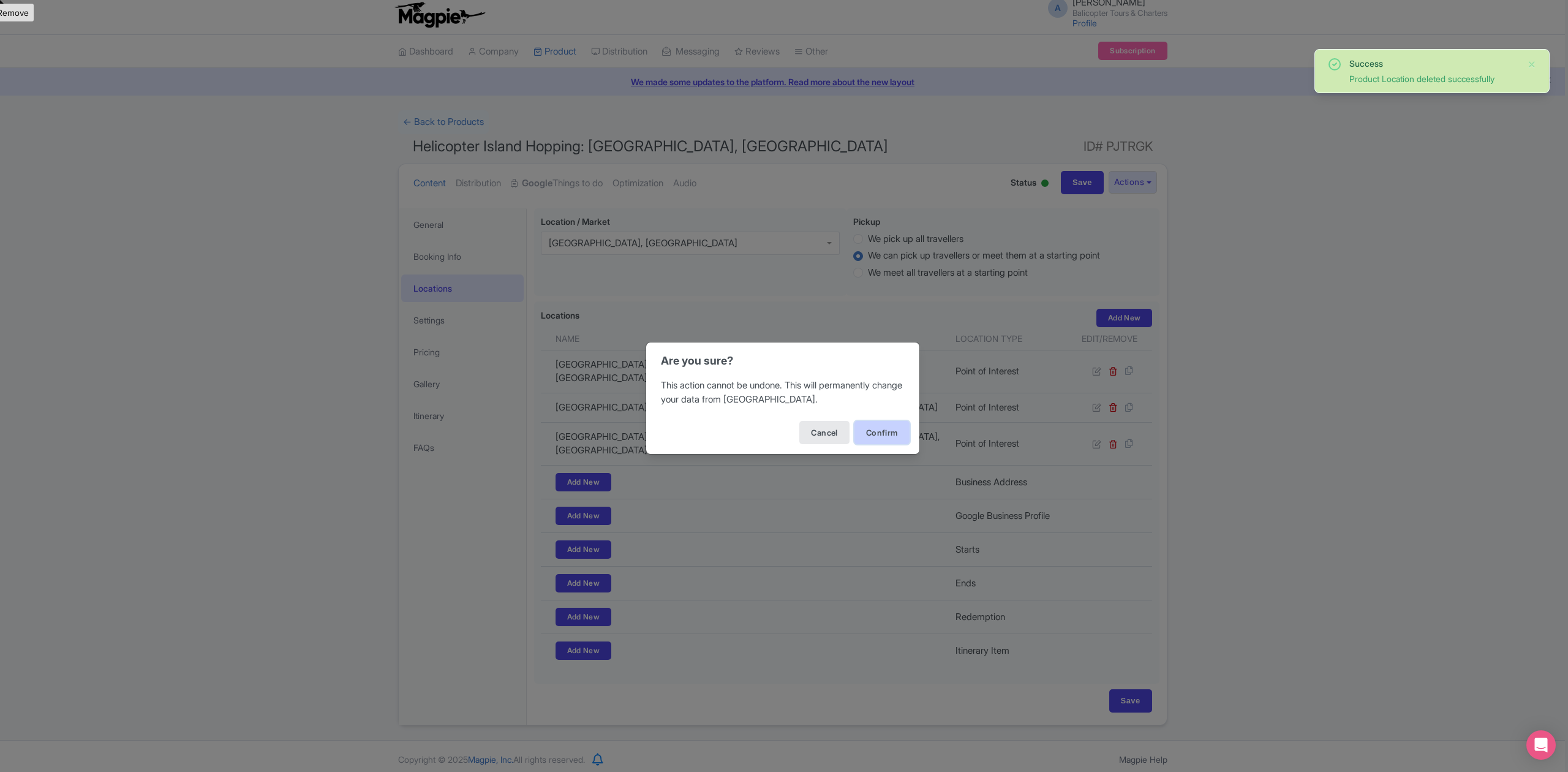
drag, startPoint x: 880, startPoint y: 434, endPoint x: 892, endPoint y: 434, distance: 12.0
click at [881, 434] on button "Confirm" at bounding box center [882, 432] width 55 height 23
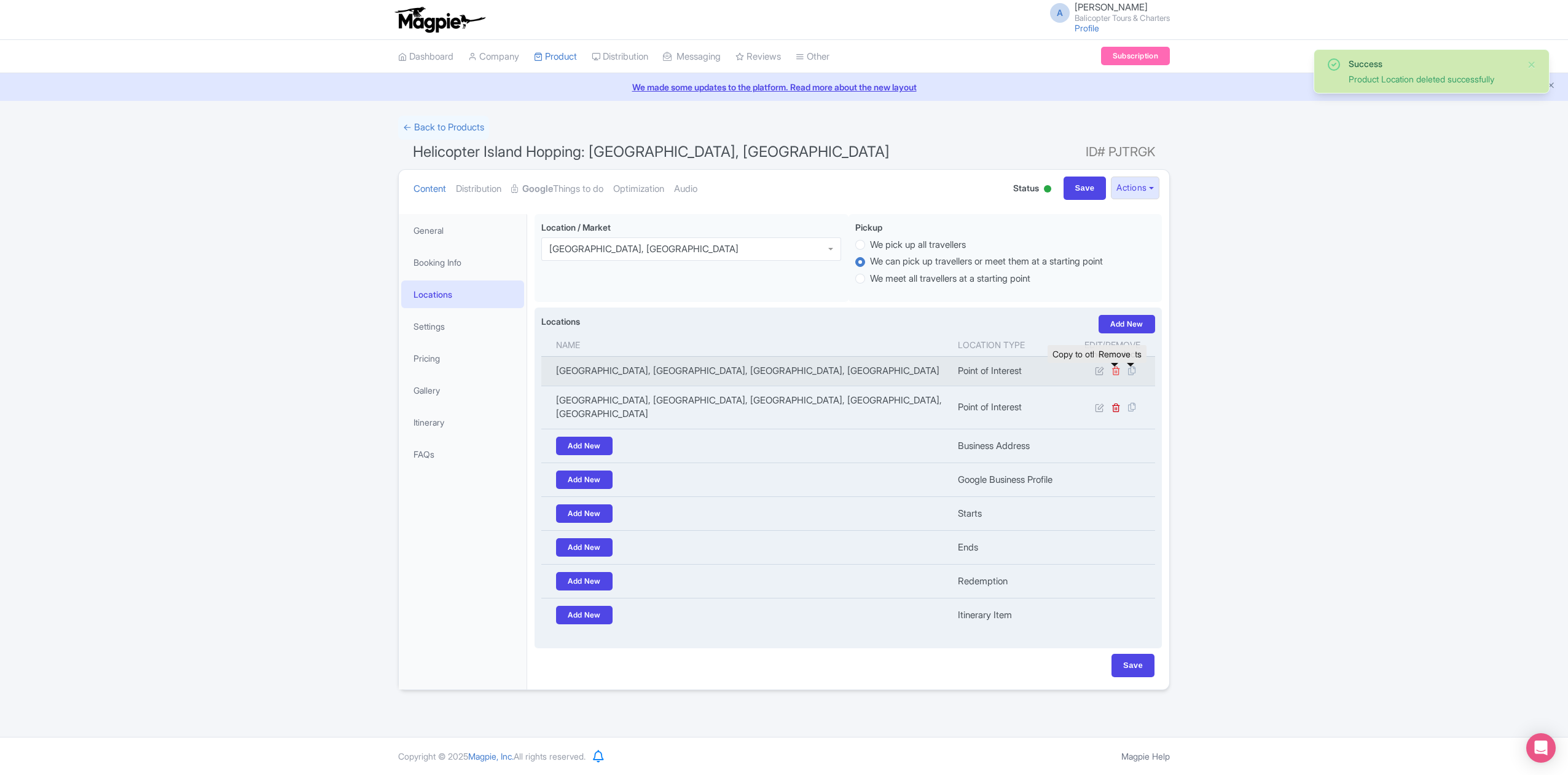
click icon
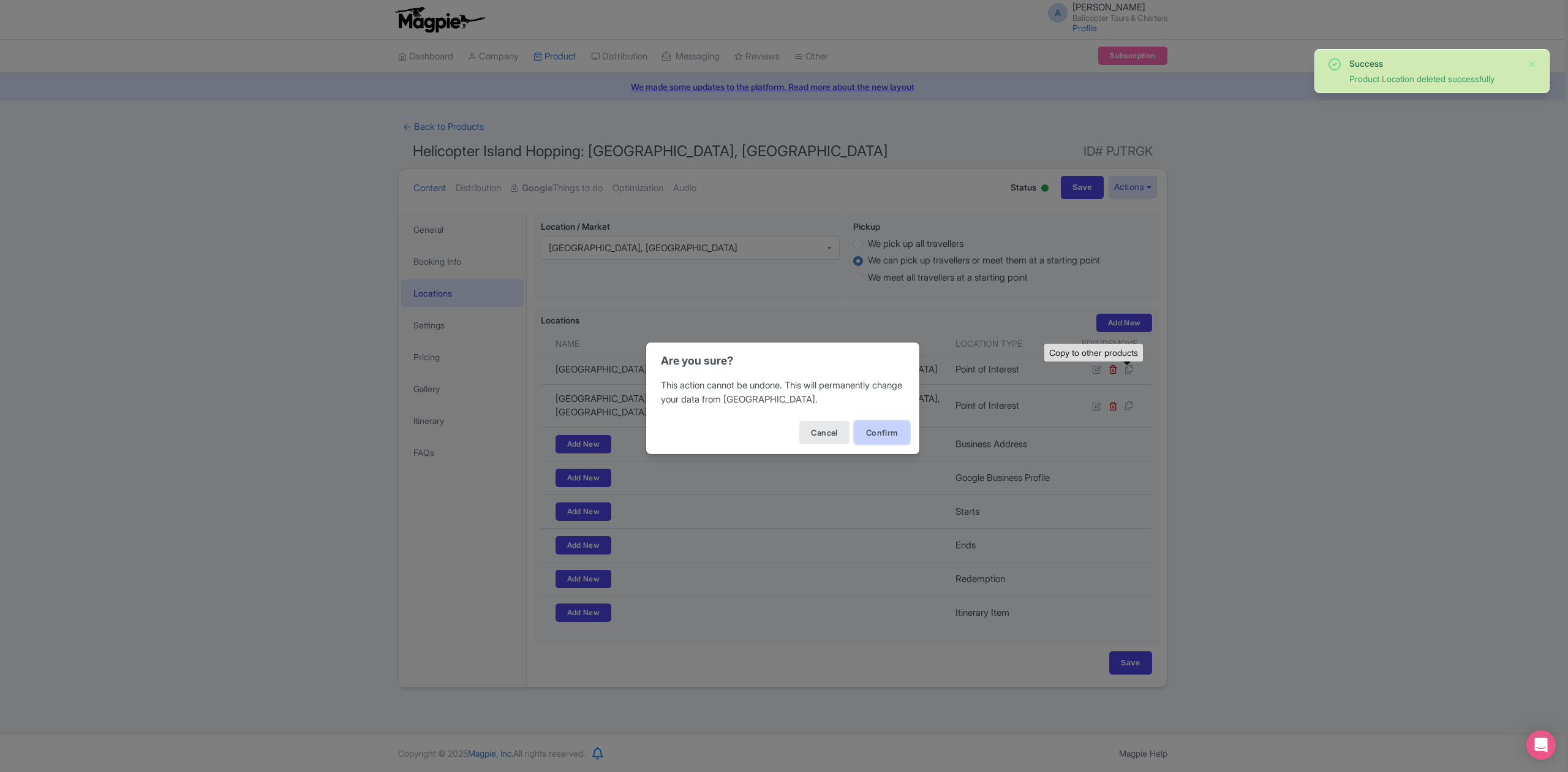
click button "Confirm"
click at [877, 440] on button "Confirm" at bounding box center [882, 432] width 55 height 23
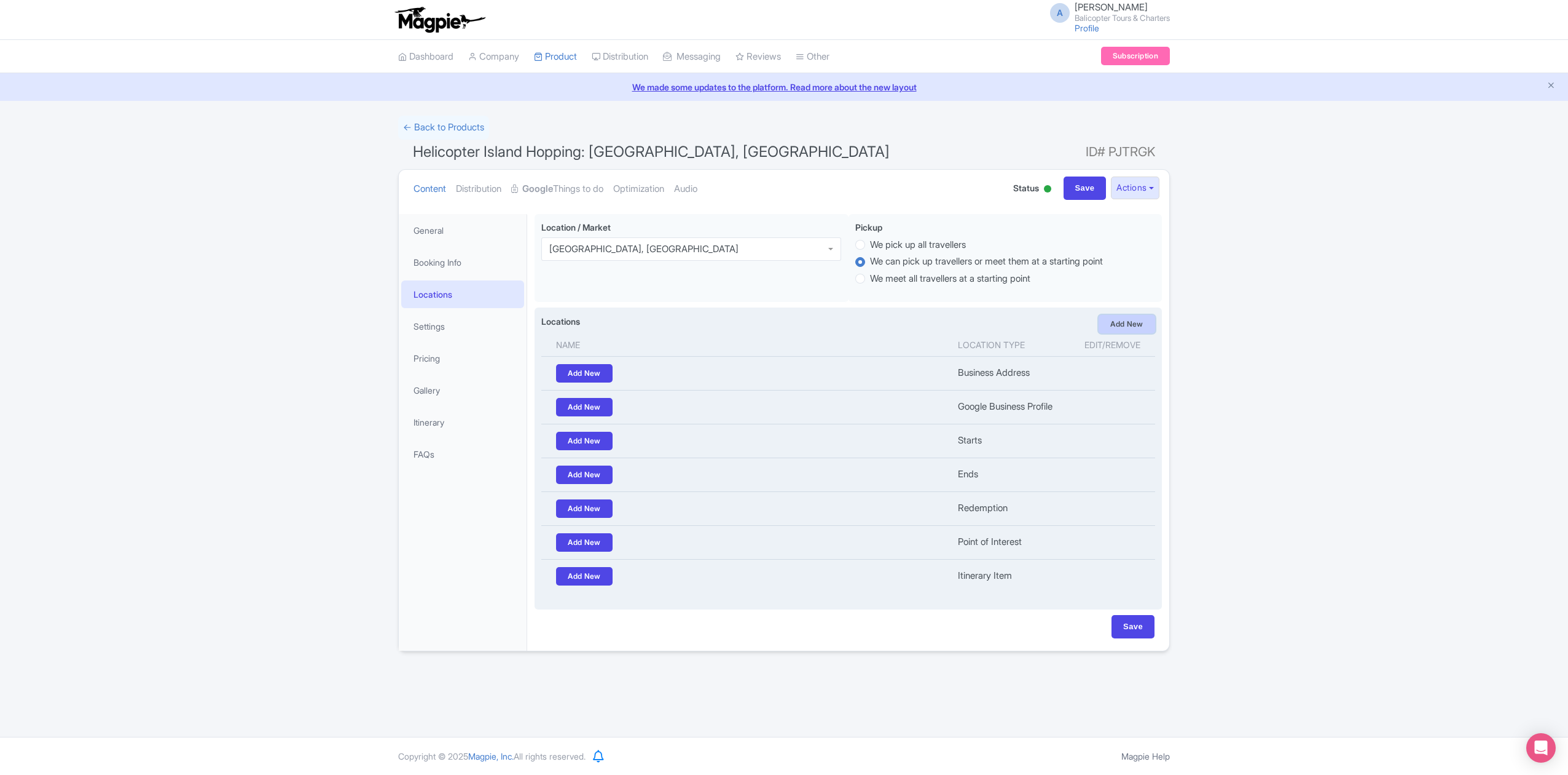
click at [1125, 327] on link "Add New" at bounding box center [1127, 324] width 57 height 18
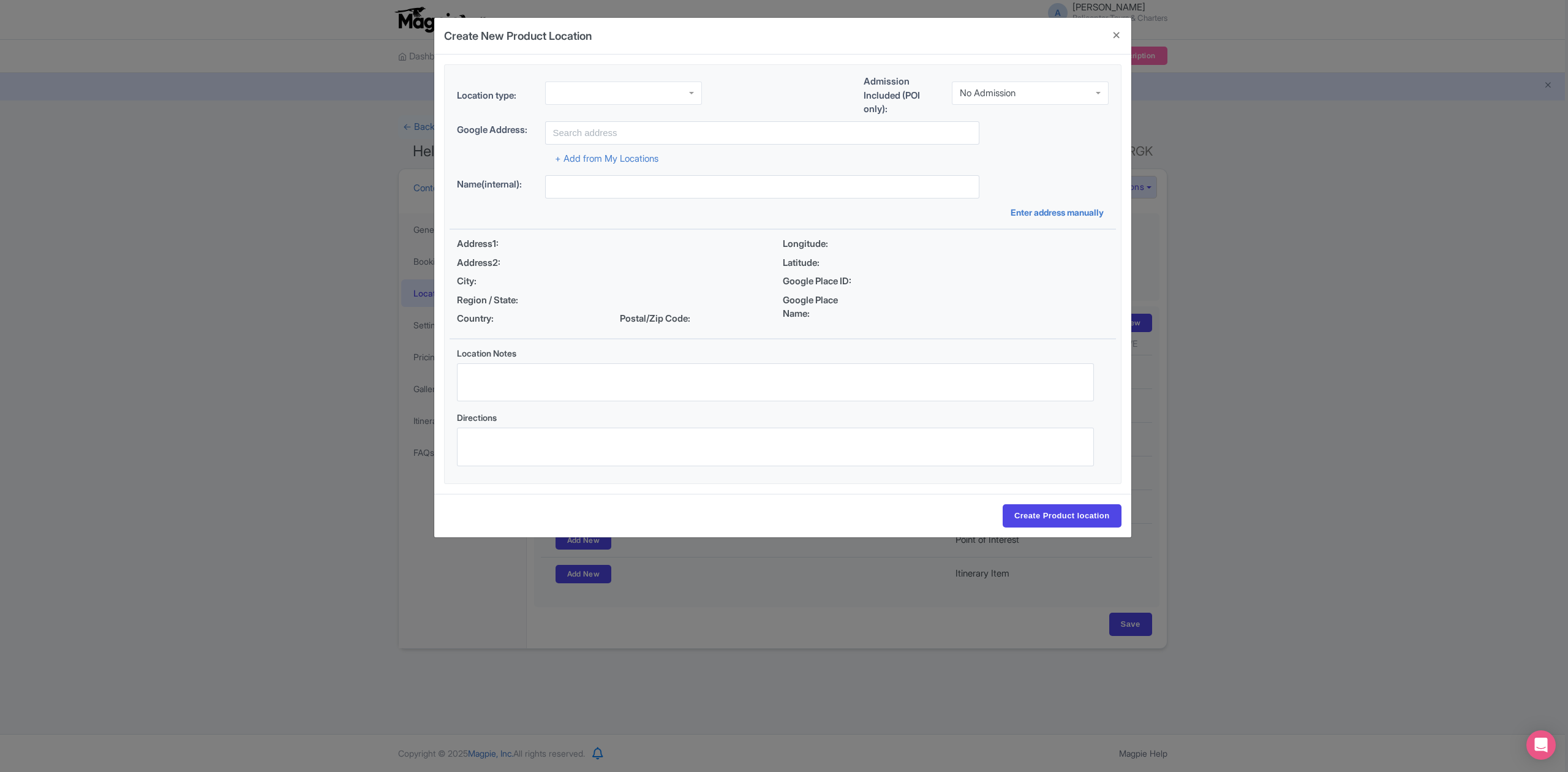
click at [603, 87] on div at bounding box center [623, 93] width 157 height 23
click at [1045, 95] on div "No Admission" at bounding box center [1030, 93] width 157 height 23
click at [627, 123] on input "text" at bounding box center [762, 132] width 434 height 23
click at [672, 92] on div "Point of Interest" at bounding box center [623, 93] width 157 height 23
click at [647, 133] on input "text" at bounding box center [762, 132] width 434 height 23
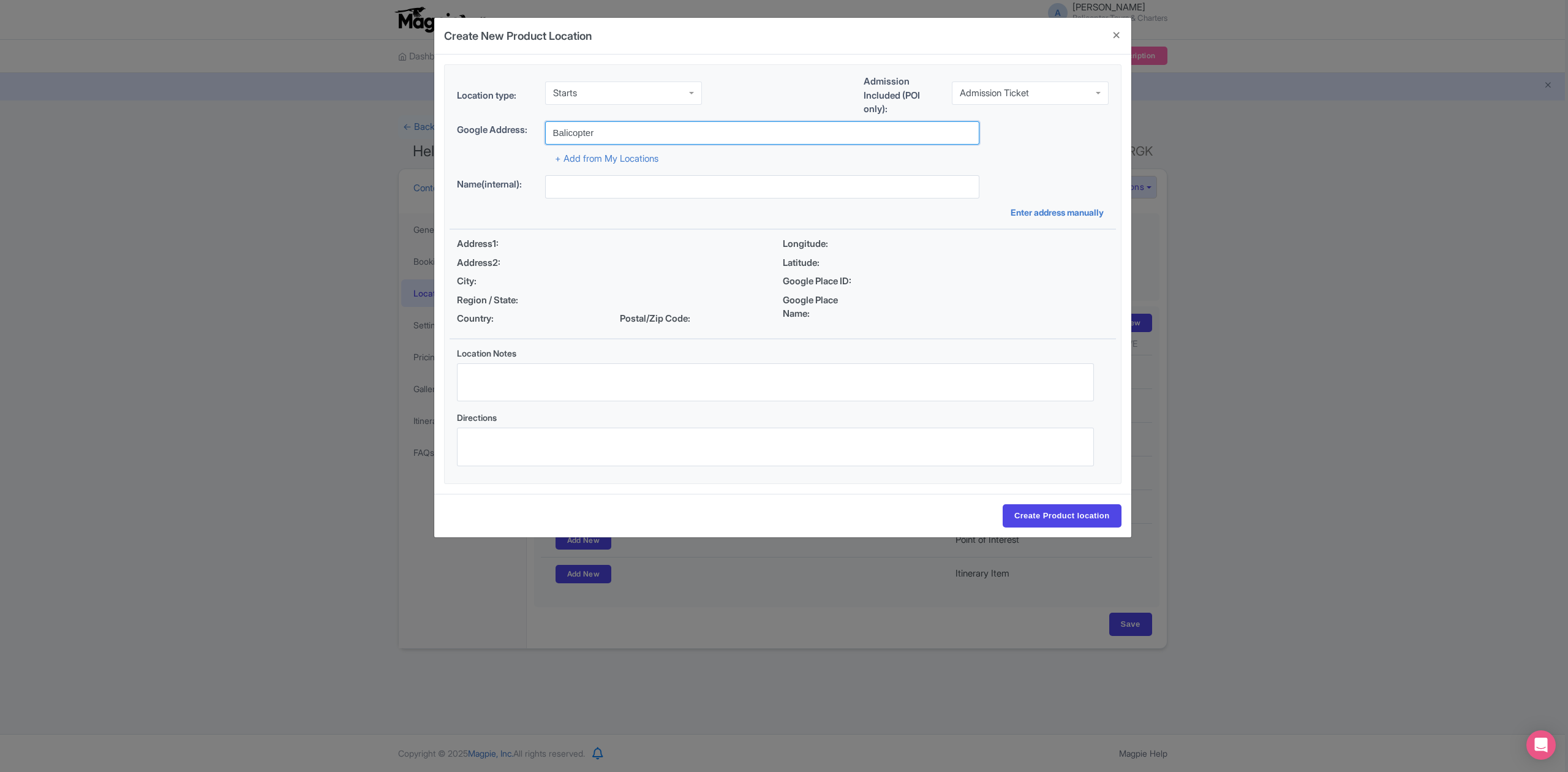
type input "Balicopter Heliport, Beraban, Tabanan Regency, Bali, Indonesia"
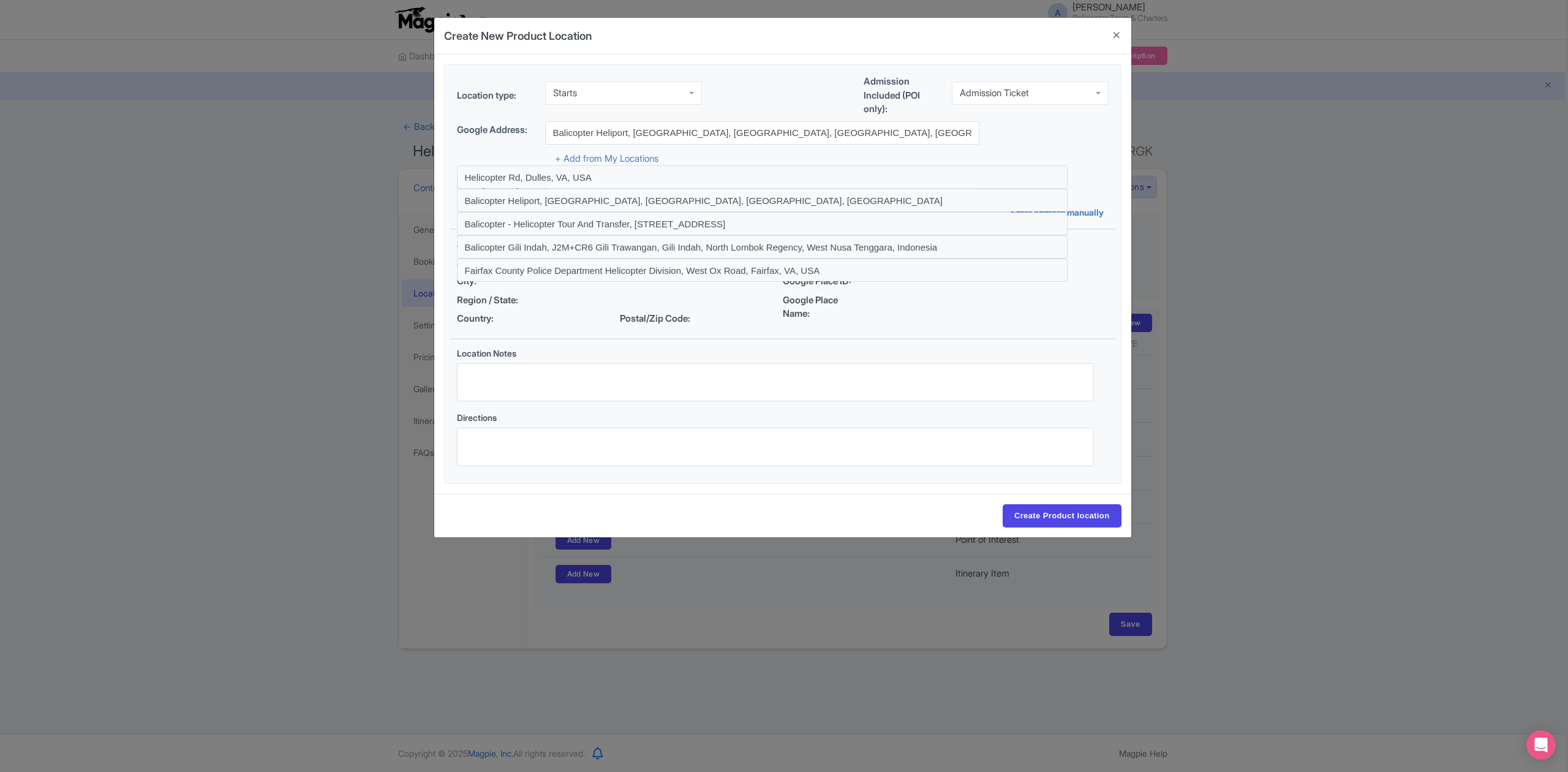
click at [1078, 133] on div "Google Address: Balicopter Heliport, Beraban, Tabanan Regency, Bali, Indonesia" at bounding box center [783, 132] width 652 height 23
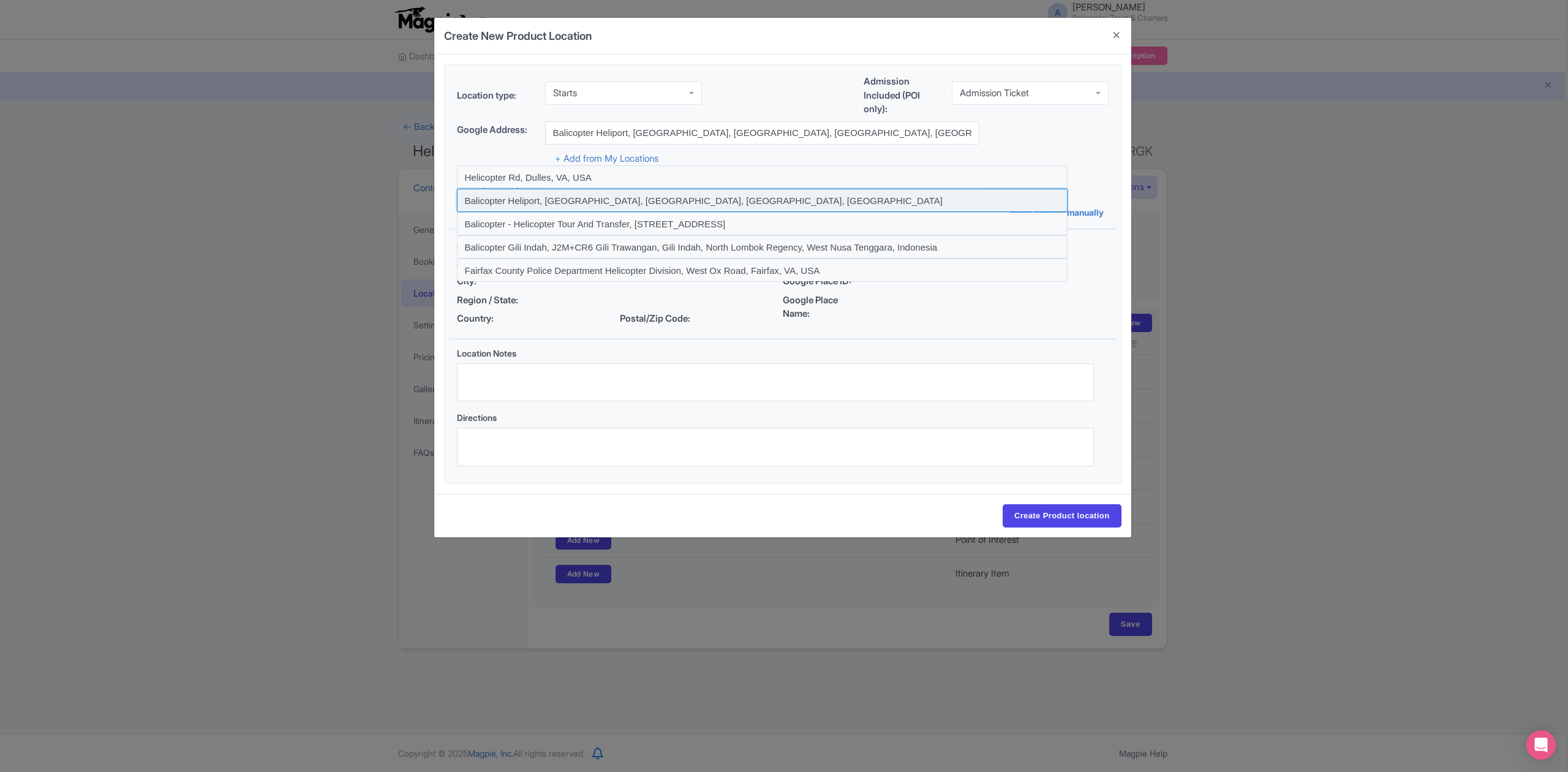
click at [689, 198] on input at bounding box center [763, 200] width 611 height 23
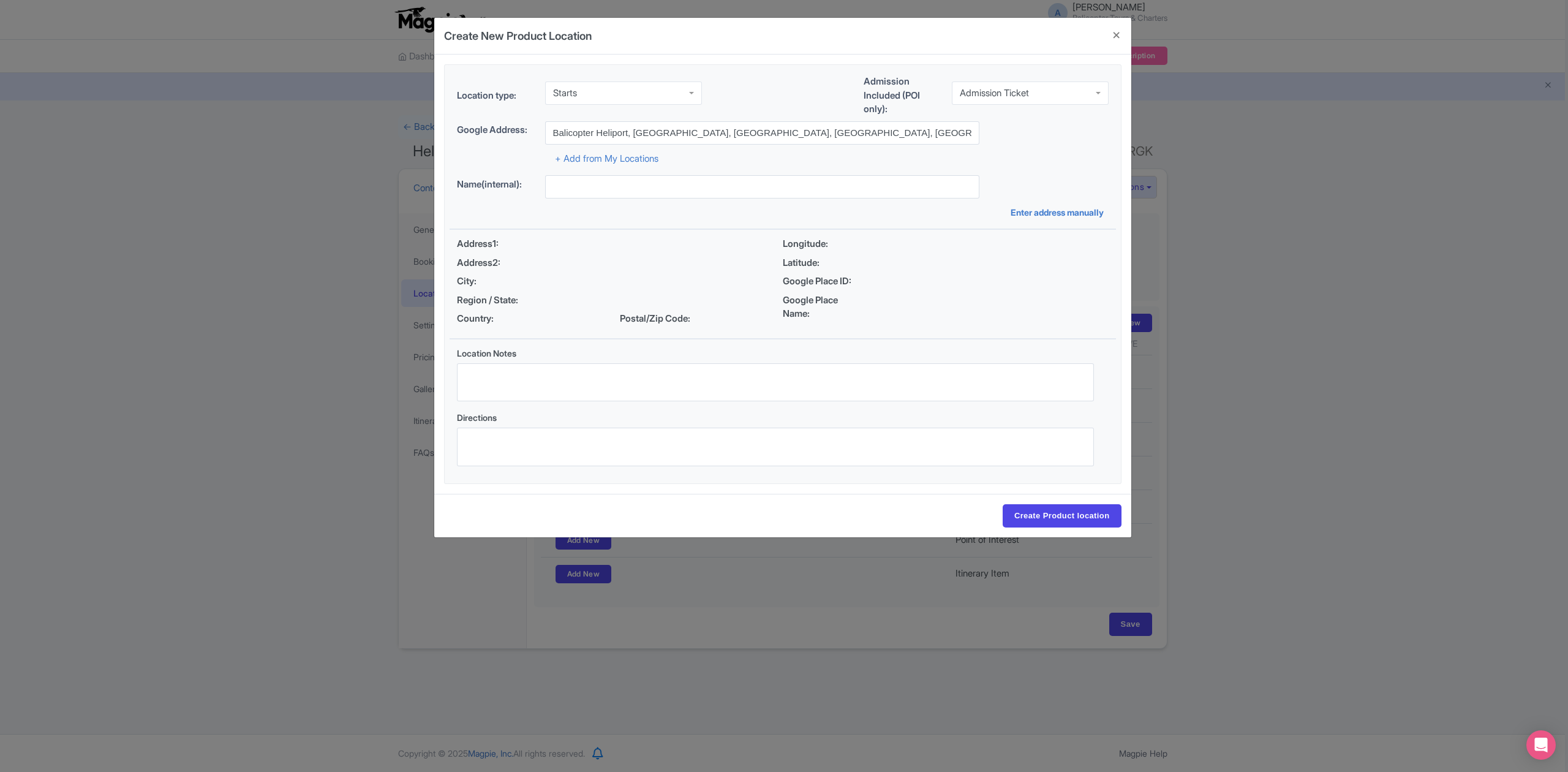
type input "Balicopter Heliport, Beraban, Tabanan Regency, Bali, Indonesia"
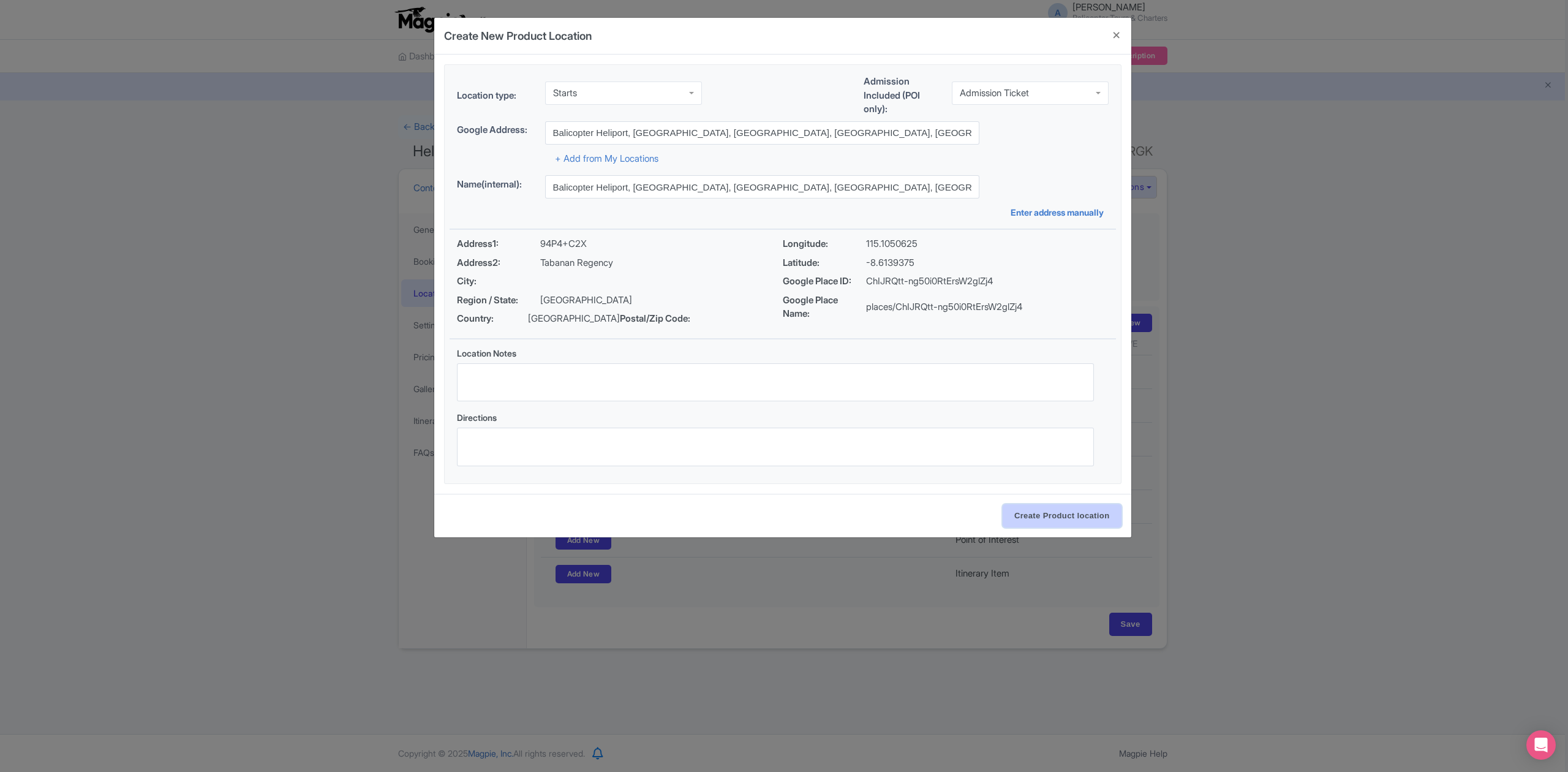
click at [1057, 524] on input "Create Product location" at bounding box center [1062, 516] width 119 height 23
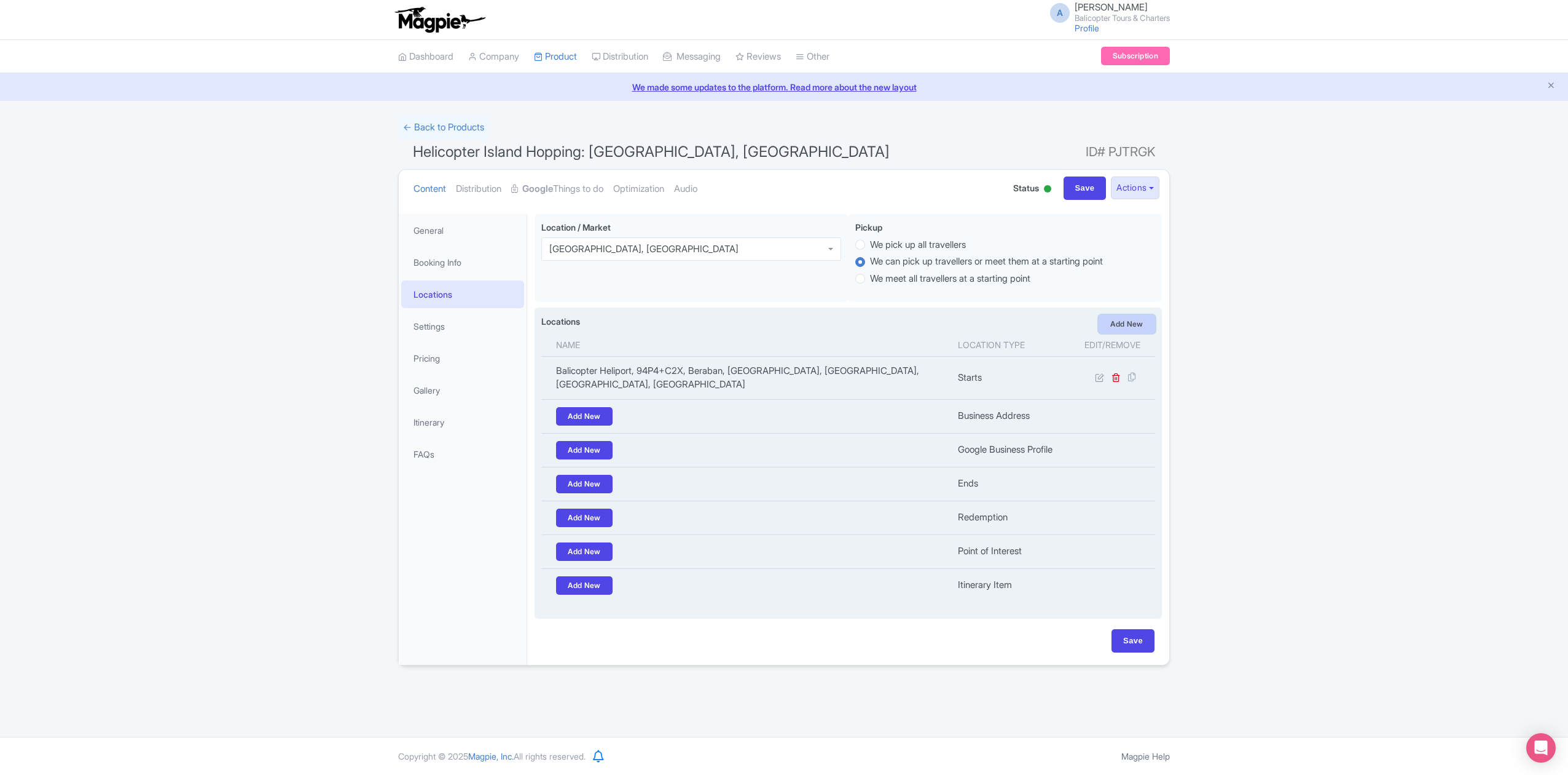
click at [1120, 324] on link "Add New" at bounding box center [1127, 324] width 57 height 18
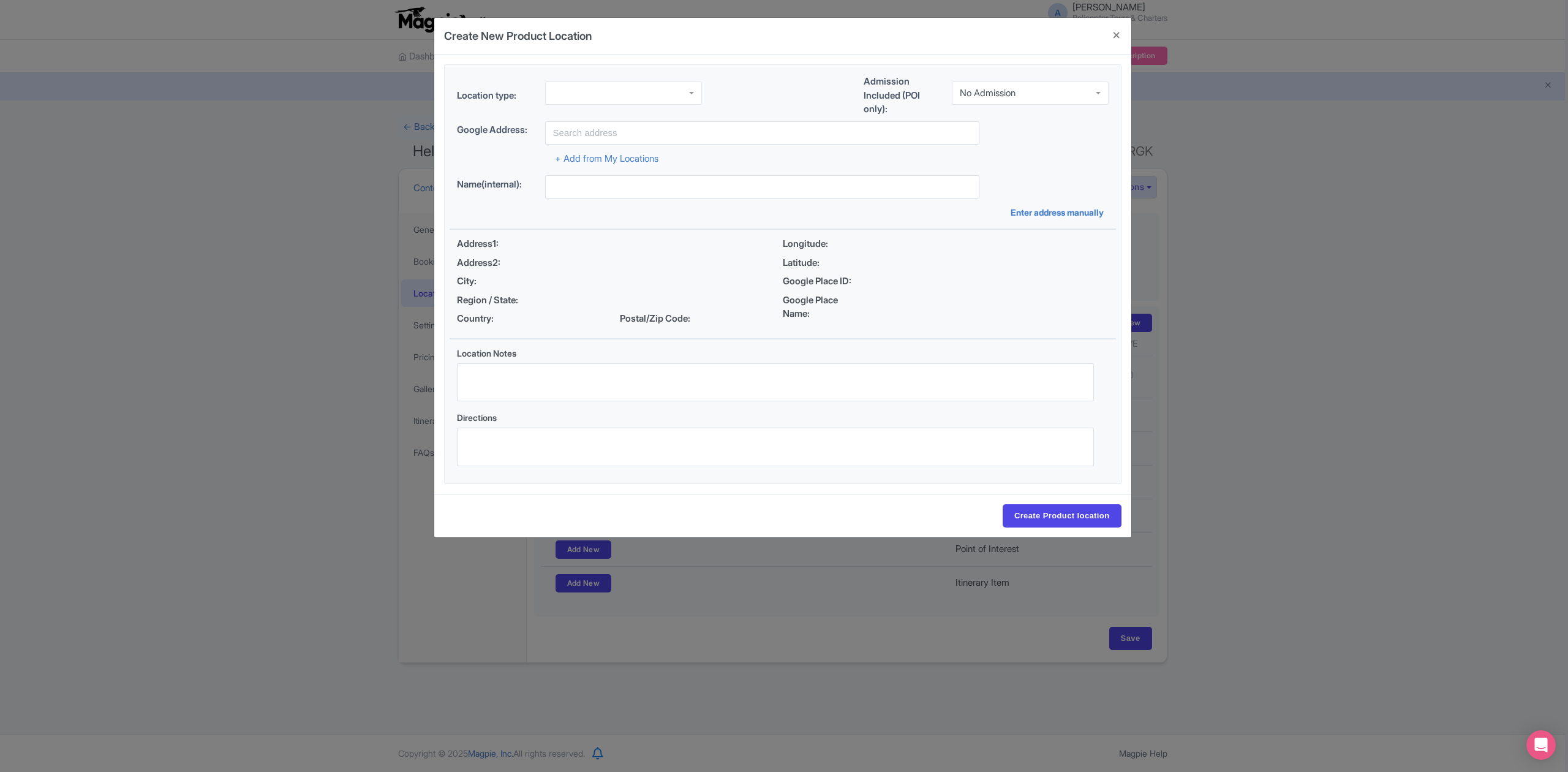
click at [635, 91] on div at bounding box center [623, 93] width 157 height 23
click at [1046, 97] on div "No Admission" at bounding box center [1030, 93] width 157 height 23
click at [706, 136] on input "text" at bounding box center [762, 132] width 434 height 23
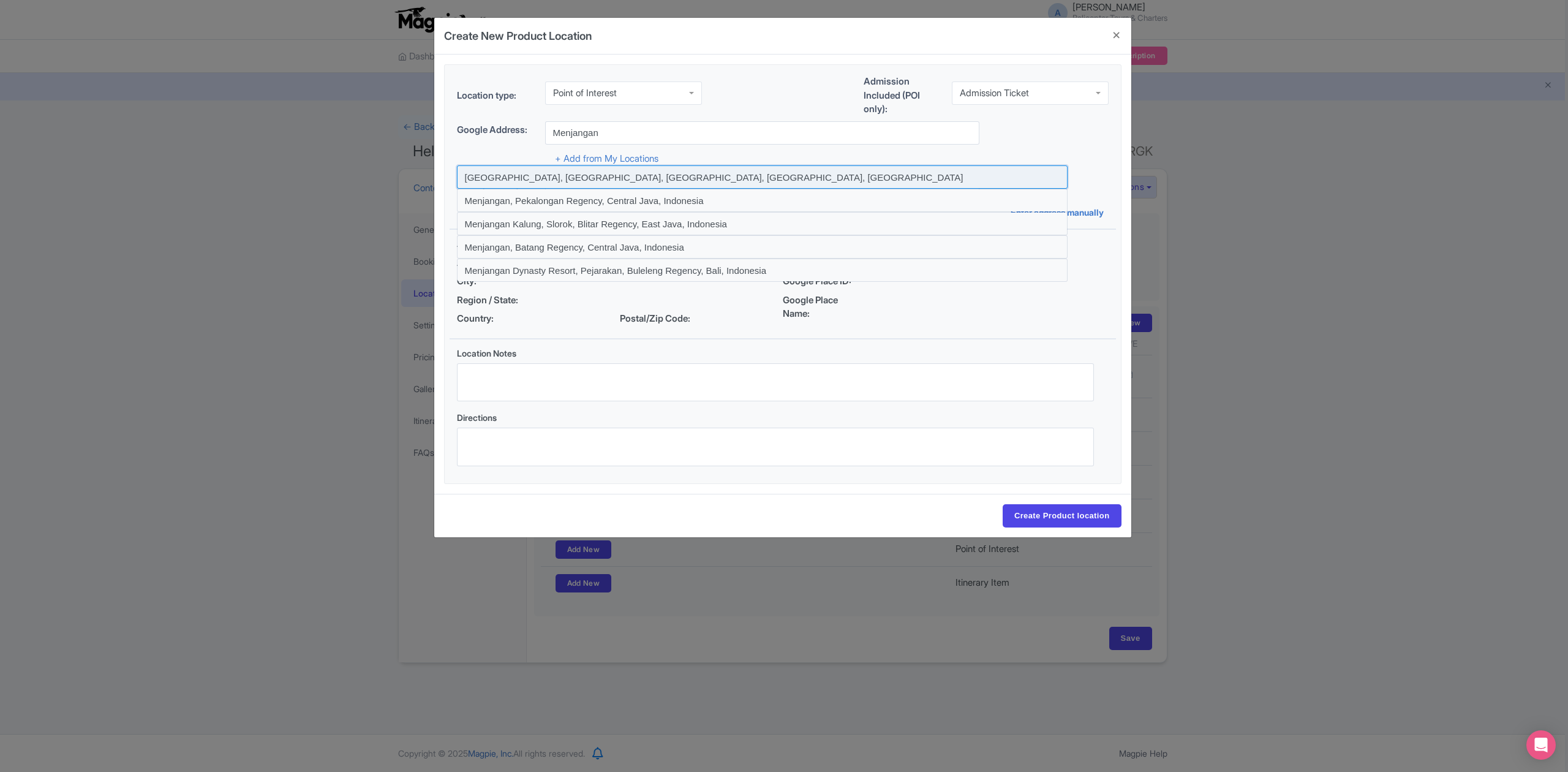
click at [643, 179] on input at bounding box center [763, 177] width 611 height 23
type input "Menjangan Island, Sumber Klampok, Buleleng Regency, Bali, Indonesia"
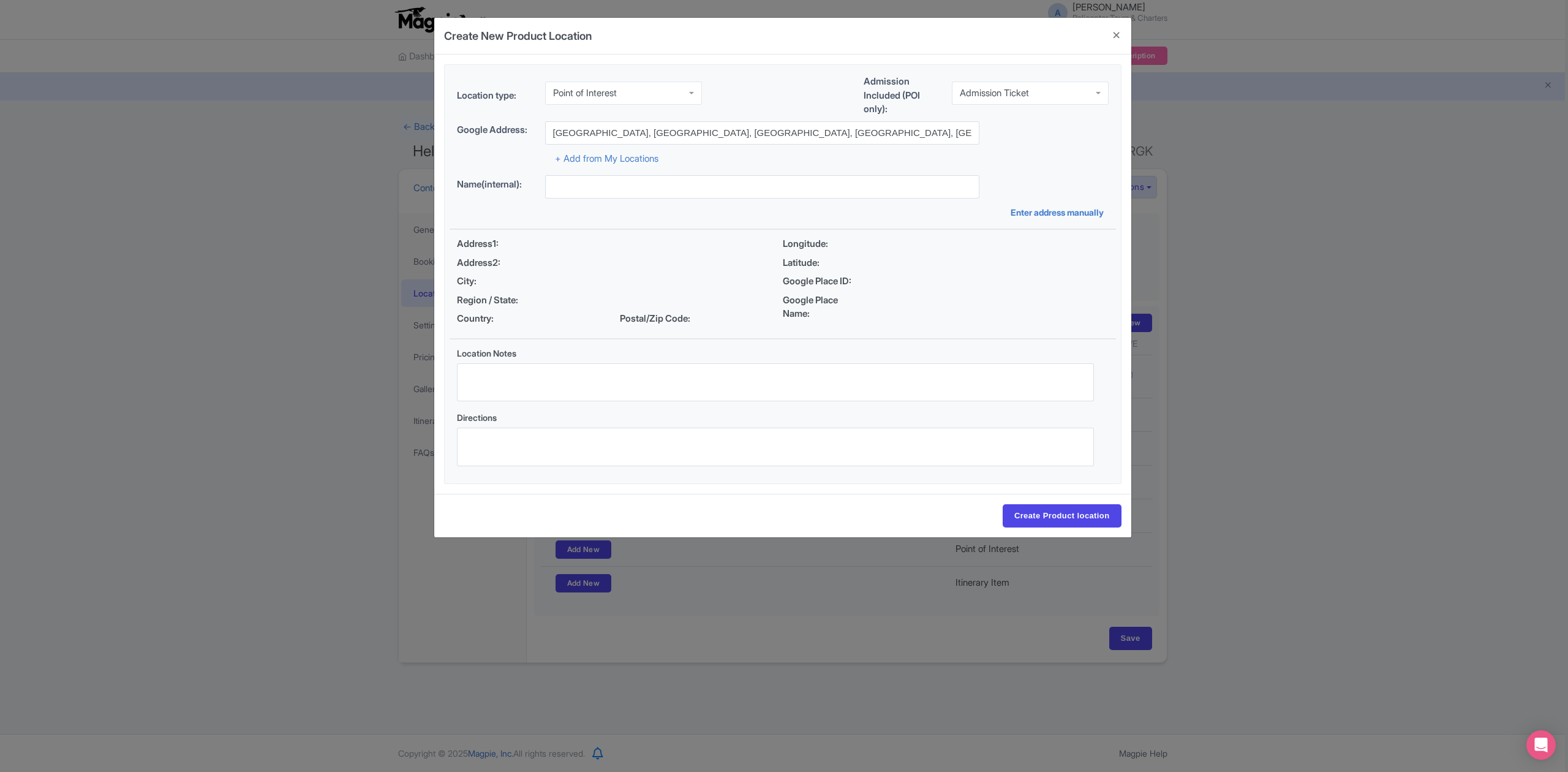
click at [962, 281] on div "Google Place ID:" at bounding box center [945, 281] width 326 height 14
type input "Menjangan Island, Sumber Klampok, Buleleng Regency, Bali, Indonesia"
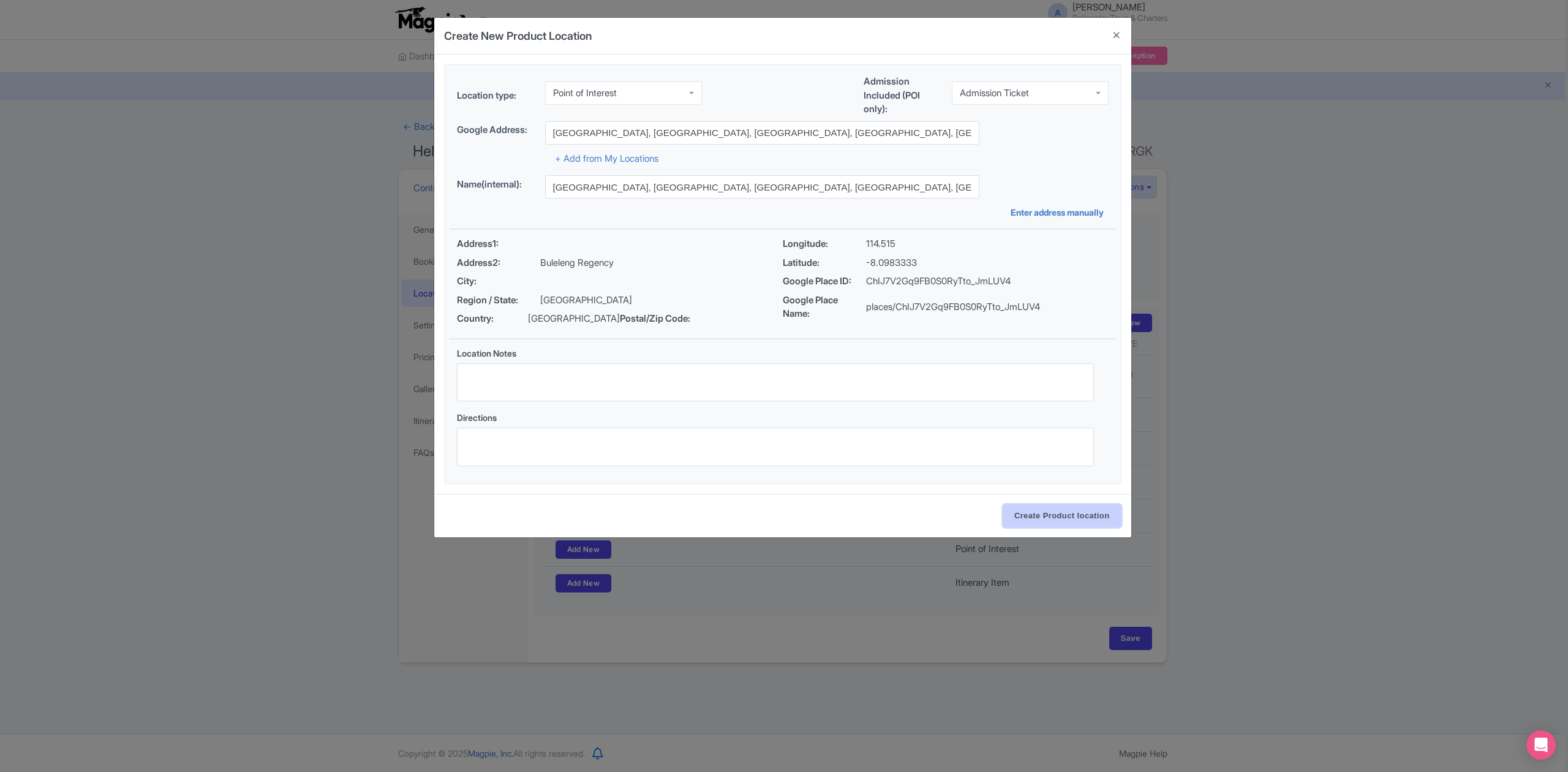
click at [1055, 516] on input "Create Product location" at bounding box center [1062, 516] width 119 height 23
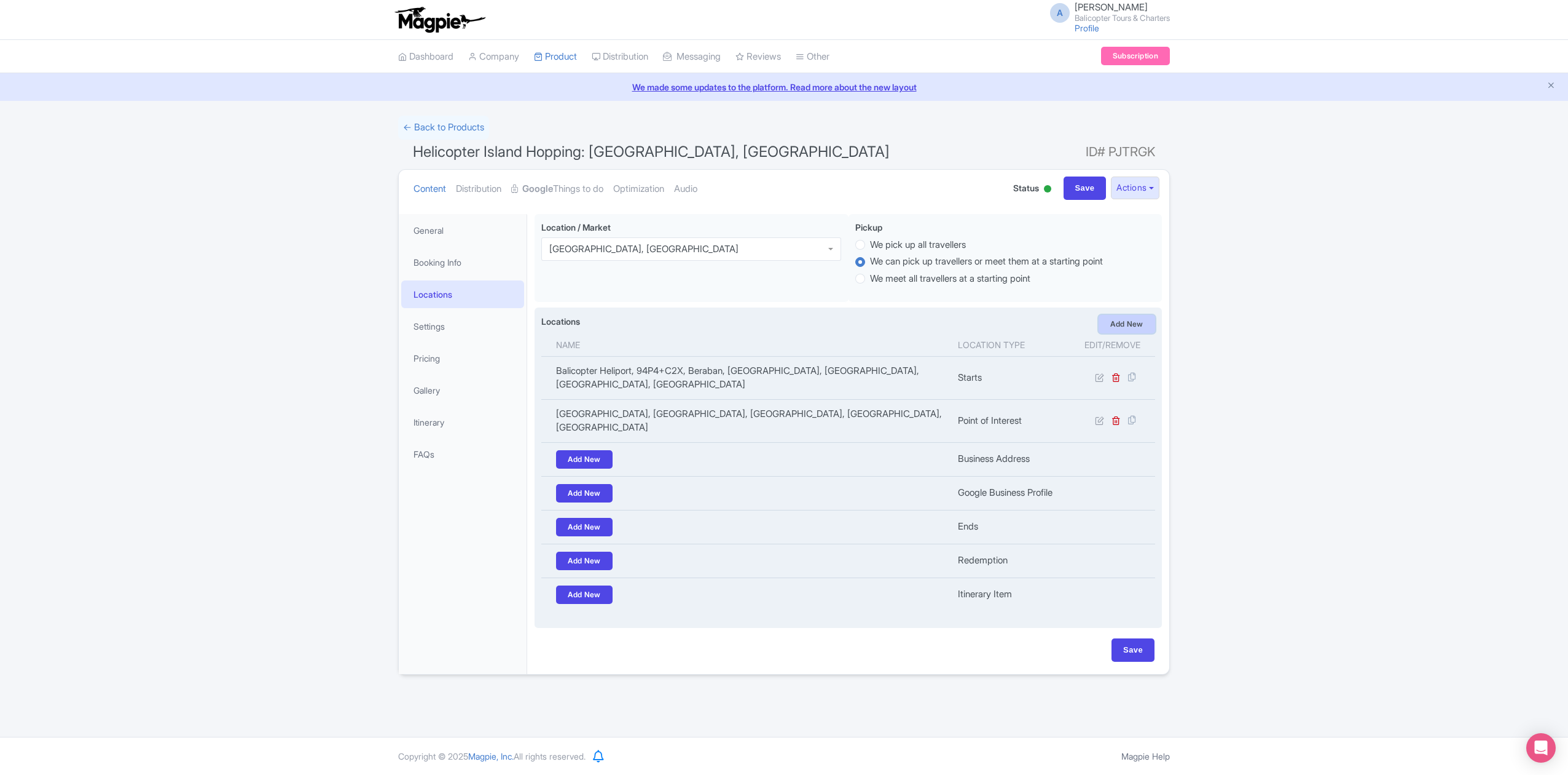
click at [1129, 325] on link "Add New" at bounding box center [1127, 324] width 57 height 18
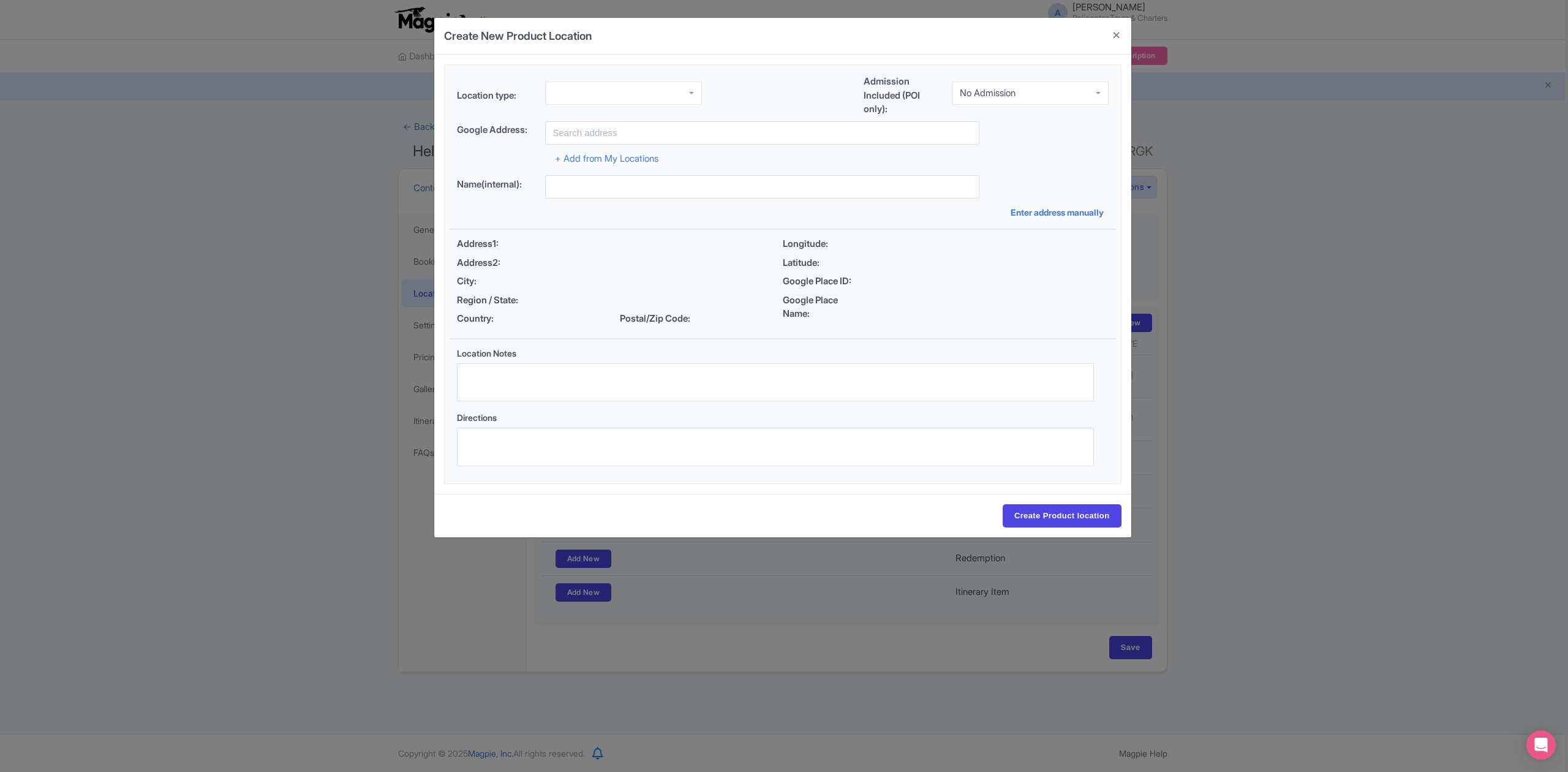
click at [644, 79] on div "Location type: Admission Included (POI only): No Admission No Admission" at bounding box center [782, 98] width 666 height 46
click at [642, 87] on div at bounding box center [623, 93] width 157 height 23
click at [986, 91] on div "No Admission" at bounding box center [987, 93] width 56 height 11
click at [674, 138] on input "text" at bounding box center [762, 132] width 434 height 23
click at [1022, 143] on div "Google Address: Lovina Beach" at bounding box center [783, 132] width 652 height 23
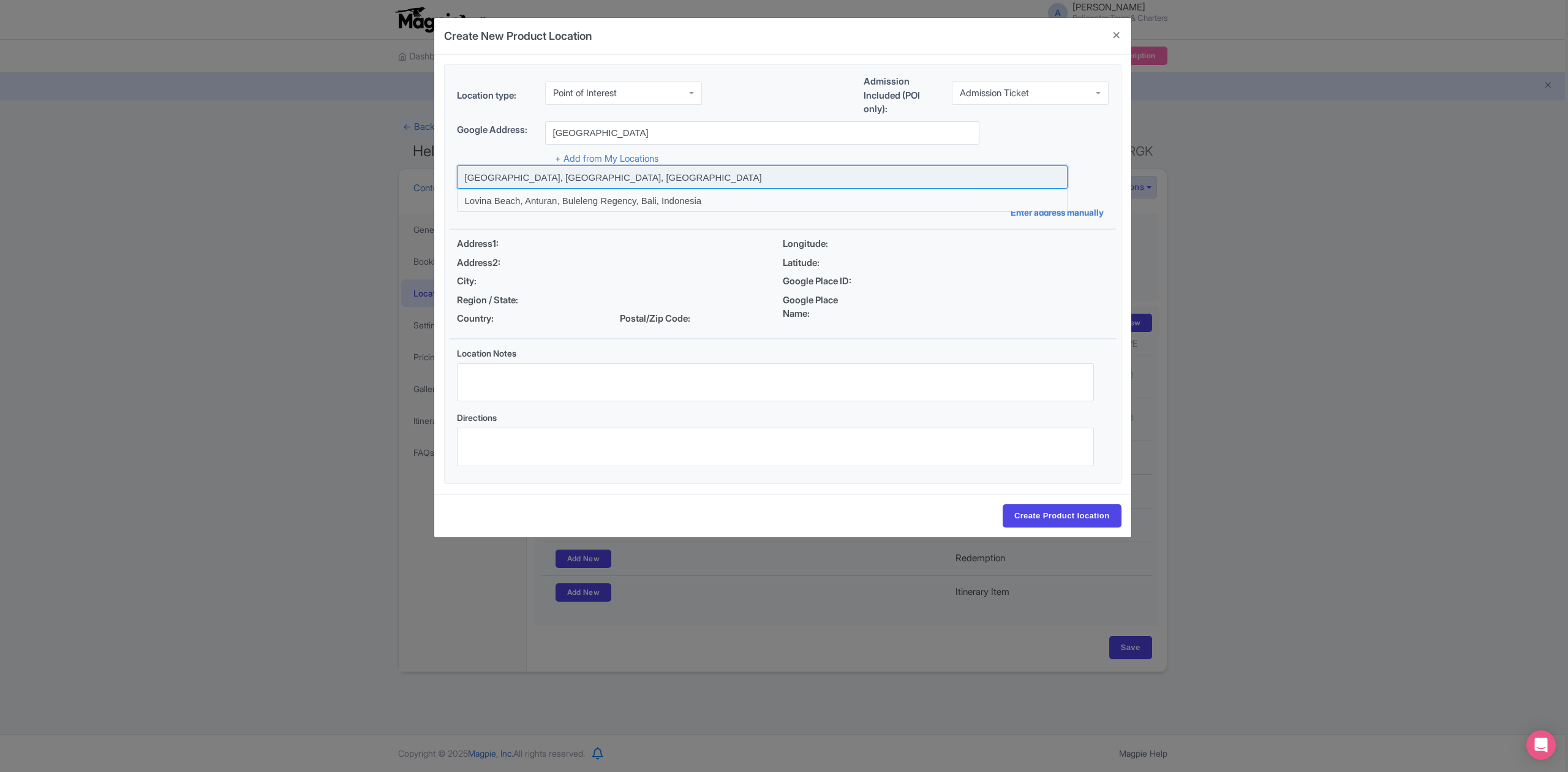
click at [540, 177] on input at bounding box center [763, 177] width 611 height 23
type input "Lovina Beach, Bali, Indonesia"
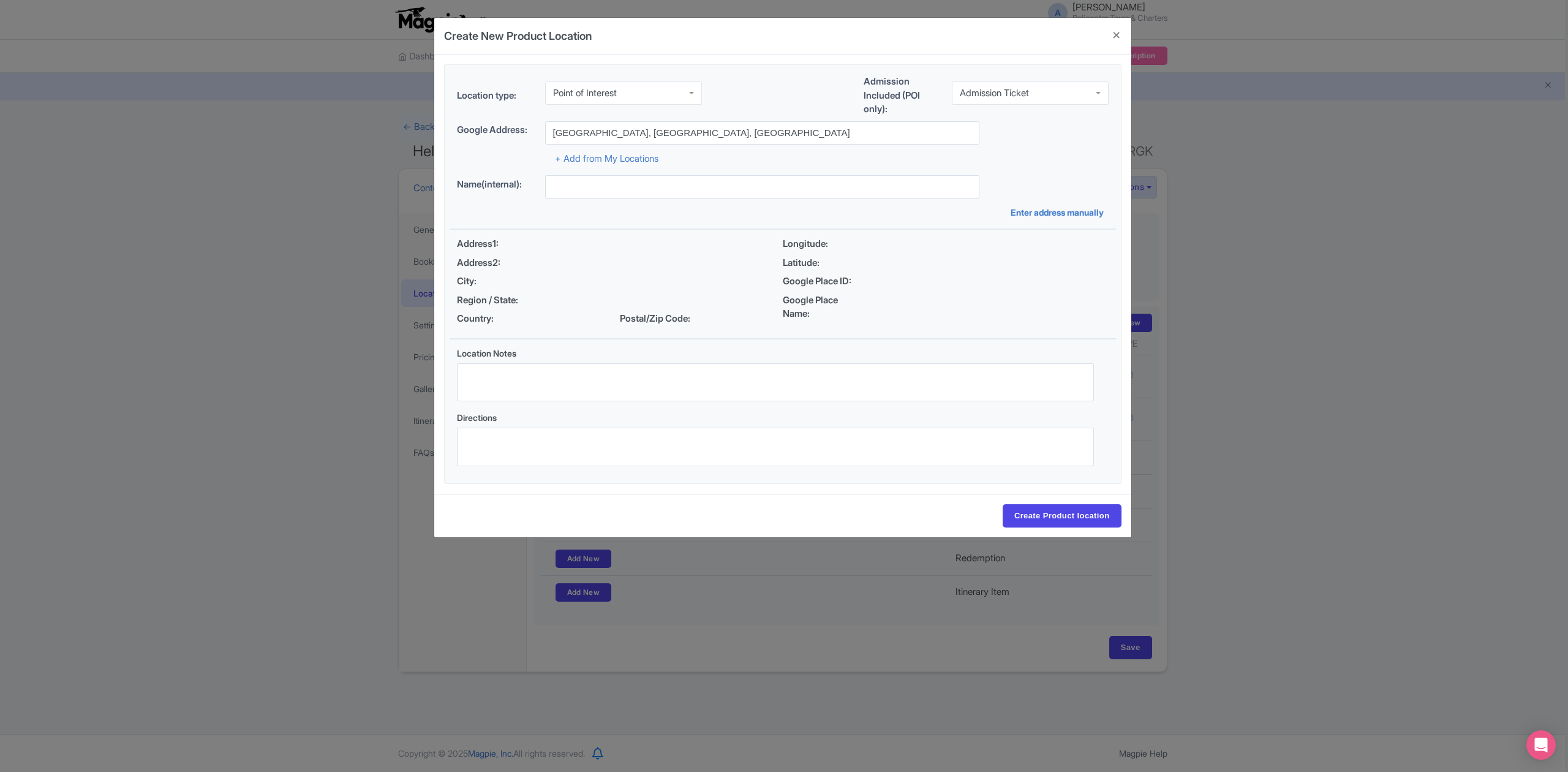
type input "Lovina Beach, Bali, Indonesia"
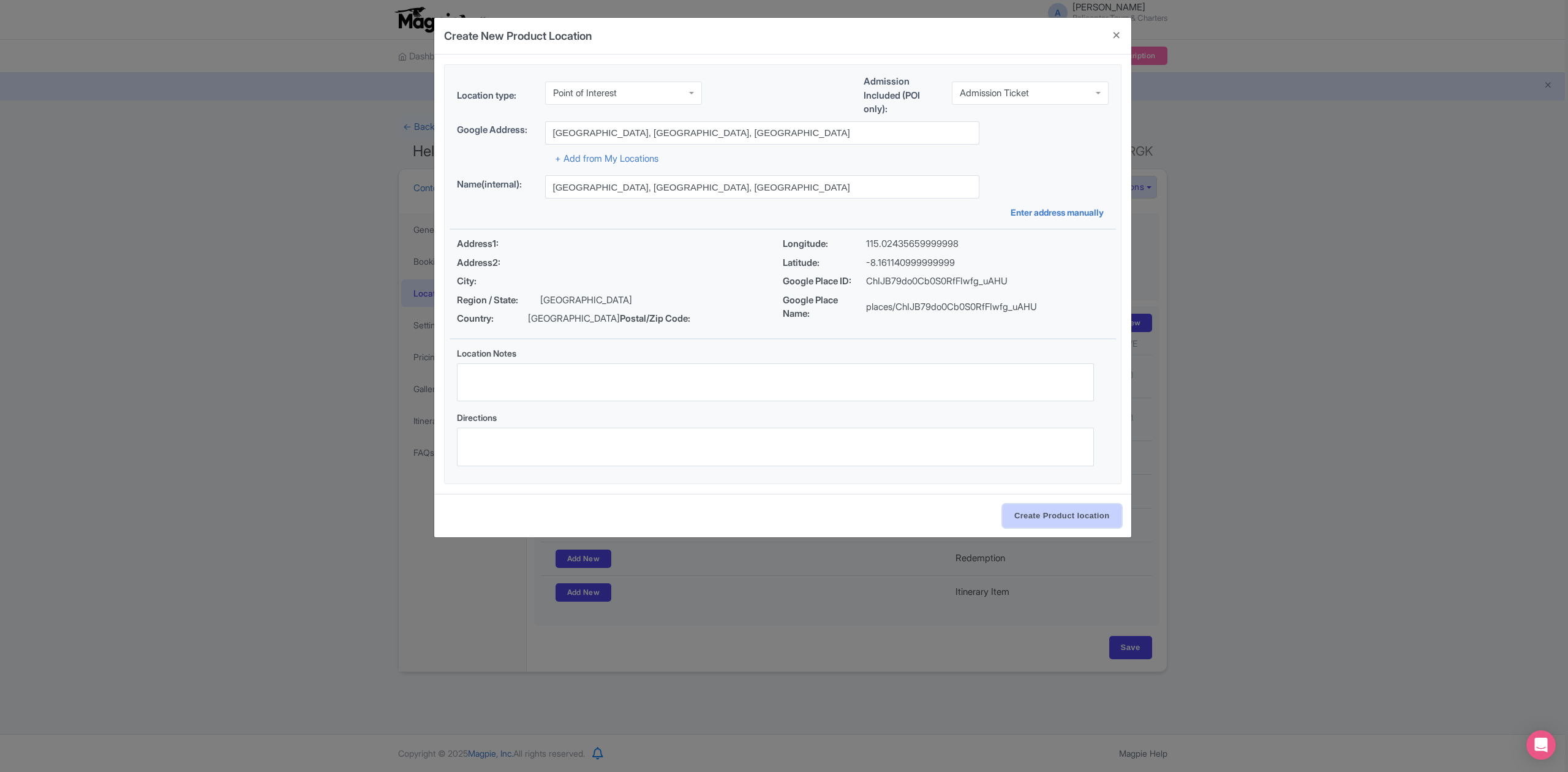
click at [1042, 519] on input "Create Product location" at bounding box center [1062, 516] width 119 height 23
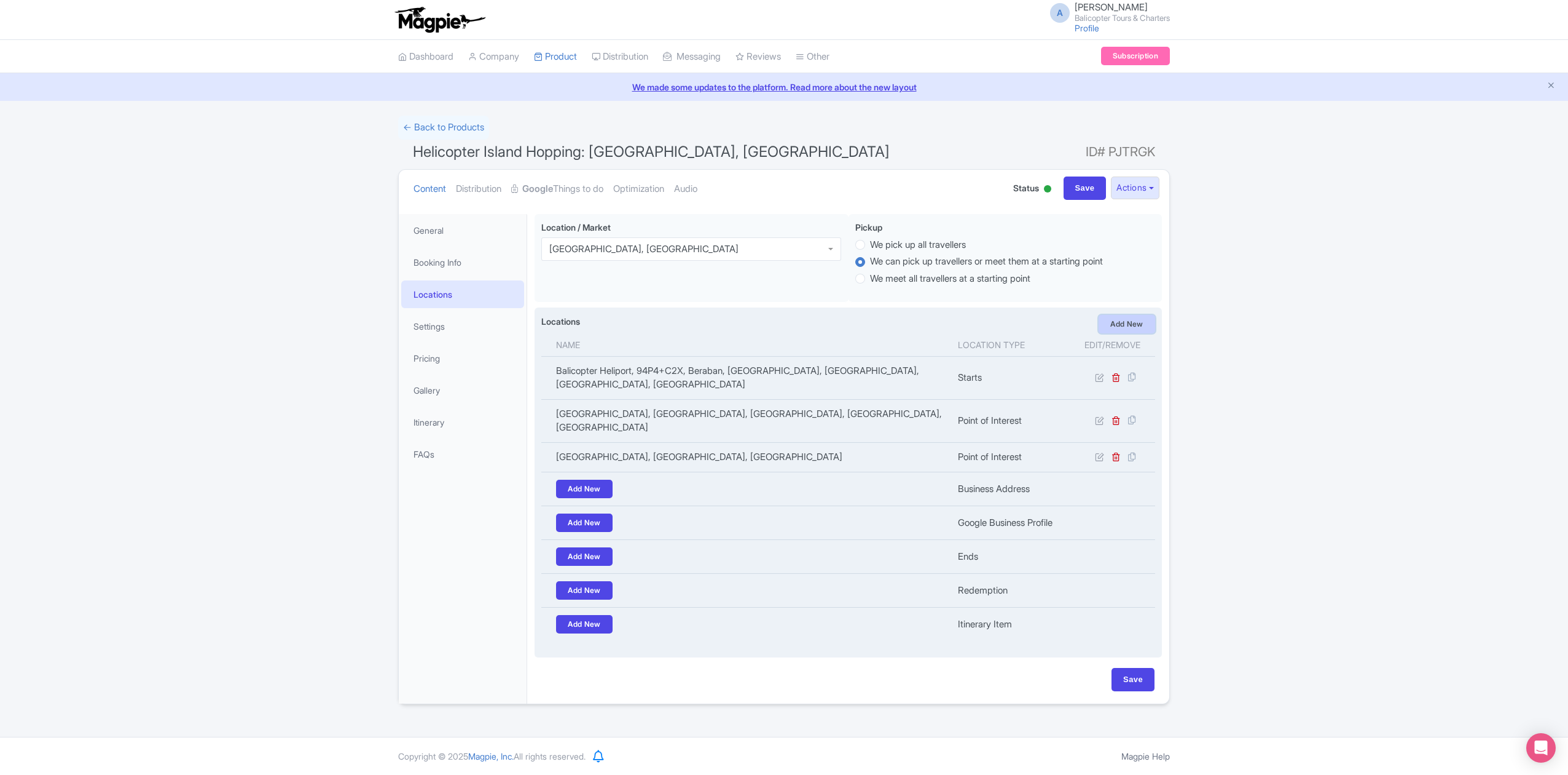
click at [1118, 330] on link "Add New" at bounding box center [1127, 324] width 57 height 18
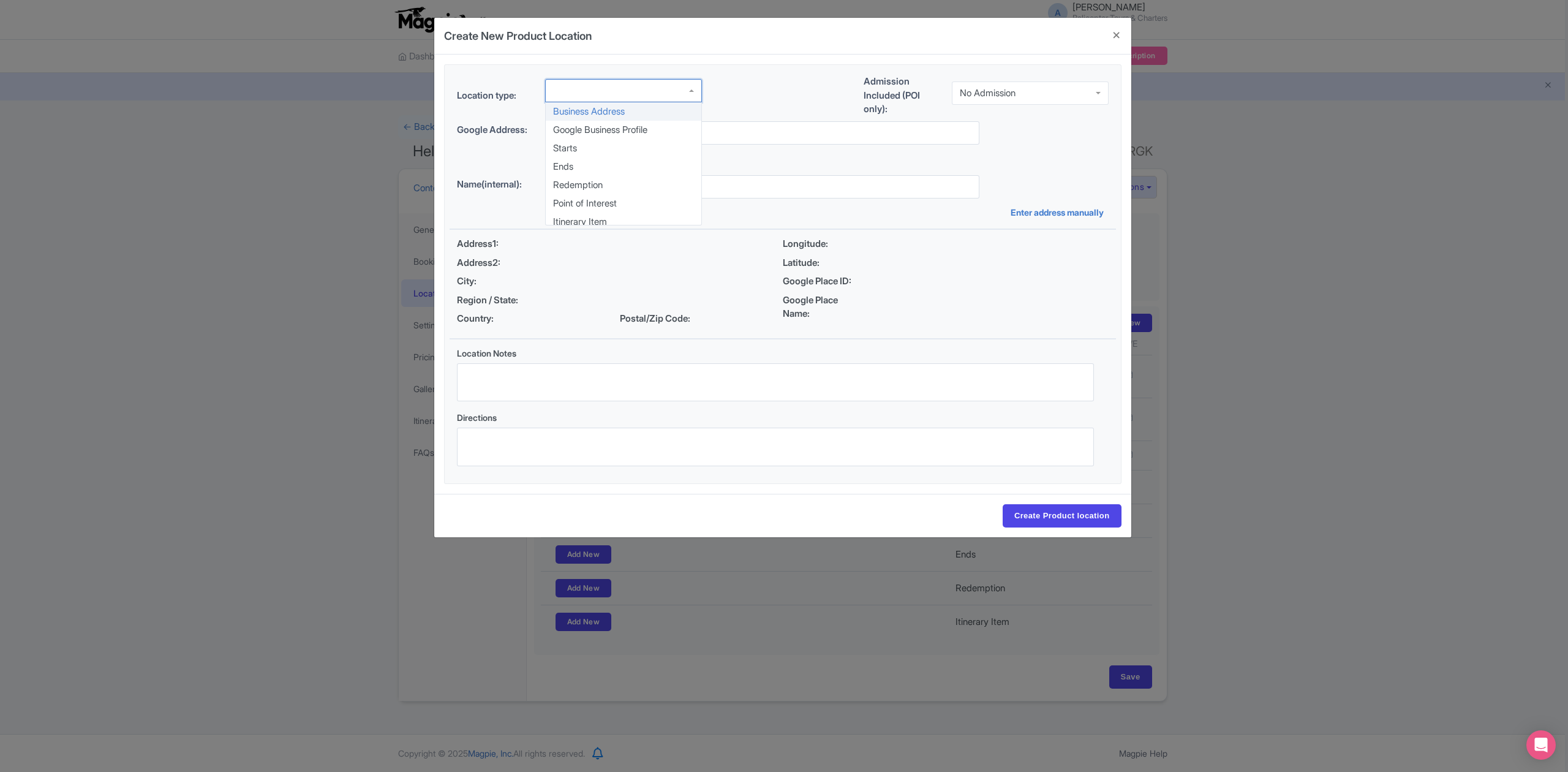
click at [686, 91] on div at bounding box center [623, 90] width 157 height 23
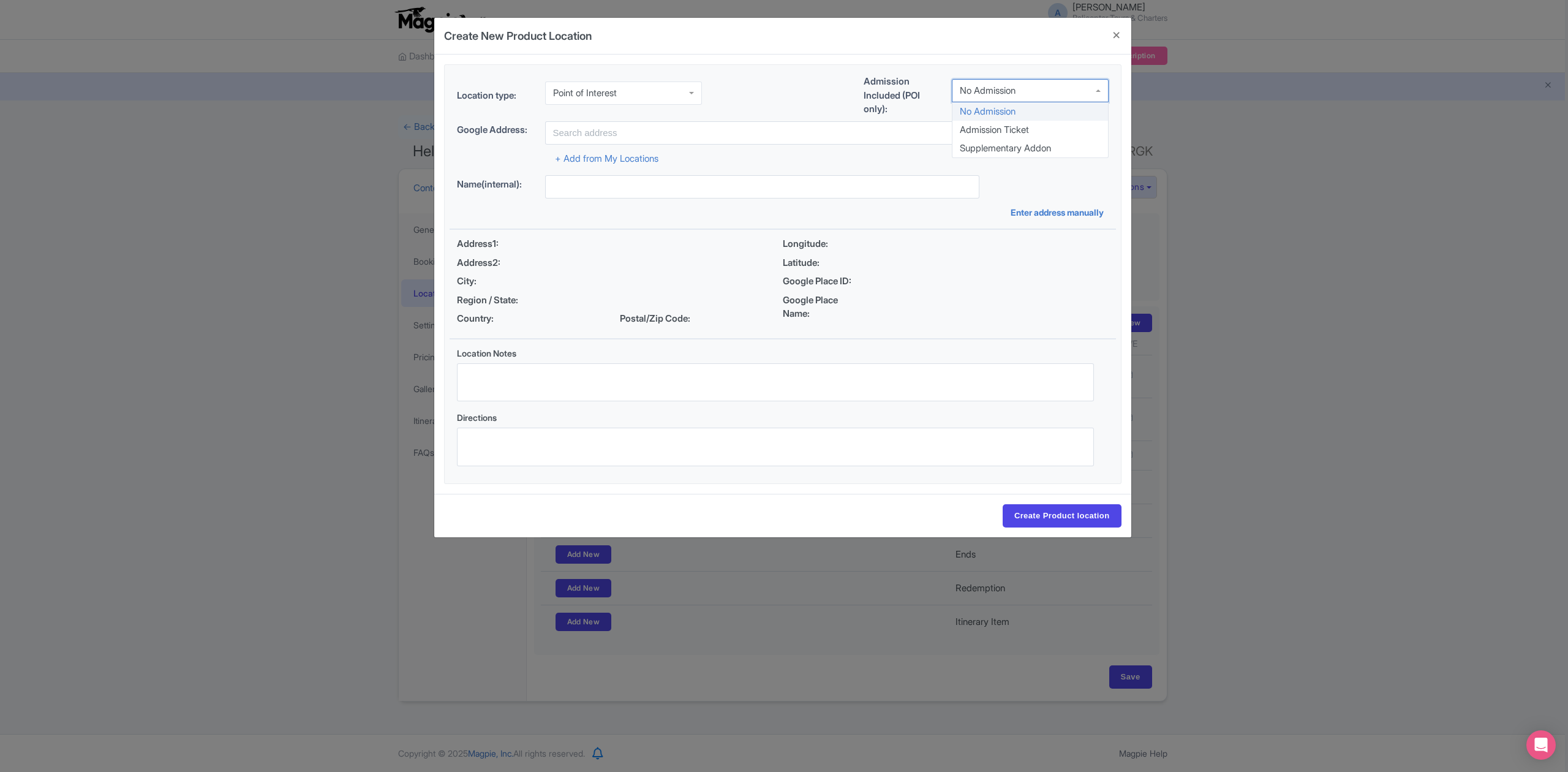
click at [1034, 95] on div "No Admission" at bounding box center [1030, 90] width 157 height 23
click at [715, 140] on input "text" at bounding box center [762, 132] width 434 height 23
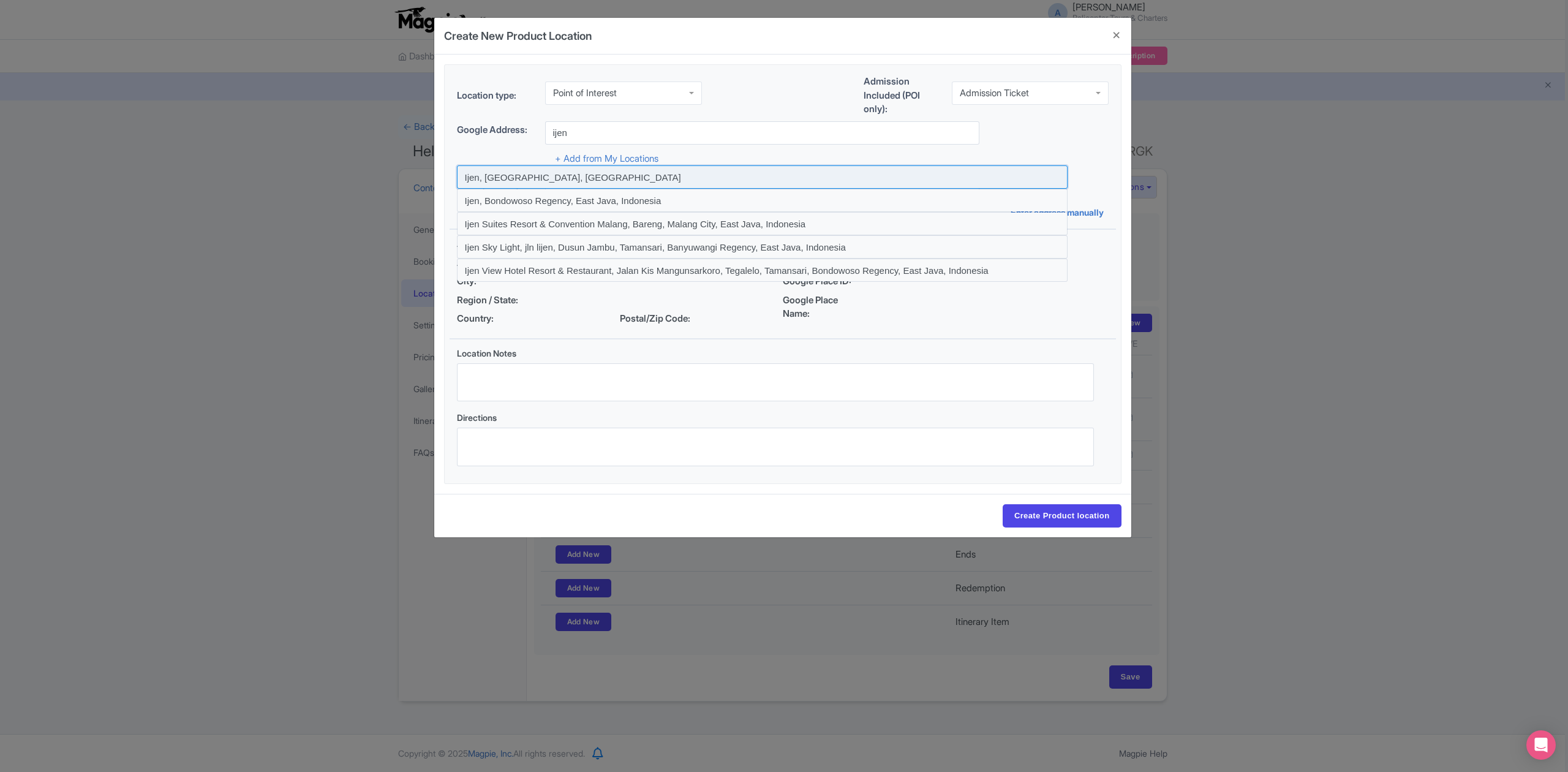
click at [550, 177] on input at bounding box center [763, 177] width 611 height 23
type input "Ijen, East Java, Indonesia"
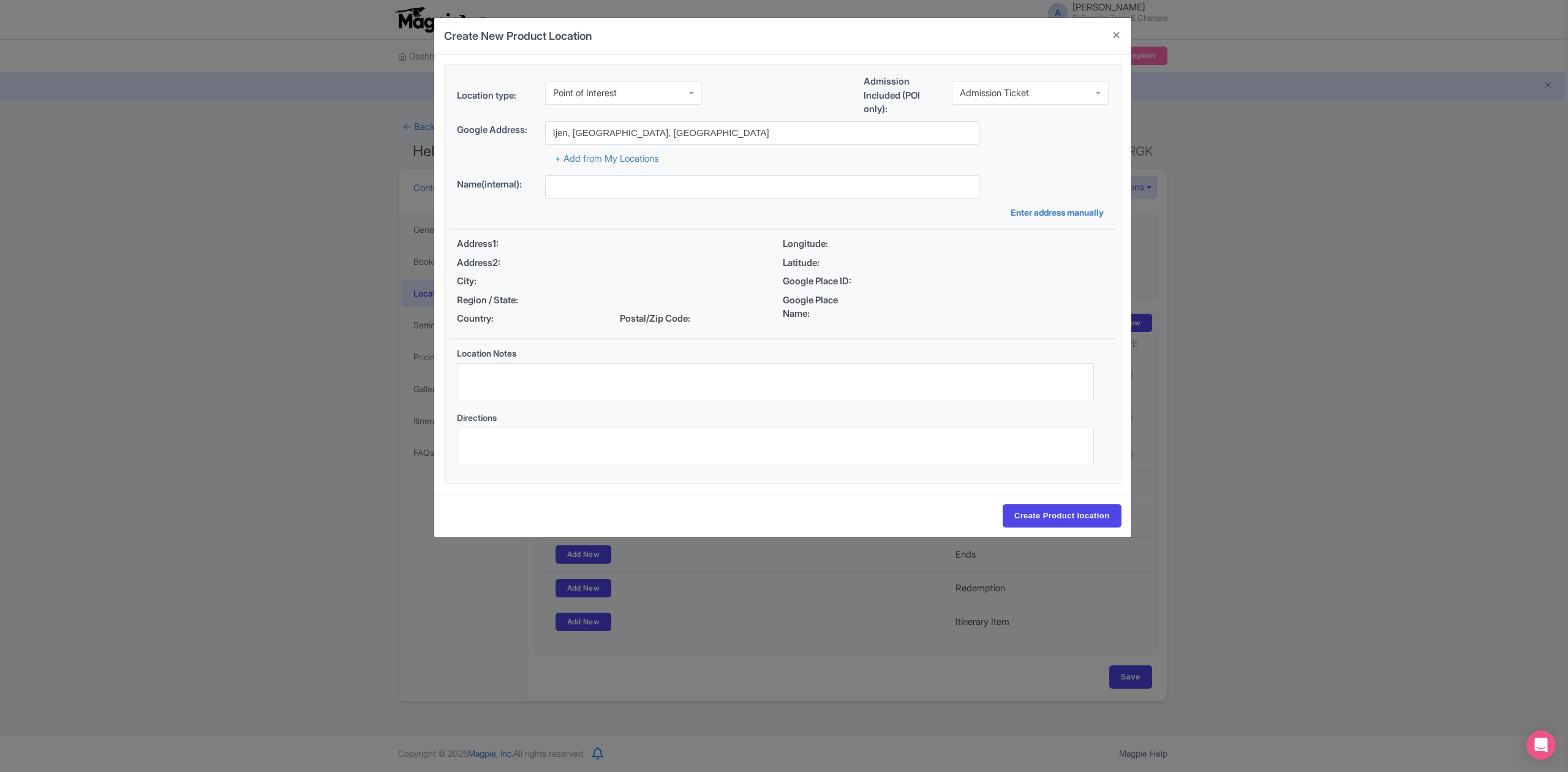
type input "Ijen, East Java, Indonesia"
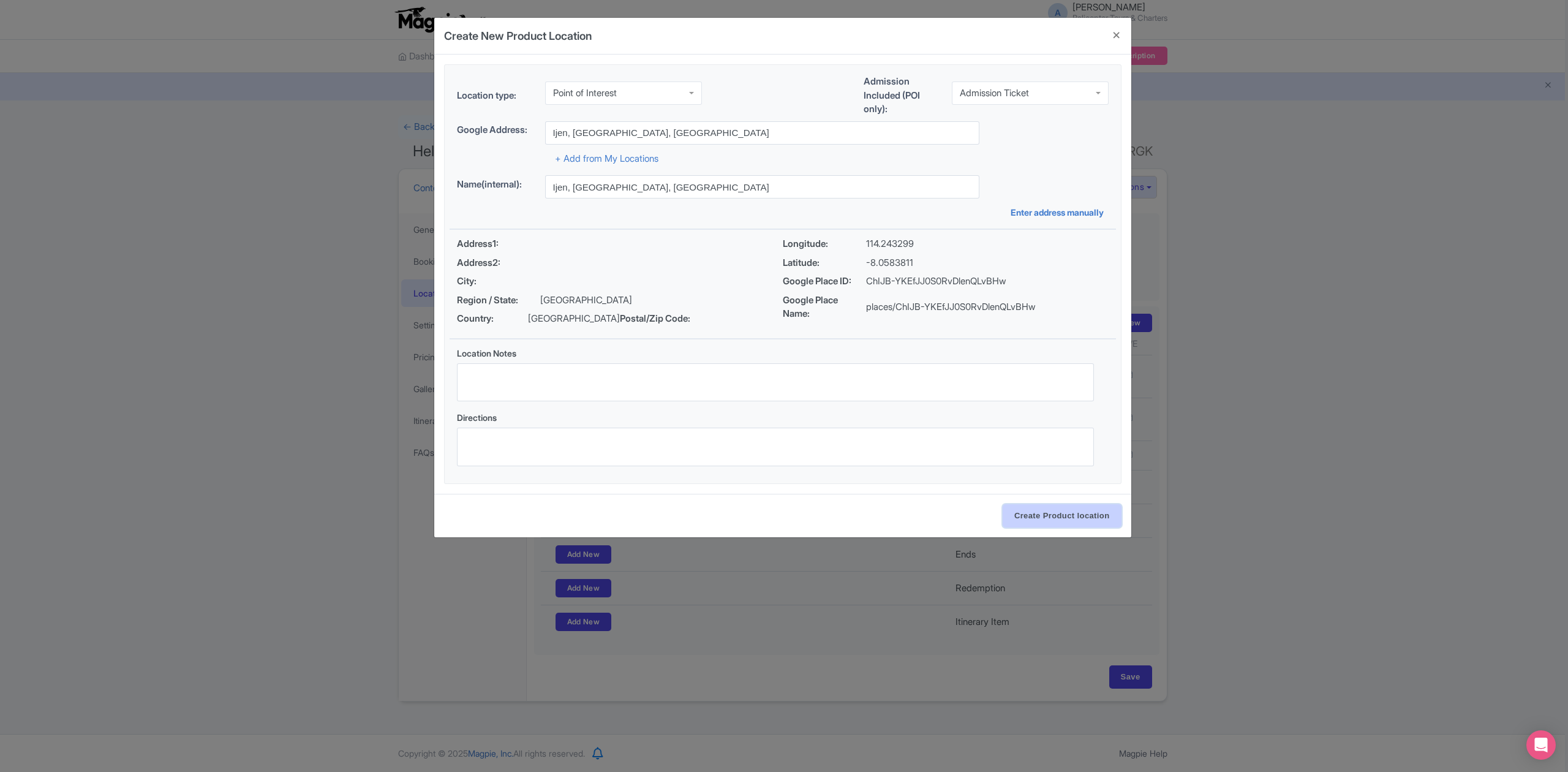
click at [1102, 517] on input "Create Product location" at bounding box center [1062, 516] width 119 height 23
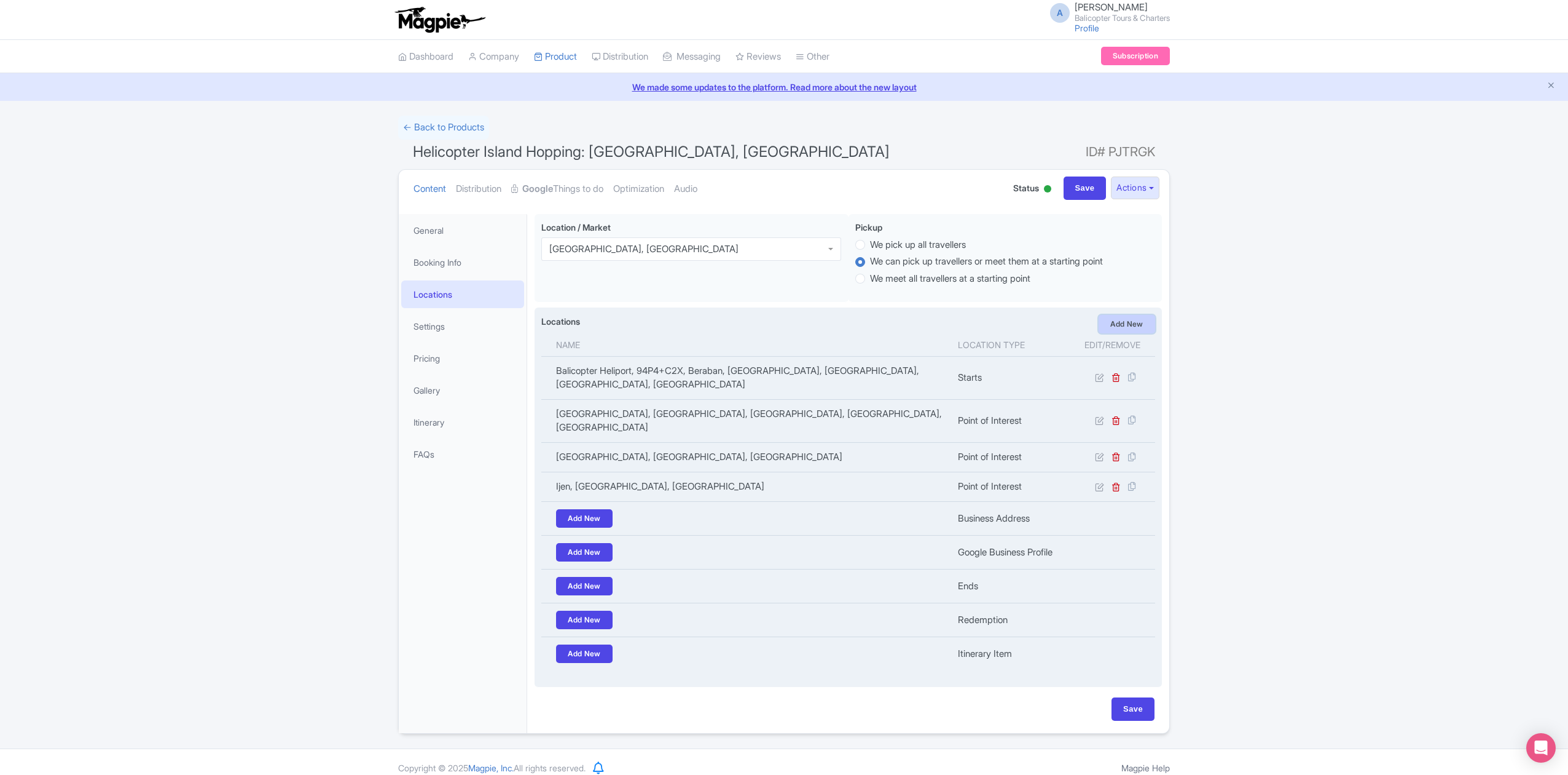
click at [1121, 328] on link "Add New" at bounding box center [1127, 324] width 57 height 18
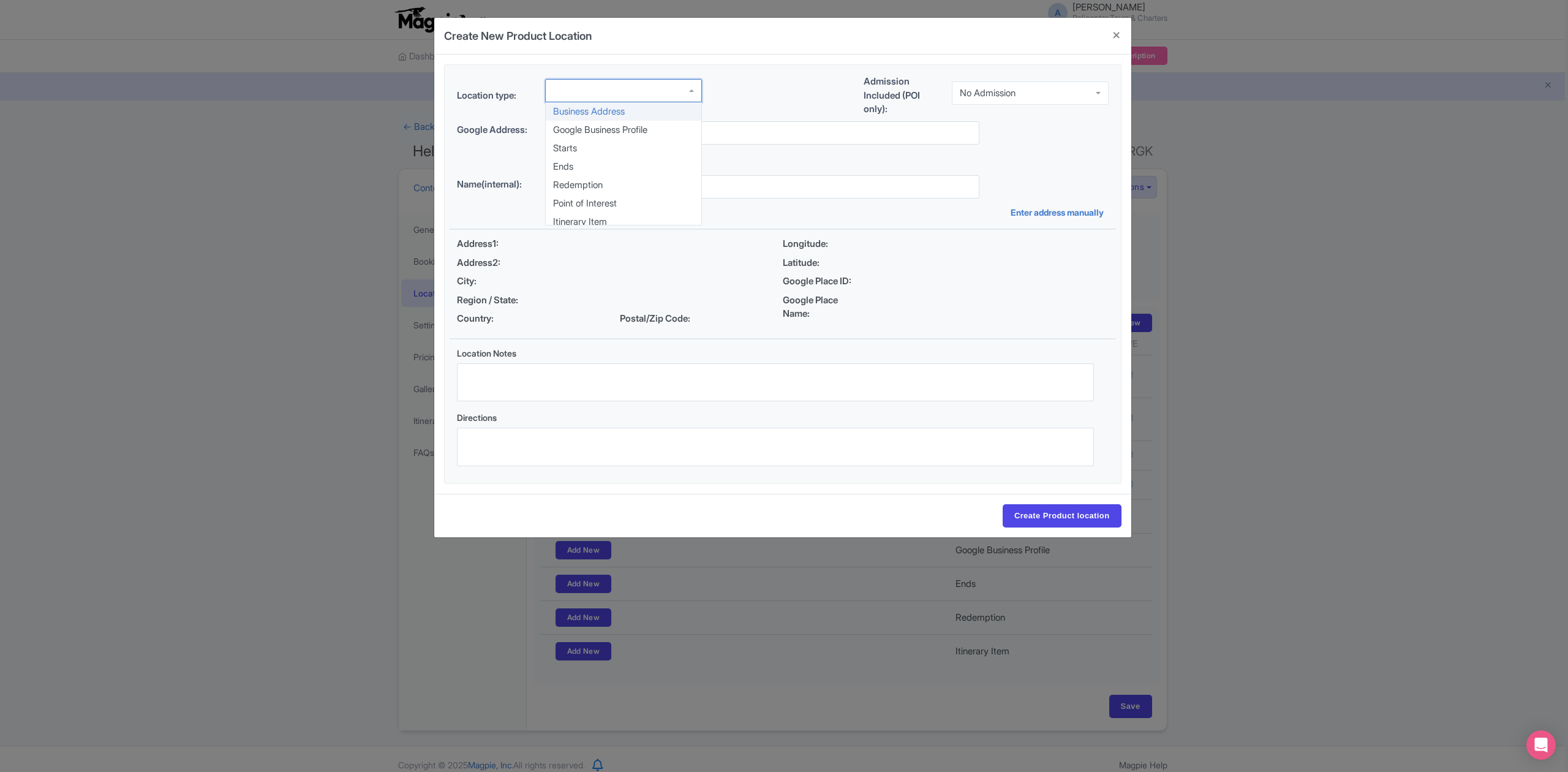
click at [590, 93] on div at bounding box center [623, 90] width 157 height 23
click at [1005, 105] on div "No Admission" at bounding box center [1030, 93] width 157 height 23
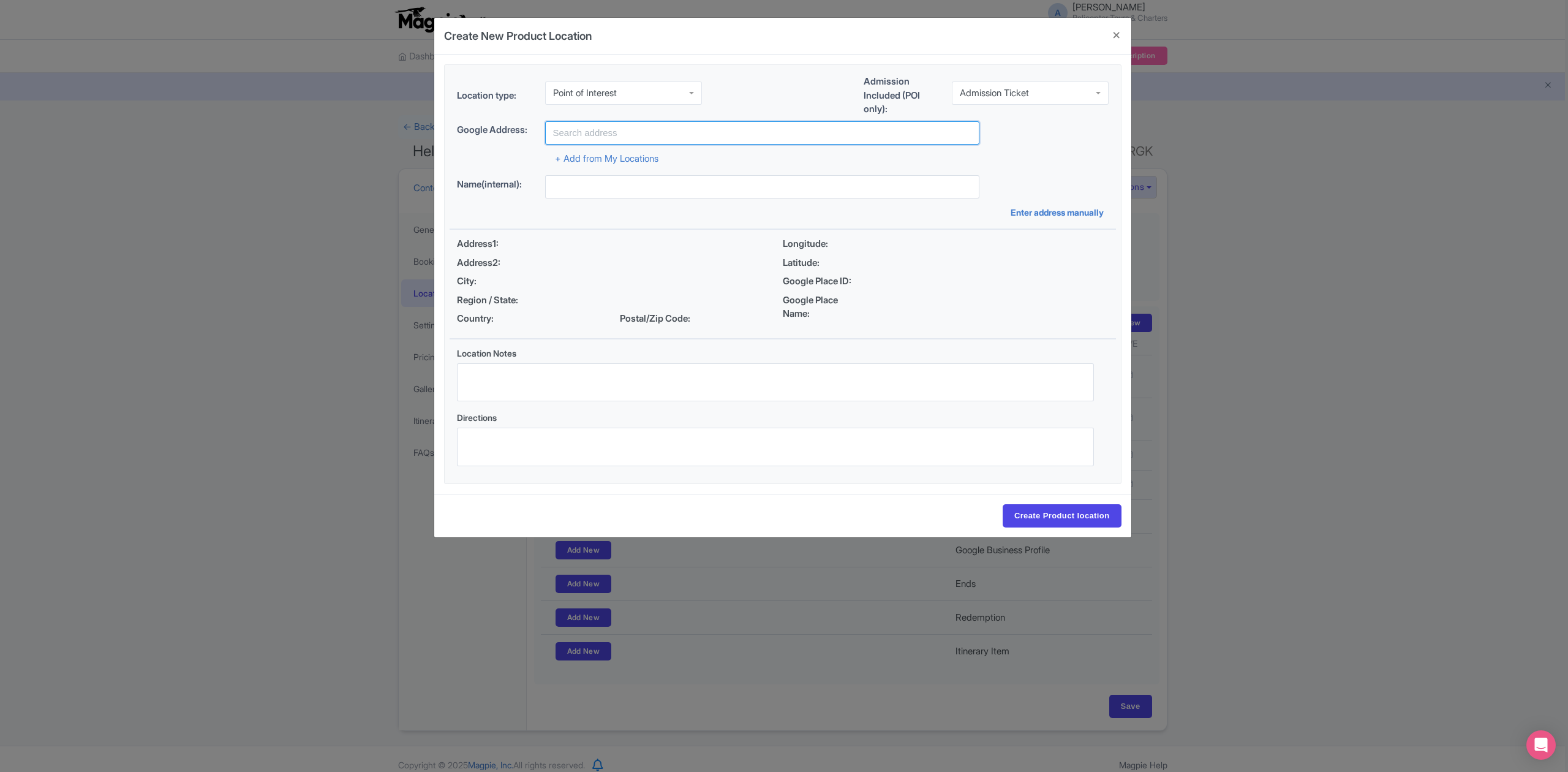
click at [789, 125] on input "text" at bounding box center [762, 132] width 434 height 23
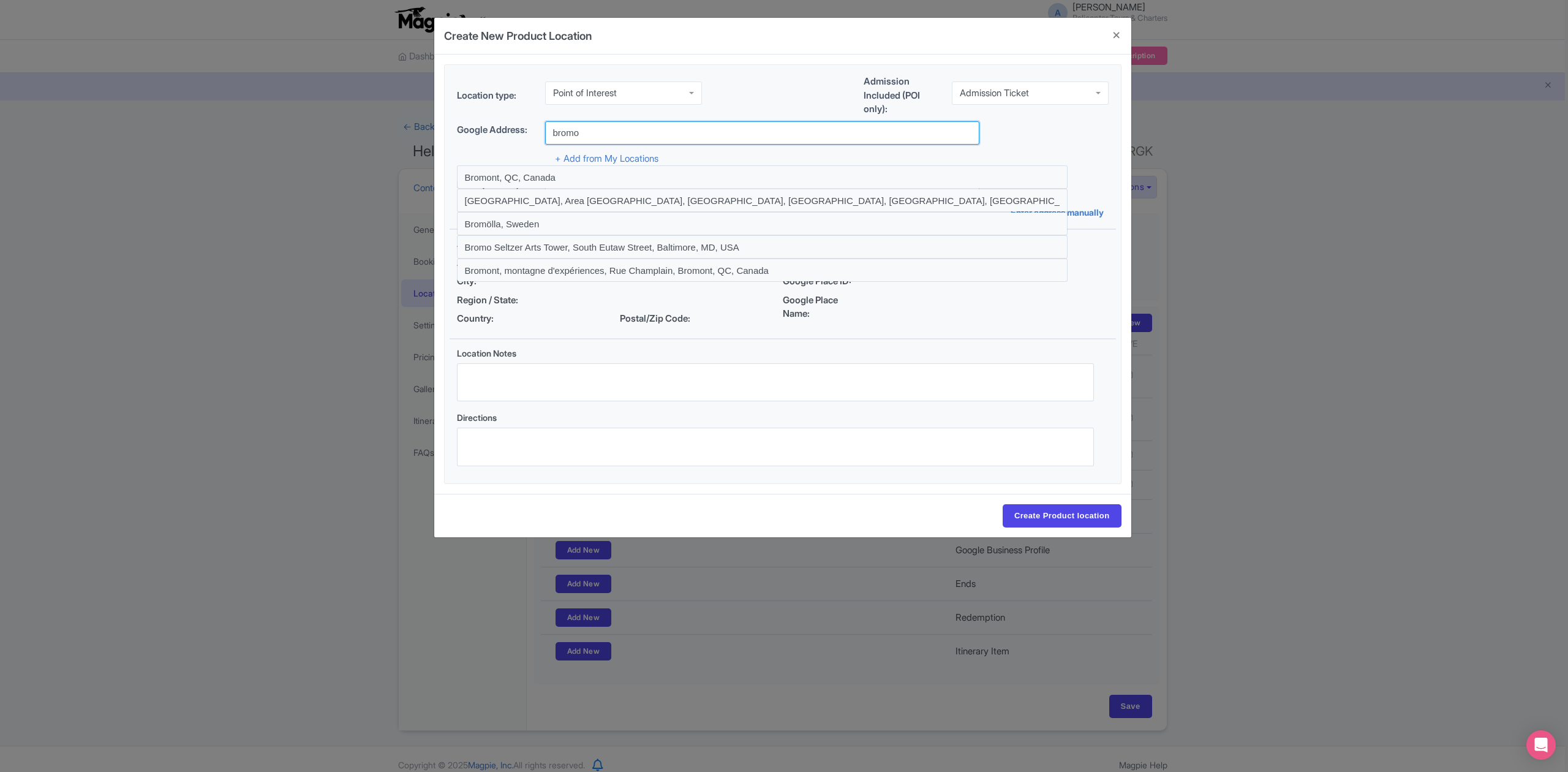
click at [553, 133] on input "bromo" at bounding box center [762, 132] width 434 height 23
click at [684, 130] on input "bromo" at bounding box center [762, 132] width 434 height 23
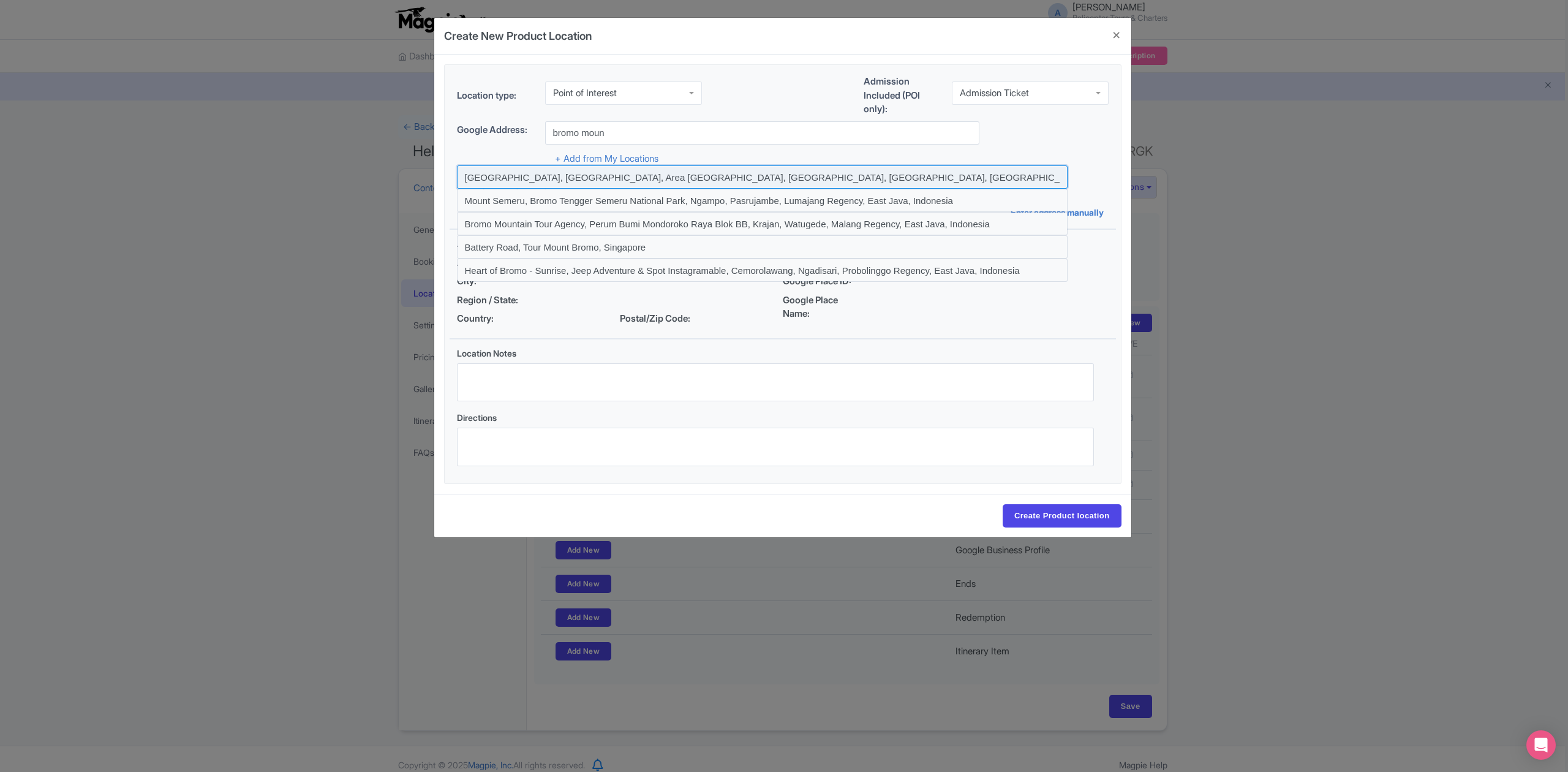
click at [506, 177] on input at bounding box center [763, 177] width 611 height 23
type input "Mount Bromo, Bromo Tengger Semeru National Park, Area Gunung Bromo, Podokoyo, P…"
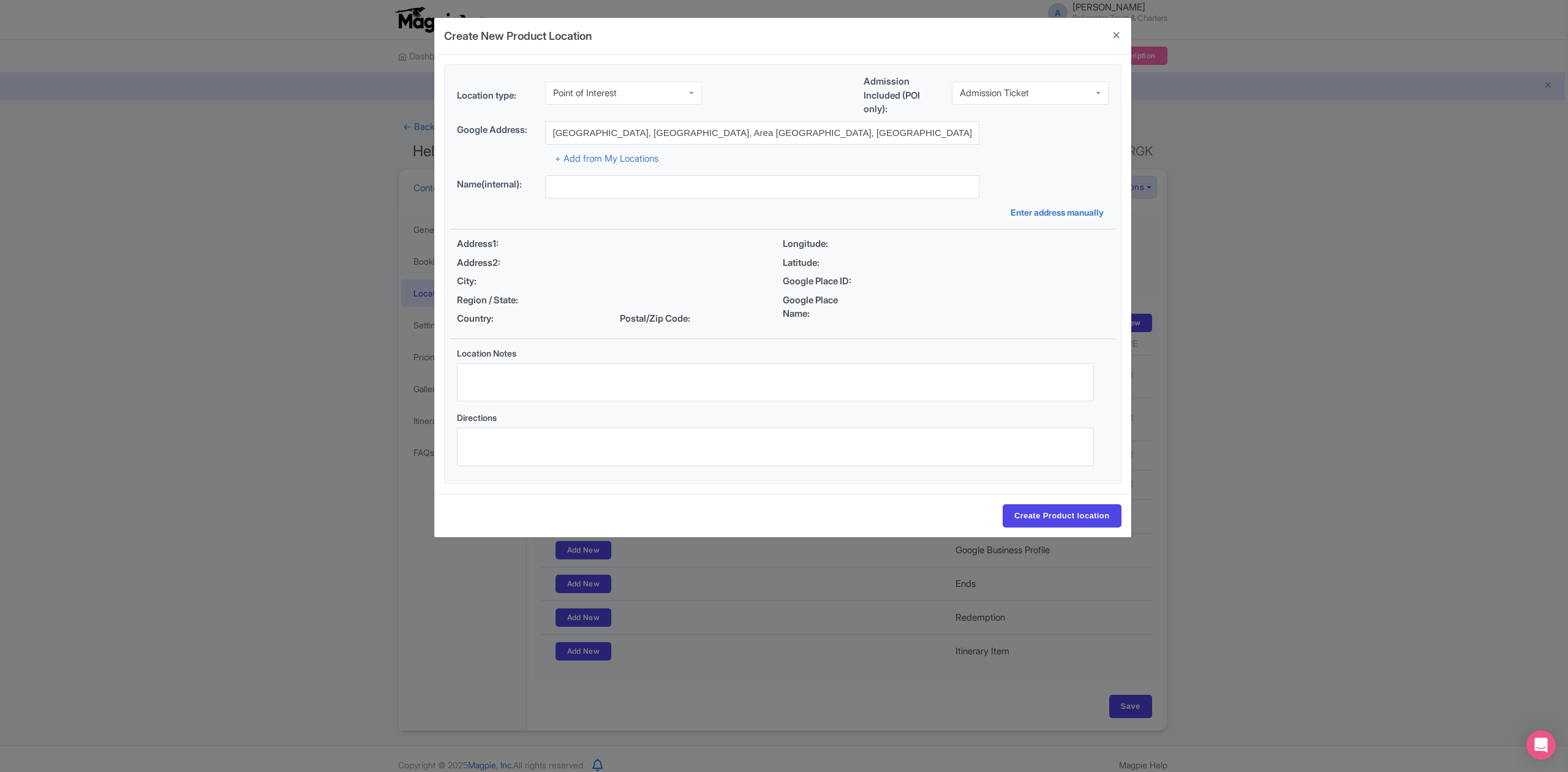
type input "Mount Bromo, Bromo Tengger Semeru National Park, Area Gunung Bromo, Podokoyo, P…"
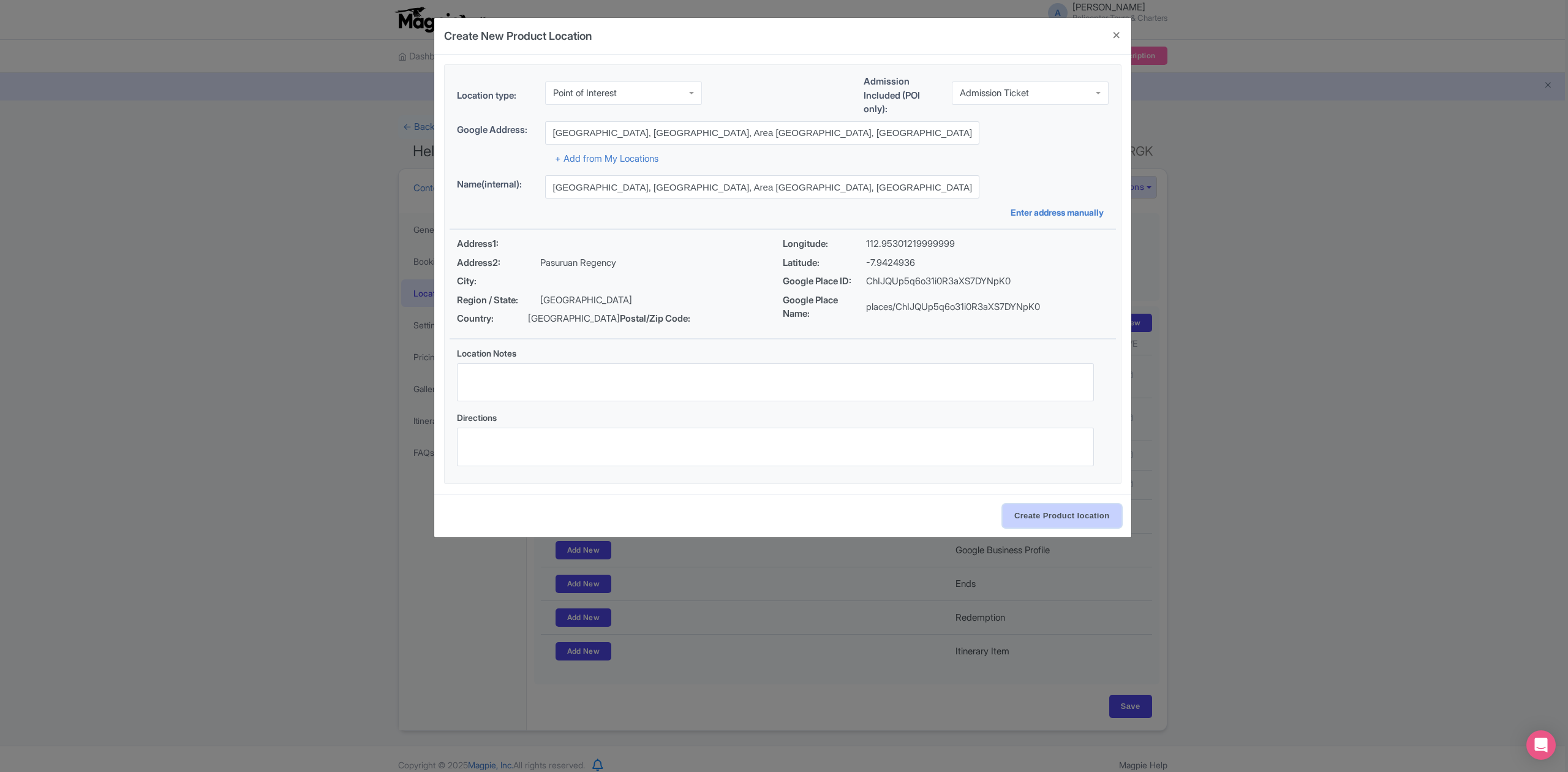
click at [1056, 515] on input "Create Product location" at bounding box center [1062, 516] width 119 height 23
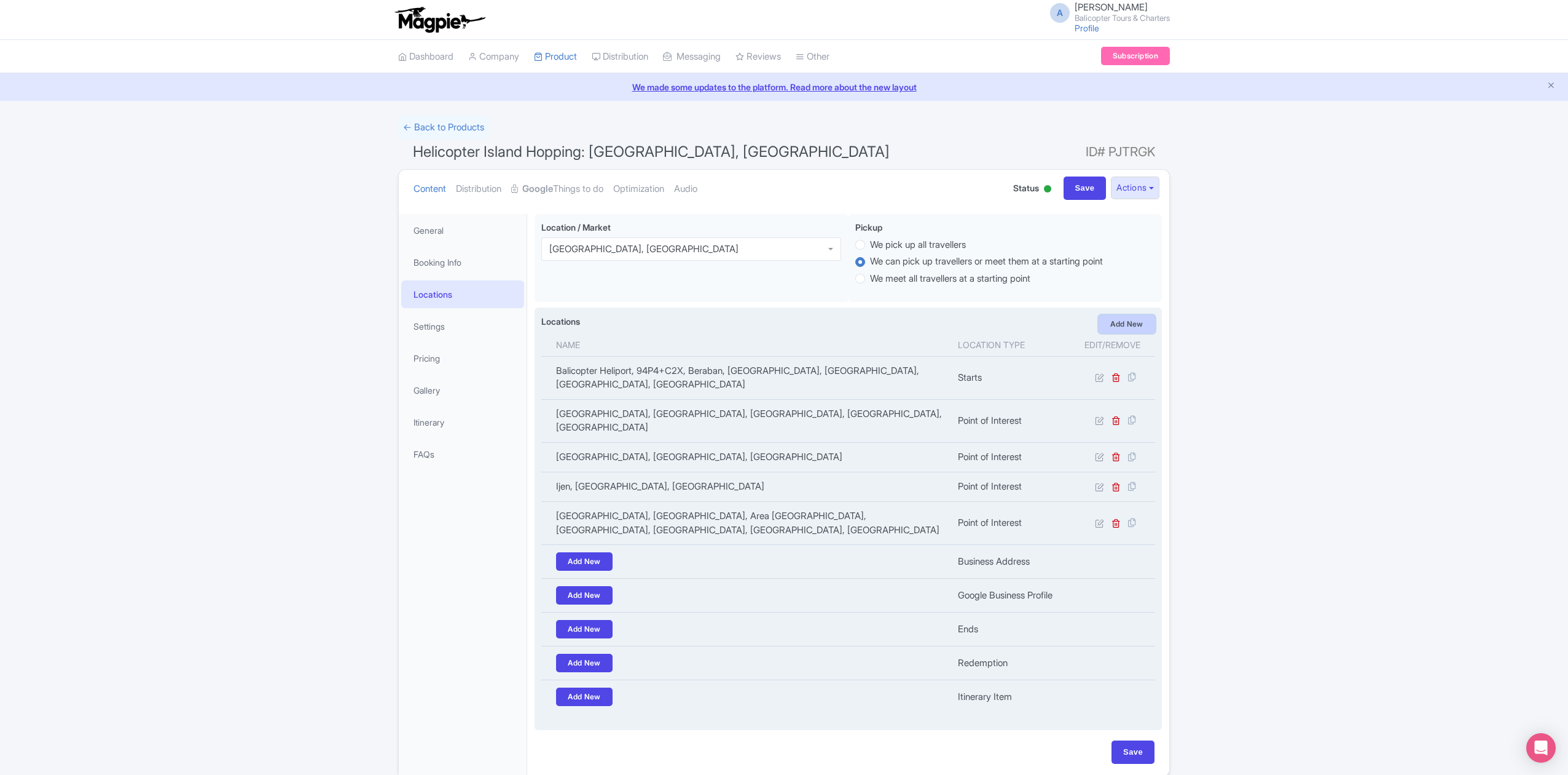
click at [1120, 319] on link "Add New" at bounding box center [1127, 324] width 57 height 18
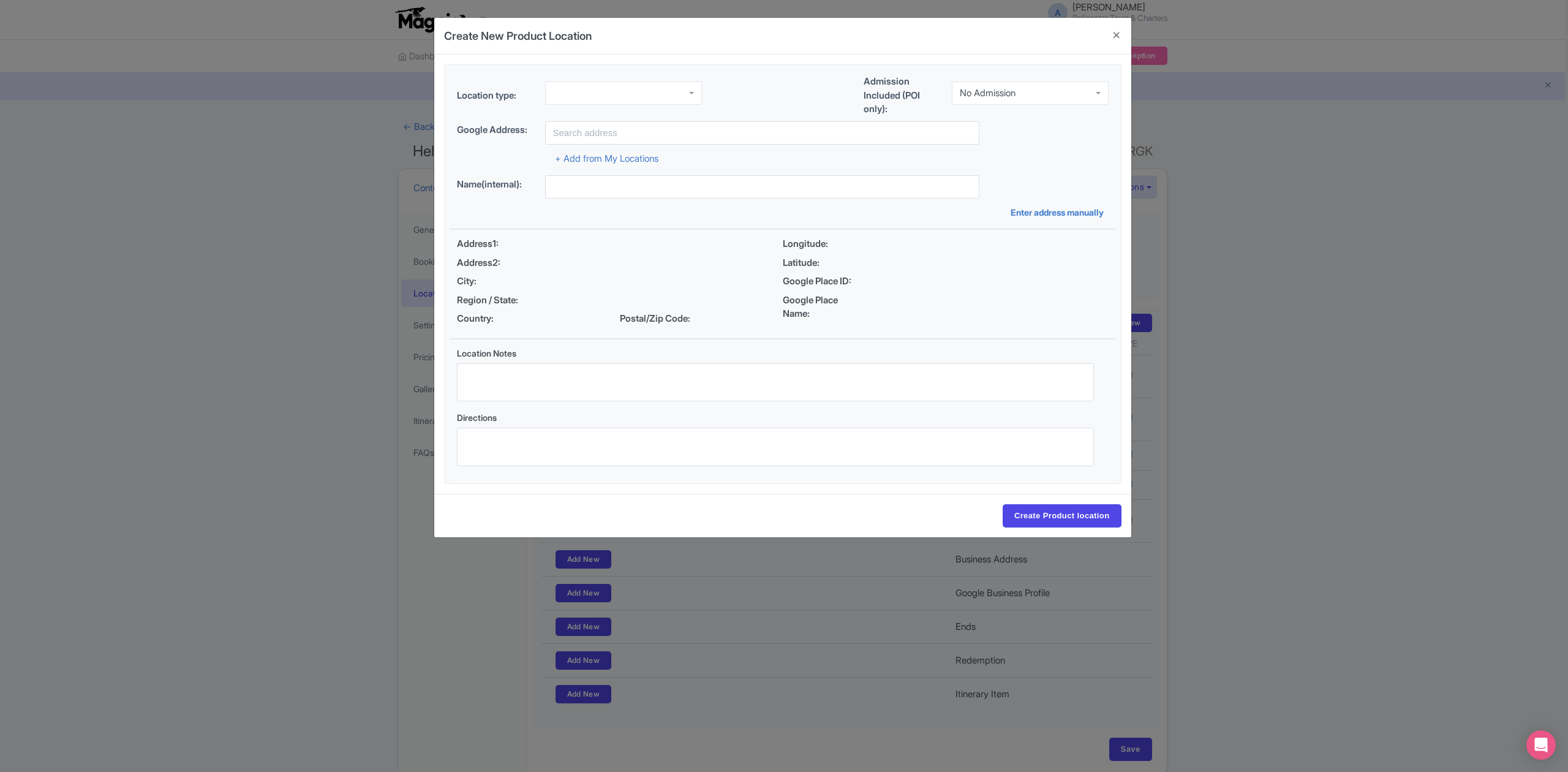
click at [642, 91] on div at bounding box center [623, 93] width 157 height 23
click at [1010, 95] on div "No Admission" at bounding box center [987, 93] width 56 height 11
click at [713, 138] on input "text" at bounding box center [762, 132] width 434 height 23
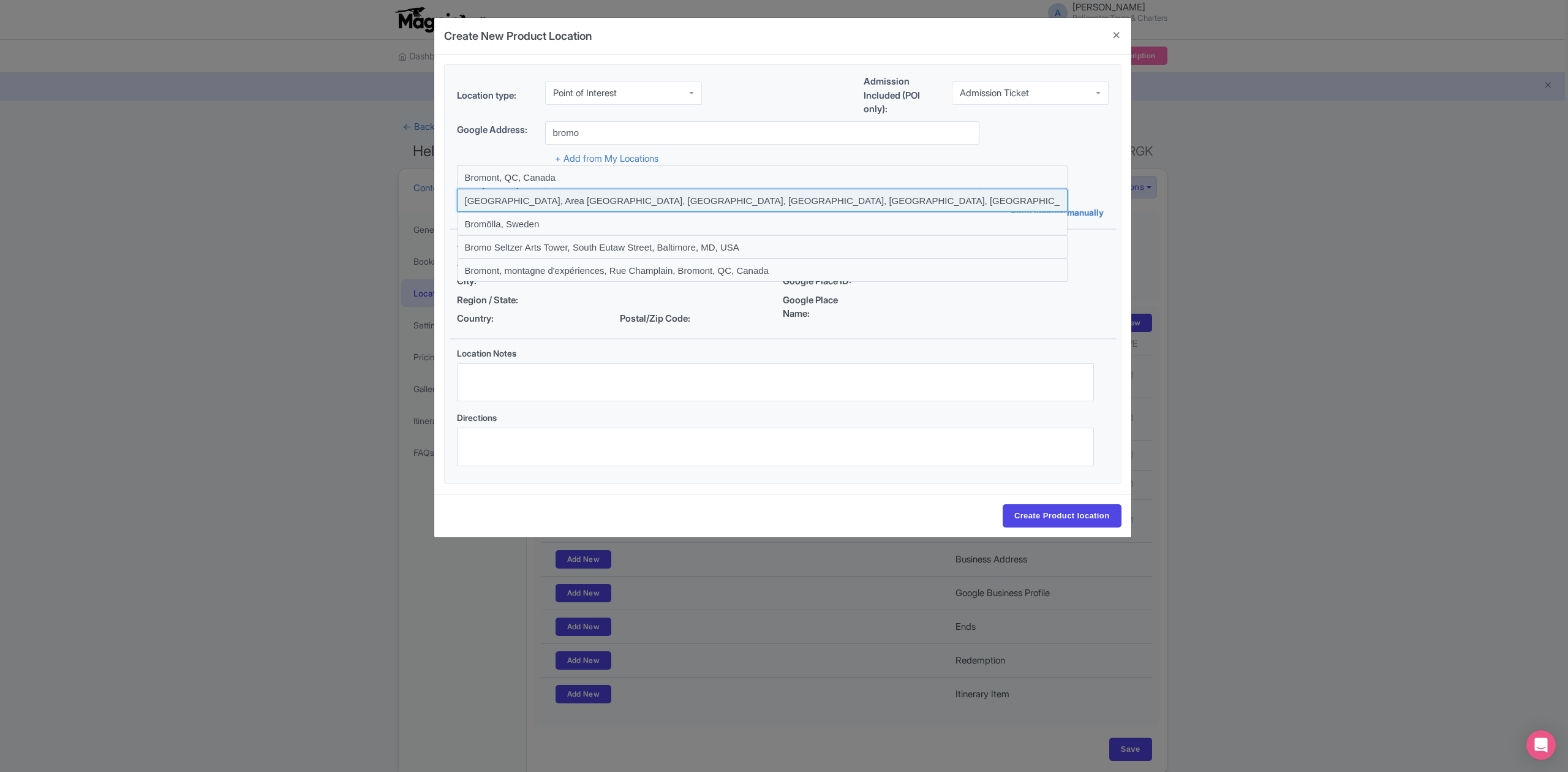
click at [699, 199] on input at bounding box center [763, 200] width 611 height 23
type input "Bromo, Area Gunung Bromo, Podokoyo, Pasuruan Regency, East Java, Indonesia"
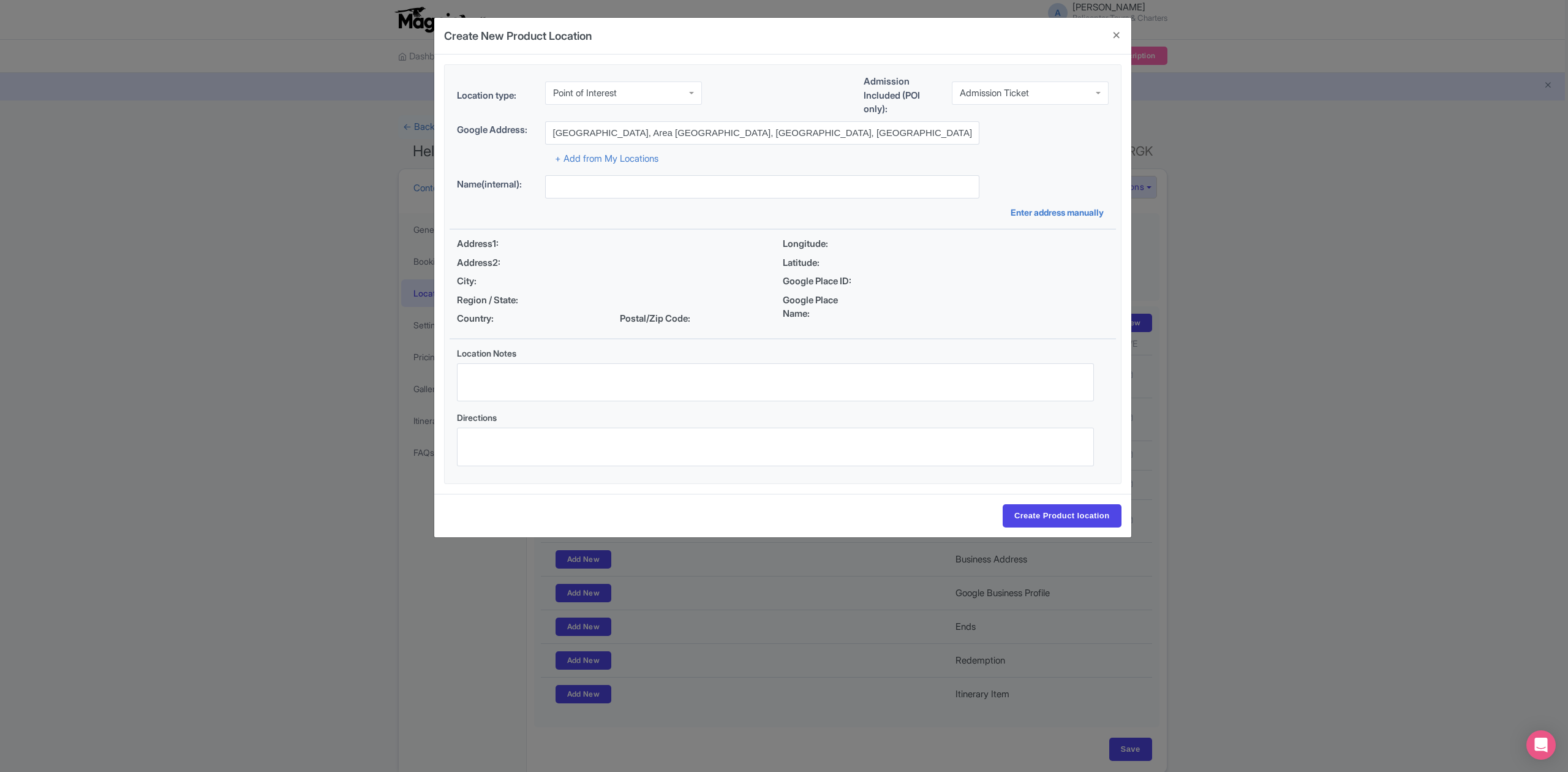
type input "Bromo, Area Gunung Bromo, Podokoyo, Pasuruan Regency, East Java, Indonesia"
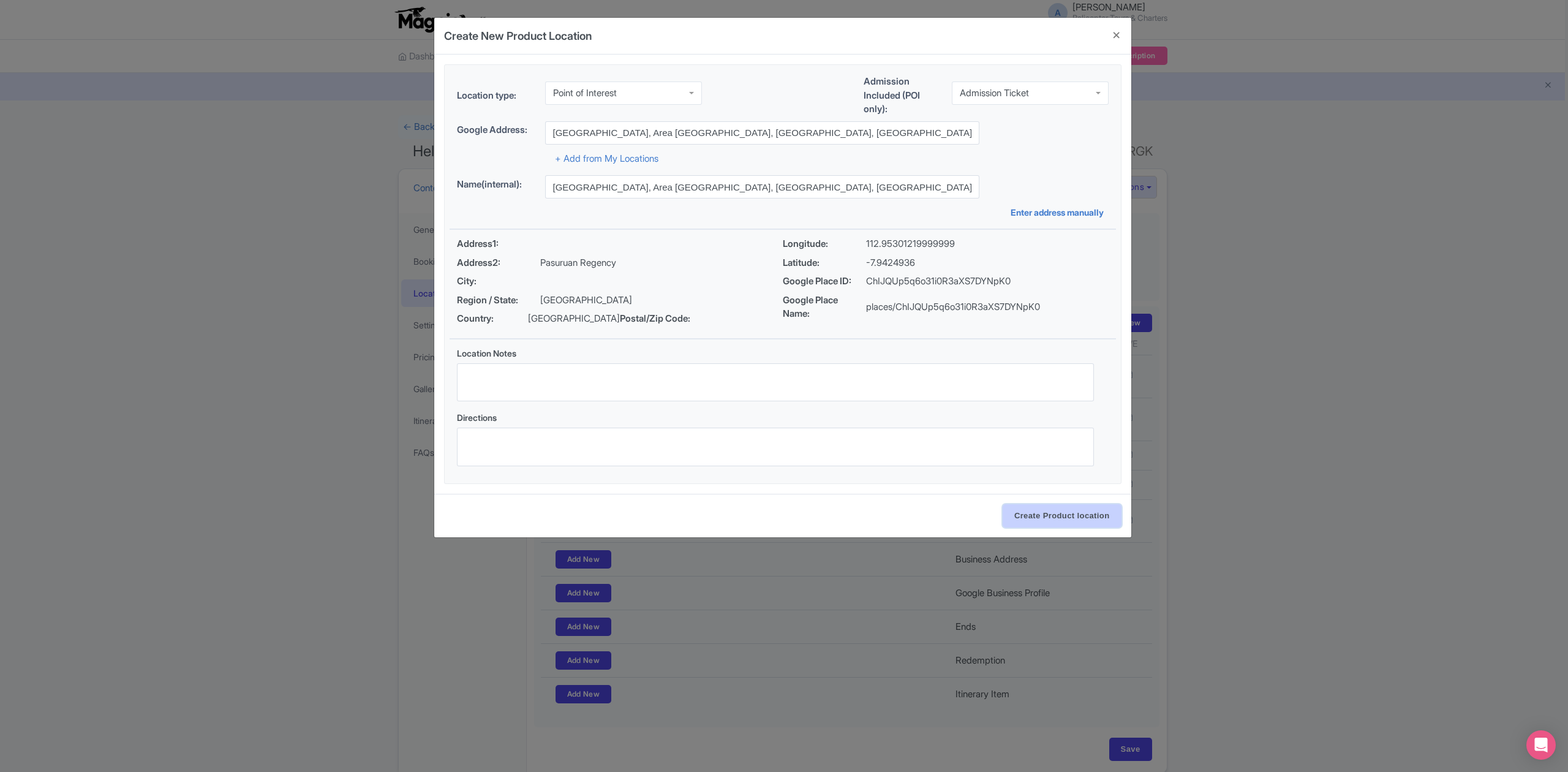
click at [1029, 521] on input "Create Product location" at bounding box center [1062, 516] width 119 height 23
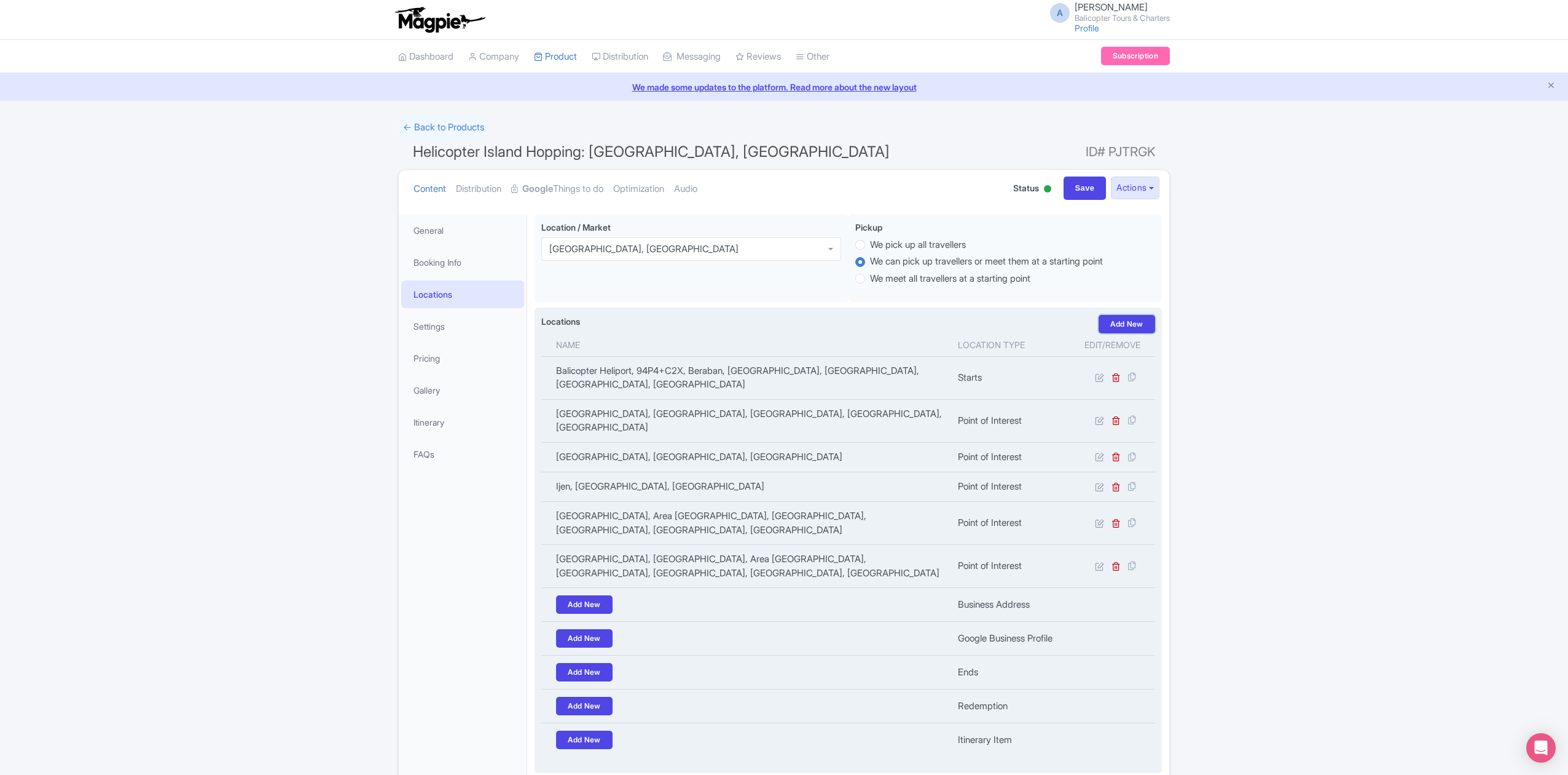
click at [1116, 327] on link "Add New" at bounding box center [1127, 324] width 57 height 18
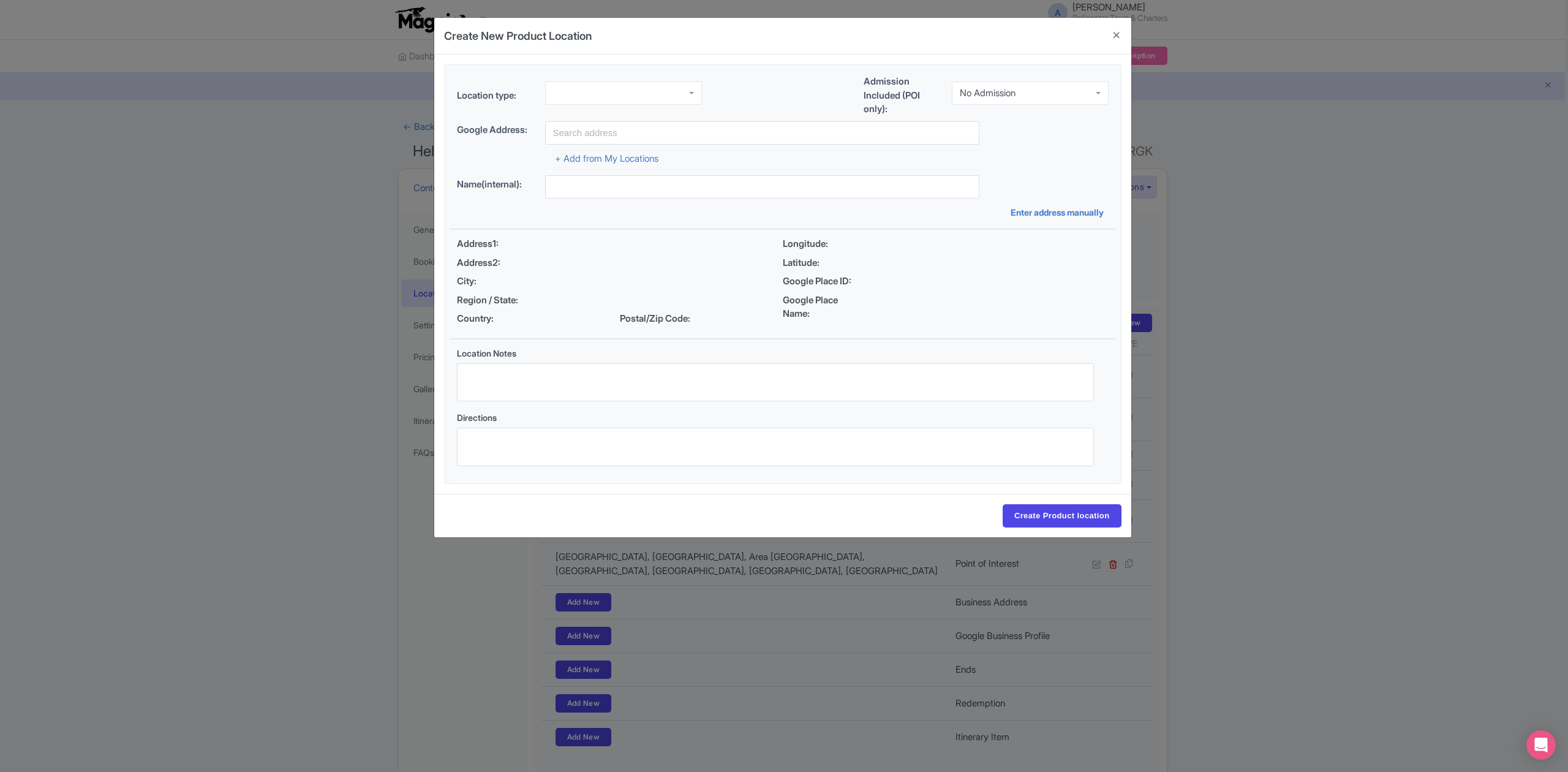
click at [603, 91] on div at bounding box center [623, 93] width 157 height 23
click at [1005, 75] on div "Admission Included (POI only): No Admission No Admission" at bounding box center [986, 98] width 245 height 46
click at [1003, 88] on div "No Admission" at bounding box center [987, 93] width 56 height 11
drag, startPoint x: 1010, startPoint y: 125, endPoint x: 861, endPoint y: 155, distance: 152.0
click at [686, 135] on input "text" at bounding box center [762, 132] width 434 height 23
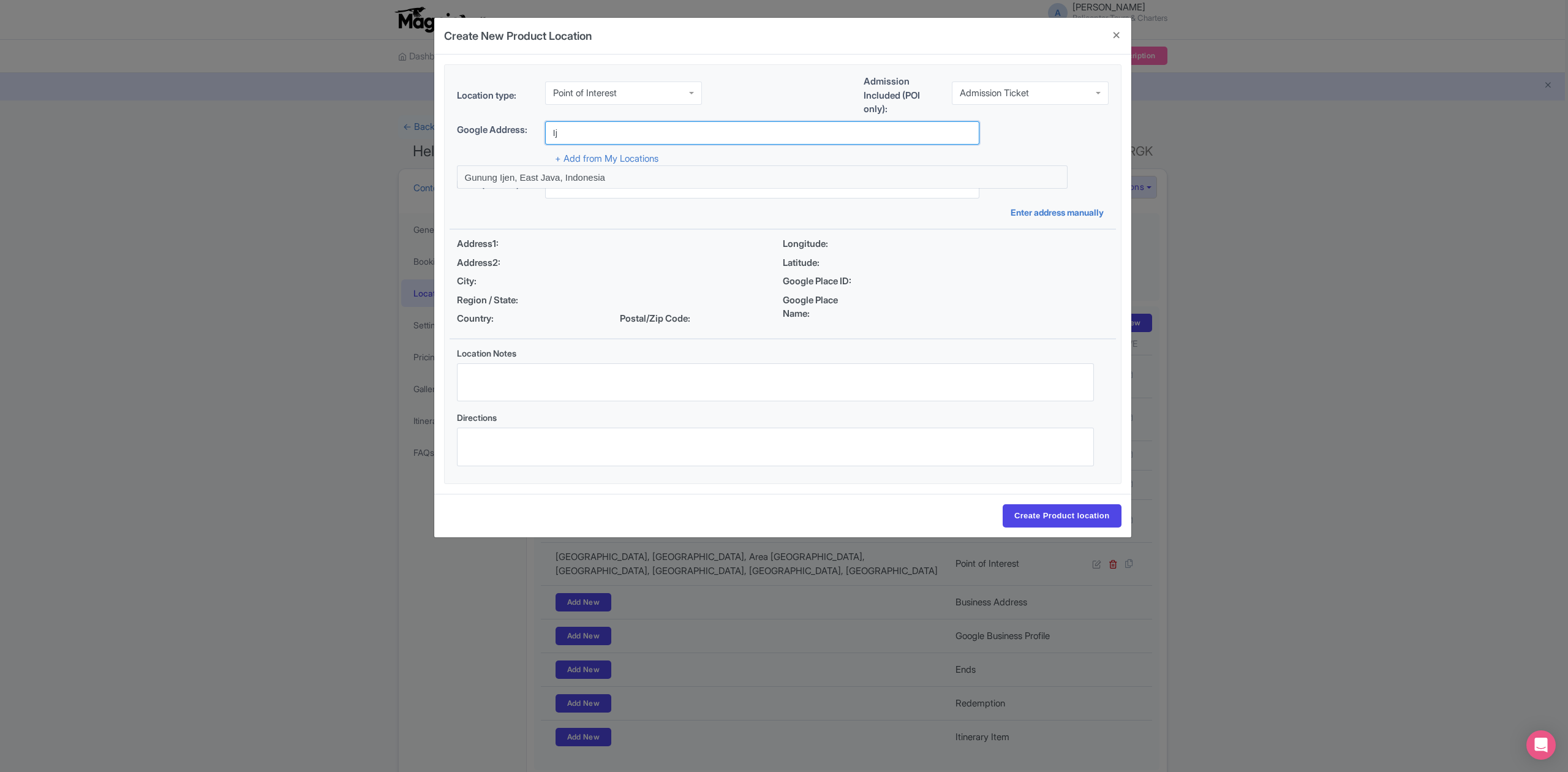
type input "I"
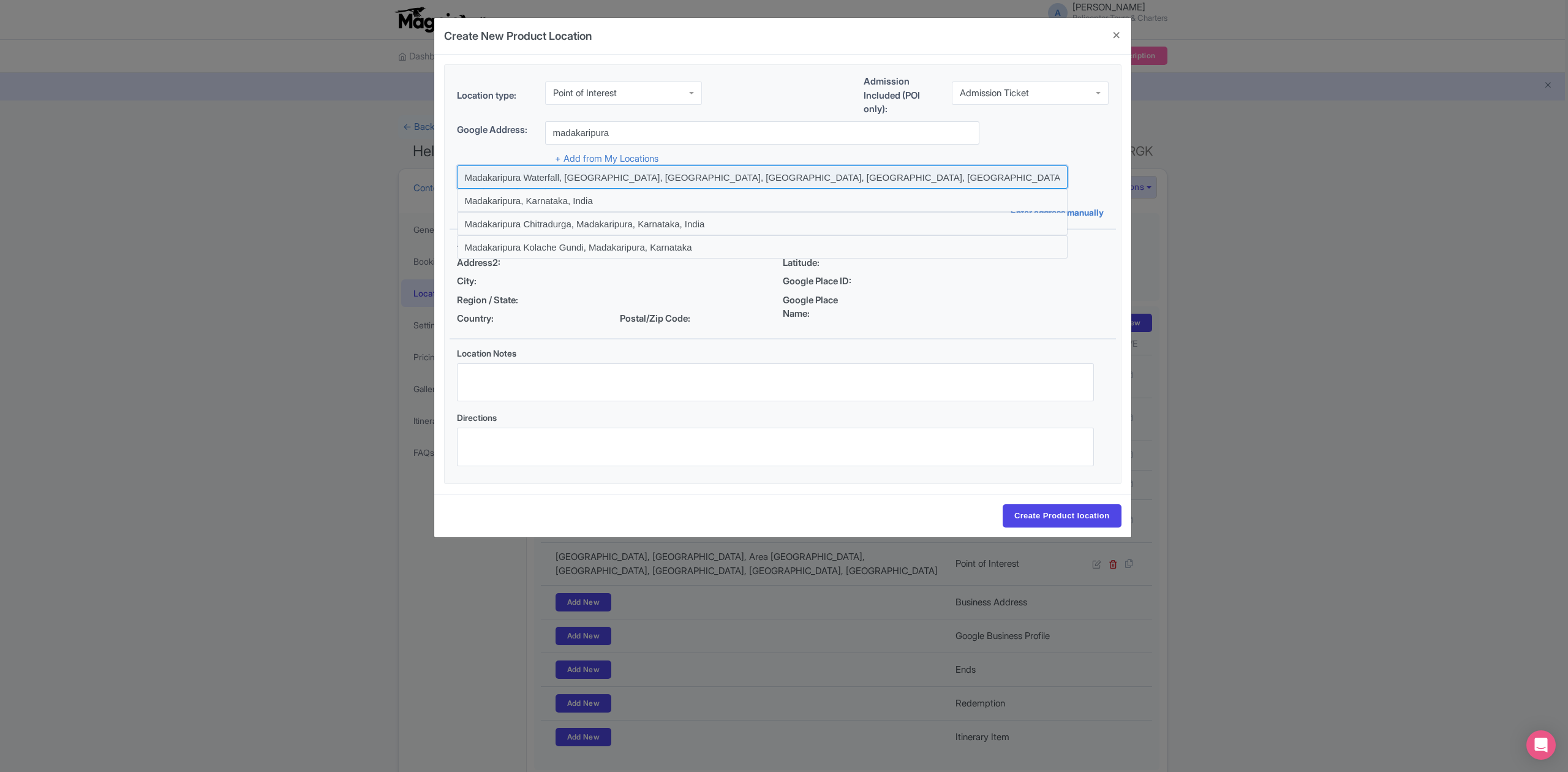
click at [596, 180] on input at bounding box center [763, 177] width 611 height 23
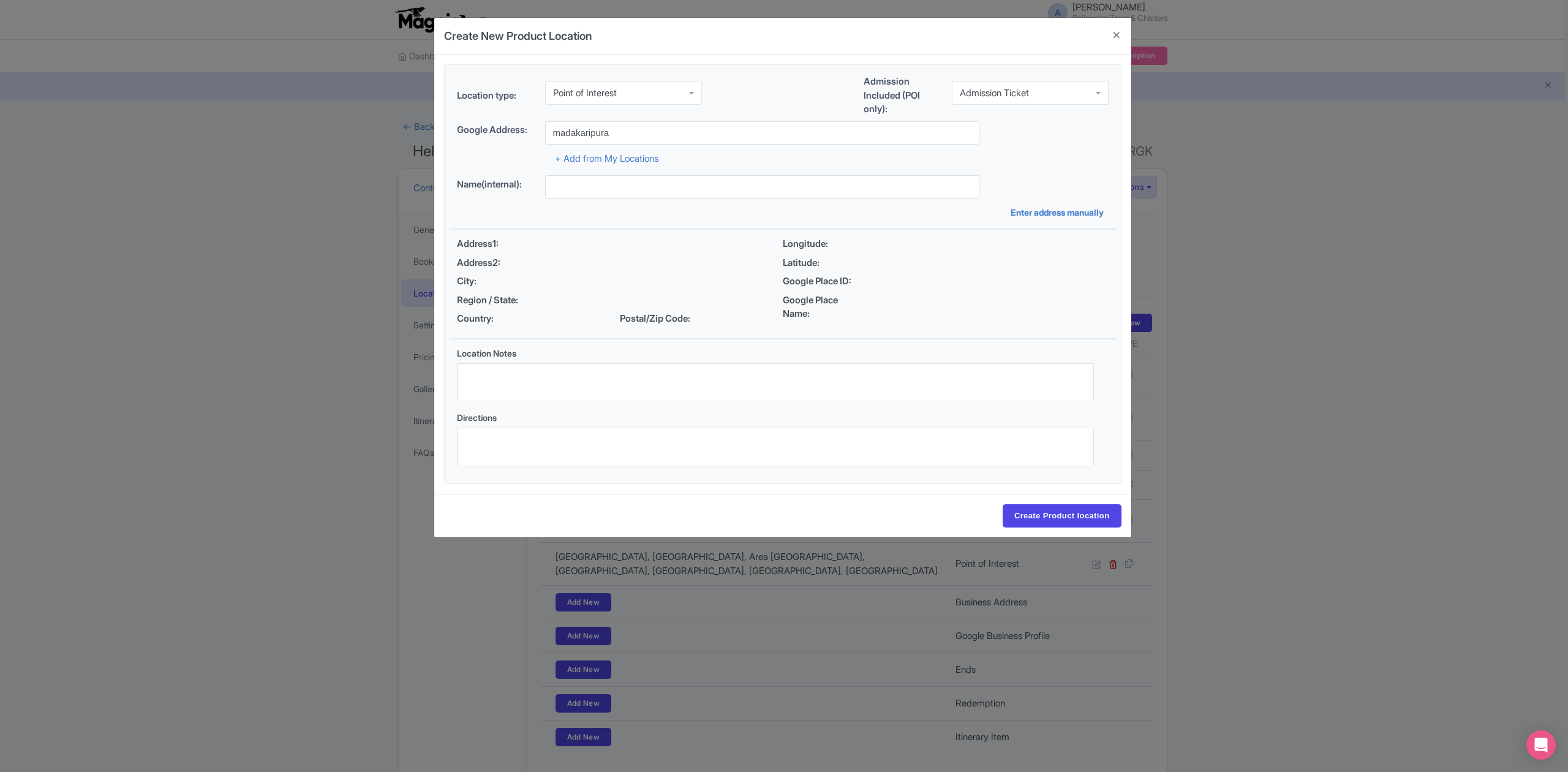
type input "Madakaripura Waterfall, Branggah, Sapih, Probolinggo Regency, East Java, Indone…"
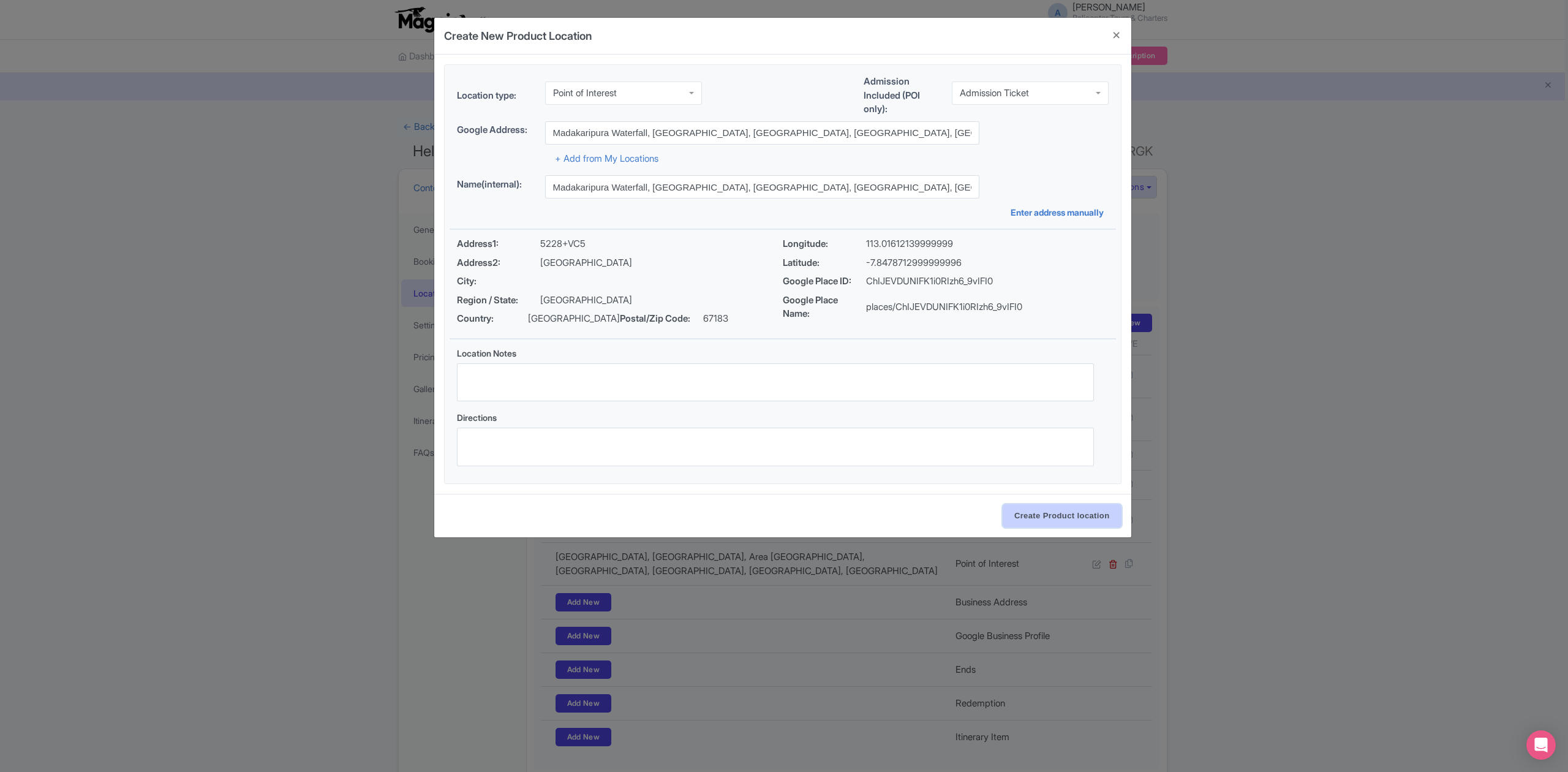
click at [1061, 520] on input "Create Product location" at bounding box center [1062, 516] width 119 height 23
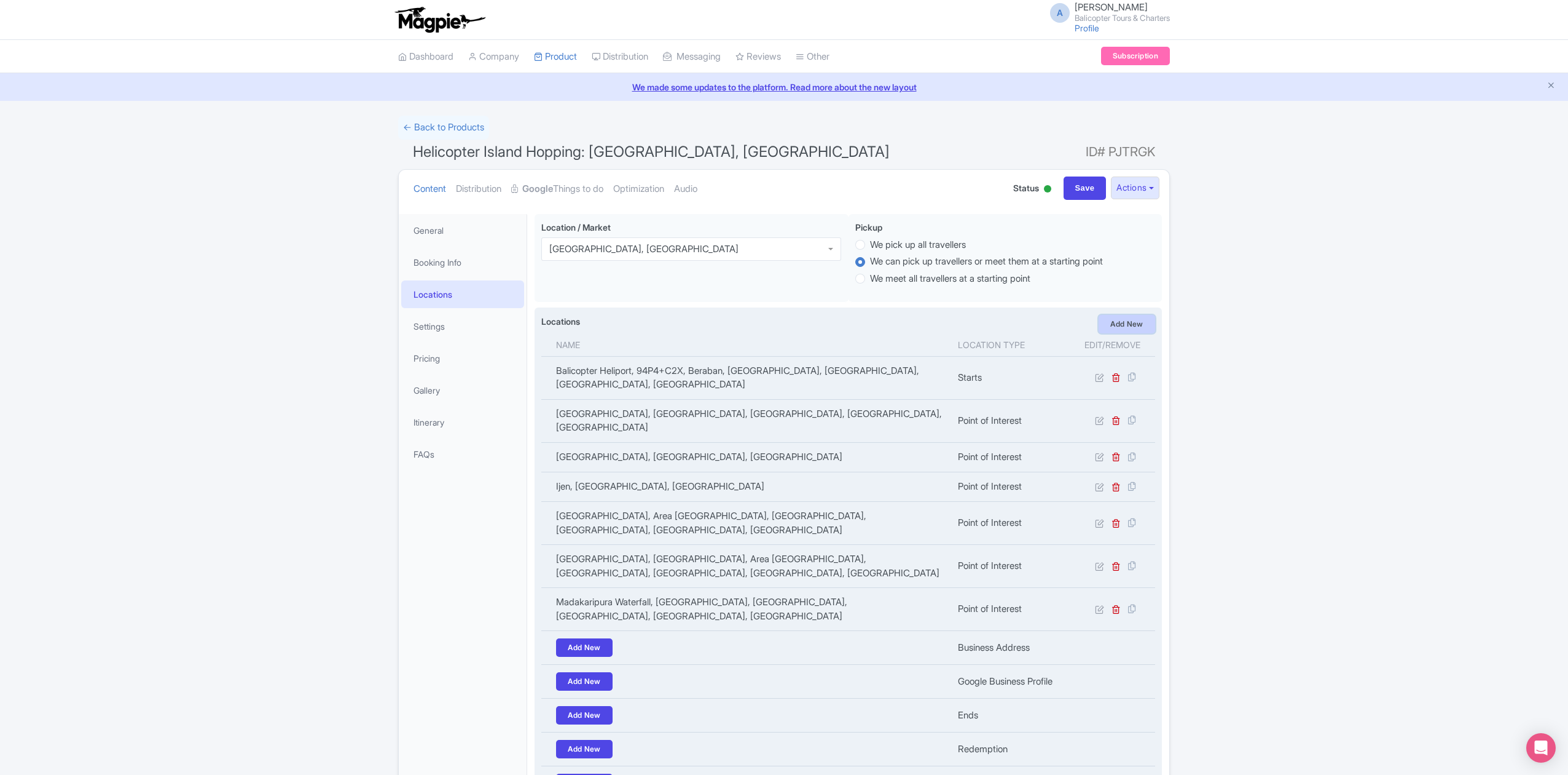
click at [1128, 324] on link "Add New" at bounding box center [1127, 324] width 57 height 18
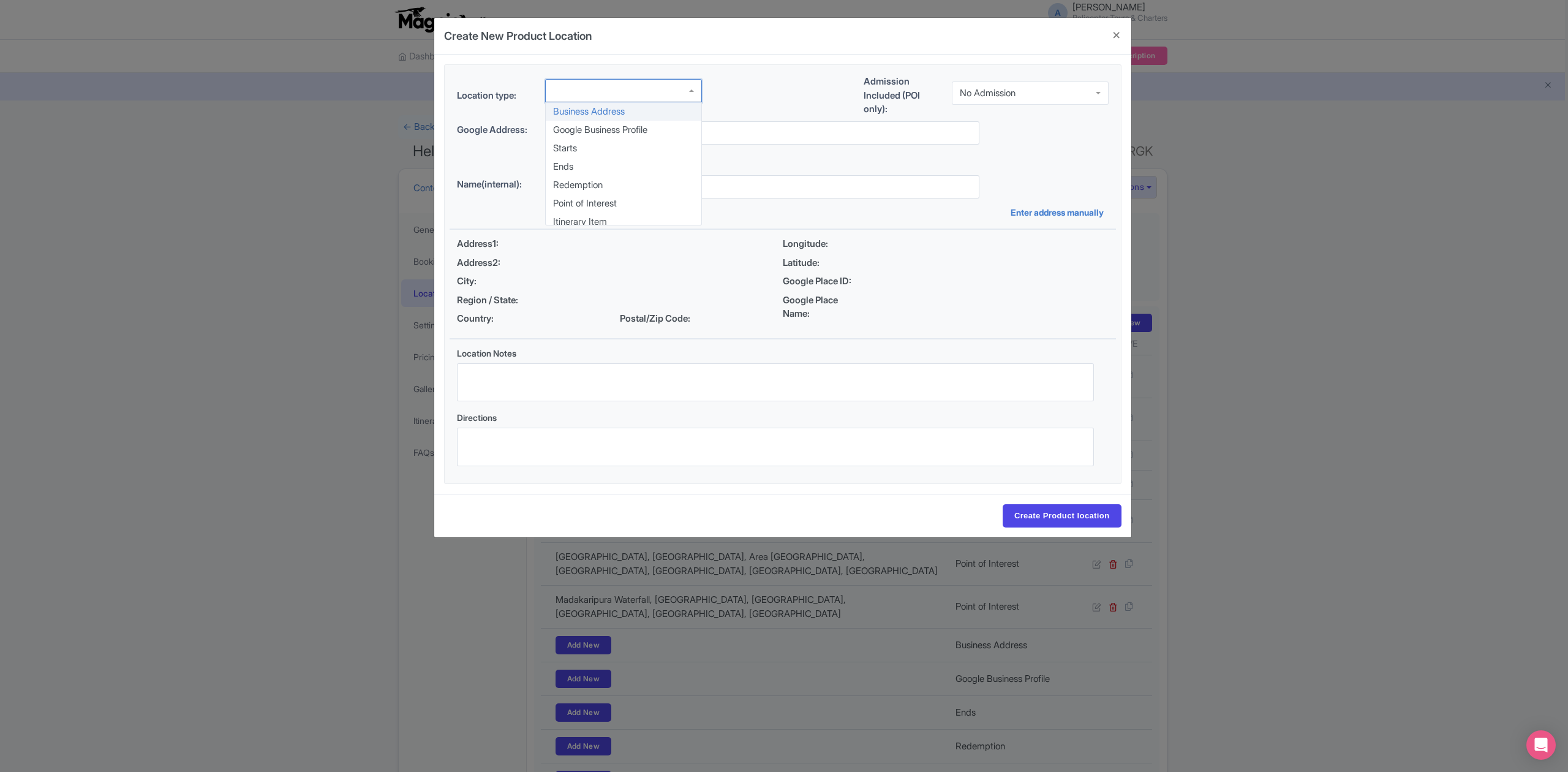
click at [650, 93] on div at bounding box center [623, 90] width 157 height 23
click at [996, 92] on div "No Admission" at bounding box center [987, 93] width 56 height 11
click at [645, 153] on link "+ Add from My Locations" at bounding box center [606, 159] width 104 height 12
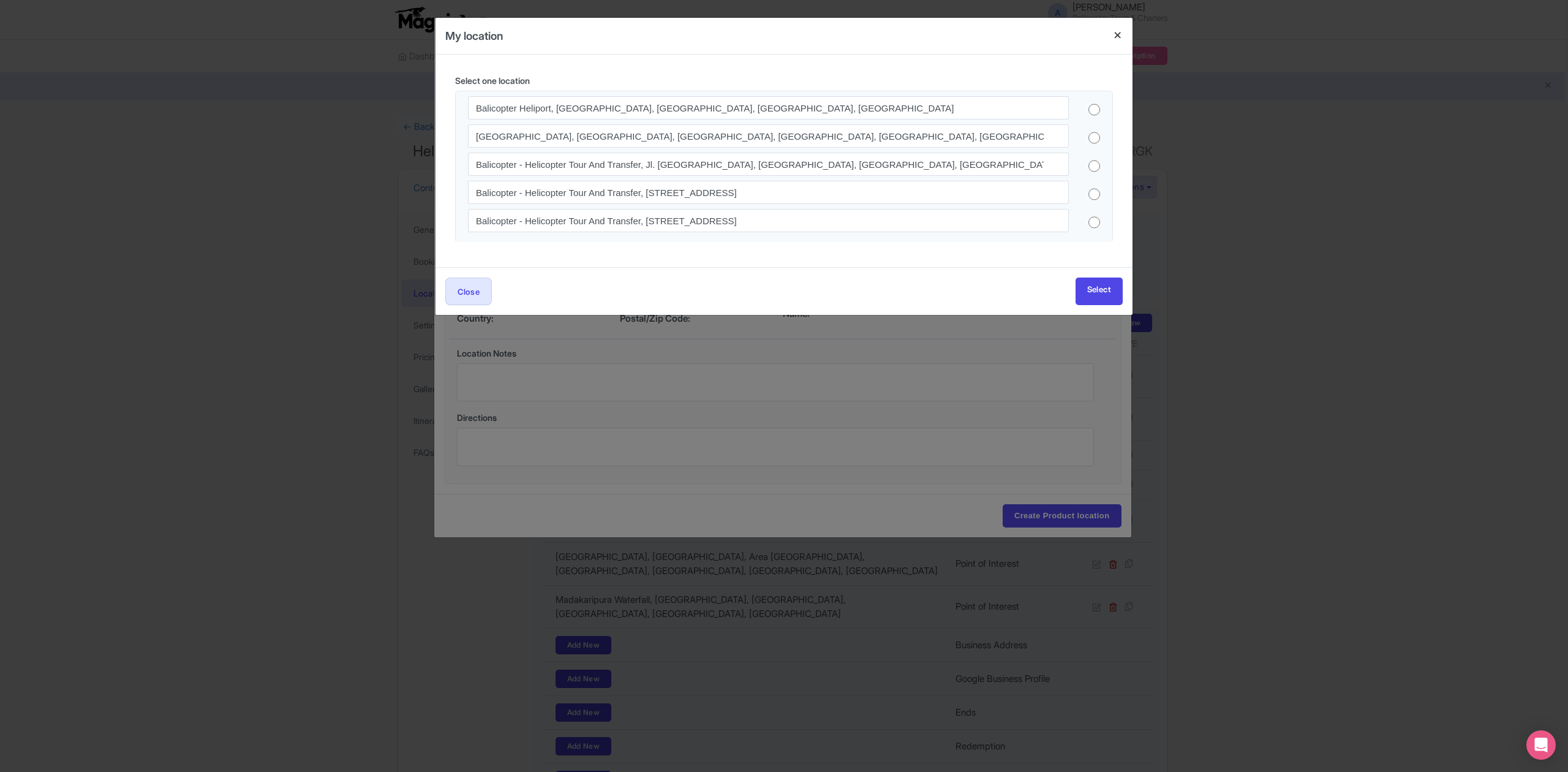
click at [1118, 35] on h4 at bounding box center [1118, 35] width 29 height 35
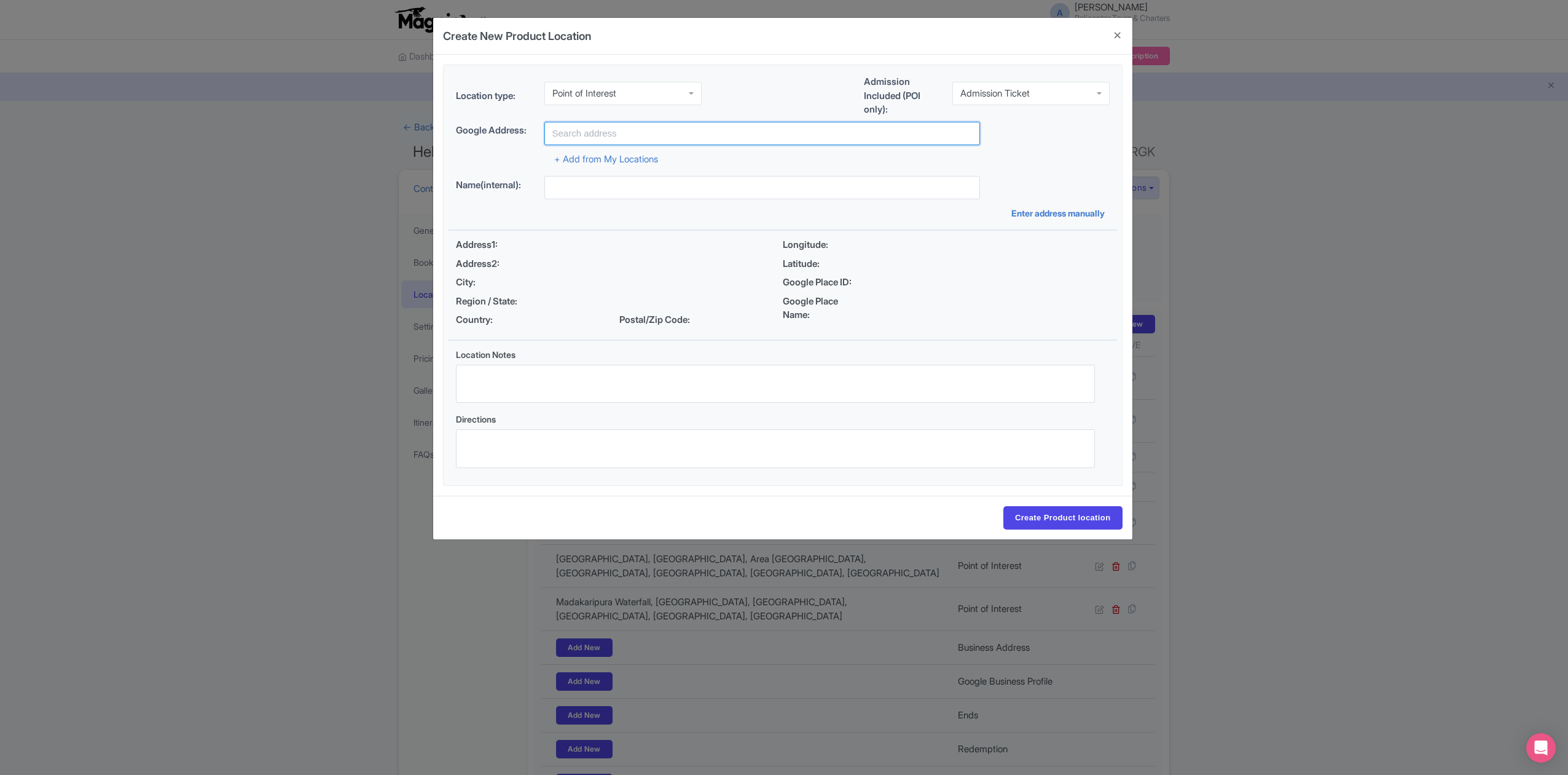
click at [681, 138] on input "text" at bounding box center [762, 133] width 435 height 23
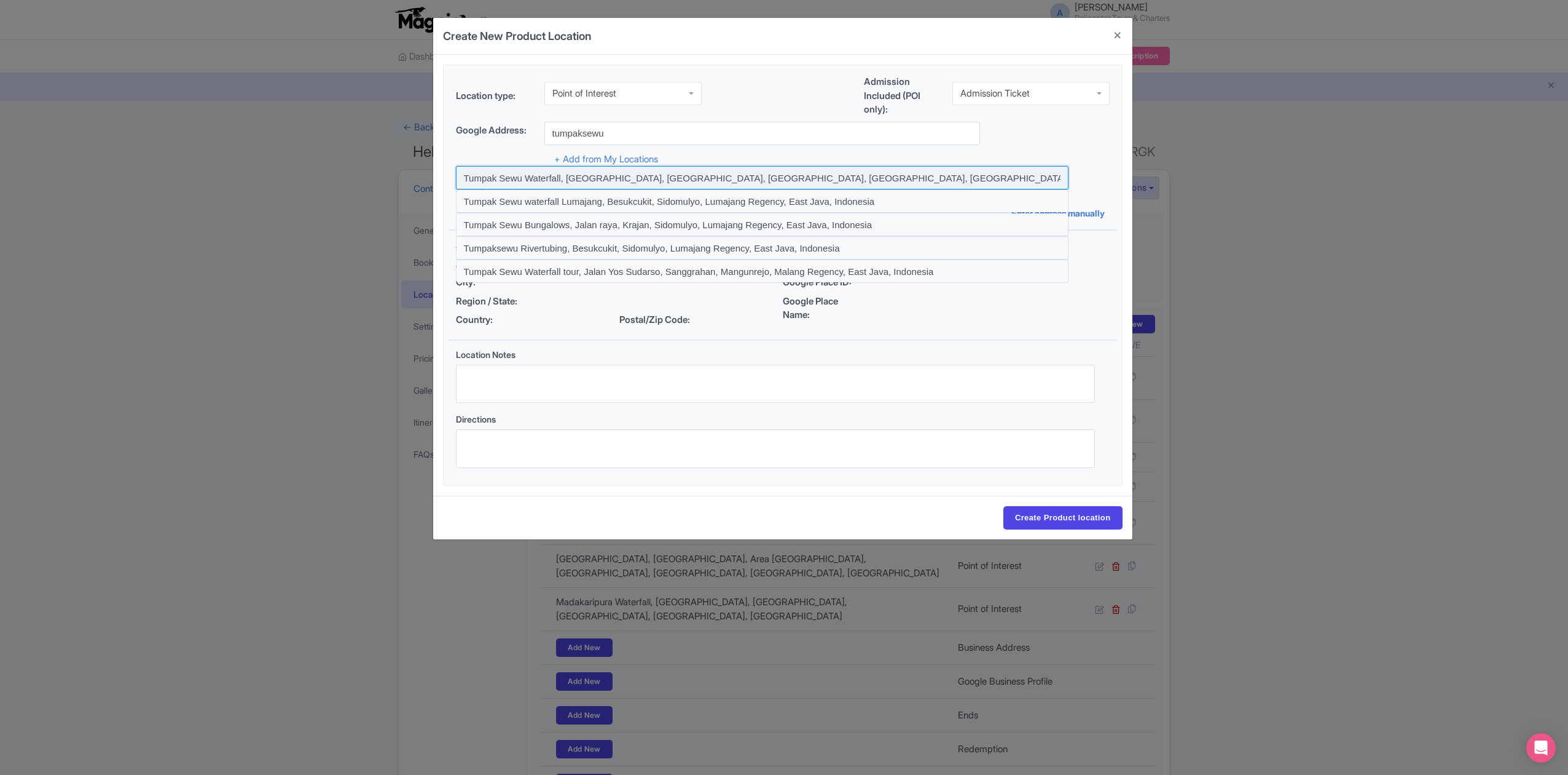
click at [687, 173] on input at bounding box center [762, 177] width 613 height 23
type input "Tumpak Sewu Waterfall, Jalan Tumpak Sewu, Besukcukit, Sidomulyo, Lumajang Regen…"
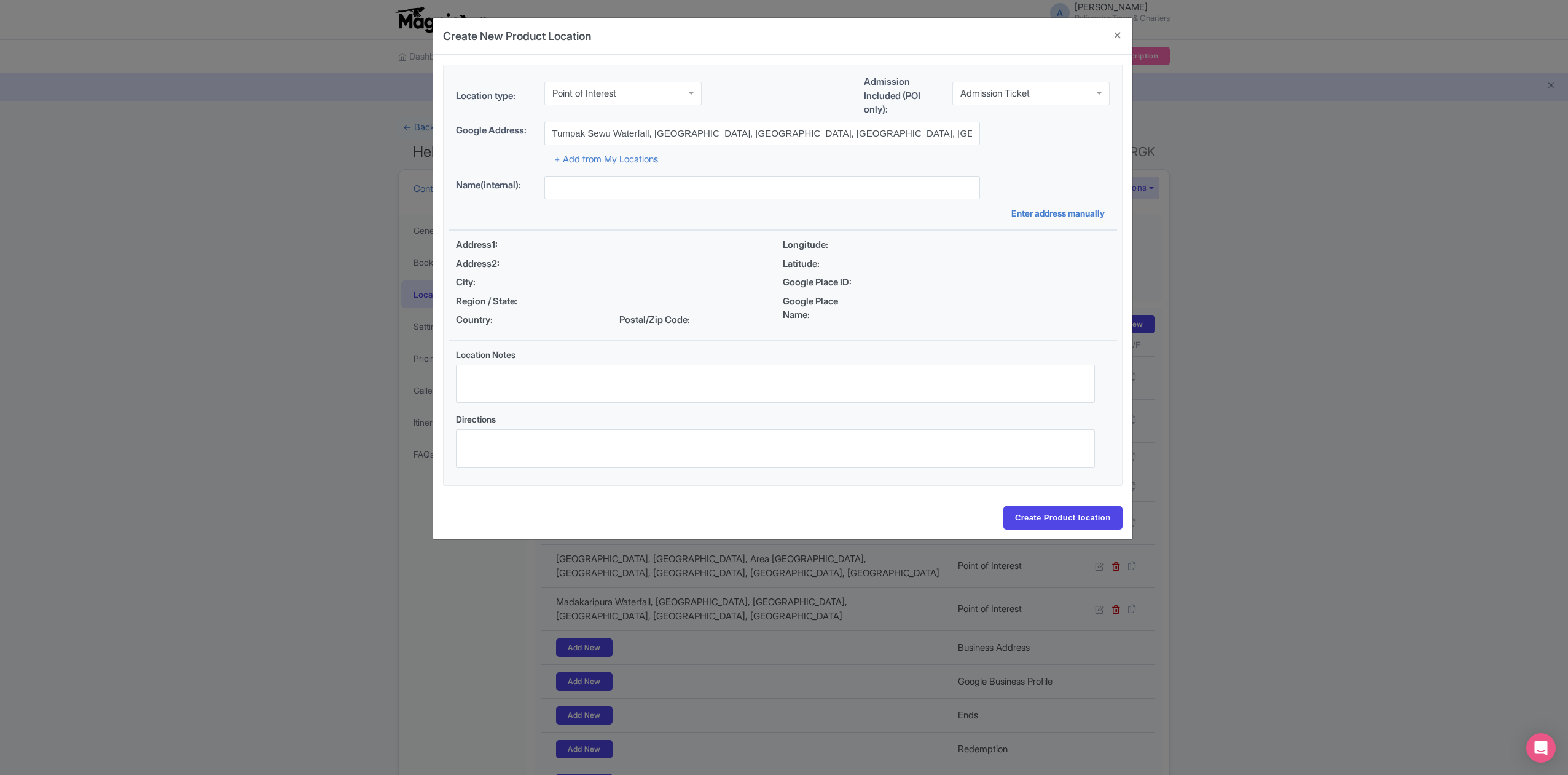
type input "Tumpak Sewu Waterfall, Jalan Tumpak Sewu, Besukcukit, Sidomulyo, Lumajang Regen…"
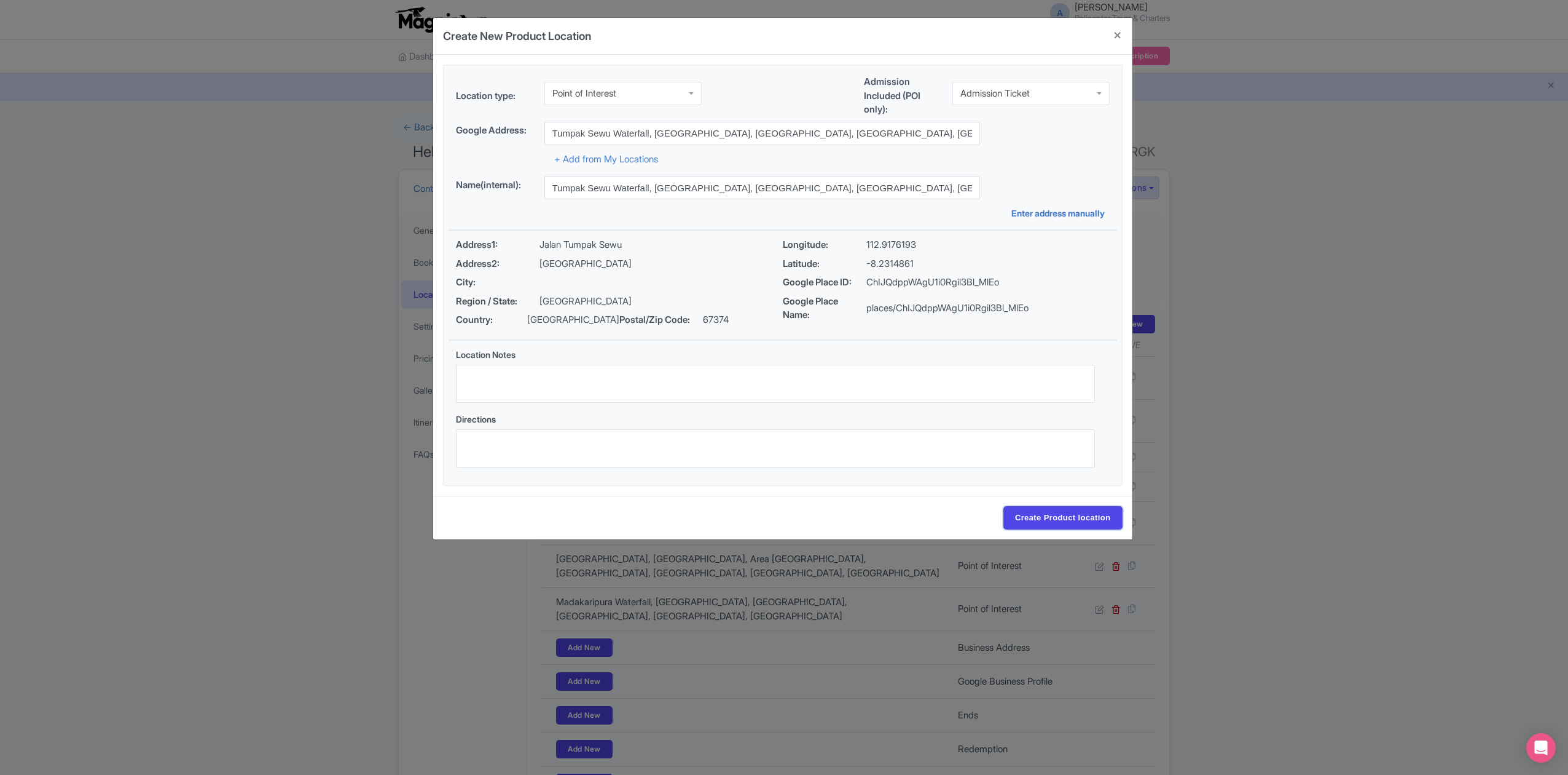
drag, startPoint x: 1074, startPoint y: 517, endPoint x: 985, endPoint y: 515, distance: 89.0
click at [1073, 517] on input "Create Product location" at bounding box center [1063, 518] width 120 height 23
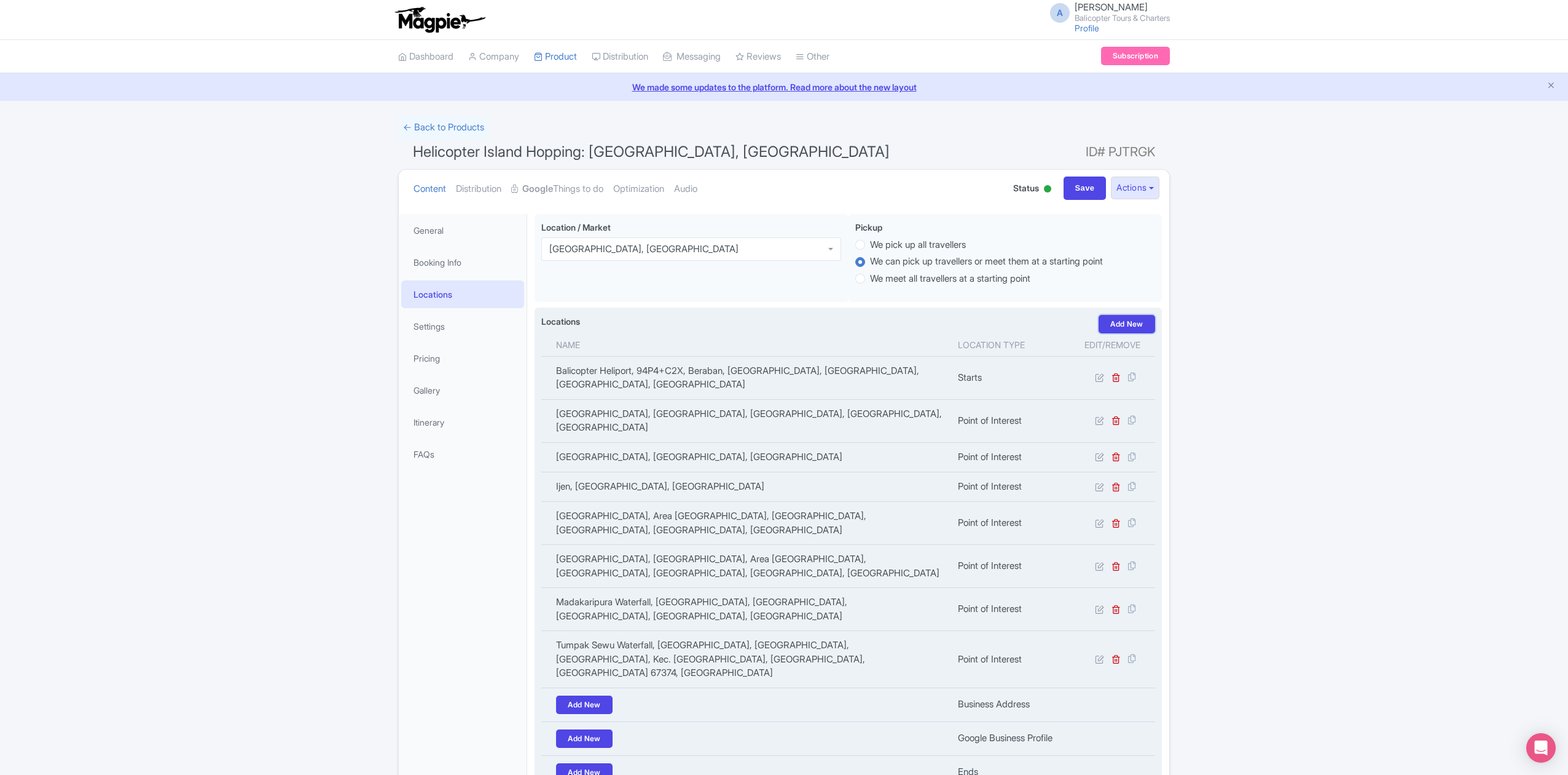
click at [1129, 328] on link "Add New" at bounding box center [1127, 324] width 57 height 18
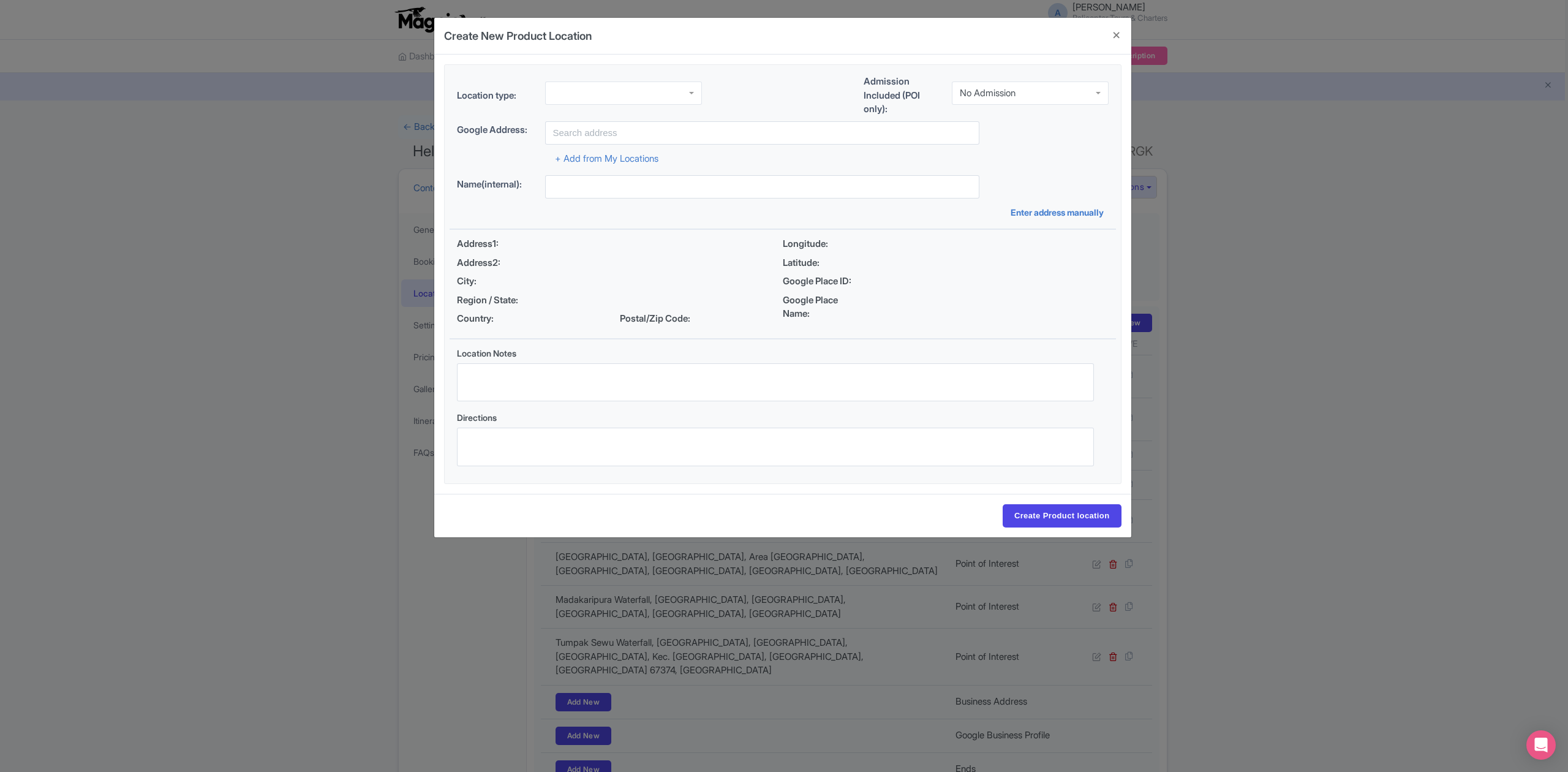
click at [613, 88] on div at bounding box center [623, 93] width 157 height 23
drag, startPoint x: 629, startPoint y: 197, endPoint x: 637, endPoint y: 198, distance: 8.1
click at [1005, 94] on div "No Admission" at bounding box center [987, 93] width 56 height 11
drag, startPoint x: 998, startPoint y: 129, endPoint x: 987, endPoint y: 128, distance: 11.0
click at [699, 133] on input "text" at bounding box center [762, 132] width 434 height 23
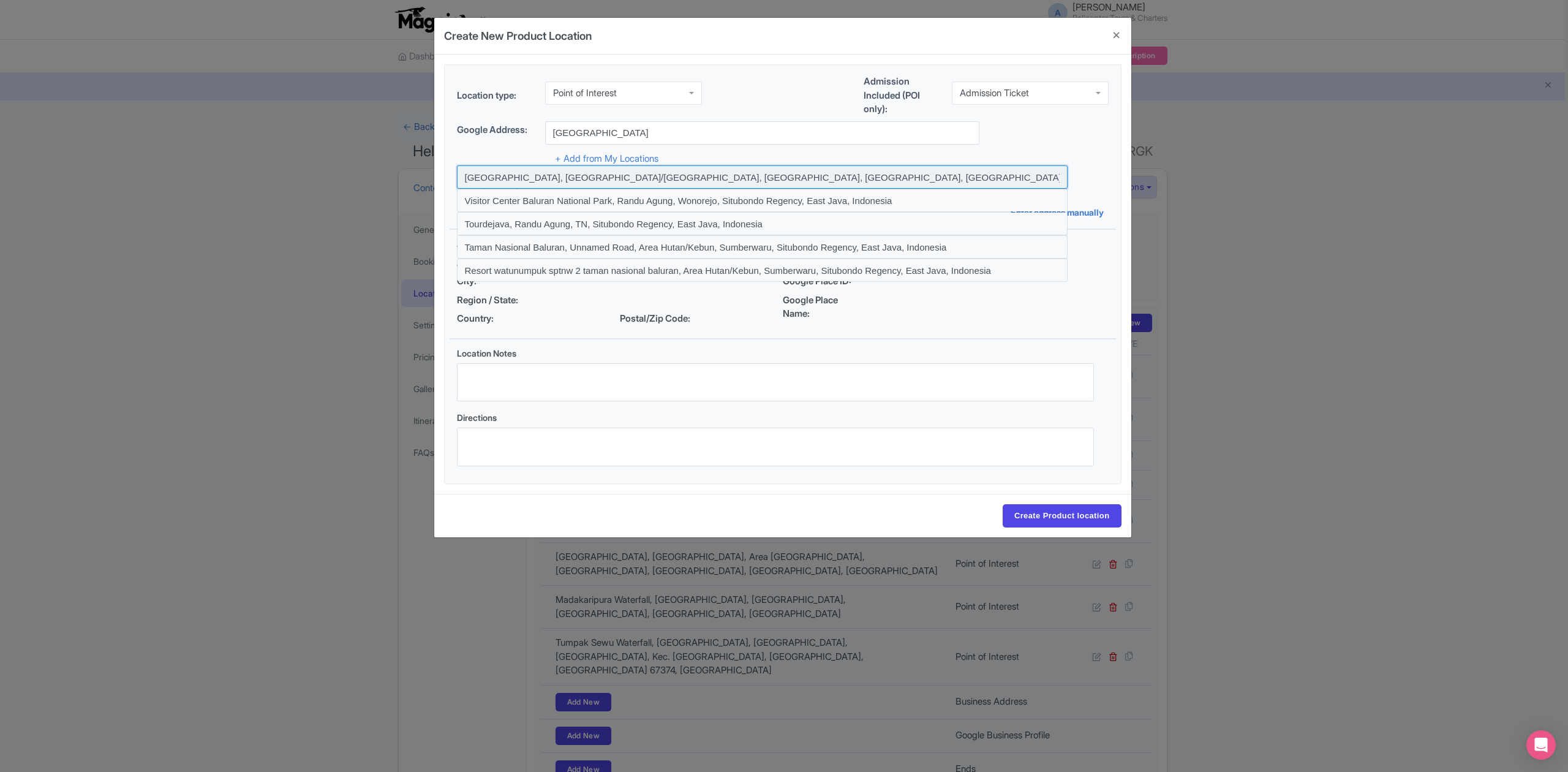
click at [649, 180] on input at bounding box center [763, 177] width 611 height 23
type input "Baluran National Park, Area Hutan/Kebun, Sumberwaru, Situbondo Regency, East Ja…"
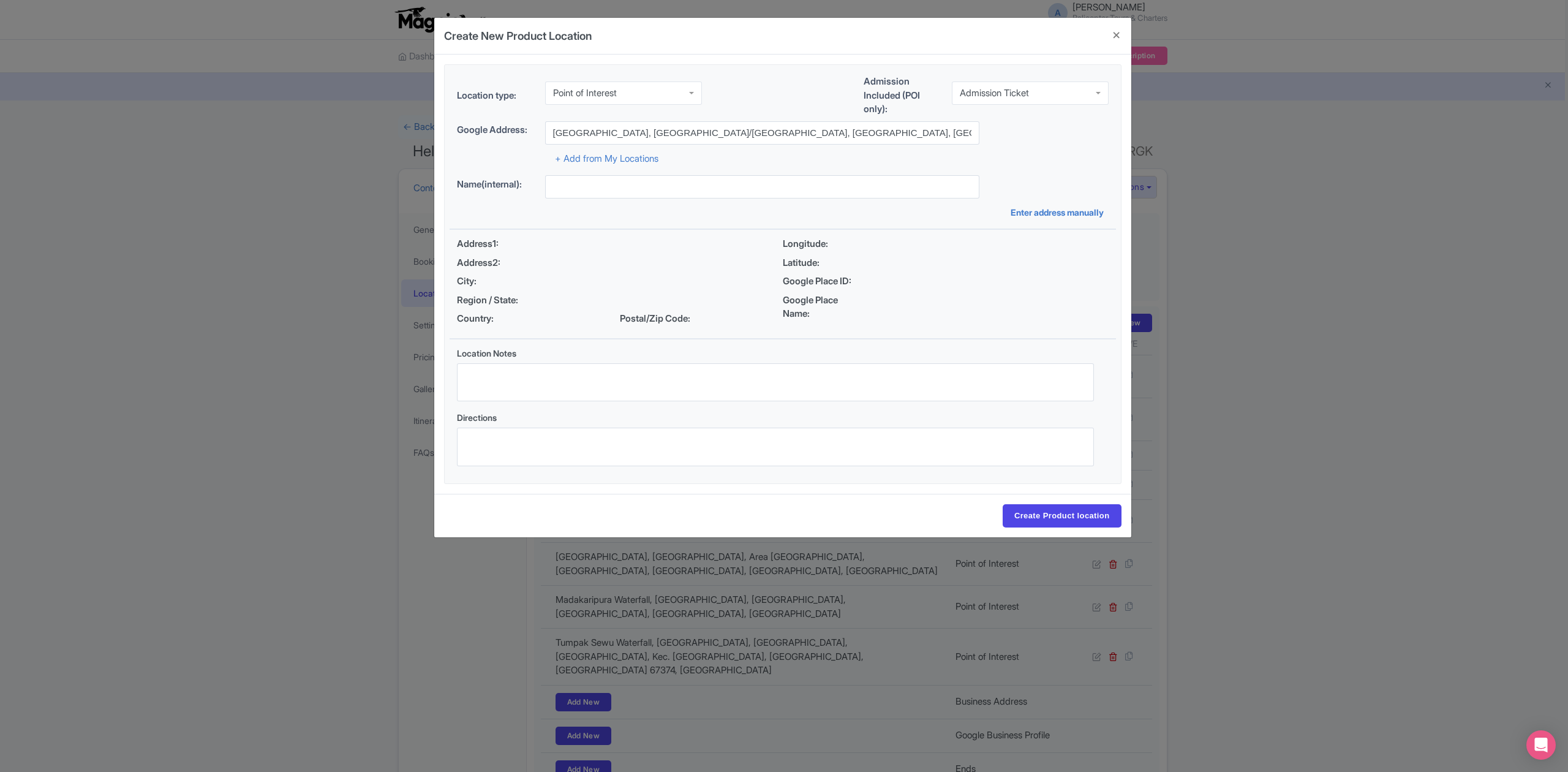
type input "Baluran National Park, Area Hutan/Kebun, Sumberwaru, Situbondo Regency, East Ja…"
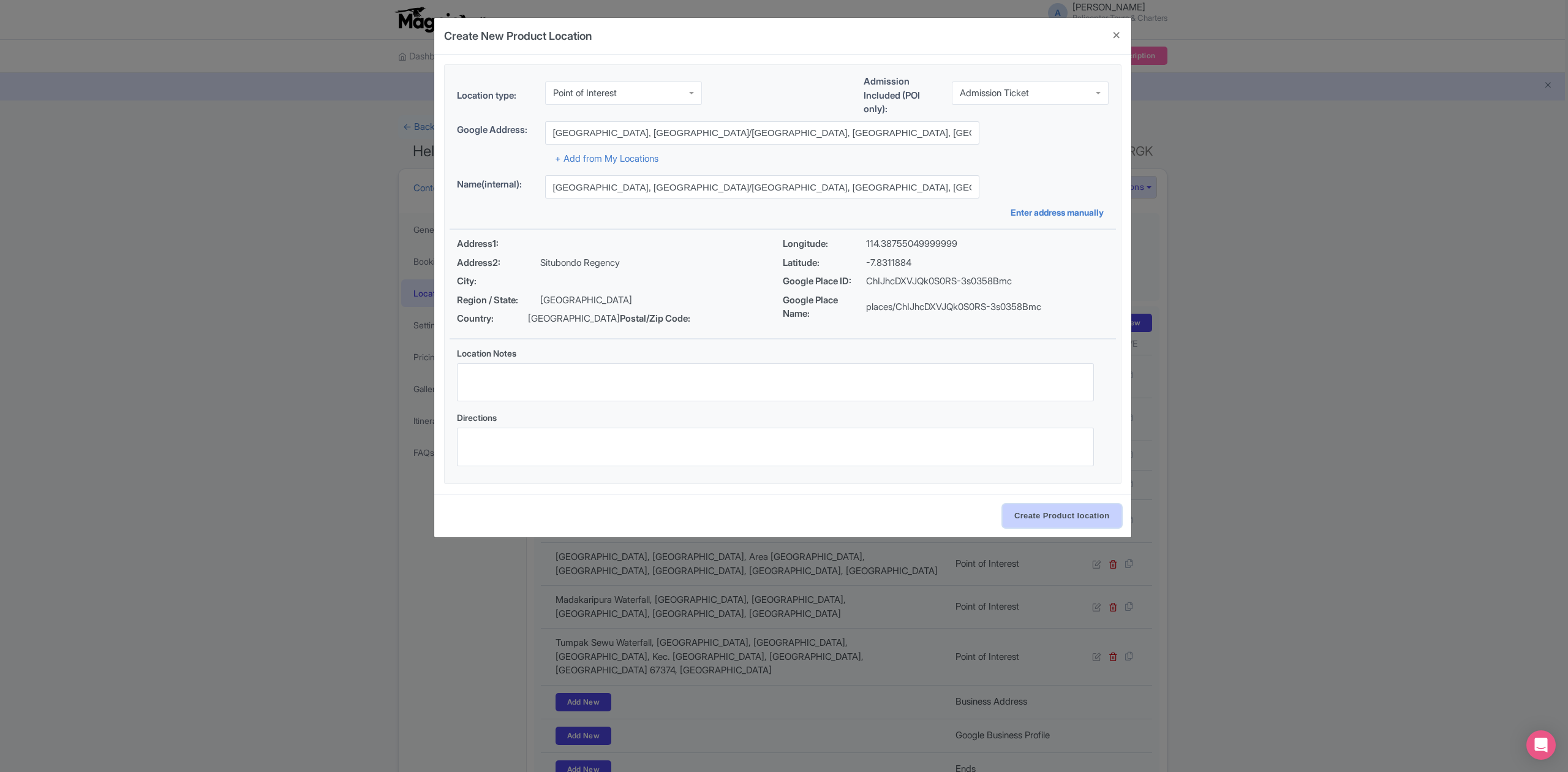
click at [1057, 518] on input "Create Product location" at bounding box center [1062, 516] width 119 height 23
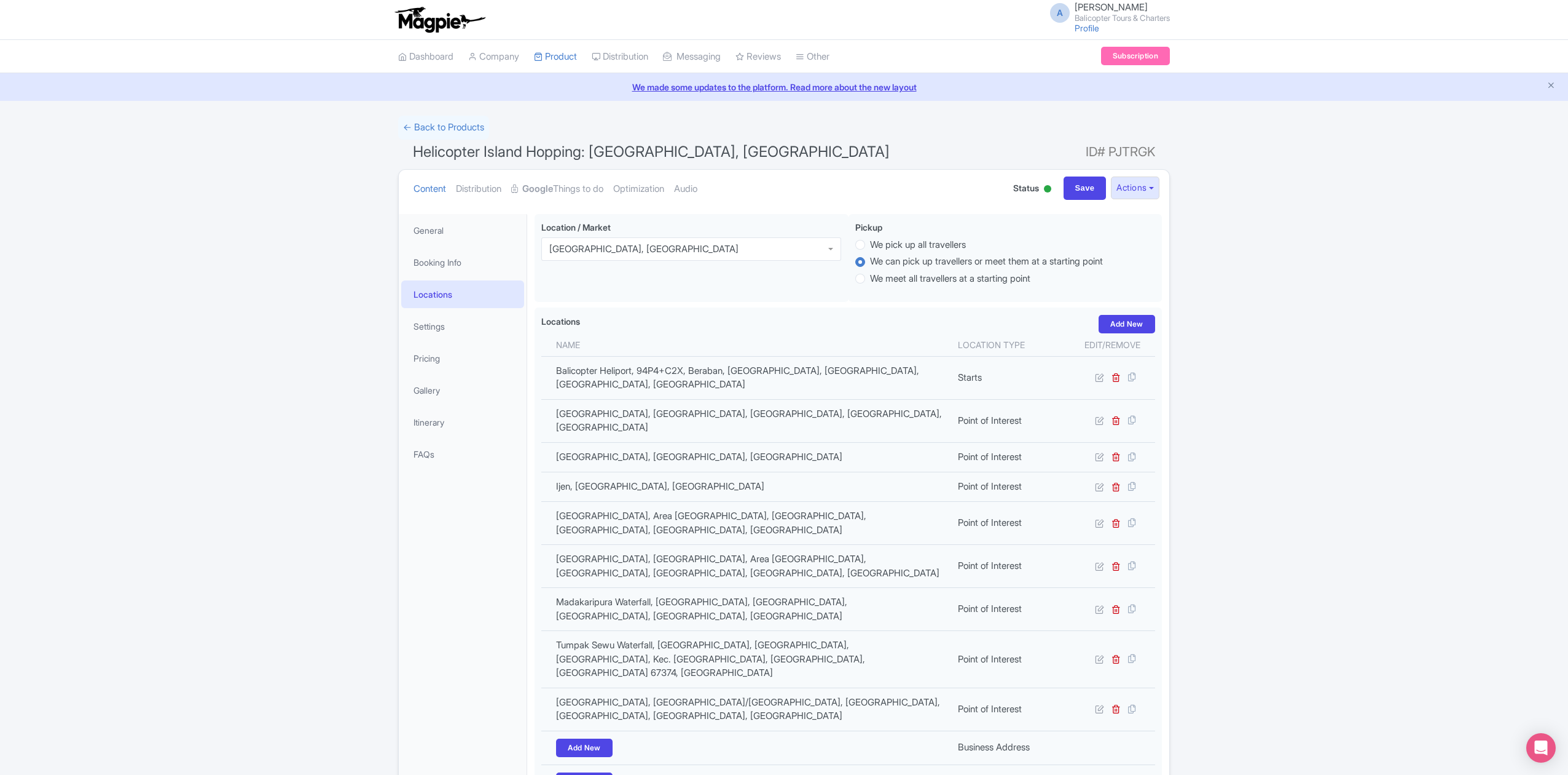
click at [177, 397] on div "Success Product Location deleted successfully ← Back to Products Helicopter Isl…" at bounding box center [784, 539] width 1568 height 847
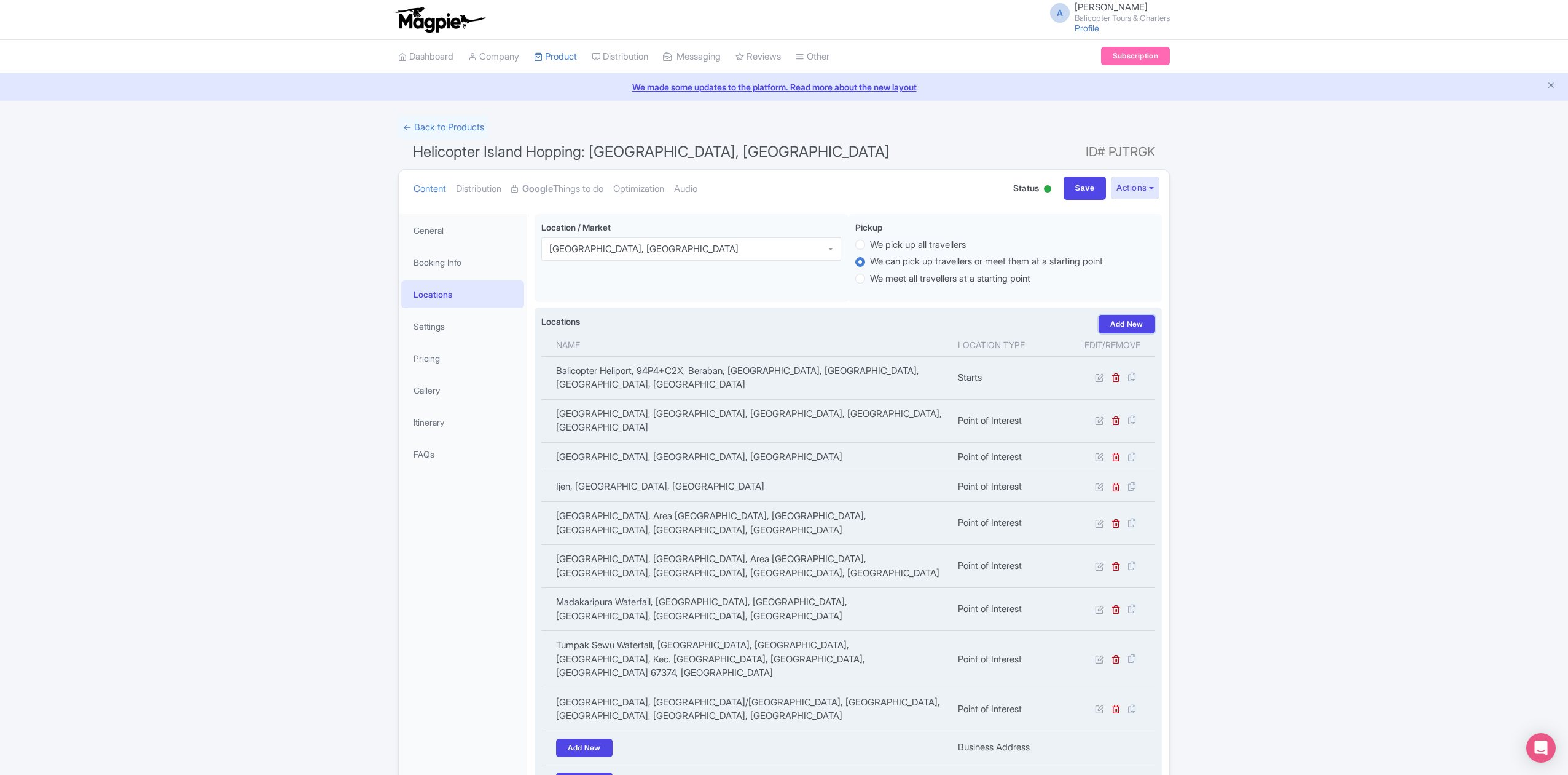
click at [1127, 327] on link "Add New" at bounding box center [1127, 324] width 57 height 18
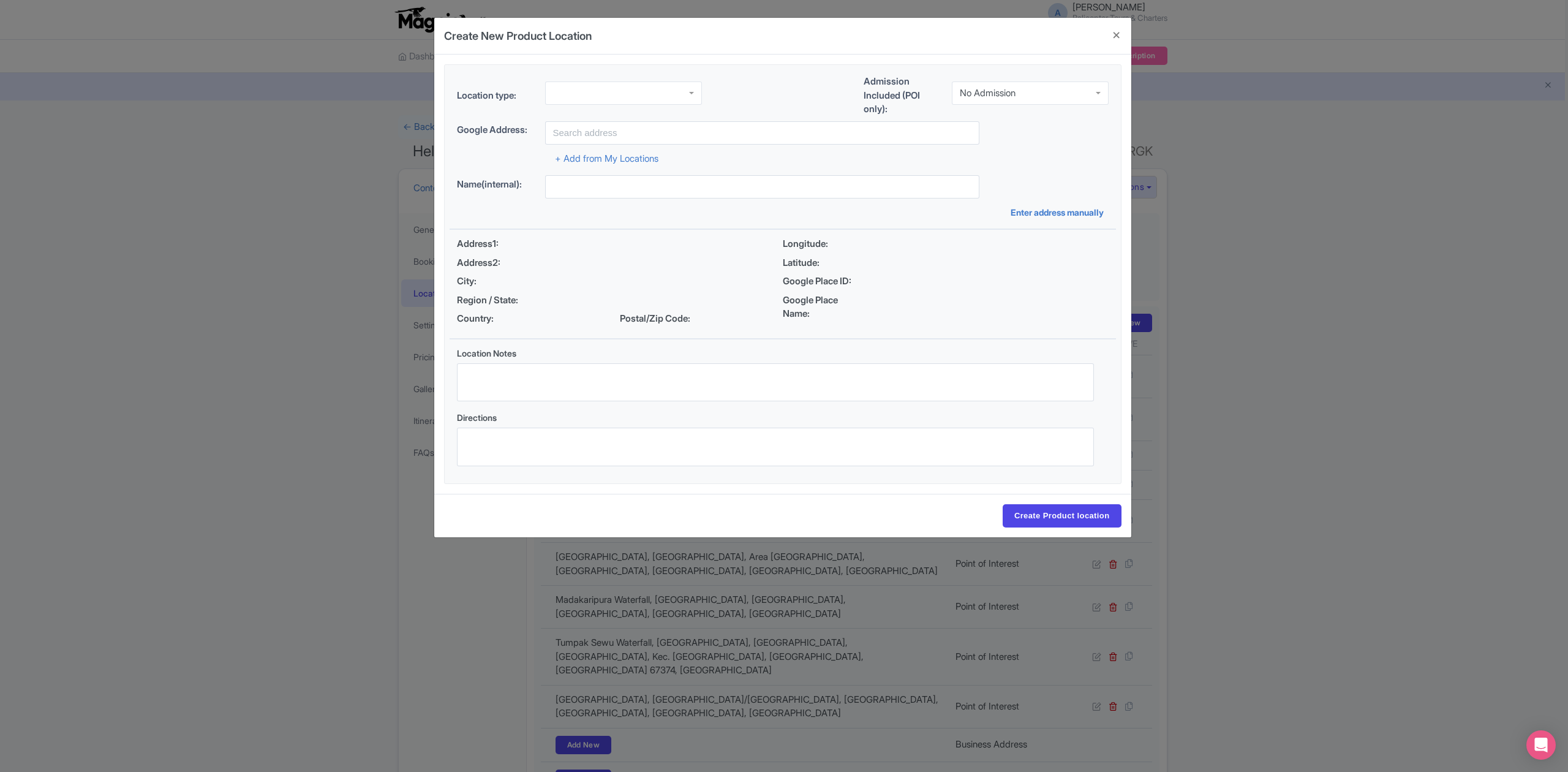
click at [674, 79] on div "Location type: Admission Included (POI only): No Admission No Admission" at bounding box center [782, 98] width 666 height 46
click at [672, 86] on div at bounding box center [623, 93] width 157 height 23
click at [990, 91] on div "No Admission" at bounding box center [987, 93] width 56 height 11
click at [780, 136] on input "text" at bounding box center [762, 132] width 434 height 23
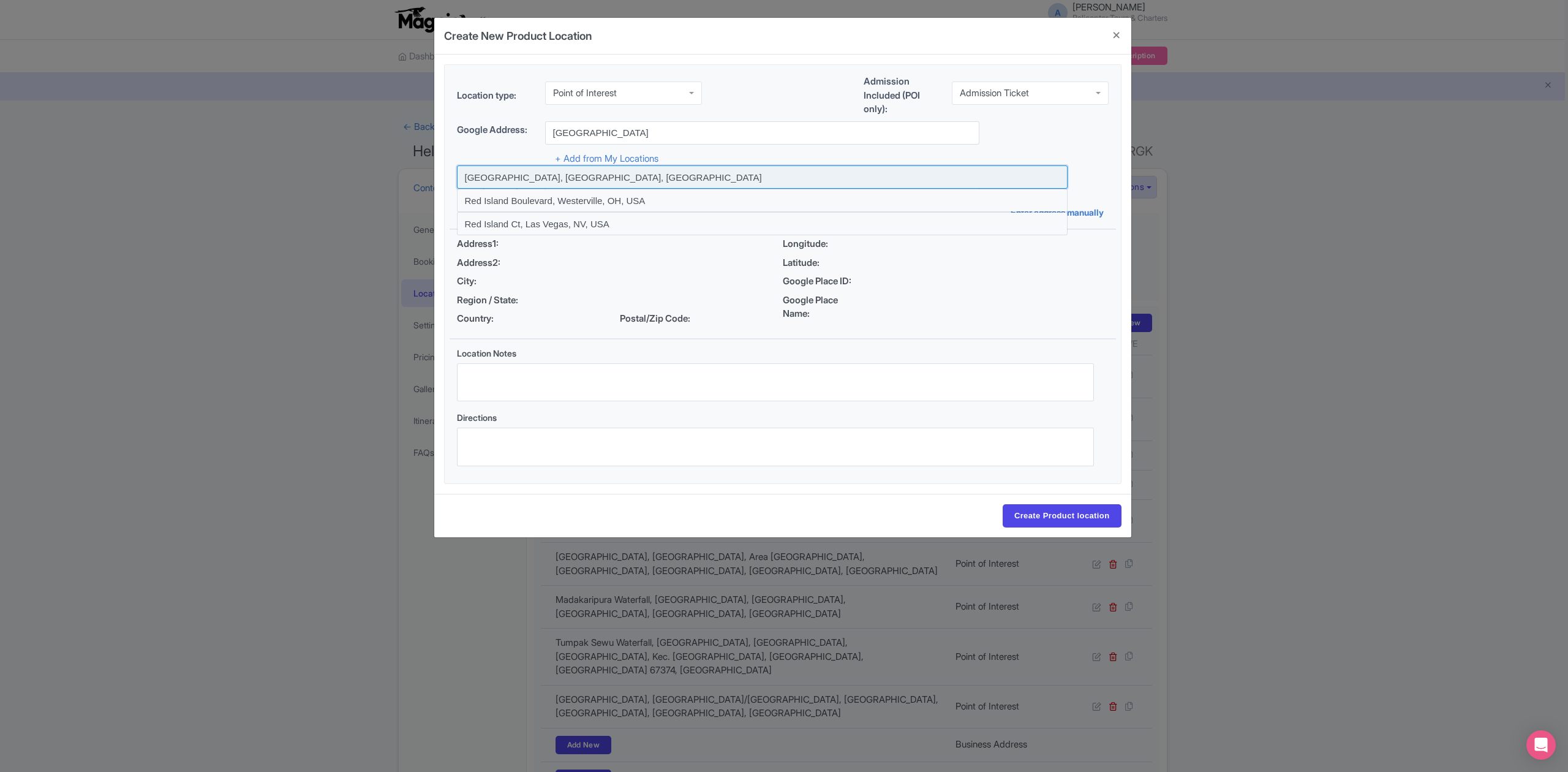
click at [573, 177] on input at bounding box center [763, 177] width 611 height 23
type input "Red Island Beach, East Java, Indonesia"
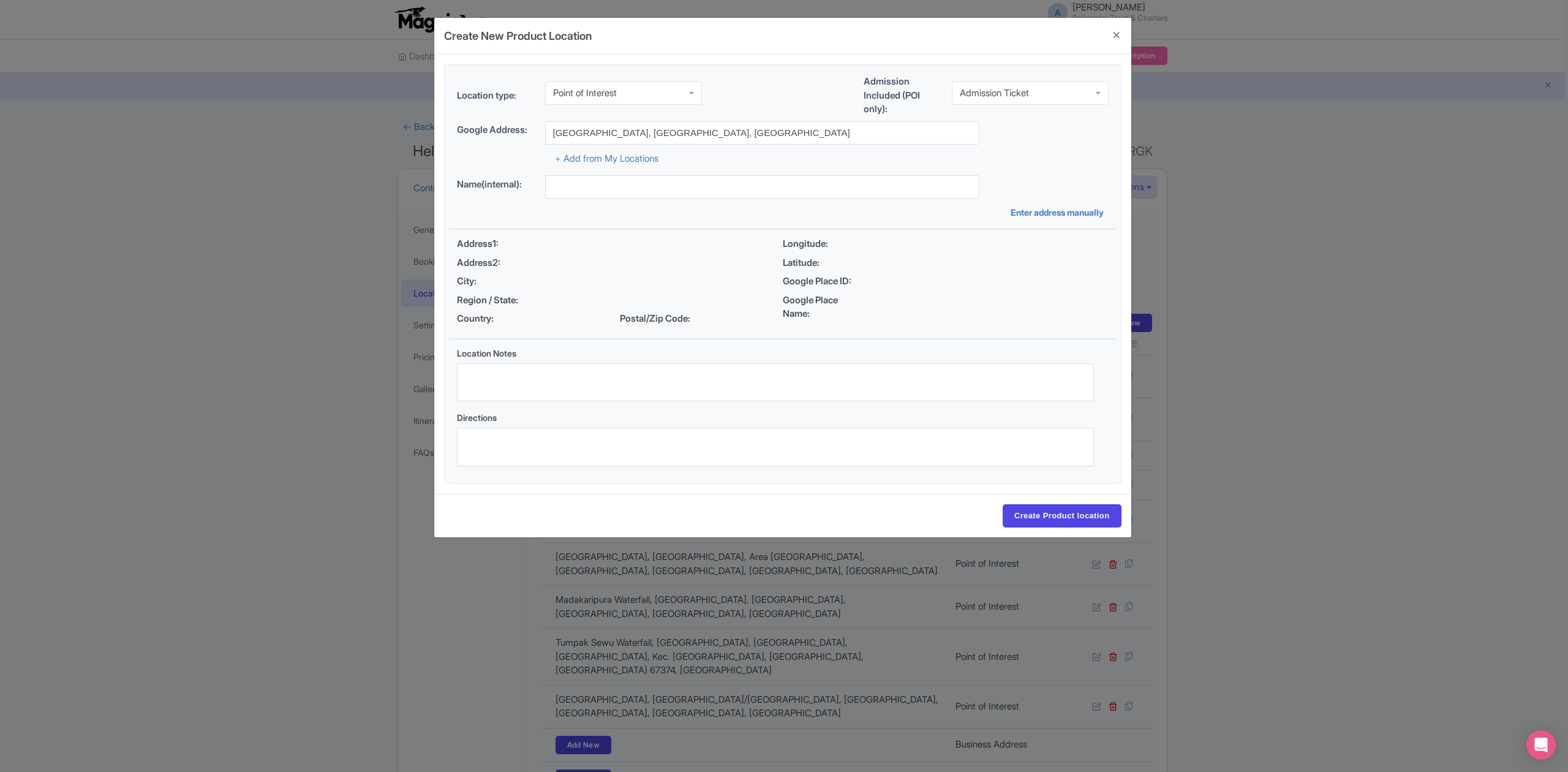
type input "Red Island Beach, East Java, Indonesia"
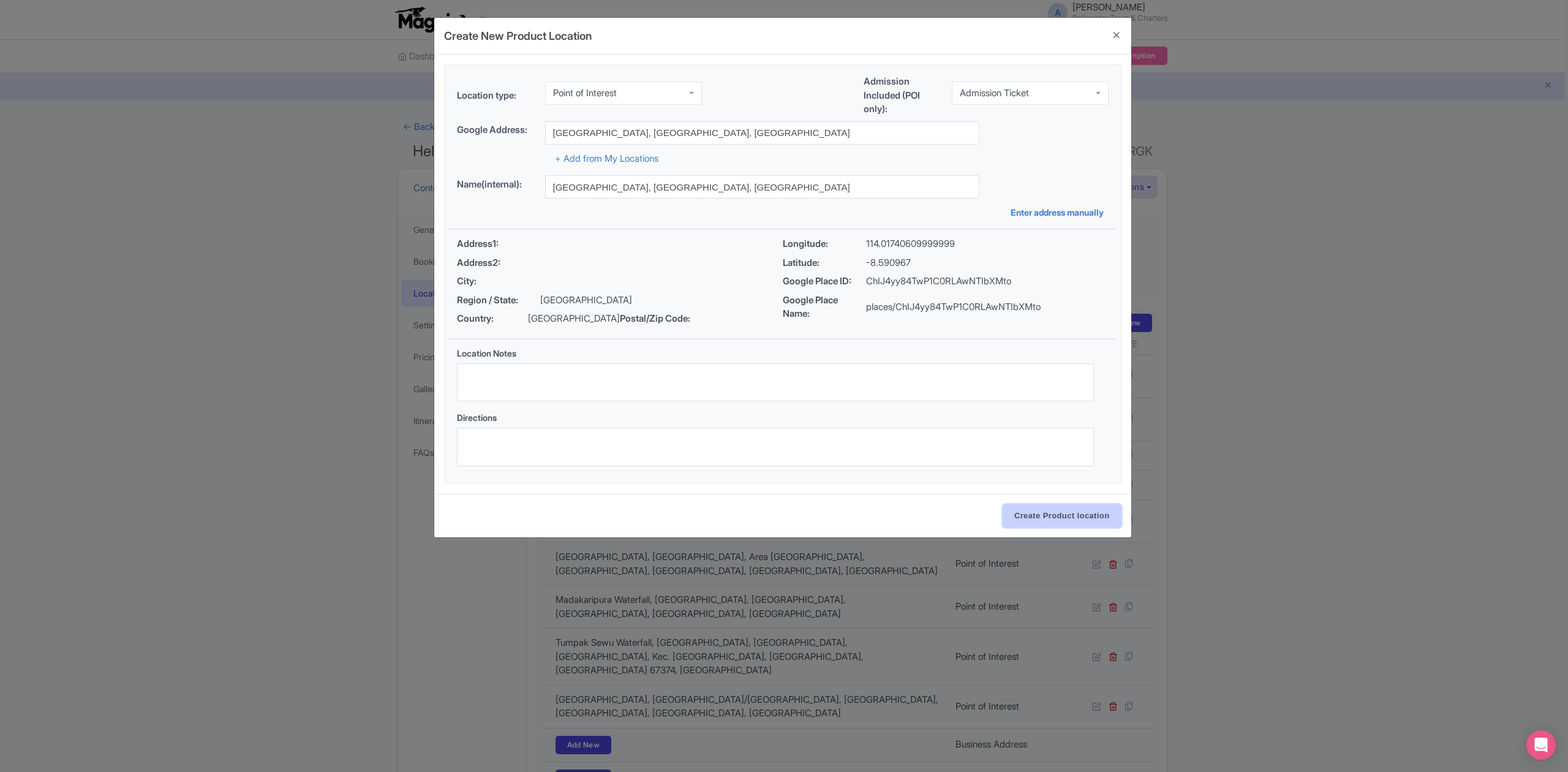
click at [1081, 515] on input "Create Product location" at bounding box center [1062, 516] width 119 height 23
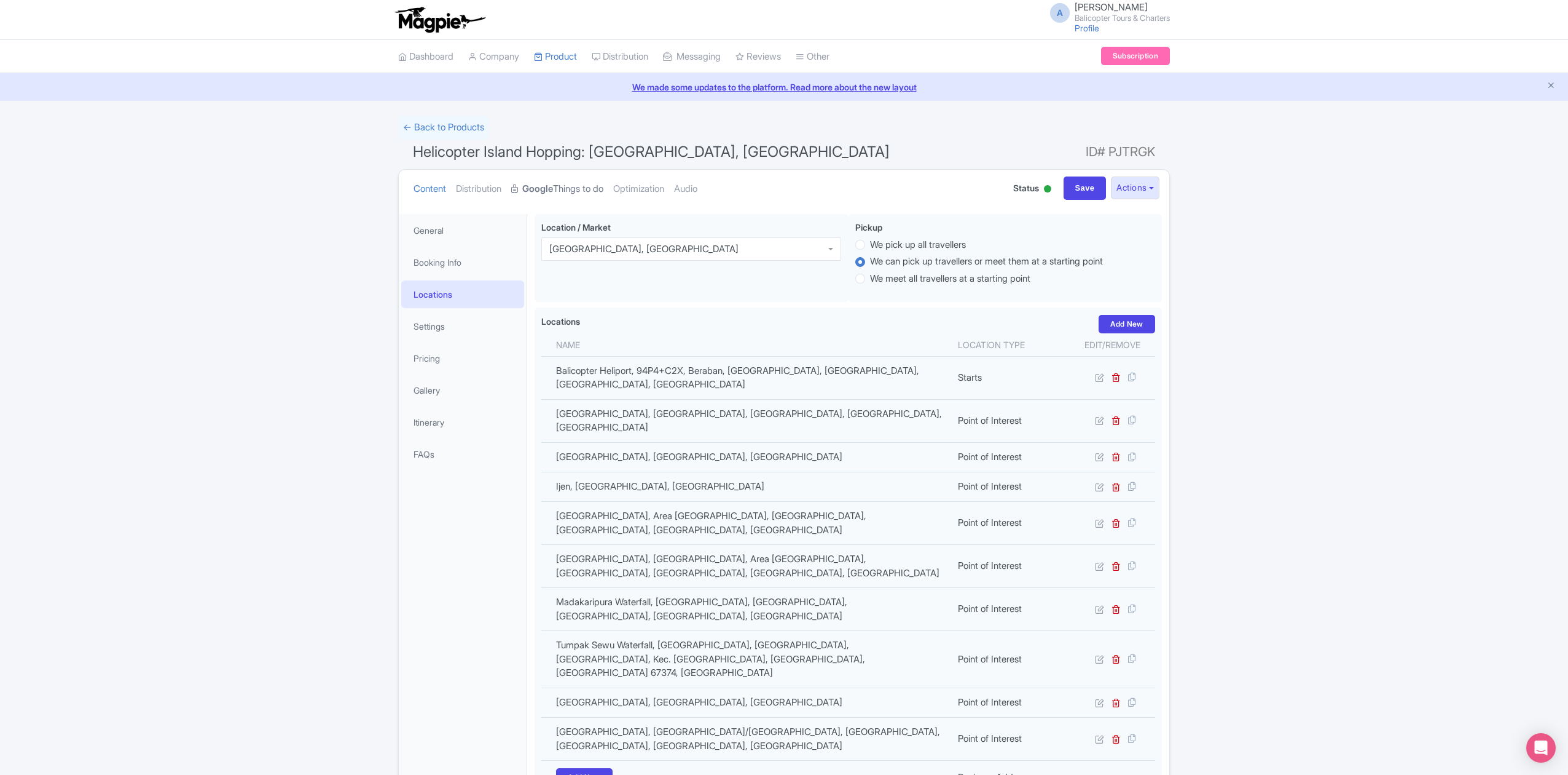
click at [578, 189] on link "Google Things to do" at bounding box center [557, 189] width 92 height 39
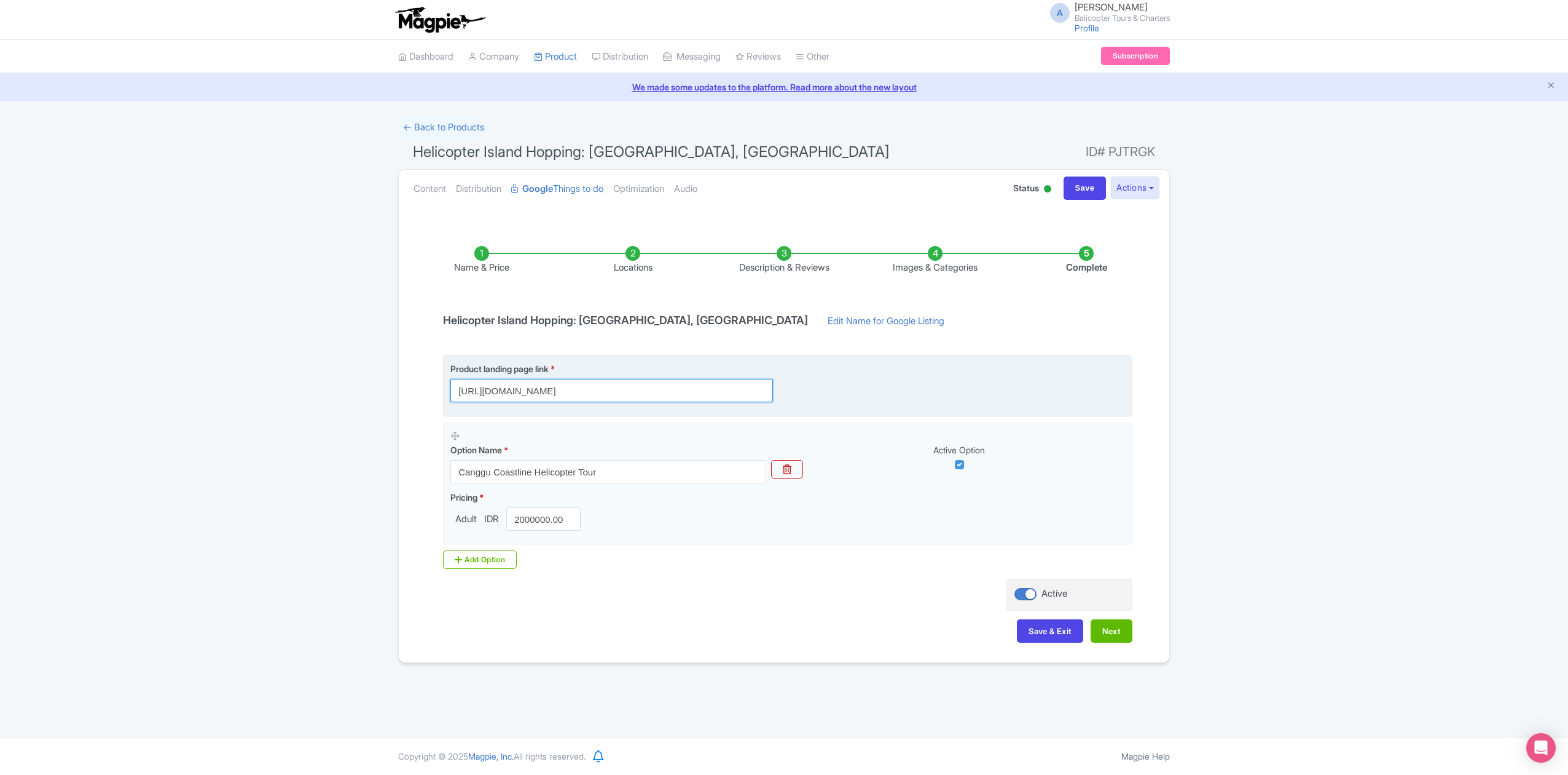
drag, startPoint x: 719, startPoint y: 394, endPoint x: 571, endPoint y: 406, distance: 148.5
click at [571, 406] on fieldset "Product landing page link * https://www.balicopter.com/canggu-coastline-helicop…" at bounding box center [787, 386] width 689 height 62
type input "https://www.balicopter.com/"
click at [583, 394] on input "https://www.balicopter.com/canggu-coastline-helicopter-tour" at bounding box center [611, 390] width 323 height 23
drag, startPoint x: 572, startPoint y: 391, endPoint x: 723, endPoint y: 394, distance: 151.0
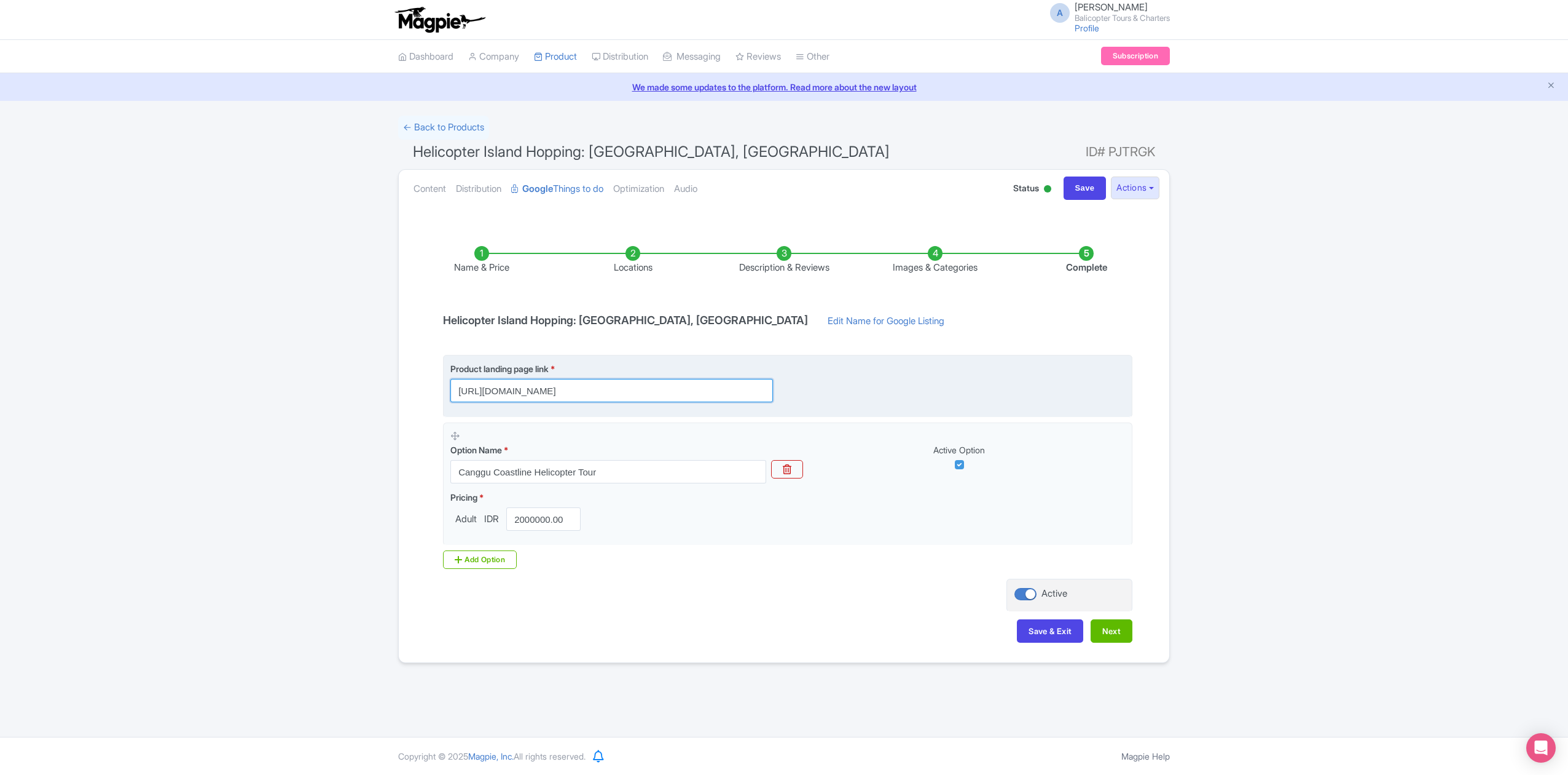
click at [719, 396] on input "https://www.balicopter.com/canggu-coastline-helicopter-tour" at bounding box center [611, 390] width 323 height 23
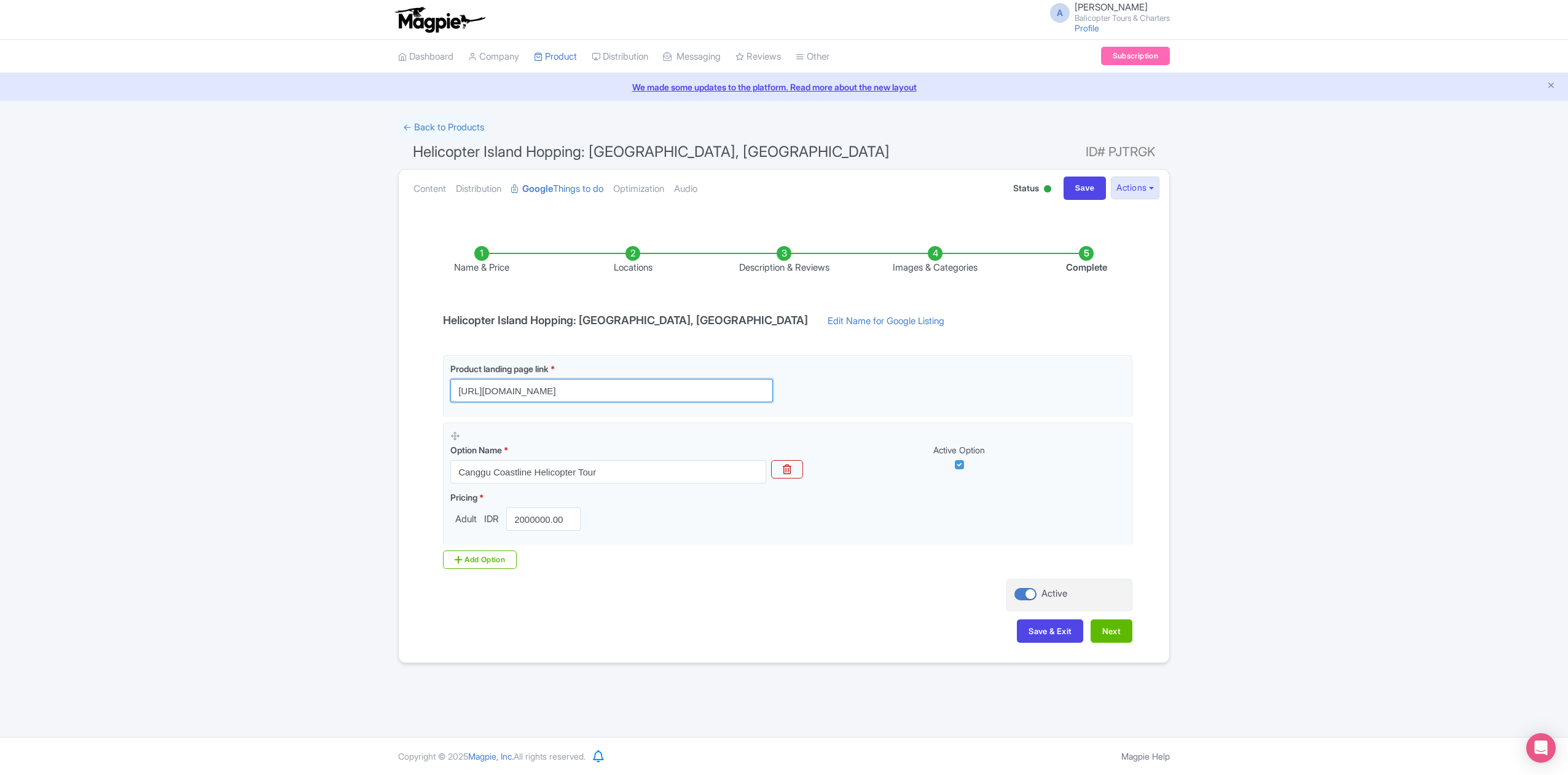
type input "https://www.balicopter.com/"
click at [701, 598] on div "Name & Price Locations Description & Reviews Images & Categories Complete Helic…" at bounding box center [784, 437] width 756 height 433
drag, startPoint x: 443, startPoint y: 320, endPoint x: 579, endPoint y: 325, distance: 136.1
click at [579, 325] on h4 "Helicopter Island Hopping: Bali, East Java" at bounding box center [625, 320] width 380 height 12
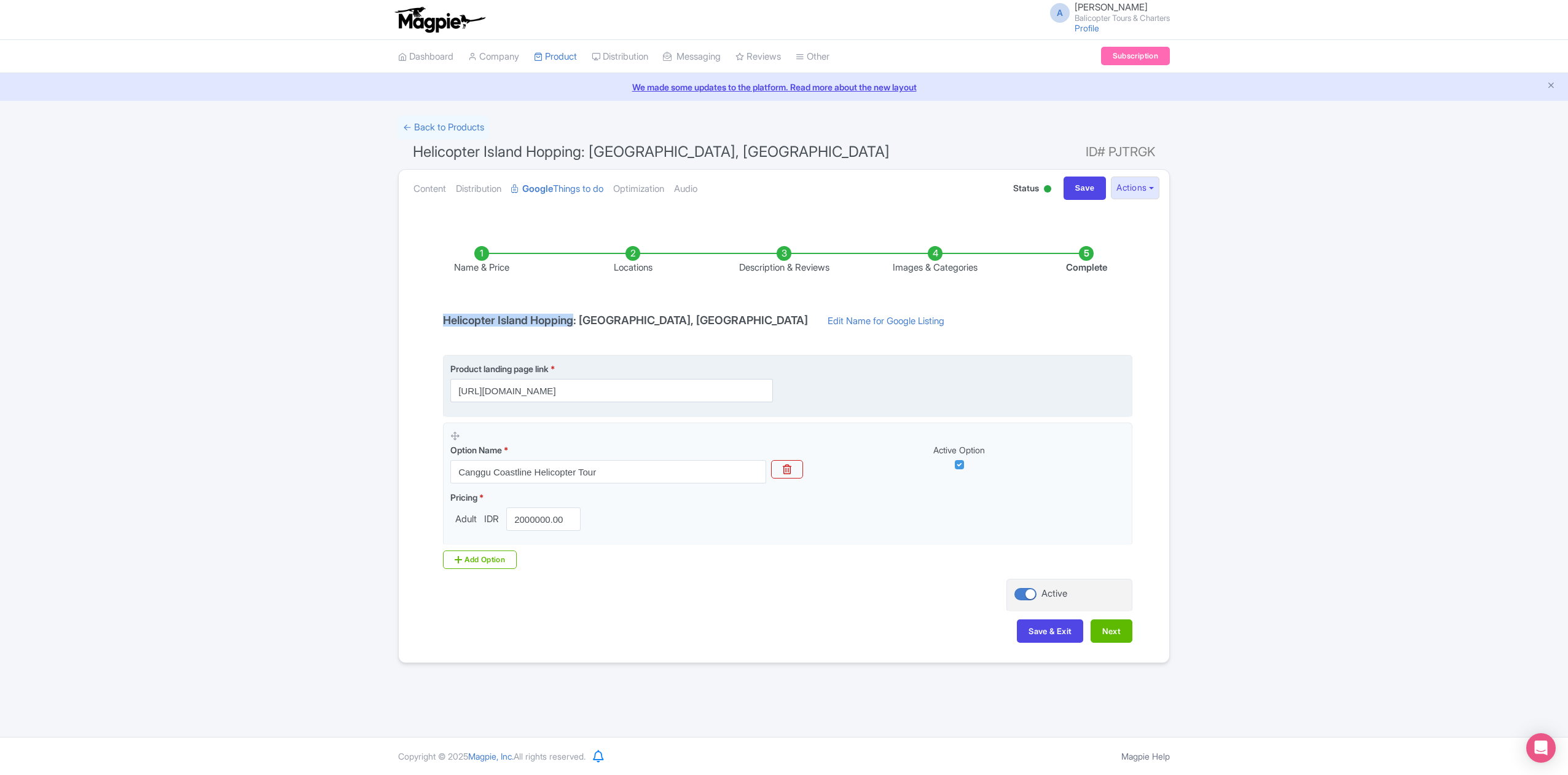
copy h4 "Helicopter Island Hopping"
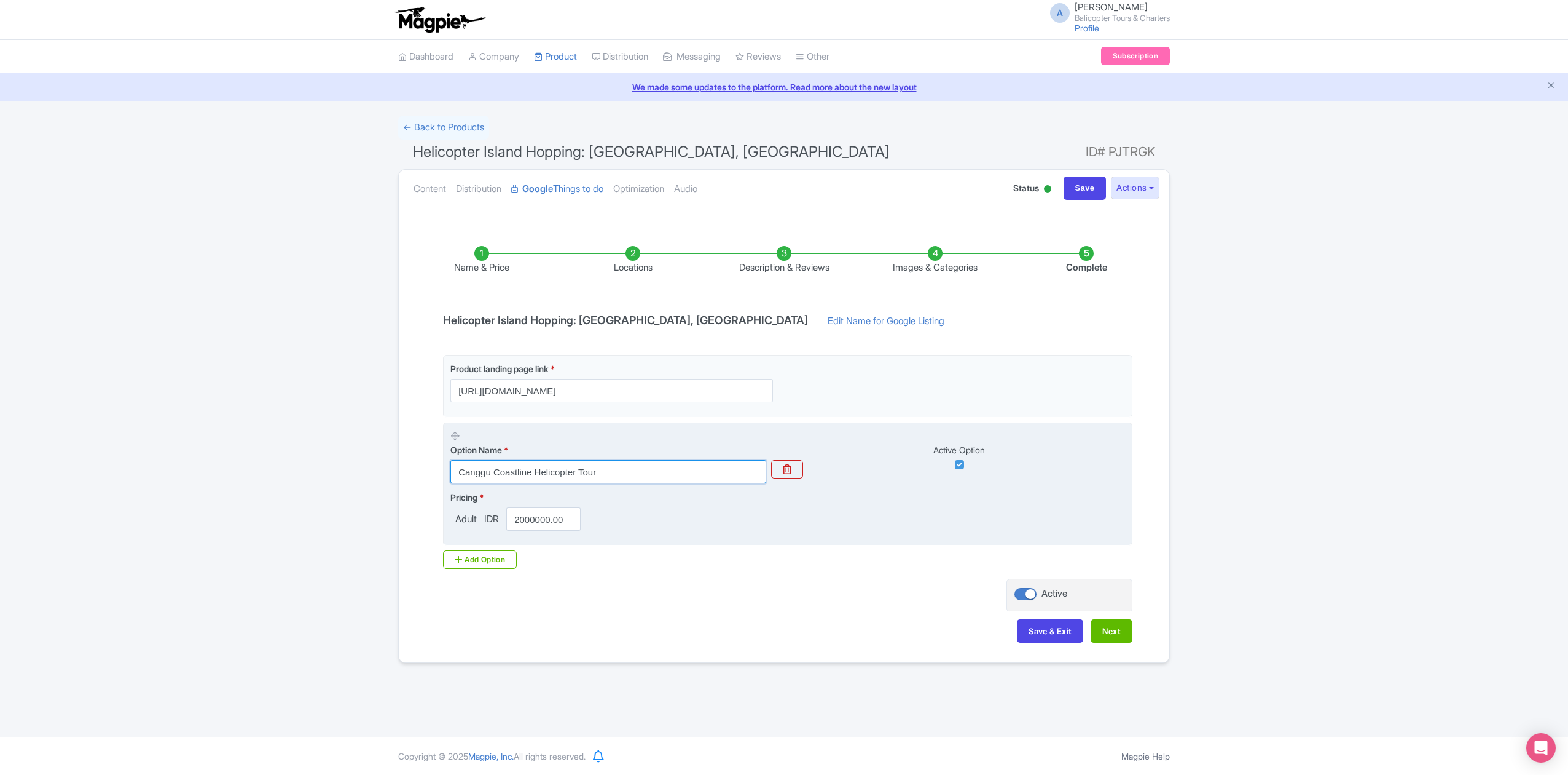
drag, startPoint x: 615, startPoint y: 482, endPoint x: 448, endPoint y: 488, distance: 167.1
click at [448, 488] on fieldset "Option Name * Canggu Coastline Helicopter Tour Active Option Pricing * Adult ID…" at bounding box center [787, 485] width 689 height 124
paste input "Helicopter Island Hopping"
type input "Helicopter Island Hopping"
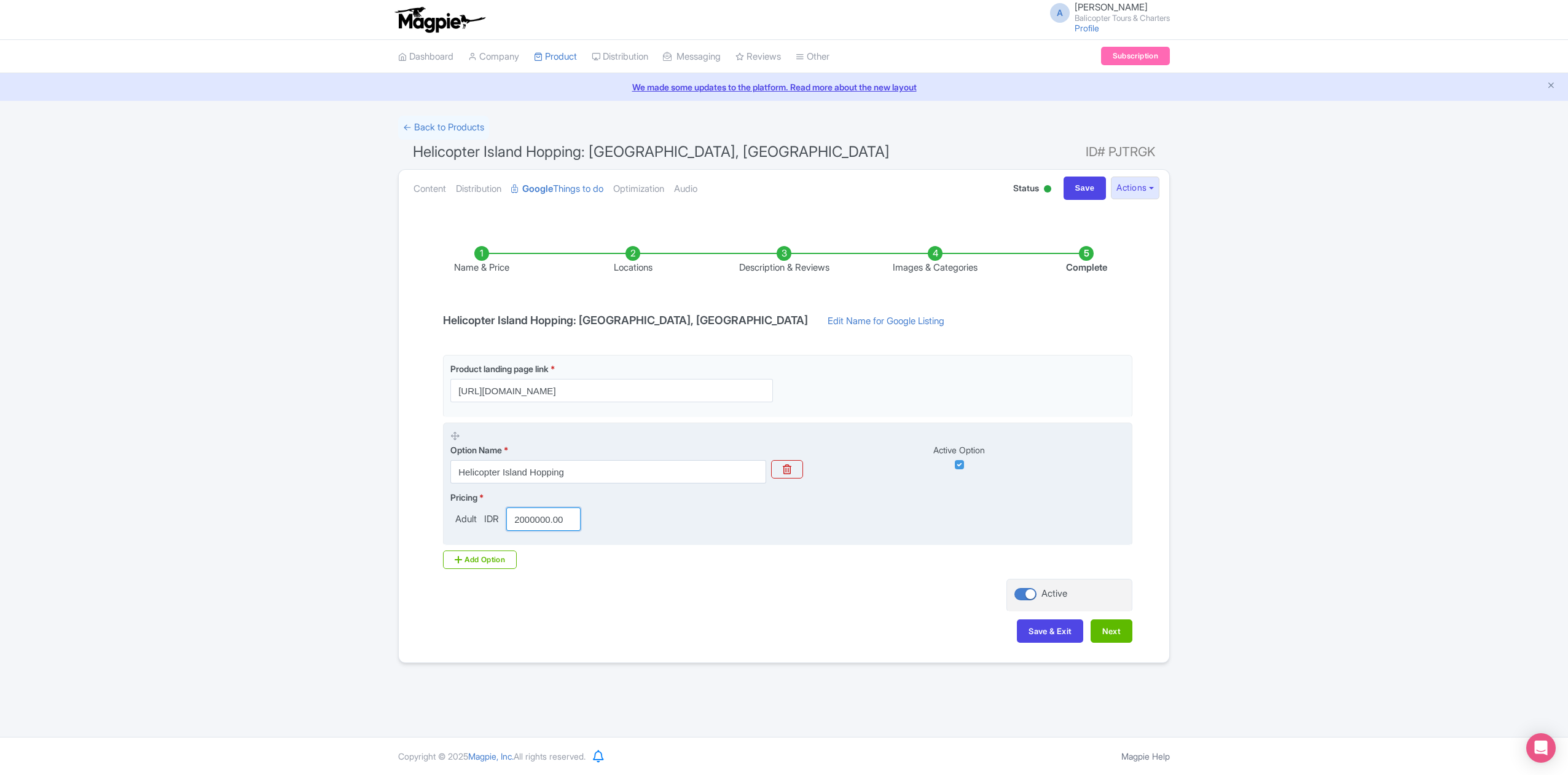
drag, startPoint x: 519, startPoint y: 523, endPoint x: 549, endPoint y: 520, distance: 30.1
click at [549, 520] on input "2000000.00" at bounding box center [543, 518] width 74 height 23
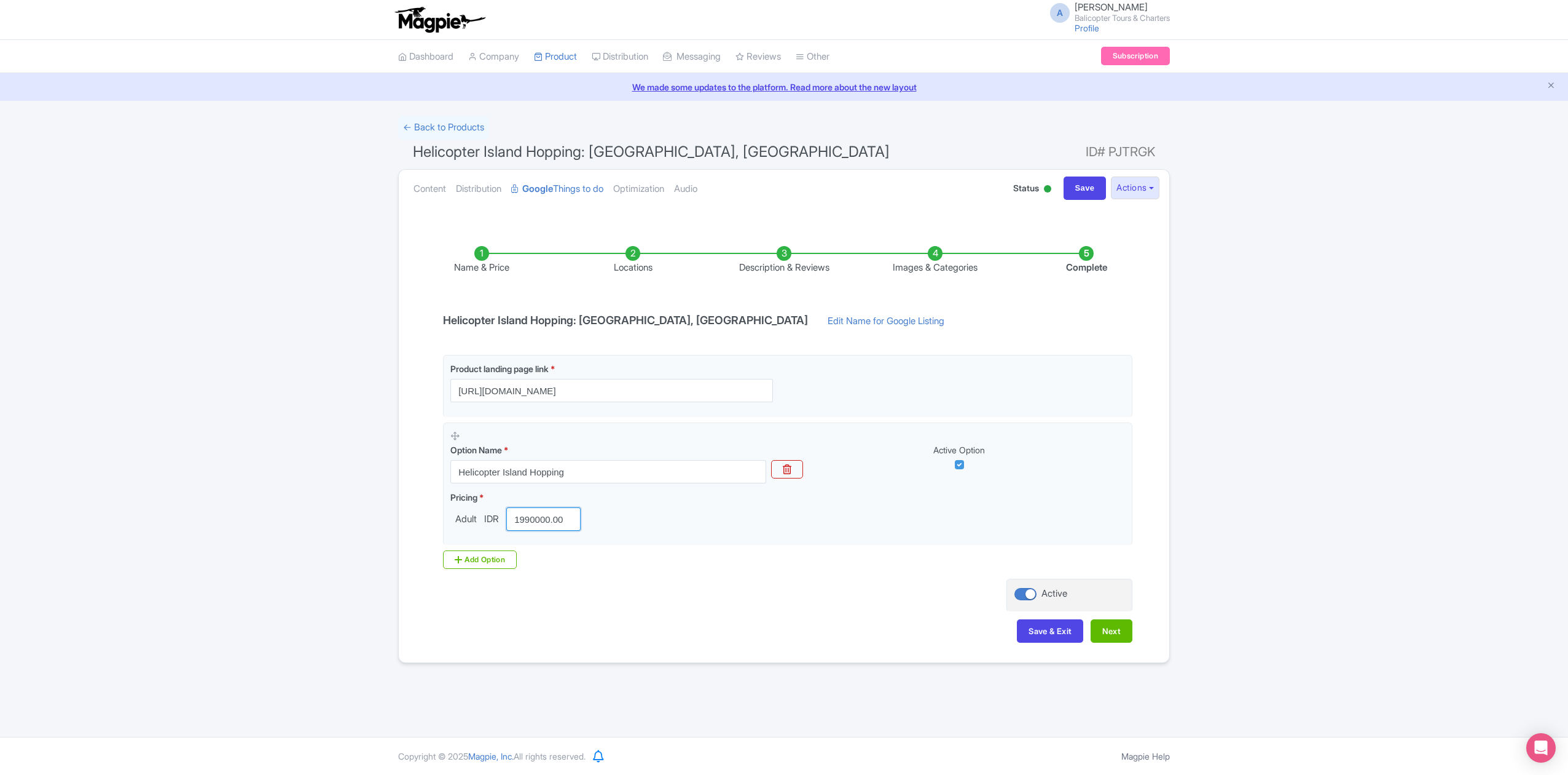
type input "1990000.00"
click at [775, 568] on div "Product landing page link * https://www.balicopter.com/ Option Name * Helicopte…" at bounding box center [784, 462] width 697 height 214
click at [1114, 636] on button "Next" at bounding box center [1111, 630] width 42 height 23
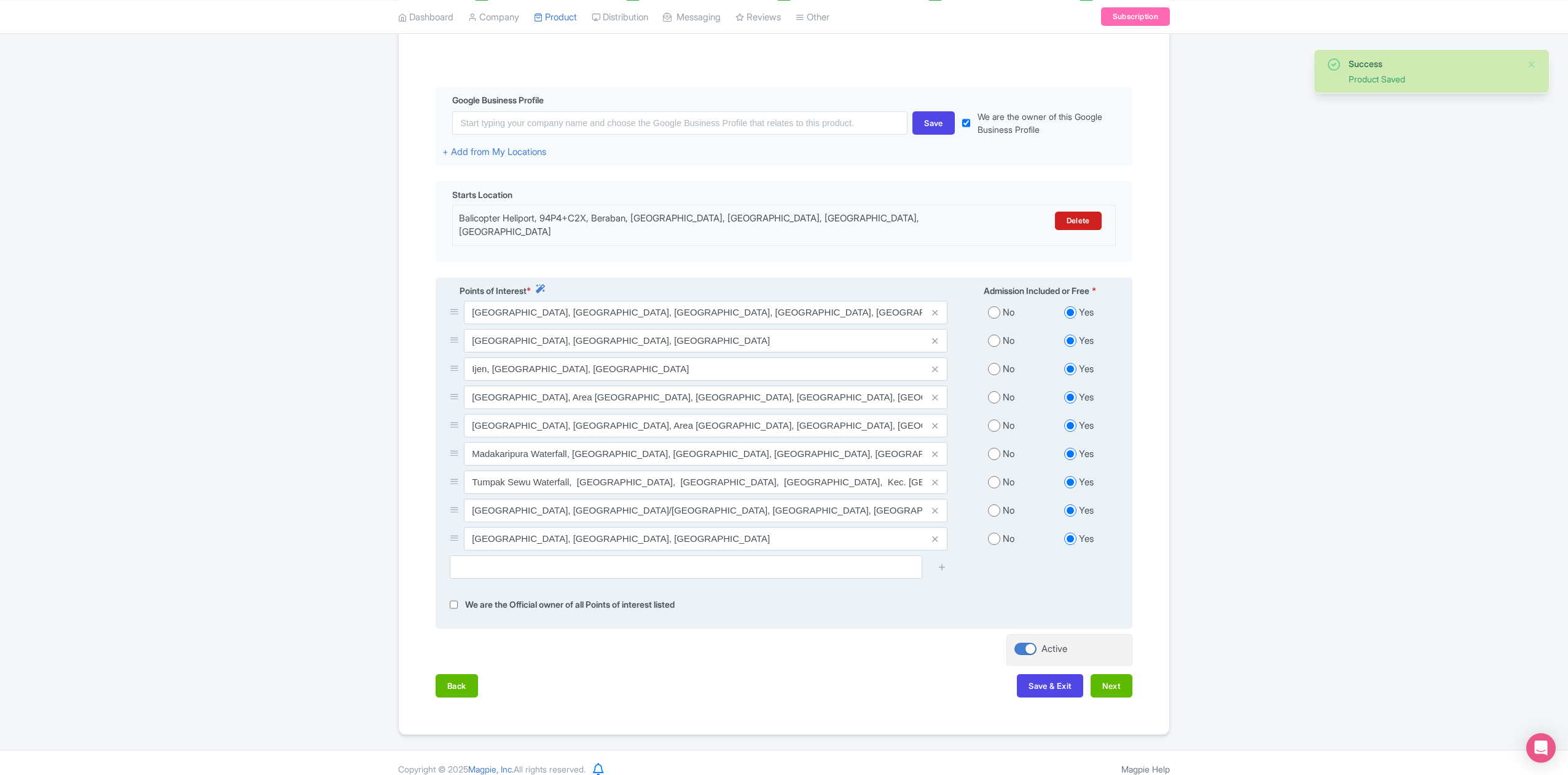
scroll to position [259, 0]
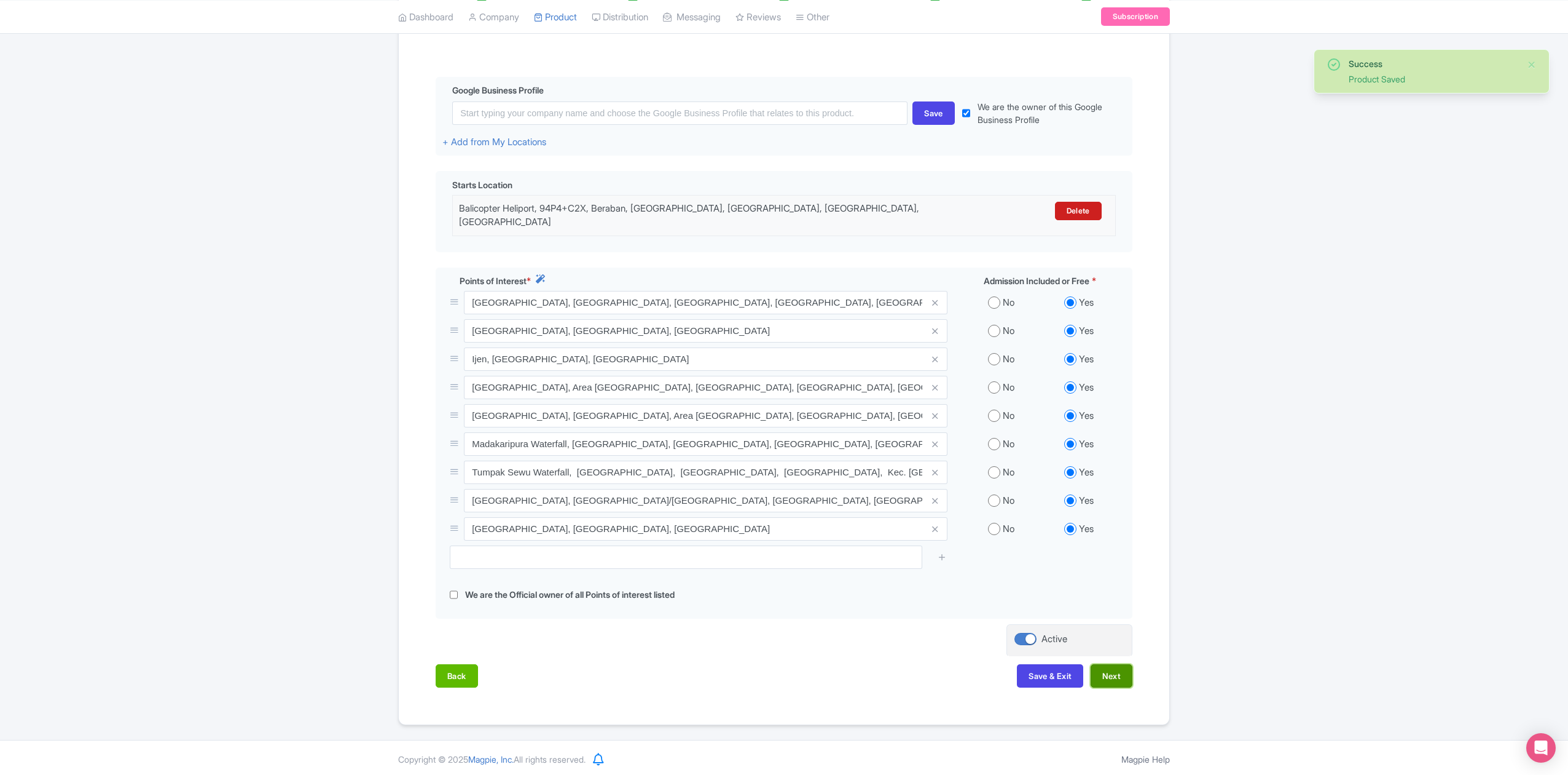
click at [1119, 674] on button "Next" at bounding box center [1111, 675] width 42 height 23
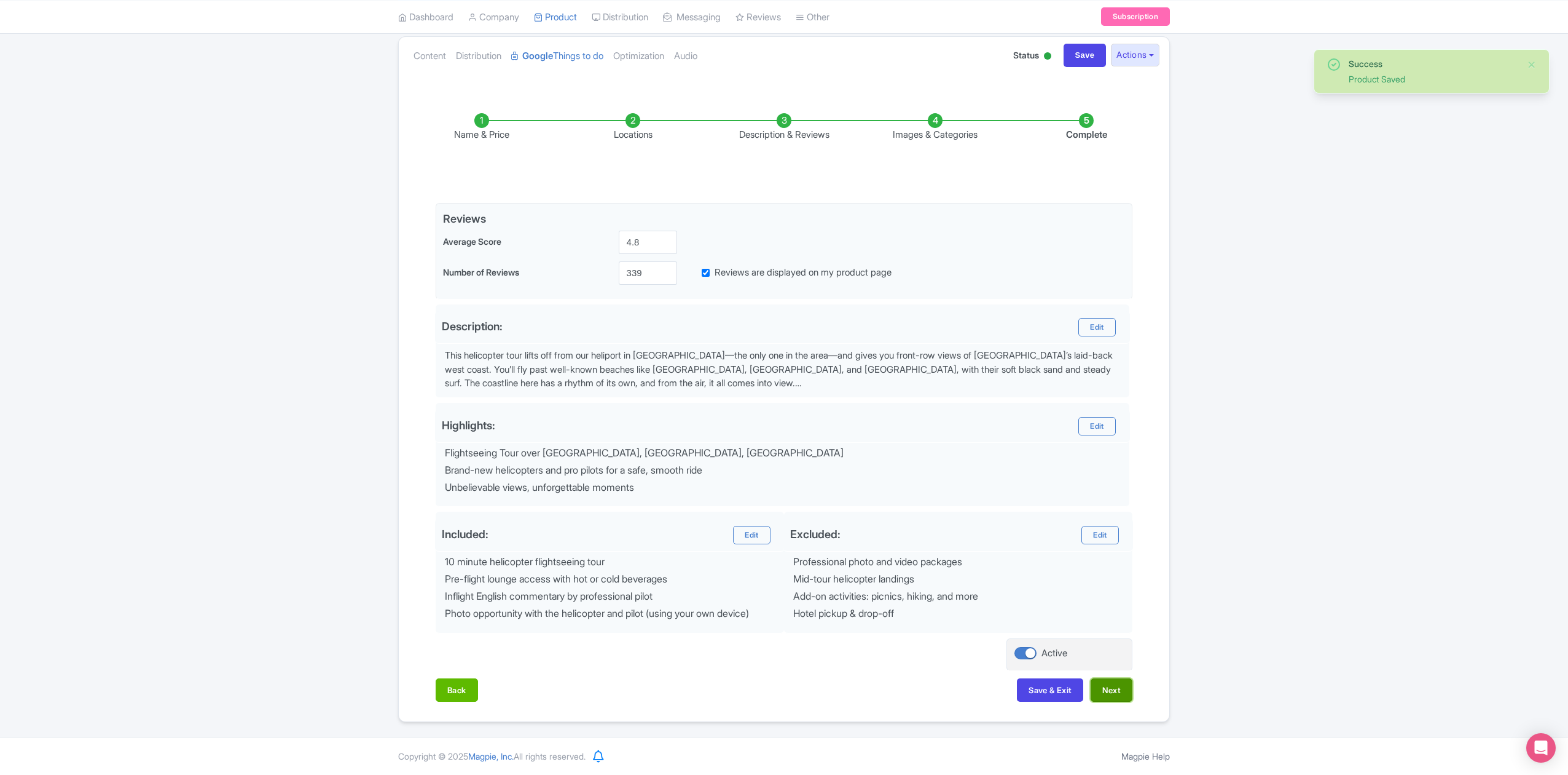
click at [1127, 685] on button "Next" at bounding box center [1111, 690] width 42 height 23
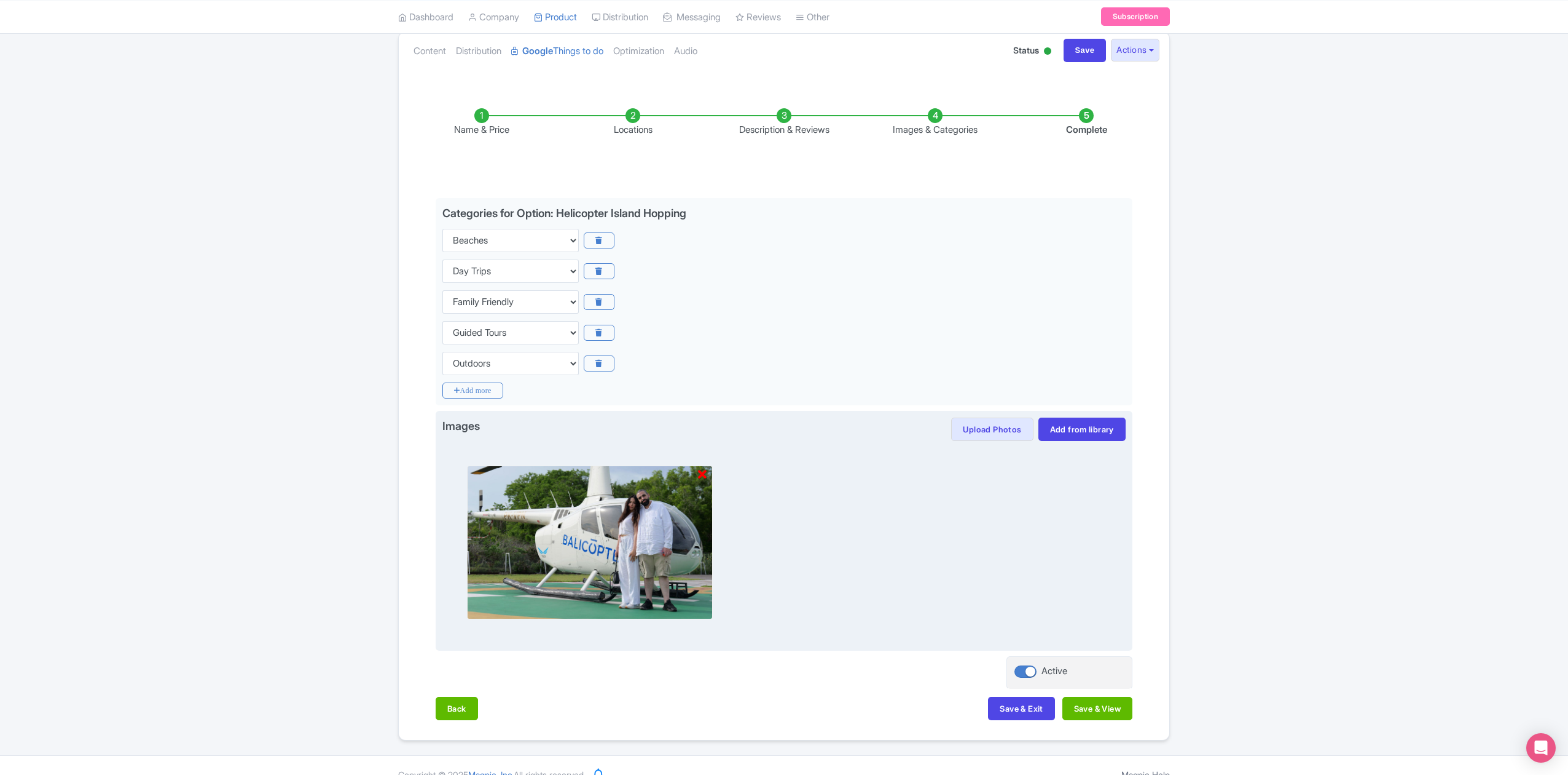
click at [701, 474] on icon at bounding box center [702, 474] width 9 height 12
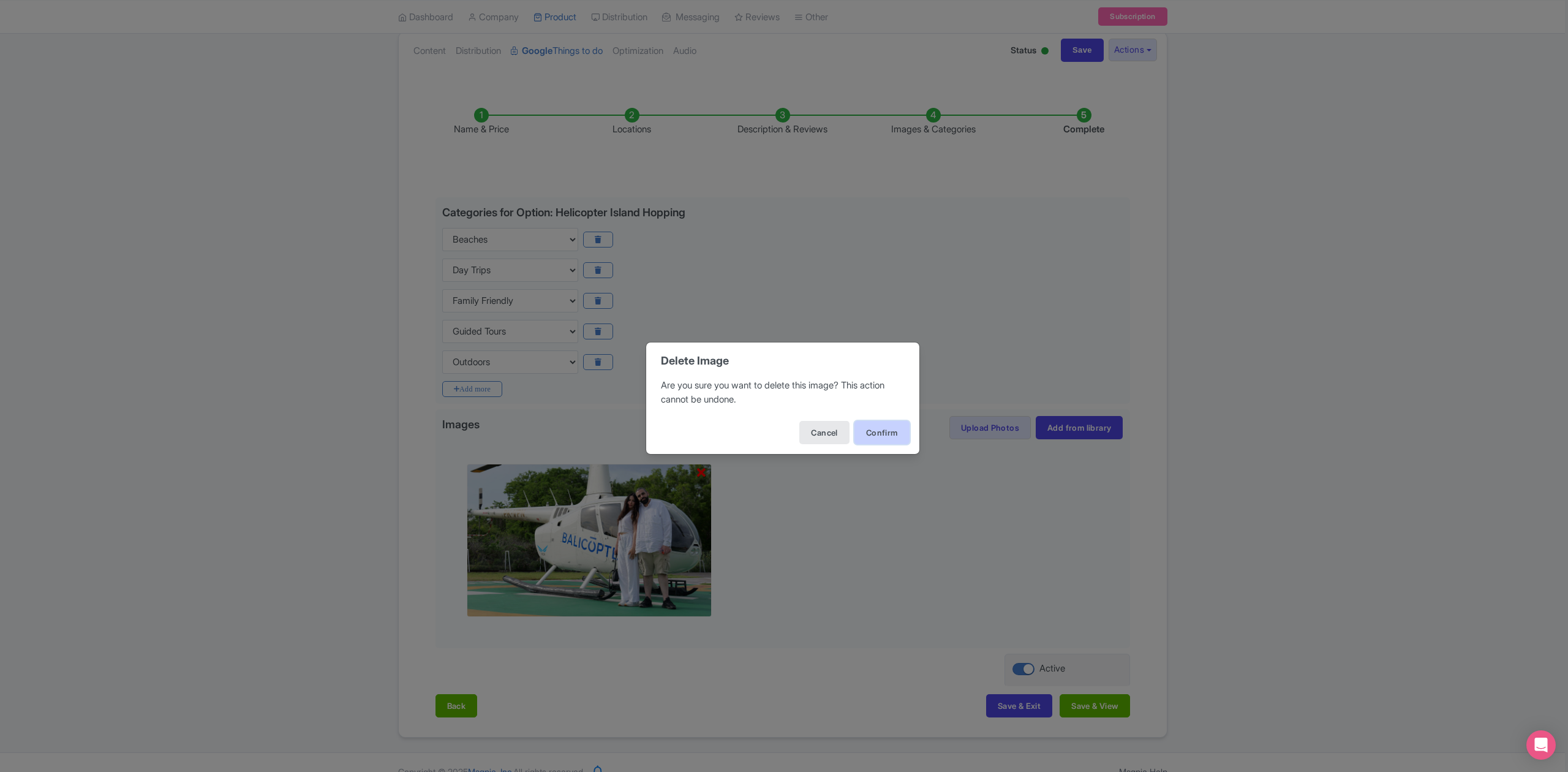
click at [870, 435] on button "Confirm" at bounding box center [882, 432] width 55 height 23
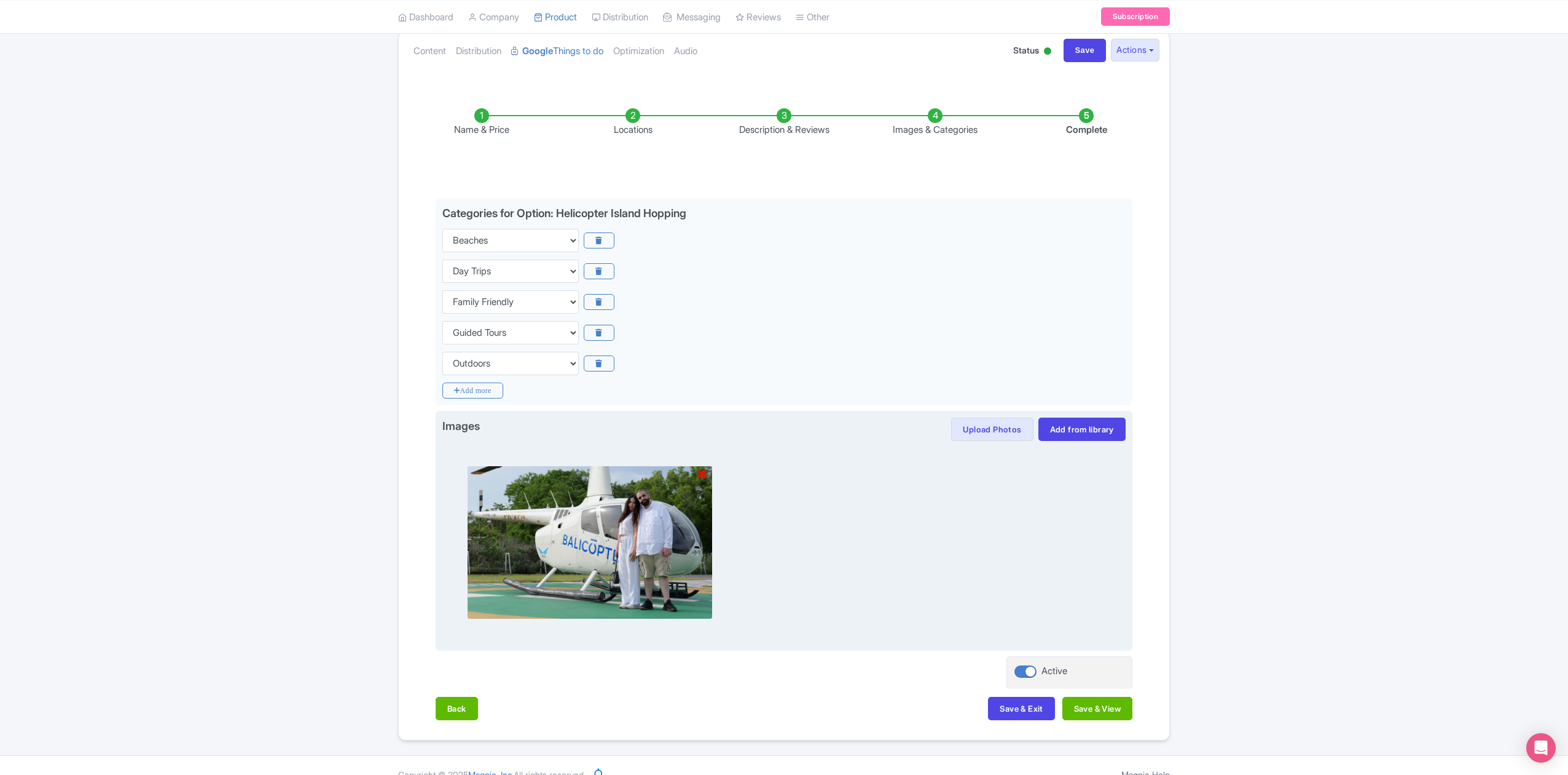
scroll to position [0, 0]
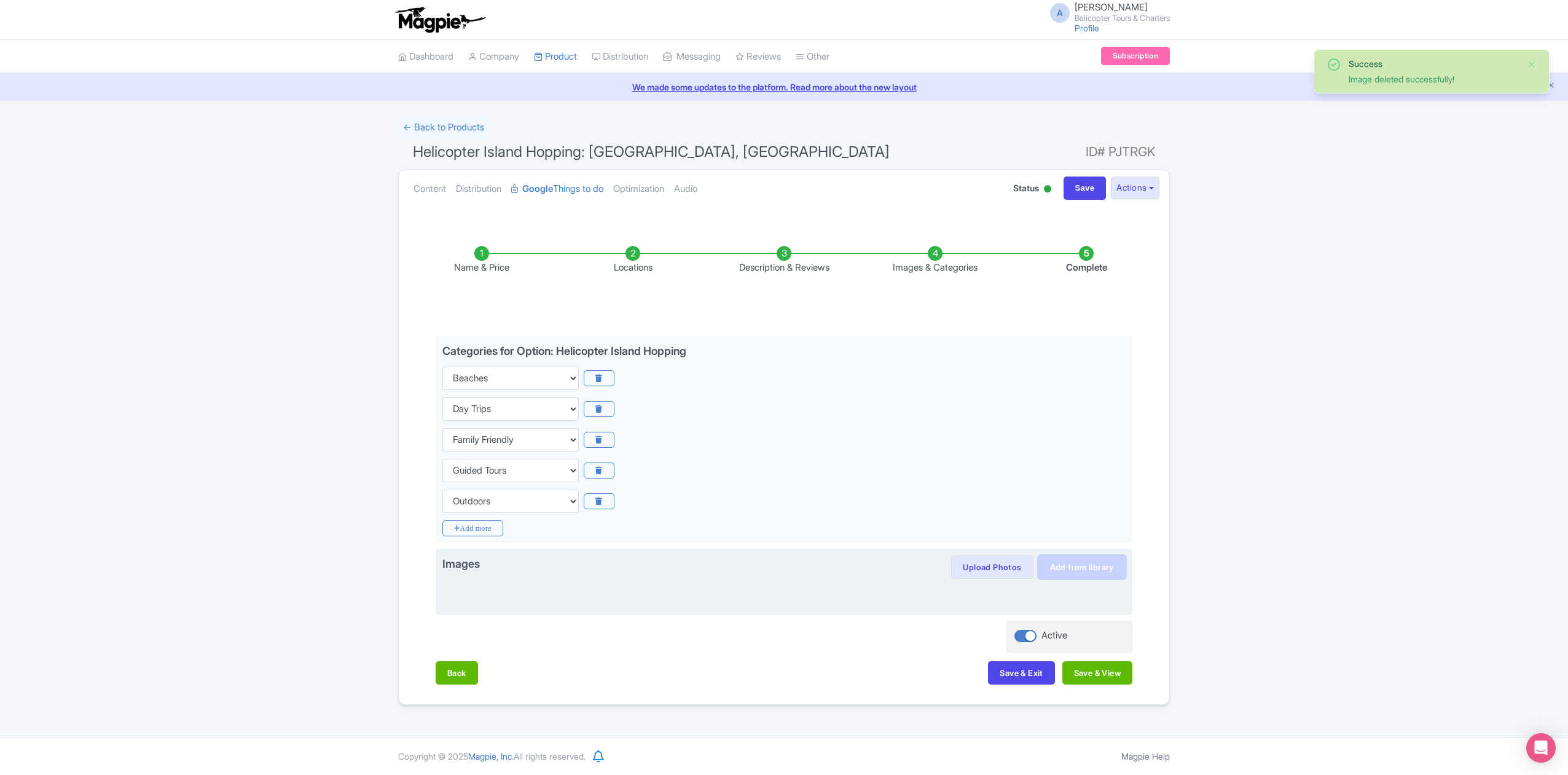
click at [1080, 568] on link "Add from library" at bounding box center [1082, 567] width 87 height 23
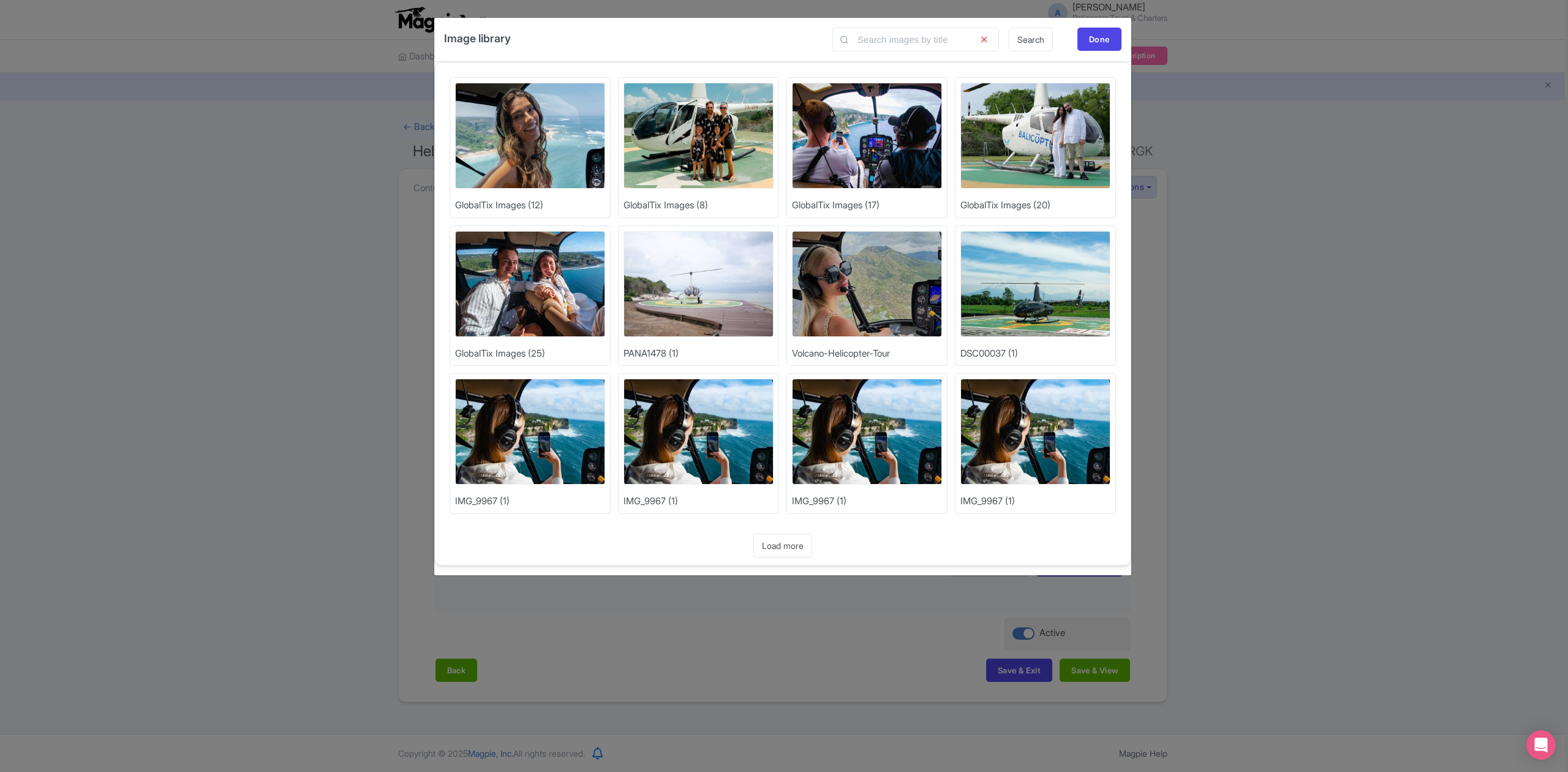
click at [1027, 287] on img at bounding box center [1035, 284] width 150 height 106
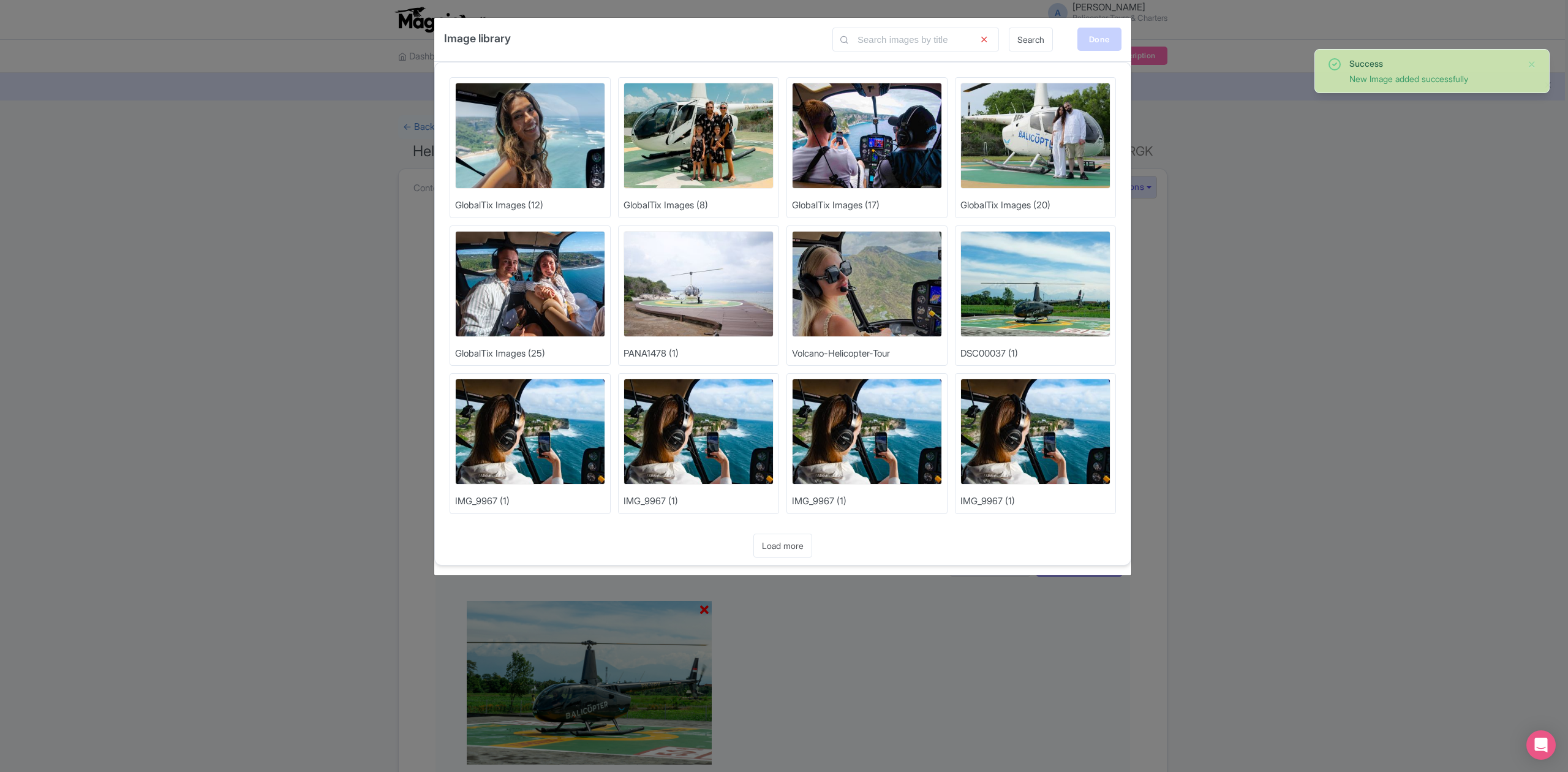
click at [1114, 38] on div "Done" at bounding box center [1099, 39] width 44 height 23
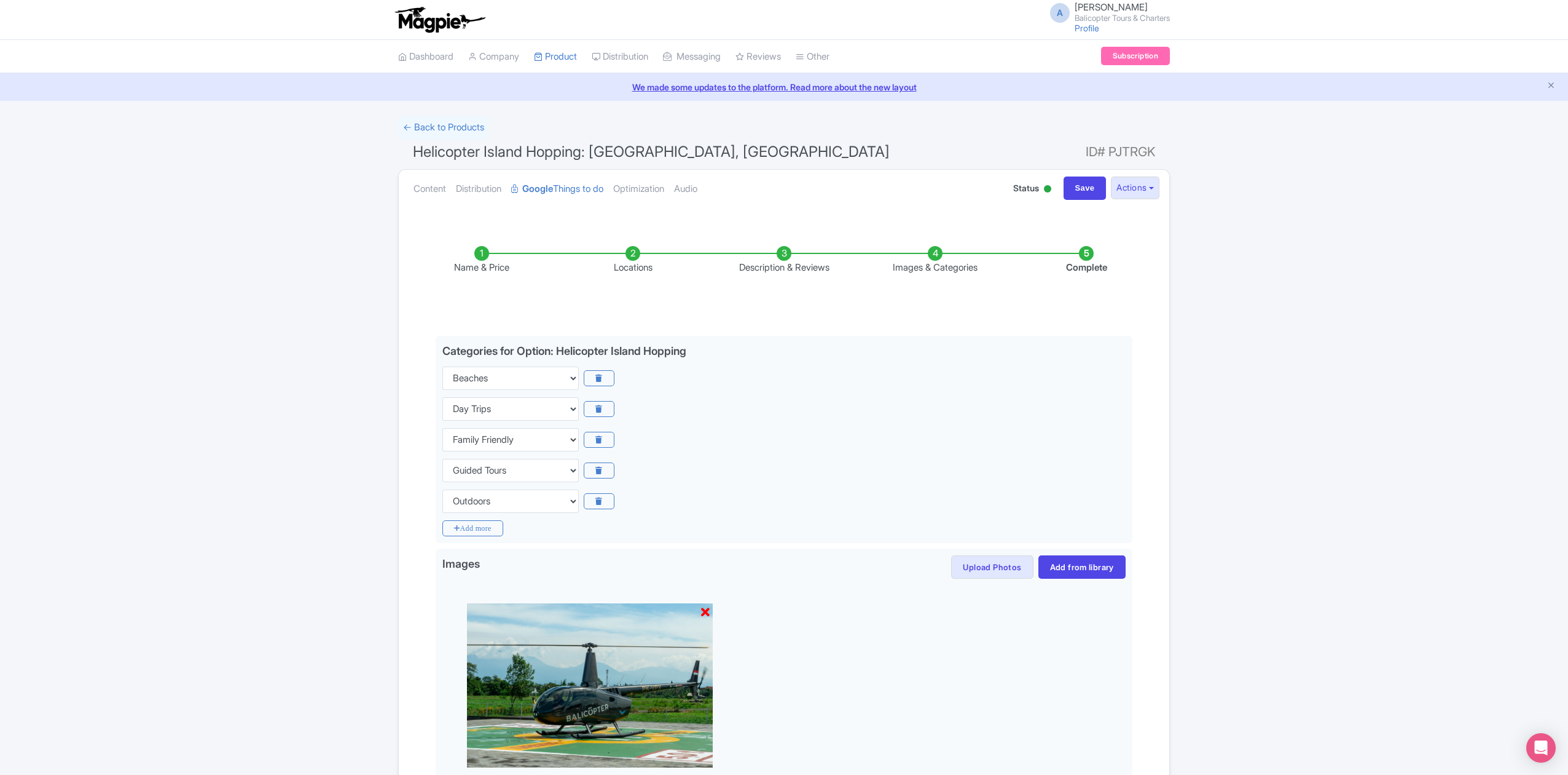
scroll to position [158, 0]
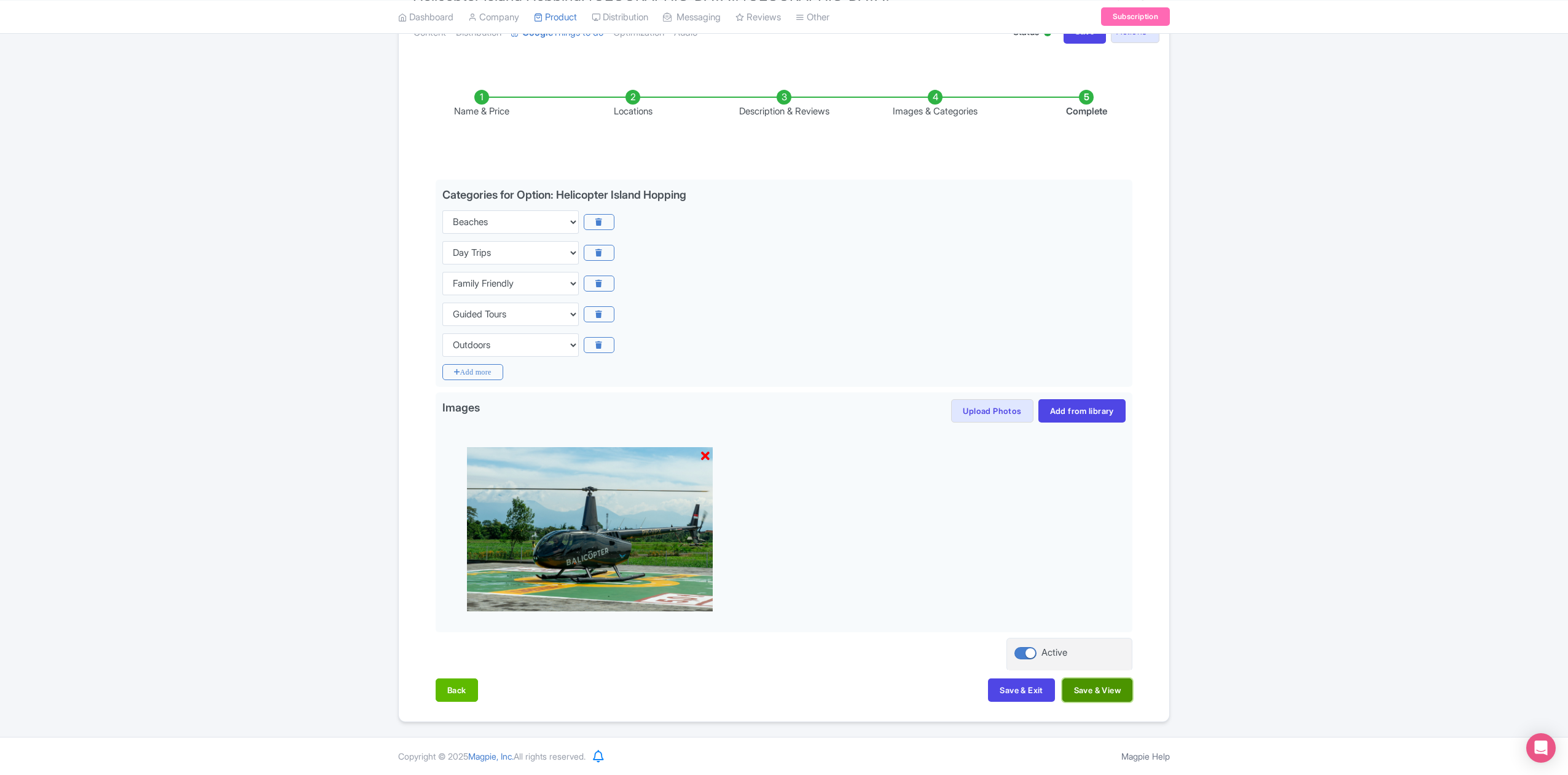
click at [1114, 687] on button "Save & View" at bounding box center [1097, 690] width 70 height 23
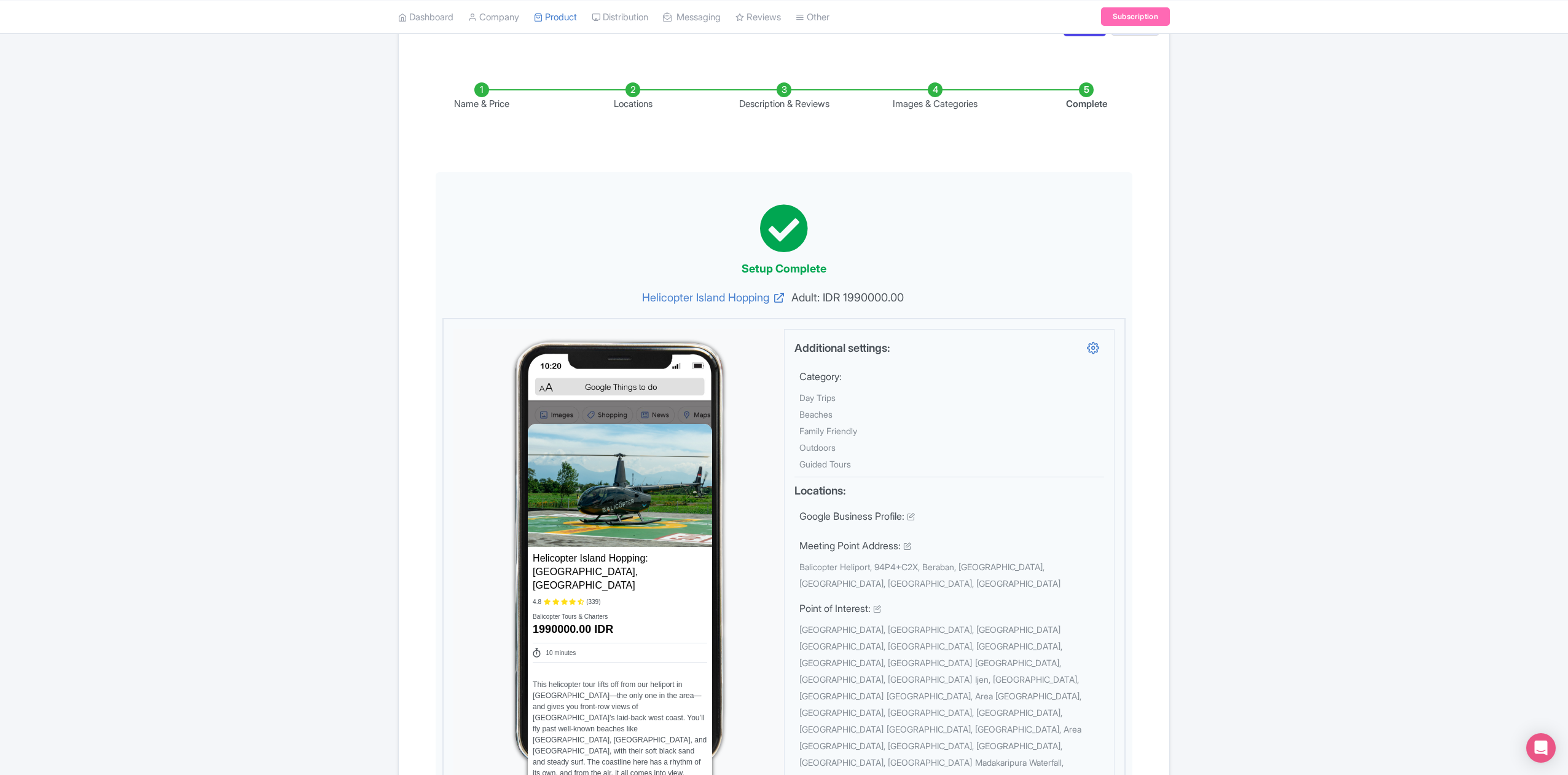
scroll to position [0, 0]
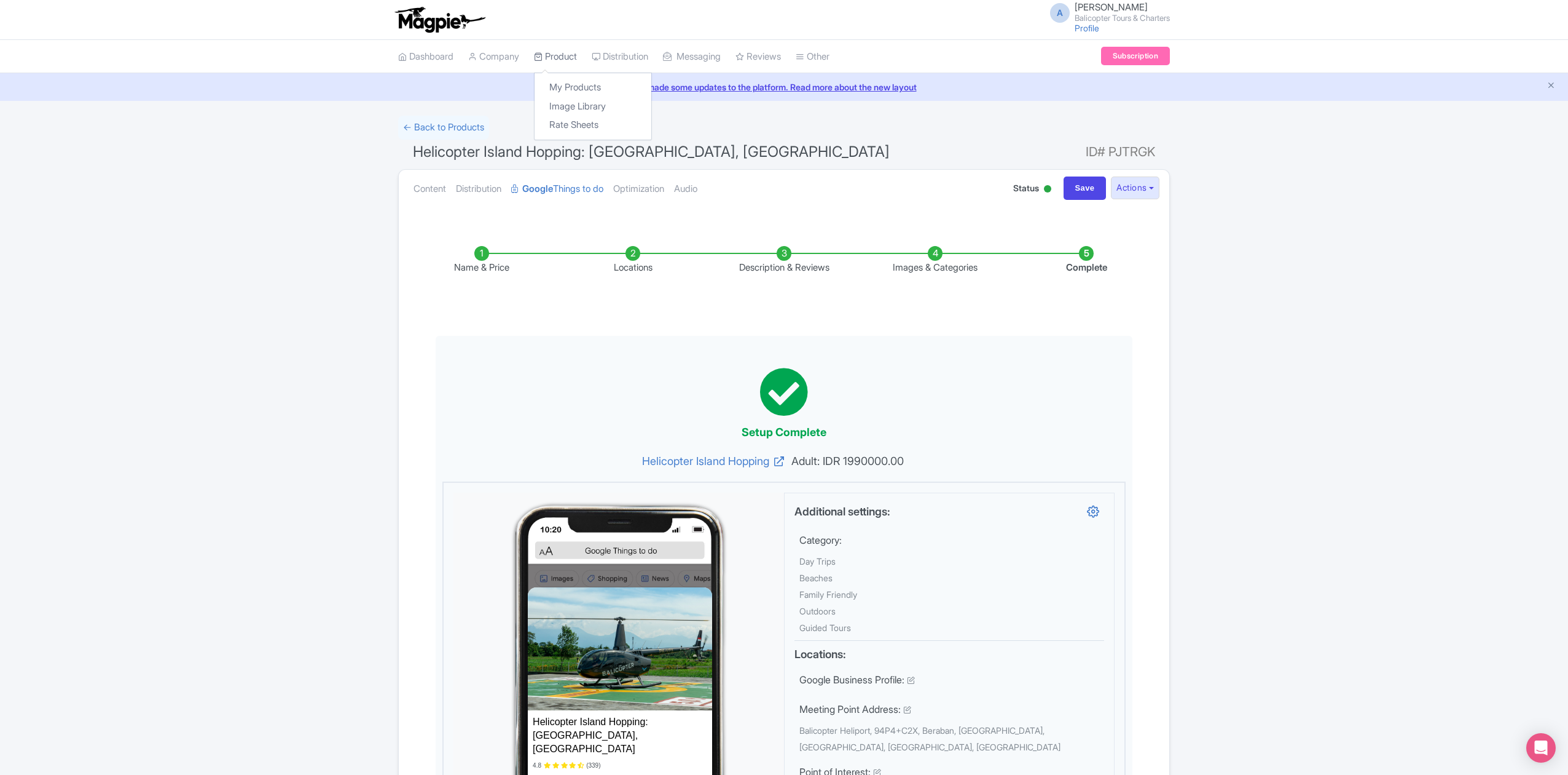
click at [559, 55] on link "Product" at bounding box center [555, 56] width 43 height 34
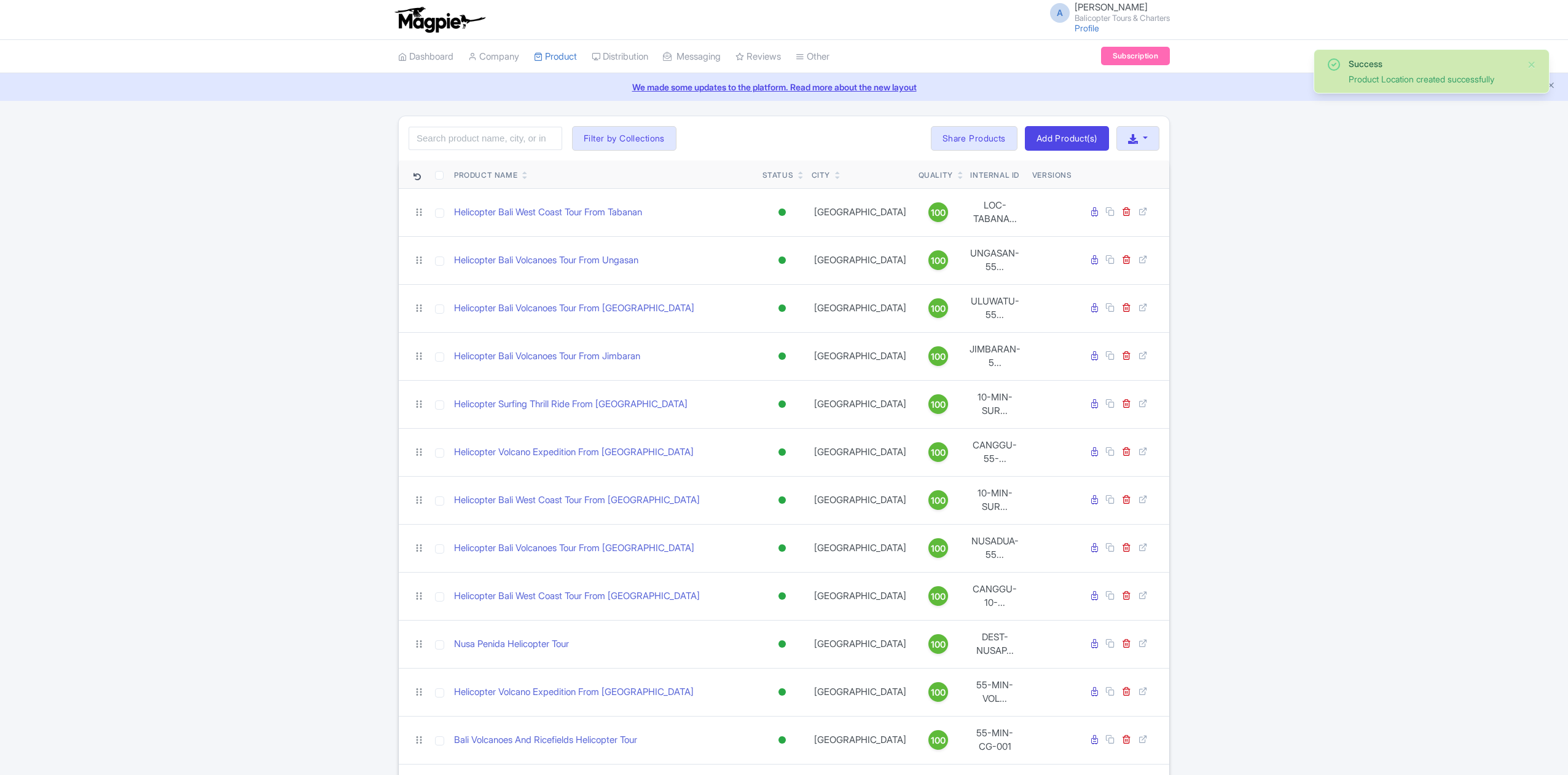
click at [497, 133] on input "search" at bounding box center [485, 138] width 154 height 23
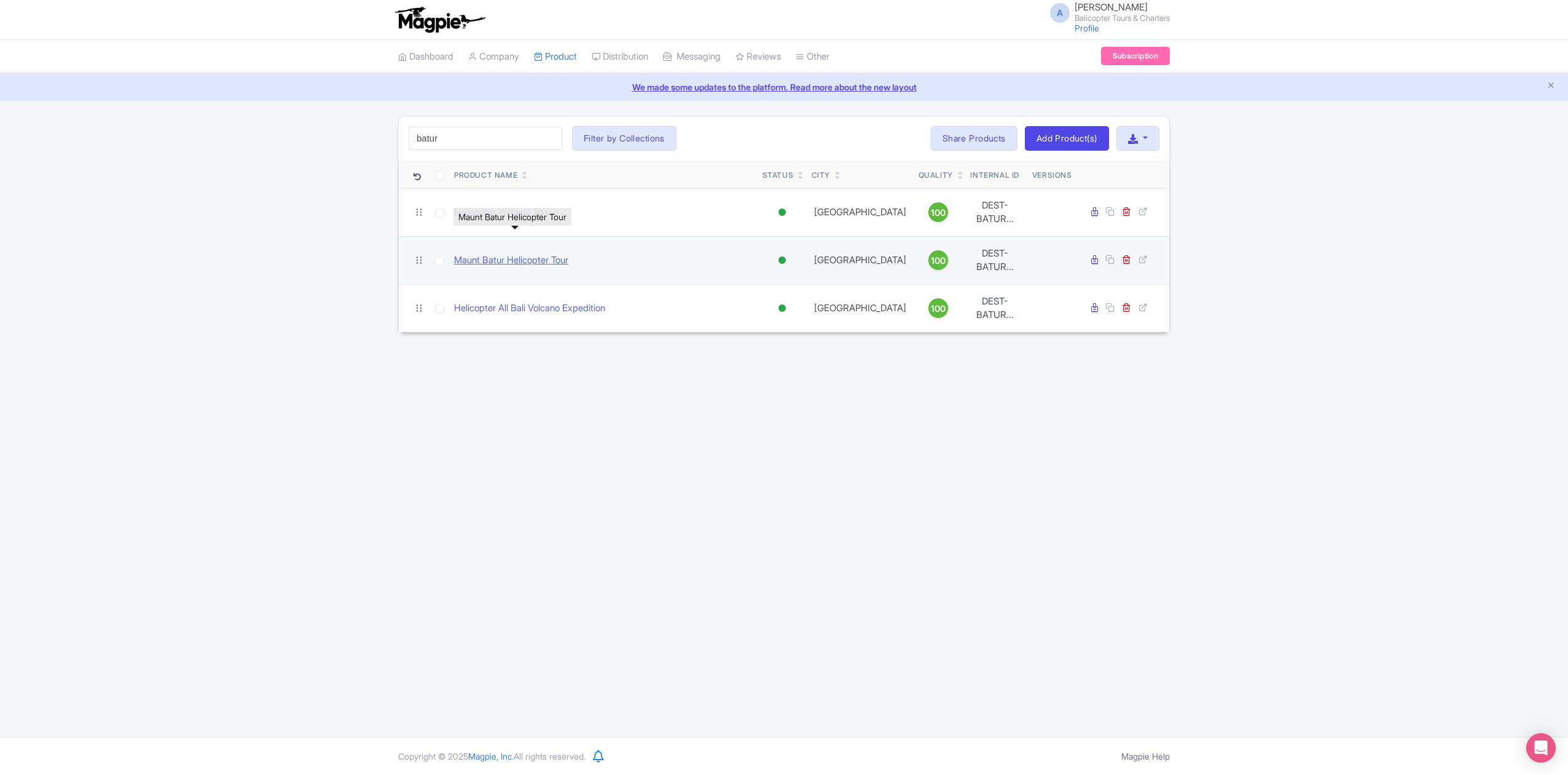
type input "batur"
click at [532, 253] on link "Maunt Batur Helicopter Tour" at bounding box center [511, 260] width 114 height 14
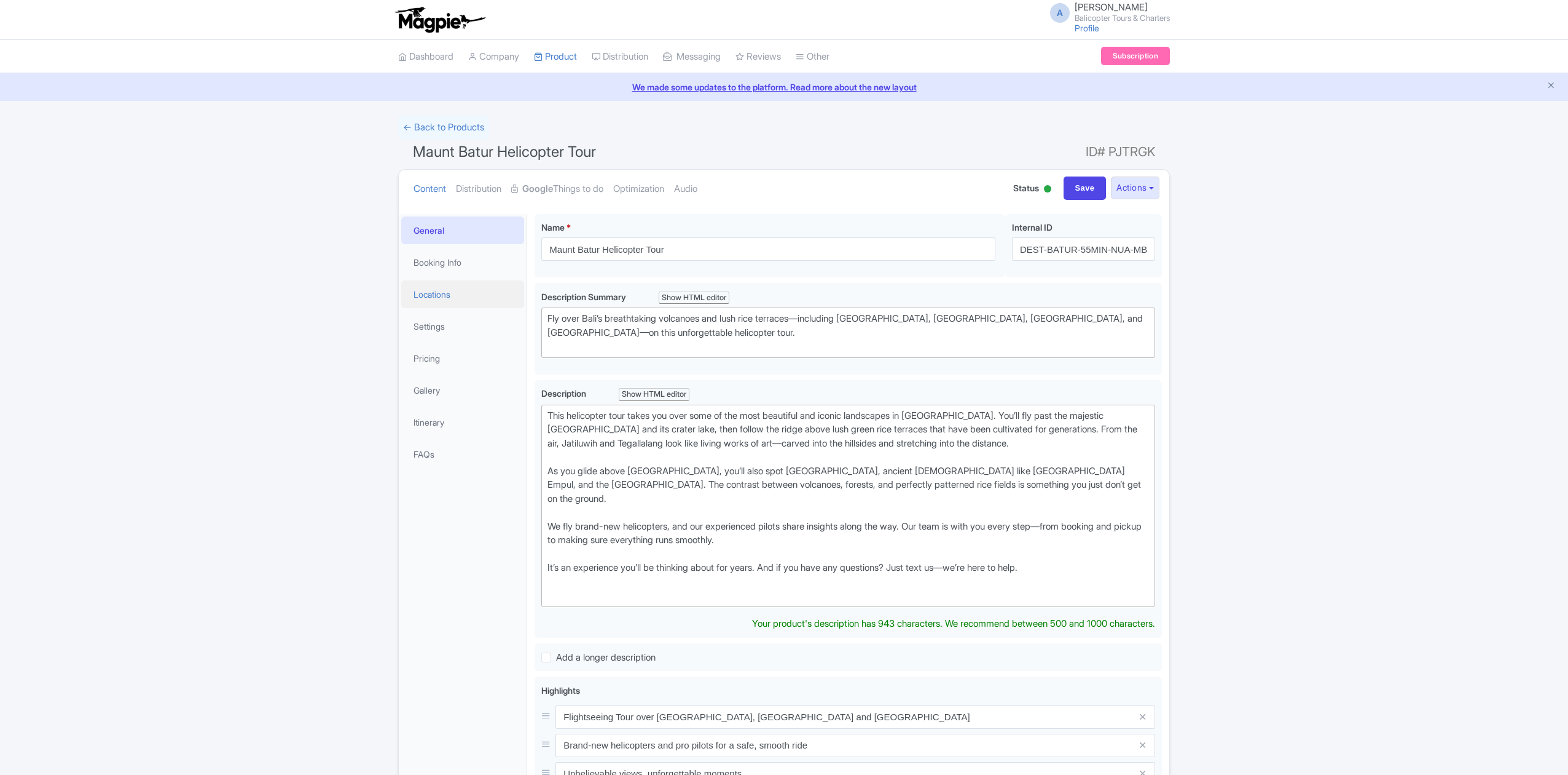
click at [439, 299] on link "Locations" at bounding box center [462, 294] width 123 height 28
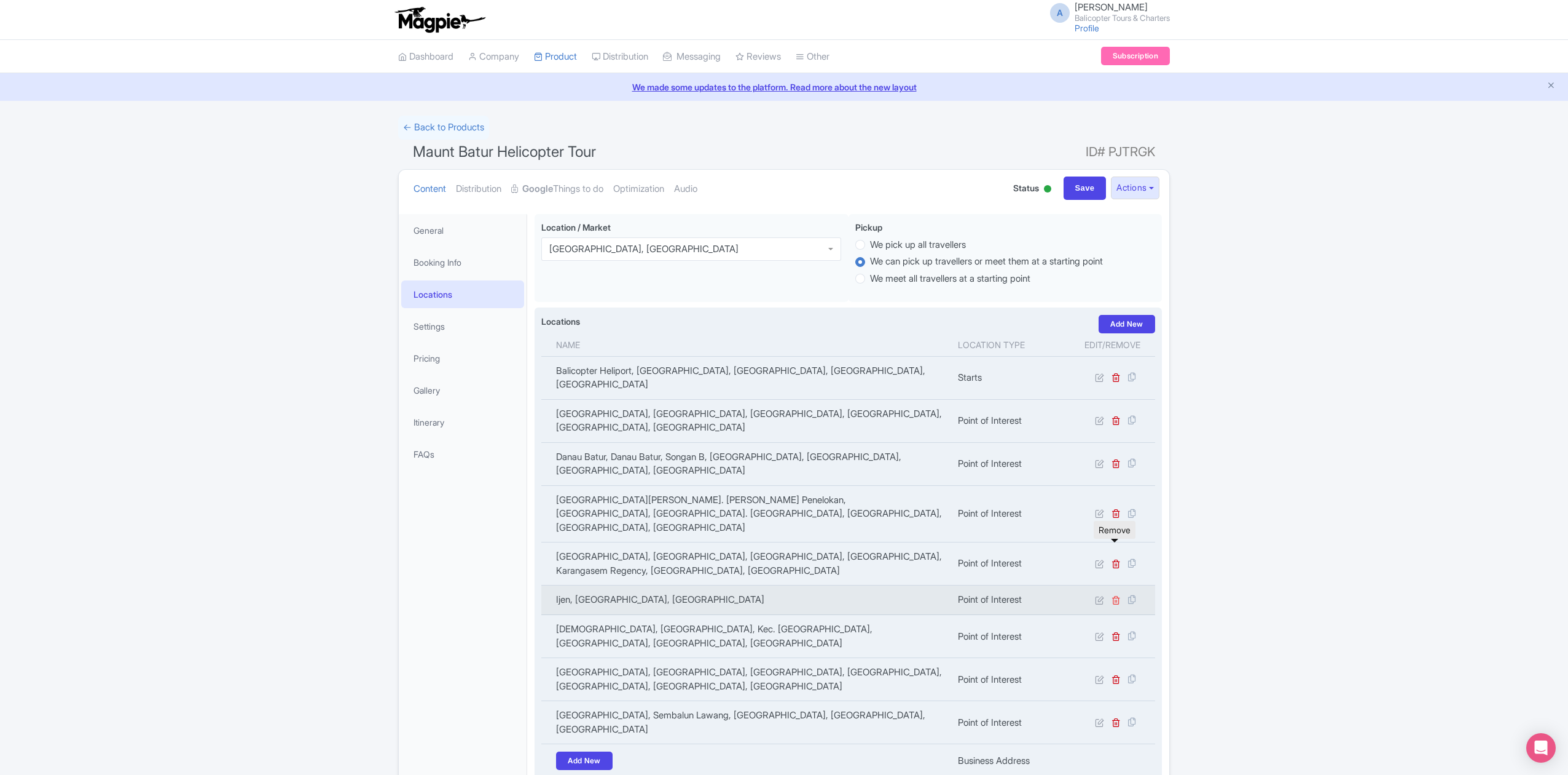
click at [1117, 595] on icon at bounding box center [1116, 599] width 9 height 9
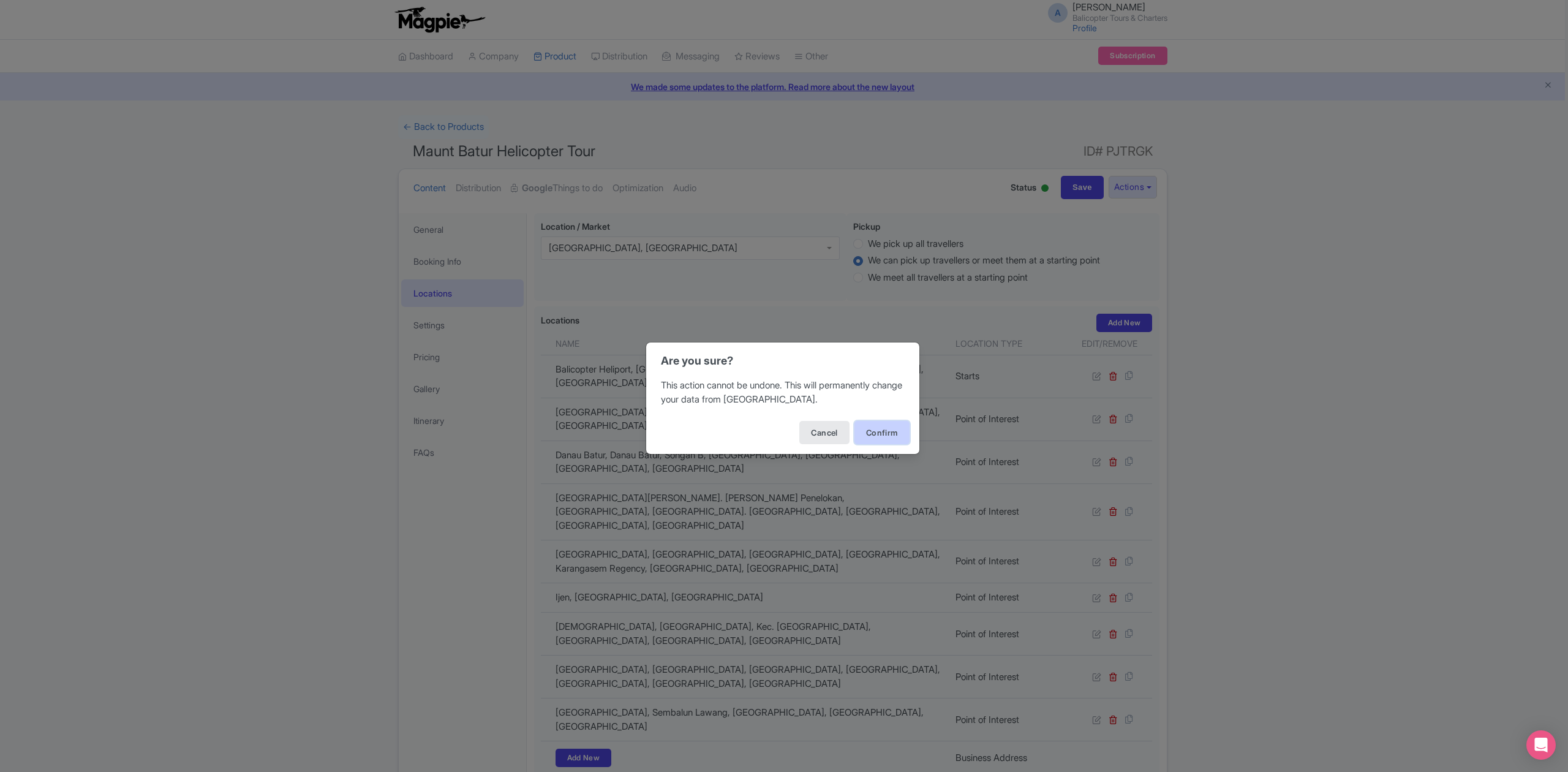
click at [873, 437] on button "Confirm" at bounding box center [882, 432] width 55 height 23
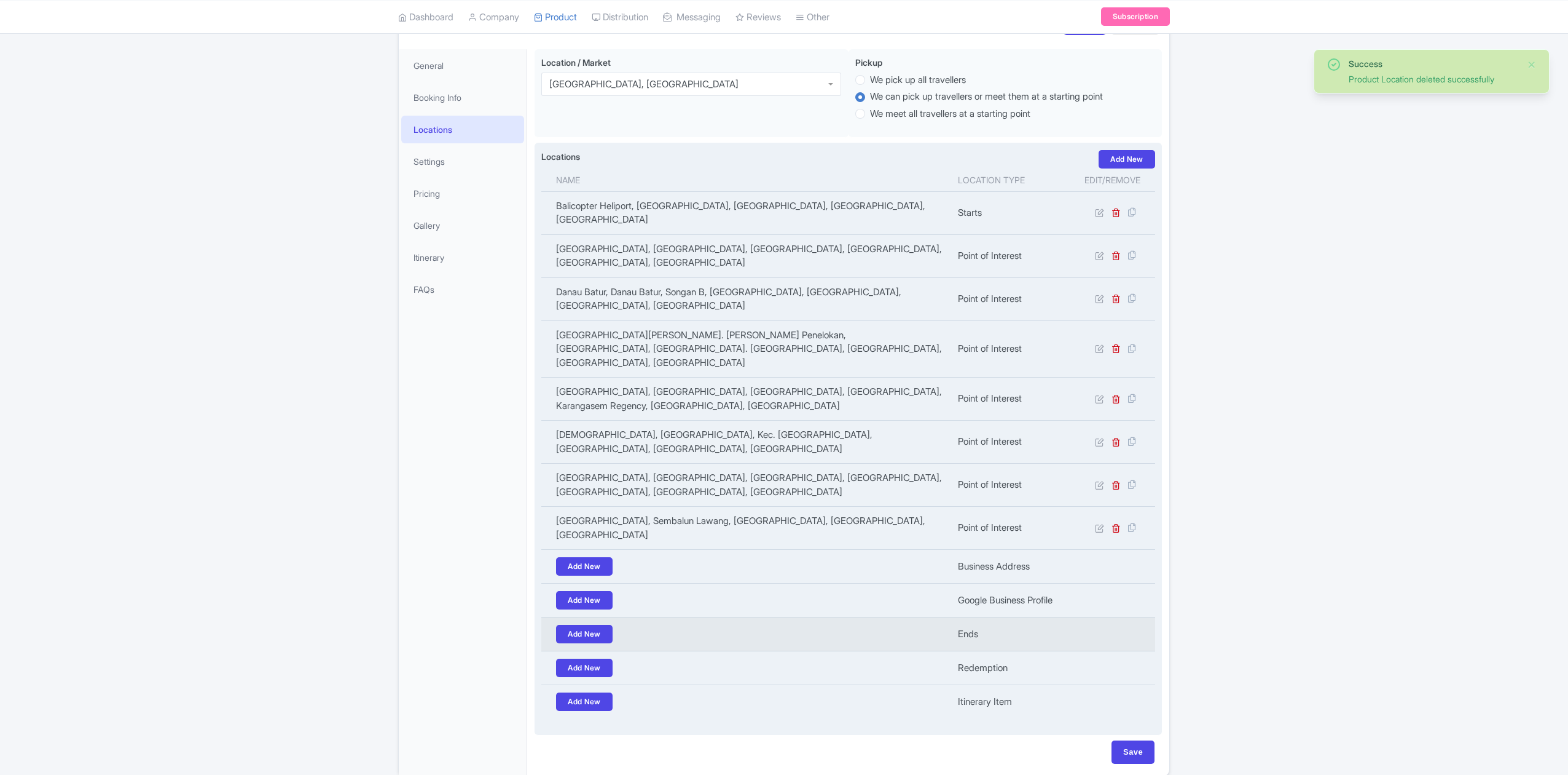
scroll to position [160, 0]
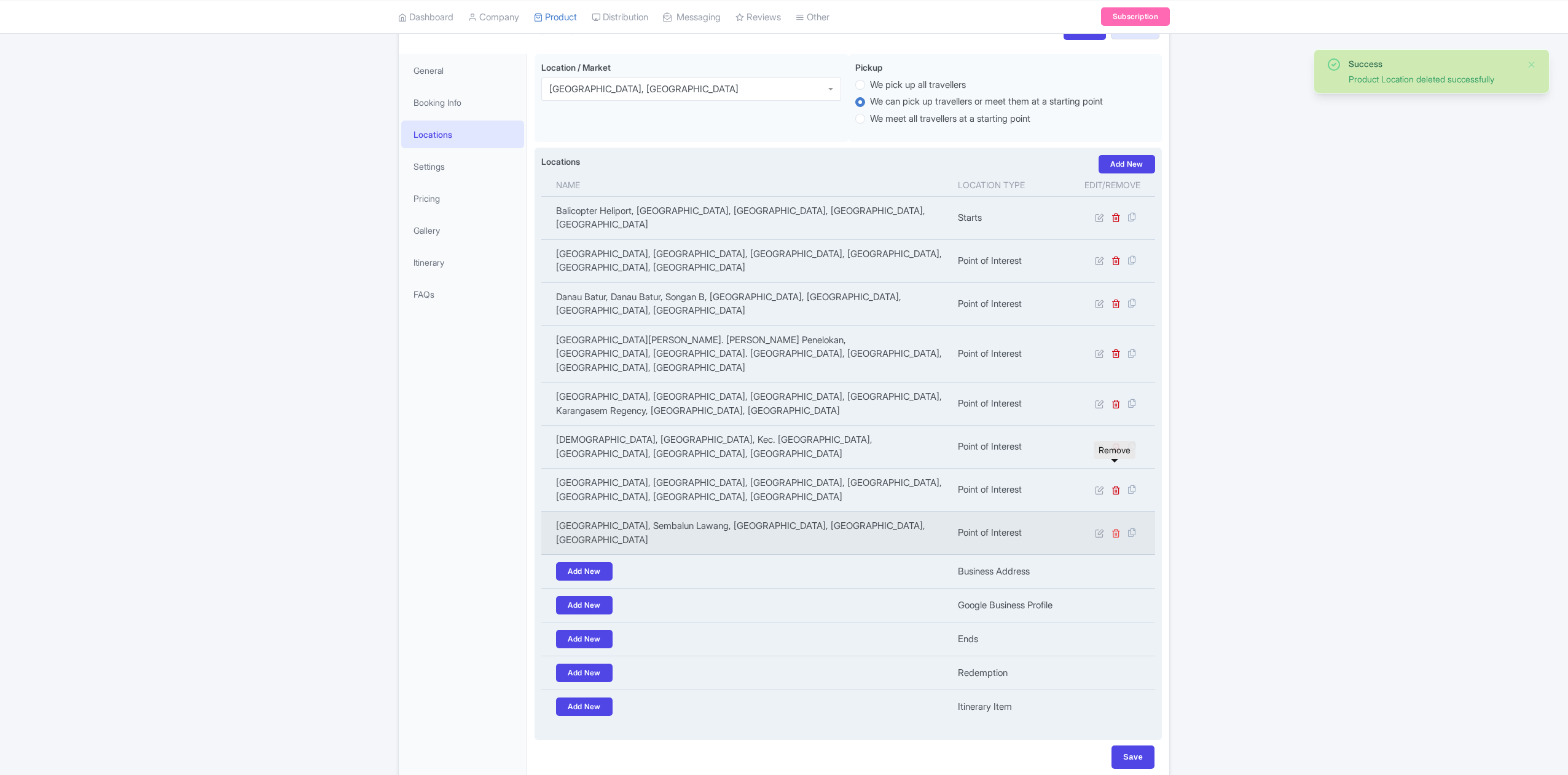
click at [1114, 528] on icon at bounding box center [1116, 532] width 9 height 9
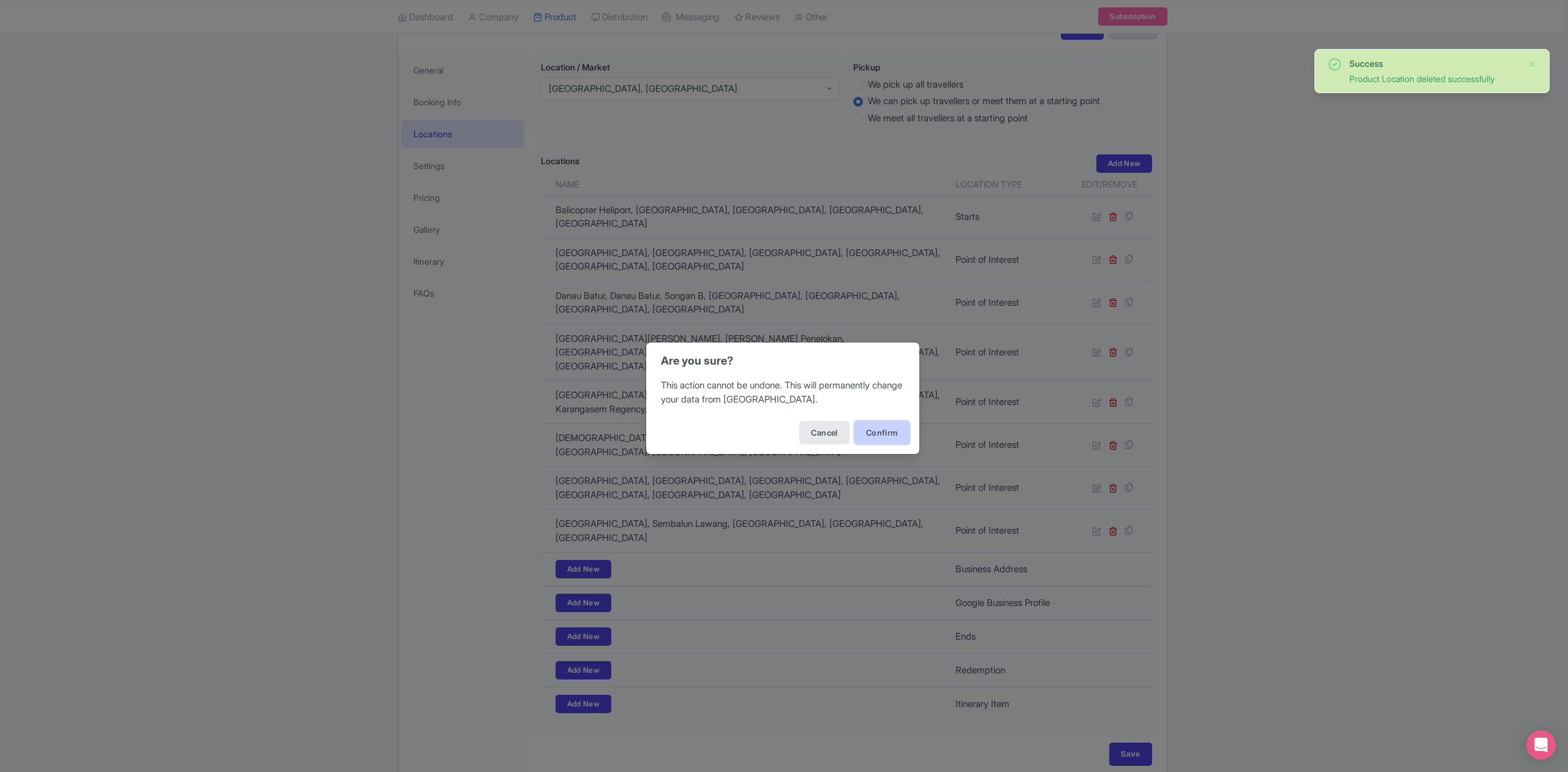
click at [877, 434] on button "Confirm" at bounding box center [882, 432] width 55 height 23
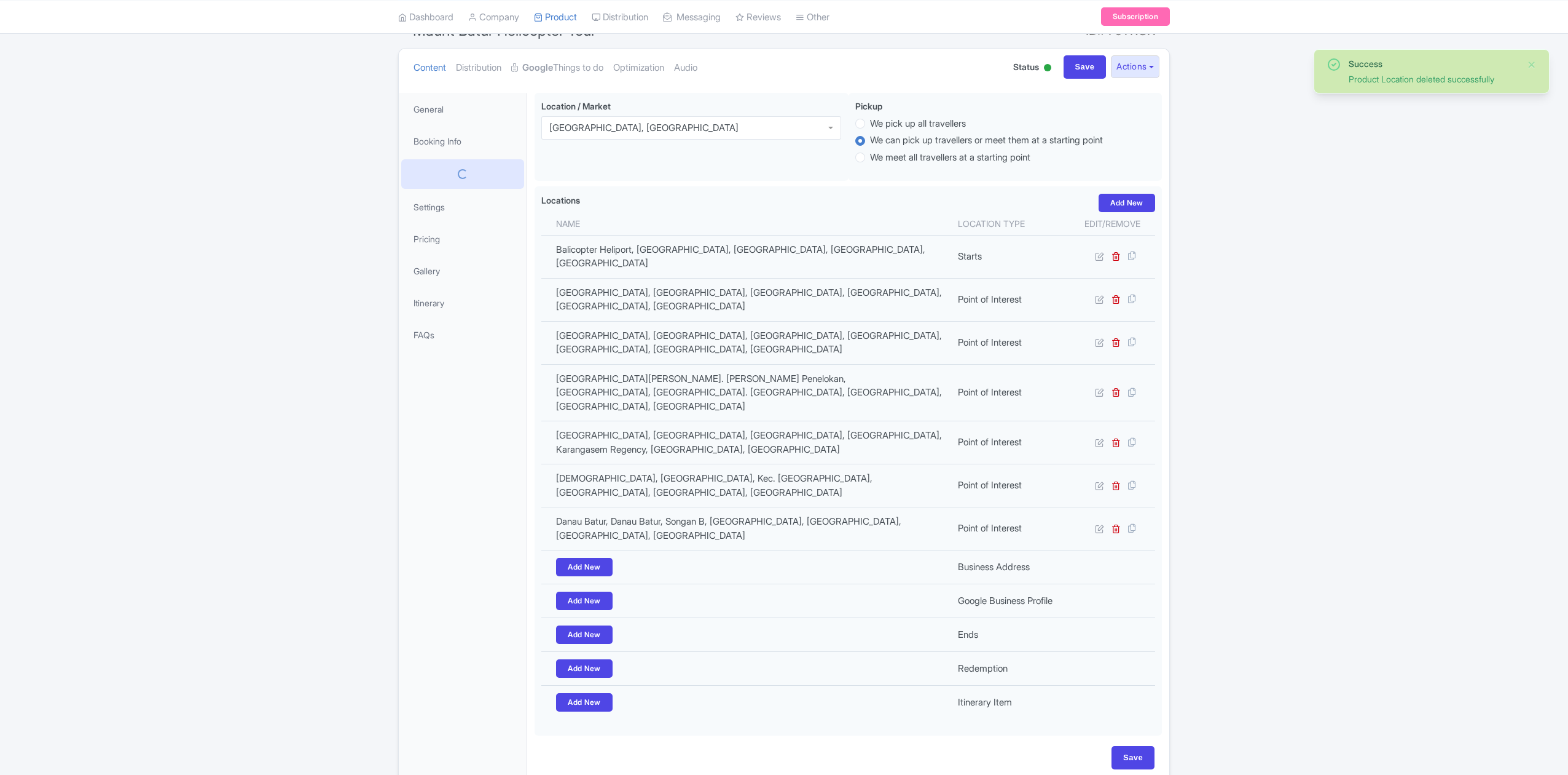
scroll to position [116, 0]
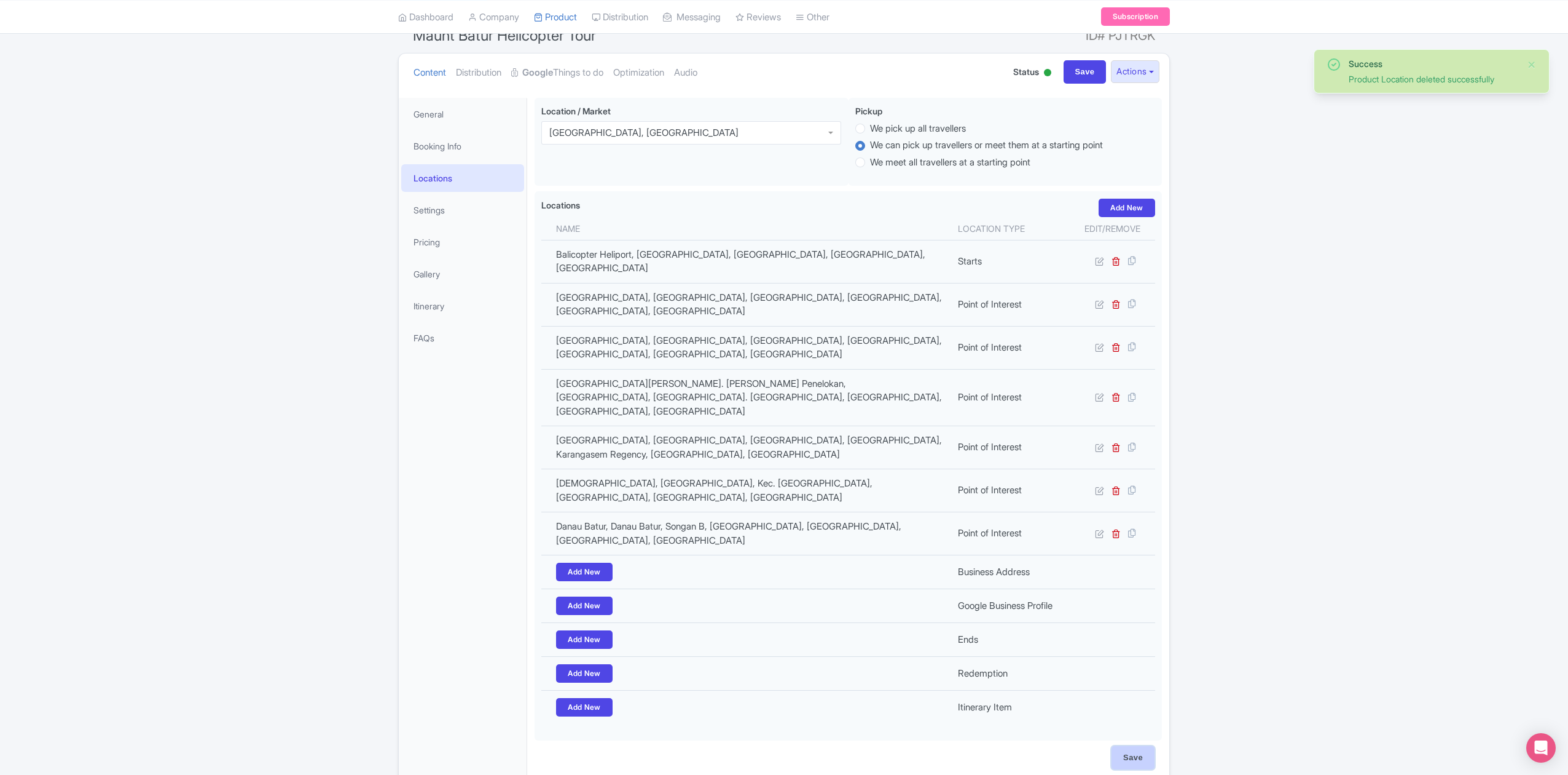
click at [1127, 746] on input "Save" at bounding box center [1133, 757] width 43 height 23
type input "Saving..."
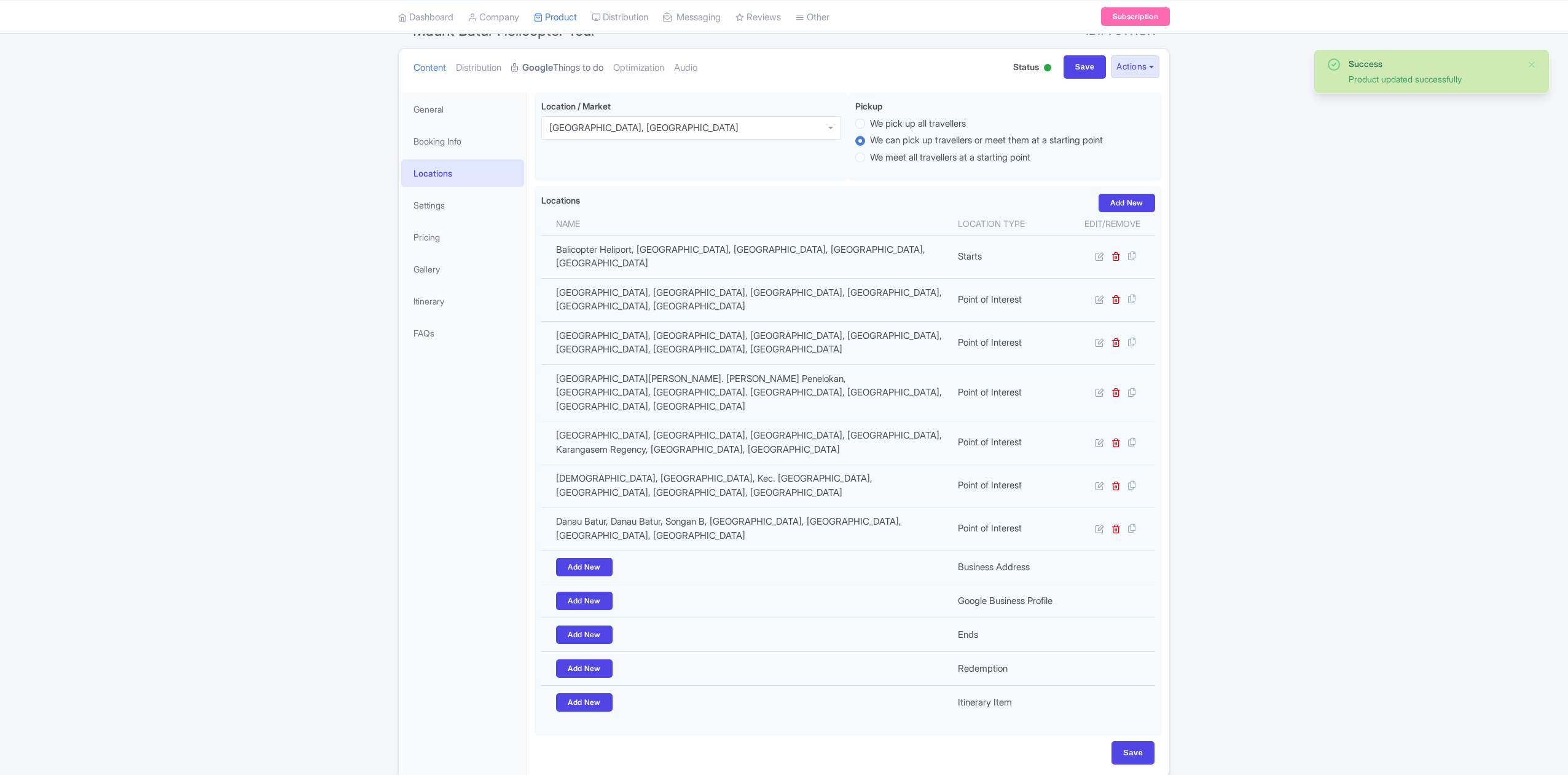
scroll to position [116, 0]
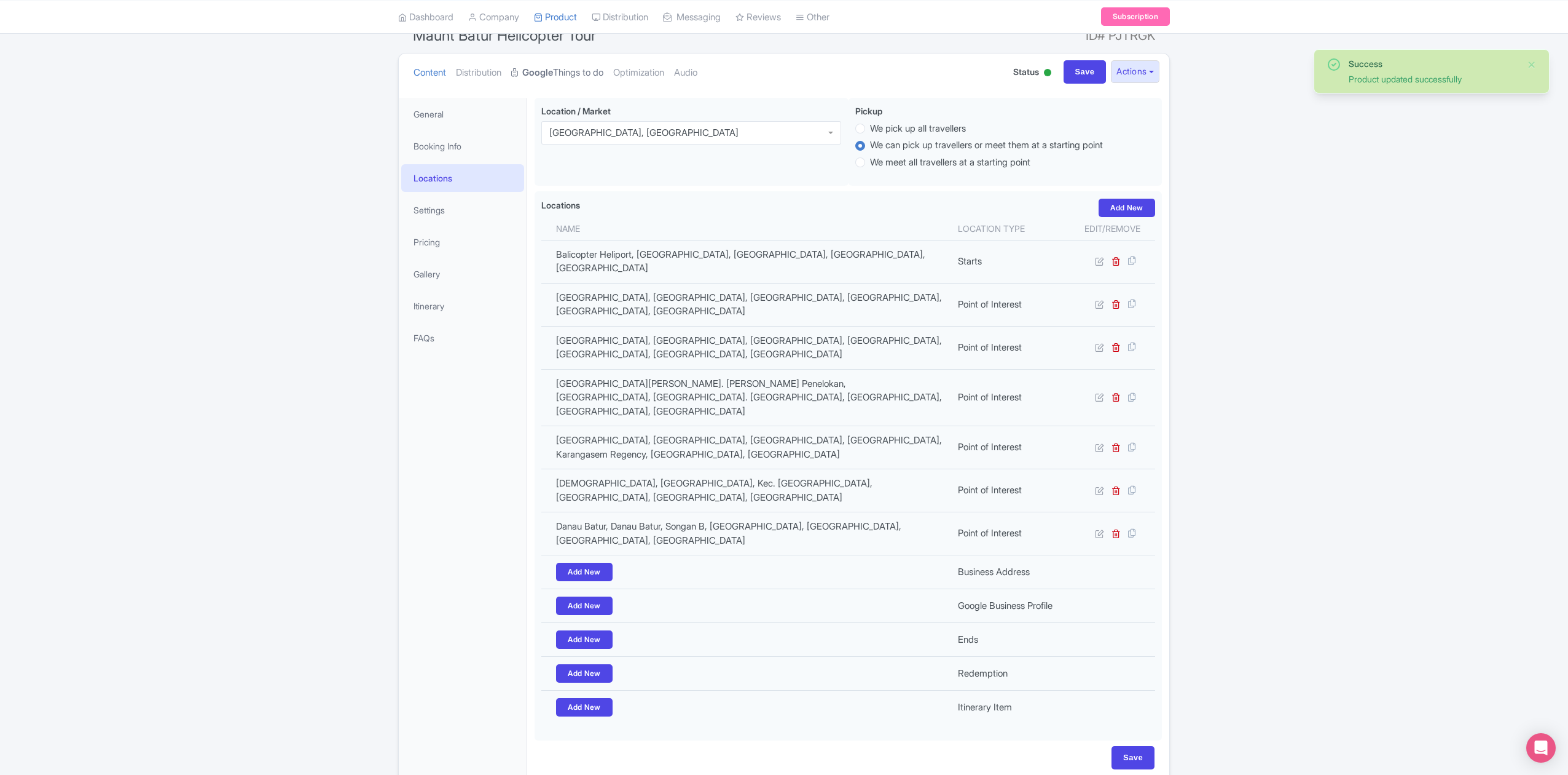
click at [580, 69] on link "Google Things to do" at bounding box center [557, 72] width 92 height 39
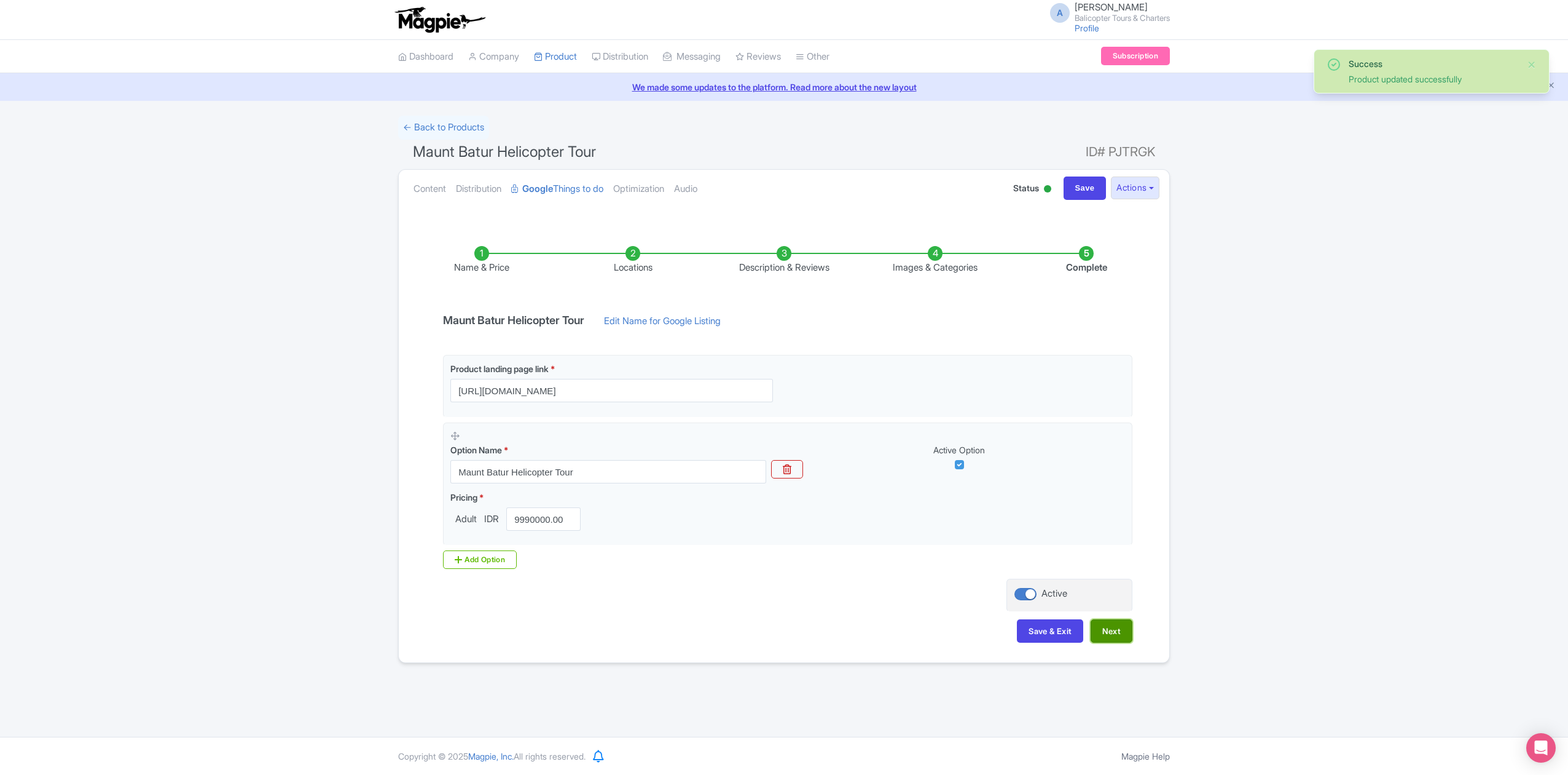
click at [1114, 637] on button "Next" at bounding box center [1111, 630] width 42 height 23
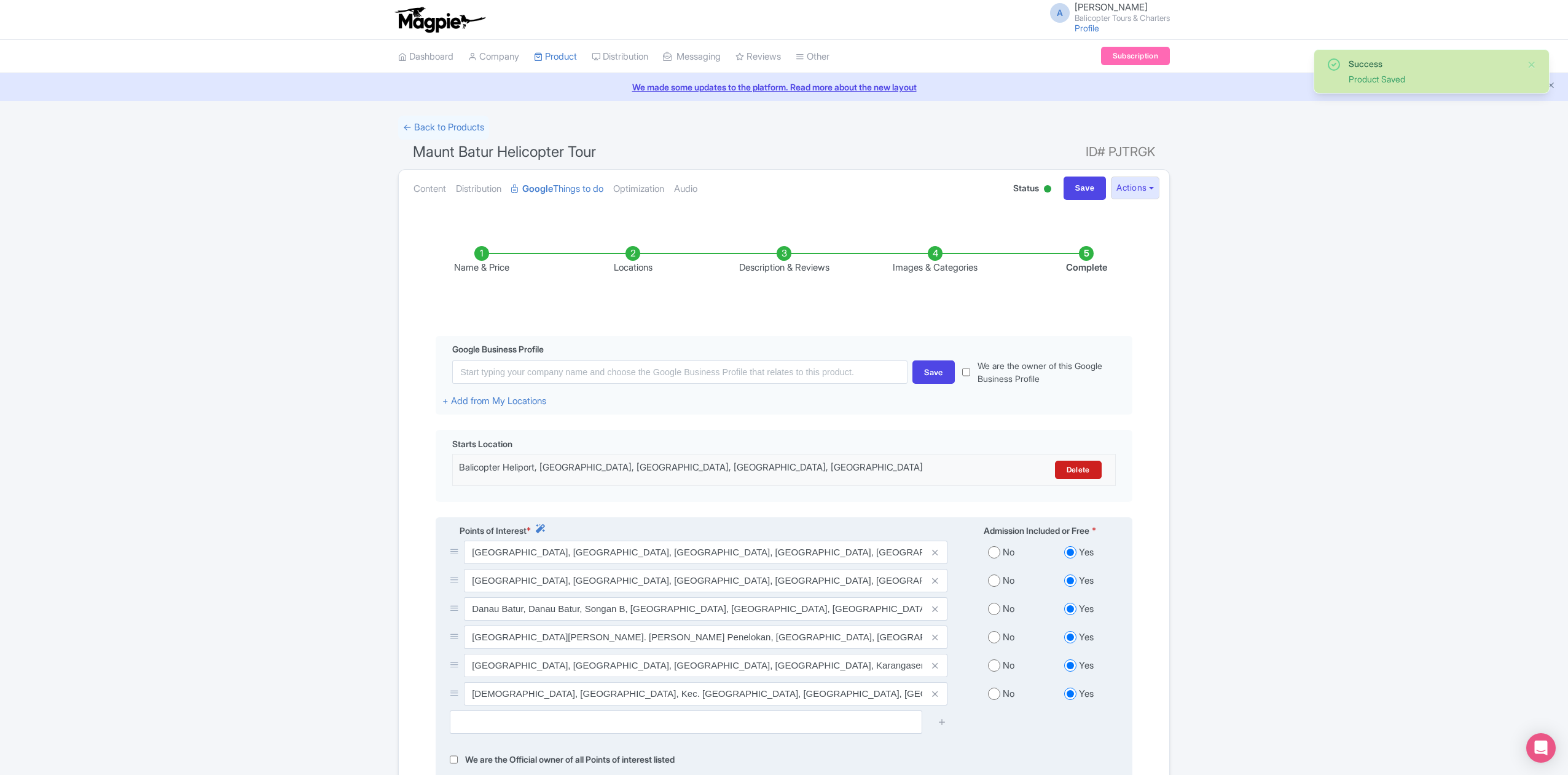
scroll to position [173, 0]
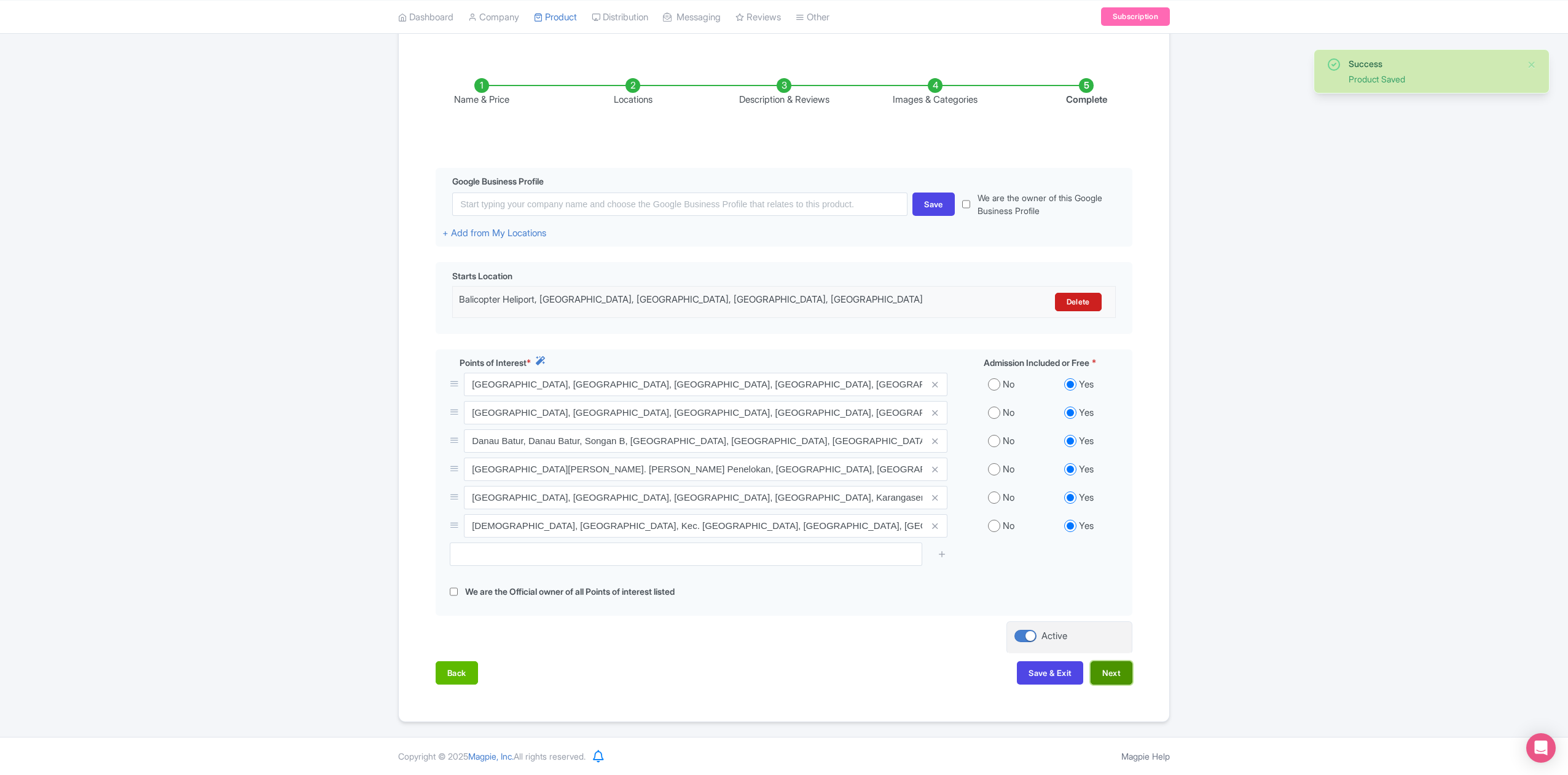
click at [1123, 680] on button "Next" at bounding box center [1111, 673] width 42 height 23
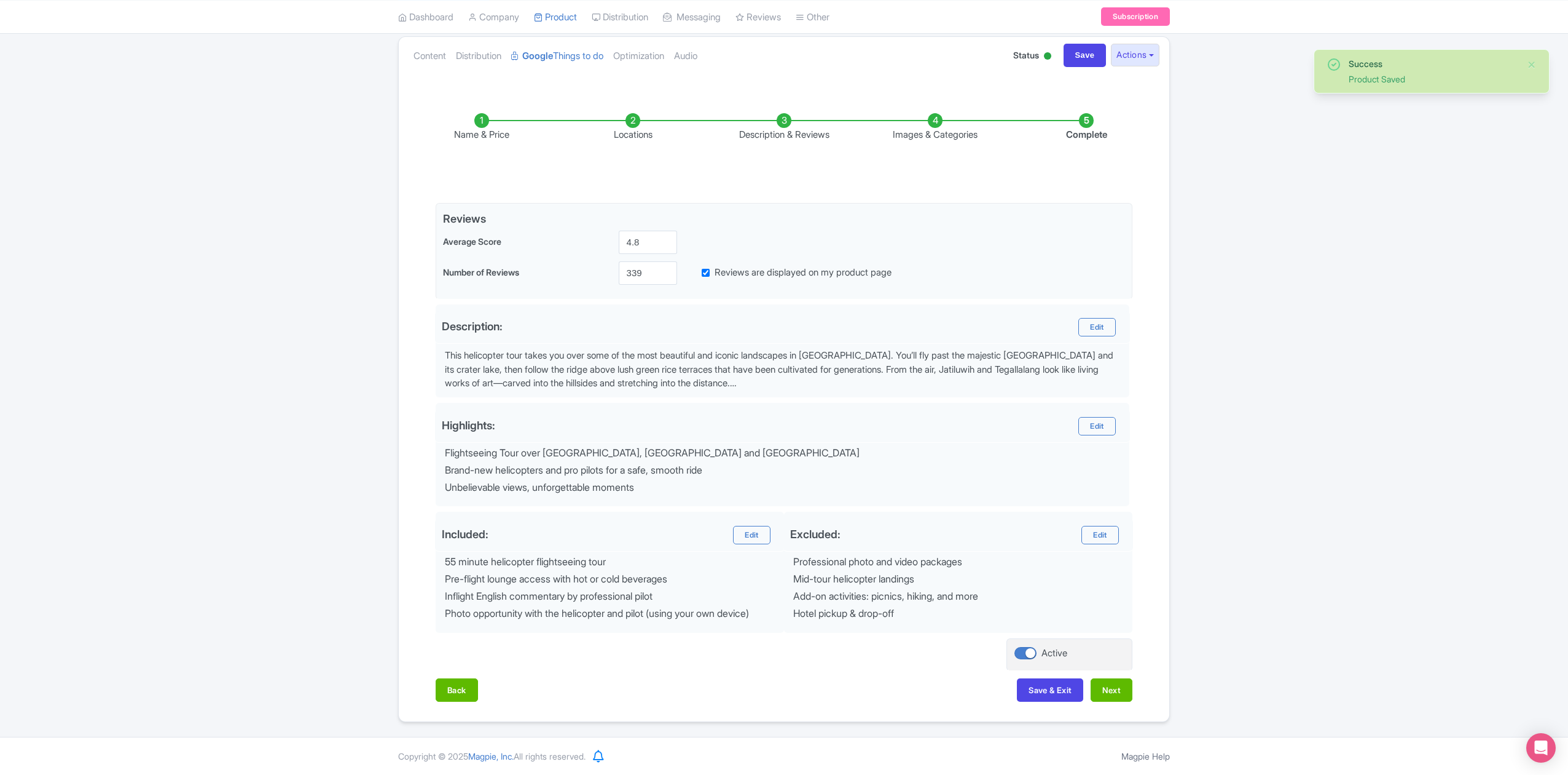
scroll to position [138, 0]
click at [1120, 685] on button "Next" at bounding box center [1111, 690] width 42 height 23
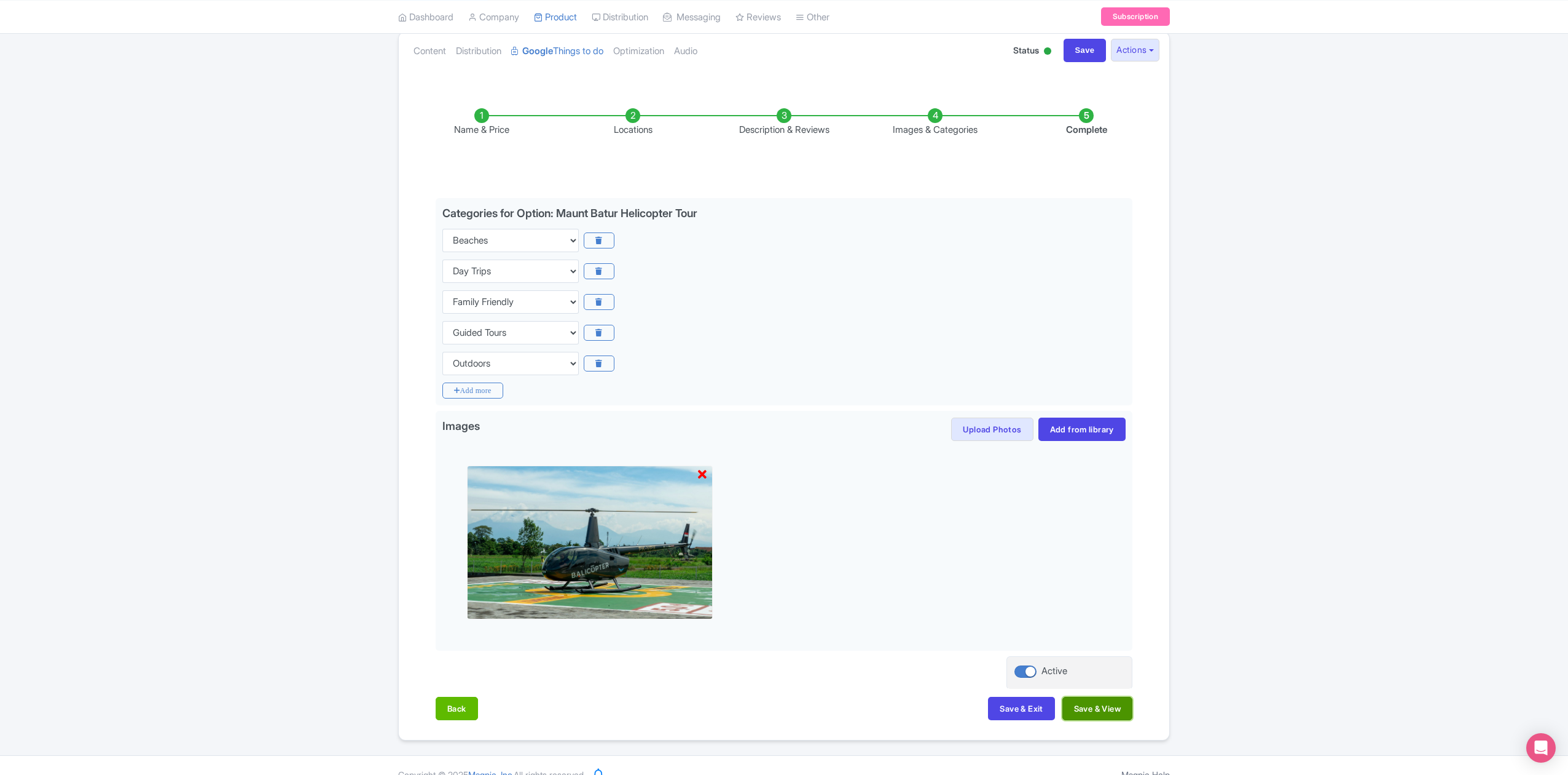
click at [1108, 709] on button "Save & View" at bounding box center [1097, 708] width 70 height 23
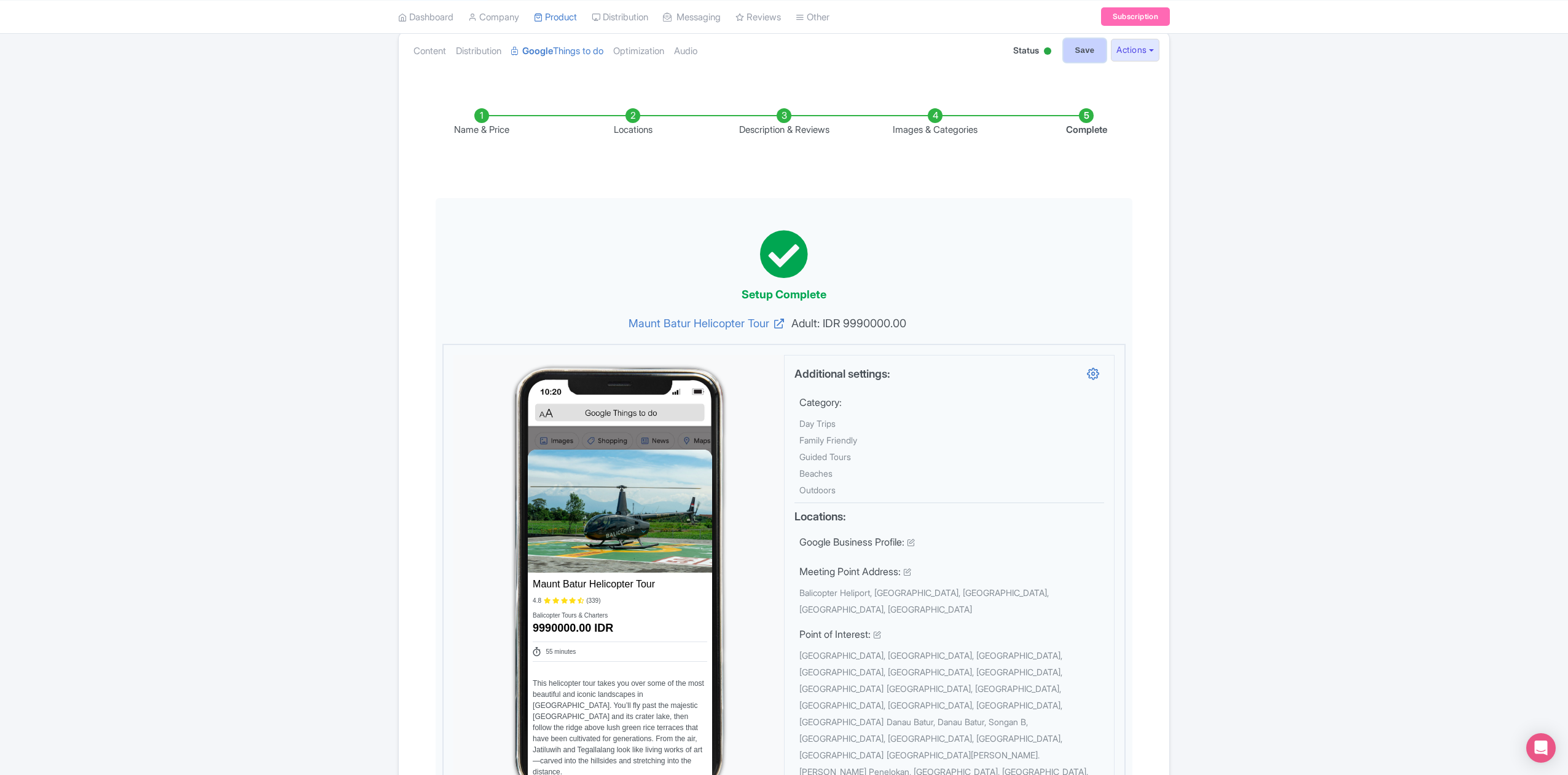
click at [1077, 55] on input "Save" at bounding box center [1085, 50] width 43 height 23
type input "Saving..."
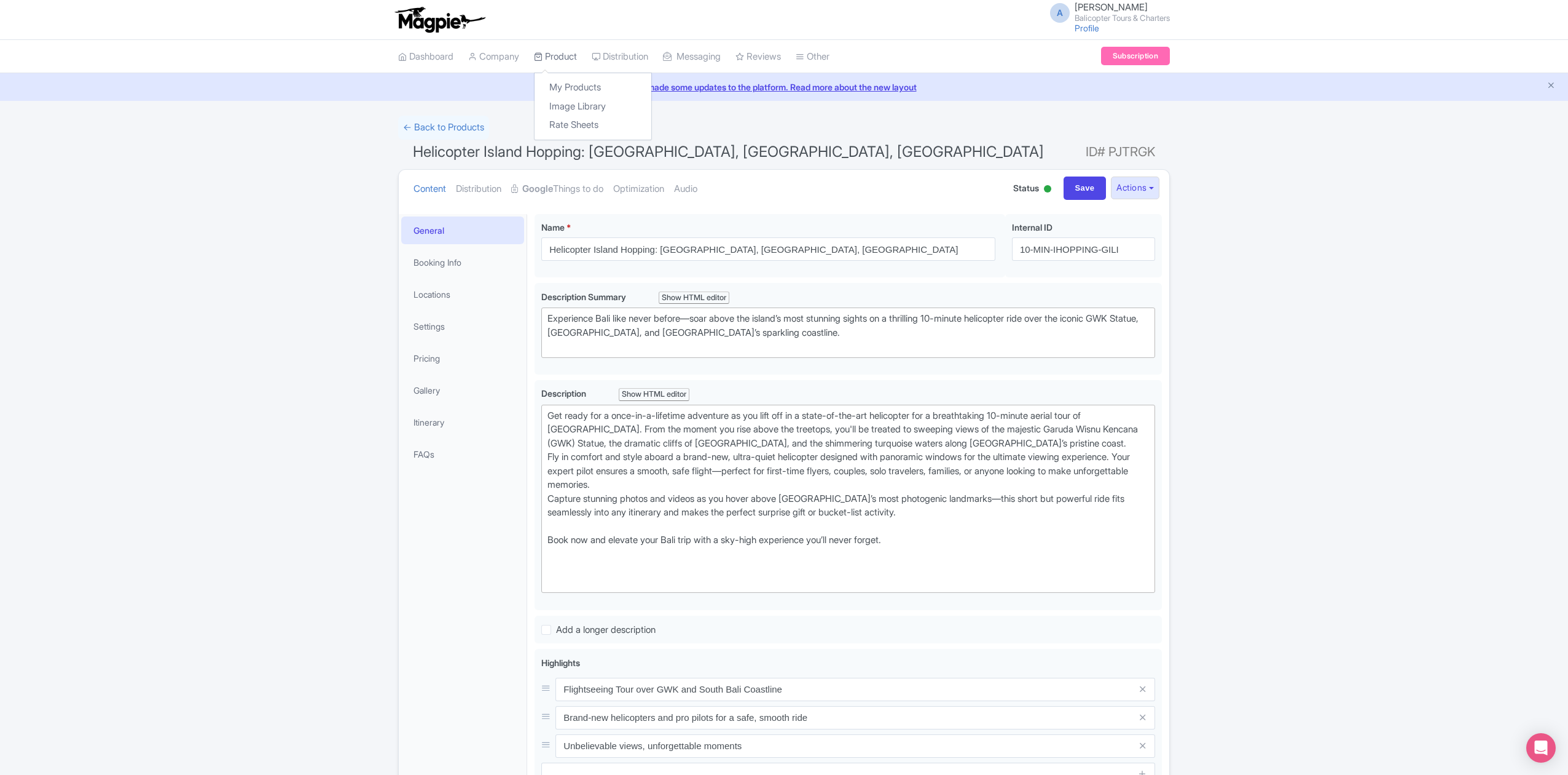
click at [566, 57] on link "Product" at bounding box center [555, 56] width 43 height 34
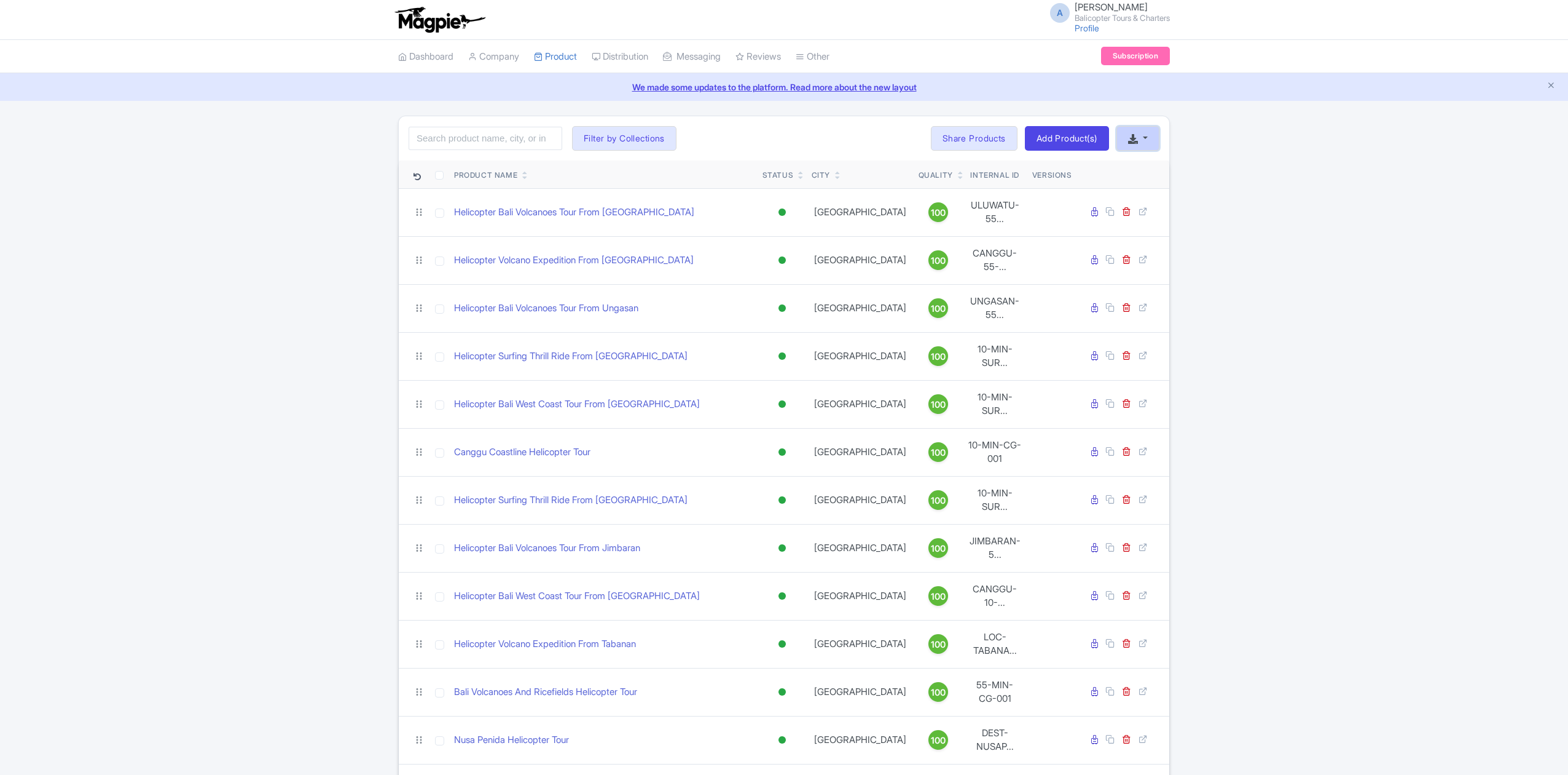
click at [1143, 140] on button "button" at bounding box center [1138, 138] width 43 height 25
click at [1160, 170] on link "Download Product List" at bounding box center [1177, 167] width 121 height 19
drag, startPoint x: 1557, startPoint y: 249, endPoint x: 1550, endPoint y: 239, distance: 12.2
